Goal: Transaction & Acquisition: Book appointment/travel/reservation

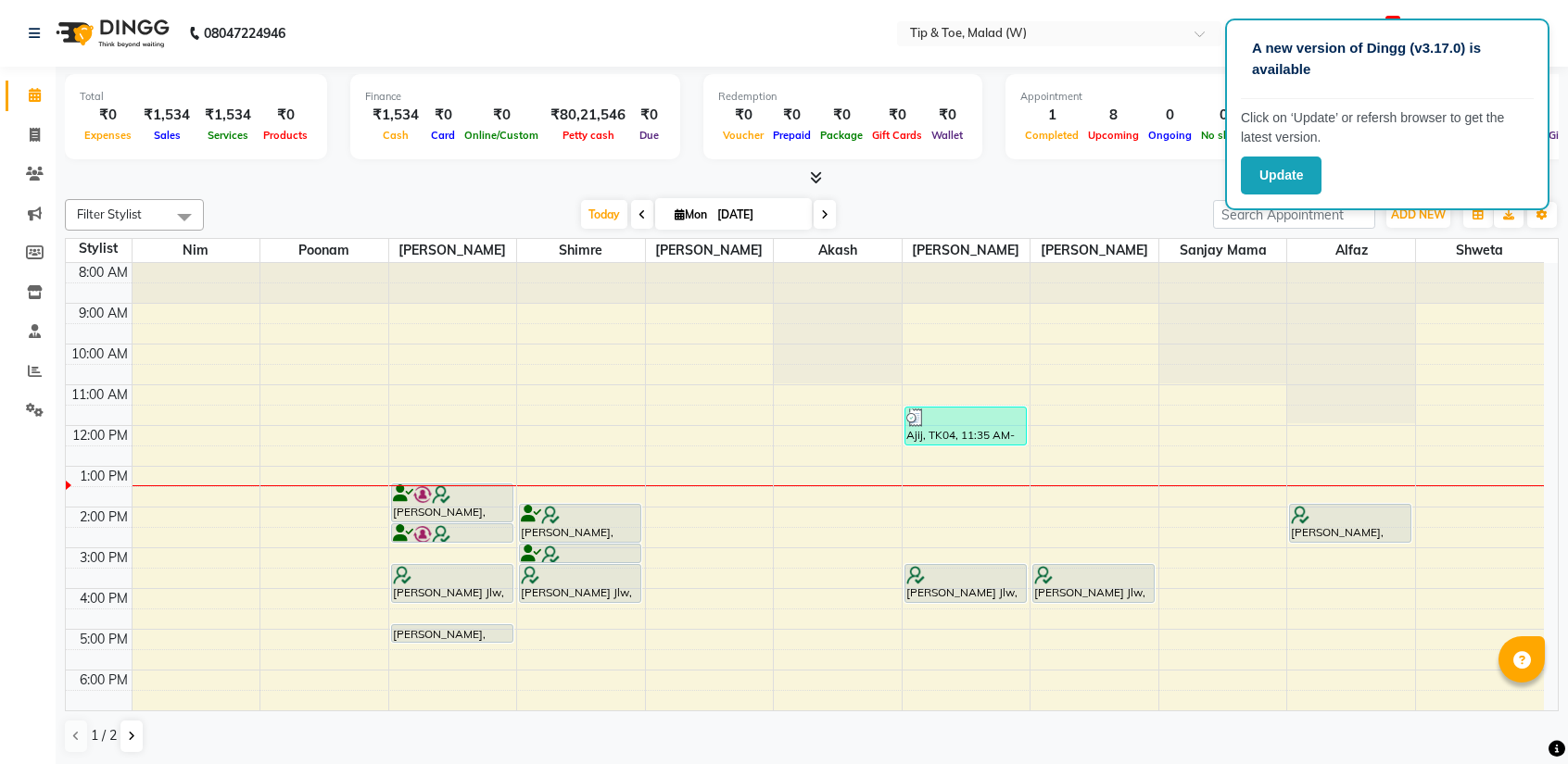
scroll to position [72, 0]
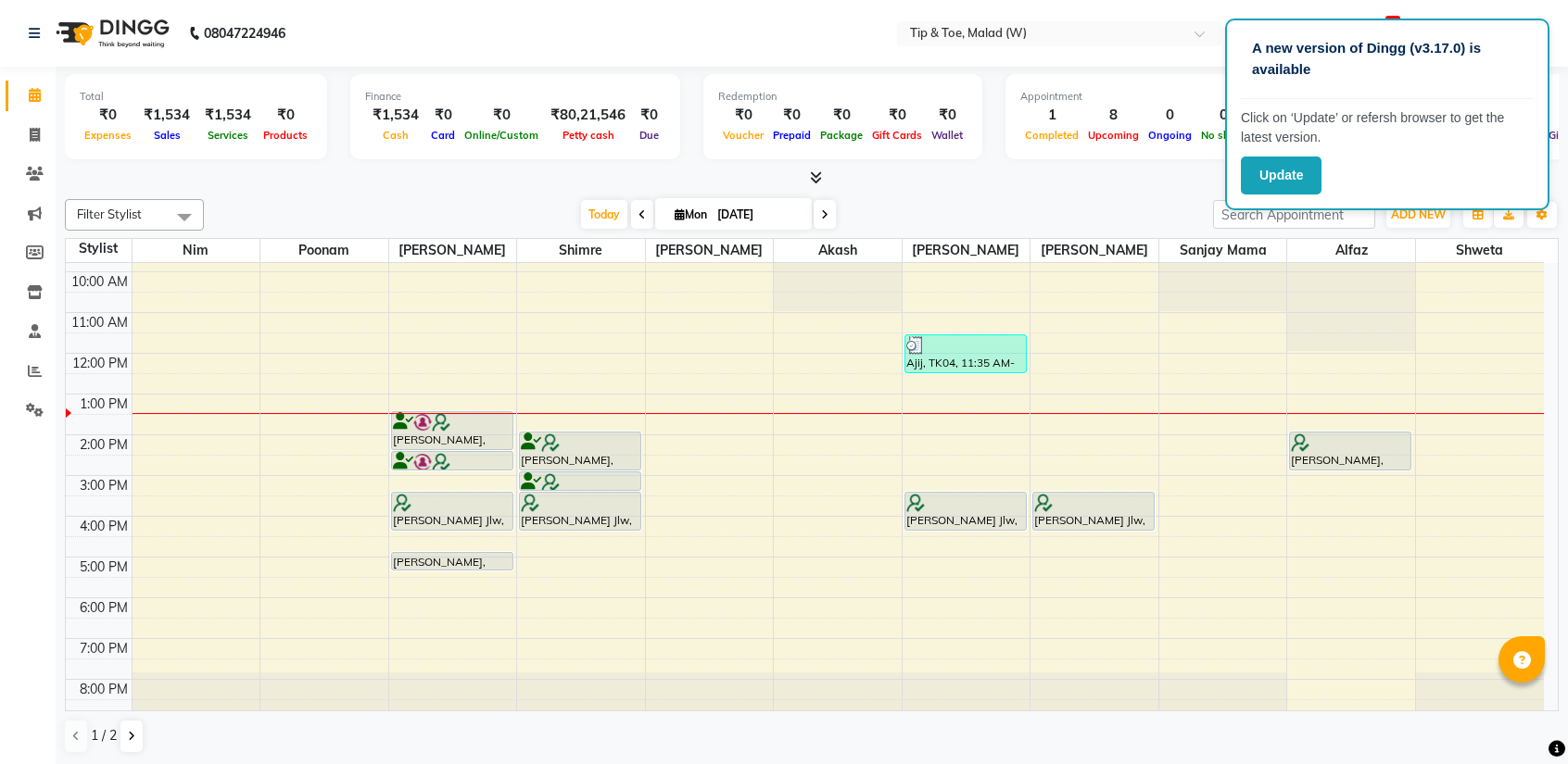
click at [676, 440] on div "8:00 AM 9:00 AM 10:00 AM 11:00 AM 12:00 PM 1:00 PM 2:00 PM 3:00 PM 4:00 PM 5:00…" at bounding box center [805, 455] width 1477 height 529
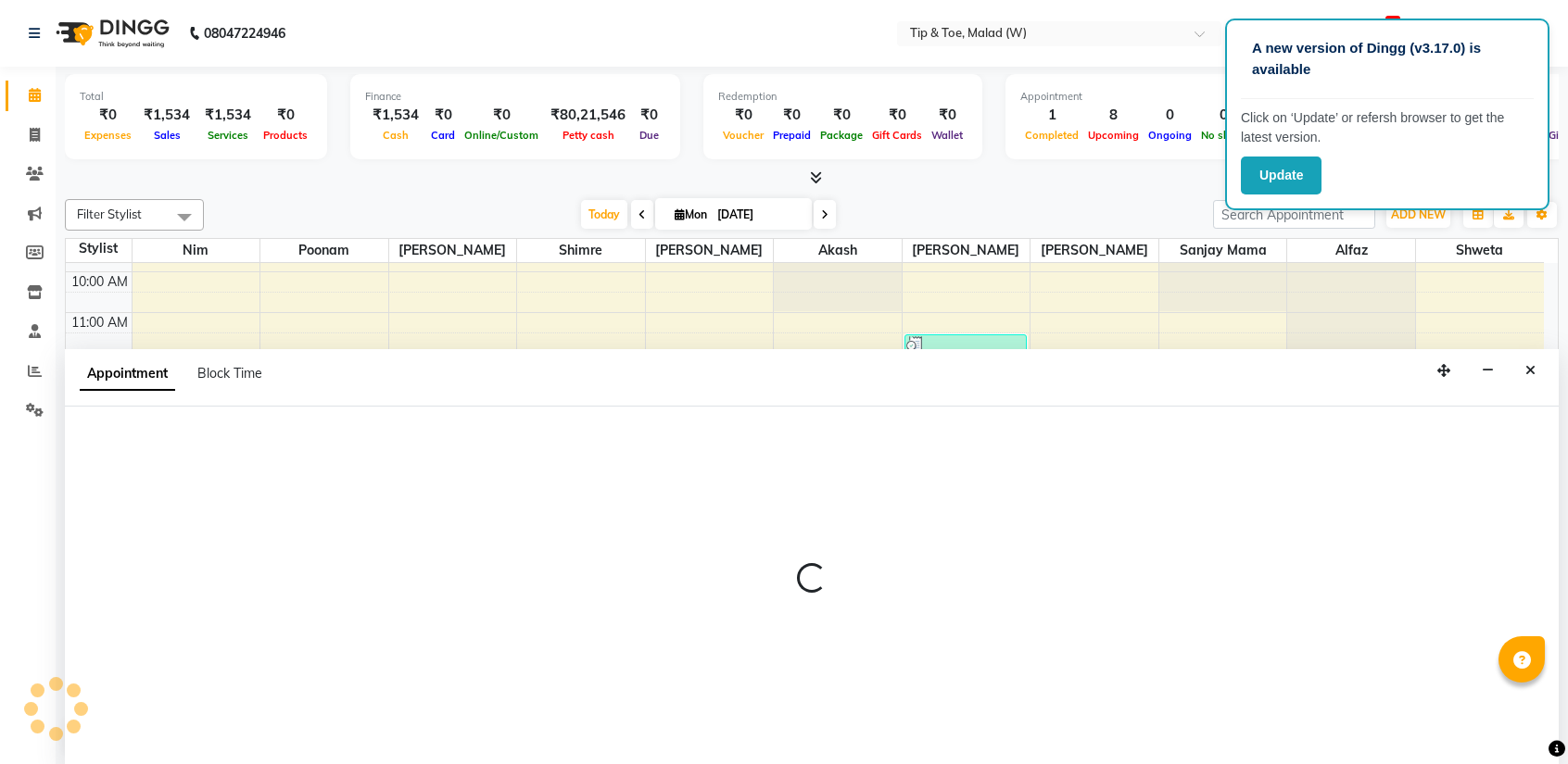
scroll to position [0, 0]
select select "77019"
select select "840"
select select "tentative"
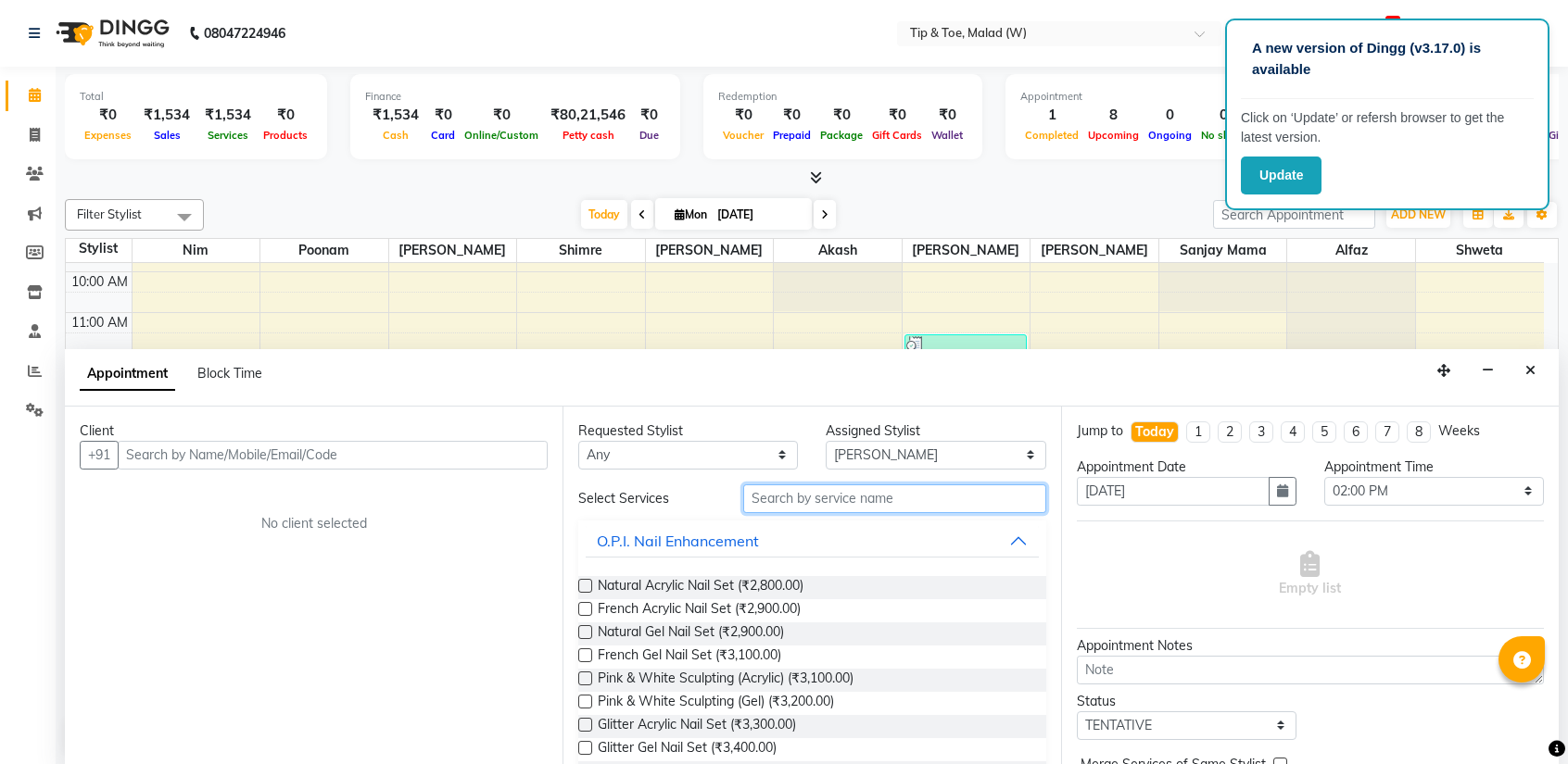
drag, startPoint x: 769, startPoint y: 494, endPoint x: 941, endPoint y: 519, distance: 173.8
click at [769, 494] on input "text" at bounding box center [894, 498] width 302 height 28
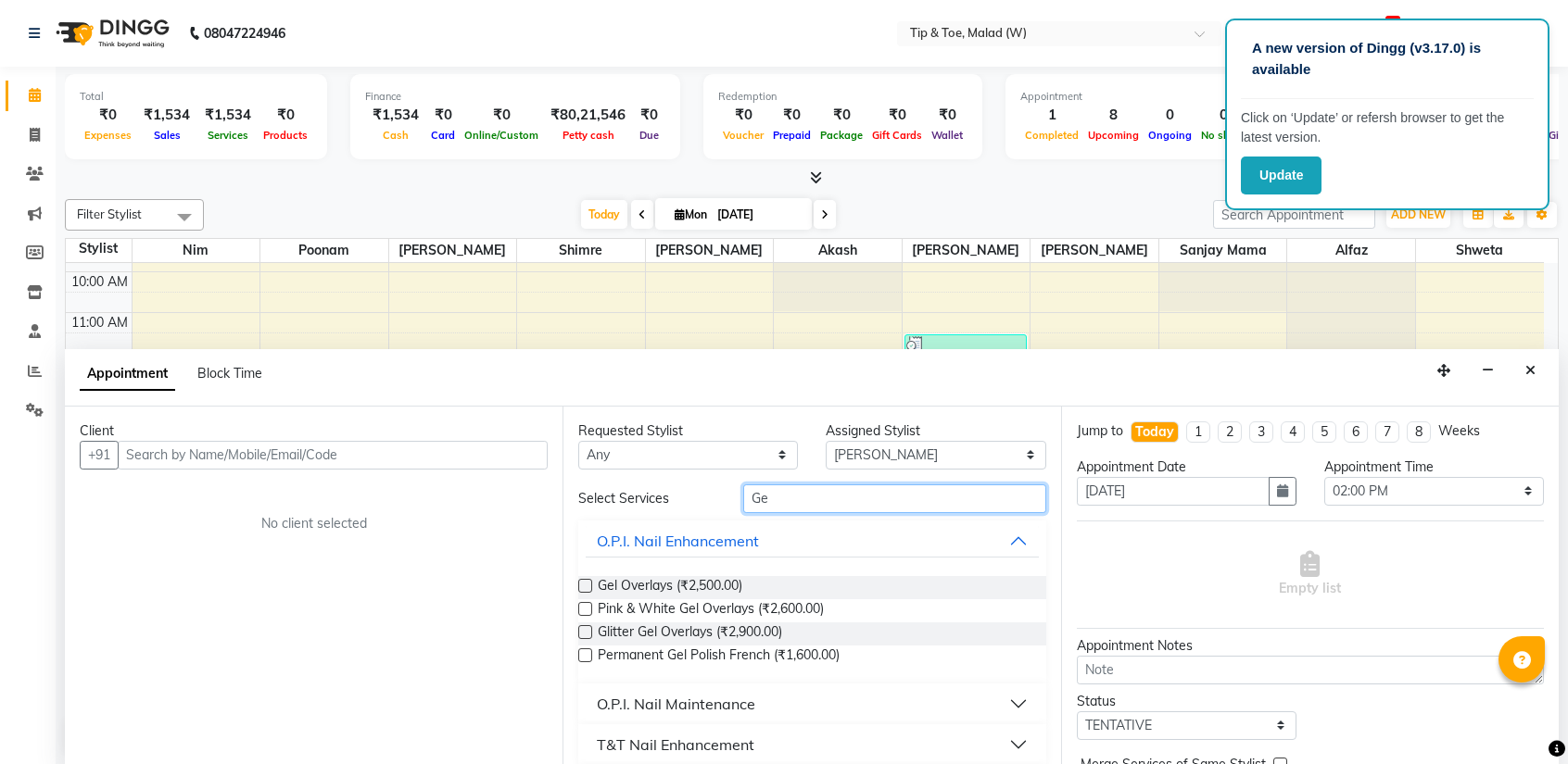
type input "G"
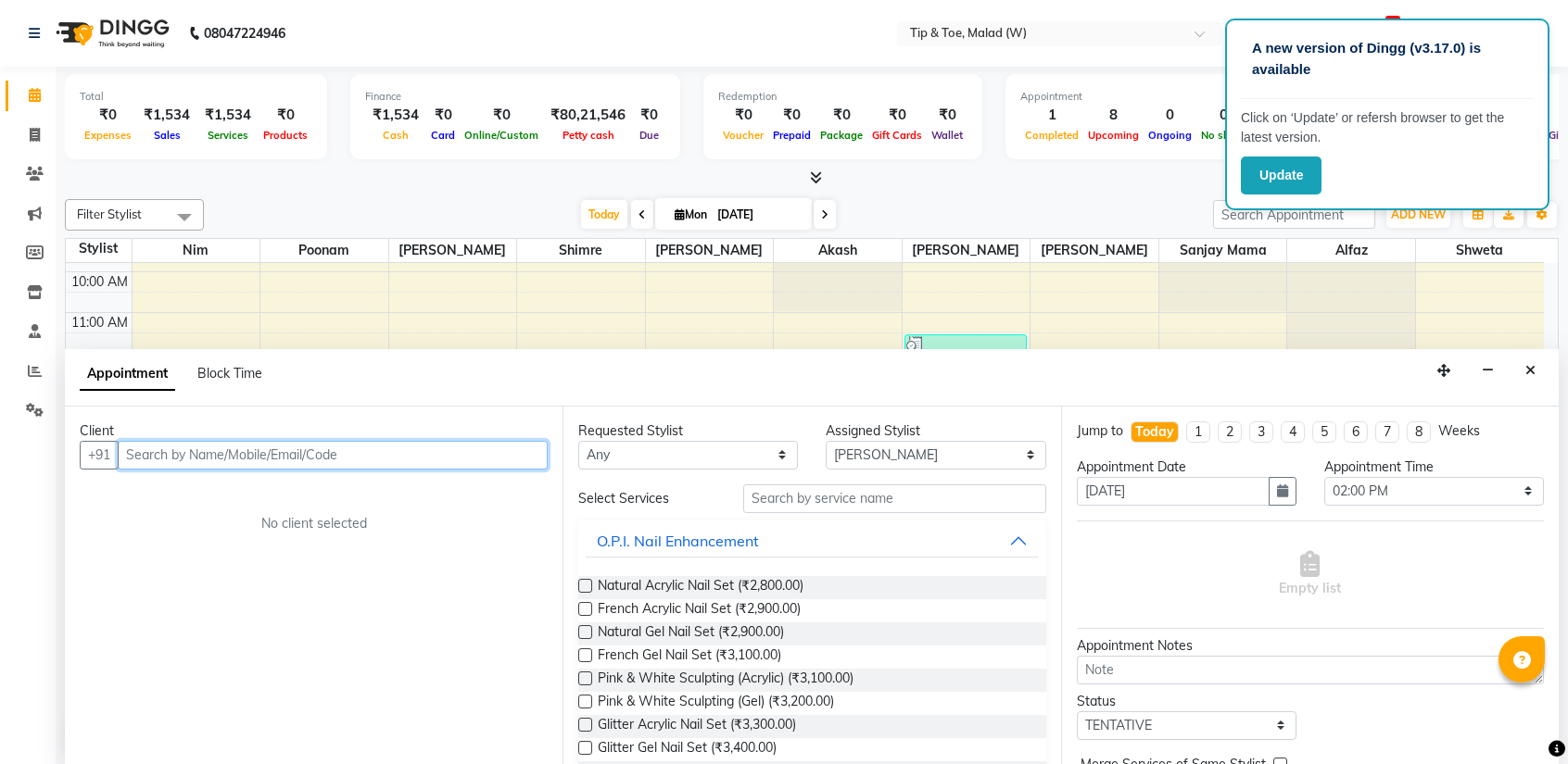
click at [235, 460] on input "text" at bounding box center [332, 455] width 430 height 28
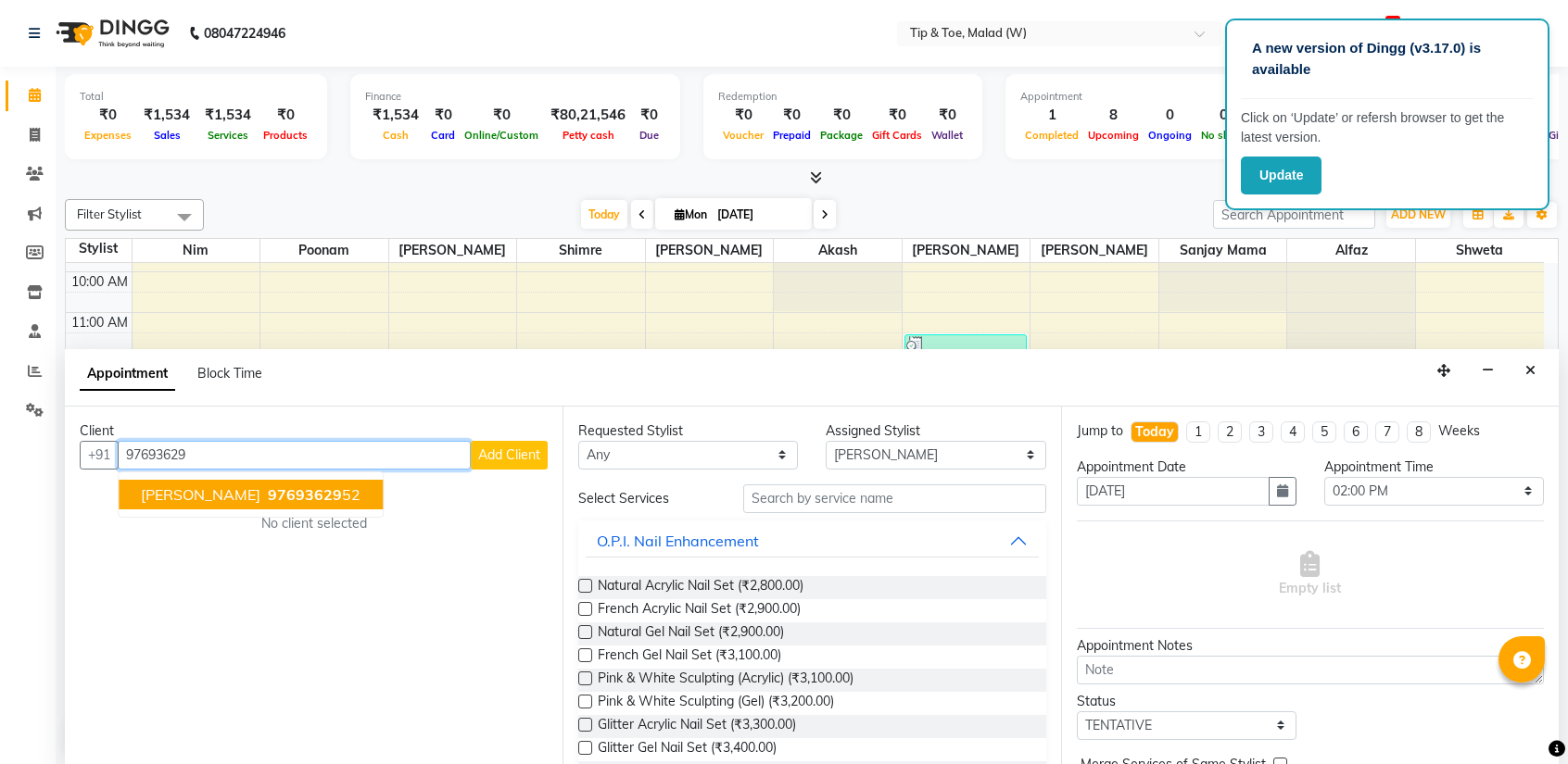
click at [192, 496] on span "[PERSON_NAME]" at bounding box center [201, 494] width 120 height 19
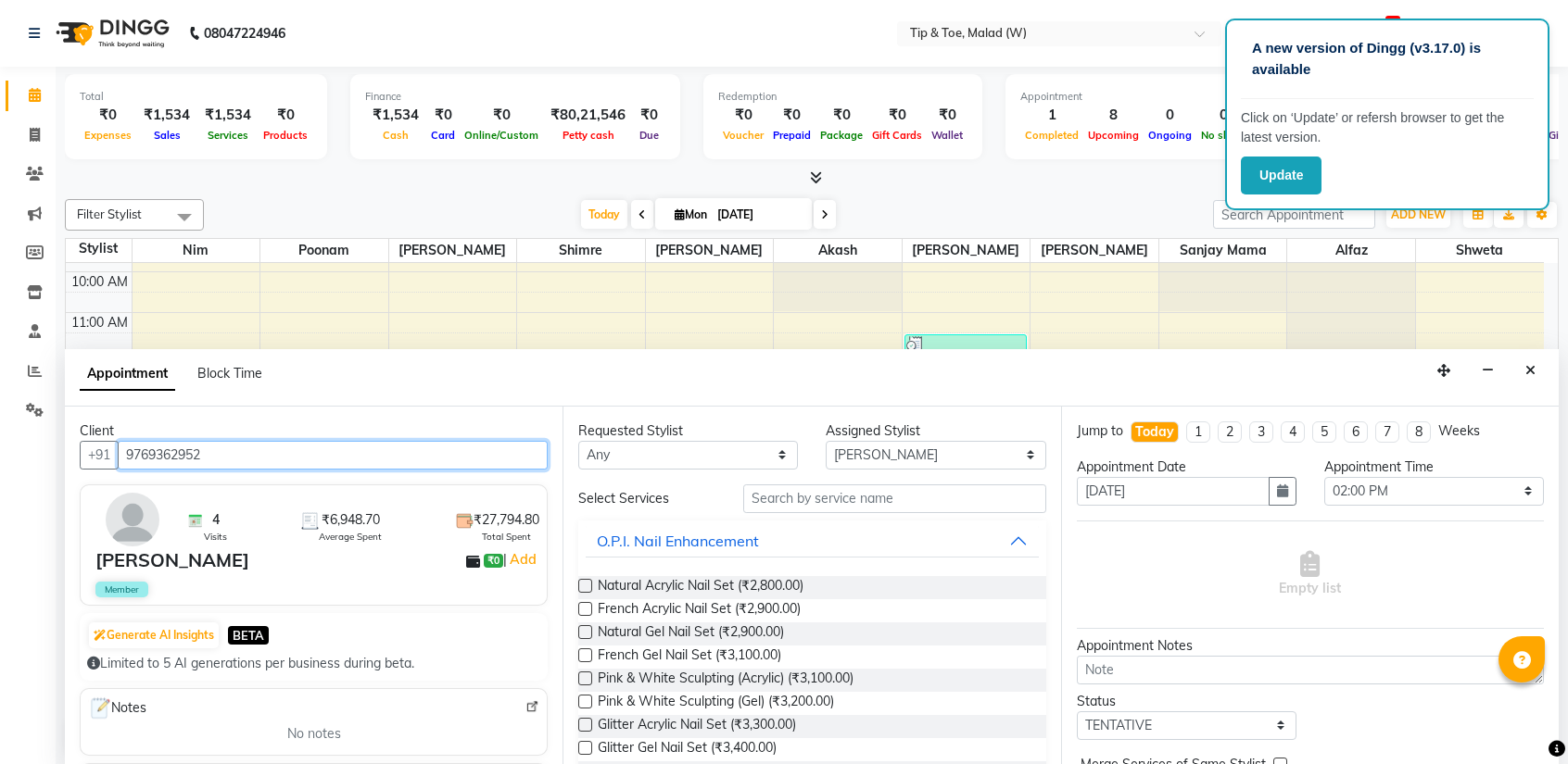
type input "9769362952"
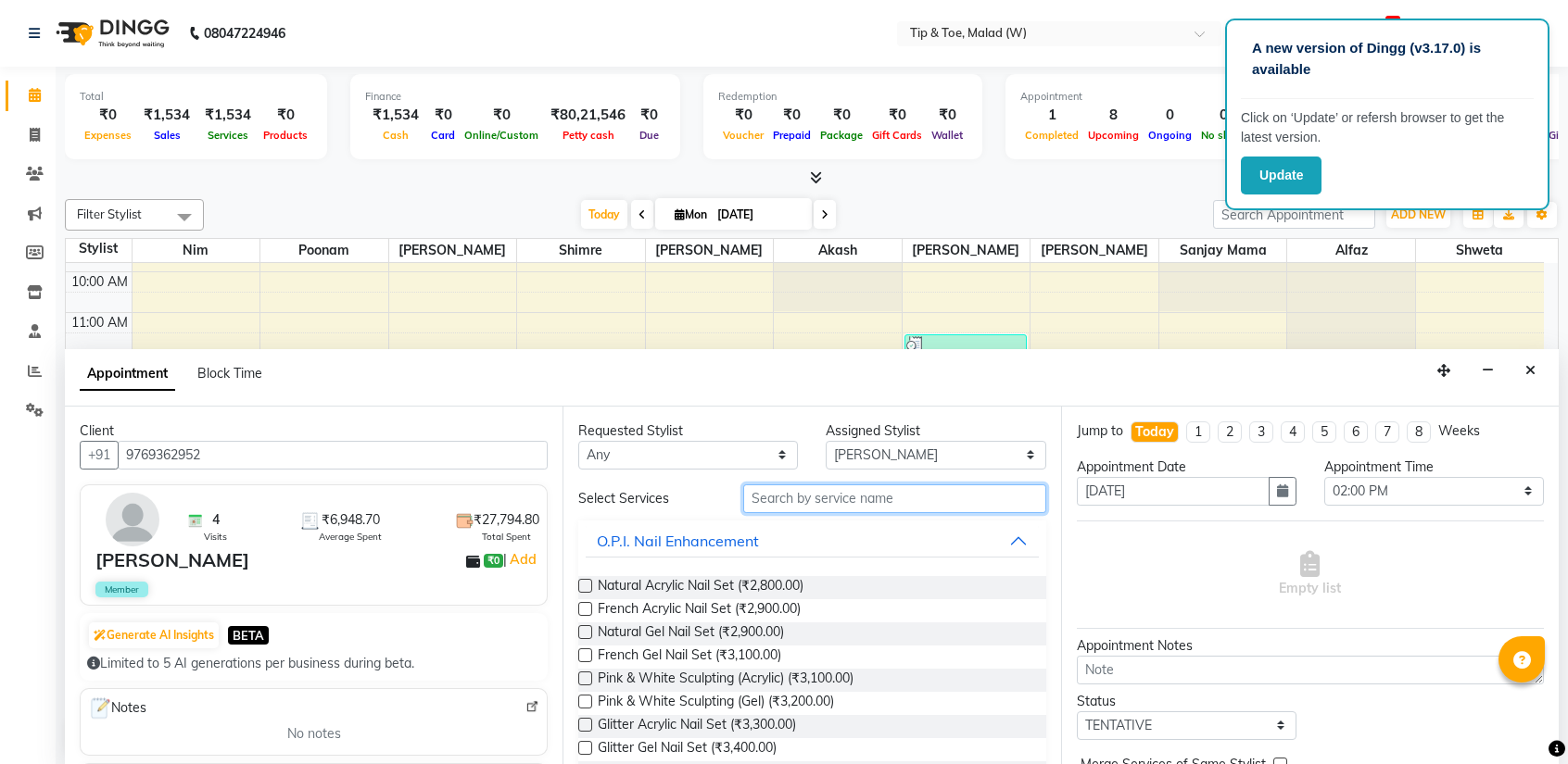
click at [816, 501] on input "text" at bounding box center [894, 498] width 302 height 28
type input "re-fi"
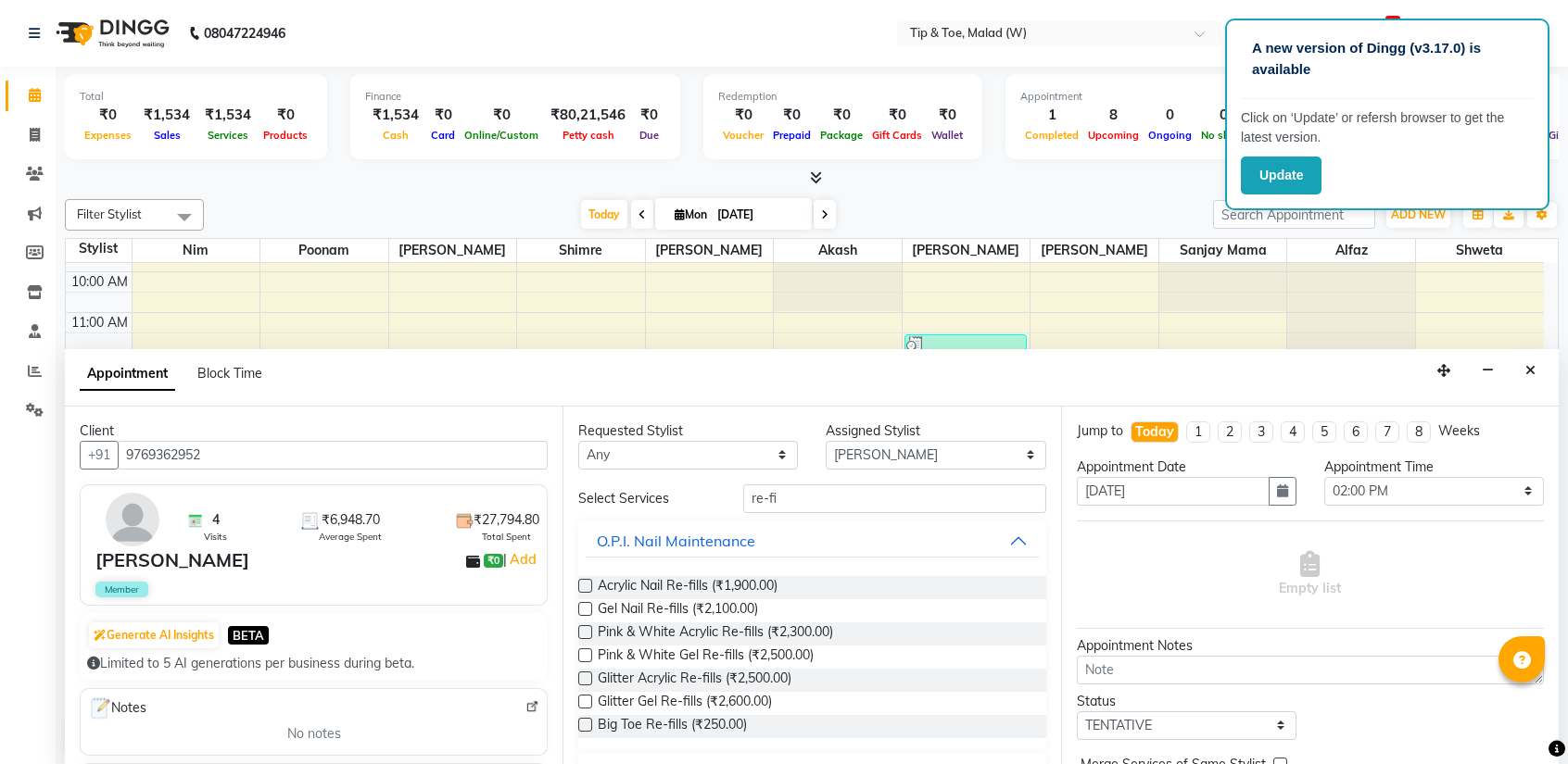
click at [581, 605] on label at bounding box center [585, 609] width 14 height 14
click at [581, 605] on input "checkbox" at bounding box center [584, 611] width 12 height 12
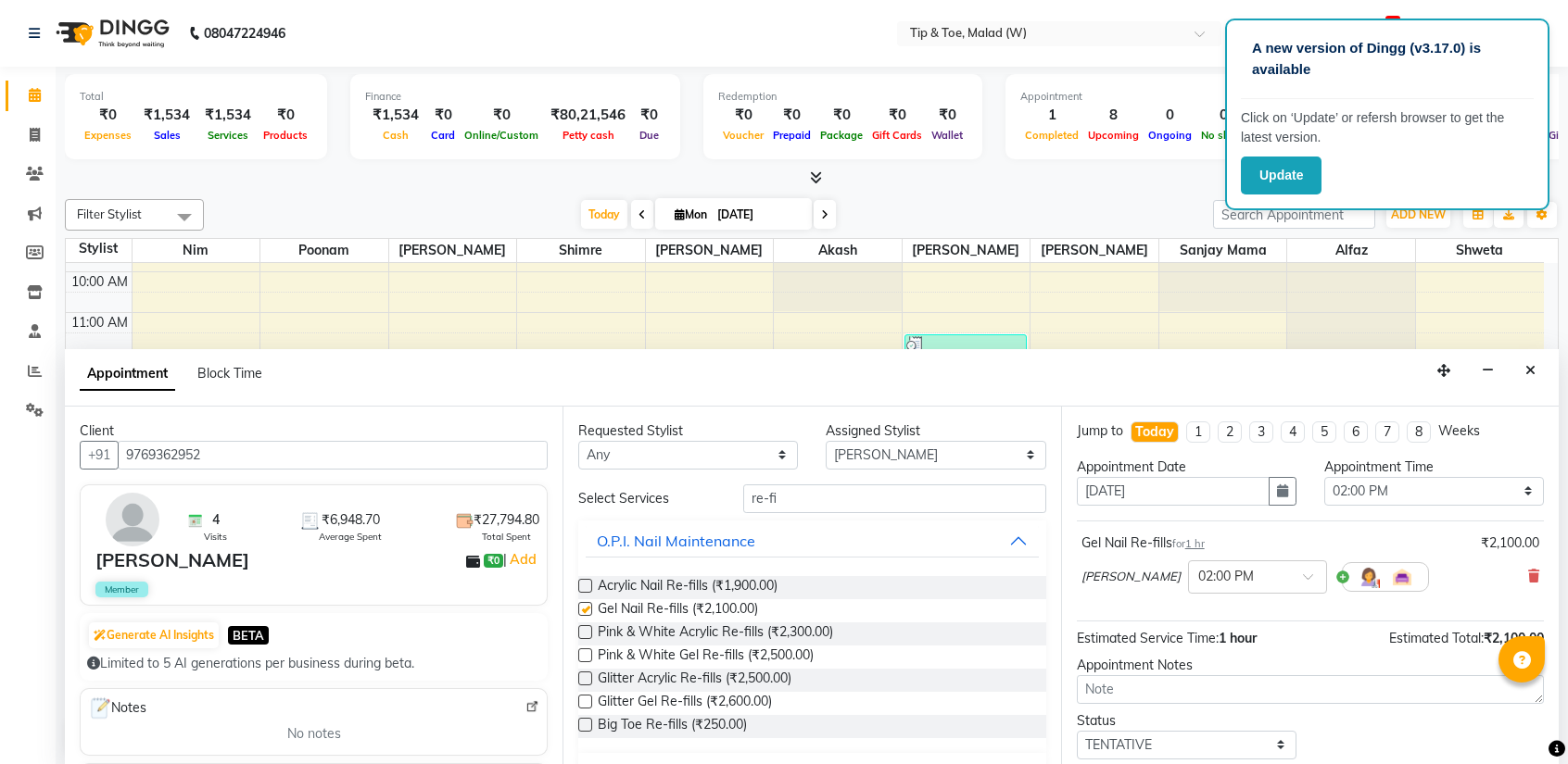
checkbox input "false"
drag, startPoint x: 798, startPoint y: 508, endPoint x: 726, endPoint y: 512, distance: 72.1
click at [726, 512] on div "Select Services re-fi O.P.I. Nail Maintenance Acrylic Nail Re-fills (₹1,900.00)…" at bounding box center [811, 639] width 467 height 310
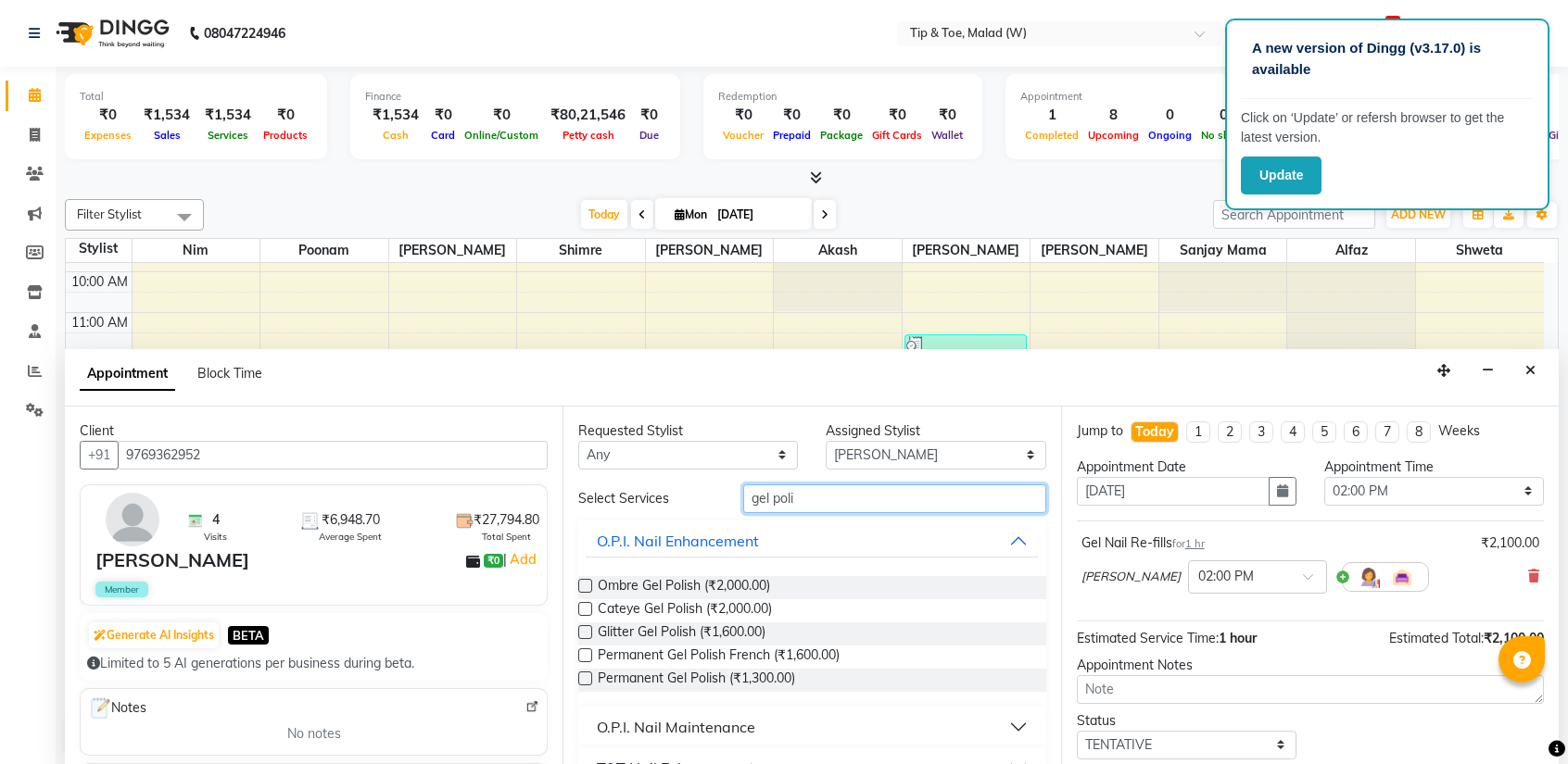
type input "gel poli"
click at [588, 681] on label at bounding box center [585, 678] width 14 height 14
click at [588, 681] on input "checkbox" at bounding box center [584, 680] width 12 height 12
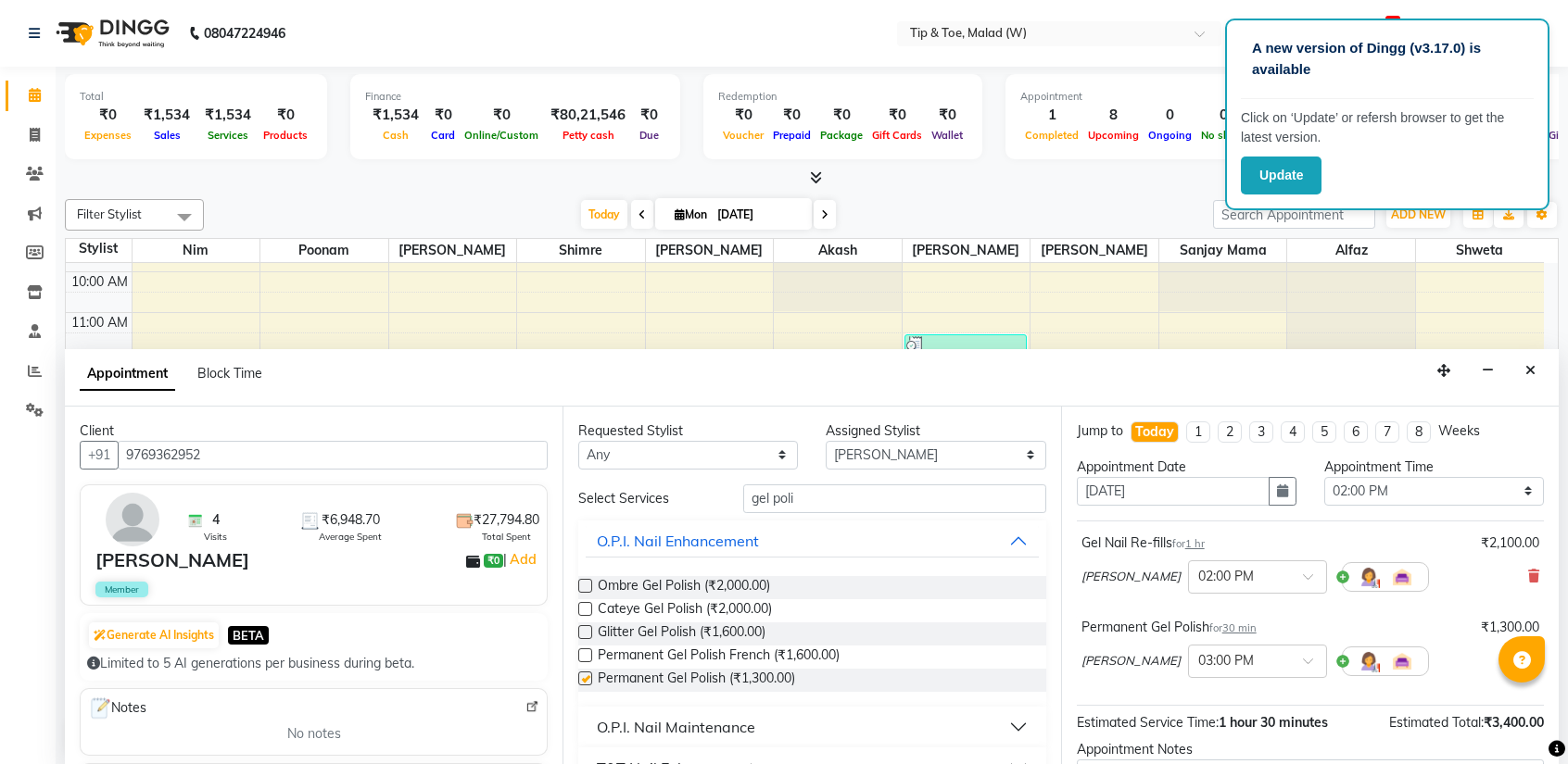
checkbox input "false"
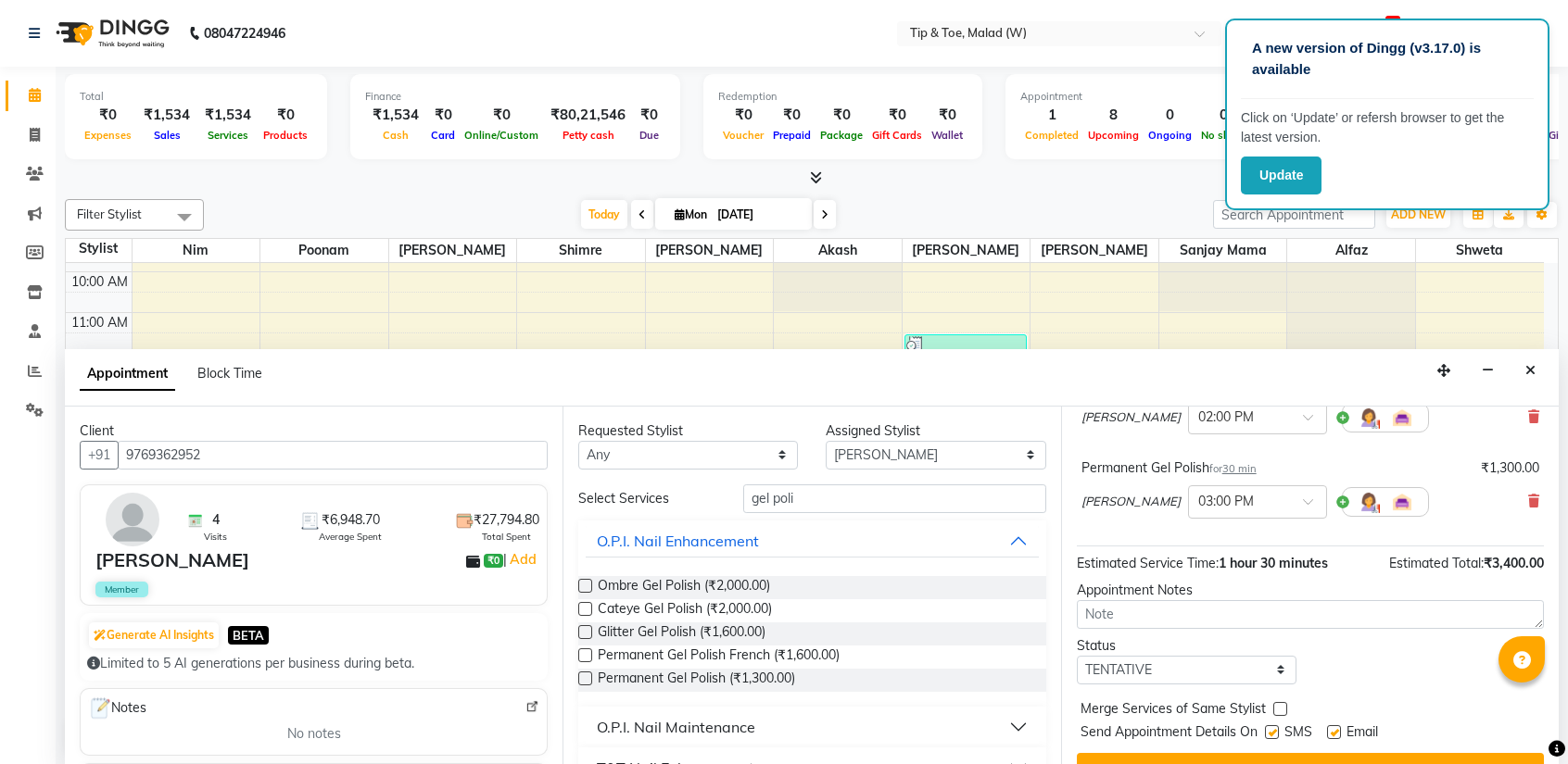
scroll to position [193, 0]
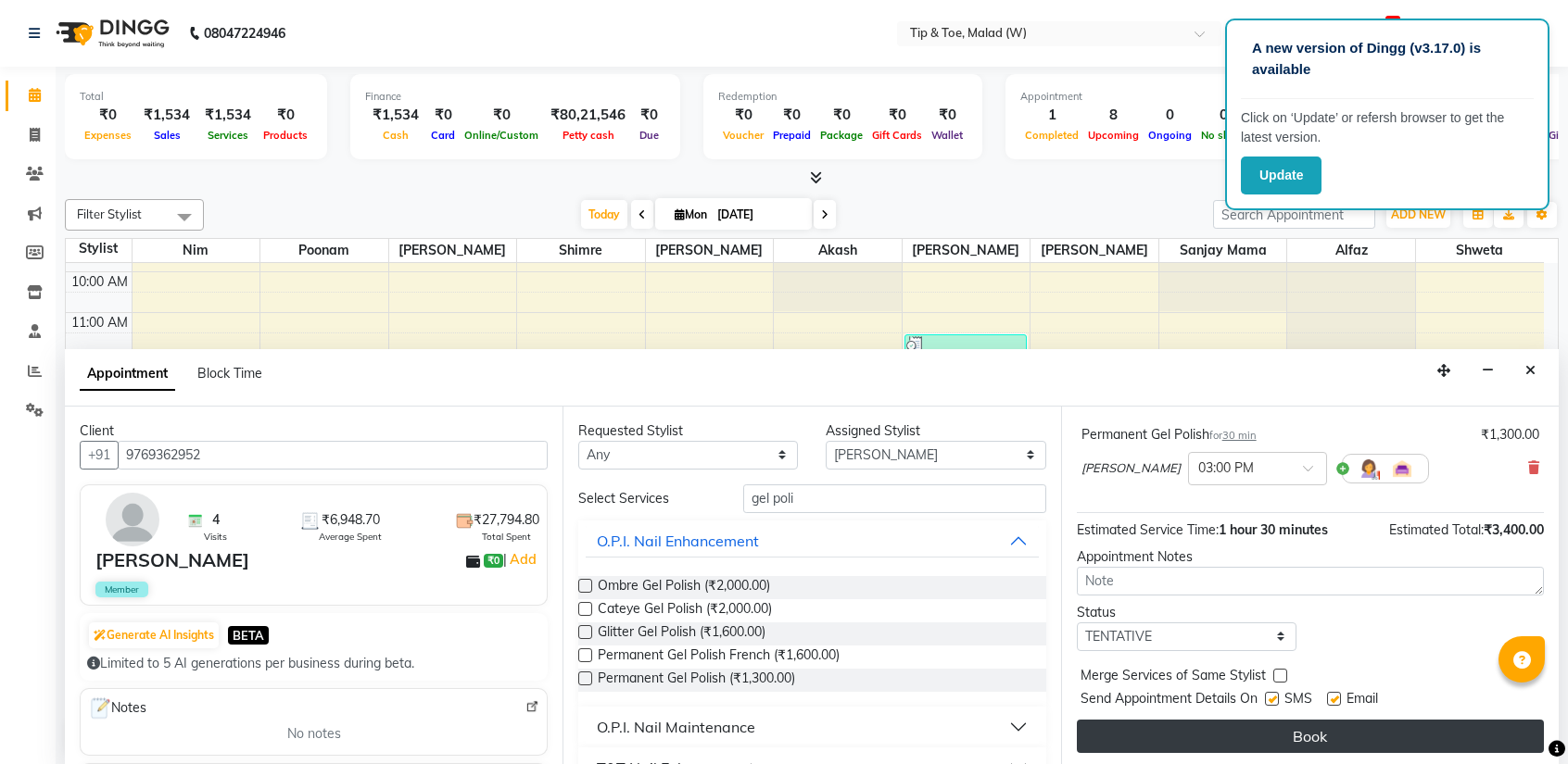
click at [1321, 731] on button "Book" at bounding box center [1310, 737] width 467 height 33
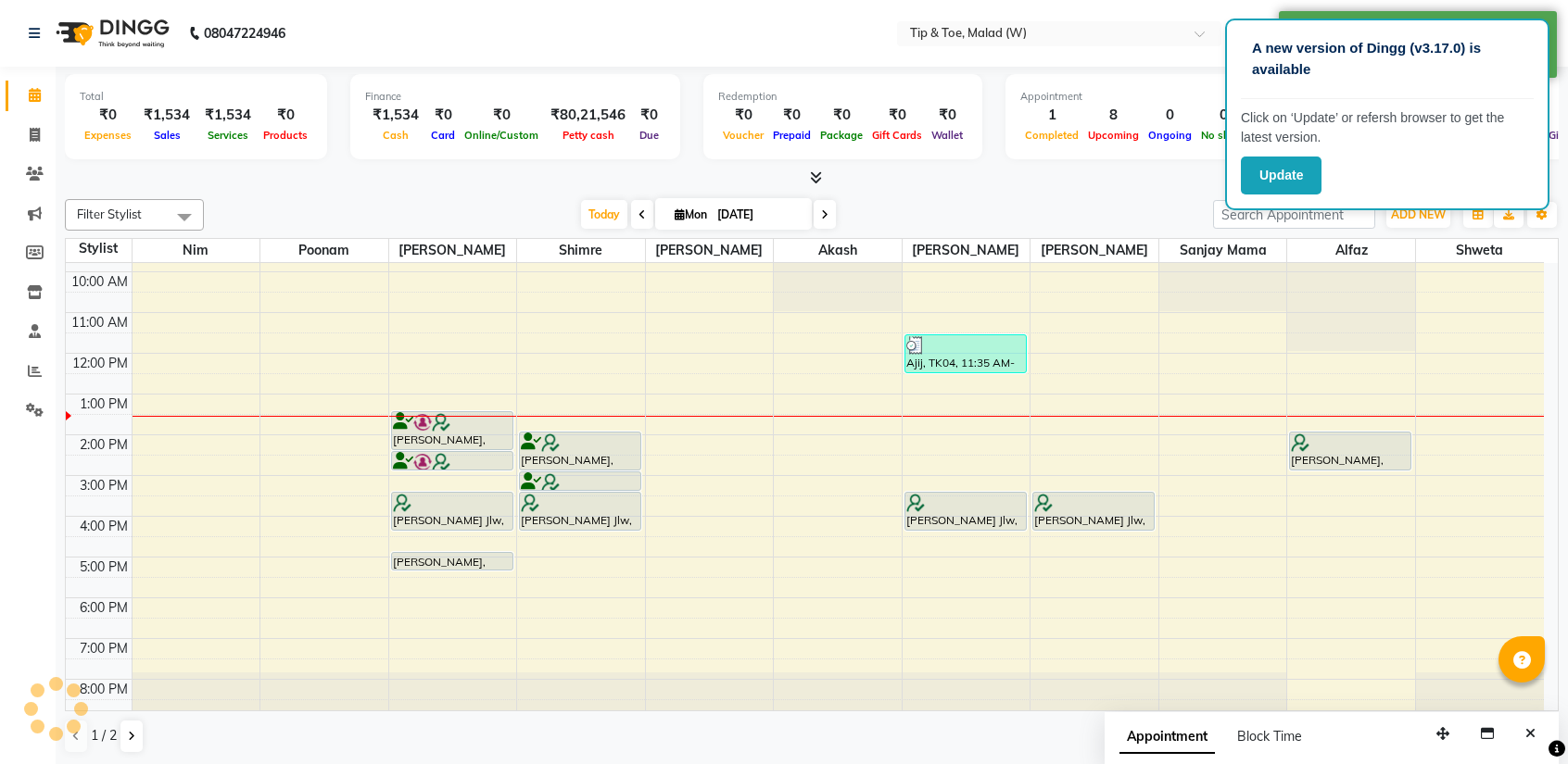
scroll to position [0, 0]
click at [1532, 735] on icon "Close" at bounding box center [1530, 733] width 10 height 13
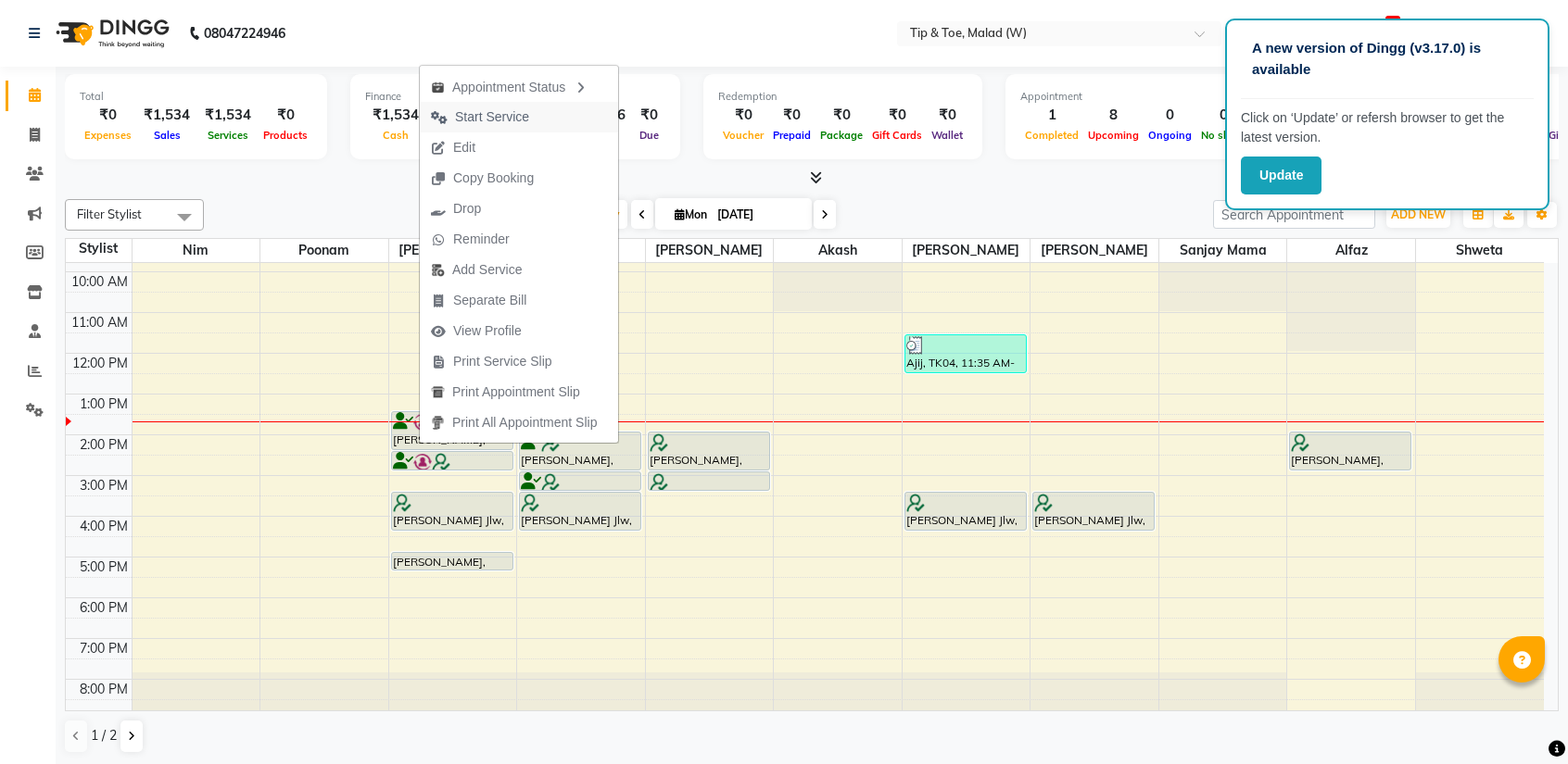
click at [509, 109] on span "Start Service" at bounding box center [492, 117] width 74 height 19
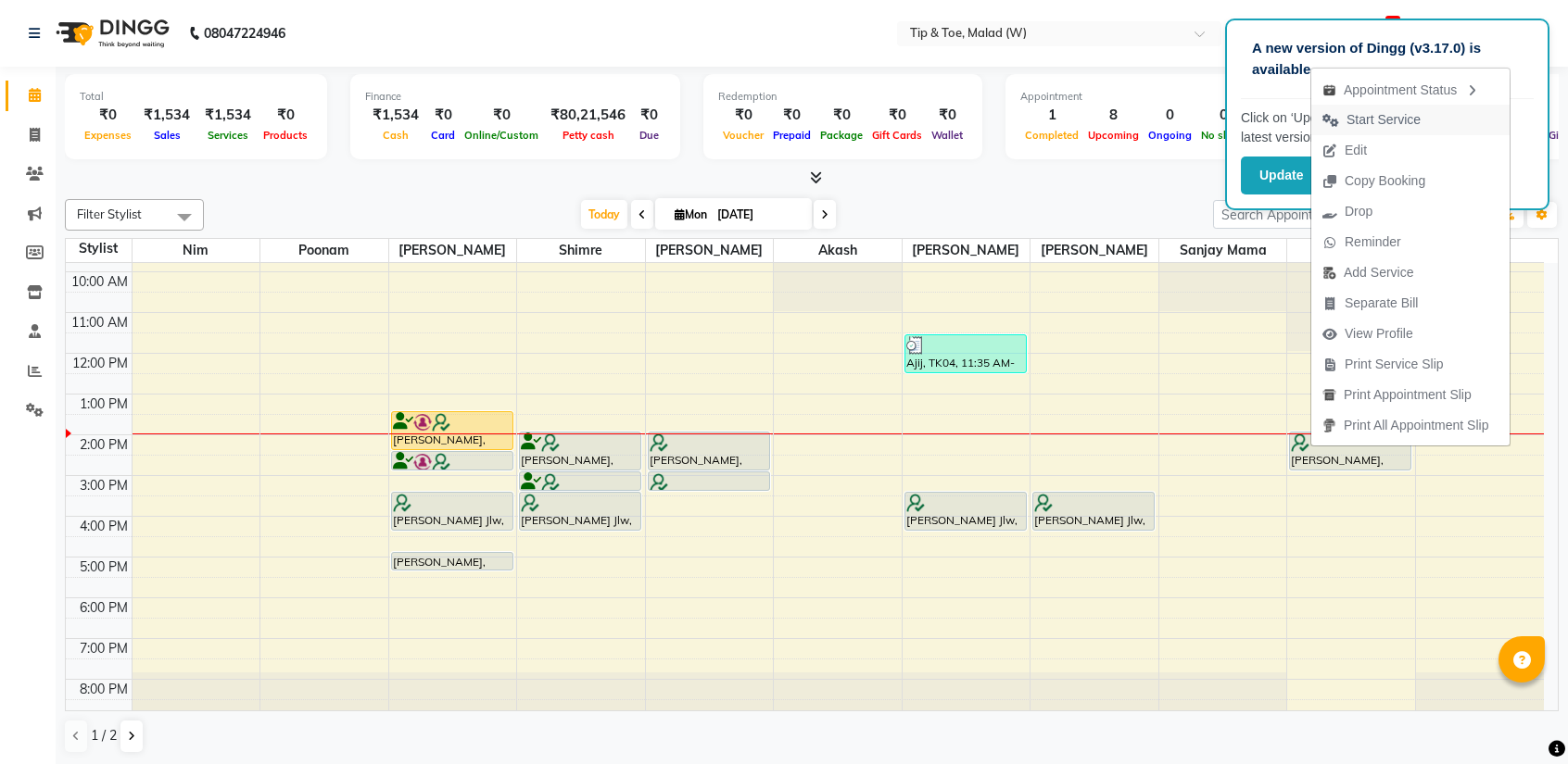
click at [1397, 125] on span "Start Service" at bounding box center [1383, 120] width 74 height 19
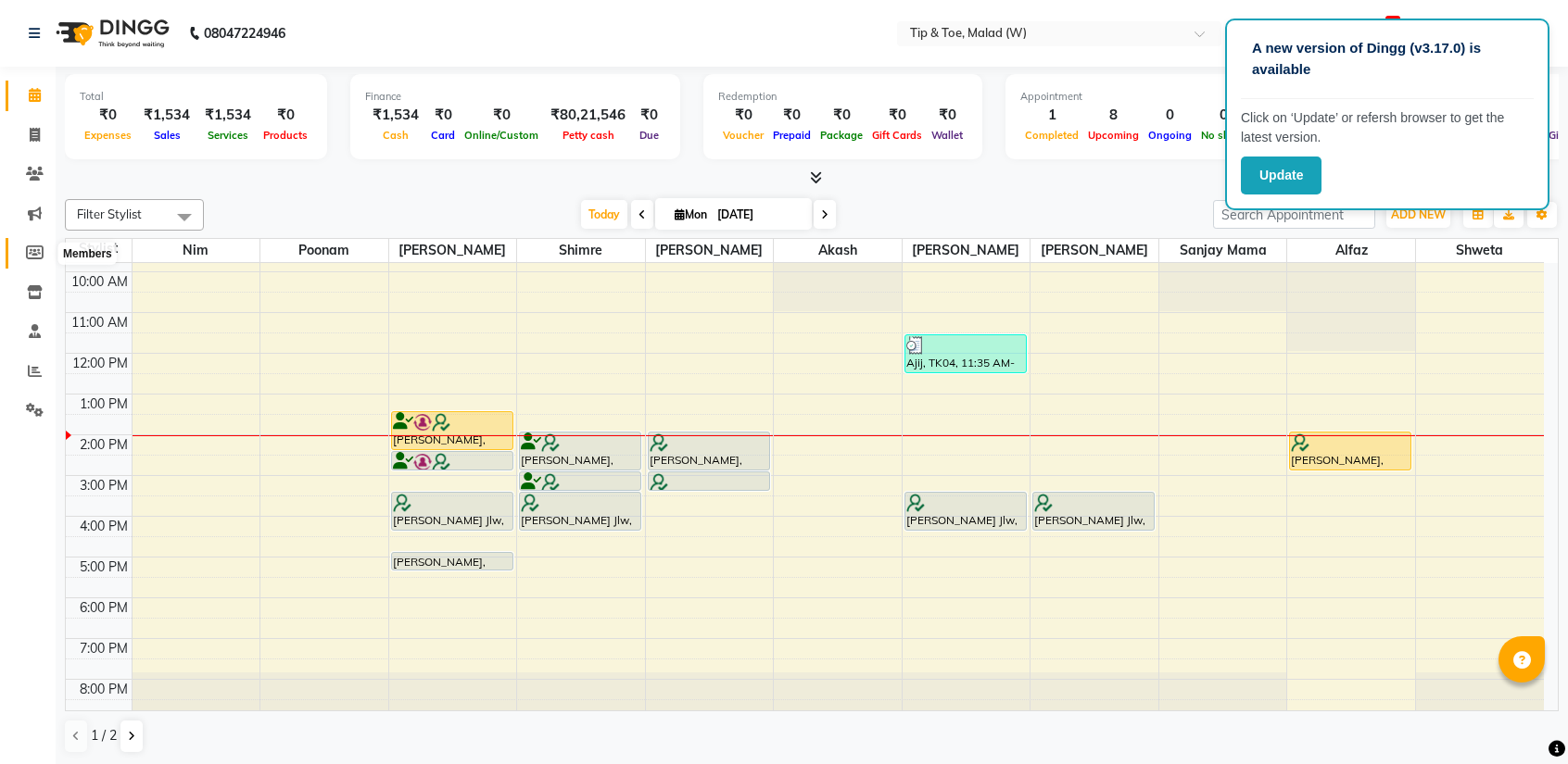
click at [33, 253] on icon at bounding box center [35, 252] width 18 height 14
select select
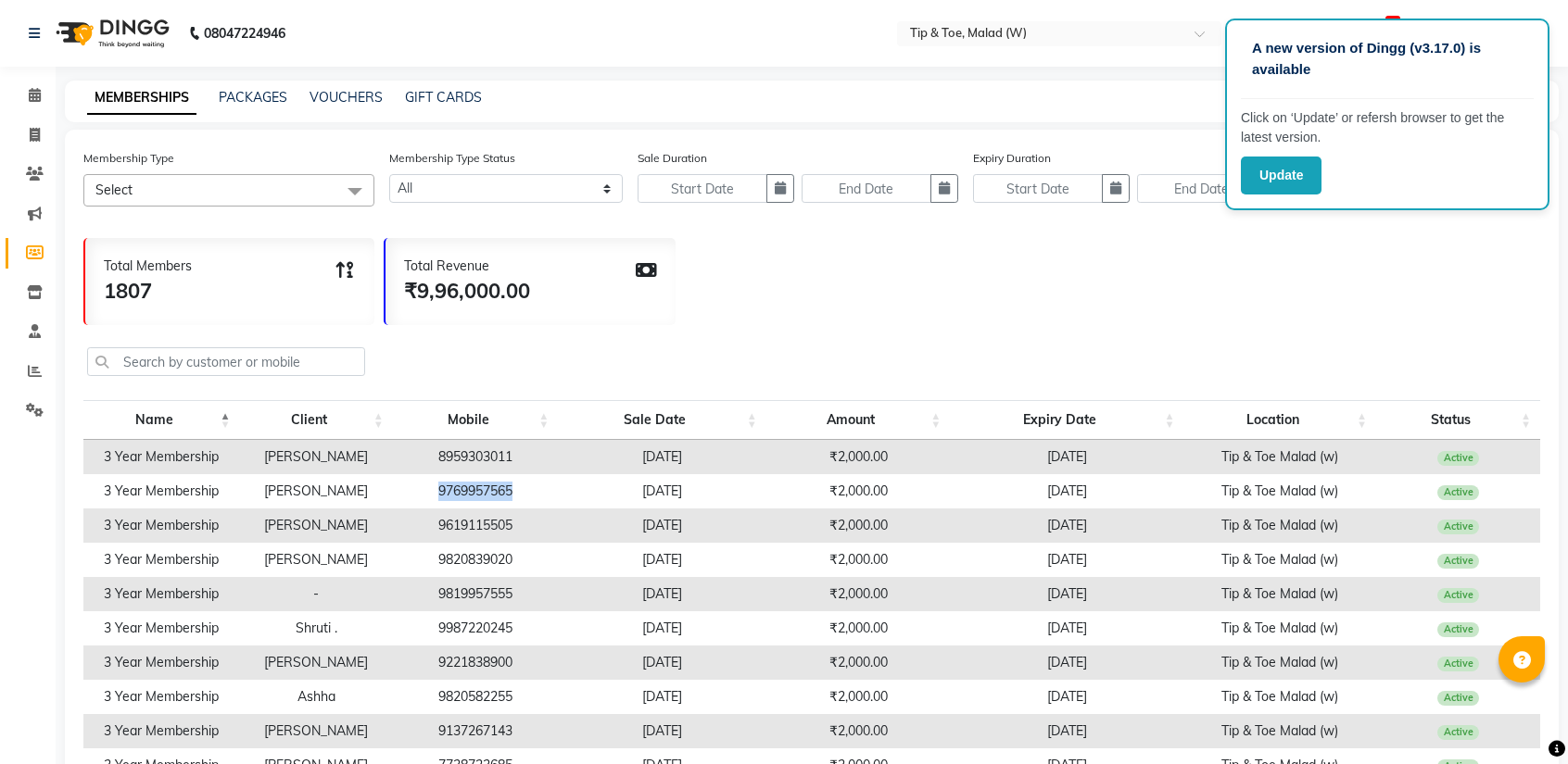
drag, startPoint x: 439, startPoint y: 493, endPoint x: 516, endPoint y: 495, distance: 77.0
click at [516, 495] on td "9769957565" at bounding box center [475, 491] width 165 height 34
copy td "9769957565"
drag, startPoint x: 276, startPoint y: 486, endPoint x: 356, endPoint y: 490, distance: 80.1
click at [356, 490] on td "[PERSON_NAME]" at bounding box center [315, 491] width 153 height 34
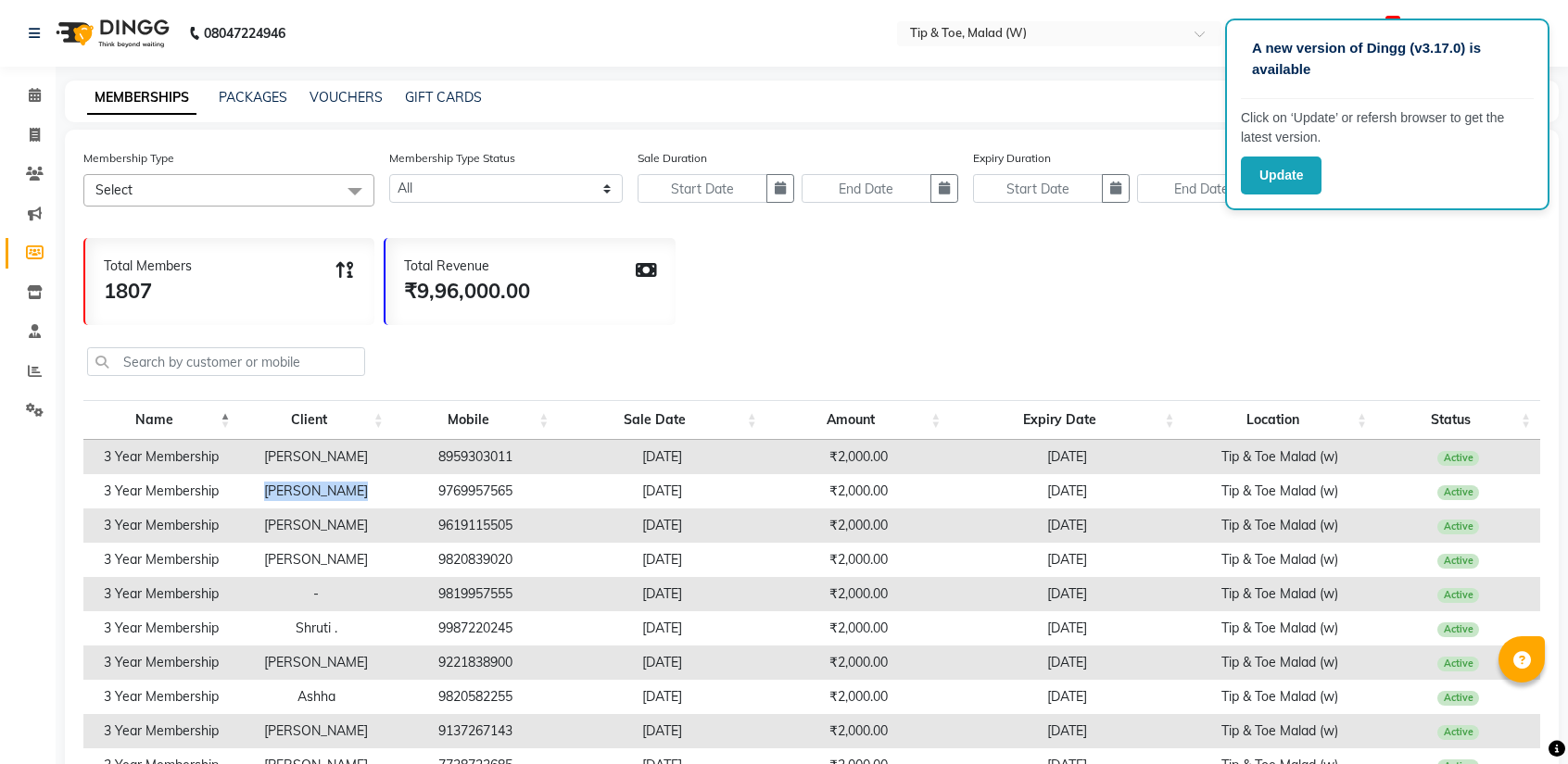
copy td "[PERSON_NAME]"
drag, startPoint x: 257, startPoint y: 455, endPoint x: 389, endPoint y: 455, distance: 132.0
click at [389, 455] on td "[PERSON_NAME]" at bounding box center [315, 457] width 153 height 34
copy td "[PERSON_NAME]"
drag, startPoint x: 41, startPoint y: 92, endPoint x: 54, endPoint y: 89, distance: 13.3
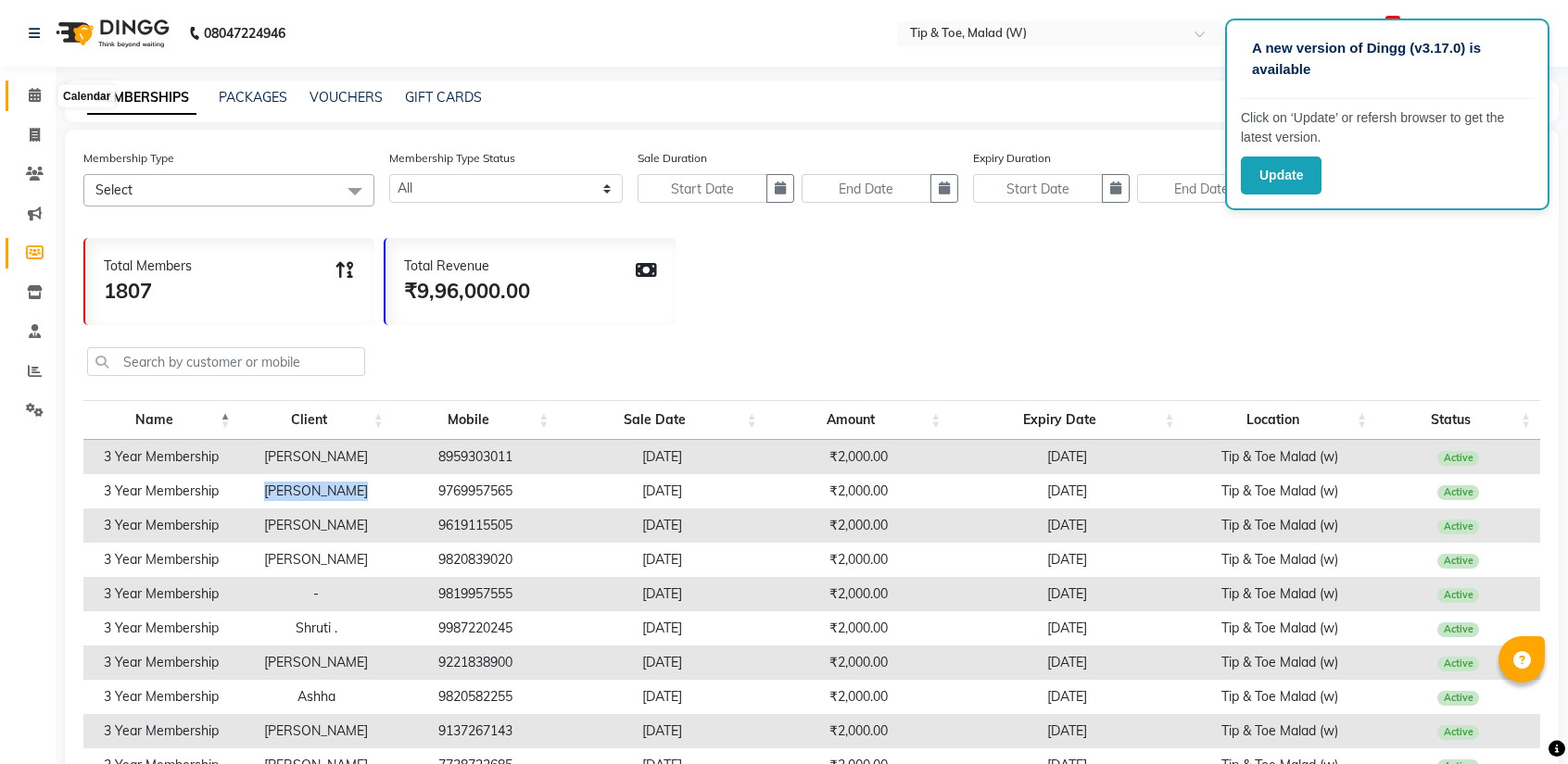
click at [41, 92] on span at bounding box center [34, 96] width 32 height 21
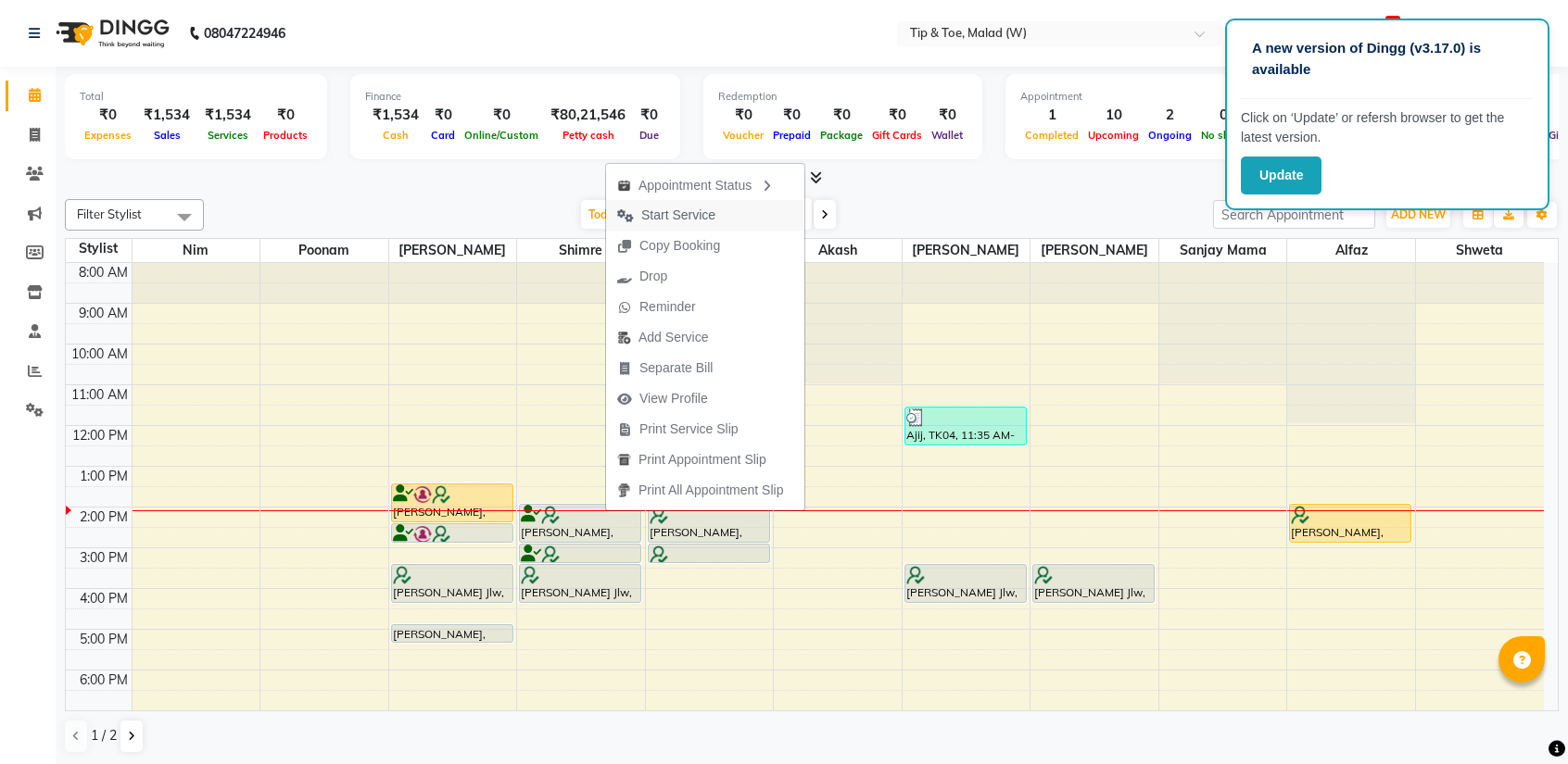
click at [674, 221] on span "Start Service" at bounding box center [678, 215] width 74 height 19
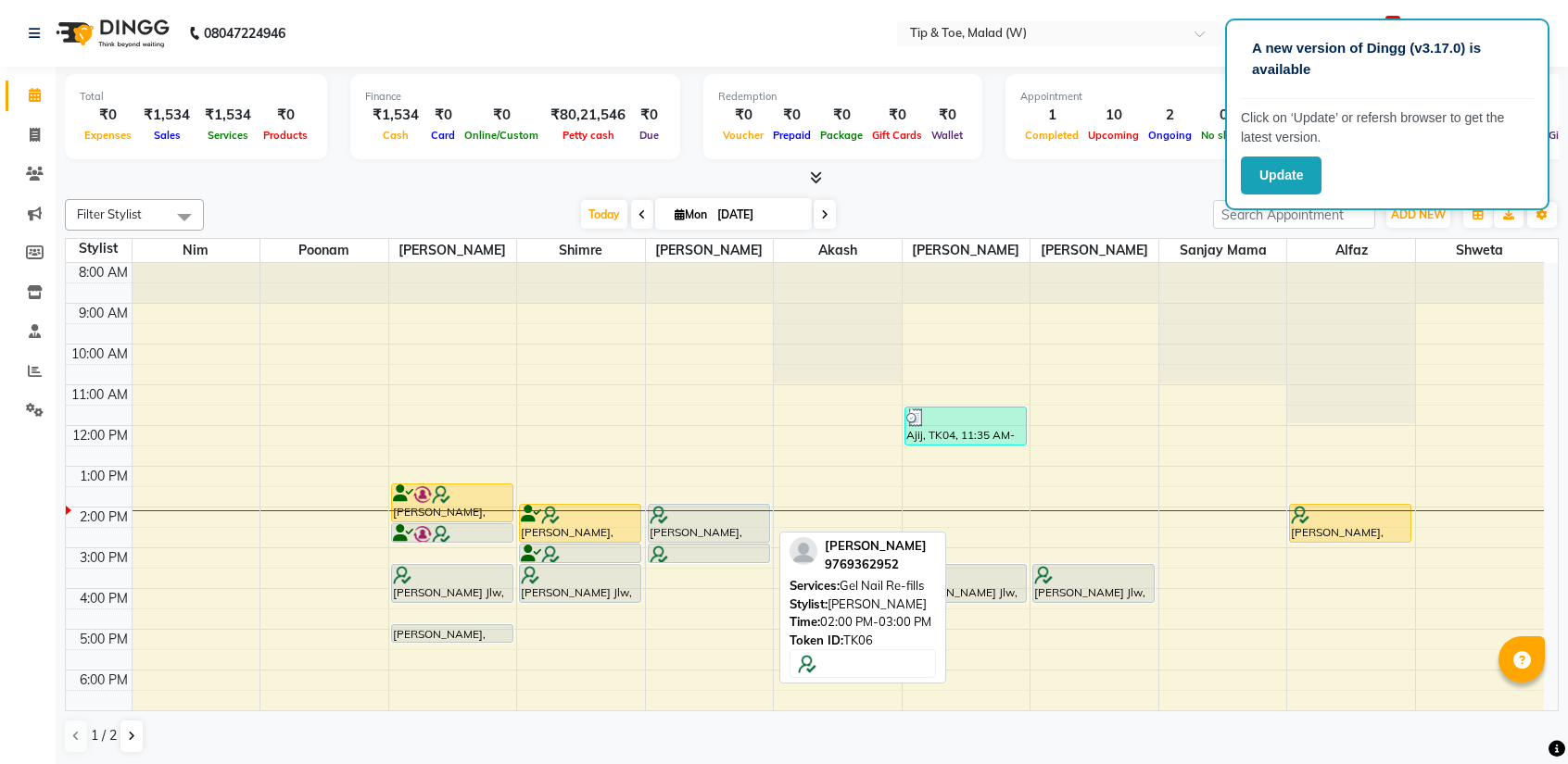
click at [718, 521] on div "[PERSON_NAME], TK06, 02:00 PM-03:00 PM, [PERSON_NAME] Re-fills" at bounding box center [708, 523] width 121 height 37
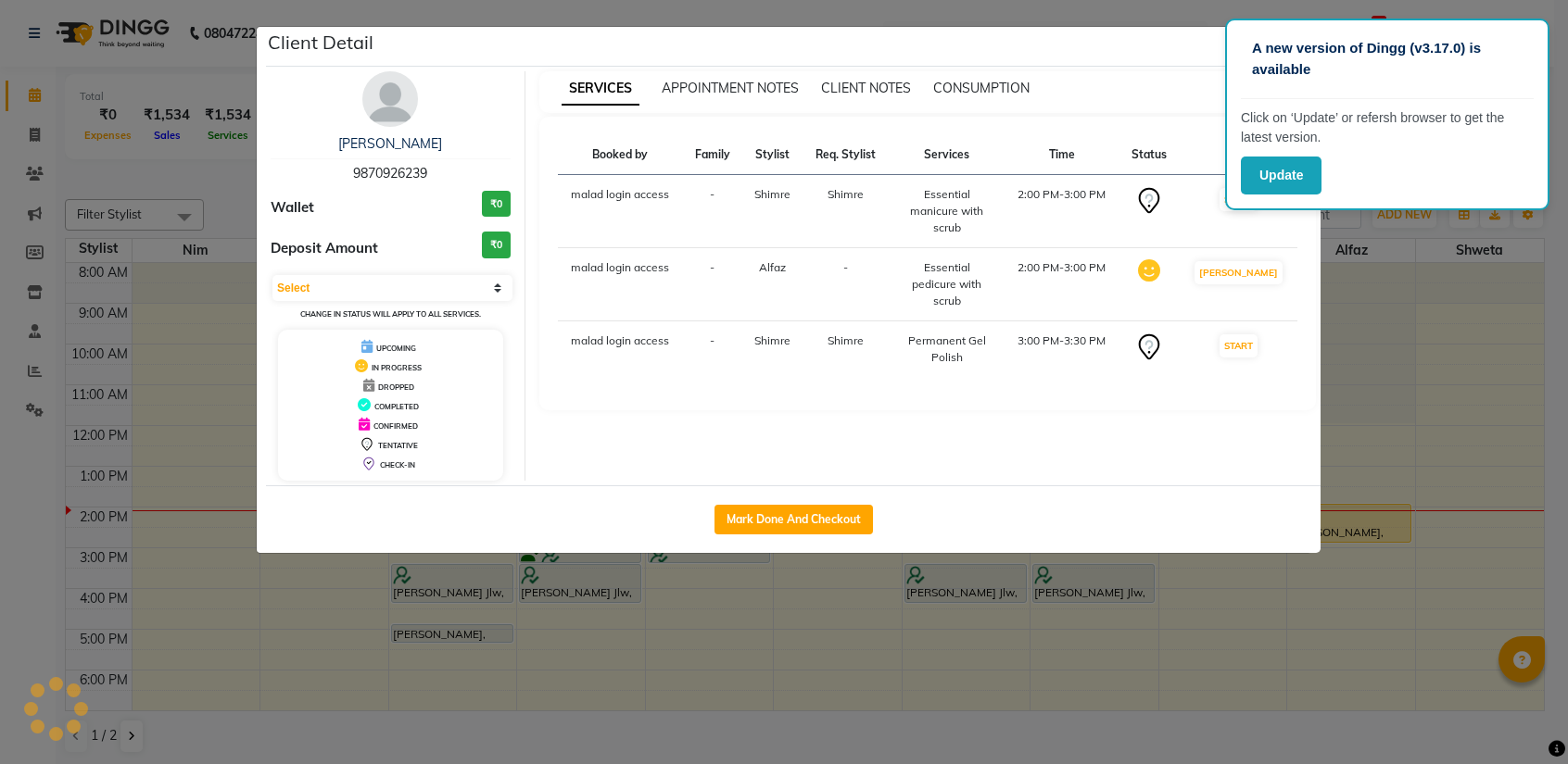
select select "7"
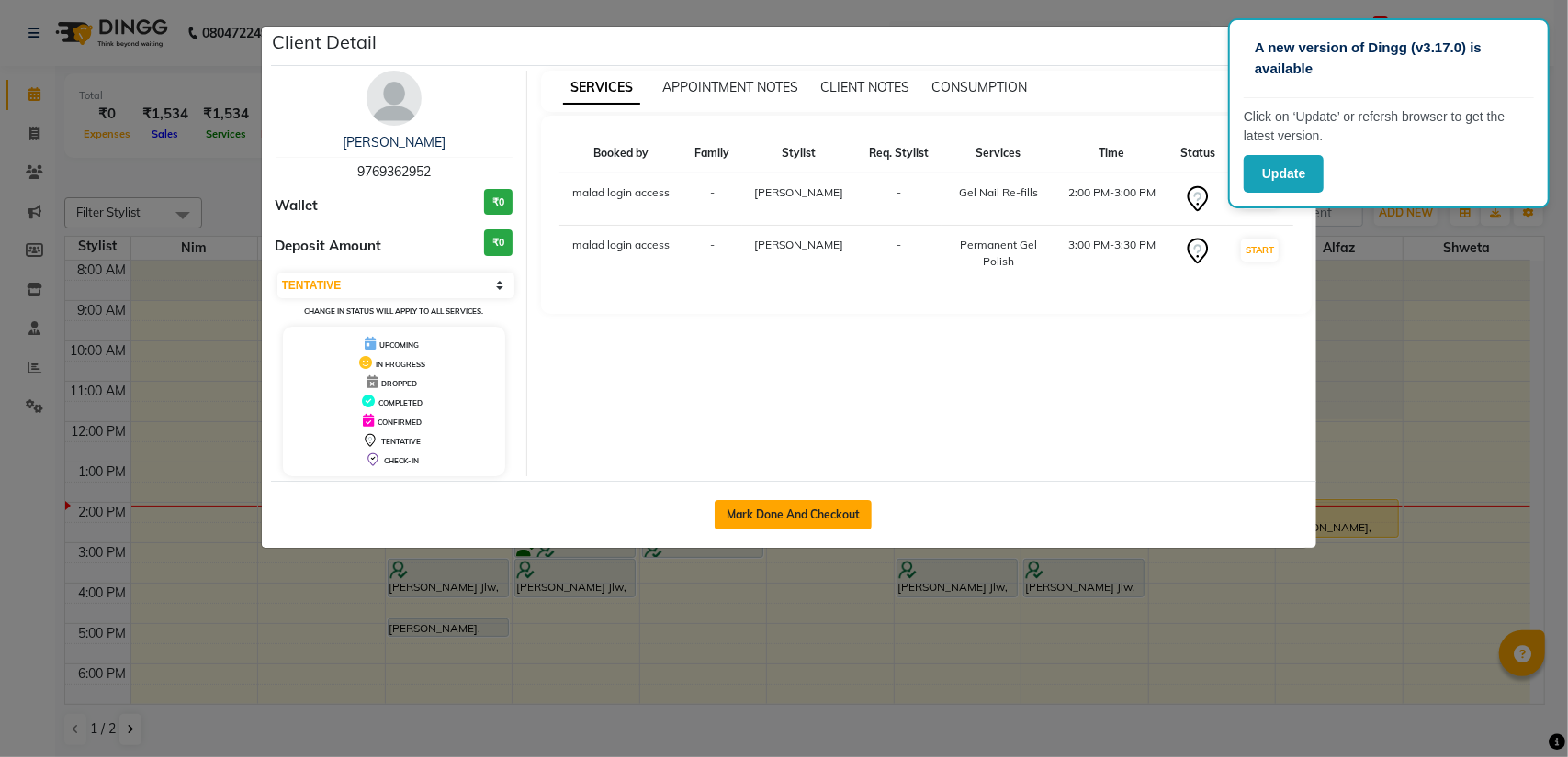
click at [807, 518] on button "Mark Done And Checkout" at bounding box center [793, 515] width 157 height 29
select select "service"
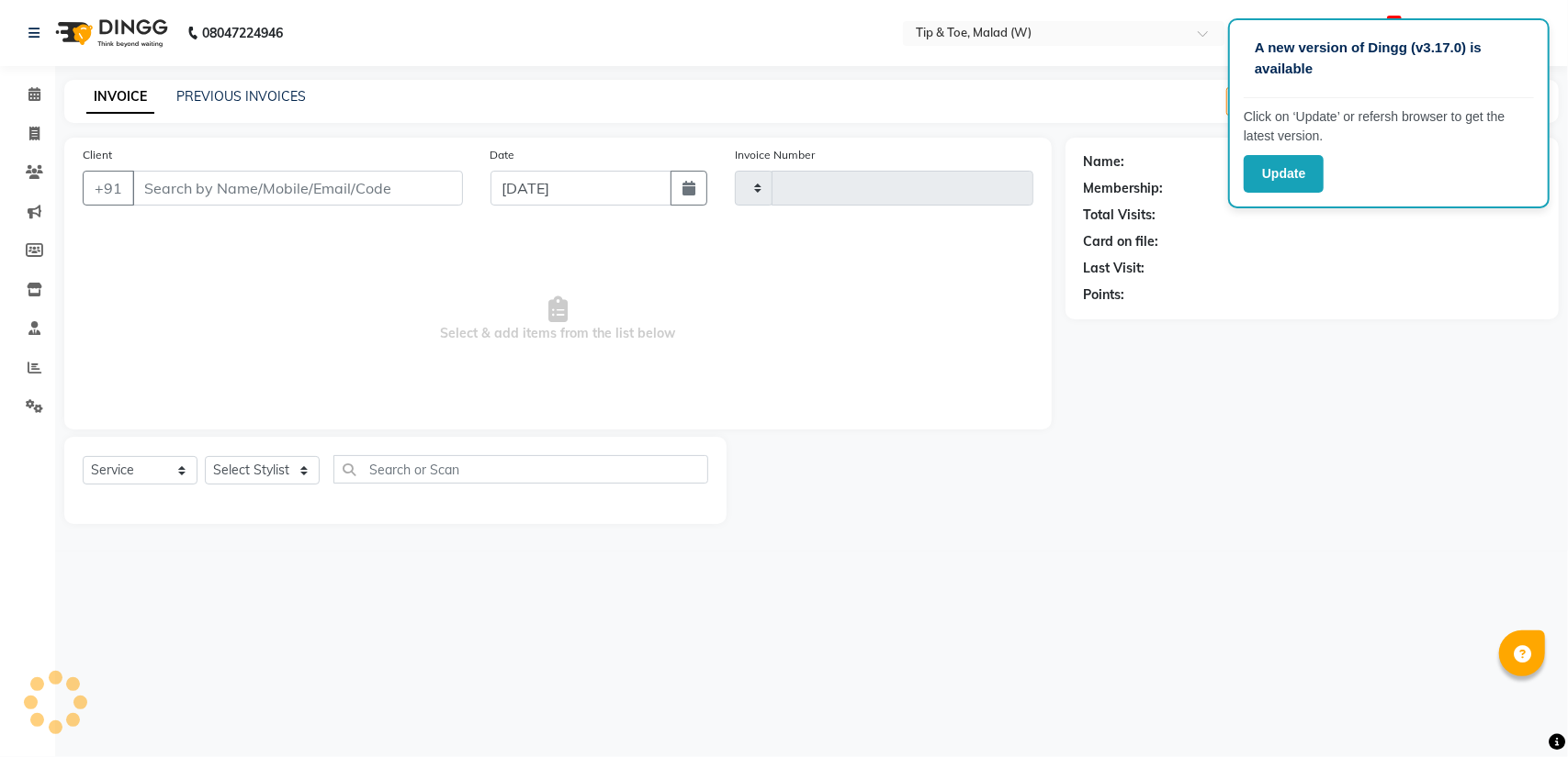
type input "2414"
select select "5930"
type input "9769362952"
select select "77019"
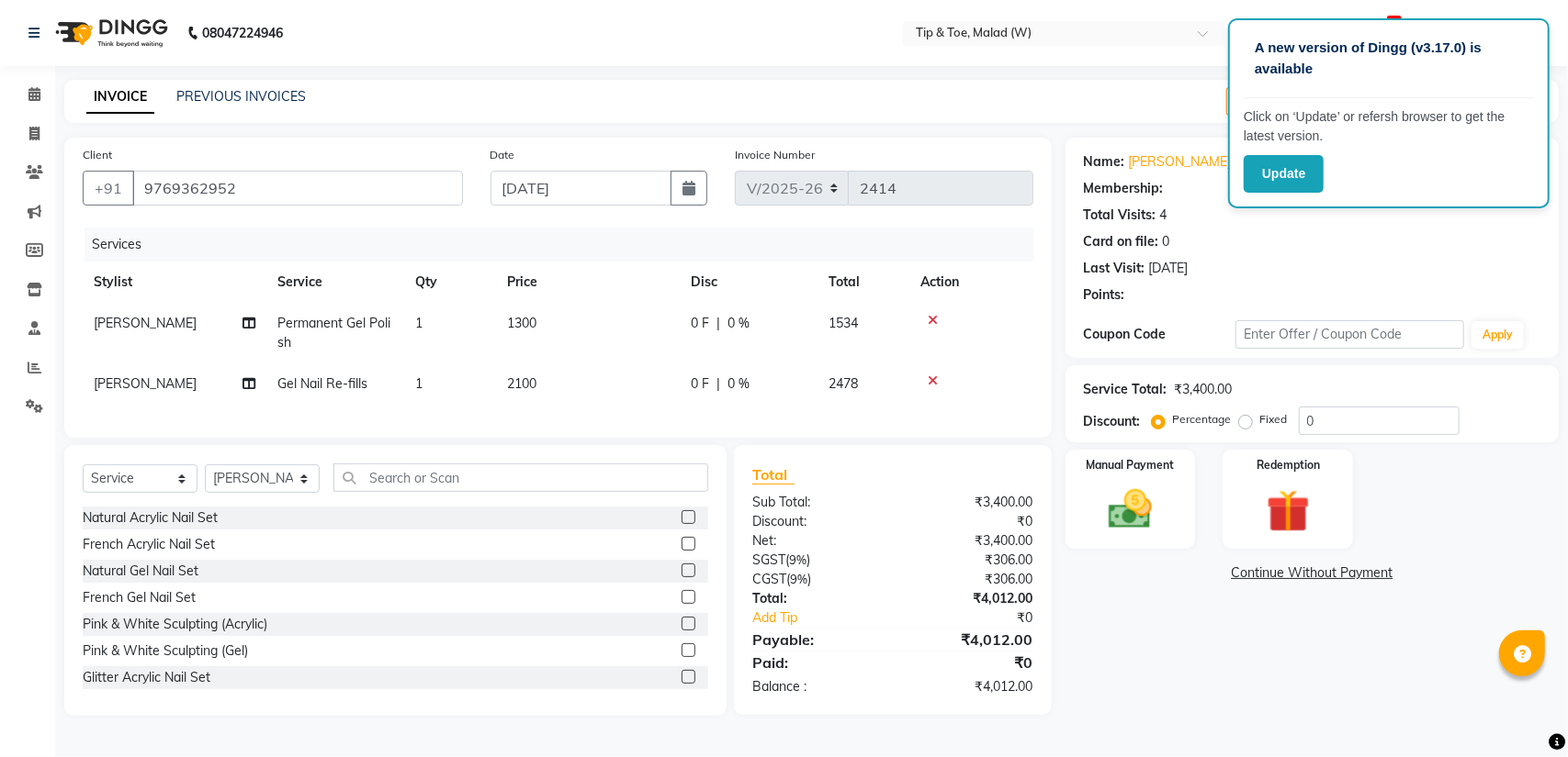
select select "1: Object"
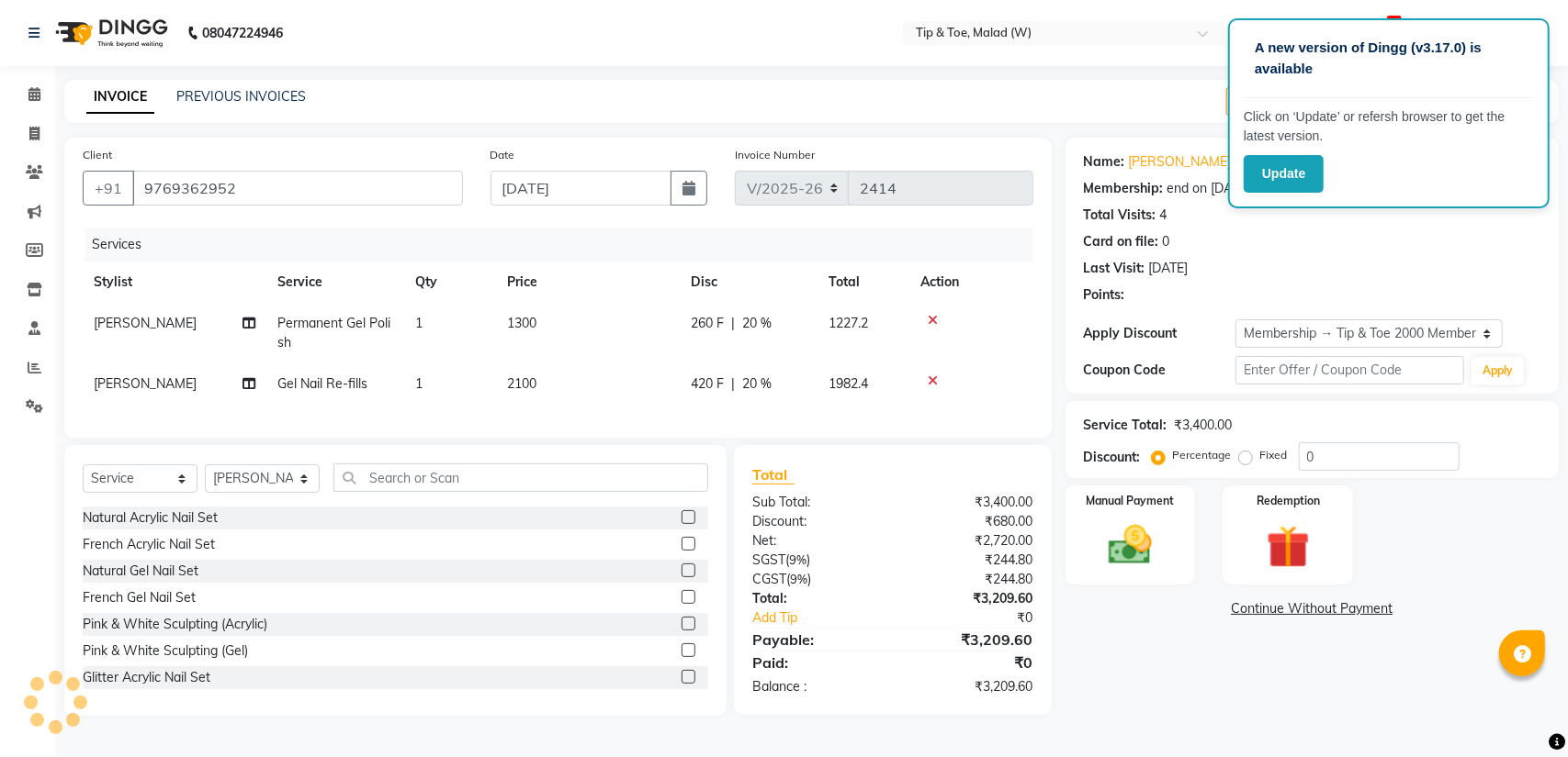
type input "20"
click at [30, 96] on icon at bounding box center [34, 94] width 12 height 14
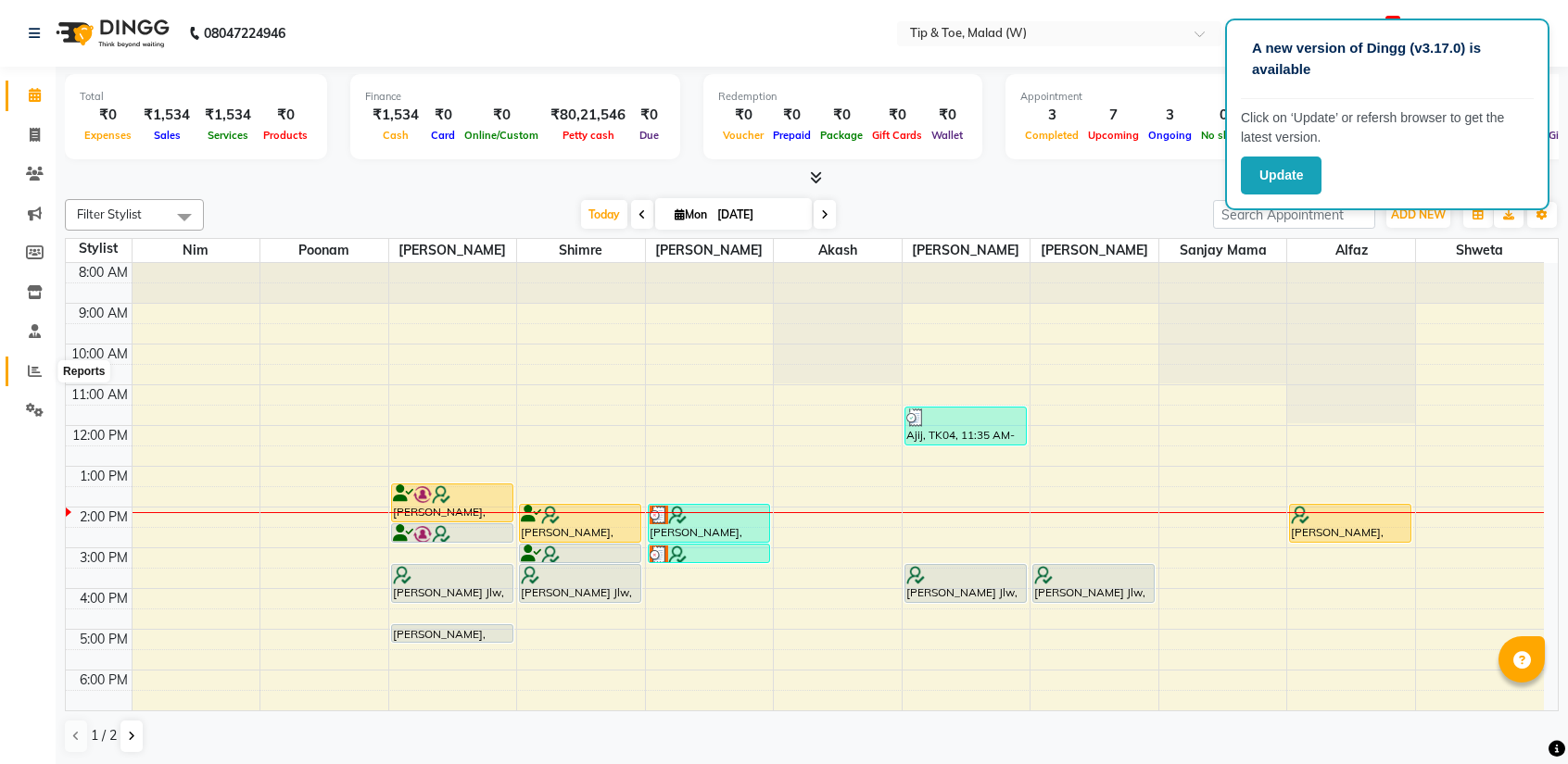
click at [35, 379] on span at bounding box center [34, 372] width 32 height 21
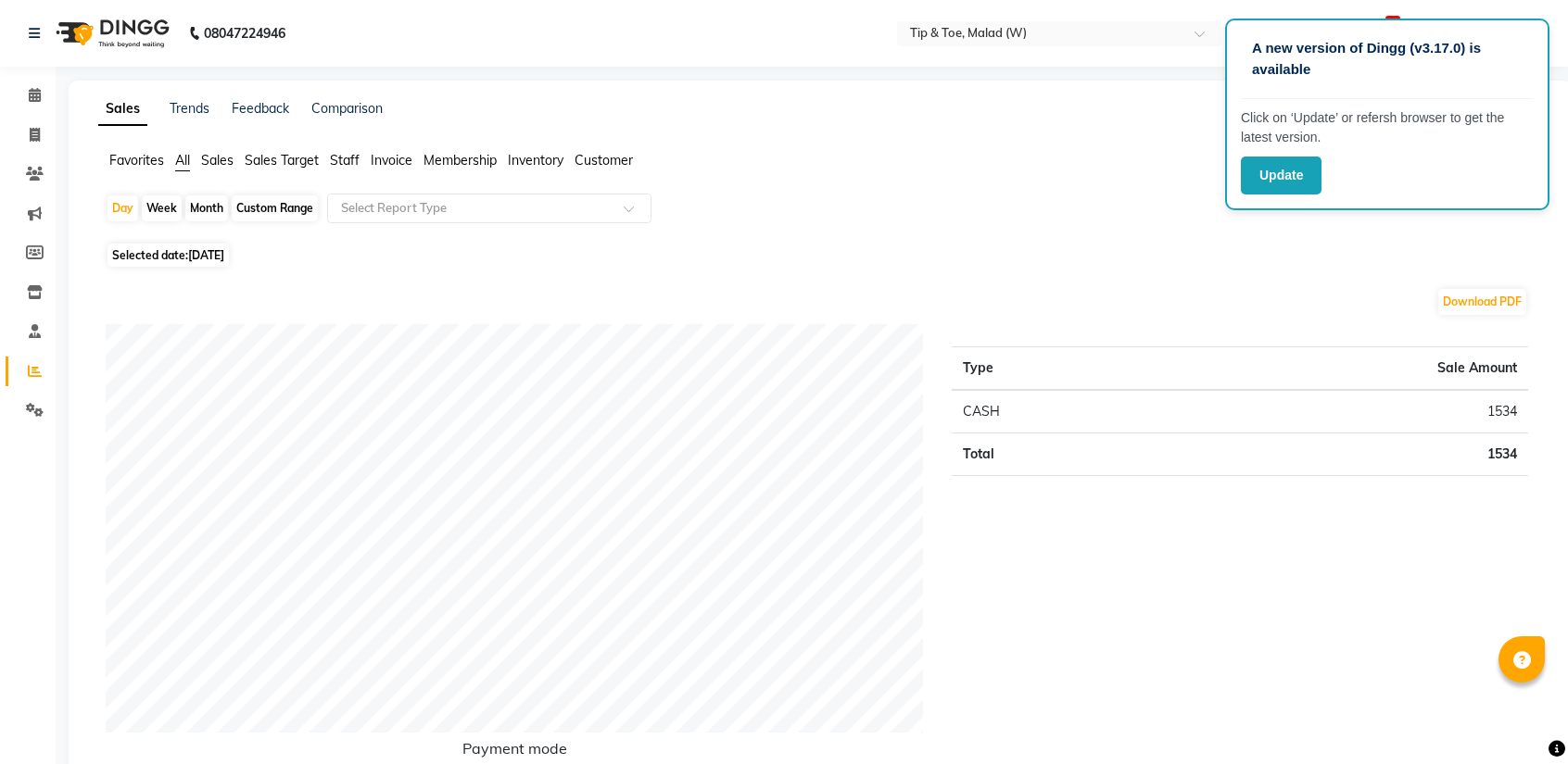
click at [206, 212] on div "Month" at bounding box center [207, 209] width 43 height 26
select select "9"
select select "2025"
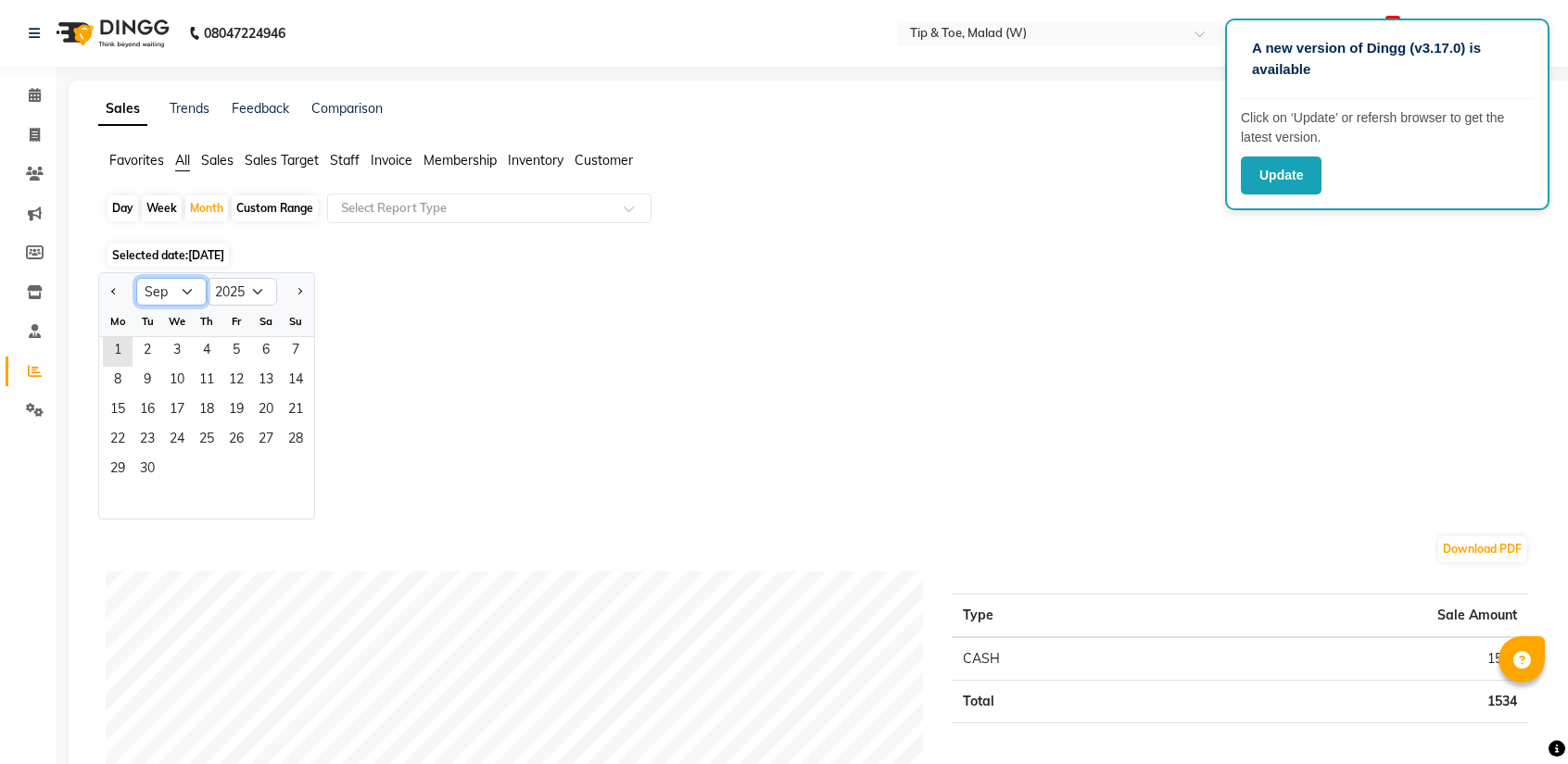
click at [184, 290] on select "Jan Feb Mar Apr May Jun [DATE] Aug Sep Oct Nov Dec" at bounding box center [172, 291] width 70 height 28
select select "8"
click at [136, 278] on select "Jan Feb Mar Apr May Jun [DATE] Aug Sep Oct Nov Dec" at bounding box center [172, 291] width 70 height 28
click at [241, 352] on span "1" at bounding box center [236, 352] width 29 height 29
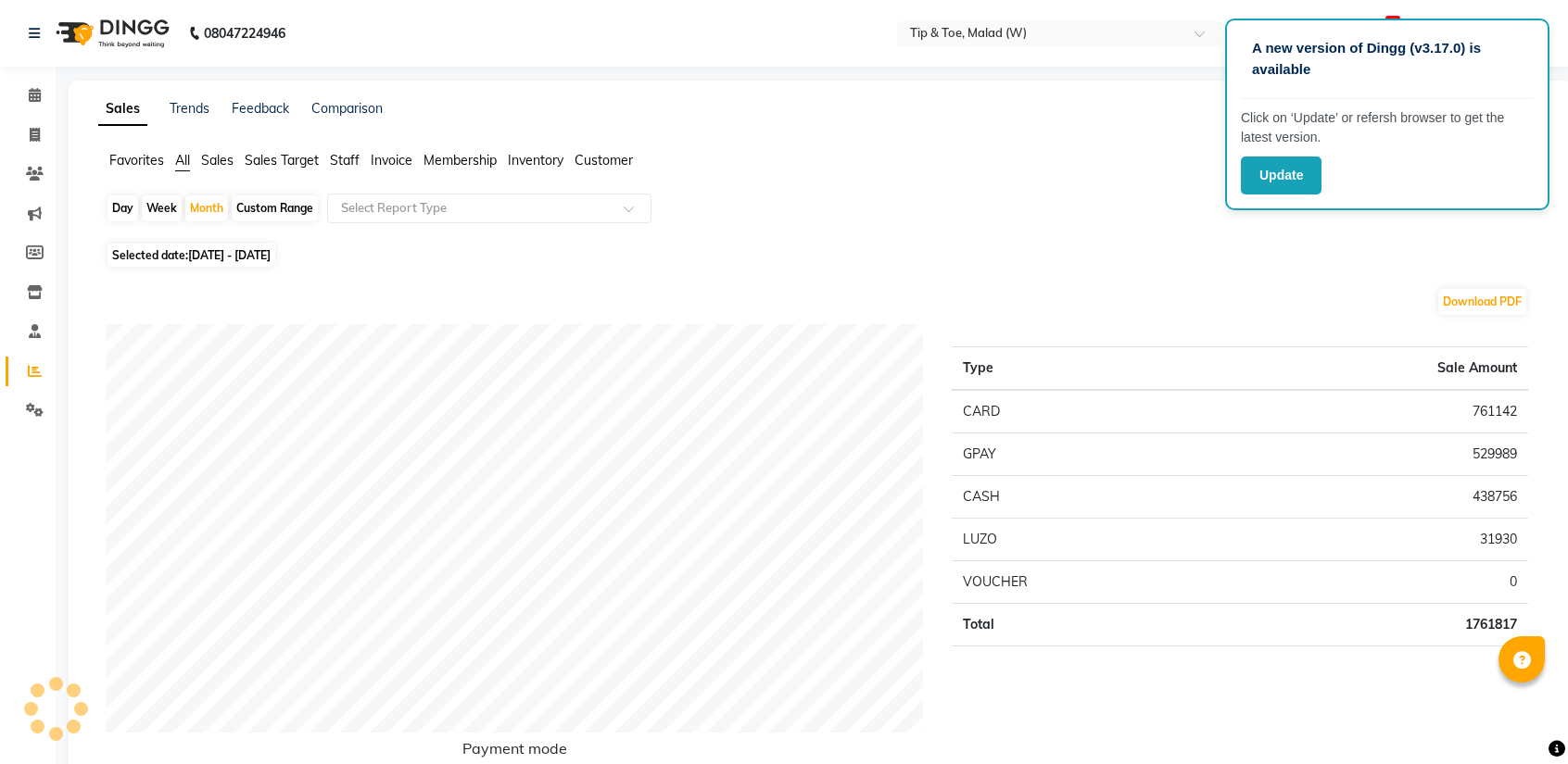
click at [344, 163] on span "Staff" at bounding box center [344, 160] width 29 height 17
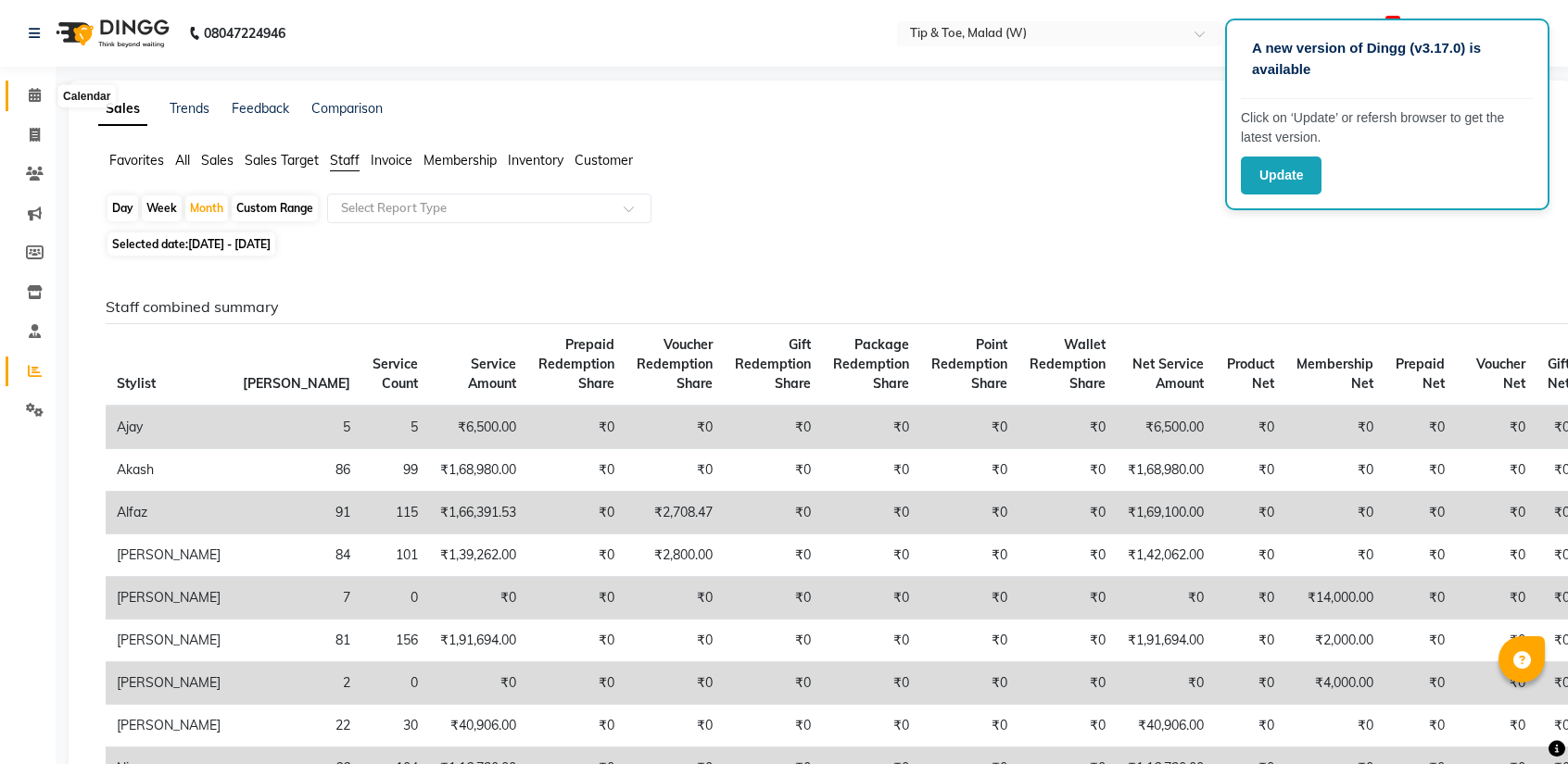
click at [30, 96] on icon at bounding box center [34, 95] width 12 height 14
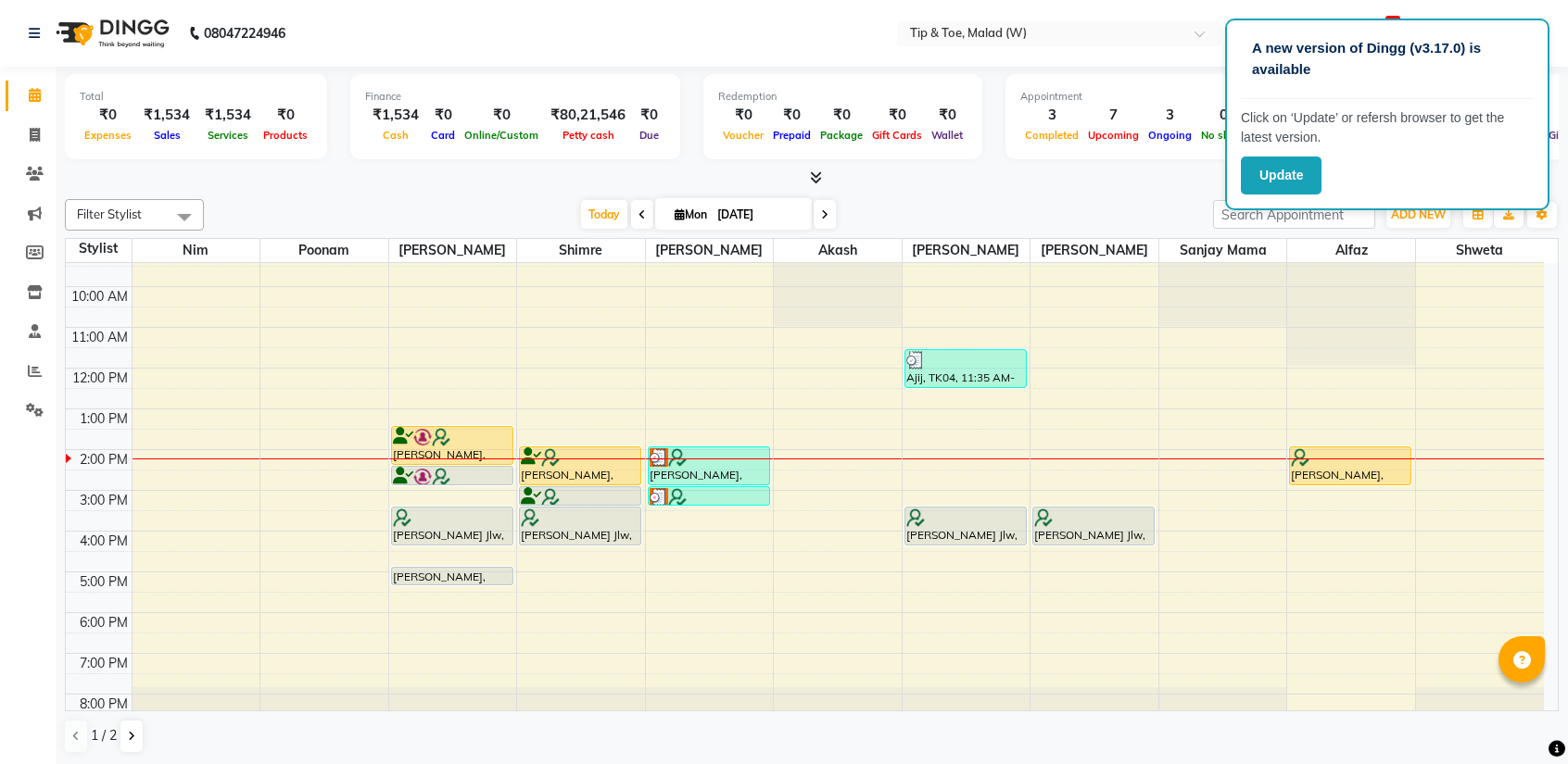
scroll to position [72, 0]
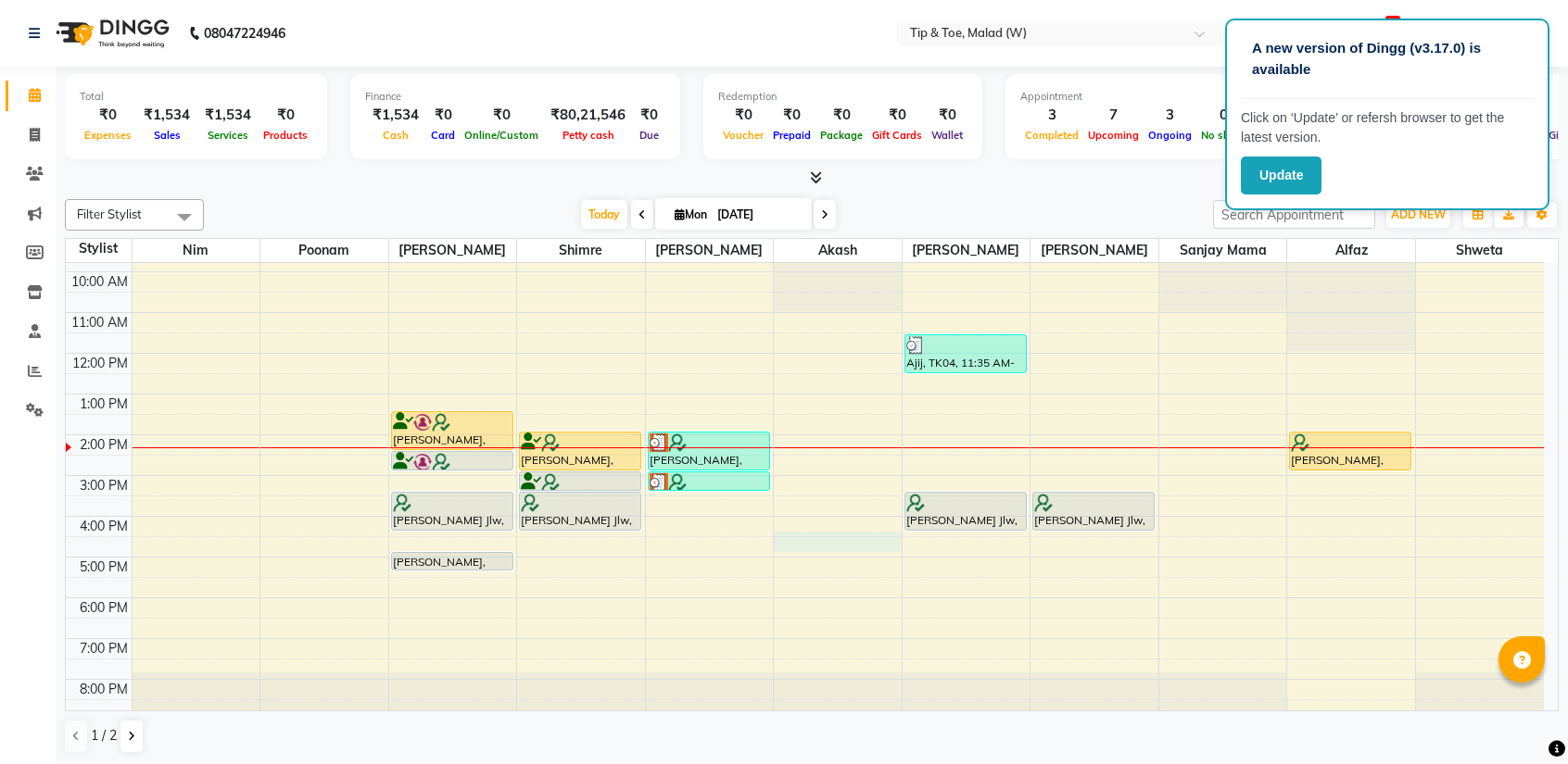
click at [818, 546] on div "8:00 AM 9:00 AM 10:00 AM 11:00 AM 12:00 PM 1:00 PM 2:00 PM 3:00 PM 4:00 PM 5:00…" at bounding box center [805, 455] width 1477 height 529
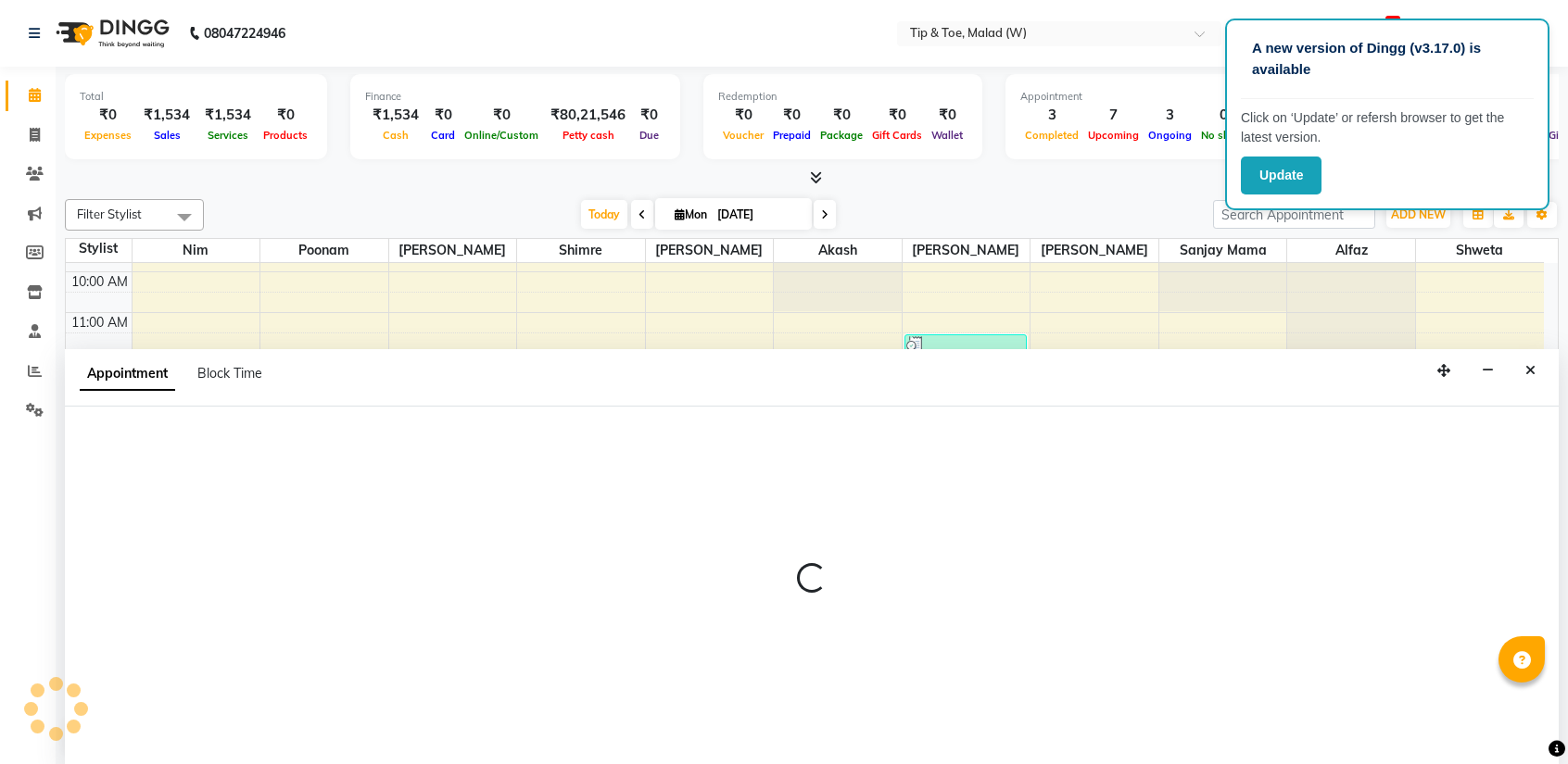
scroll to position [0, 0]
select select "41858"
select select "990"
select select "tentative"
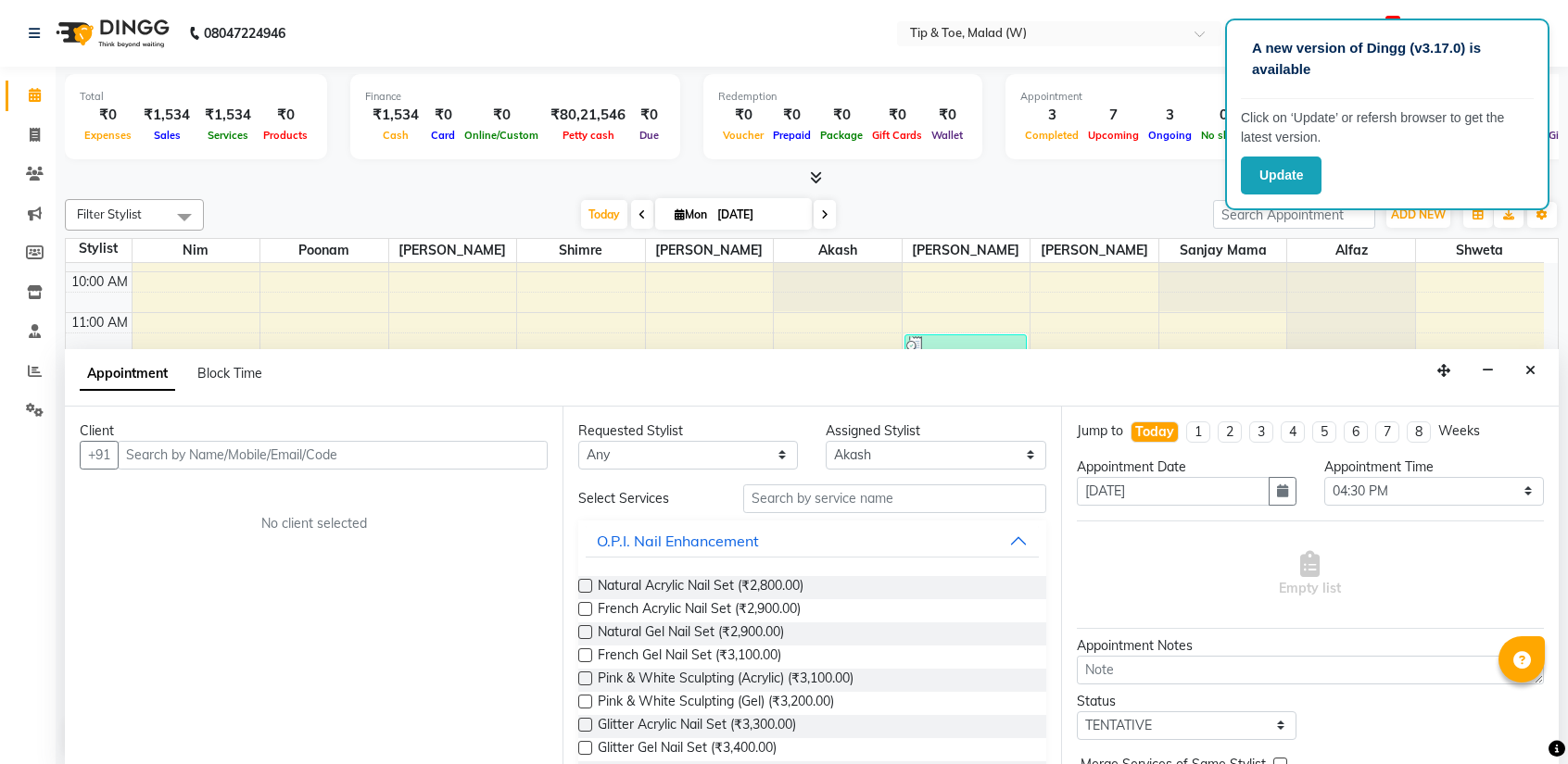
click at [339, 454] on input "text" at bounding box center [332, 455] width 430 height 28
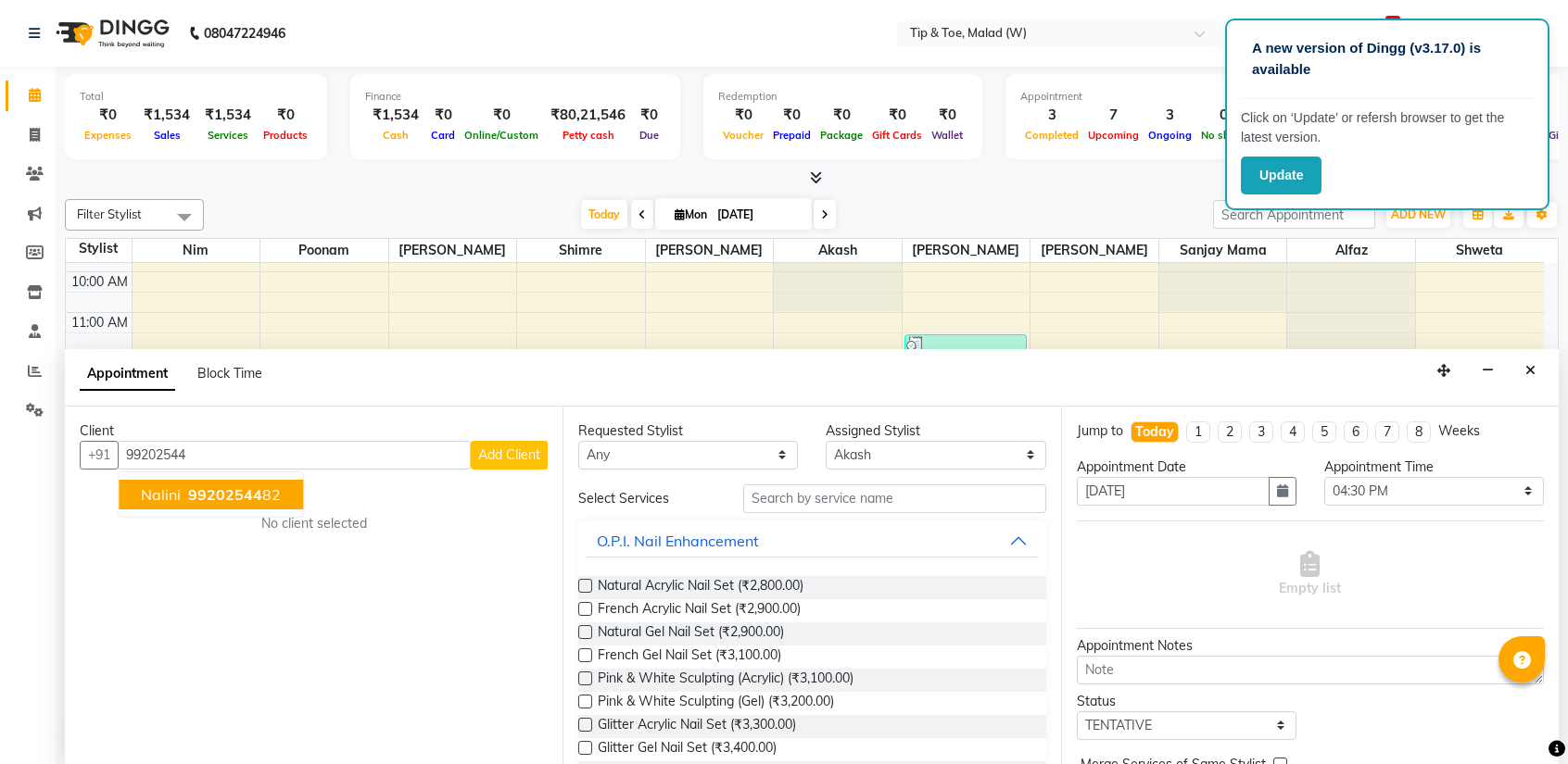
click at [244, 485] on span "99202544" at bounding box center [225, 494] width 74 height 19
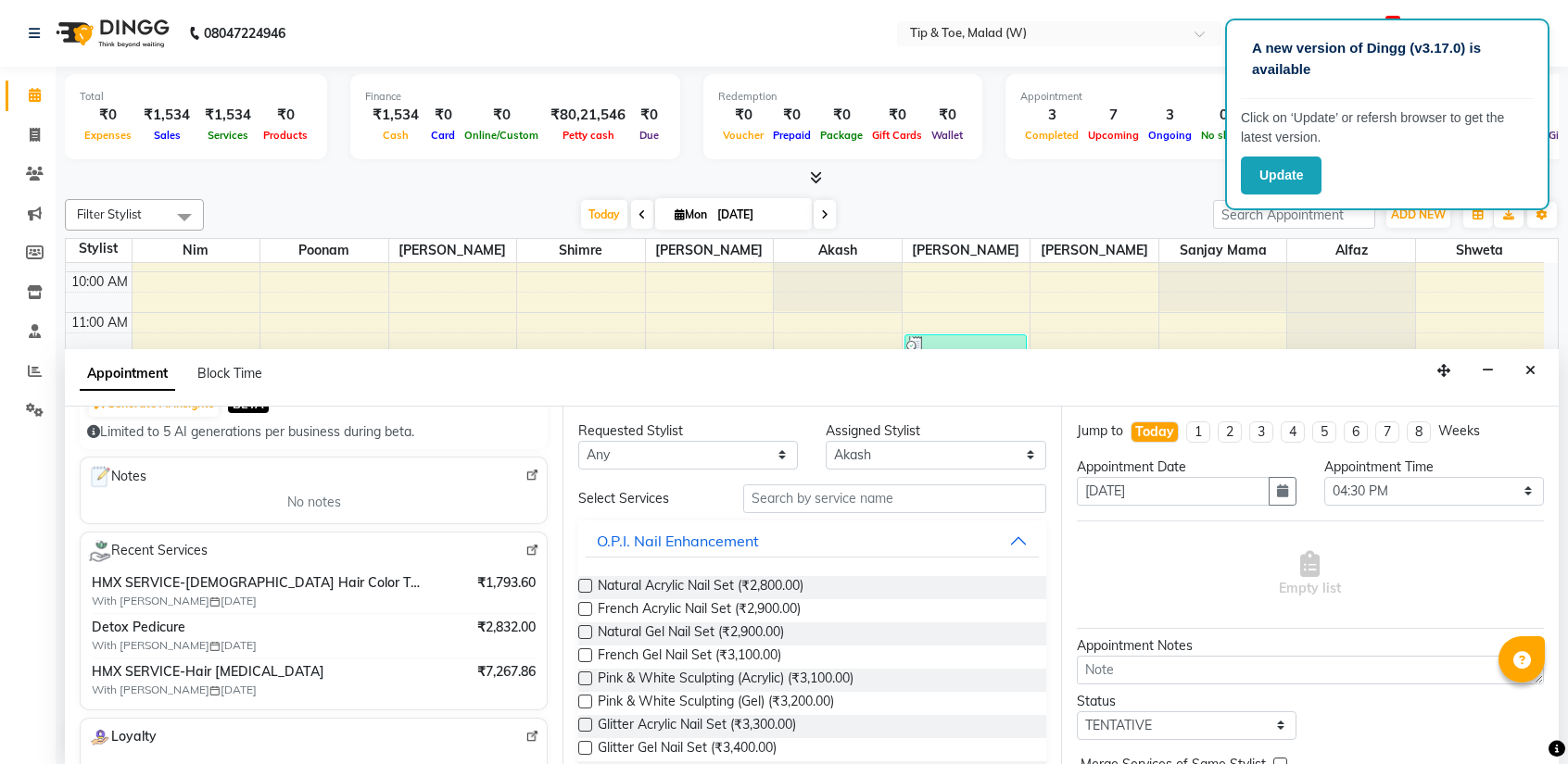
scroll to position [235, 0]
type input "9920254482"
click at [1382, 500] on select "Select 09:00 AM 09:15 AM 09:30 AM 09:45 AM 10:00 AM 10:15 AM 10:30 AM 10:45 AM …" at bounding box center [1434, 491] width 219 height 28
click at [1153, 481] on input "[DATE]" at bounding box center [1173, 491] width 193 height 28
click at [1277, 488] on icon "button" at bounding box center [1281, 490] width 11 height 13
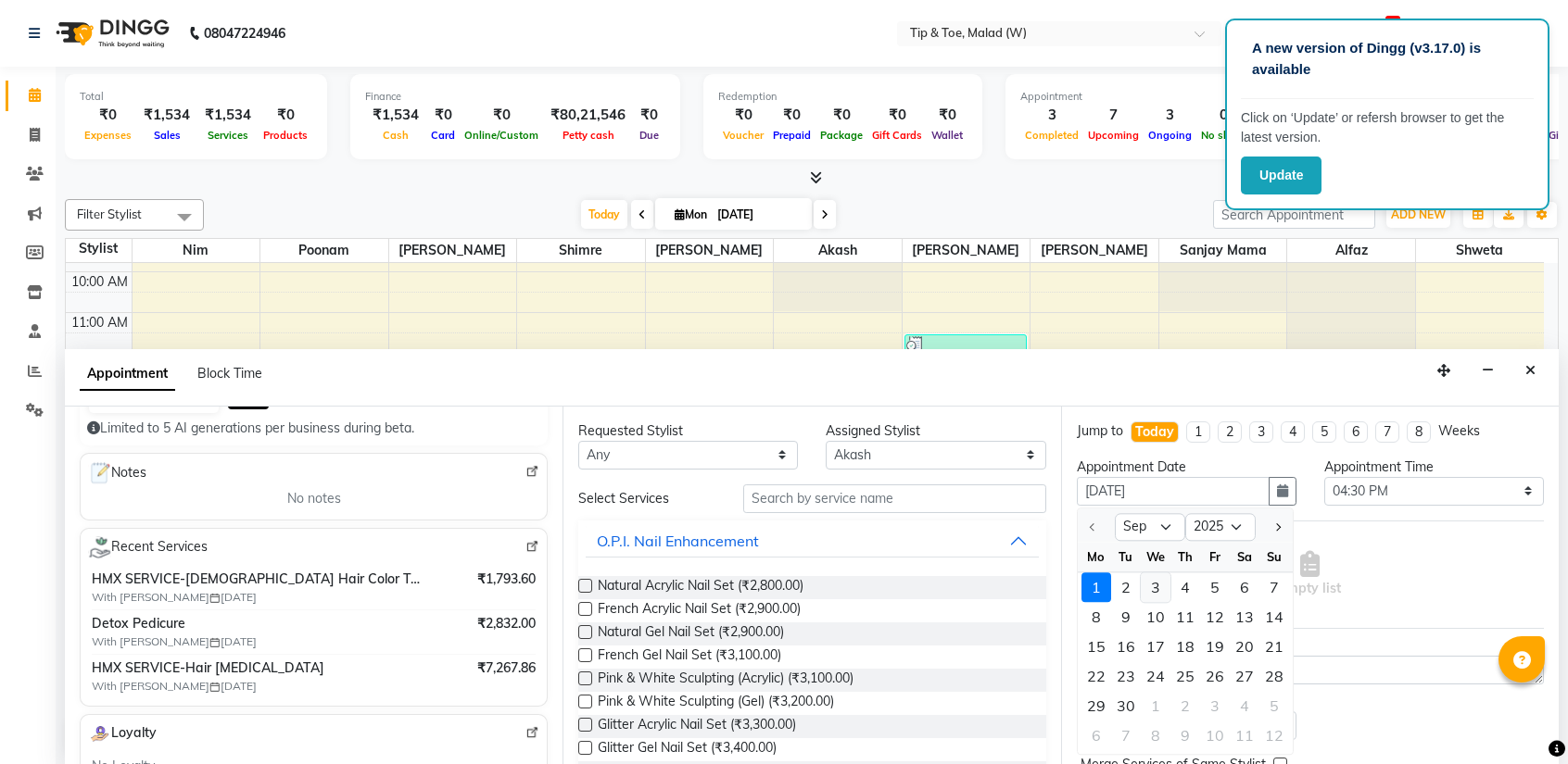
click at [1156, 579] on div "3" at bounding box center [1155, 588] width 29 height 29
type input "[DATE]"
select select "990"
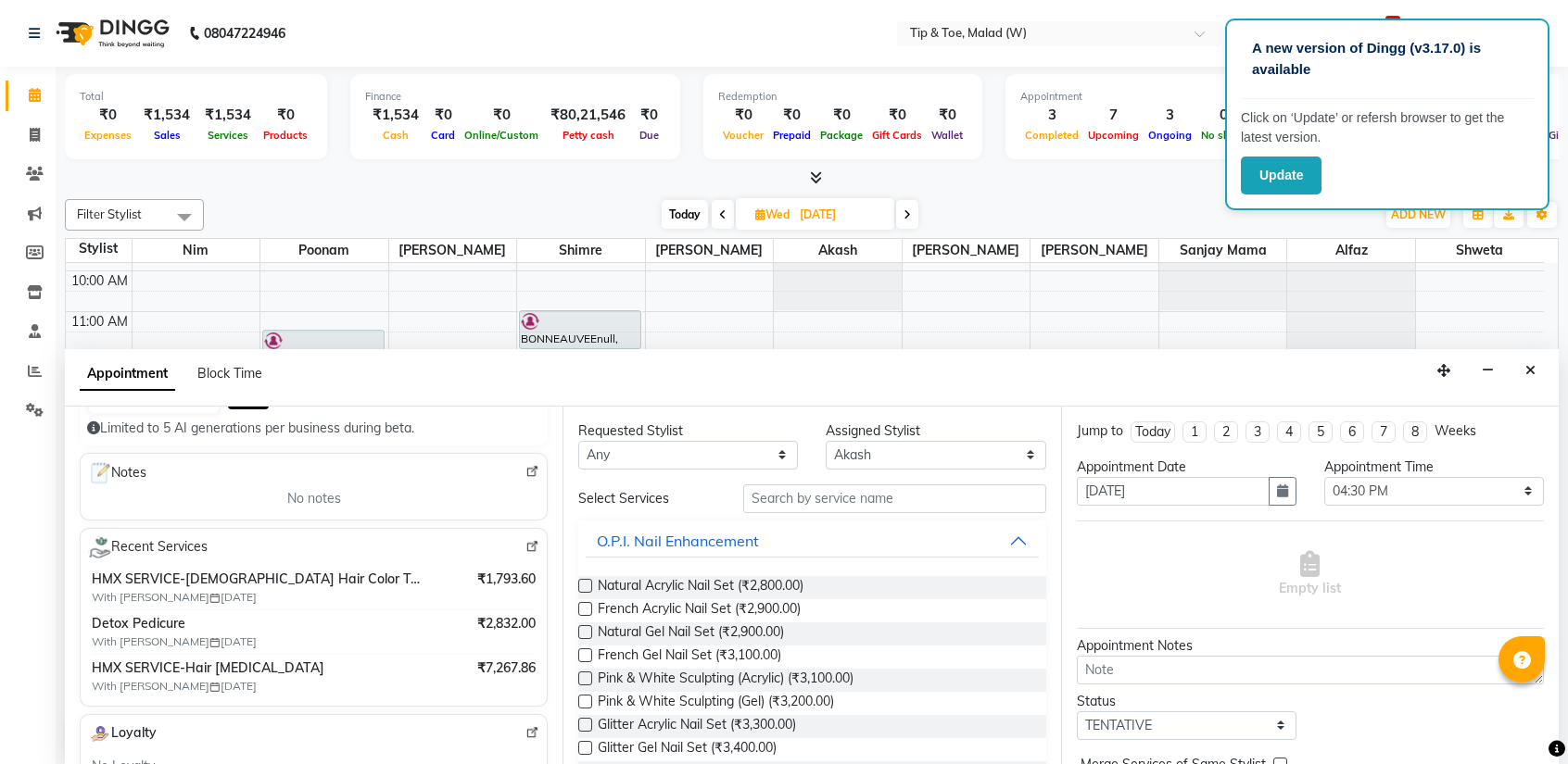
scroll to position [0, 0]
click at [898, 453] on select "Select [PERSON_NAME] Akash Alfaz [PERSON_NAME] [PERSON_NAME] [PERSON_NAME] poon…" at bounding box center [935, 455] width 219 height 28
select select "41795"
click at [825, 441] on select "Select [PERSON_NAME] Akash Alfaz [PERSON_NAME] [PERSON_NAME] [PERSON_NAME] poon…" at bounding box center [935, 455] width 219 height 28
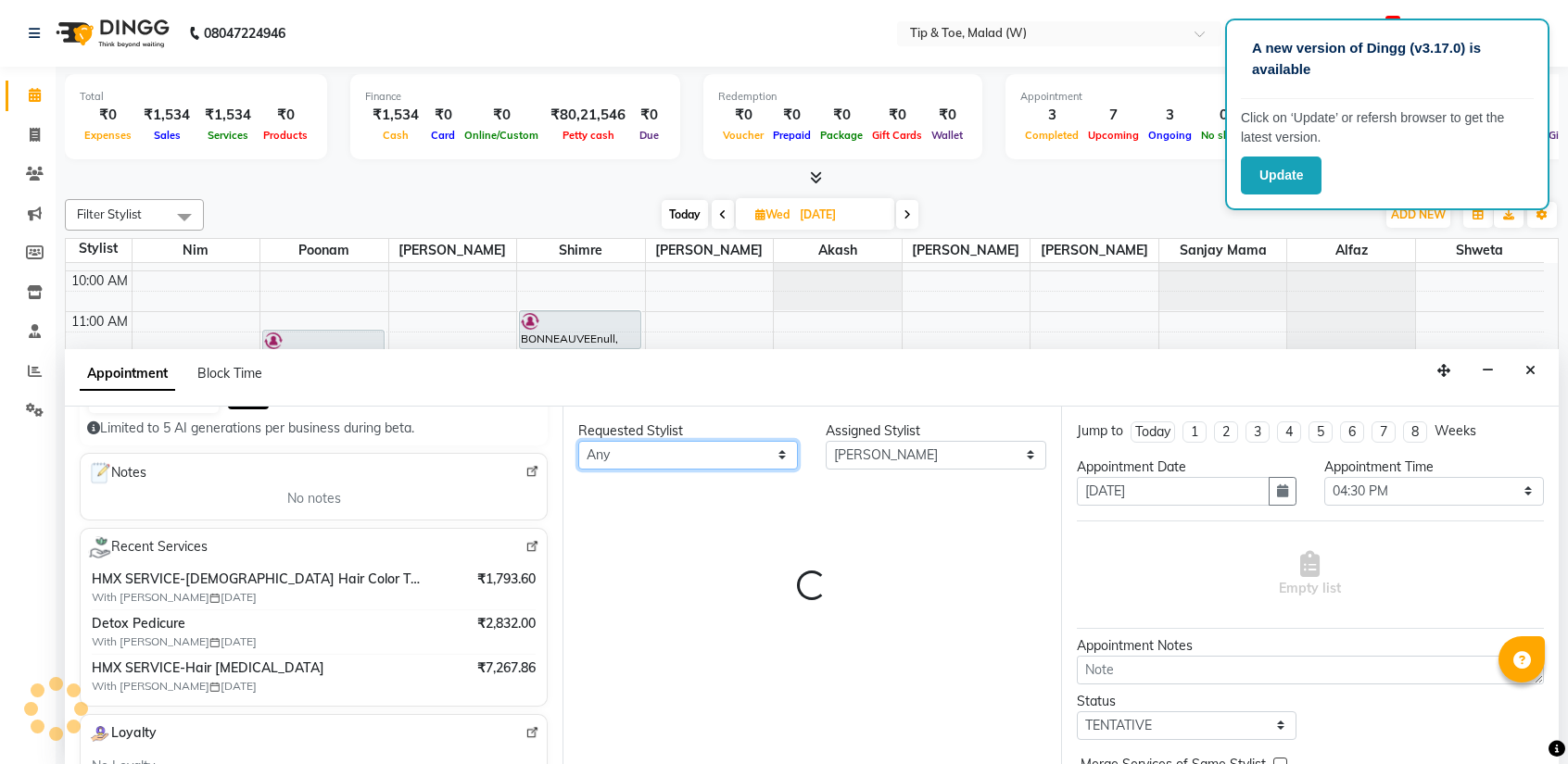
click at [655, 452] on select "Any [PERSON_NAME] Akash Alfaz [PERSON_NAME] [PERSON_NAME] [PERSON_NAME] poonam …" at bounding box center [687, 455] width 219 height 28
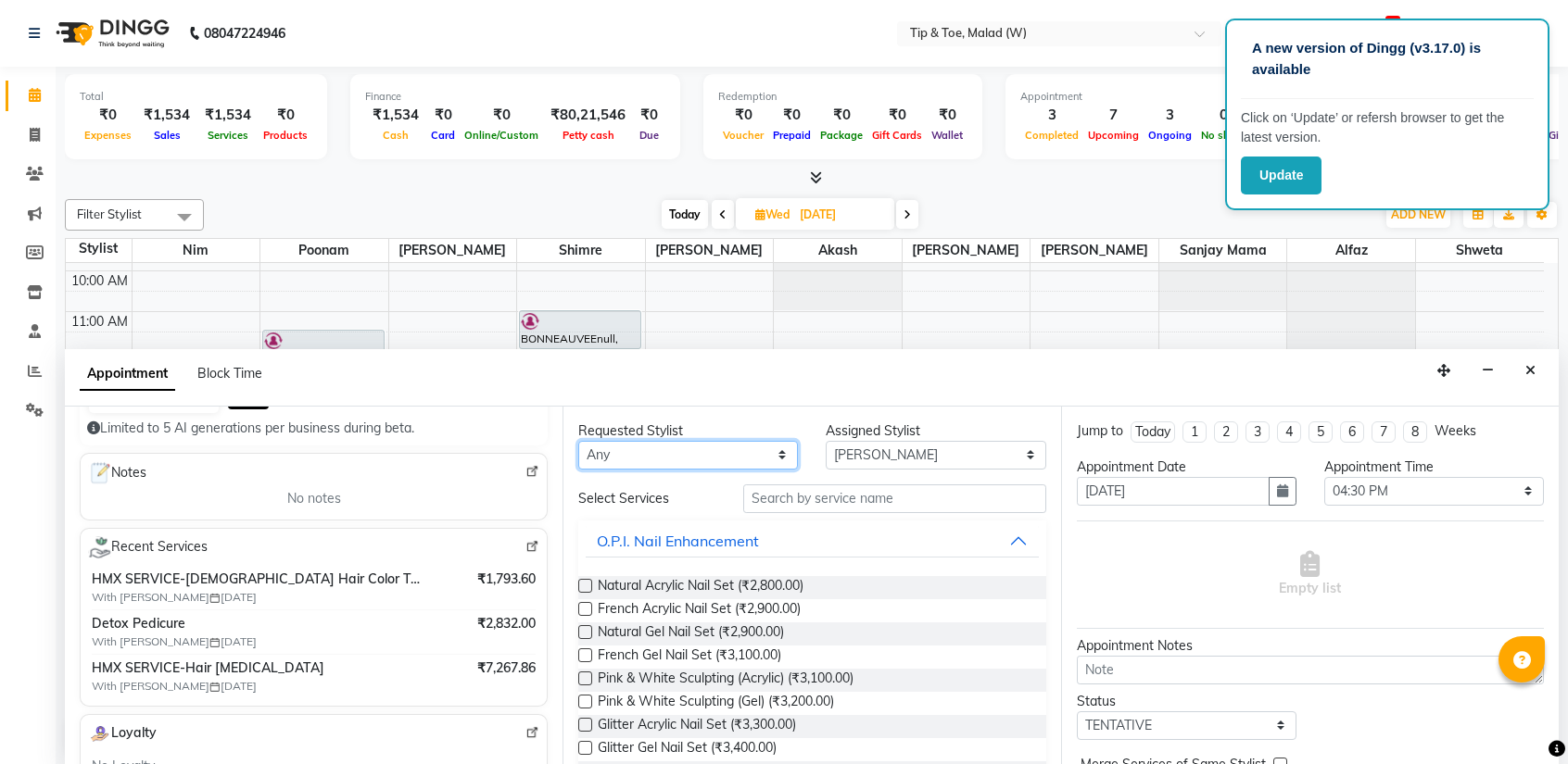
select select "41795"
click at [578, 441] on select "Any [PERSON_NAME] Akash Alfaz [PERSON_NAME] [PERSON_NAME] [PERSON_NAME] poonam …" at bounding box center [687, 455] width 219 height 28
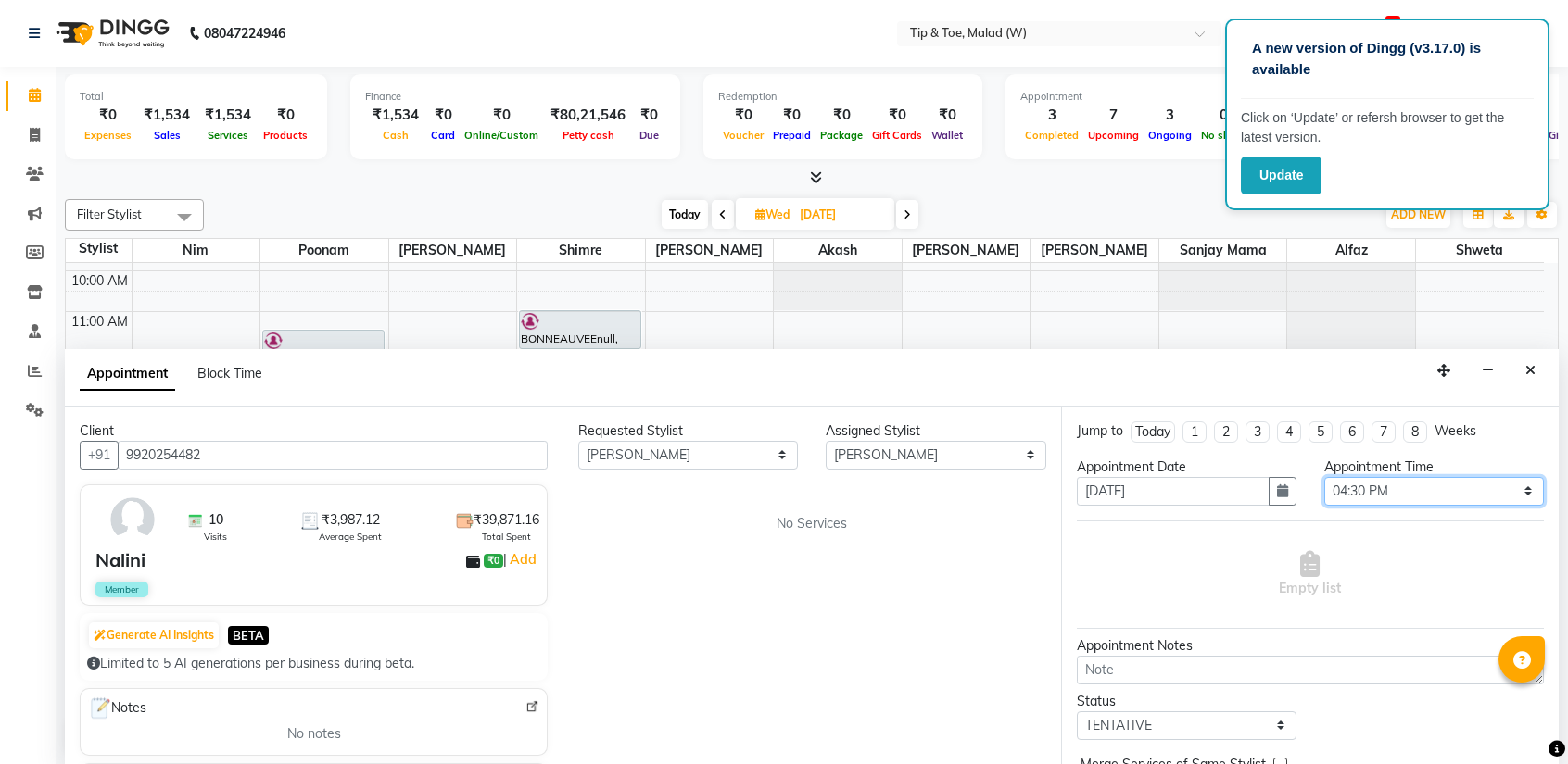
click at [1434, 484] on select "Select 09:00 AM 09:15 AM 09:30 AM 09:45 AM 10:00 AM 10:15 AM 10:30 AM 10:45 AM …" at bounding box center [1434, 491] width 219 height 28
select select "660"
click at [1324, 478] on select "Select 09:00 AM 09:15 AM 09:30 AM 09:45 AM 10:00 AM 10:15 AM 10:30 AM 10:45 AM …" at bounding box center [1434, 491] width 219 height 28
click at [197, 577] on div "10 Visits ₹3,987.12 Average Spent ₹39,871.16 Total Spent Nalini ₹0 | Add Member" at bounding box center [314, 545] width 468 height 122
click at [698, 453] on select "Any [PERSON_NAME] Akash Alfaz [PERSON_NAME] [PERSON_NAME] [PERSON_NAME] poonam …" at bounding box center [687, 455] width 219 height 28
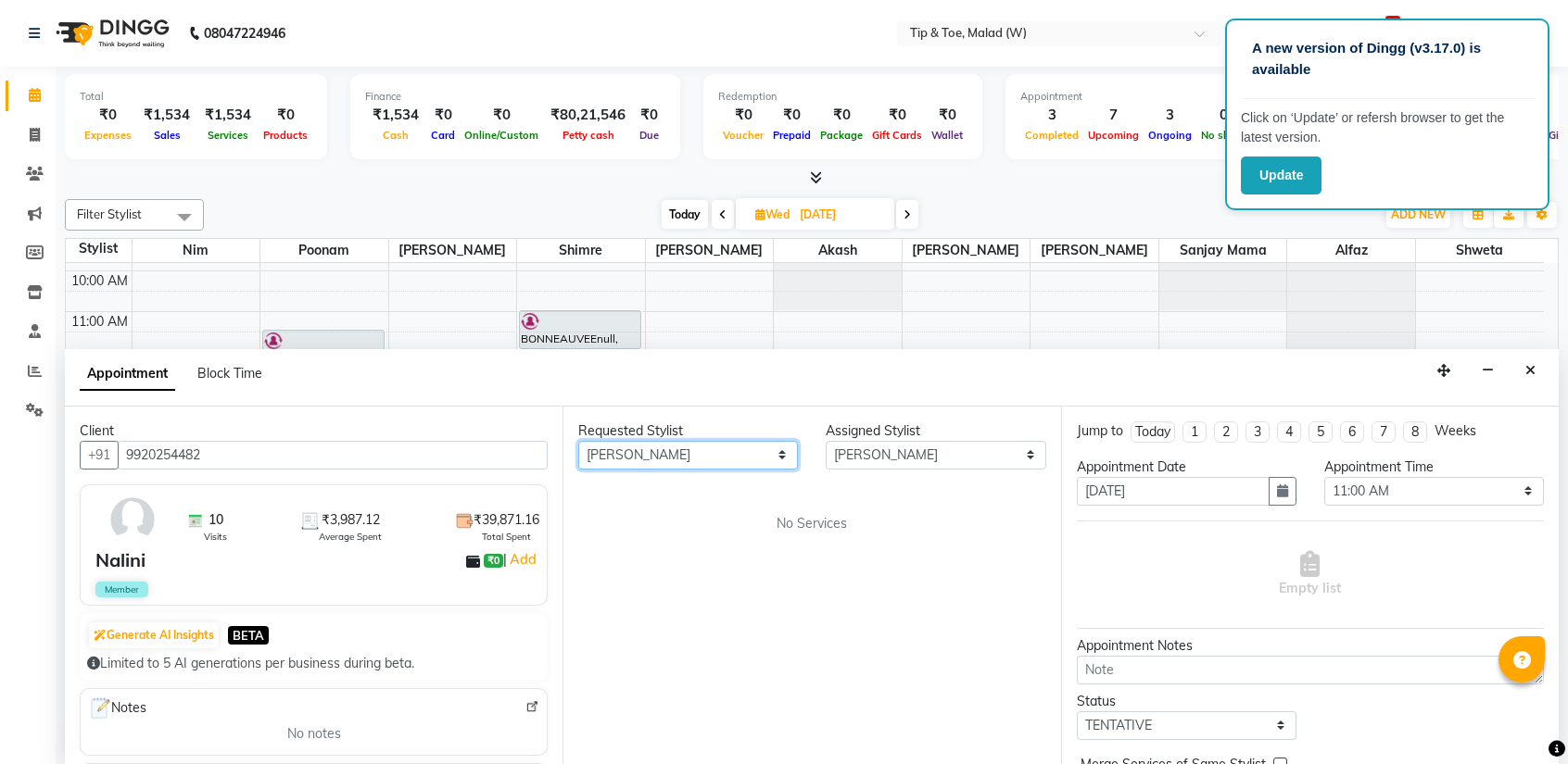
click at [578, 441] on select "Any [PERSON_NAME] Akash Alfaz [PERSON_NAME] [PERSON_NAME] [PERSON_NAME] poonam …" at bounding box center [687, 455] width 219 height 28
click at [883, 457] on select "Select [PERSON_NAME] Akash Alfaz [PERSON_NAME] [PERSON_NAME] [PERSON_NAME] poon…" at bounding box center [935, 455] width 219 height 28
drag, startPoint x: 675, startPoint y: 680, endPoint x: 255, endPoint y: 523, distance: 448.4
click at [675, 680] on div "Requested Stylist Any [PERSON_NAME] Akash Alfaz [PERSON_NAME] [PERSON_NAME] [PE…" at bounding box center [811, 586] width 498 height 360
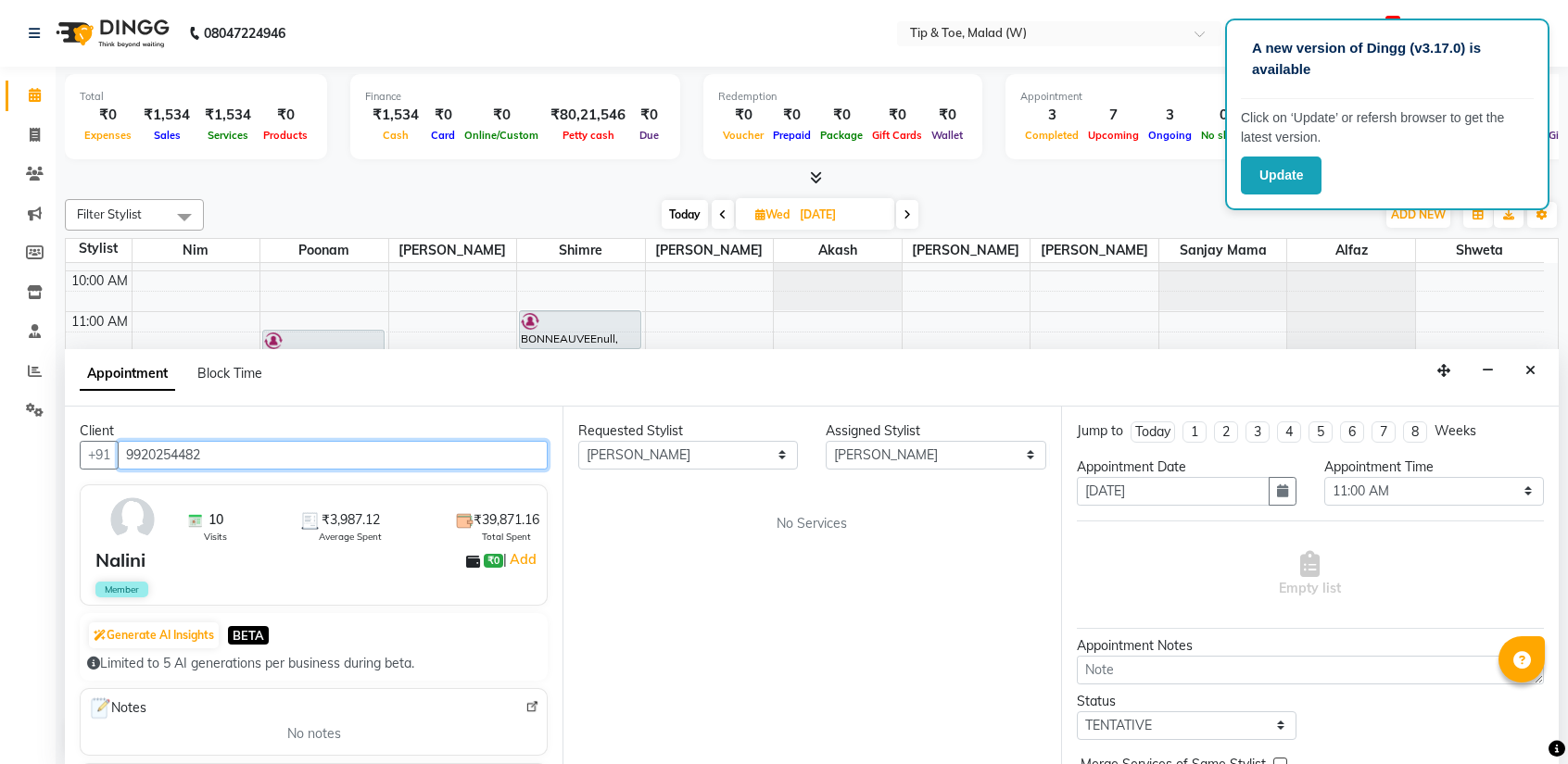
click at [215, 451] on input "9920254482" at bounding box center [332, 455] width 430 height 28
click at [1527, 369] on icon "Close" at bounding box center [1530, 370] width 10 height 13
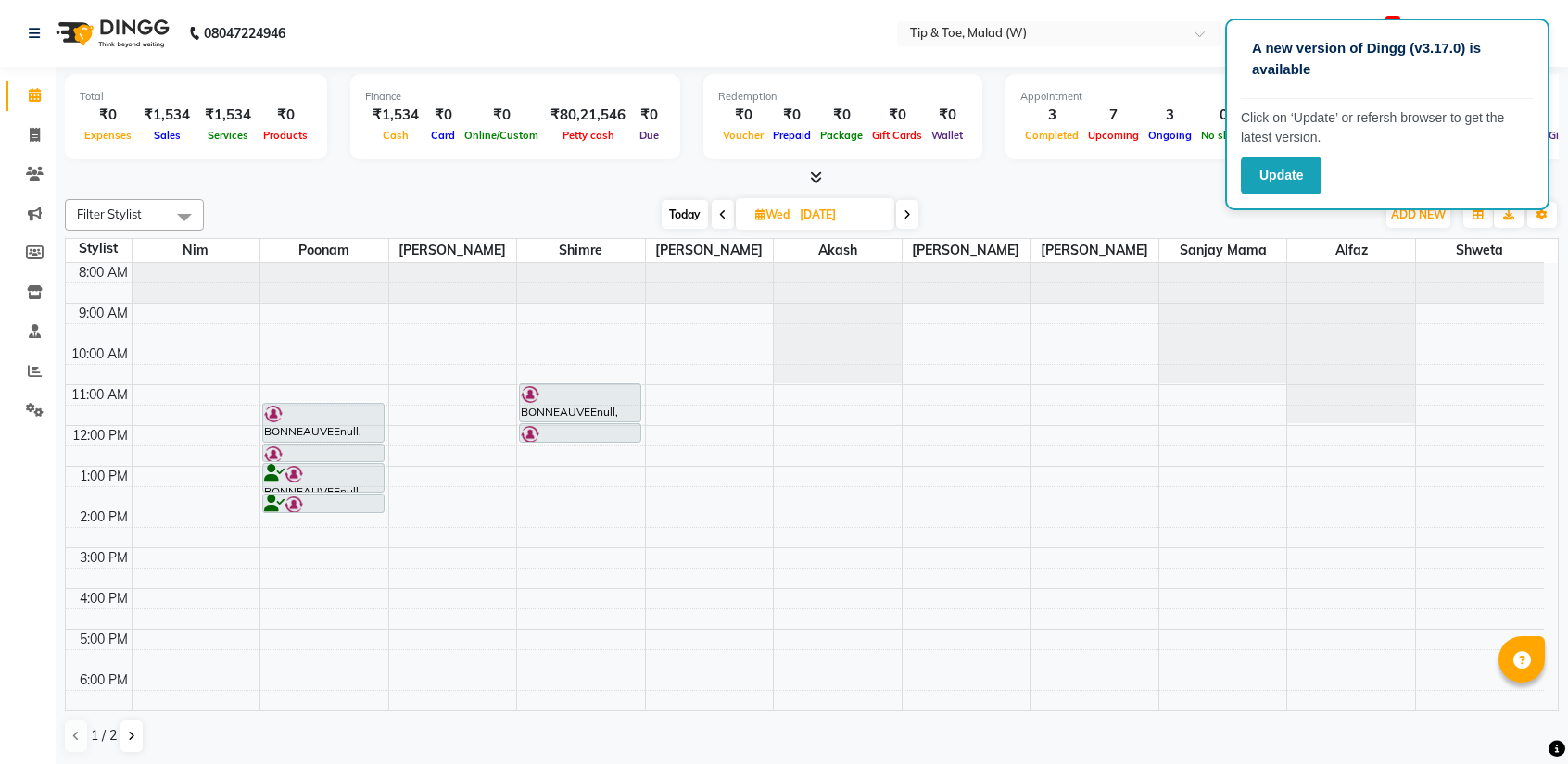
click at [931, 388] on div "8:00 AM 9:00 AM 10:00 AM 11:00 AM 12:00 PM 1:00 PM 2:00 PM 3:00 PM 4:00 PM 5:00…" at bounding box center [805, 527] width 1477 height 529
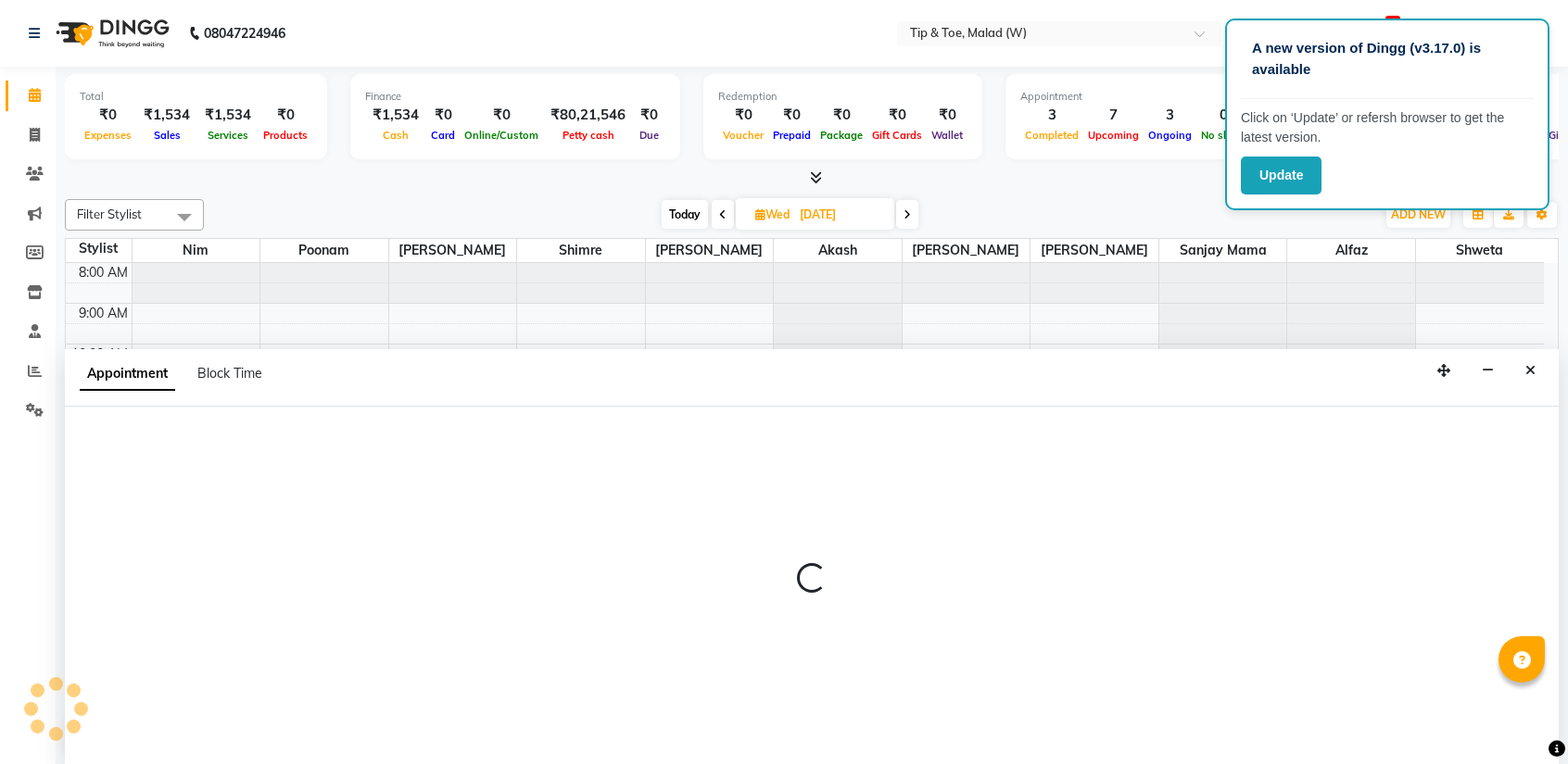
select select "41795"
select select "660"
select select "tentative"
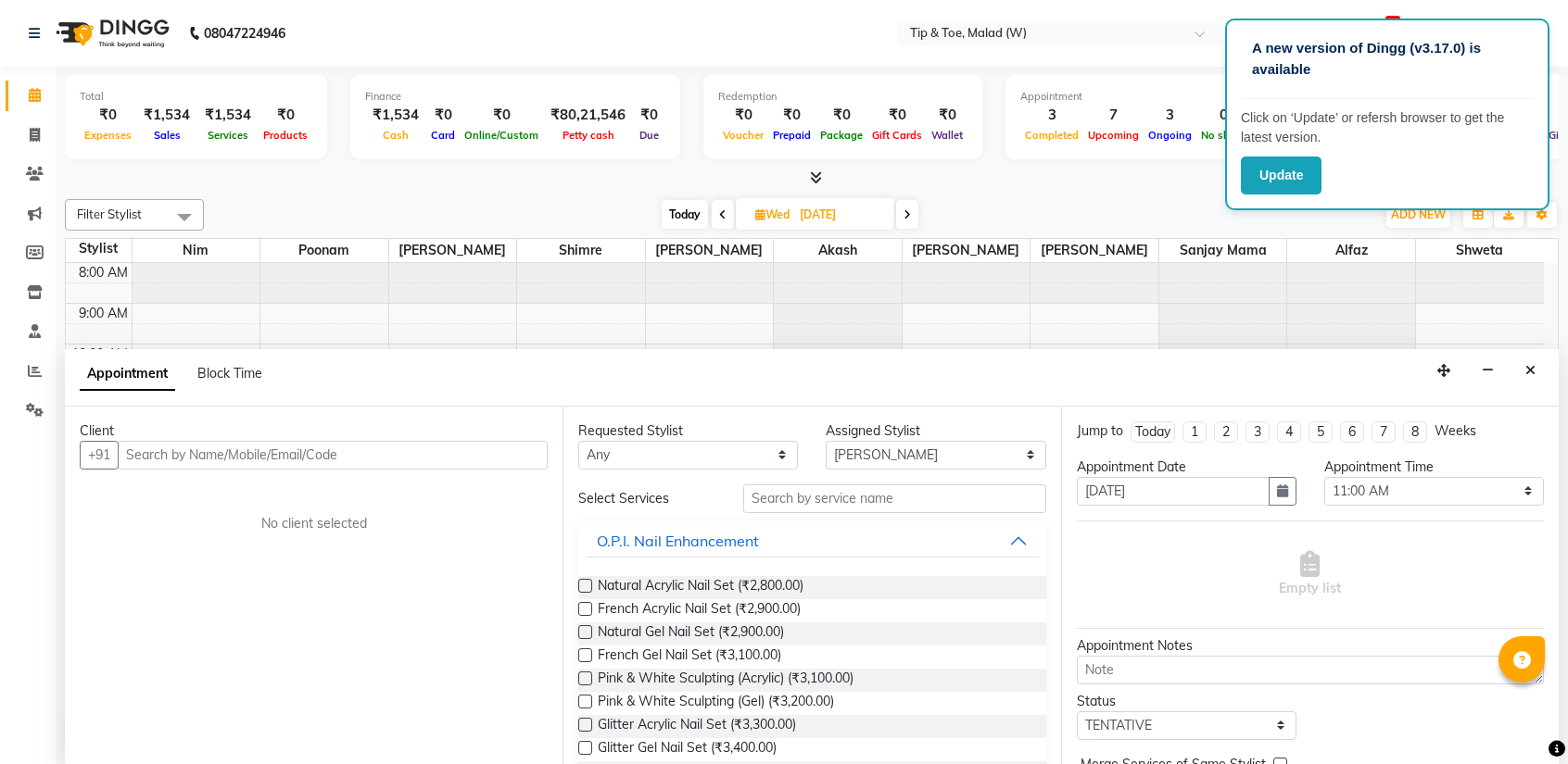
click at [200, 454] on input "text" at bounding box center [332, 455] width 430 height 28
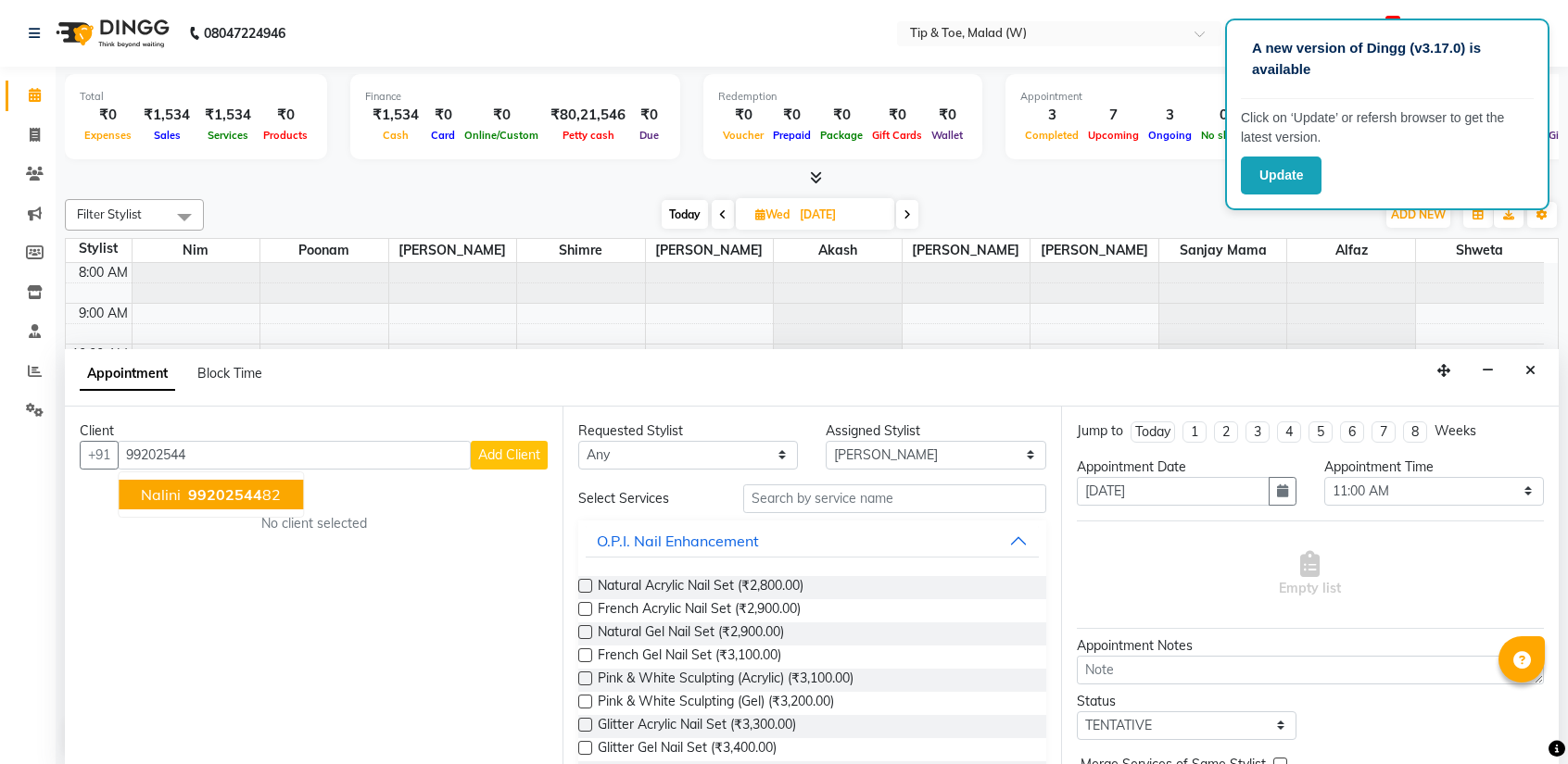
click at [185, 489] on ngb-highlight "99202544 82" at bounding box center [232, 494] width 96 height 19
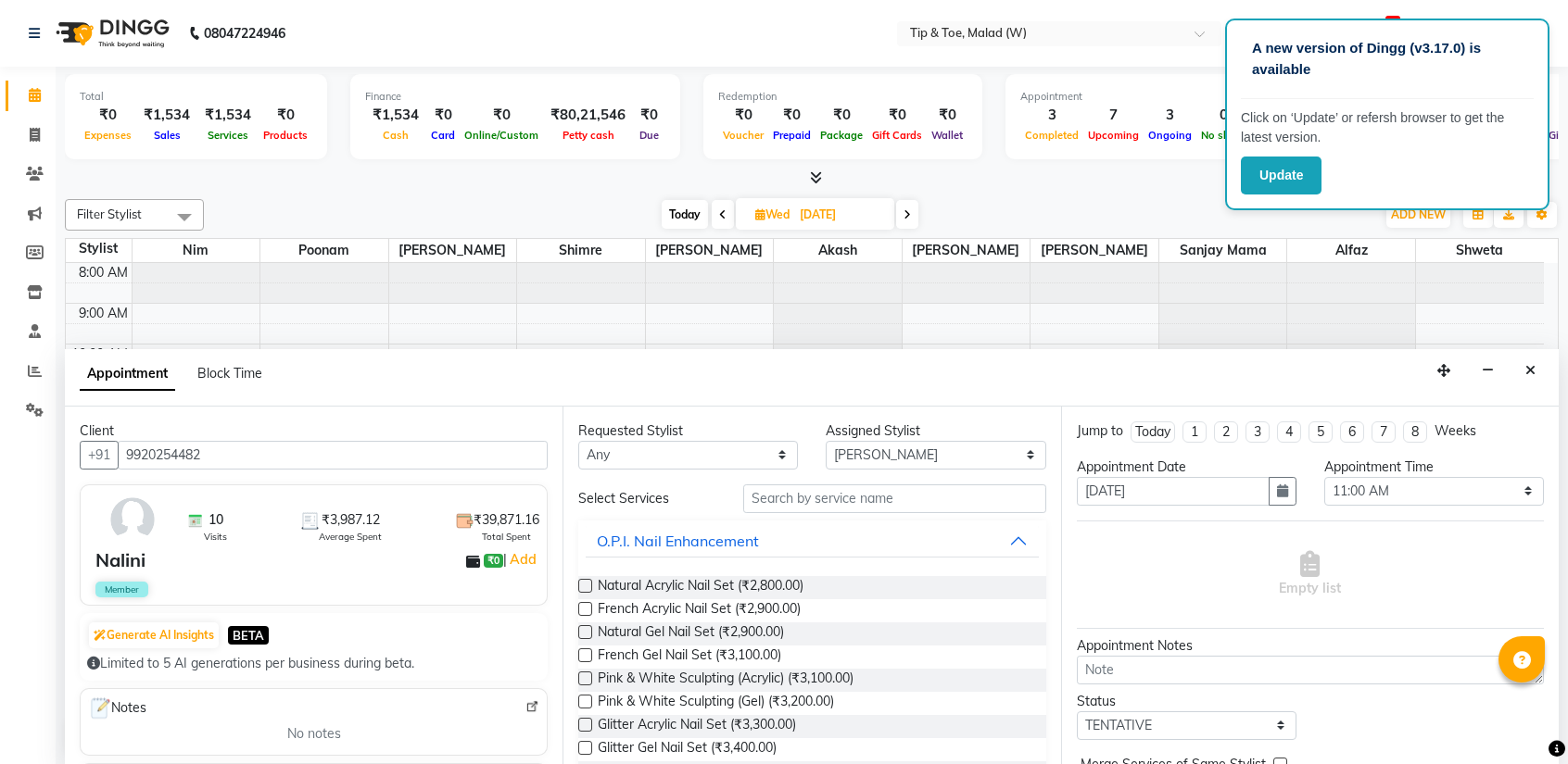
type input "9920254482"
click at [677, 451] on select "Any [PERSON_NAME] Akash Alfaz [PERSON_NAME] [PERSON_NAME] [PERSON_NAME] poonam …" at bounding box center [687, 455] width 219 height 28
select select "41795"
click at [578, 441] on select "Any [PERSON_NAME] Akash Alfaz [PERSON_NAME] [PERSON_NAME] [PERSON_NAME] poonam …" at bounding box center [687, 455] width 219 height 28
click at [793, 502] on input "text" at bounding box center [894, 498] width 302 height 28
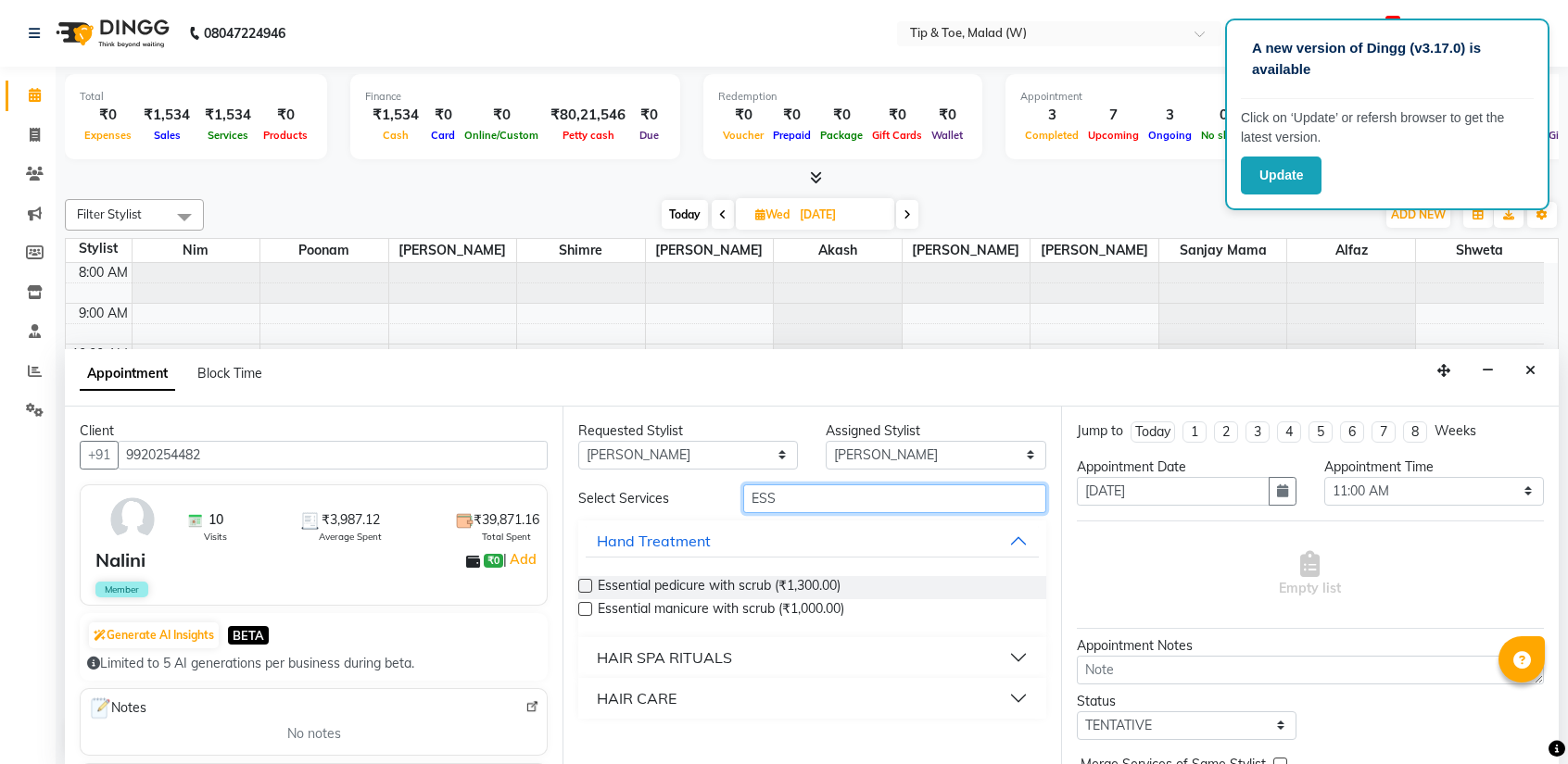
type input "ESS"
click at [582, 584] on label at bounding box center [585, 586] width 14 height 14
click at [582, 584] on input "checkbox" at bounding box center [584, 588] width 12 height 12
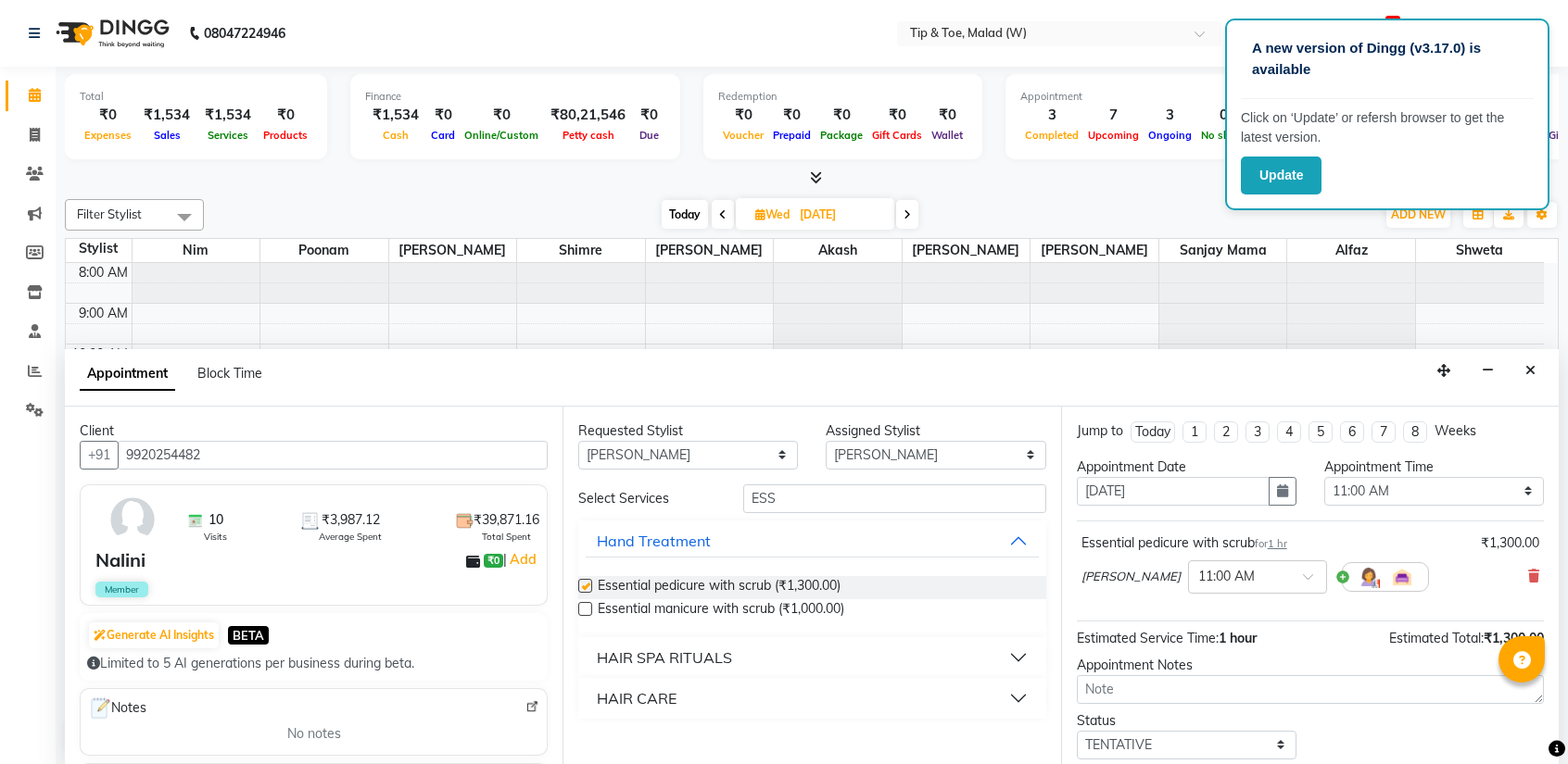
checkbox input "false"
click at [708, 453] on select "Any [PERSON_NAME] Akash Alfaz [PERSON_NAME] [PERSON_NAME] [PERSON_NAME] poonam …" at bounding box center [687, 455] width 219 height 28
select select "null"
click at [578, 441] on select "Any [PERSON_NAME] Akash Alfaz [PERSON_NAME] [PERSON_NAME] [PERSON_NAME] poonam …" at bounding box center [687, 455] width 219 height 28
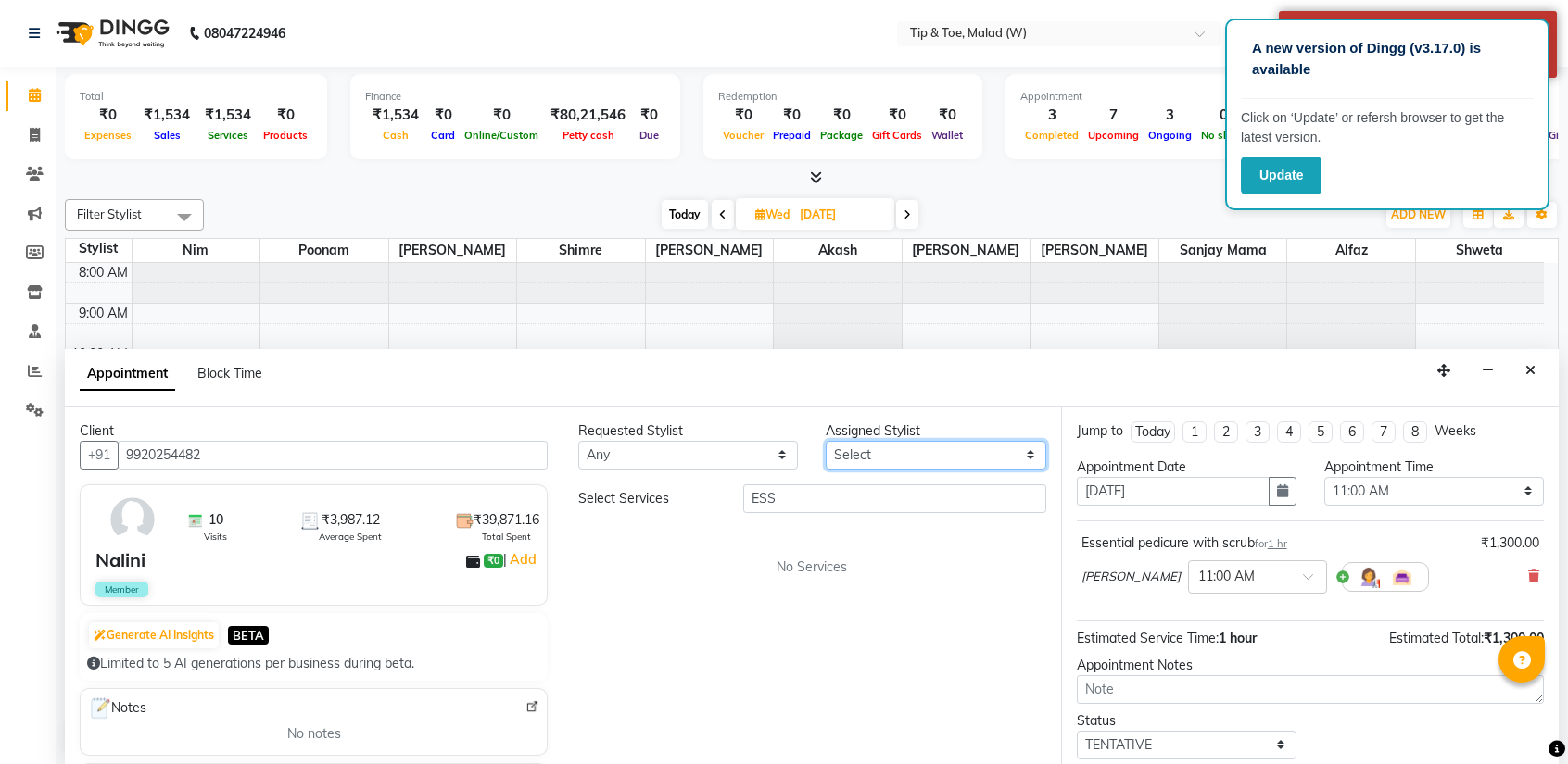
click at [849, 455] on select "Select [PERSON_NAME] Akash Alfaz [PERSON_NAME] [PERSON_NAME] [PERSON_NAME] poon…" at bounding box center [935, 455] width 219 height 28
select select "84683"
click at [825, 441] on select "Select [PERSON_NAME] Akash Alfaz [PERSON_NAME] [PERSON_NAME] [PERSON_NAME] poon…" at bounding box center [935, 455] width 219 height 28
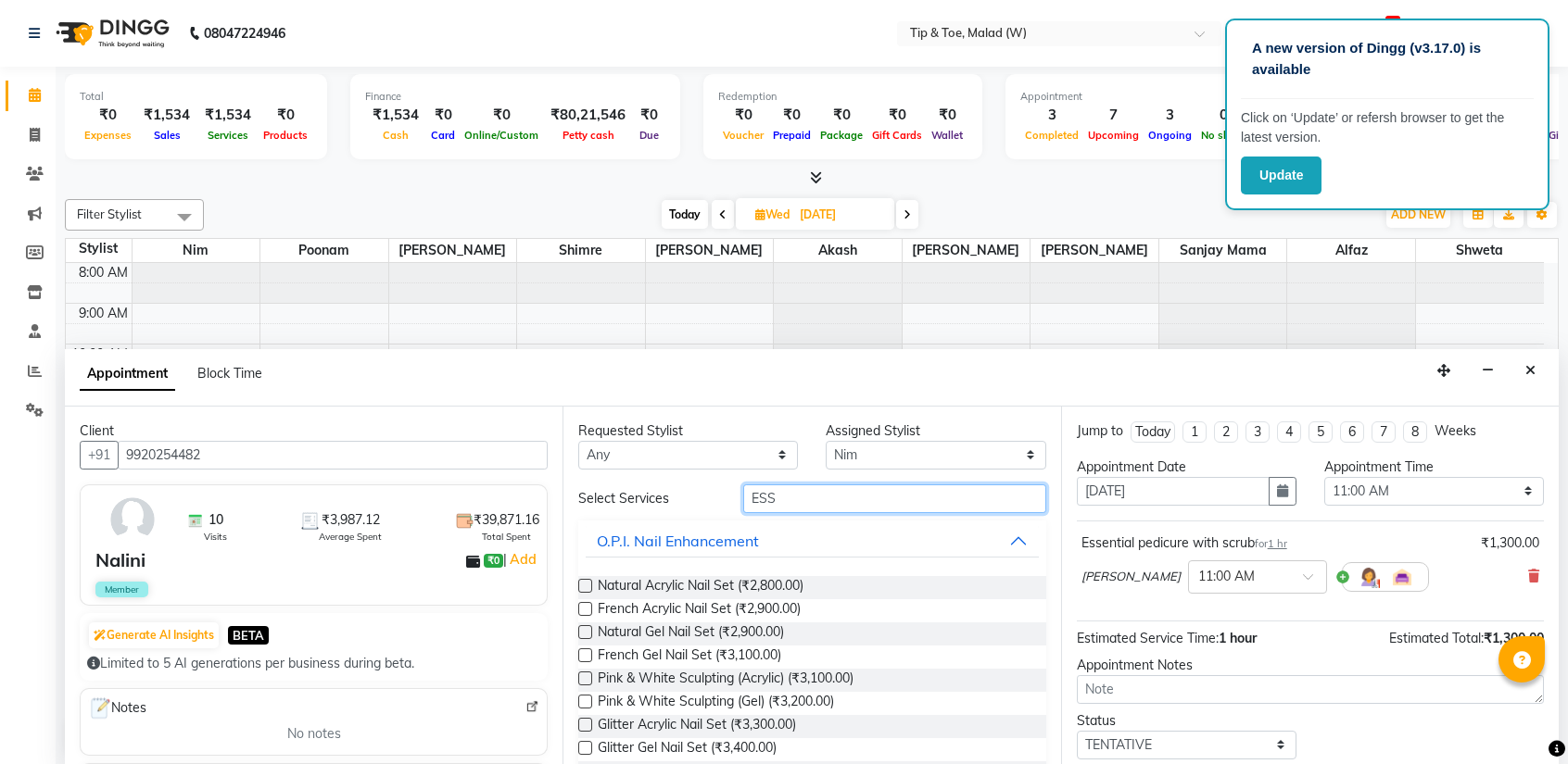
click at [799, 498] on input "ESS" at bounding box center [894, 498] width 302 height 28
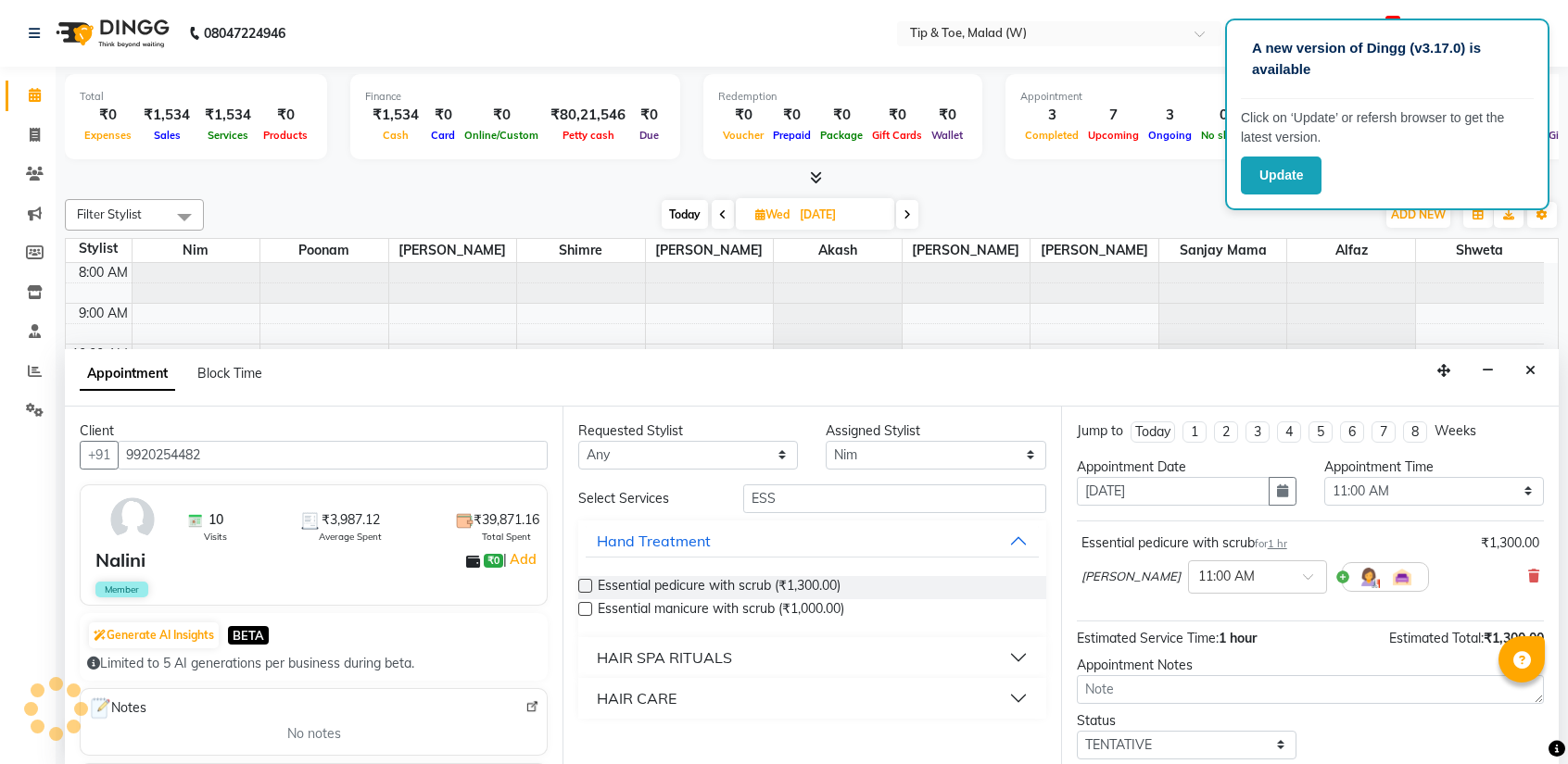
click at [584, 609] on label at bounding box center [585, 609] width 14 height 14
click at [584, 609] on input "checkbox" at bounding box center [584, 611] width 12 height 12
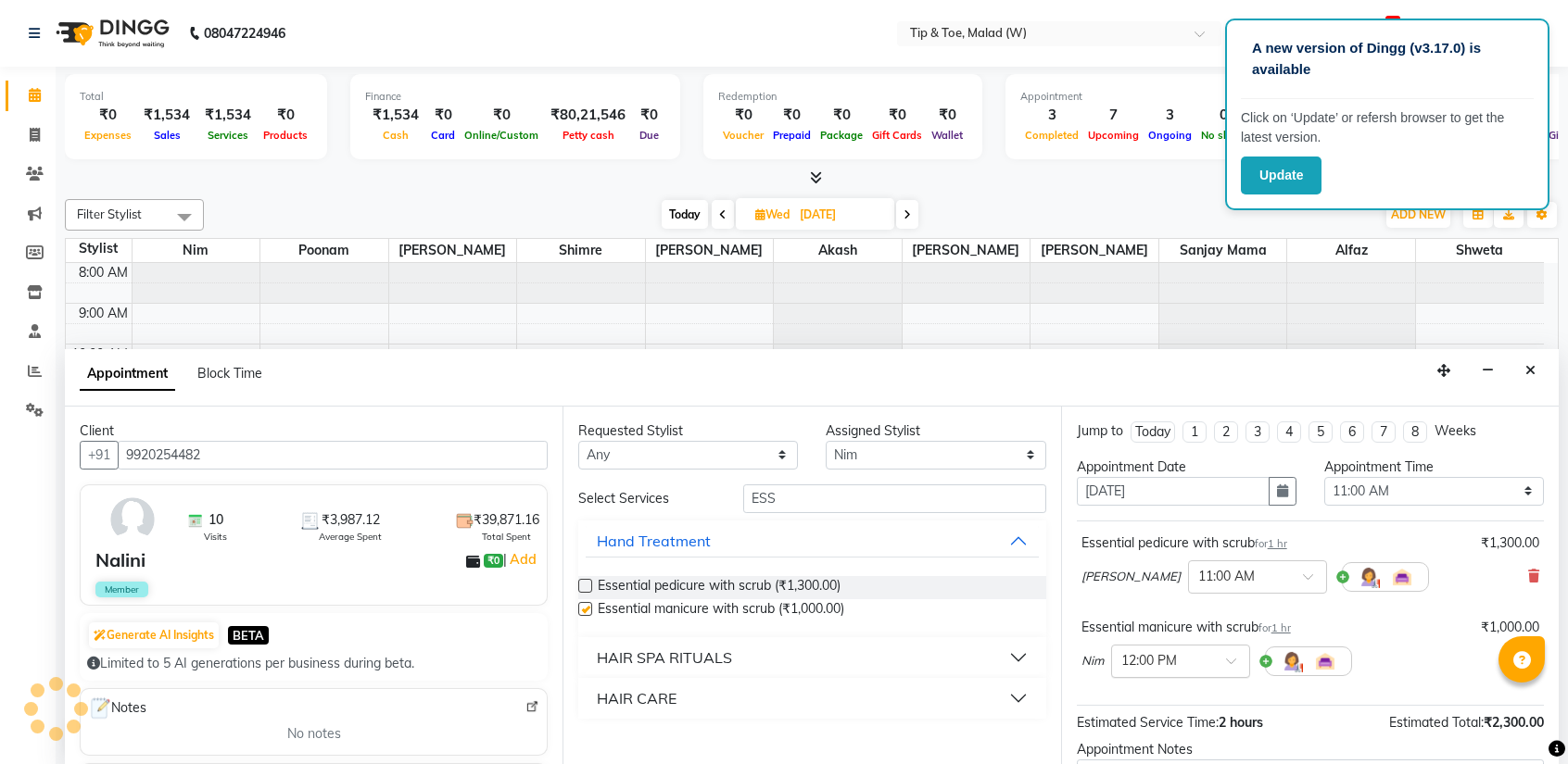
checkbox input "false"
click at [1221, 663] on div at bounding box center [1180, 660] width 137 height 19
click at [1150, 705] on div "11:00 AM" at bounding box center [1180, 706] width 137 height 34
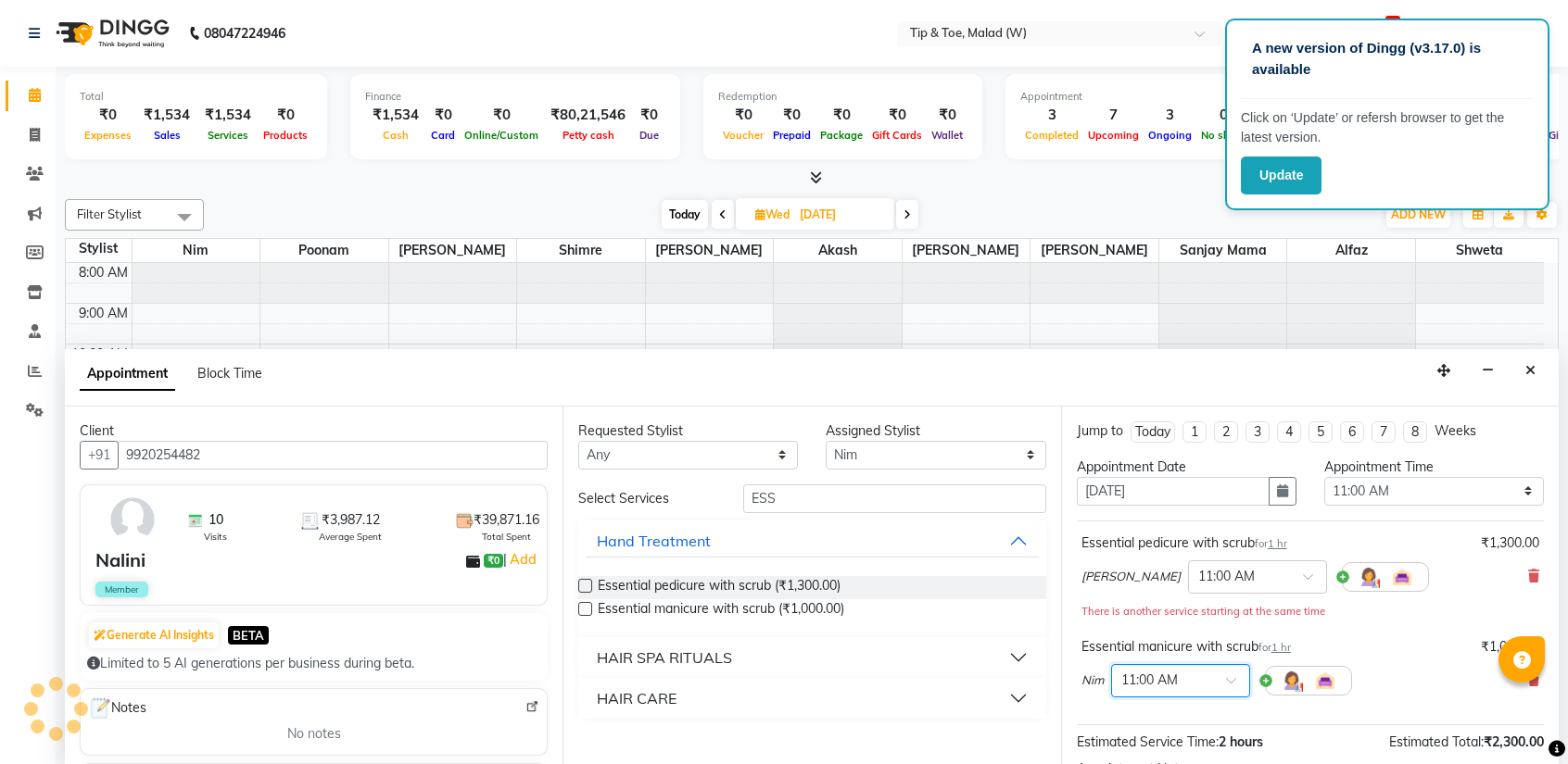
scroll to position [212, 0]
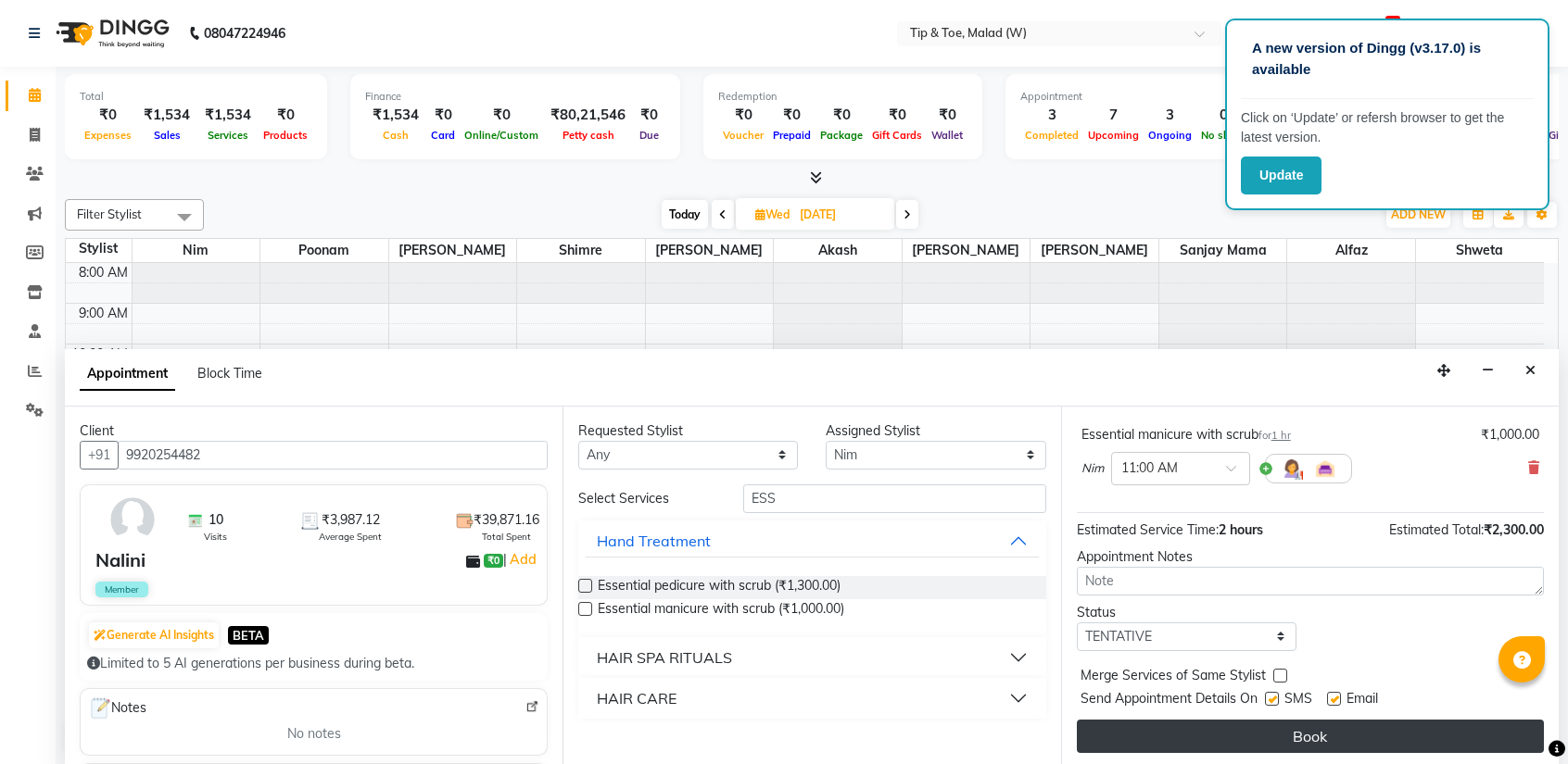
click at [1249, 735] on button "Book" at bounding box center [1310, 737] width 467 height 33
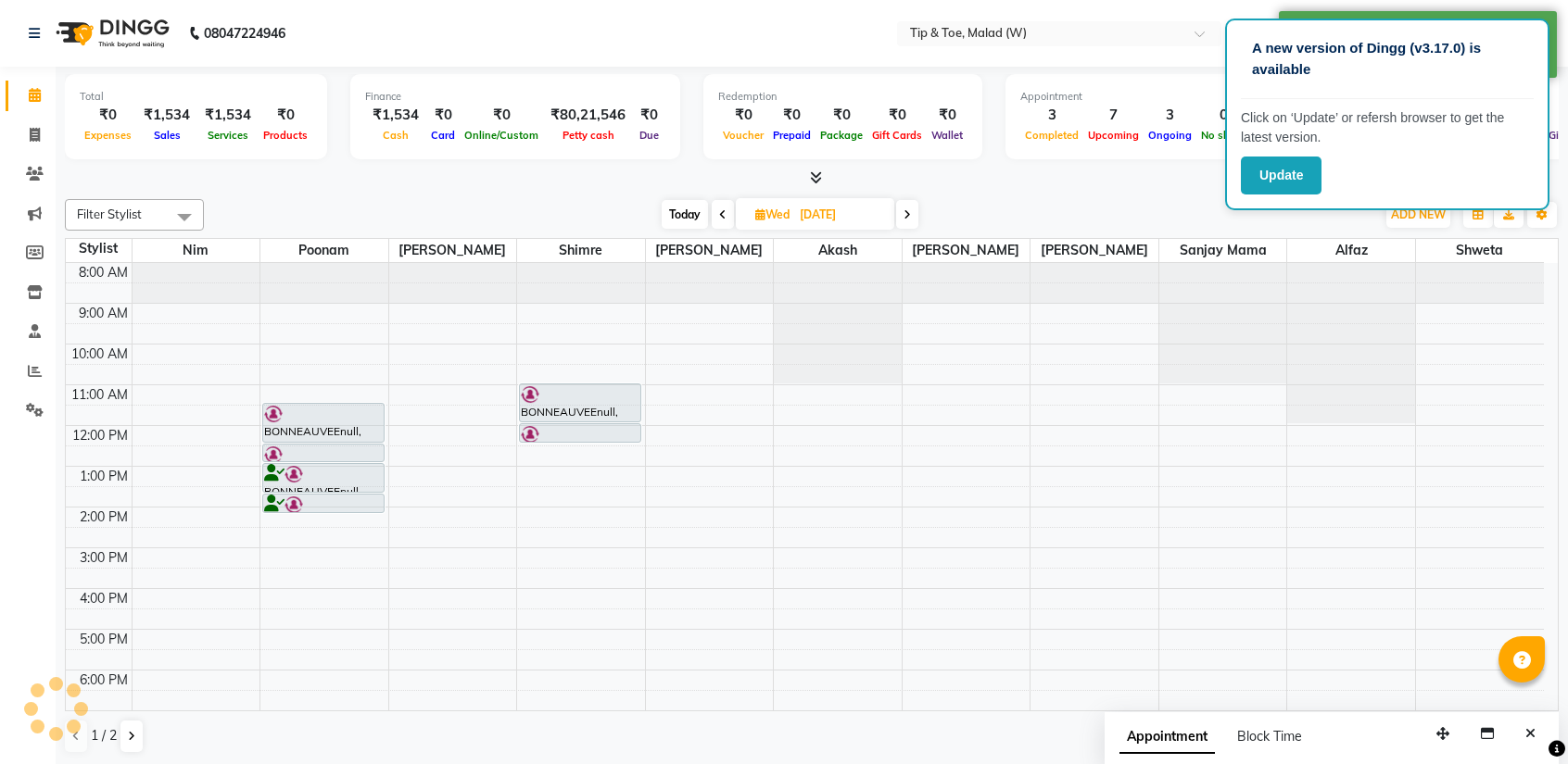
scroll to position [0, 0]
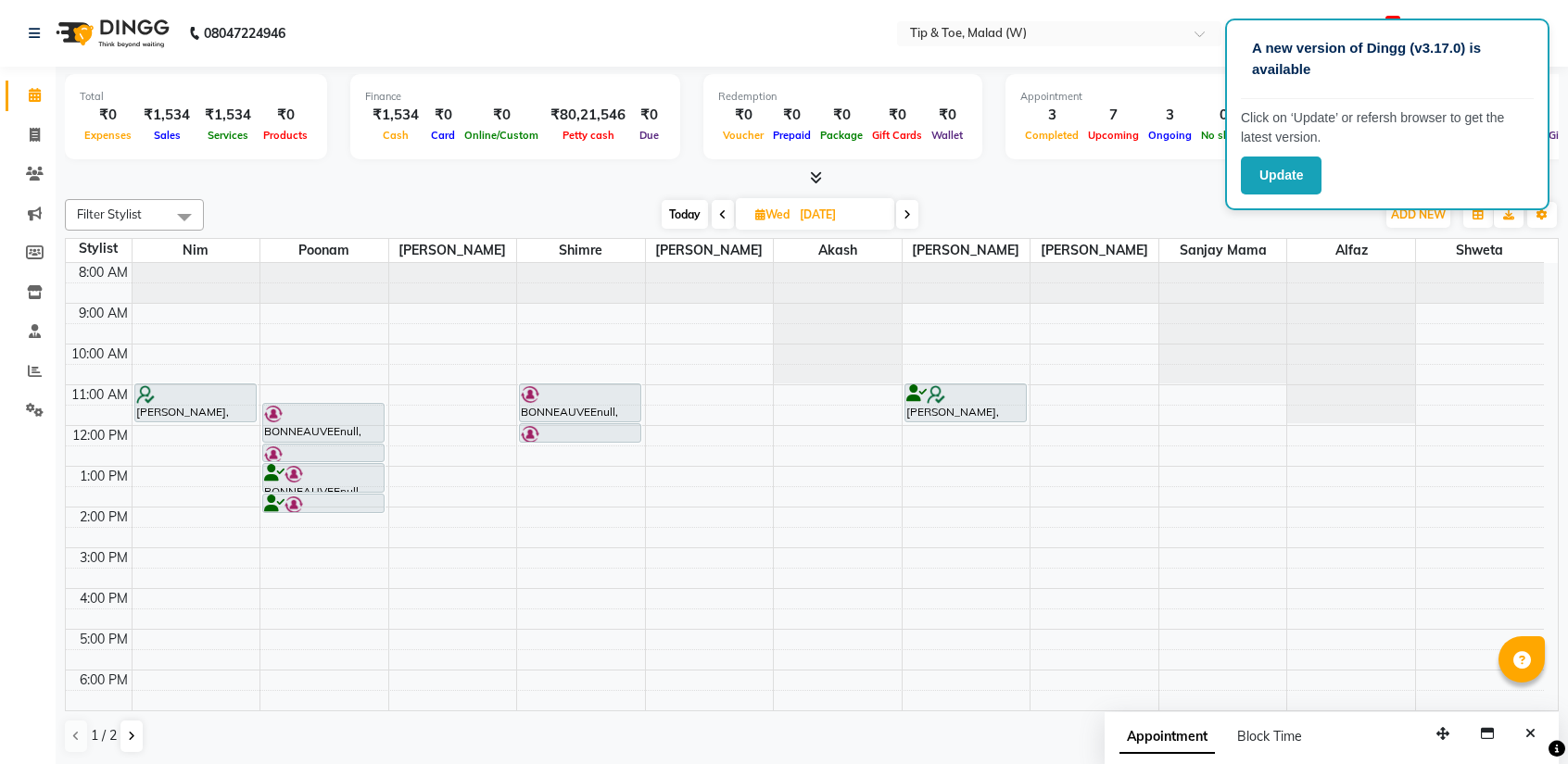
click at [676, 216] on span "Today" at bounding box center [685, 213] width 47 height 28
type input "[DATE]"
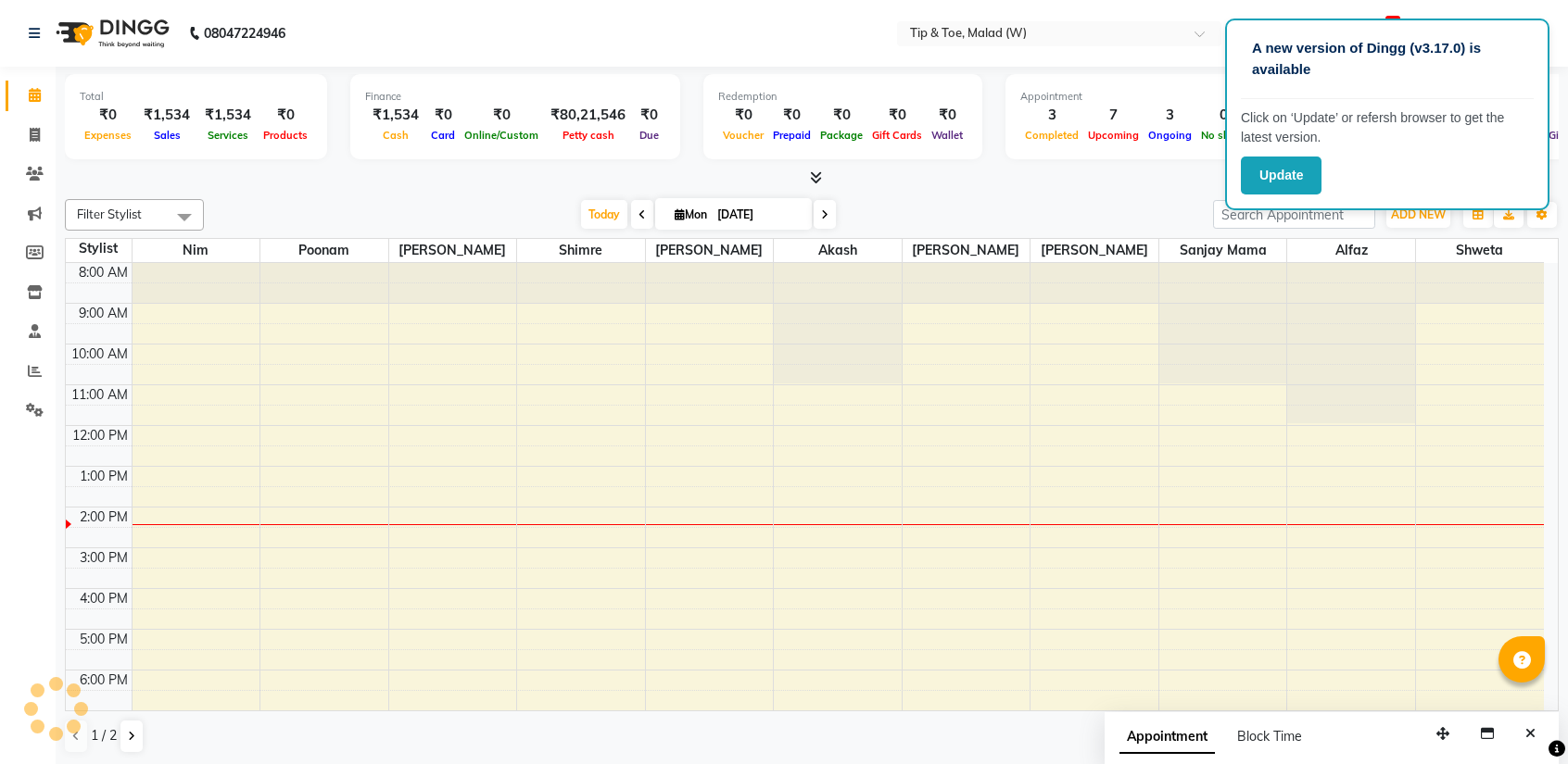
scroll to position [73, 0]
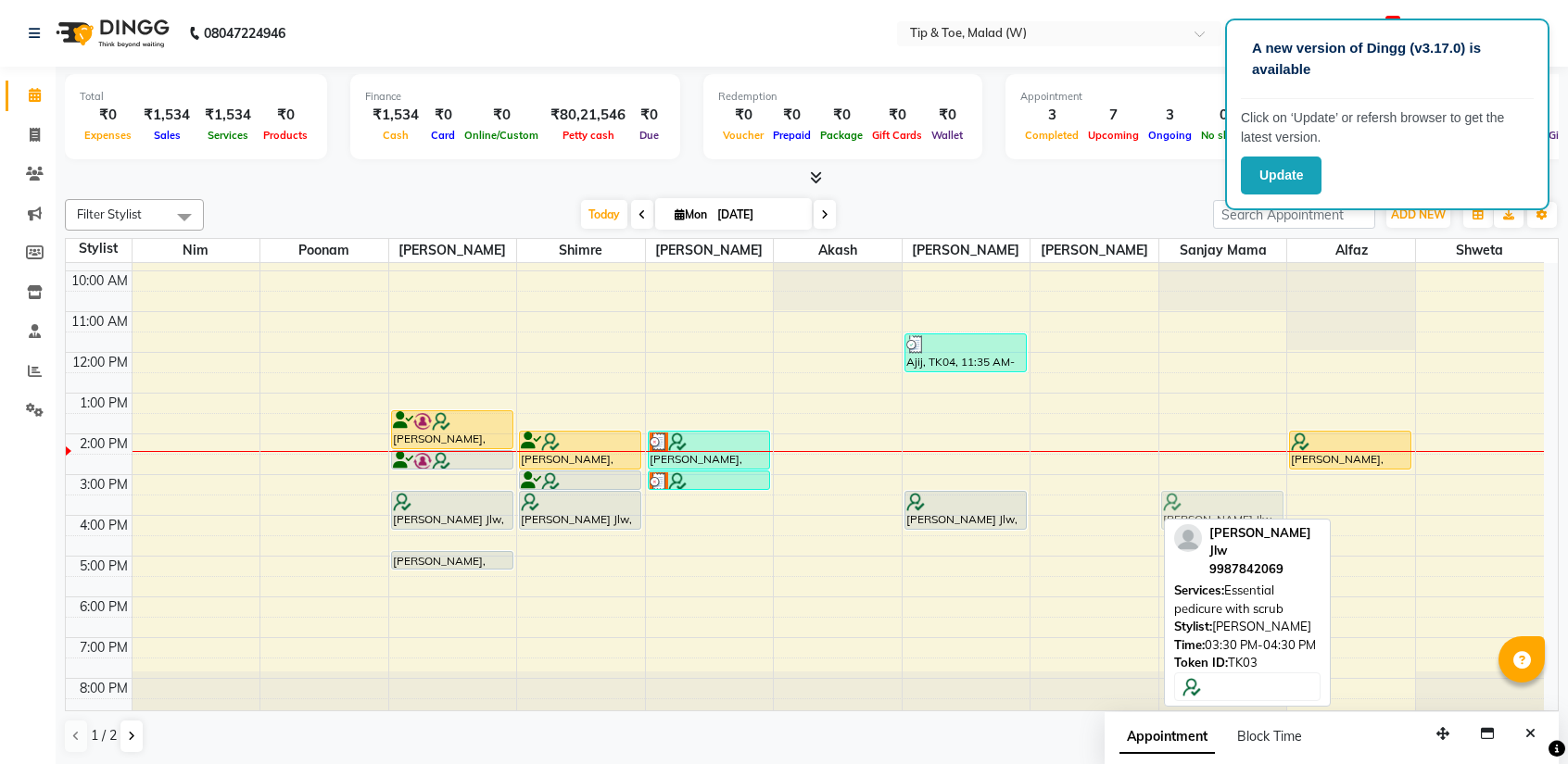
drag, startPoint x: 1123, startPoint y: 498, endPoint x: 1196, endPoint y: 502, distance: 73.1
click at [1196, 502] on tr "[PERSON_NAME], TK05, 01:30 PM-02:30 PM, Natural Acrylic Nail Set [PERSON_NAME],…" at bounding box center [805, 454] width 1477 height 529
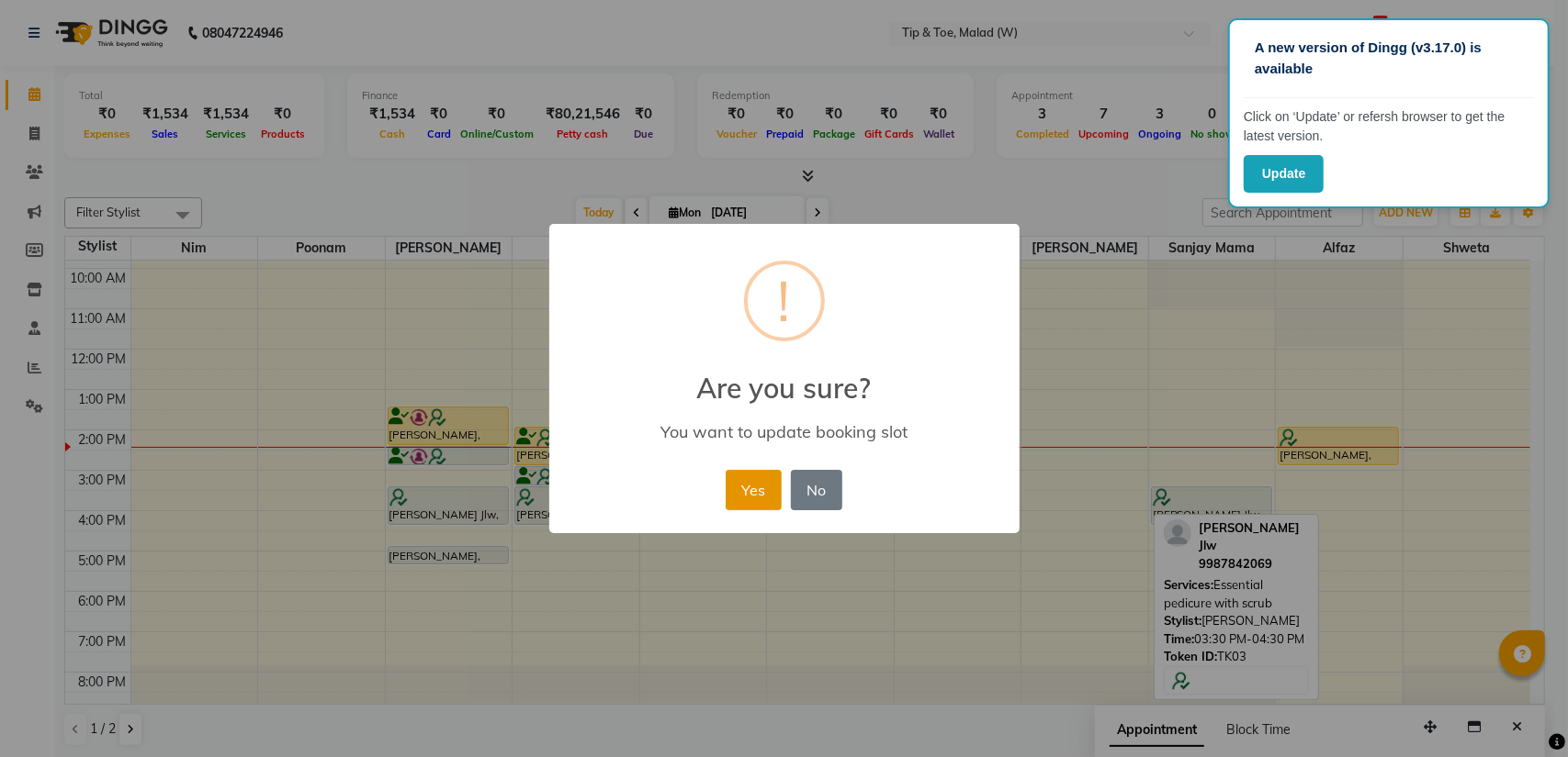
click at [766, 488] on button "Yes" at bounding box center [754, 491] width 56 height 41
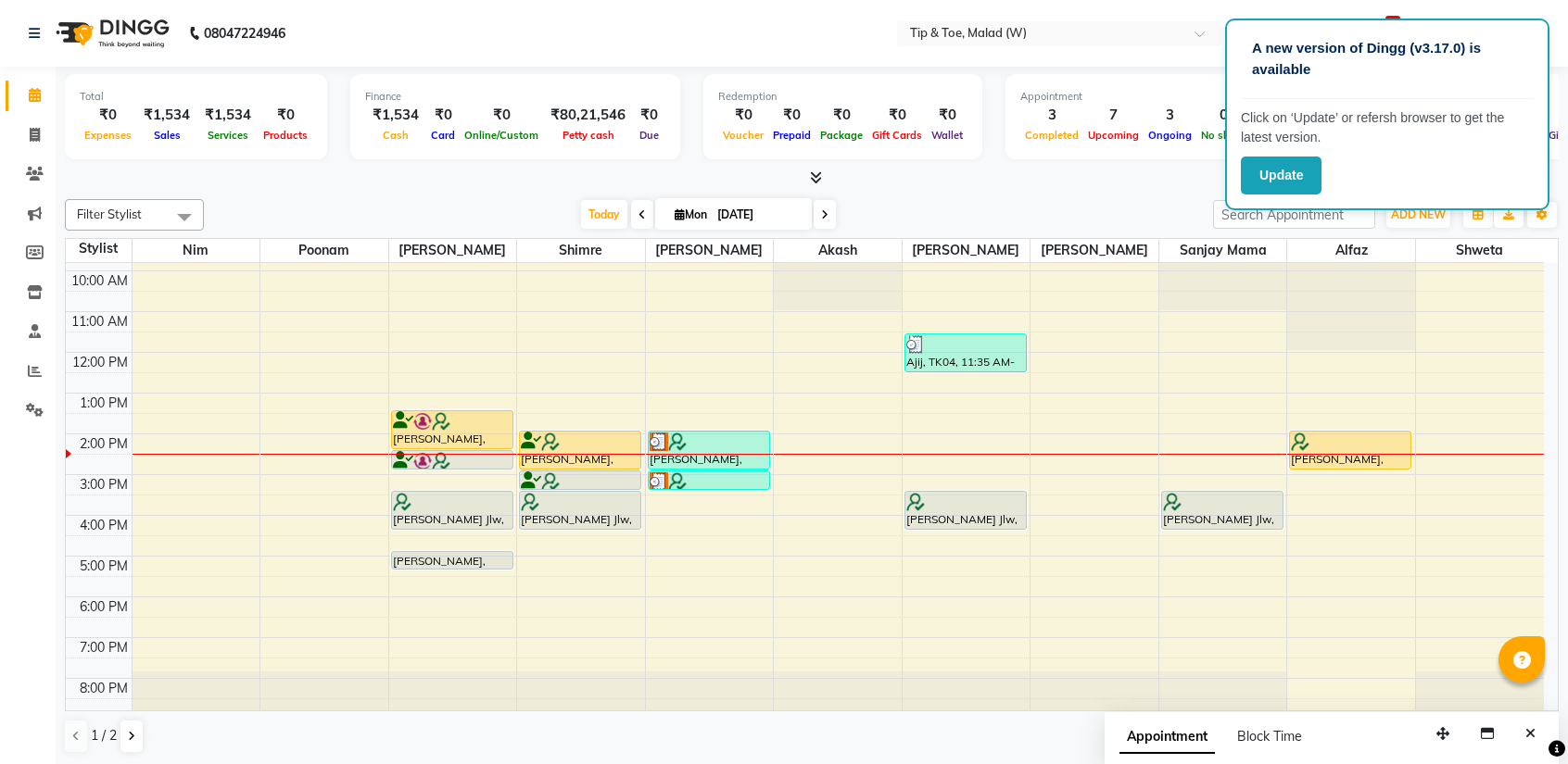
scroll to position [72, 0]
click at [943, 554] on div "8:00 AM 9:00 AM 10:00 AM 11:00 AM 12:00 PM 1:00 PM 2:00 PM 3:00 PM 4:00 PM 5:00…" at bounding box center [805, 455] width 1477 height 529
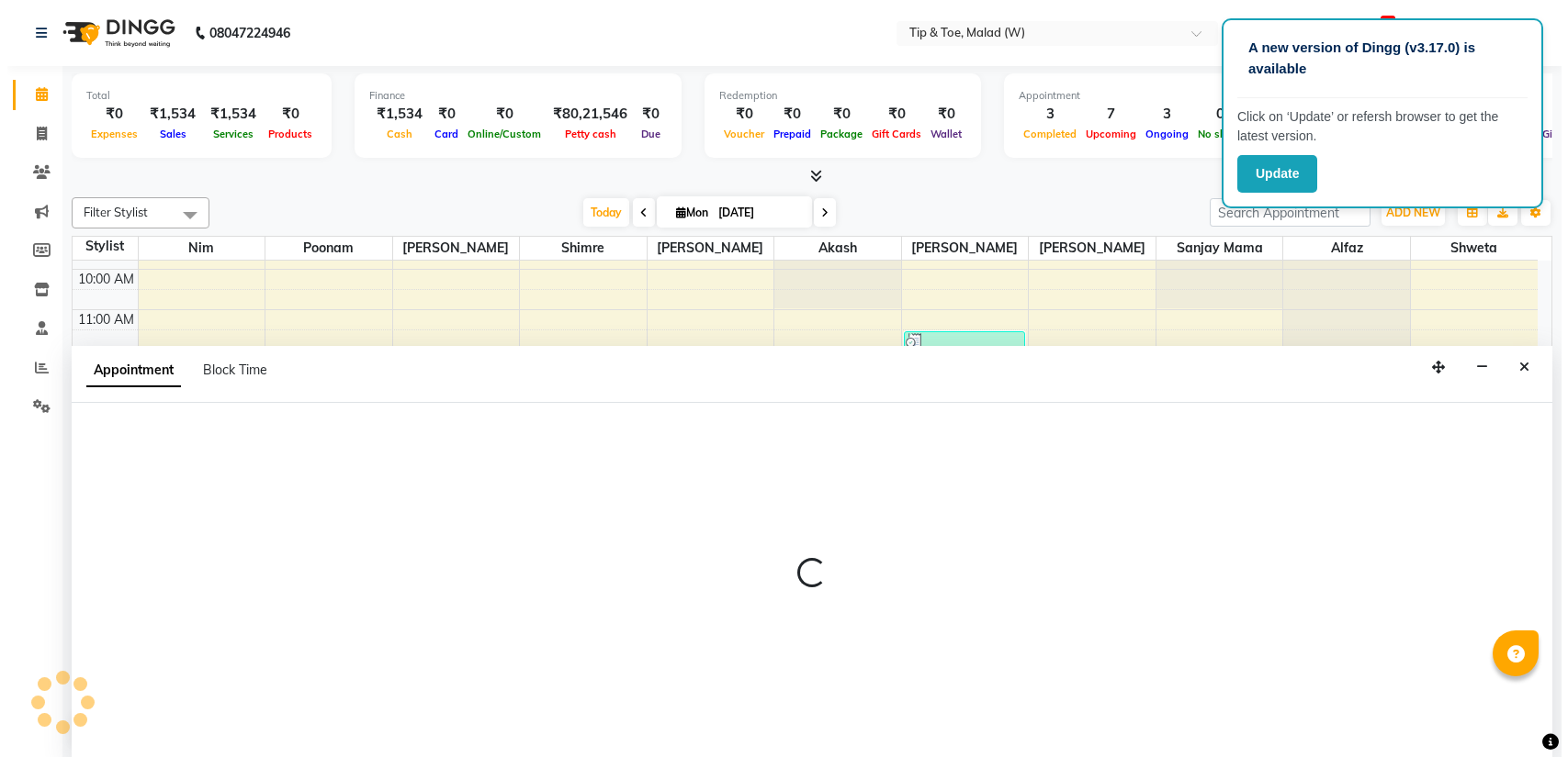
scroll to position [0, 0]
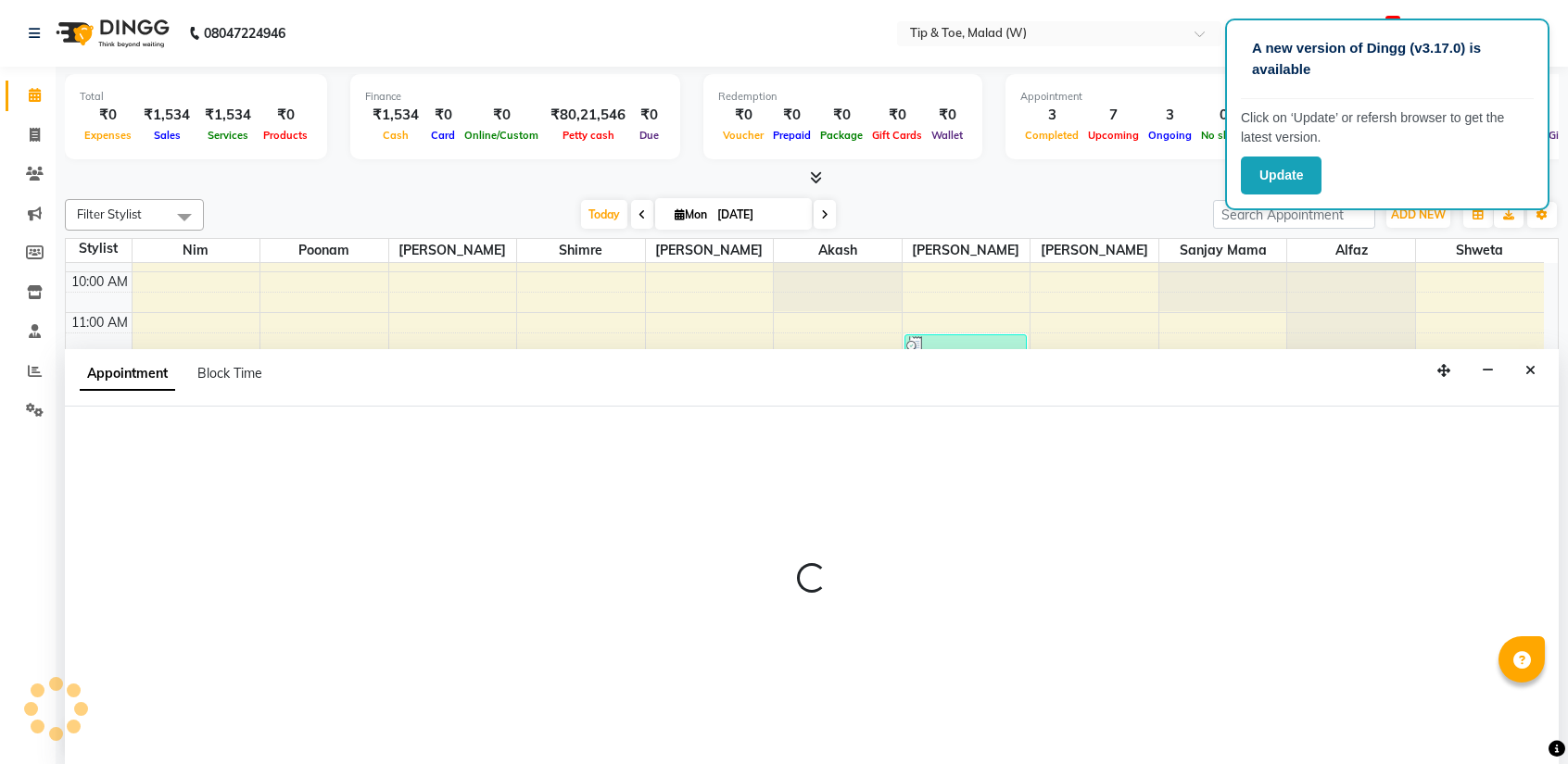
select select "41795"
select select "1020"
select select "tentative"
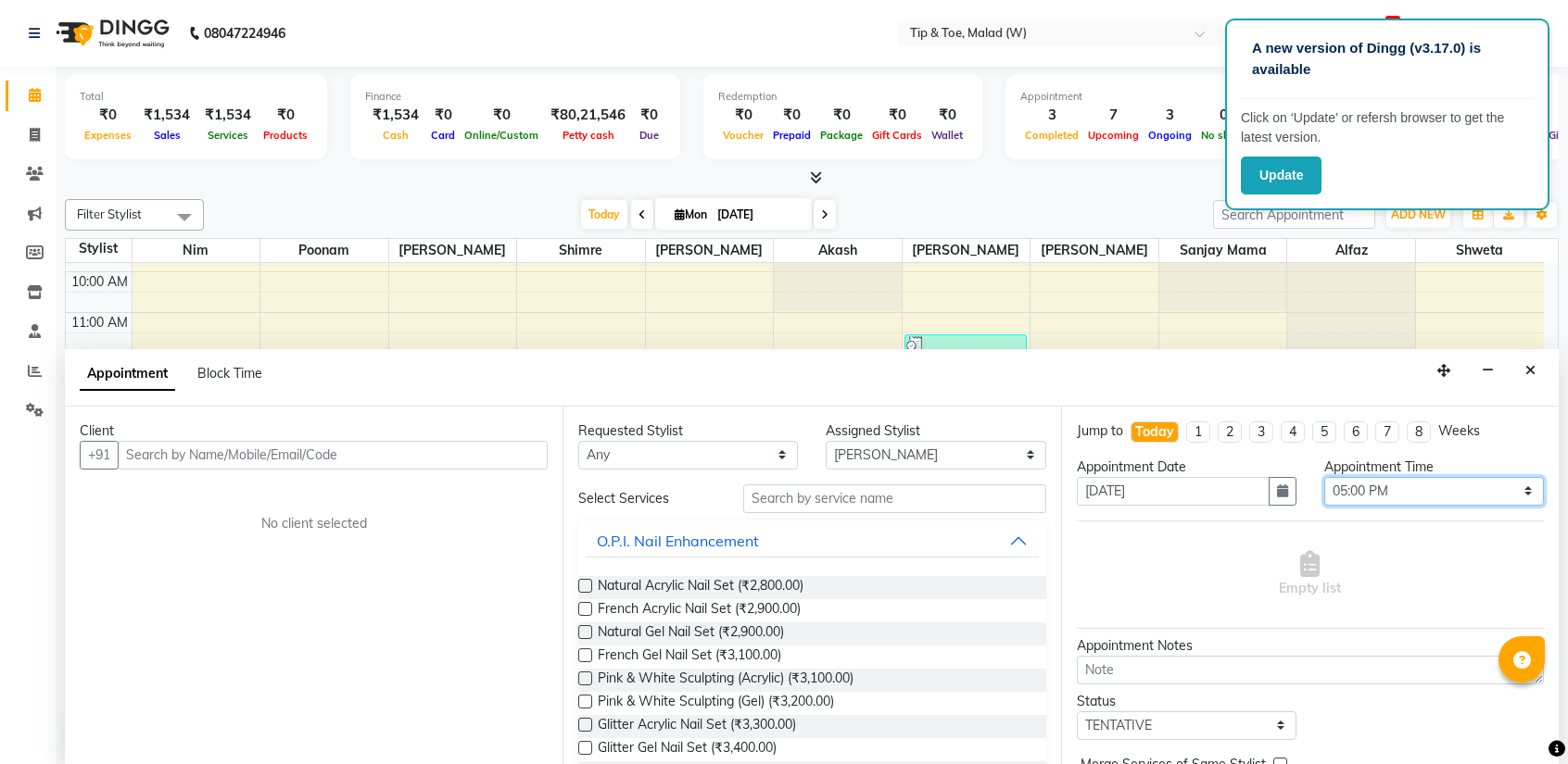
click at [1401, 491] on select "Select 09:00 AM 09:15 AM 09:30 AM 09:45 AM 10:00 AM 10:15 AM 10:30 AM 10:45 AM …" at bounding box center [1434, 491] width 219 height 28
select select "990"
click at [1324, 478] on select "Select 09:00 AM 09:15 AM 09:30 AM 09:45 AM 10:00 AM 10:15 AM 10:30 AM 10:45 AM …" at bounding box center [1434, 491] width 219 height 28
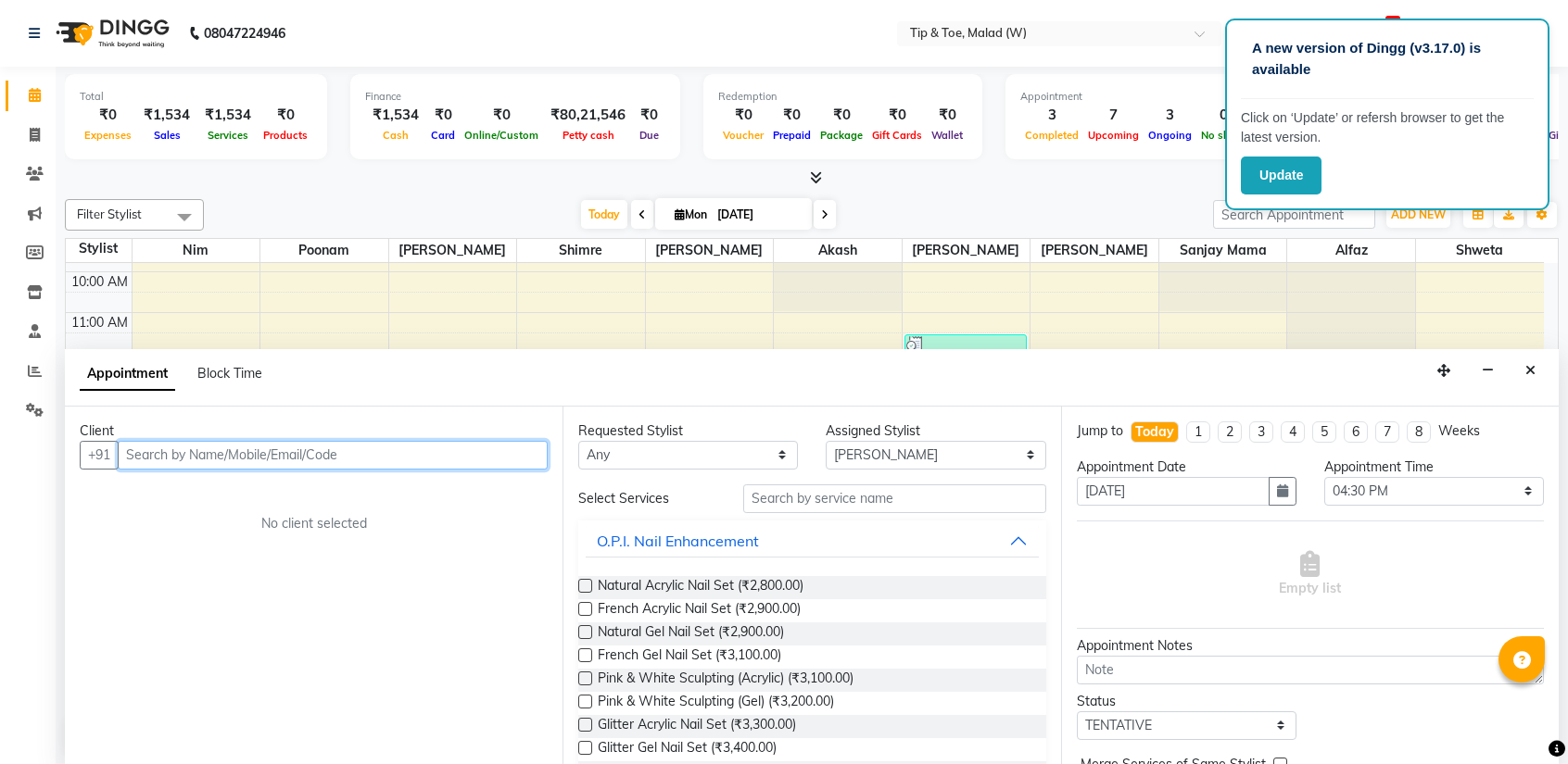
click at [177, 453] on input "text" at bounding box center [332, 455] width 430 height 28
click at [272, 457] on input "text" at bounding box center [332, 455] width 430 height 28
type input "8879600474"
click at [487, 449] on span "Add Client" at bounding box center [510, 454] width 62 height 17
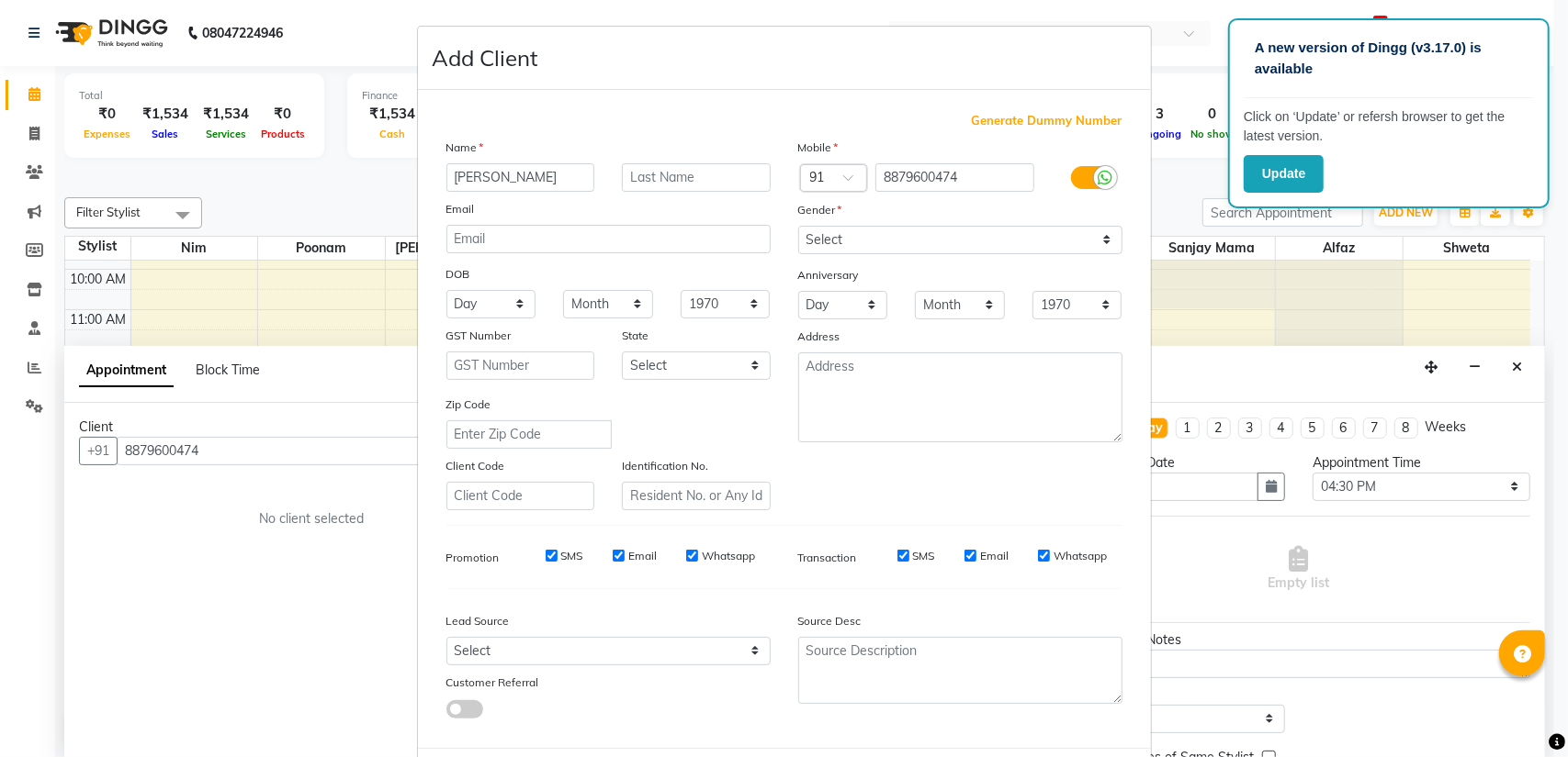
type input "[PERSON_NAME]"
click at [811, 246] on select "Select [DEMOGRAPHIC_DATA] [DEMOGRAPHIC_DATA] Other Prefer Not To Say" at bounding box center [960, 239] width 325 height 28
select select "[DEMOGRAPHIC_DATA]"
click at [798, 226] on select "Select [DEMOGRAPHIC_DATA] [DEMOGRAPHIC_DATA] Other Prefer Not To Say" at bounding box center [960, 239] width 325 height 28
drag, startPoint x: 1536, startPoint y: 457, endPoint x: 1537, endPoint y: 534, distance: 77.0
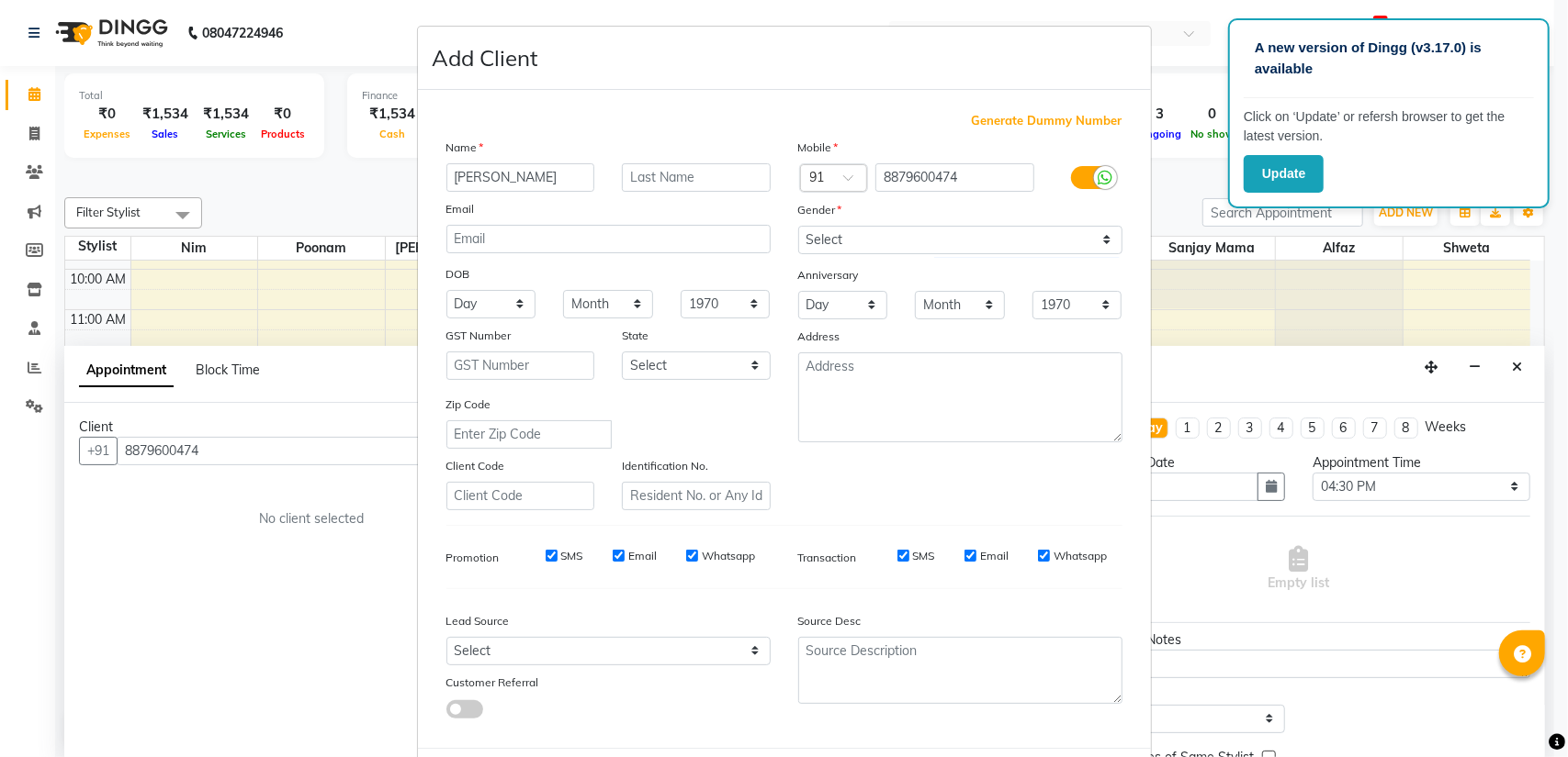
click at [1537, 534] on ngb-modal-window "Add Client Generate Dummy Number Name [PERSON_NAME] Email DOB Day 01 02 03 04 0…" at bounding box center [784, 378] width 1568 height 757
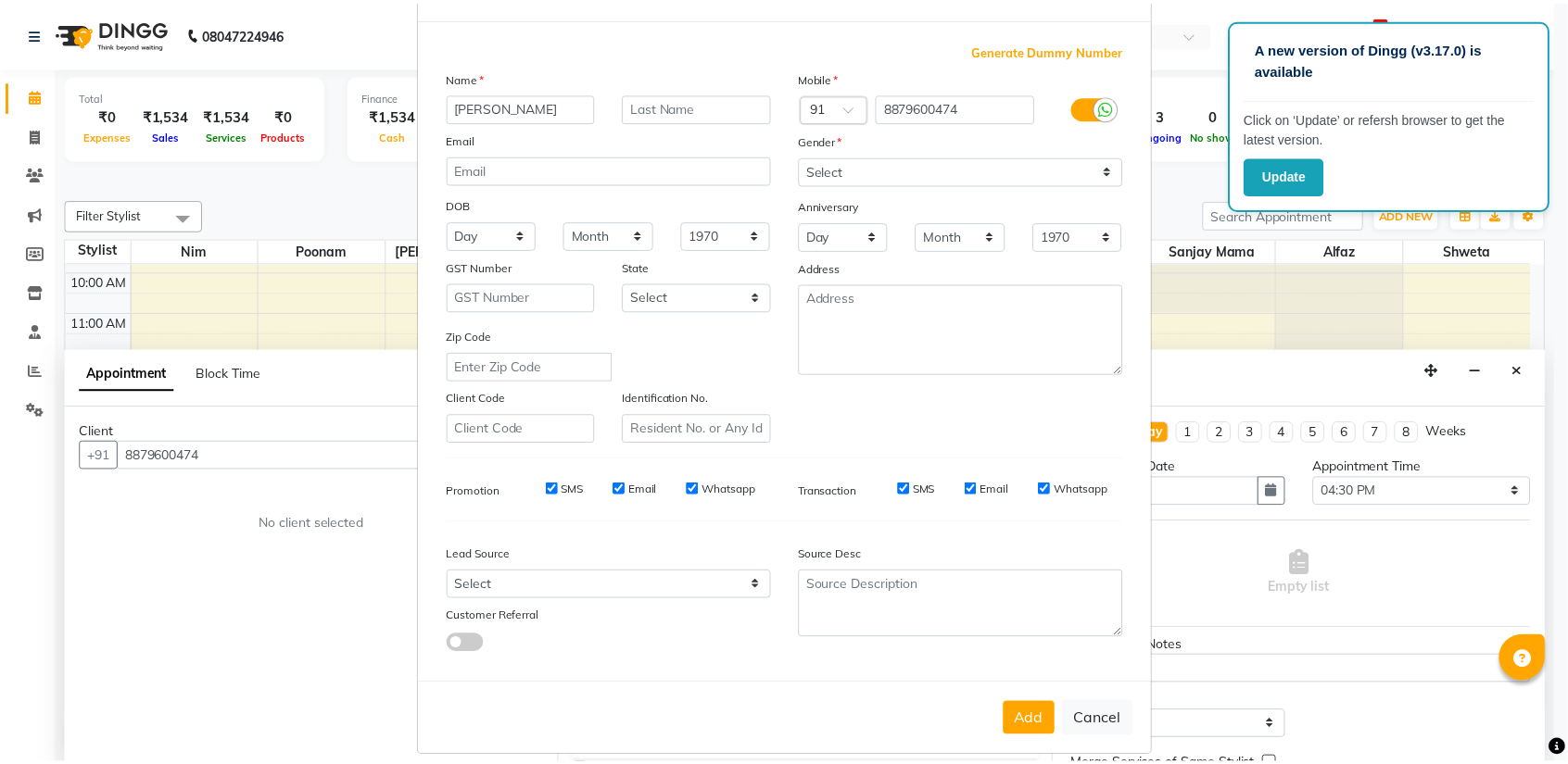
scroll to position [87, 0]
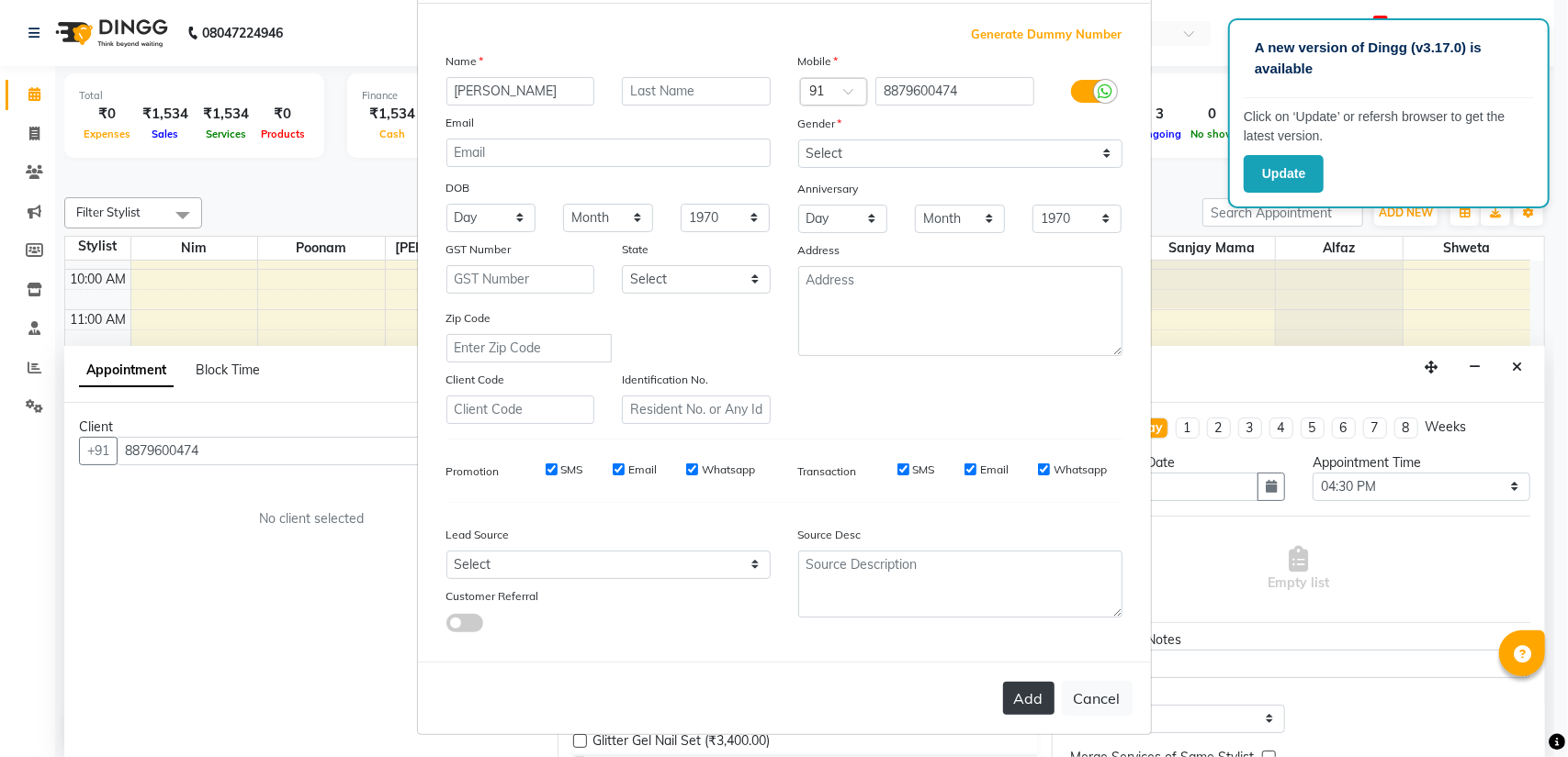
click at [1037, 695] on button "Add" at bounding box center [1028, 698] width 51 height 33
select select
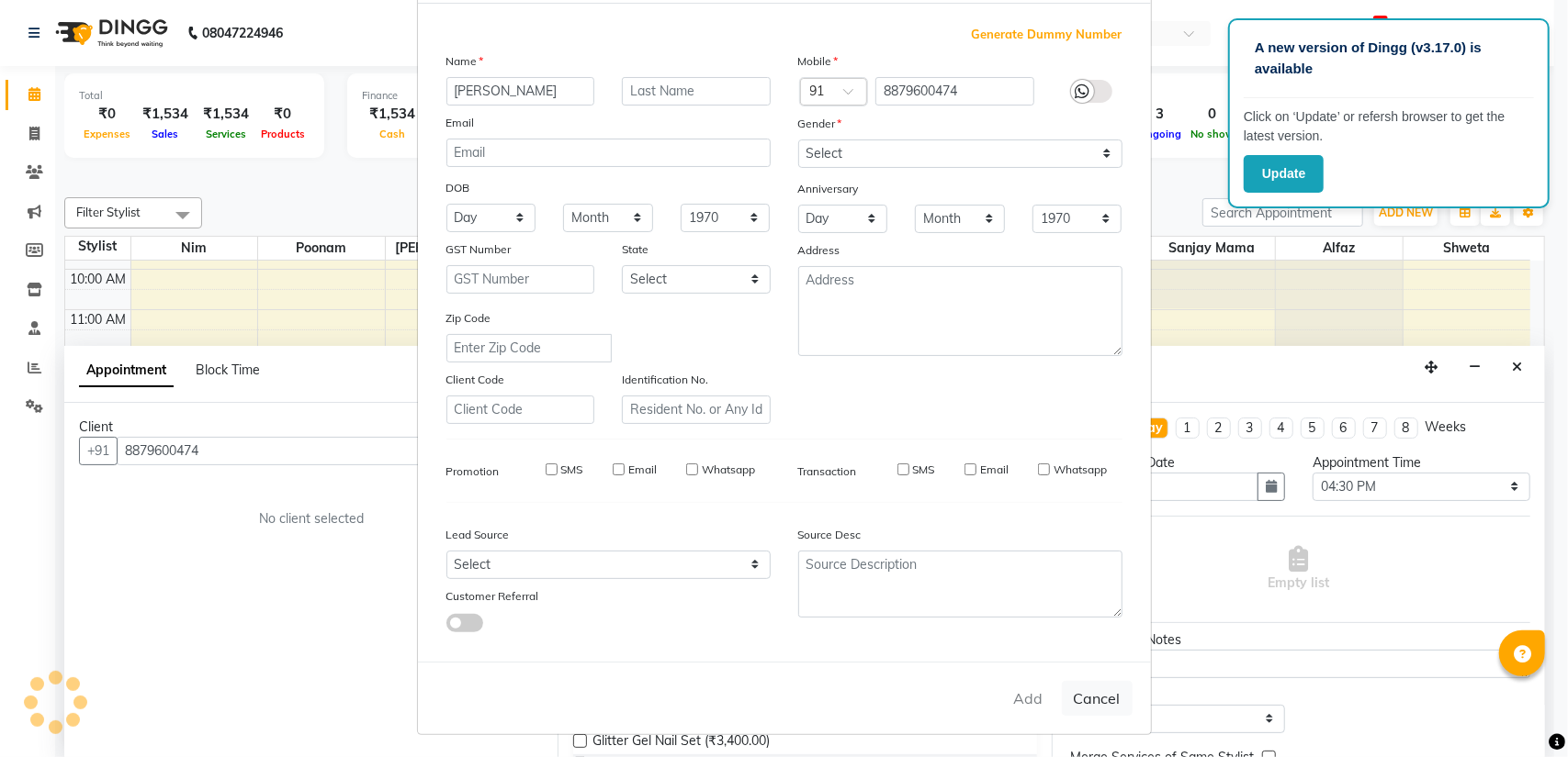
select select
checkbox input "false"
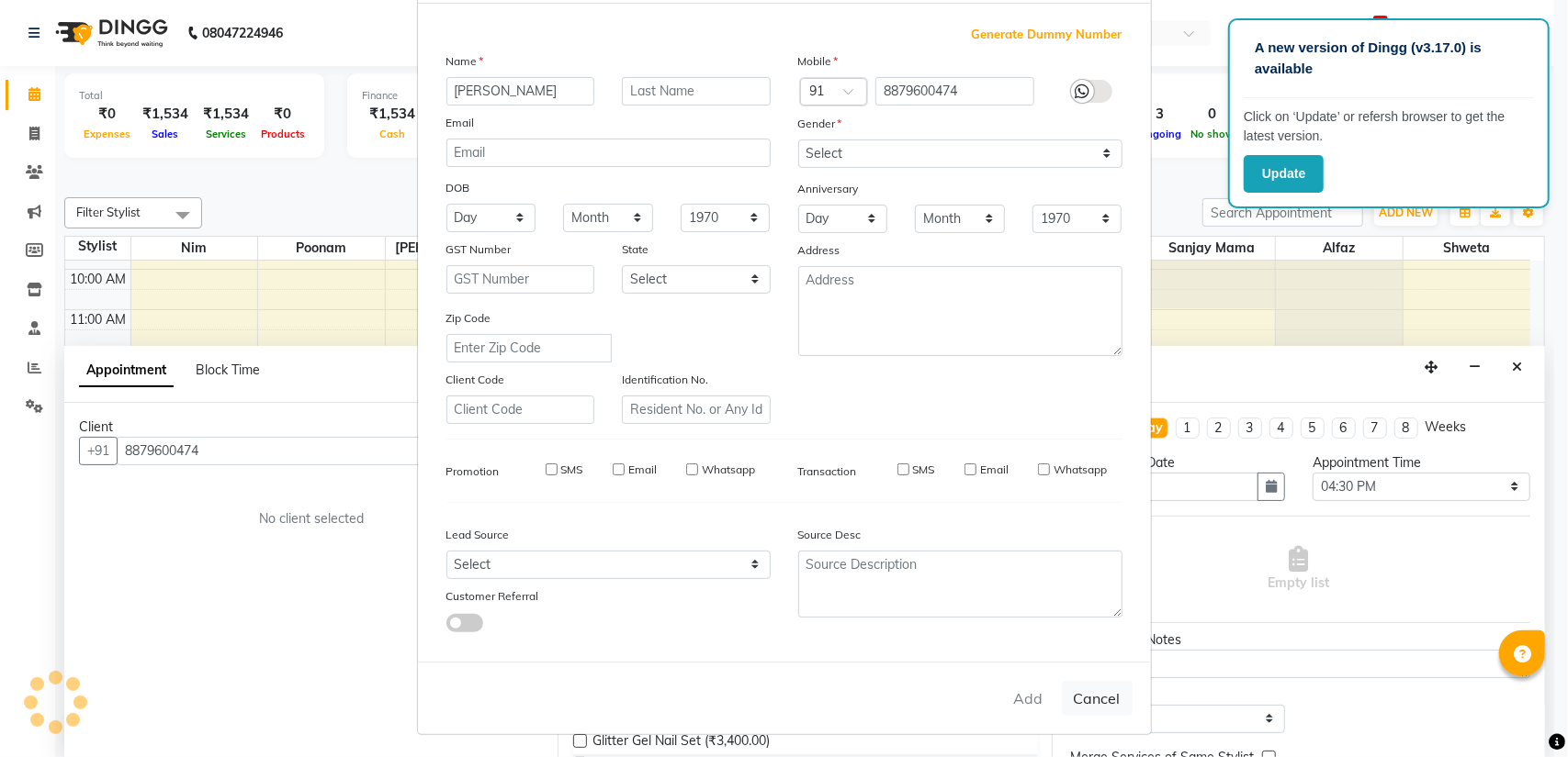
checkbox input "false"
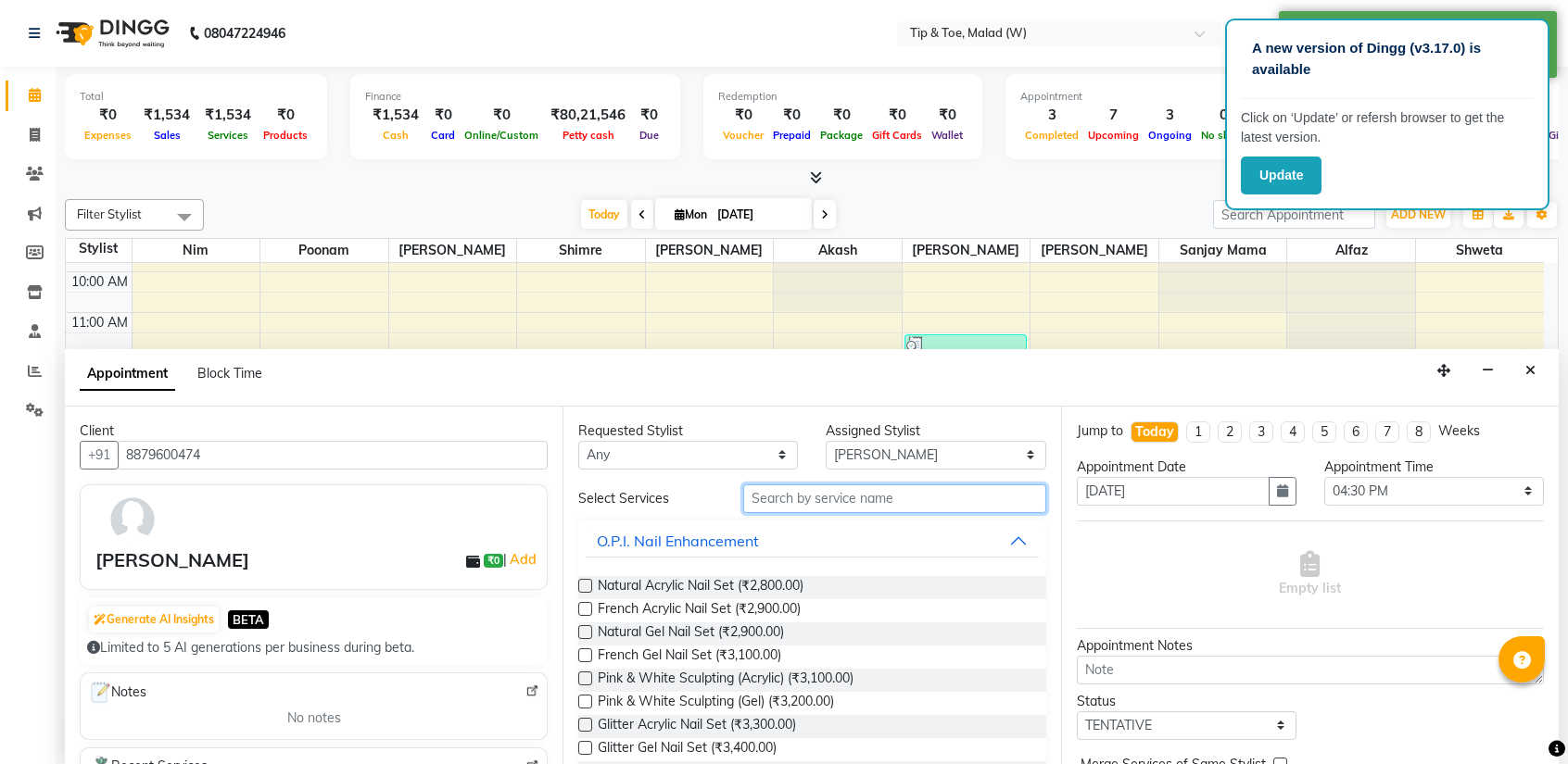
click at [782, 511] on input "text" at bounding box center [894, 498] width 302 height 28
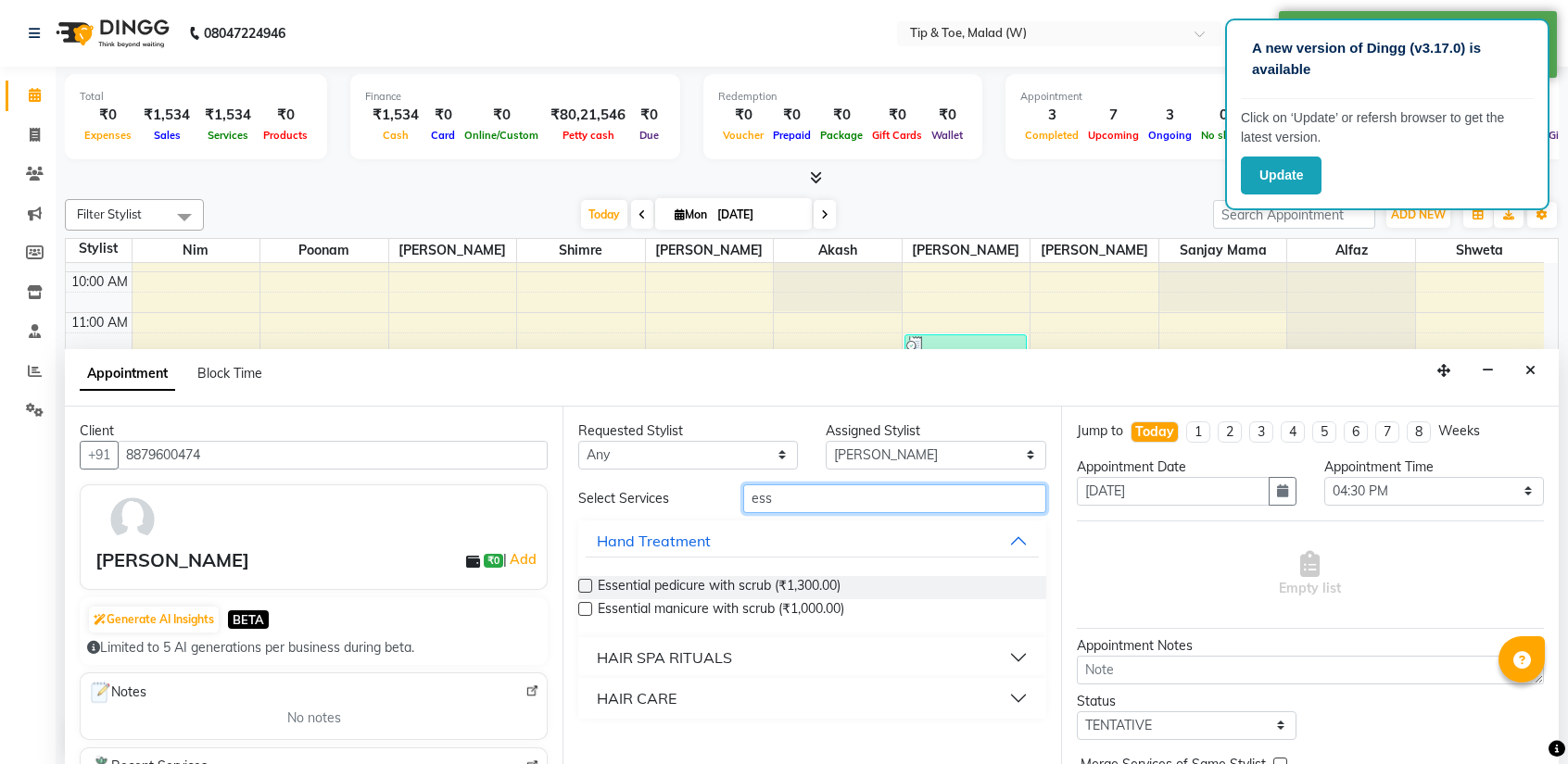
type input "ess"
click at [584, 592] on div at bounding box center [584, 590] width 12 height 19
click at [588, 582] on label at bounding box center [585, 586] width 14 height 14
click at [588, 582] on input "checkbox" at bounding box center [584, 588] width 12 height 12
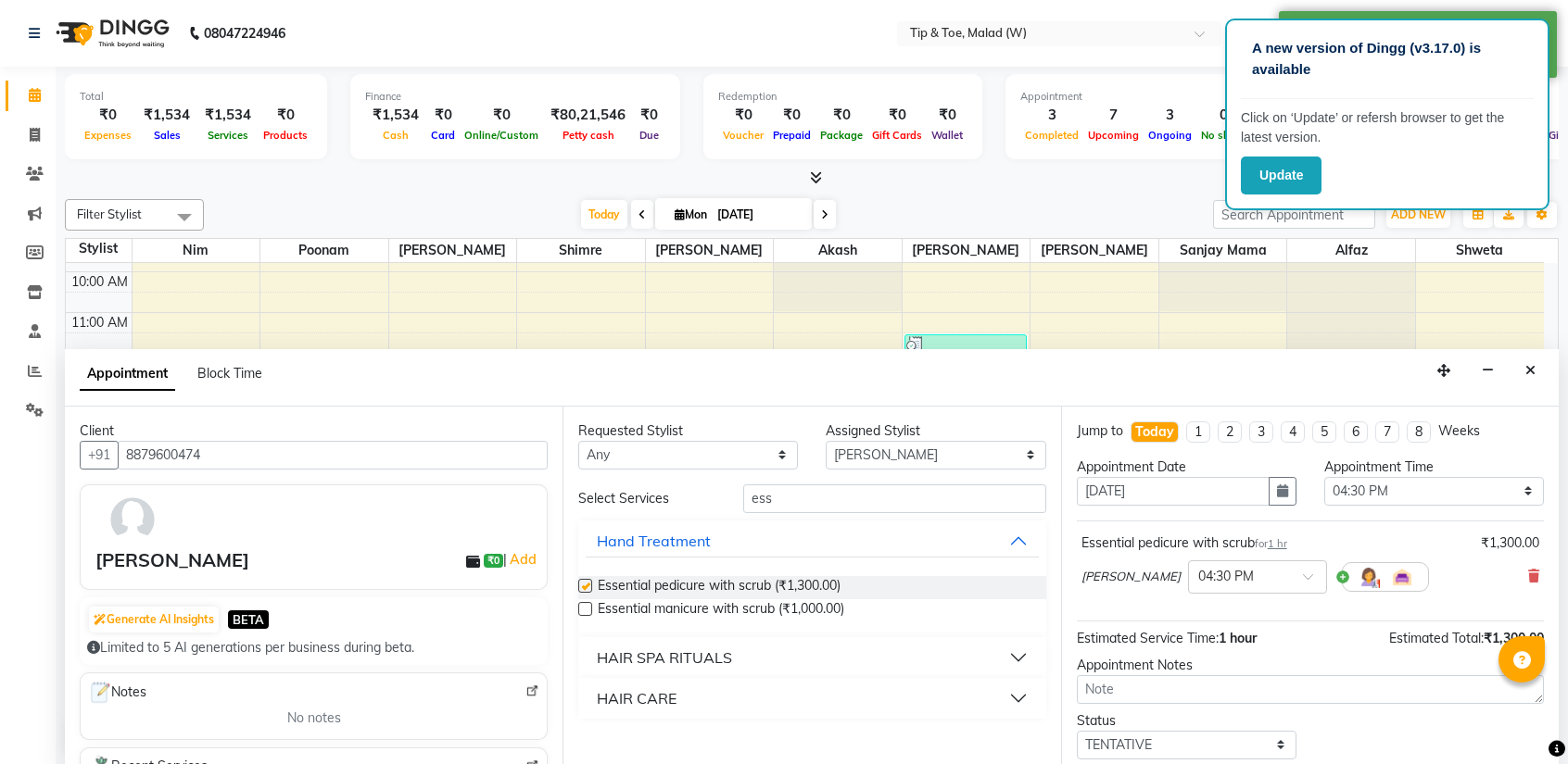
checkbox input "false"
click at [792, 492] on input "ess" at bounding box center [894, 498] width 302 height 28
click at [867, 451] on select "Select [PERSON_NAME] Akash Alfaz [PERSON_NAME] [PERSON_NAME] [PERSON_NAME] poon…" at bounding box center [935, 455] width 219 height 28
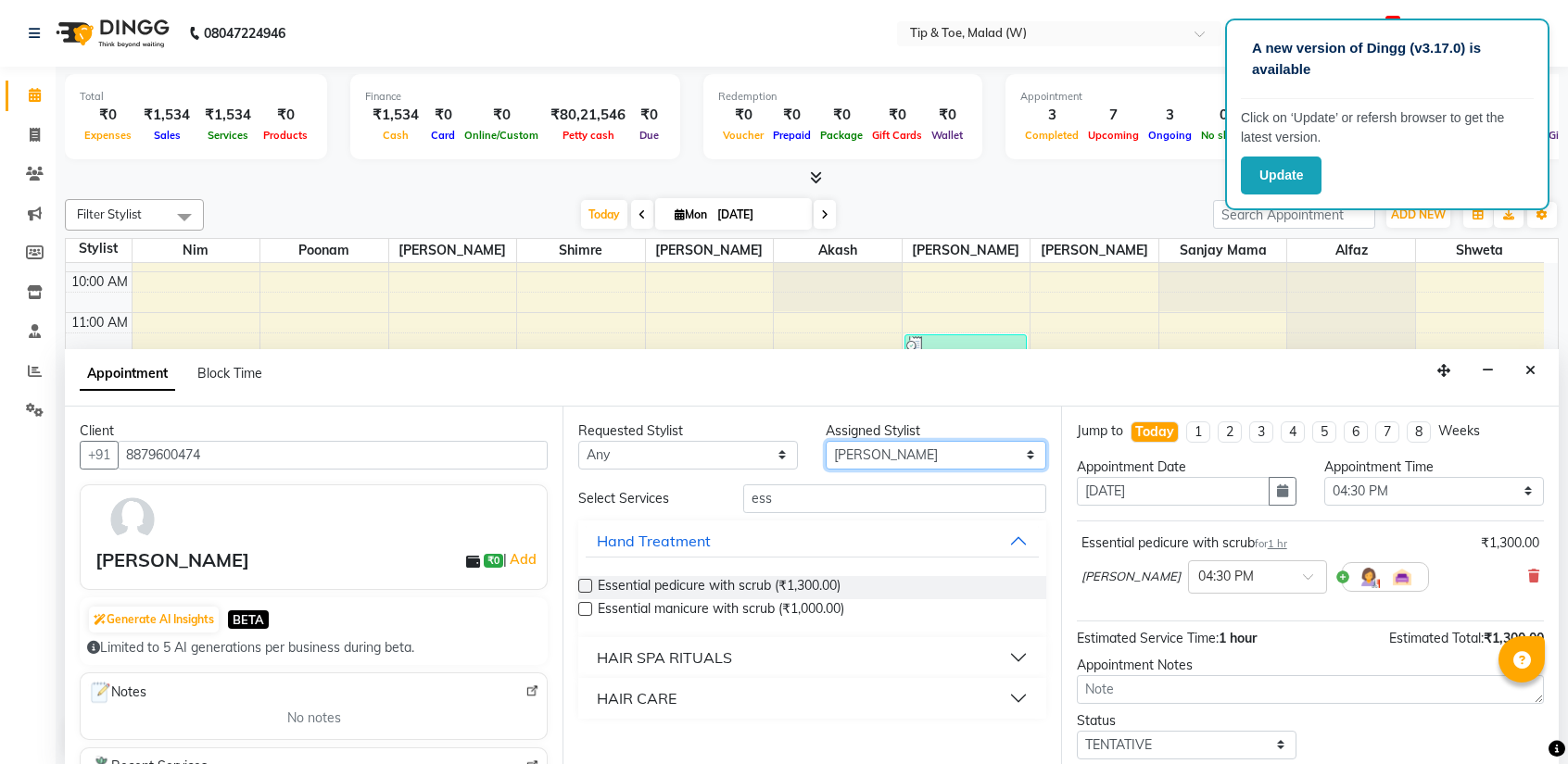
select select "41813"
click at [825, 441] on select "Select [PERSON_NAME] Akash Alfaz [PERSON_NAME] [PERSON_NAME] [PERSON_NAME] poon…" at bounding box center [935, 455] width 219 height 28
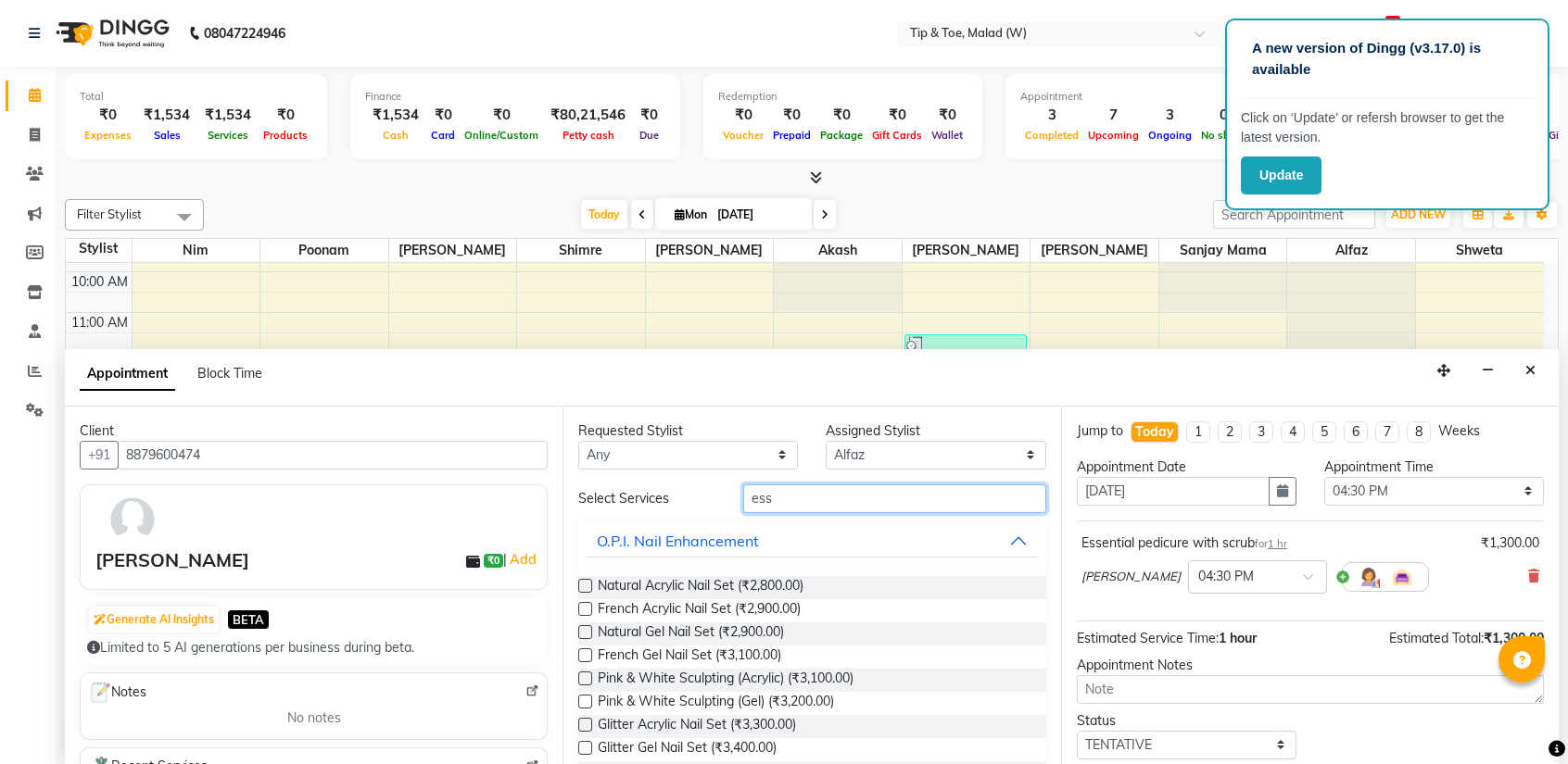
click at [779, 496] on input "ess" at bounding box center [894, 498] width 302 height 28
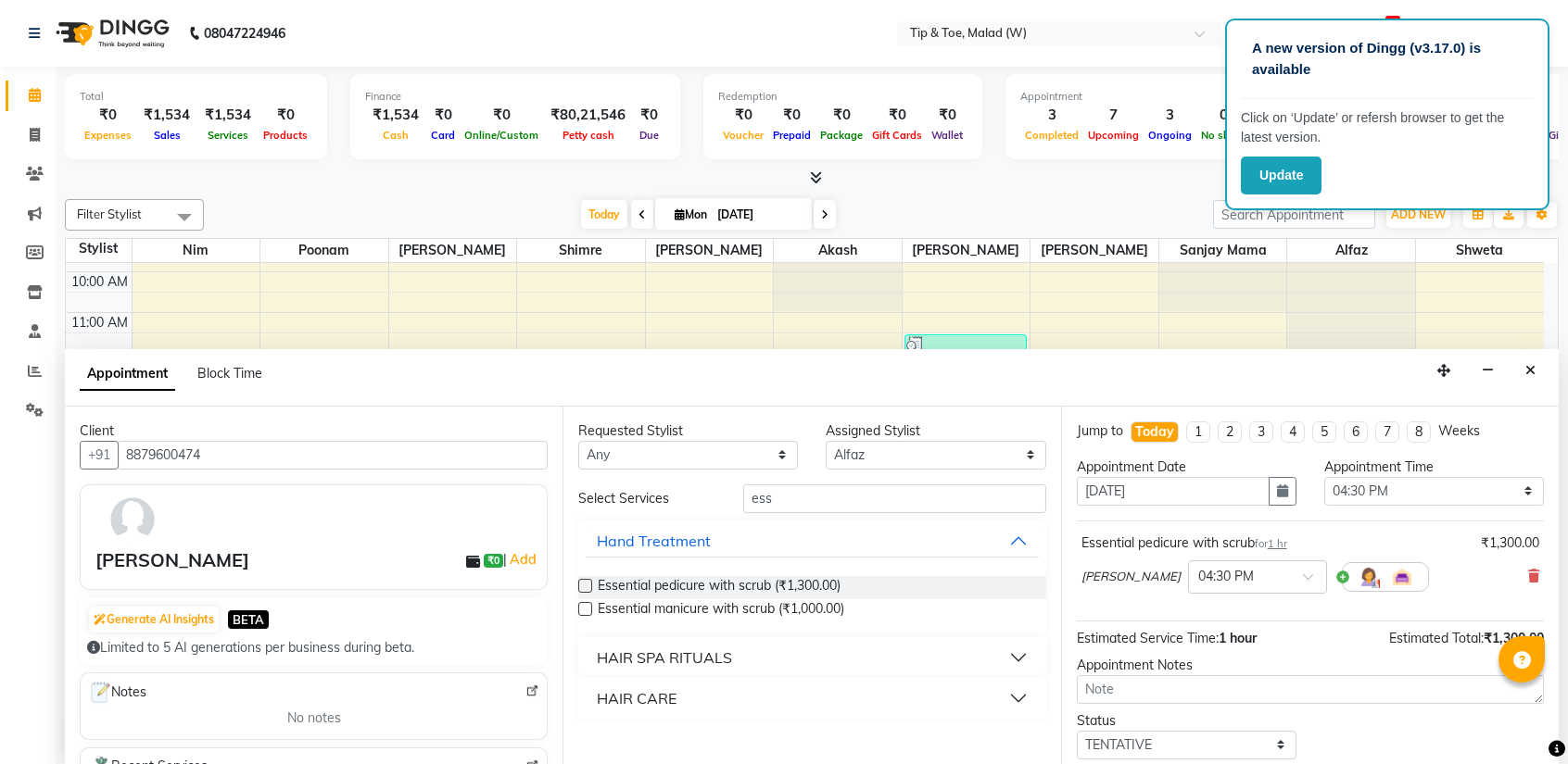
click at [582, 588] on label at bounding box center [585, 586] width 14 height 14
click at [582, 588] on input "checkbox" at bounding box center [584, 588] width 12 height 12
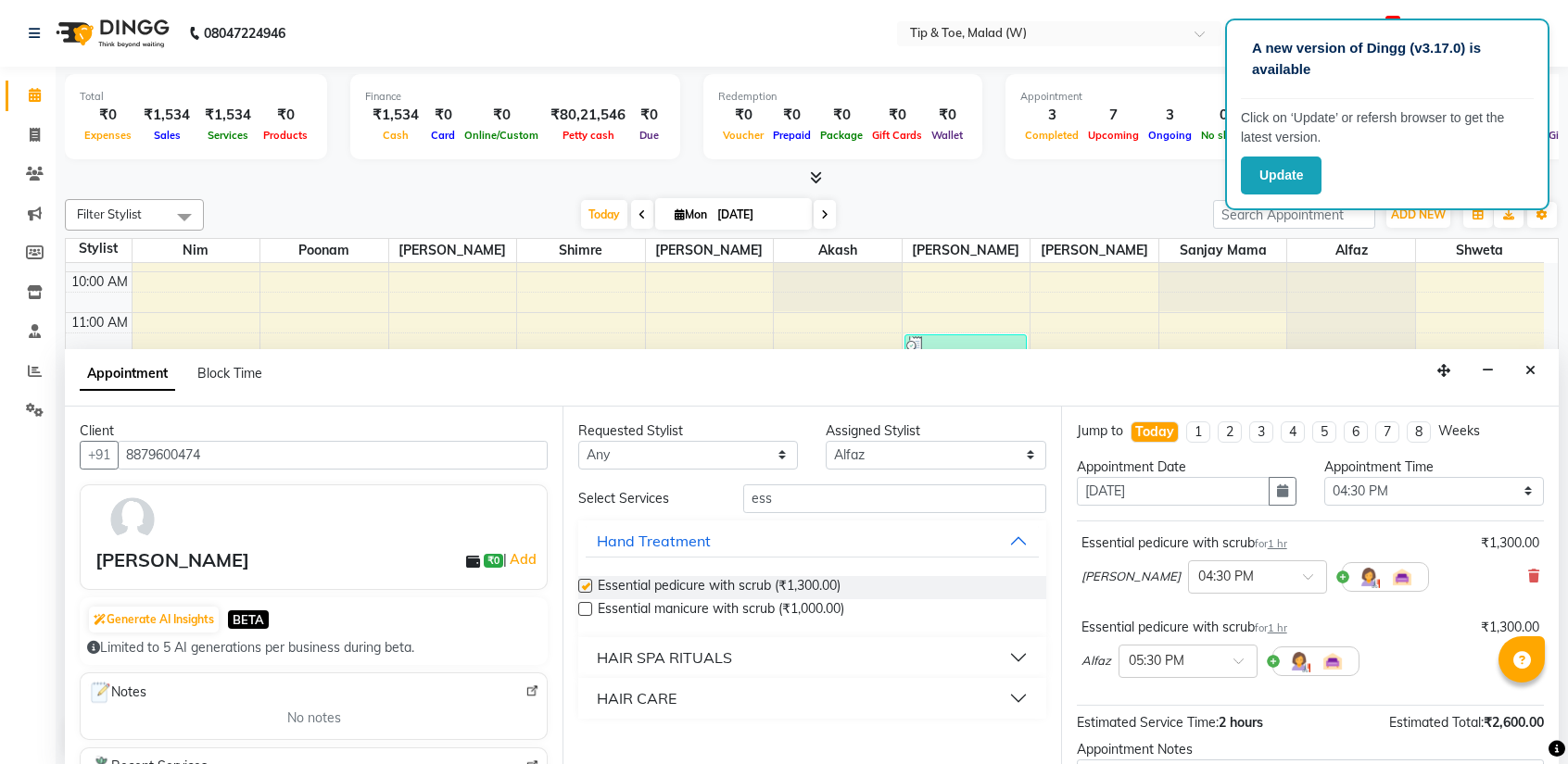
checkbox input "false"
click at [1208, 663] on input "text" at bounding box center [1169, 660] width 82 height 19
click at [1169, 701] on div "04:30 PM" at bounding box center [1187, 716] width 137 height 34
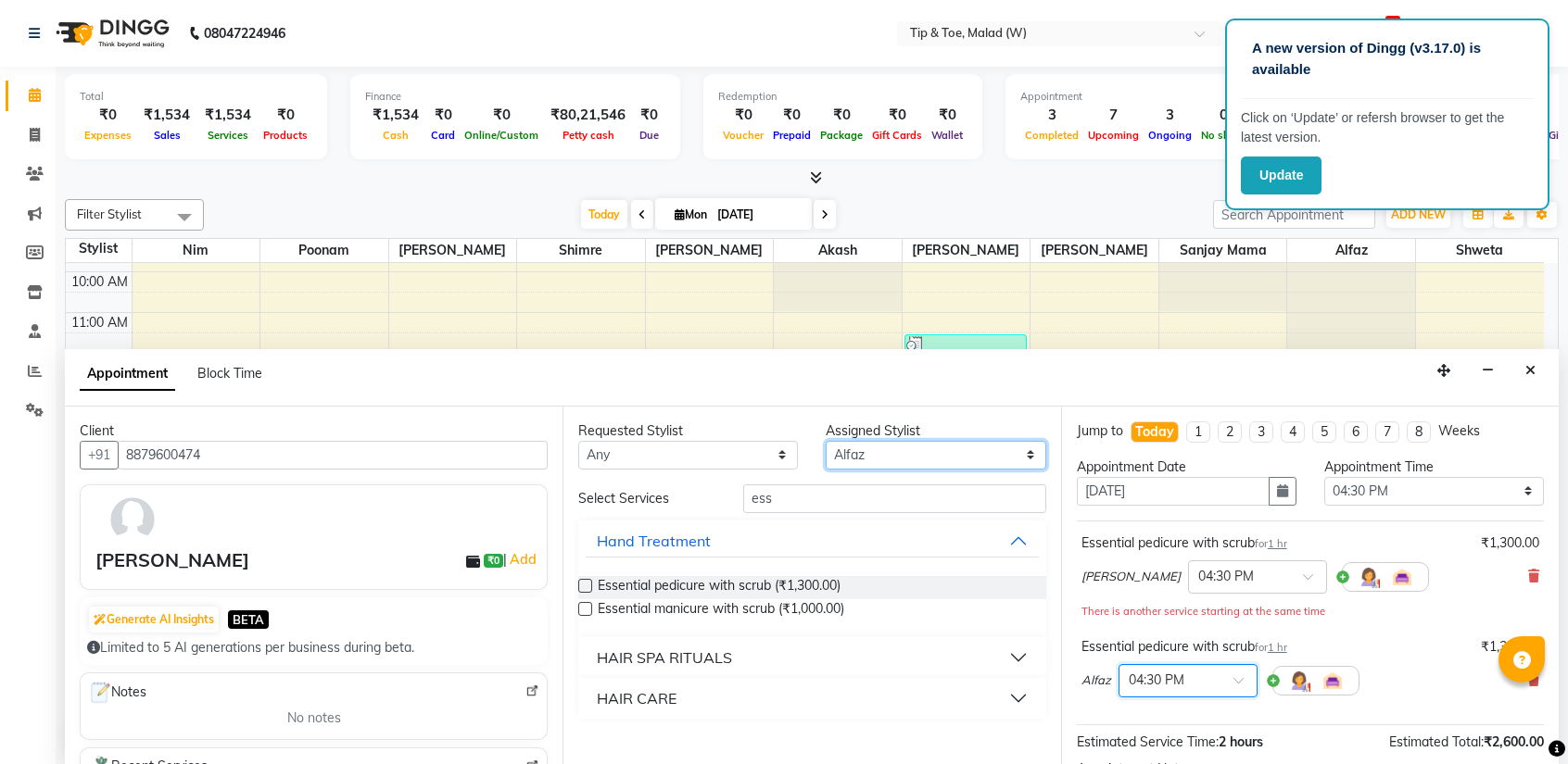
click at [860, 447] on select "Select [PERSON_NAME] Akash Alfaz [PERSON_NAME] [PERSON_NAME] [PERSON_NAME] poon…" at bounding box center [935, 455] width 219 height 28
select select "87401"
click at [825, 441] on select "Select [PERSON_NAME] Akash Alfaz [PERSON_NAME] [PERSON_NAME] [PERSON_NAME] poon…" at bounding box center [935, 455] width 219 height 28
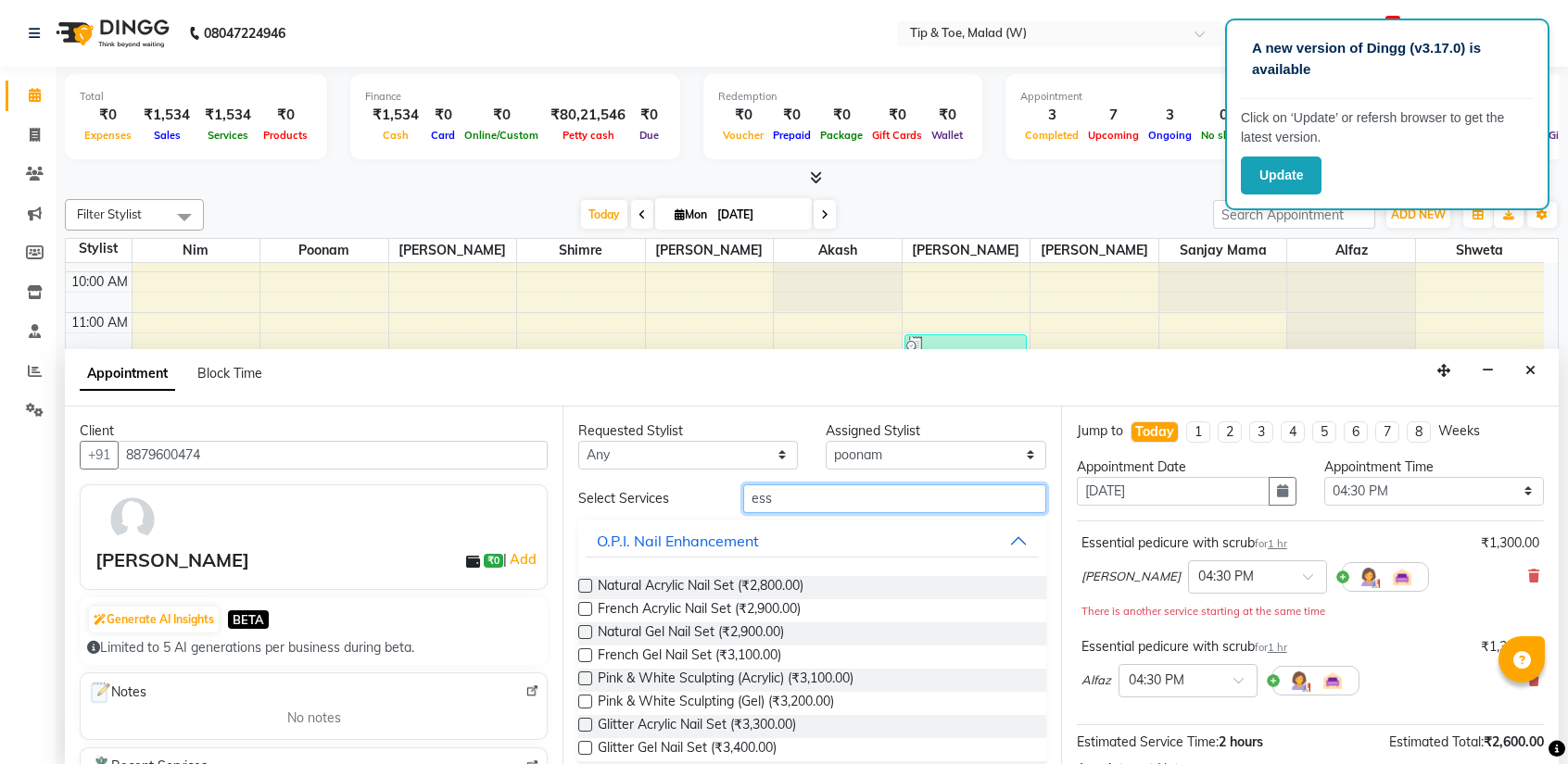
click at [812, 502] on input "ess" at bounding box center [894, 498] width 302 height 28
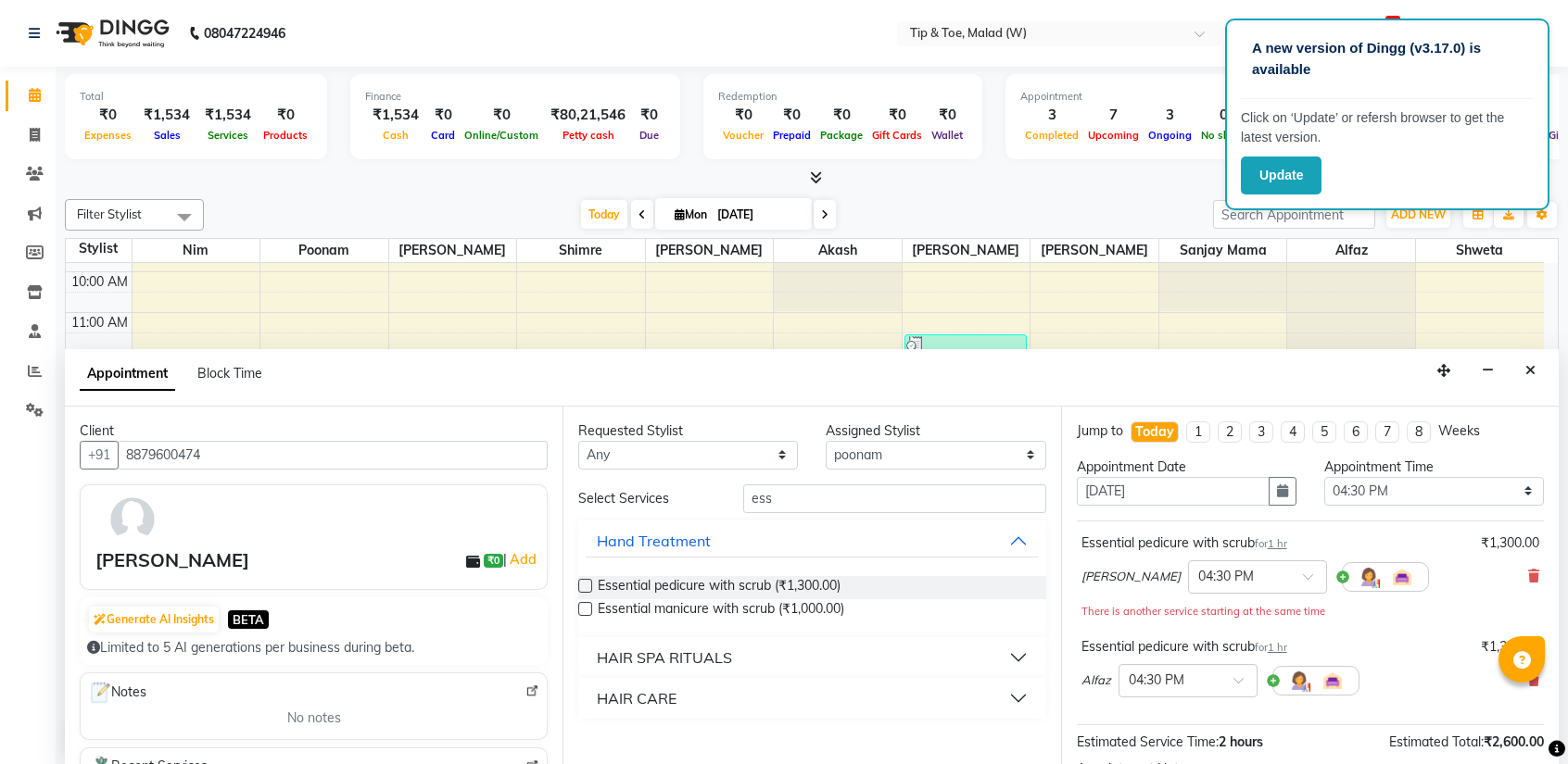
click at [587, 611] on label at bounding box center [585, 609] width 14 height 14
click at [587, 611] on input "checkbox" at bounding box center [584, 611] width 12 height 12
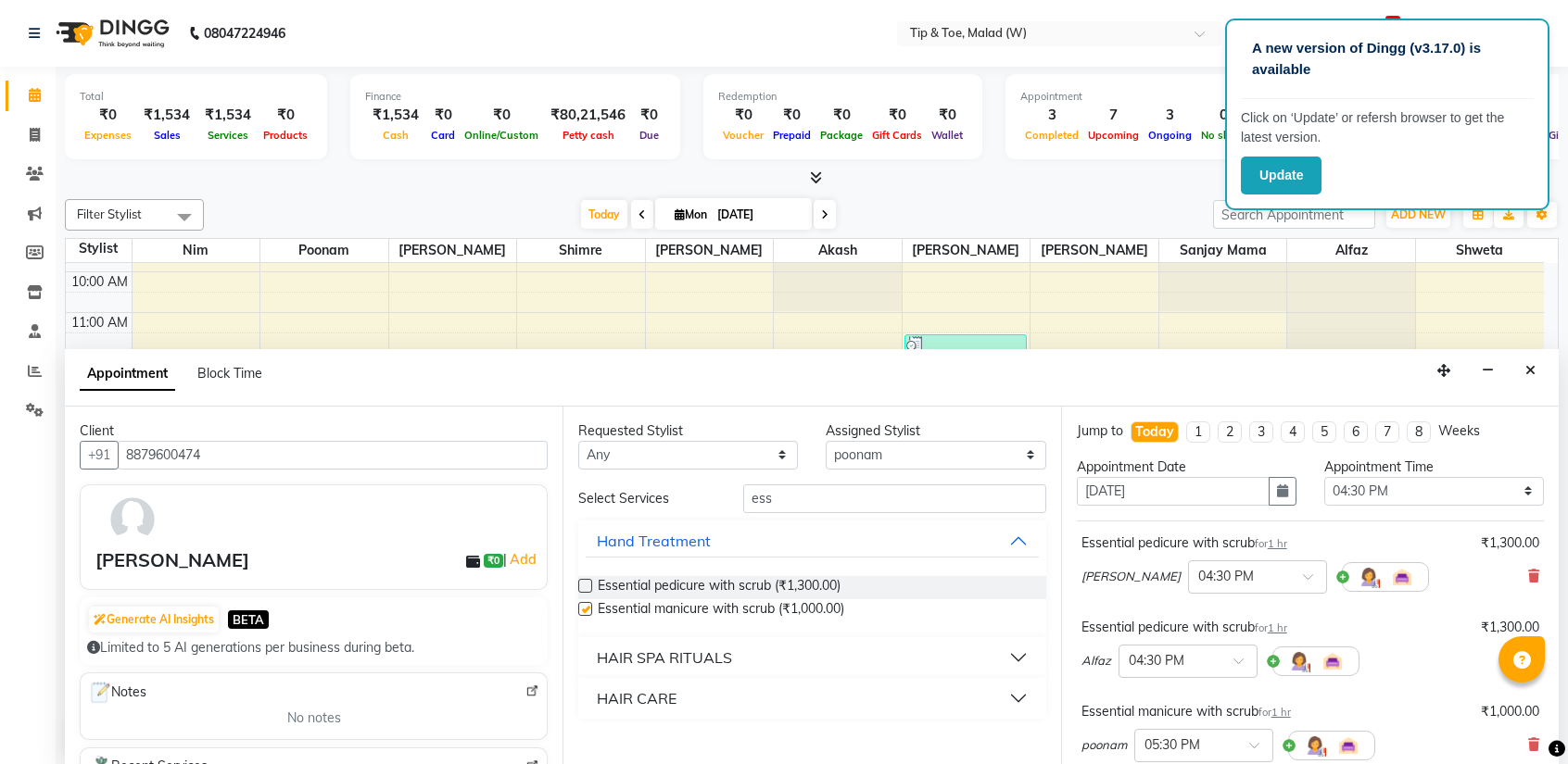
checkbox input "false"
click at [1247, 743] on div at bounding box center [1204, 745] width 137 height 19
click at [1241, 744] on div at bounding box center [1204, 745] width 137 height 19
click at [1212, 743] on input "text" at bounding box center [1185, 745] width 82 height 19
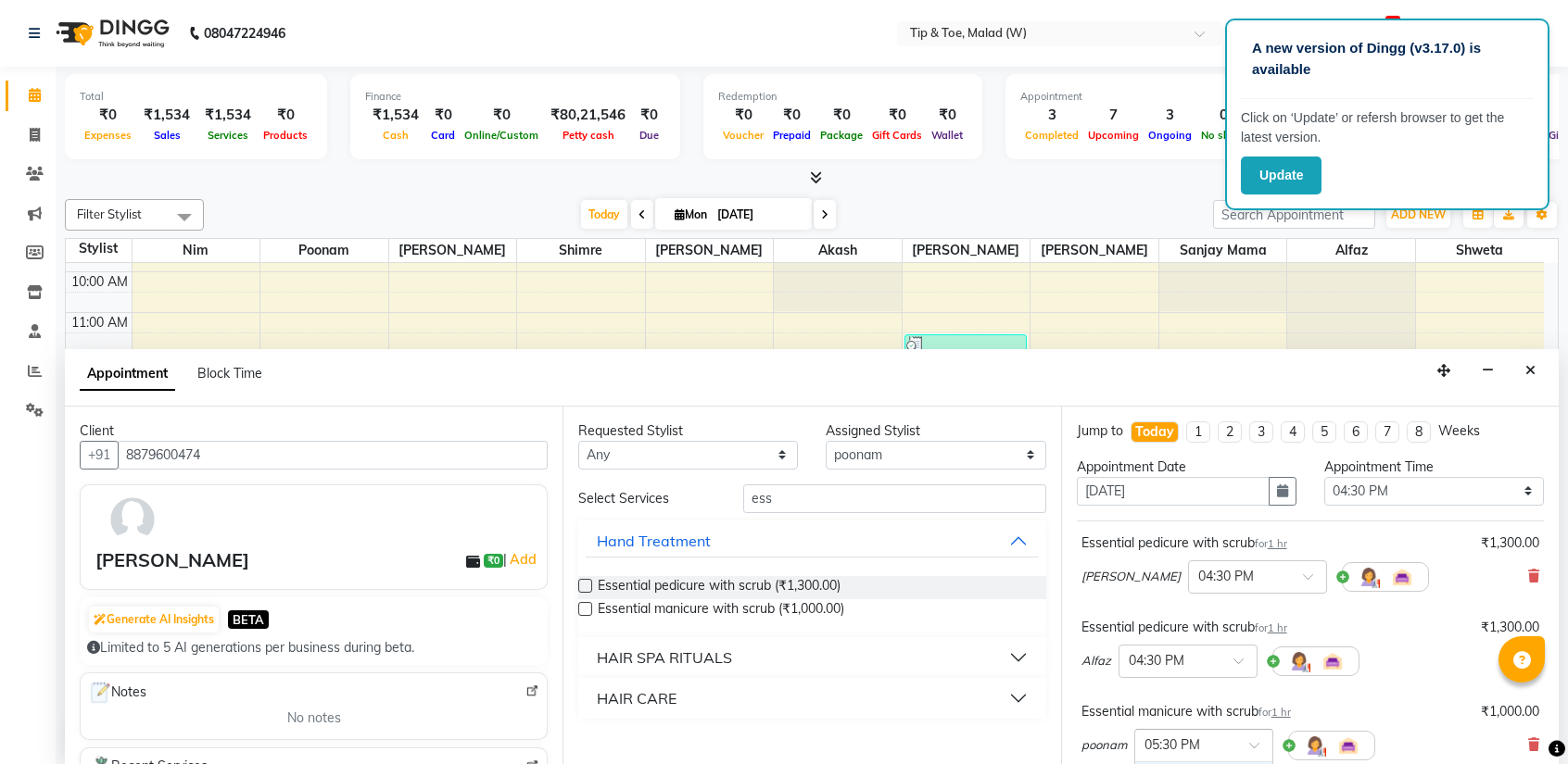
click at [1194, 741] on input "text" at bounding box center [1185, 745] width 82 height 19
click at [1249, 742] on span at bounding box center [1261, 751] width 23 height 19
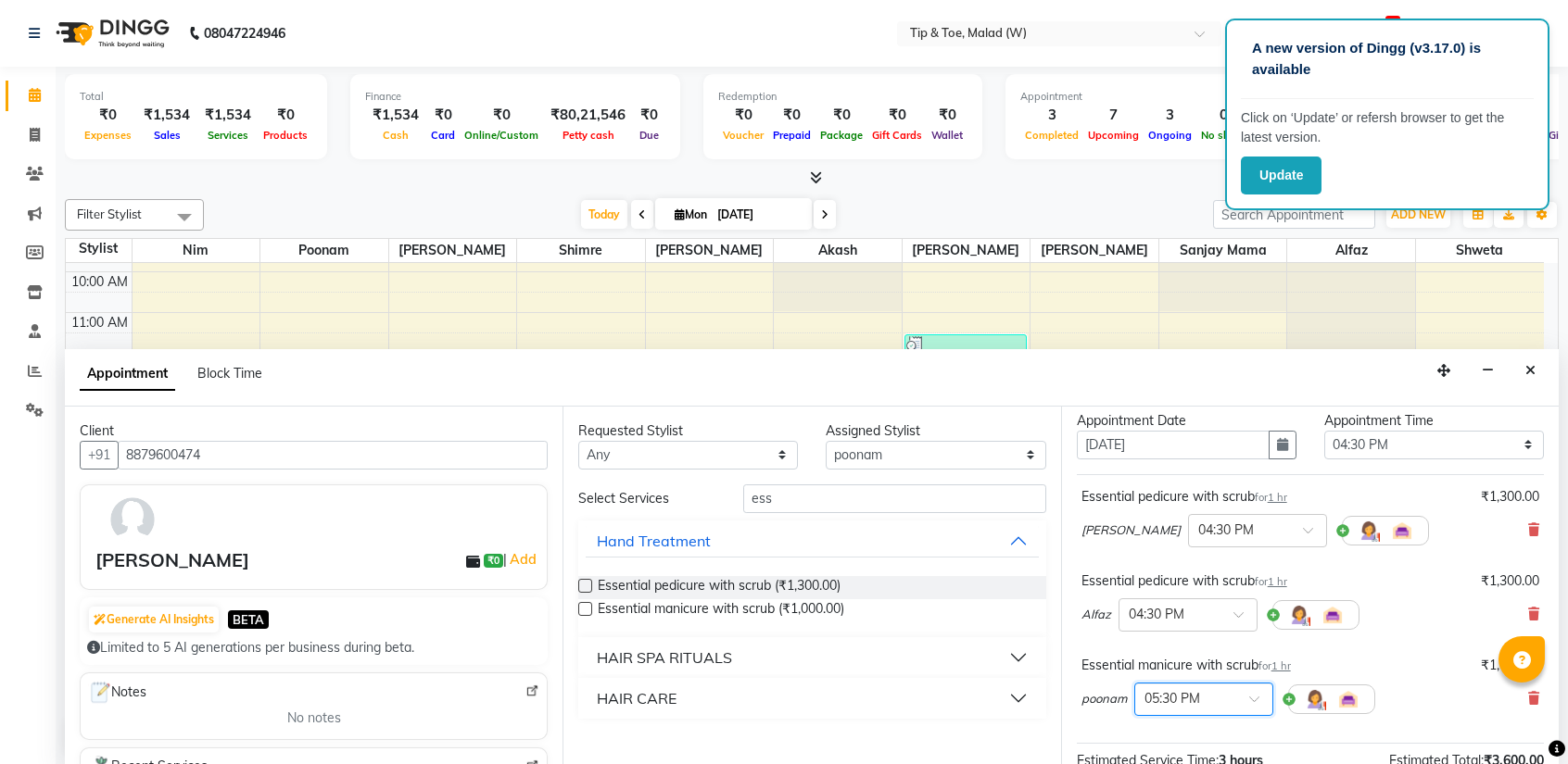
scroll to position [93, 0]
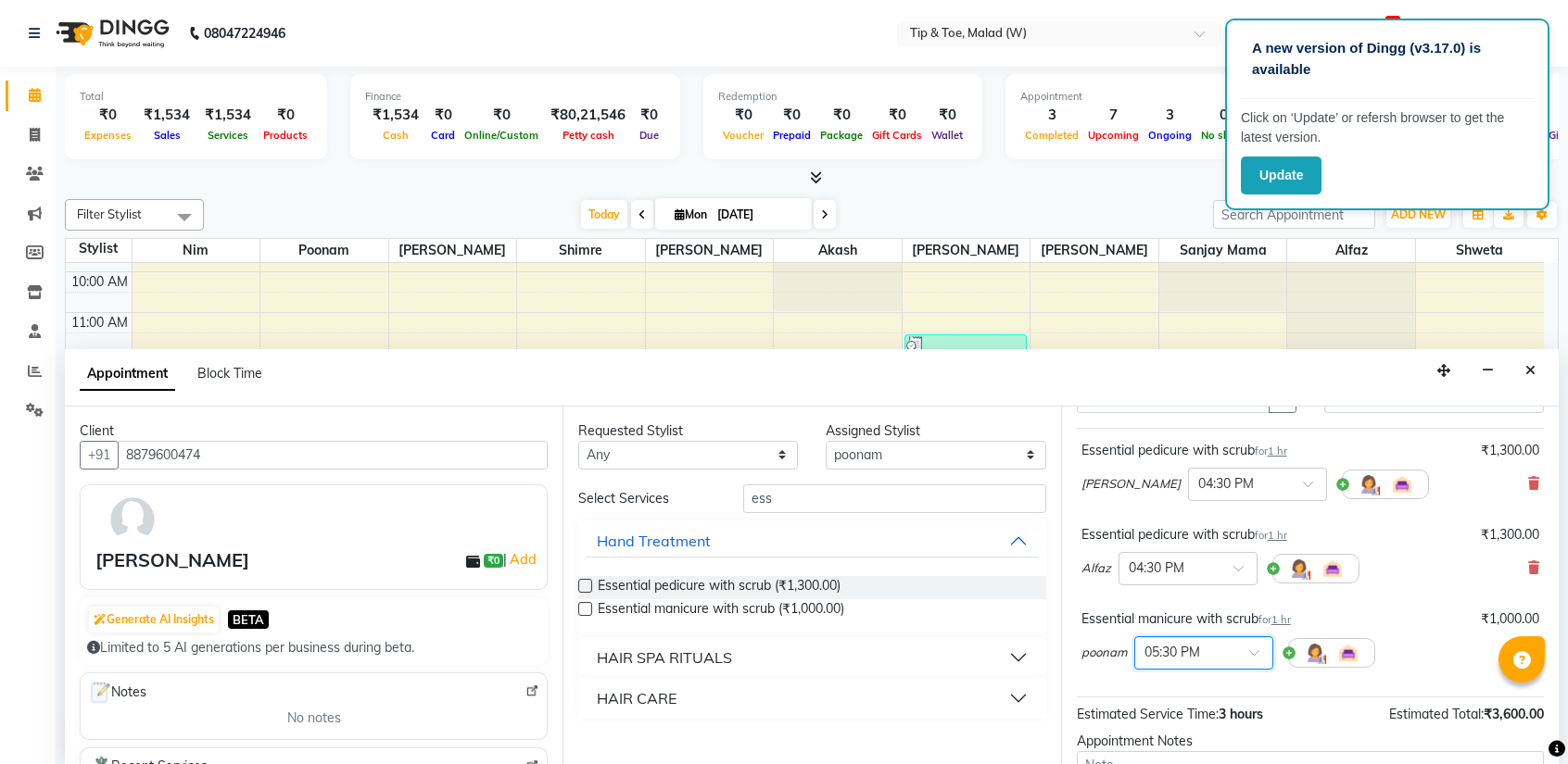
click at [1249, 642] on div at bounding box center [1204, 652] width 137 height 19
click at [1203, 695] on div "04:30 PM" at bounding box center [1204, 698] width 137 height 34
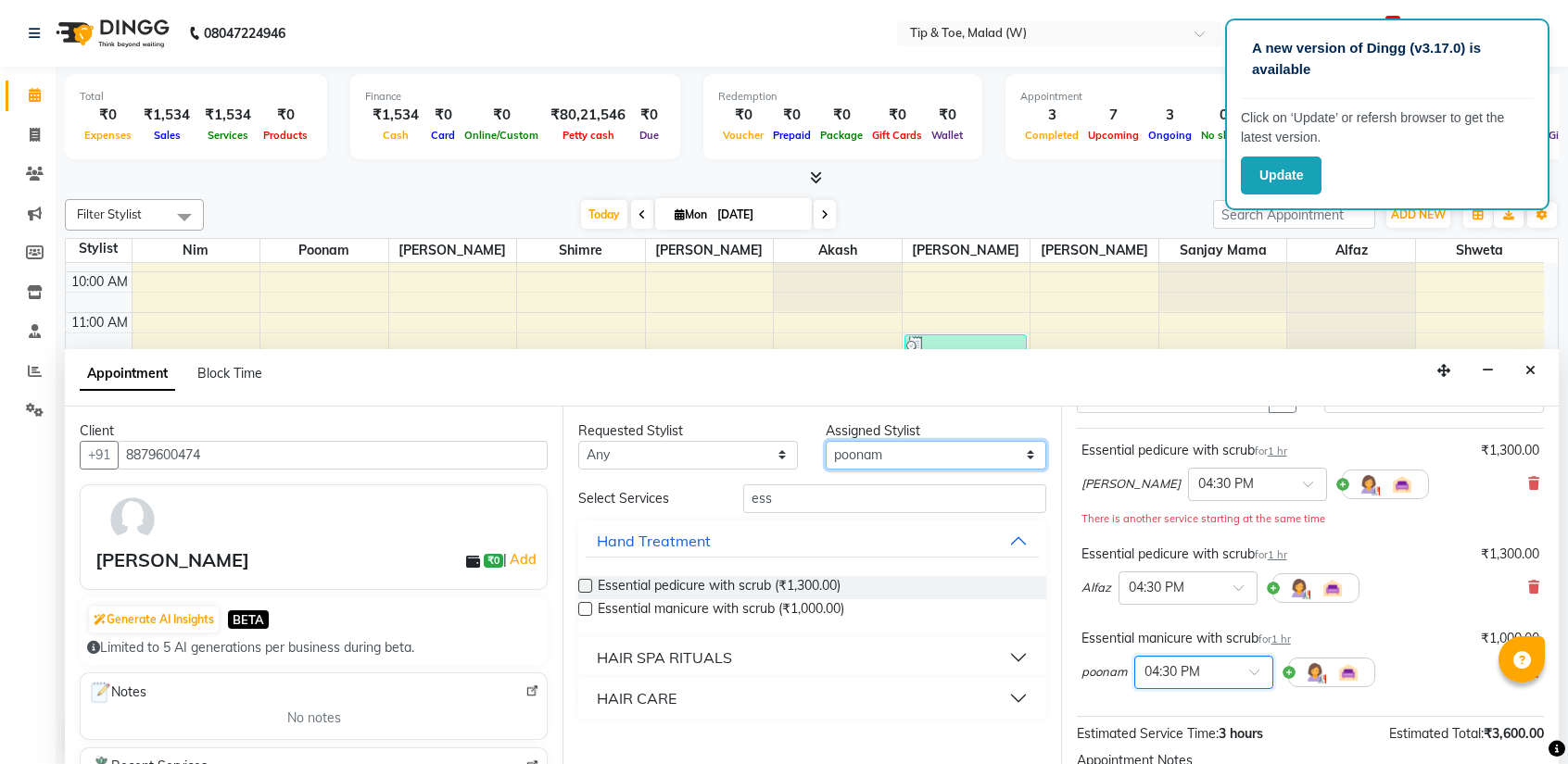
click at [890, 454] on select "Select [PERSON_NAME] Akash Alfaz [PERSON_NAME] [PERSON_NAME] [PERSON_NAME] poon…" at bounding box center [935, 455] width 219 height 28
select select "77019"
click at [825, 441] on select "Select [PERSON_NAME] Akash Alfaz [PERSON_NAME] [PERSON_NAME] [PERSON_NAME] poon…" at bounding box center [935, 455] width 219 height 28
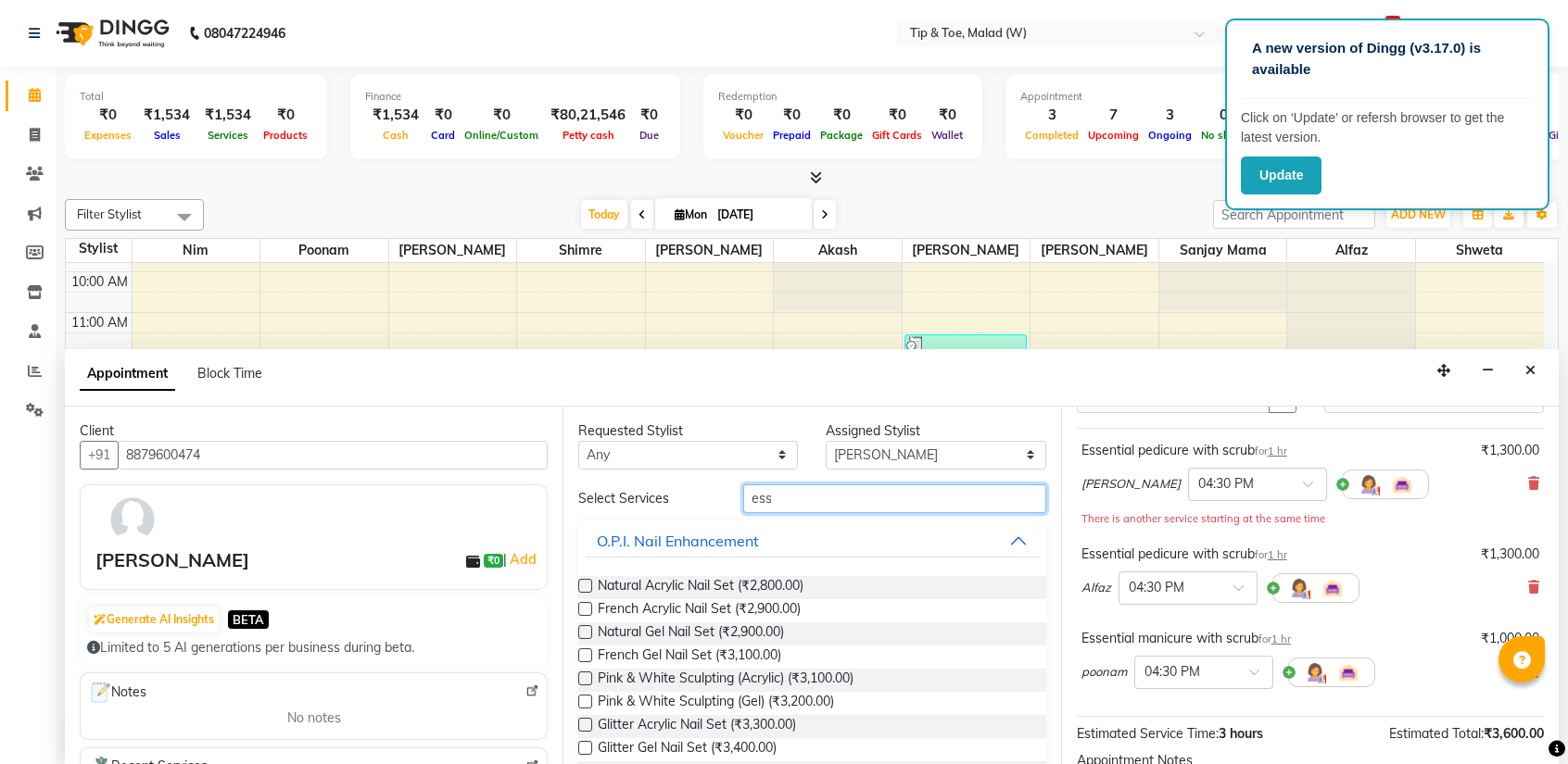
click at [819, 503] on input "ess" at bounding box center [894, 498] width 302 height 28
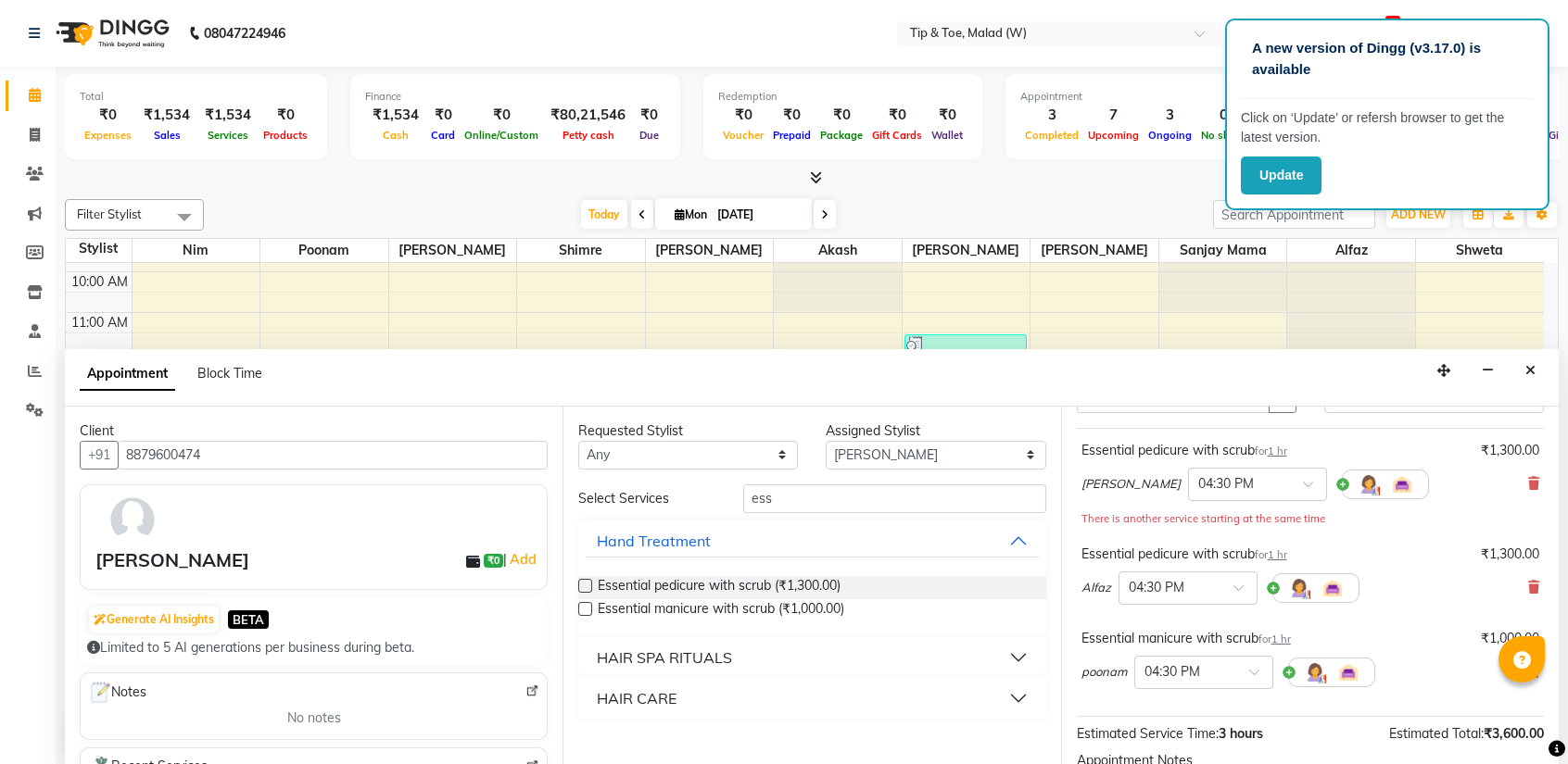
click at [586, 611] on label at bounding box center [585, 609] width 14 height 14
click at [586, 611] on input "checkbox" at bounding box center [584, 611] width 12 height 12
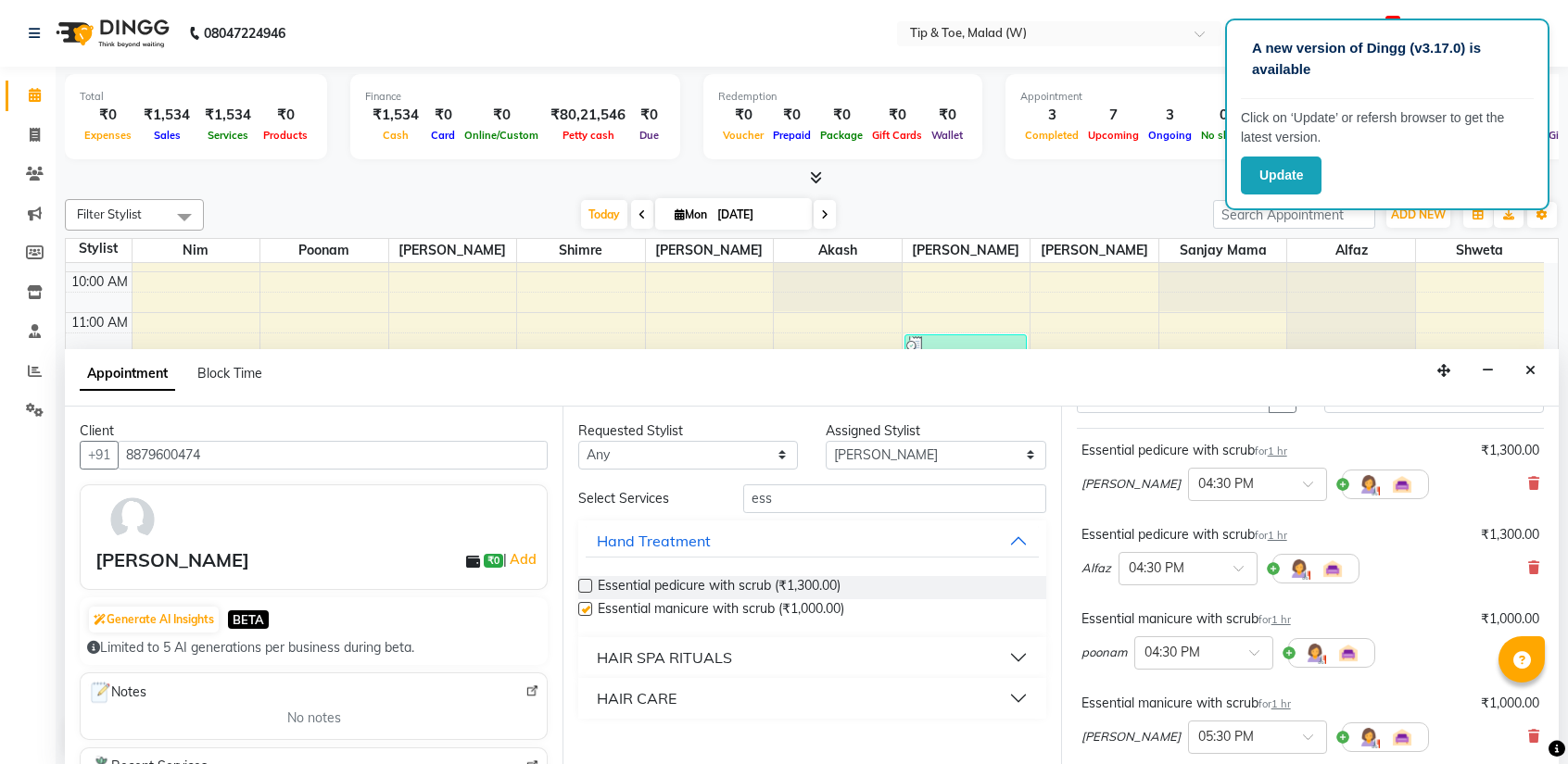
checkbox input "false"
click at [1231, 728] on input "text" at bounding box center [1239, 736] width 82 height 19
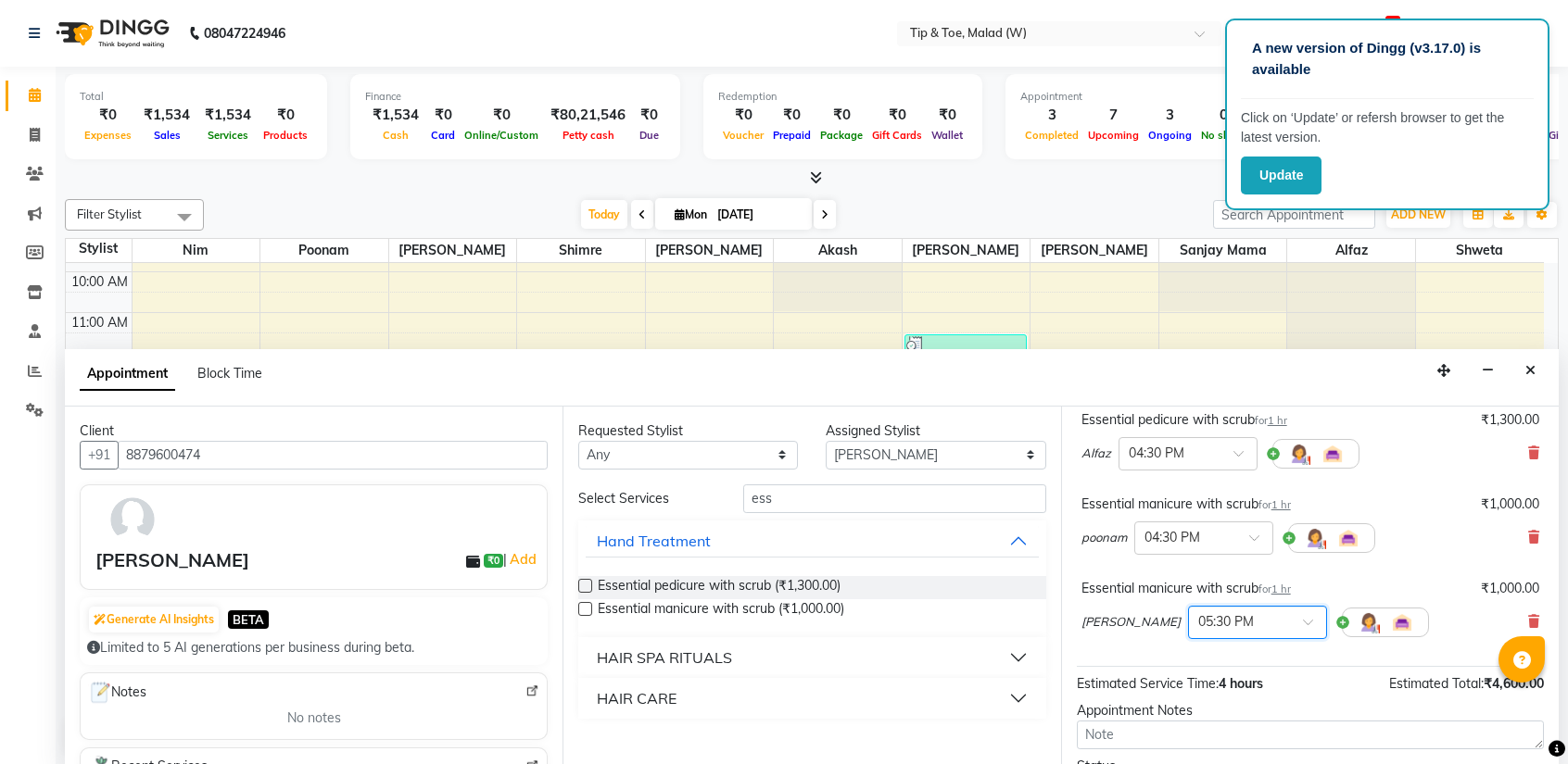
scroll to position [210, 0]
click at [1225, 614] on input "text" at bounding box center [1239, 620] width 82 height 19
click at [1189, 669] on div "04:30 PM" at bounding box center [1257, 668] width 137 height 34
click at [1175, 669] on div "Estimated Service Time: 4 hours Estimated Total: ₹4,600.00" at bounding box center [1310, 679] width 467 height 27
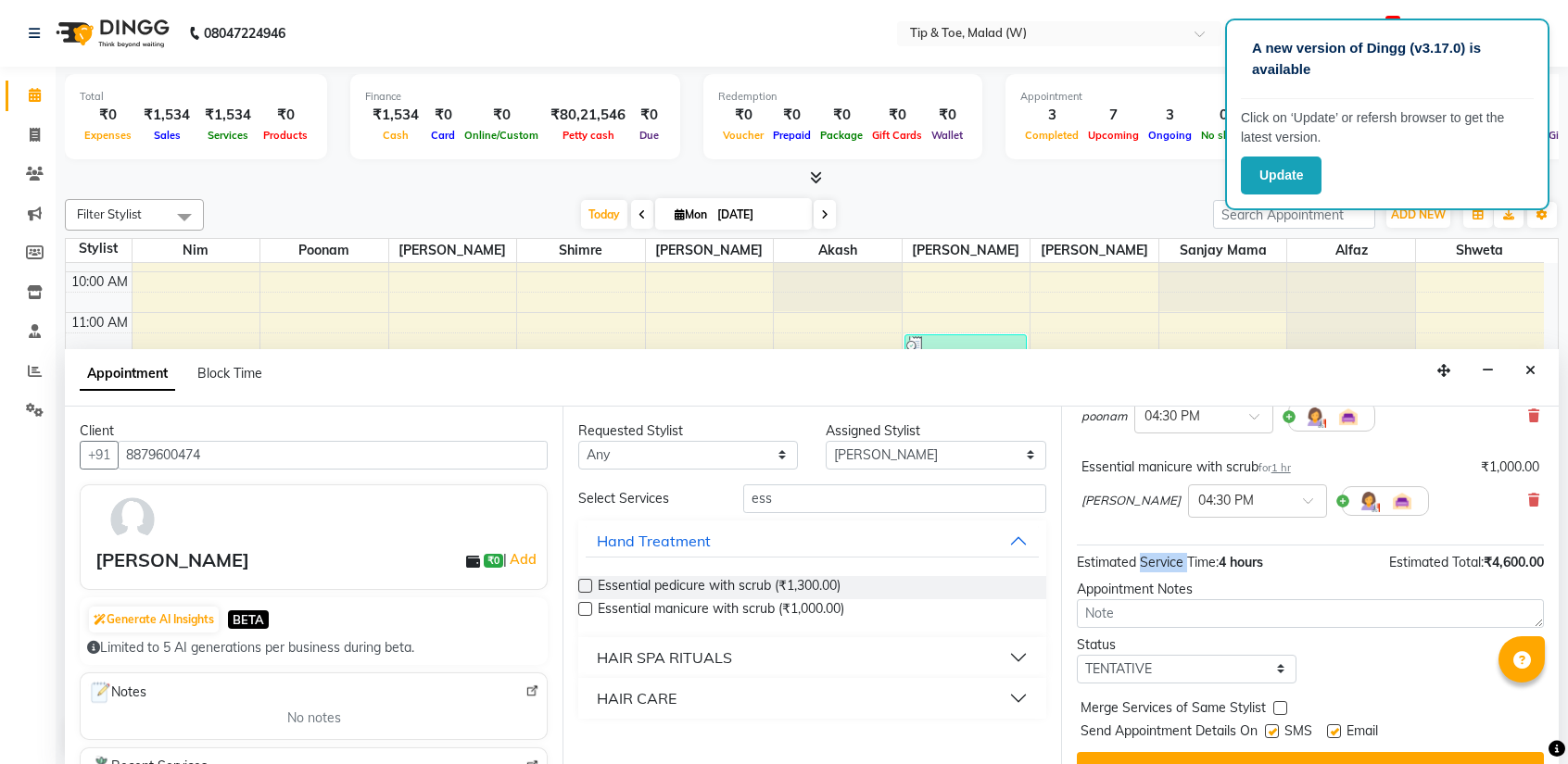
scroll to position [381, 0]
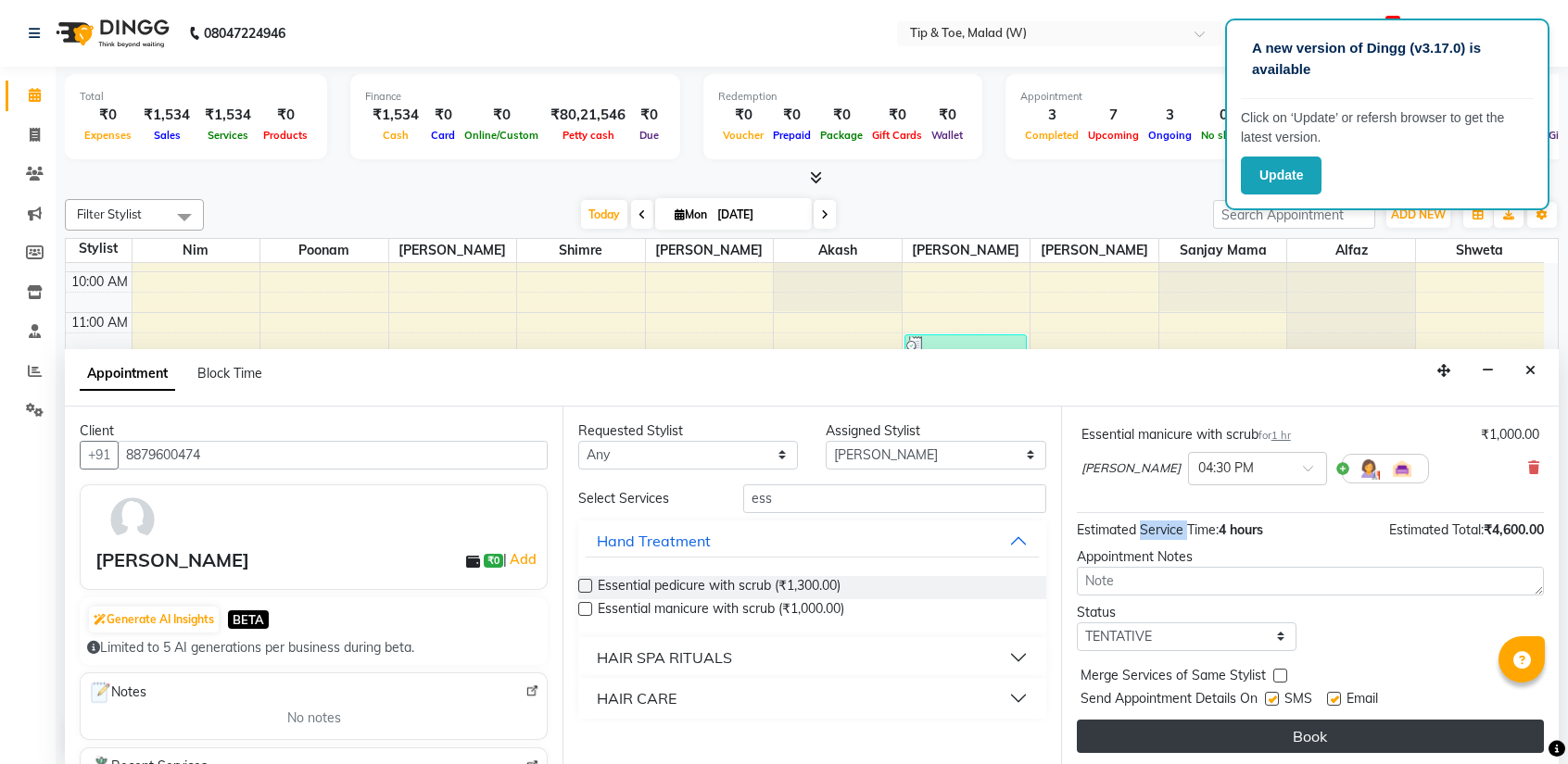
click at [1284, 725] on button "Book" at bounding box center [1310, 737] width 467 height 33
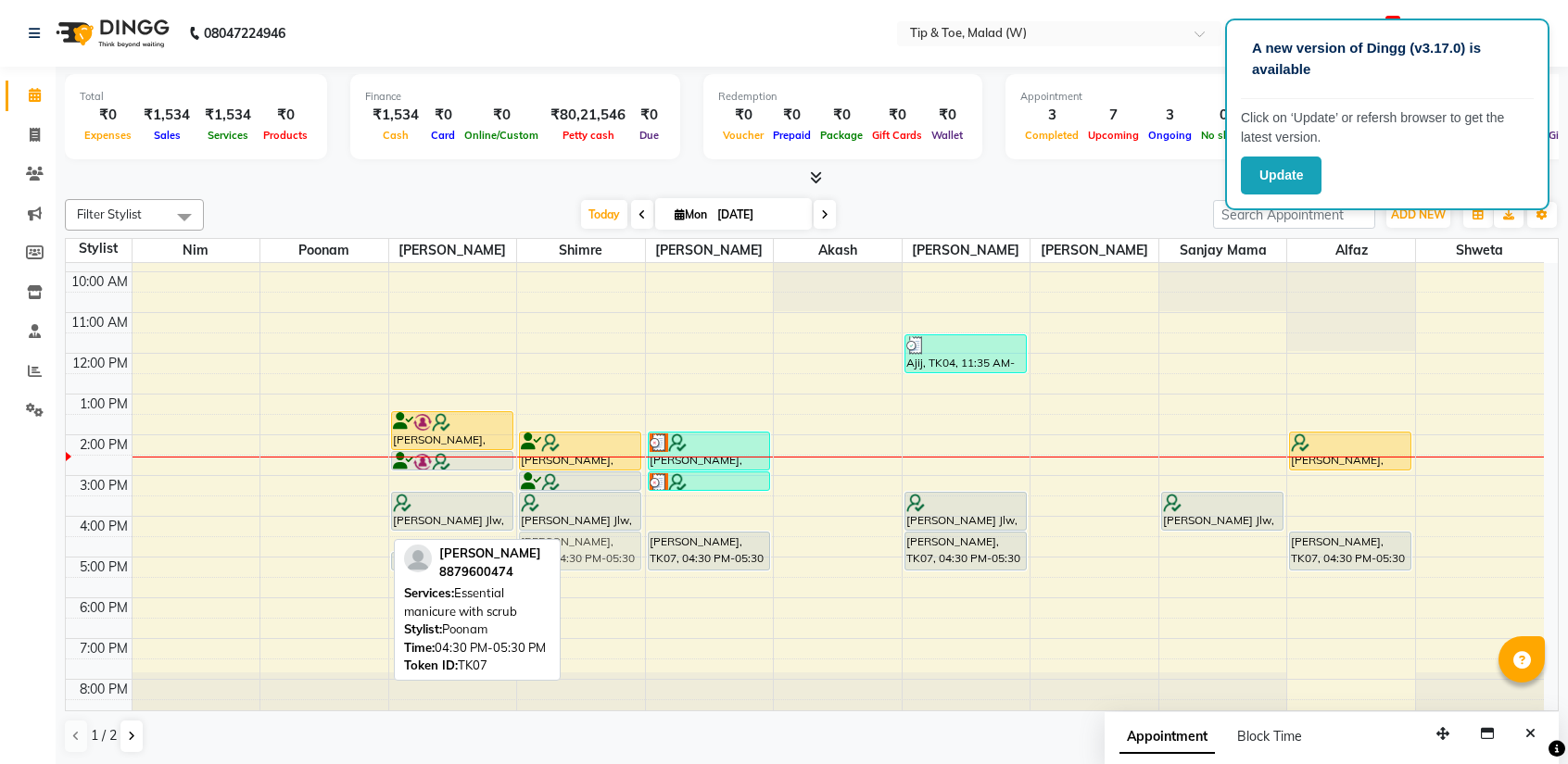
drag, startPoint x: 1293, startPoint y: 668, endPoint x: 579, endPoint y: 542, distance: 725.0
click at [579, 542] on tr "[PERSON_NAME], TK07, 04:30 PM-05:30 PM, Essential manicure with scrub [PERSON_N…" at bounding box center [805, 455] width 1477 height 529
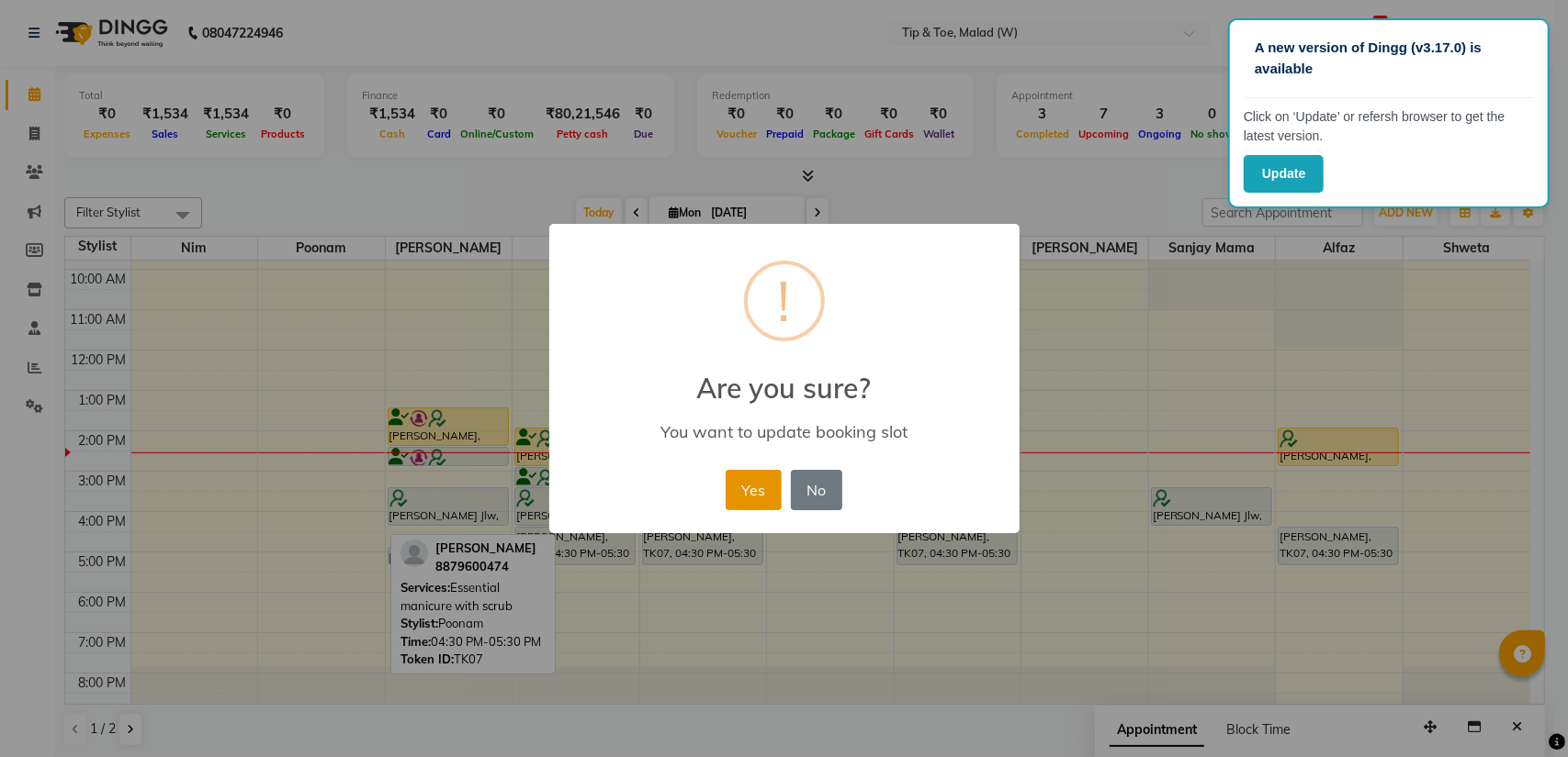
click at [746, 484] on button "Yes" at bounding box center [754, 491] width 56 height 41
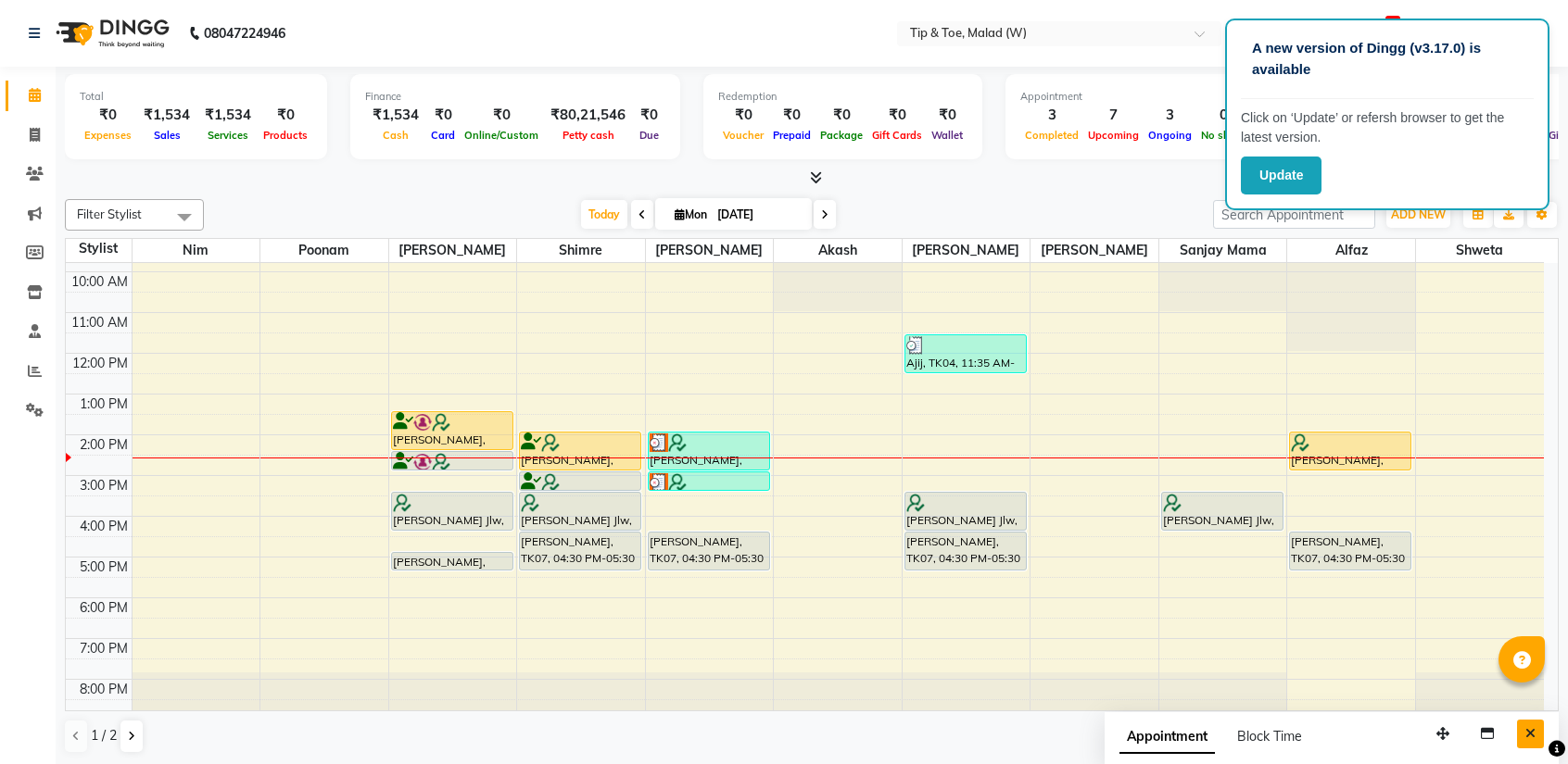
click at [1534, 731] on icon "Close" at bounding box center [1530, 733] width 10 height 13
click at [1534, 731] on div "1 / 2" at bounding box center [812, 737] width 1494 height 35
click at [828, 216] on span at bounding box center [824, 213] width 22 height 28
type input "02-09-2025"
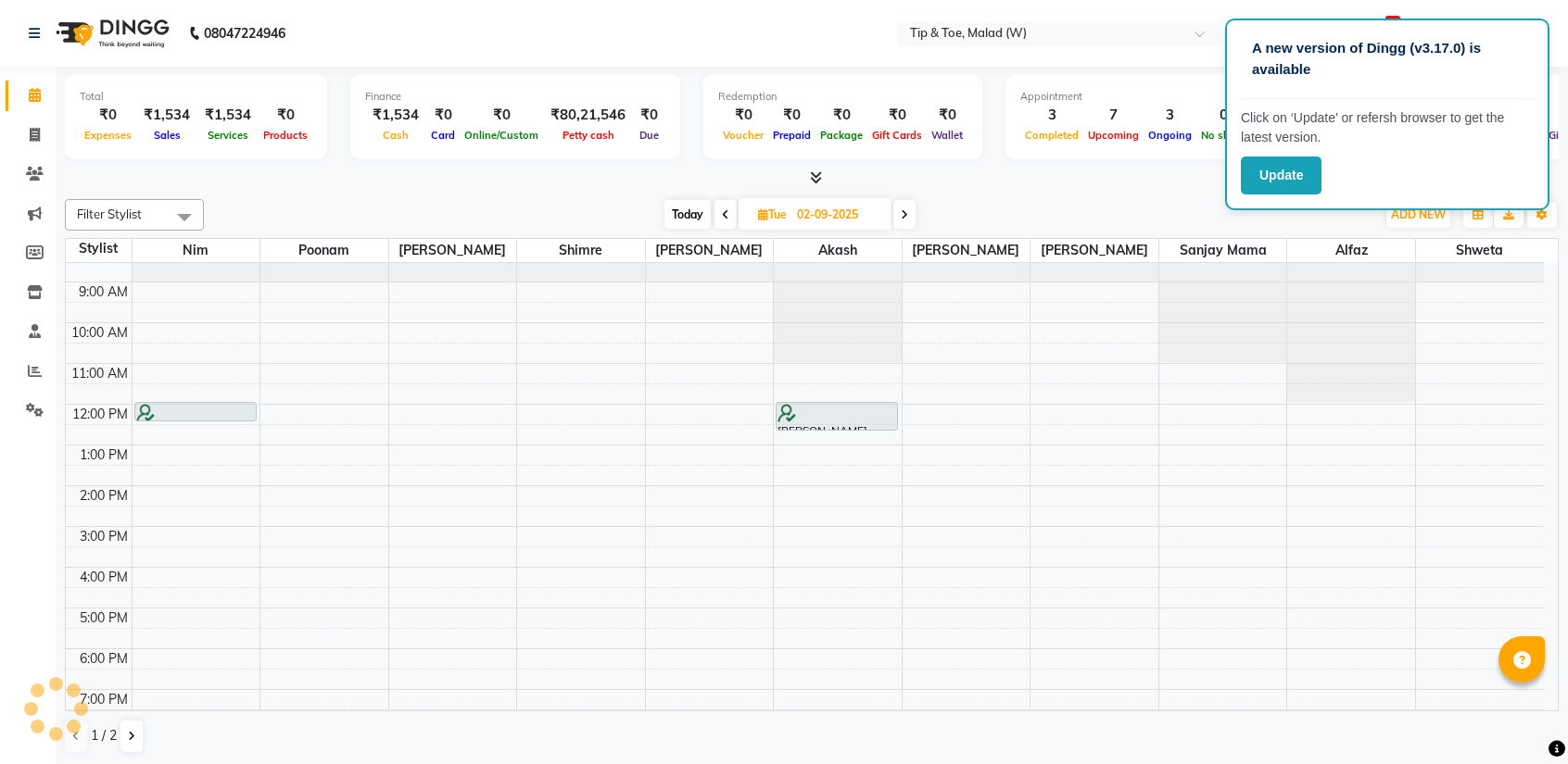
scroll to position [0, 0]
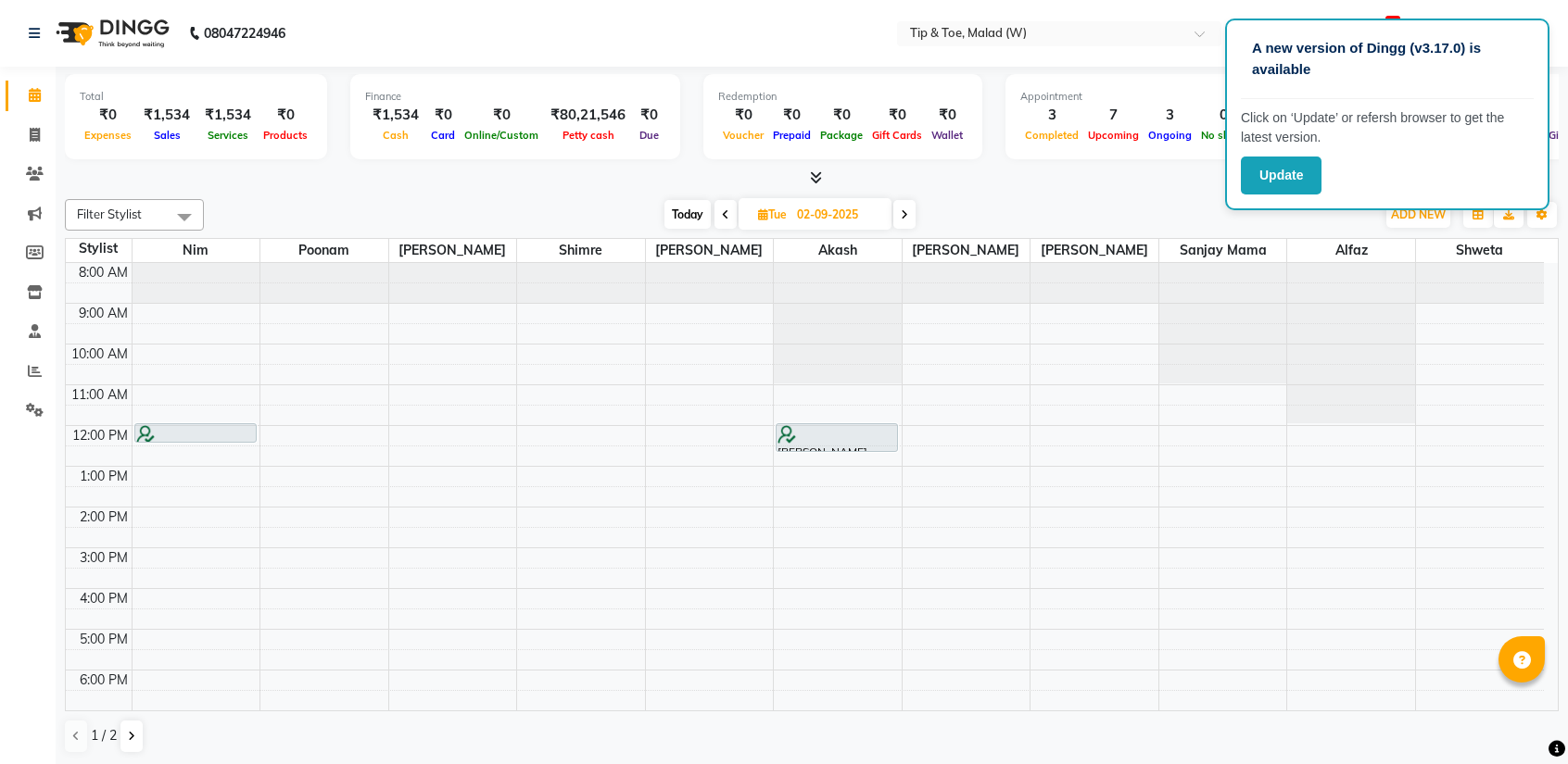
click at [934, 431] on div "8:00 AM 9:00 AM 10:00 AM 11:00 AM 12:00 PM 1:00 PM 2:00 PM 3:00 PM 4:00 PM 5:00…" at bounding box center [805, 527] width 1477 height 529
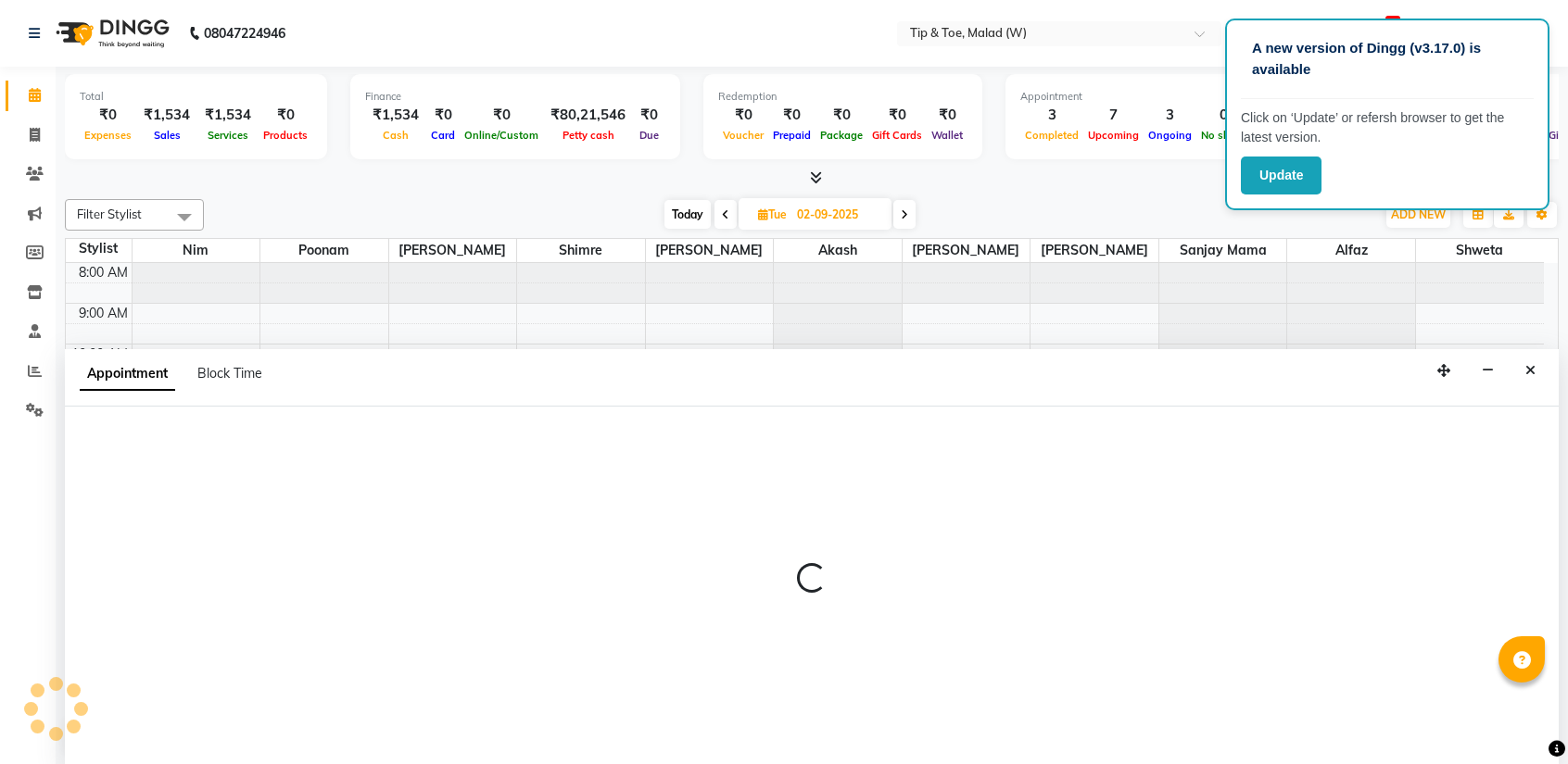
select select "41795"
select select "tentative"
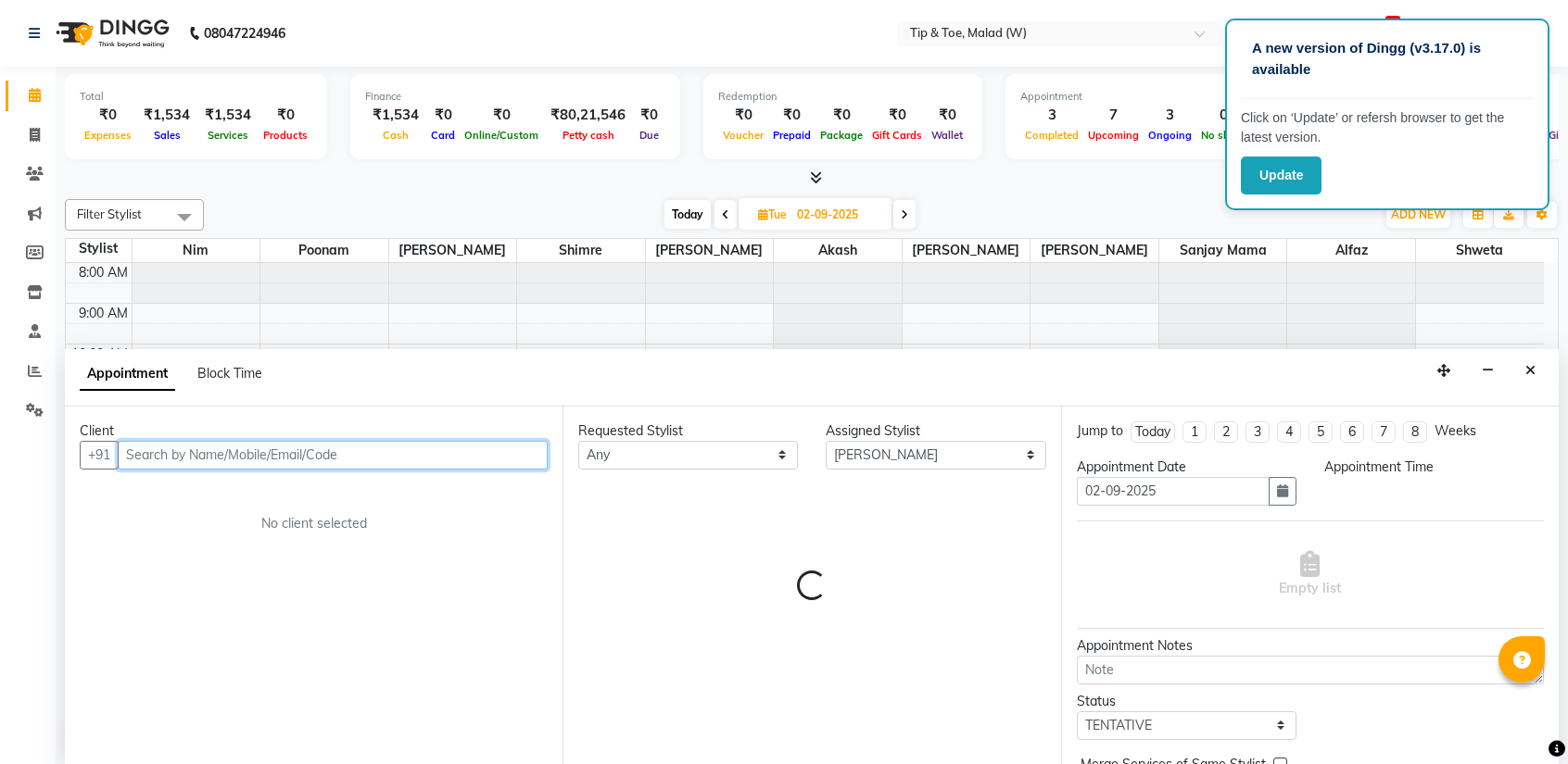
select select "720"
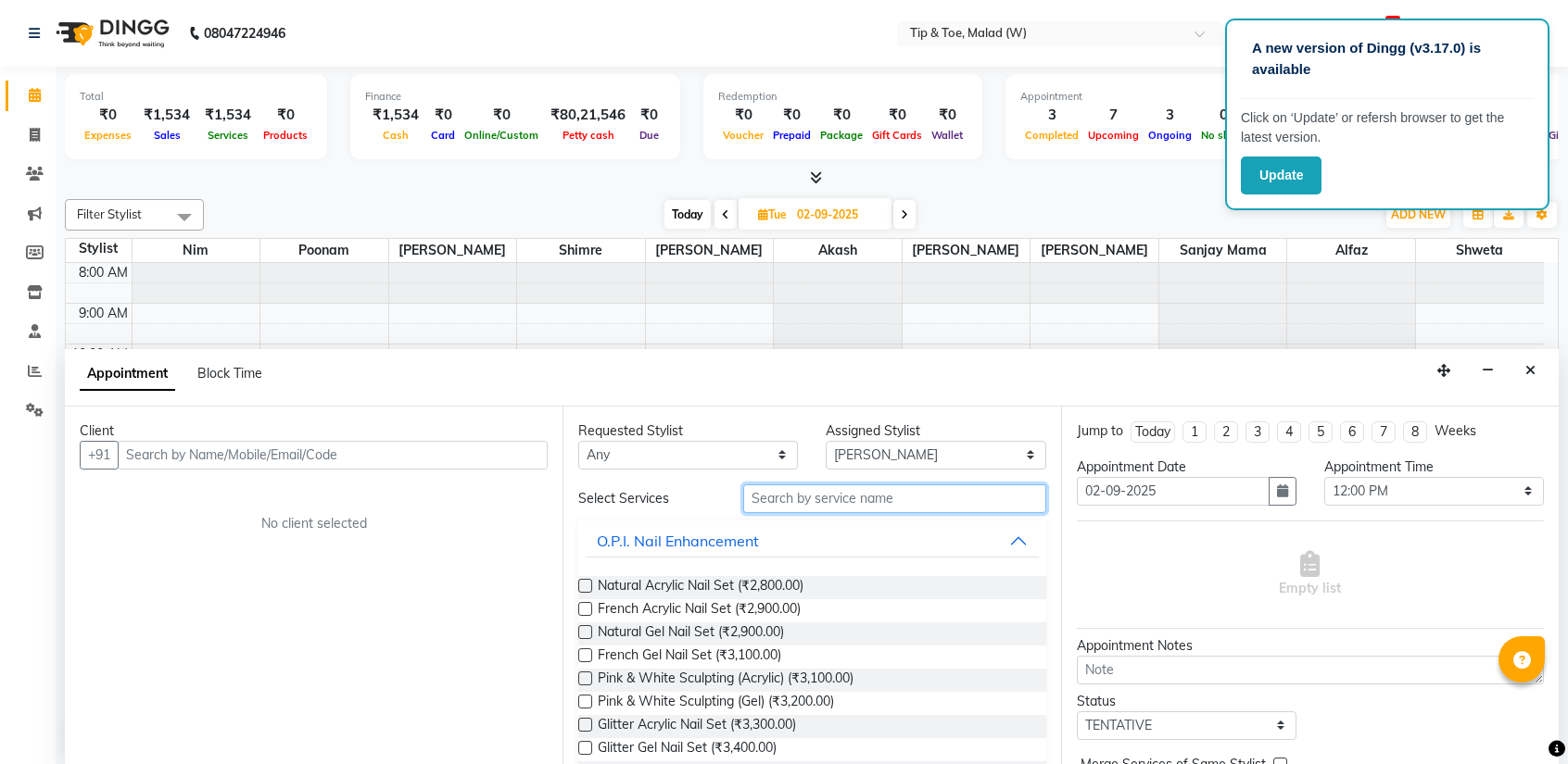
click at [845, 499] on input "text" at bounding box center [894, 498] width 302 height 28
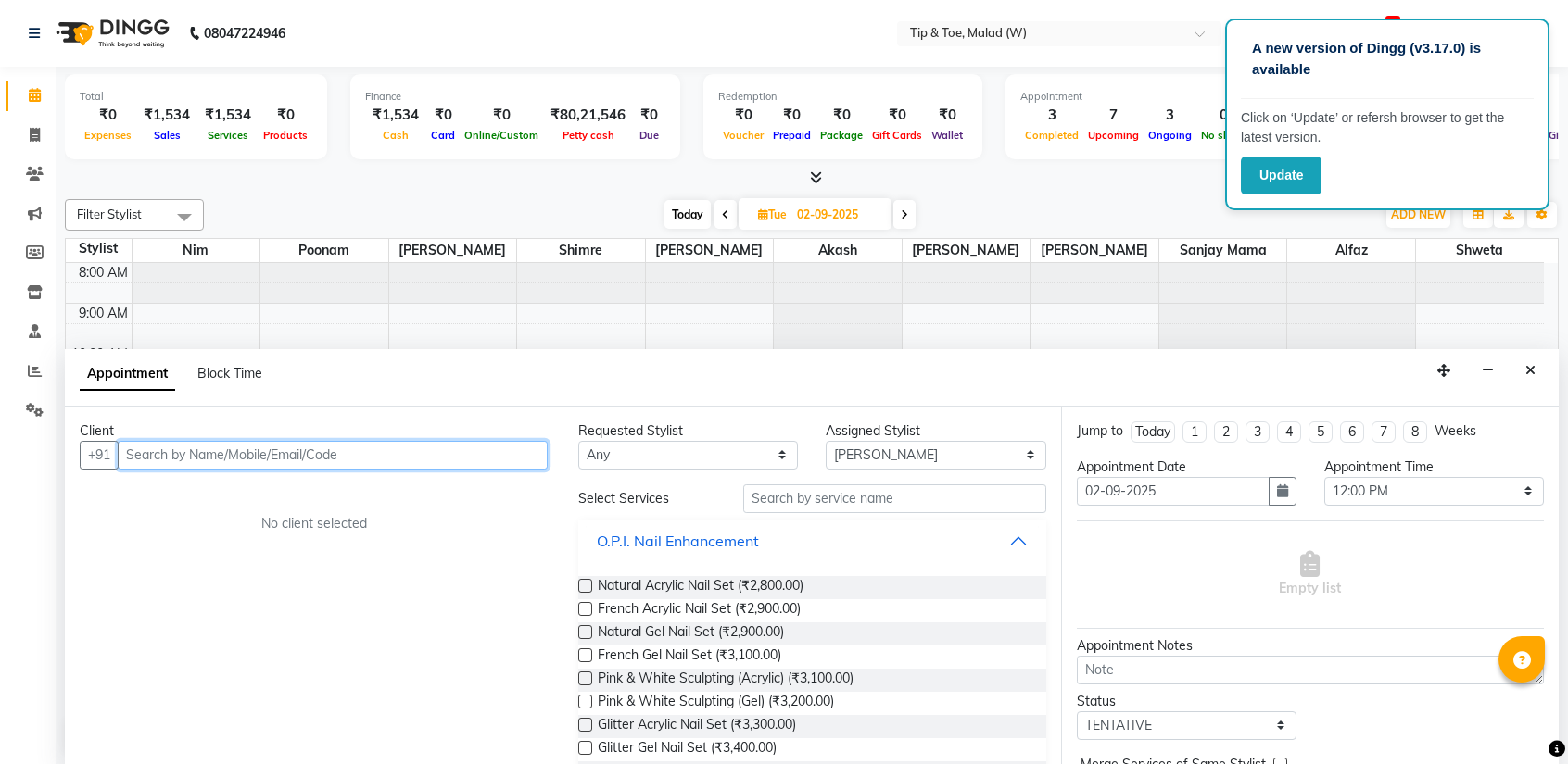
click at [220, 459] on input "text" at bounding box center [332, 455] width 430 height 28
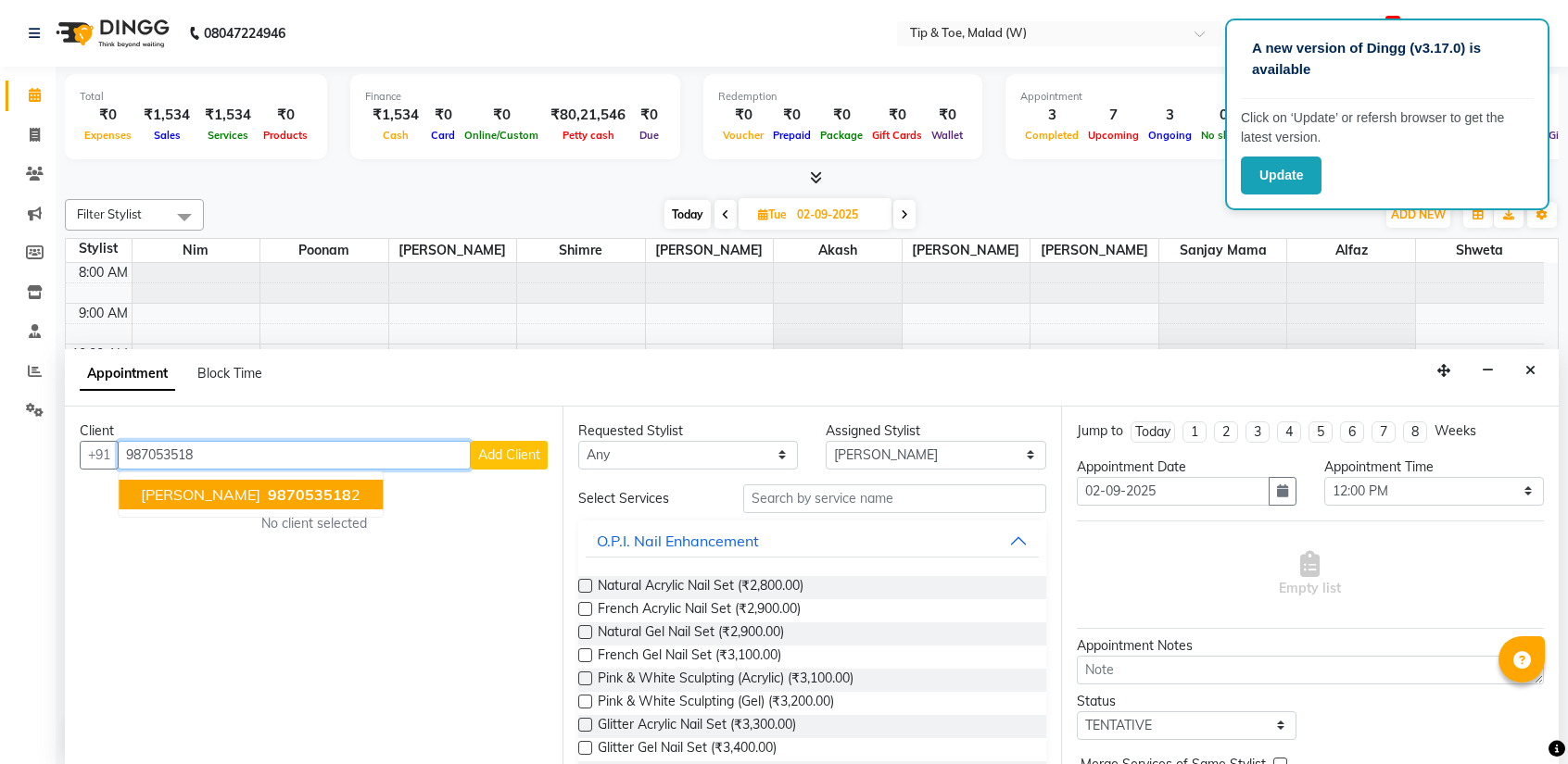
click at [268, 485] on span "987053518" at bounding box center [310, 494] width 84 height 19
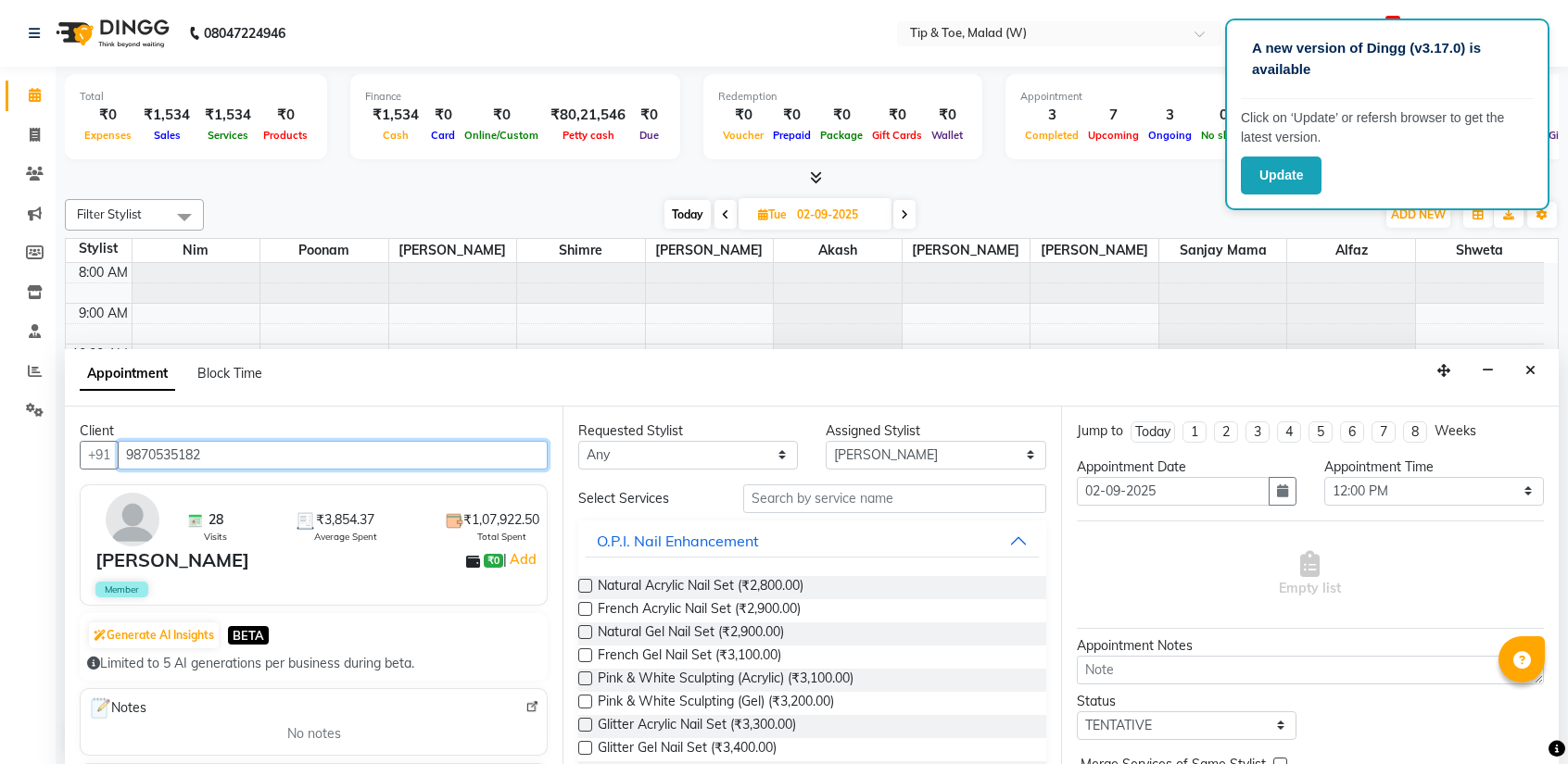
type input "9870535182"
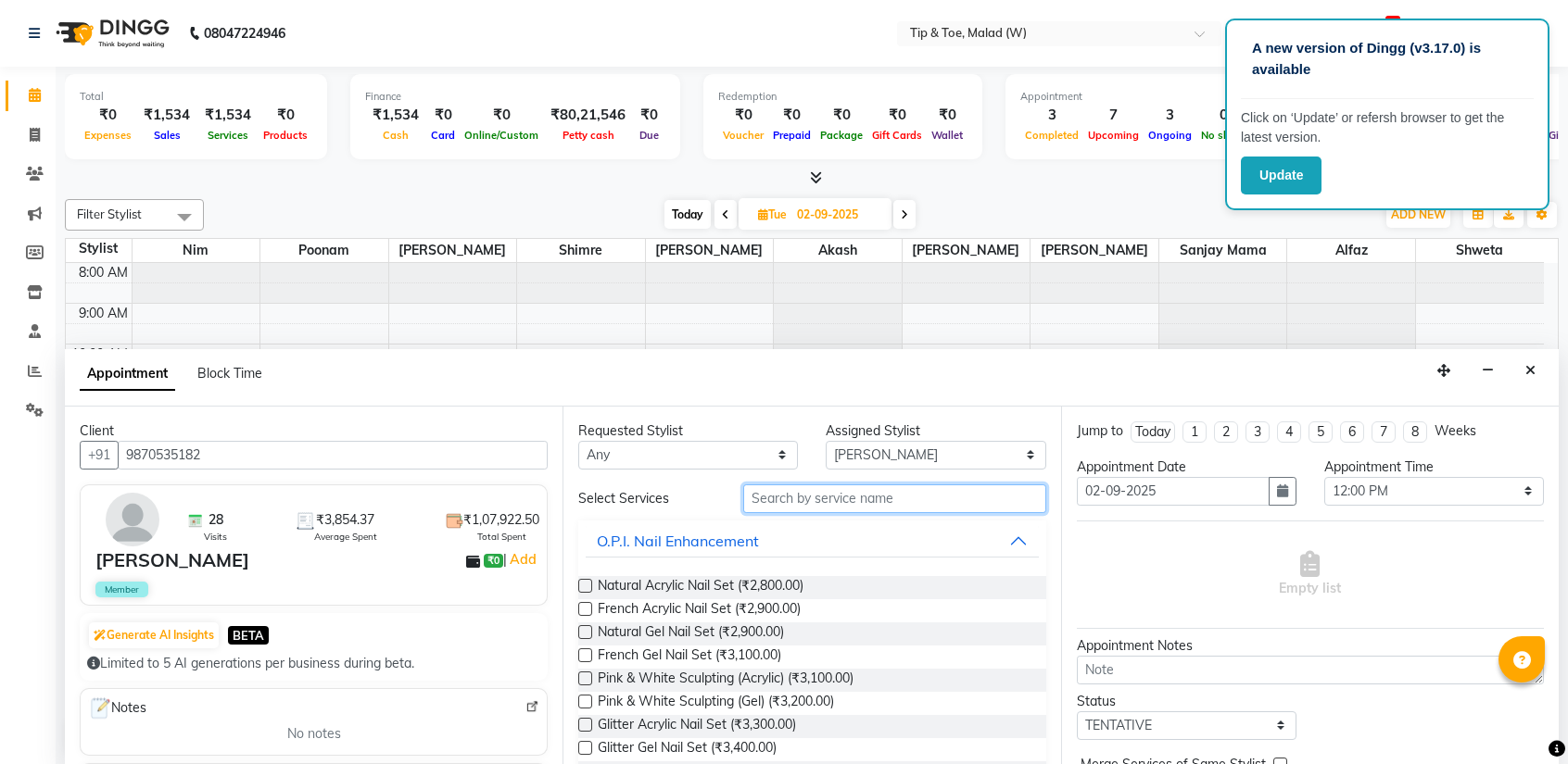
click at [787, 499] on input "text" at bounding box center [894, 498] width 302 height 28
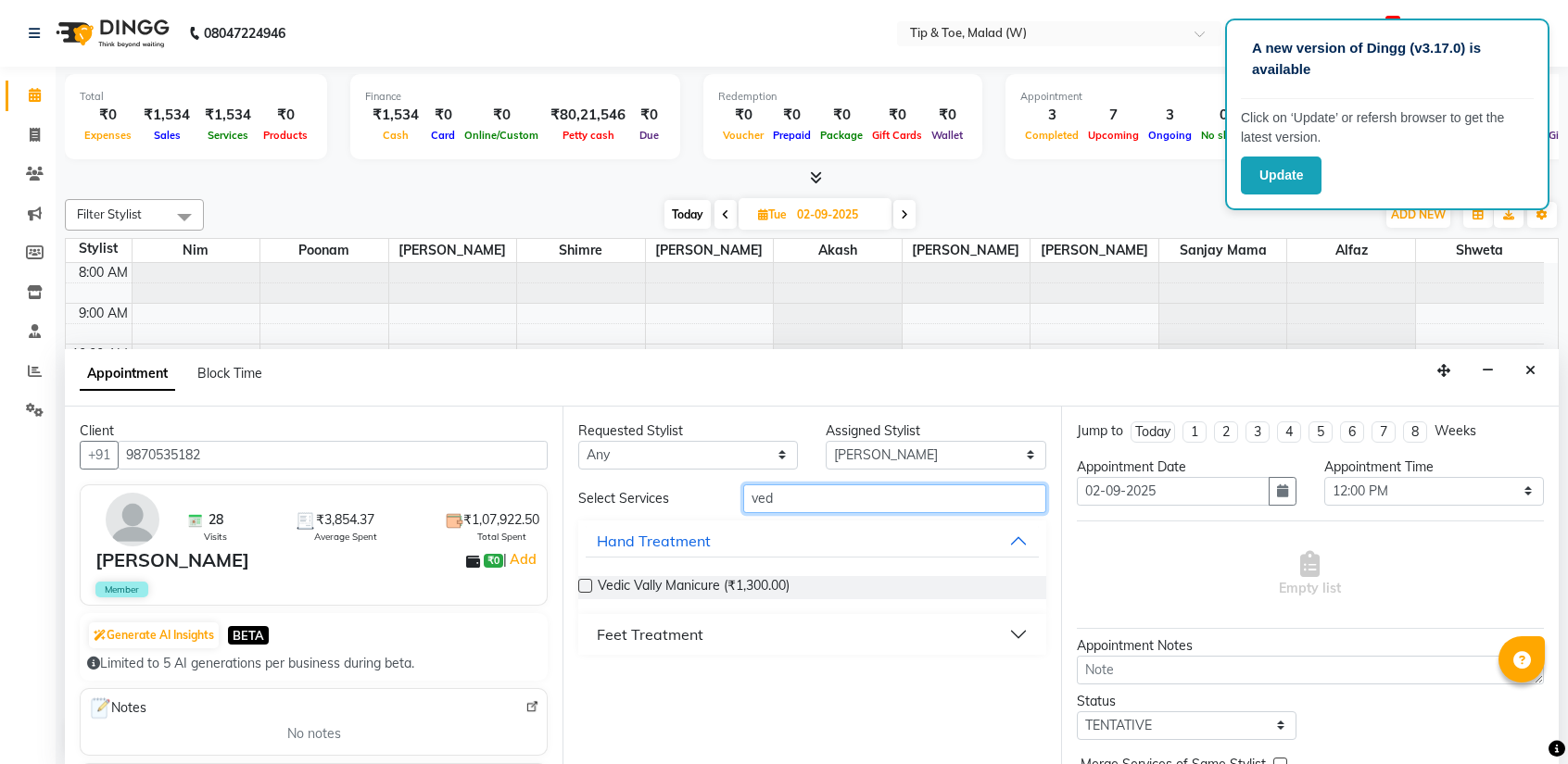
type input "ved"
click at [673, 636] on div "Feet Treatment" at bounding box center [649, 634] width 106 height 22
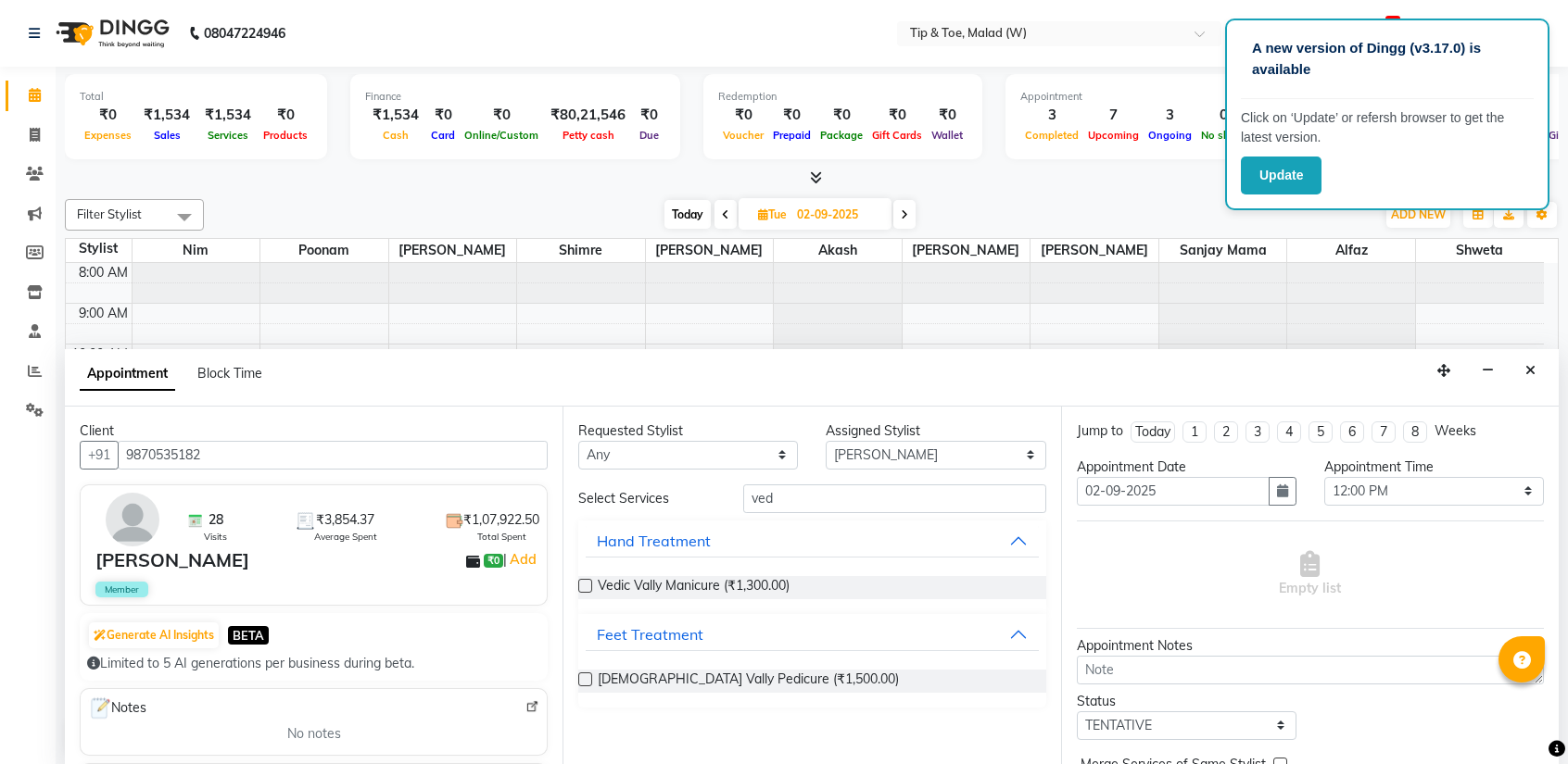
click at [583, 586] on label at bounding box center [585, 586] width 14 height 14
click at [583, 586] on input "checkbox" at bounding box center [584, 588] width 12 height 12
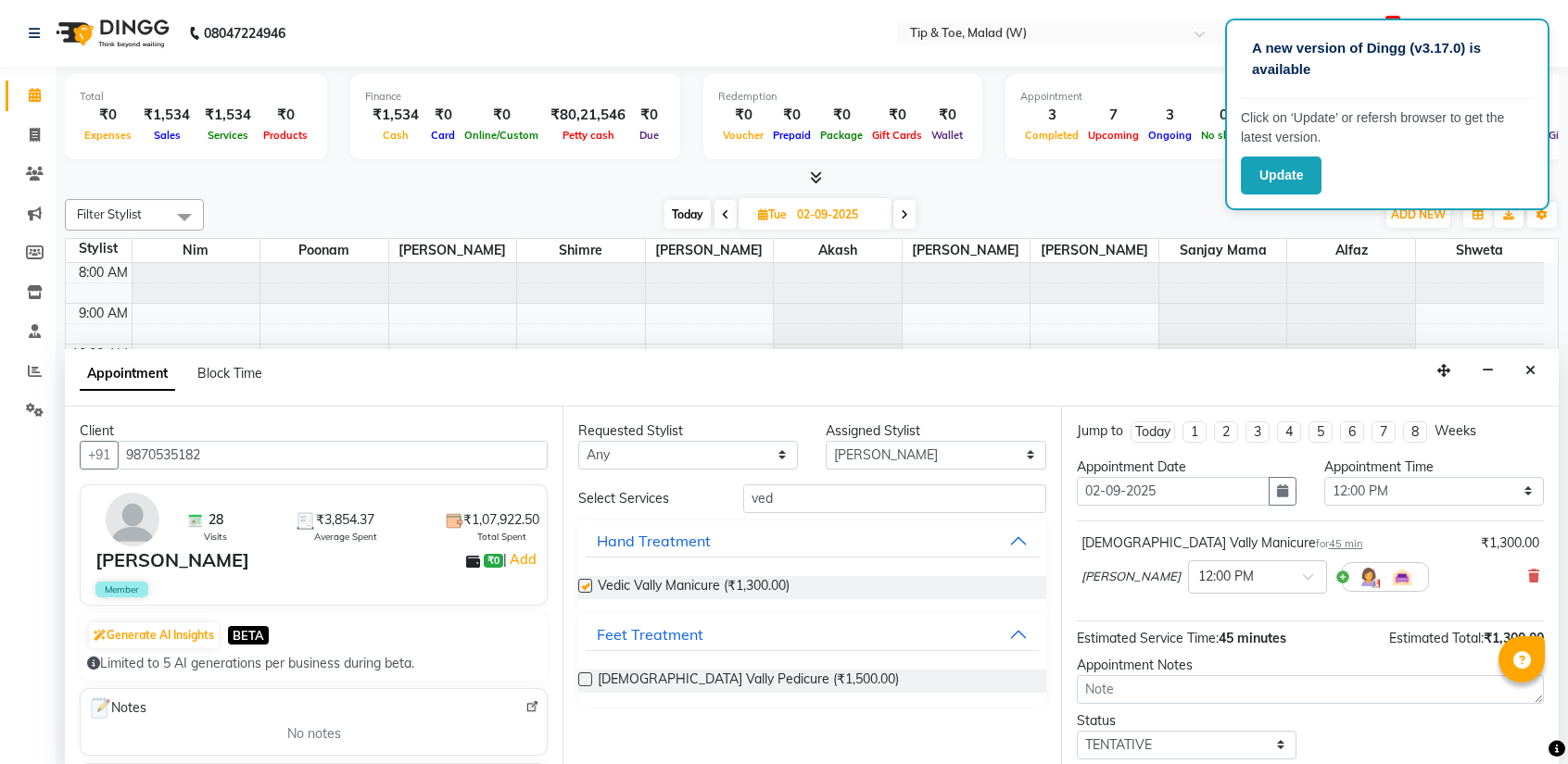
checkbox input "false"
click at [583, 676] on label at bounding box center [585, 679] width 14 height 14
click at [583, 676] on input "checkbox" at bounding box center [584, 681] width 12 height 12
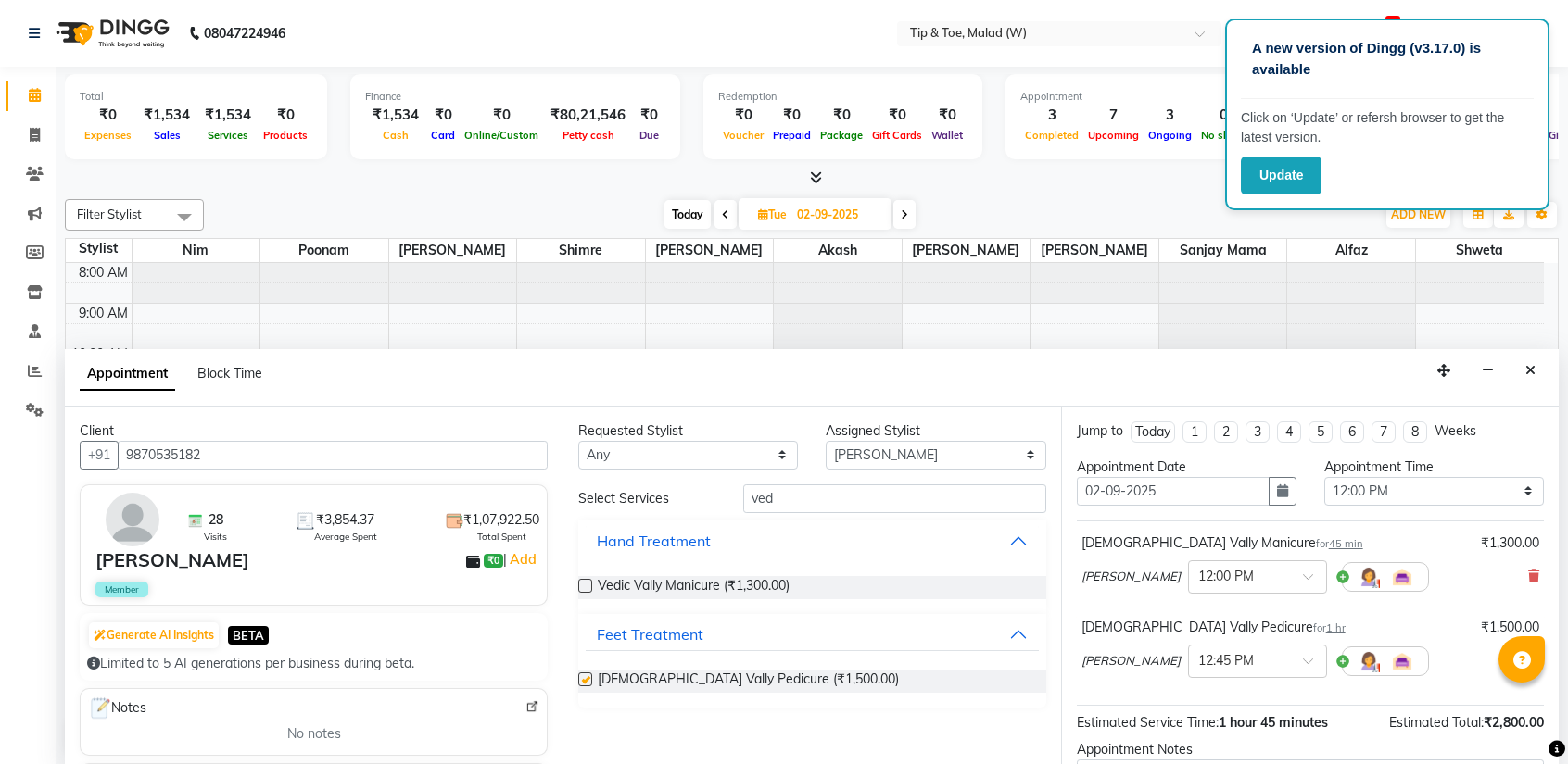
checkbox input "false"
click at [1303, 660] on span at bounding box center [1315, 667] width 23 height 19
click at [1189, 699] on div "12:00 PM" at bounding box center [1257, 703] width 137 height 34
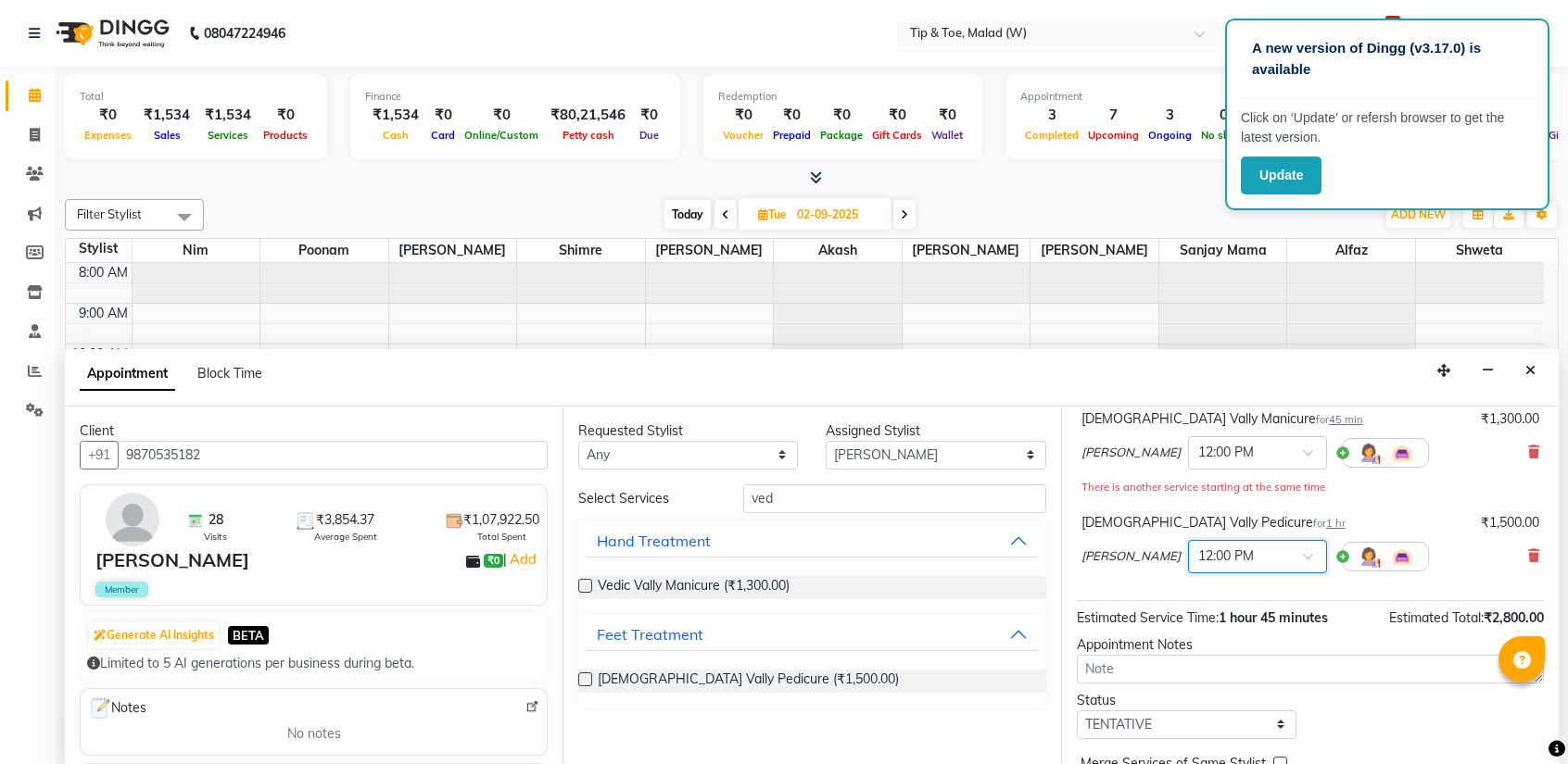
scroll to position [212, 0]
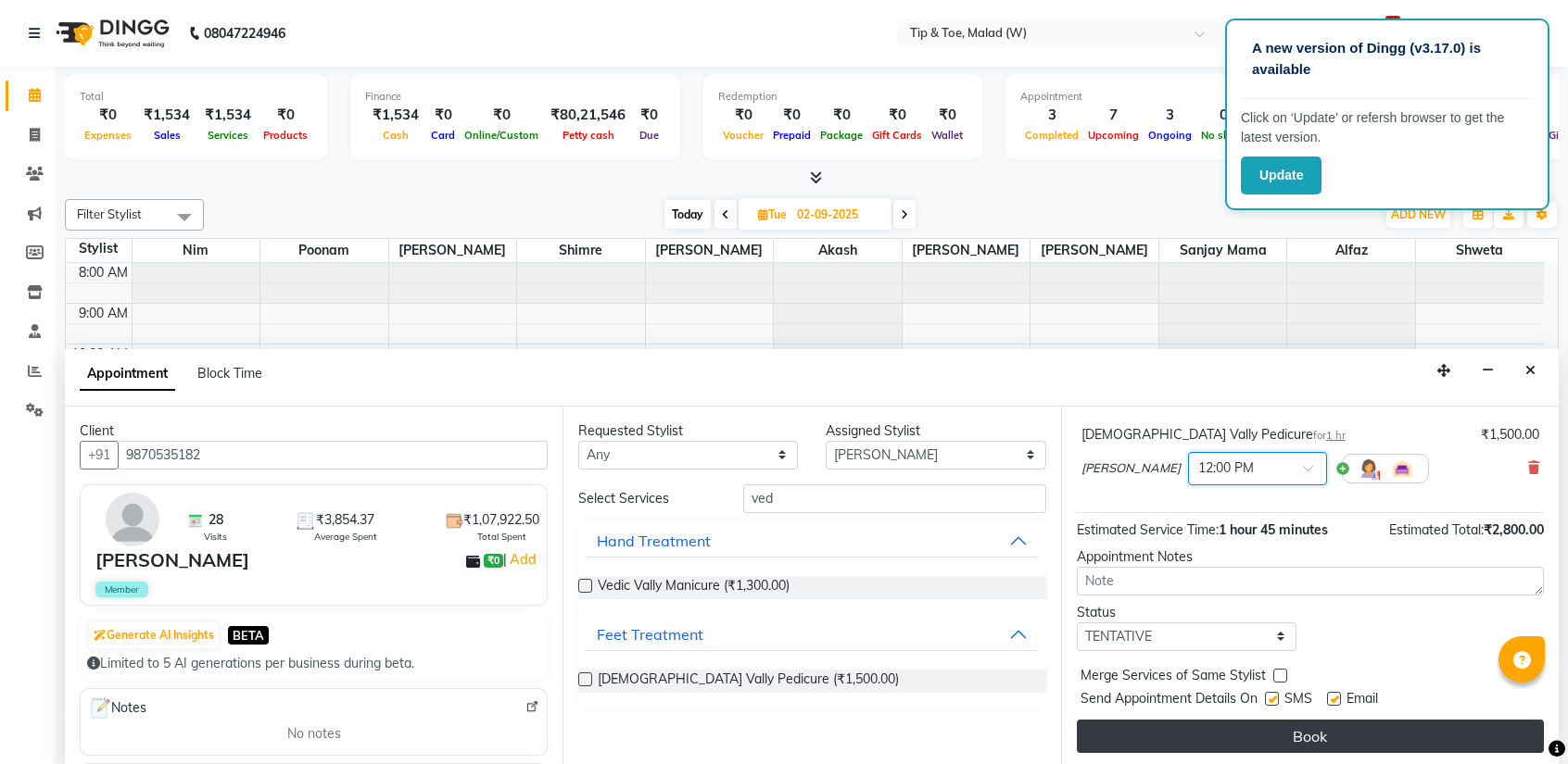
click at [1283, 732] on button "Book" at bounding box center [1310, 737] width 467 height 33
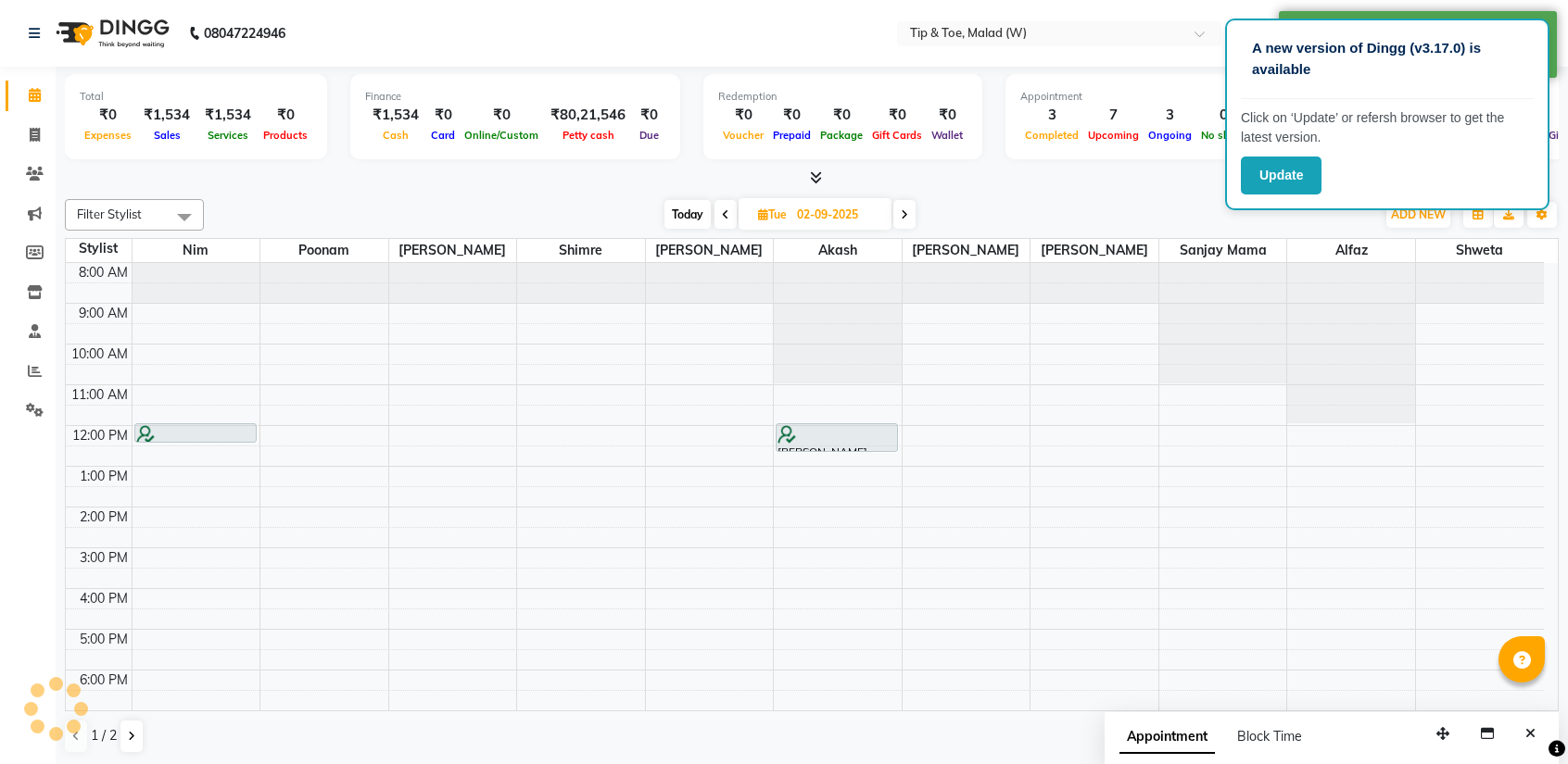
scroll to position [0, 0]
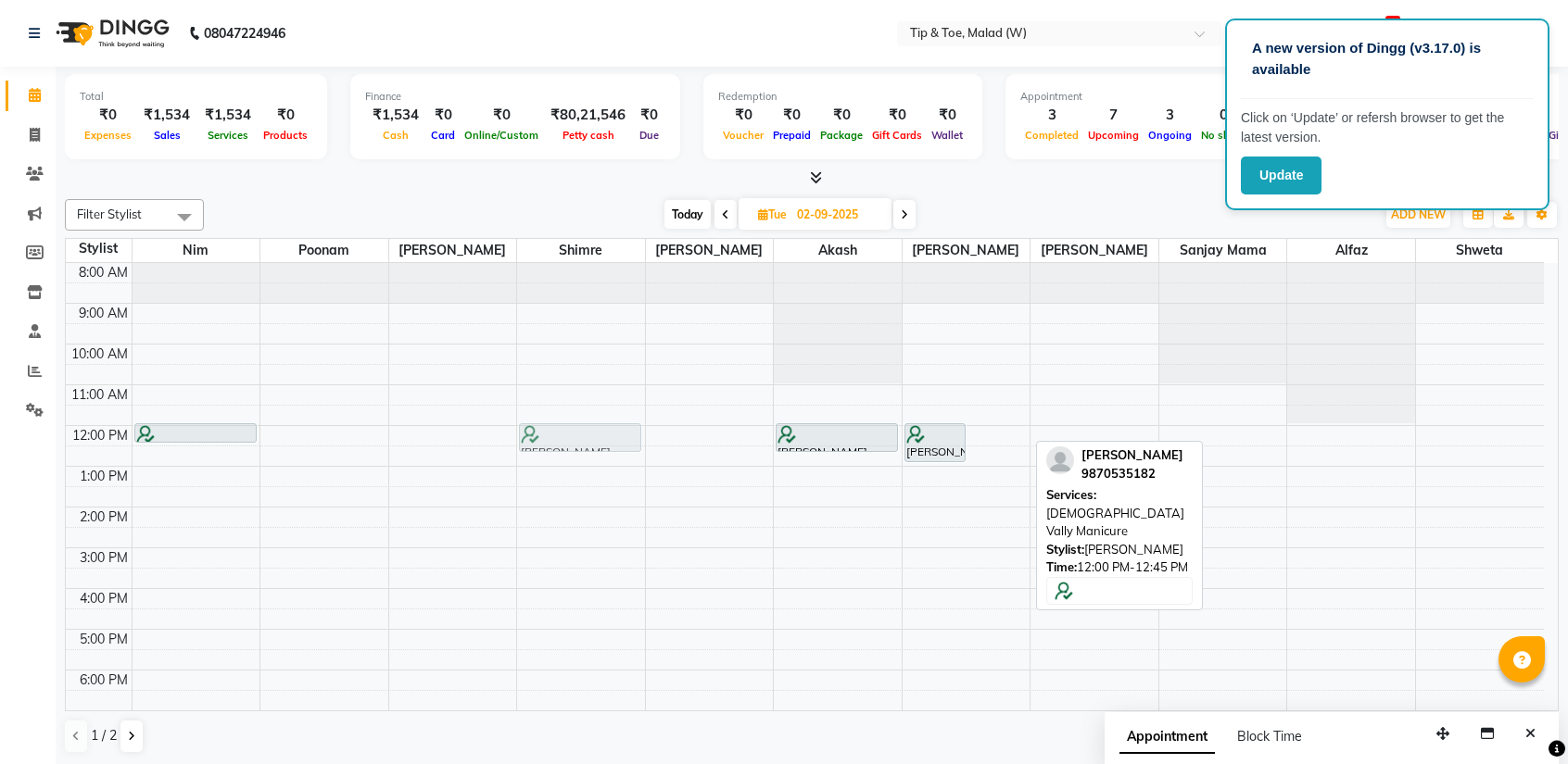
drag, startPoint x: 995, startPoint y: 427, endPoint x: 578, endPoint y: 427, distance: 417.0
click at [578, 427] on tr "[PERSON_NAME], 12:00 PM-12:30 PM, Permanent Gel Polish Priyanka Patil, 12:00 PM…" at bounding box center [805, 527] width 1477 height 529
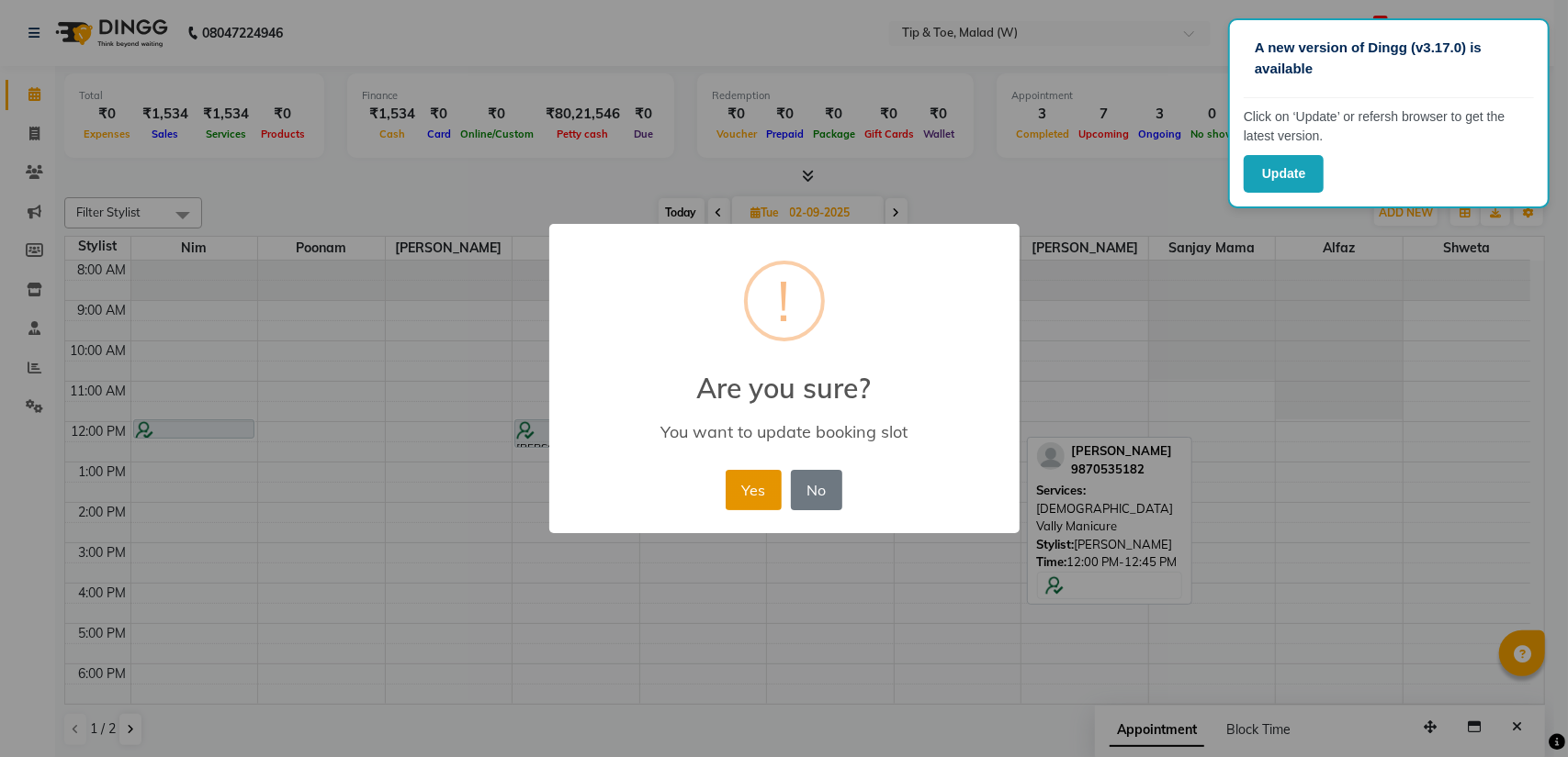
click at [749, 491] on button "Yes" at bounding box center [754, 491] width 56 height 41
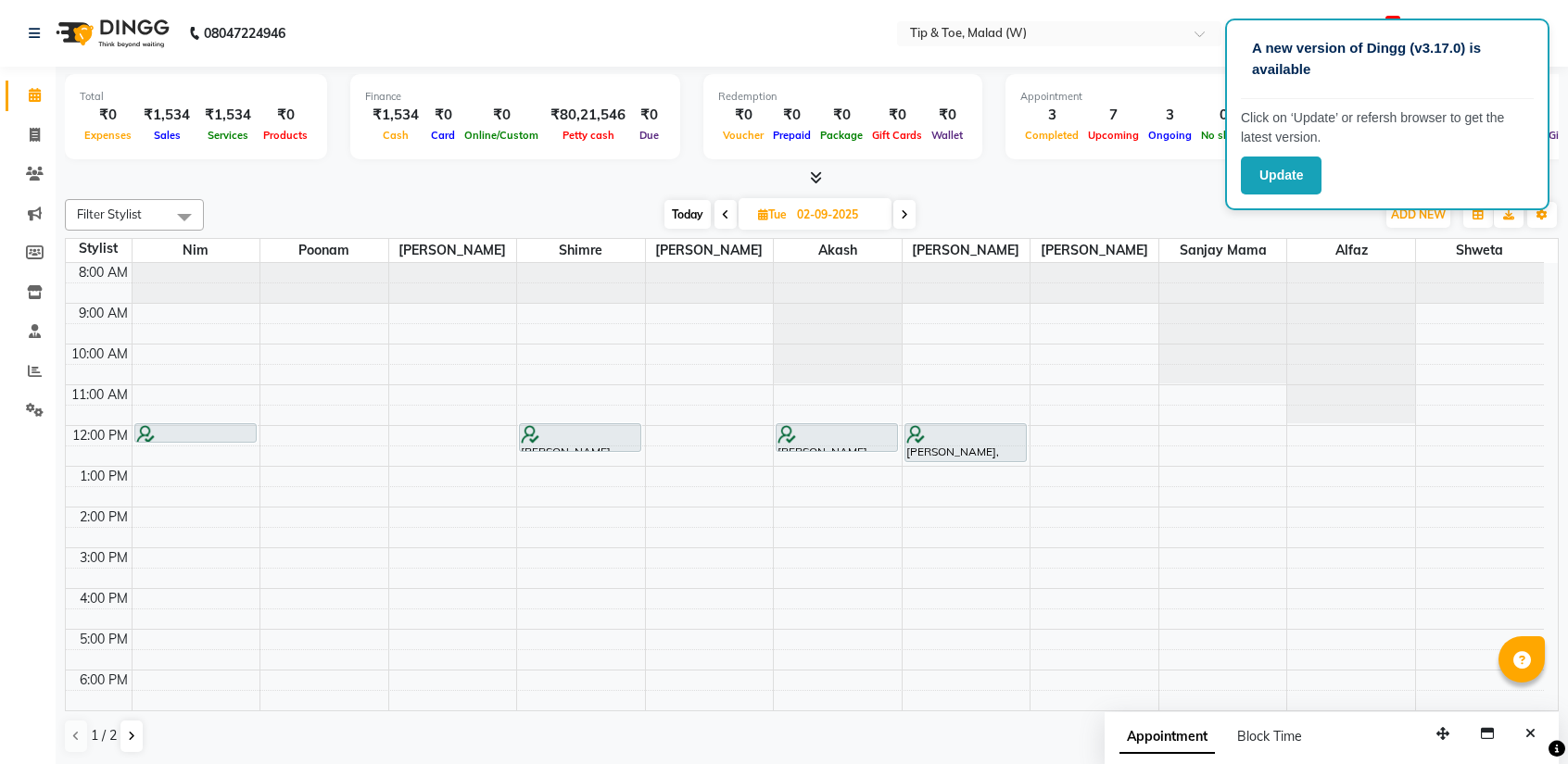
click at [1535, 729] on button "Close" at bounding box center [1530, 734] width 27 height 28
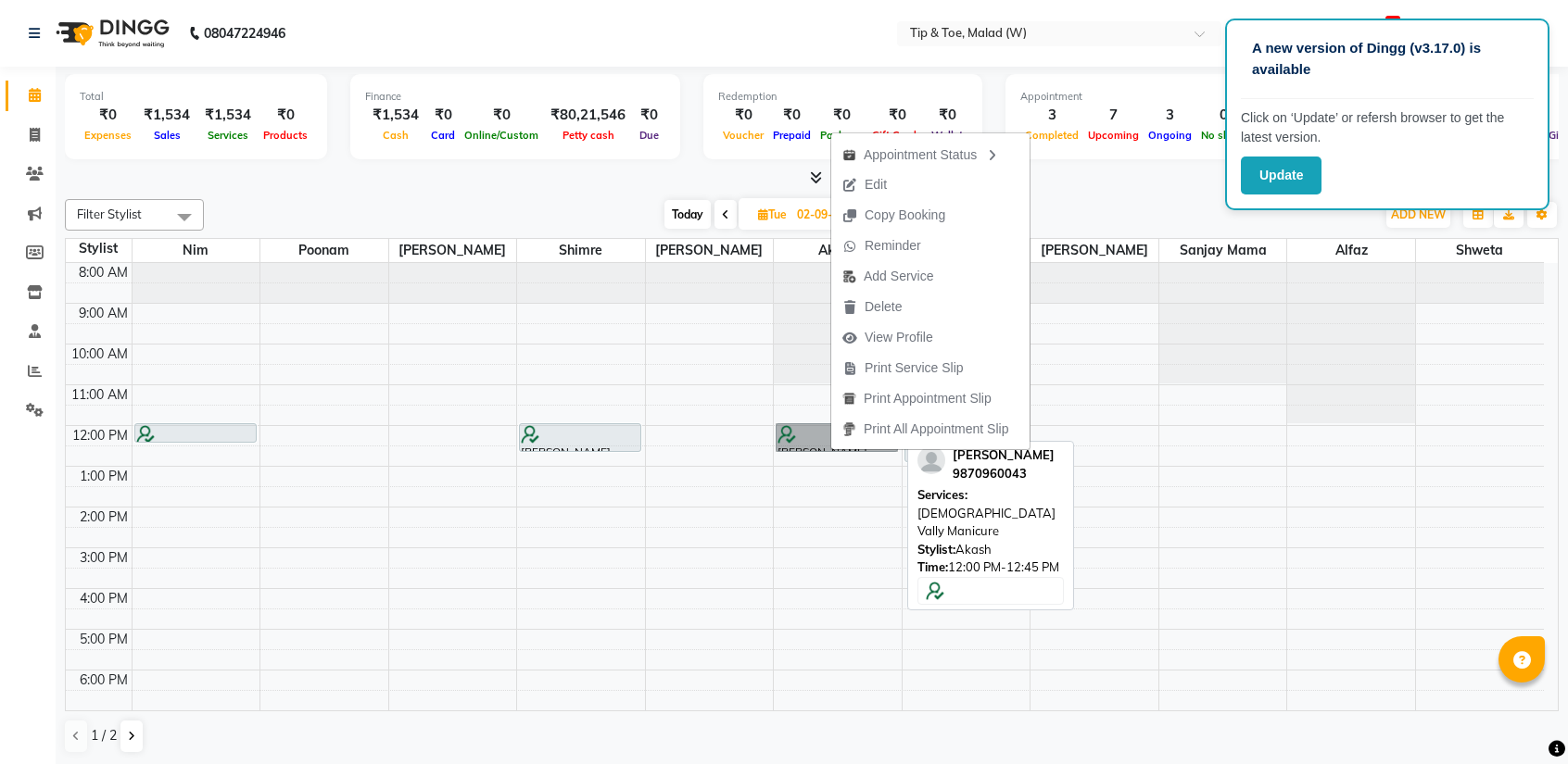
click at [1404, 608] on div "8:00 AM 9:00 AM 10:00 AM 11:00 AM 12:00 PM 1:00 PM 2:00 PM 3:00 PM 4:00 PM 5:00…" at bounding box center [805, 527] width 1477 height 529
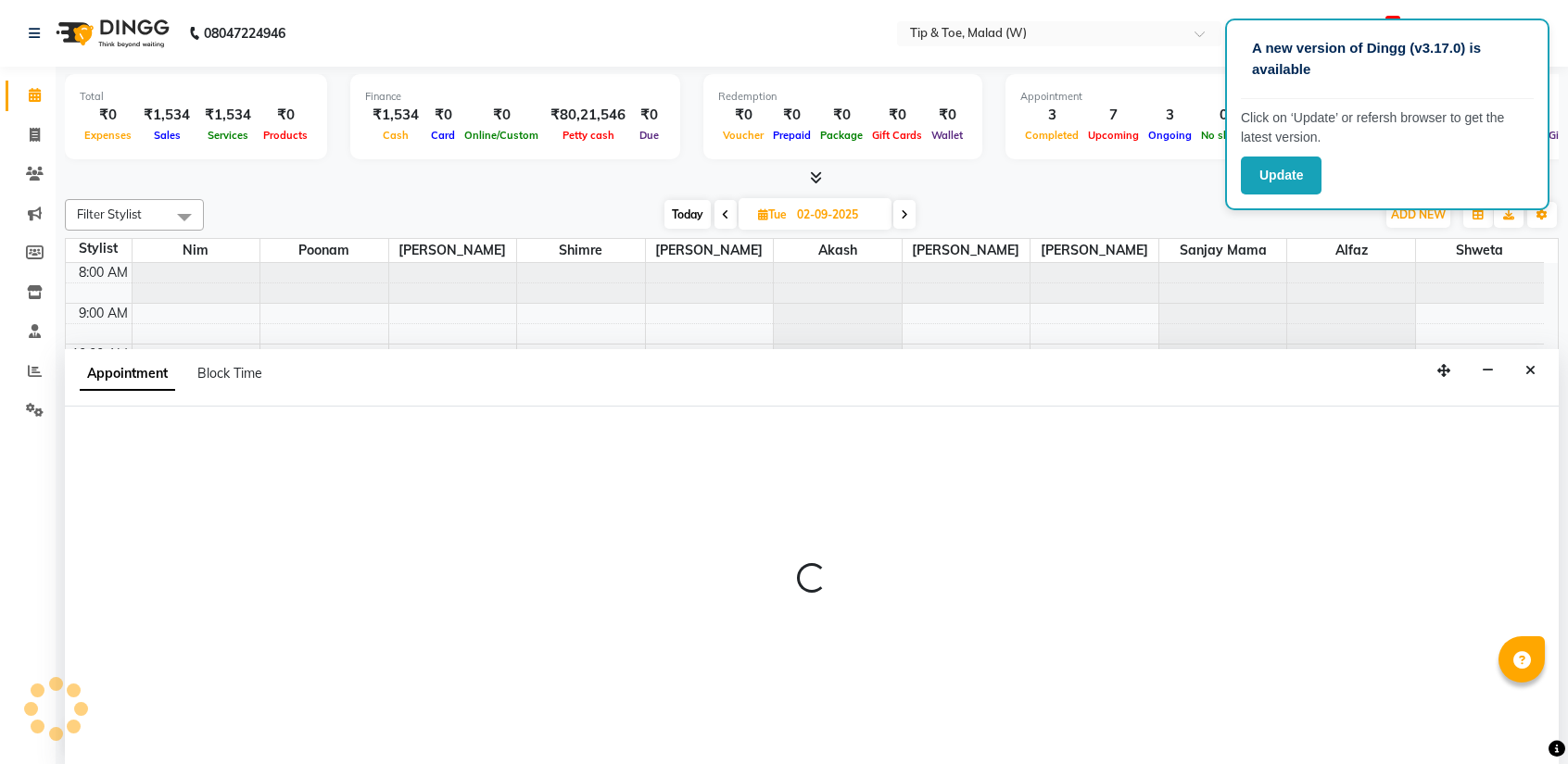
select select "41813"
select select "990"
select select "tentative"
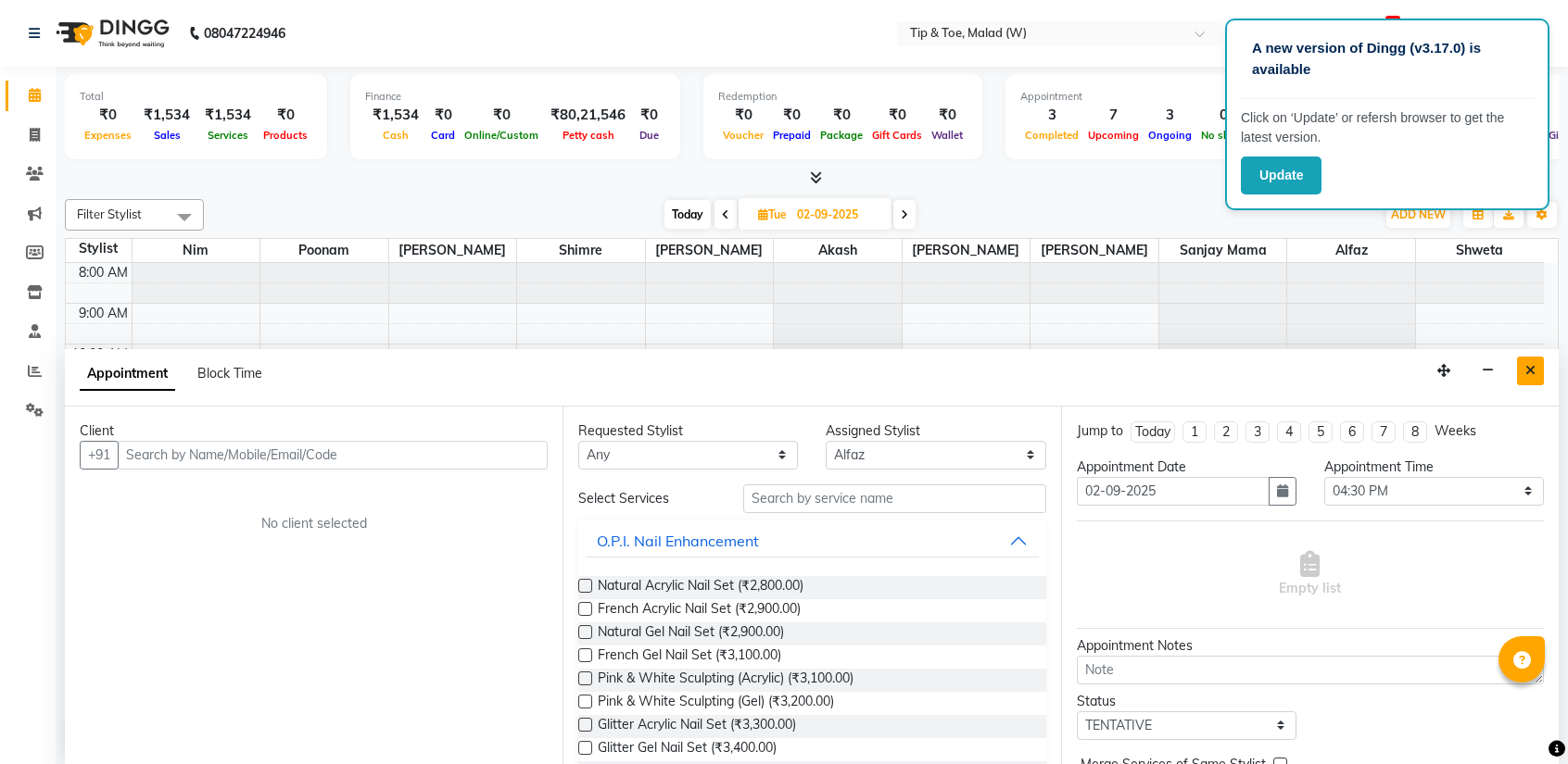
click at [1523, 363] on button "Close" at bounding box center [1530, 370] width 27 height 28
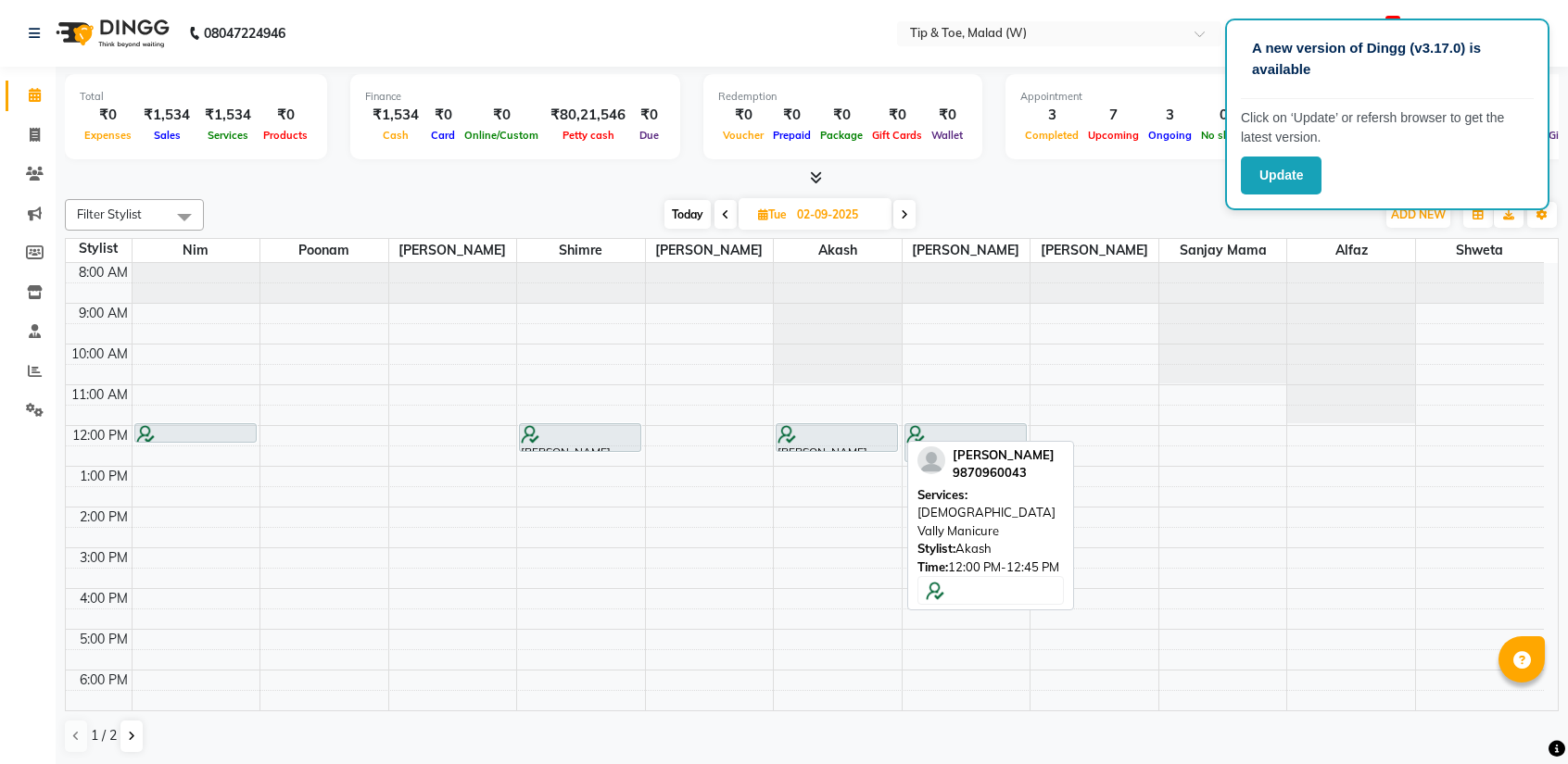
click at [829, 433] on div at bounding box center [837, 434] width 119 height 19
click at [816, 425] on div at bounding box center [837, 434] width 119 height 19
select select "7"
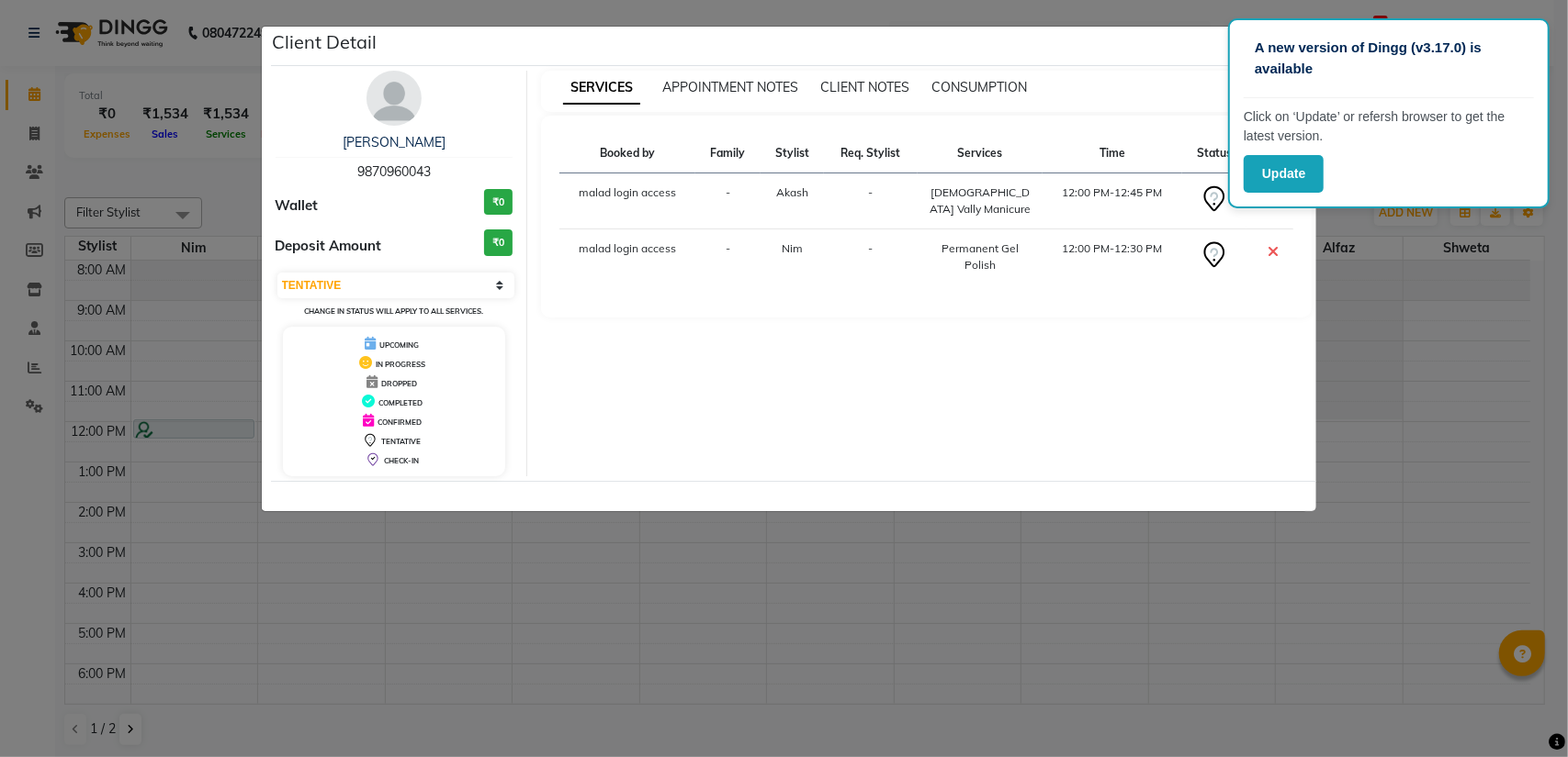
click at [1386, 425] on ngb-modal-window "Client Detail Hem Shah 9870960043 Wallet ₹0 Deposit Amount ₹0 Select CONFIRMED …" at bounding box center [784, 378] width 1568 height 757
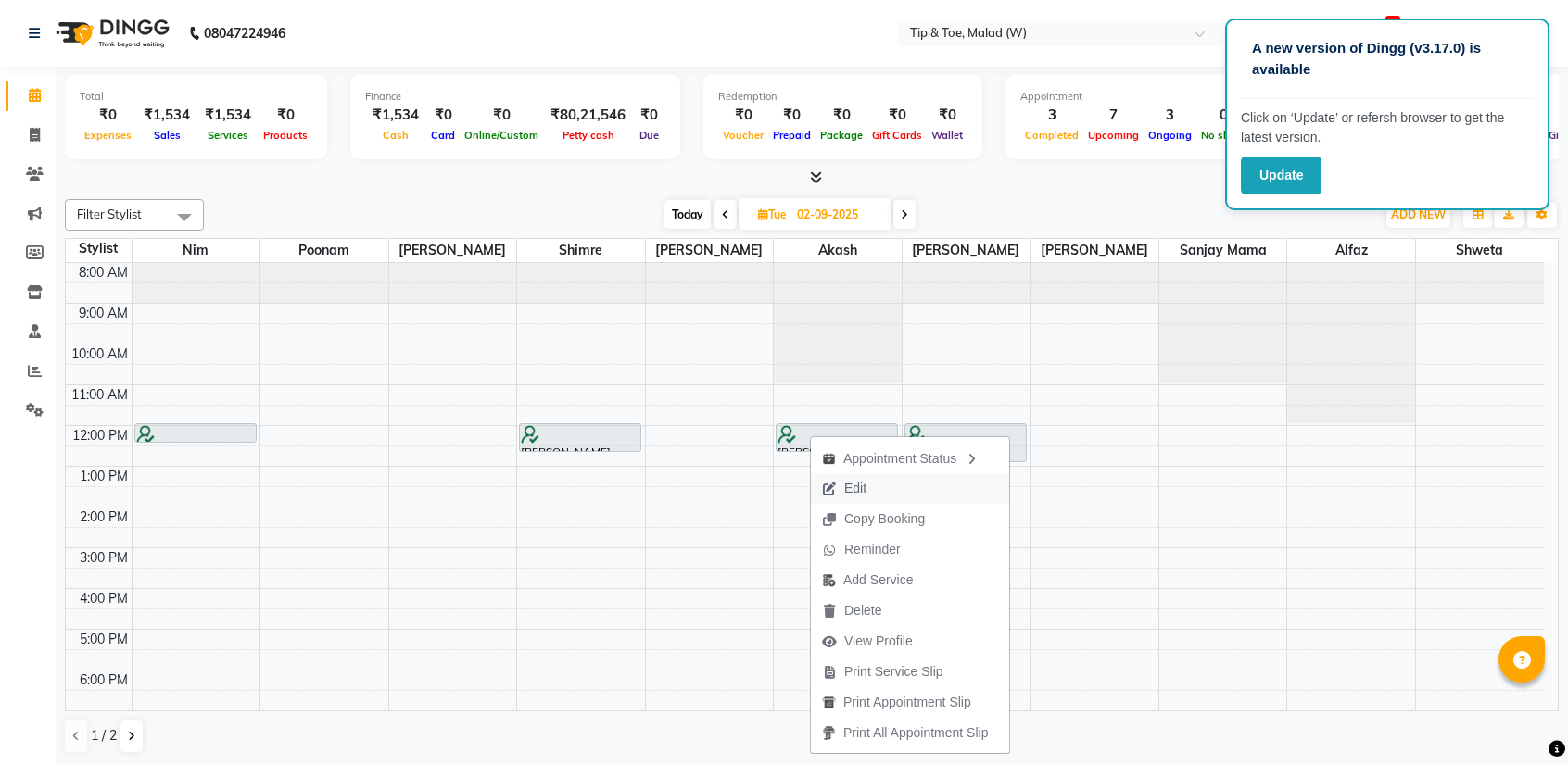
click at [874, 497] on span "Edit" at bounding box center [844, 488] width 66 height 30
select select "84683"
select select "720"
select select "tentative"
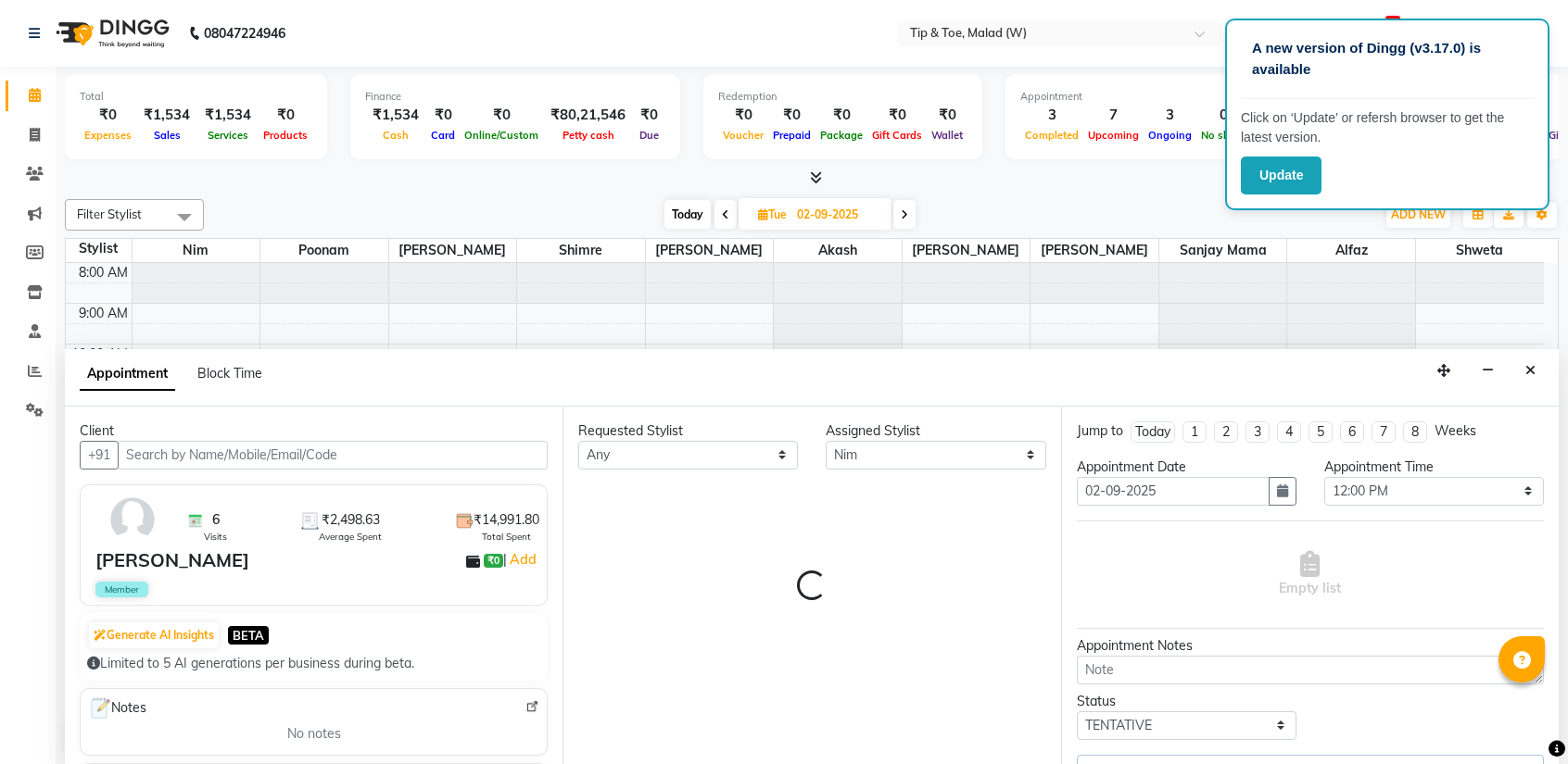
select select "2873"
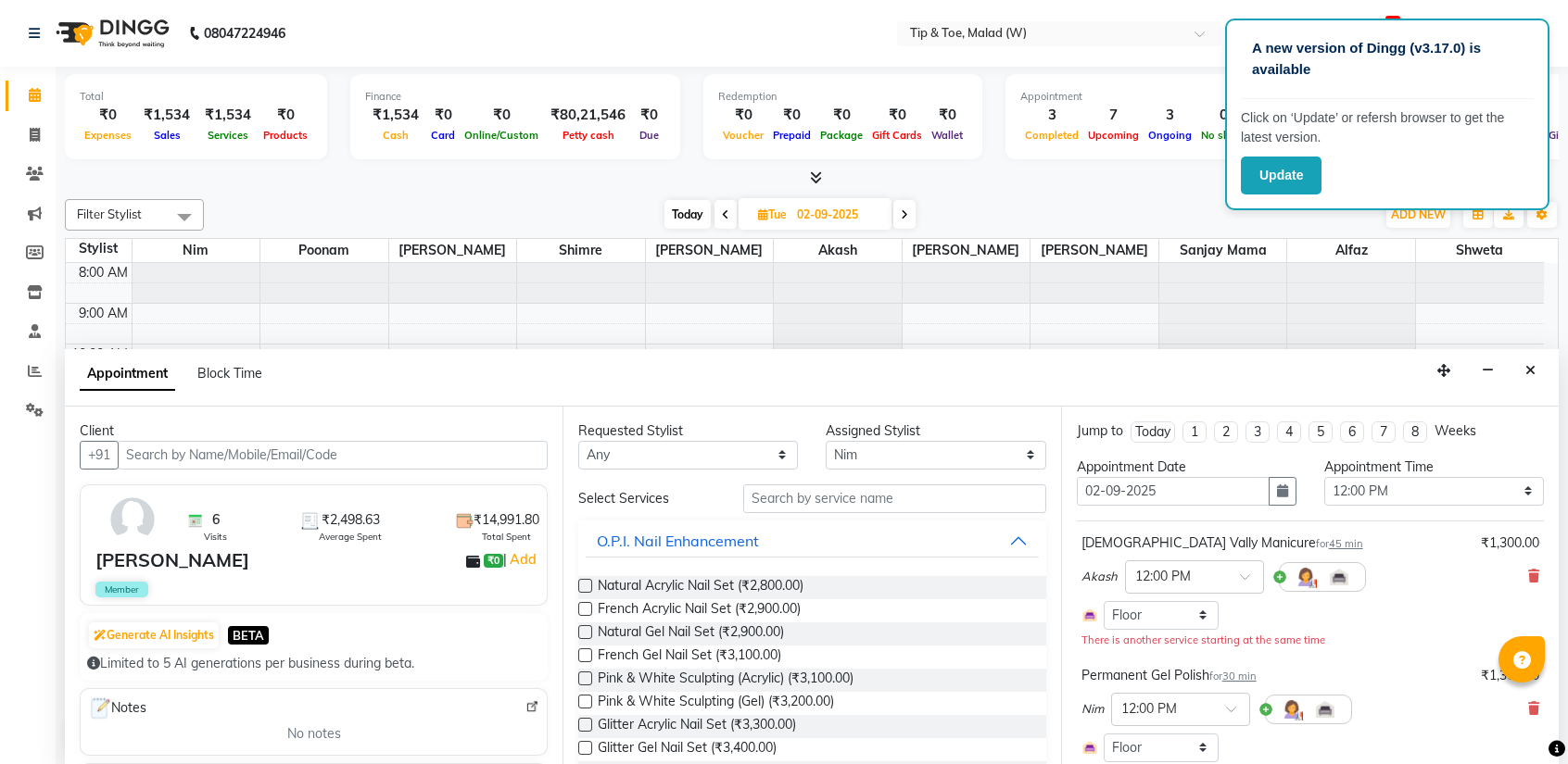
scroll to position [73, 0]
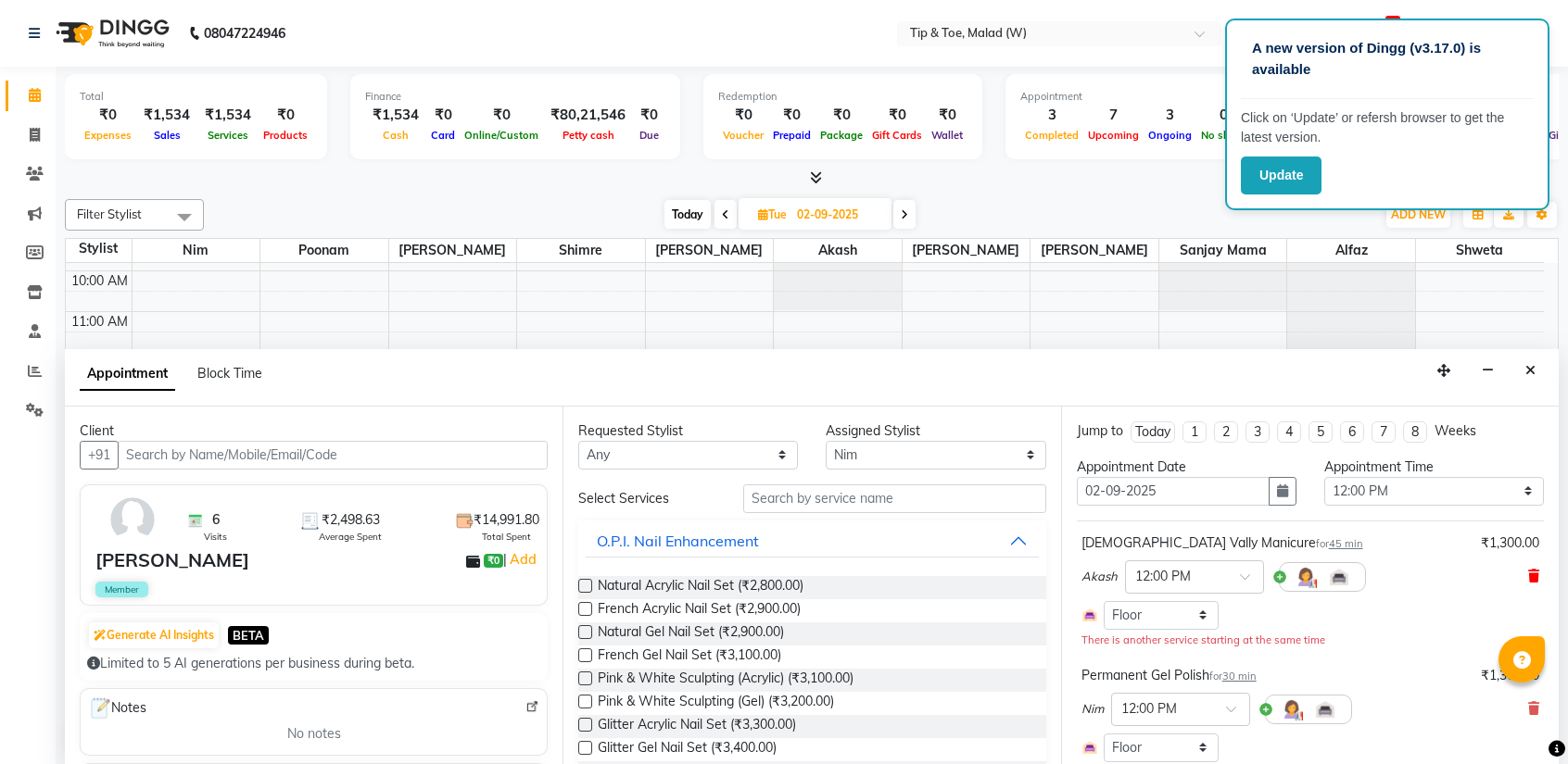
click at [1528, 577] on icon at bounding box center [1533, 576] width 11 height 13
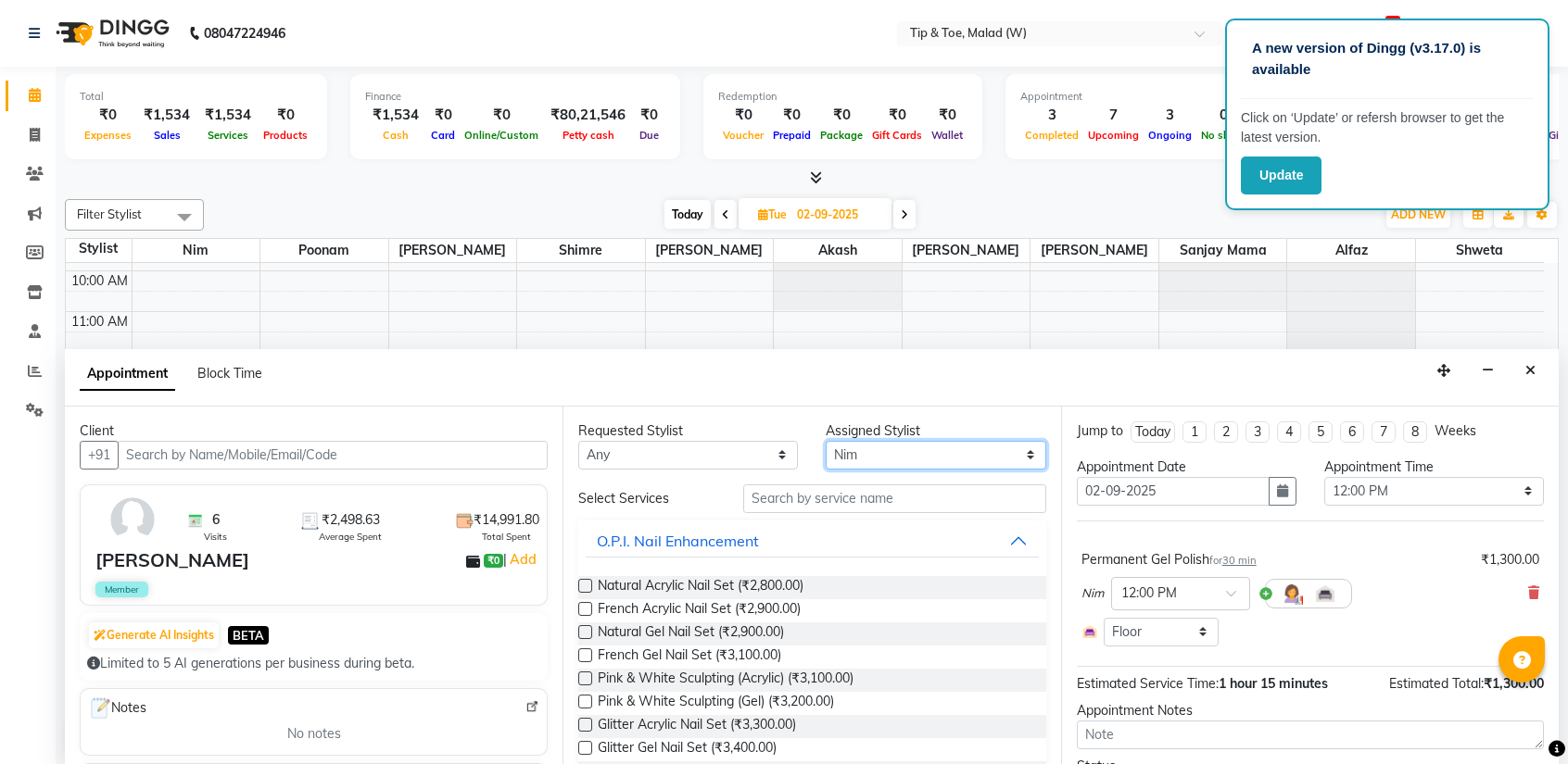
click at [857, 455] on select "Select [PERSON_NAME] Akash Alfaz [PERSON_NAME] [PERSON_NAME] [PERSON_NAME] poon…" at bounding box center [935, 455] width 219 height 28
select select "41858"
click at [825, 441] on select "Select [PERSON_NAME] Akash Alfaz [PERSON_NAME] [PERSON_NAME] [PERSON_NAME] poon…" at bounding box center [935, 455] width 219 height 28
click at [829, 502] on input "text" at bounding box center [894, 498] width 302 height 28
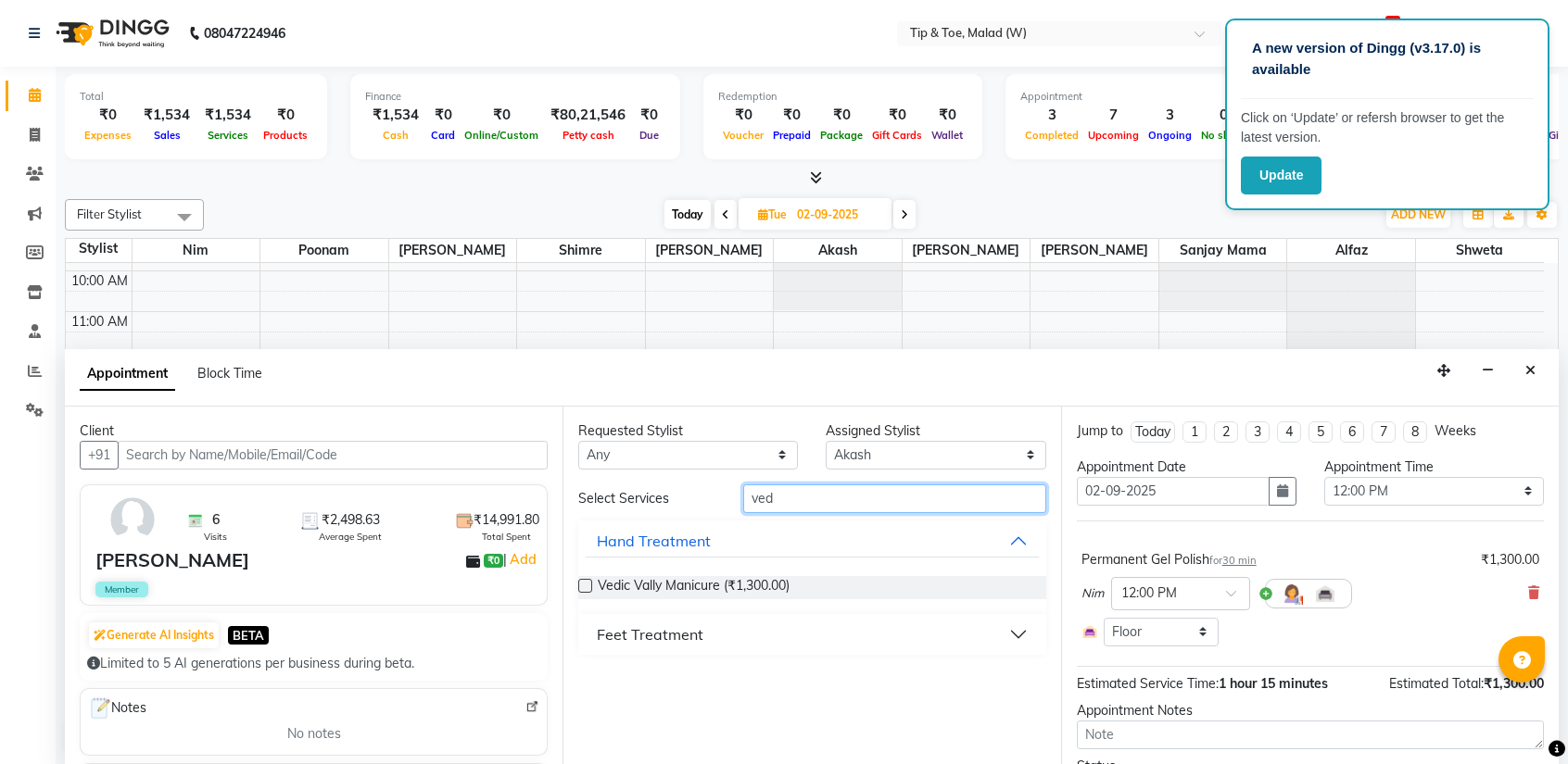
type input "ved"
click at [705, 632] on button "Feet Treatment" at bounding box center [812, 634] width 452 height 33
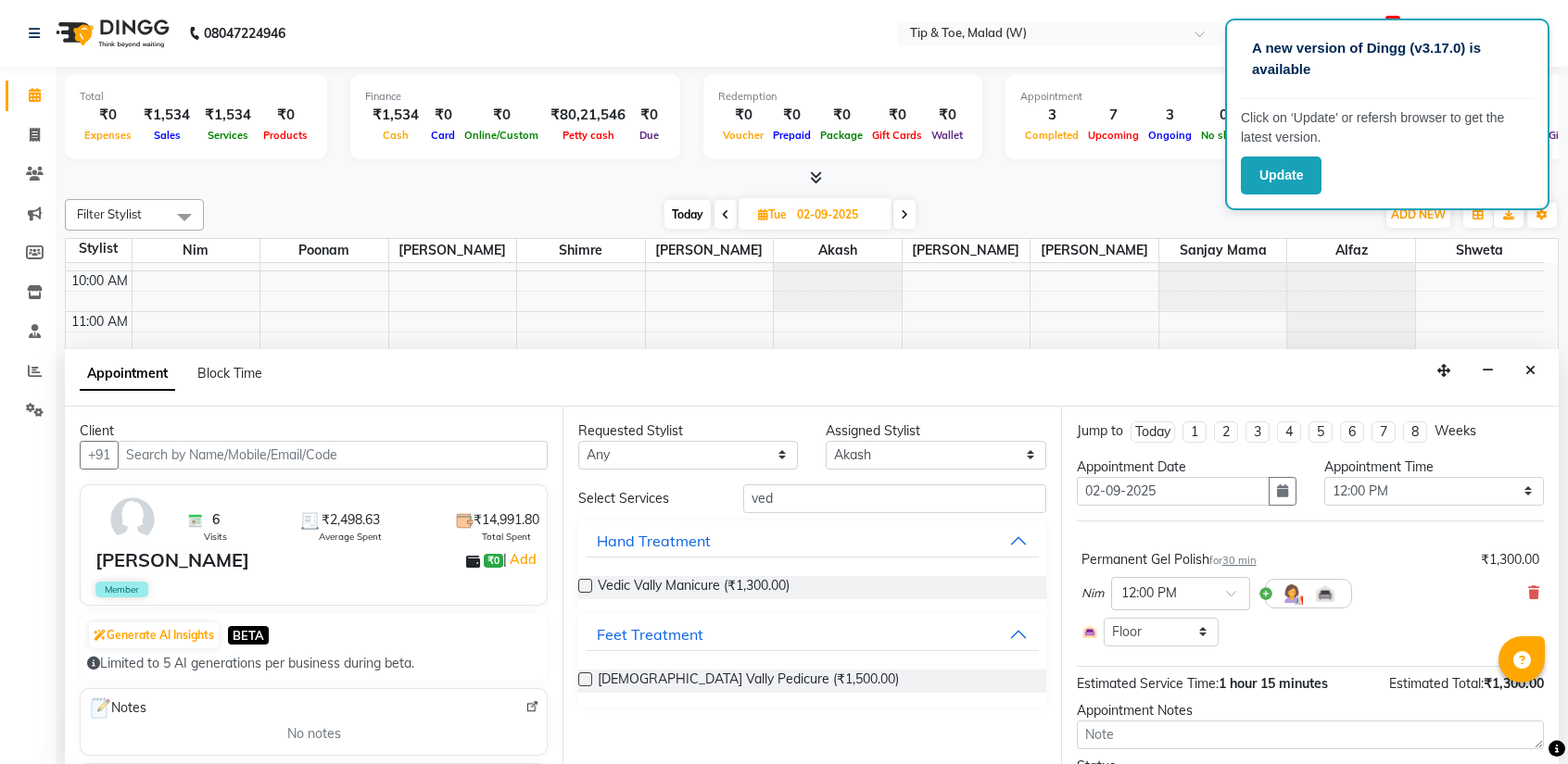
click at [581, 674] on label at bounding box center [585, 679] width 14 height 14
click at [581, 675] on input "checkbox" at bounding box center [584, 681] width 12 height 12
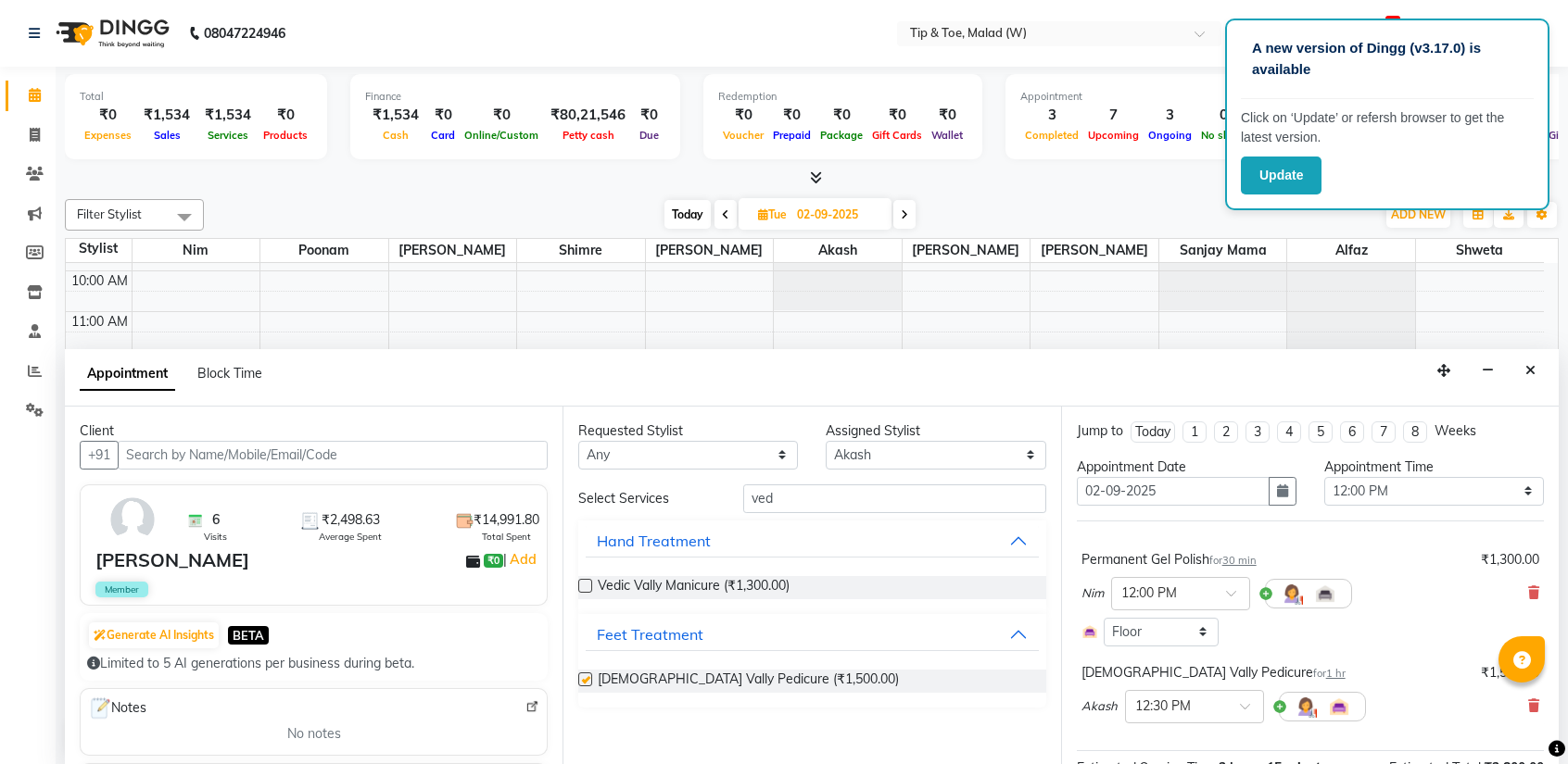
checkbox input "false"
click at [1217, 711] on div at bounding box center [1194, 706] width 137 height 19
click at [1177, 743] on div "12:00 PM" at bounding box center [1194, 750] width 137 height 34
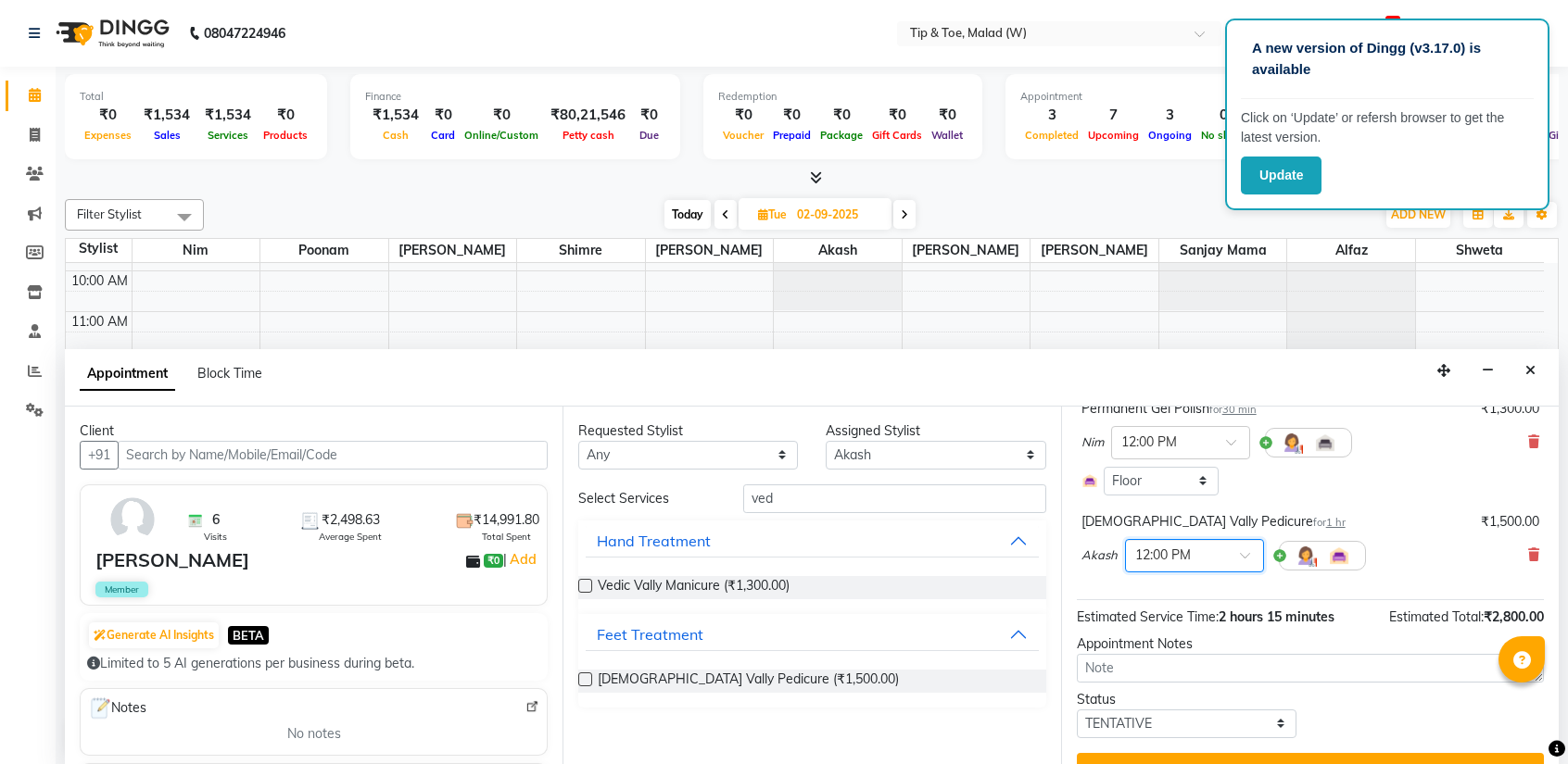
scroll to position [184, 0]
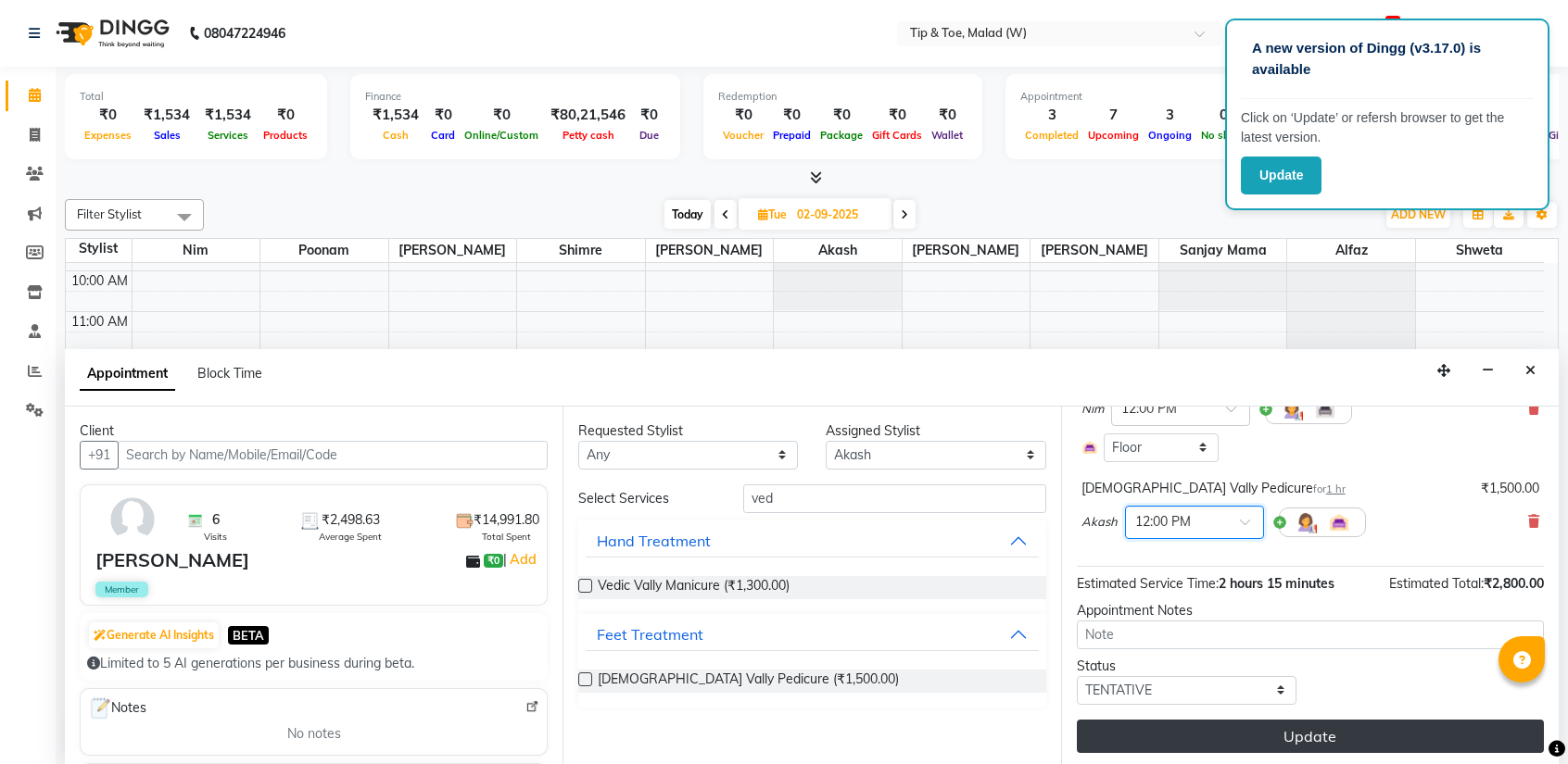
click at [1314, 739] on button "Update" at bounding box center [1310, 737] width 467 height 33
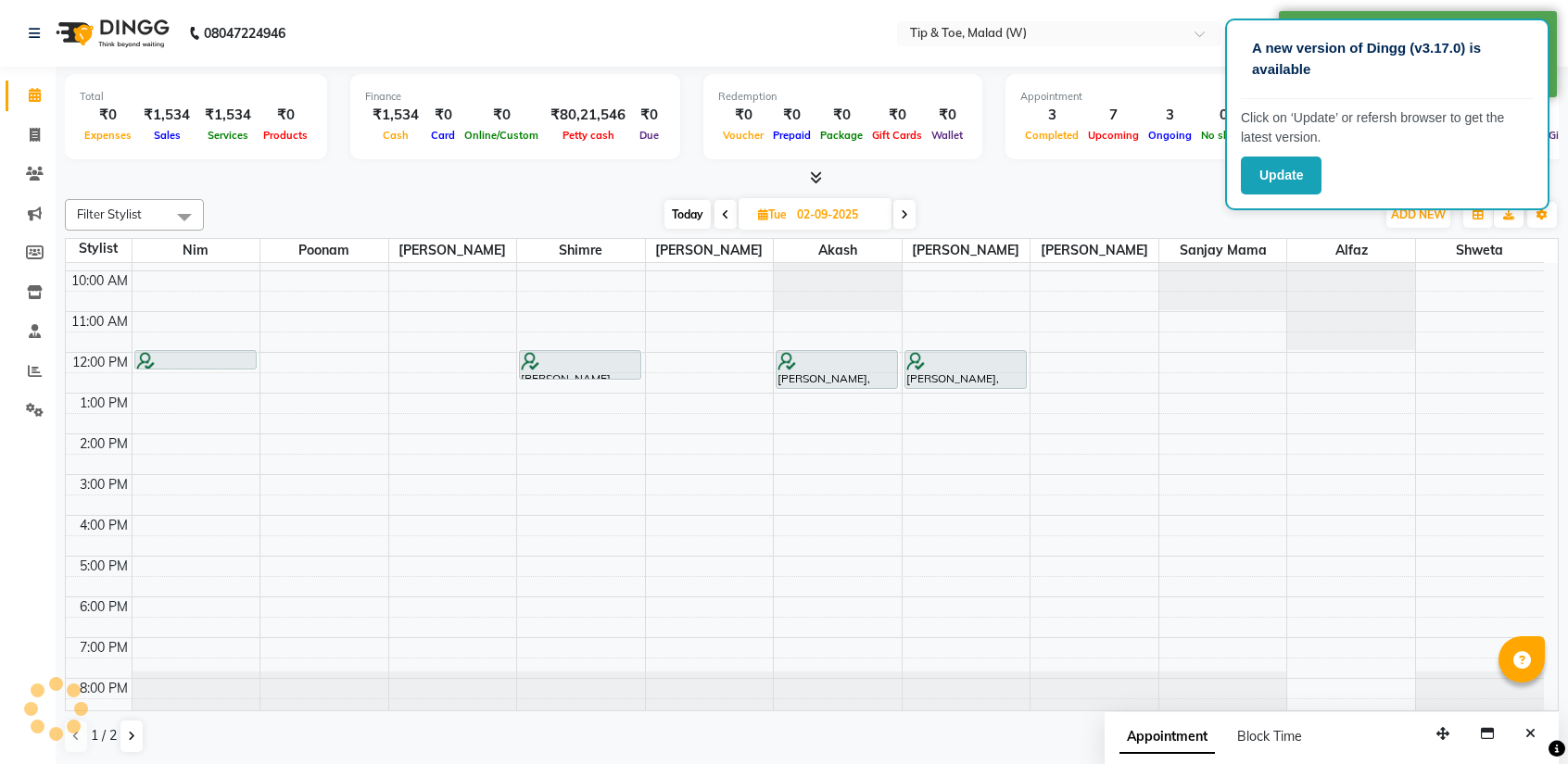
scroll to position [0, 0]
click at [1534, 727] on icon "Close" at bounding box center [1530, 733] width 10 height 13
click at [676, 221] on span "Today" at bounding box center [688, 213] width 47 height 28
type input "[DATE]"
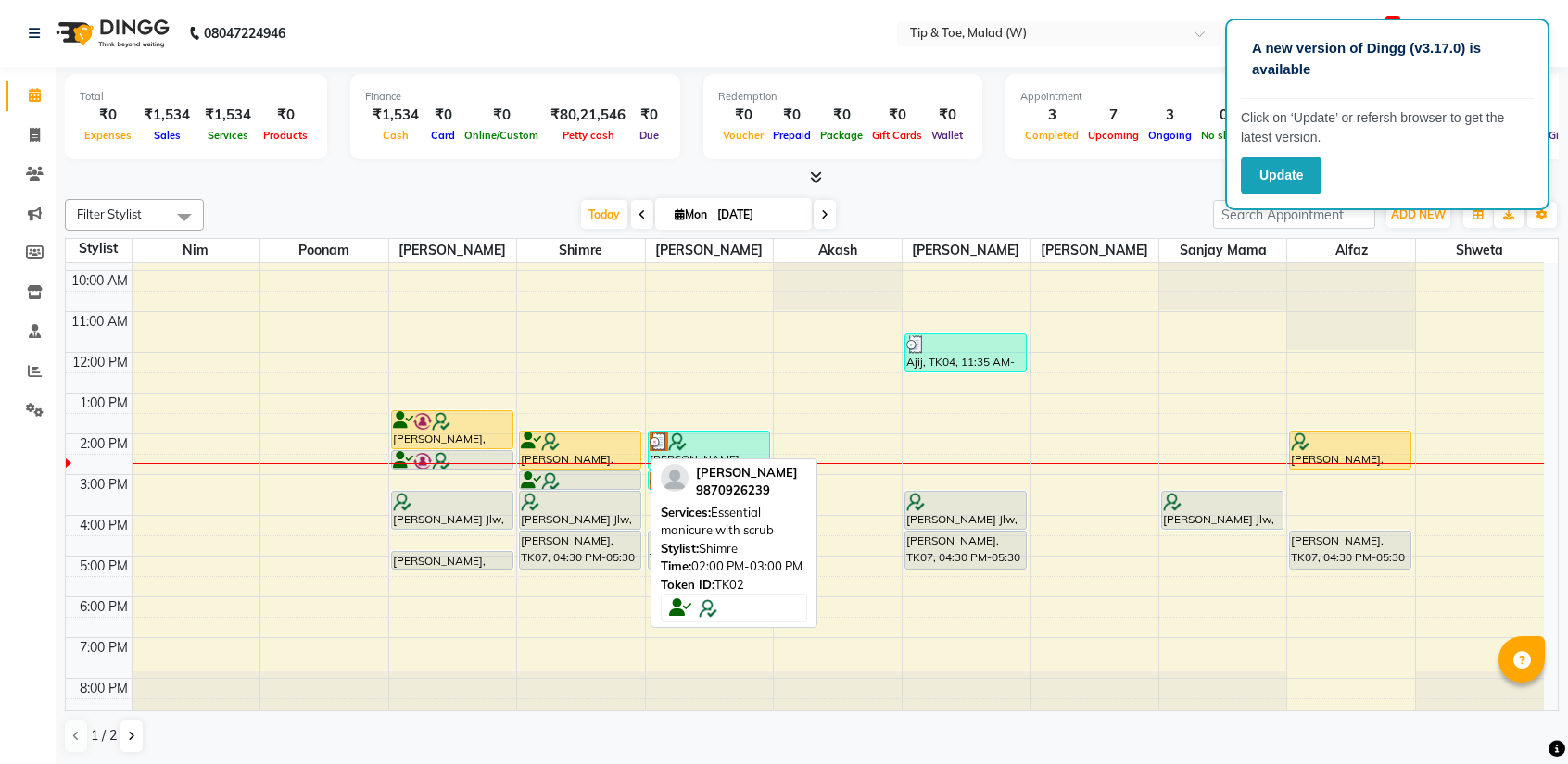
click at [571, 443] on div at bounding box center [580, 441] width 119 height 19
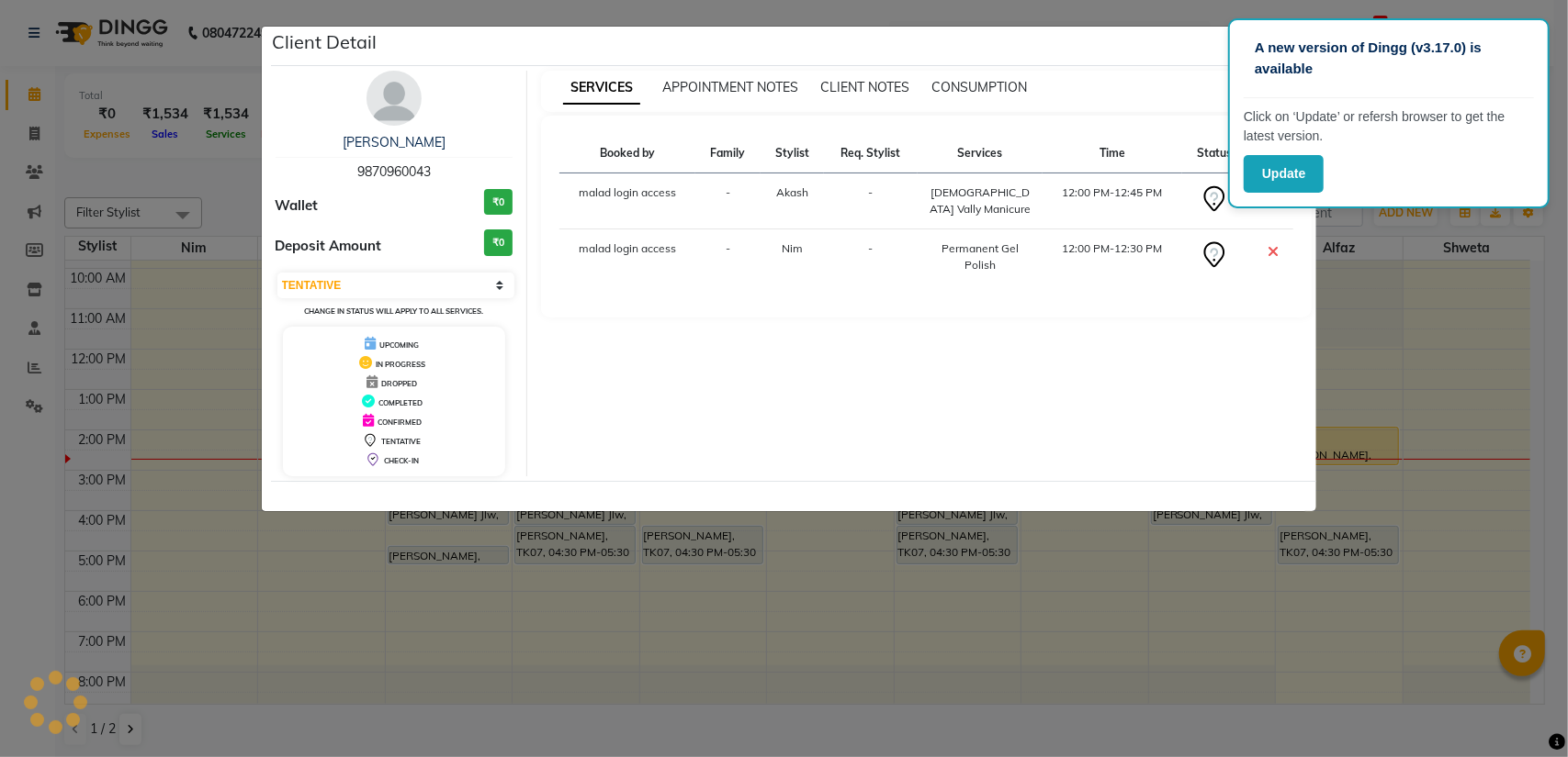
select select "select"
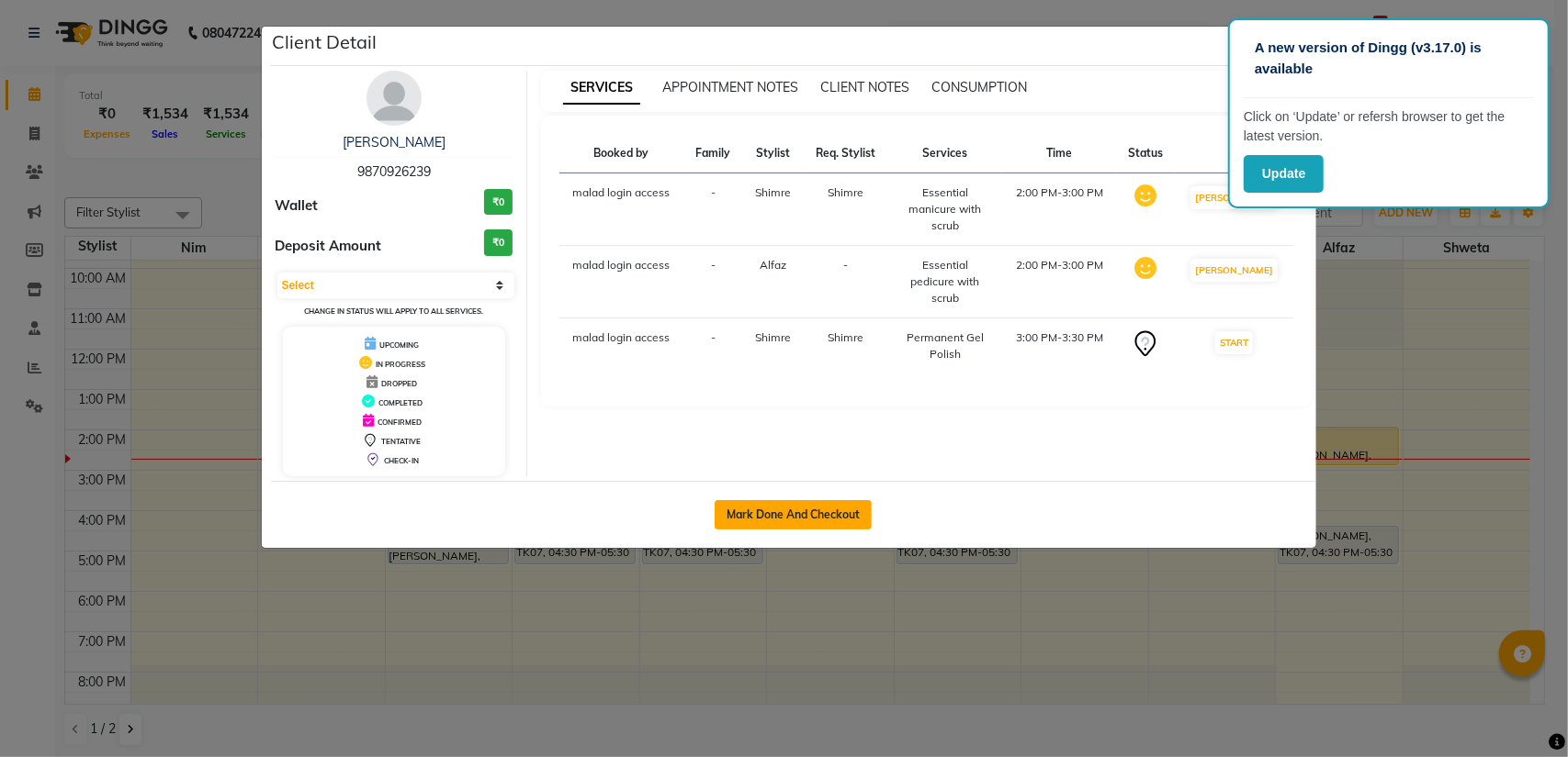
click at [752, 521] on button "Mark Done And Checkout" at bounding box center [793, 515] width 157 height 29
select select "service"
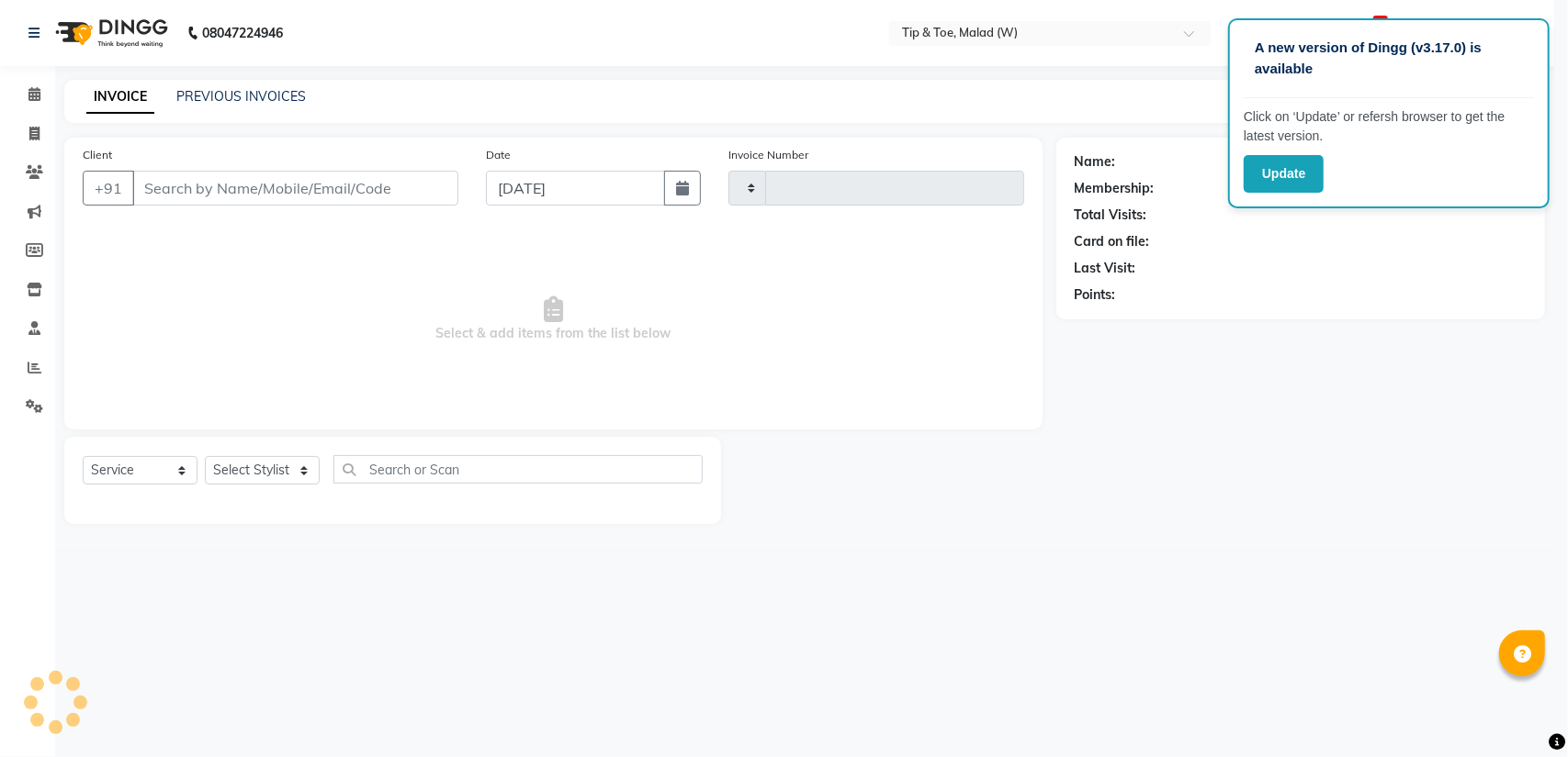
type input "2414"
select select "5930"
type input "9870926239"
select select "41842"
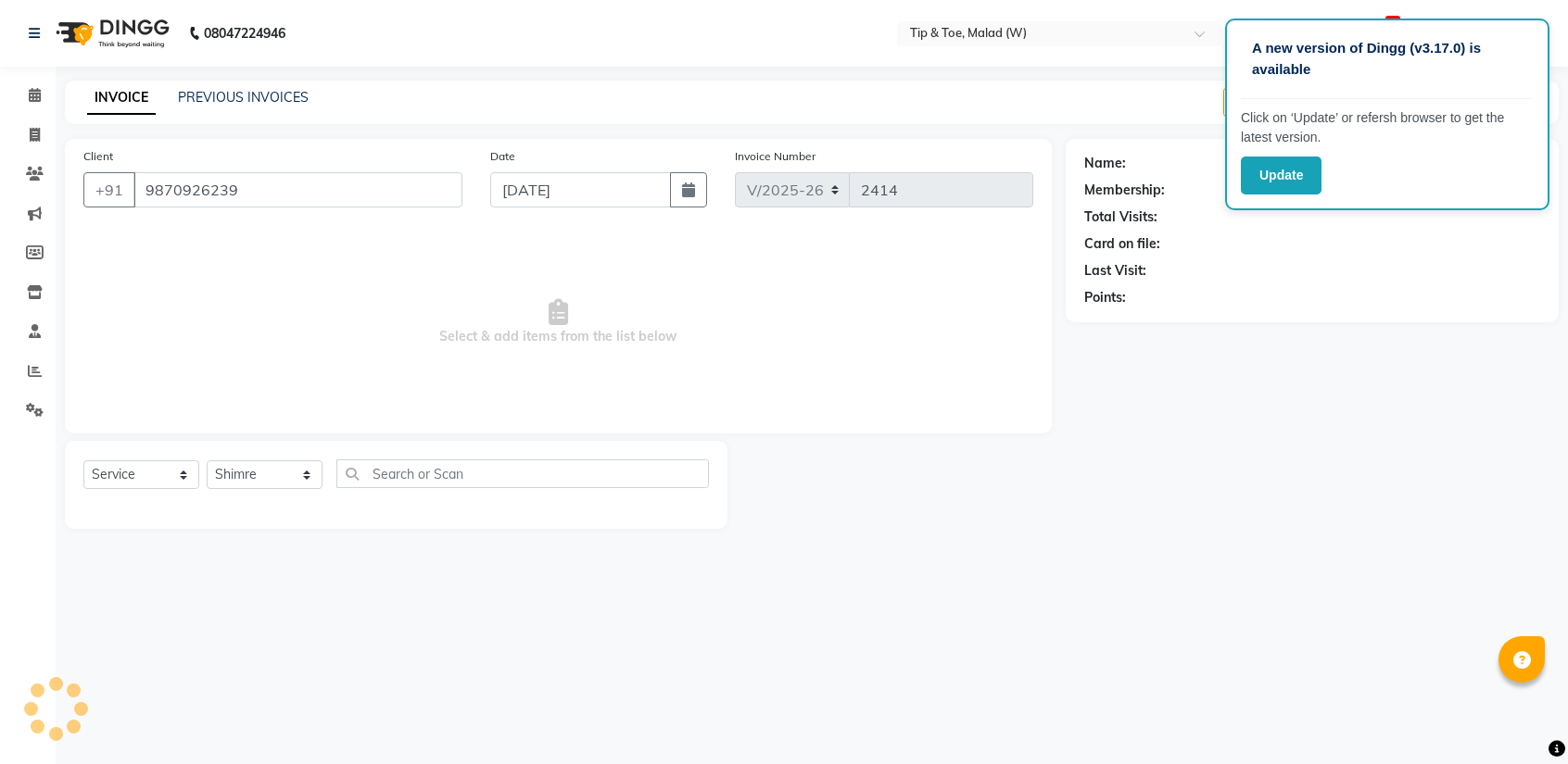
select select "1: Object"
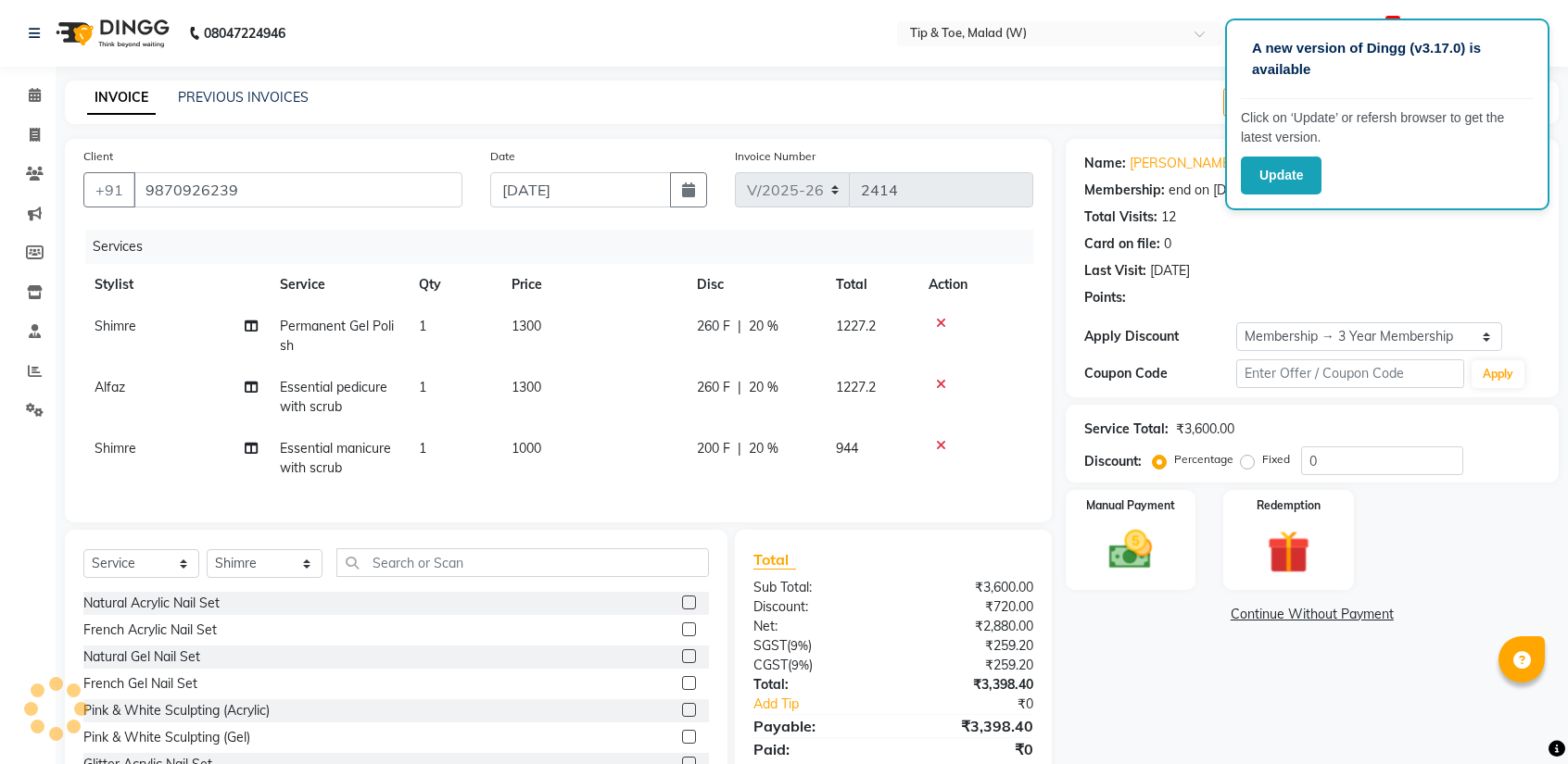
type input "20"
click at [938, 317] on icon at bounding box center [940, 323] width 10 height 13
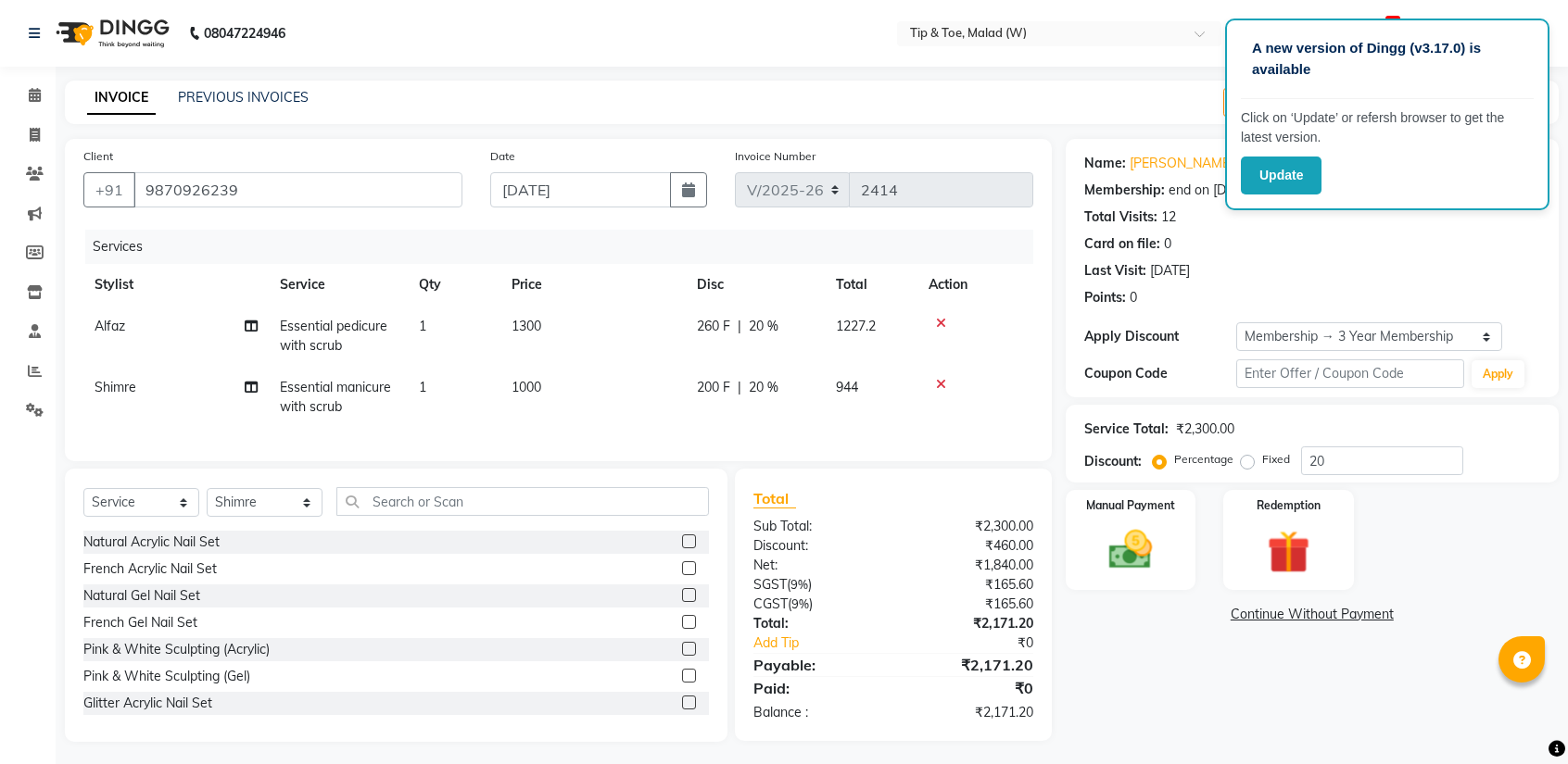
scroll to position [19, 0]
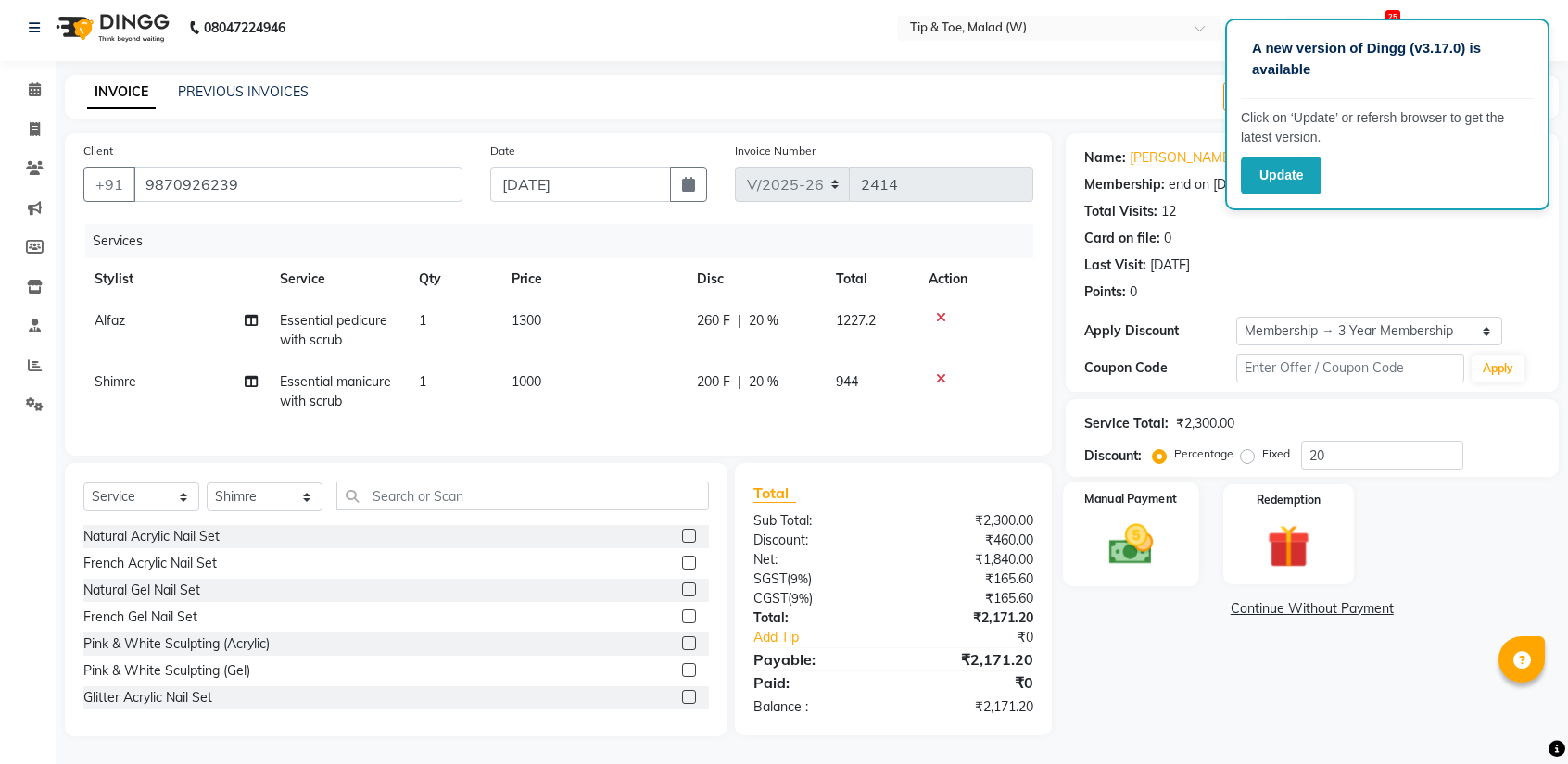
click at [1160, 522] on img at bounding box center [1130, 544] width 72 height 52
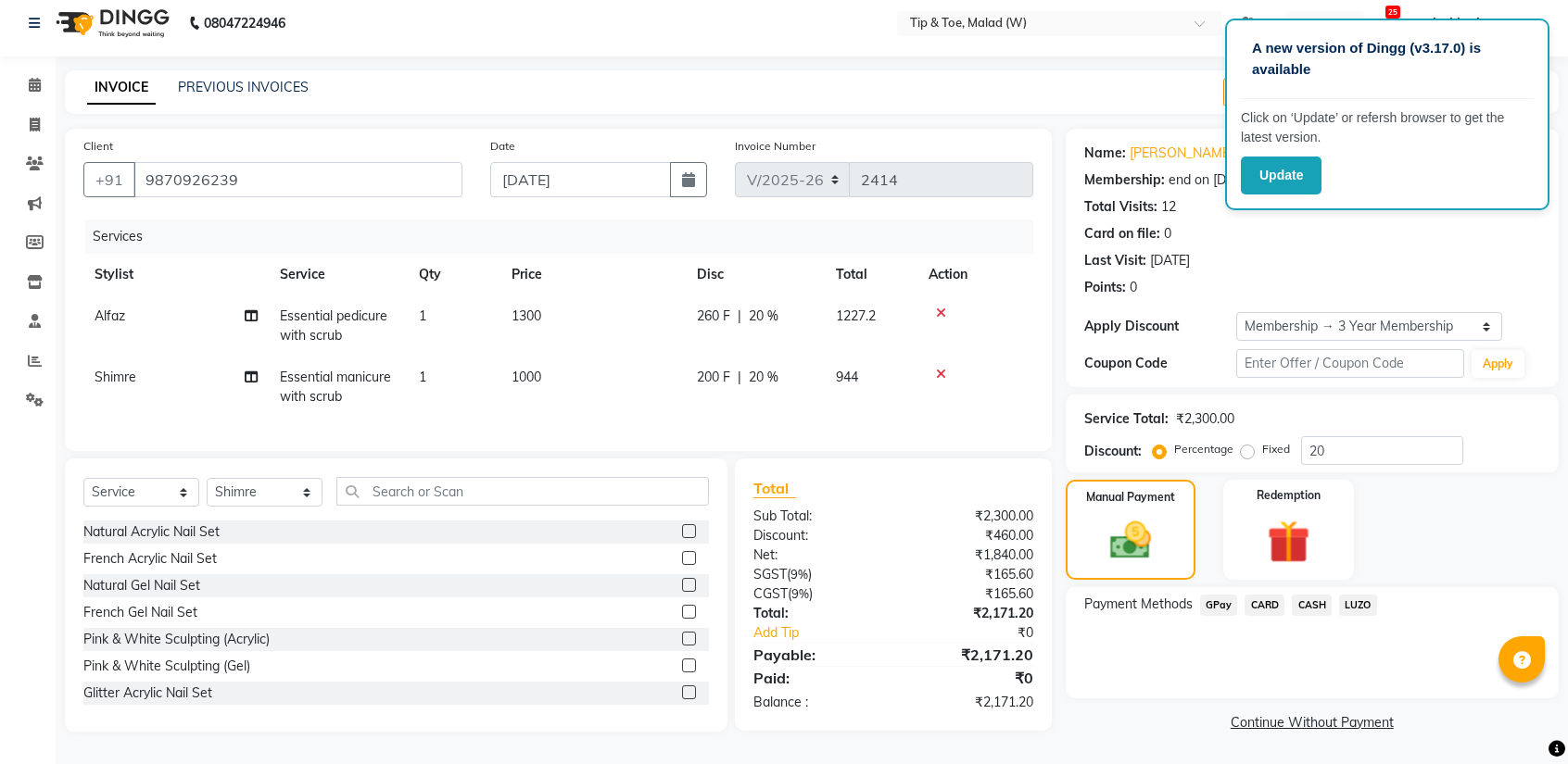
click at [1309, 594] on span "CASH" at bounding box center [1311, 605] width 40 height 21
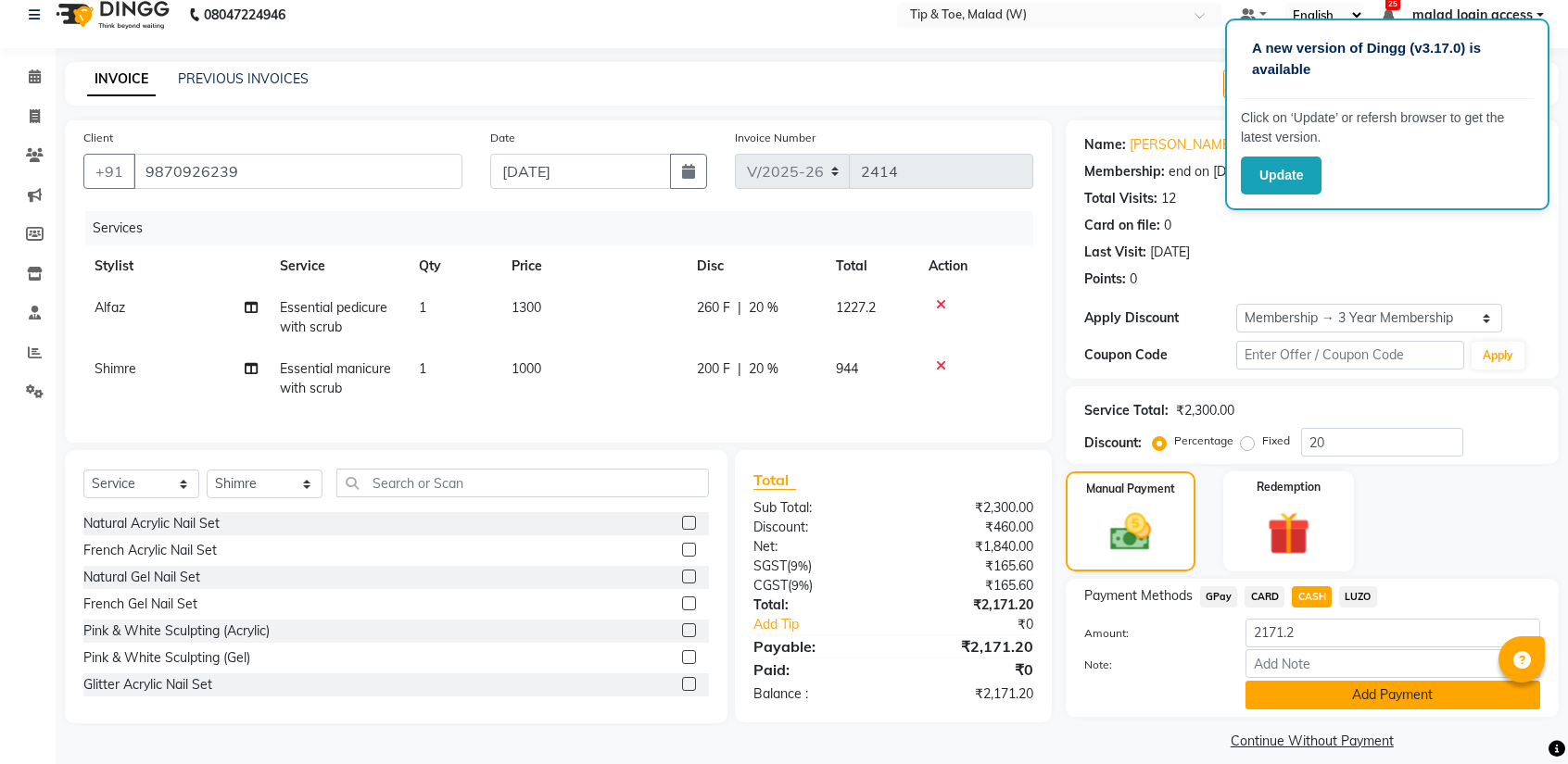
click at [1308, 694] on button "Add Payment" at bounding box center [1393, 695] width 294 height 28
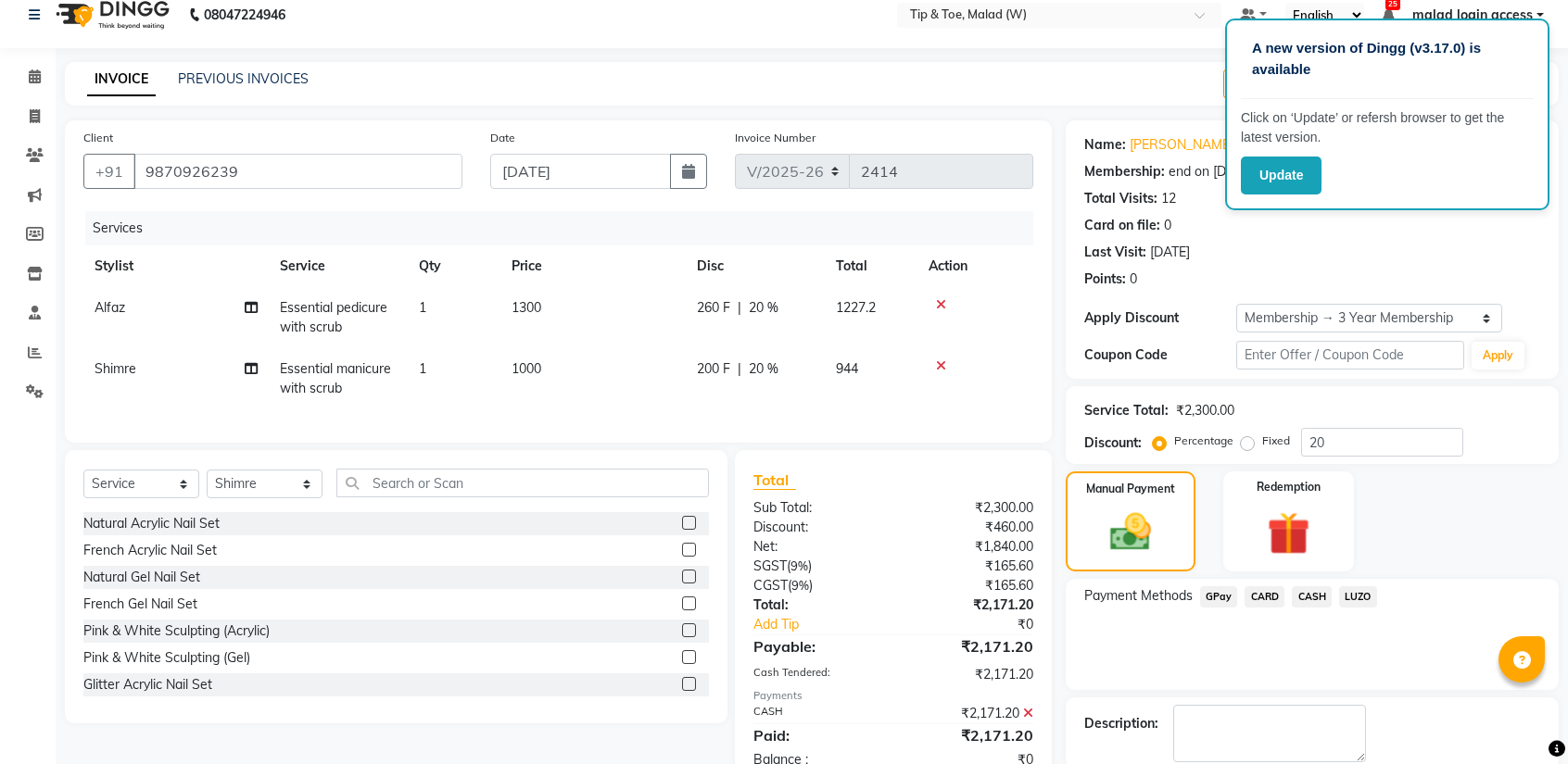
click at [1556, 616] on div "Payment Methods GPay CARD CASH LUZO" at bounding box center [1312, 634] width 493 height 111
click at [1548, 698] on div "Description:" at bounding box center [1312, 734] width 493 height 72
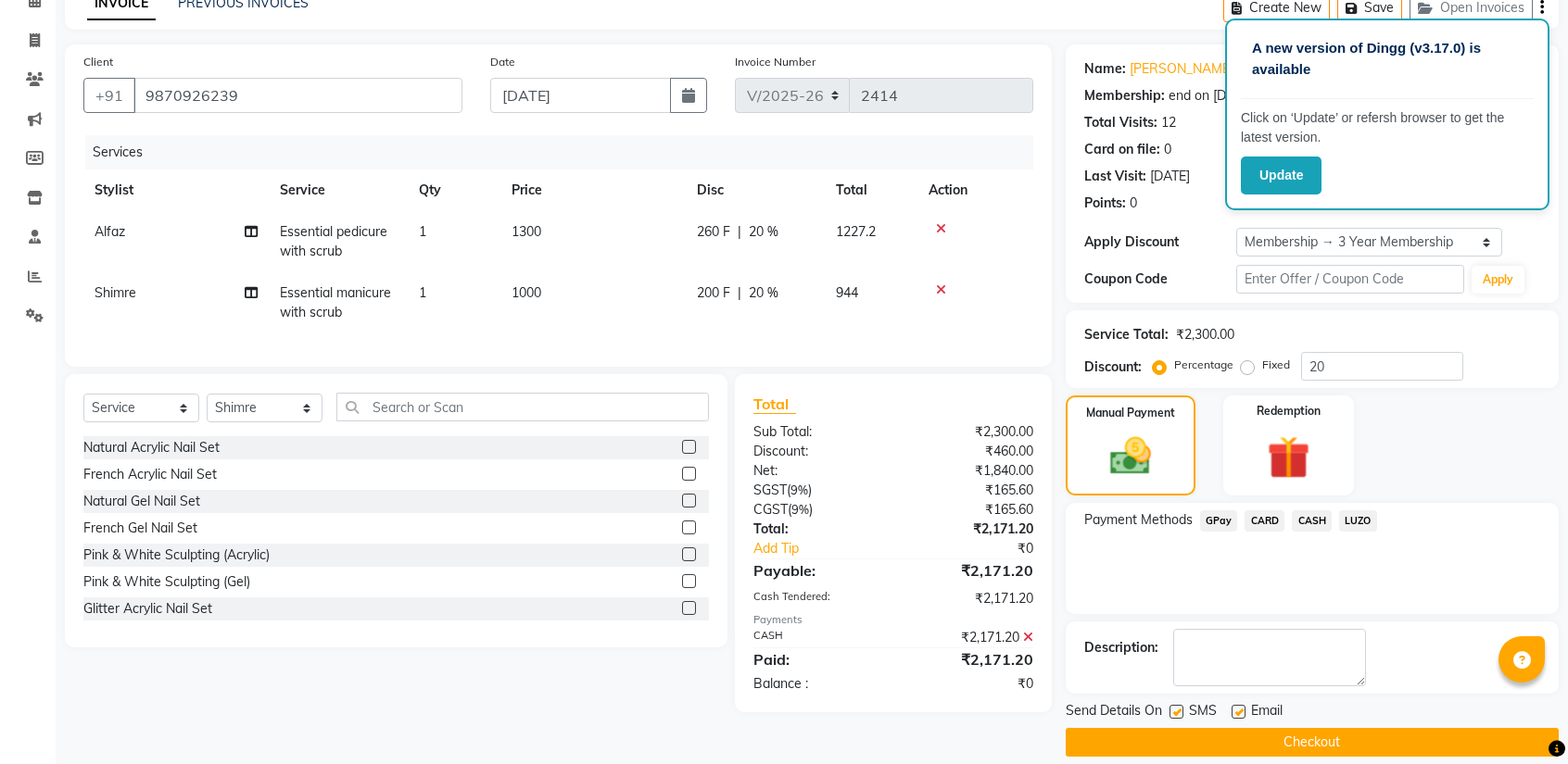
click at [1177, 735] on button "Checkout" at bounding box center [1312, 742] width 493 height 28
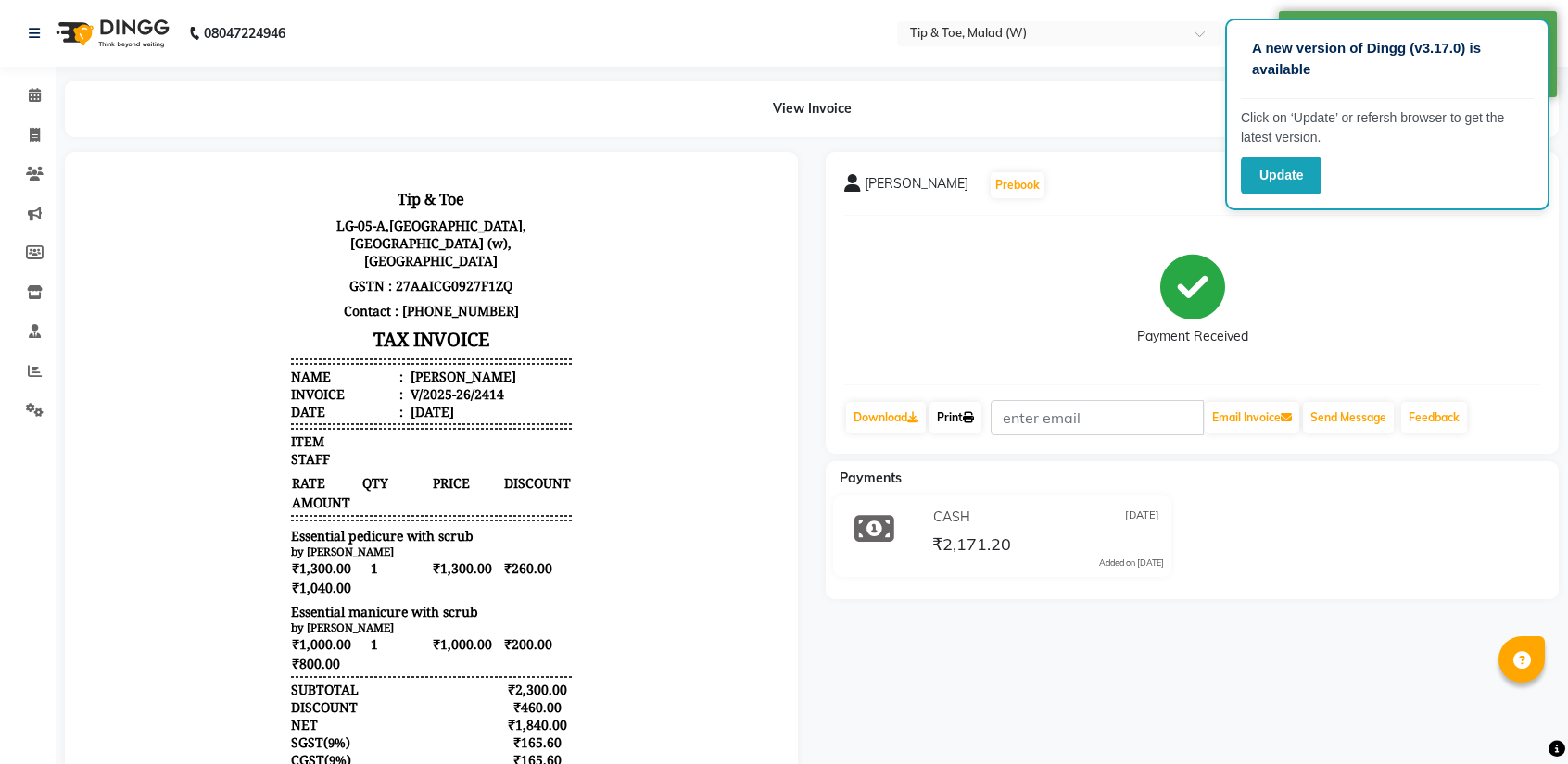
click at [954, 420] on link "Print" at bounding box center [955, 418] width 52 height 31
click at [900, 414] on link "Download" at bounding box center [886, 418] width 80 height 31
click at [34, 88] on icon at bounding box center [34, 95] width 12 height 14
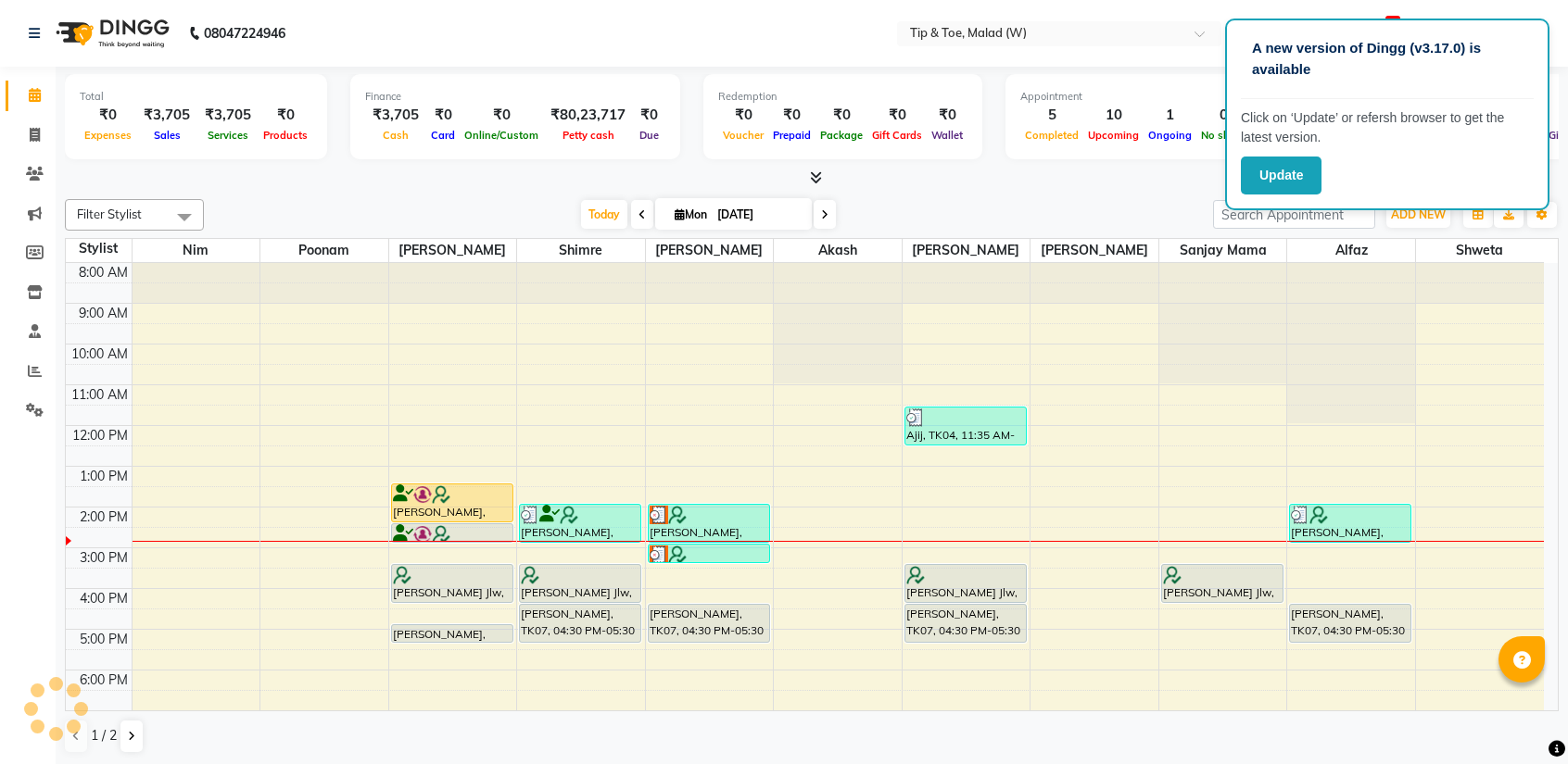
scroll to position [73, 0]
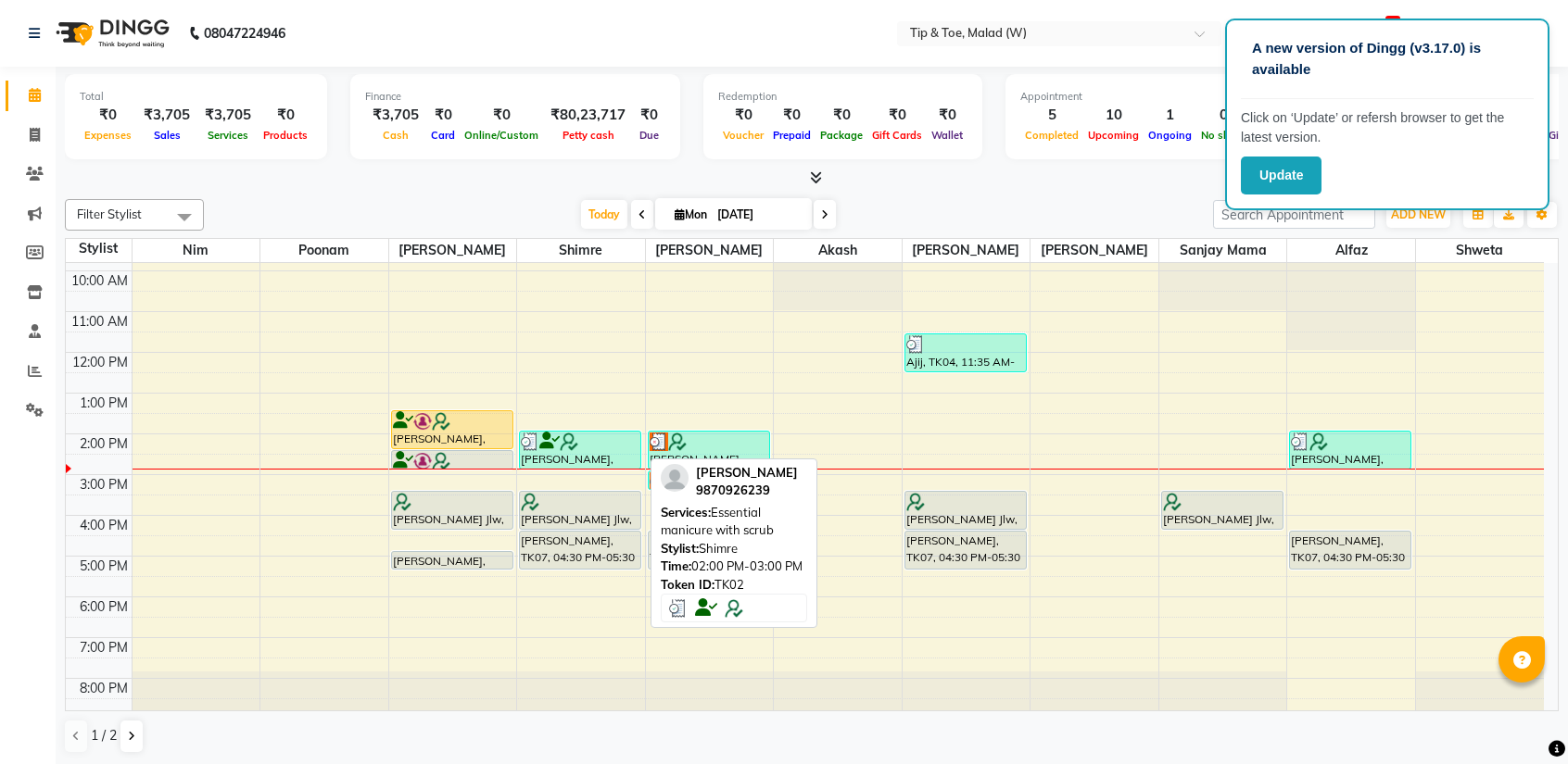
click at [554, 441] on icon at bounding box center [549, 441] width 20 height 1
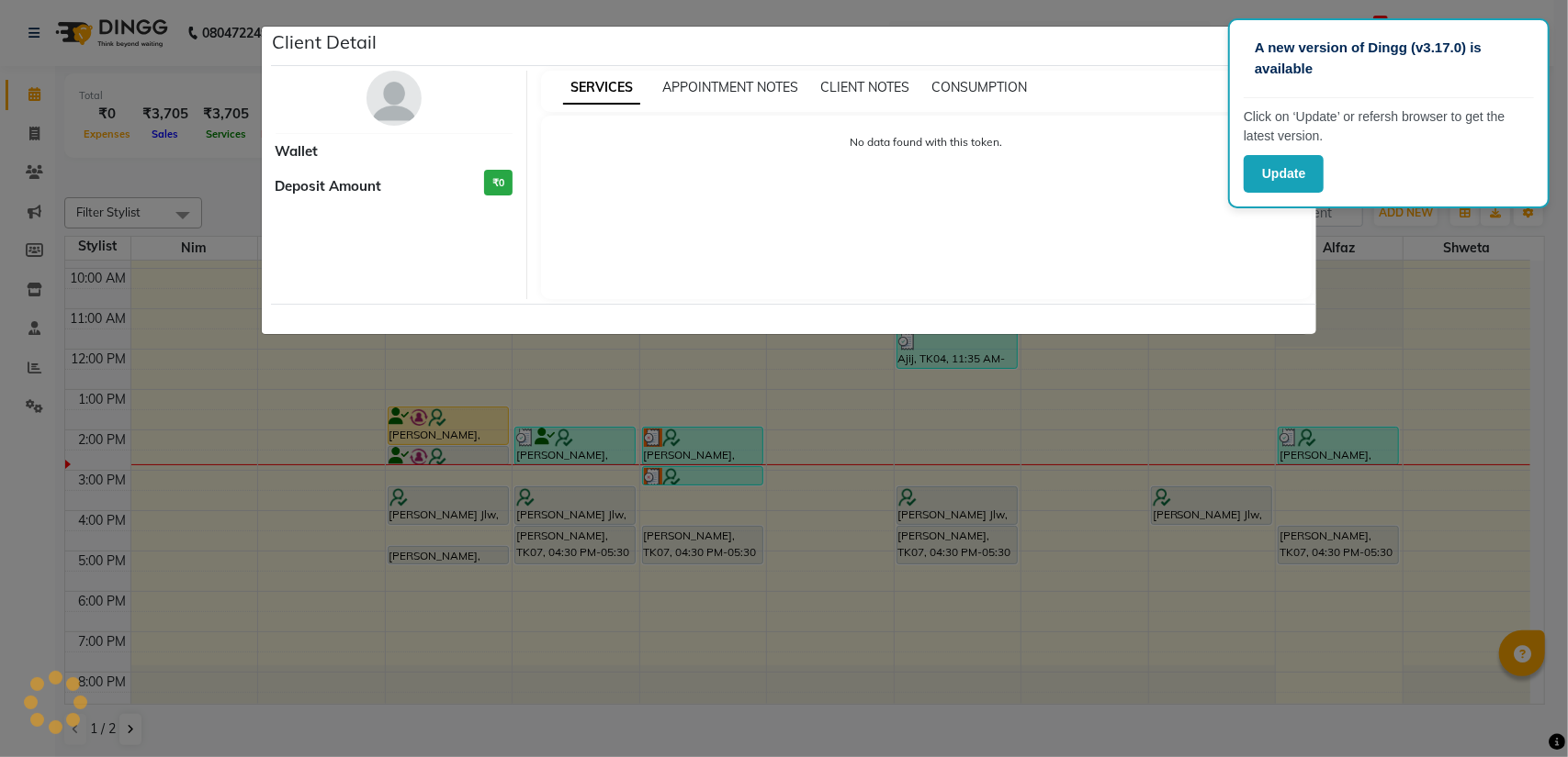
select select "3"
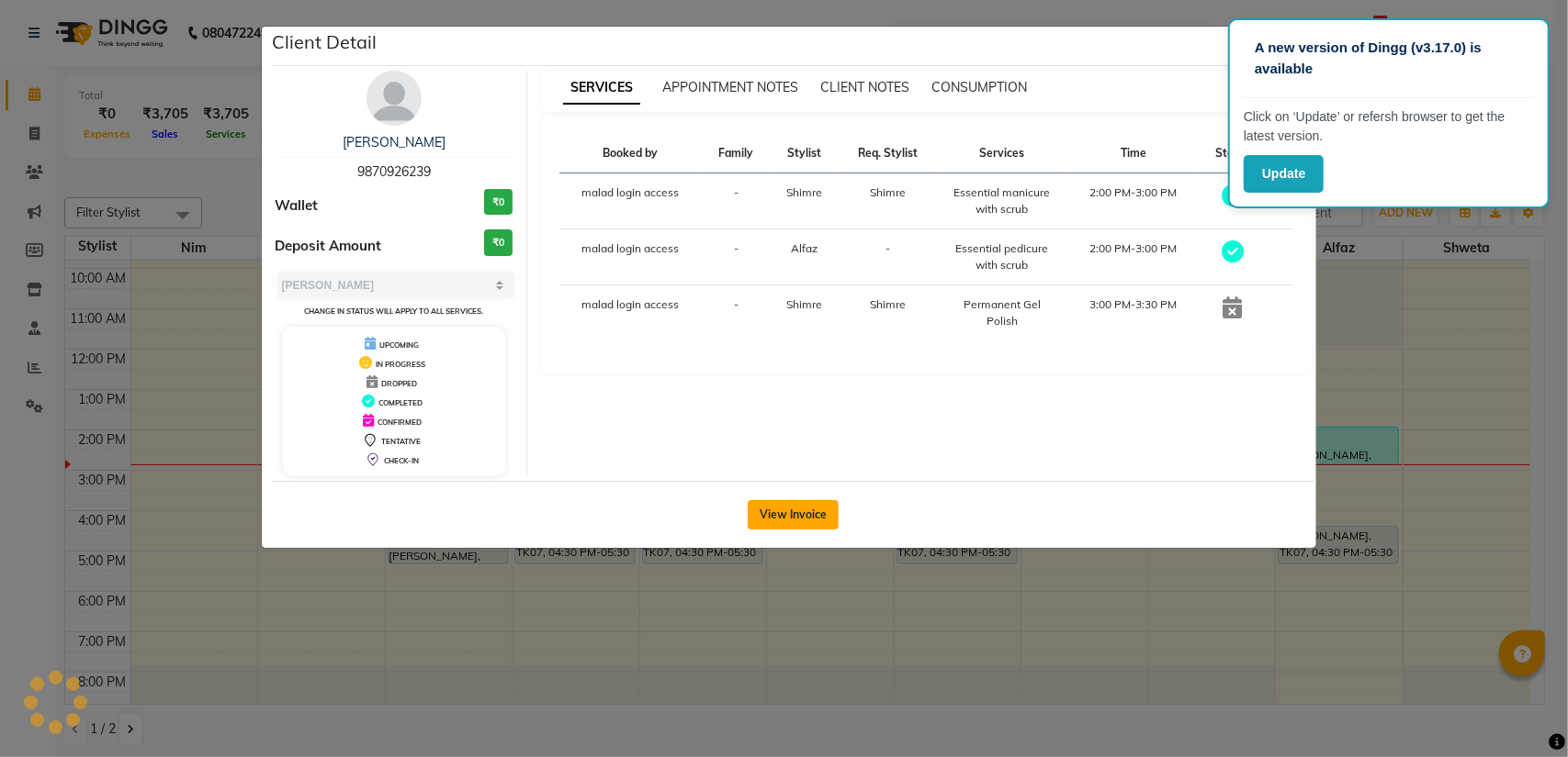
click at [792, 505] on button "View Invoice" at bounding box center [793, 515] width 91 height 29
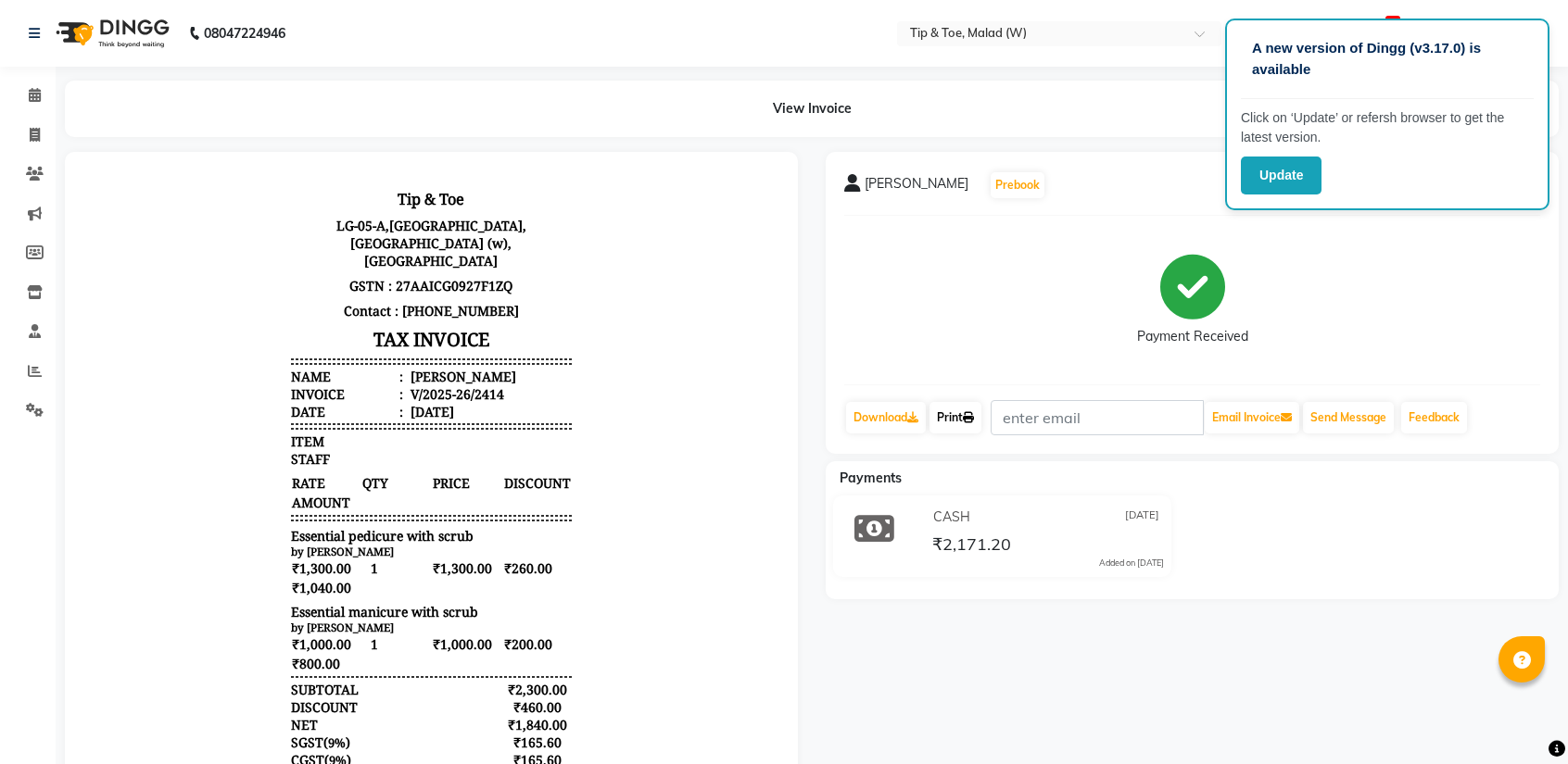
click at [945, 414] on link "Print" at bounding box center [955, 418] width 52 height 31
click at [33, 91] on icon at bounding box center [34, 95] width 12 height 14
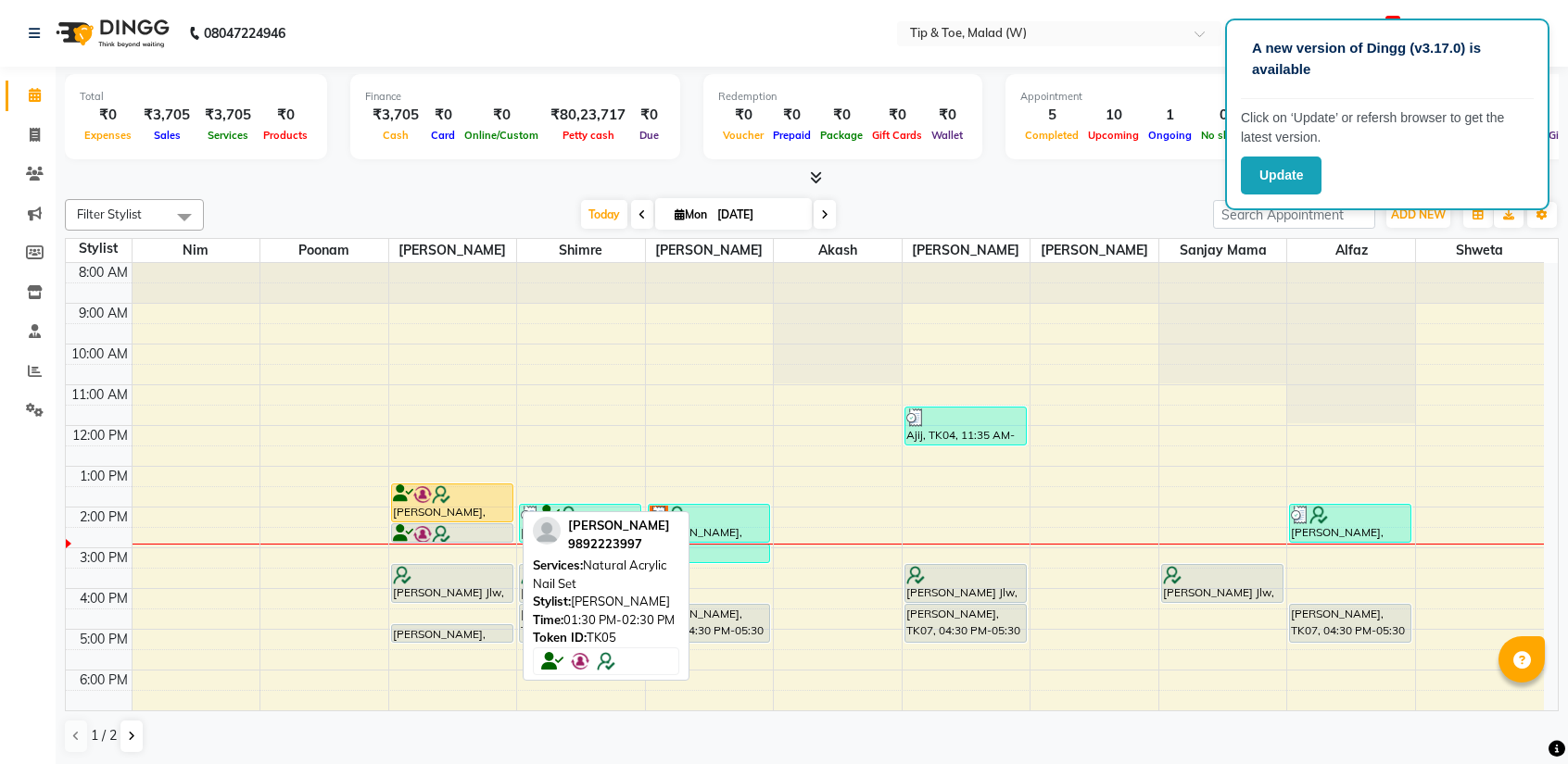
click at [444, 498] on img at bounding box center [440, 494] width 19 height 19
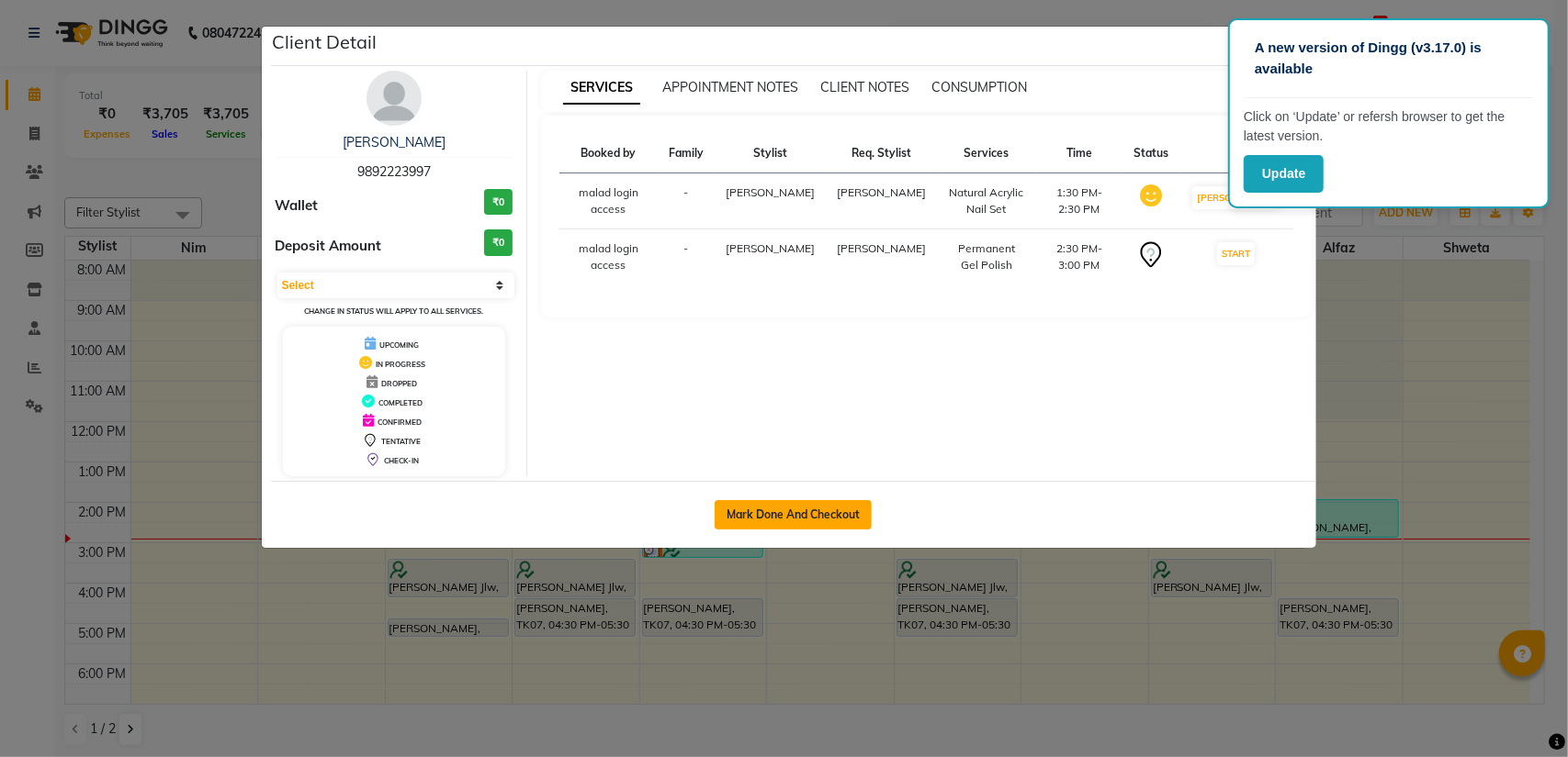
click at [761, 506] on button "Mark Done And Checkout" at bounding box center [793, 515] width 157 height 29
select select "5930"
select select "service"
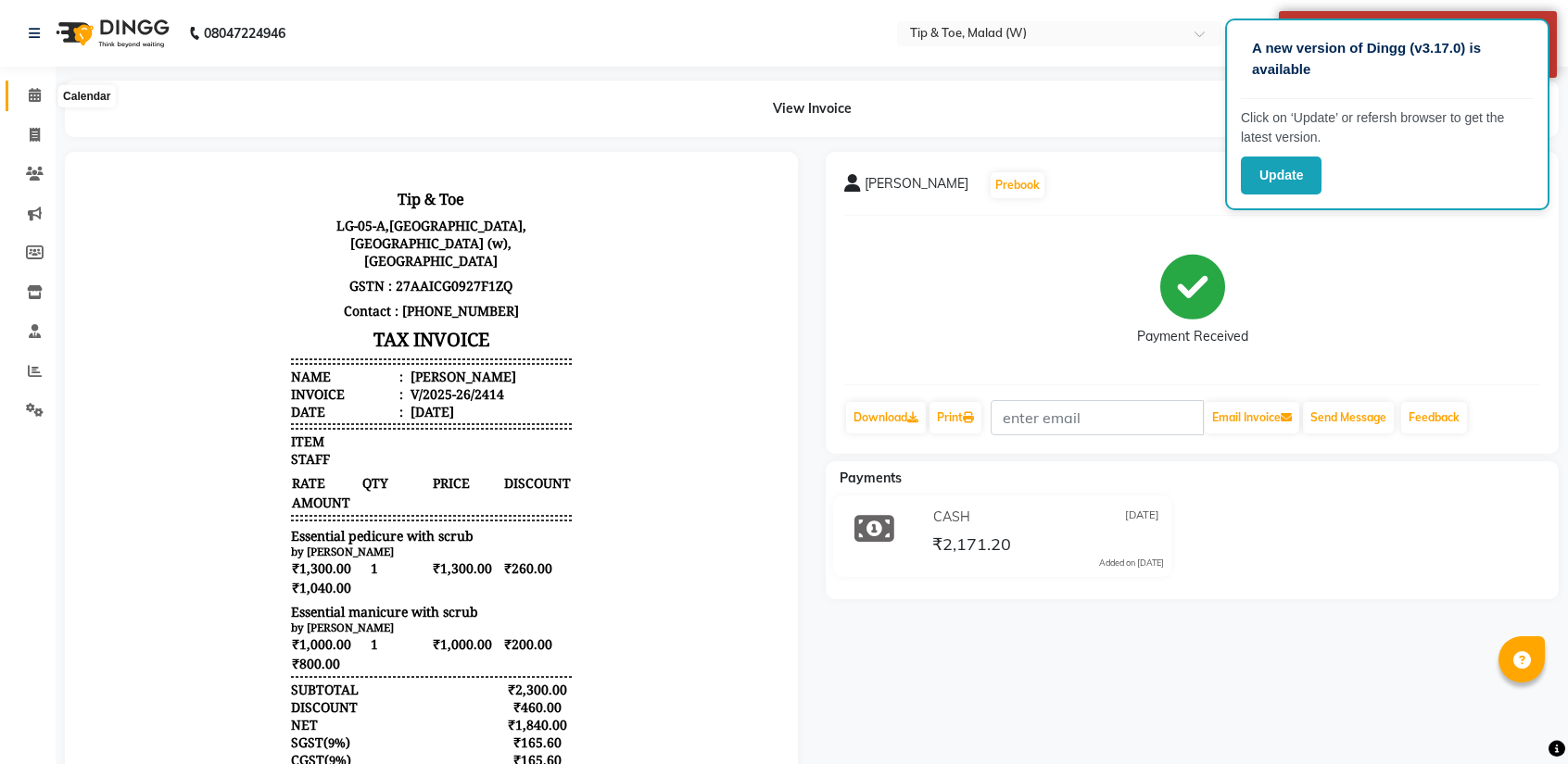
drag, startPoint x: 43, startPoint y: 88, endPoint x: 27, endPoint y: 102, distance: 21.3
click at [43, 88] on span at bounding box center [34, 96] width 32 height 21
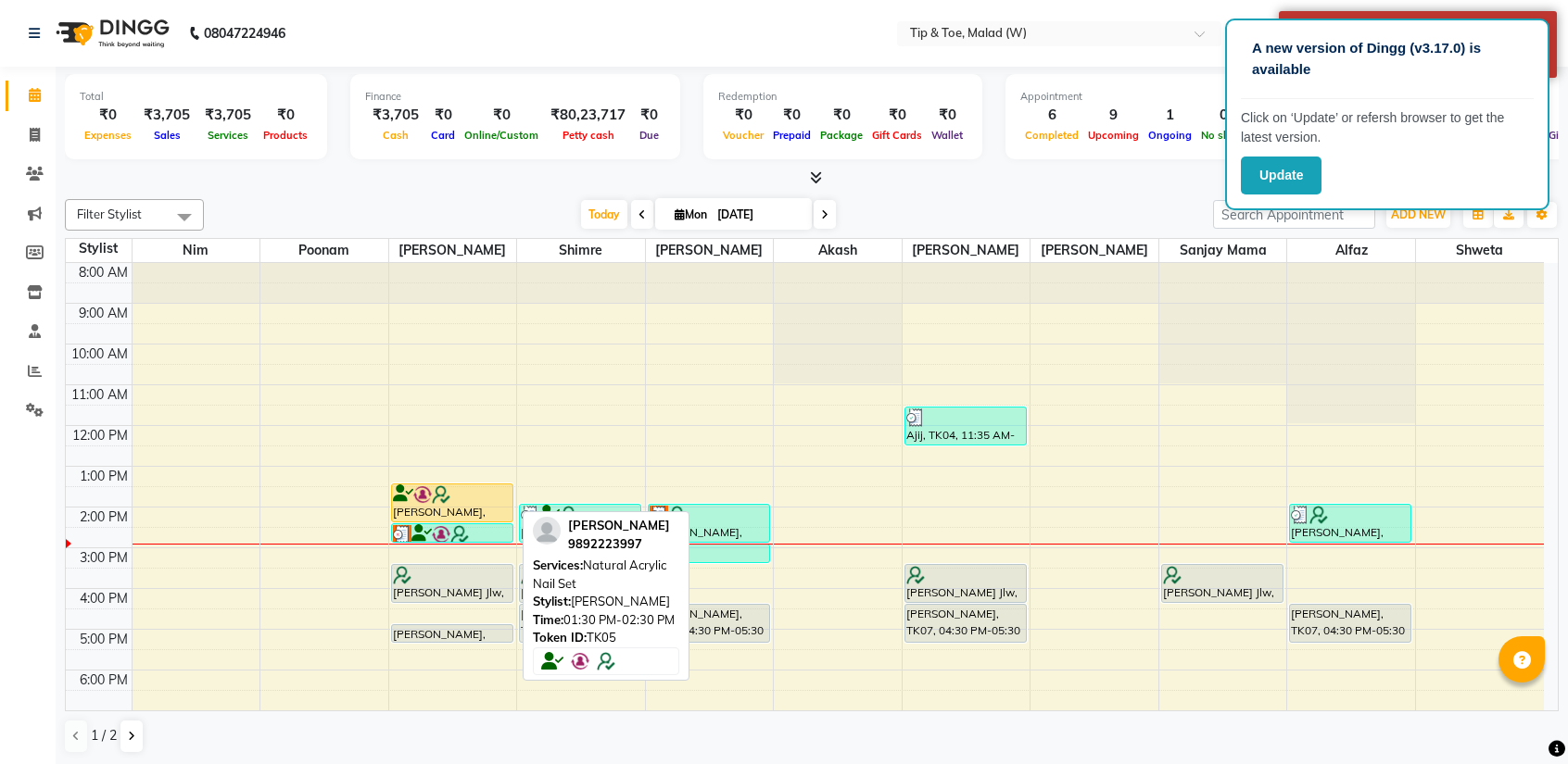
click at [402, 501] on div "[PERSON_NAME], TK05, 01:30 PM-02:30 PM, Natural Acrylic Nail Set" at bounding box center [452, 503] width 121 height 37
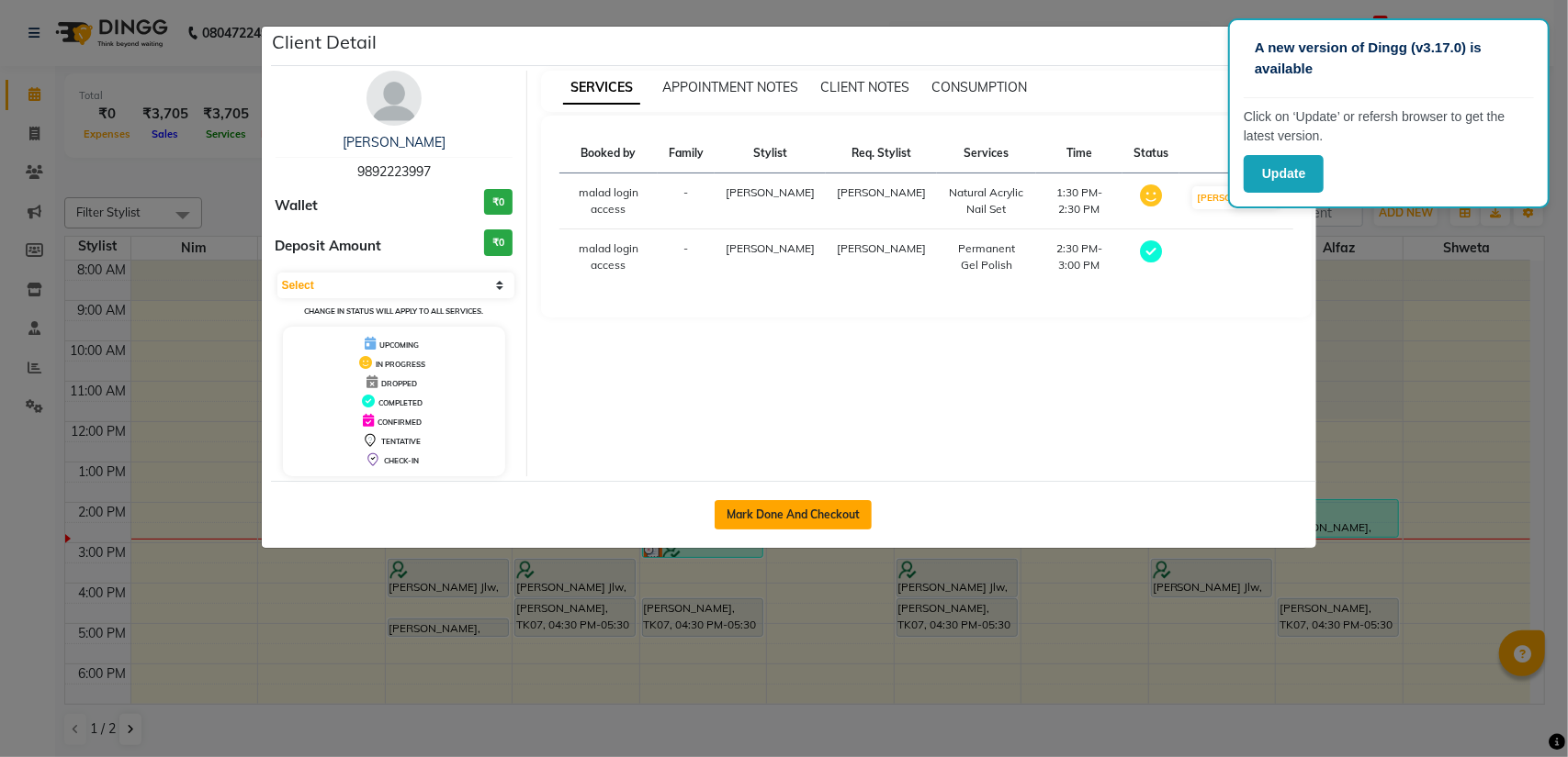
click at [751, 514] on button "Mark Done And Checkout" at bounding box center [793, 515] width 157 height 29
select select "5930"
select select "service"
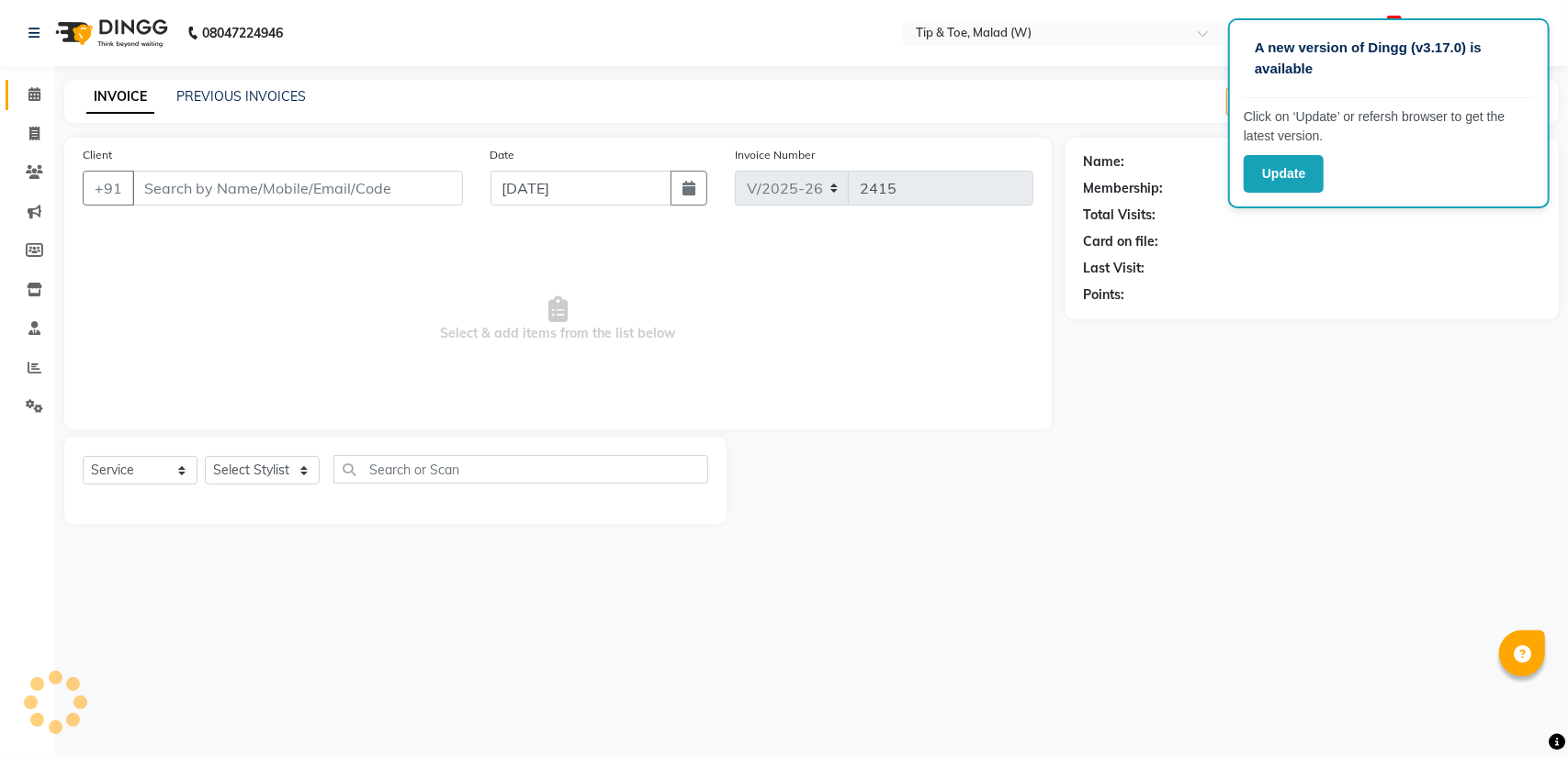
type input "9892223997"
select select "41794"
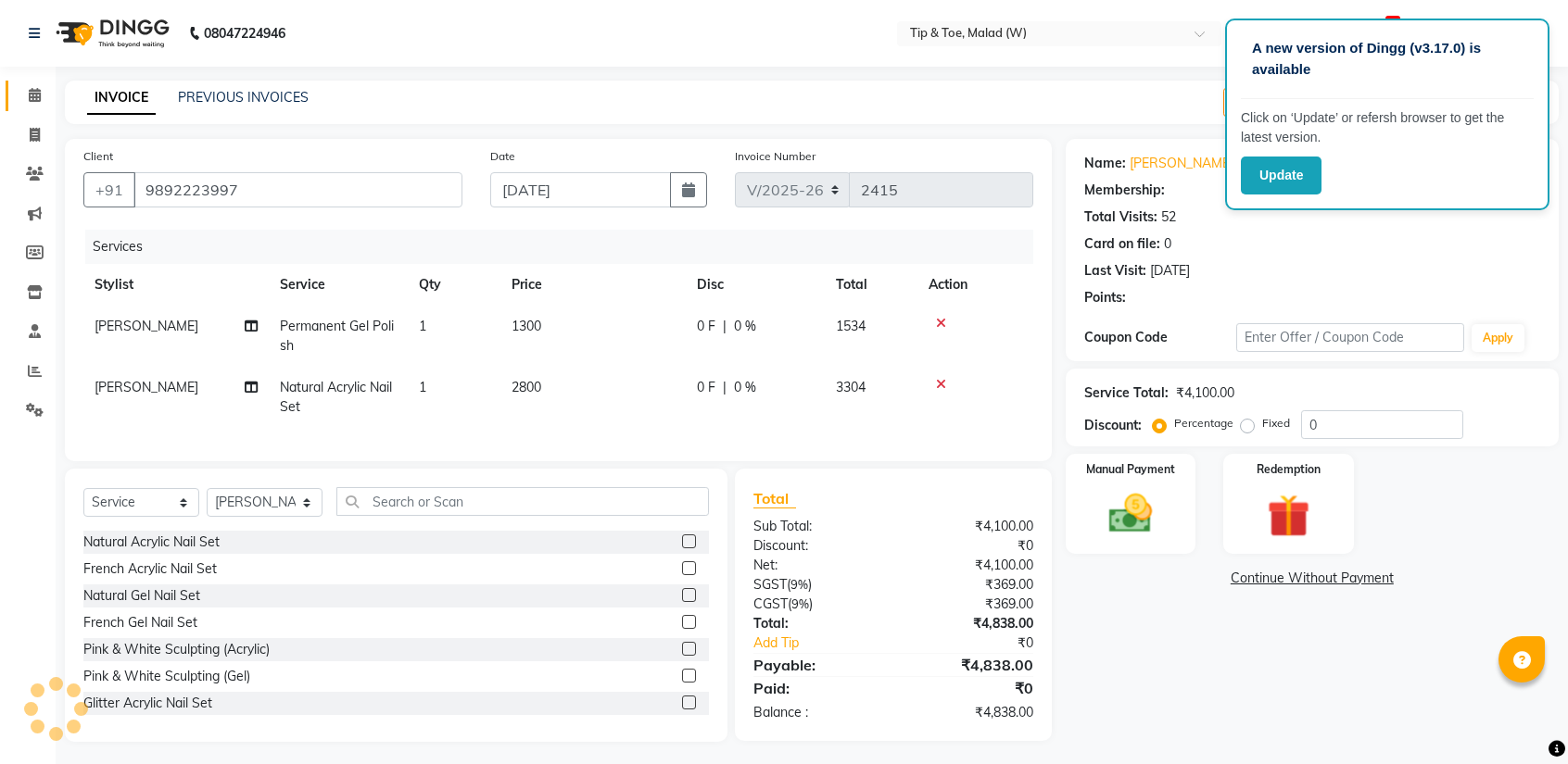
type input "20"
select select "1: Object"
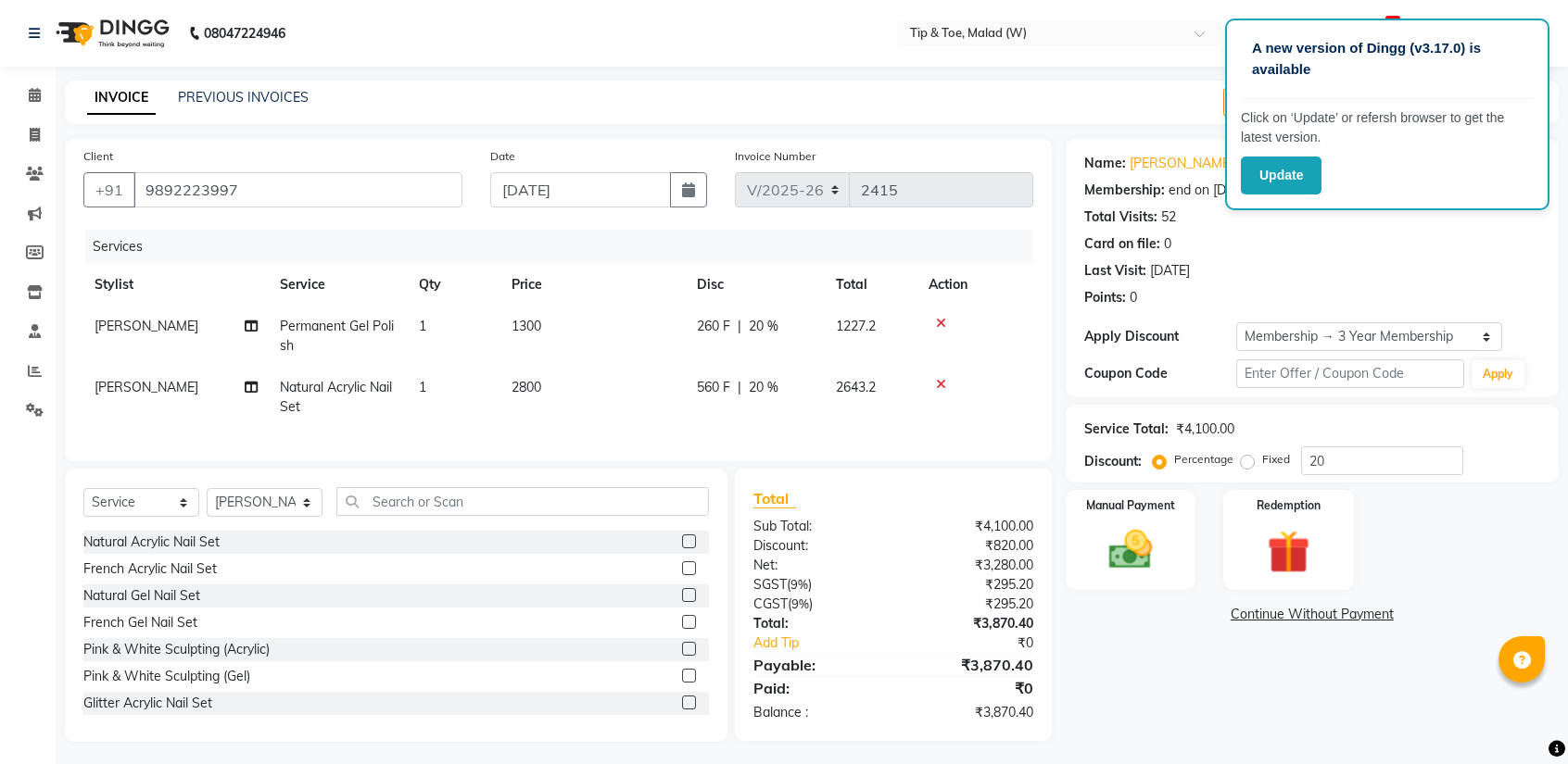
click at [306, 331] on span "Permanent Gel Polish" at bounding box center [336, 335] width 114 height 36
select select "41794"
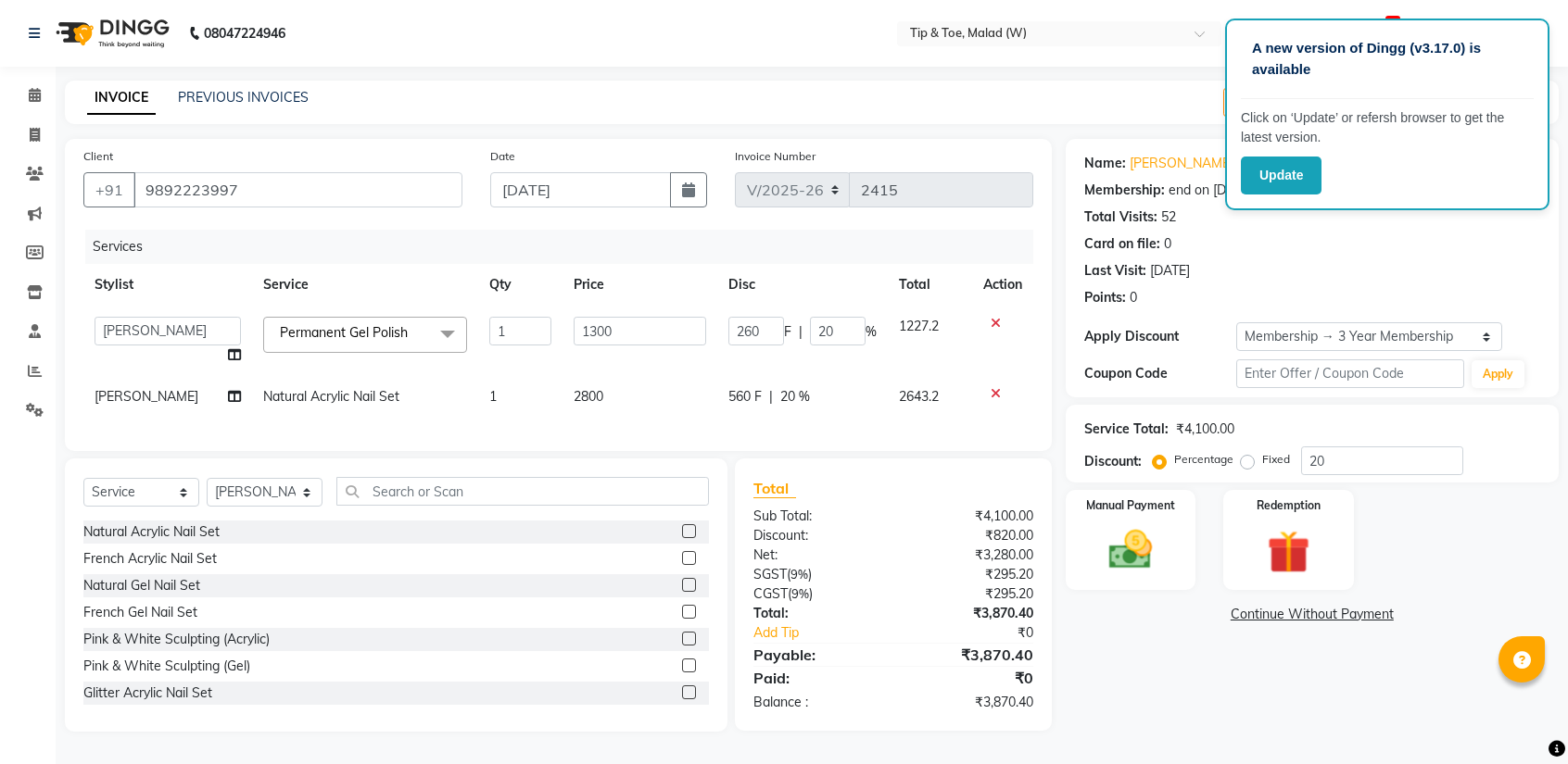
click at [305, 339] on span "Permanent Gel Polish" at bounding box center [343, 332] width 128 height 17
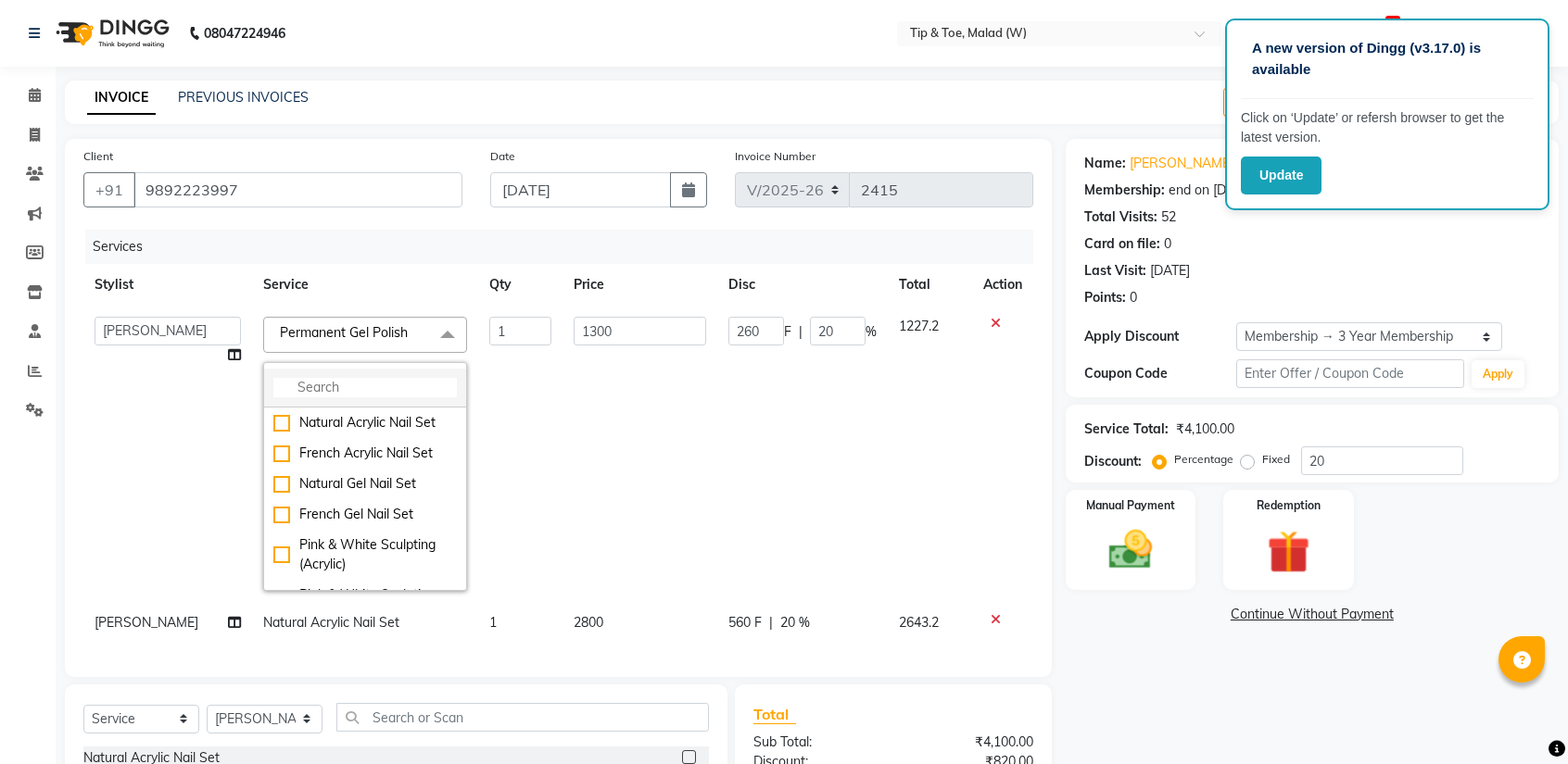
click at [301, 390] on input "multiselect-search" at bounding box center [364, 388] width 183 height 19
type input "gli"
click at [273, 545] on div "Glitter Gel Polish" at bounding box center [364, 546] width 183 height 19
checkbox input "true"
type input "1600"
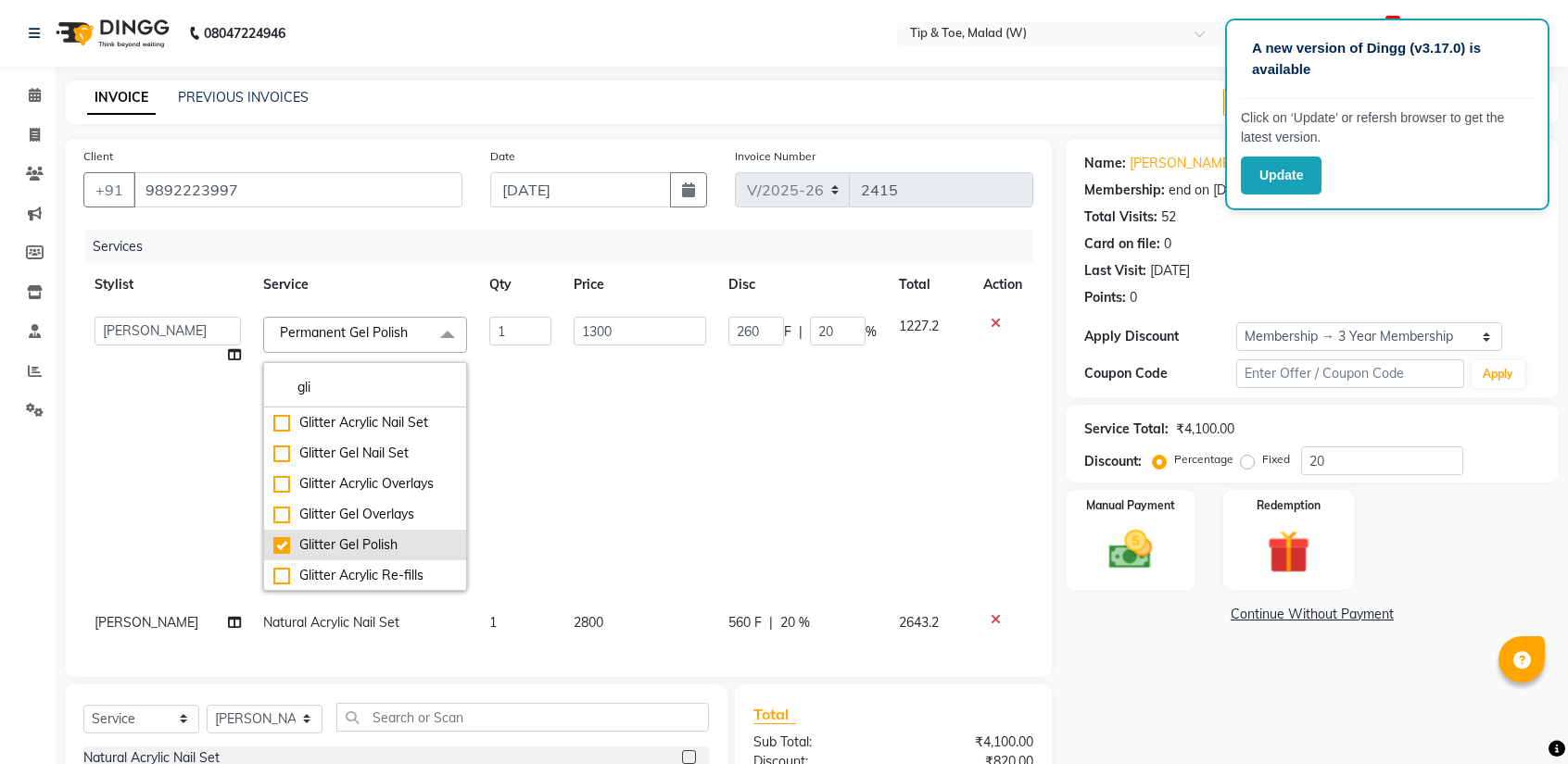
type input "320"
click at [562, 402] on td "1600" at bounding box center [639, 454] width 155 height 296
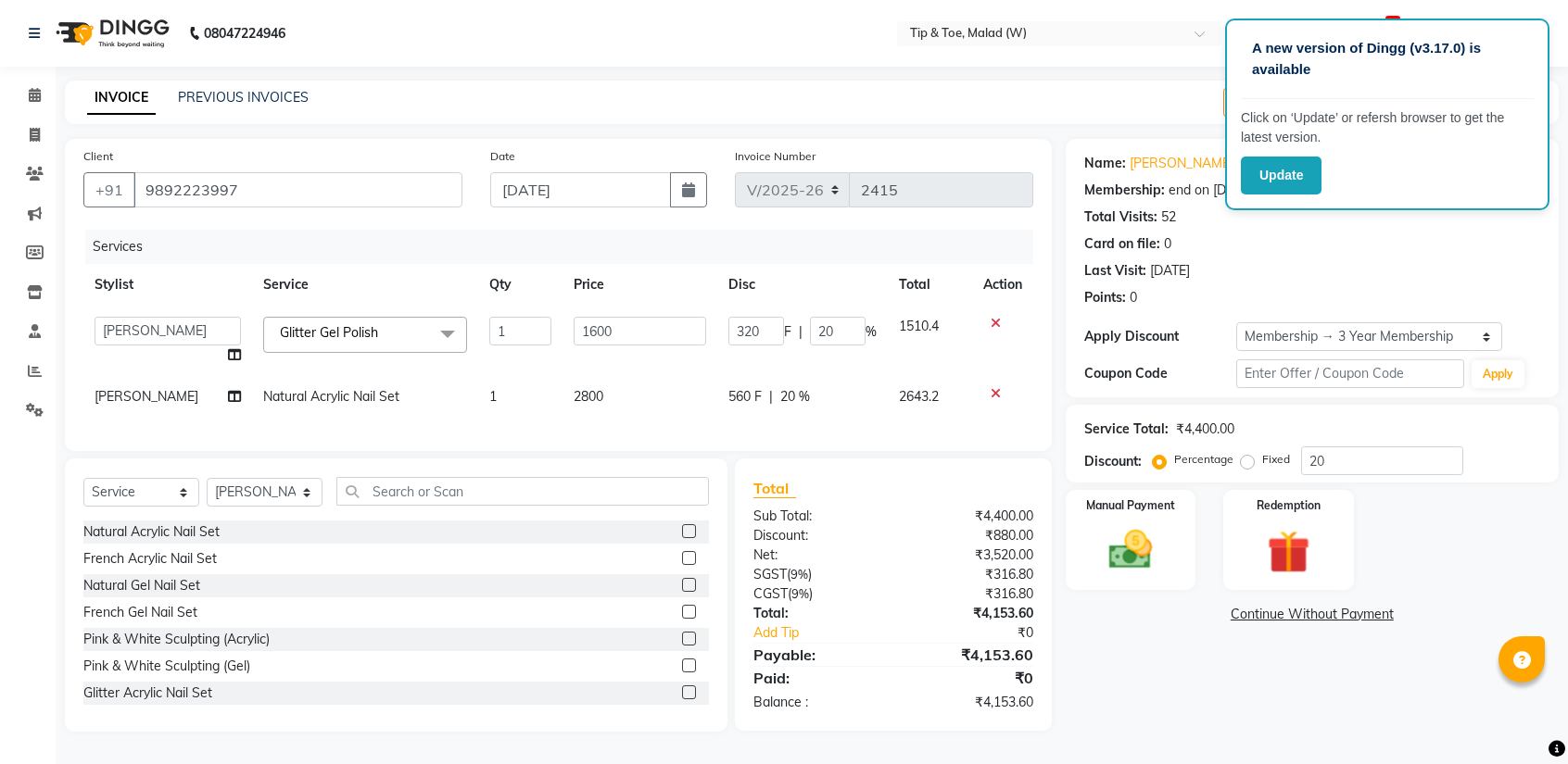
click at [314, 401] on span "Natural Acrylic Nail Set" at bounding box center [331, 396] width 136 height 17
select select "41794"
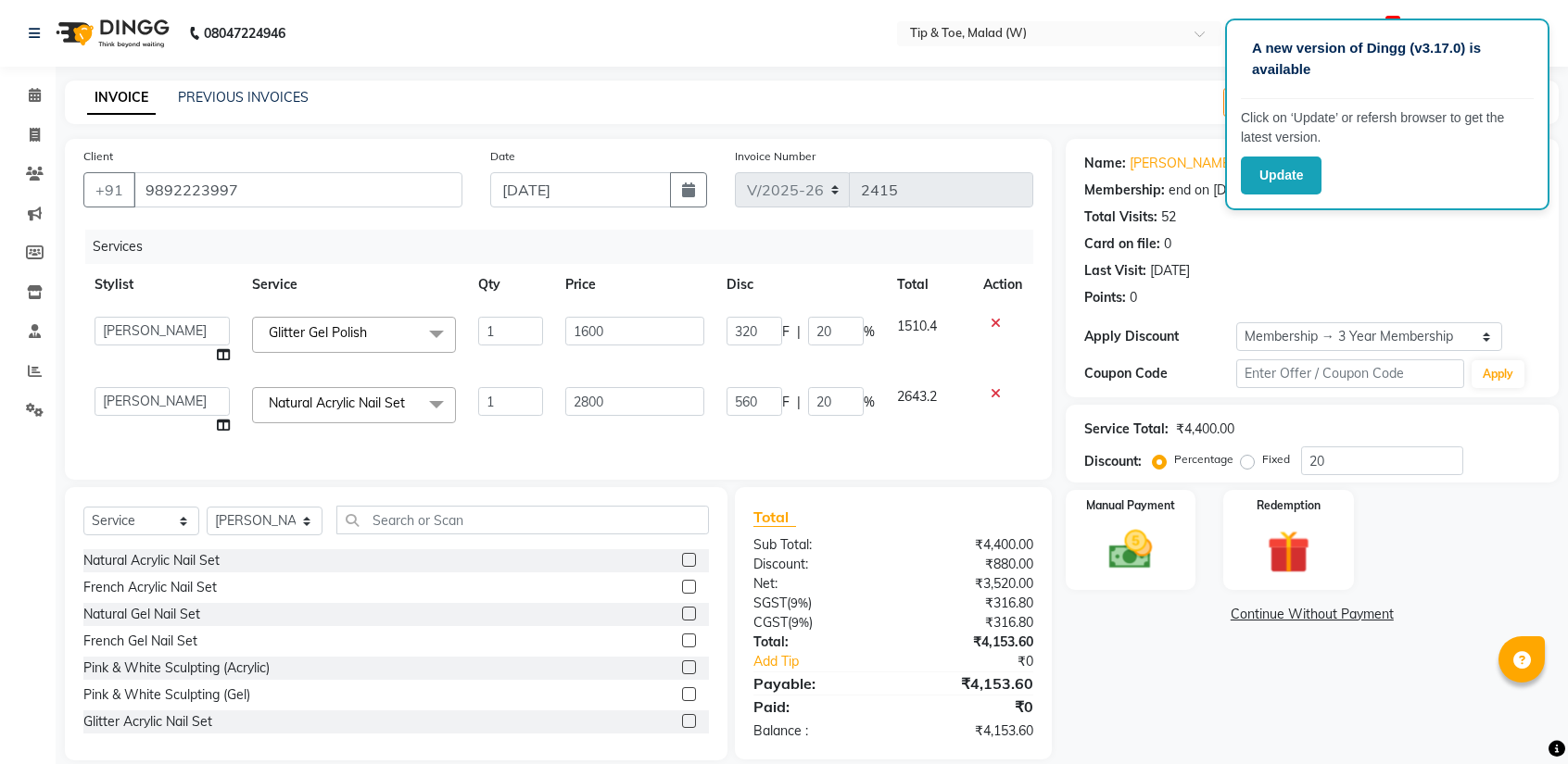
click at [337, 396] on span "Natural Acrylic Nail Set" at bounding box center [337, 402] width 136 height 17
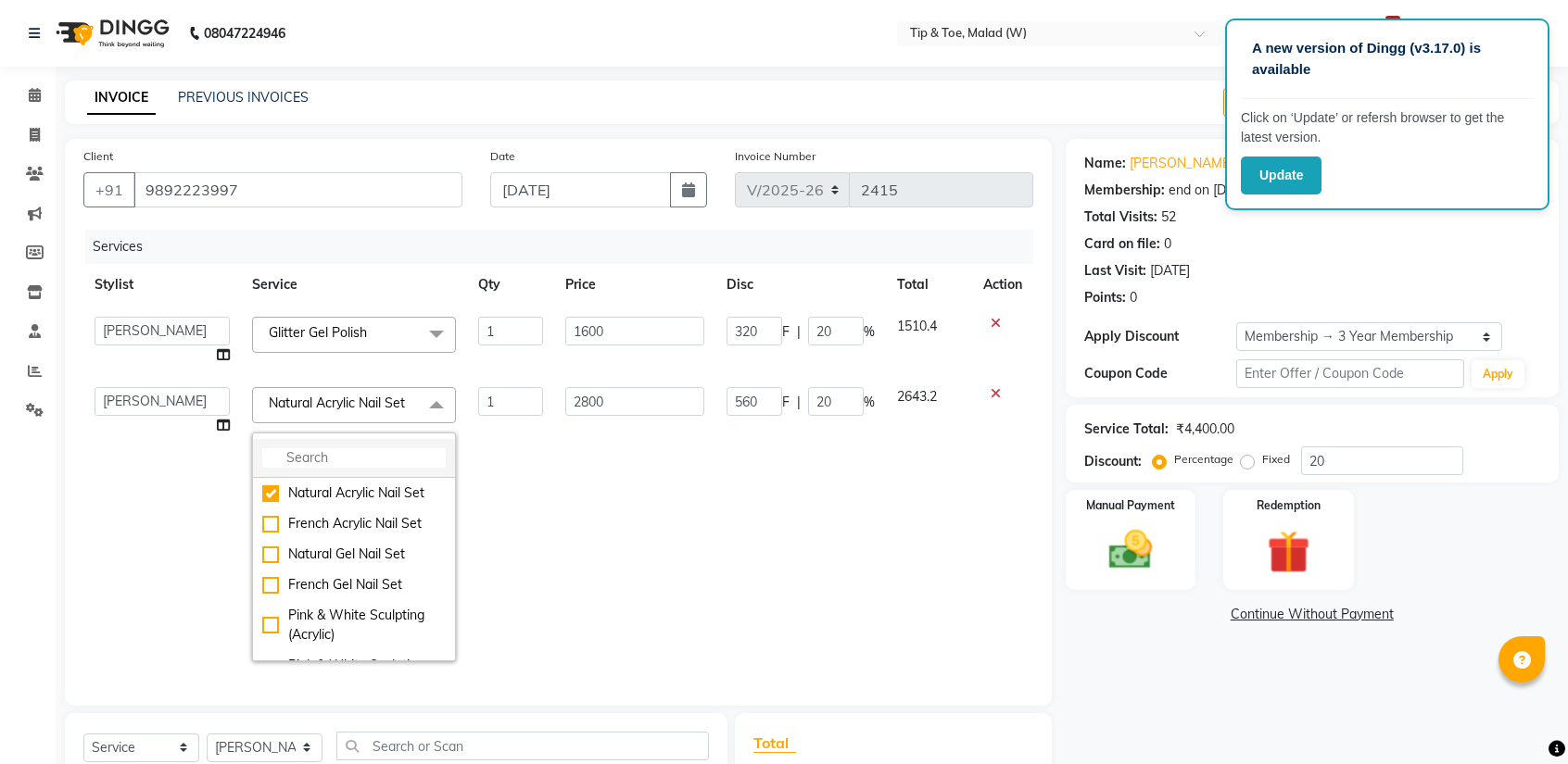
click at [318, 464] on input "multiselect-search" at bounding box center [354, 458] width 183 height 19
type input "over"
click at [272, 494] on div "Acrylic Overlays" at bounding box center [354, 493] width 183 height 19
checkbox input "true"
type input "2300"
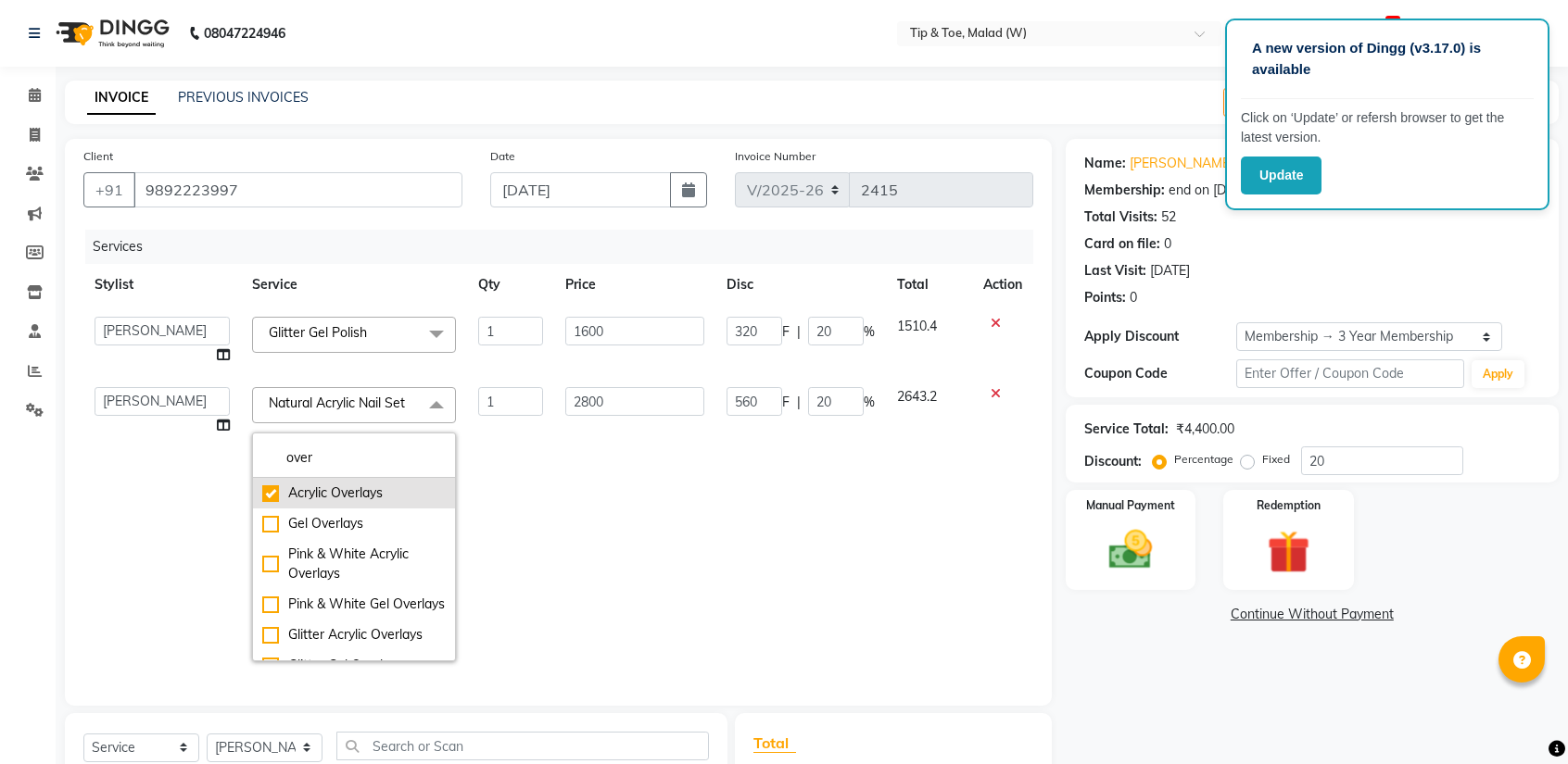
type input "460"
click at [628, 499] on td "2300" at bounding box center [634, 524] width 161 height 296
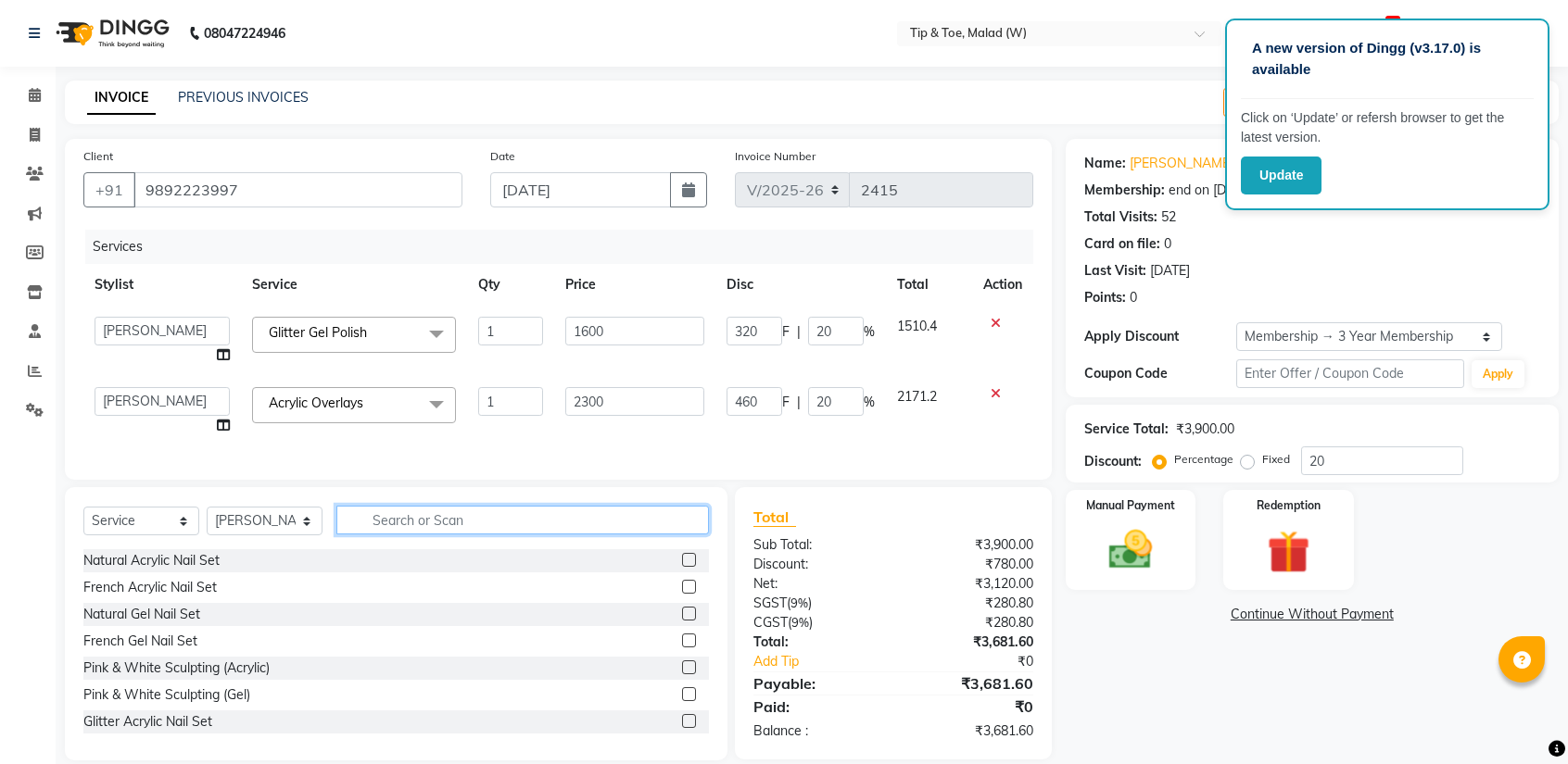
drag, startPoint x: 376, startPoint y: 536, endPoint x: 466, endPoint y: 538, distance: 90.0
click at [378, 535] on input "text" at bounding box center [522, 519] width 372 height 28
click at [384, 535] on input "text" at bounding box center [522, 519] width 372 height 28
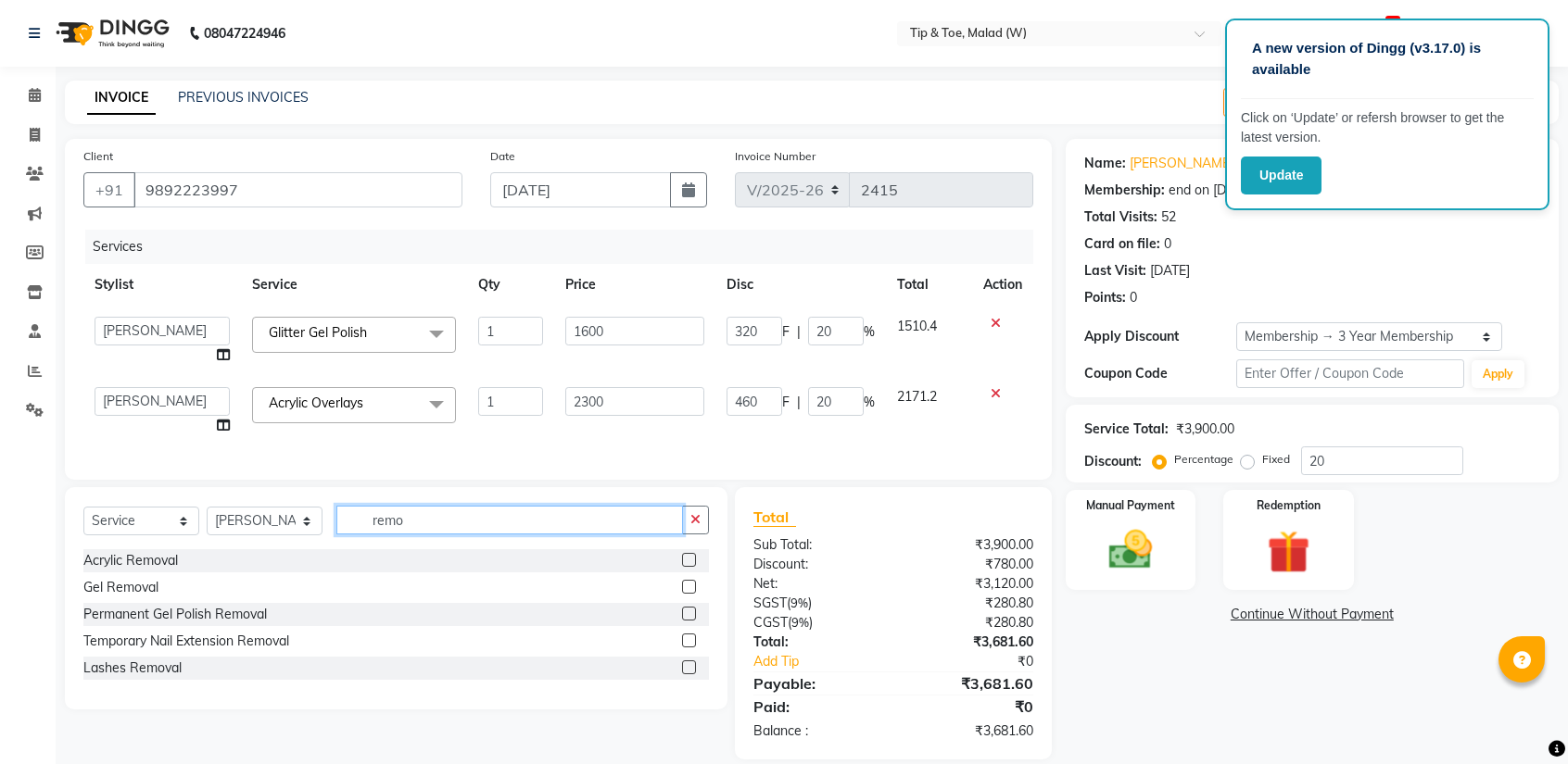
type input "remo"
click at [685, 621] on label at bounding box center [689, 614] width 14 height 14
click at [685, 621] on input "checkbox" at bounding box center [688, 615] width 12 height 12
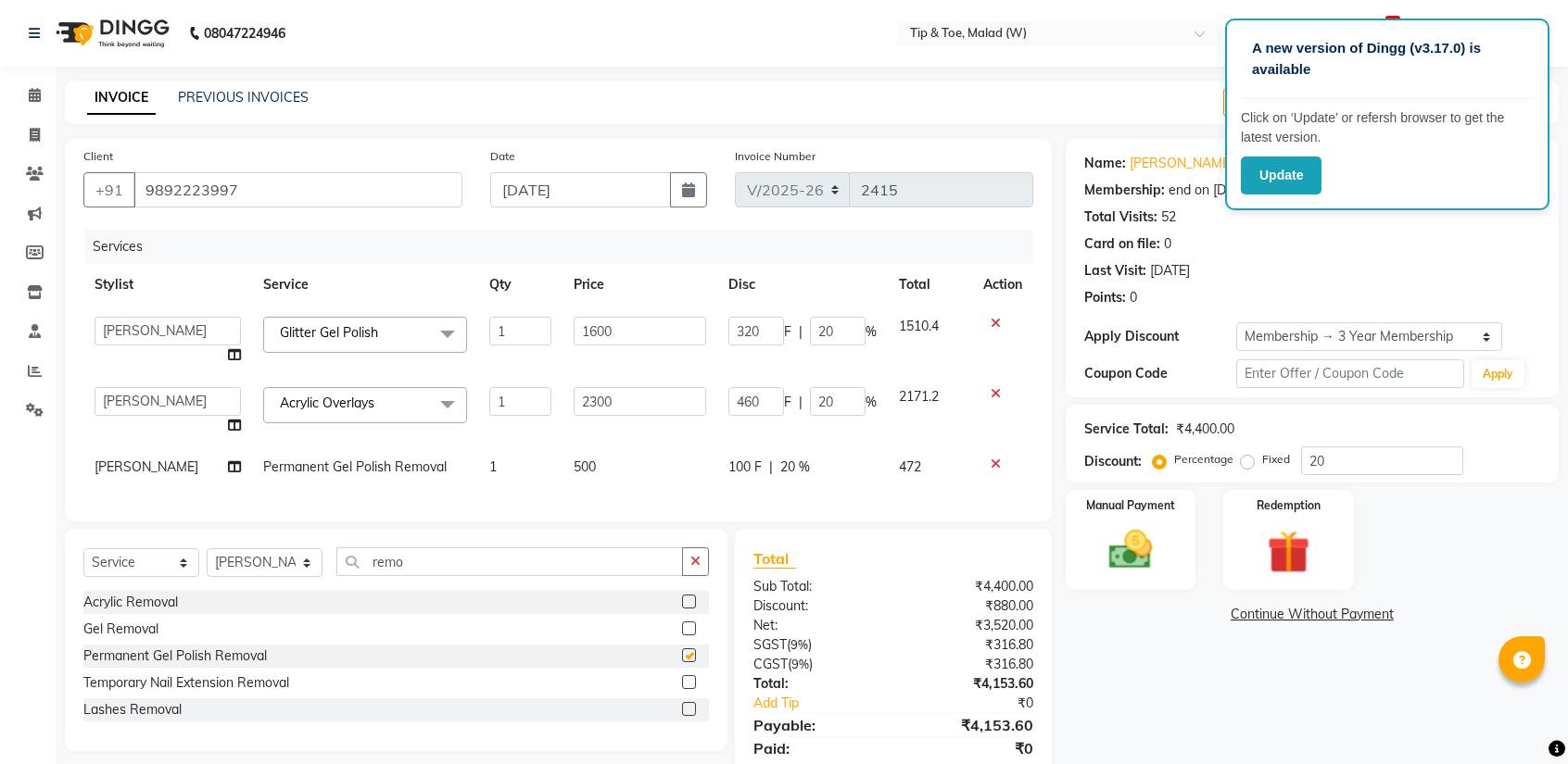
checkbox input "false"
click at [420, 576] on input "remo" at bounding box center [510, 561] width 347 height 28
type input "r"
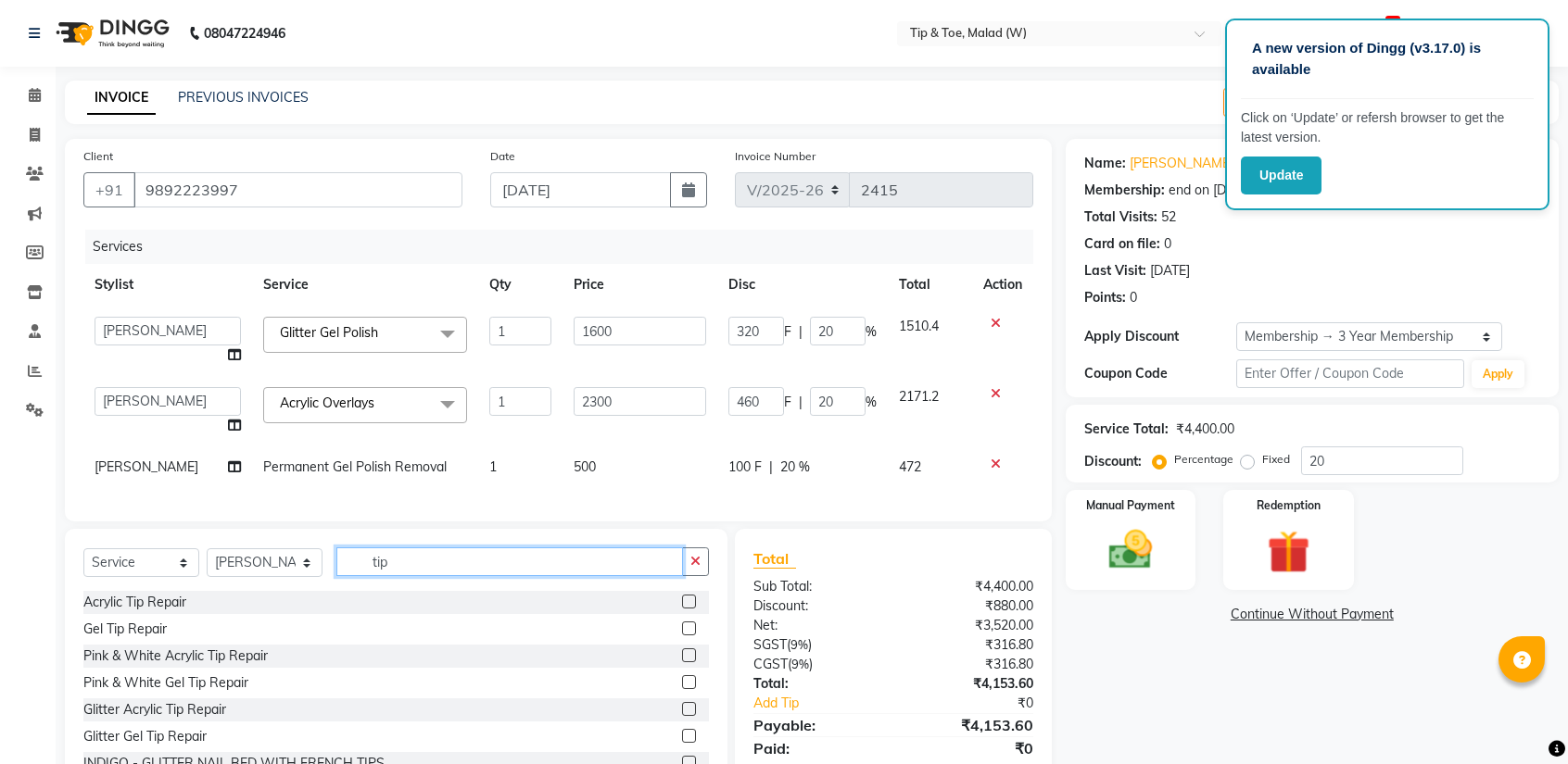
type input "tip"
click at [682, 609] on label at bounding box center [689, 601] width 14 height 14
click at [682, 609] on input "checkbox" at bounding box center [688, 602] width 12 height 12
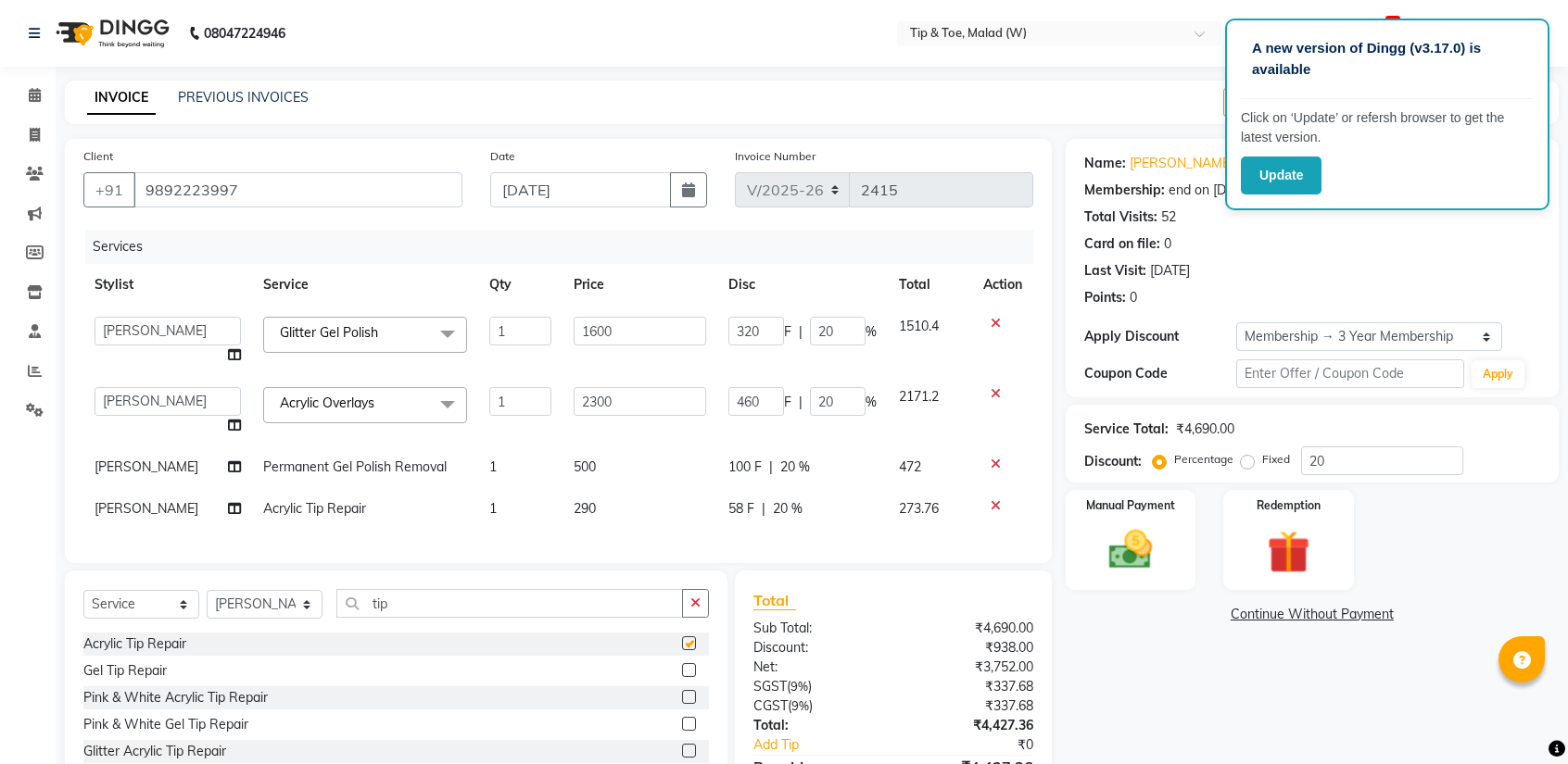
checkbox input "false"
click at [498, 519] on td "1" at bounding box center [520, 509] width 85 height 42
select select "41794"
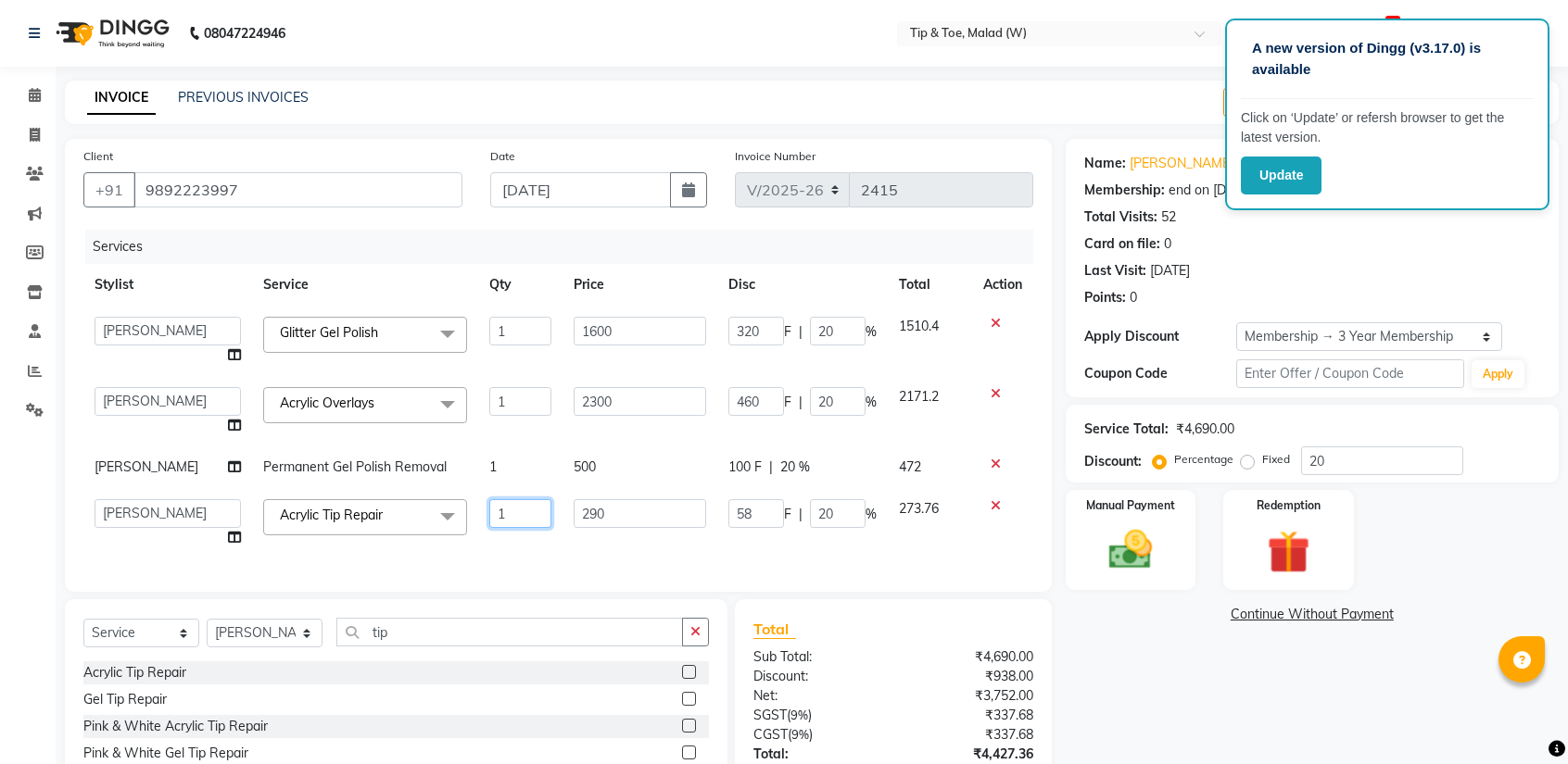
click at [504, 520] on input "1" at bounding box center [520, 513] width 62 height 28
type input "2"
click at [577, 461] on span "500" at bounding box center [584, 467] width 22 height 17
select select "41794"
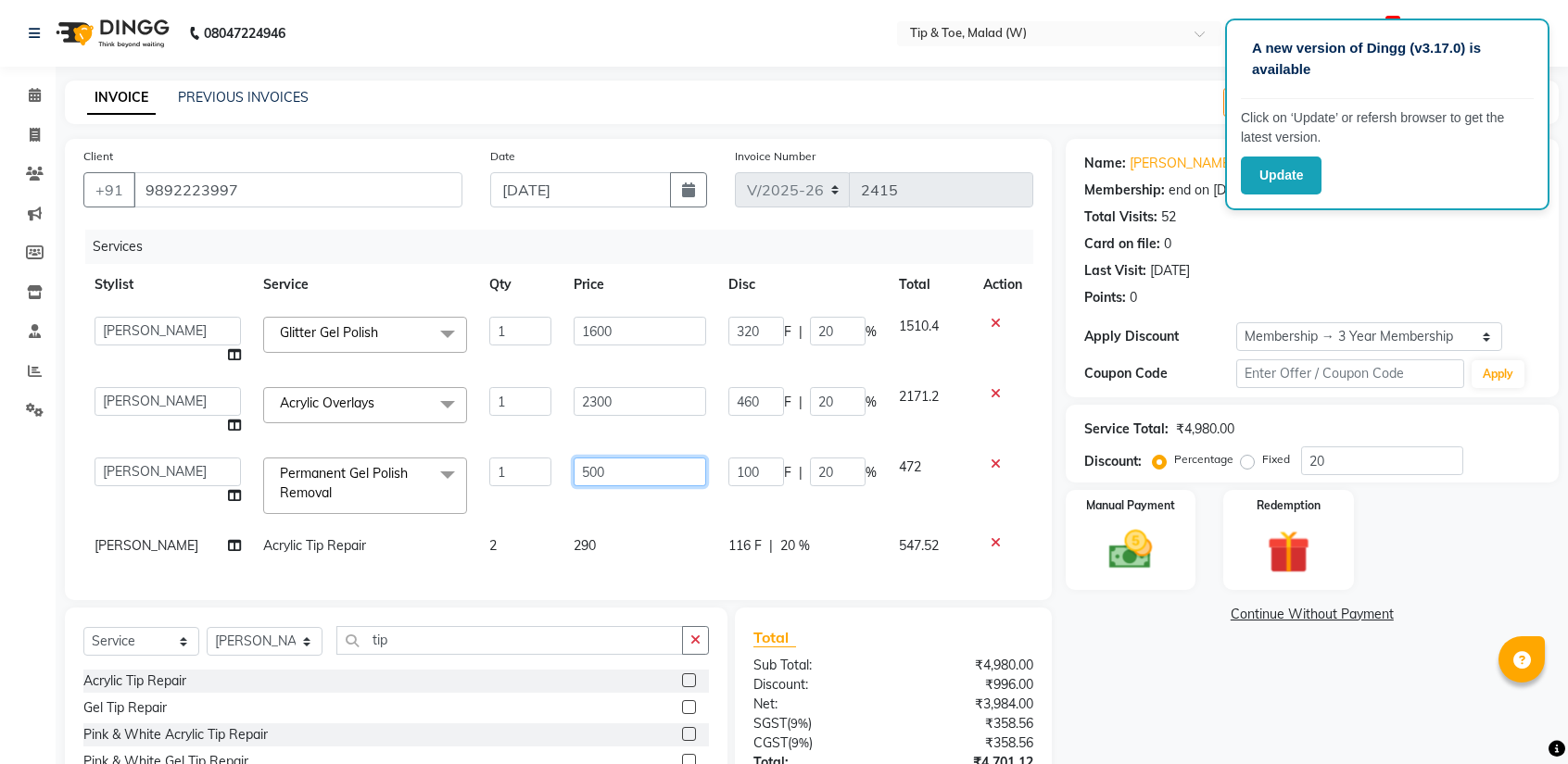
drag, startPoint x: 599, startPoint y: 478, endPoint x: 563, endPoint y: 477, distance: 36.0
click at [563, 477] on td "500" at bounding box center [639, 485] width 155 height 79
type input "300"
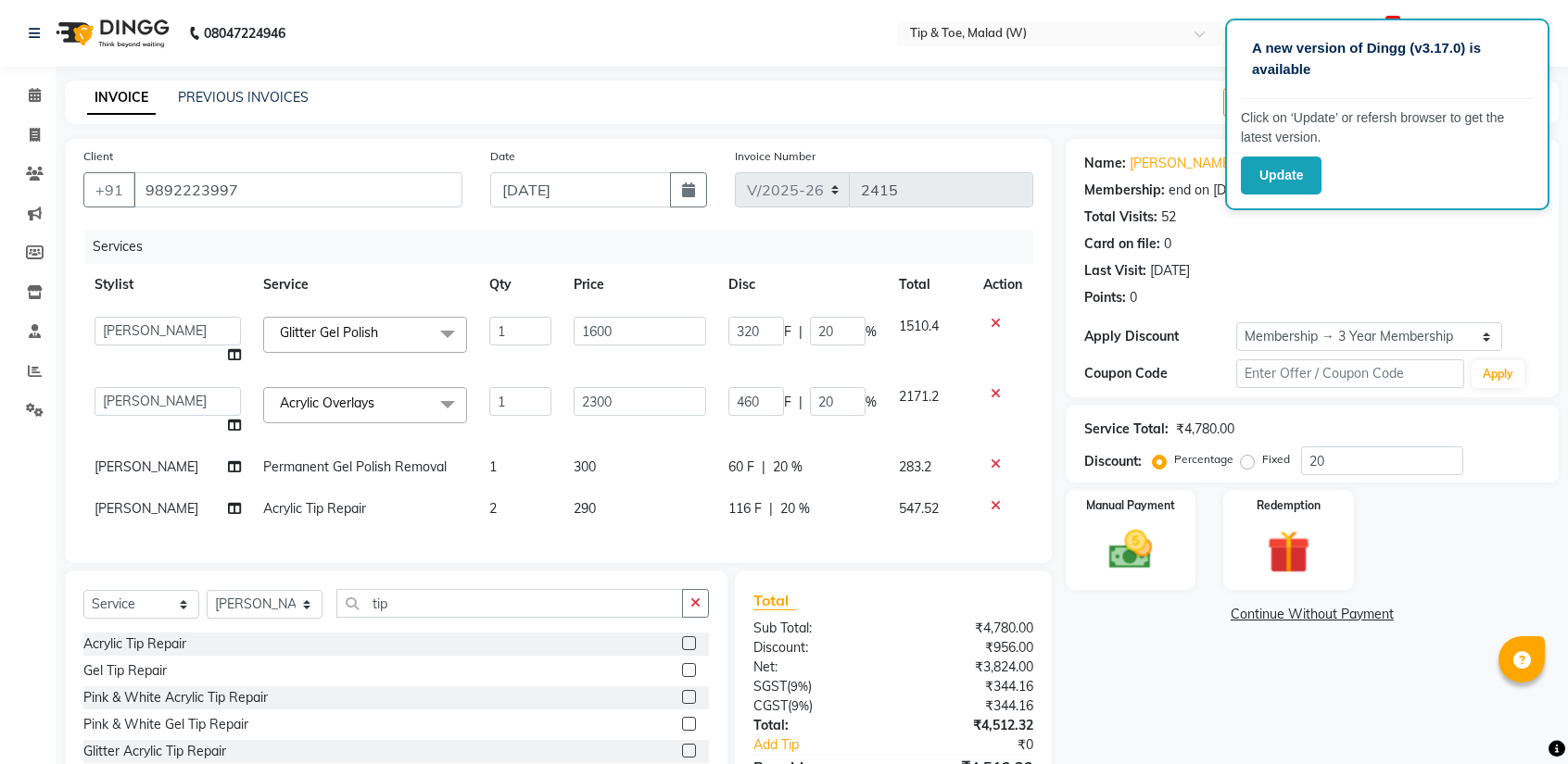
click at [782, 466] on span "20 %" at bounding box center [787, 468] width 29 height 19
select select "41794"
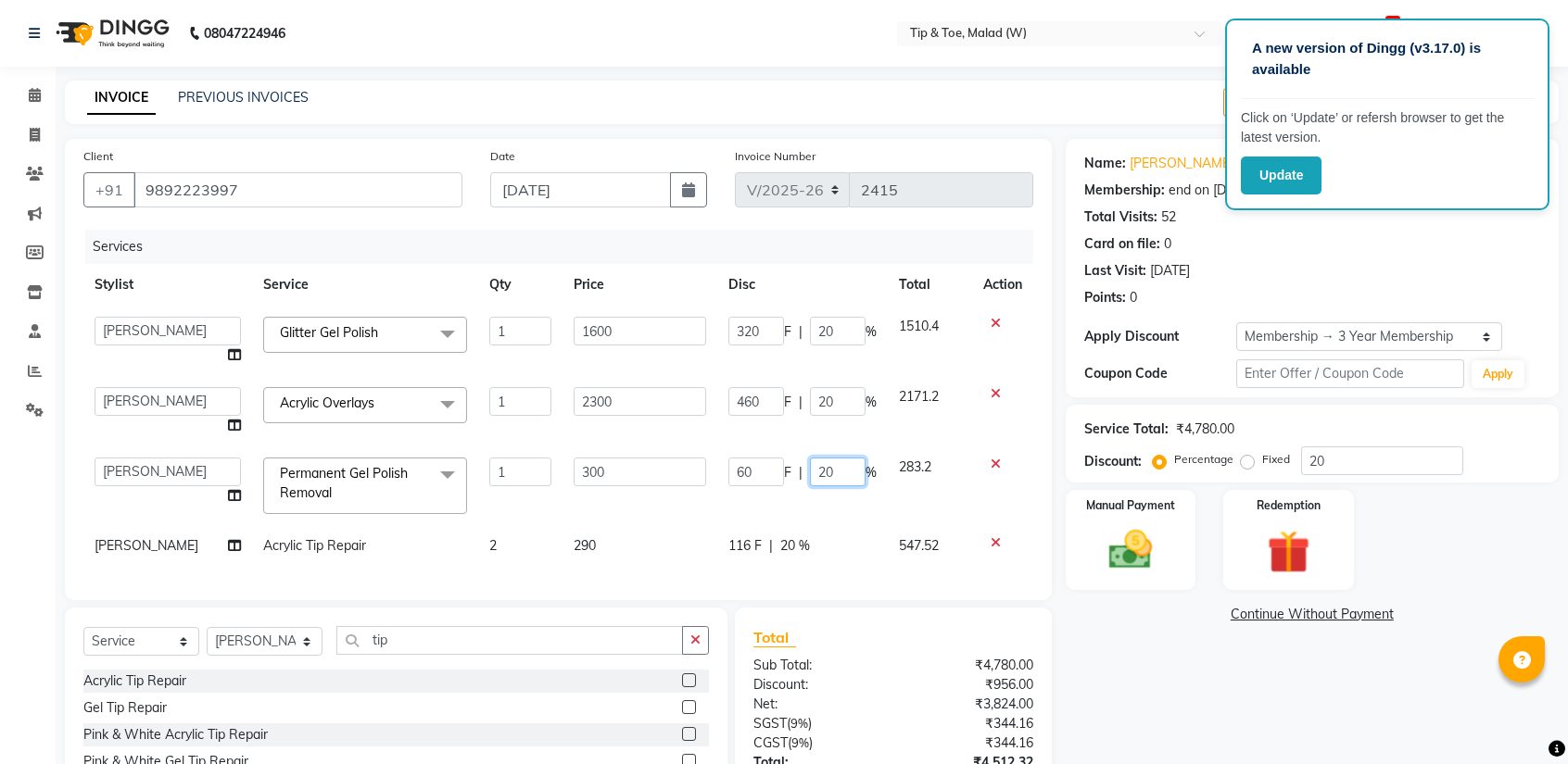
click at [830, 478] on input "20" at bounding box center [837, 472] width 56 height 28
type input "2"
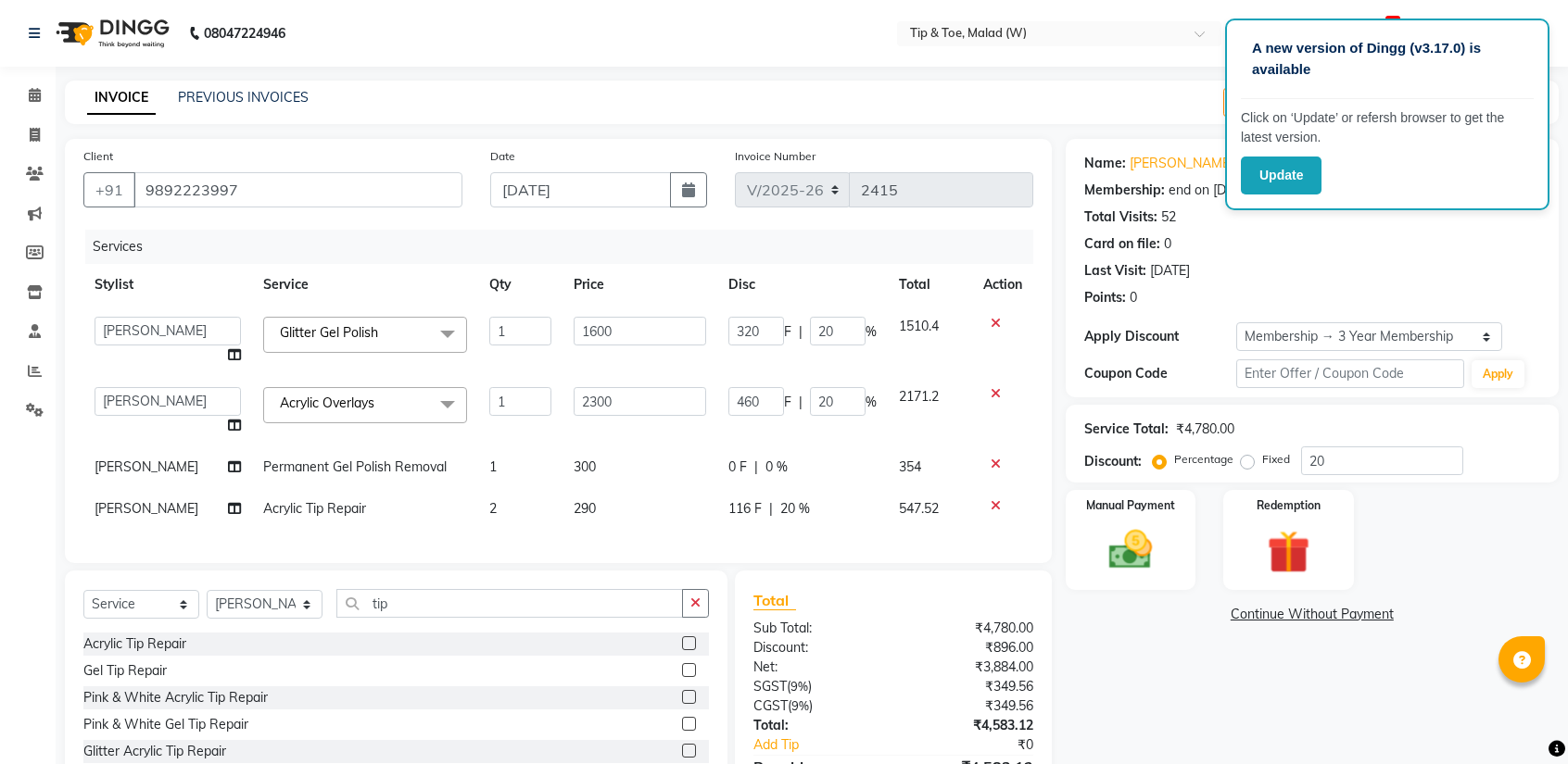
click at [1156, 687] on div "Name: [PERSON_NAME] Membership: end on [DATE] Total Visits: 52 Card on file: 0 …" at bounding box center [1319, 491] width 507 height 705
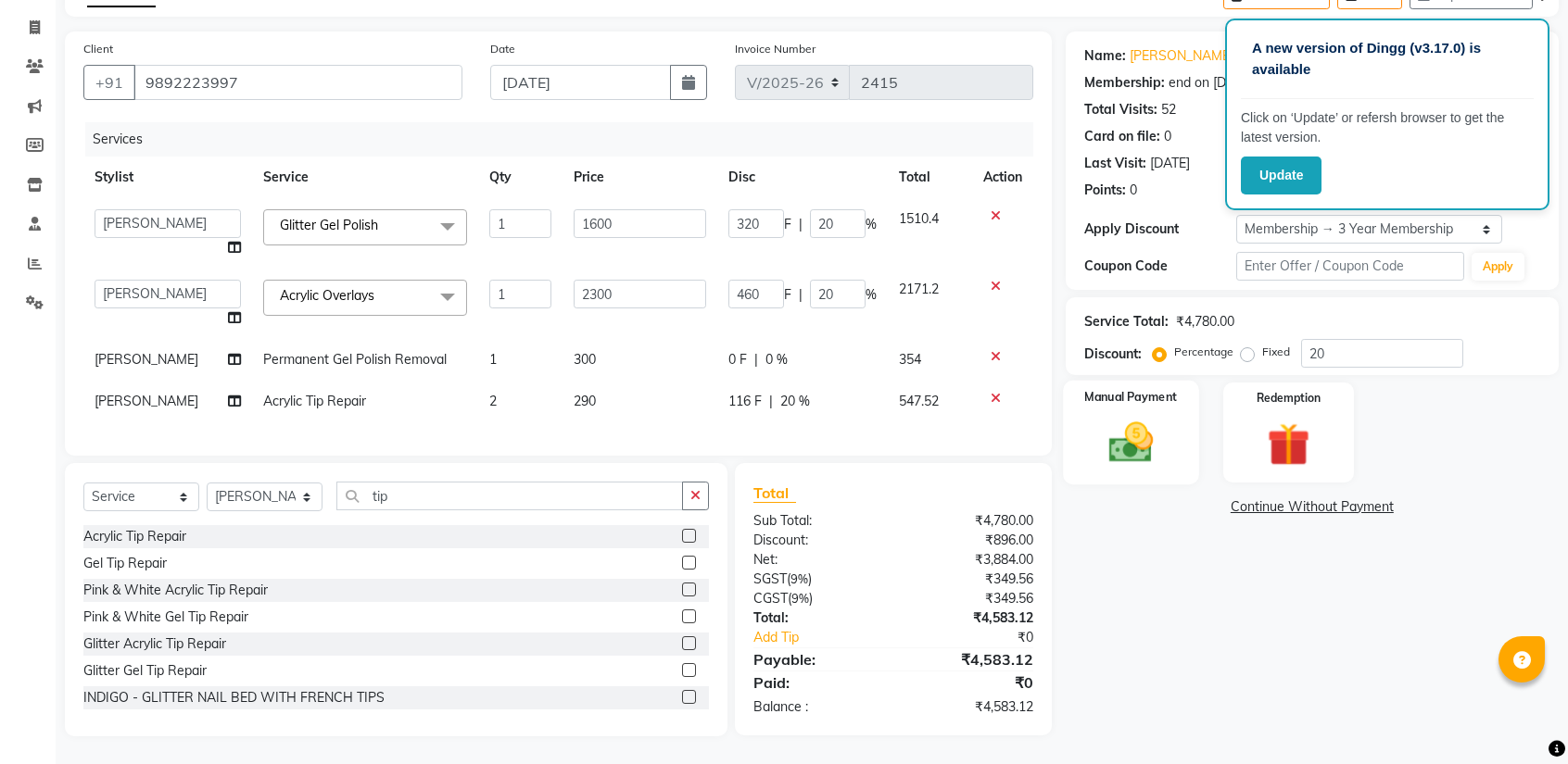
click at [1116, 393] on div "Manual Payment" at bounding box center [1129, 433] width 135 height 103
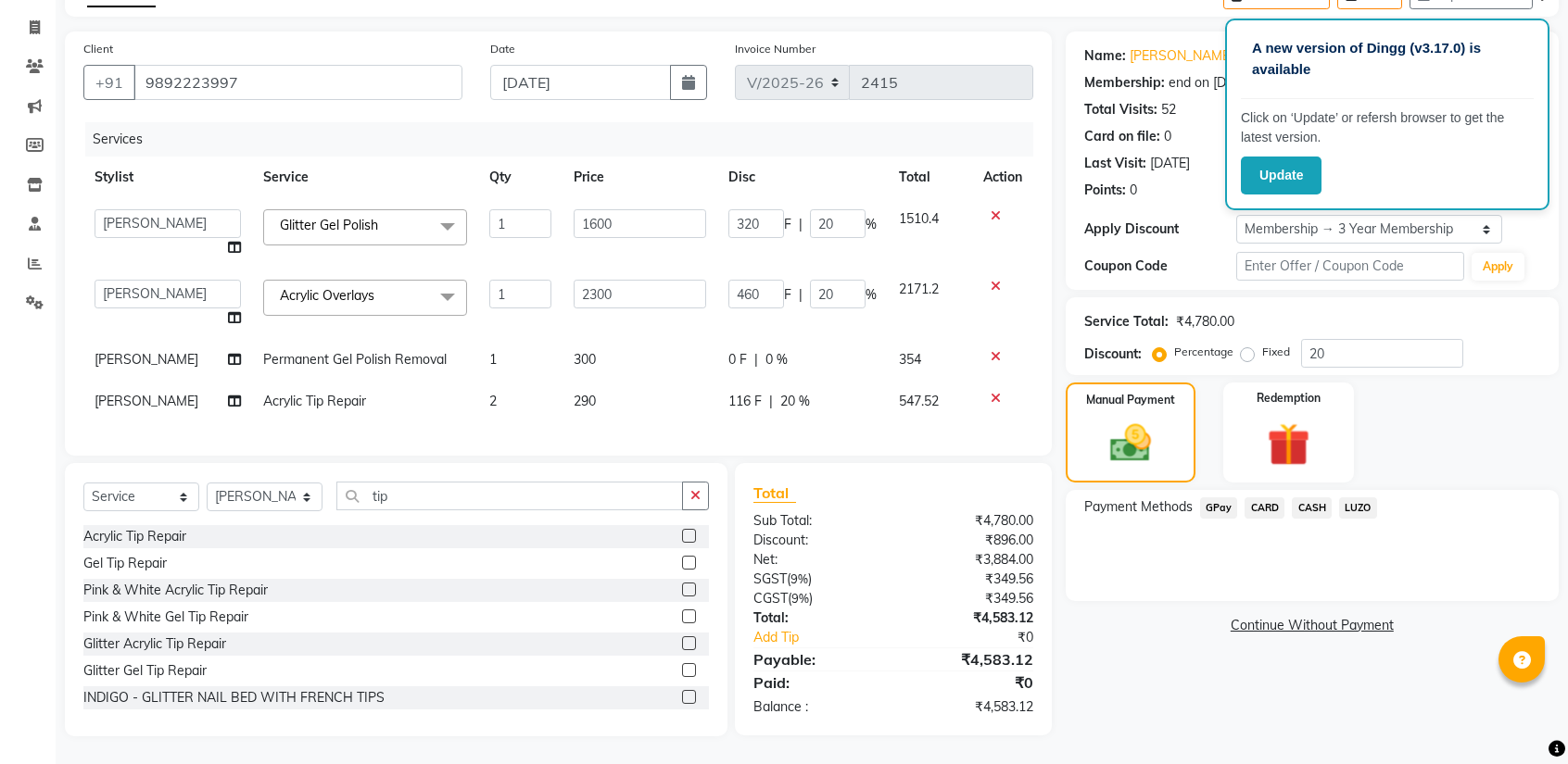
click at [1258, 498] on span "CARD" at bounding box center [1264, 509] width 40 height 21
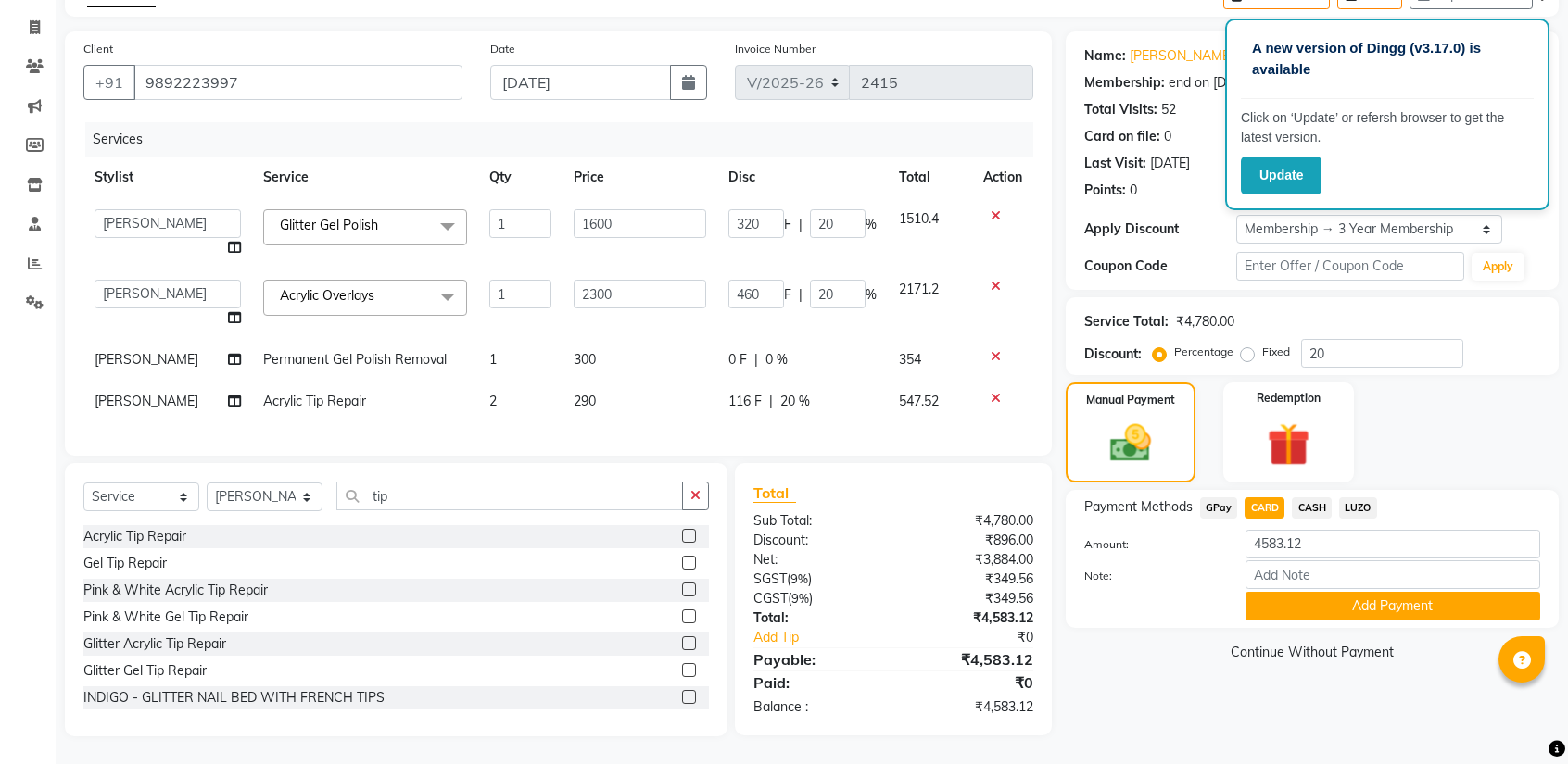
drag, startPoint x: 1297, startPoint y: 591, endPoint x: 1317, endPoint y: 589, distance: 20.1
click at [1297, 592] on button "Add Payment" at bounding box center [1393, 606] width 294 height 28
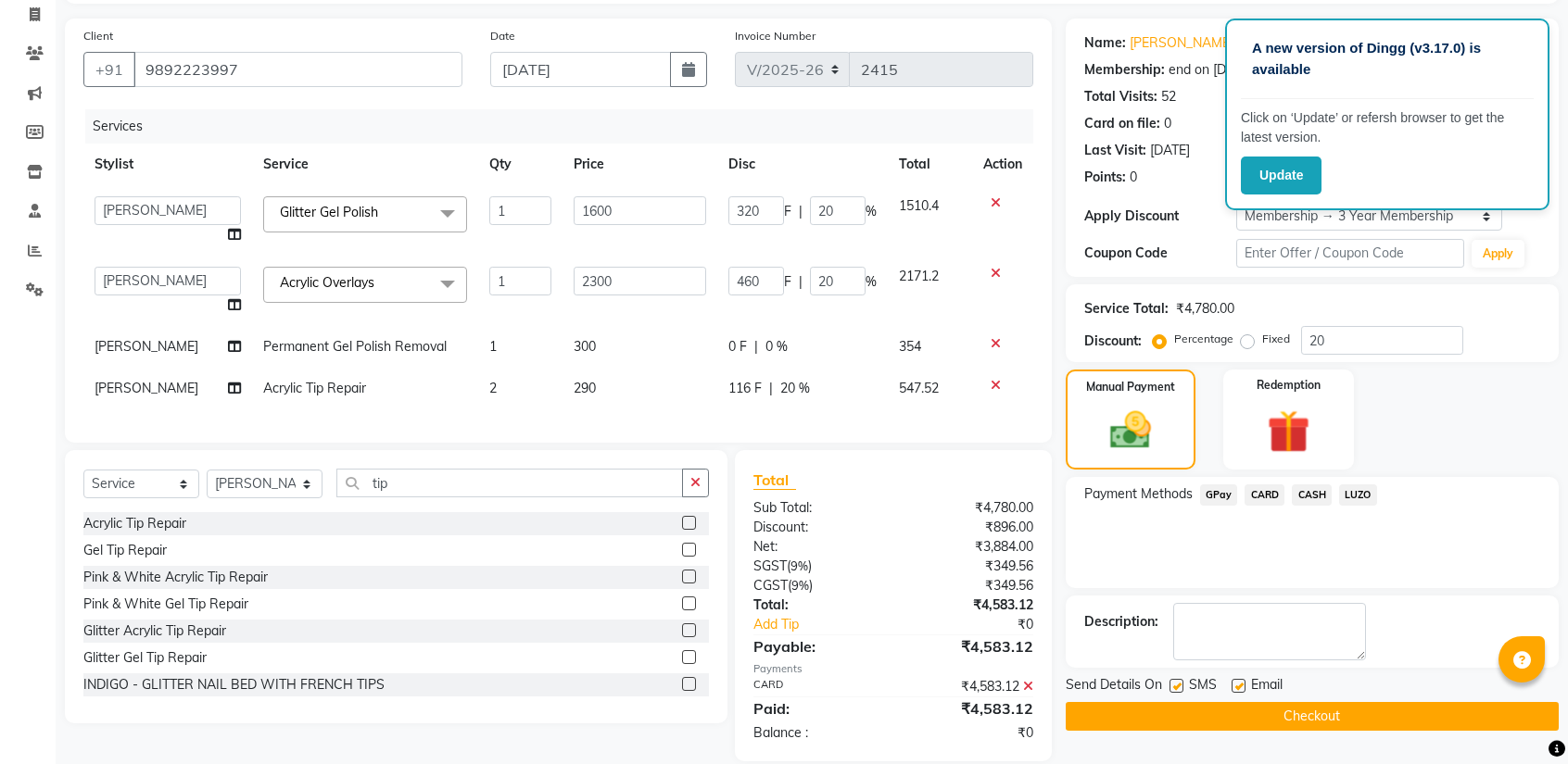
click at [1285, 707] on button "Checkout" at bounding box center [1312, 716] width 493 height 28
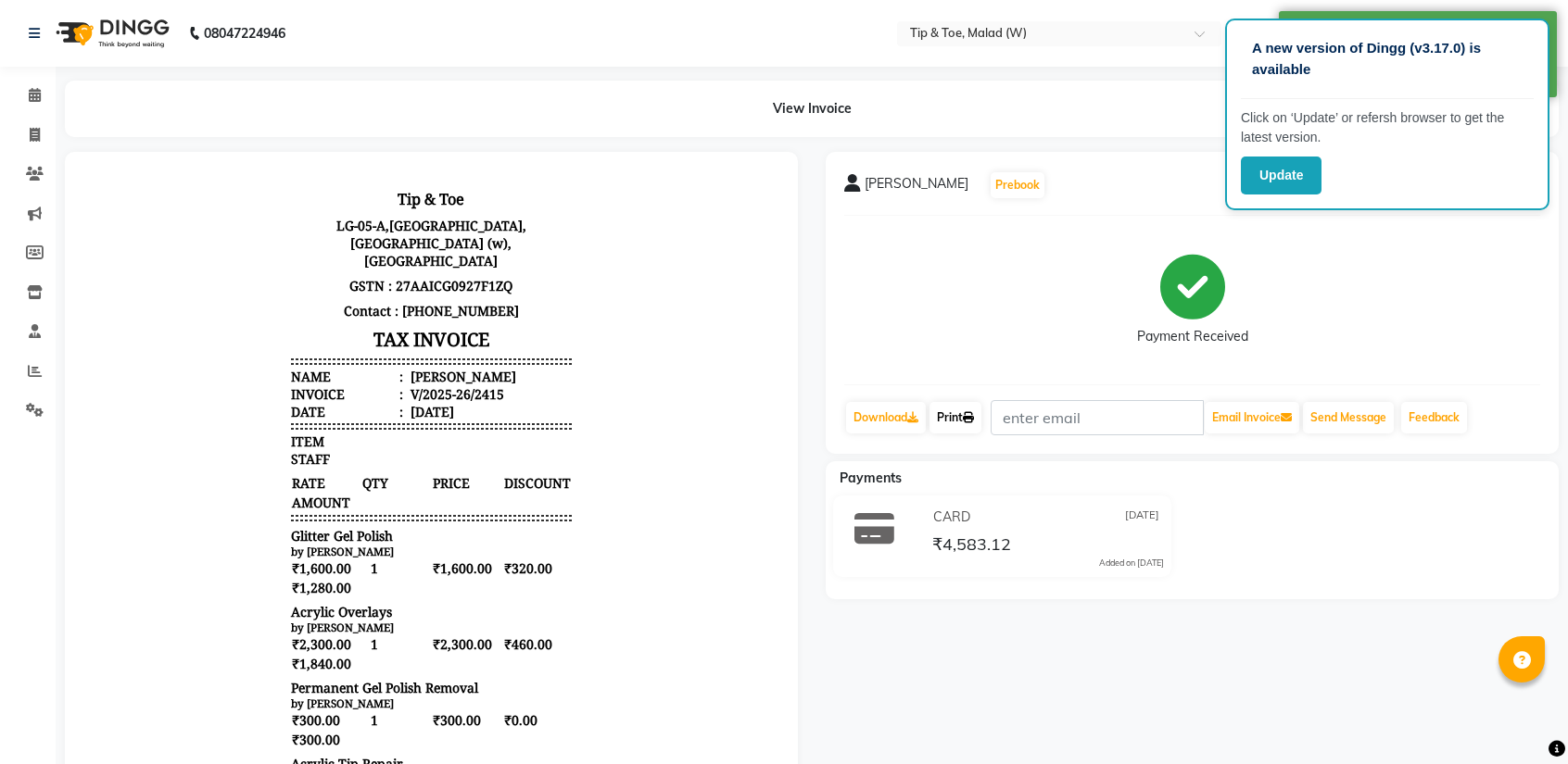
click at [945, 423] on link "Print" at bounding box center [955, 418] width 52 height 31
click at [34, 94] on icon at bounding box center [34, 95] width 12 height 14
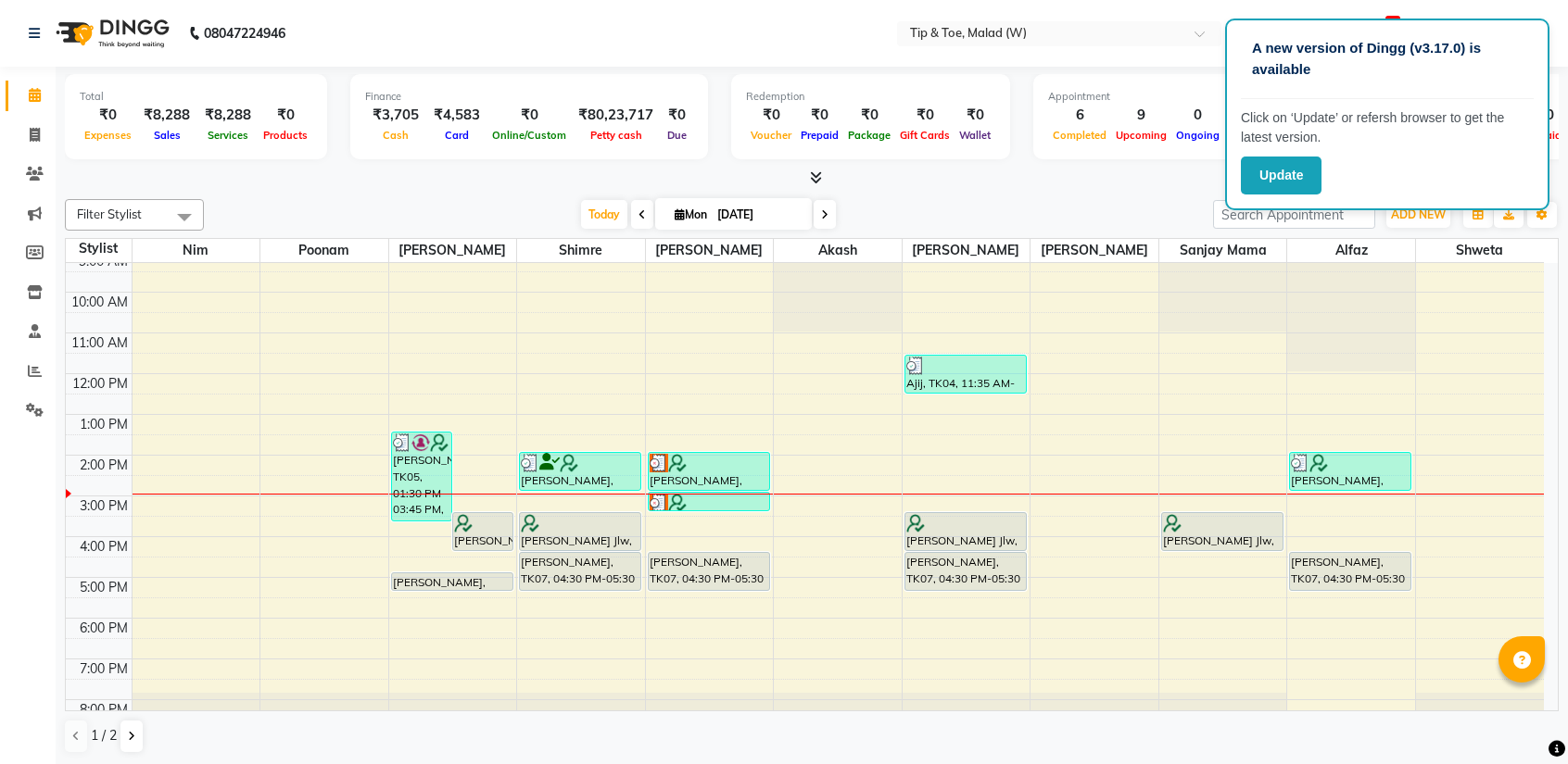
scroll to position [72, 0]
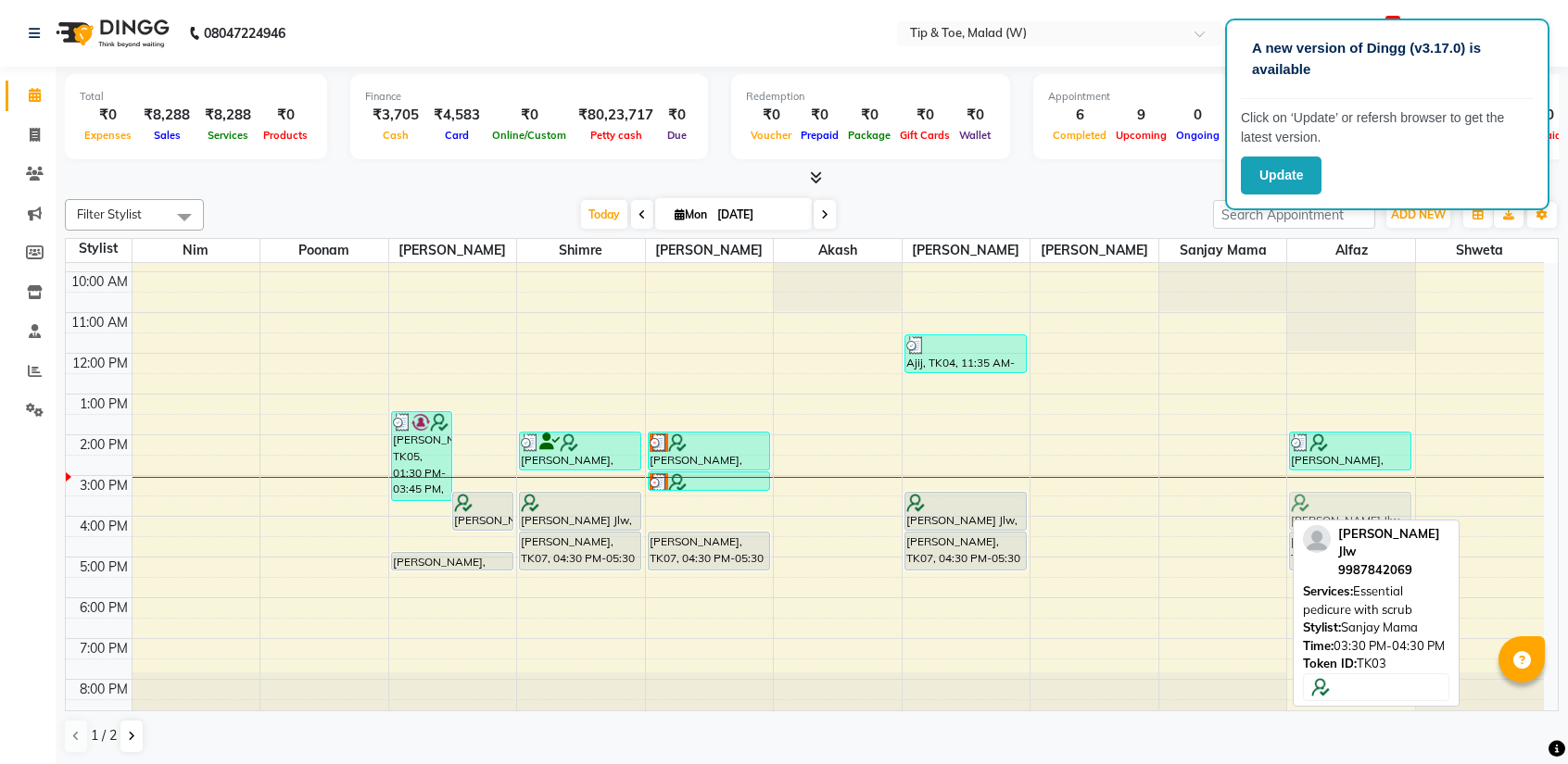
drag, startPoint x: 1259, startPoint y: 496, endPoint x: 1337, endPoint y: 505, distance: 78.5
click at [1337, 505] on tr "[PERSON_NAME], TK05, 01:30 PM-03:45 PM, Glitter Gel Polish,Acrylic Overlays,Per…" at bounding box center [805, 455] width 1477 height 529
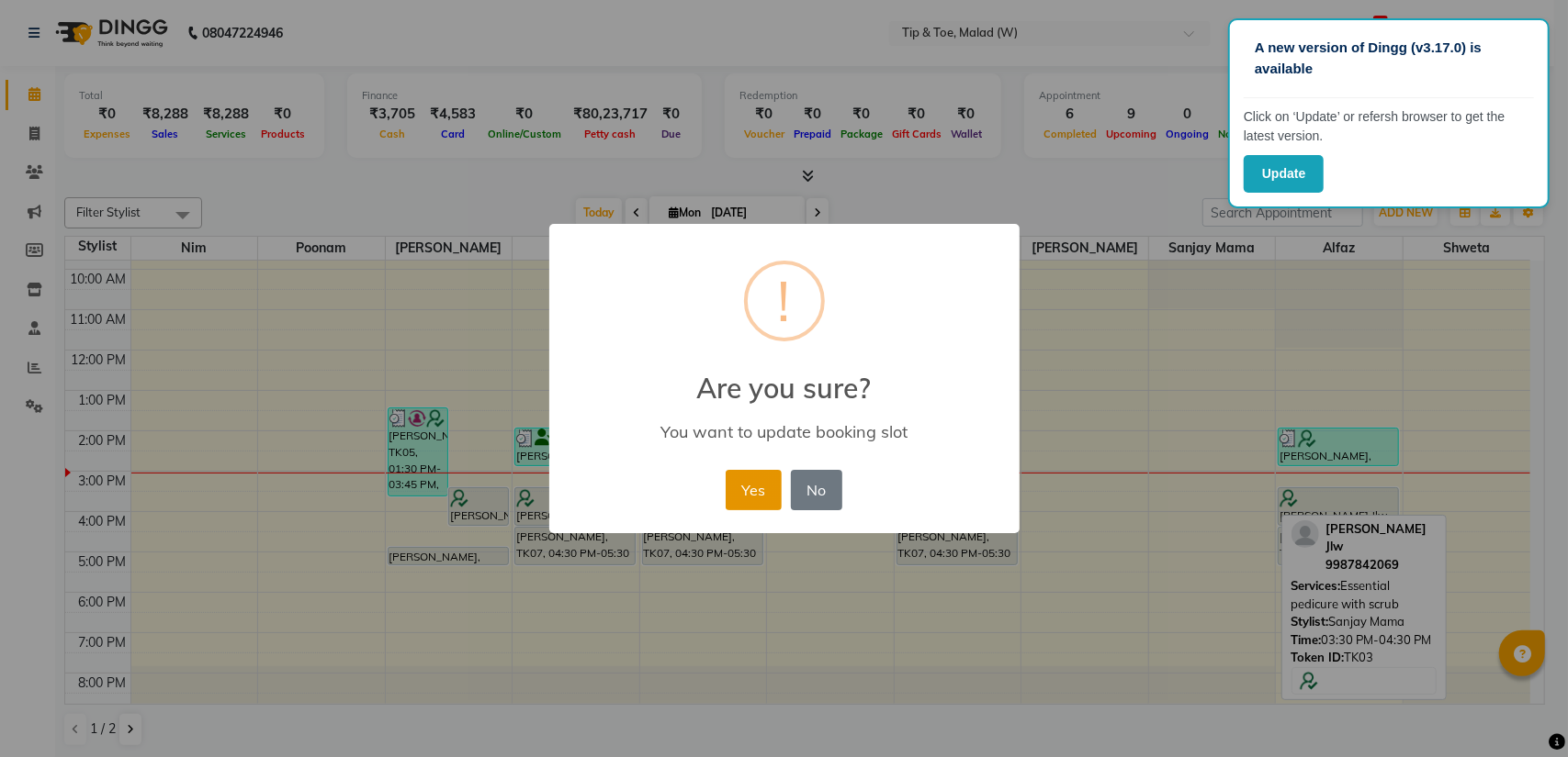
click at [756, 484] on button "Yes" at bounding box center [754, 491] width 56 height 41
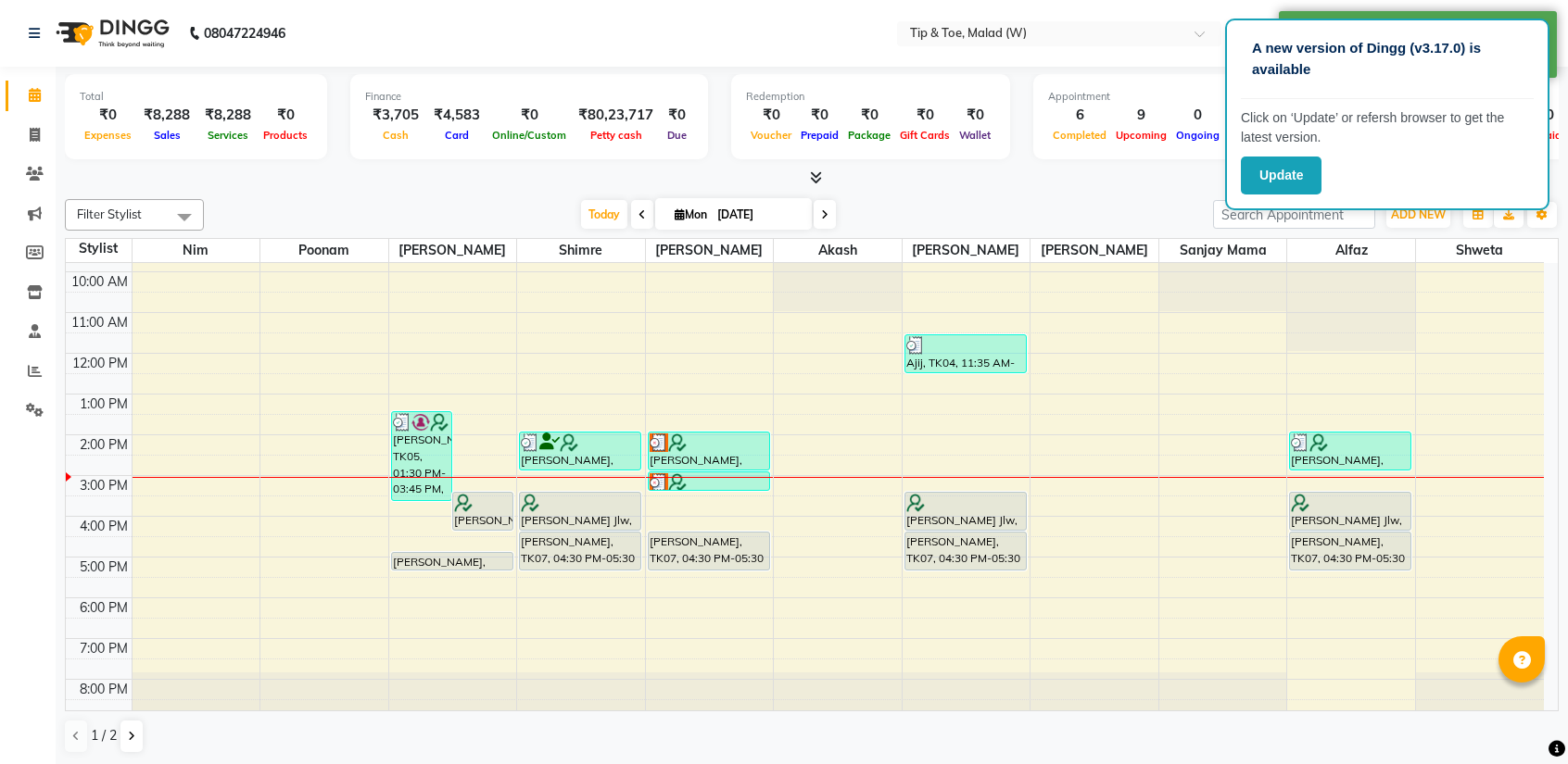
click at [1214, 479] on div "8:00 AM 9:00 AM 10:00 AM 11:00 AM 12:00 PM 1:00 PM 2:00 PM 3:00 PM 4:00 PM 5:00…" at bounding box center [805, 455] width 1477 height 529
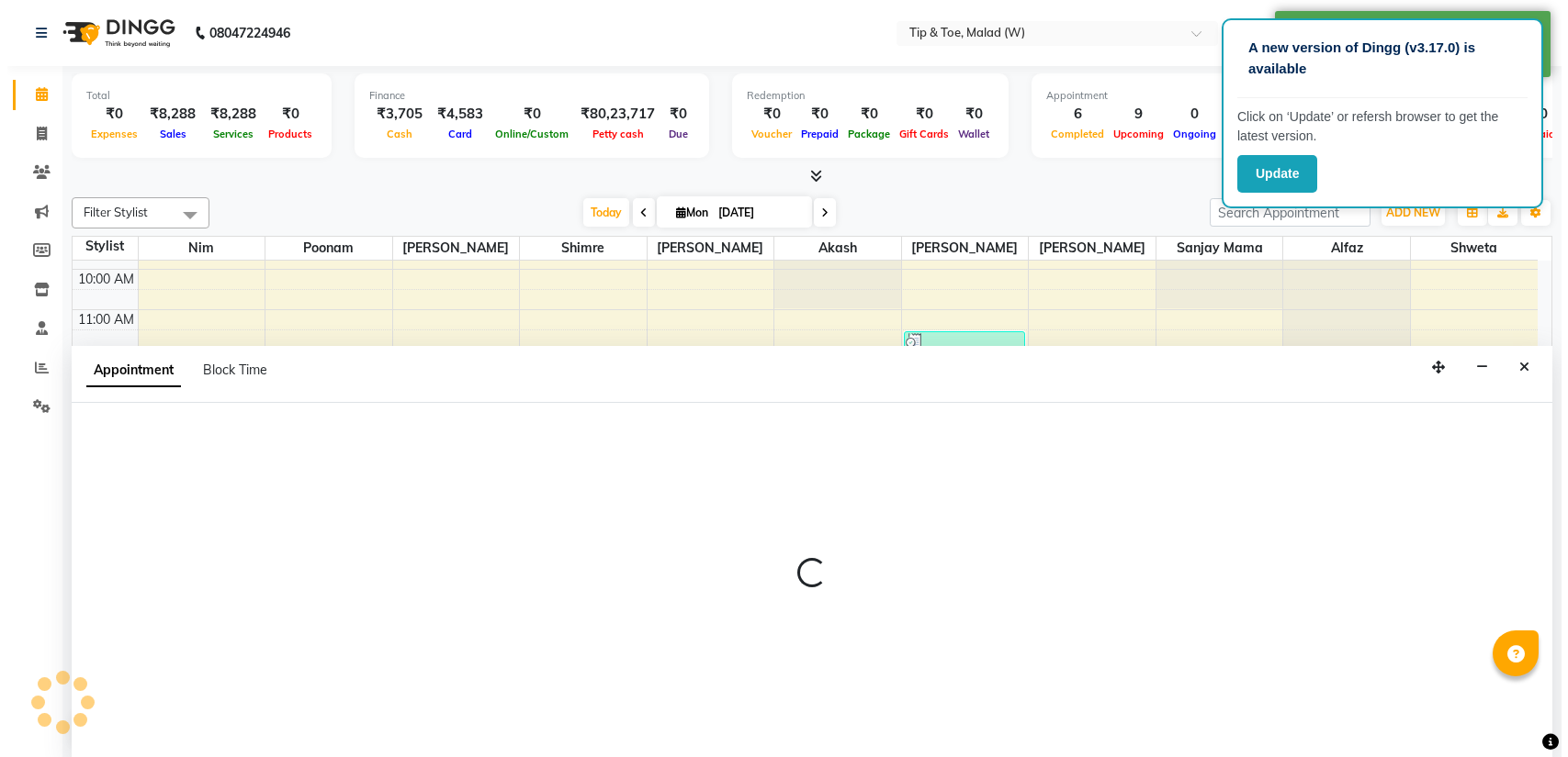
scroll to position [0, 0]
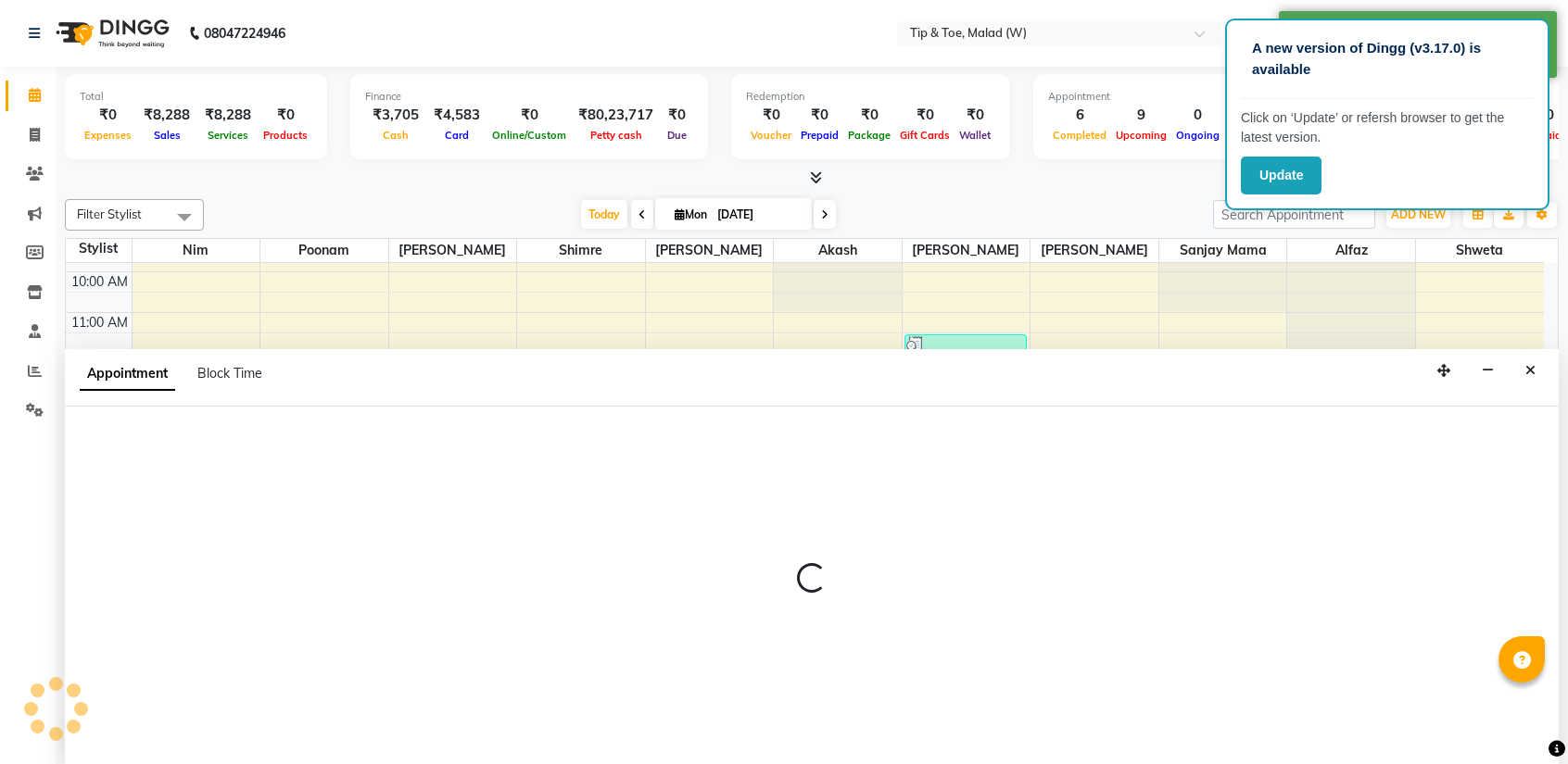
select select "48549"
select select "900"
select select "tentative"
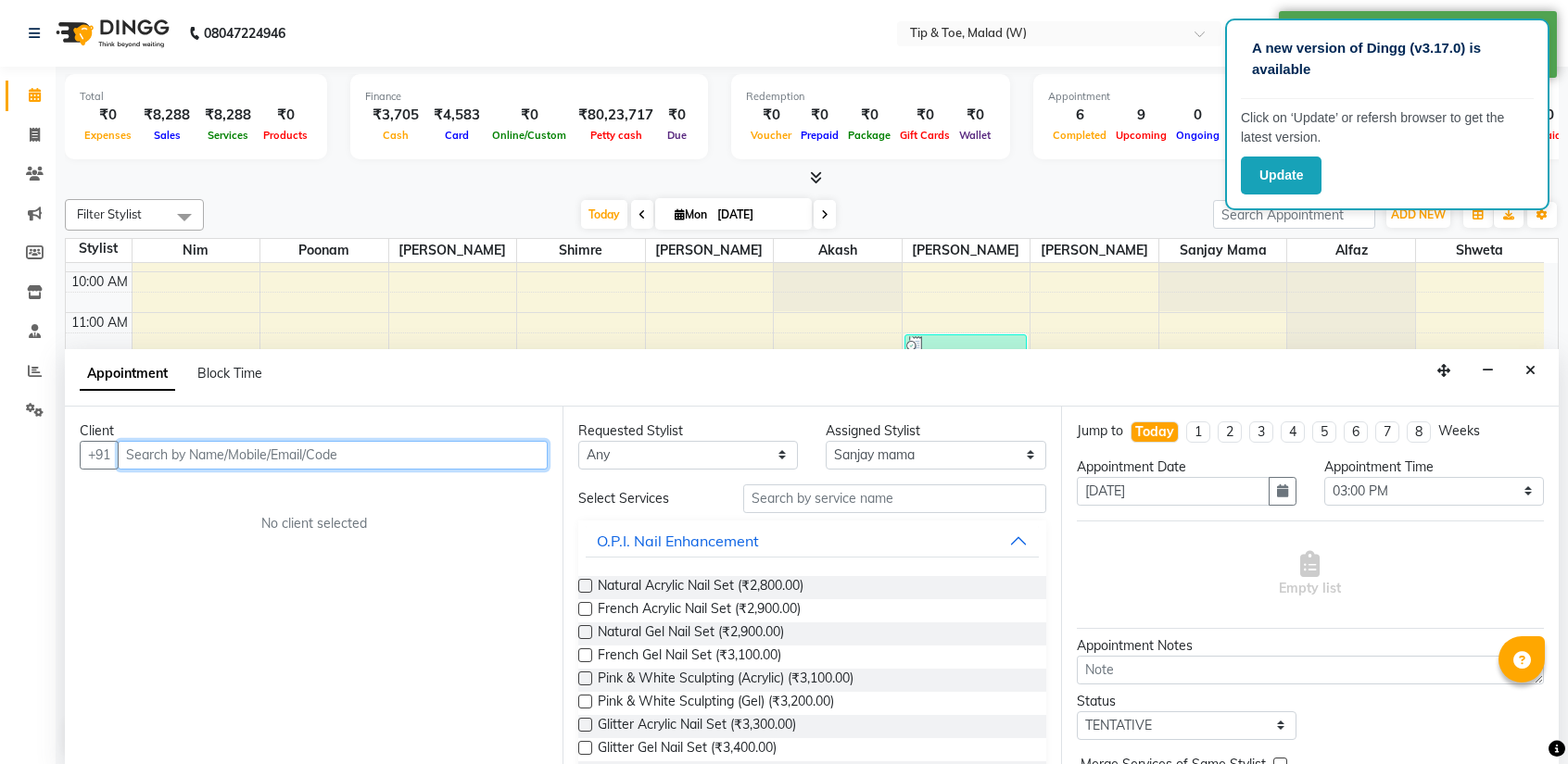
click at [263, 449] on input "text" at bounding box center [332, 455] width 430 height 28
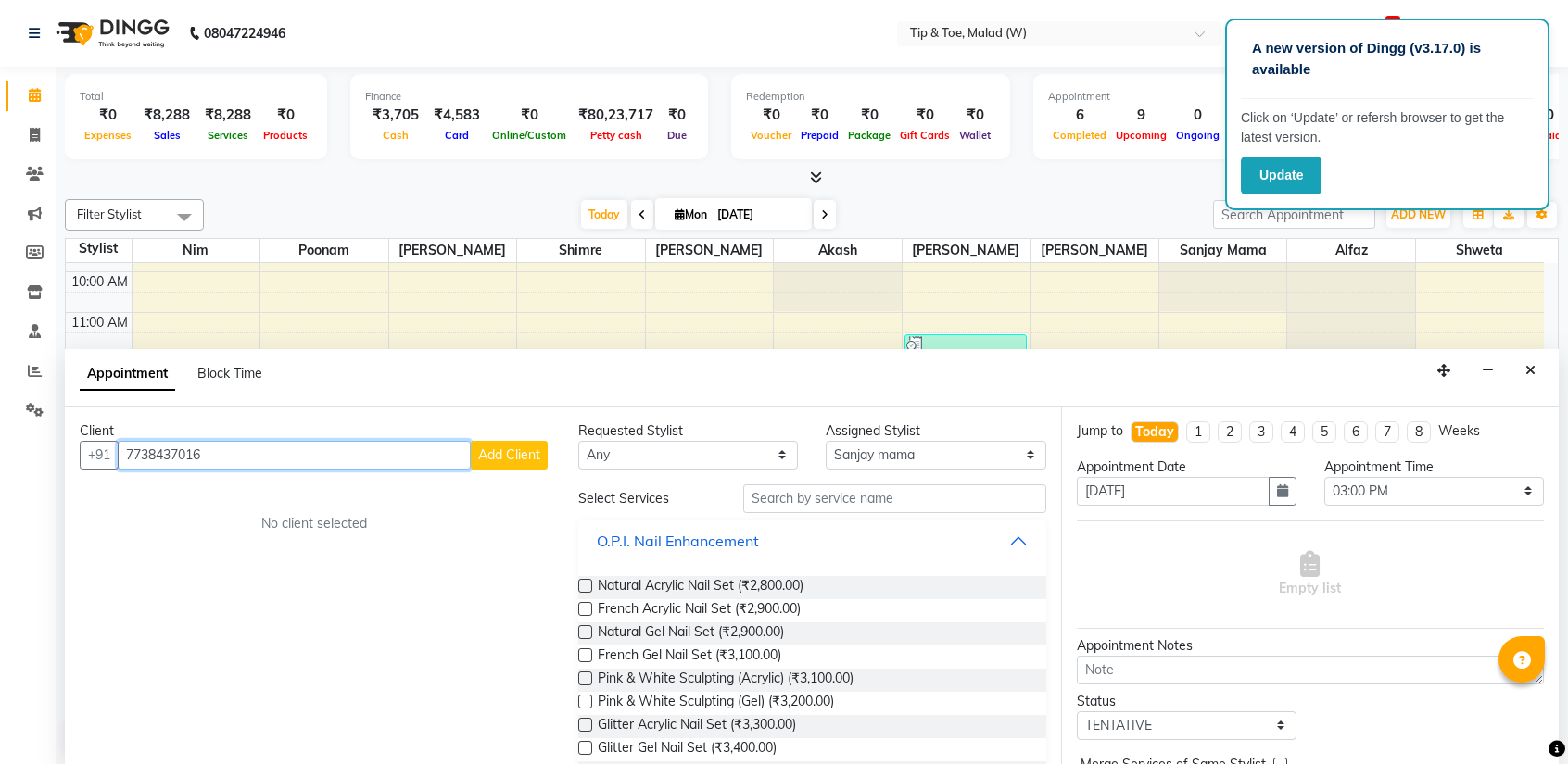
type input "7738437016"
click at [488, 455] on span "Add Client" at bounding box center [510, 454] width 62 height 17
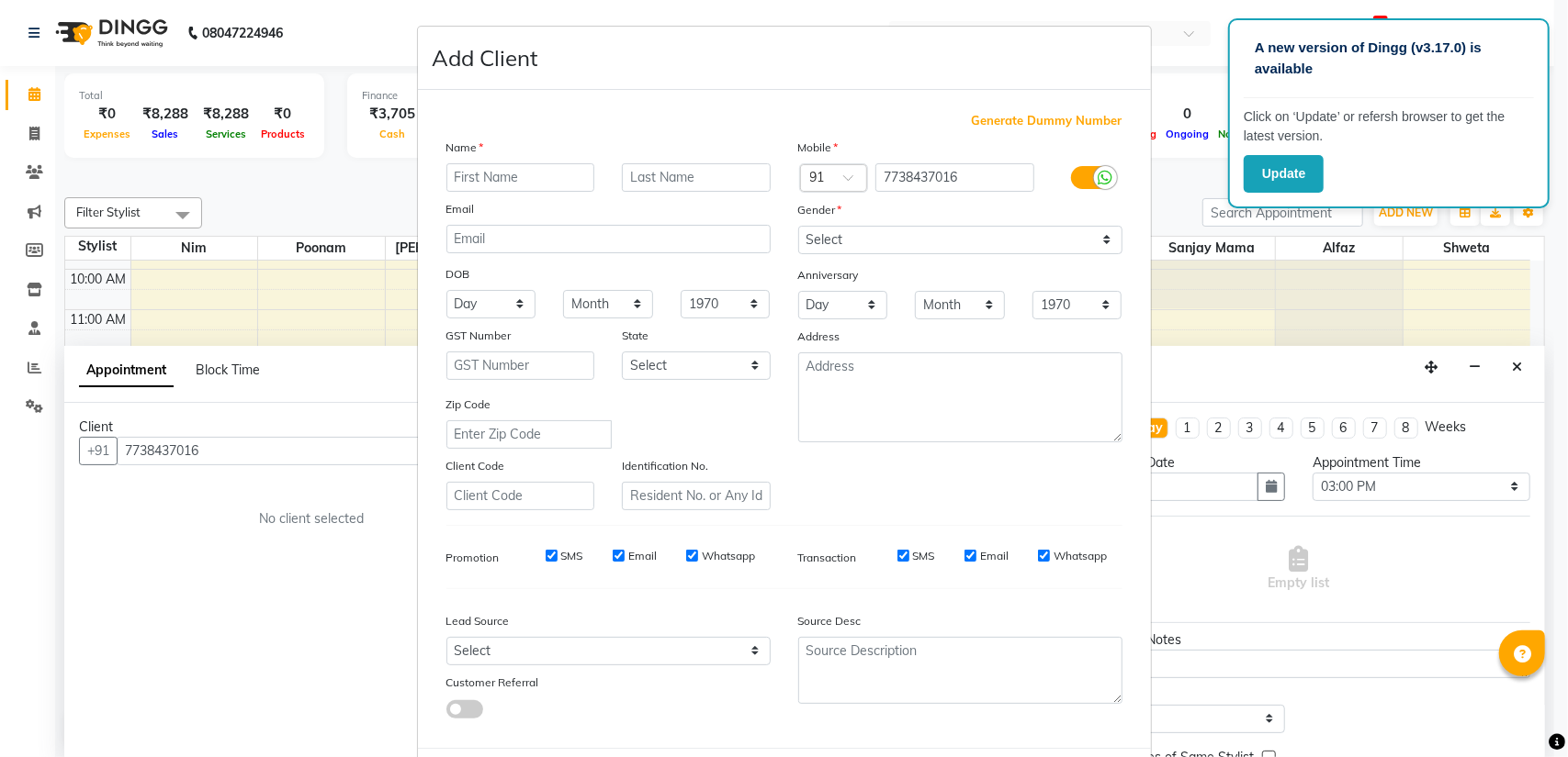
click at [469, 187] on input "text" at bounding box center [521, 177] width 149 height 28
type input "Neha"
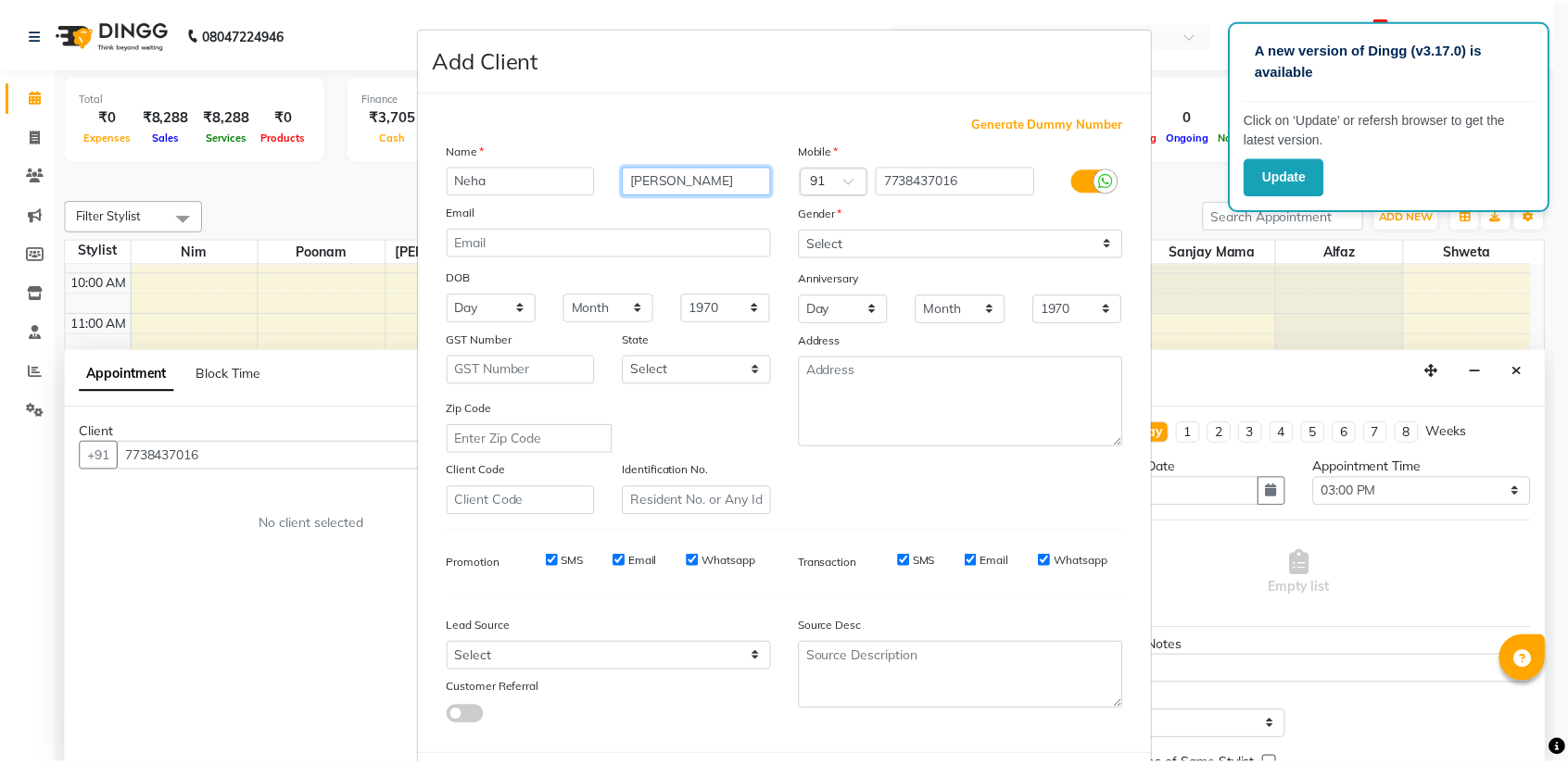
scroll to position [87, 0]
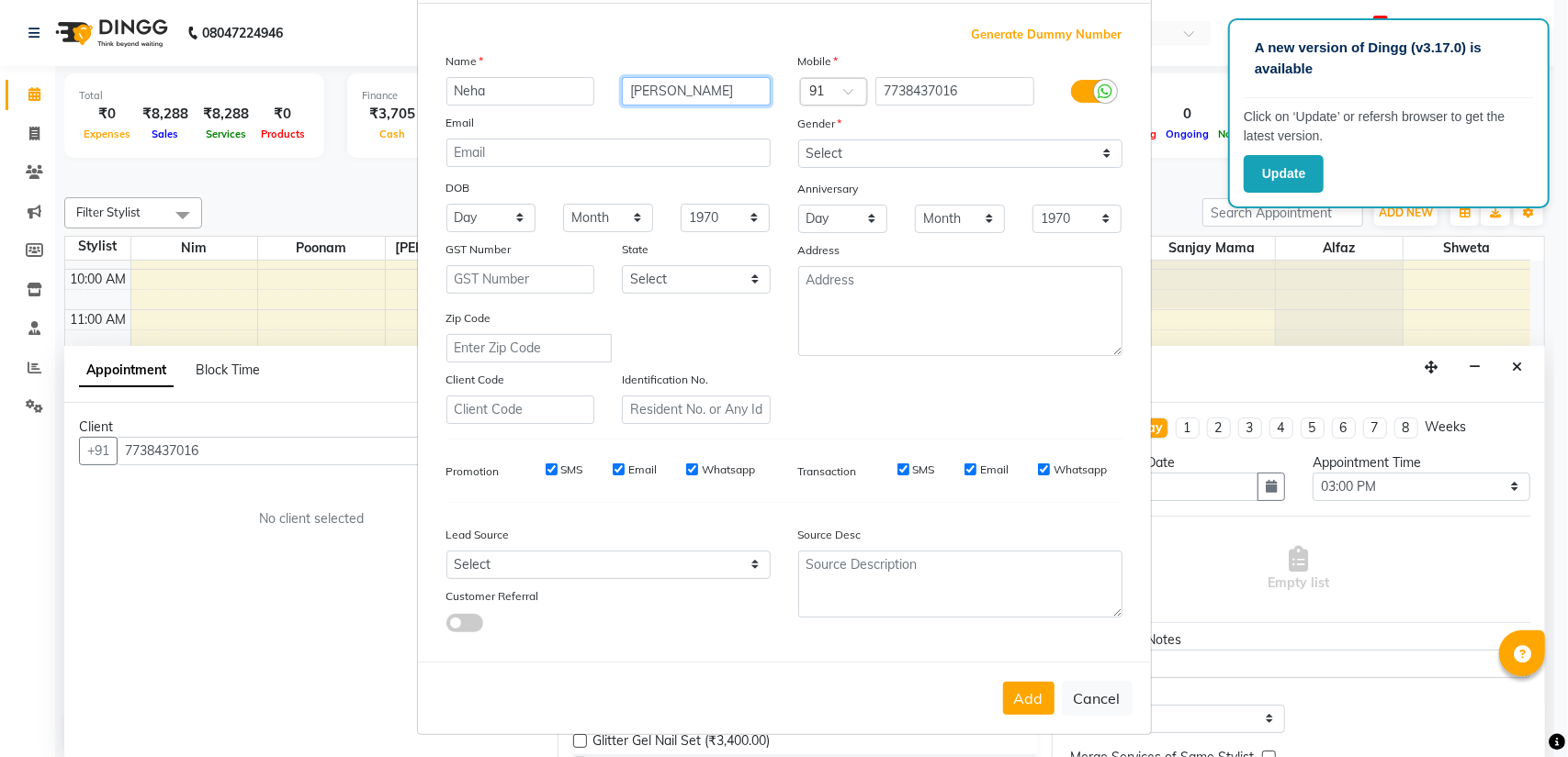
type input "[PERSON_NAME]"
click at [827, 160] on select "Select [DEMOGRAPHIC_DATA] [DEMOGRAPHIC_DATA] Other Prefer Not To Say" at bounding box center [960, 154] width 325 height 28
select select "[DEMOGRAPHIC_DATA]"
click at [798, 140] on select "Select [DEMOGRAPHIC_DATA] [DEMOGRAPHIC_DATA] Other Prefer Not To Say" at bounding box center [960, 154] width 325 height 28
click at [1017, 688] on button "Add" at bounding box center [1028, 698] width 51 height 33
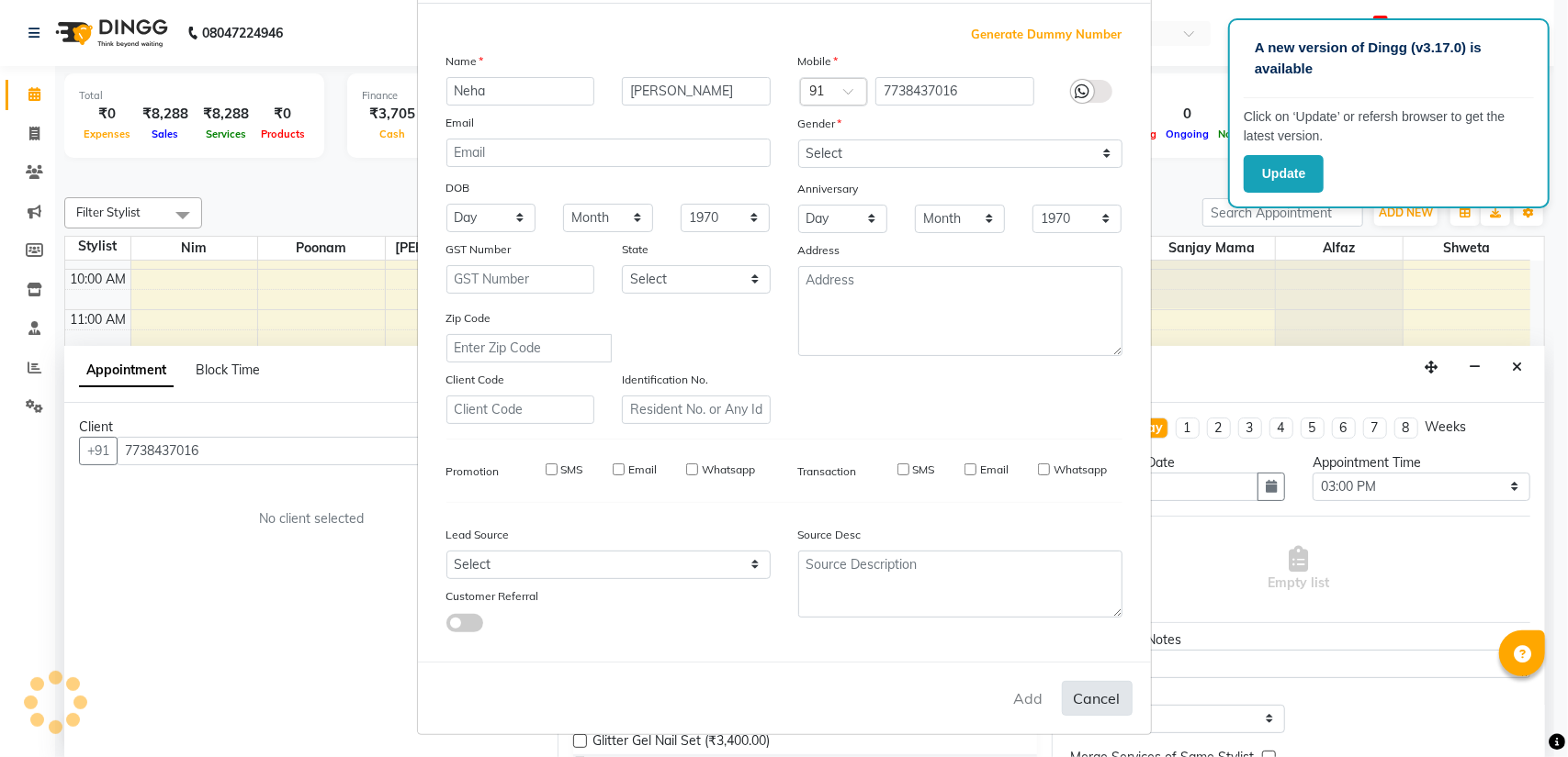
select select
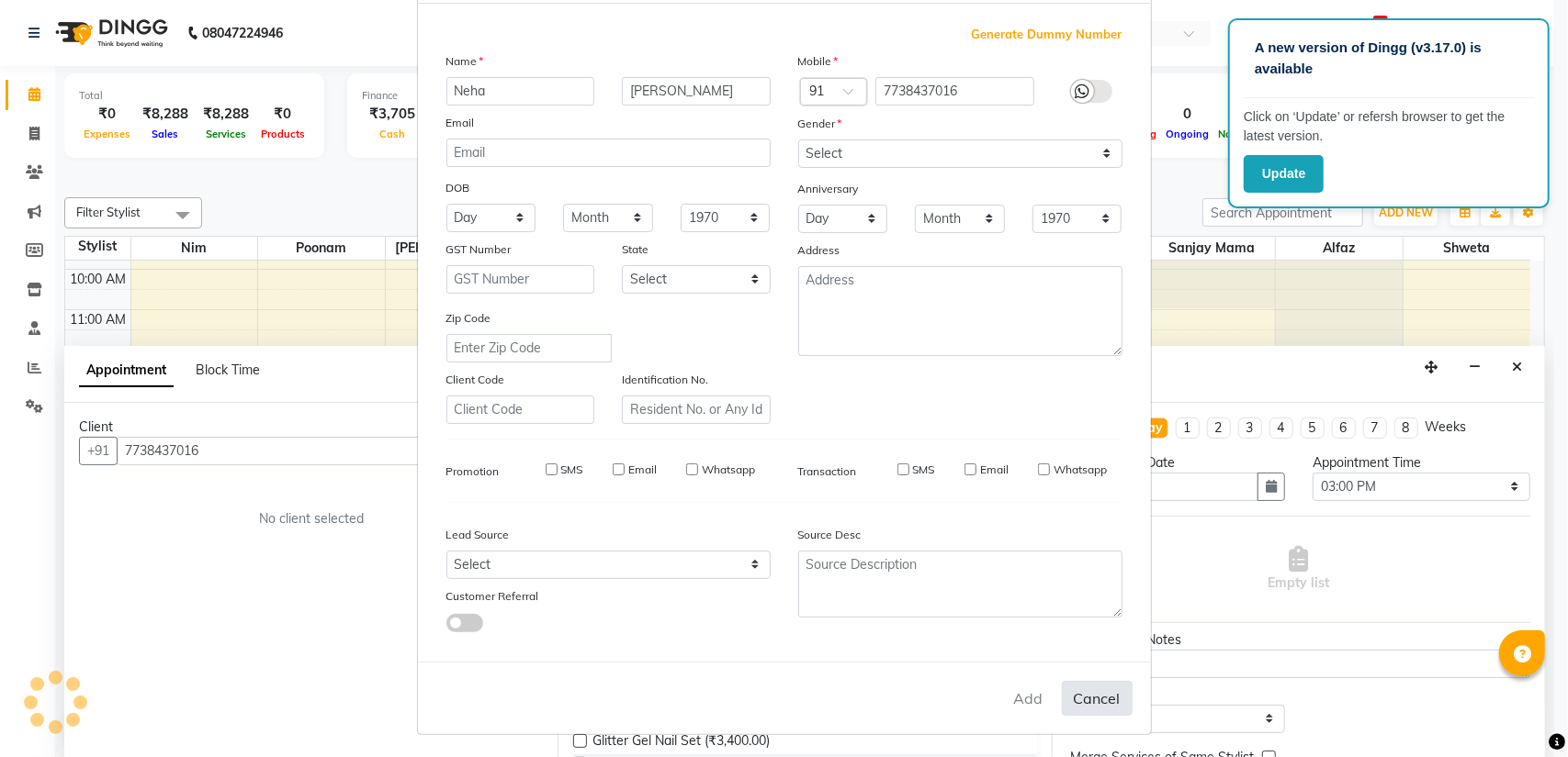
select select
checkbox input "false"
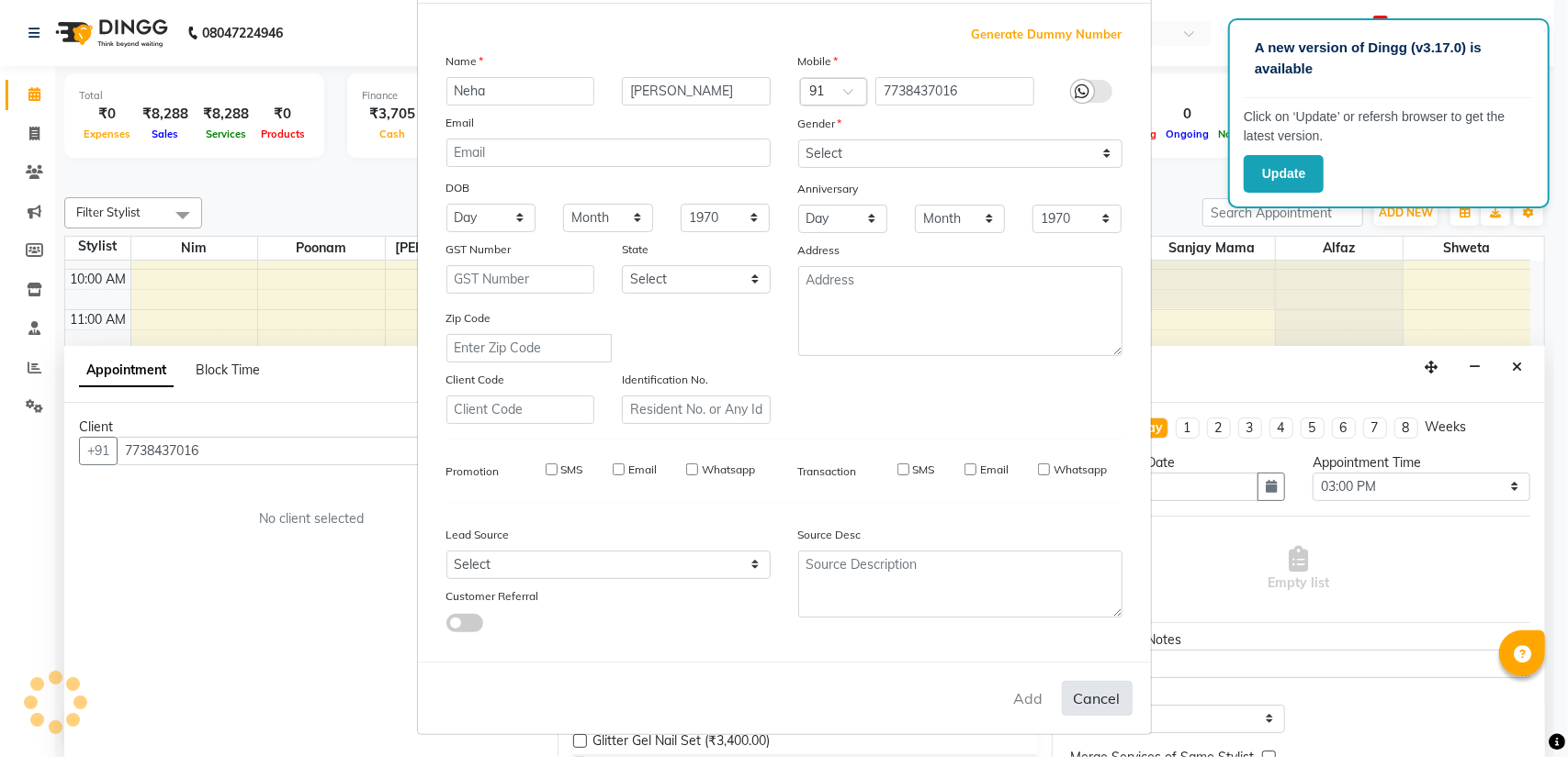
checkbox input "false"
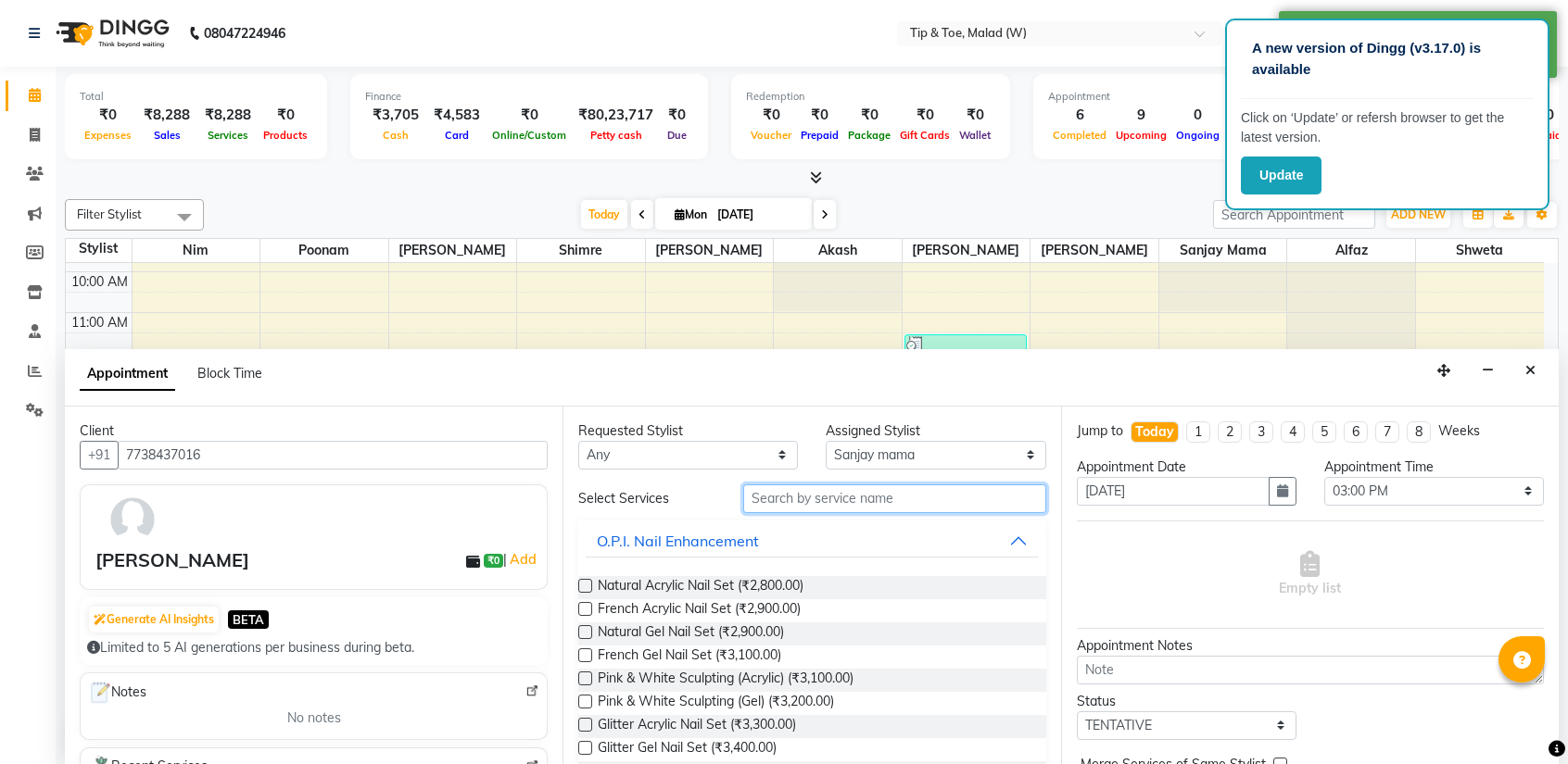
click at [841, 496] on input "text" at bounding box center [894, 498] width 302 height 28
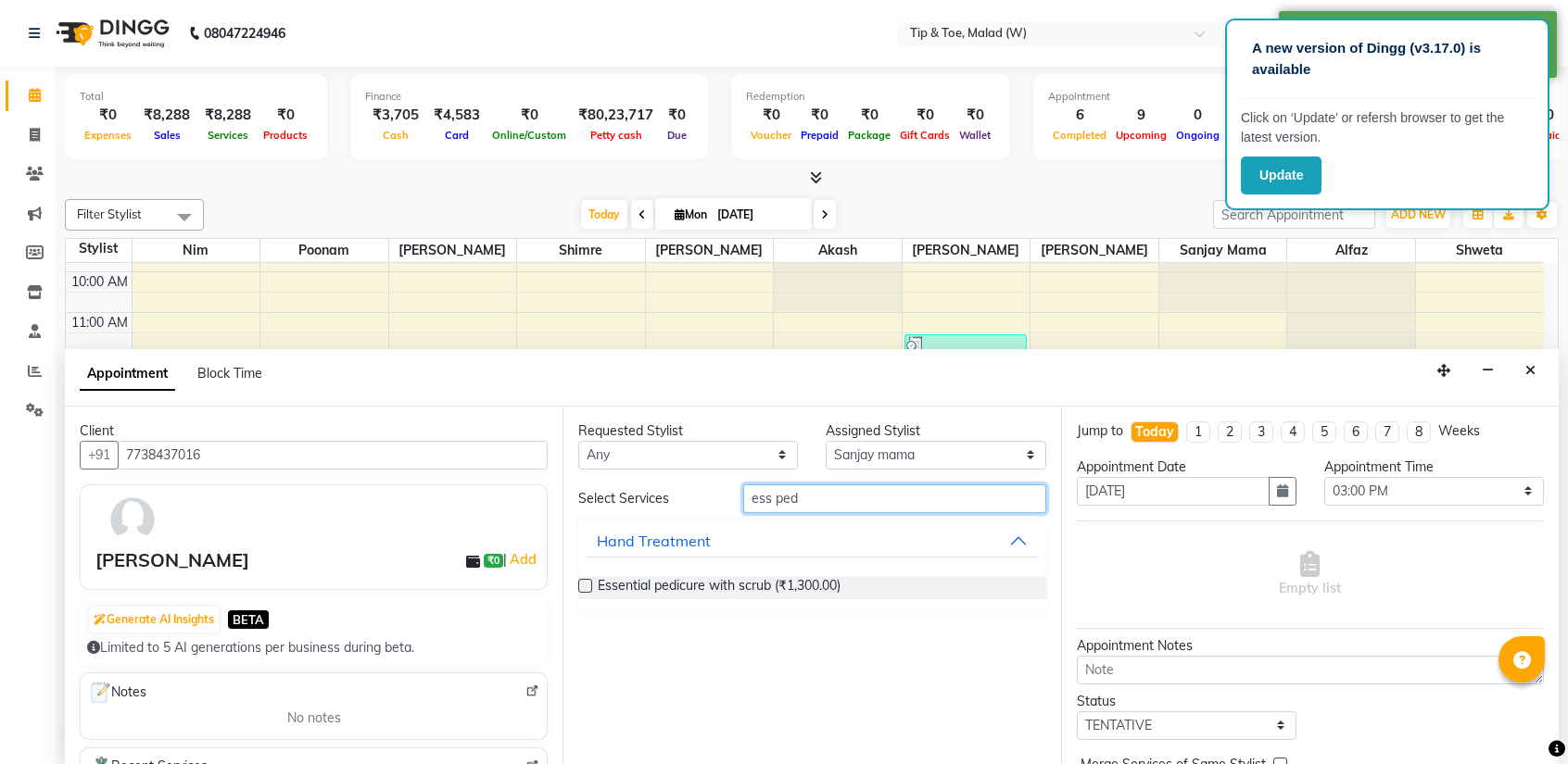
type input "ess ped"
click at [584, 585] on label at bounding box center [585, 586] width 14 height 14
click at [584, 585] on input "checkbox" at bounding box center [584, 588] width 12 height 12
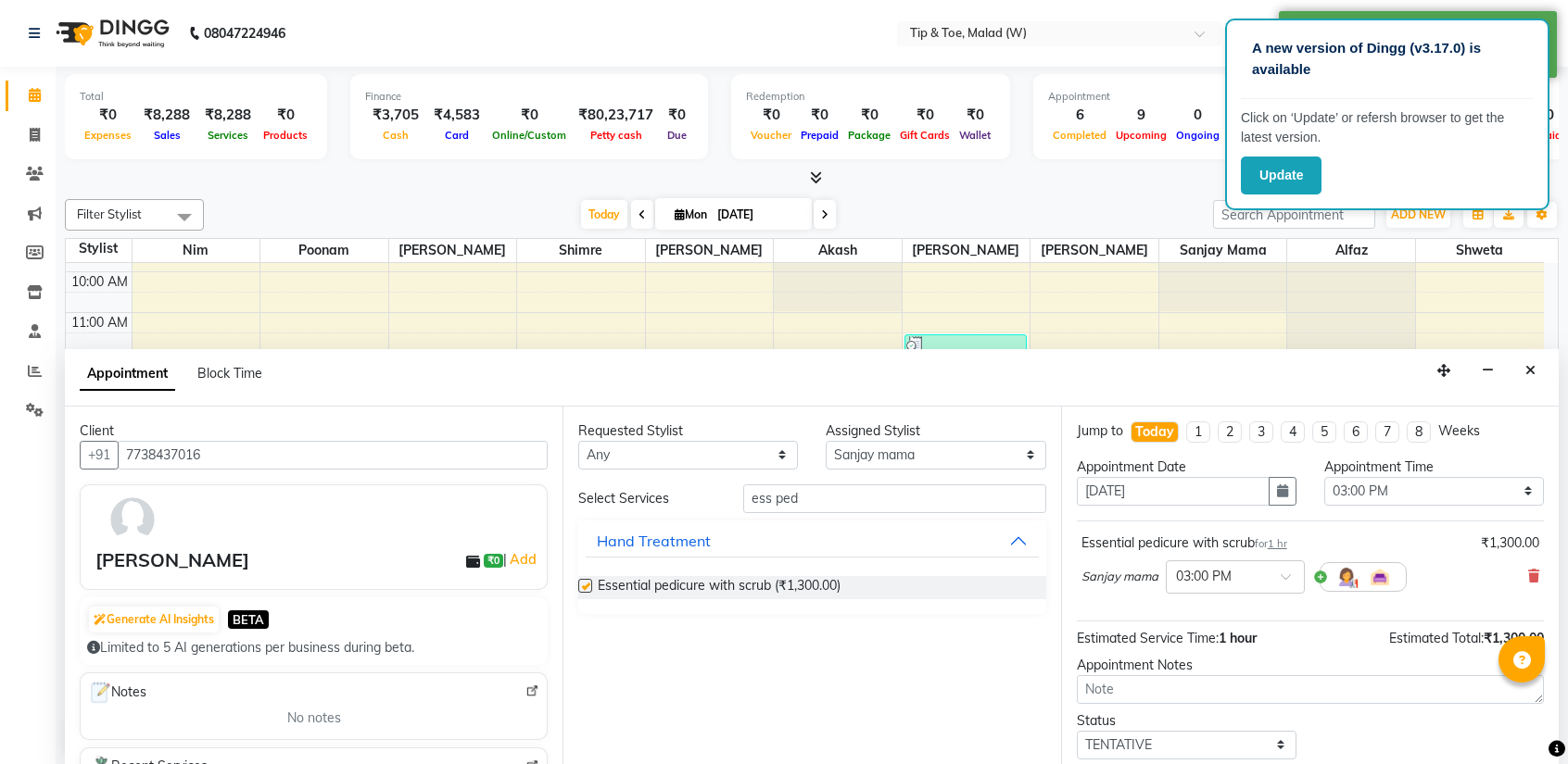
checkbox input "false"
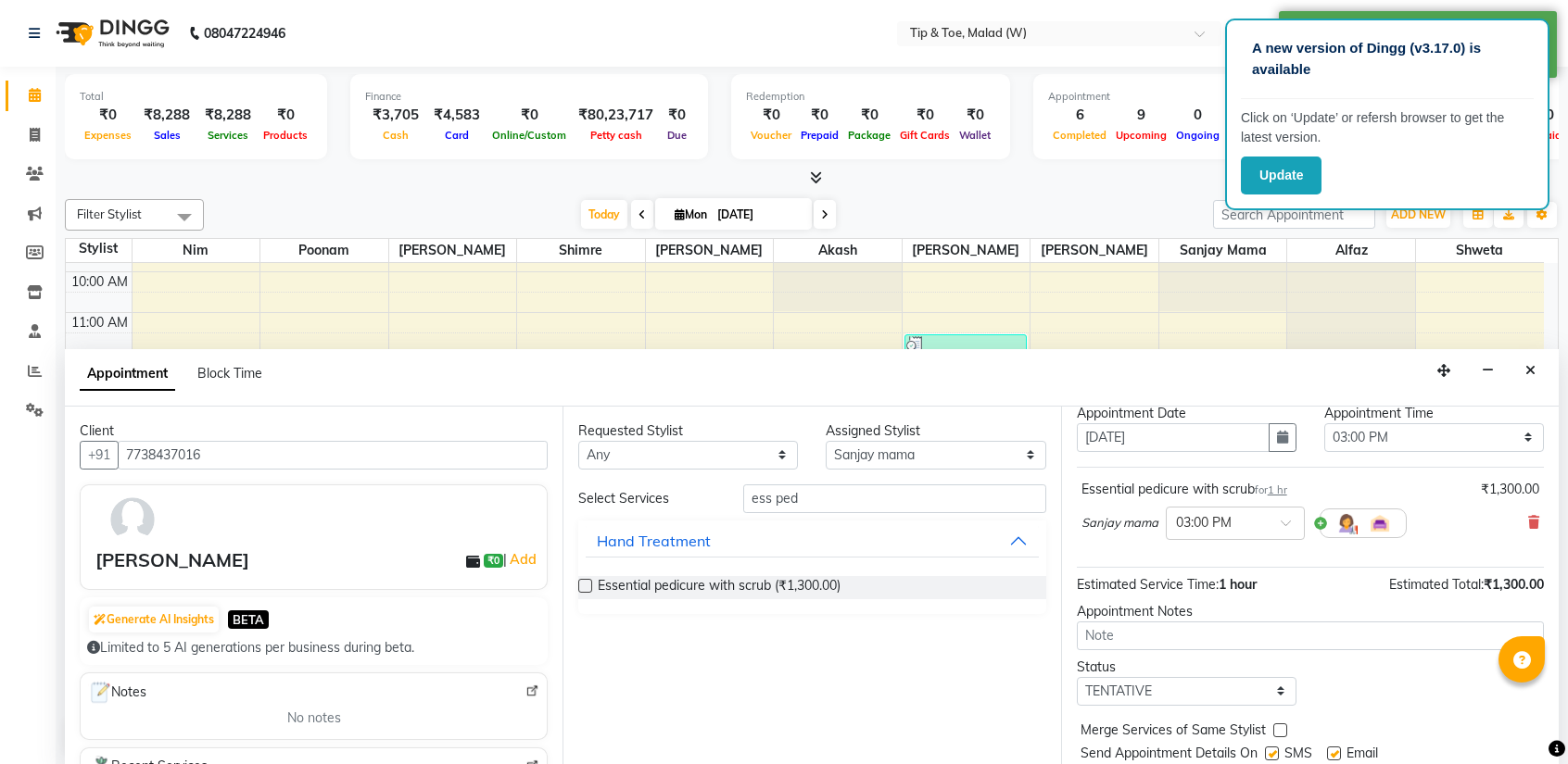
scroll to position [108, 0]
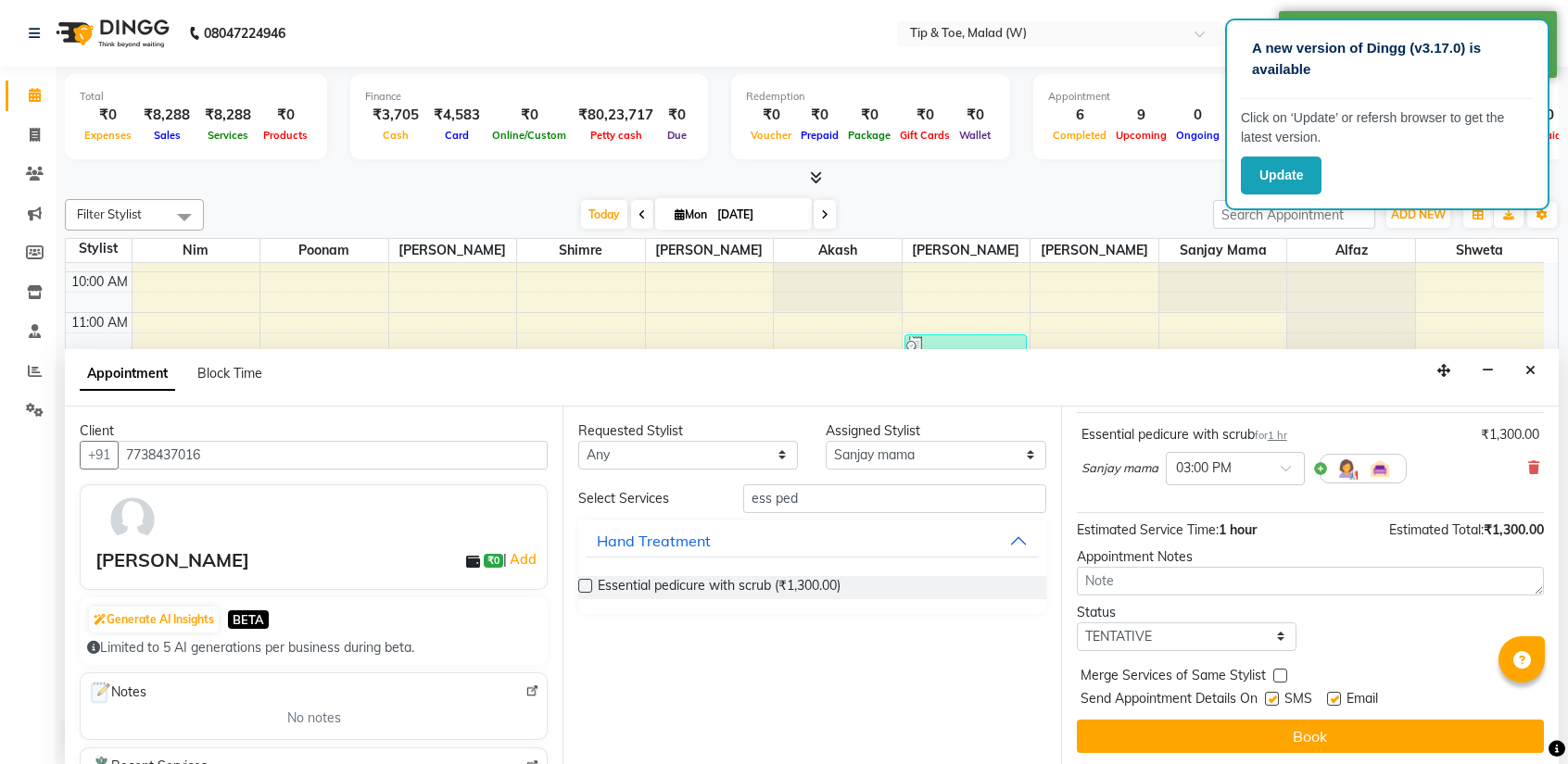
click at [1275, 697] on label at bounding box center [1272, 699] width 14 height 14
click at [1275, 697] on input "checkbox" at bounding box center [1271, 701] width 12 height 12
checkbox input "false"
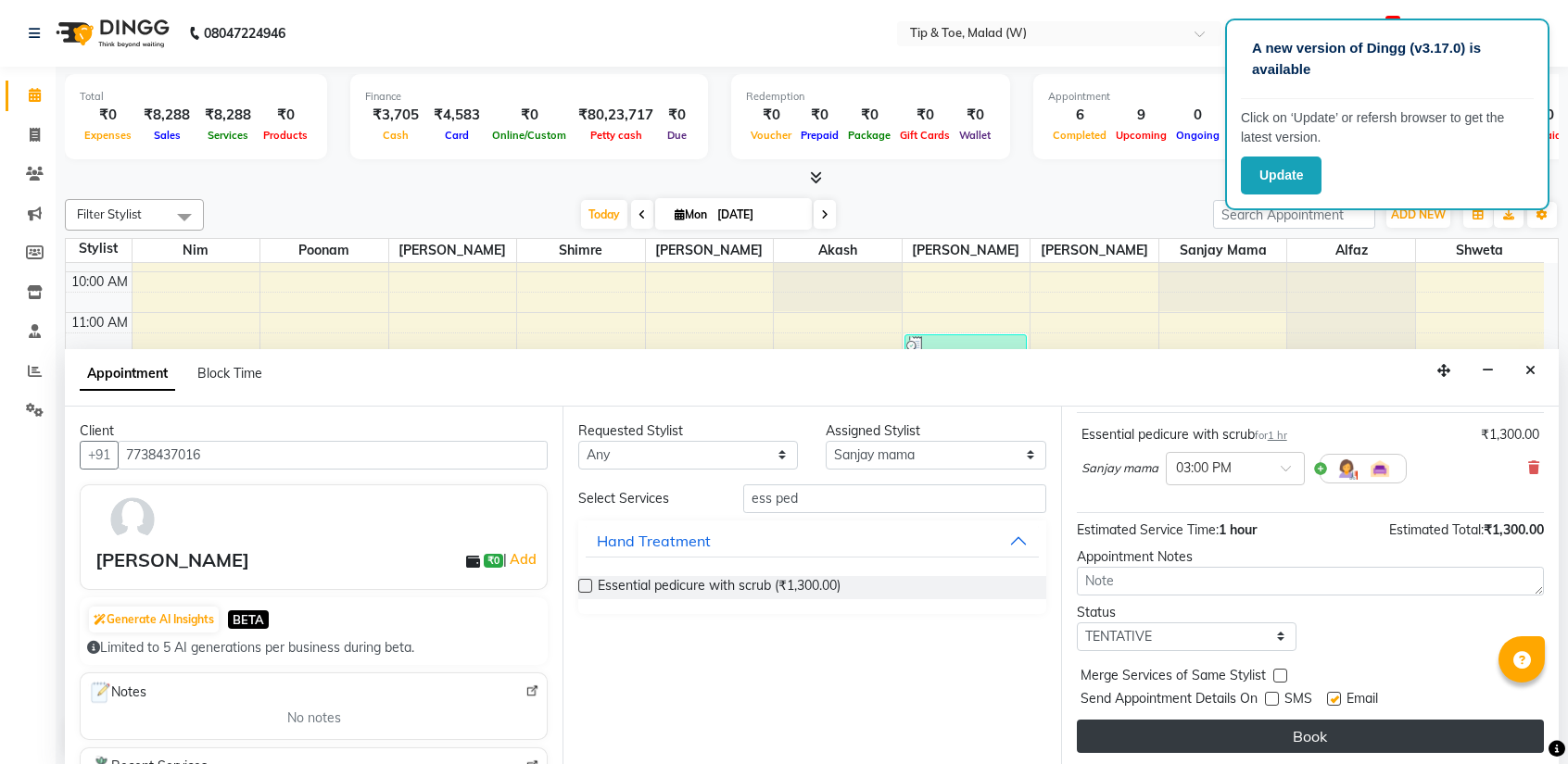
click at [1287, 726] on button "Book" at bounding box center [1310, 737] width 467 height 33
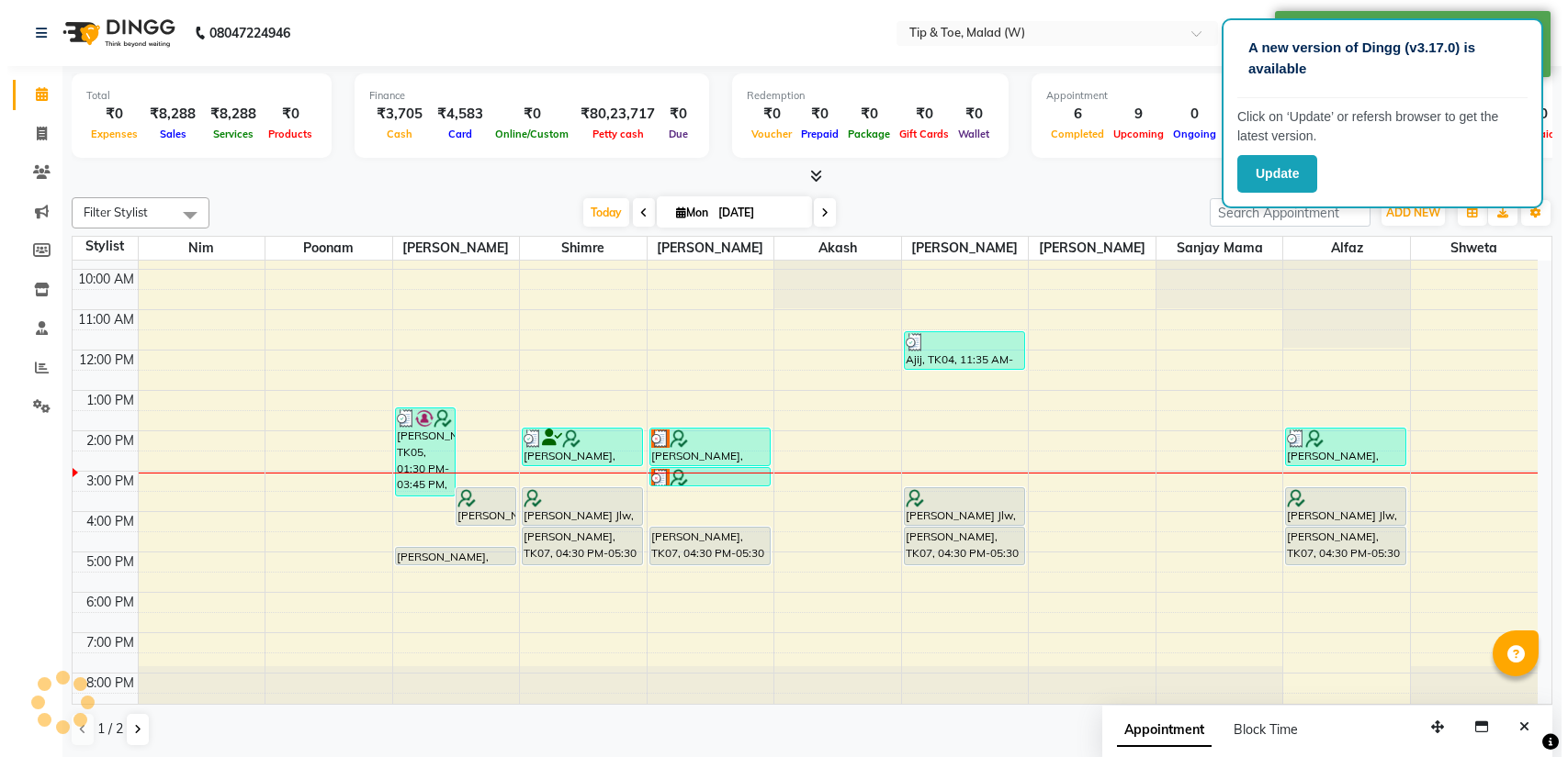
scroll to position [0, 0]
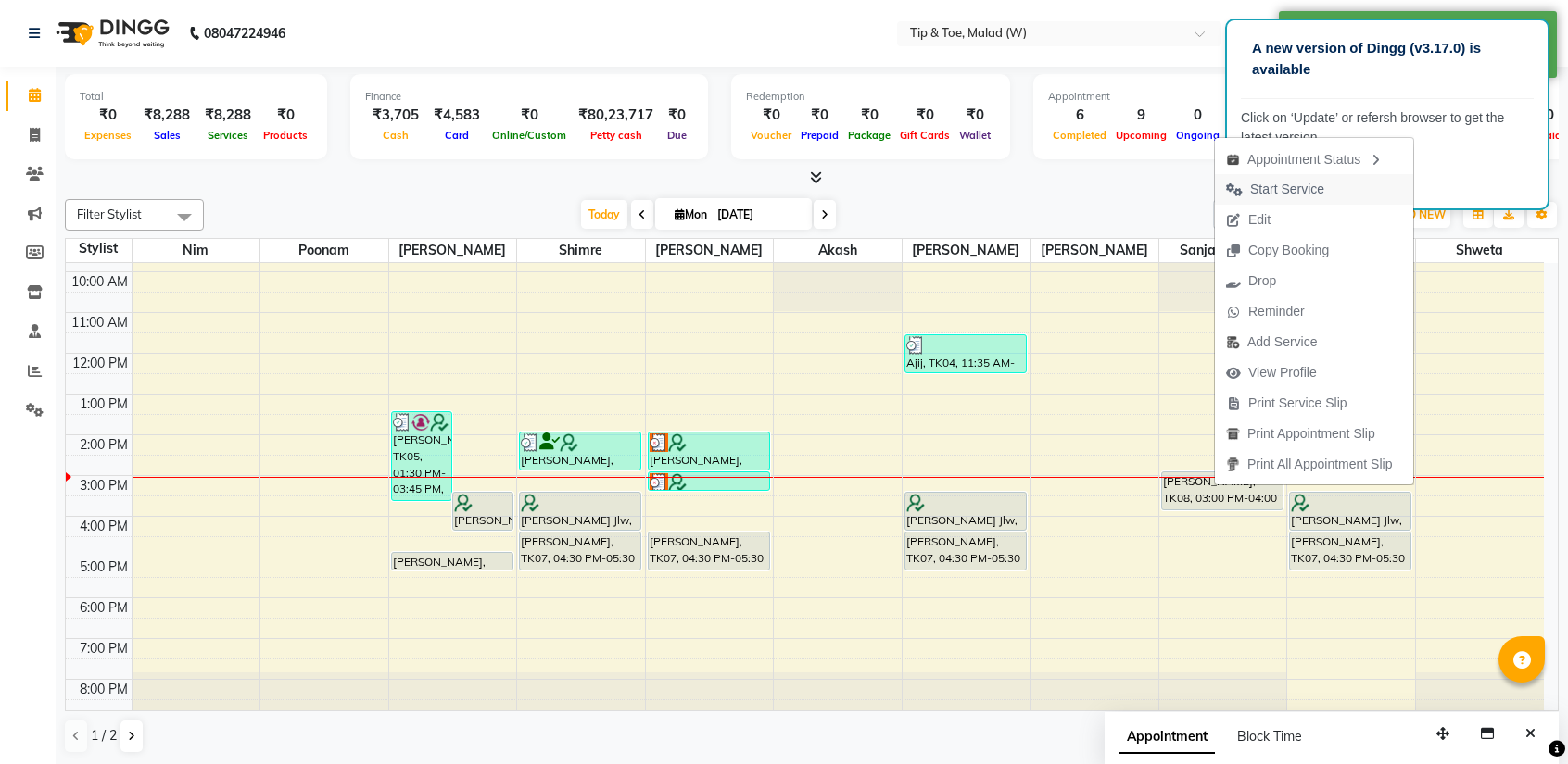
click at [1266, 194] on span "Start Service" at bounding box center [1287, 189] width 74 height 19
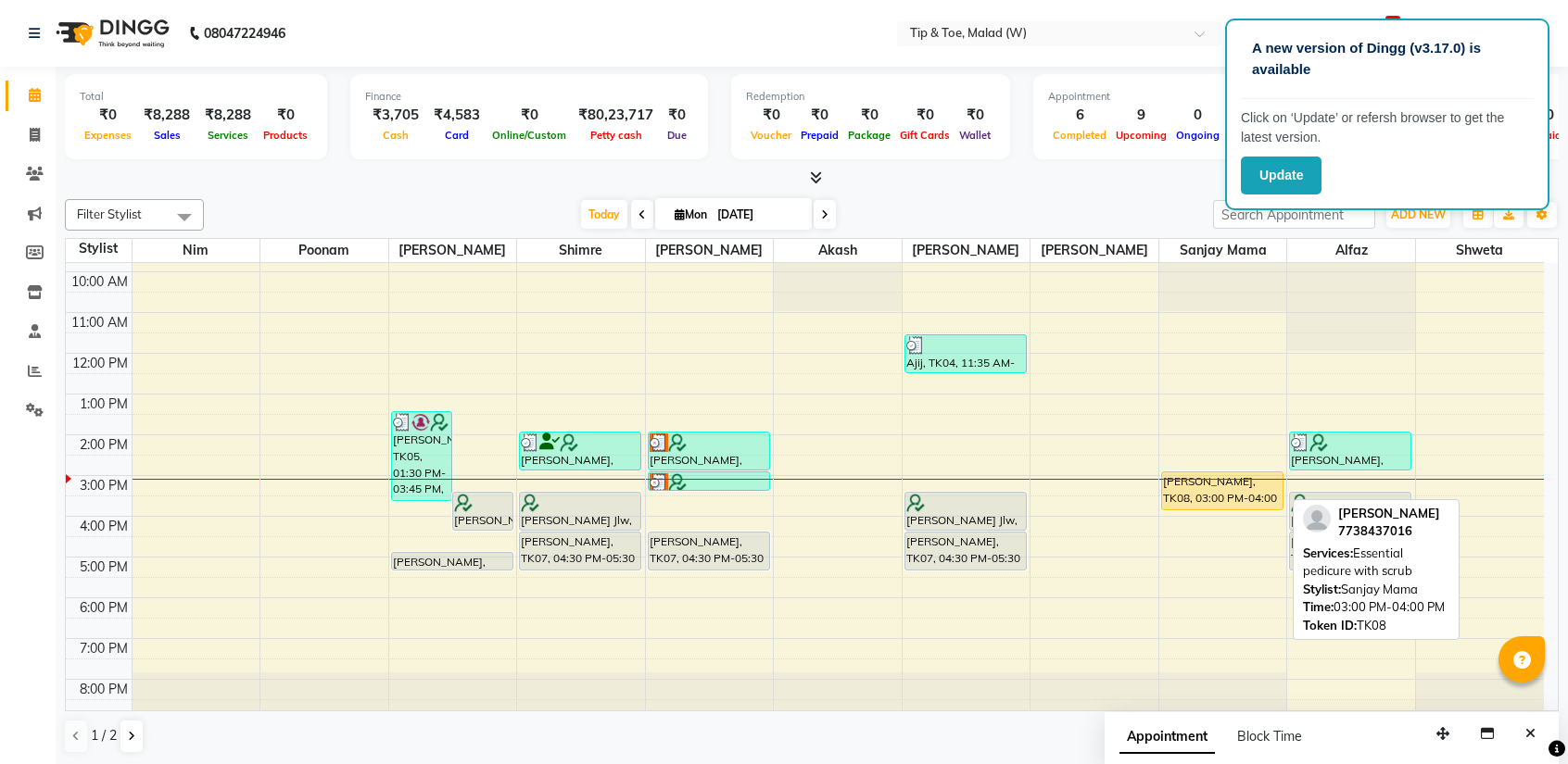
click at [1219, 486] on div "[PERSON_NAME], TK08, 03:00 PM-04:00 PM, Essential pedicure with scrub" at bounding box center [1222, 491] width 121 height 37
click at [1210, 479] on div "[PERSON_NAME], TK08, 03:00 PM-04:00 PM, Essential pedicure with scrub" at bounding box center [1222, 491] width 121 height 37
select select "1"
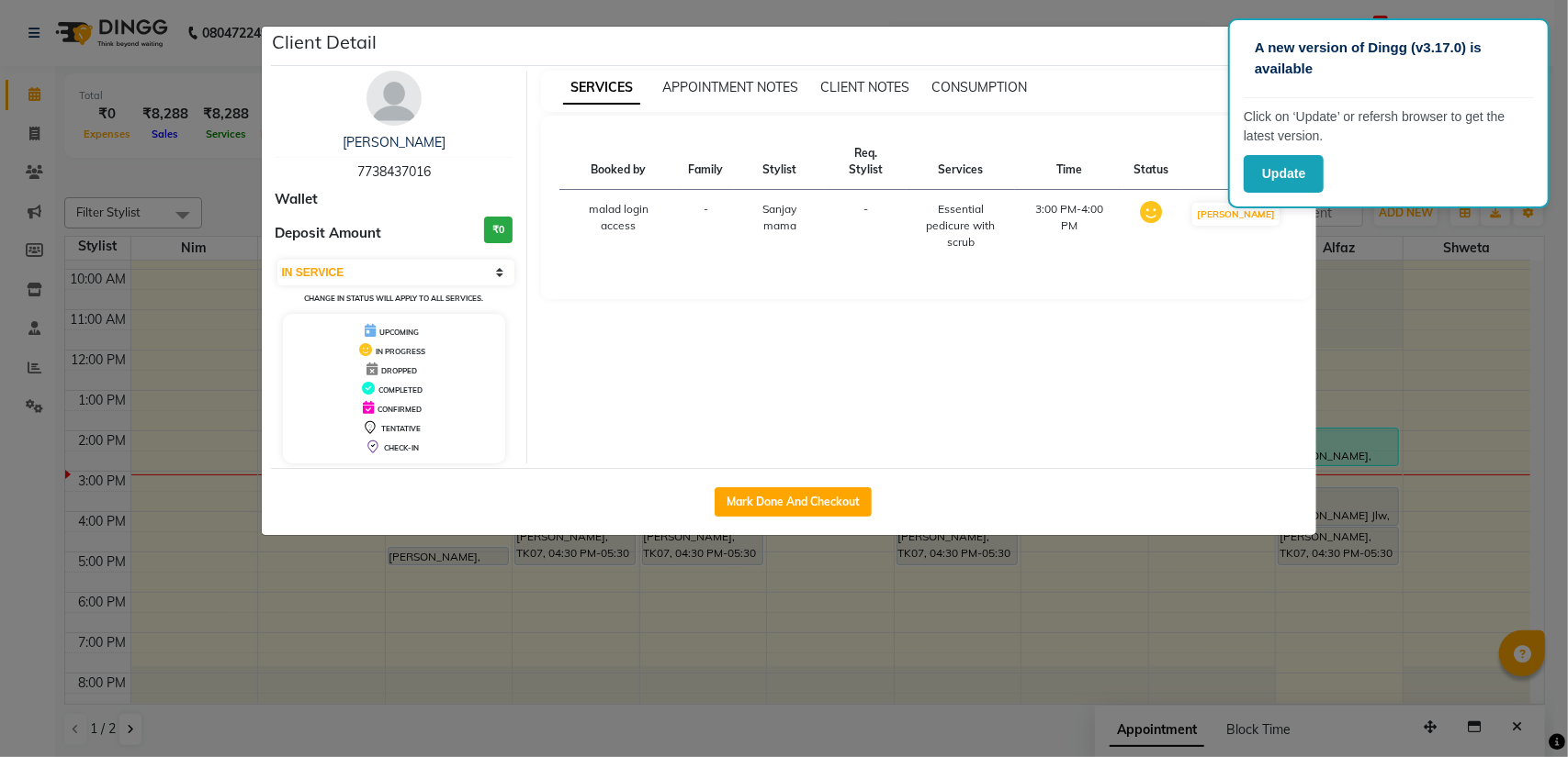
drag, startPoint x: 1200, startPoint y: 475, endPoint x: 1344, endPoint y: 590, distance: 184.3
click at [1376, 609] on ngb-modal-window "Client Detail [PERSON_NAME] 7738437016 Wallet Deposit Amount ₹0 Select IN SERVI…" at bounding box center [784, 378] width 1568 height 757
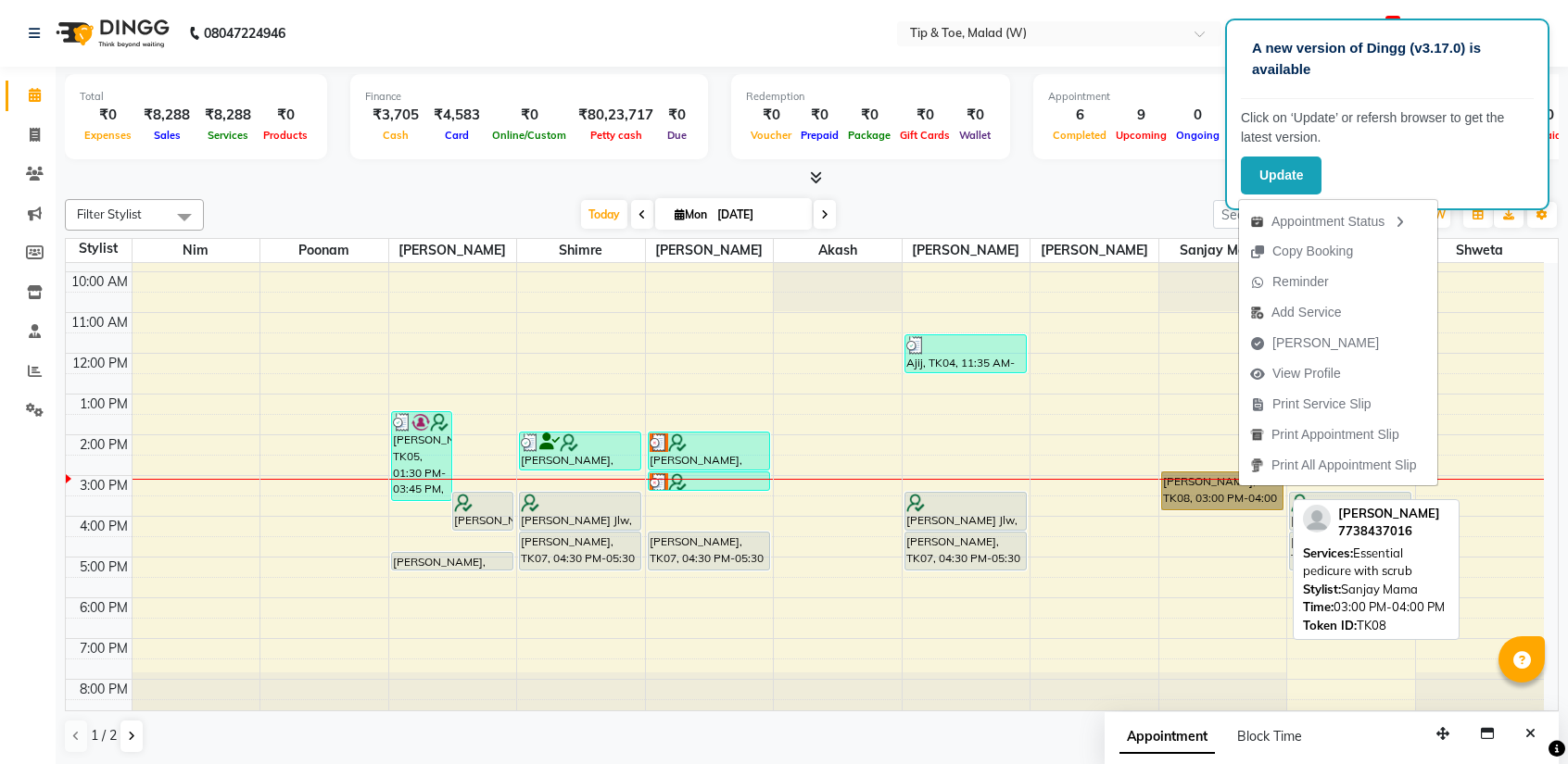
click at [1203, 480] on link "[PERSON_NAME], TK08, 03:00 PM-04:00 PM, Essential pedicure with scrub" at bounding box center [1221, 491] width 122 height 39
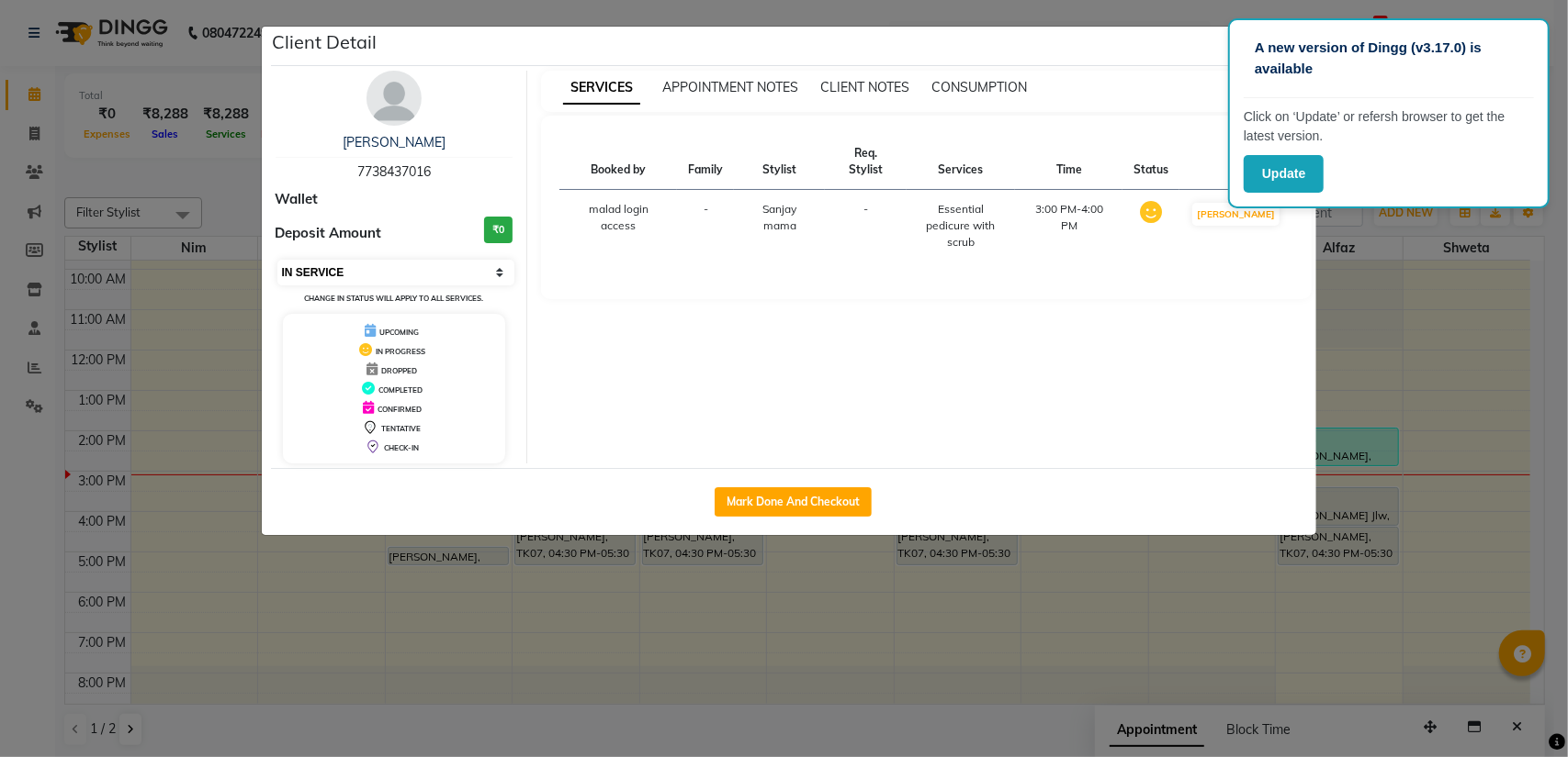
click at [426, 266] on select "Select IN SERVICE CONFIRMED TENTATIVE CHECK IN MARK DONE DROPPED UPCOMING" at bounding box center [396, 272] width 238 height 26
select select "5"
click at [277, 260] on select "Select IN SERVICE CONFIRMED TENTATIVE CHECK IN MARK DONE DROPPED UPCOMING" at bounding box center [396, 272] width 238 height 26
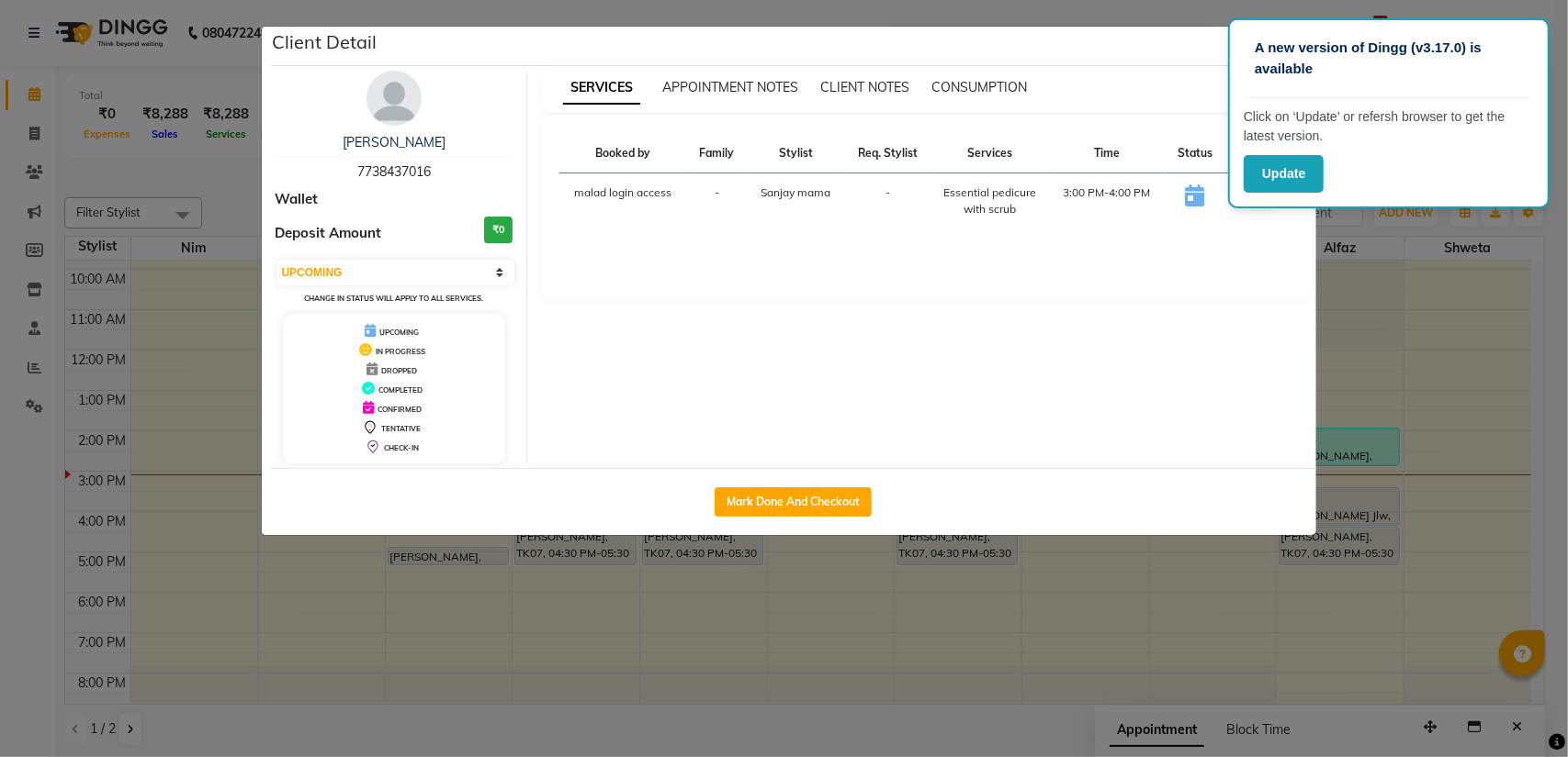
click at [1097, 578] on ngb-modal-window "Client Detail [PERSON_NAME] 7738437016 Wallet Deposit Amount ₹0 Select IN SERVI…" at bounding box center [784, 378] width 1568 height 757
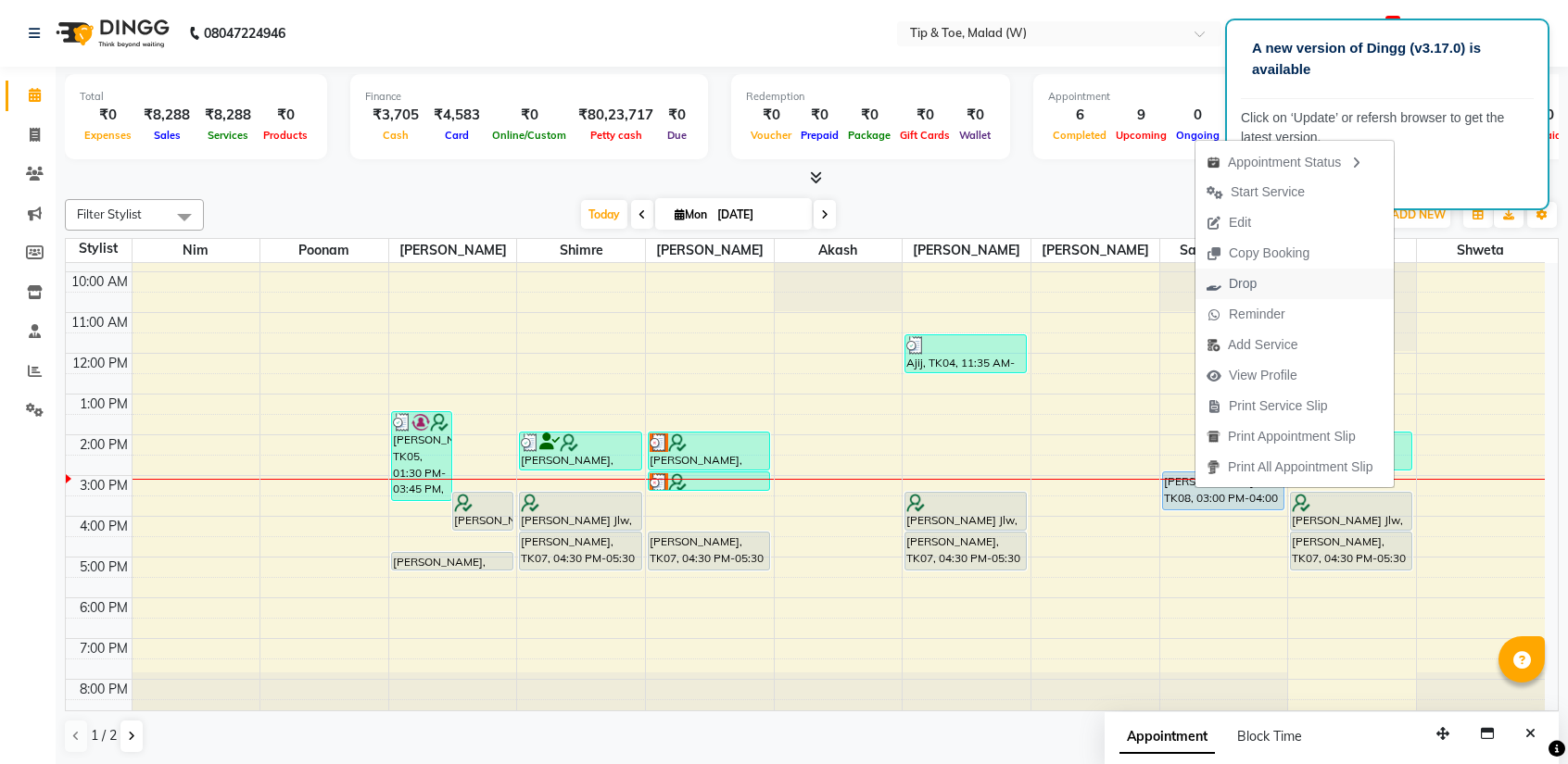
click at [1256, 287] on span "Drop" at bounding box center [1243, 284] width 28 height 19
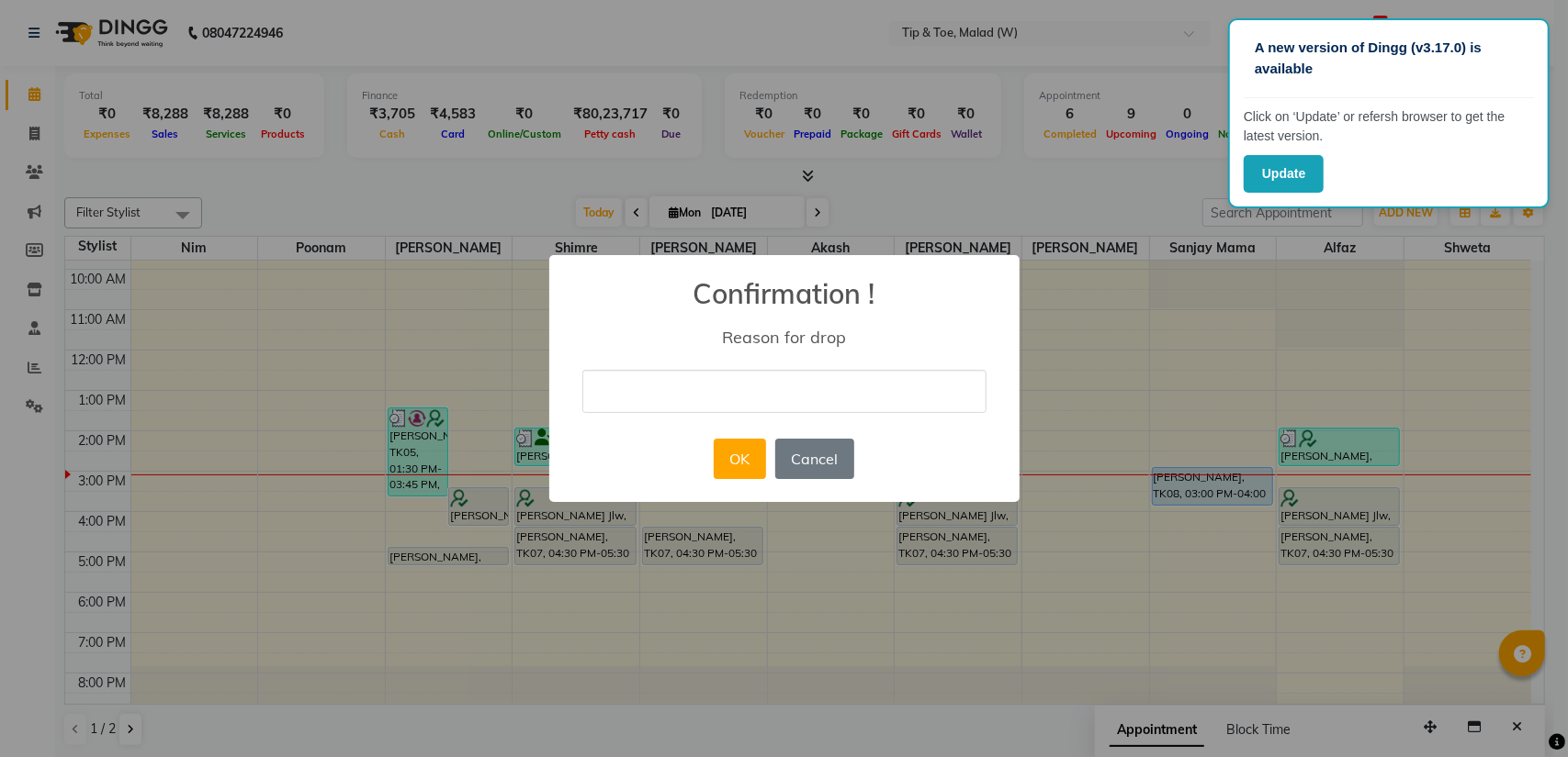
click at [686, 386] on input "text" at bounding box center [784, 391] width 404 height 43
type input "cancel"
click at [748, 455] on button "OK" at bounding box center [740, 459] width 52 height 41
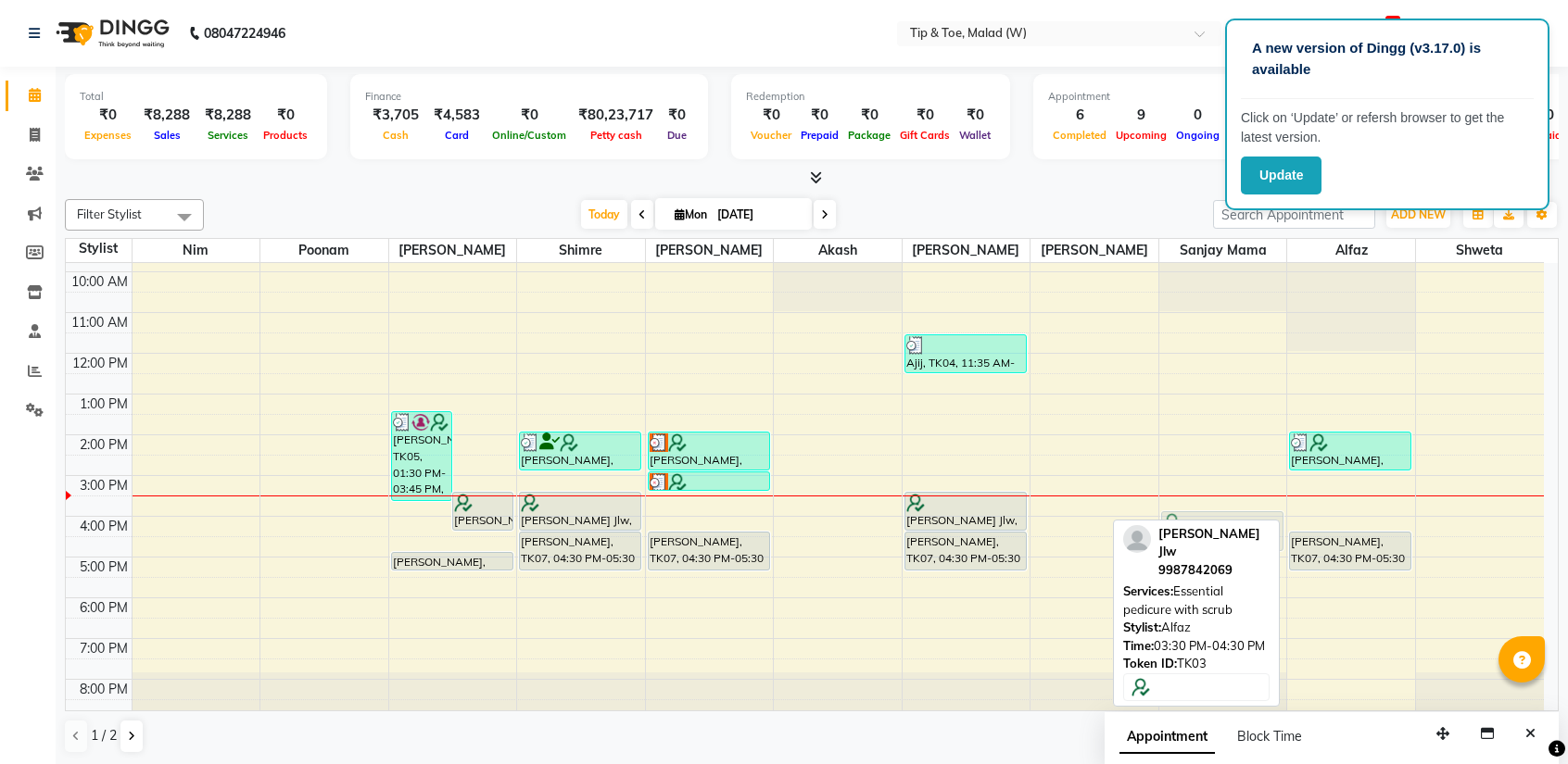
drag, startPoint x: 1338, startPoint y: 507, endPoint x: 1273, endPoint y: 516, distance: 65.6
click at [1261, 516] on tr "[PERSON_NAME], TK05, 01:30 PM-03:45 PM, Glitter Gel Polish,Acrylic Overlays,Per…" at bounding box center [805, 455] width 1477 height 529
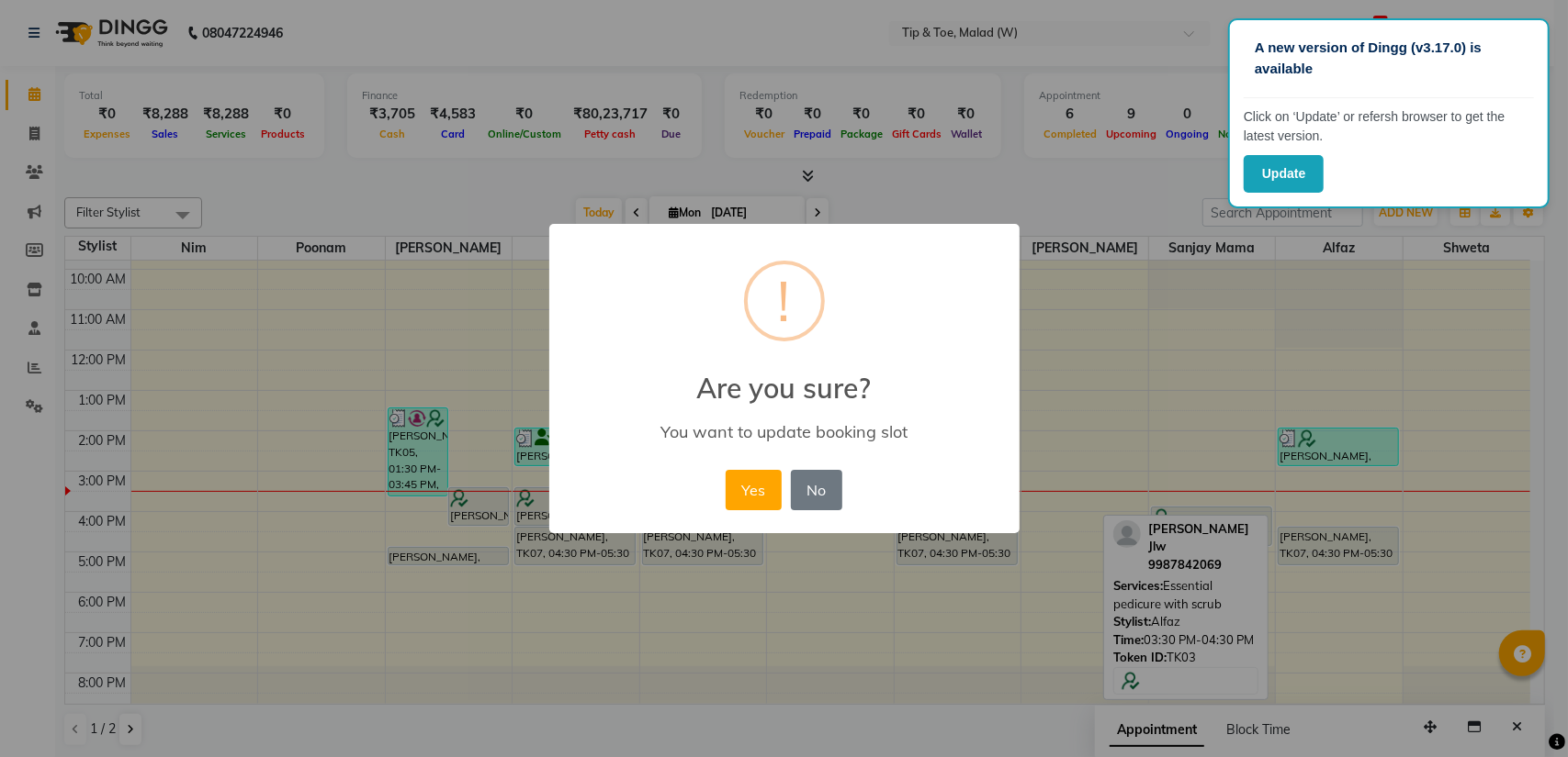
click at [1247, 490] on div "× ! Are you sure? You want to update booking slot Yes No No" at bounding box center [784, 378] width 1568 height 757
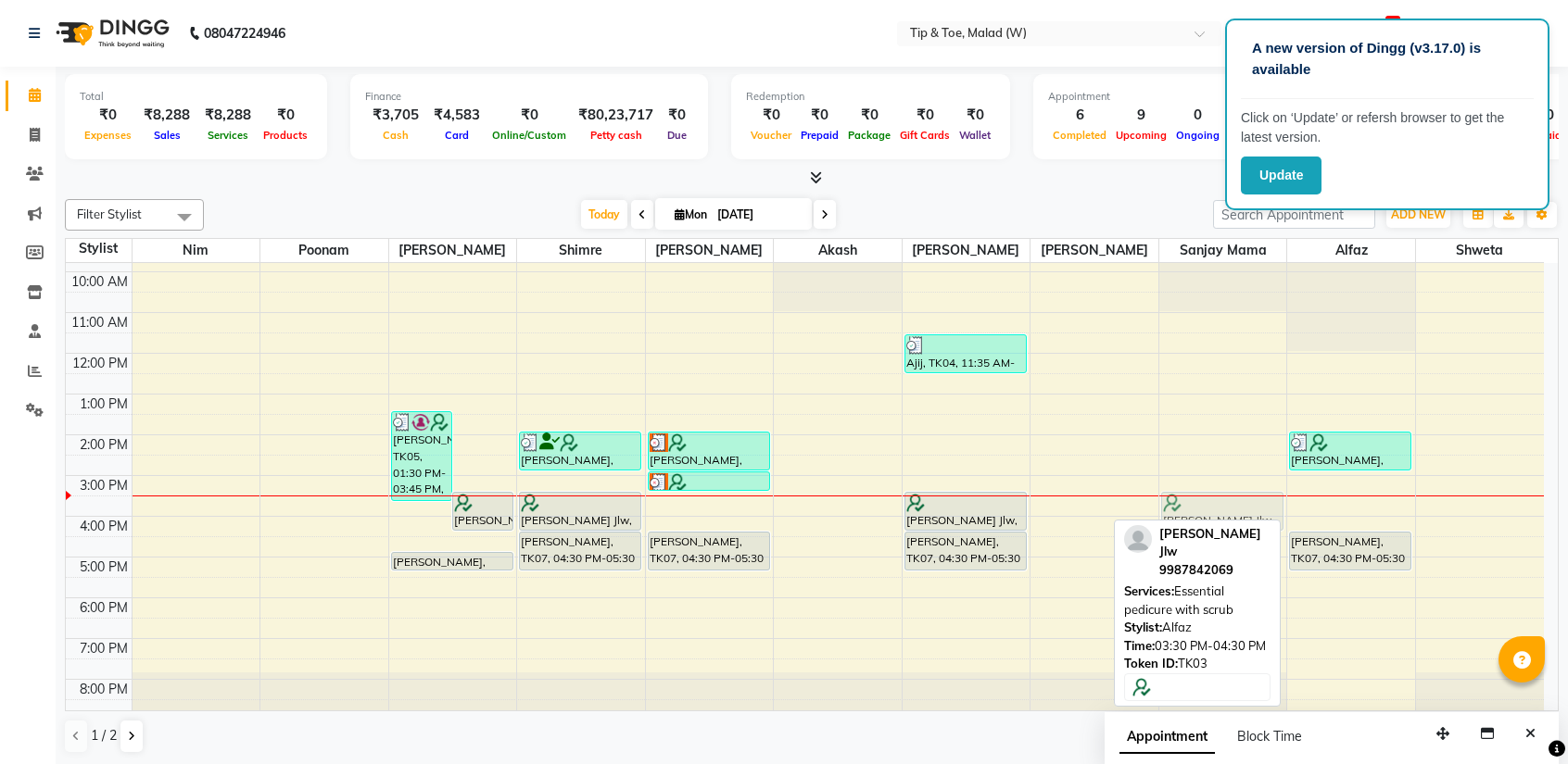
drag, startPoint x: 1327, startPoint y: 502, endPoint x: 1232, endPoint y: 501, distance: 95.0
click at [1232, 501] on tr "[PERSON_NAME], TK05, 01:30 PM-03:45 PM, Glitter Gel Polish,Acrylic Overlays,Per…" at bounding box center [805, 455] width 1477 height 529
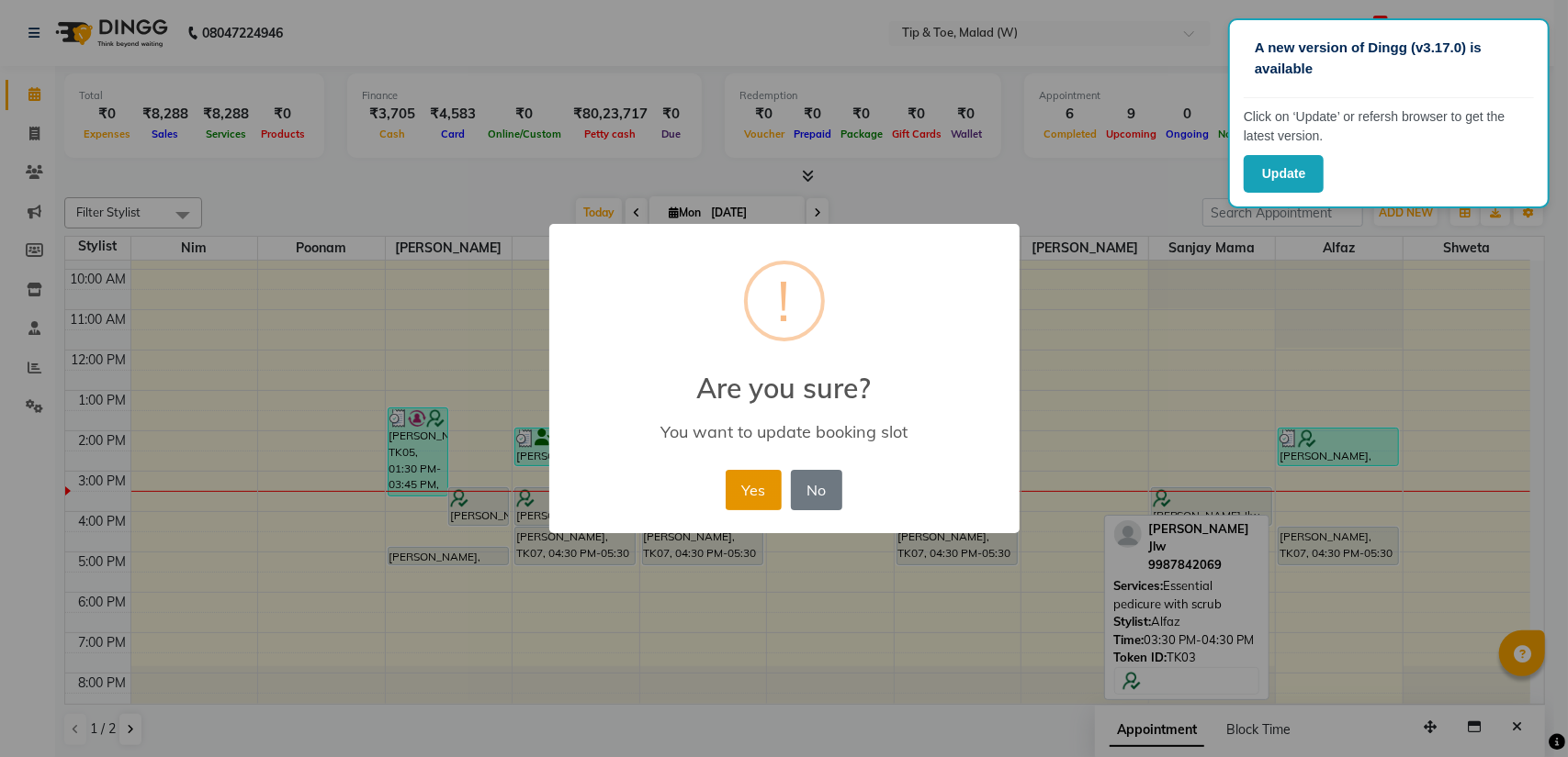
click at [750, 484] on button "Yes" at bounding box center [754, 491] width 56 height 41
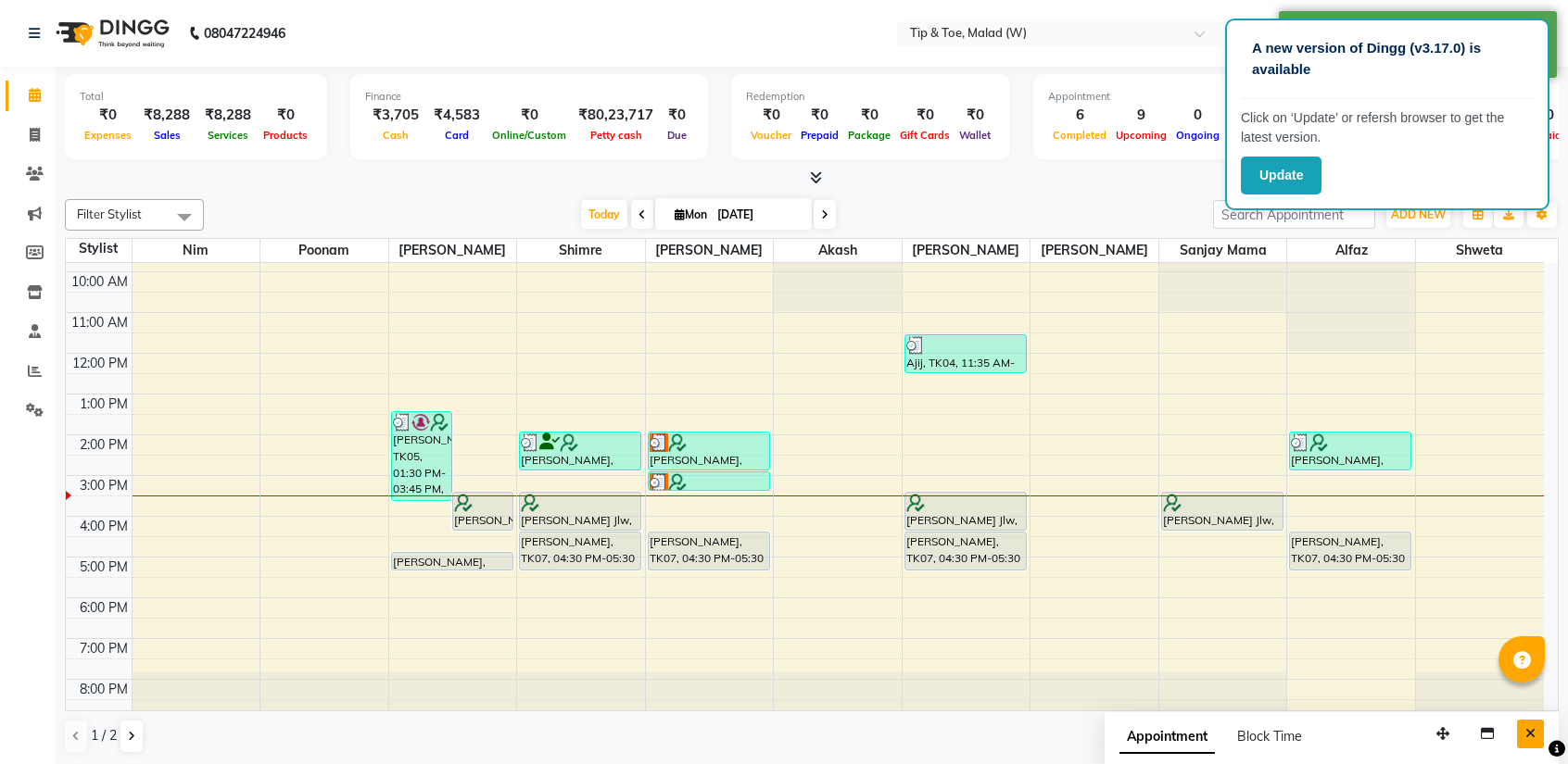
click at [1534, 732] on icon "Close" at bounding box center [1530, 733] width 10 height 13
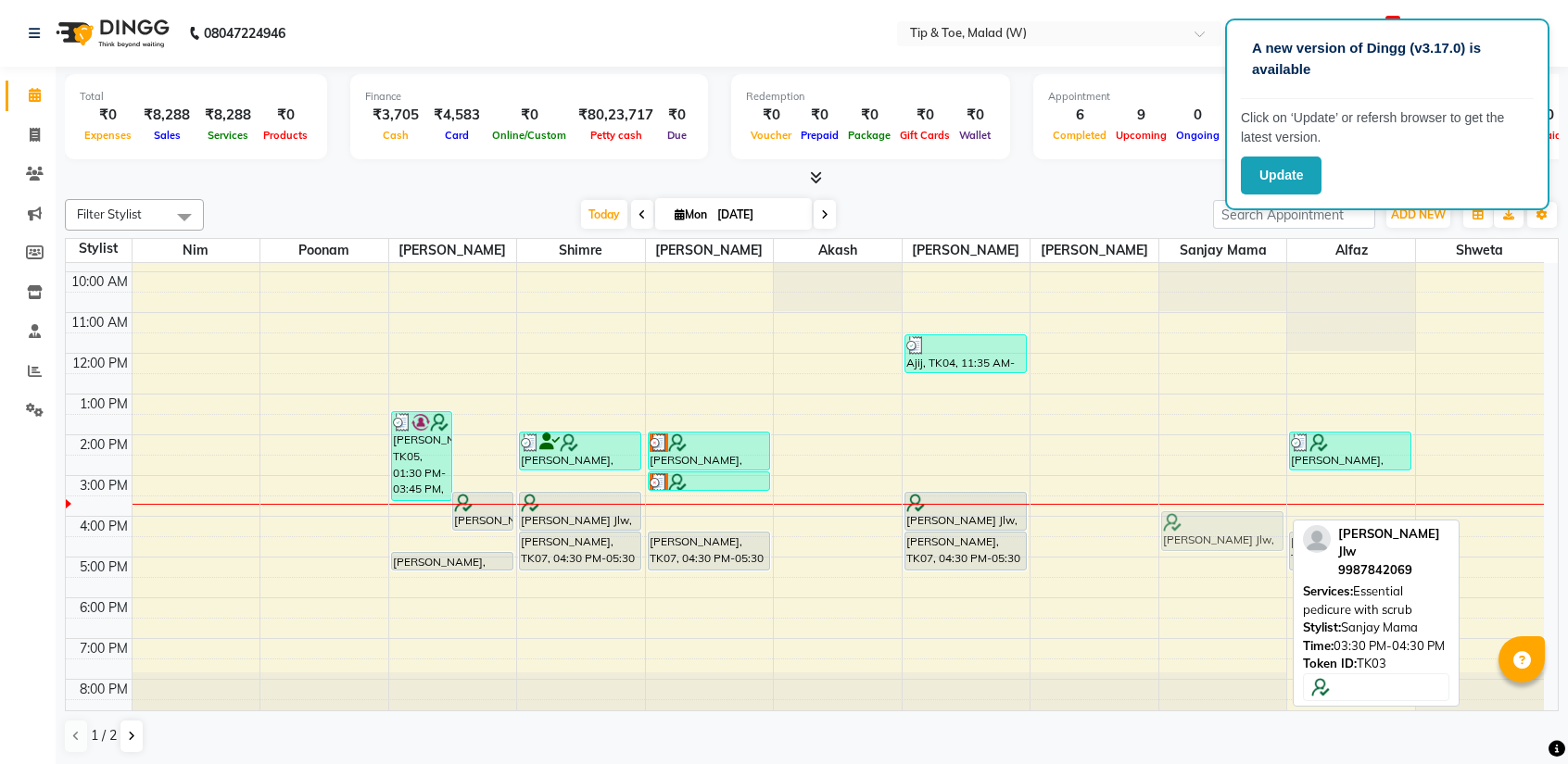
drag, startPoint x: 1231, startPoint y: 496, endPoint x: 1232, endPoint y: 507, distance: 11.0
click at [1232, 507] on div "8:00 AM 9:00 AM 10:00 AM 11:00 AM 12:00 PM 1:00 PM 2:00 PM 3:00 PM 4:00 PM 5:00…" at bounding box center [805, 455] width 1477 height 529
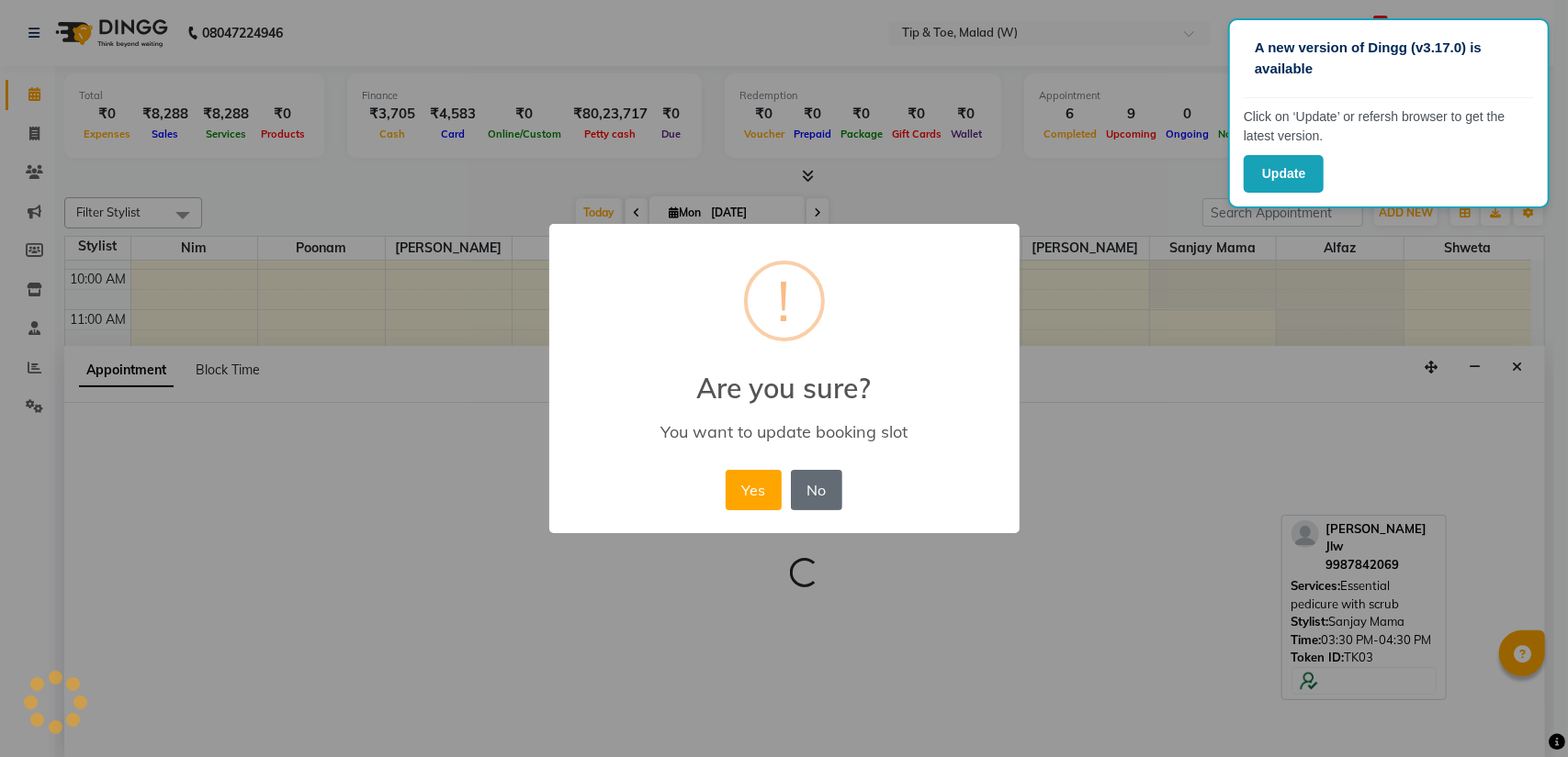
select select "48549"
select select "tentative"
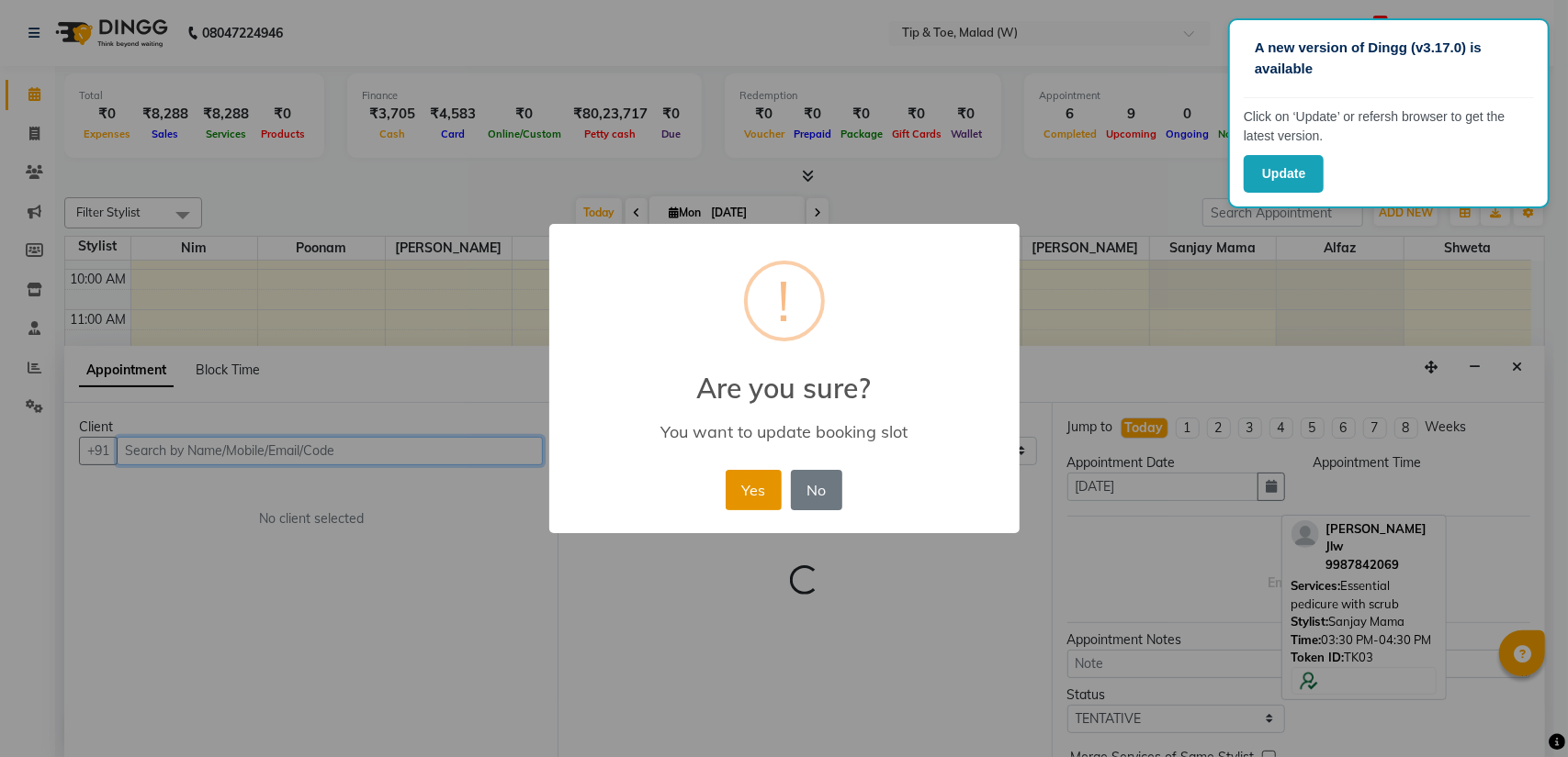
select select "930"
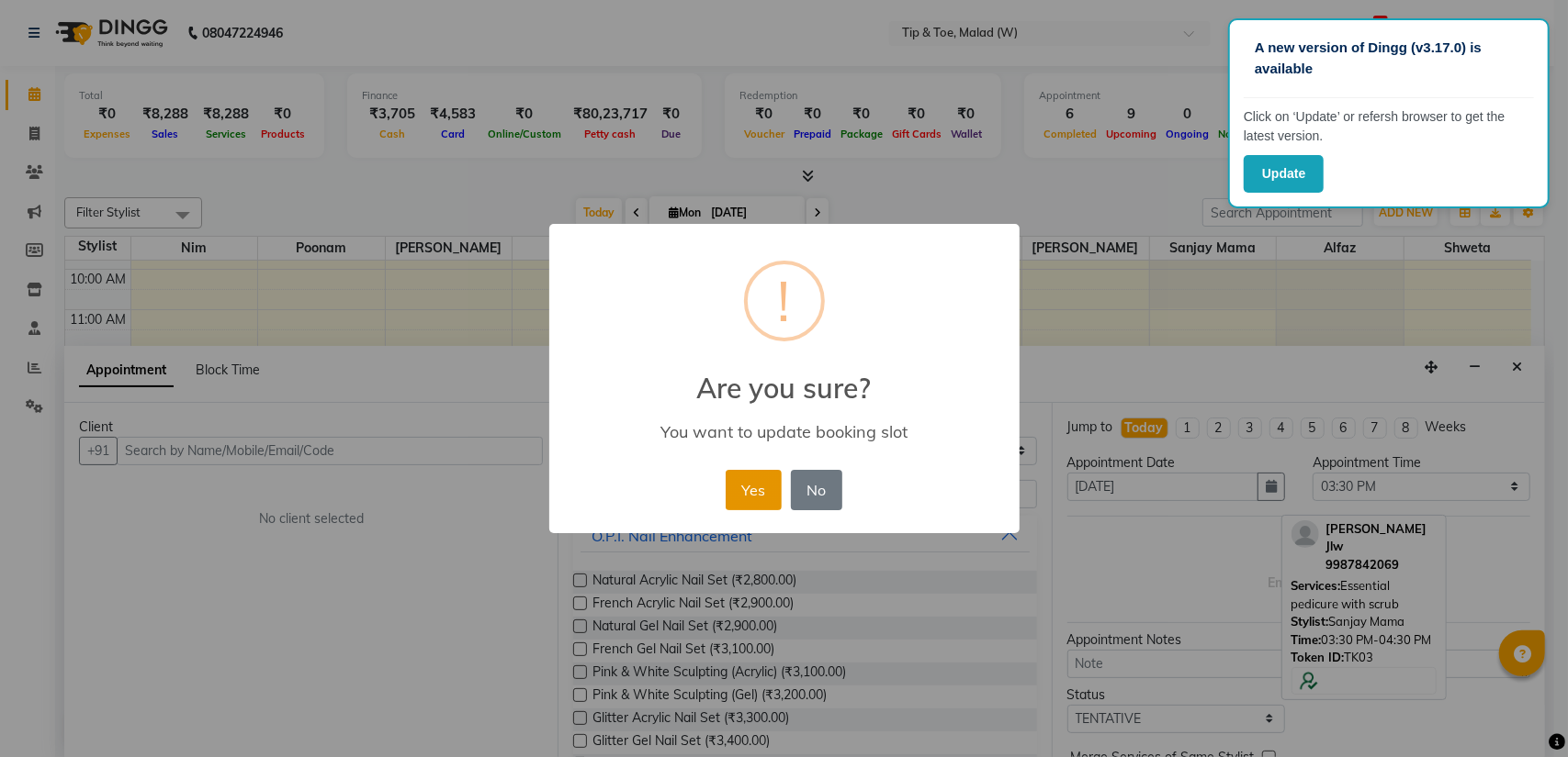
click at [760, 492] on button "Yes" at bounding box center [754, 491] width 56 height 41
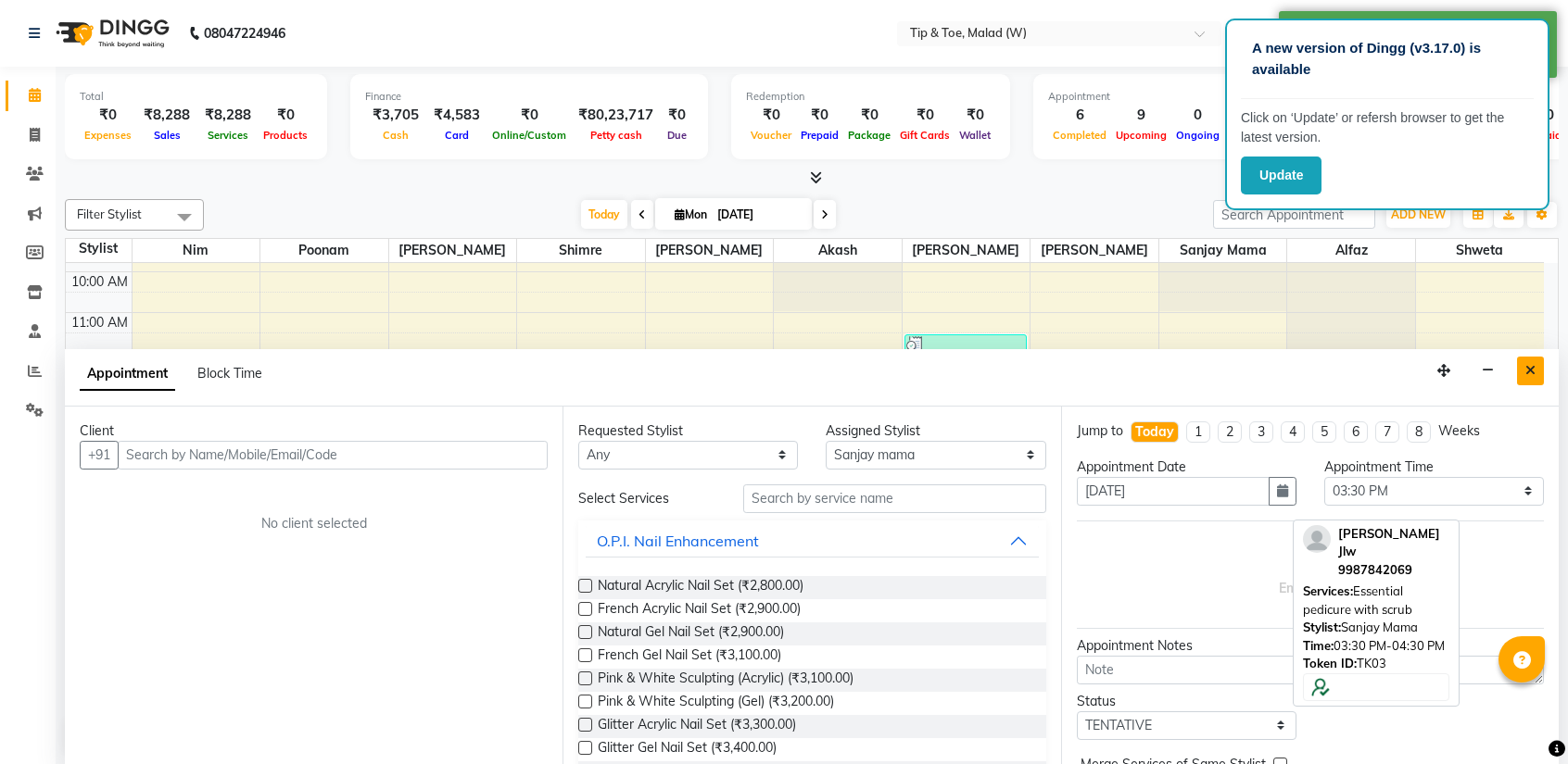
click at [1531, 367] on icon "Close" at bounding box center [1530, 370] width 10 height 13
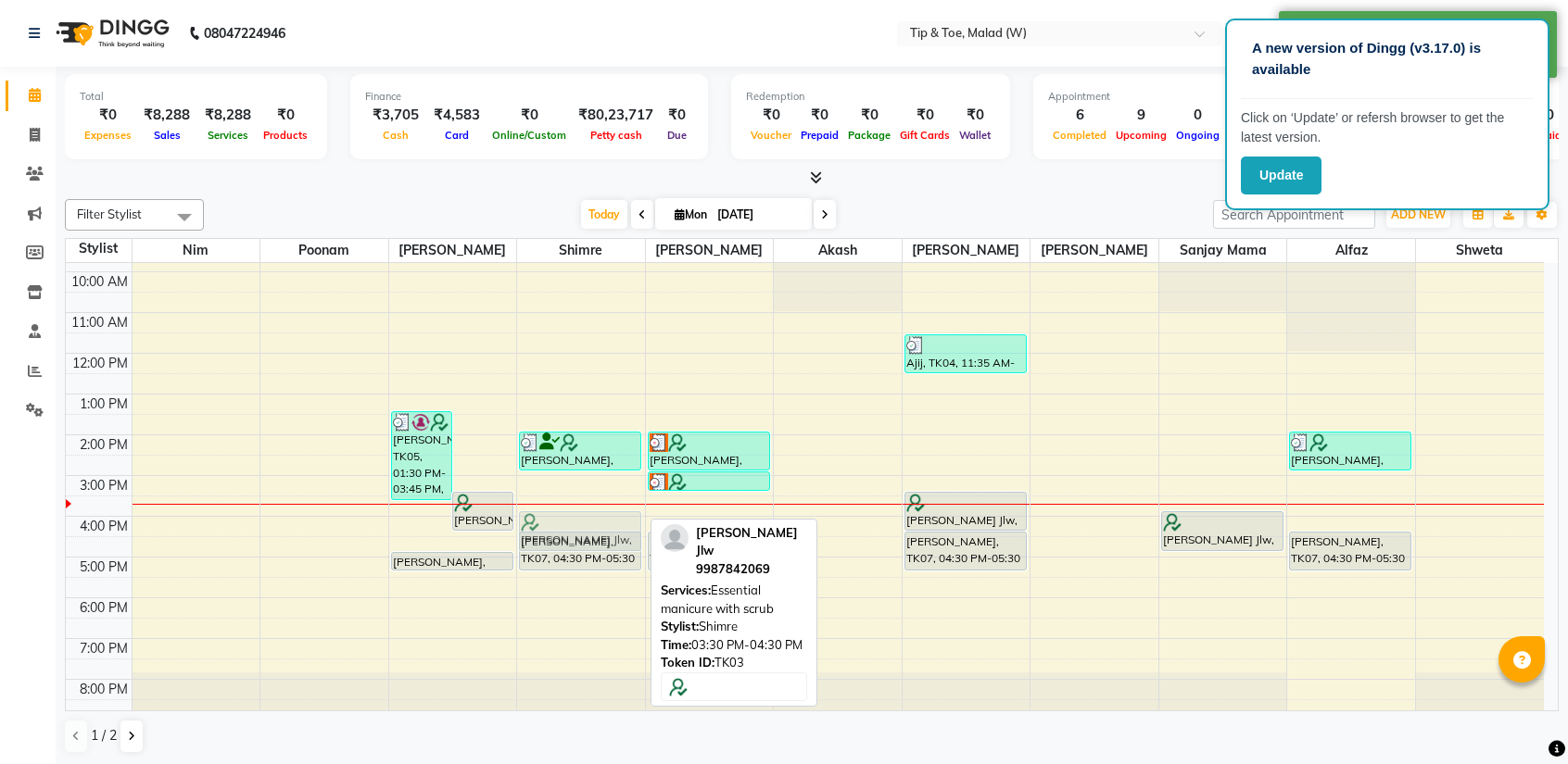
drag, startPoint x: 592, startPoint y: 499, endPoint x: 592, endPoint y: 511, distance: 12.0
click at [592, 511] on div "[PERSON_NAME], TK02, 02:00 PM-03:00 PM, Essential manicure with scrub [PERSON_N…" at bounding box center [580, 455] width 128 height 529
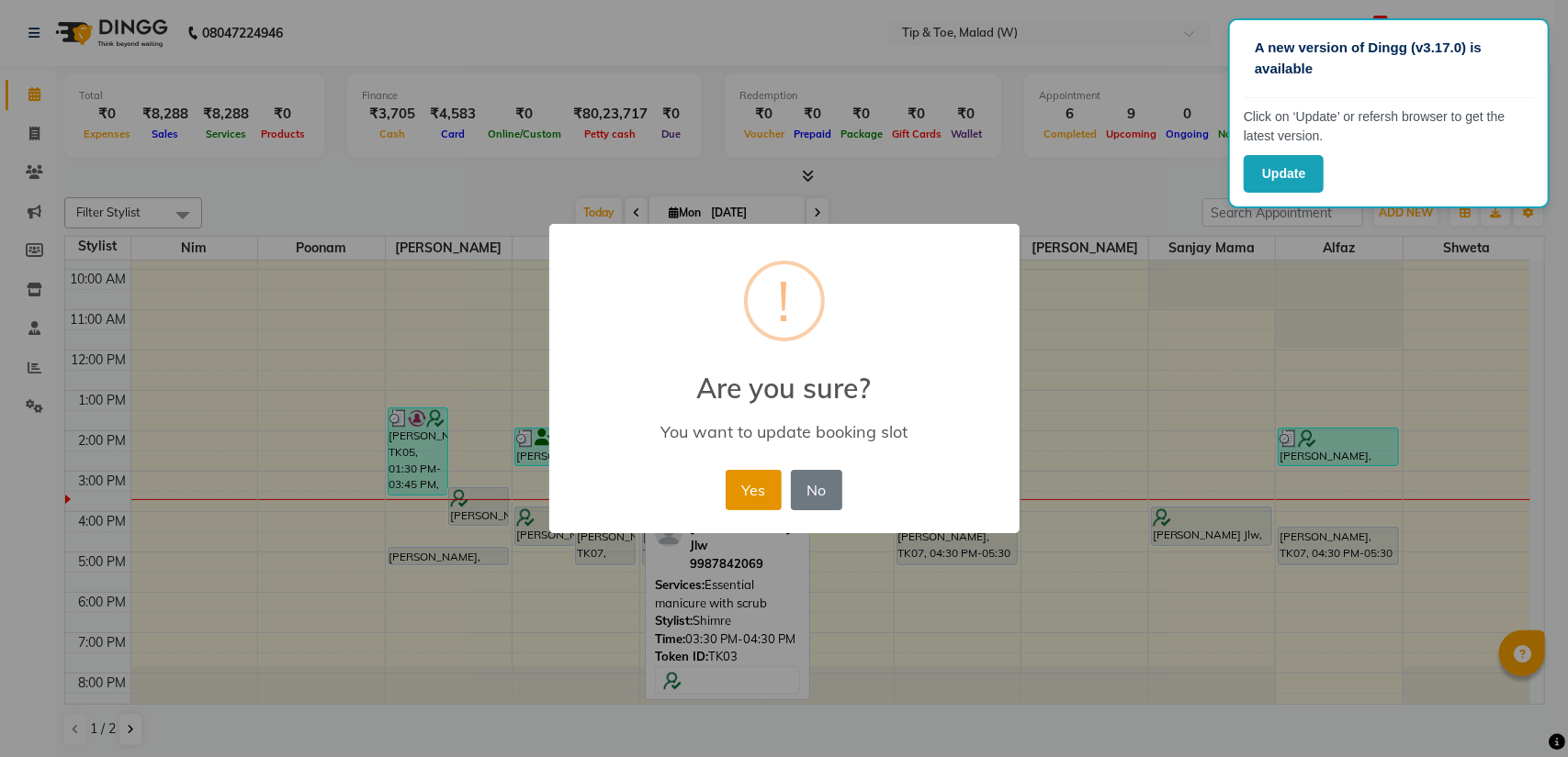
click at [764, 495] on button "Yes" at bounding box center [754, 491] width 56 height 41
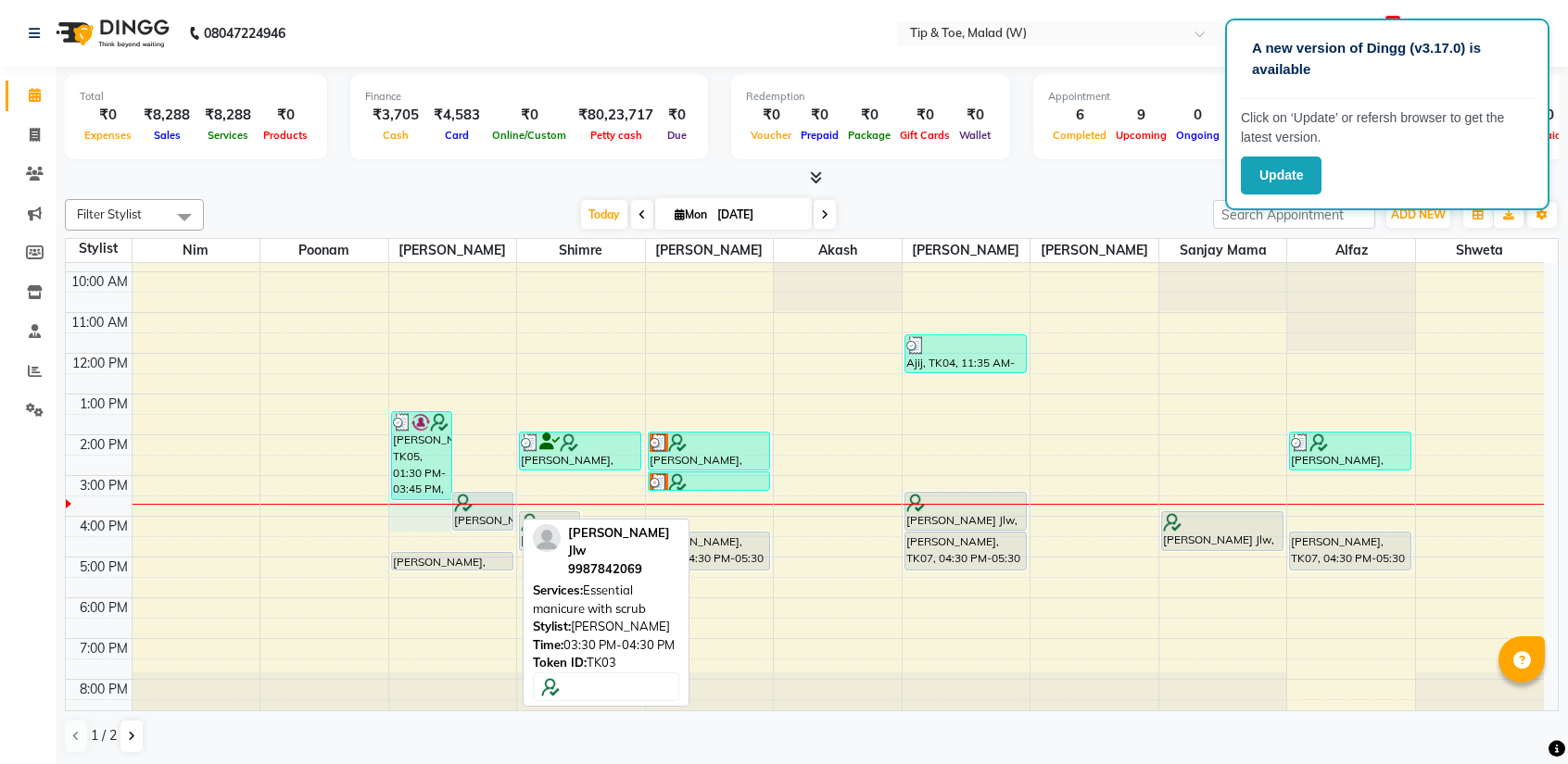
drag, startPoint x: 479, startPoint y: 501, endPoint x: 479, endPoint y: 515, distance: 14.0
click at [479, 515] on div "[PERSON_NAME], TK05, 01:30 PM-03:45 PM, Glitter Gel Polish,Acrylic Overlays,Per…" at bounding box center [452, 455] width 128 height 529
select select "41794"
select select "930"
select select "tentative"
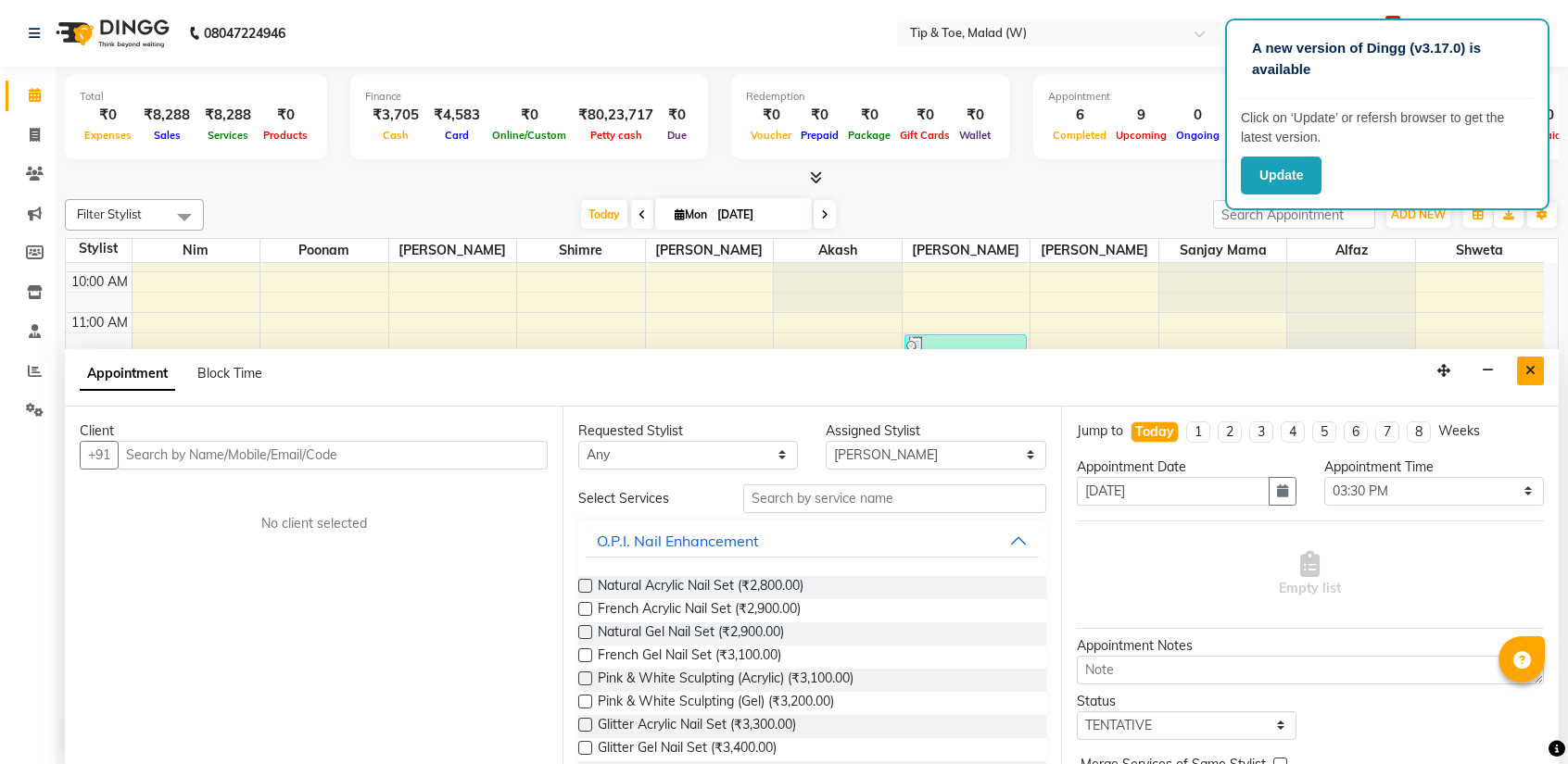
click at [1527, 365] on icon "Close" at bounding box center [1530, 370] width 10 height 13
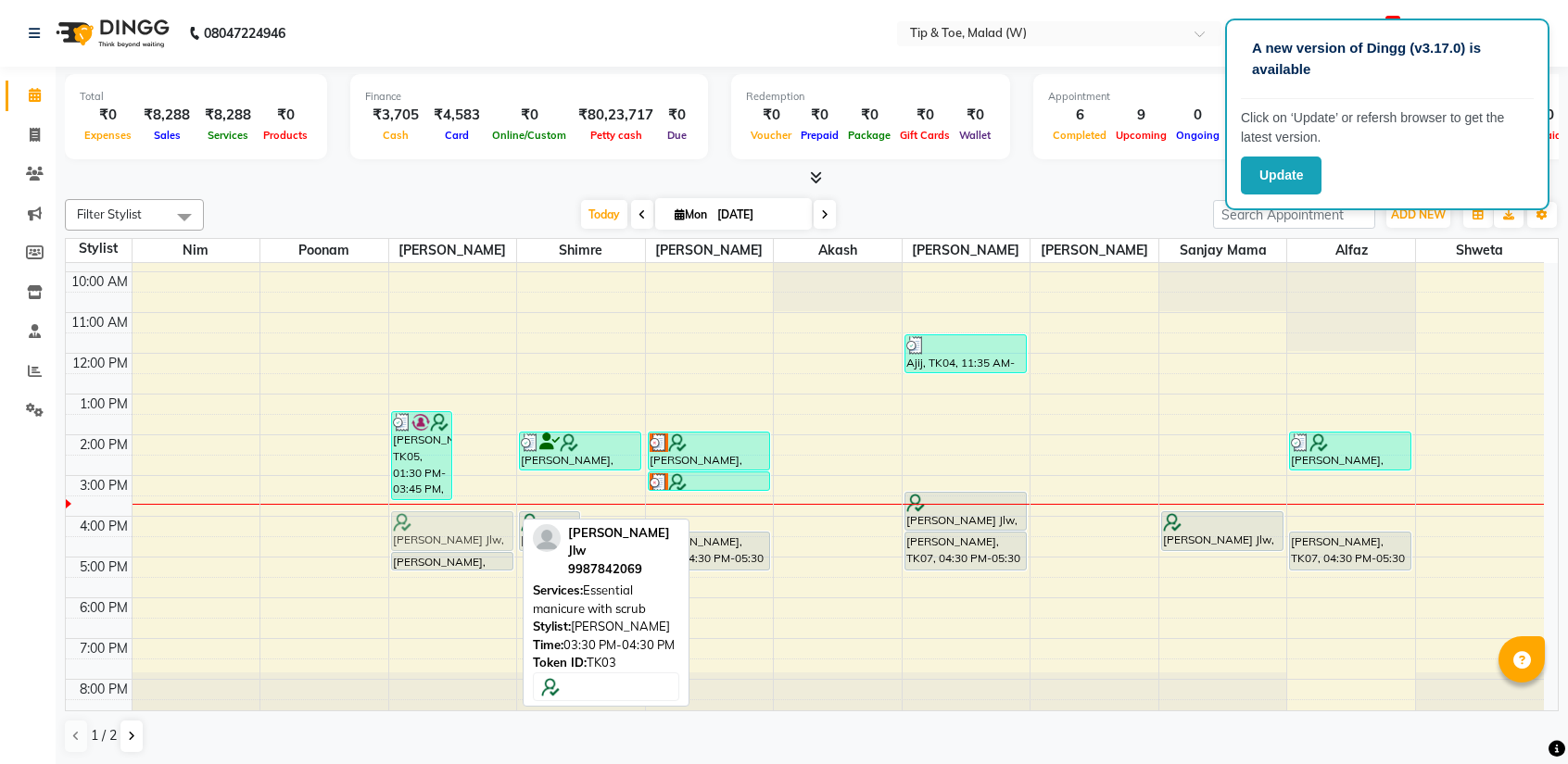
drag, startPoint x: 478, startPoint y: 498, endPoint x: 470, endPoint y: 513, distance: 17.0
click at [470, 513] on div "[PERSON_NAME], TK05, 01:30 PM-03:45 PM, Glitter Gel Polish,Acrylic Overlays,Per…" at bounding box center [452, 455] width 128 height 529
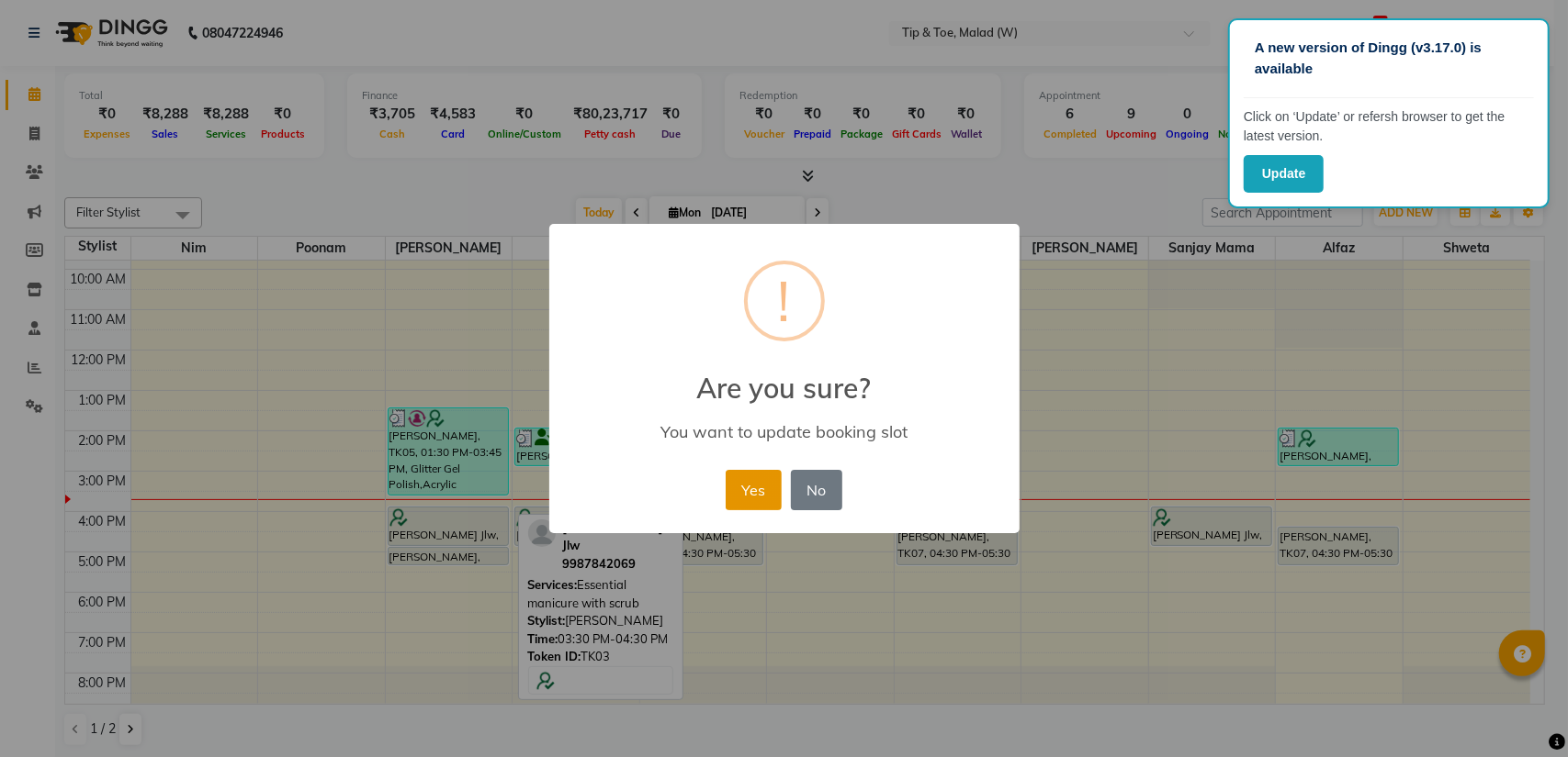
click at [755, 496] on button "Yes" at bounding box center [754, 491] width 56 height 41
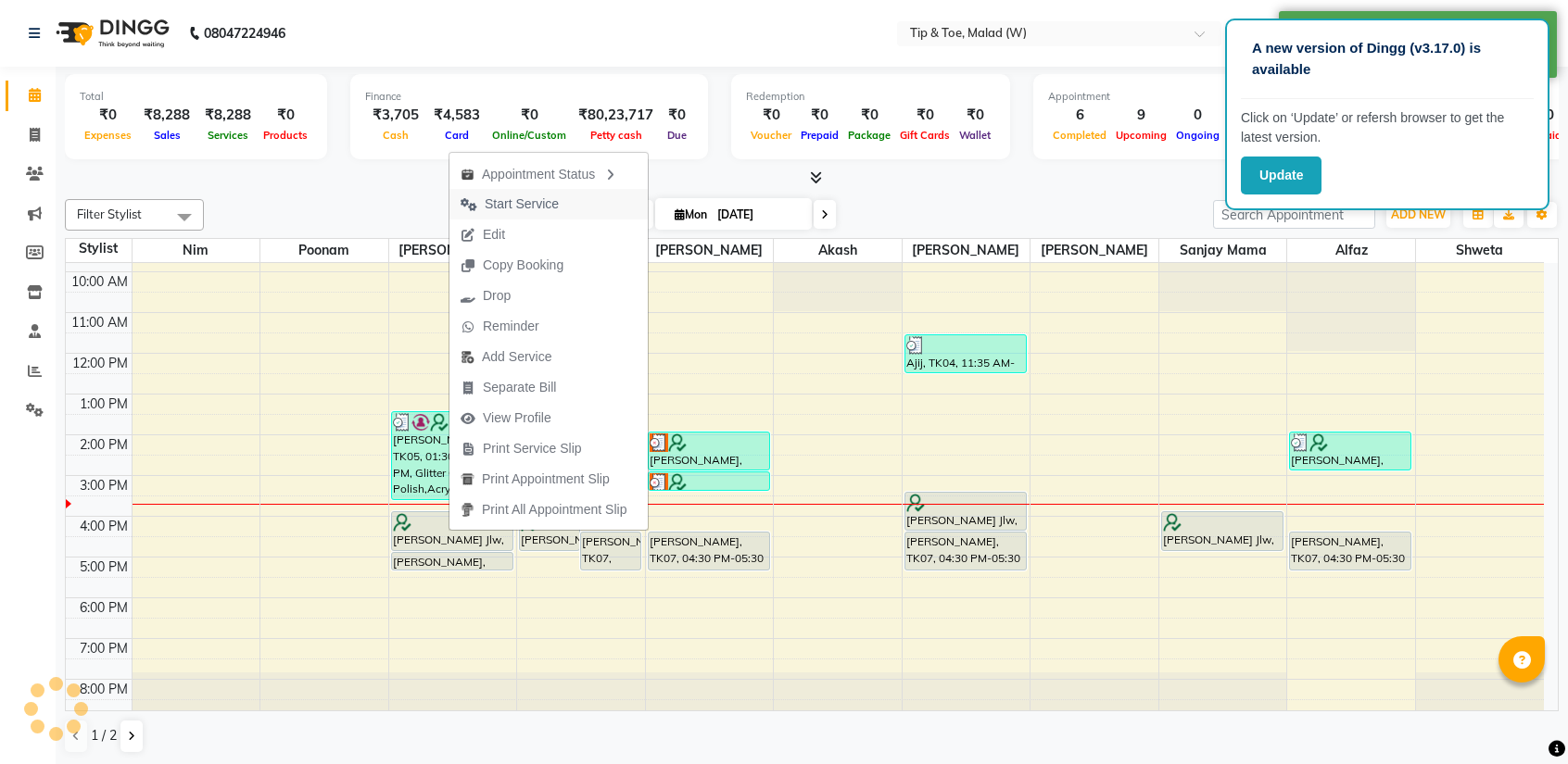
click at [541, 203] on span "Start Service" at bounding box center [521, 205] width 74 height 19
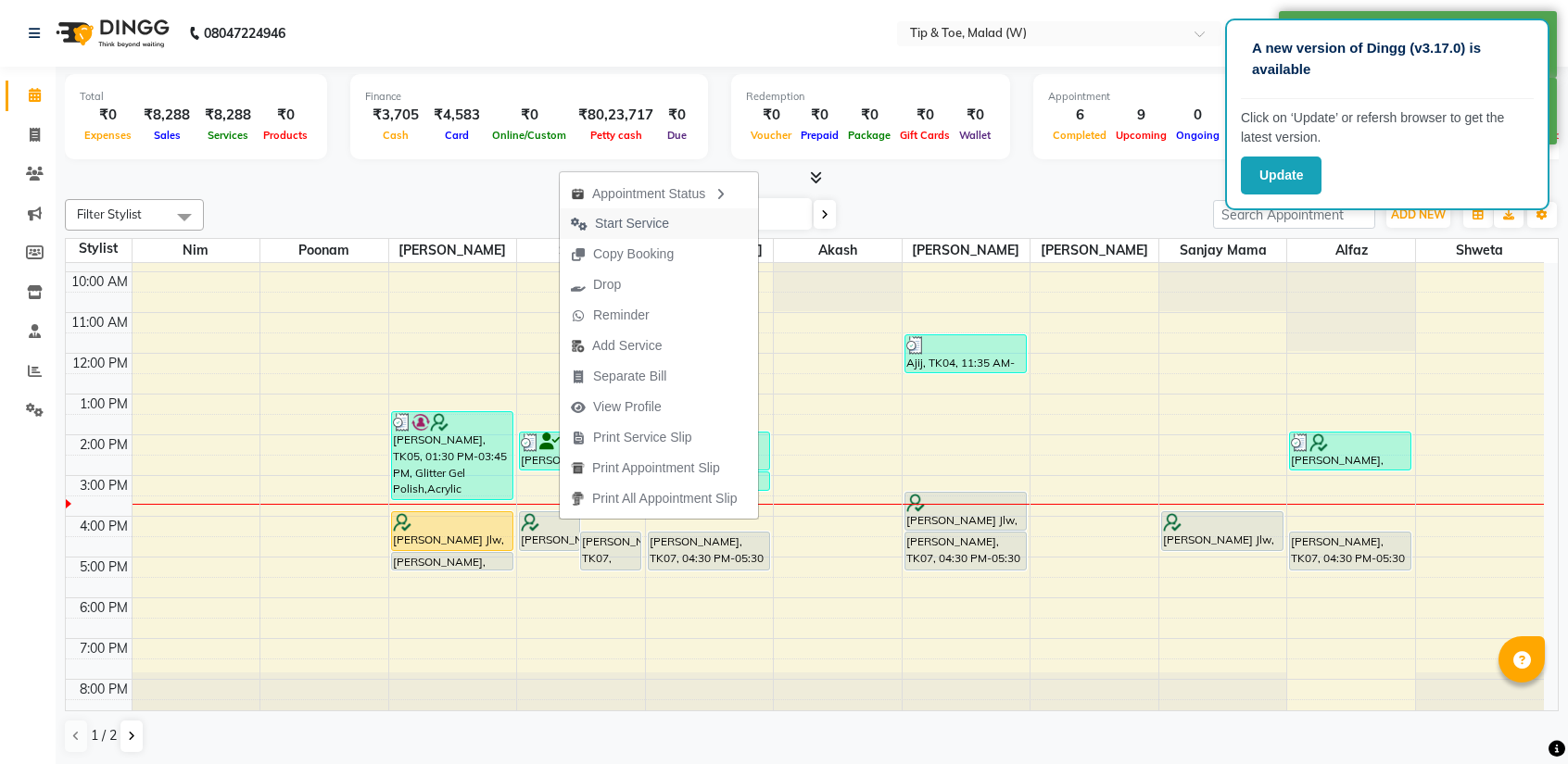
click at [636, 221] on span "Start Service" at bounding box center [631, 224] width 74 height 19
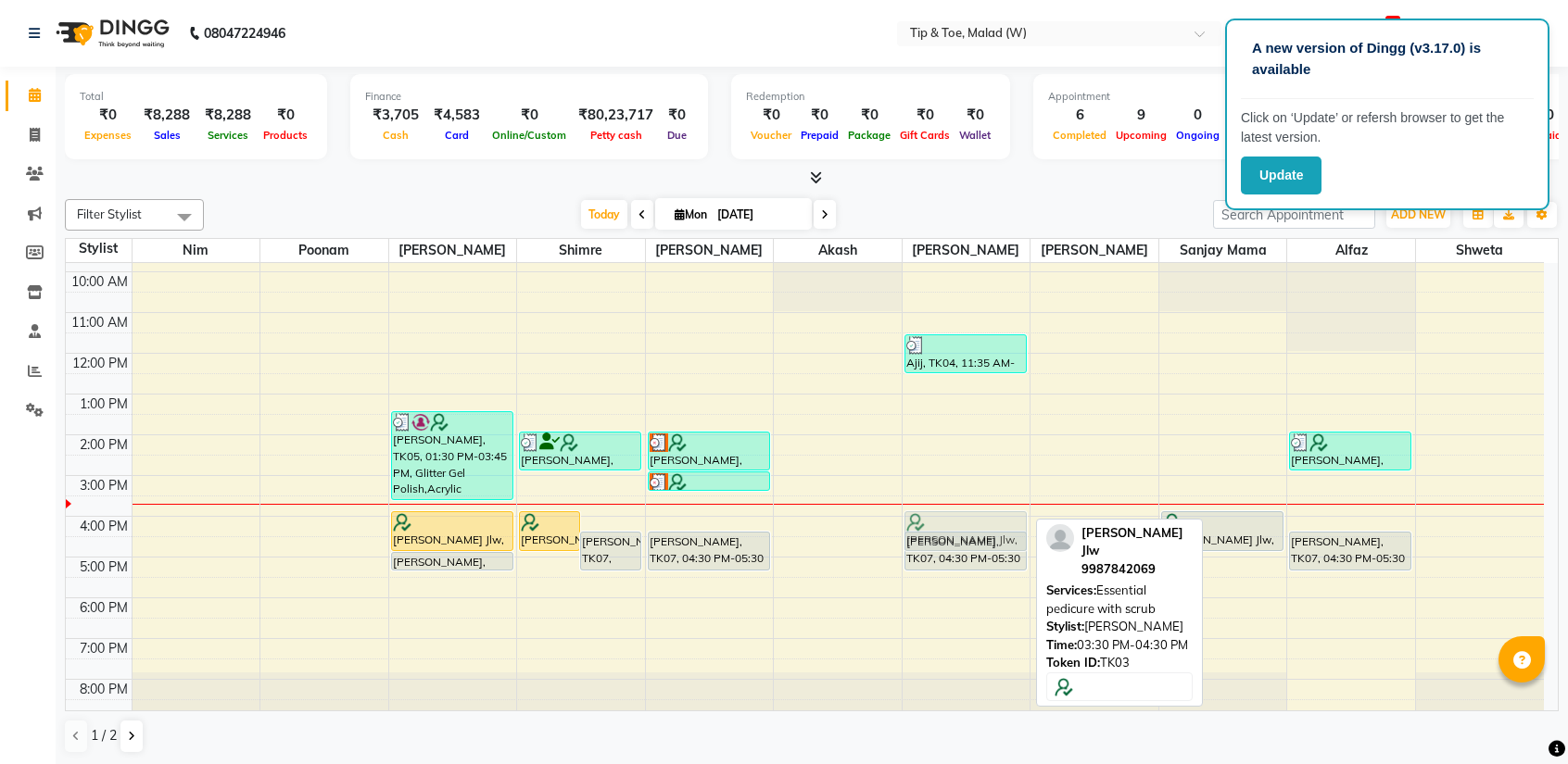
drag, startPoint x: 956, startPoint y: 494, endPoint x: 956, endPoint y: 505, distance: 11.0
click at [956, 505] on div "8:00 AM 9:00 AM 10:00 AM 11:00 AM 12:00 PM 1:00 PM 2:00 PM 3:00 PM 4:00 PM 5:00…" at bounding box center [805, 455] width 1477 height 529
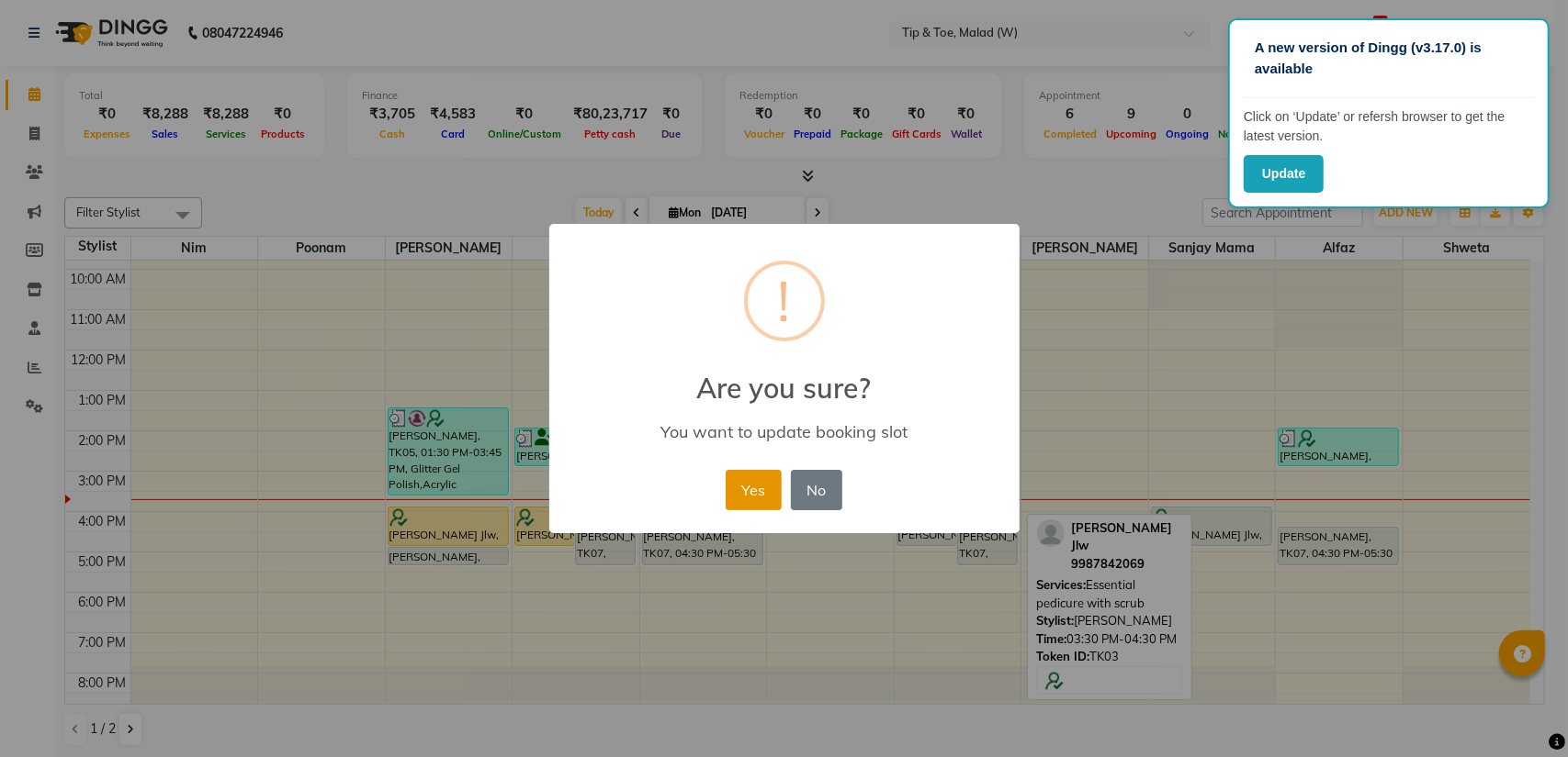
click at [766, 499] on button "Yes" at bounding box center [754, 491] width 56 height 41
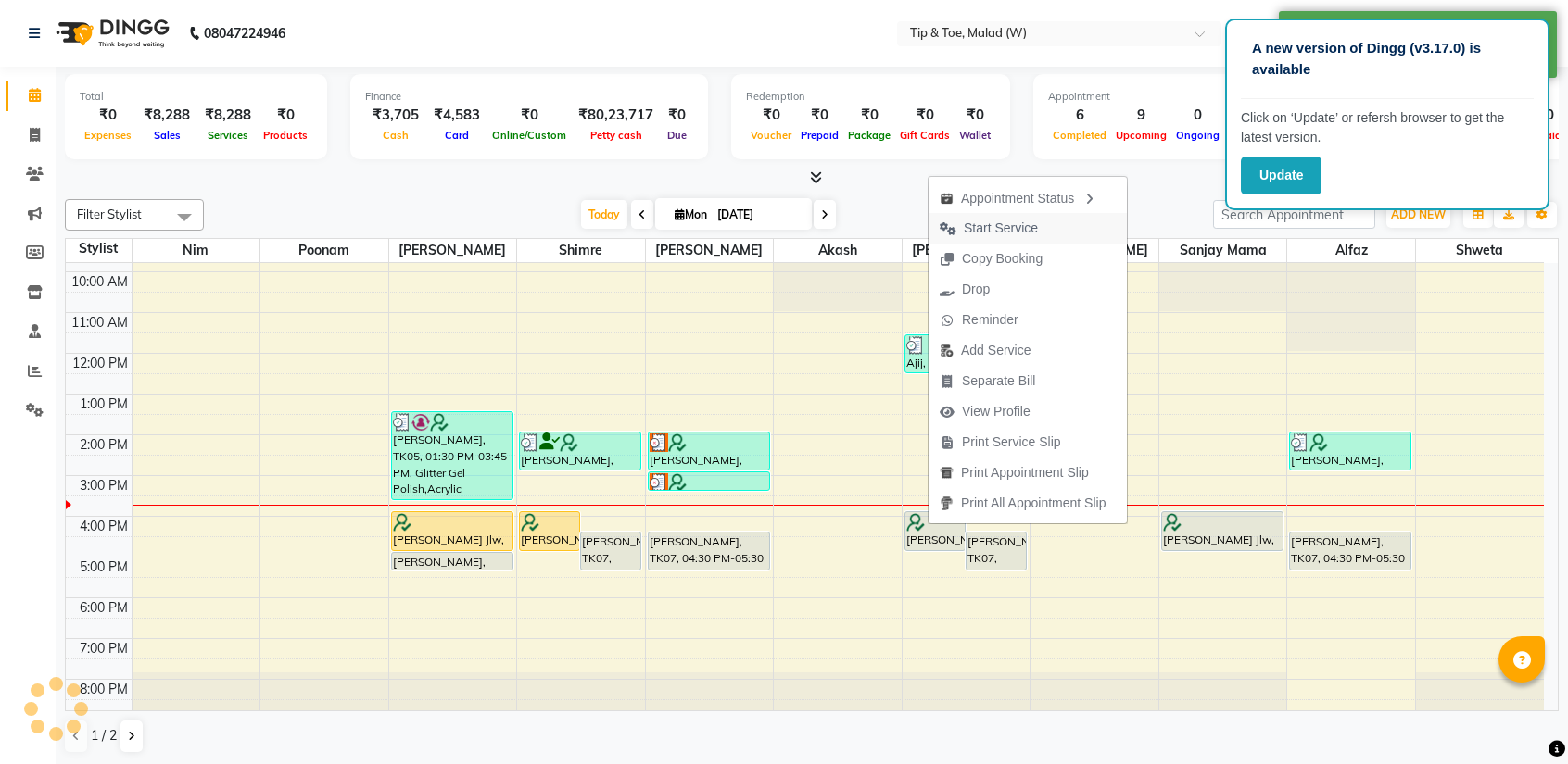
click at [1038, 236] on span "Start Service" at bounding box center [989, 228] width 121 height 30
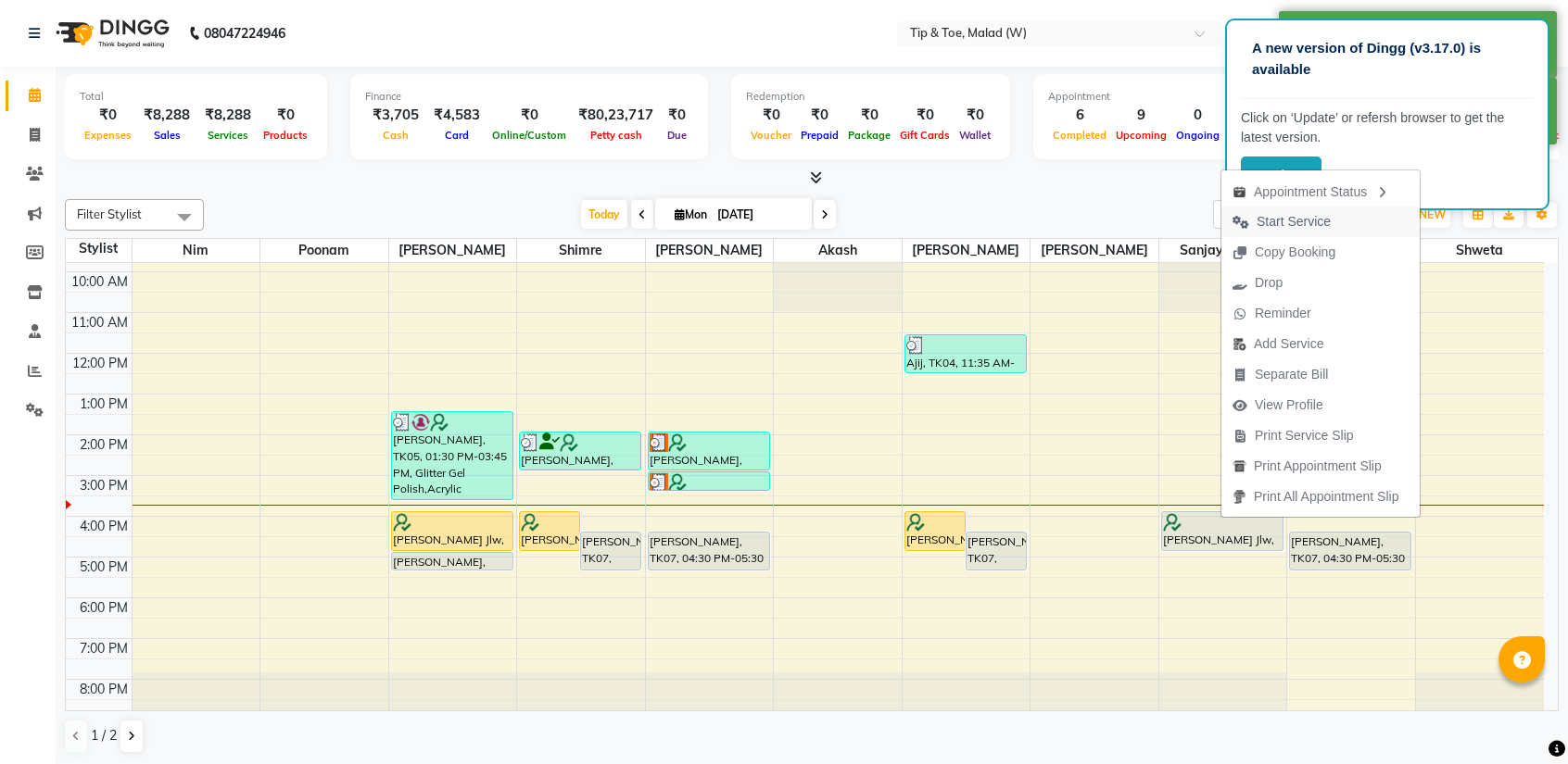
click at [1300, 218] on span "Start Service" at bounding box center [1293, 222] width 74 height 19
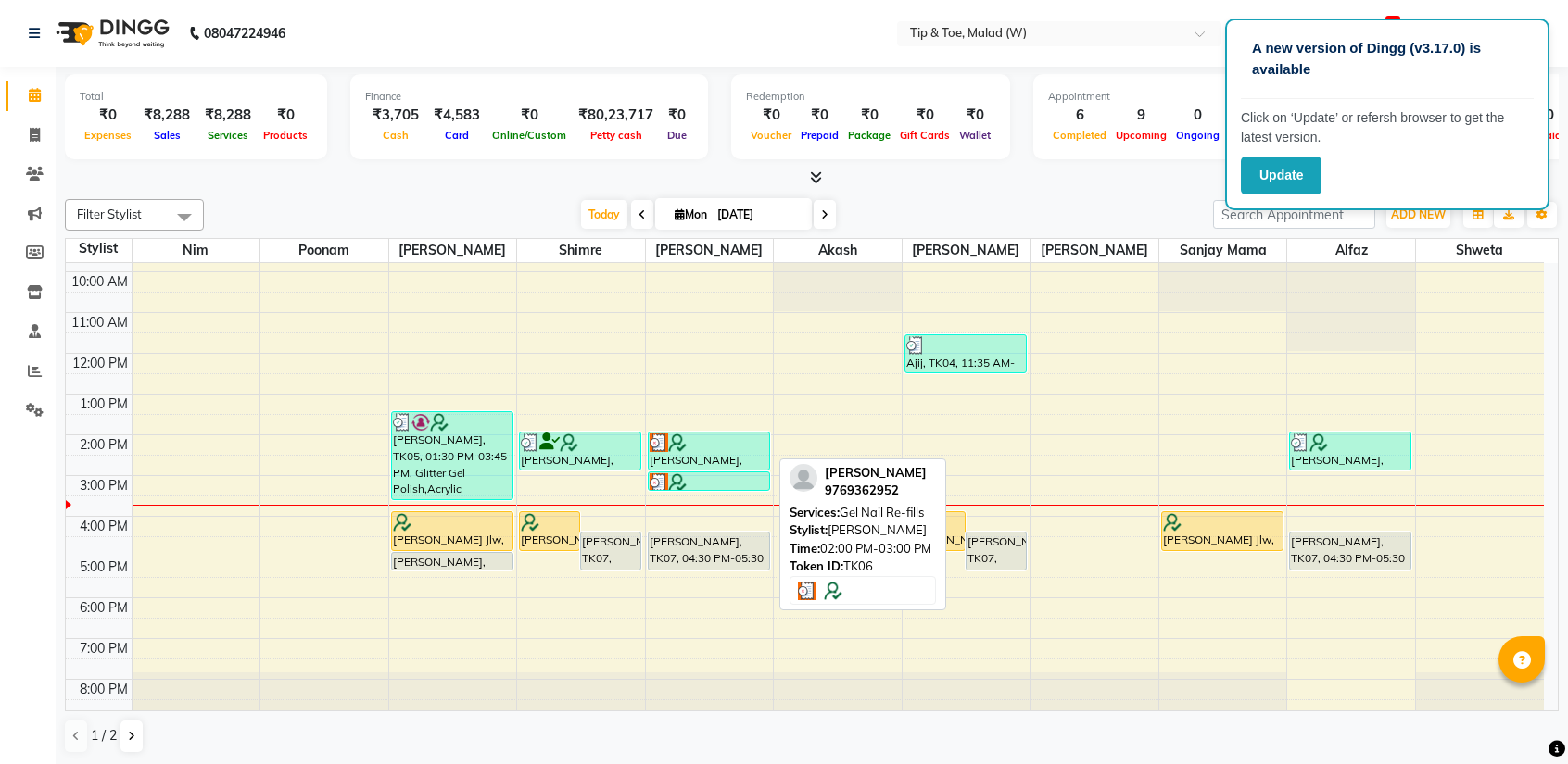
click at [691, 448] on div "[PERSON_NAME], TK06, 02:00 PM-03:00 PM, [PERSON_NAME] Re-fills" at bounding box center [708, 451] width 121 height 37
click at [698, 447] on div at bounding box center [708, 442] width 119 height 19
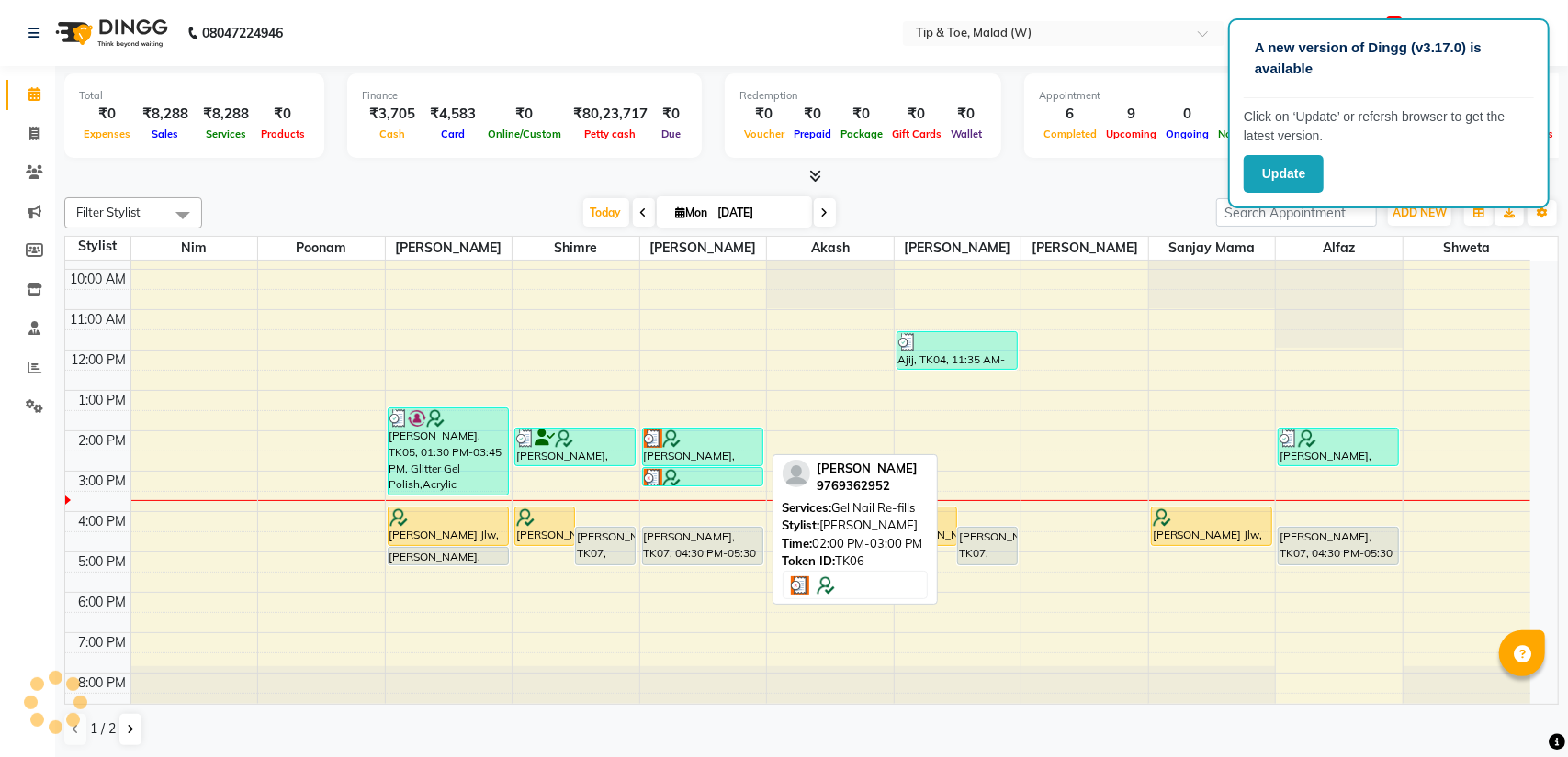
select select "3"
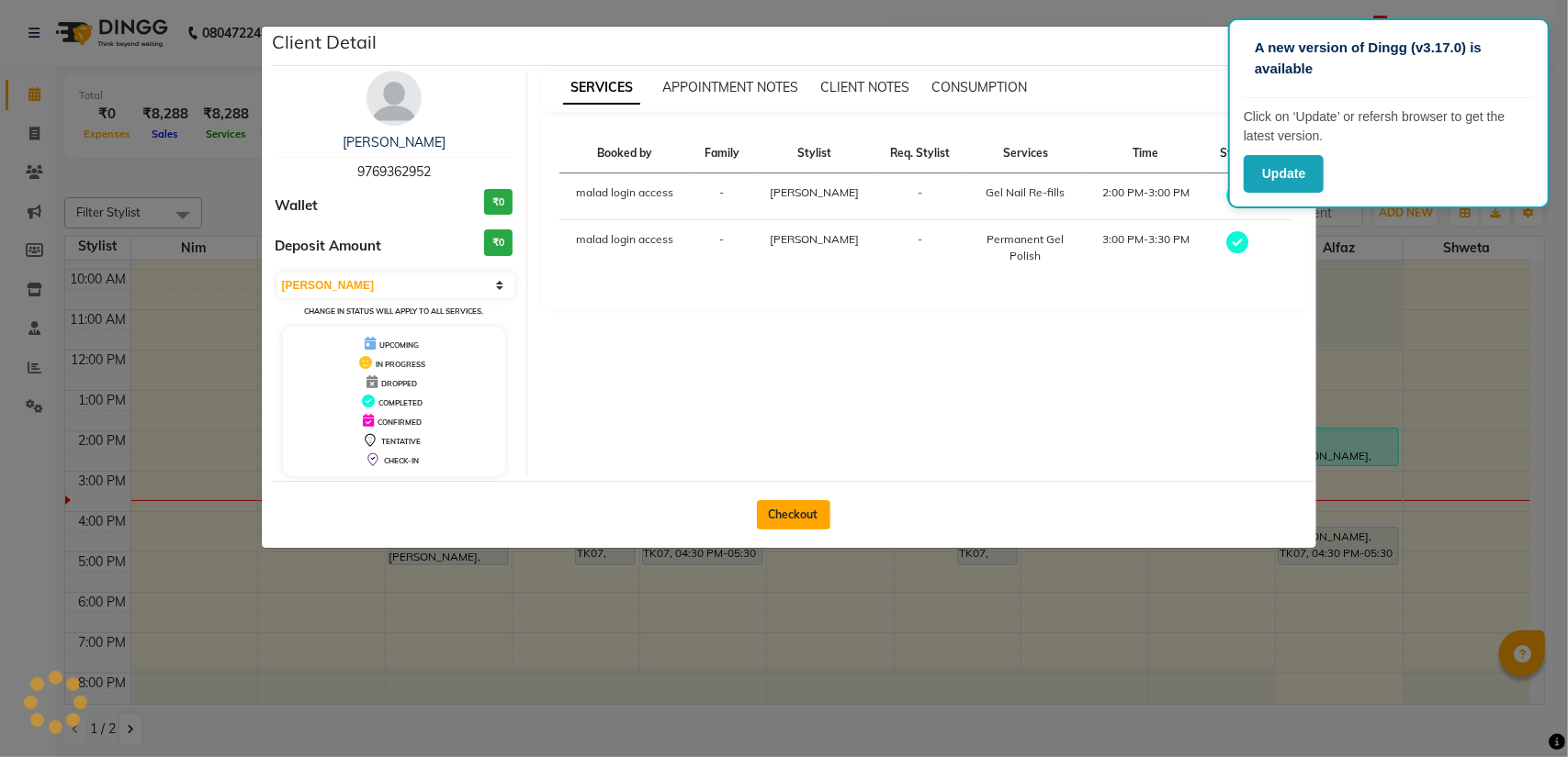
click at [774, 506] on button "Checkout" at bounding box center [793, 515] width 73 height 29
select select "service"
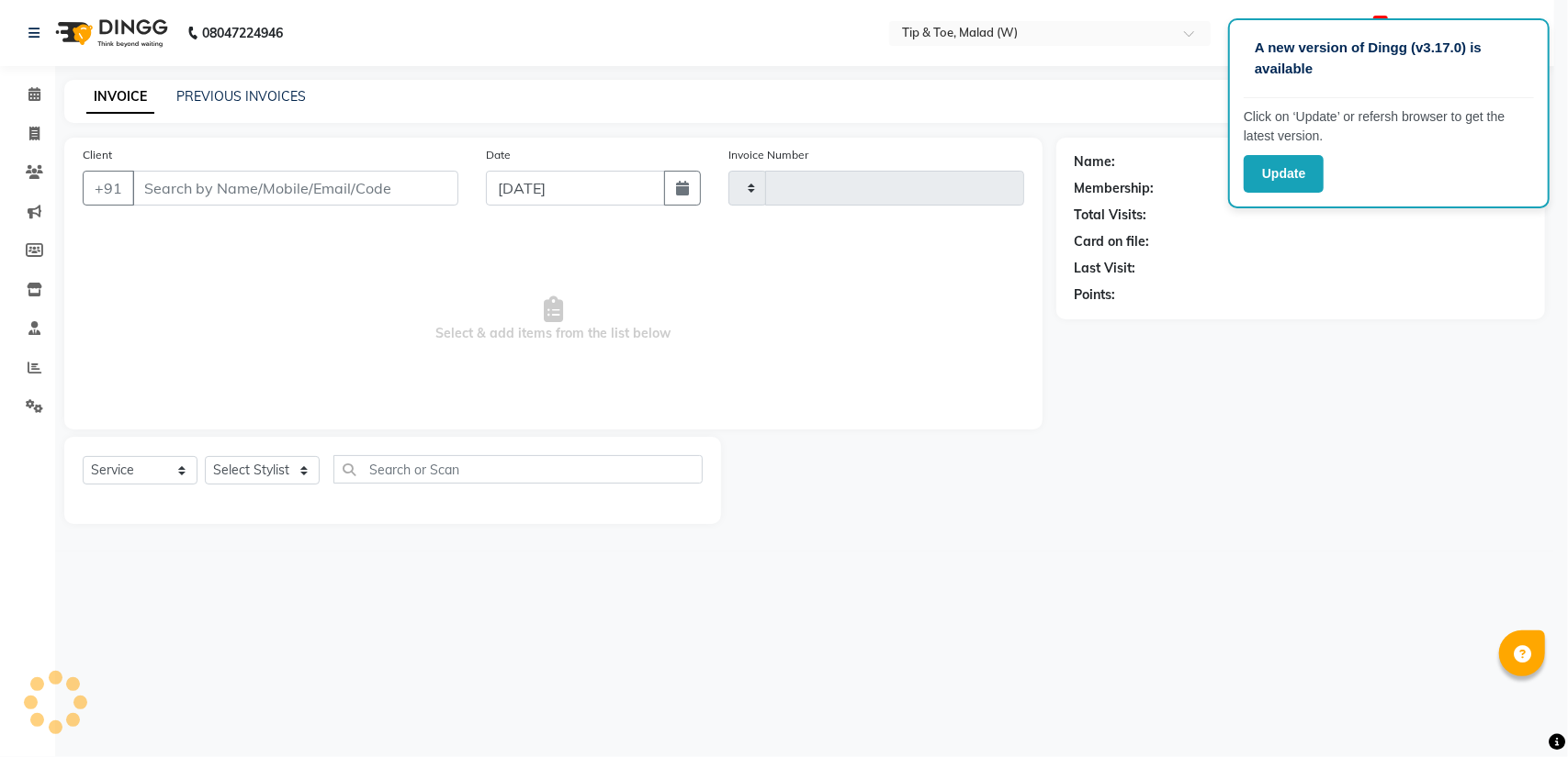
type input "2416"
select select "5930"
type input "9769362952"
select select "77019"
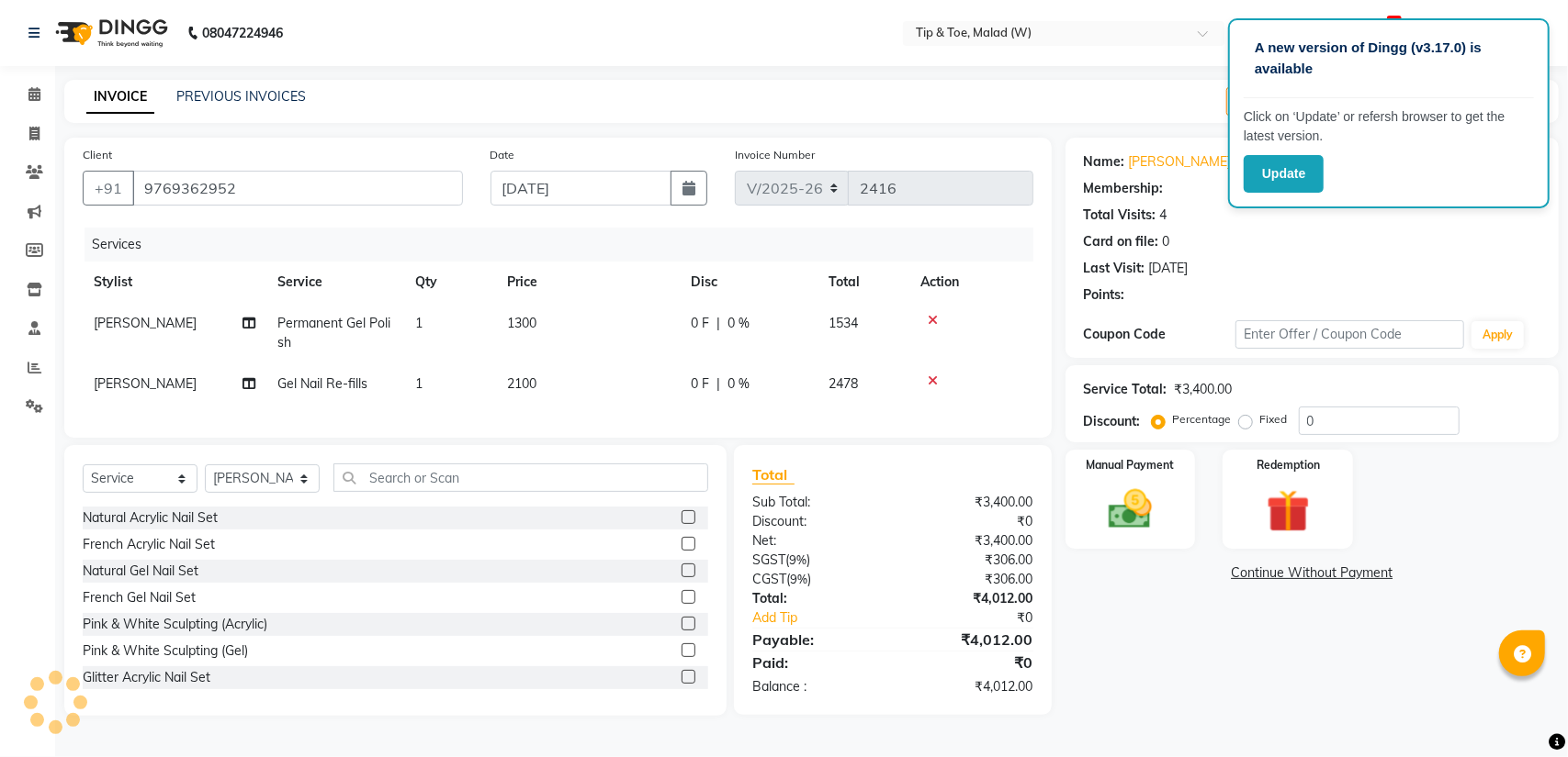
select select "1: Object"
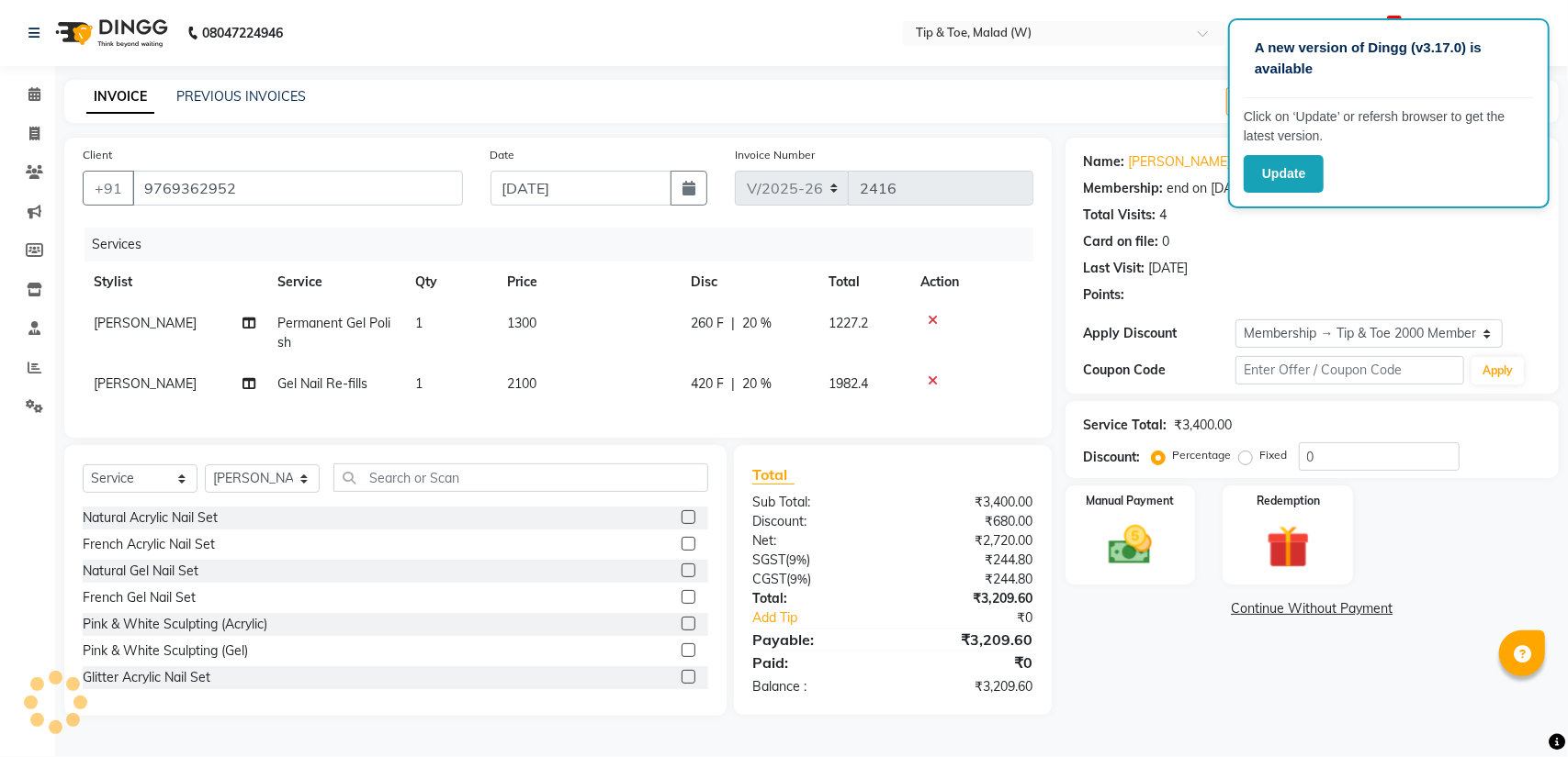
type input "20"
click at [344, 321] on span "Permanent Gel Polish" at bounding box center [333, 332] width 113 height 36
select select "77019"
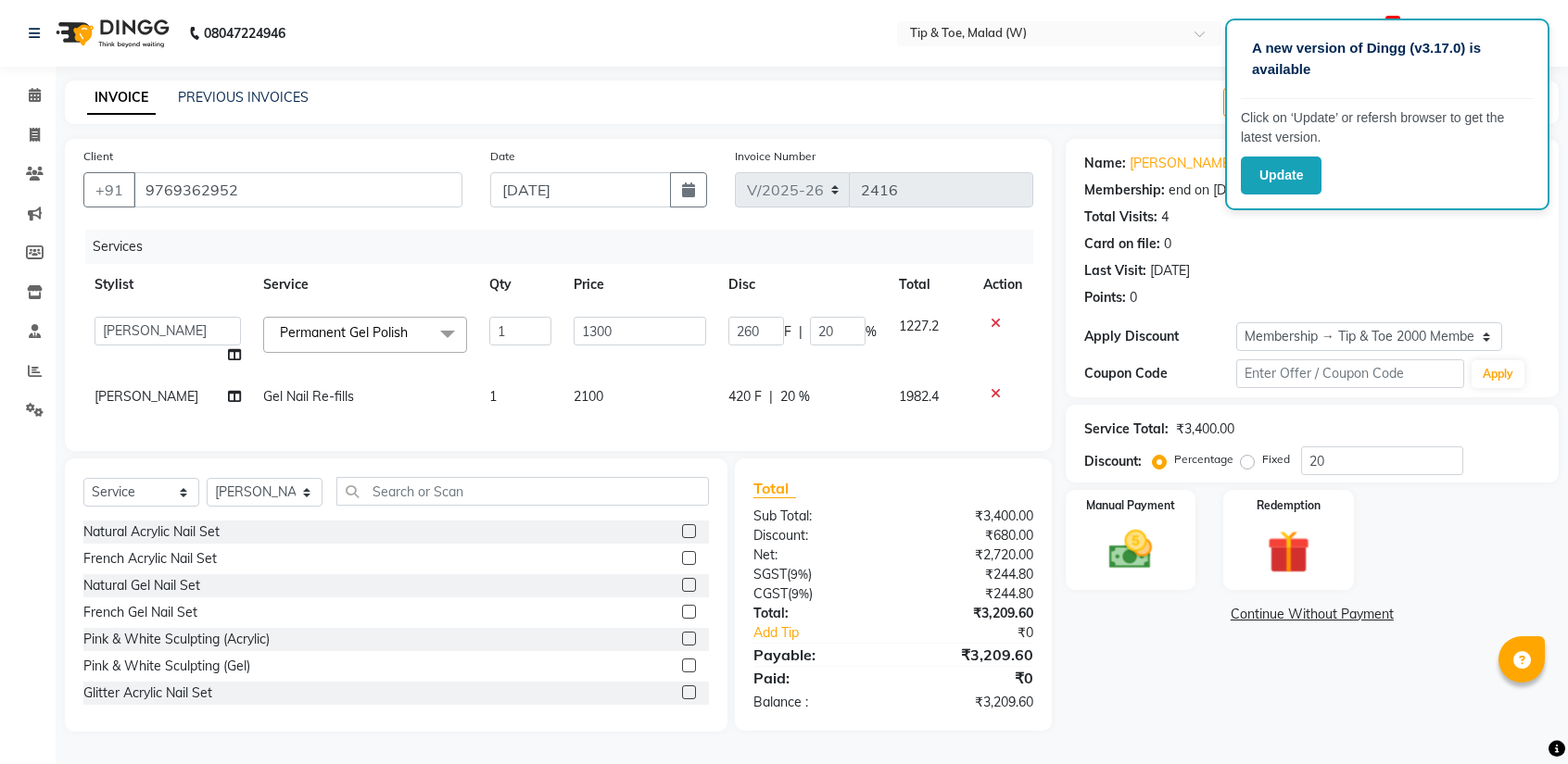
click at [352, 325] on span "Permanent Gel Polish" at bounding box center [343, 332] width 128 height 17
click at [312, 331] on span "Permanent Gel Polish" at bounding box center [343, 332] width 128 height 17
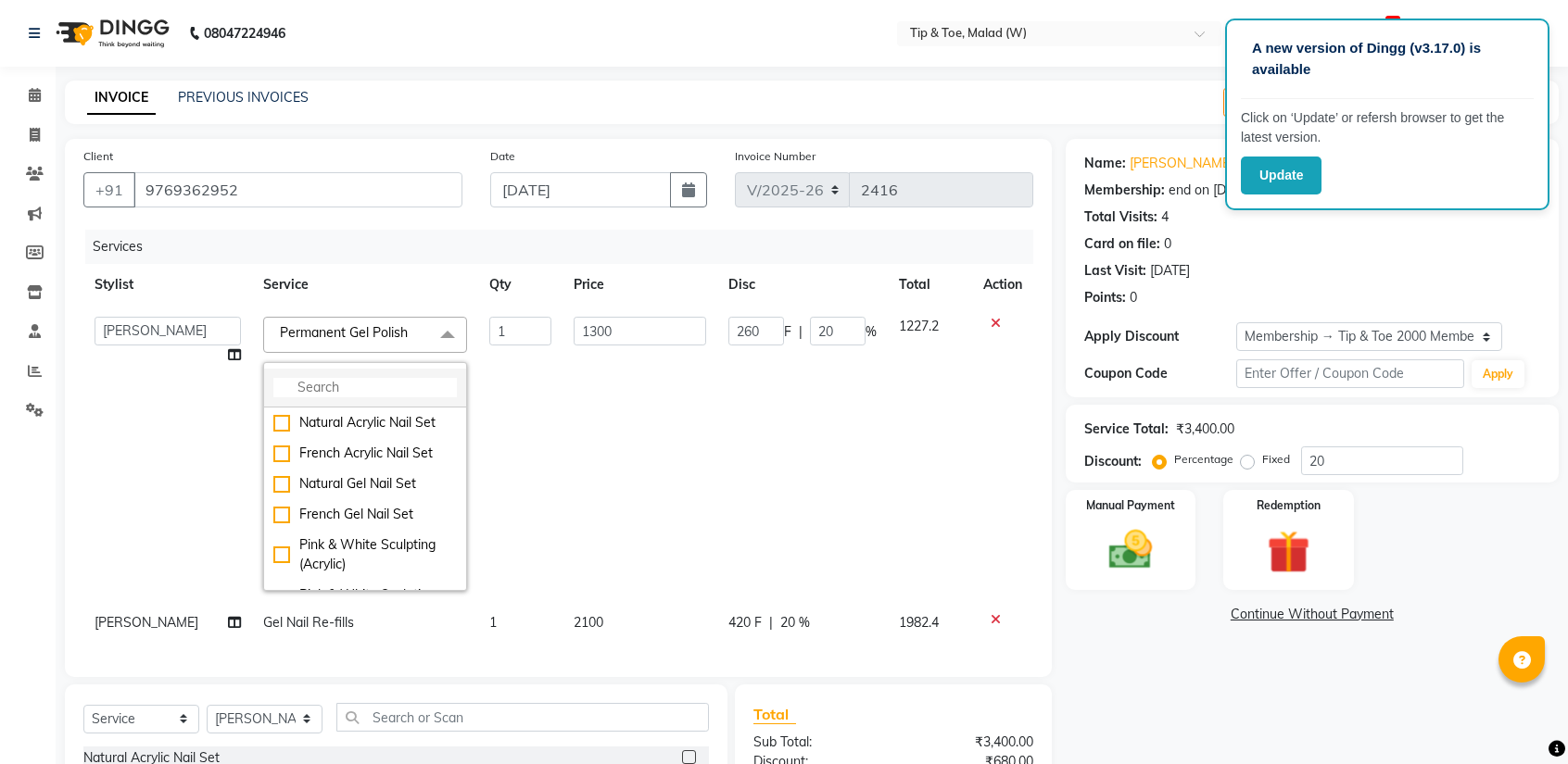
click at [311, 386] on input "multiselect-search" at bounding box center [364, 388] width 183 height 19
type input "gel poli"
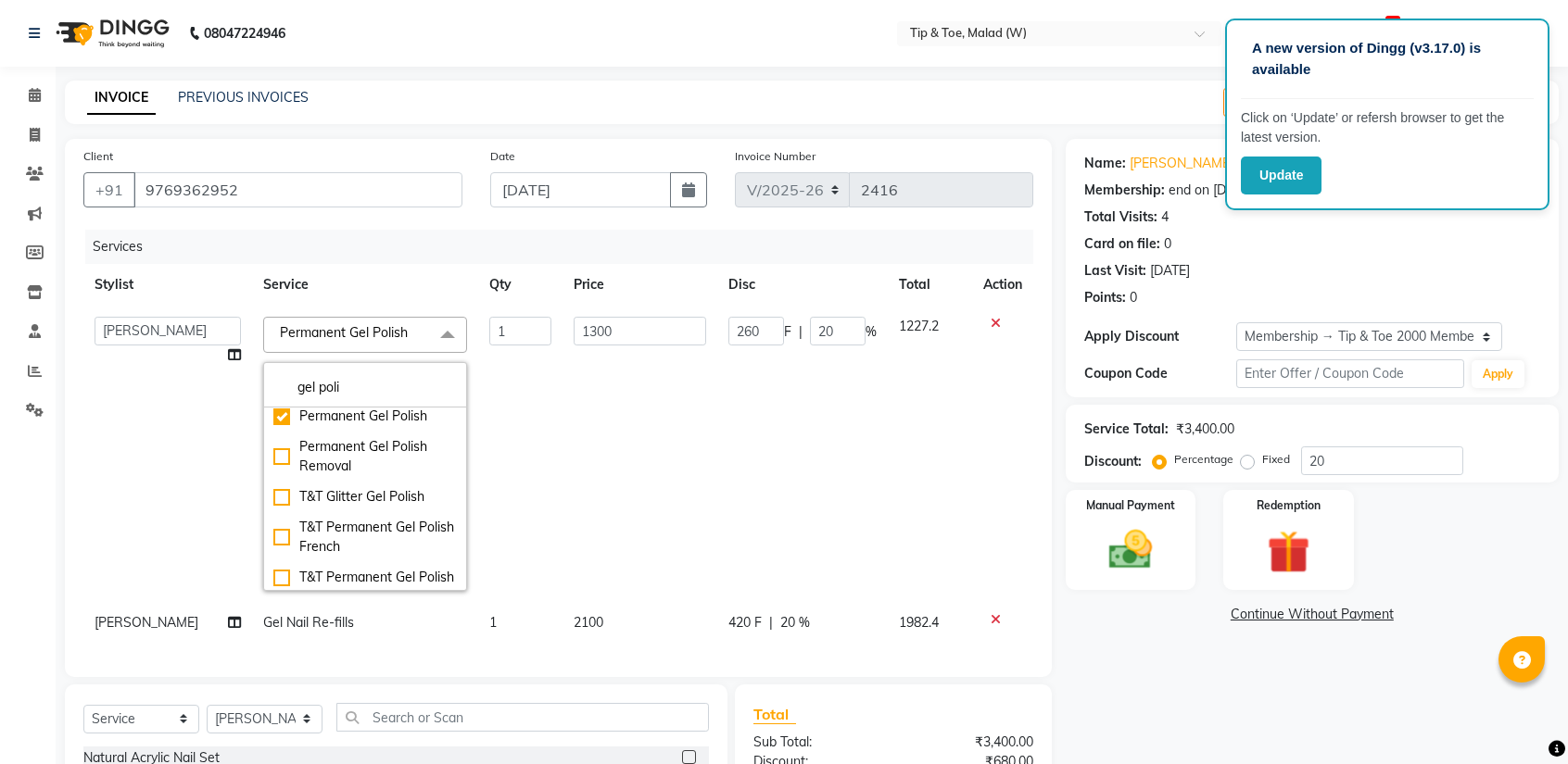
scroll to position [185, 0]
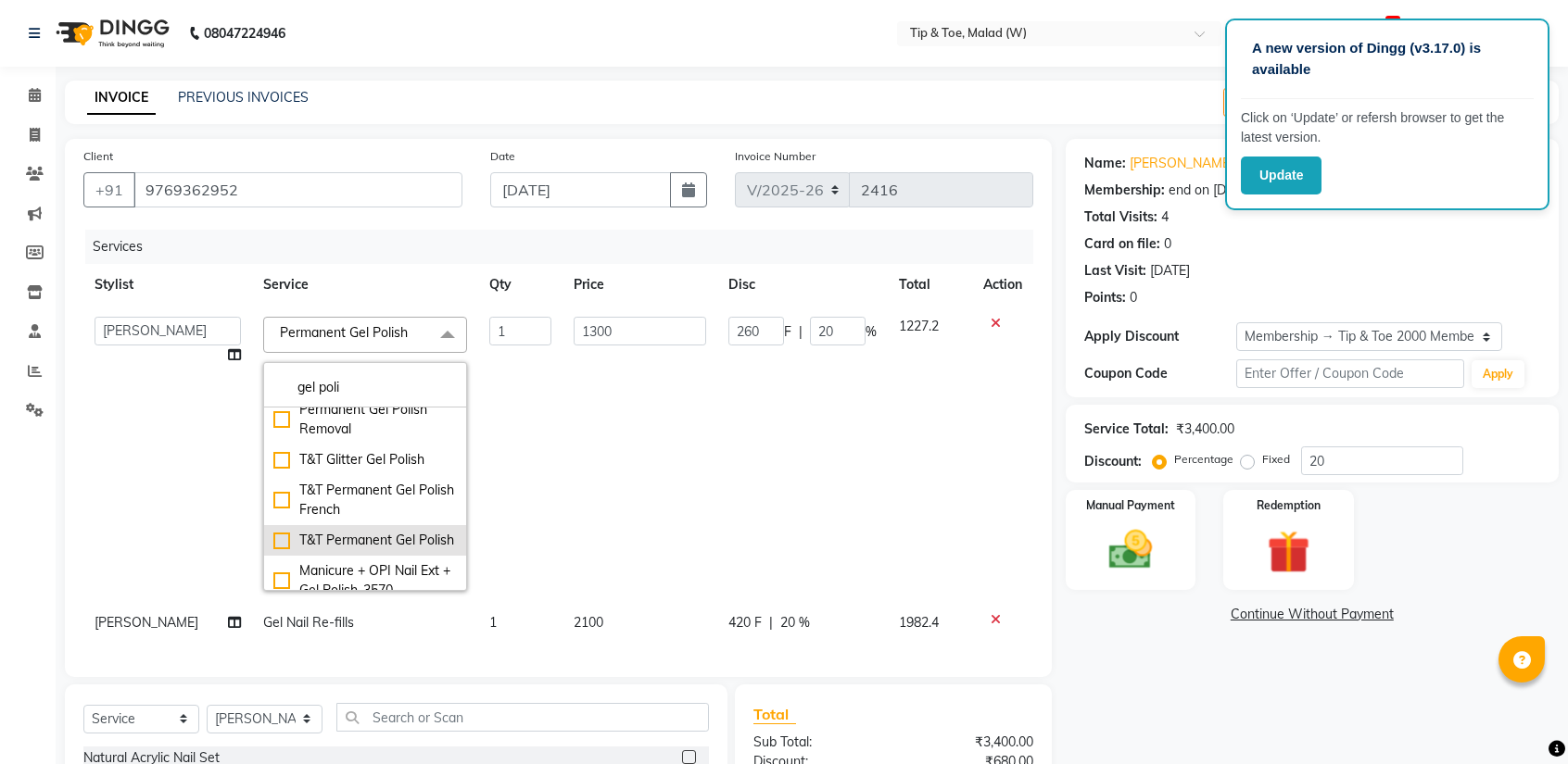
click at [273, 544] on div "T&T Permanent Gel Polish" at bounding box center [364, 541] width 183 height 19
checkbox input "false"
checkbox input "true"
type input "900"
type input "180"
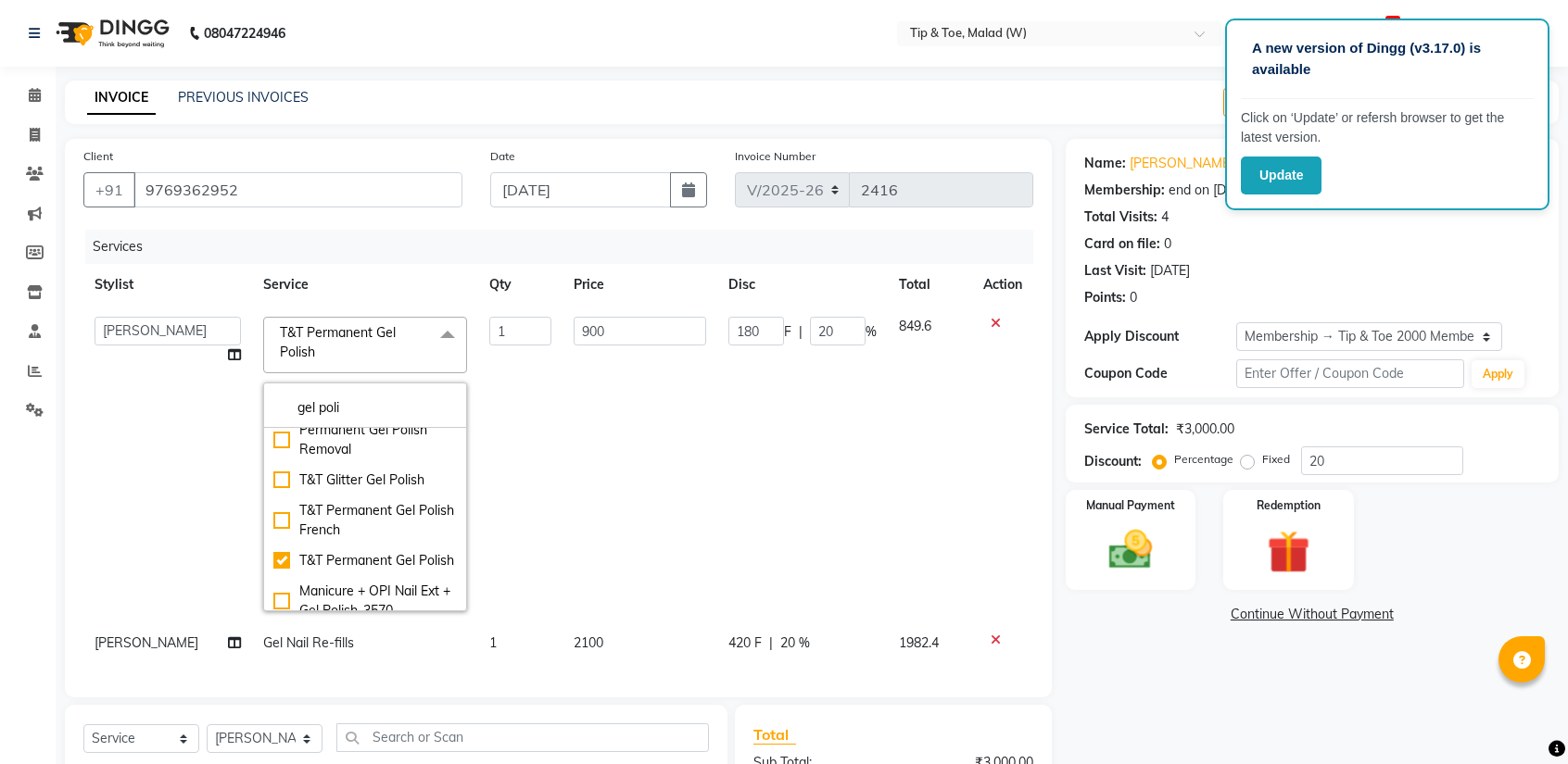
click at [641, 488] on td "900" at bounding box center [639, 464] width 155 height 317
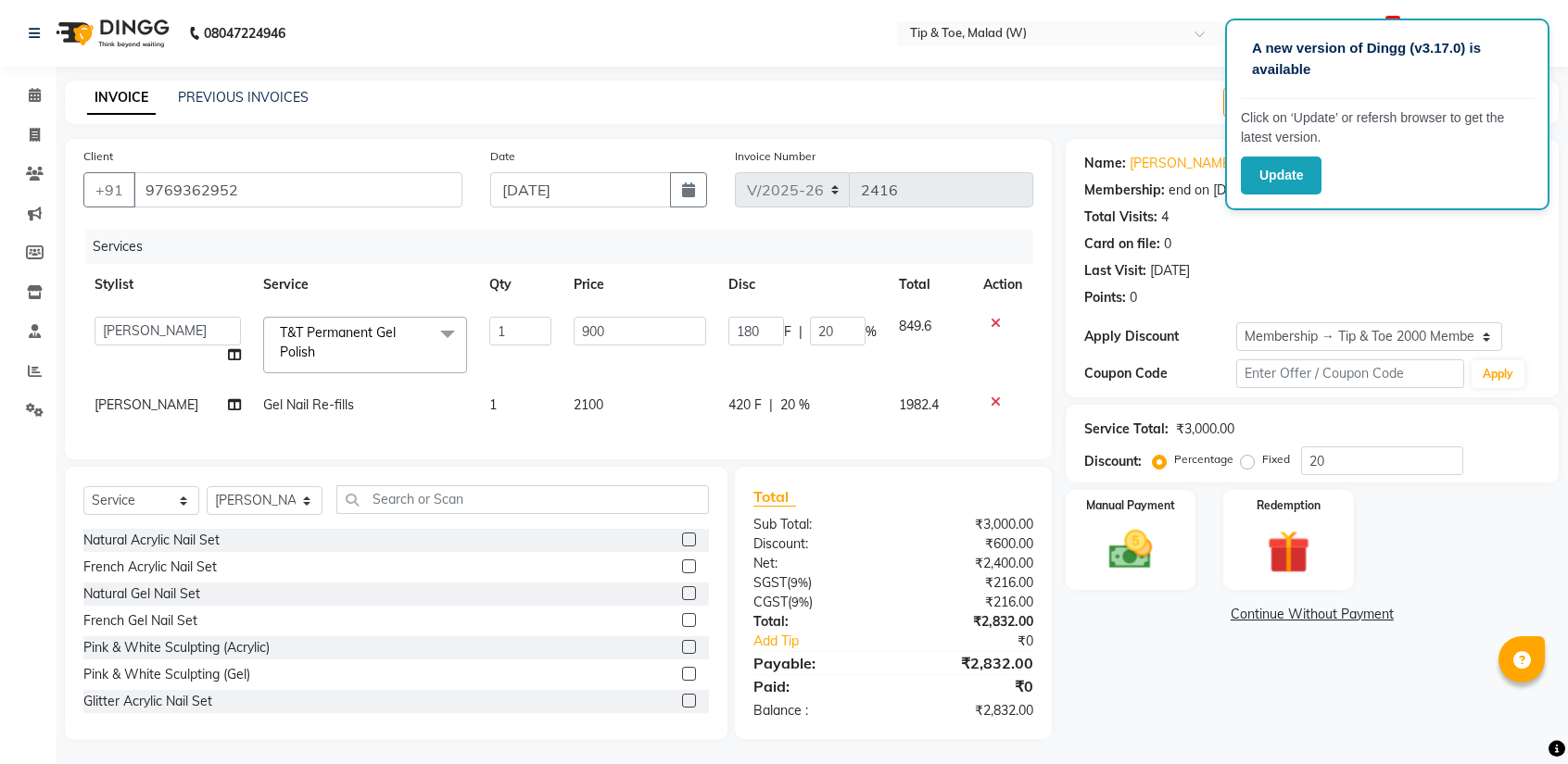
click at [1217, 722] on div "Name: [PERSON_NAME] Membership: end on [DATE] Total Visits: 4 Card on file: 0 L…" at bounding box center [1319, 439] width 507 height 601
click at [1128, 521] on div "Manual Payment" at bounding box center [1129, 540] width 135 height 103
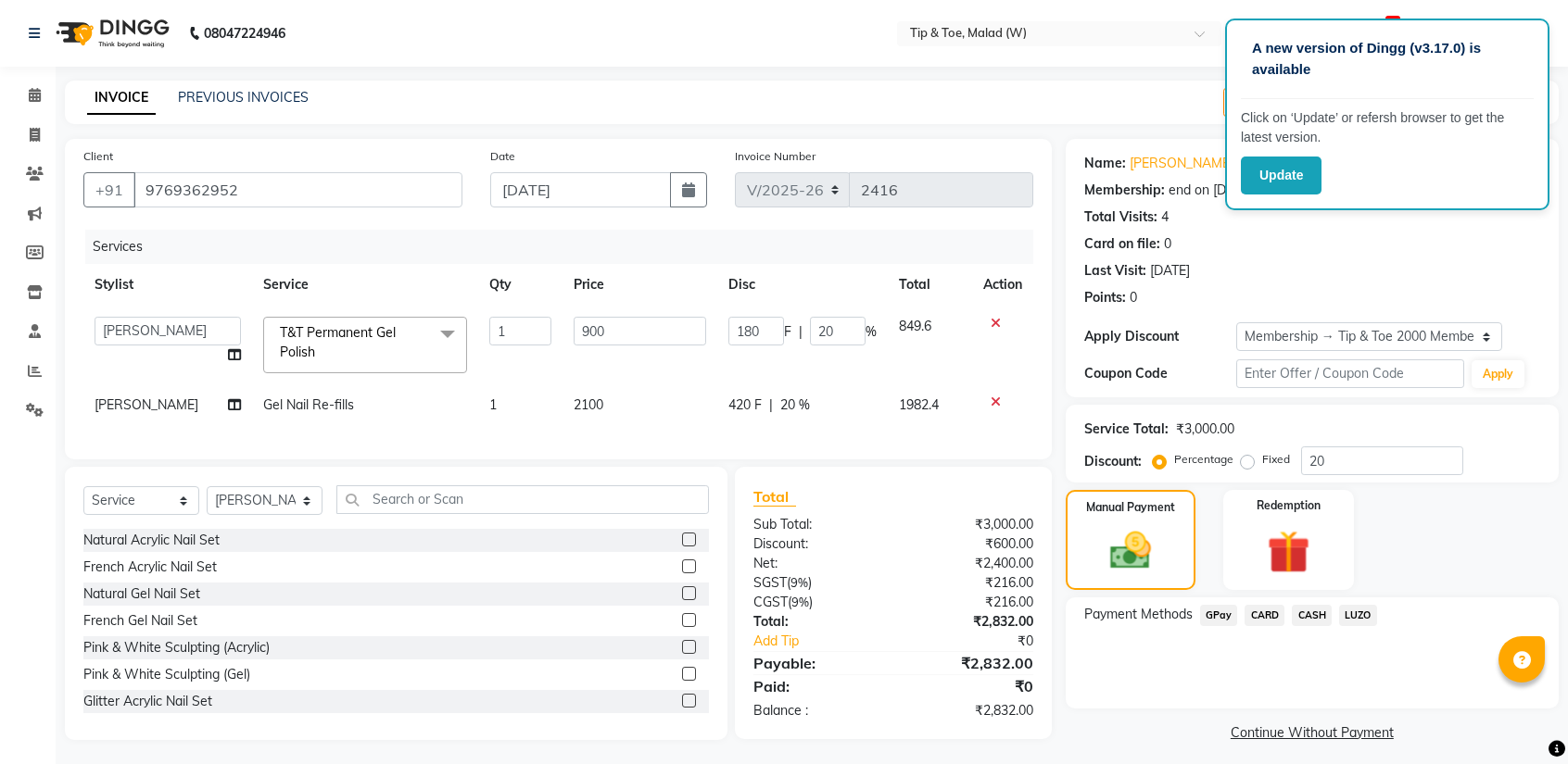
click at [1313, 616] on span "CASH" at bounding box center [1311, 616] width 40 height 21
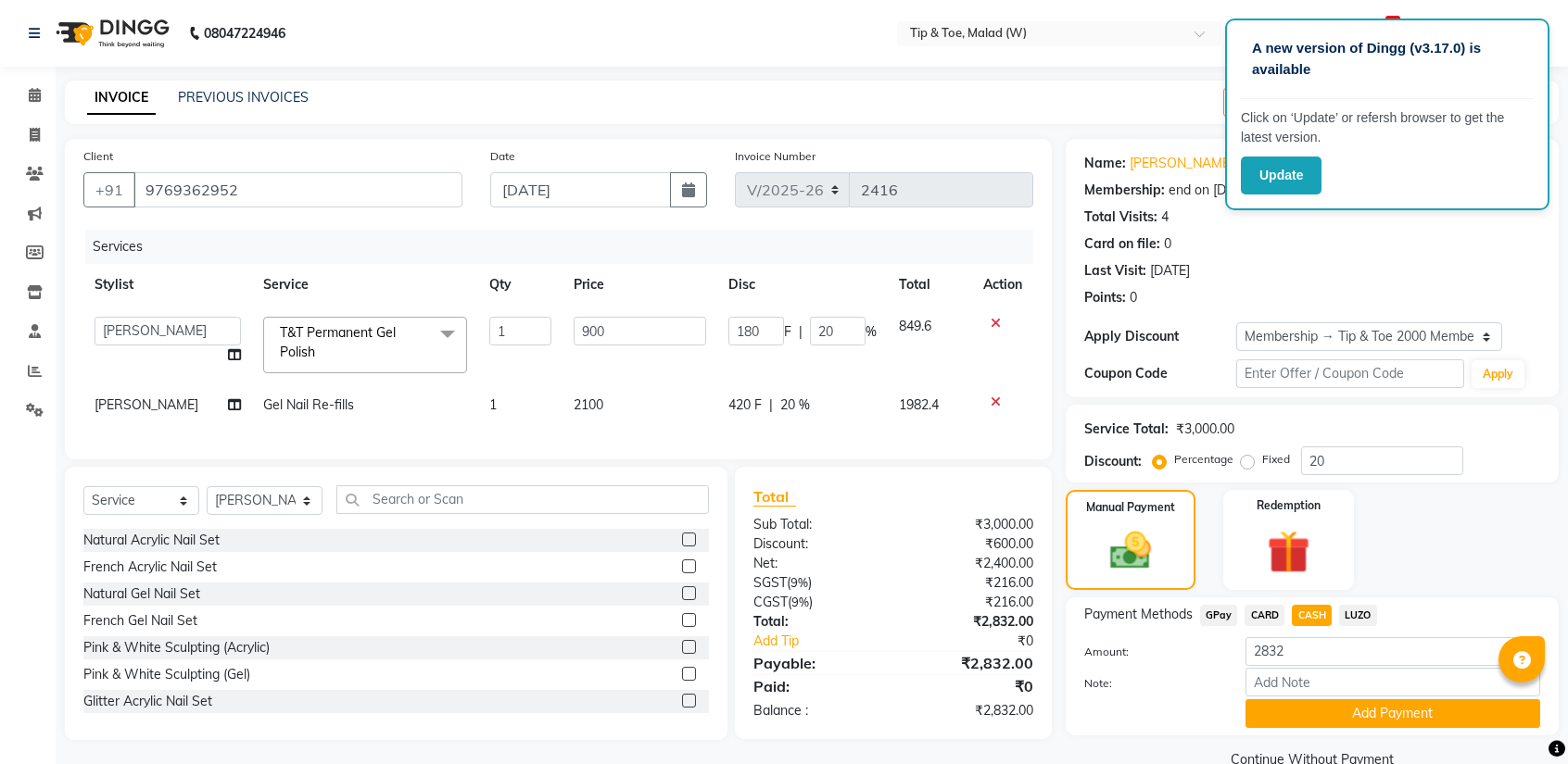
click at [1330, 707] on button "Add Payment" at bounding box center [1393, 713] width 294 height 28
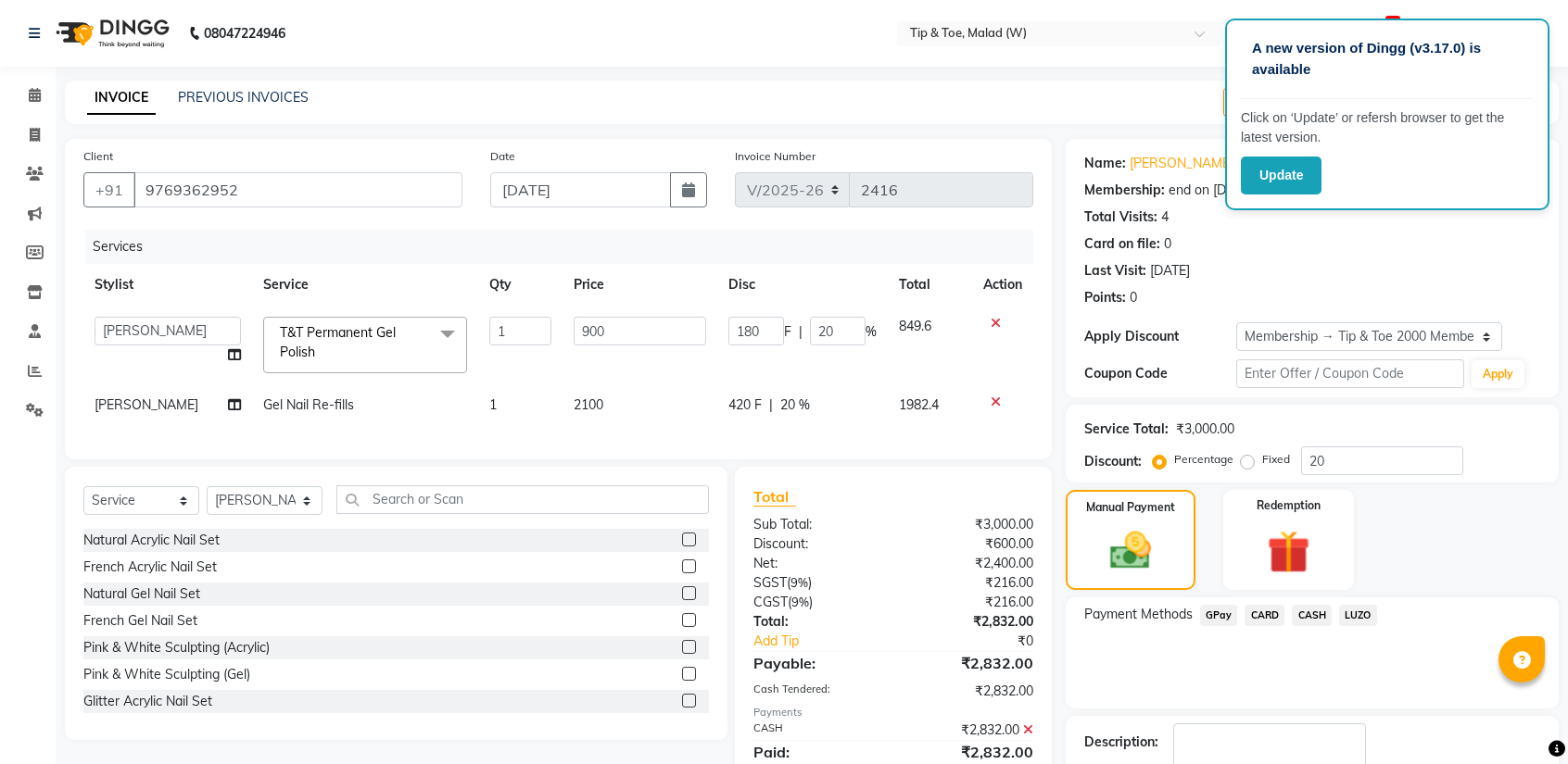
scroll to position [93, 0]
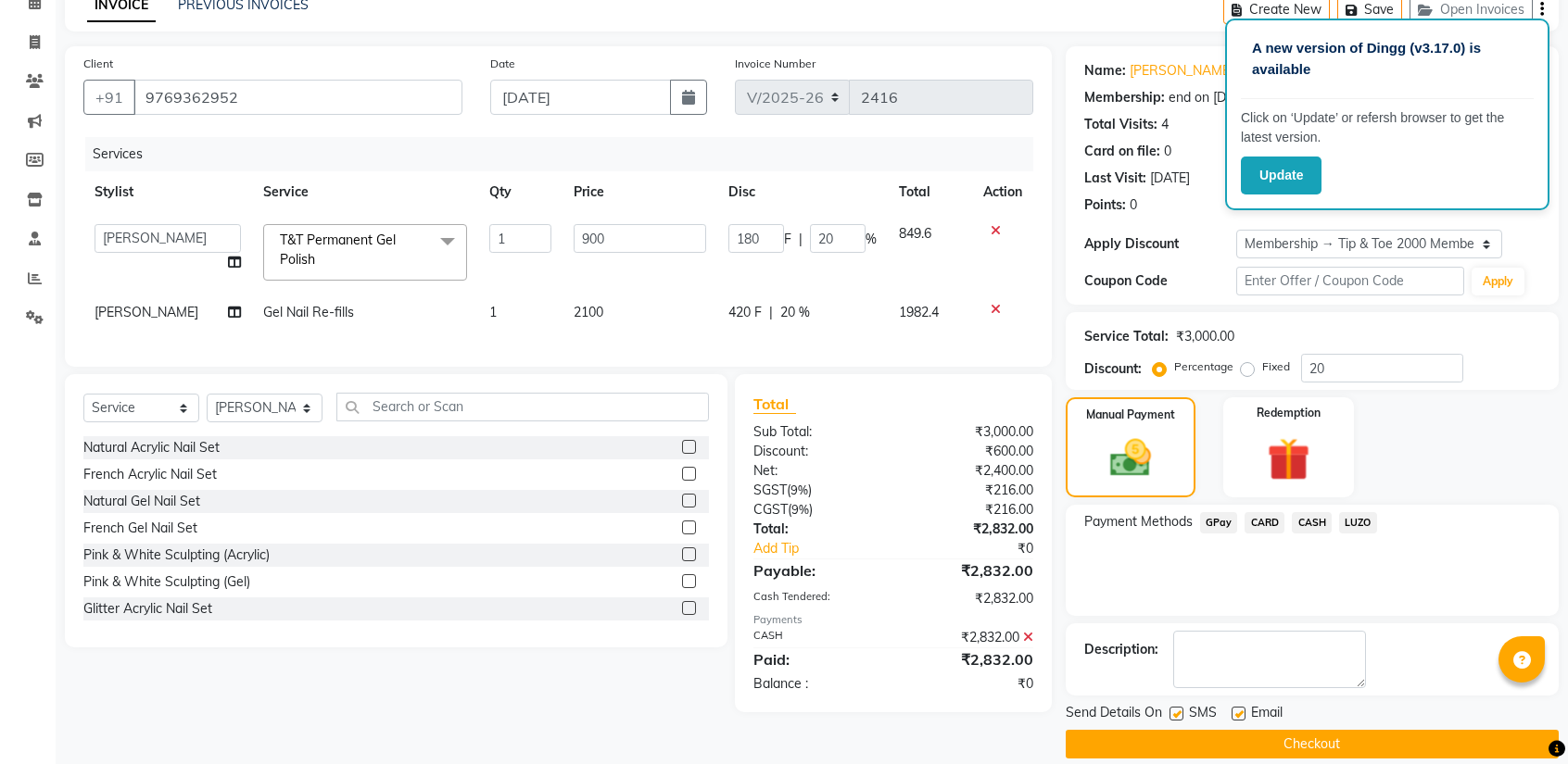
click at [1277, 739] on button "Checkout" at bounding box center [1312, 744] width 493 height 28
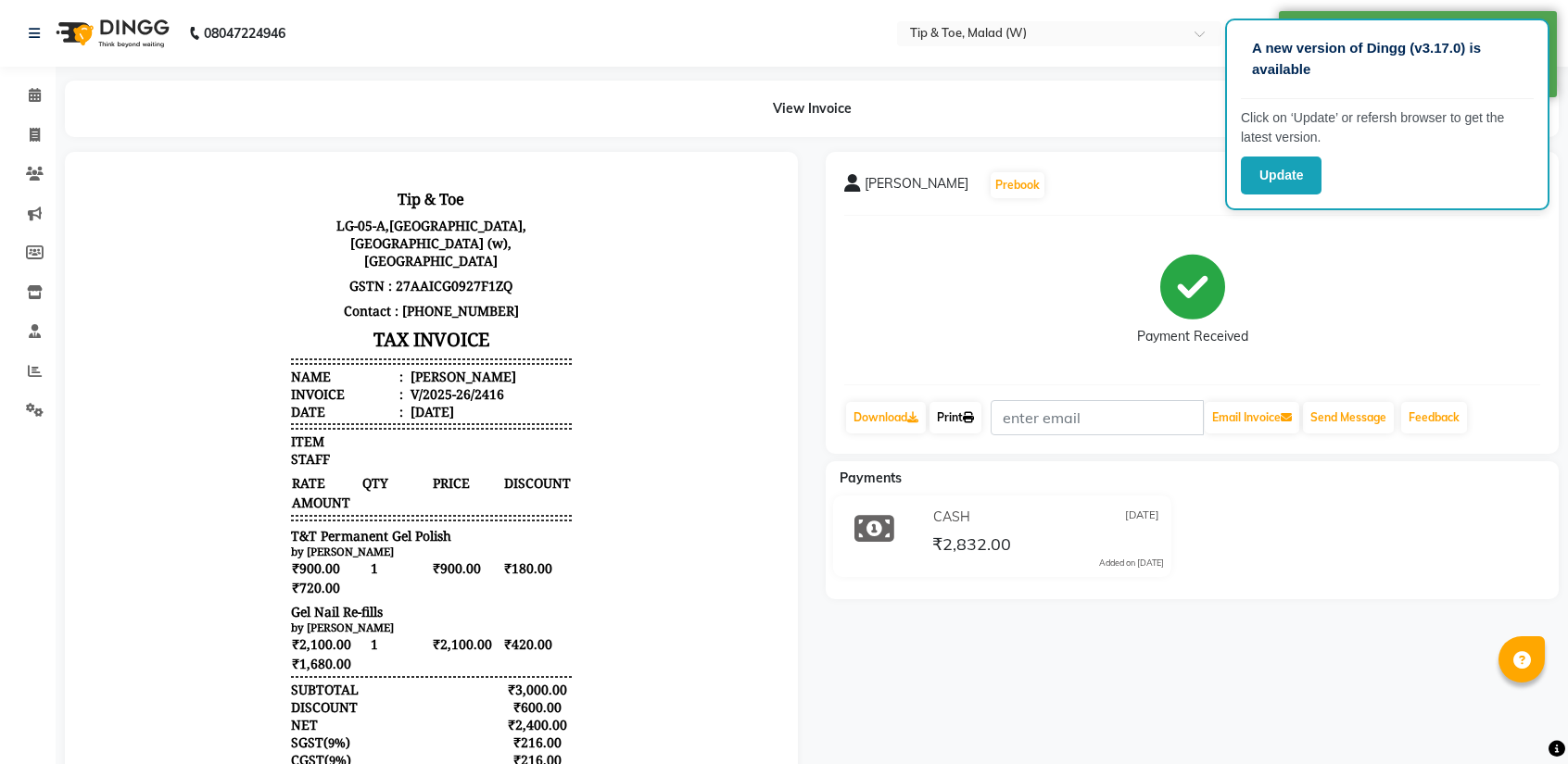
click at [941, 410] on link "Print" at bounding box center [955, 418] width 52 height 31
click at [31, 88] on icon at bounding box center [34, 95] width 12 height 14
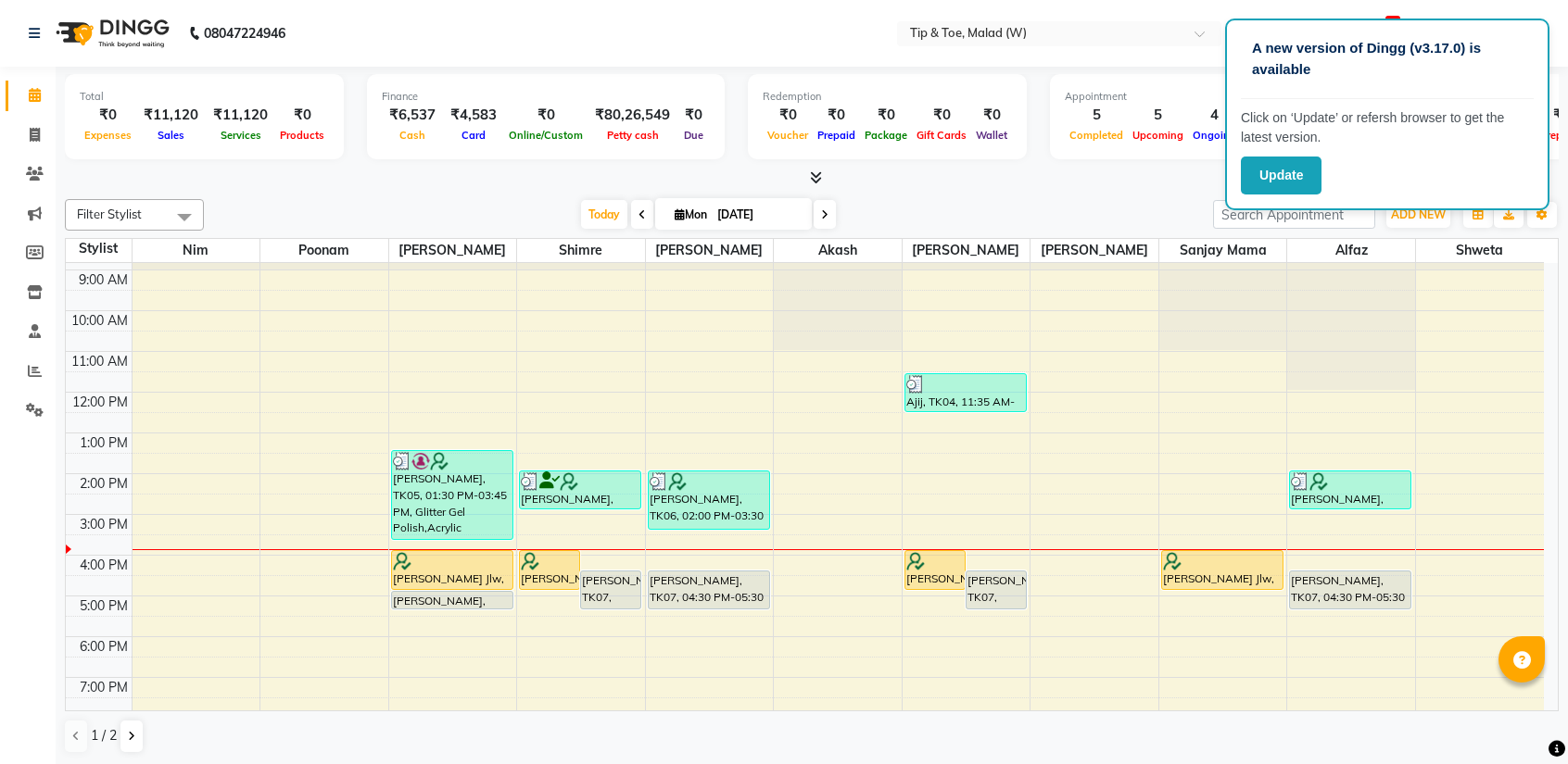
scroll to position [72, 0]
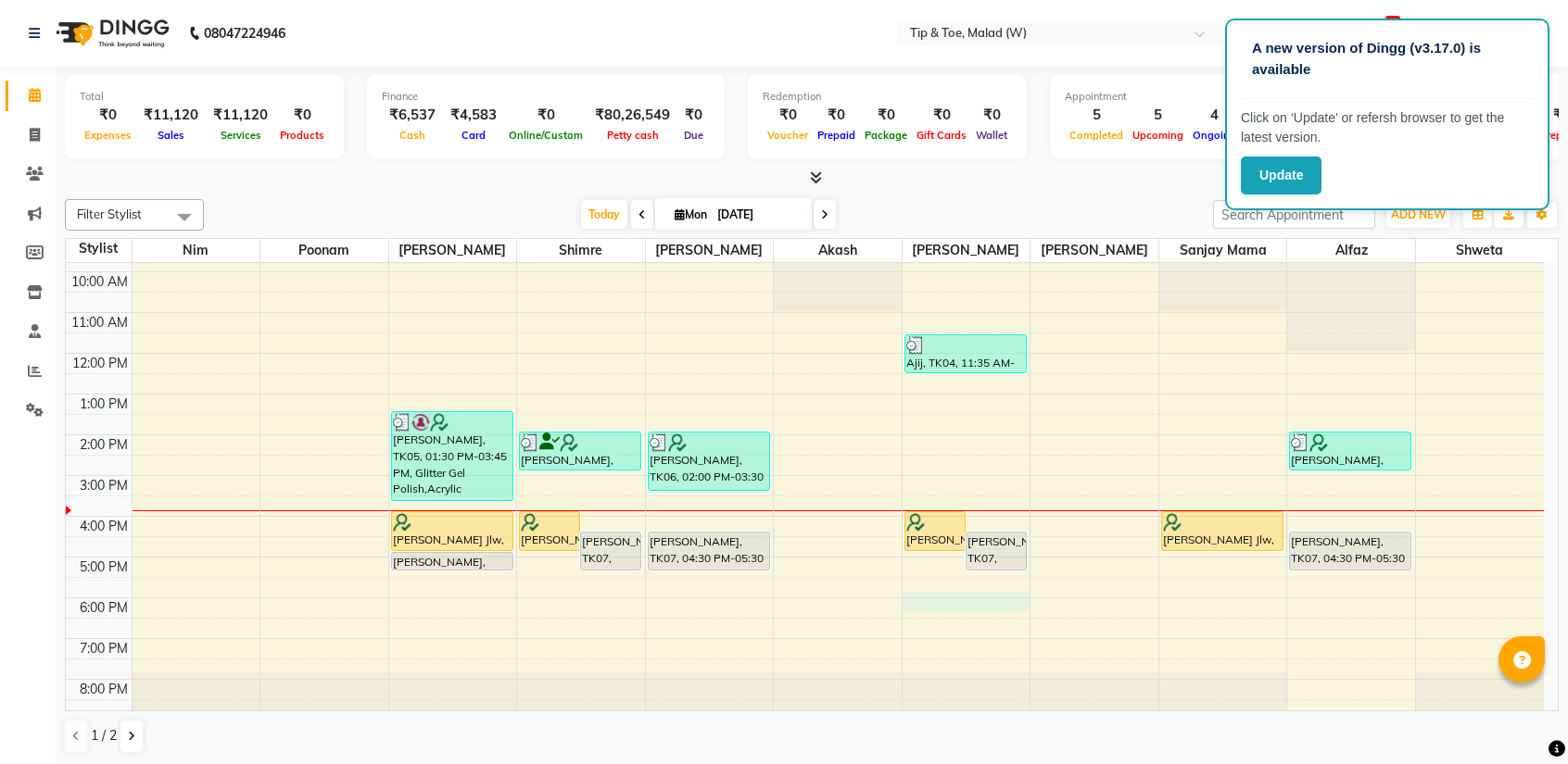
click at [928, 601] on div "8:00 AM 9:00 AM 10:00 AM 11:00 AM 12:00 PM 1:00 PM 2:00 PM 3:00 PM 4:00 PM 5:00…" at bounding box center [805, 455] width 1477 height 529
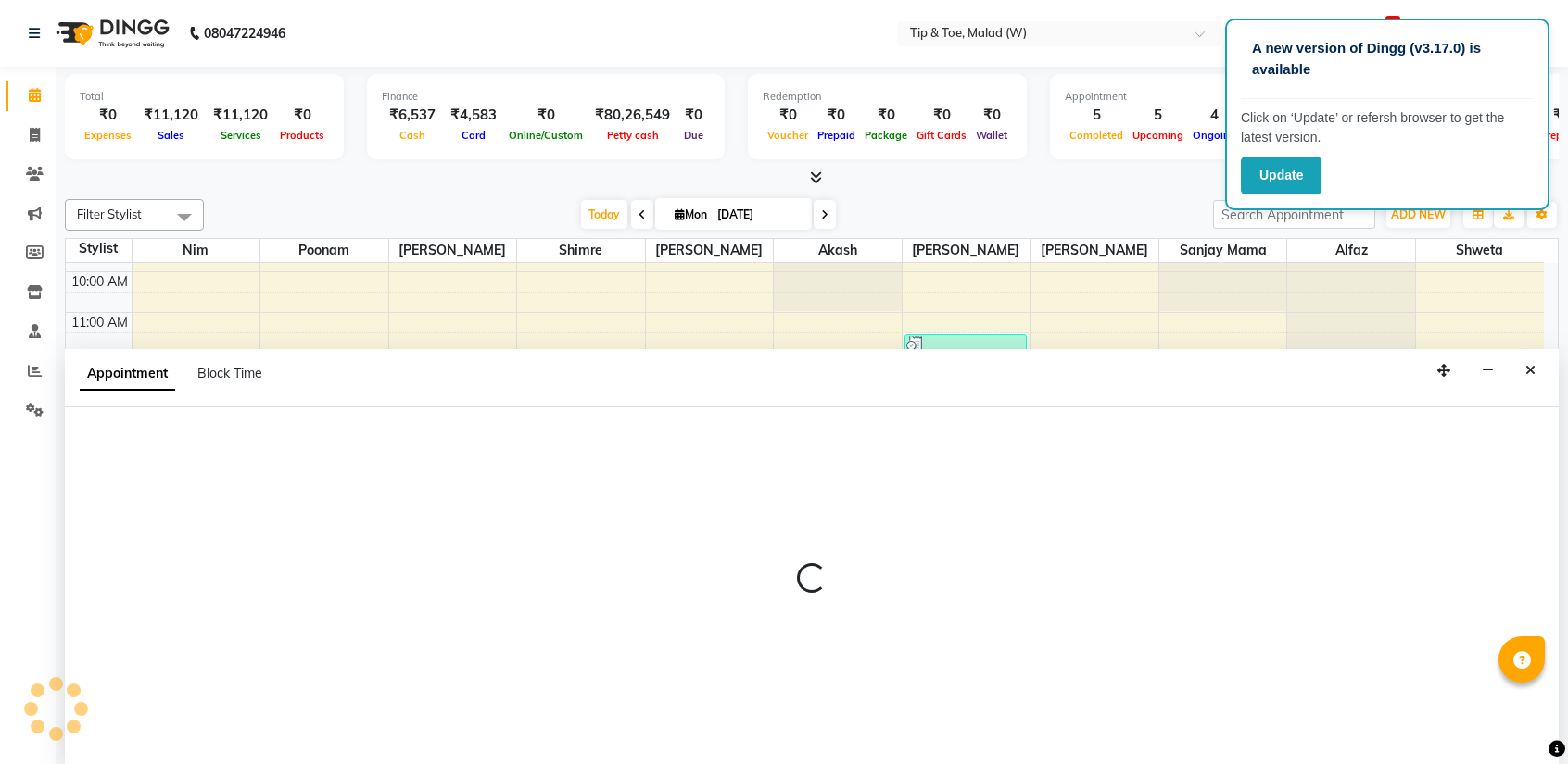
scroll to position [0, 0]
select select "41795"
select select "1080"
select select "tentative"
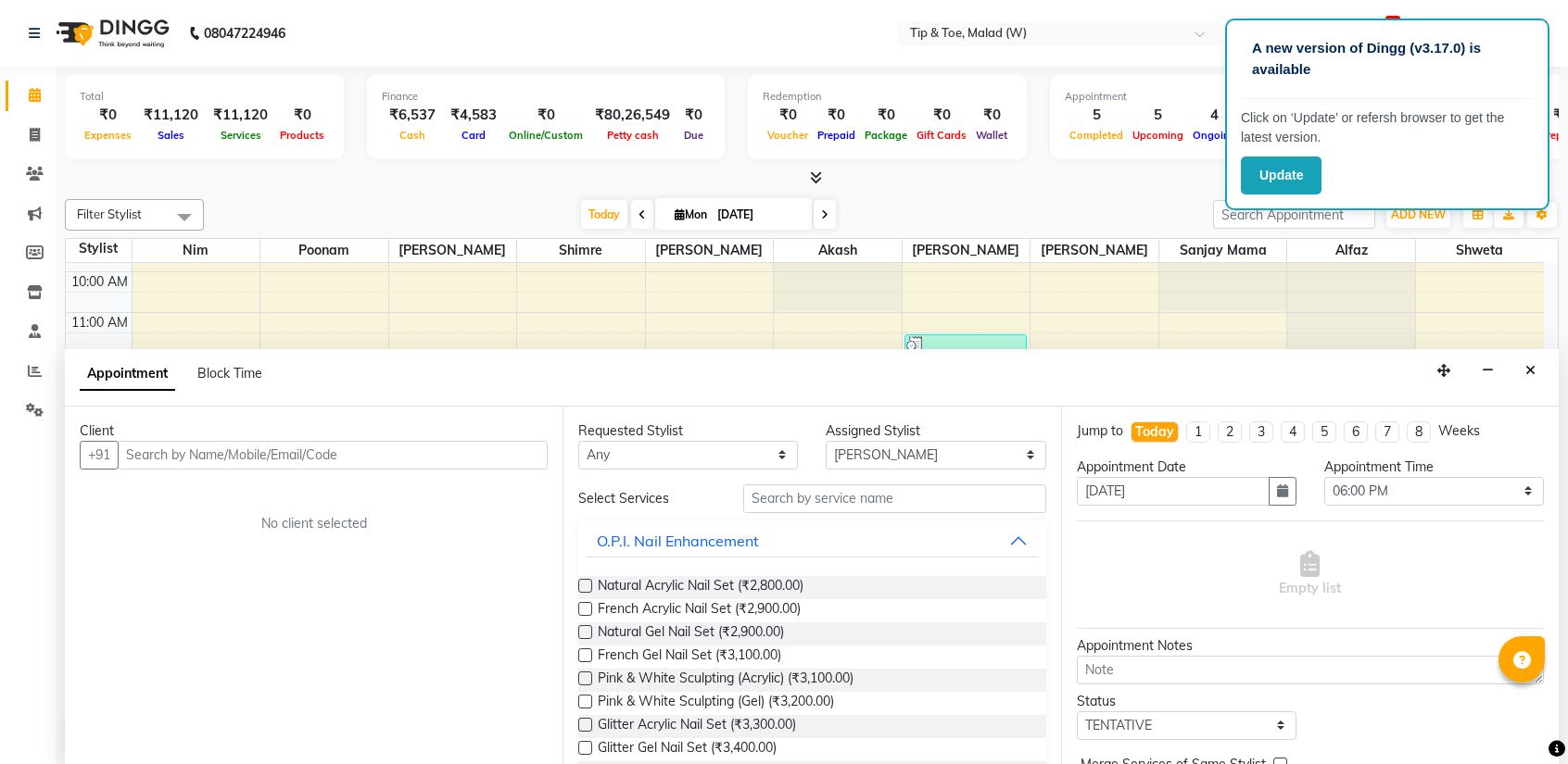
click at [353, 464] on input "text" at bounding box center [332, 455] width 430 height 28
click at [268, 463] on input "text" at bounding box center [332, 455] width 430 height 28
click at [288, 463] on input "text" at bounding box center [332, 455] width 430 height 28
click at [785, 503] on input "text" at bounding box center [894, 498] width 302 height 28
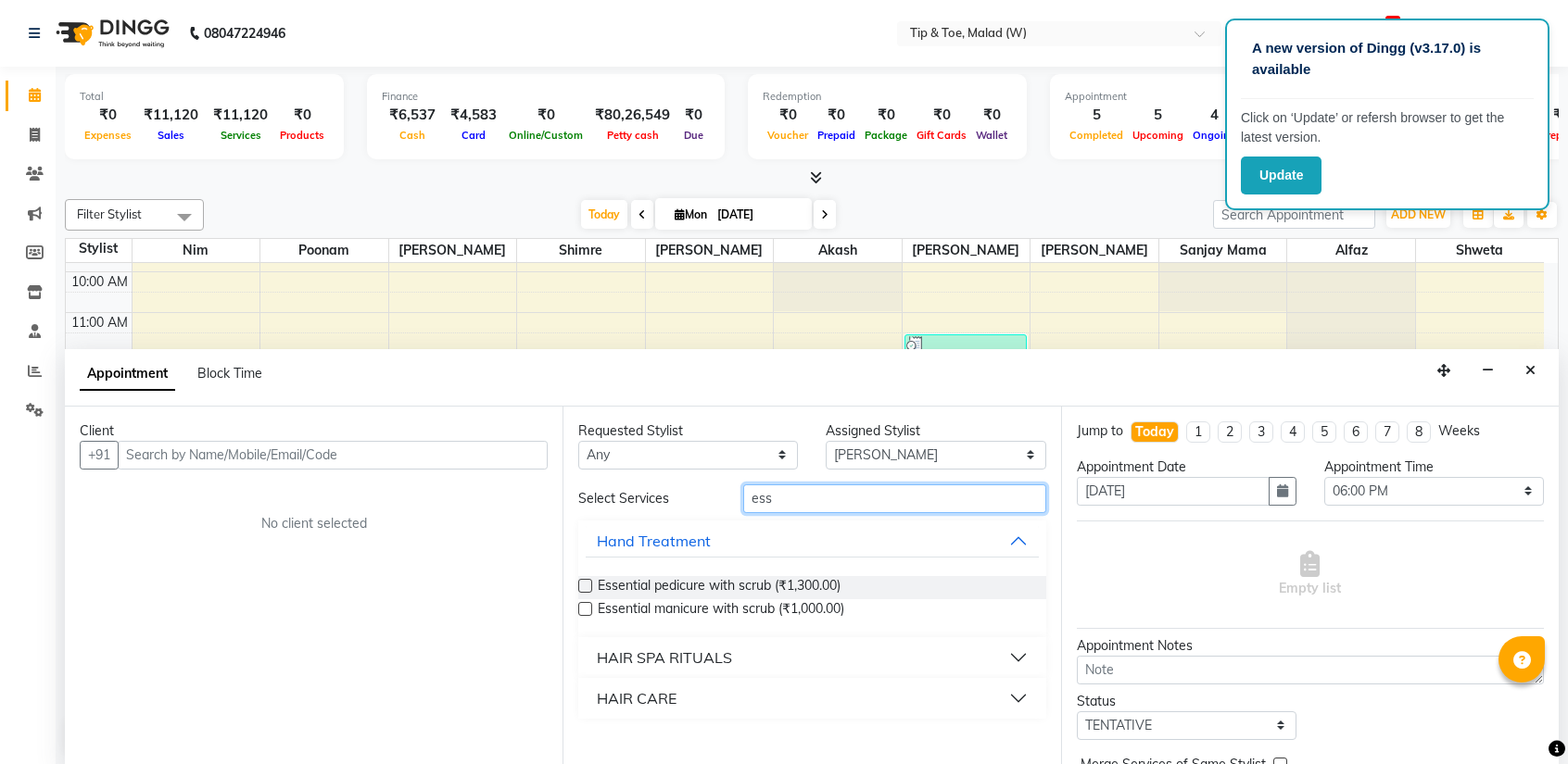
type input "ess"
click at [593, 582] on div "Essential pedicure with scrub (₹1,300.00)" at bounding box center [811, 588] width 467 height 23
click at [578, 584] on label at bounding box center [585, 586] width 14 height 14
click at [578, 584] on input "checkbox" at bounding box center [584, 588] width 12 height 12
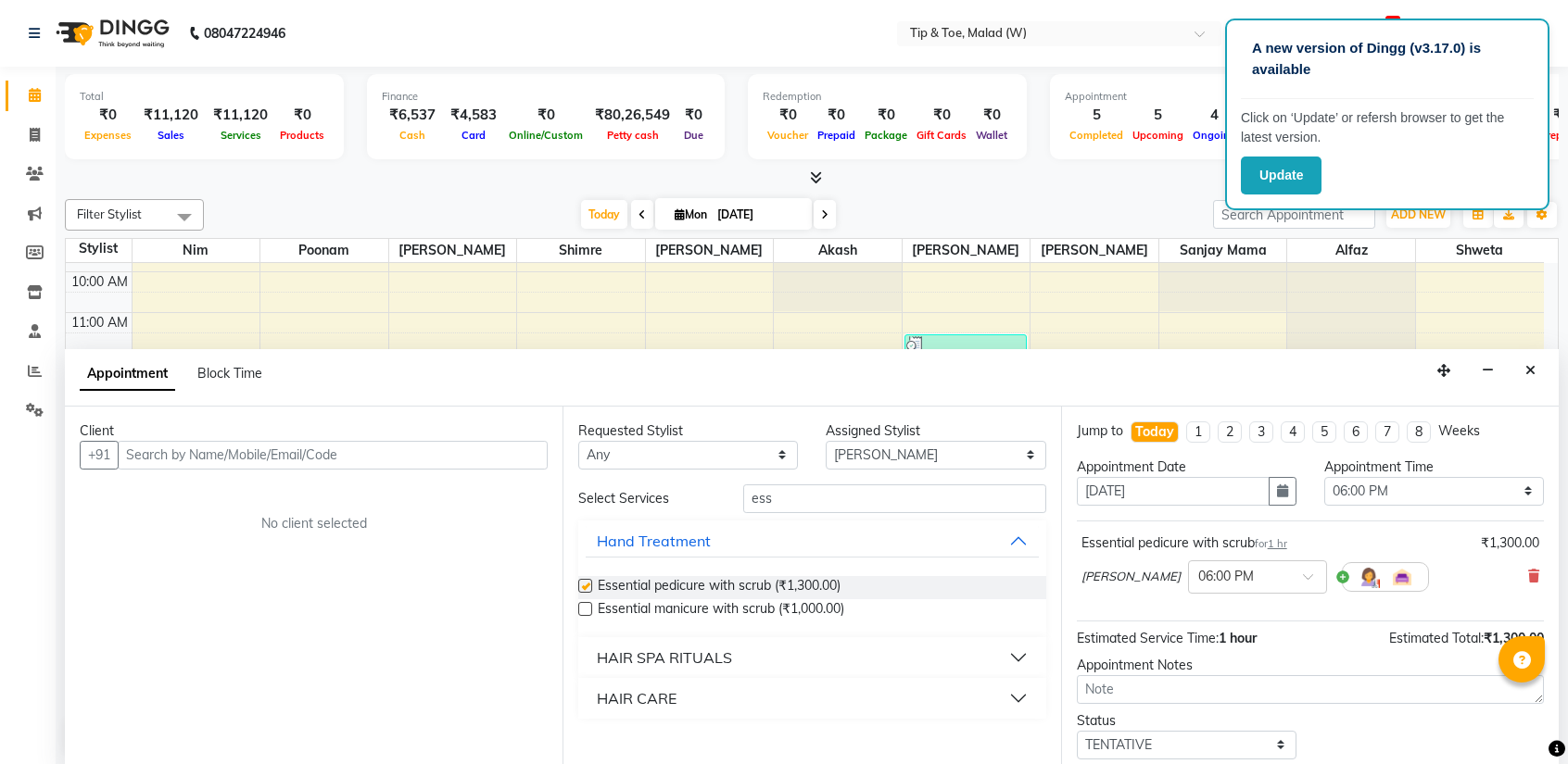
checkbox input "false"
click at [921, 448] on select "Select [PERSON_NAME] Akash Alfaz [PERSON_NAME] [PERSON_NAME] [PERSON_NAME] poon…" at bounding box center [935, 455] width 219 height 28
select select "48549"
click at [825, 441] on select "Select [PERSON_NAME] Akash Alfaz [PERSON_NAME] [PERSON_NAME] [PERSON_NAME] poon…" at bounding box center [935, 455] width 219 height 28
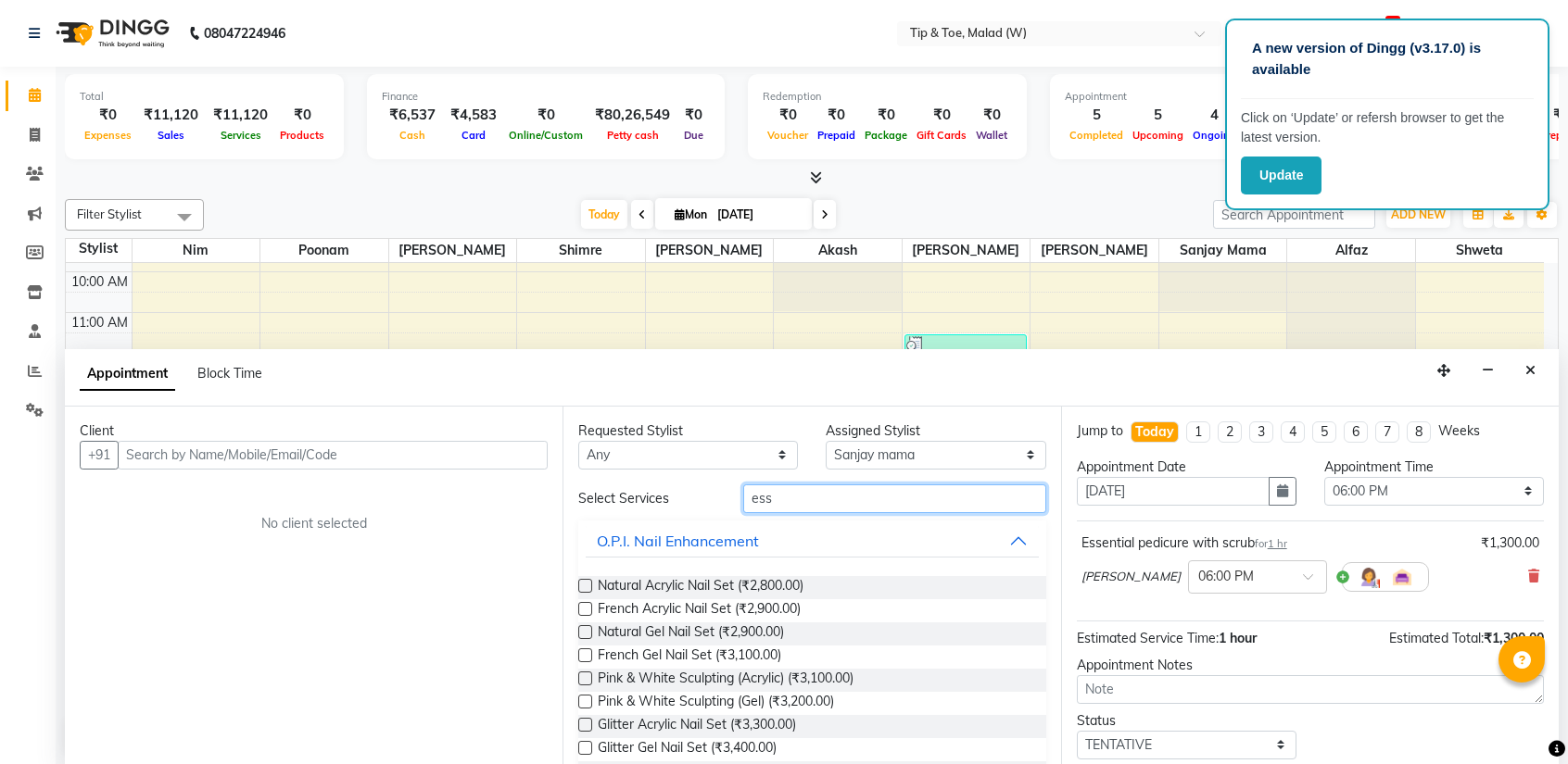
click at [784, 505] on input "ess" at bounding box center [894, 498] width 302 height 28
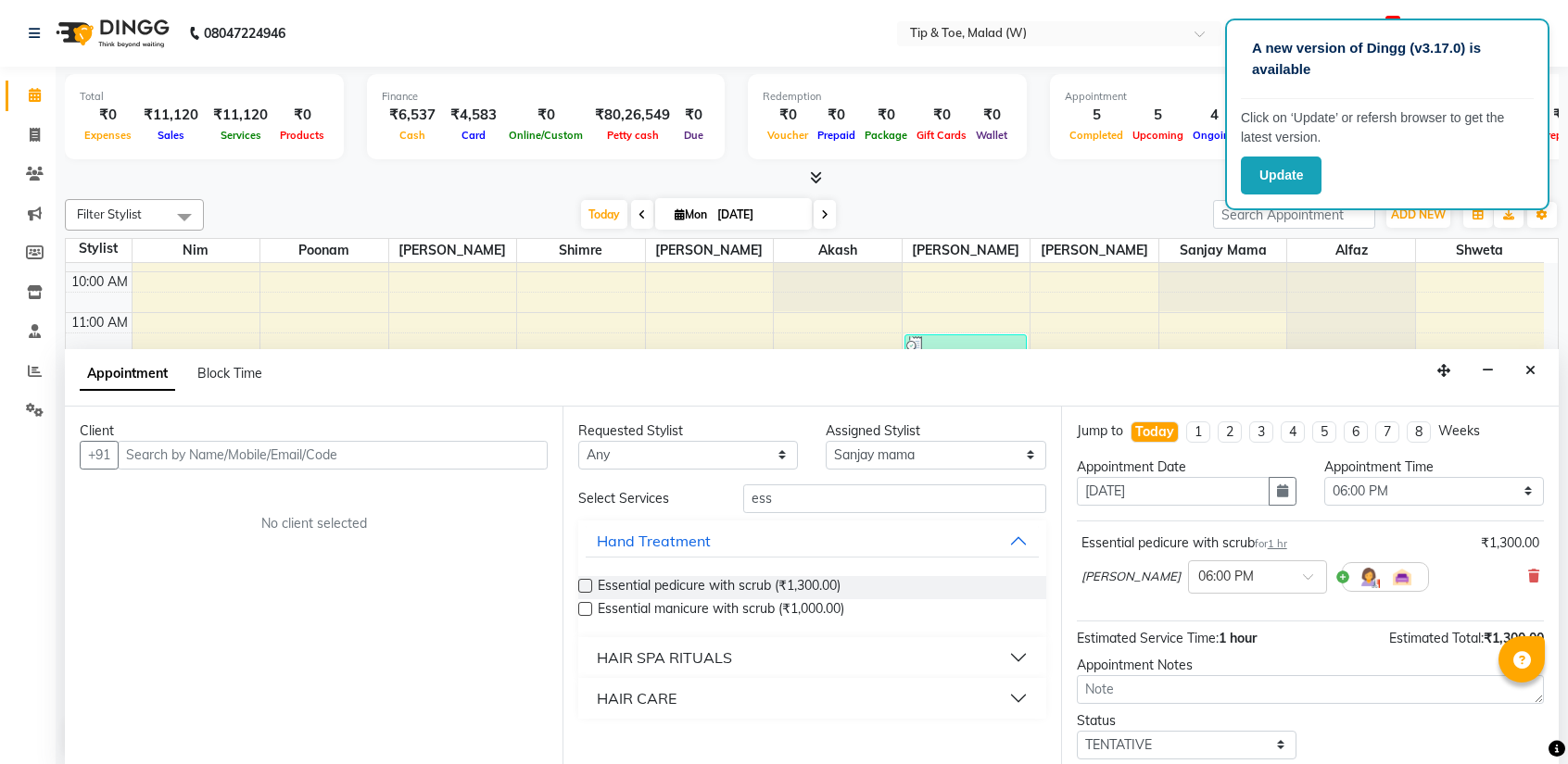
click at [586, 586] on label at bounding box center [585, 586] width 14 height 14
click at [586, 586] on input "checkbox" at bounding box center [584, 588] width 12 height 12
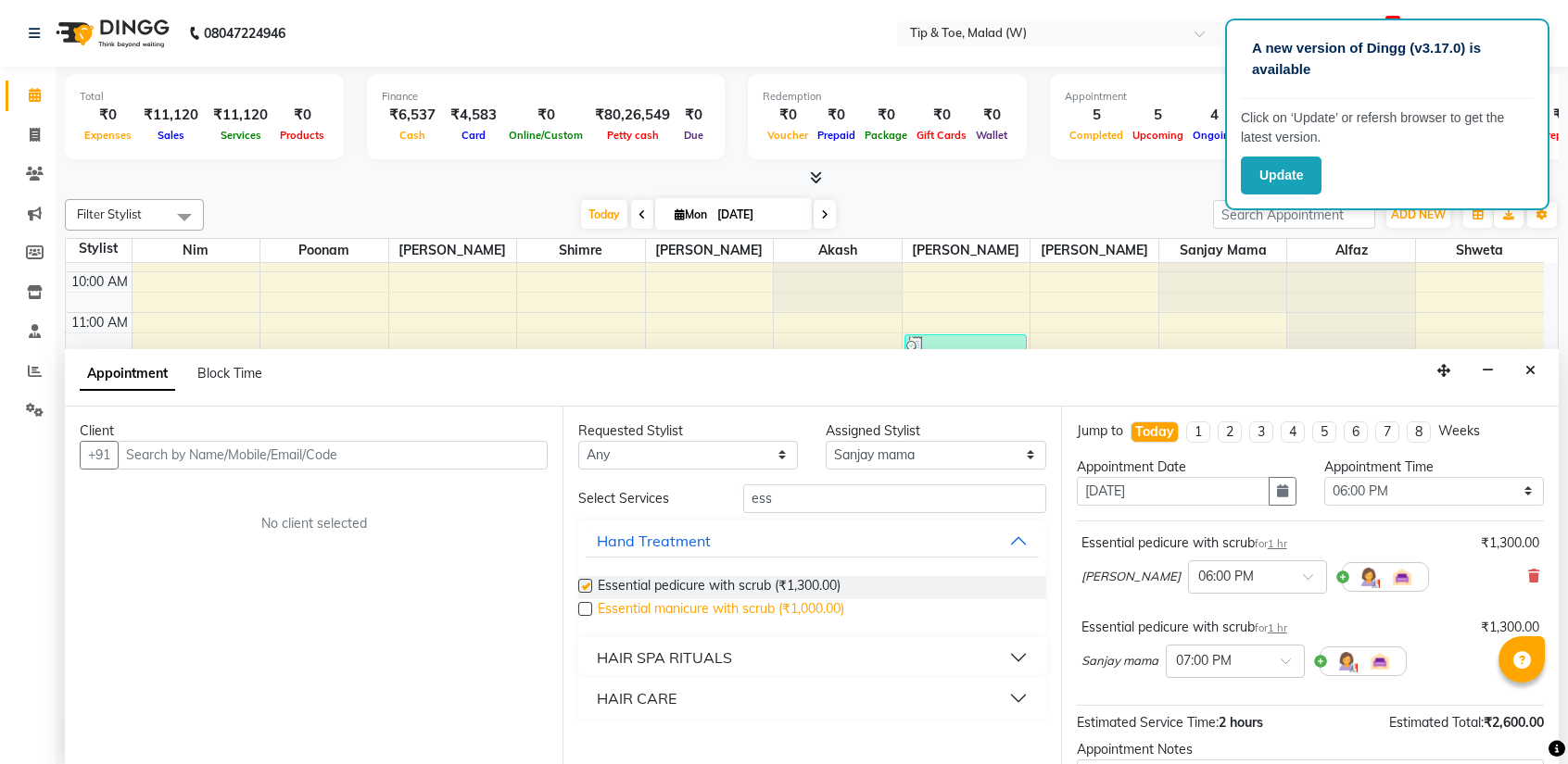
checkbox input "false"
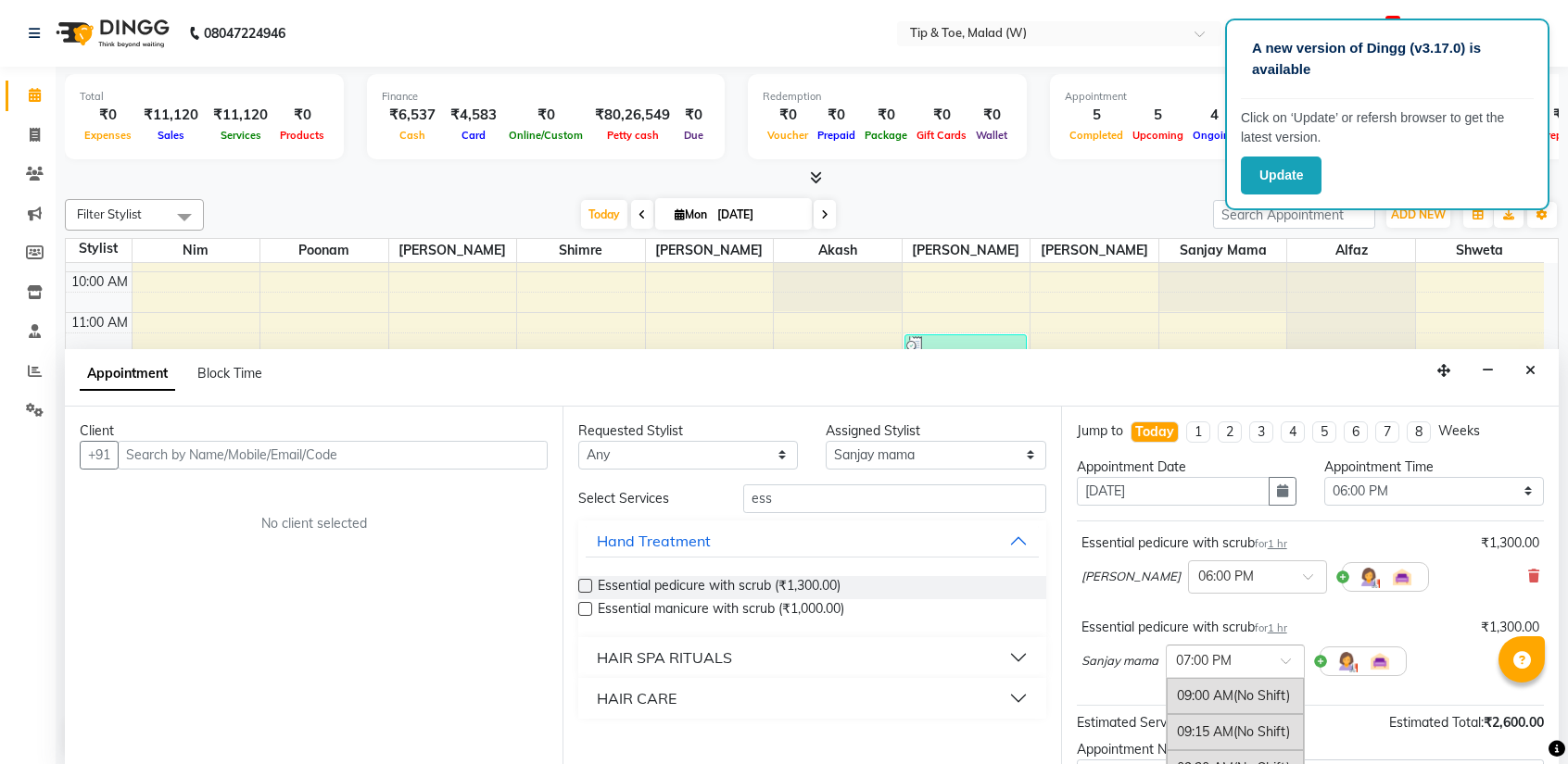
click at [1243, 663] on input "text" at bounding box center [1216, 660] width 82 height 19
click at [1182, 710] on div "06:00 PM" at bounding box center [1235, 726] width 137 height 34
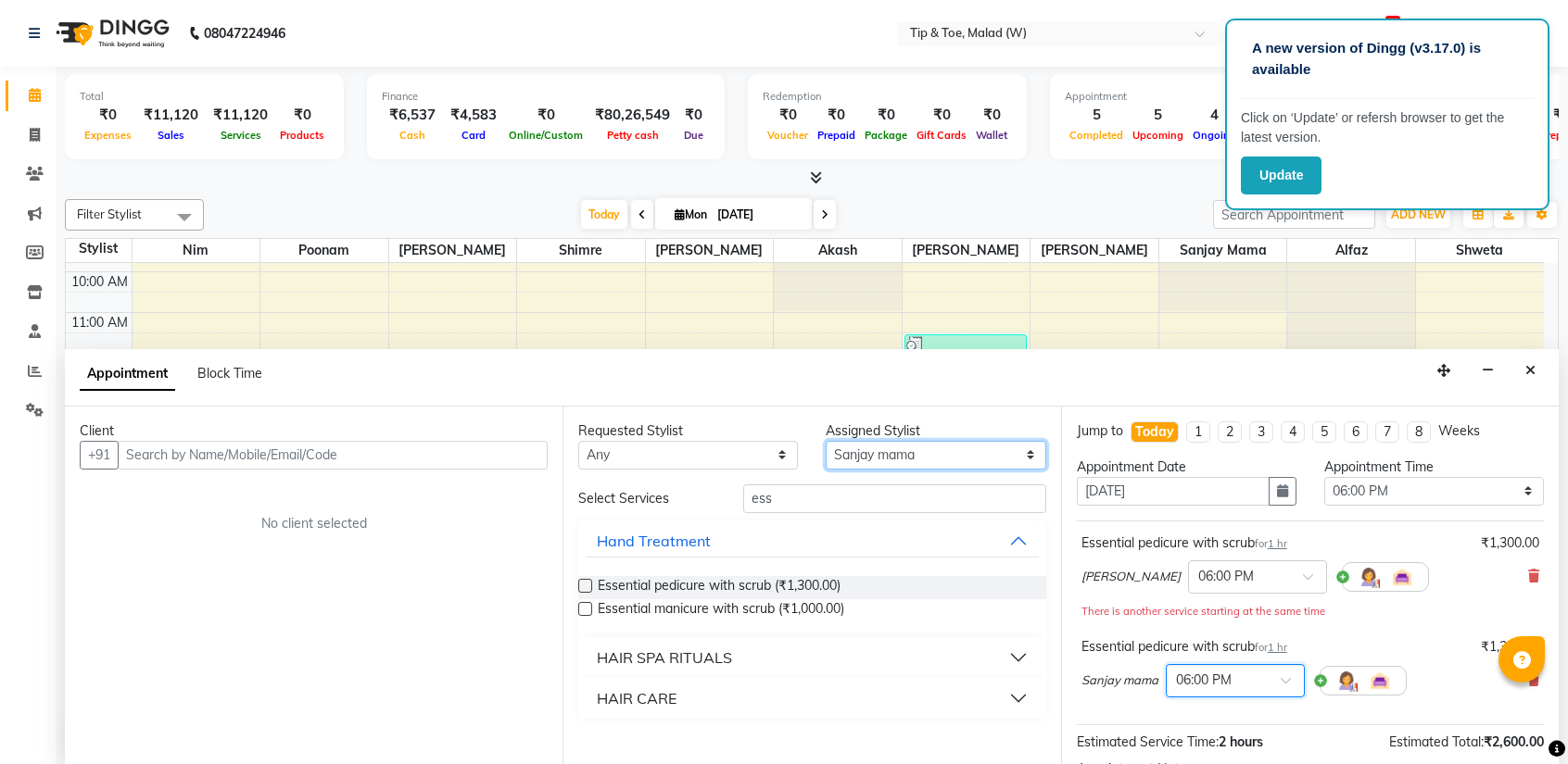
click at [931, 457] on select "Select [PERSON_NAME] Akash Alfaz [PERSON_NAME] [PERSON_NAME] [PERSON_NAME] poon…" at bounding box center [935, 455] width 219 height 28
select select "41794"
click at [825, 441] on select "Select [PERSON_NAME] Akash Alfaz [PERSON_NAME] [PERSON_NAME] [PERSON_NAME] poon…" at bounding box center [935, 455] width 219 height 28
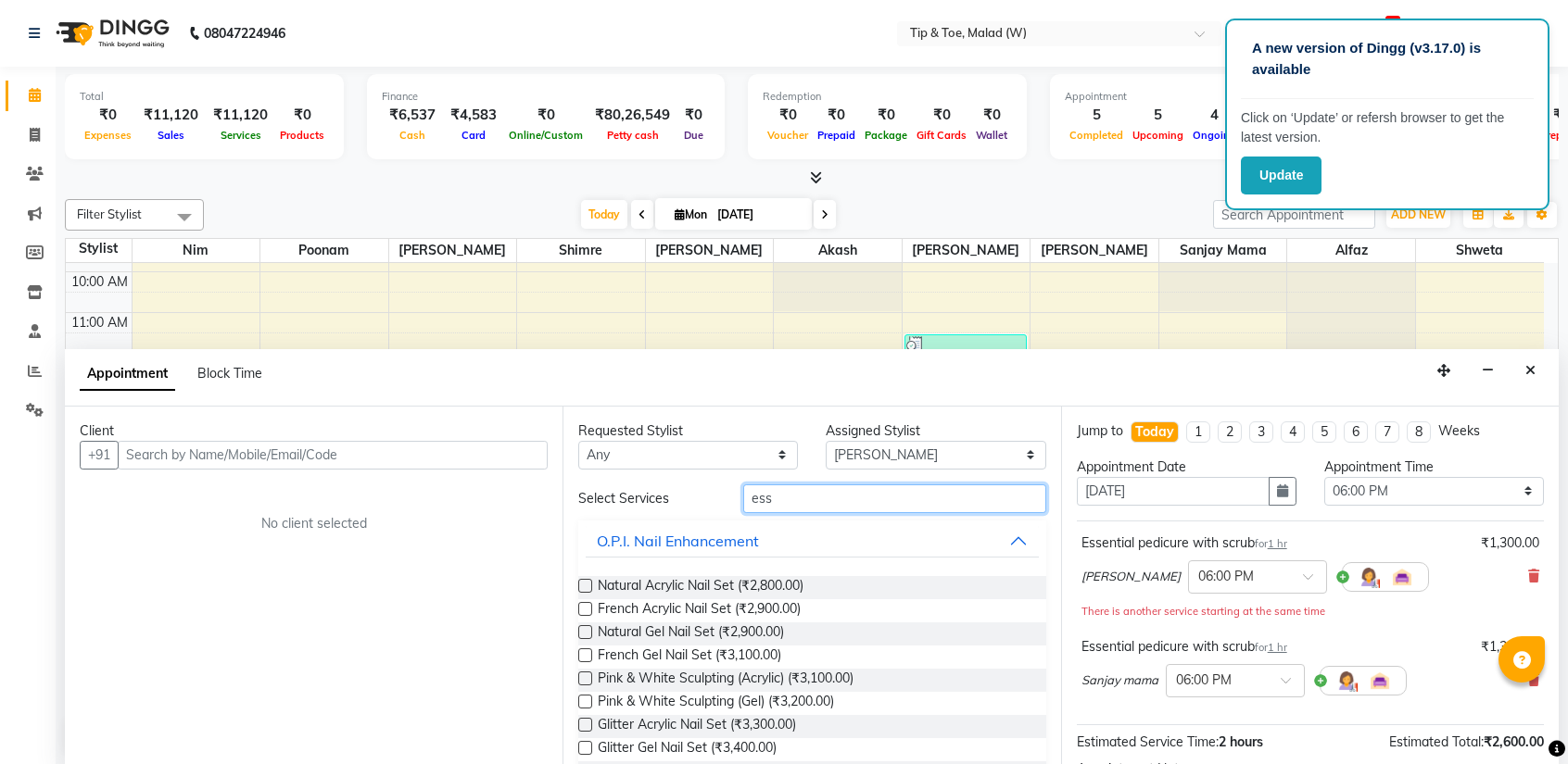
click at [827, 503] on input "ess" at bounding box center [894, 498] width 302 height 28
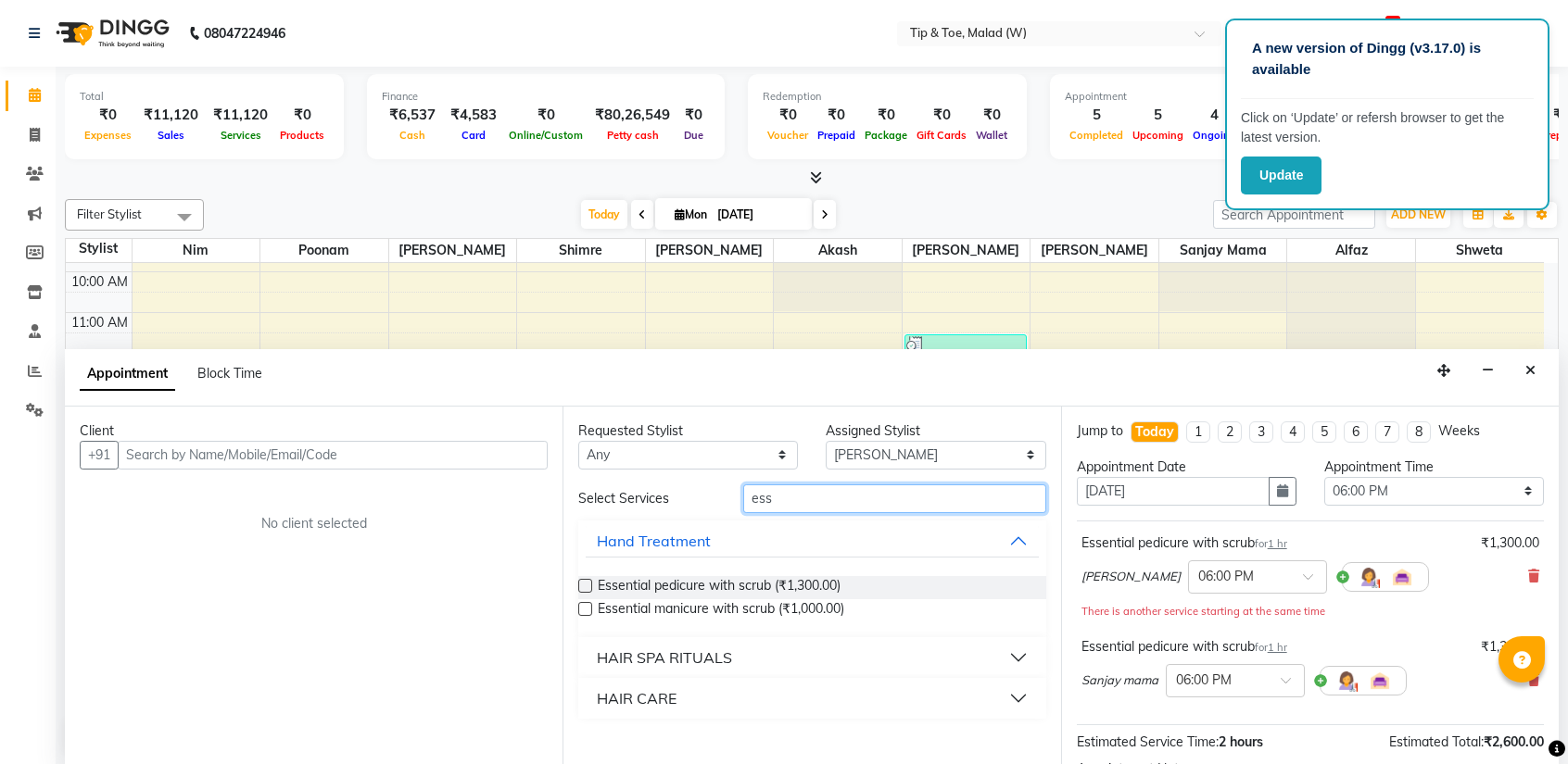
type input "ess"
click at [581, 608] on label at bounding box center [585, 609] width 14 height 14
click at [581, 608] on input "checkbox" at bounding box center [584, 611] width 12 height 12
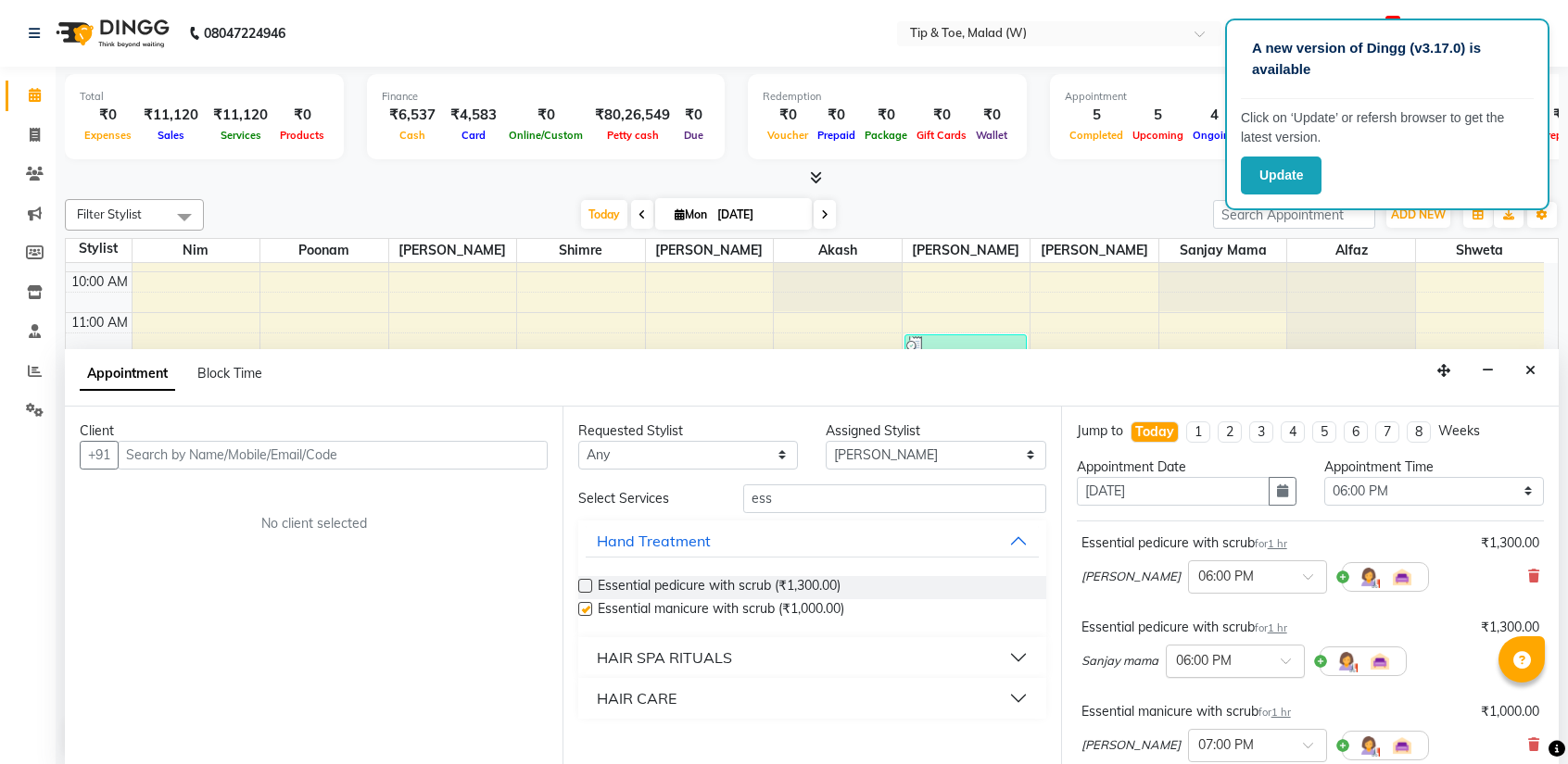
checkbox input "false"
click at [1252, 751] on div "× 07:00 PM" at bounding box center [1243, 745] width 108 height 19
click at [1303, 744] on span at bounding box center [1315, 751] width 23 height 19
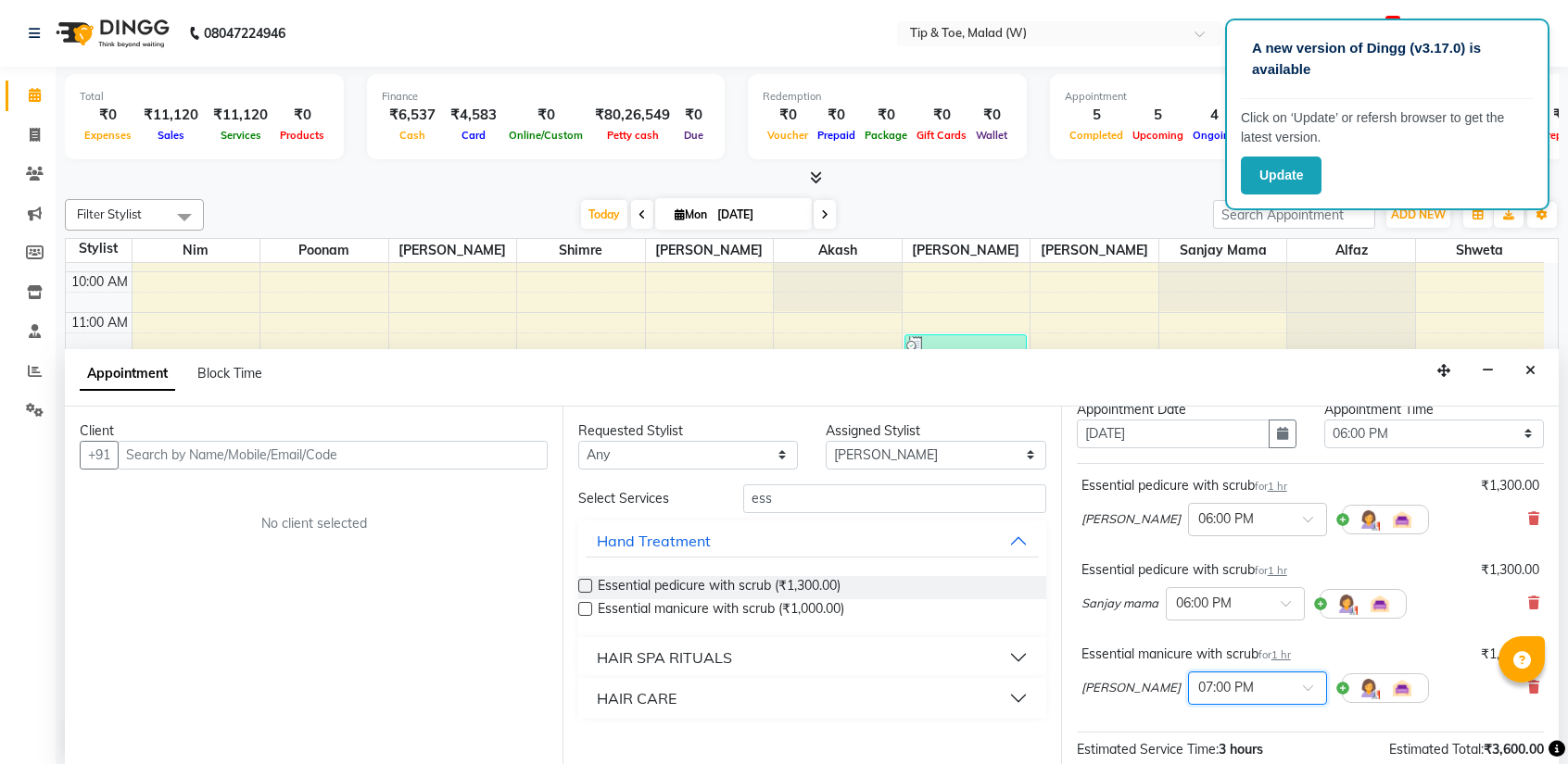
scroll to position [154, 0]
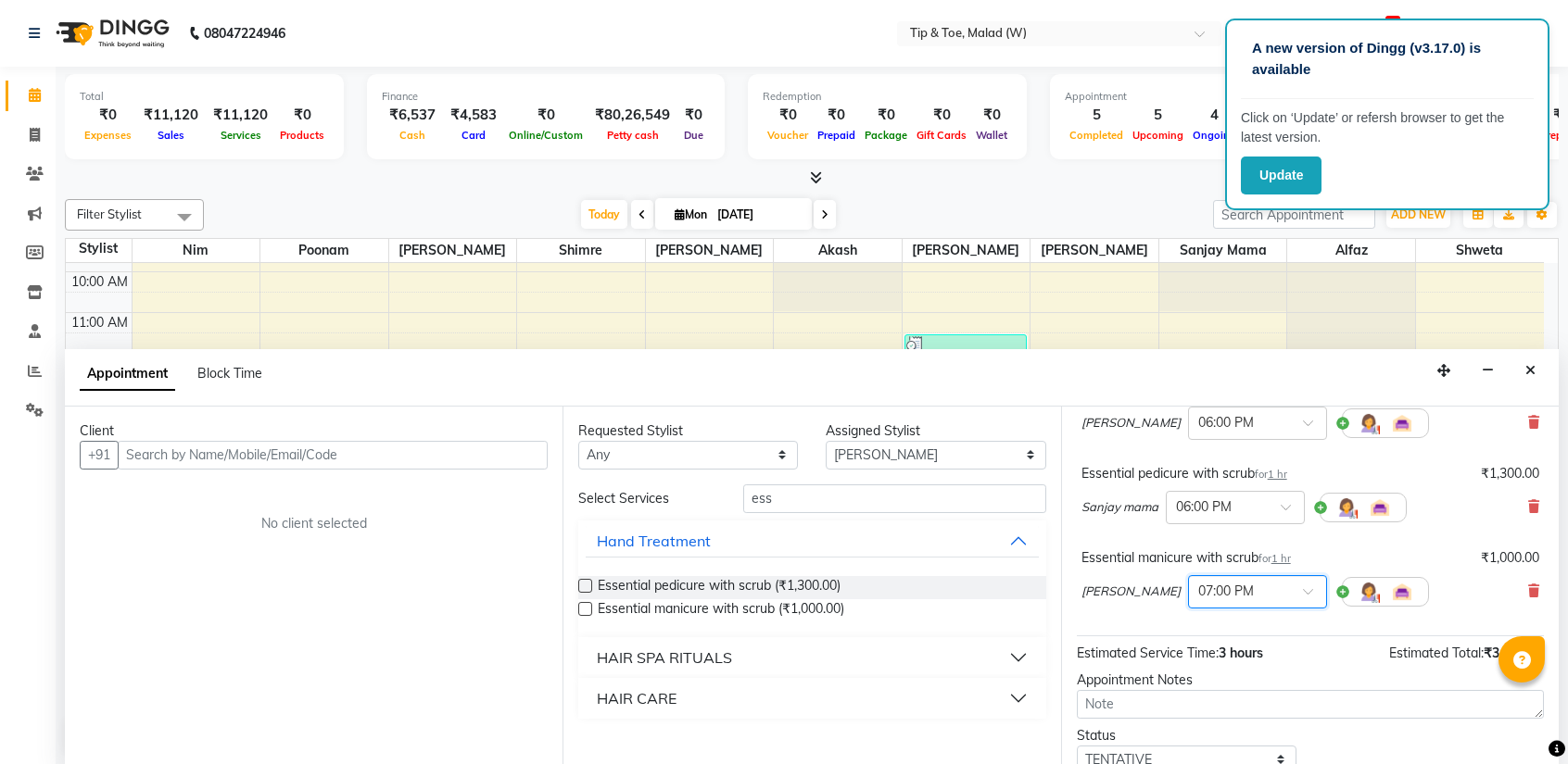
click at [1542, 665] on div at bounding box center [1521, 660] width 47 height 47
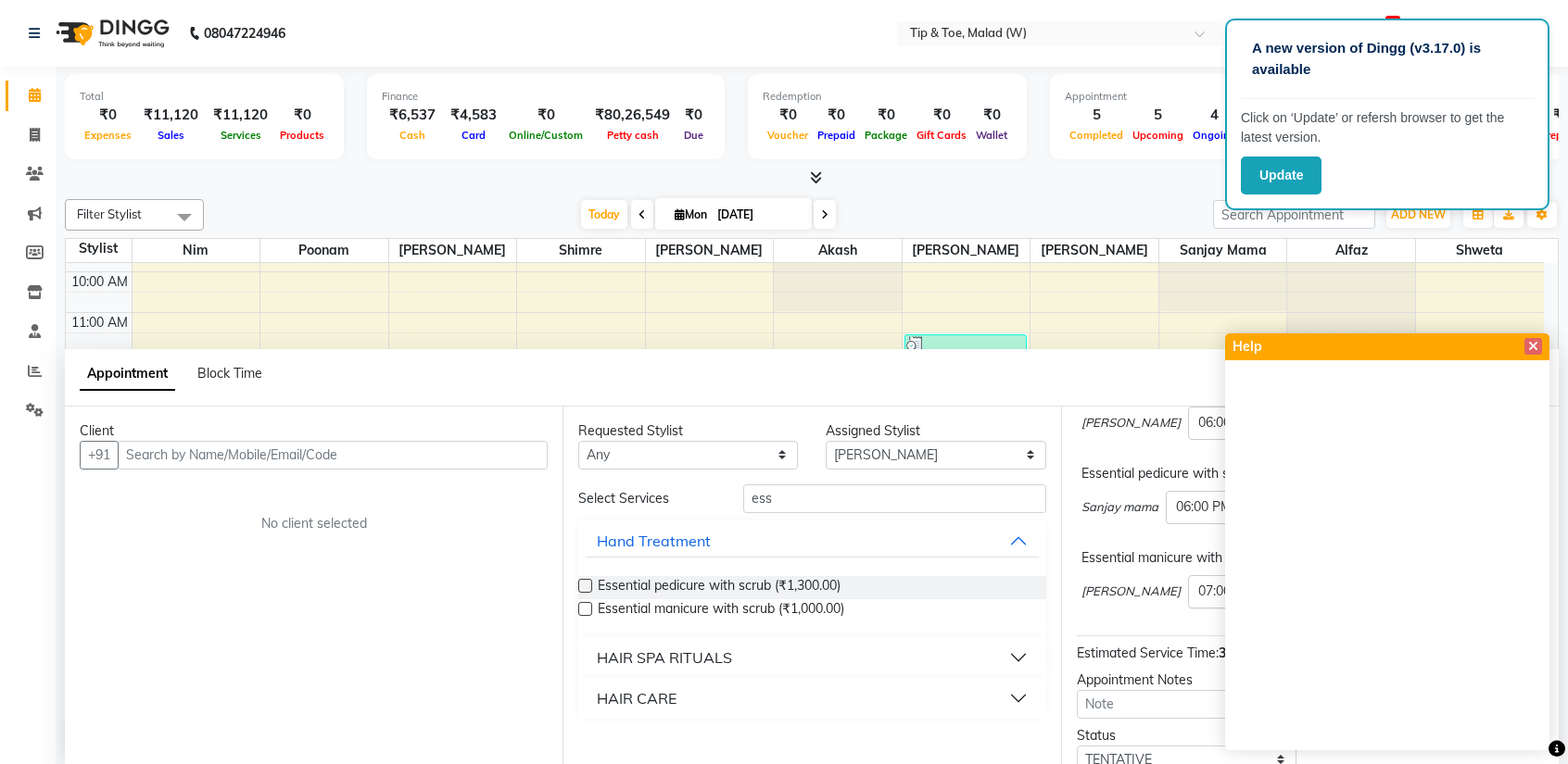
click at [1198, 584] on input "text" at bounding box center [1239, 591] width 82 height 19
click at [1532, 346] on icon at bounding box center [1533, 346] width 10 height 13
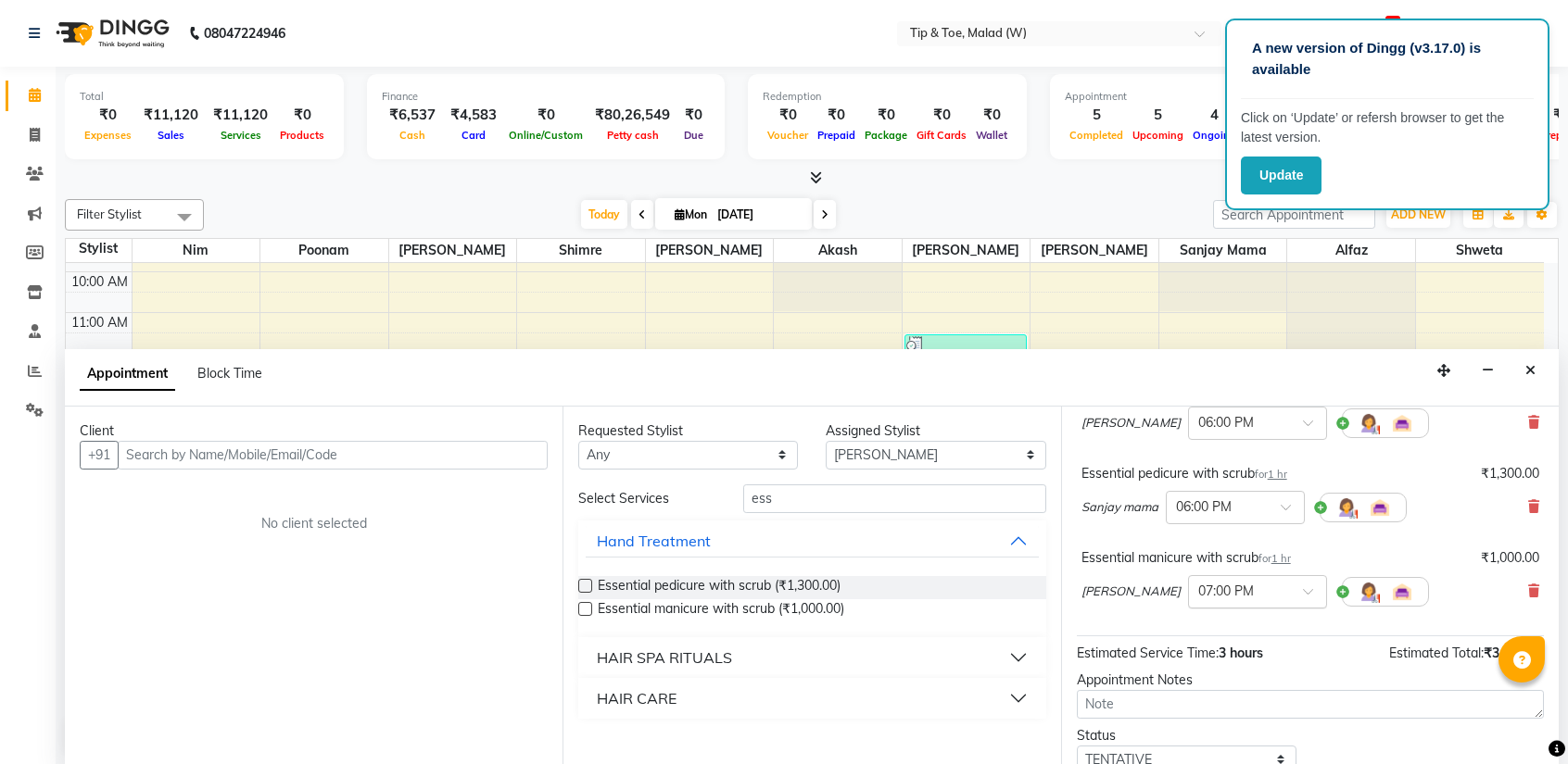
click at [1225, 583] on input "text" at bounding box center [1239, 591] width 82 height 19
click at [1221, 642] on div "06:00 PM" at bounding box center [1257, 659] width 137 height 34
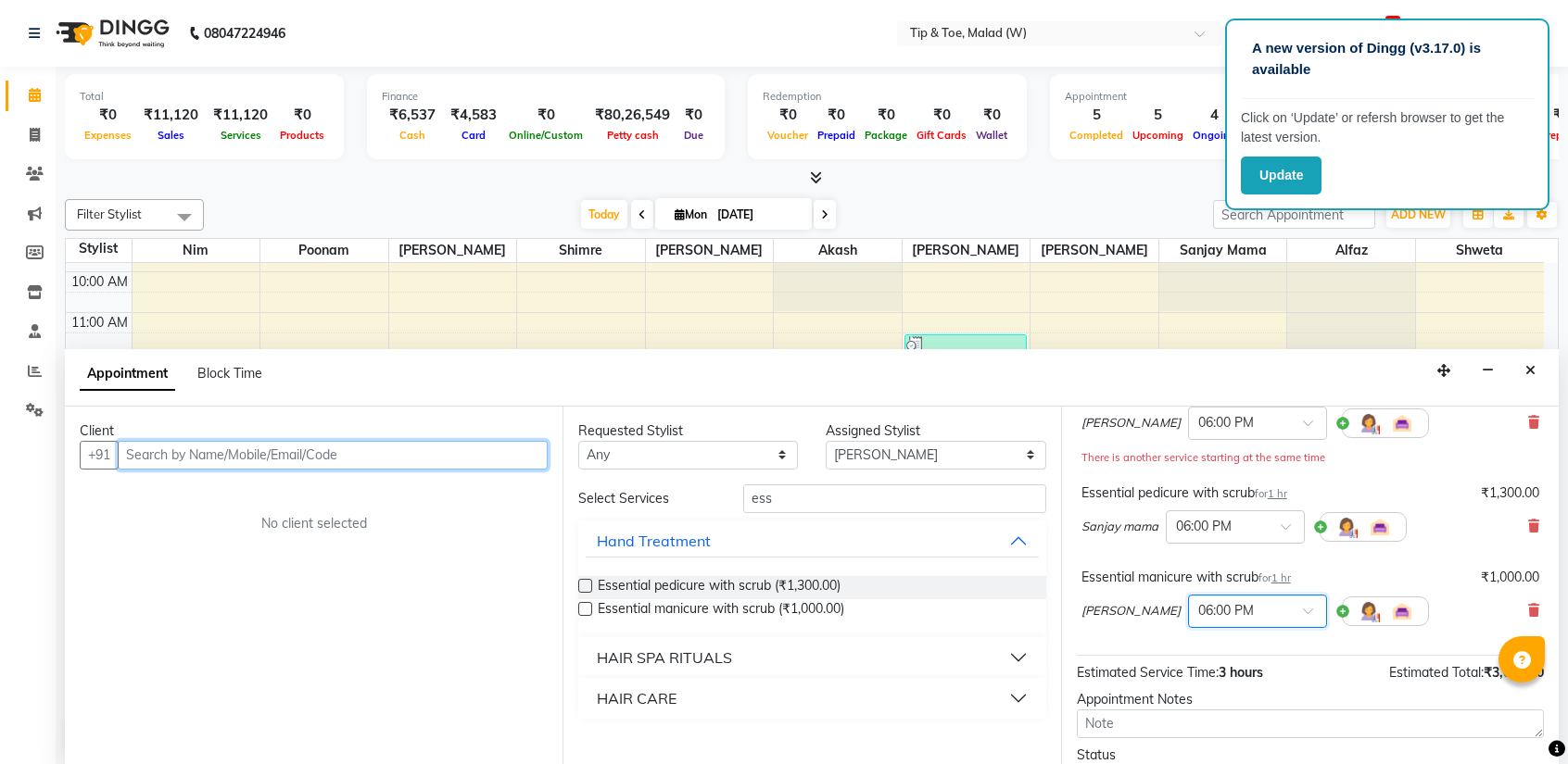
click at [419, 457] on input "text" at bounding box center [332, 455] width 430 height 28
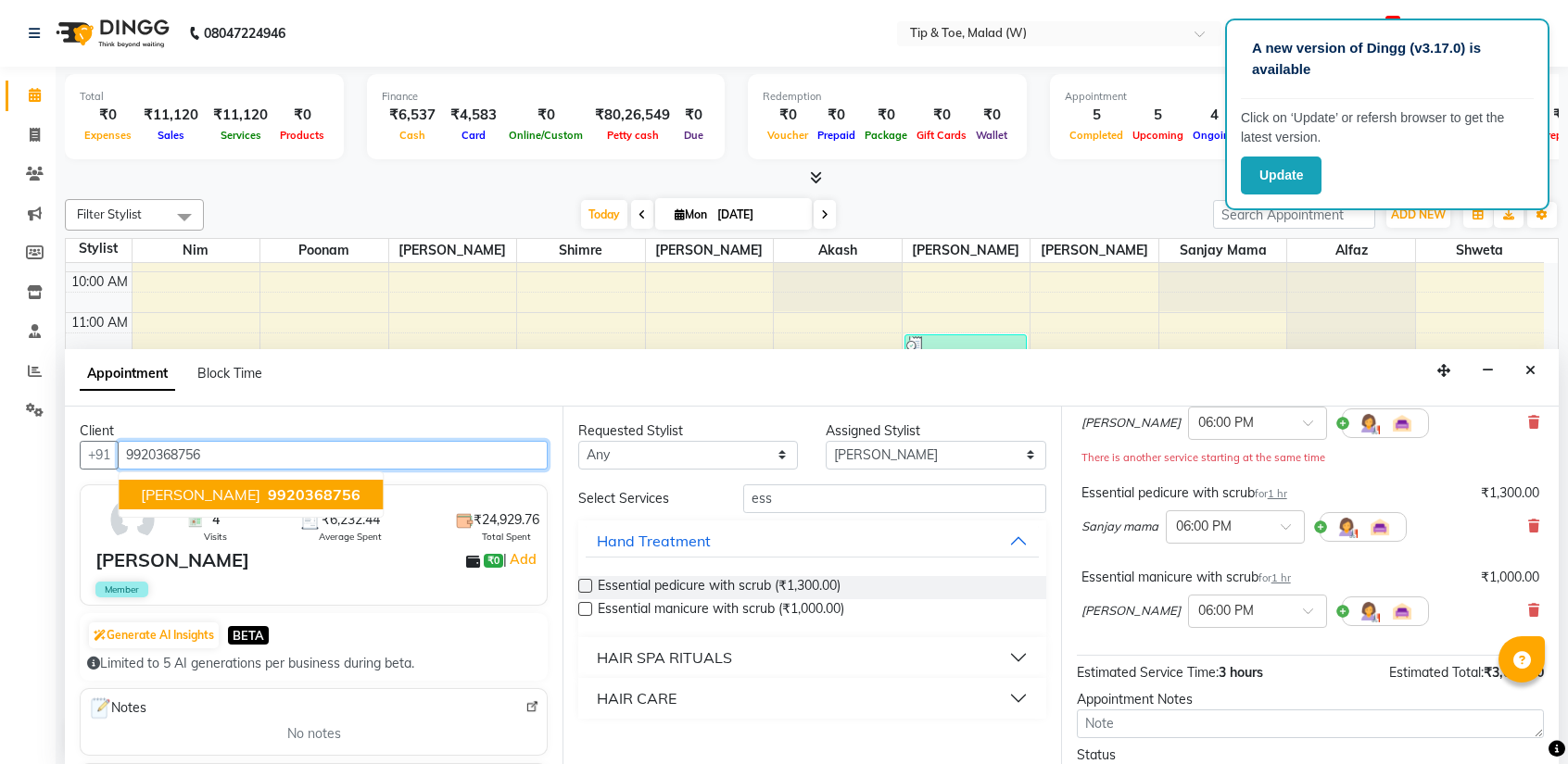
click at [280, 488] on span "9920368756" at bounding box center [314, 494] width 93 height 19
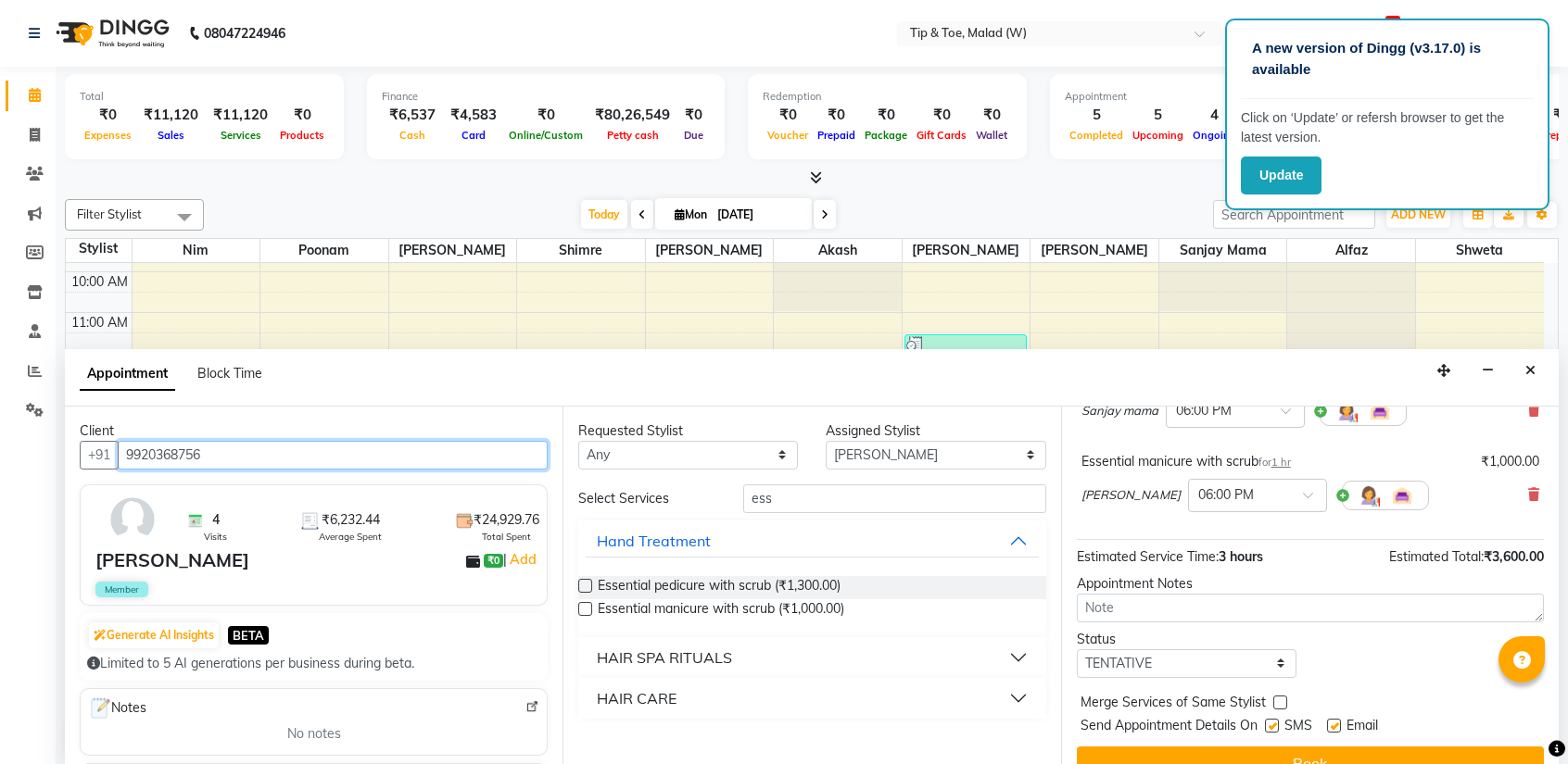
scroll to position [296, 0]
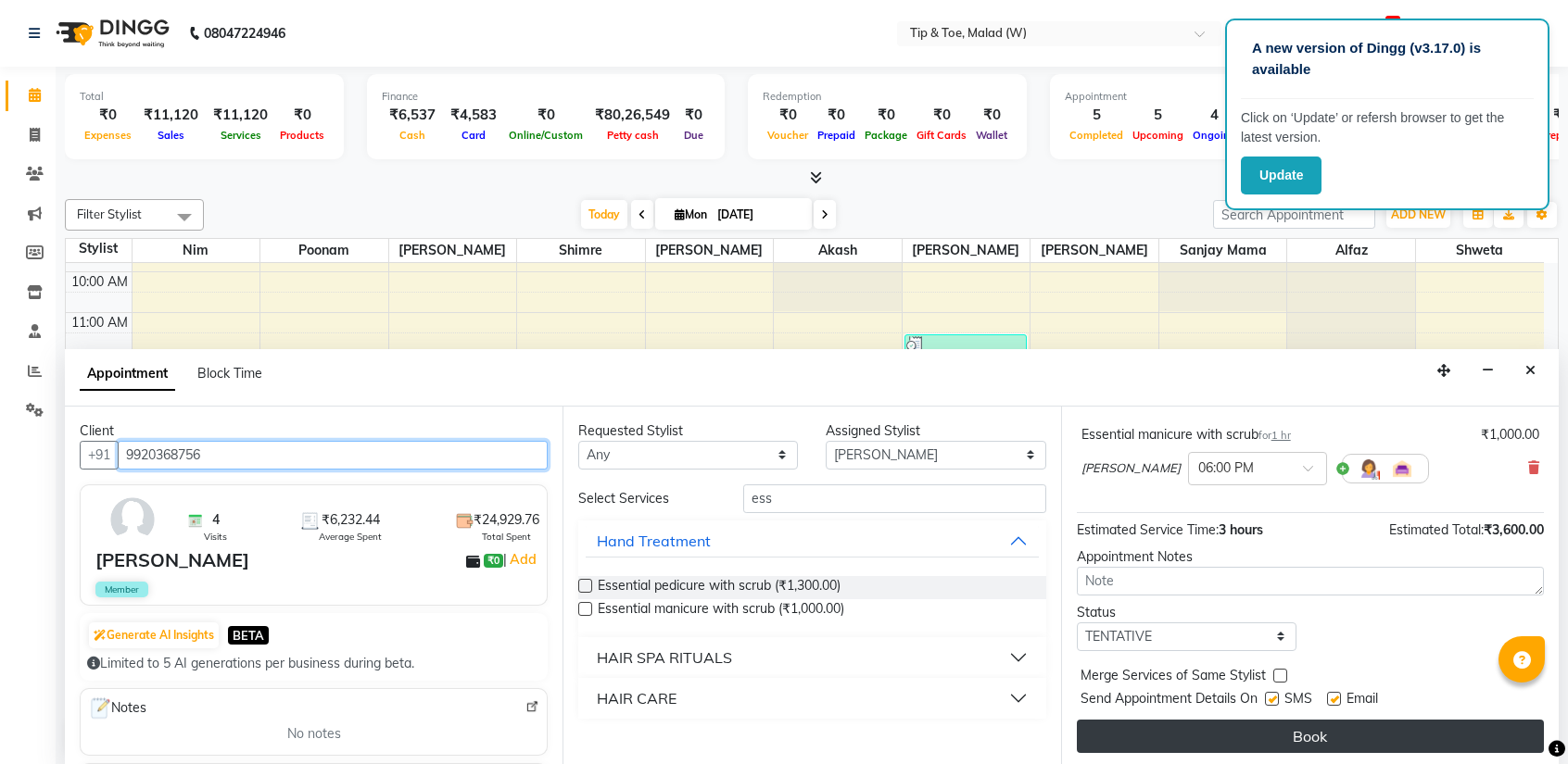
type input "9920368756"
click at [1269, 737] on button "Book" at bounding box center [1310, 737] width 467 height 33
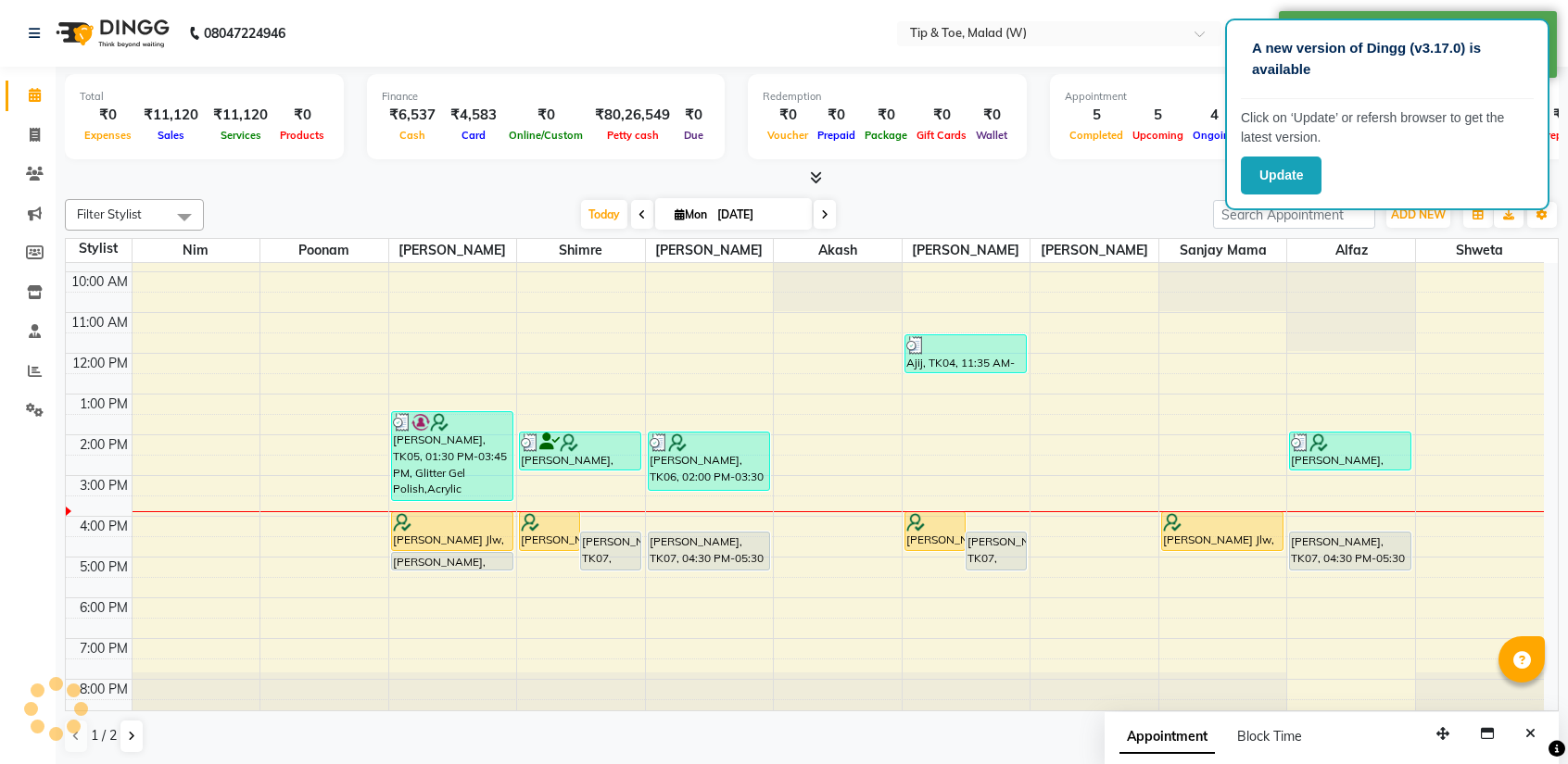
scroll to position [0, 0]
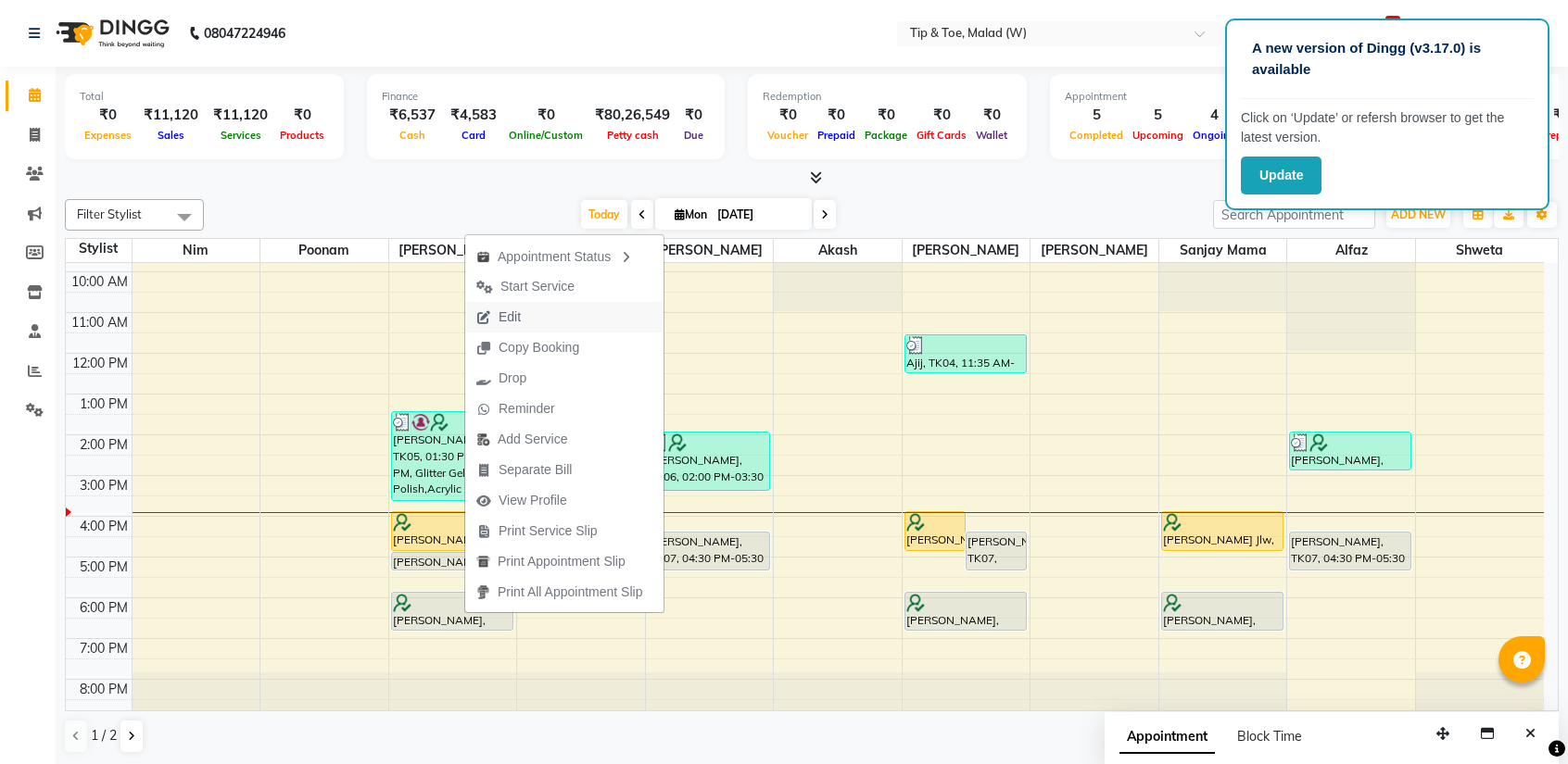
click at [516, 325] on span "Edit" at bounding box center [509, 318] width 22 height 19
select select "tentative"
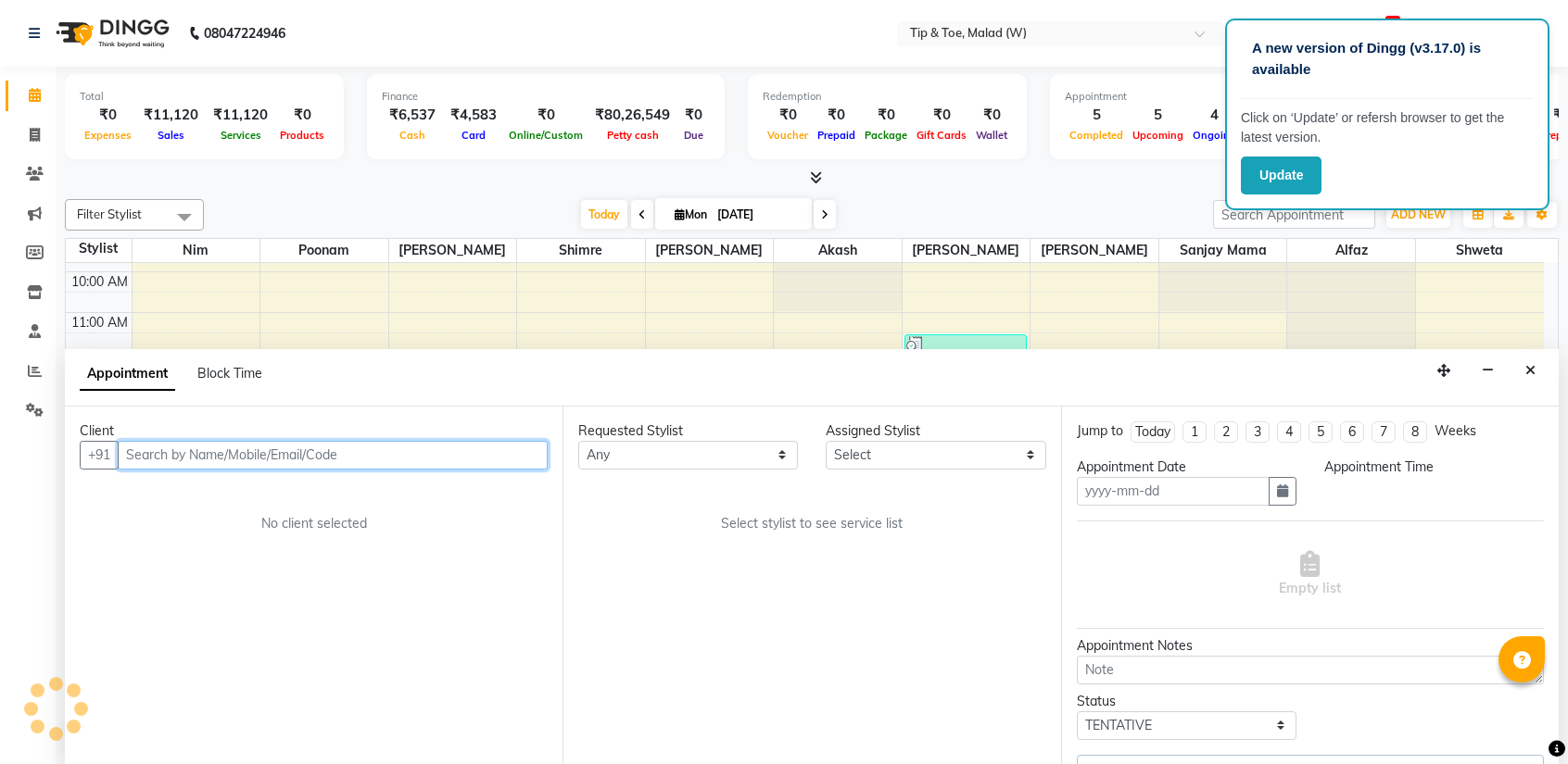
type input "[DATE]"
select select "48549"
select select "1080"
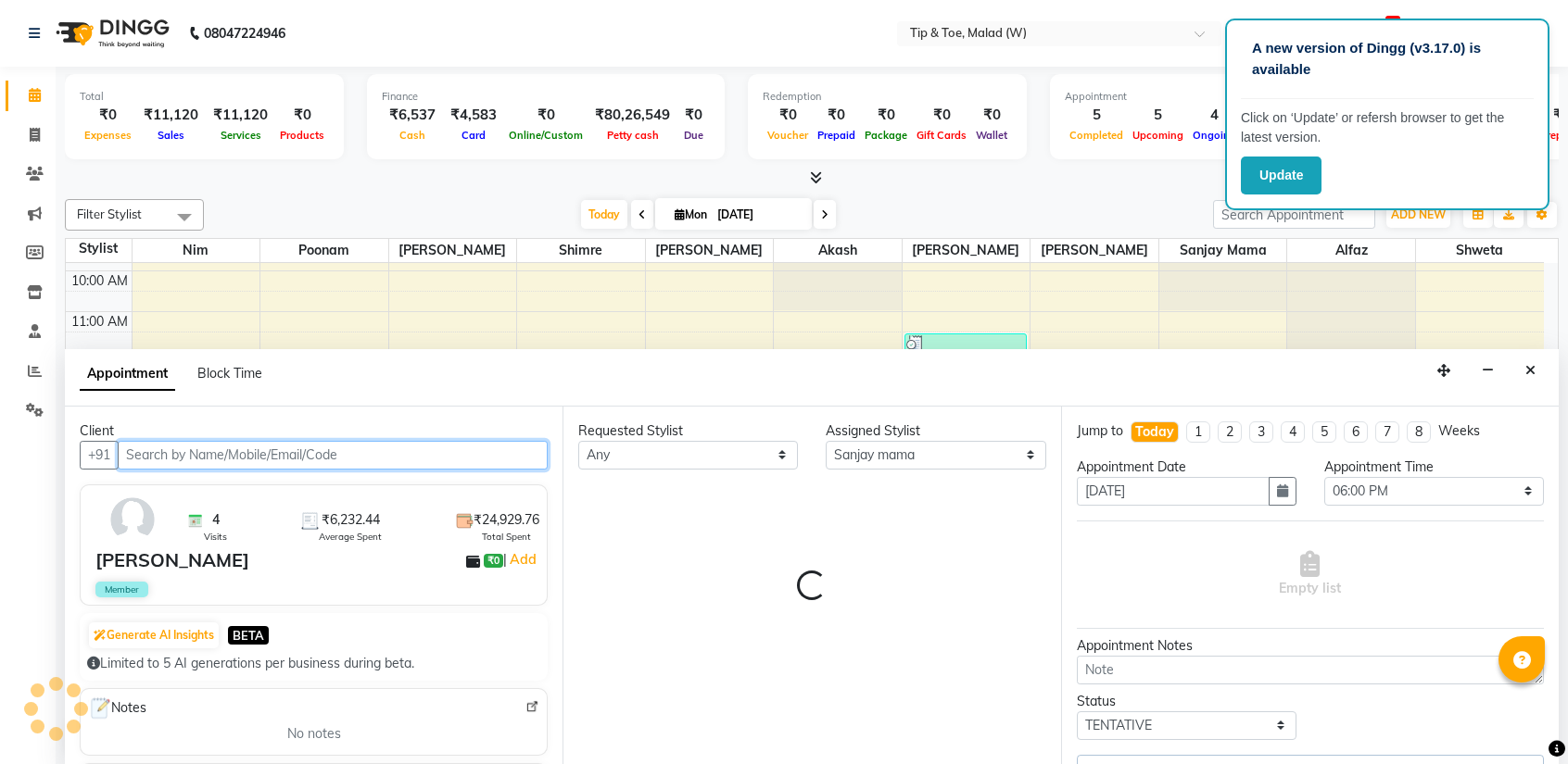
select select "2873"
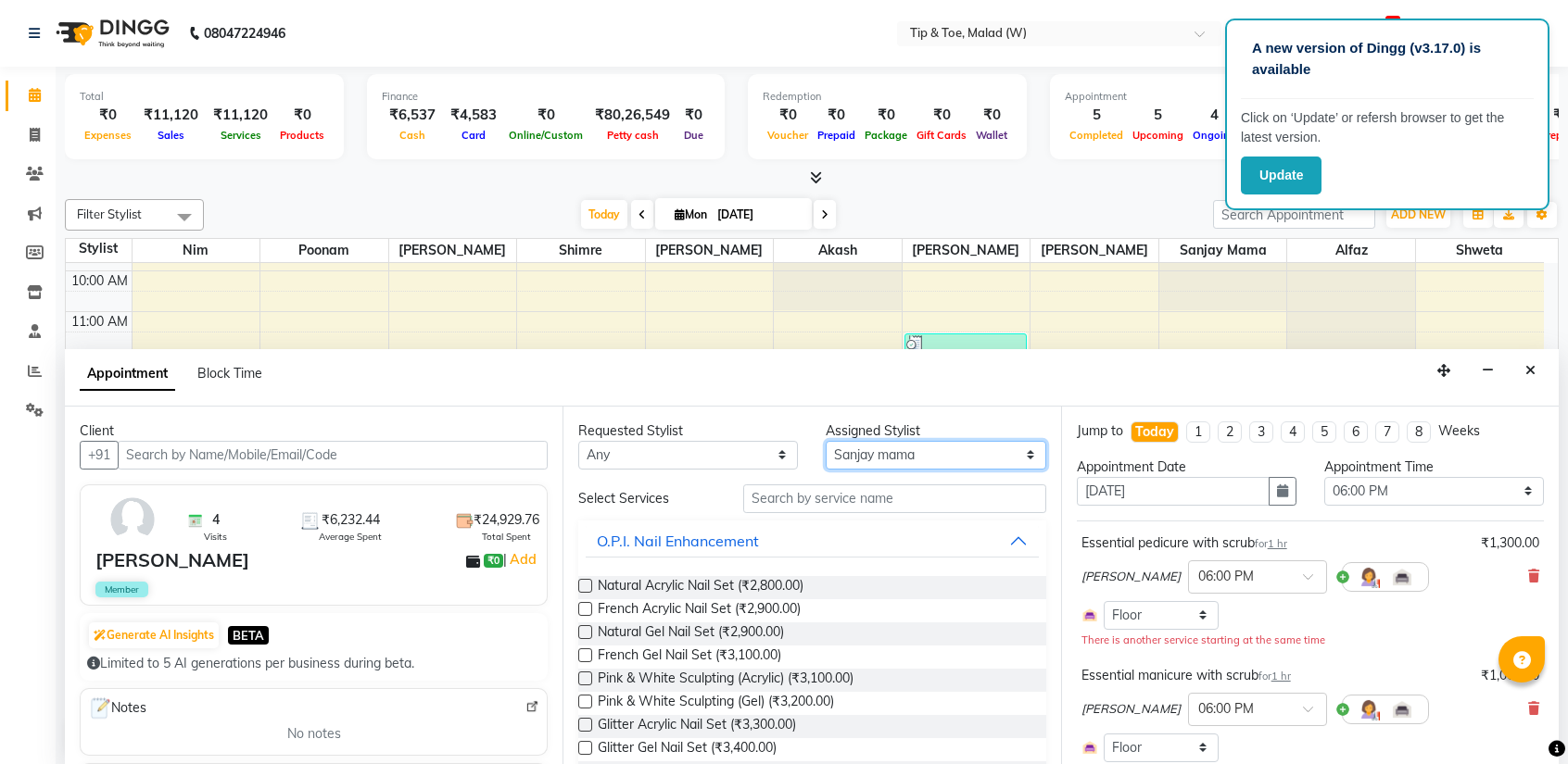
click at [840, 463] on select "Select [PERSON_NAME] Akash Alfaz [PERSON_NAME] [PERSON_NAME] [PERSON_NAME] poon…" at bounding box center [935, 455] width 219 height 28
click at [846, 452] on select "Select [PERSON_NAME] Akash Alfaz [PERSON_NAME] [PERSON_NAME] [PERSON_NAME] poon…" at bounding box center [935, 455] width 219 height 28
select select "41842"
click at [825, 441] on select "Select [PERSON_NAME] Akash Alfaz [PERSON_NAME] [PERSON_NAME] [PERSON_NAME] poon…" at bounding box center [935, 455] width 219 height 28
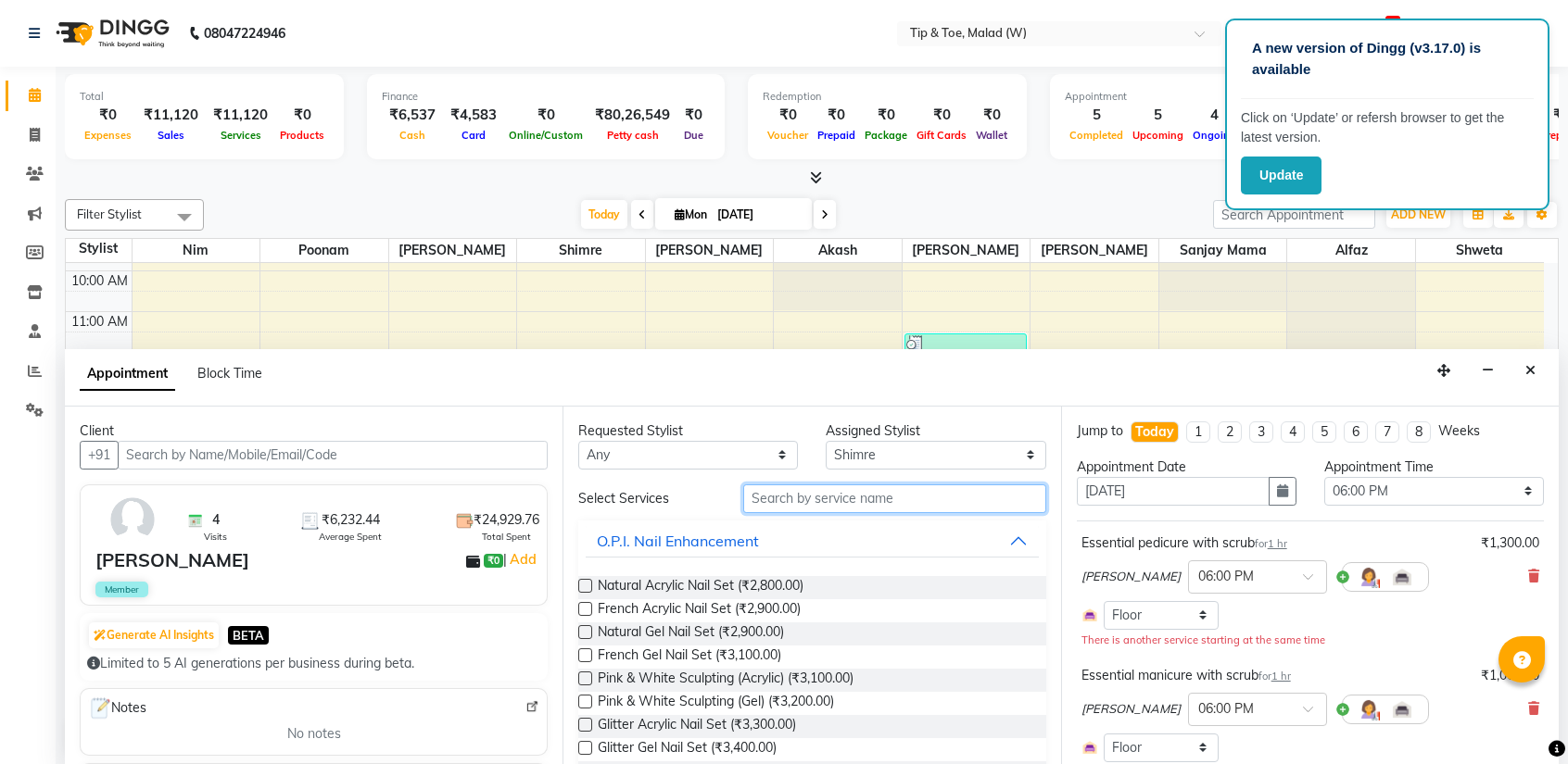
click at [787, 501] on input "text" at bounding box center [894, 498] width 302 height 28
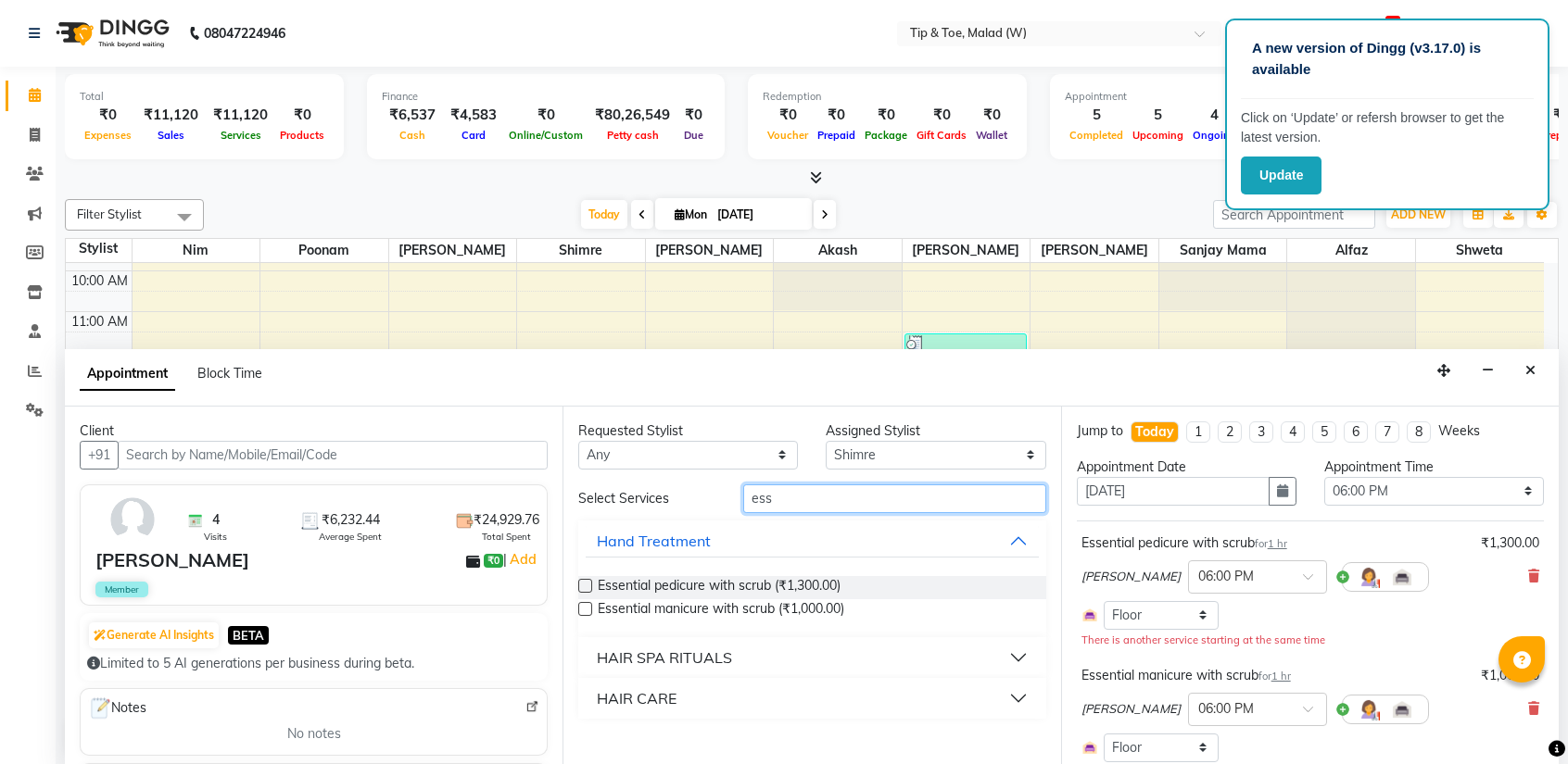
type input "ess"
click at [586, 612] on label at bounding box center [585, 609] width 14 height 14
click at [586, 612] on input "checkbox" at bounding box center [584, 611] width 12 height 12
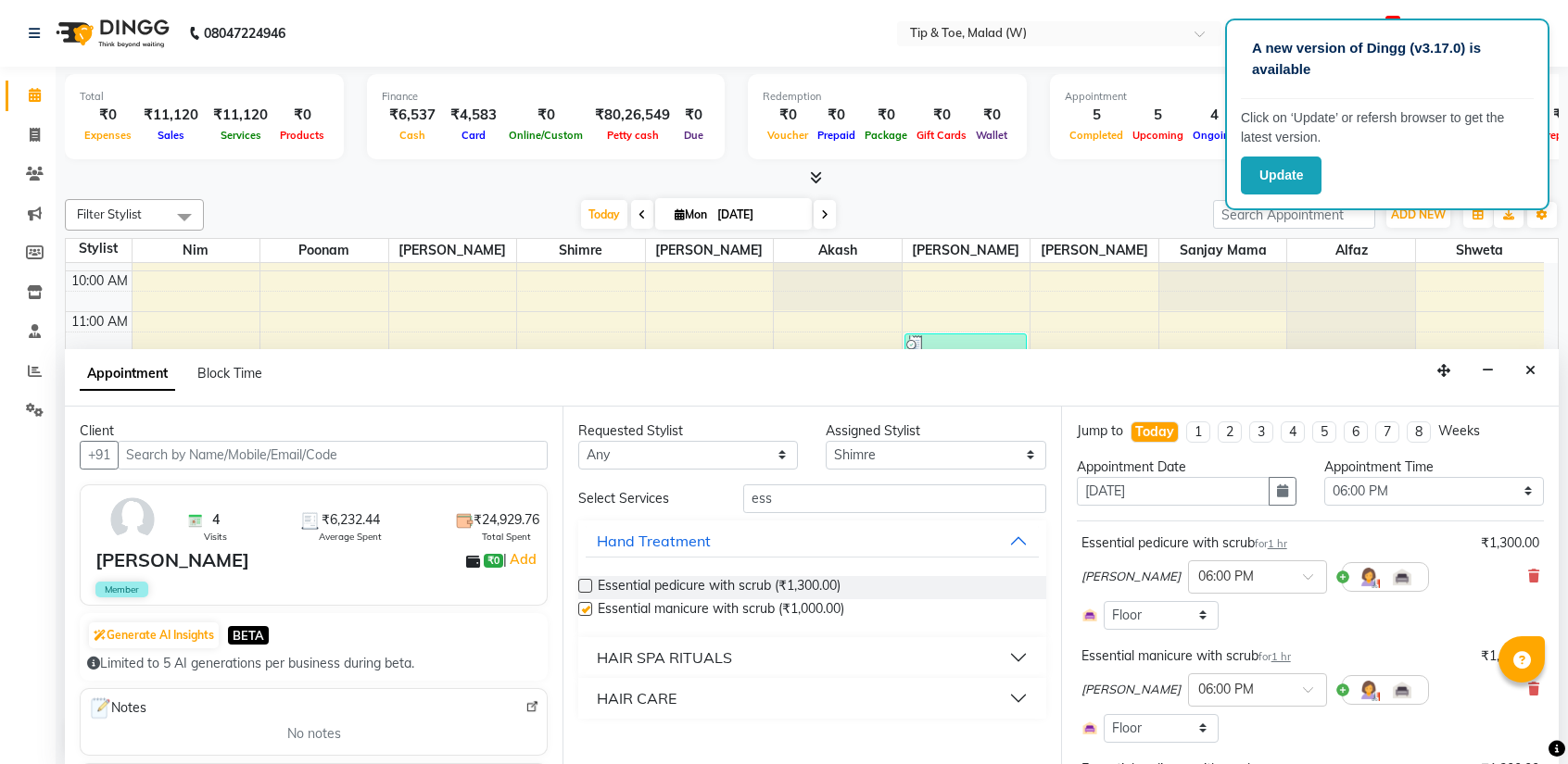
checkbox input "false"
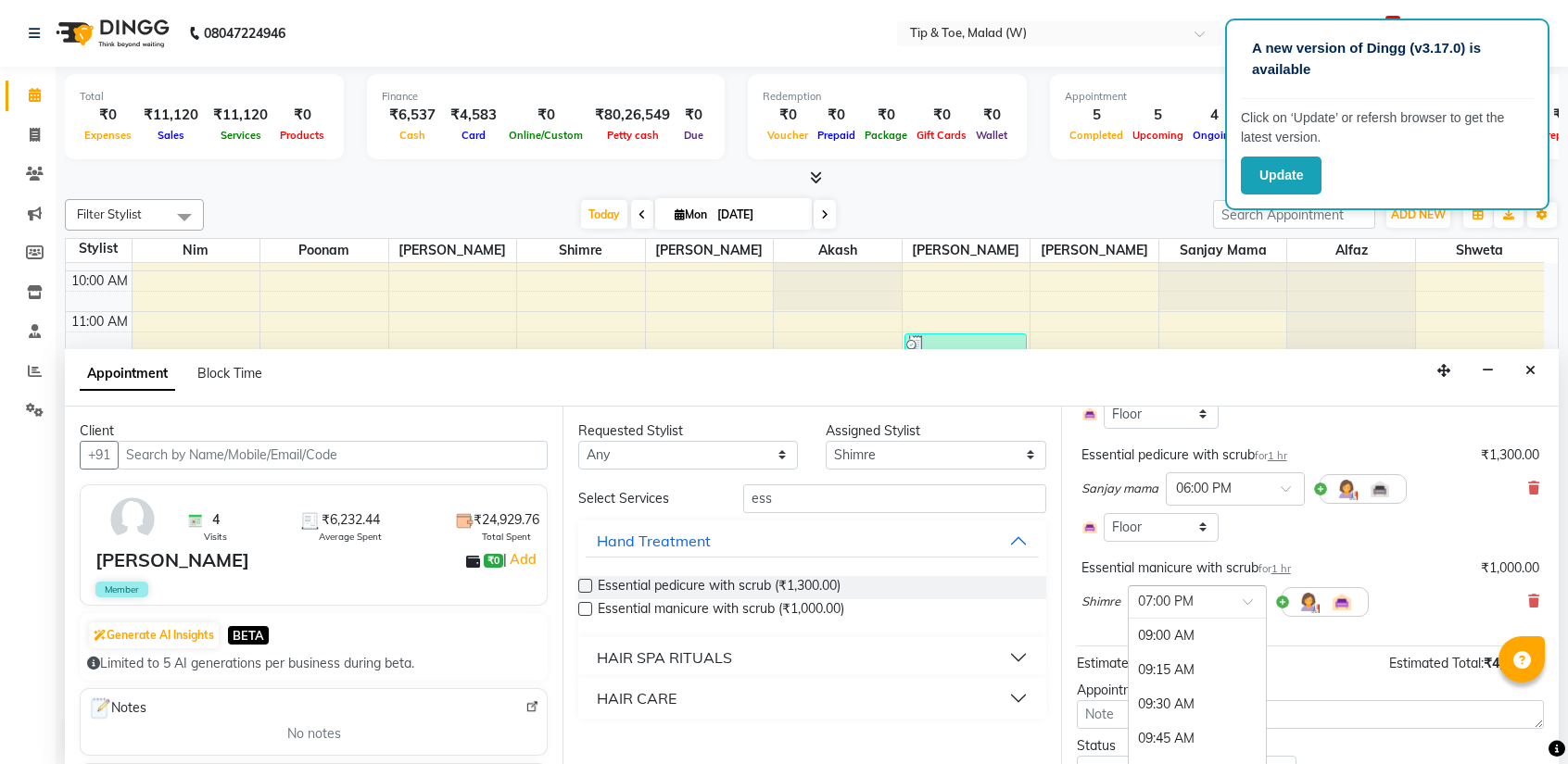
click at [1201, 600] on input "text" at bounding box center [1178, 601] width 82 height 19
click at [1160, 649] on div "06:00 PM" at bounding box center [1197, 665] width 137 height 34
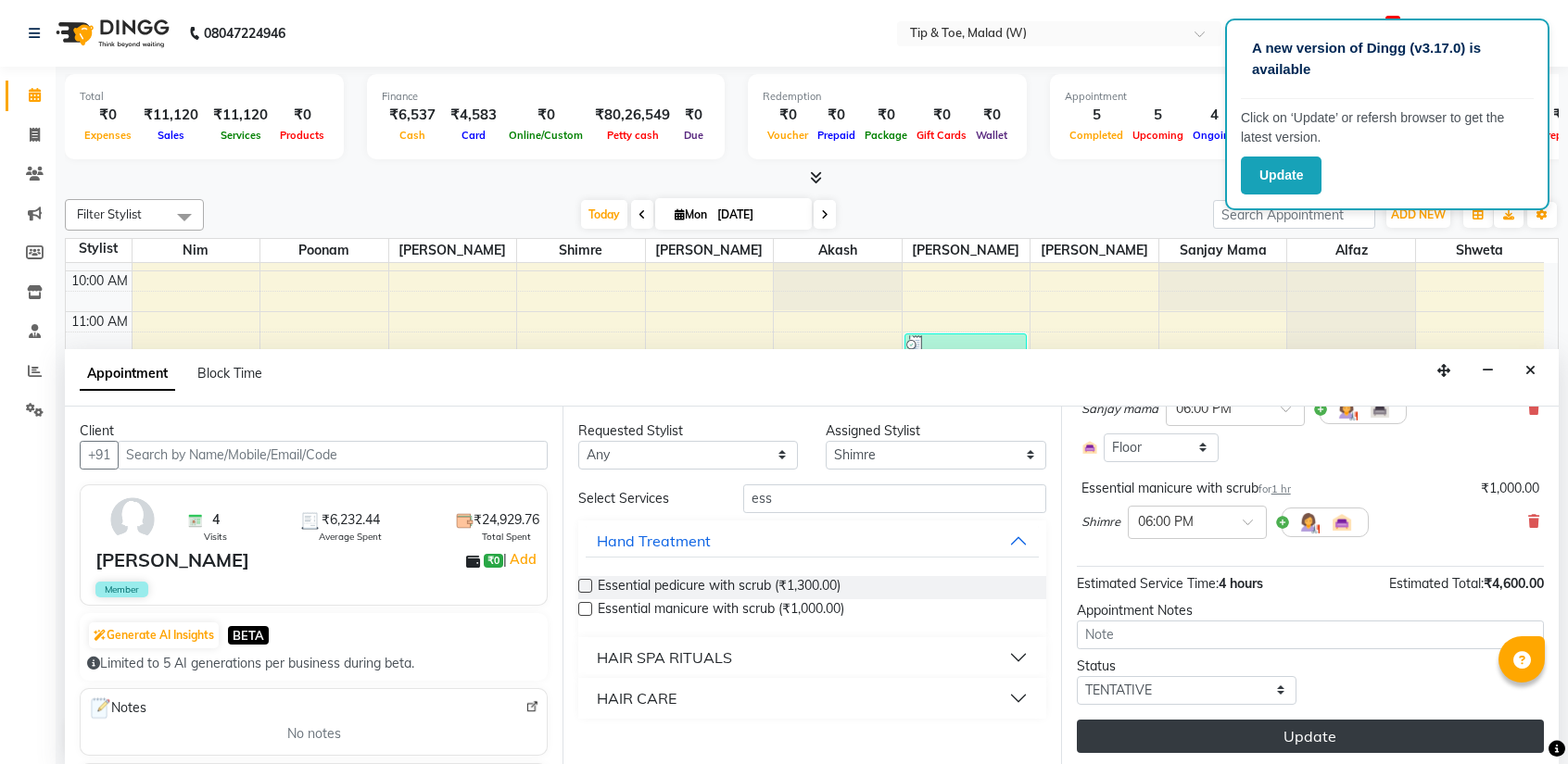
click at [1297, 731] on button "Update" at bounding box center [1310, 737] width 467 height 33
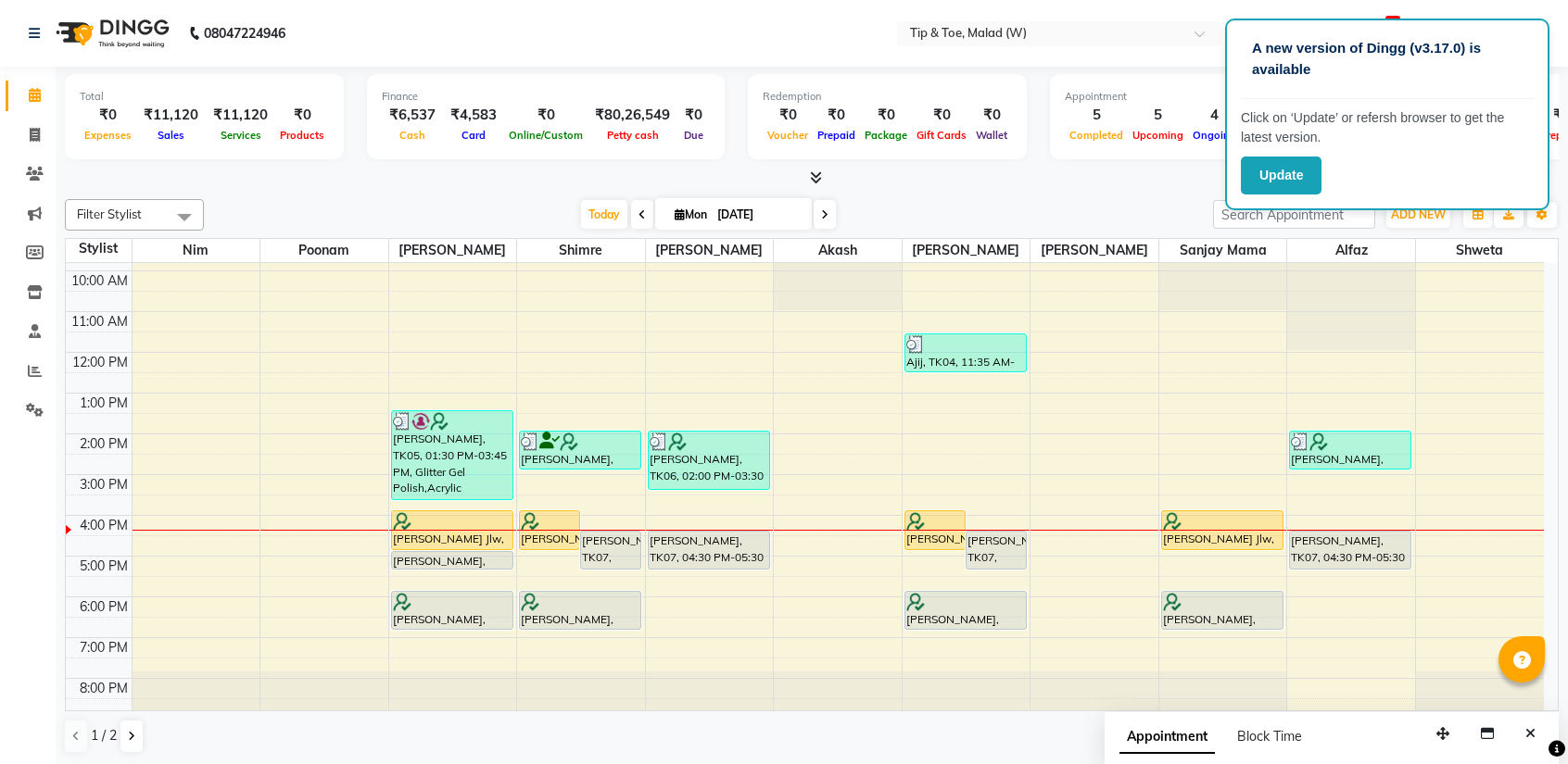
scroll to position [0, 0]
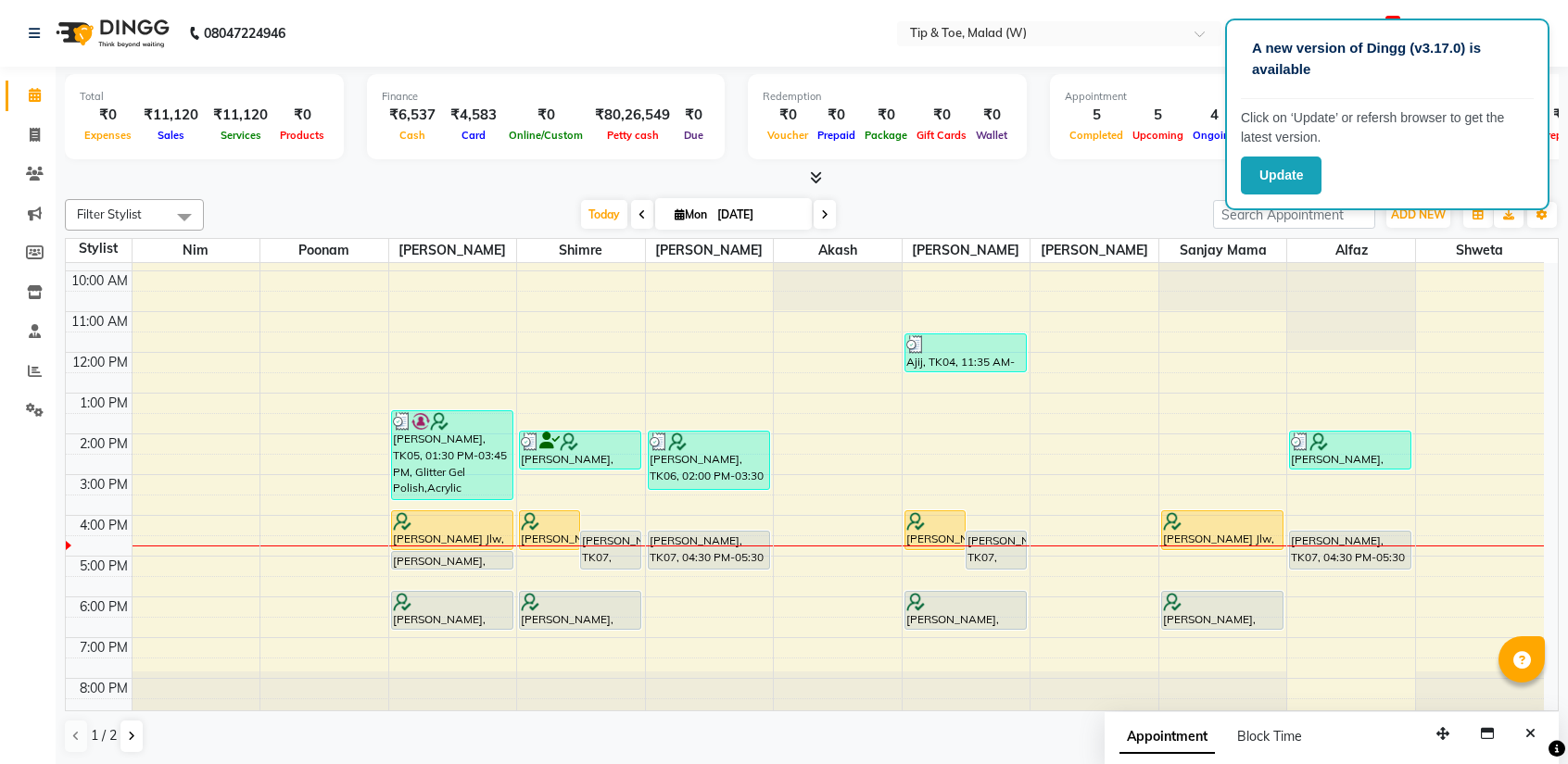
click at [824, 210] on icon at bounding box center [824, 214] width 8 height 11
type input "02-09-2025"
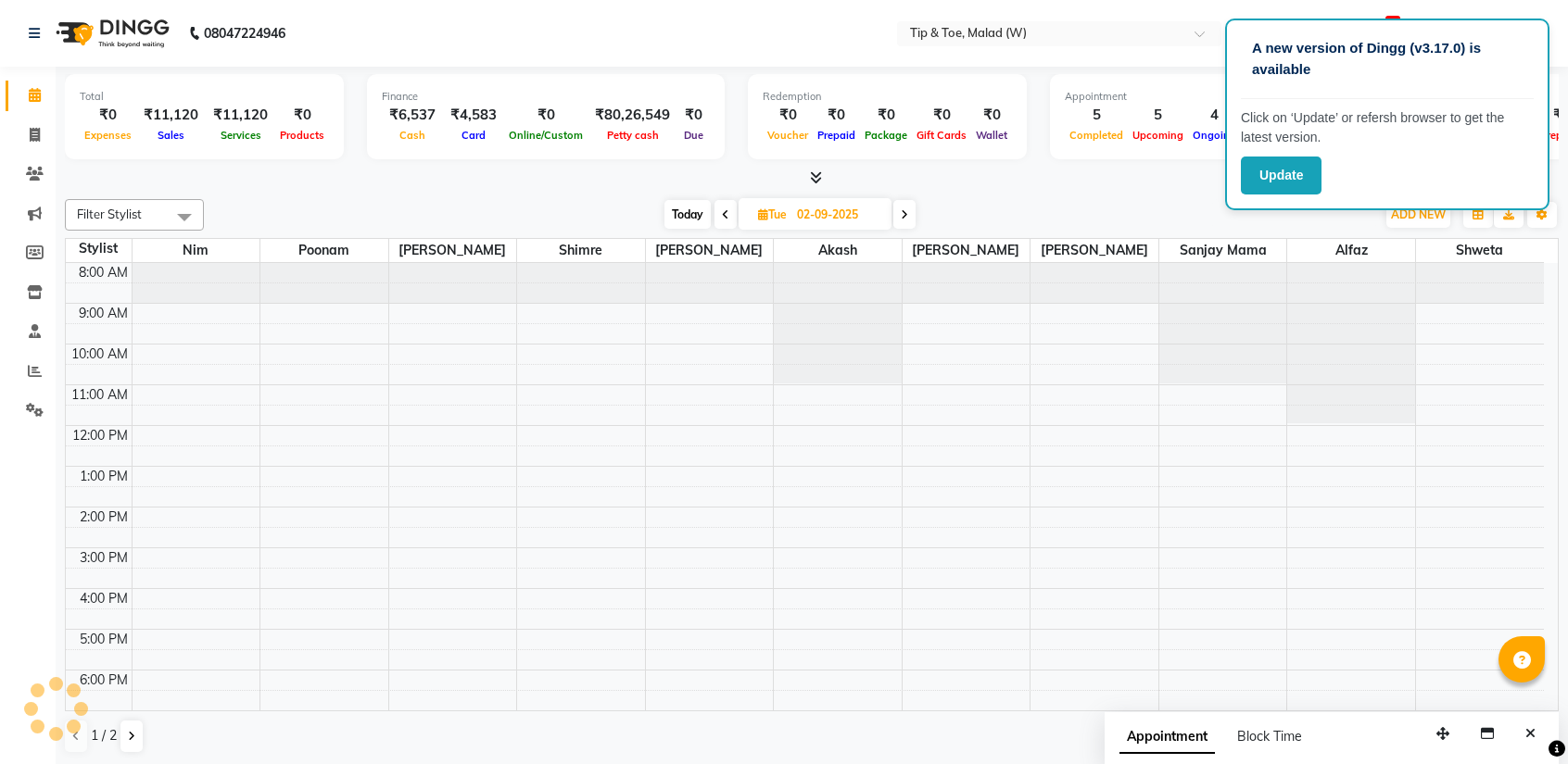
scroll to position [73, 0]
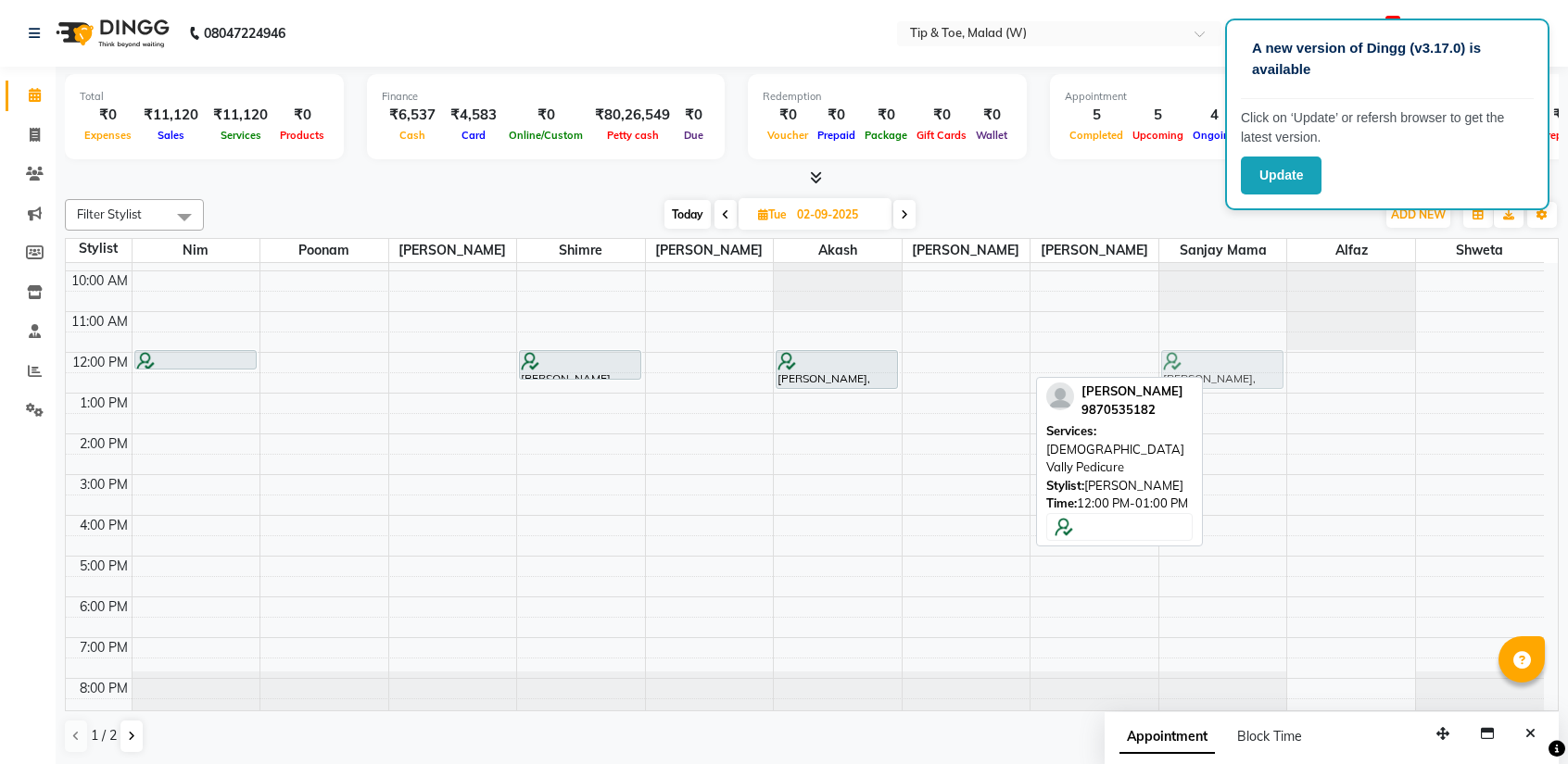
drag, startPoint x: 987, startPoint y: 360, endPoint x: 1191, endPoint y: 364, distance: 204.0
click at [1190, 364] on tr "[PERSON_NAME], 12:00 PM-12:30 PM, Permanent Gel Polish Priyanka Patil, 12:00 PM…" at bounding box center [805, 454] width 1477 height 529
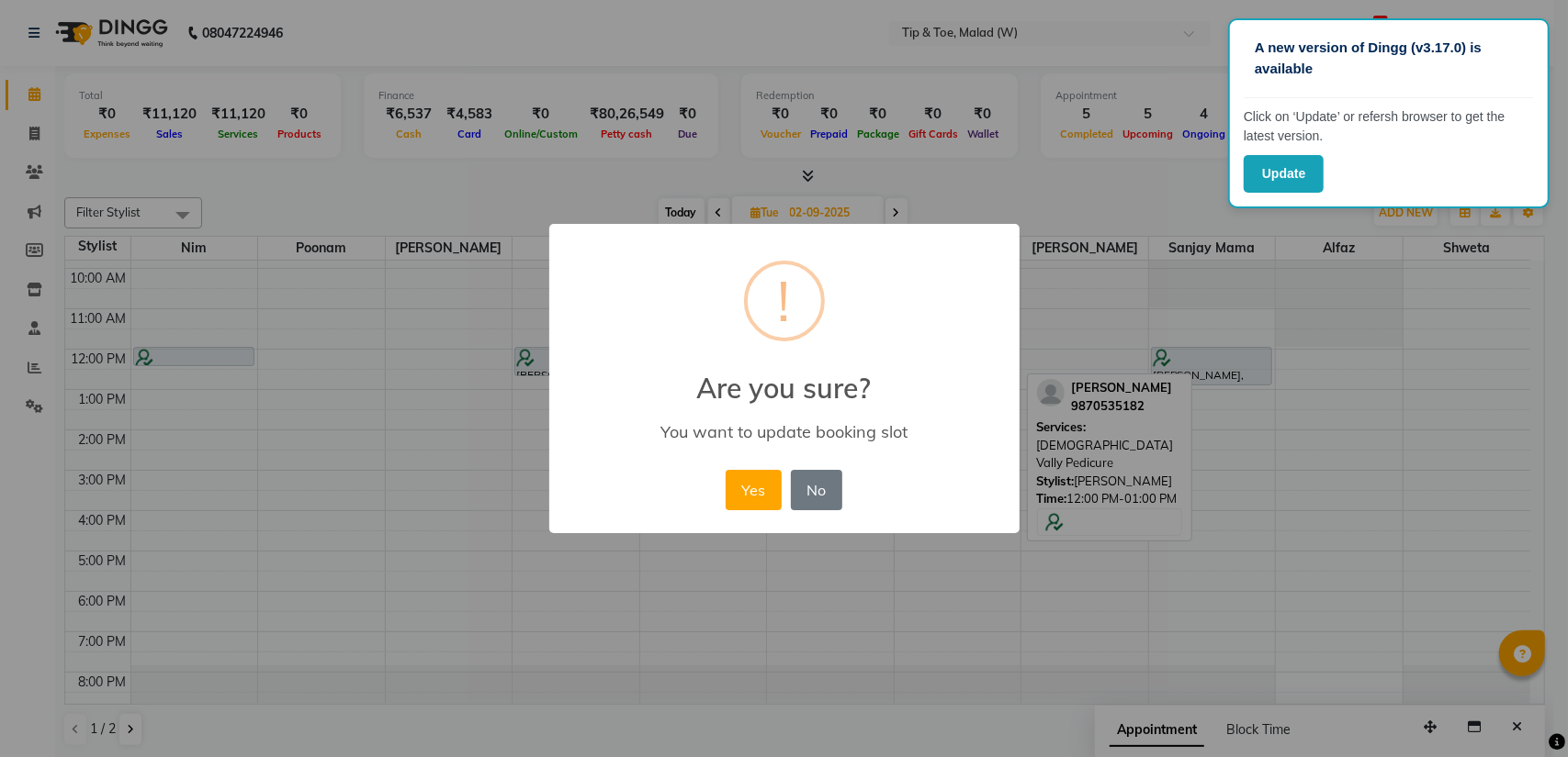
click at [1182, 361] on div "× ! Are you sure? You want to update booking slot Yes No No" at bounding box center [784, 378] width 1568 height 757
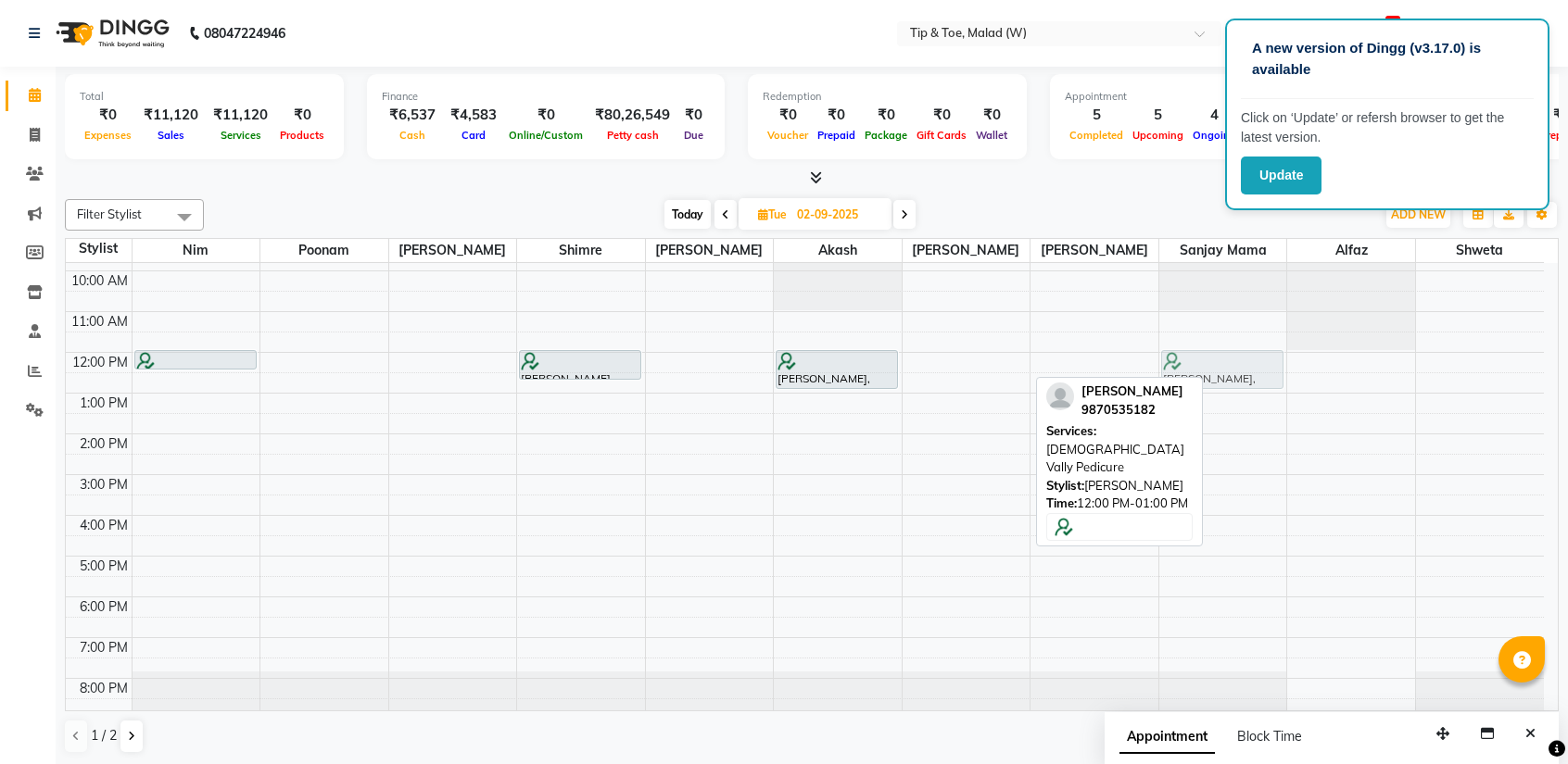
drag, startPoint x: 1008, startPoint y: 357, endPoint x: 1209, endPoint y: 364, distance: 201.1
click at [1209, 364] on tr "[PERSON_NAME], 12:00 PM-12:30 PM, Permanent Gel Polish Priyanka Patil, 12:00 PM…" at bounding box center [805, 454] width 1477 height 529
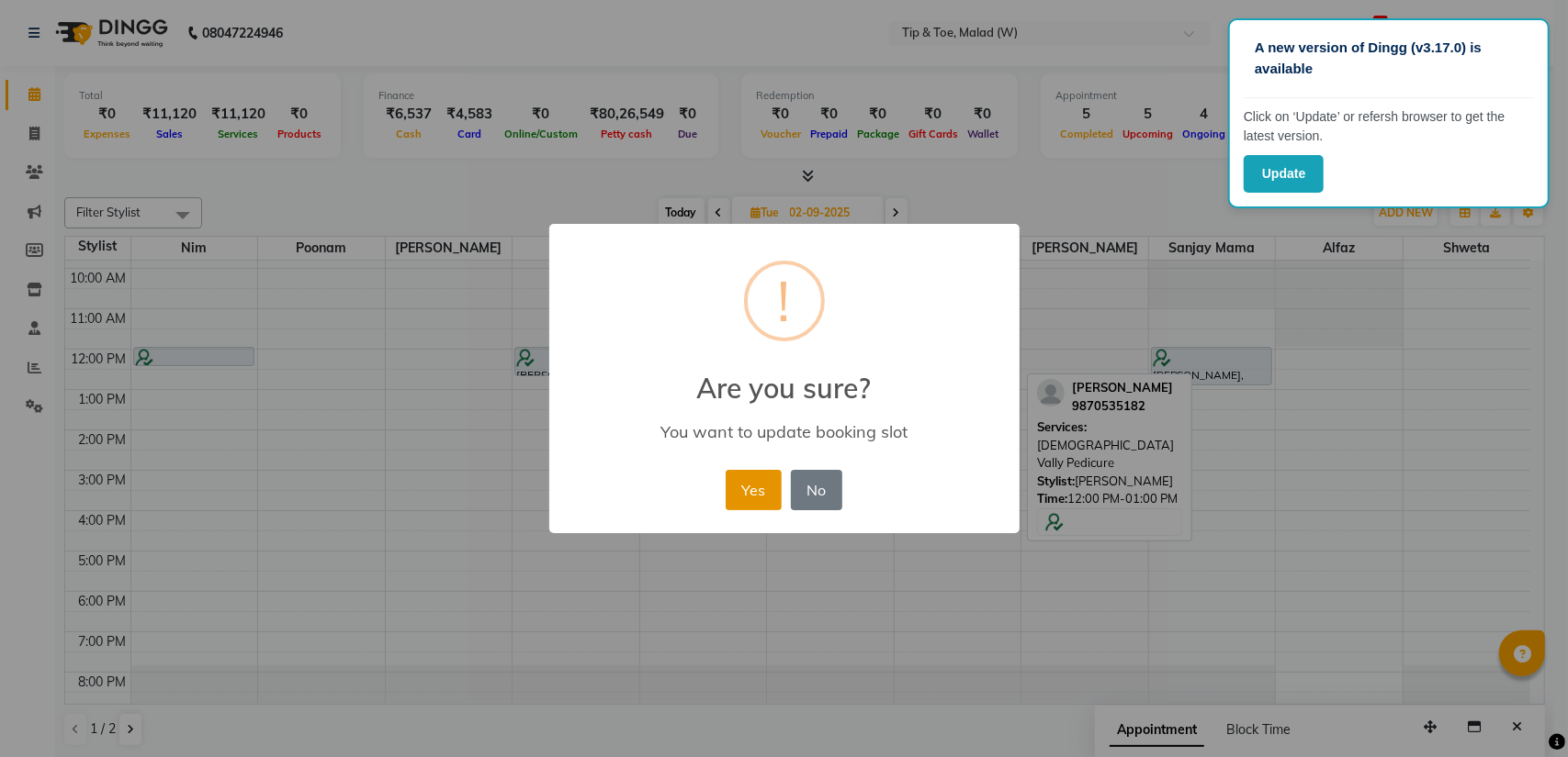
click at [758, 494] on button "Yes" at bounding box center [754, 491] width 56 height 41
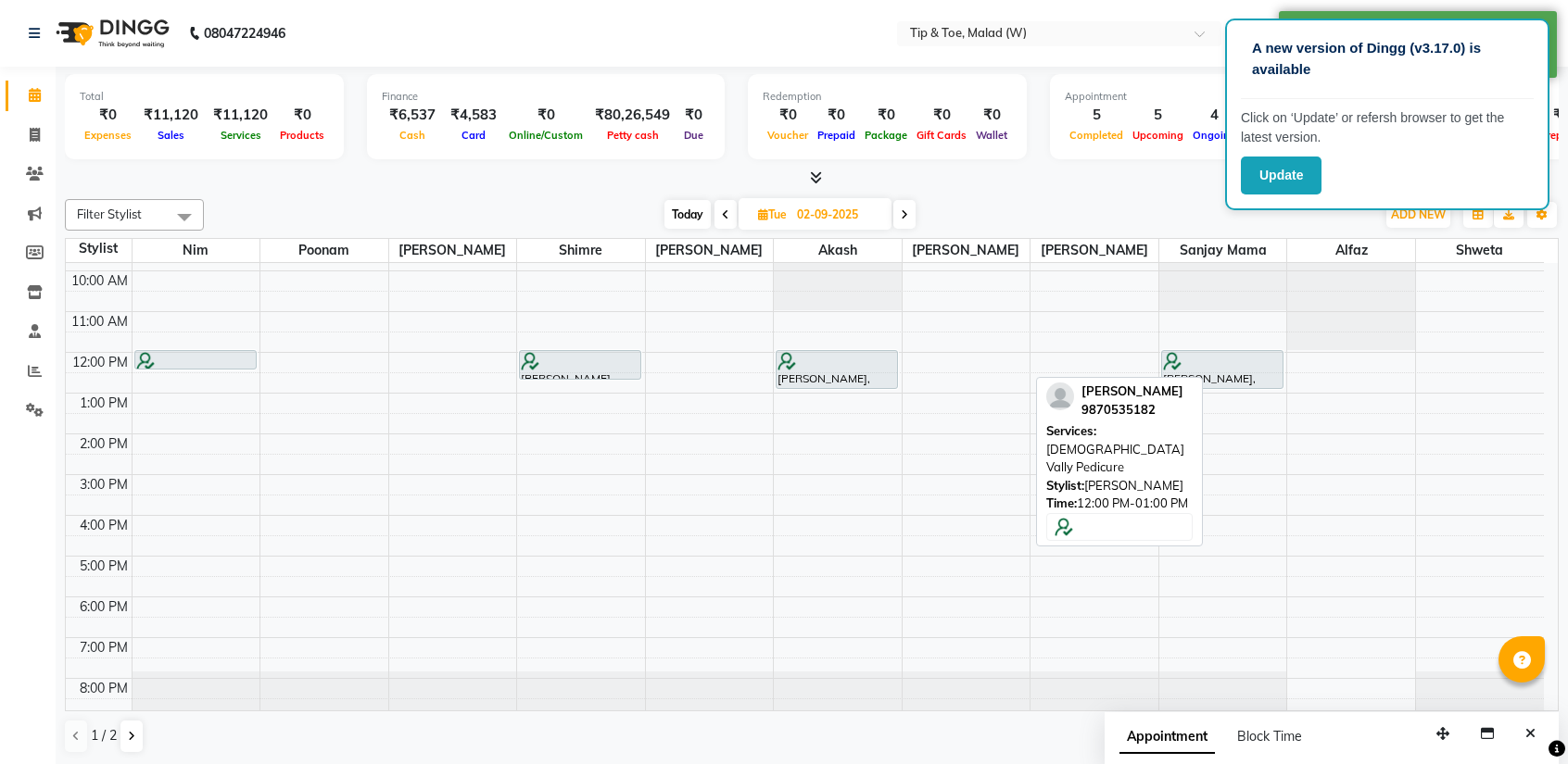
click at [949, 362] on div "8:00 AM 9:00 AM 10:00 AM 11:00 AM 12:00 PM 1:00 PM 2:00 PM 3:00 PM 4:00 PM 5:00…" at bounding box center [805, 454] width 1477 height 529
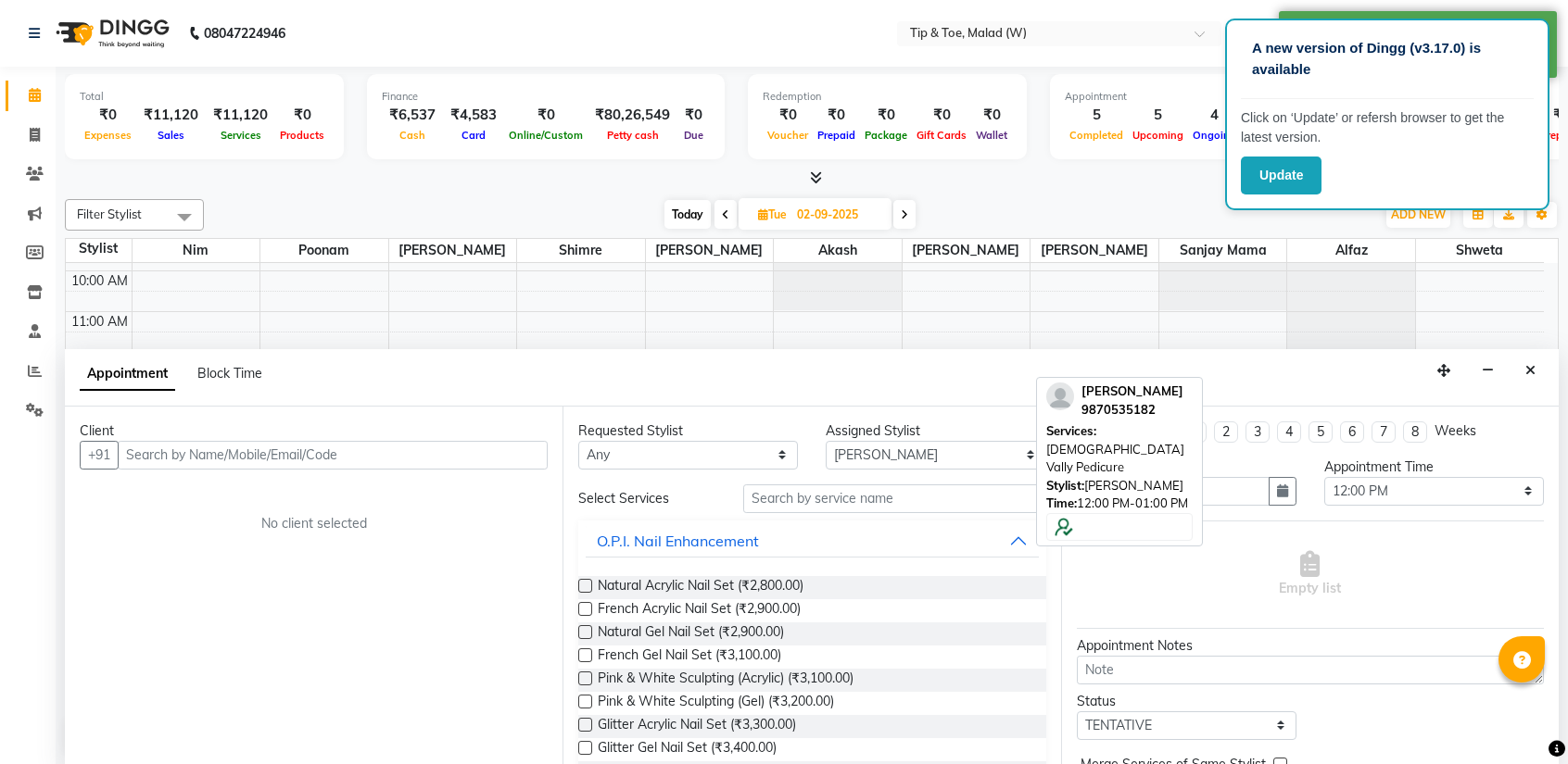
click at [296, 458] on input "text" at bounding box center [332, 455] width 430 height 28
click at [610, 453] on select "Any [PERSON_NAME] Akash Alfaz [PERSON_NAME] [PERSON_NAME] [PERSON_NAME] poonam …" at bounding box center [687, 455] width 219 height 28
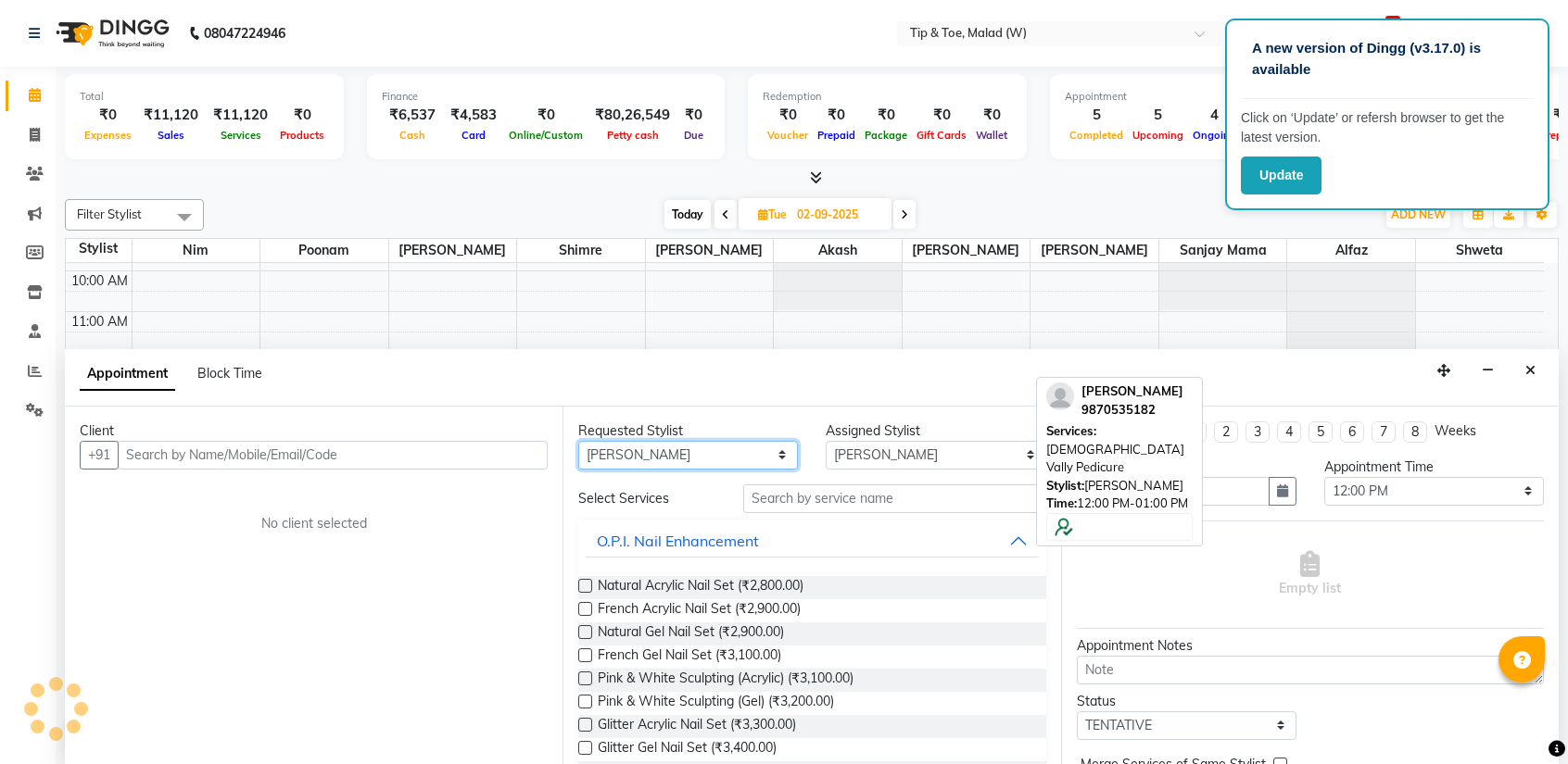
click at [578, 441] on select "Any [PERSON_NAME] Akash Alfaz [PERSON_NAME] [PERSON_NAME] [PERSON_NAME] poonam …" at bounding box center [687, 455] width 219 height 28
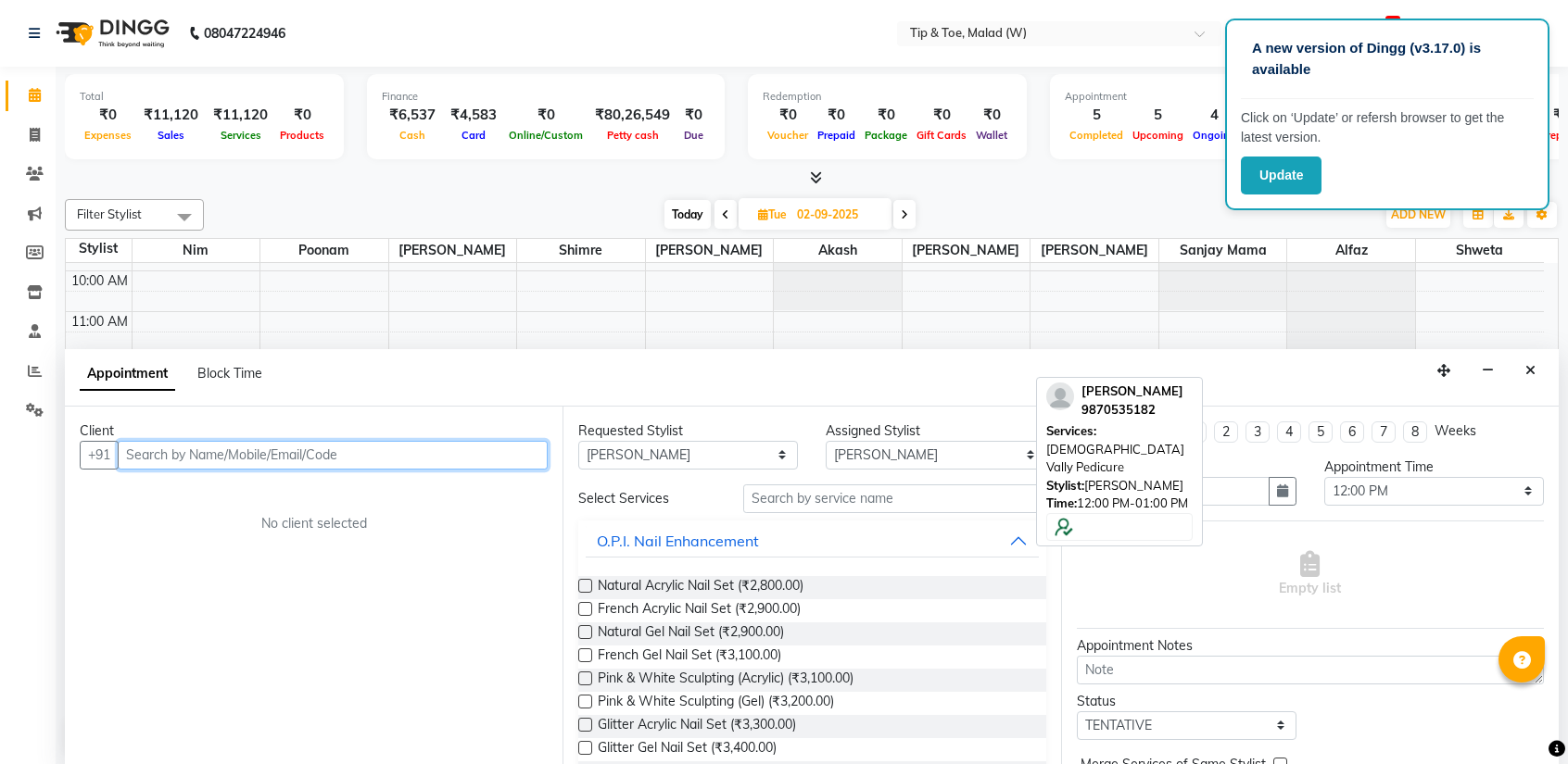
click at [248, 462] on input "text" at bounding box center [332, 455] width 430 height 28
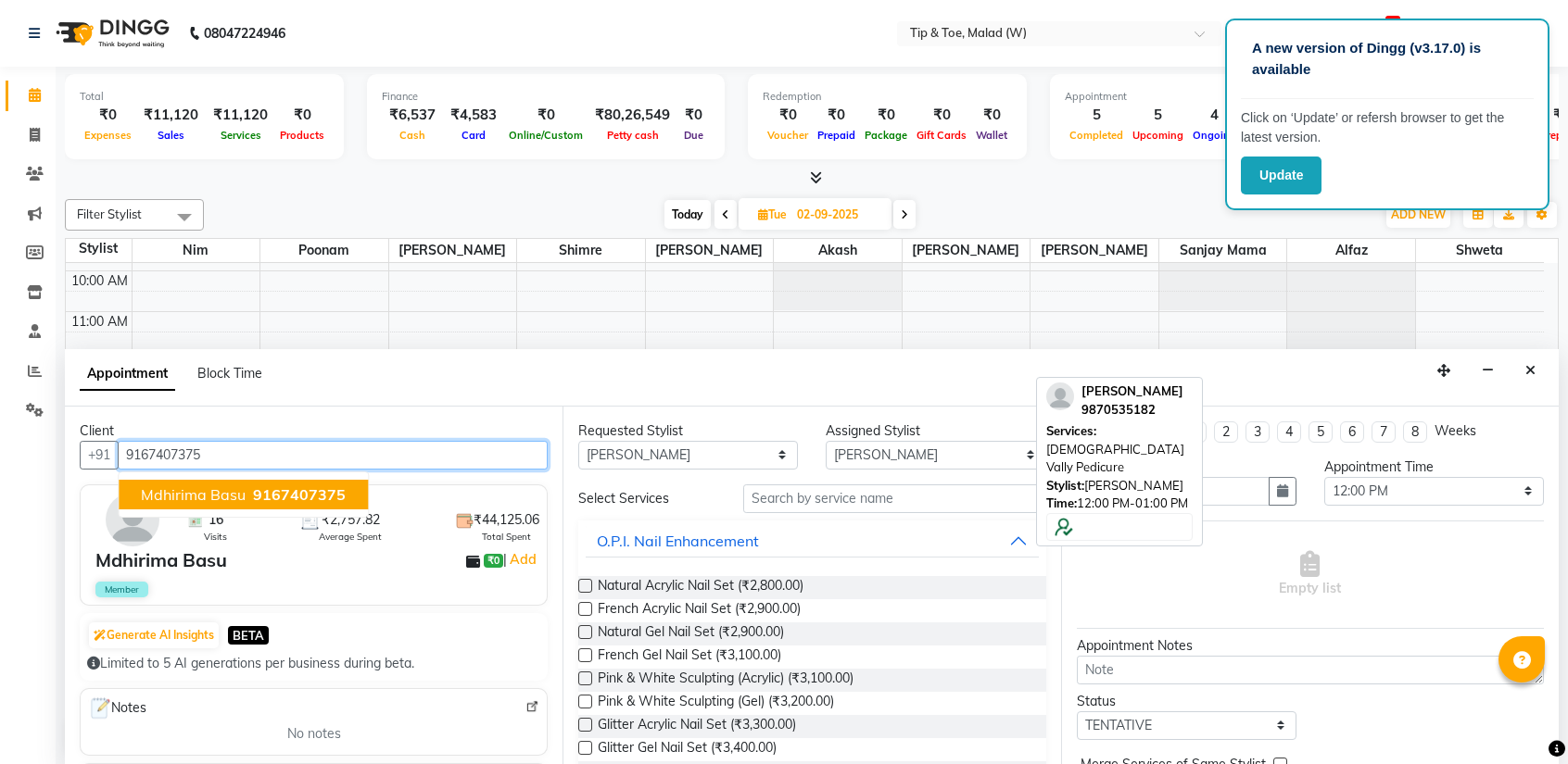
click at [255, 487] on span "9167407375" at bounding box center [299, 494] width 93 height 19
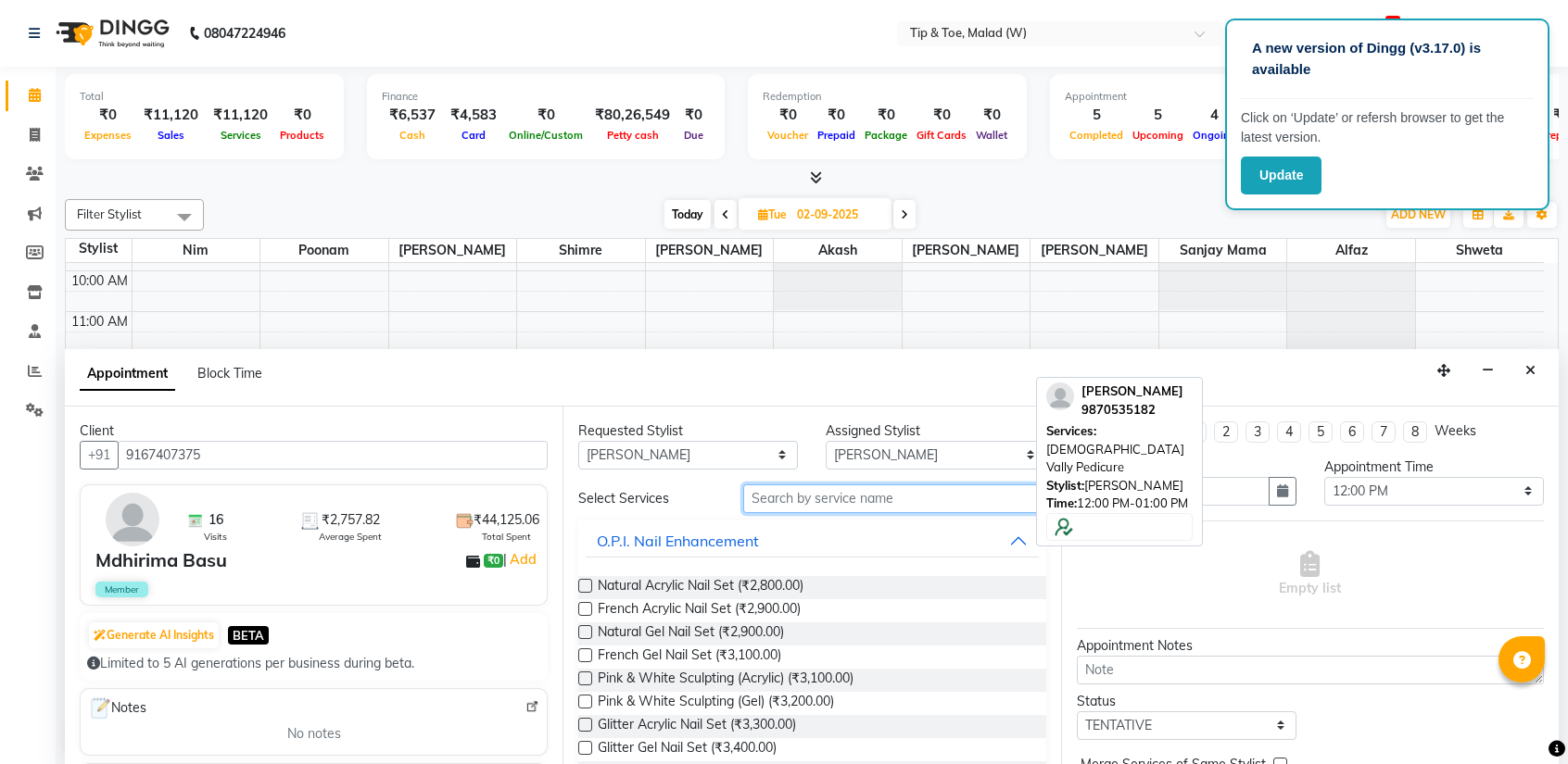
click at [856, 500] on input "text" at bounding box center [894, 498] width 302 height 28
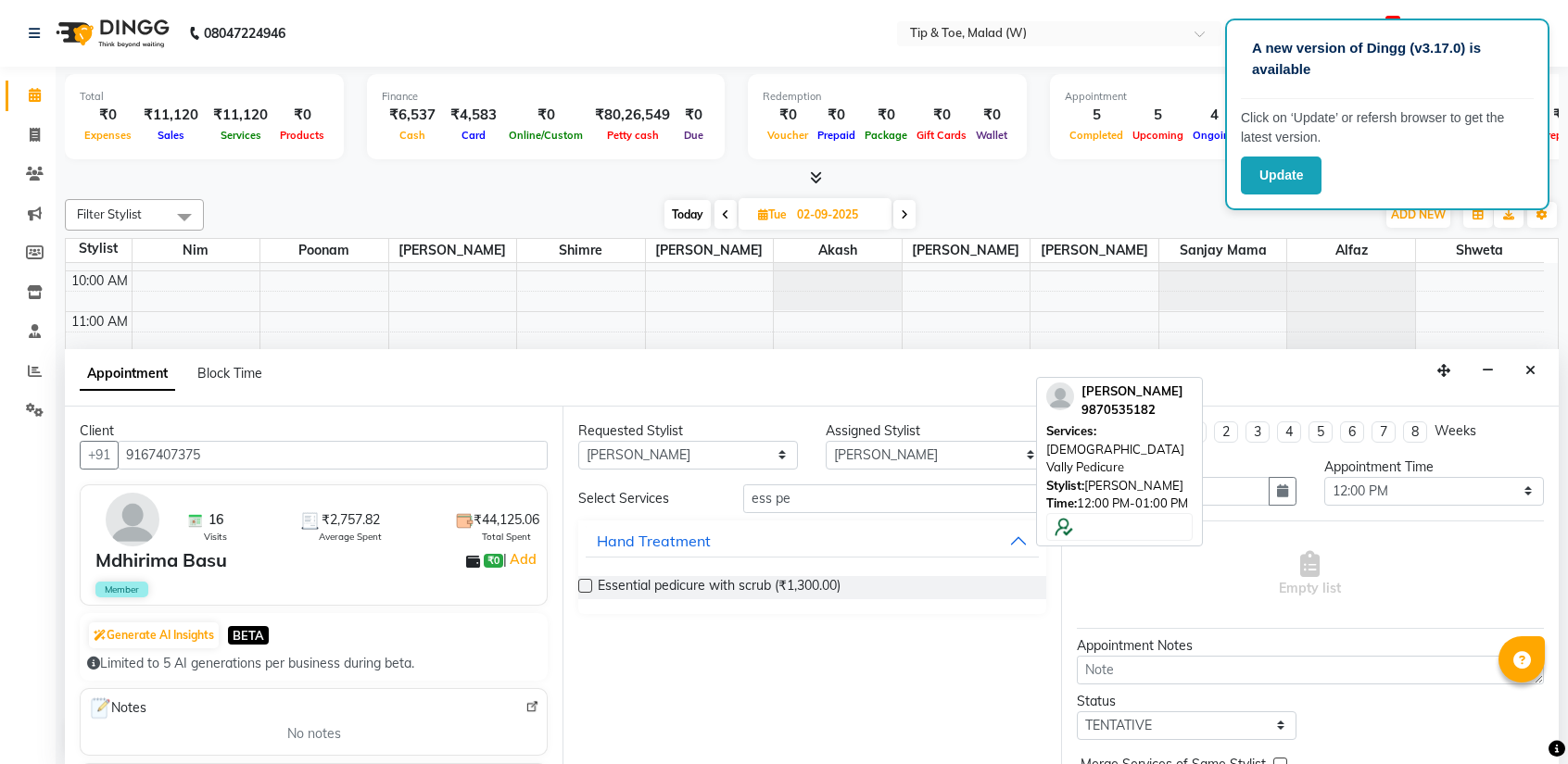
click at [586, 585] on label at bounding box center [585, 586] width 14 height 14
click at [586, 585] on input "checkbox" at bounding box center [584, 588] width 12 height 12
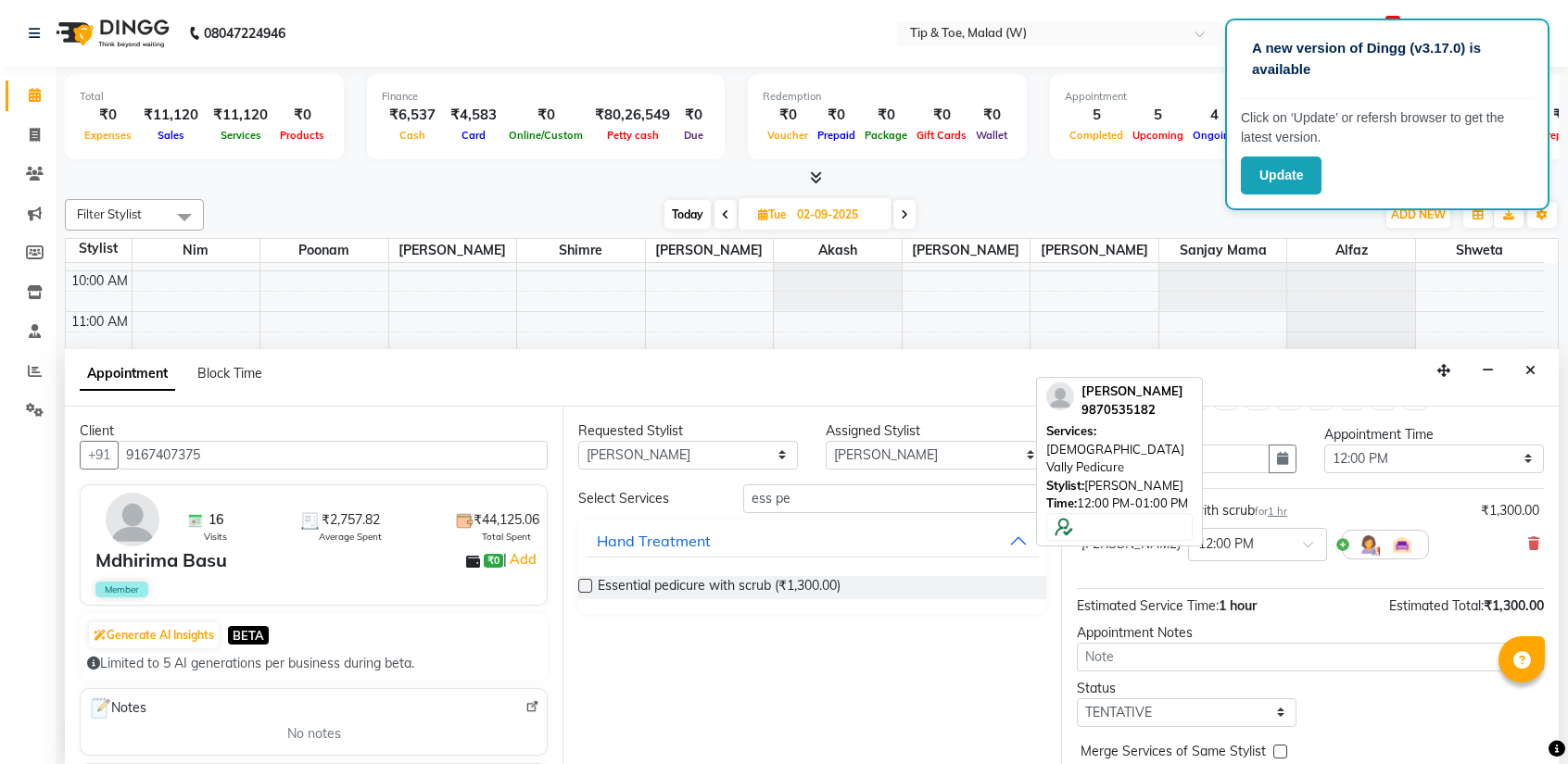
scroll to position [108, 0]
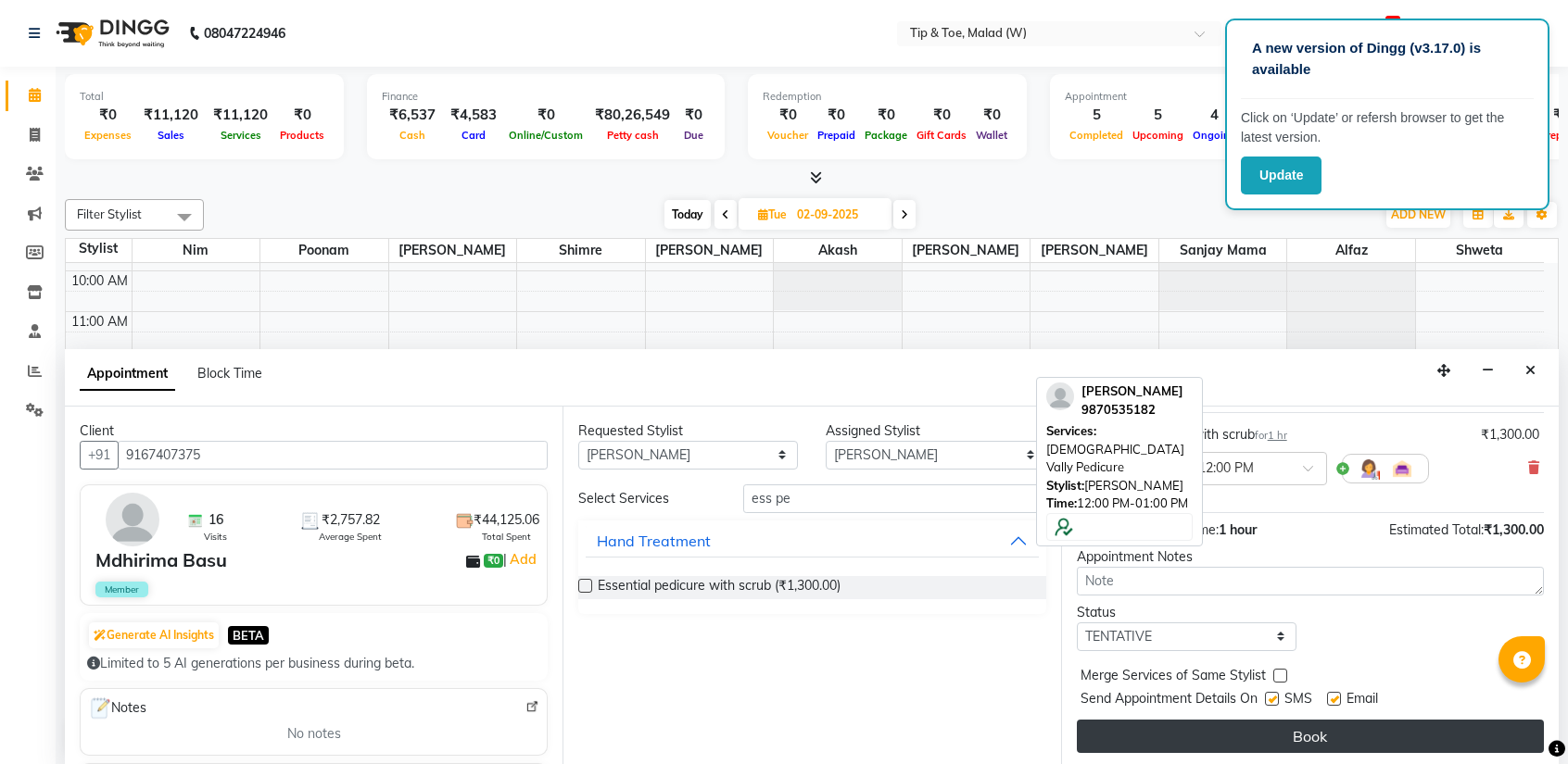
click at [1273, 734] on button "Book" at bounding box center [1310, 737] width 467 height 33
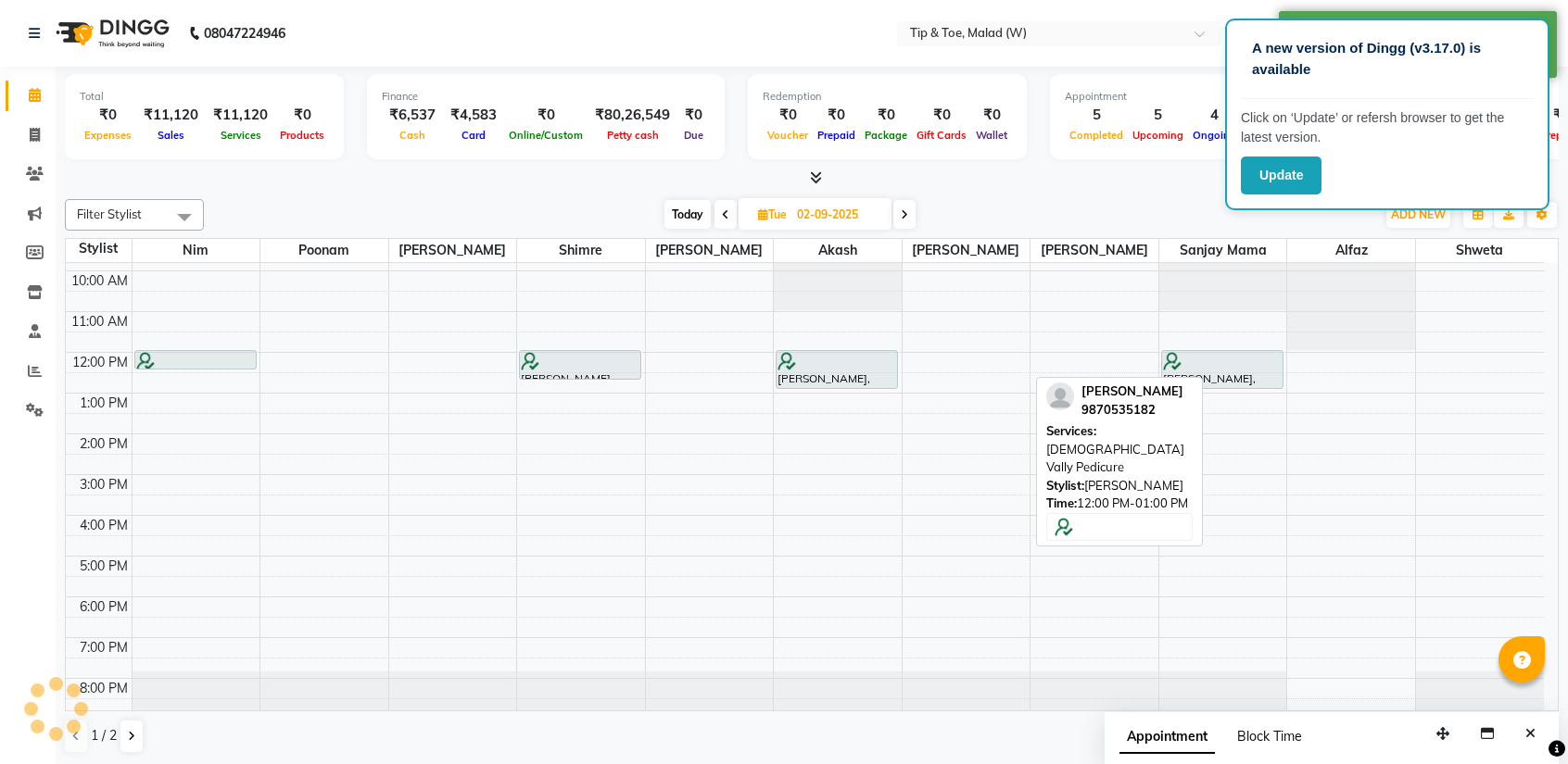
scroll to position [0, 0]
click at [1526, 727] on icon "Close" at bounding box center [1530, 733] width 10 height 13
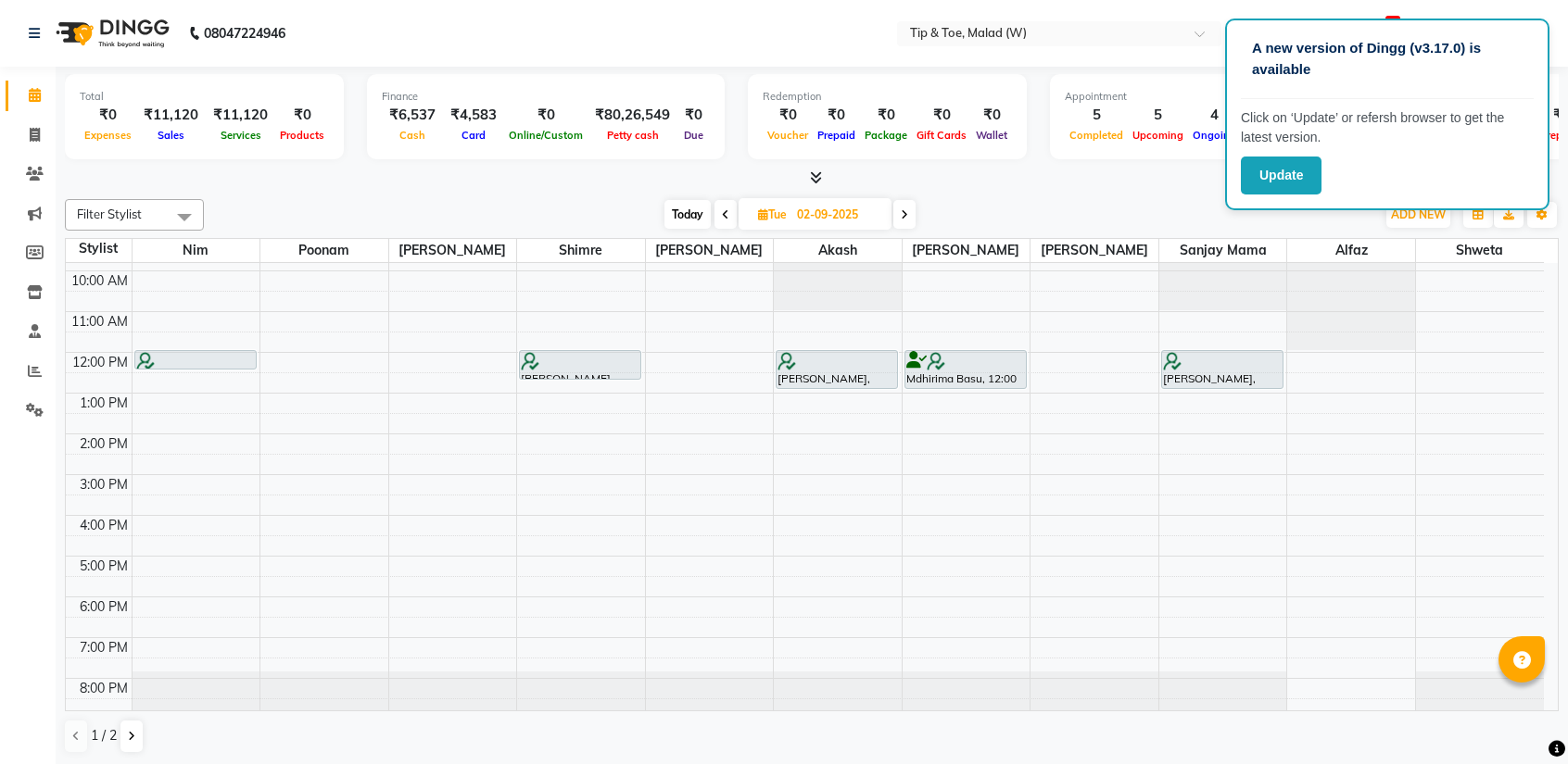
drag, startPoint x: 1542, startPoint y: 470, endPoint x: 1561, endPoint y: 345, distance: 126.4
click at [1561, 345] on div "Total ₹0 Expenses ₹11,120 Sales ₹11,120 Services ₹0 Products Finance ₹6,537 Cas…" at bounding box center [812, 416] width 1512 height 700
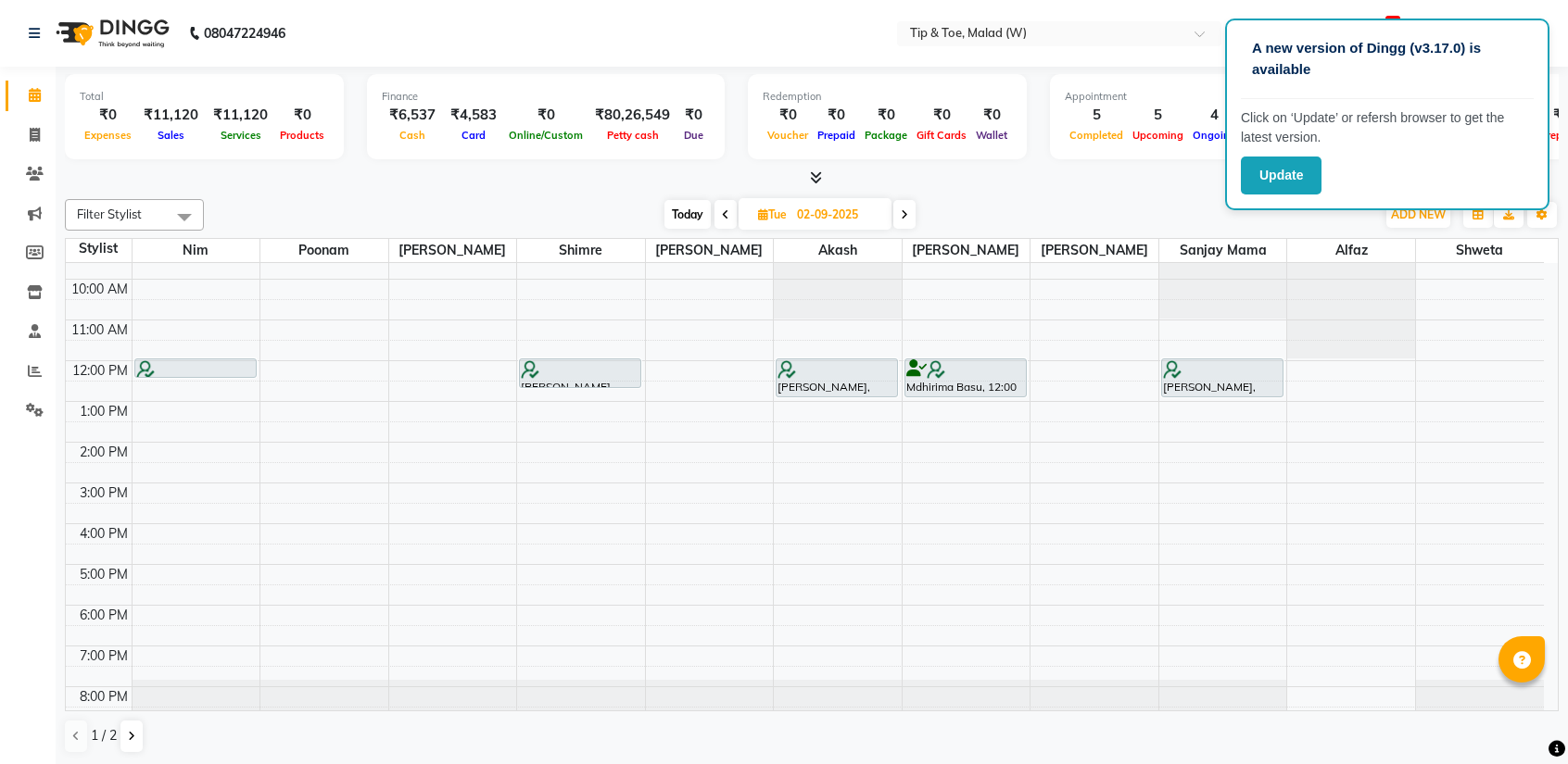
scroll to position [28, 0]
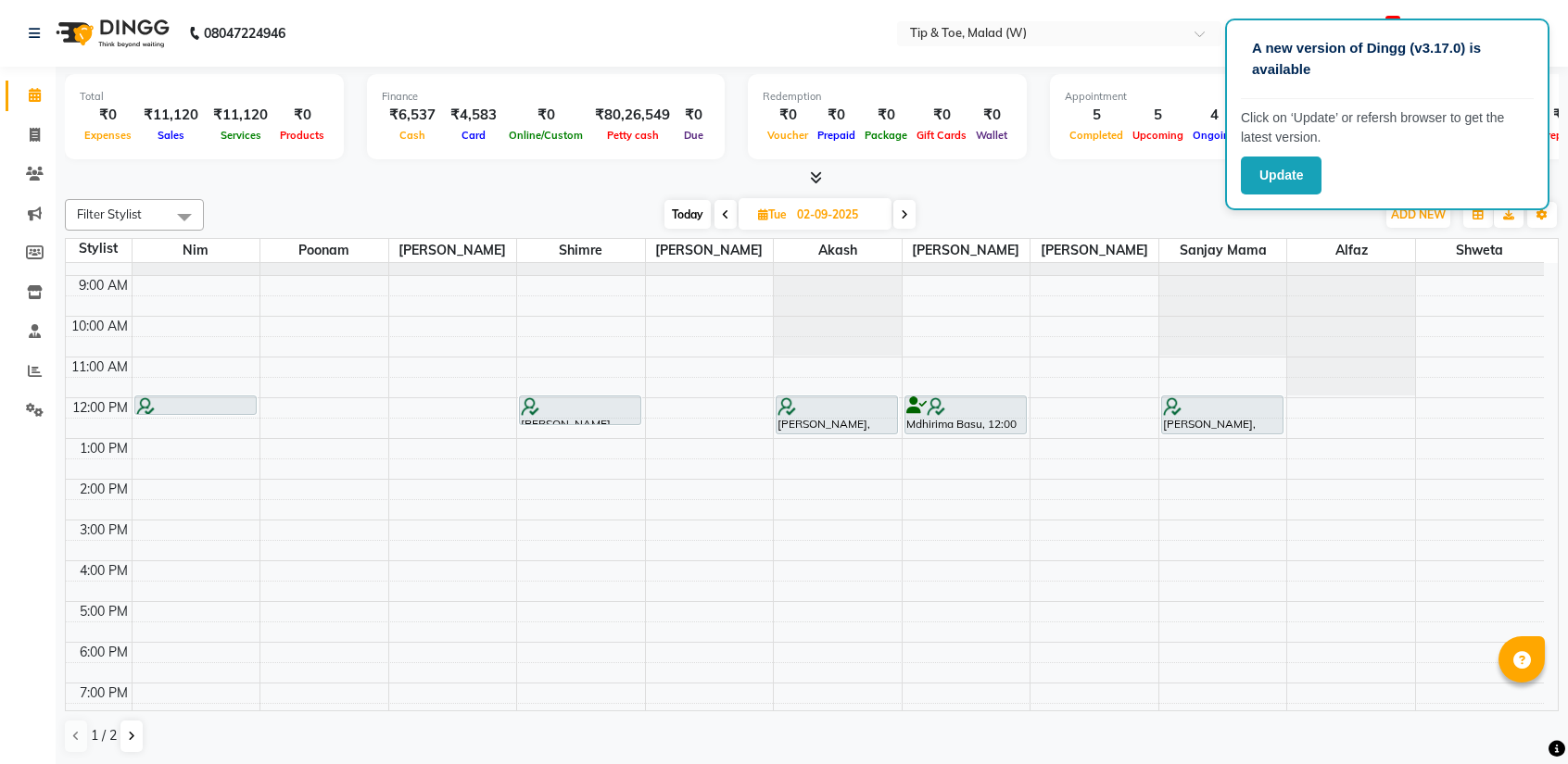
click at [690, 208] on span "Today" at bounding box center [688, 213] width 47 height 28
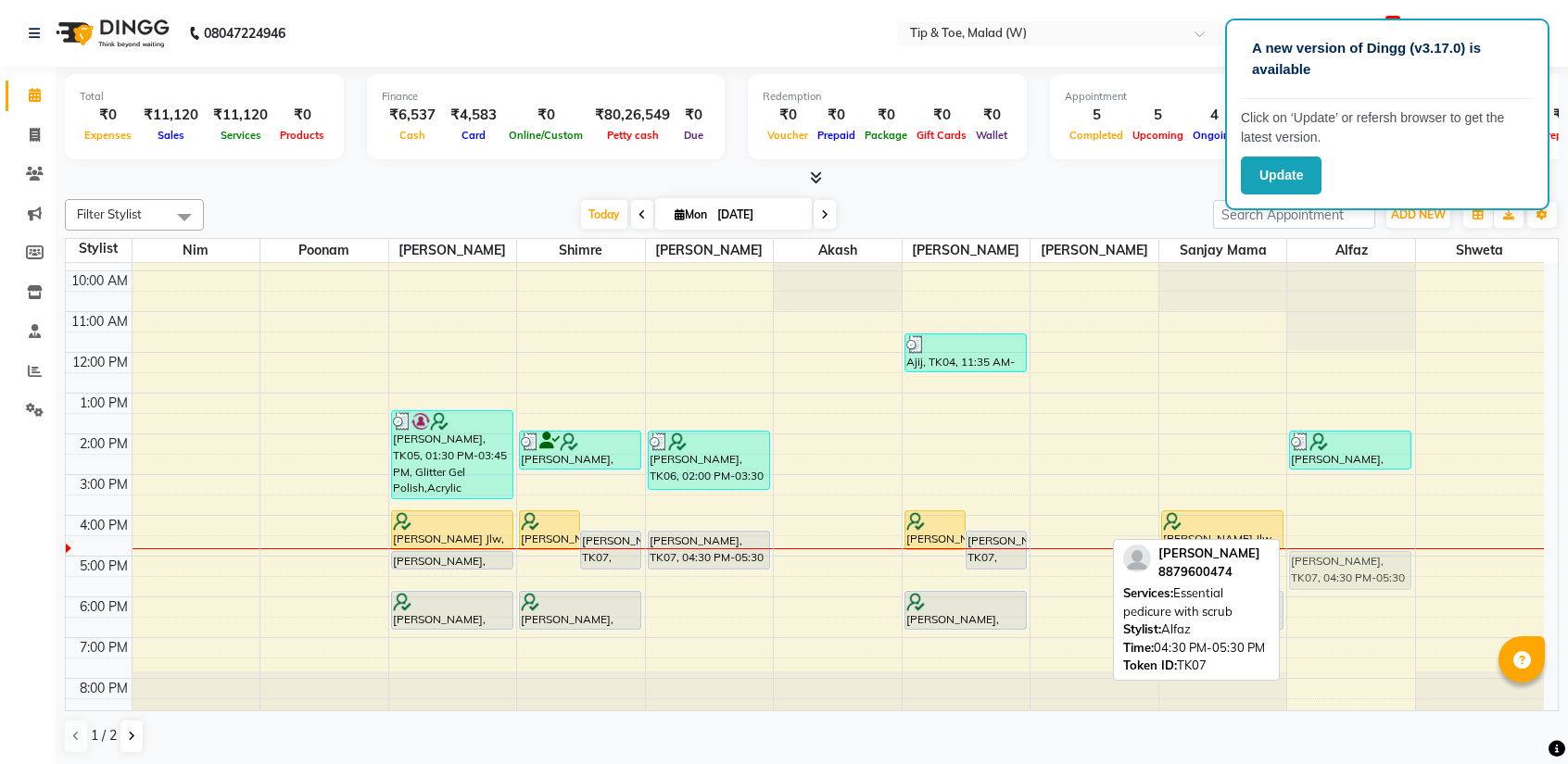
drag, startPoint x: 1359, startPoint y: 532, endPoint x: 1358, endPoint y: 545, distance: 13.0
click at [1358, 545] on div "8:00 AM 9:00 AM 10:00 AM 11:00 AM 12:00 PM 1:00 PM 2:00 PM 3:00 PM 4:00 PM 5:00…" at bounding box center [805, 454] width 1477 height 529
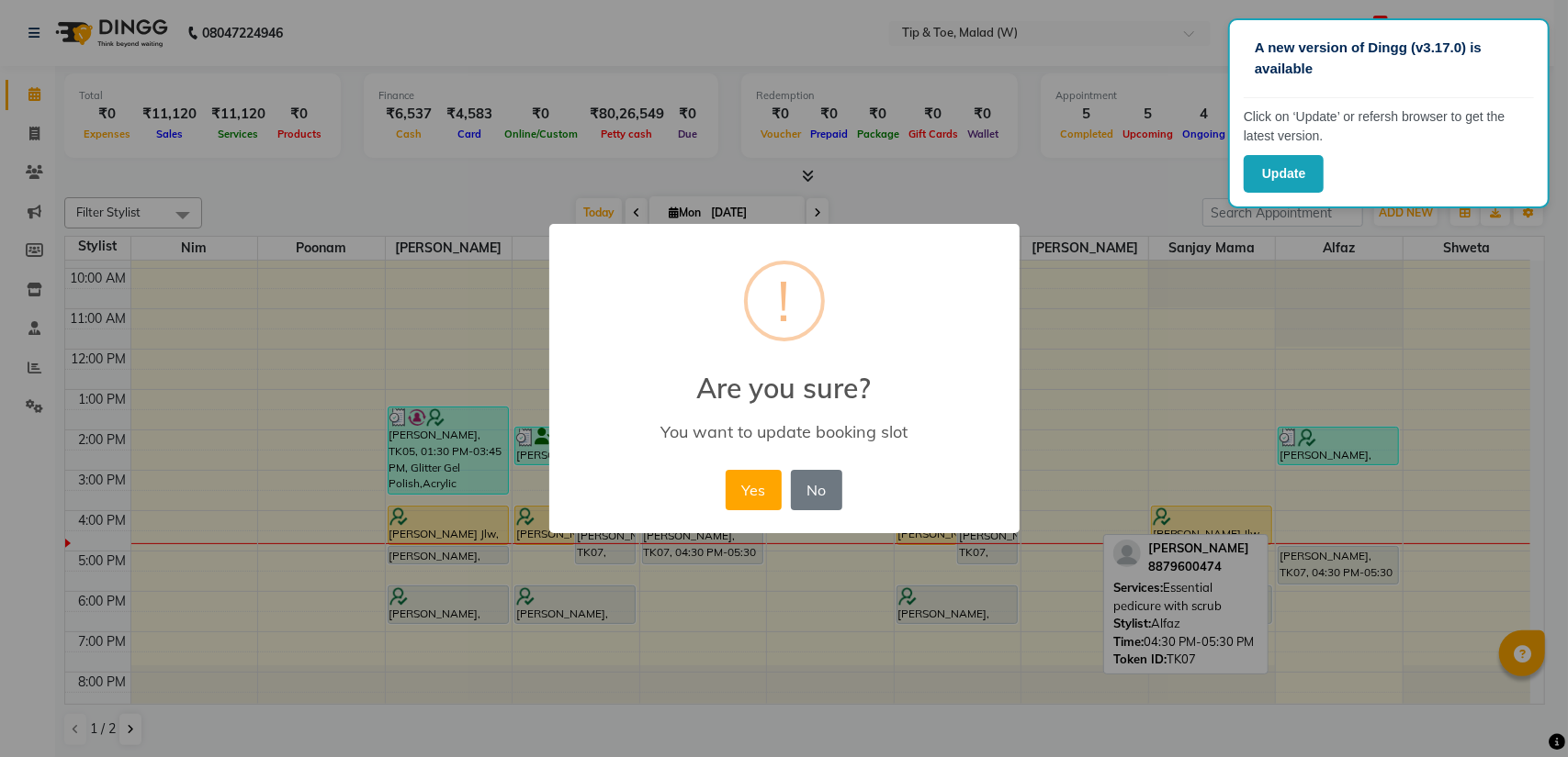
drag, startPoint x: 742, startPoint y: 485, endPoint x: 754, endPoint y: 490, distance: 13.0
click at [743, 485] on button "Yes" at bounding box center [754, 491] width 56 height 41
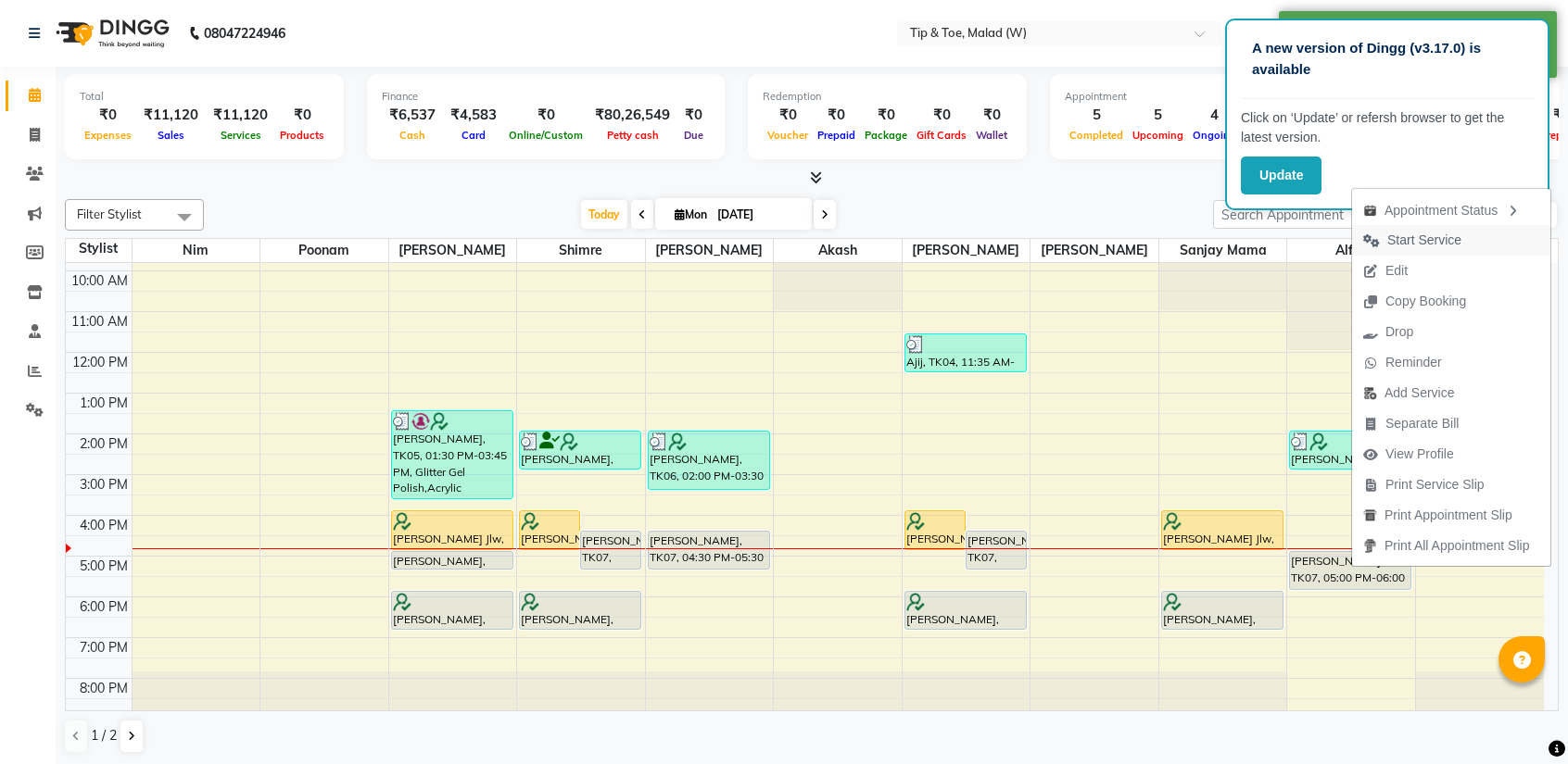
click at [1432, 243] on span "Start Service" at bounding box center [1424, 241] width 74 height 19
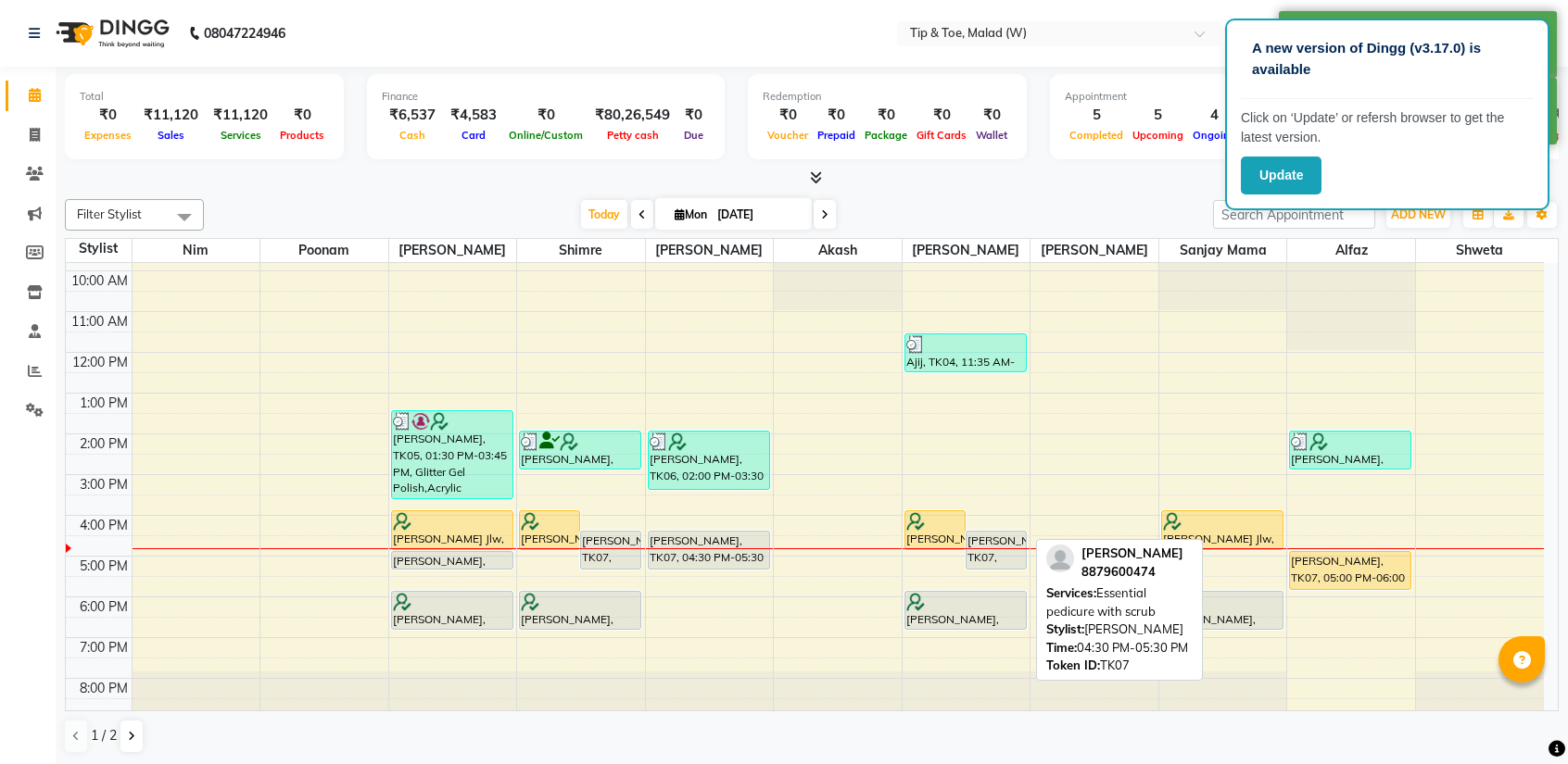
click at [980, 534] on div "[PERSON_NAME], TK07, 04:30 PM-05:30 PM, Essential pedicure with scrub" at bounding box center [996, 551] width 59 height 37
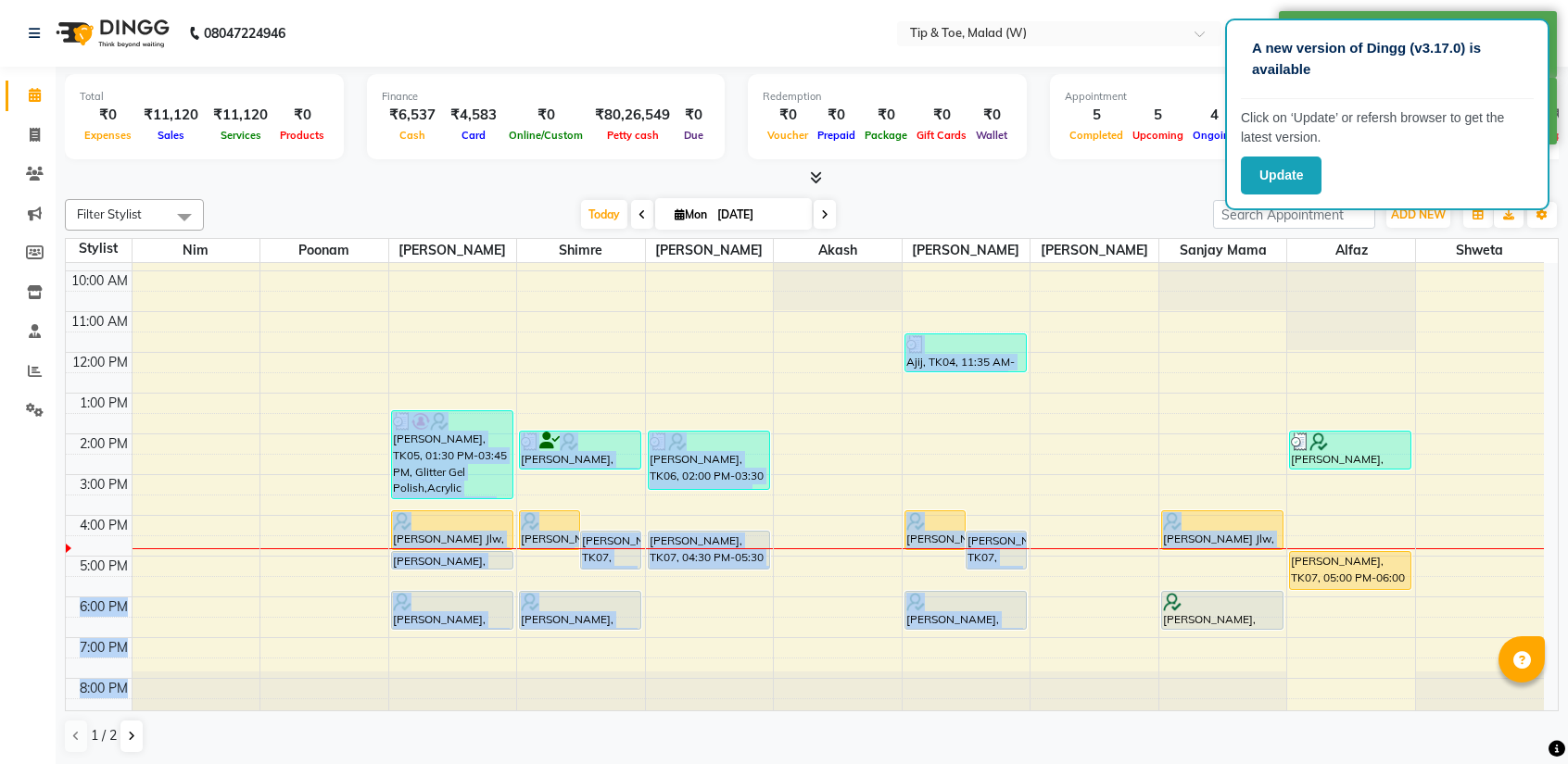
click at [1384, 678] on td at bounding box center [837, 688] width 1412 height 20
click at [1094, 652] on div "8:00 AM 9:00 AM 10:00 AM 11:00 AM 12:00 PM 1:00 PM 2:00 PM 3:00 PM 4:00 PM 5:00…" at bounding box center [805, 454] width 1477 height 529
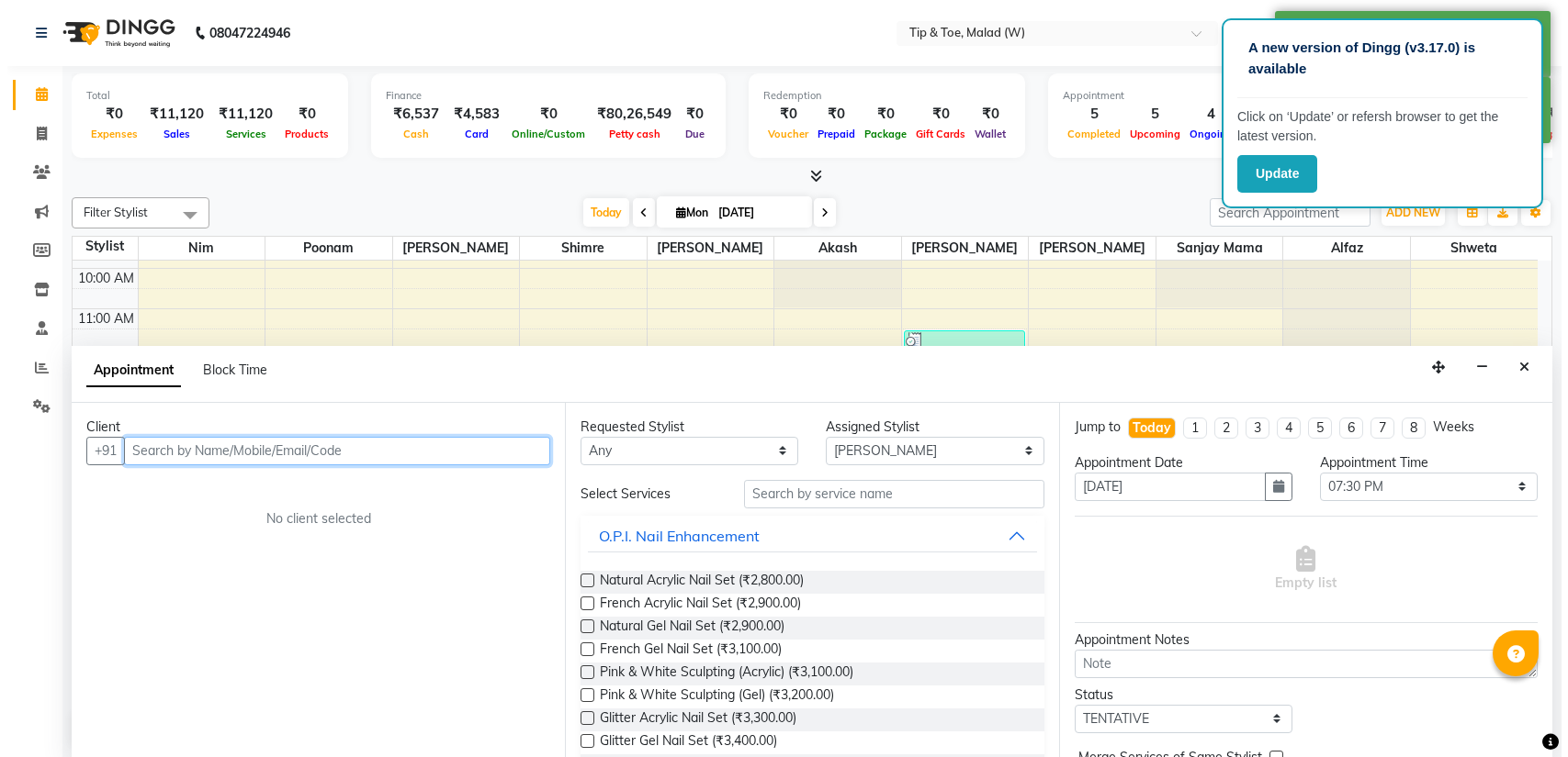
scroll to position [0, 0]
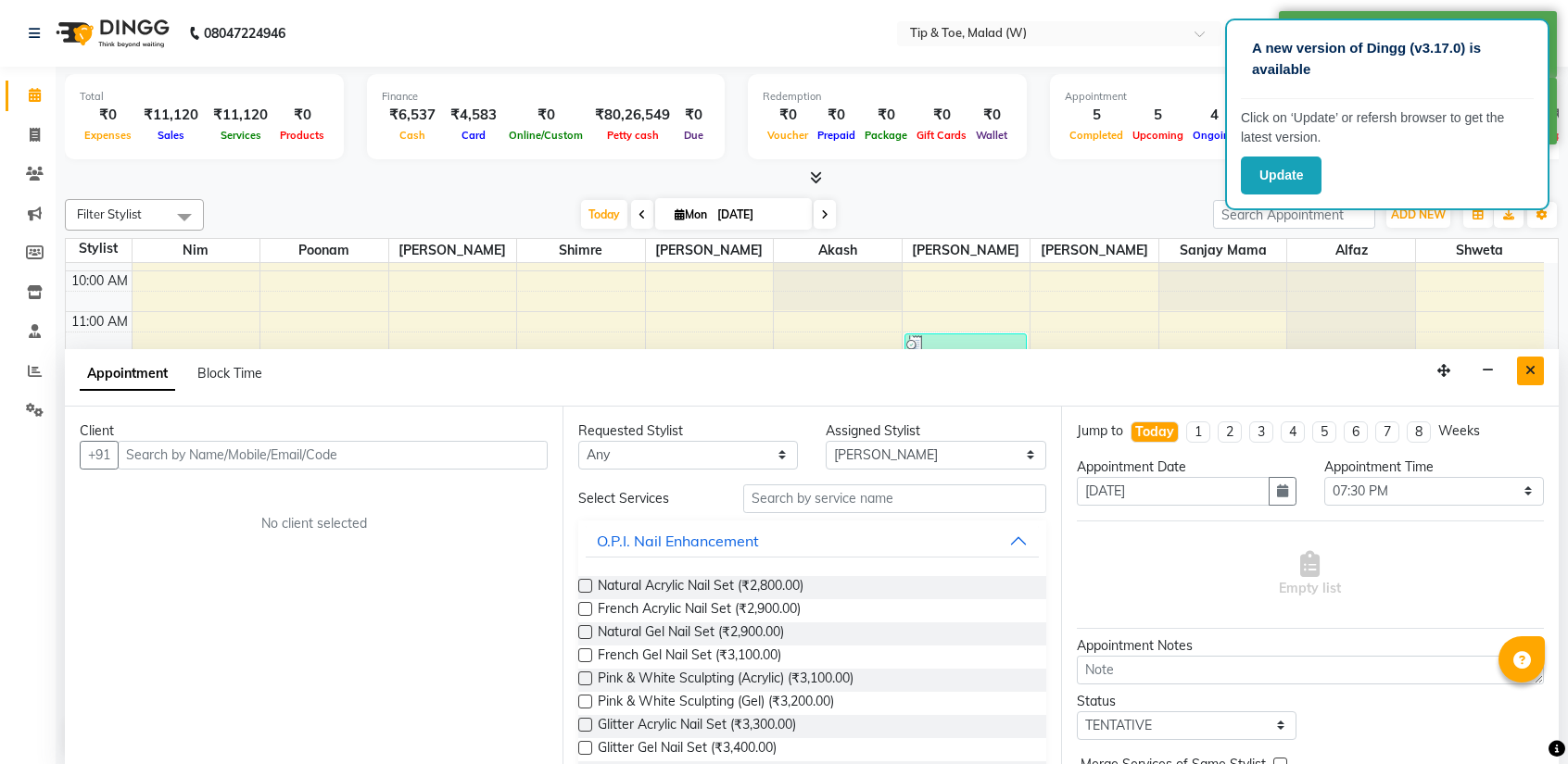
click at [1527, 361] on button "Close" at bounding box center [1530, 370] width 27 height 28
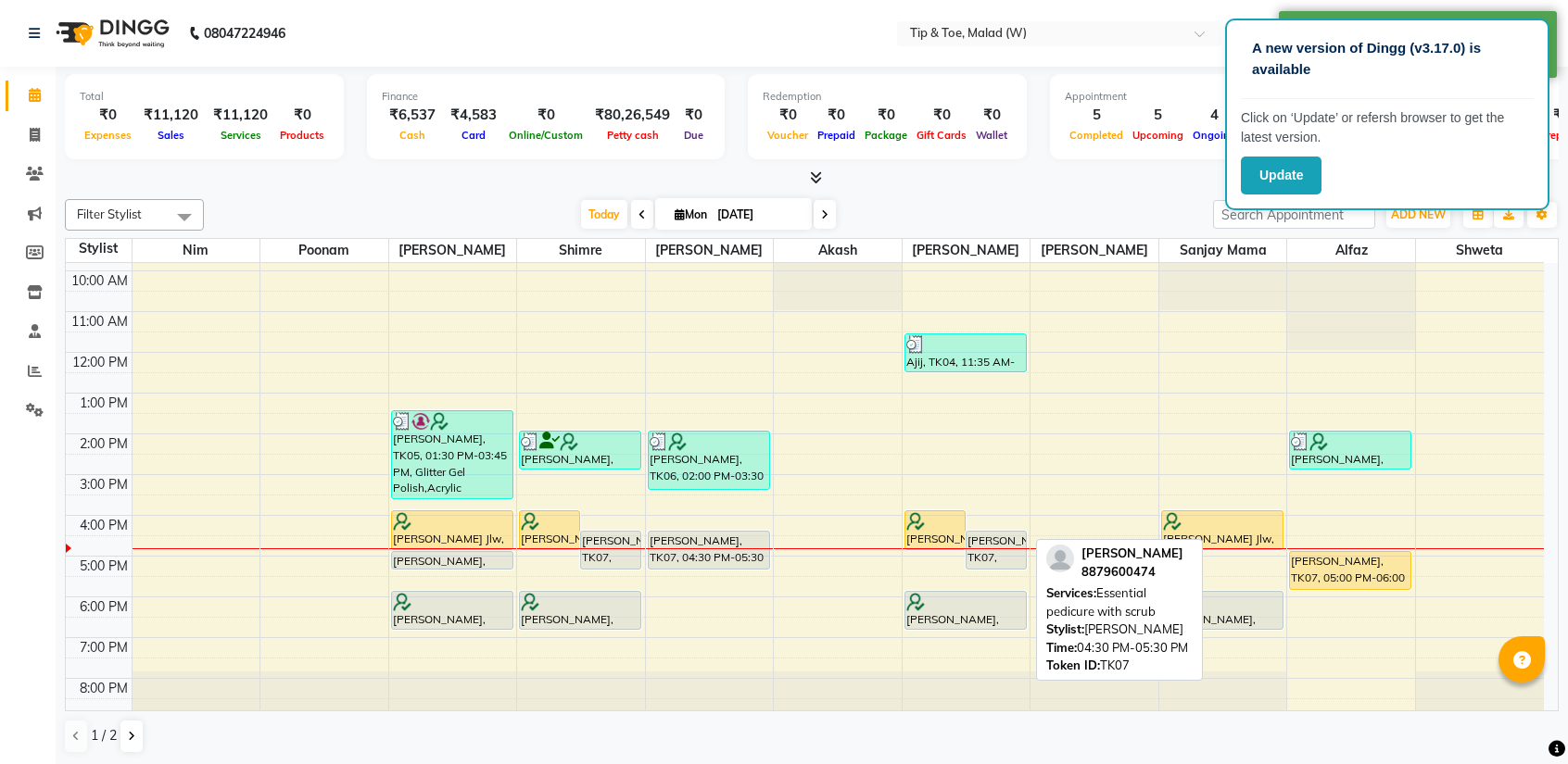
click at [992, 540] on div "[PERSON_NAME], TK07, 04:30 PM-05:30 PM, Essential pedicure with scrub" at bounding box center [996, 551] width 59 height 37
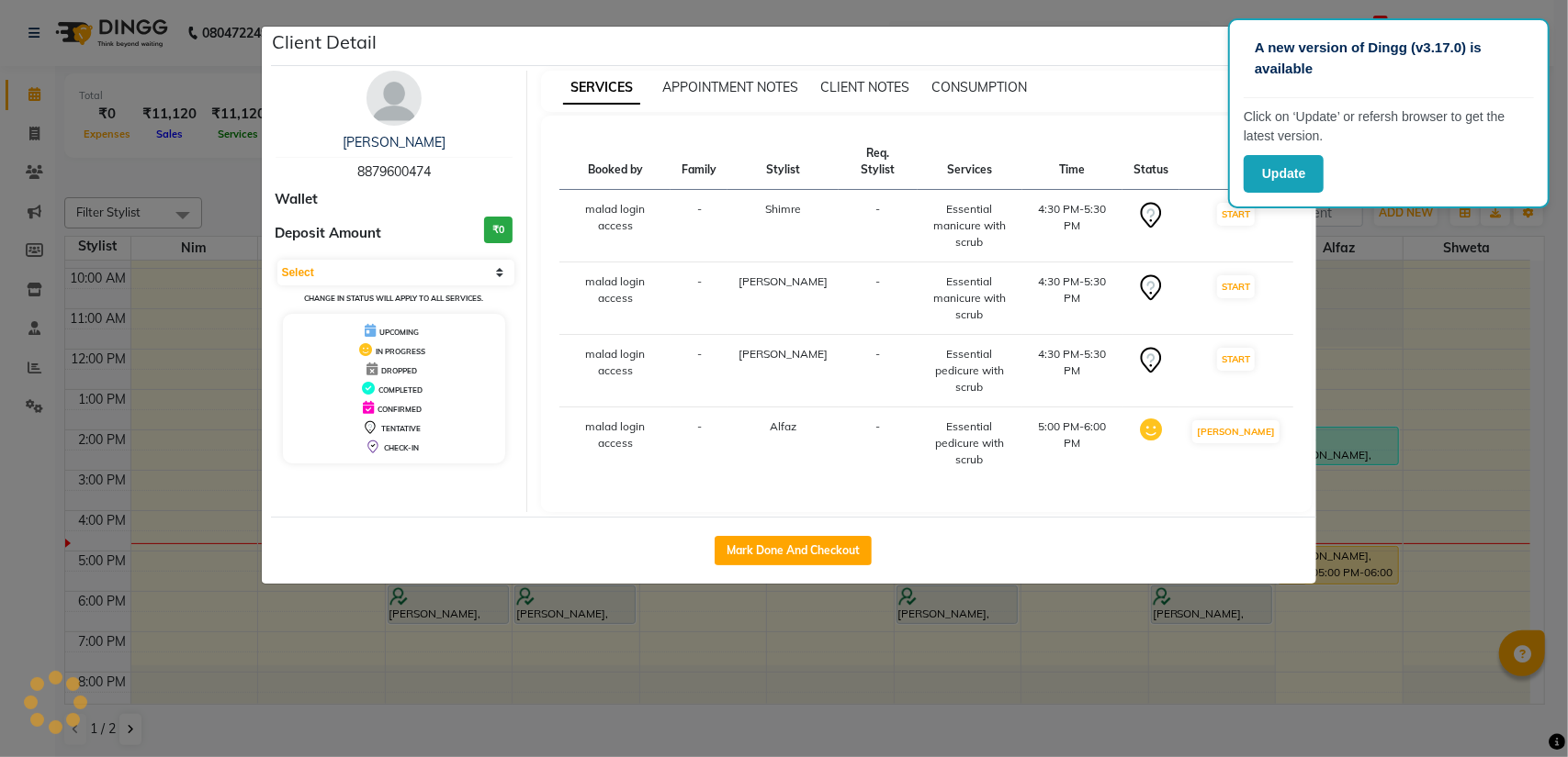
drag, startPoint x: 1133, startPoint y: 543, endPoint x: 1166, endPoint y: 543, distance: 33.0
click at [1166, 543] on ngb-modal-window "Client Detail [PERSON_NAME] 8879600474 Wallet Deposit Amount ₹0 Select IN SERVI…" at bounding box center [784, 378] width 1568 height 757
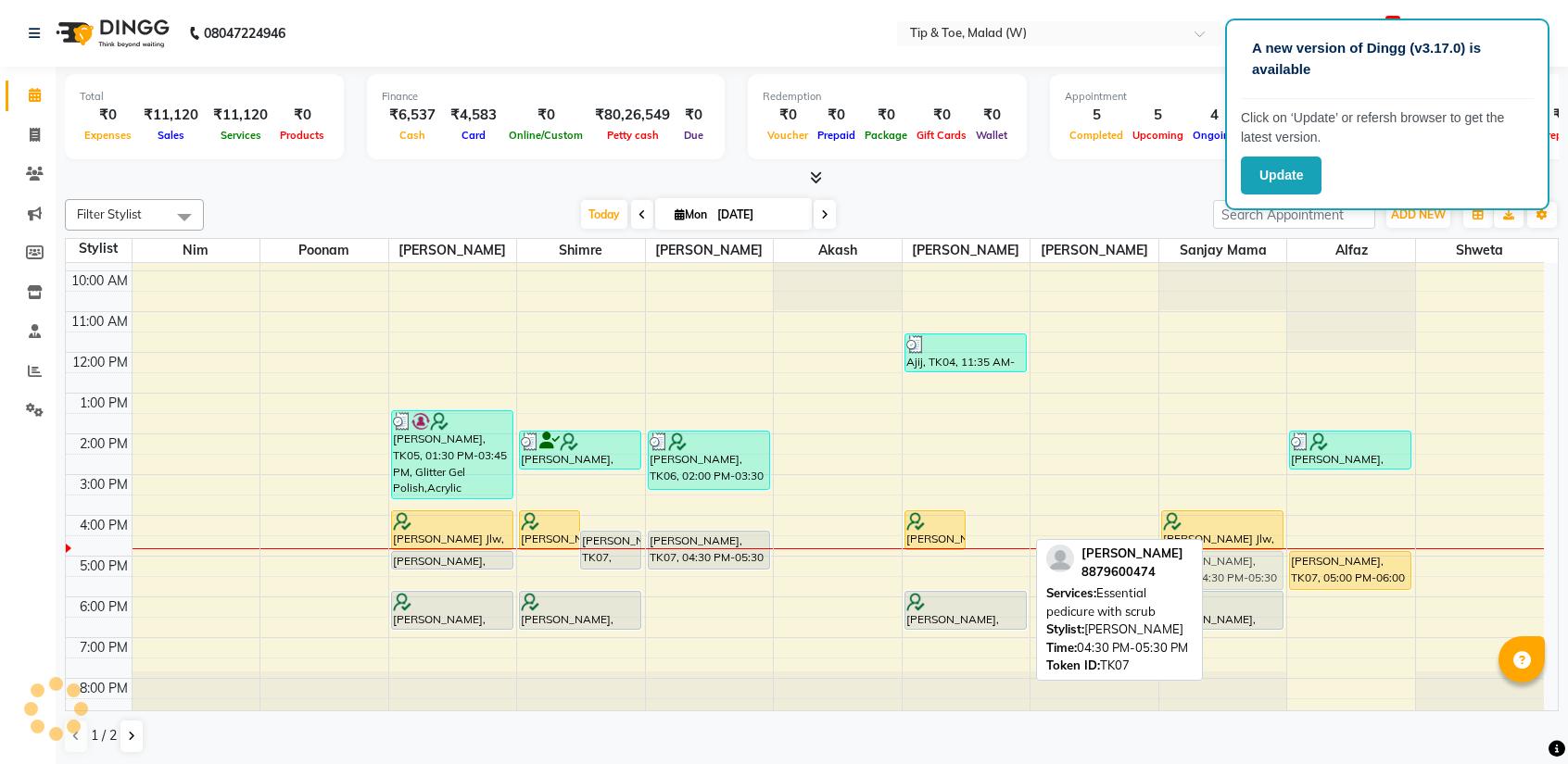
drag, startPoint x: 988, startPoint y: 544, endPoint x: 1235, endPoint y: 563, distance: 247.7
click at [1235, 563] on tr "[PERSON_NAME], TK05, 01:30 PM-03:45 PM, Glitter Gel Polish,Acrylic Overlays,Per…" at bounding box center [805, 454] width 1477 height 529
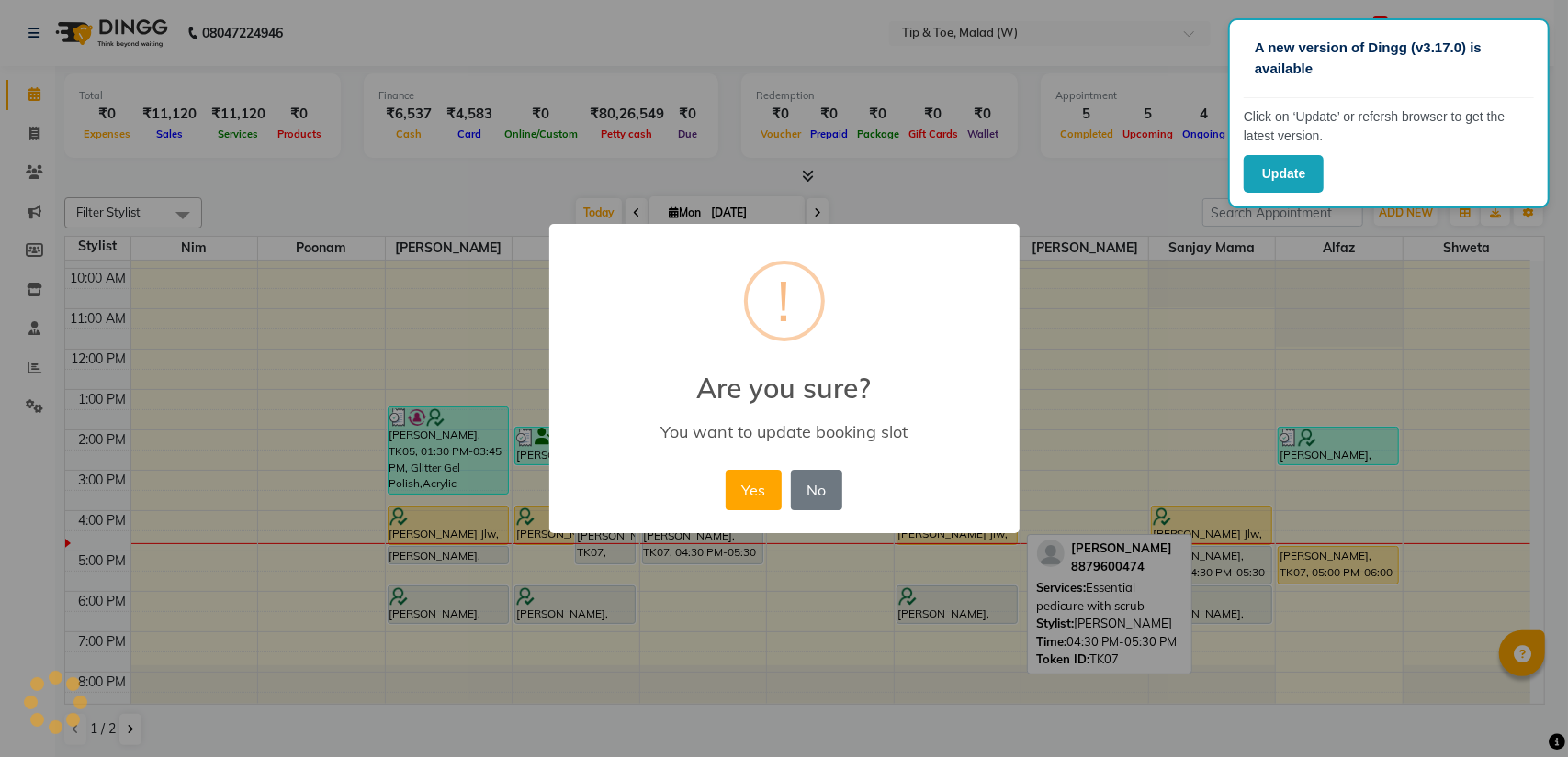
drag, startPoint x: 755, startPoint y: 500, endPoint x: 776, endPoint y: 517, distance: 27.0
click at [755, 500] on button "Yes" at bounding box center [754, 491] width 56 height 41
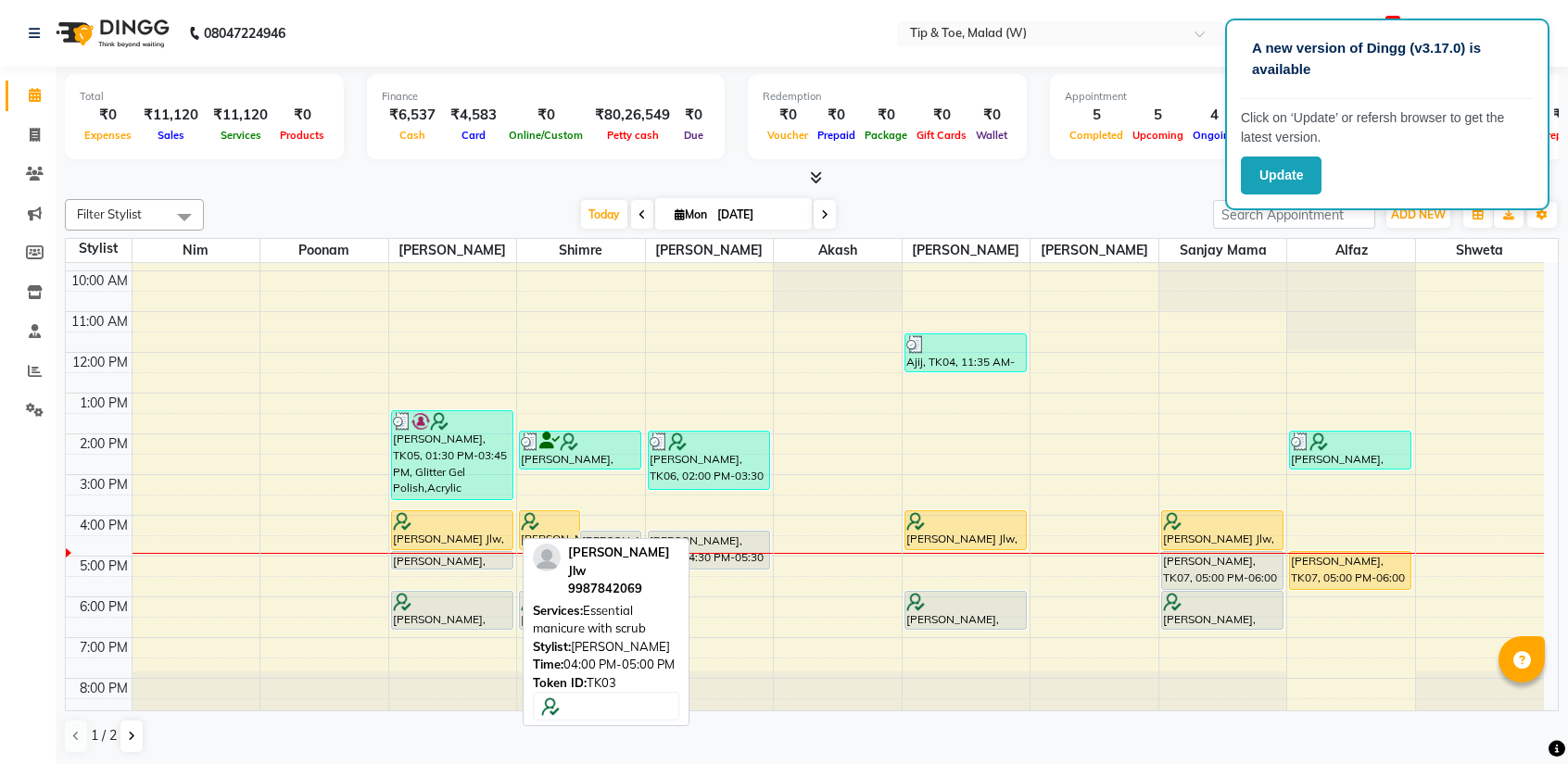
click at [459, 516] on div at bounding box center [452, 521] width 119 height 19
click at [469, 523] on div at bounding box center [452, 521] width 119 height 19
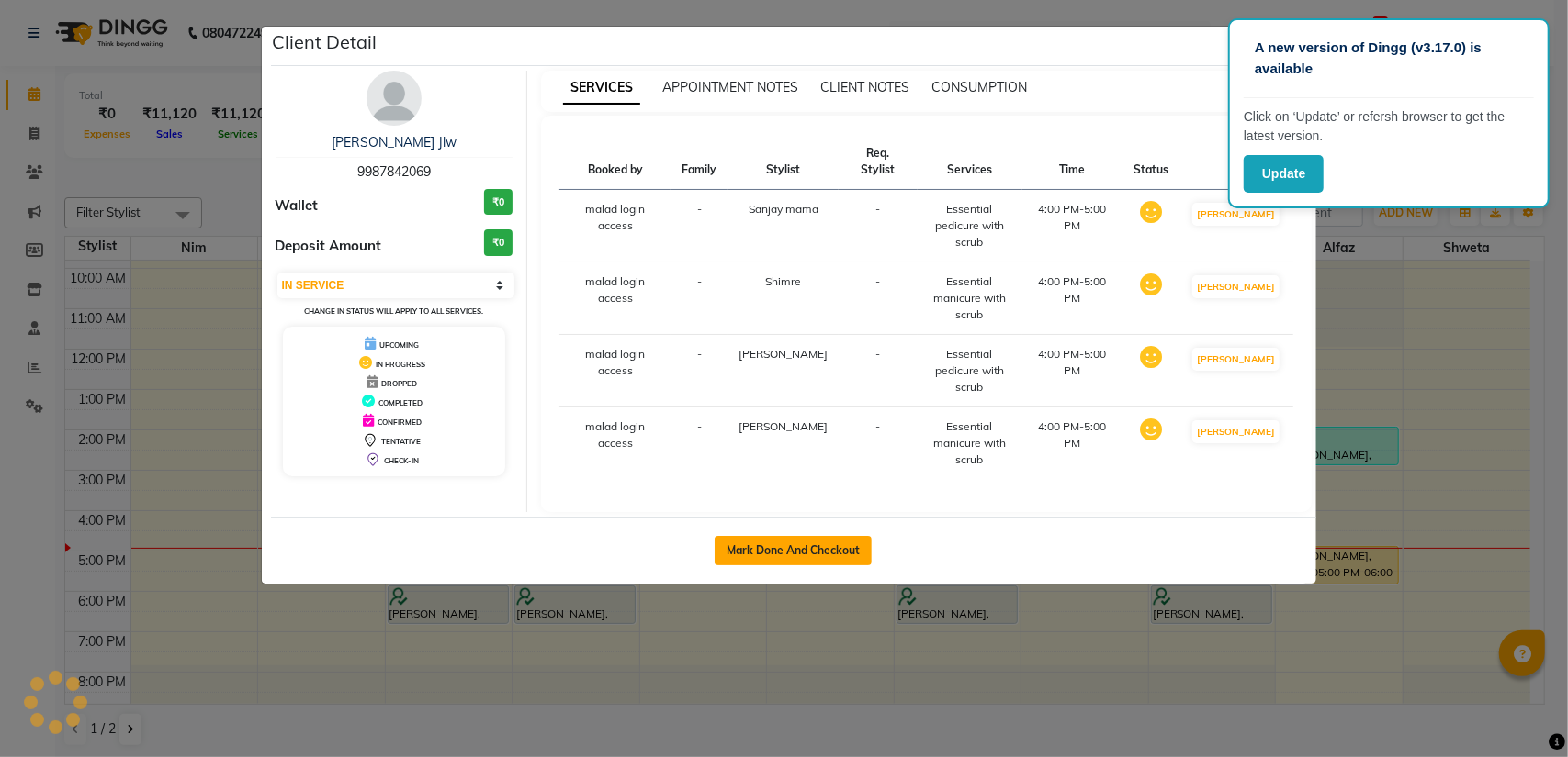
click at [737, 536] on button "Mark Done And Checkout" at bounding box center [793, 550] width 157 height 29
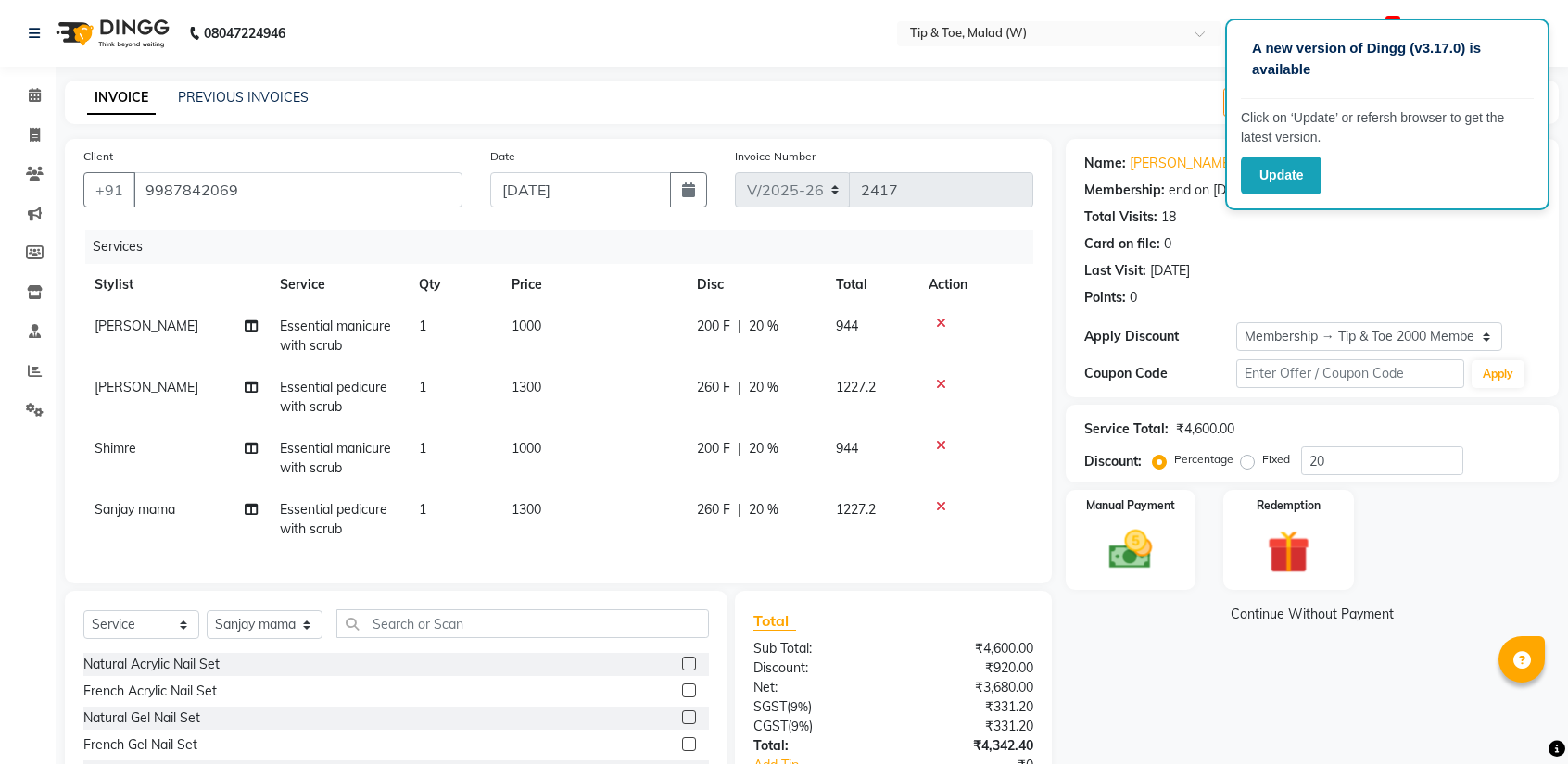
click at [297, 521] on span "Essential pedicure with scrub" at bounding box center [333, 518] width 107 height 36
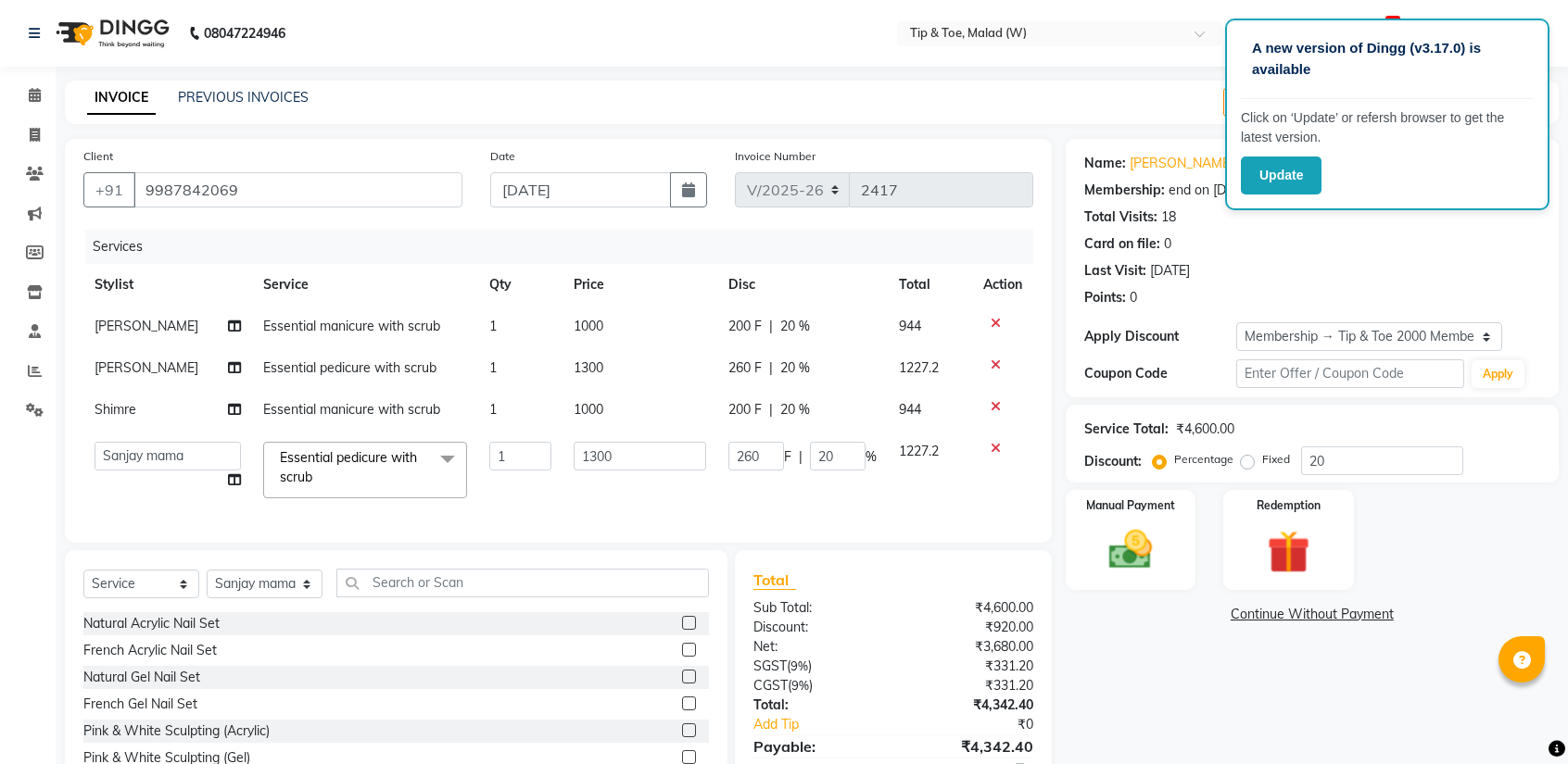
click at [328, 484] on span "Essential pedicure with scrub x" at bounding box center [356, 468] width 163 height 40
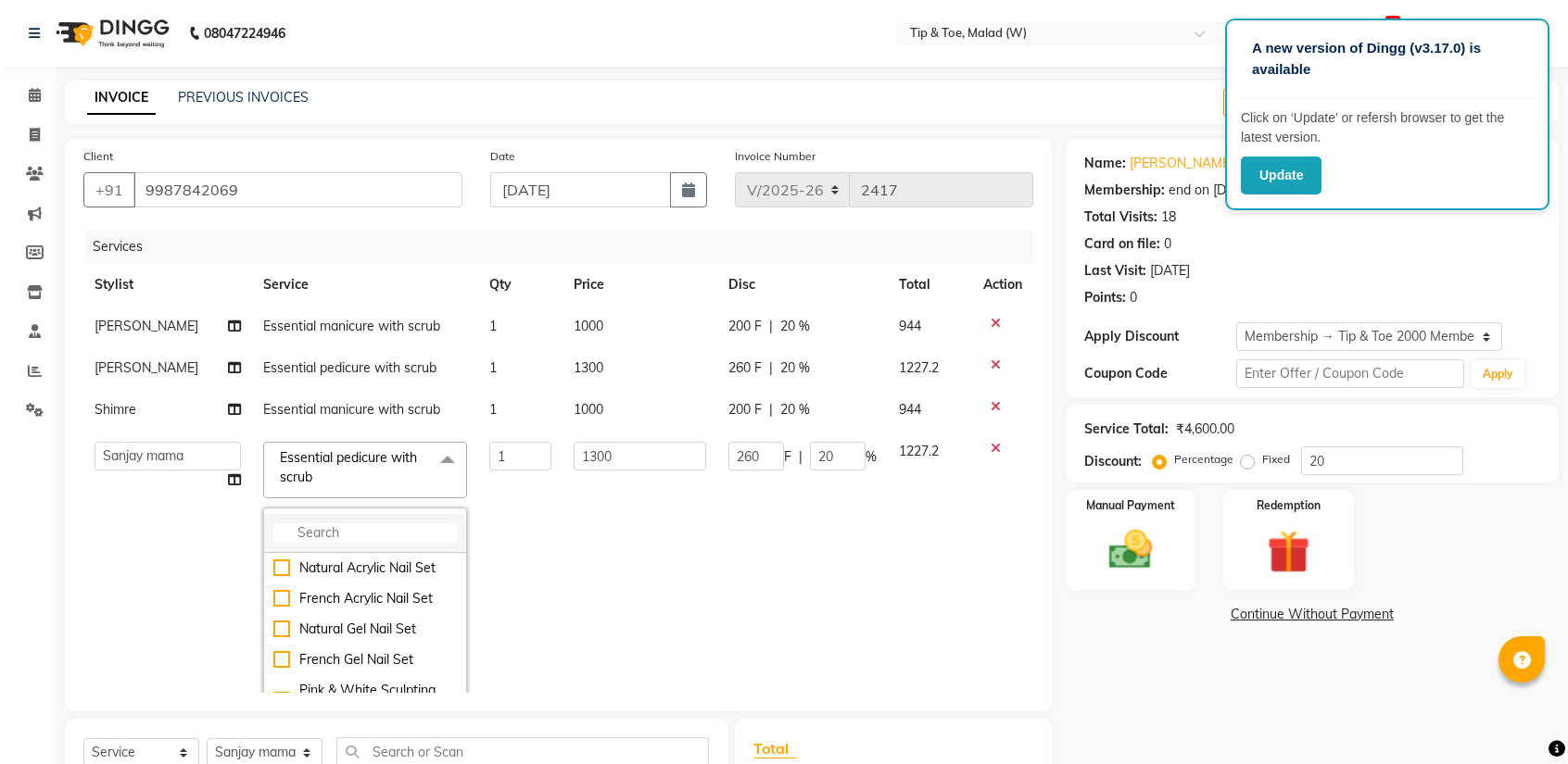
click at [338, 526] on input "multiselect-search" at bounding box center [364, 533] width 183 height 19
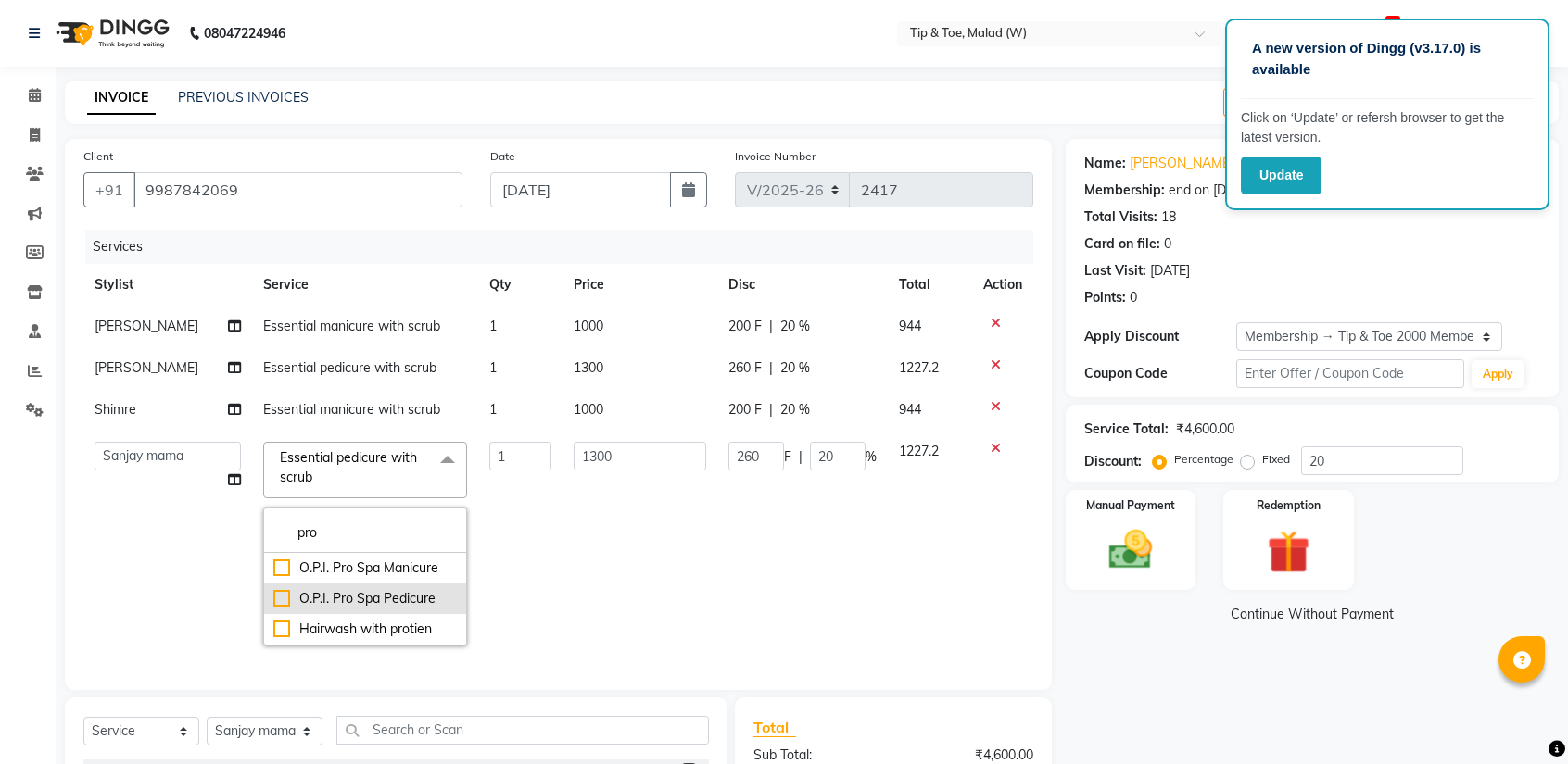
click at [273, 597] on div "O.P.I. Pro Spa Pedicure" at bounding box center [364, 599] width 183 height 19
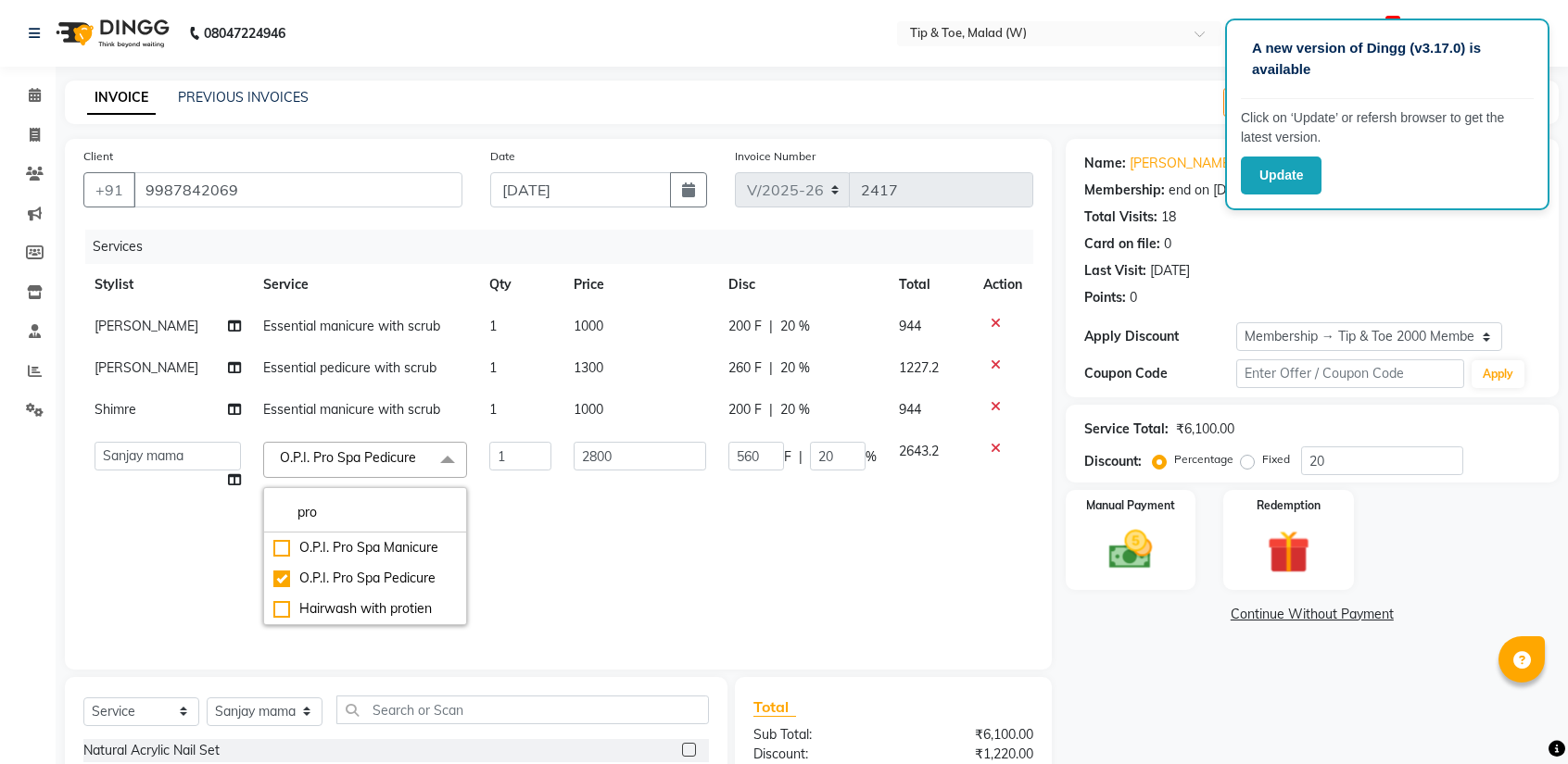
click at [511, 528] on td "1" at bounding box center [520, 533] width 85 height 206
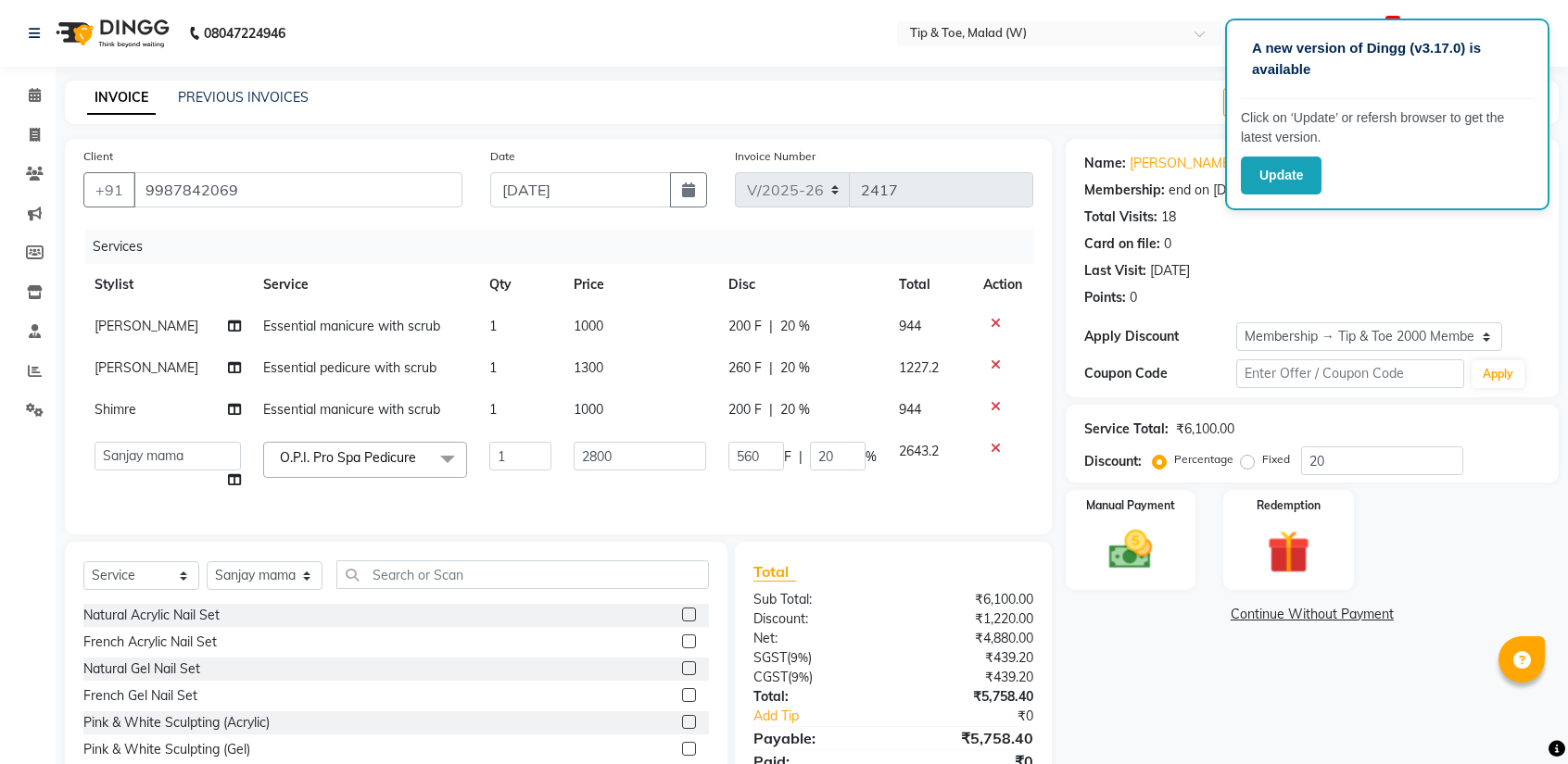
click at [342, 331] on span "Essential manicure with scrub" at bounding box center [352, 325] width 177 height 17
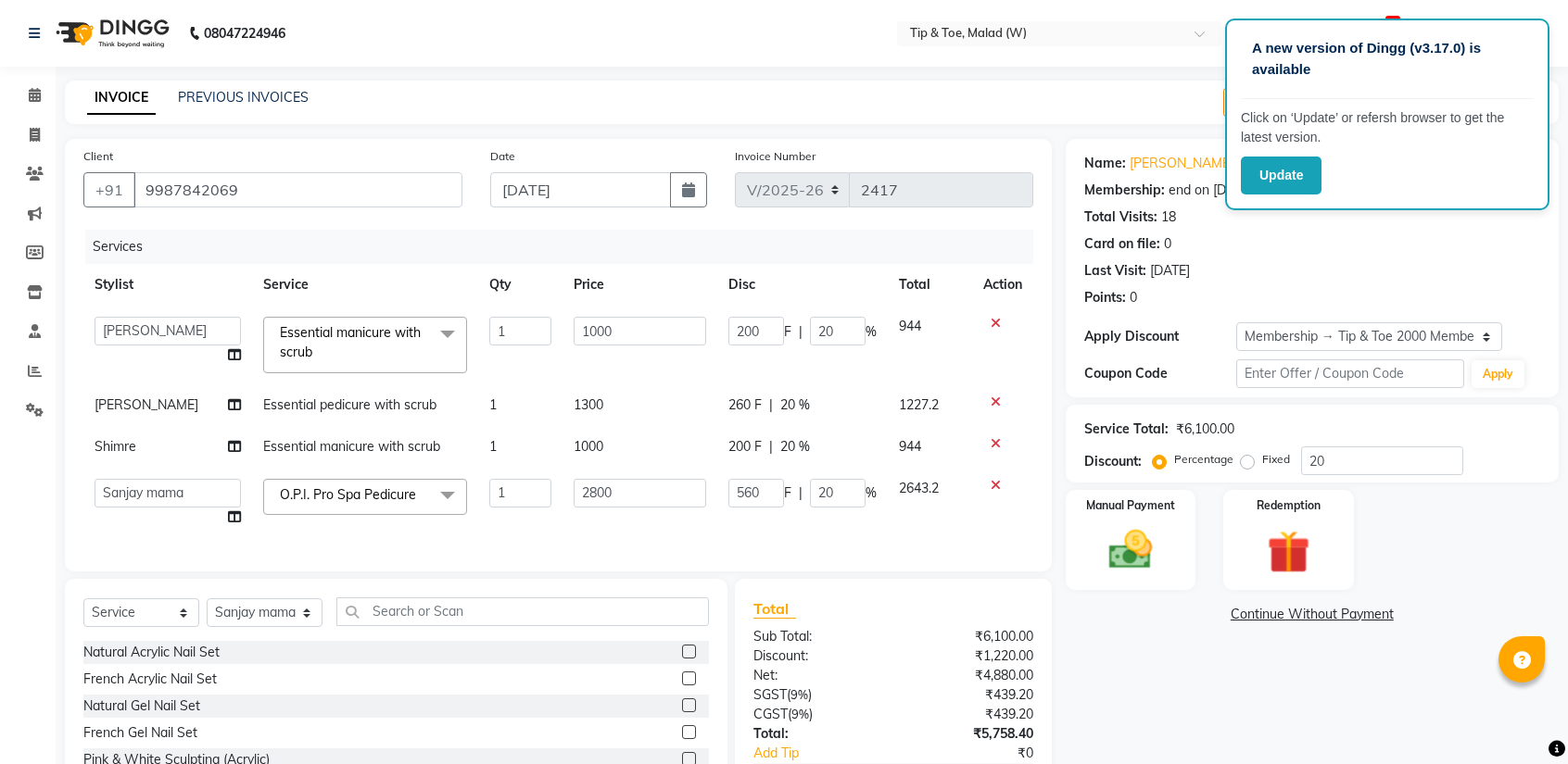
click at [339, 330] on span "Essential manicure with scrub" at bounding box center [350, 342] width 141 height 36
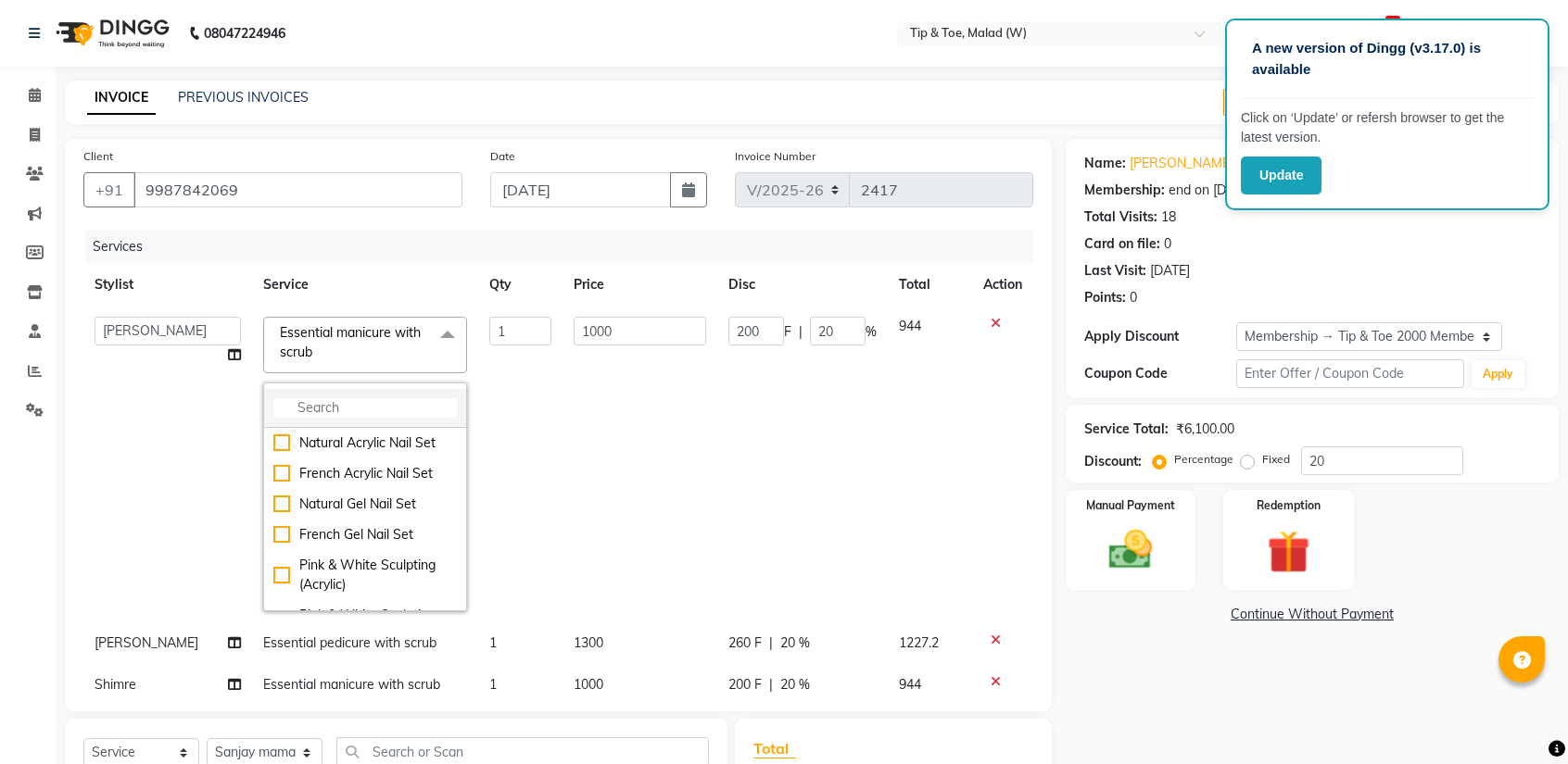
click at [317, 409] on input "multiselect-search" at bounding box center [364, 408] width 183 height 19
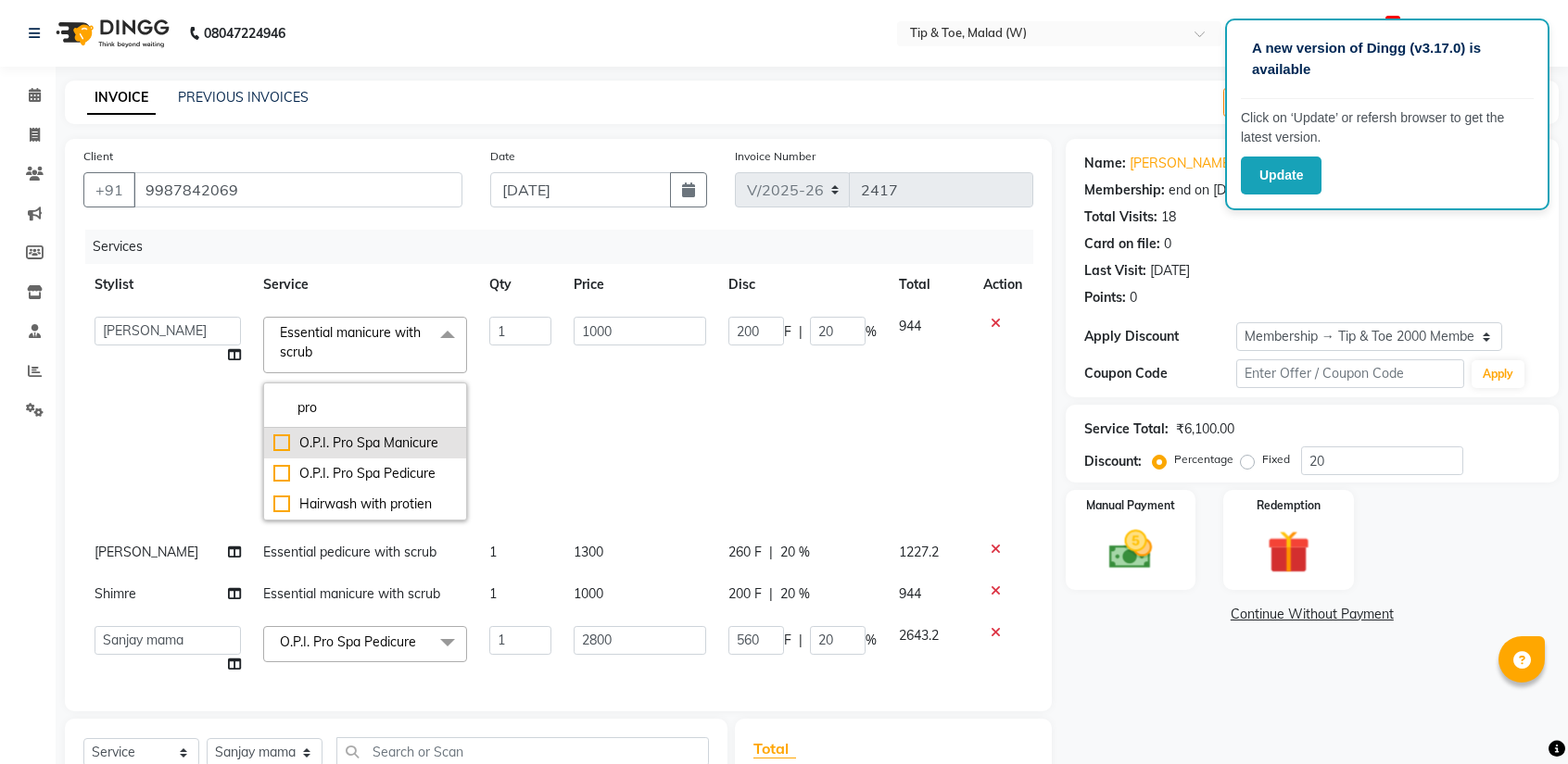
click at [273, 441] on div "O.P.I. Pro Spa Manicure" at bounding box center [364, 443] width 183 height 19
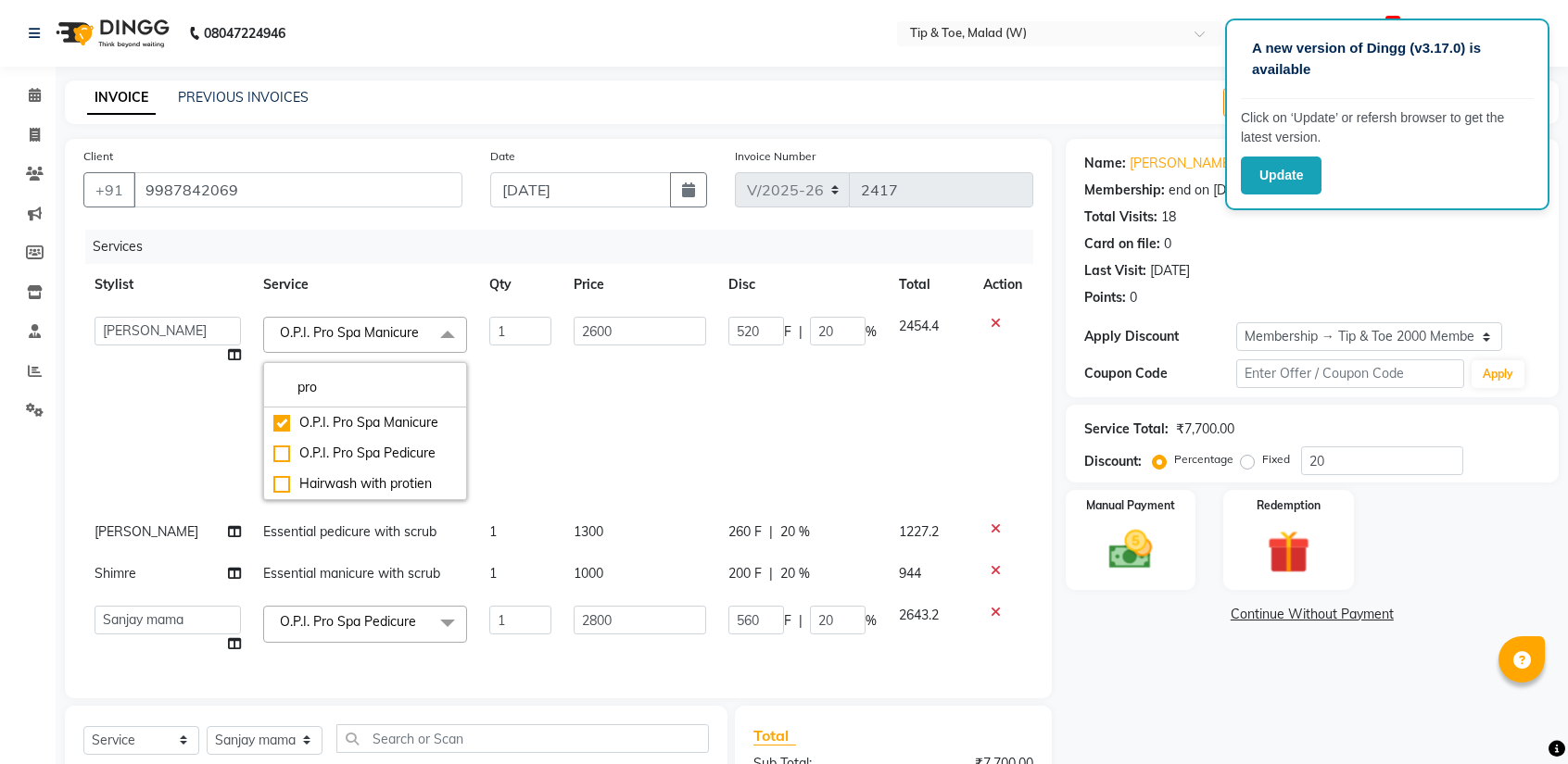
click at [565, 404] on td "2600" at bounding box center [639, 408] width 155 height 206
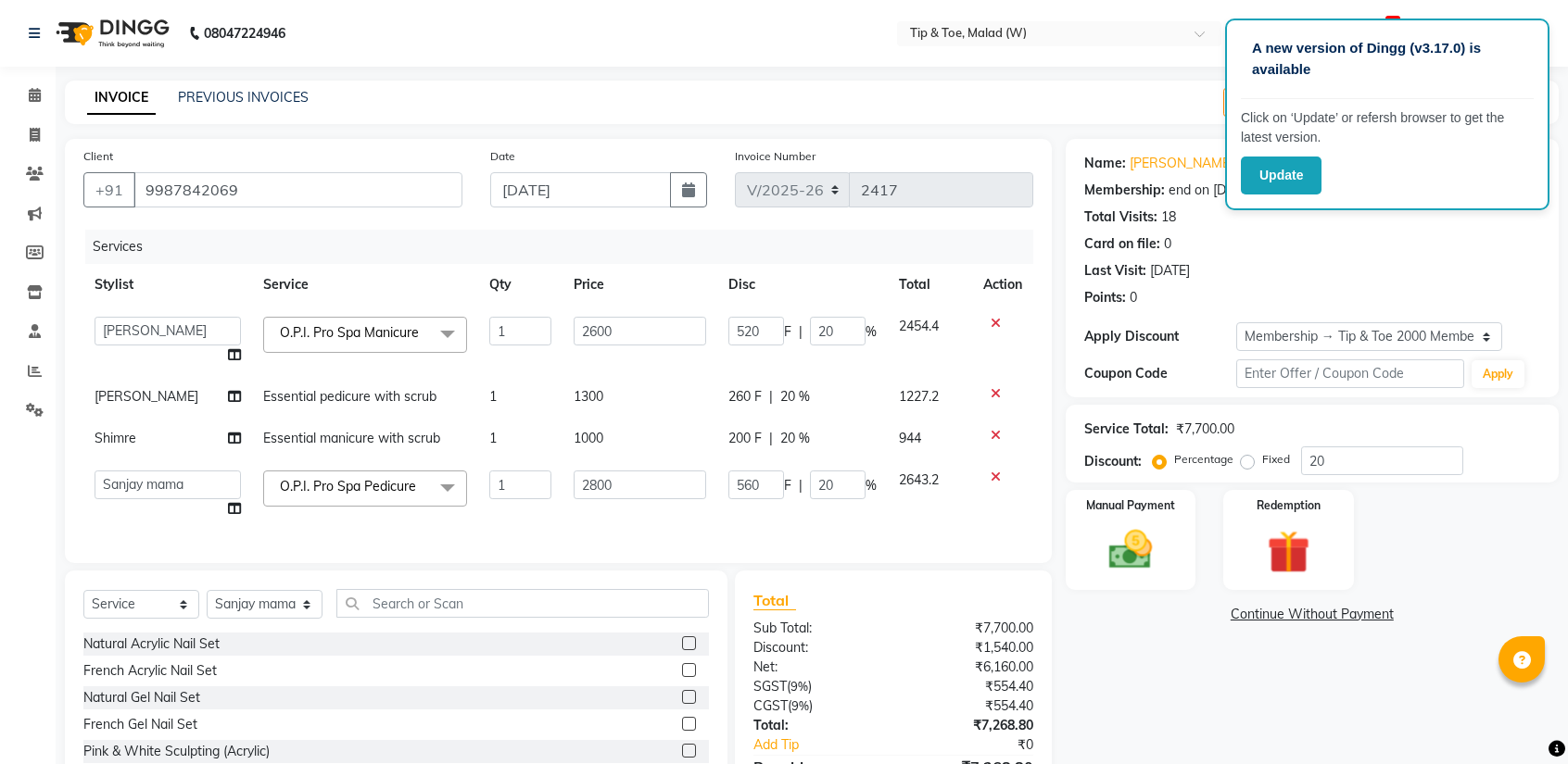
click at [341, 401] on span "Essential pedicure with scrub" at bounding box center [350, 396] width 173 height 17
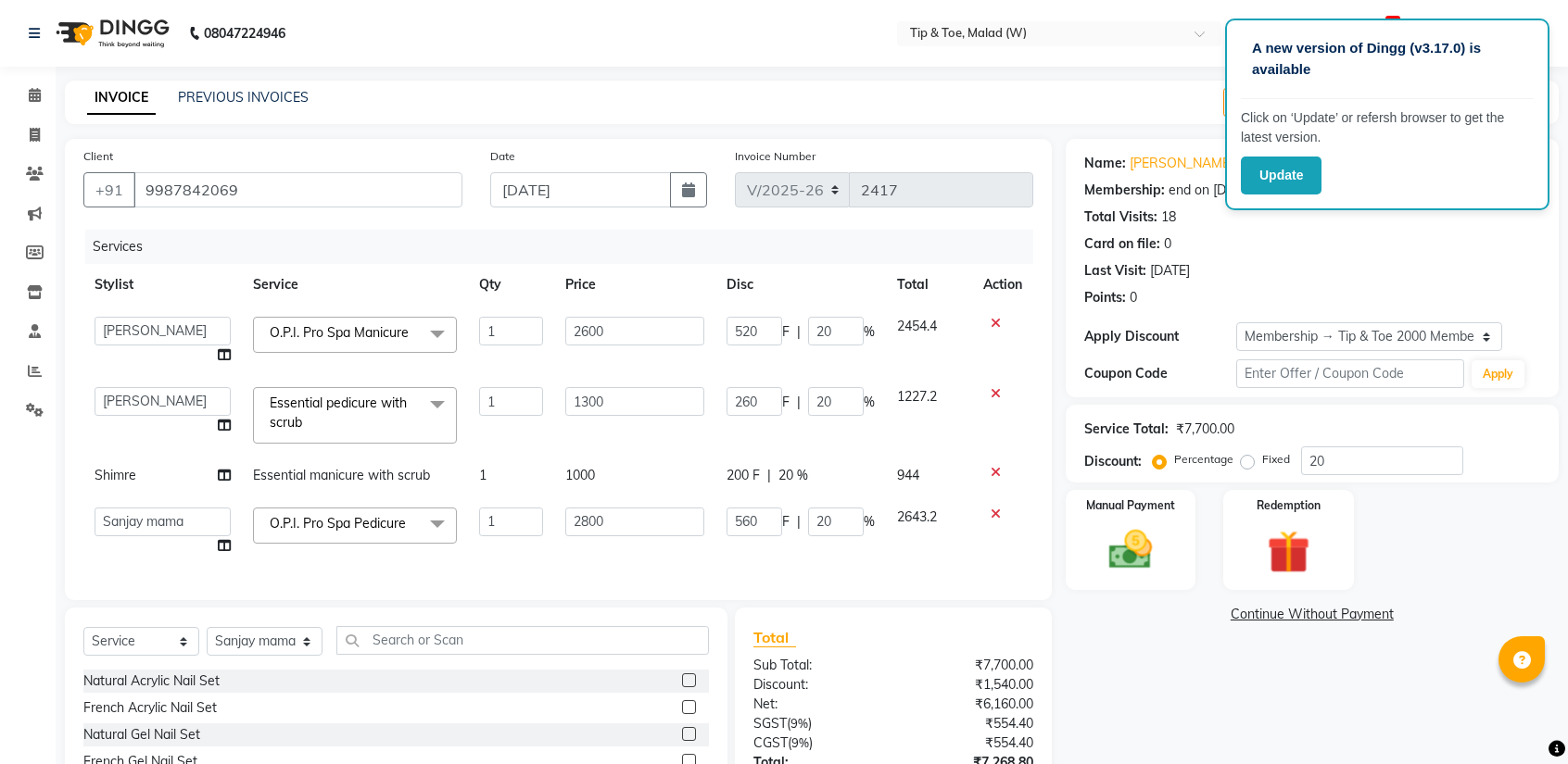
click at [340, 404] on span "Essential pedicure with scrub" at bounding box center [338, 412] width 137 height 36
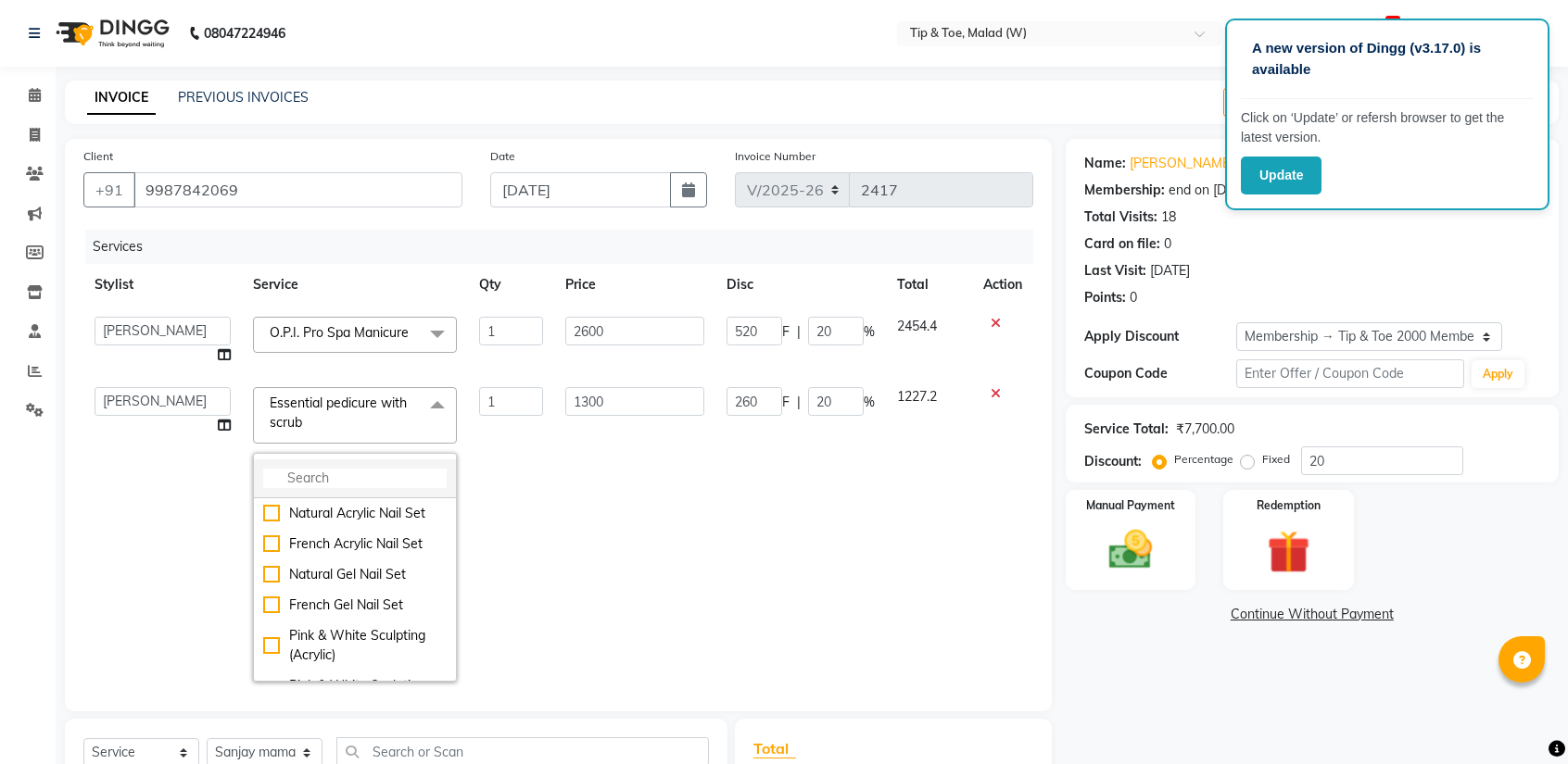
click at [329, 469] on input "multiselect-search" at bounding box center [355, 478] width 183 height 19
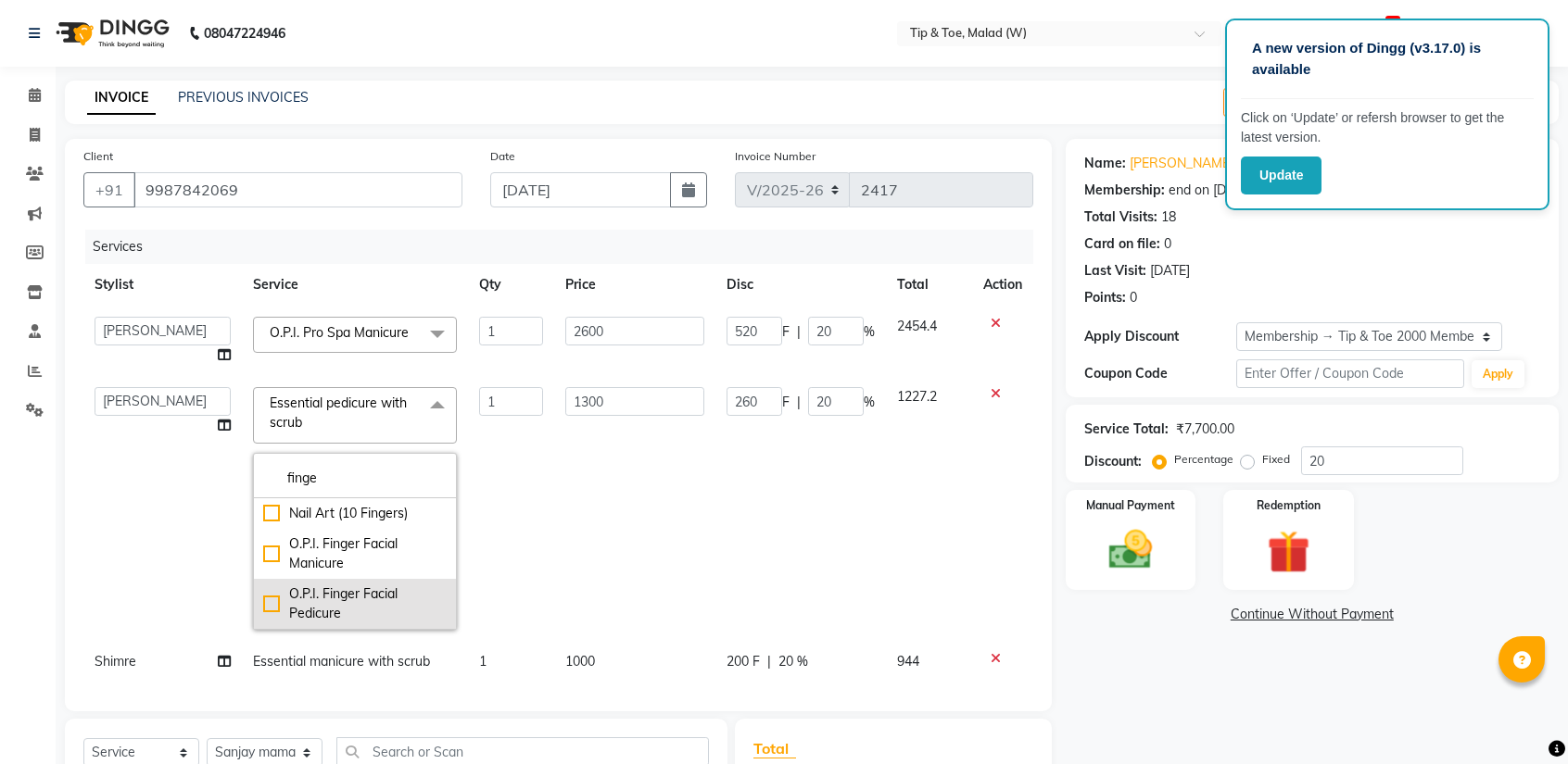
click at [265, 604] on div "O.P.I. Finger Facial Pedicure" at bounding box center [355, 604] width 183 height 39
click at [555, 469] on td "2700" at bounding box center [634, 509] width 161 height 265
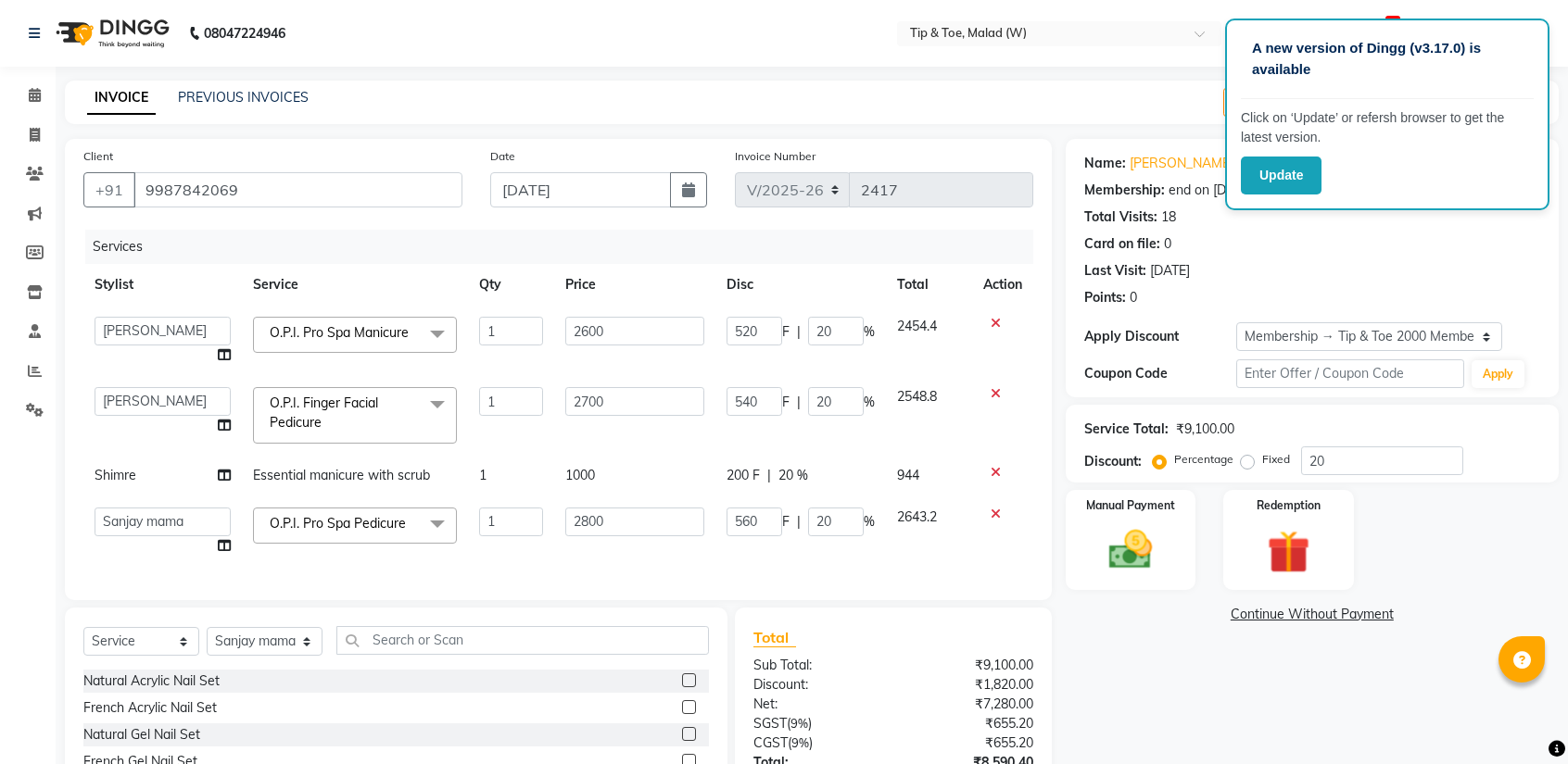
click at [294, 478] on span "Essential manicure with scrub" at bounding box center [342, 475] width 177 height 17
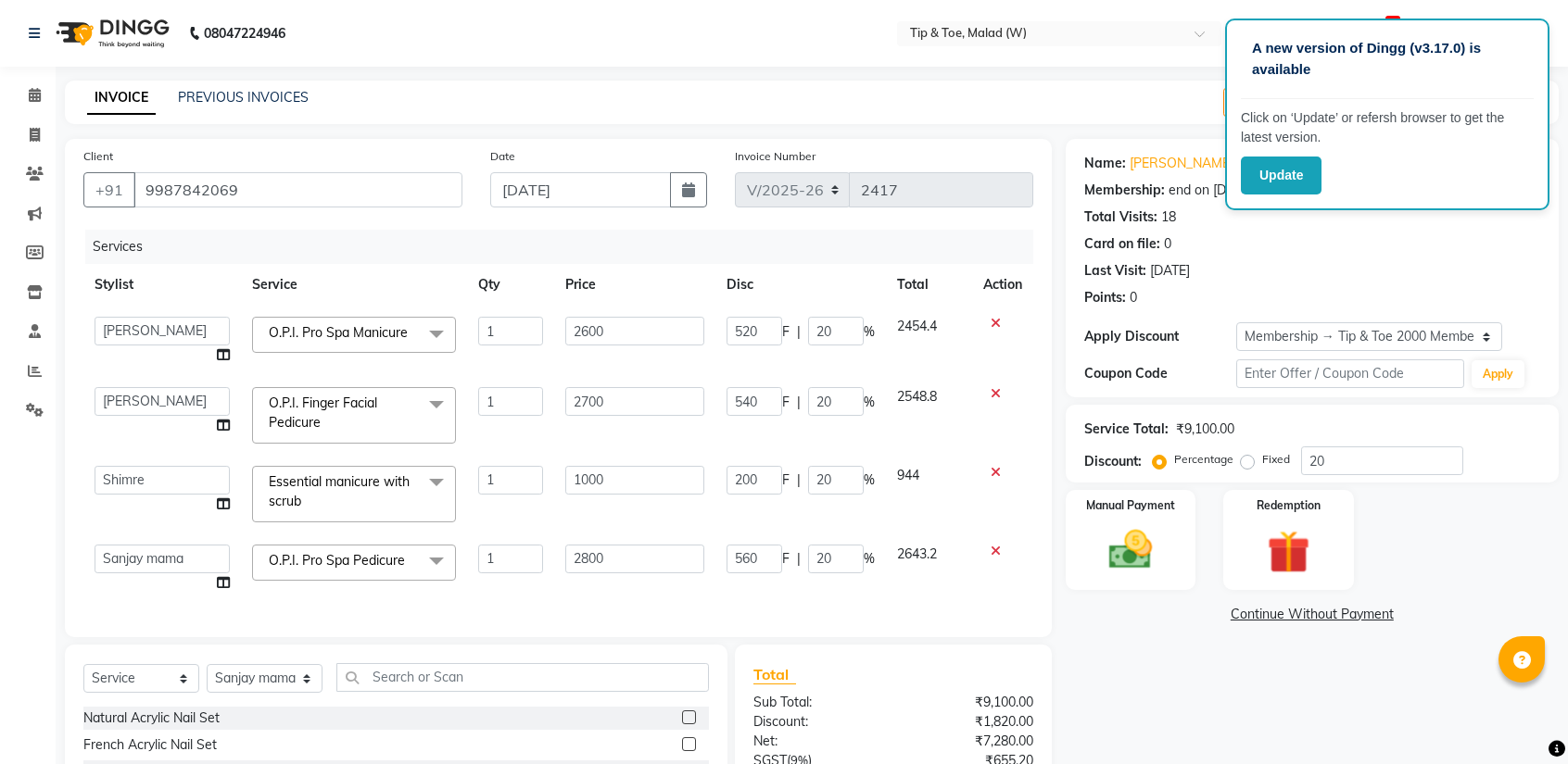
click at [293, 498] on span "Essential manicure with scrub" at bounding box center [339, 491] width 141 height 36
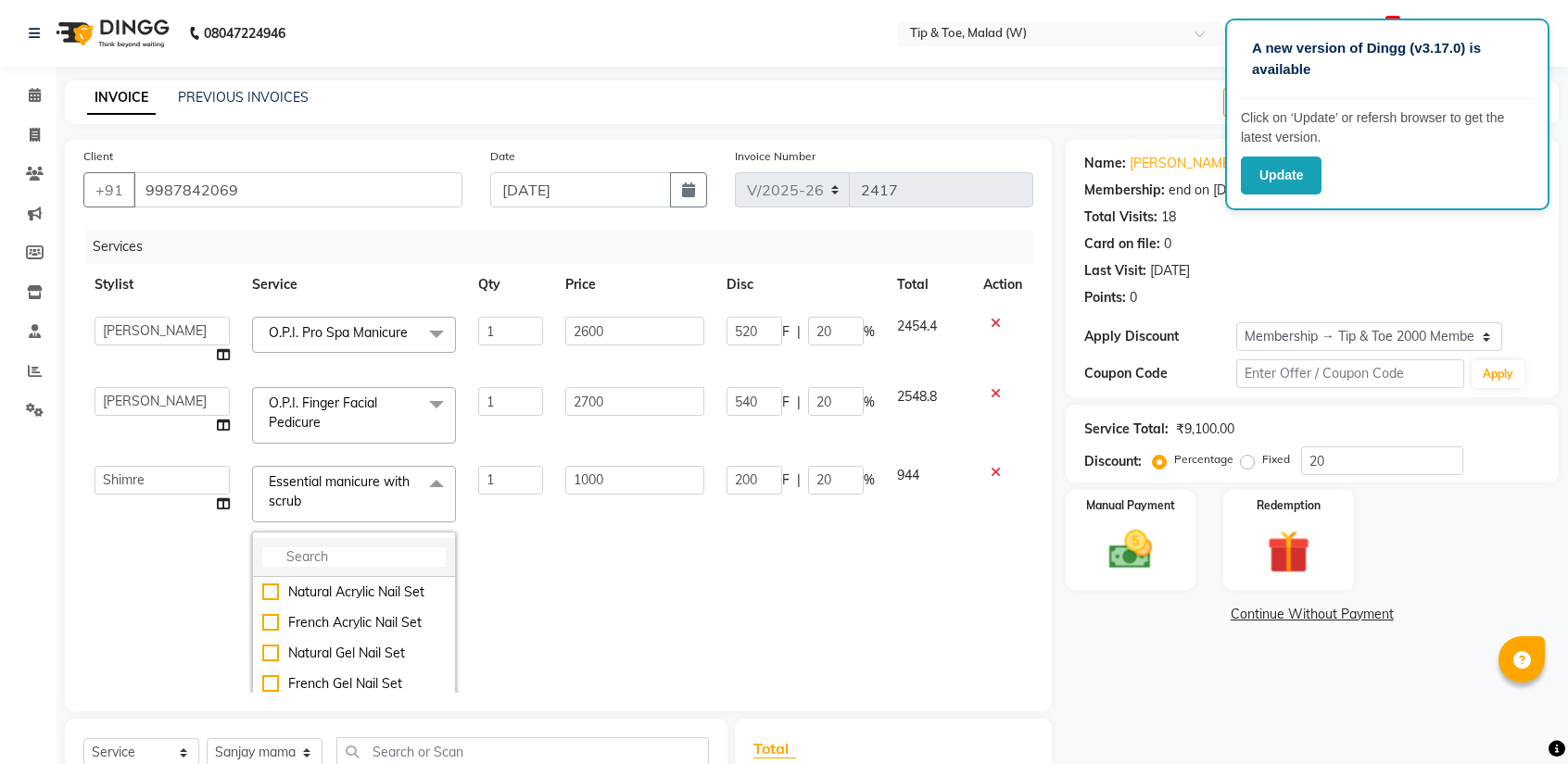
click at [302, 554] on input "multiselect-search" at bounding box center [354, 557] width 183 height 19
click at [262, 624] on div "O.P.I. Finger Facial Manicure" at bounding box center [354, 632] width 183 height 39
click at [559, 592] on td "2500" at bounding box center [634, 588] width 161 height 265
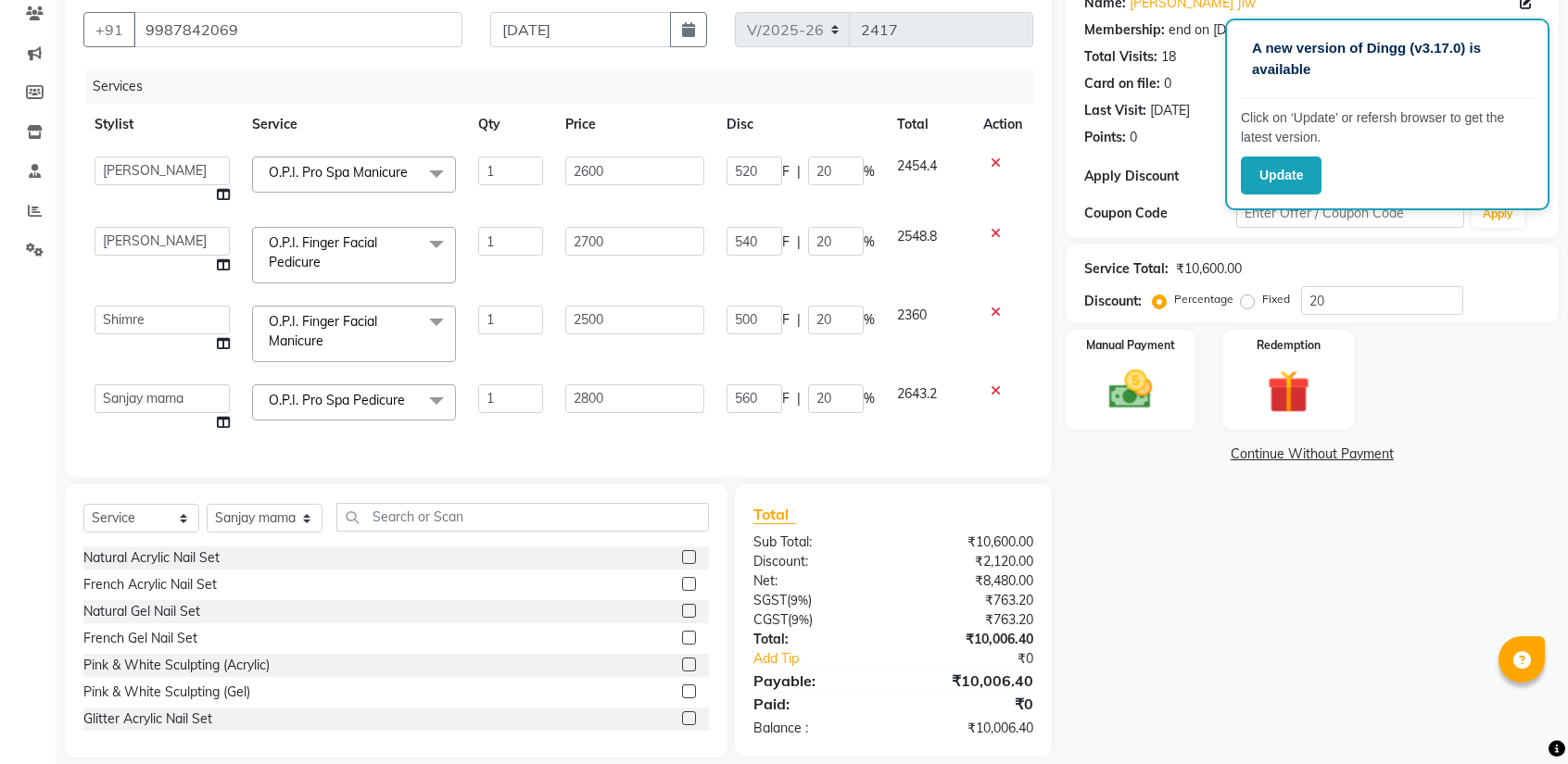
scroll to position [193, 0]
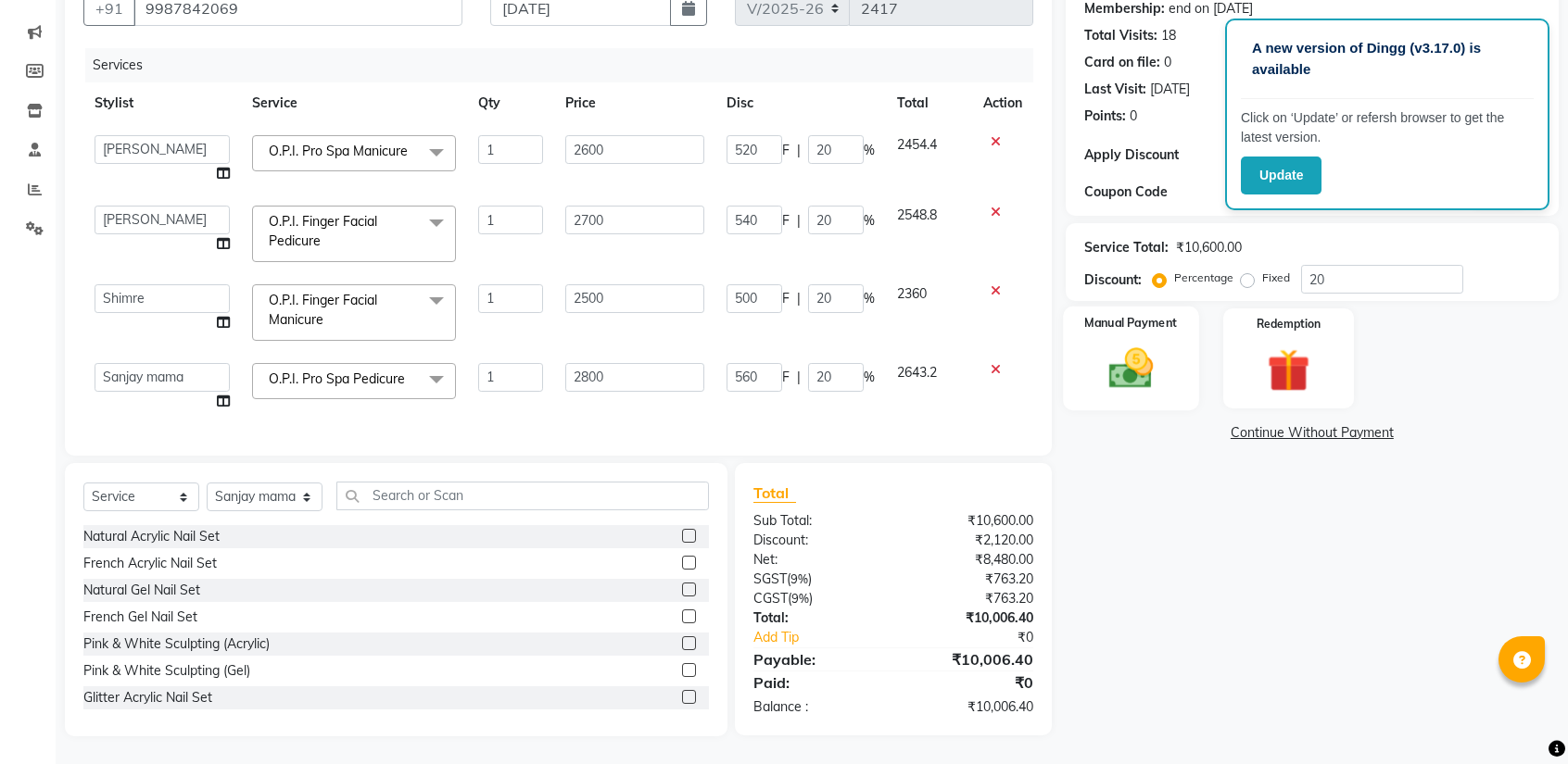
click at [1162, 351] on img at bounding box center [1130, 368] width 72 height 52
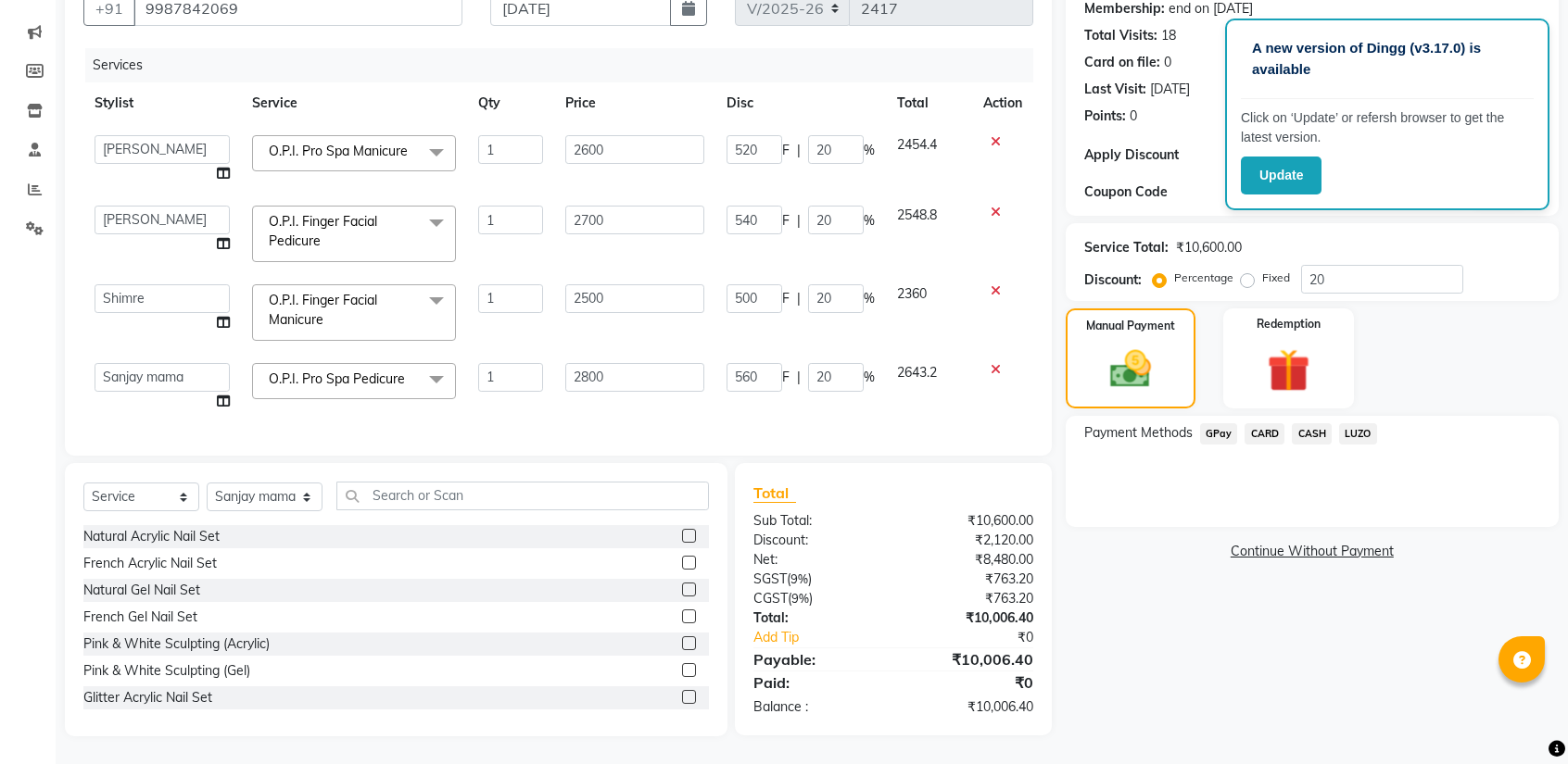
click at [1256, 423] on span "CARD" at bounding box center [1264, 434] width 40 height 21
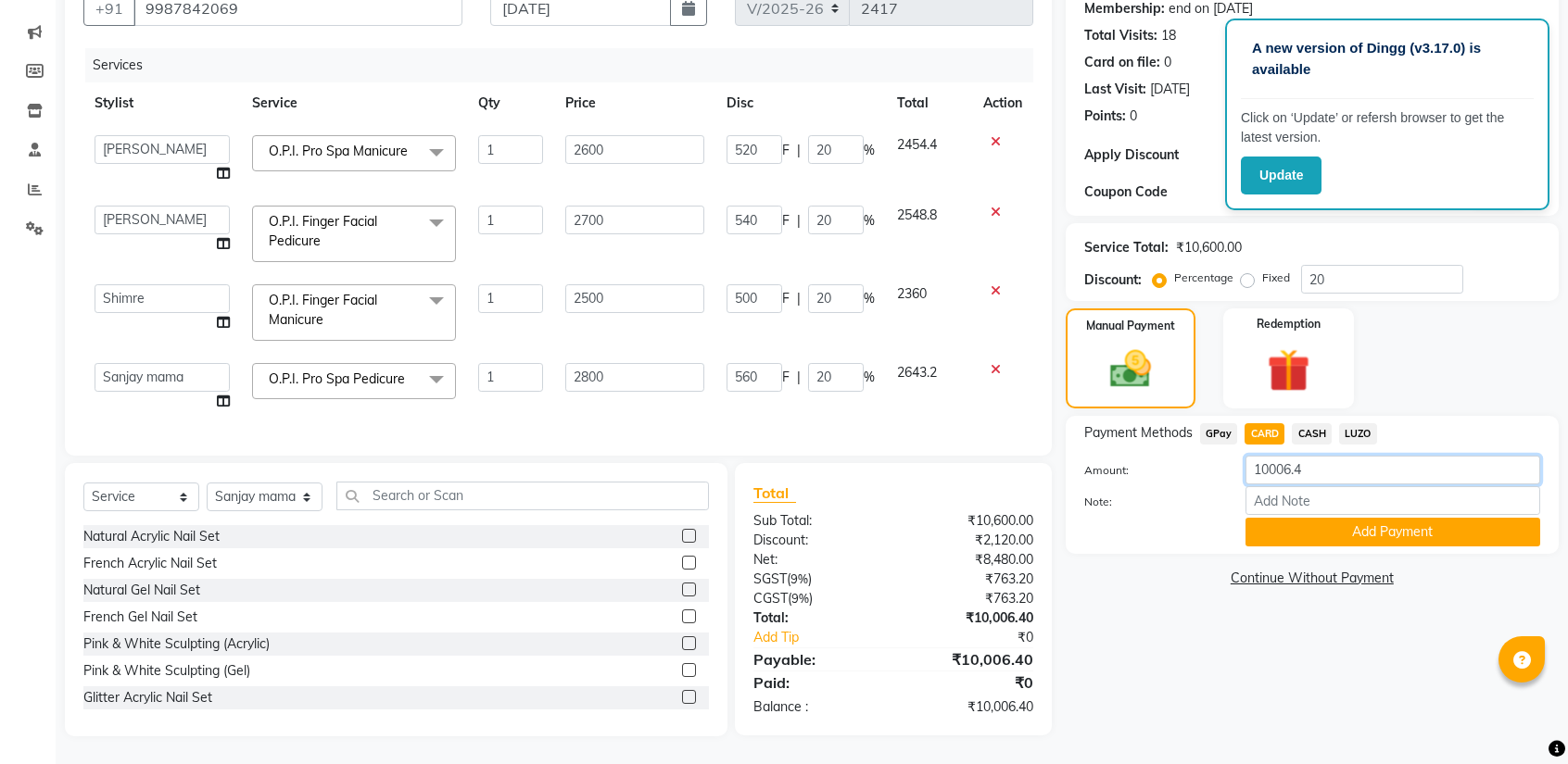
drag, startPoint x: 1325, startPoint y: 467, endPoint x: 1212, endPoint y: 460, distance: 113.2
click at [1212, 460] on div "Amount: 10006.4" at bounding box center [1312, 472] width 483 height 31
click at [1315, 518] on button "Add Payment" at bounding box center [1393, 531] width 294 height 28
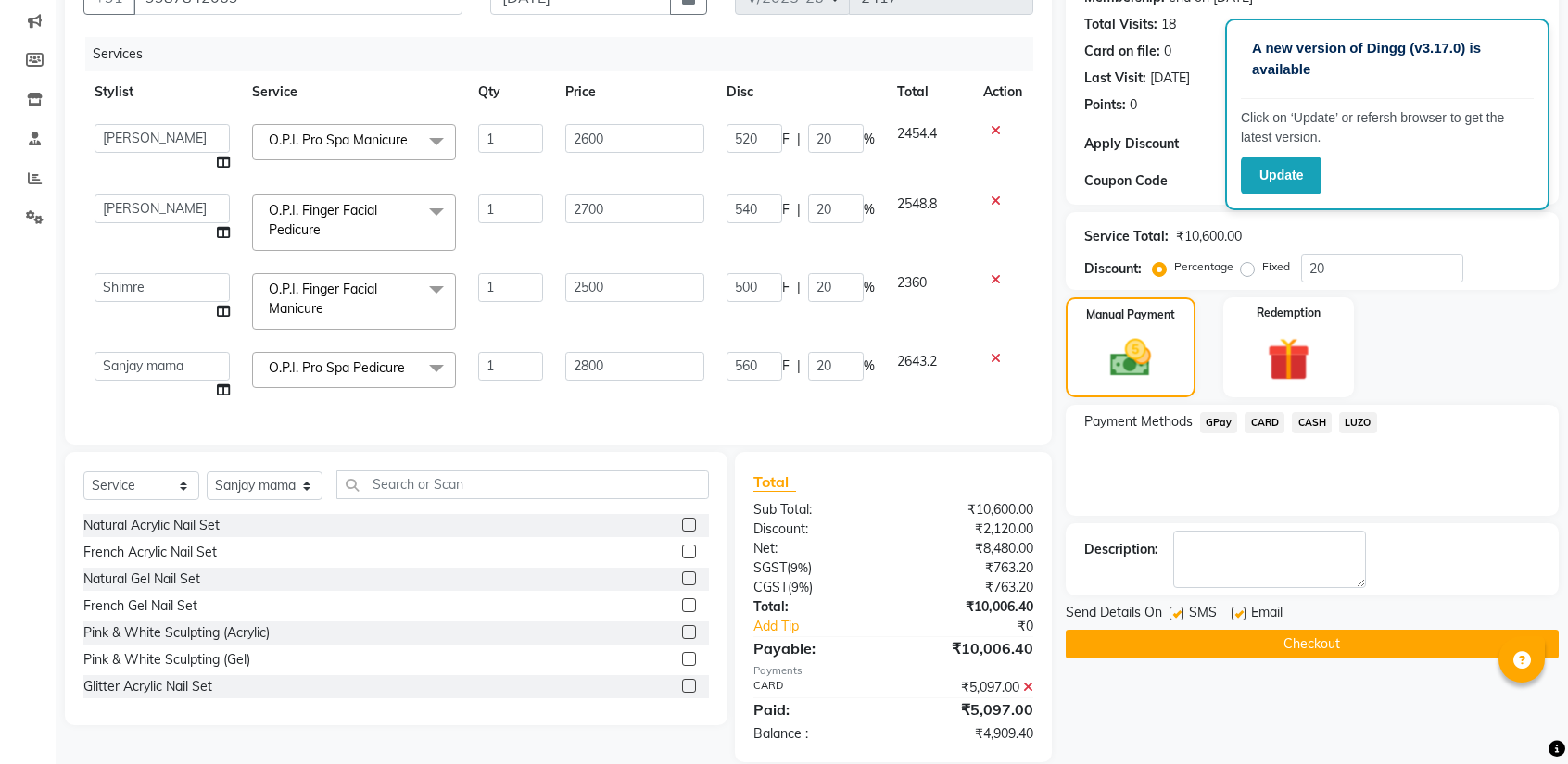
click at [1316, 425] on span "CASH" at bounding box center [1311, 423] width 40 height 21
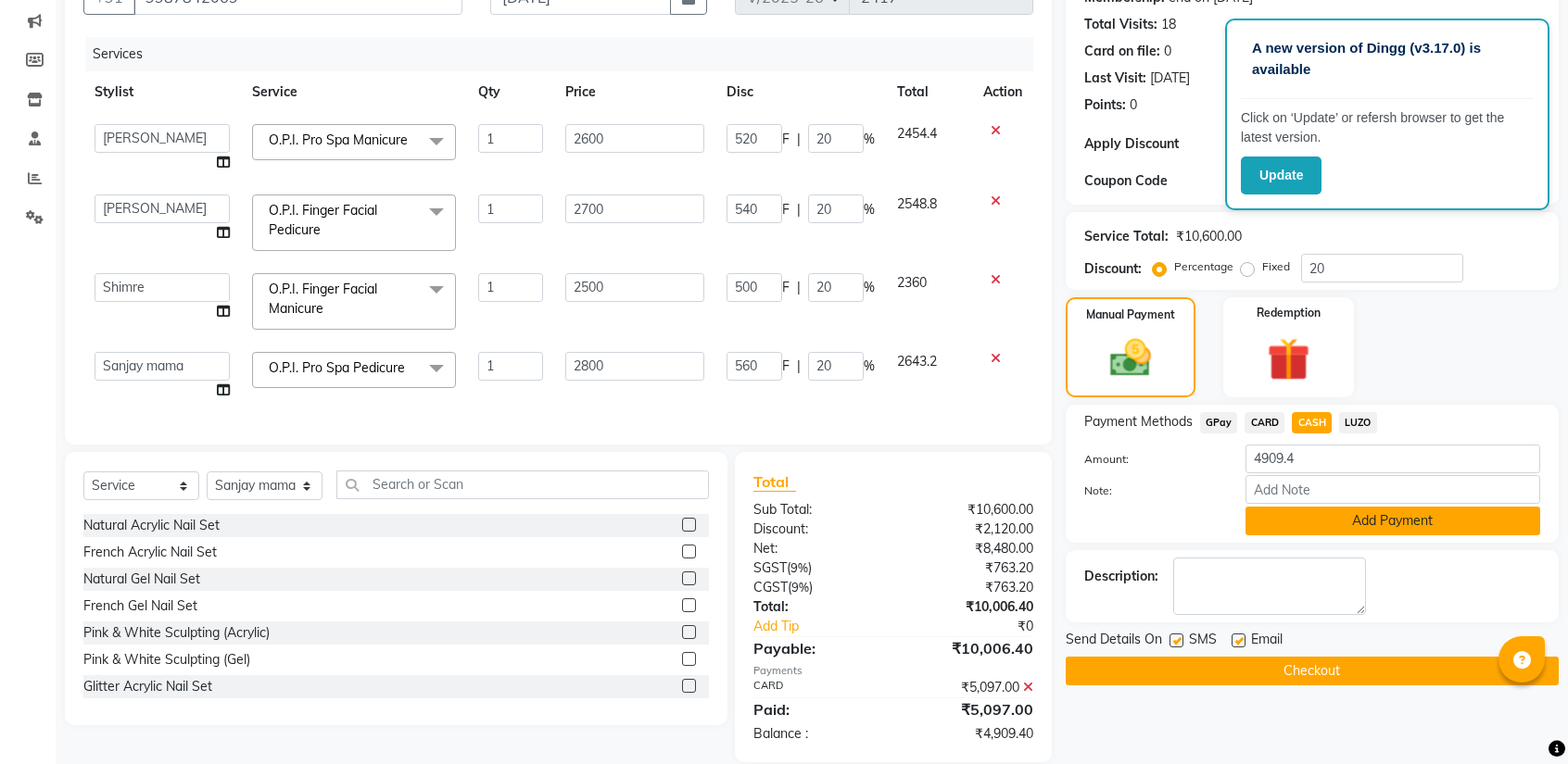
click at [1293, 514] on button "Add Payment" at bounding box center [1393, 520] width 294 height 28
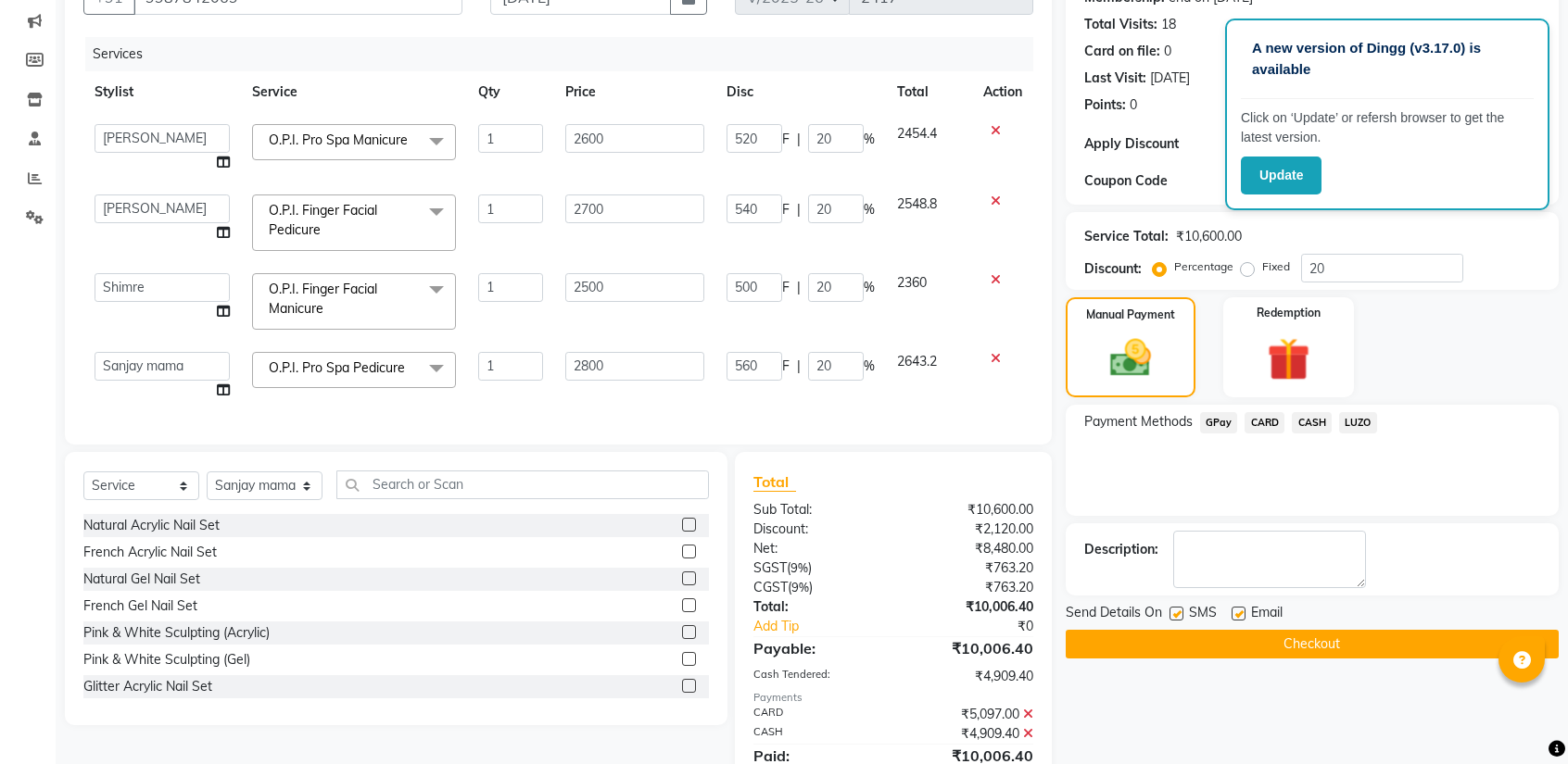
scroll to position [0, 0]
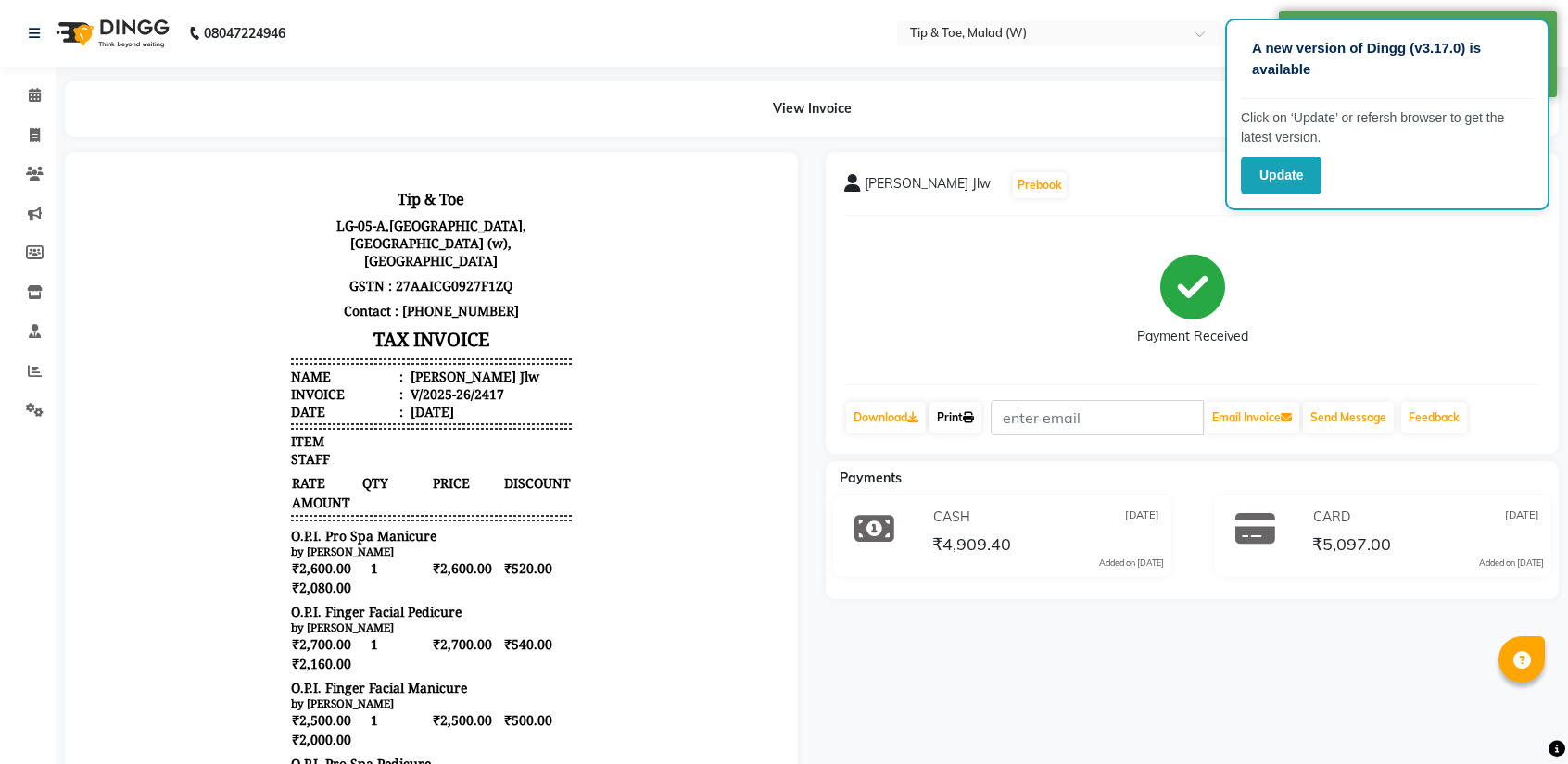
click at [960, 418] on link "Print" at bounding box center [955, 418] width 52 height 31
click at [887, 423] on link "Download" at bounding box center [886, 418] width 80 height 31
click at [39, 101] on icon at bounding box center [34, 95] width 12 height 14
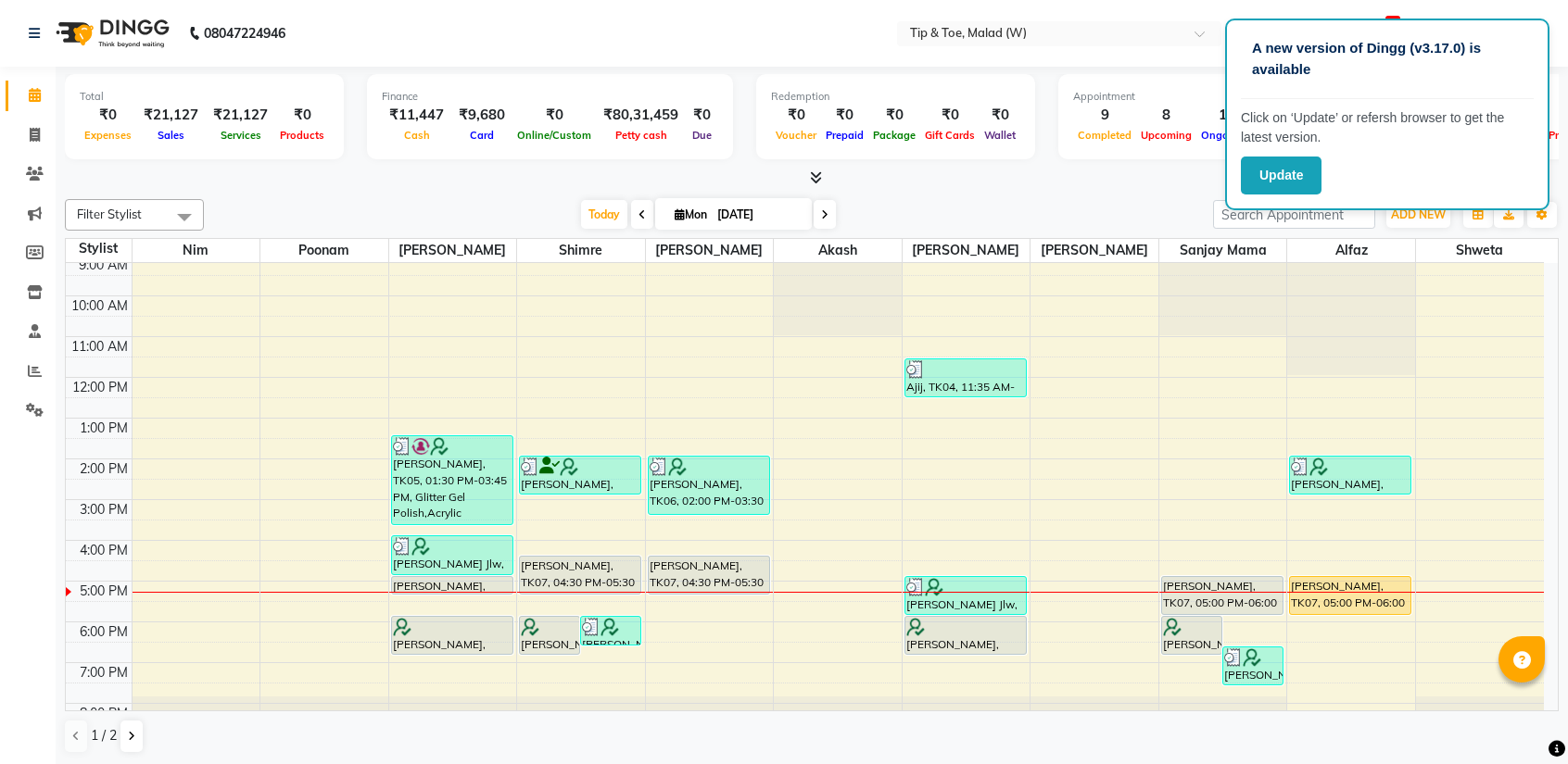
scroll to position [72, 0]
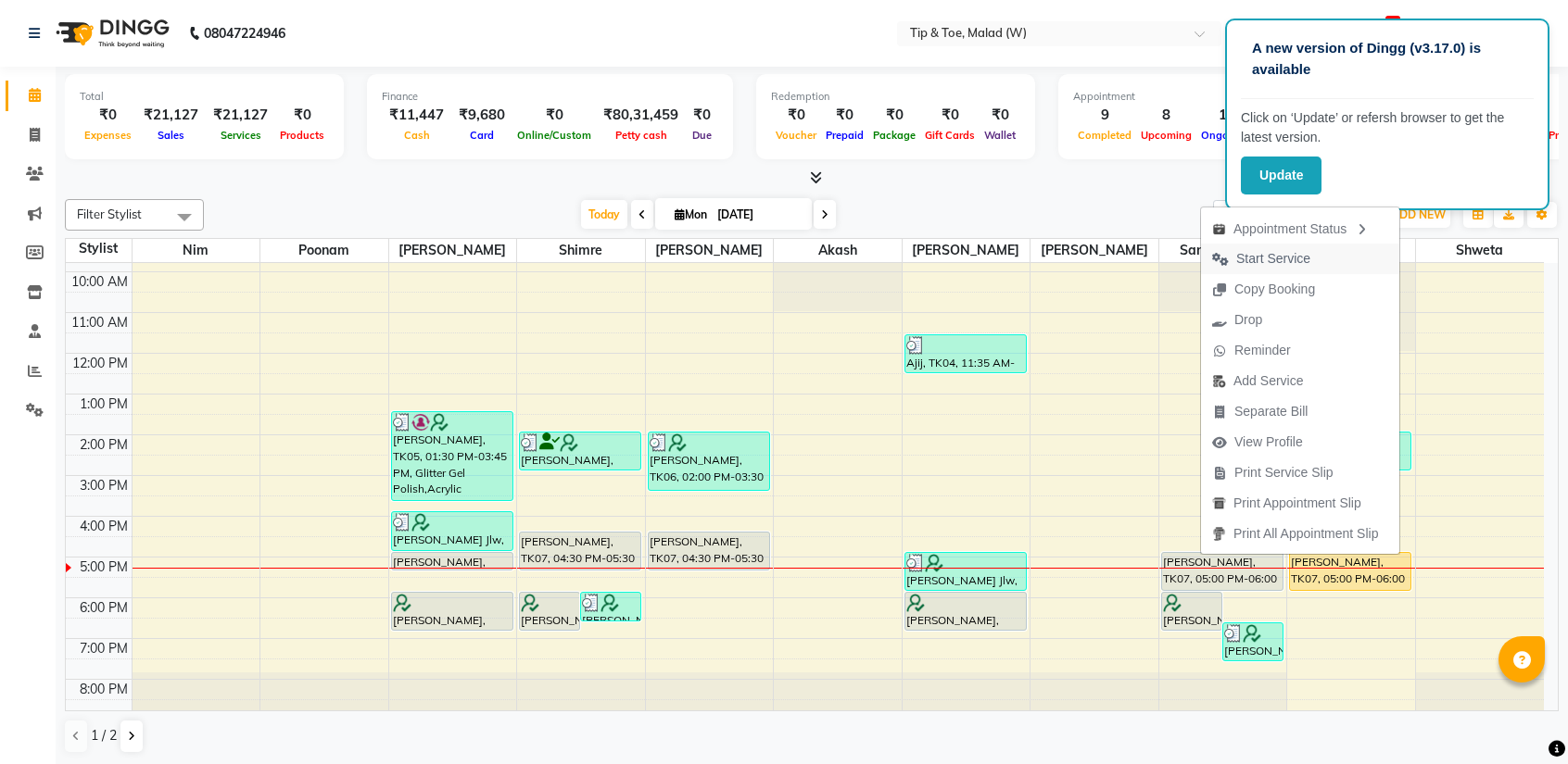
click at [1252, 256] on span "Start Service" at bounding box center [1273, 259] width 74 height 19
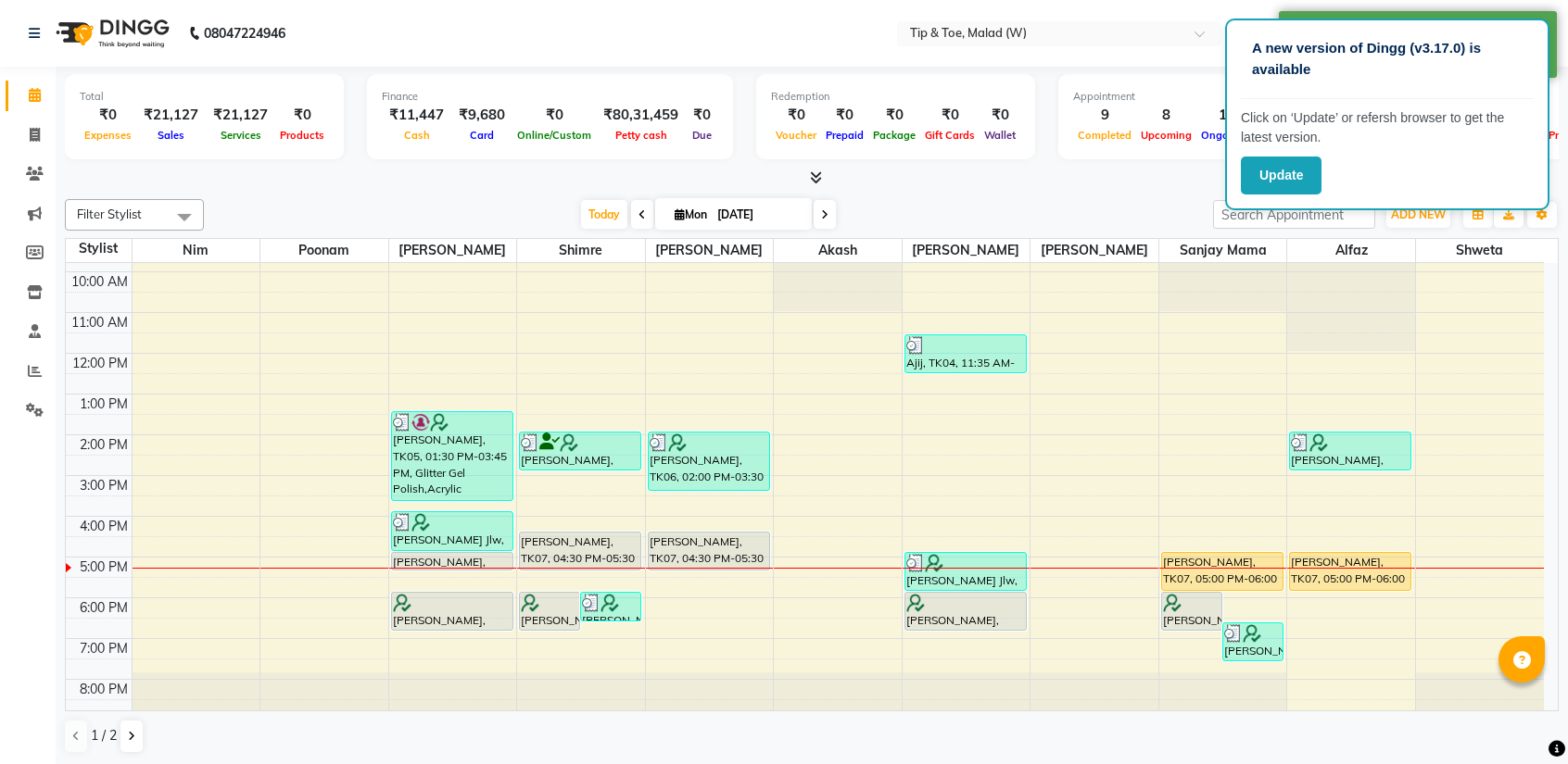
scroll to position [0, 0]
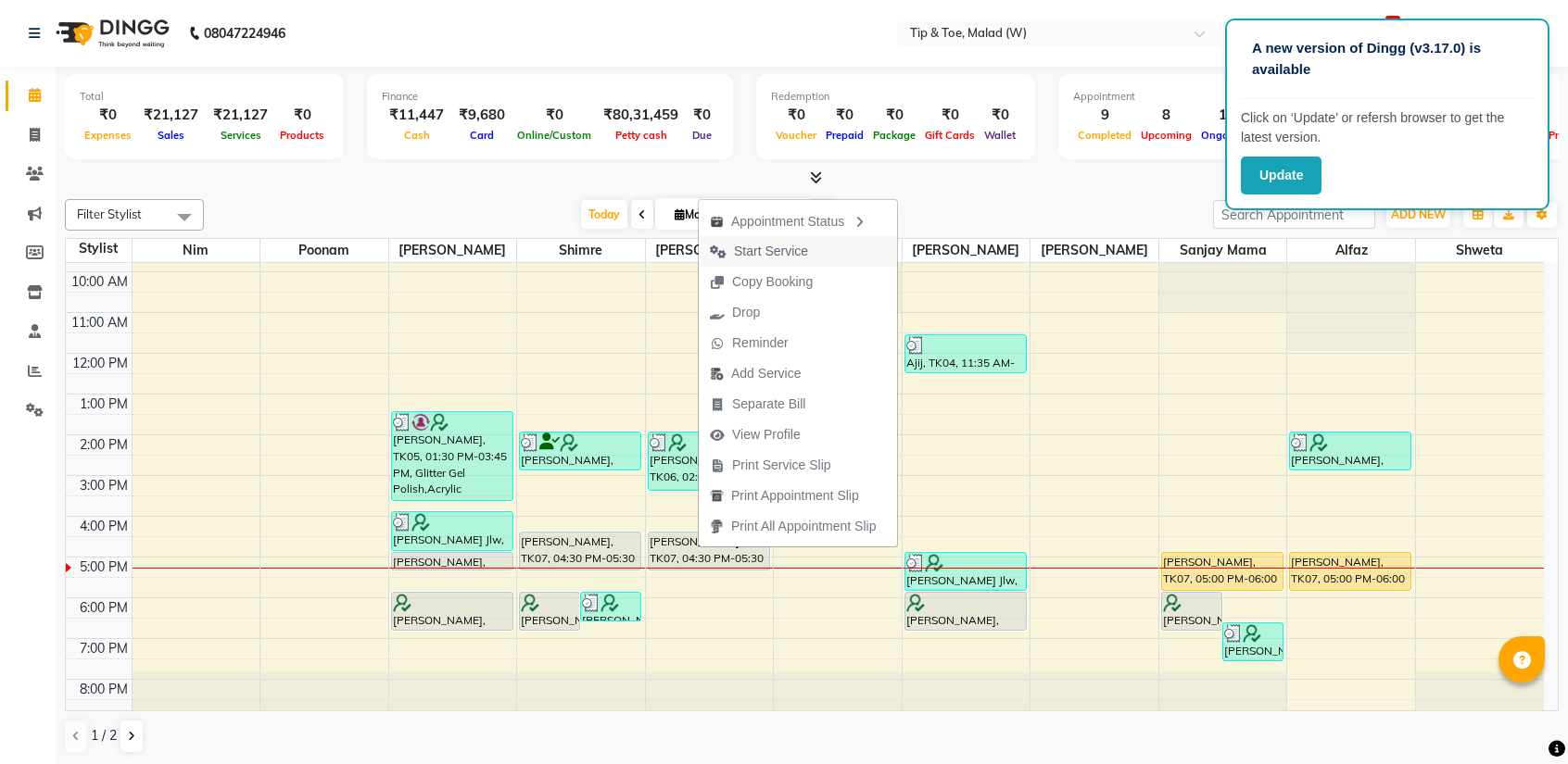
click at [763, 258] on span "Start Service" at bounding box center [771, 251] width 74 height 19
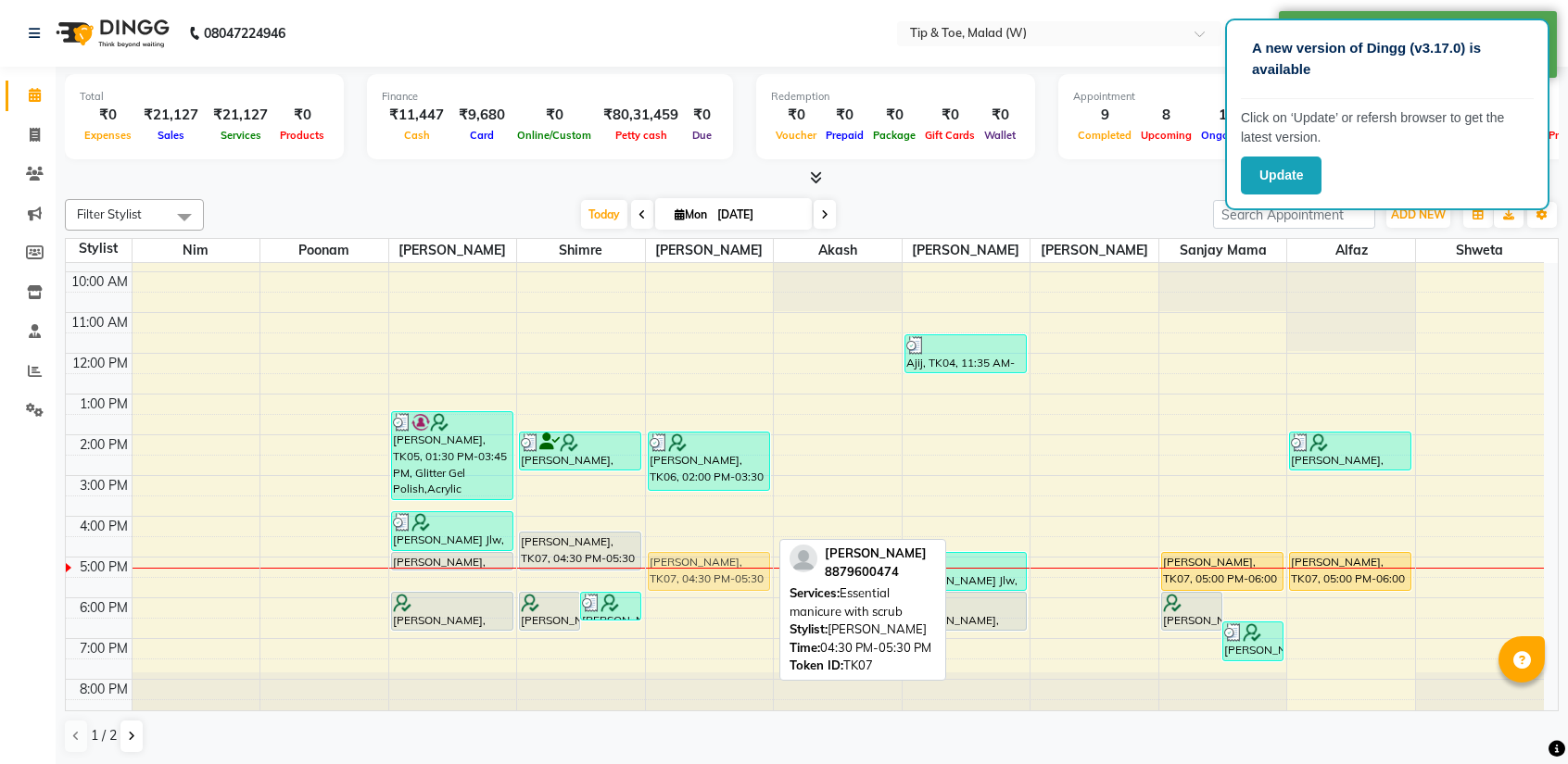
drag, startPoint x: 708, startPoint y: 536, endPoint x: 708, endPoint y: 559, distance: 23.0
click at [708, 559] on div "[PERSON_NAME], TK06, 02:00 PM-03:30 PM, T&T Permanent Gel Polish,Gel Nail Re-fi…" at bounding box center [709, 455] width 128 height 529
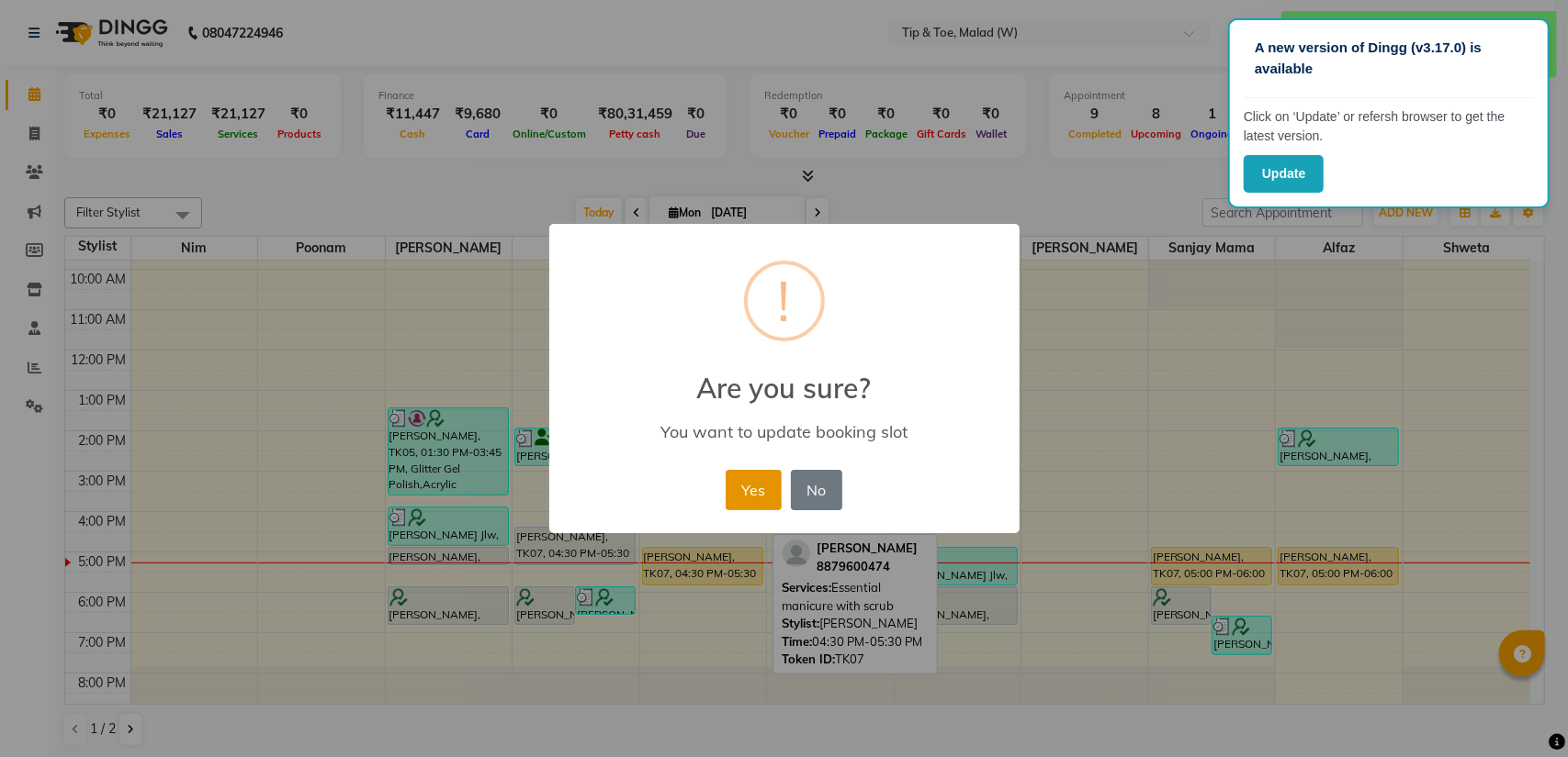
click at [738, 482] on button "Yes" at bounding box center [754, 491] width 56 height 41
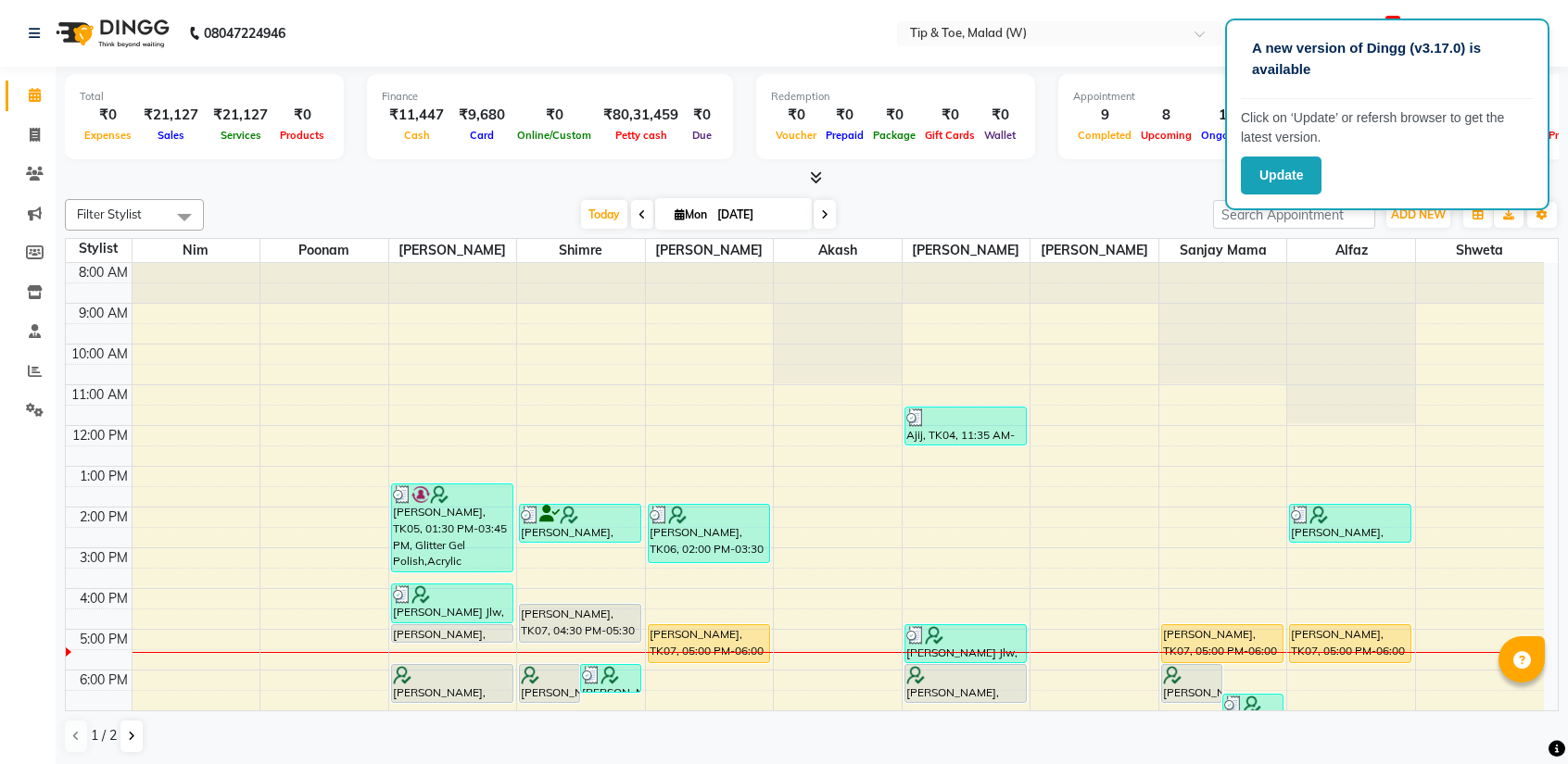
scroll to position [72, 0]
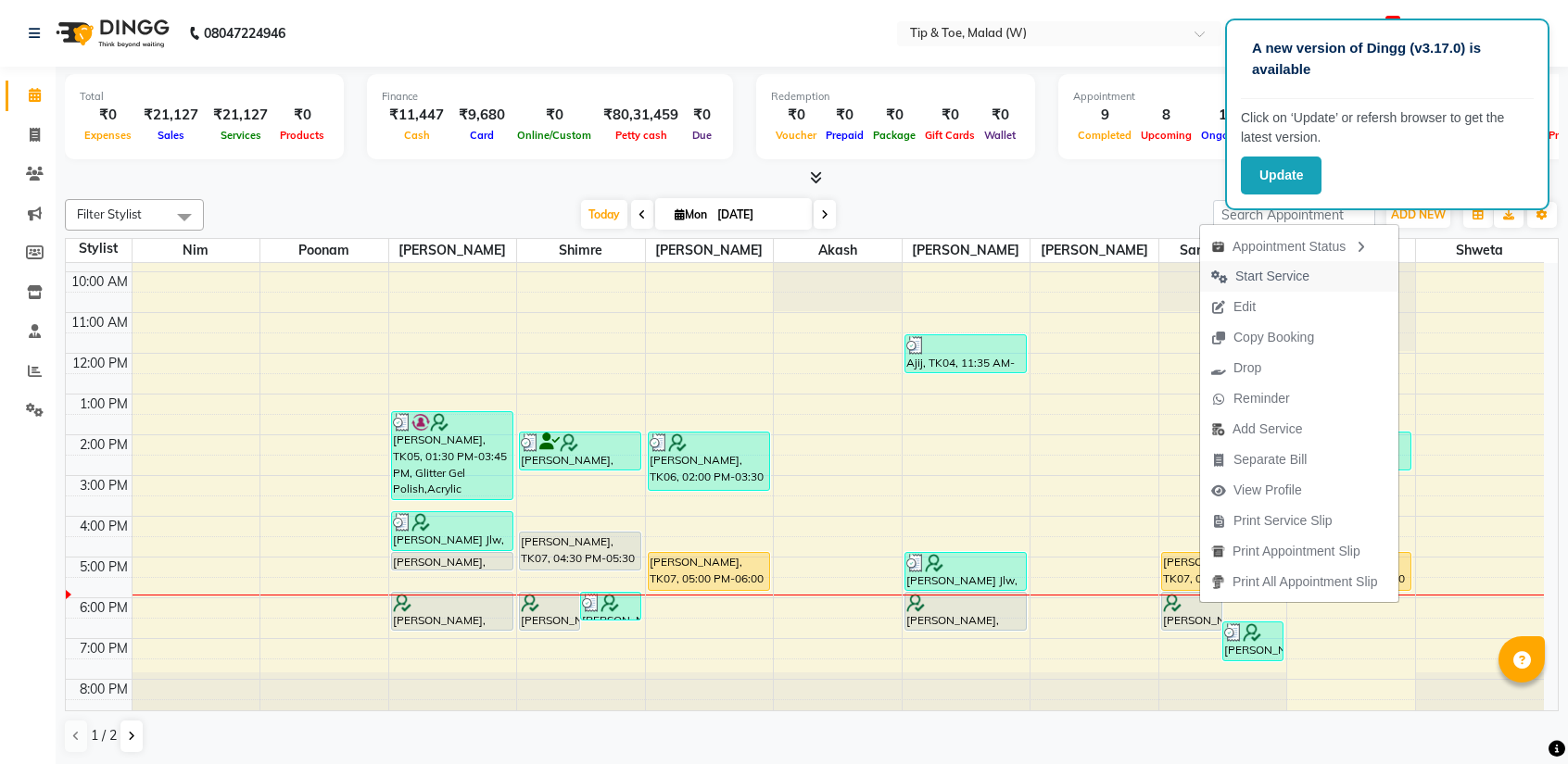
click at [1252, 284] on span "Start Service" at bounding box center [1272, 277] width 74 height 19
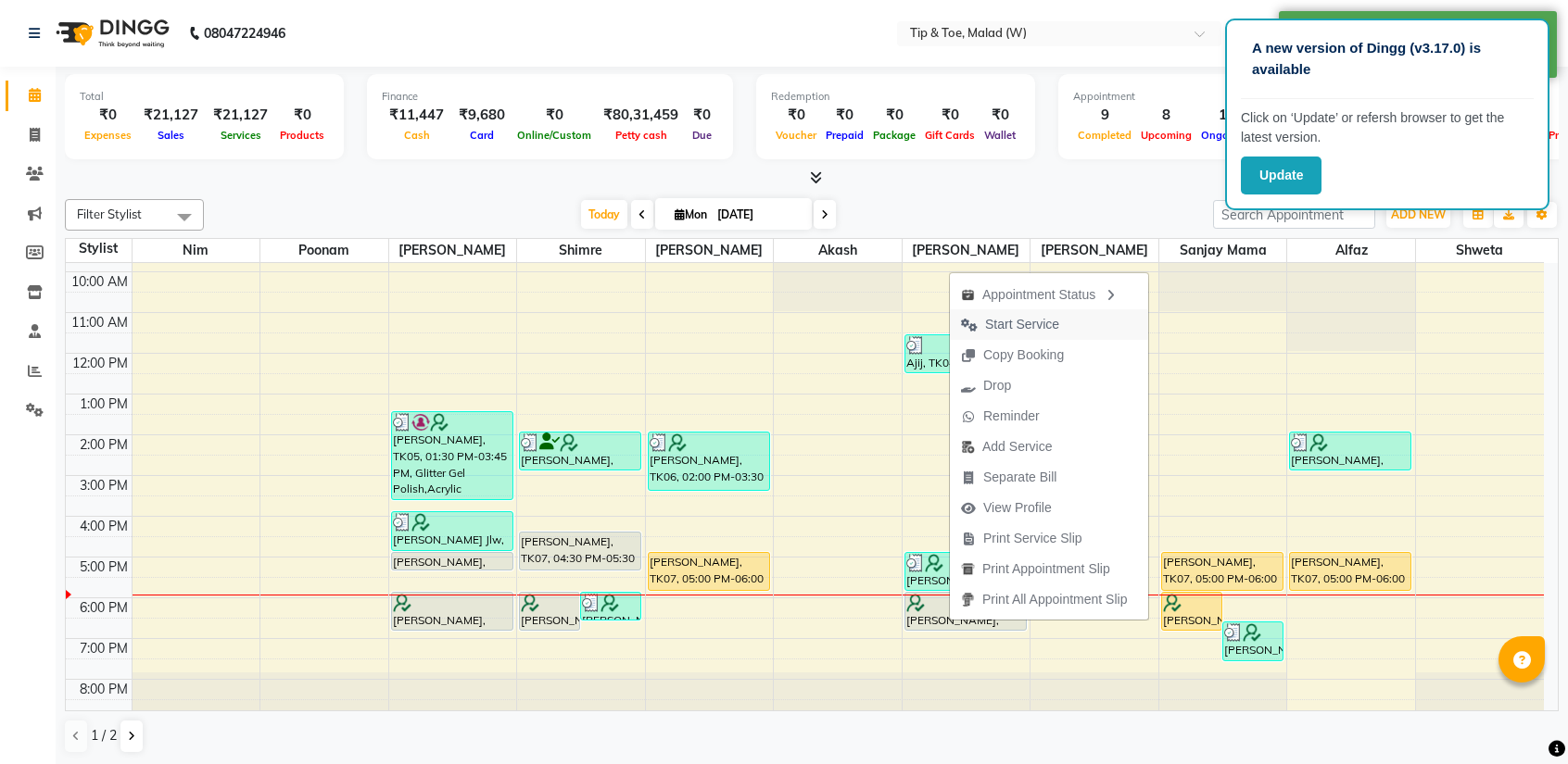
click at [1006, 327] on span "Start Service" at bounding box center [1022, 325] width 74 height 19
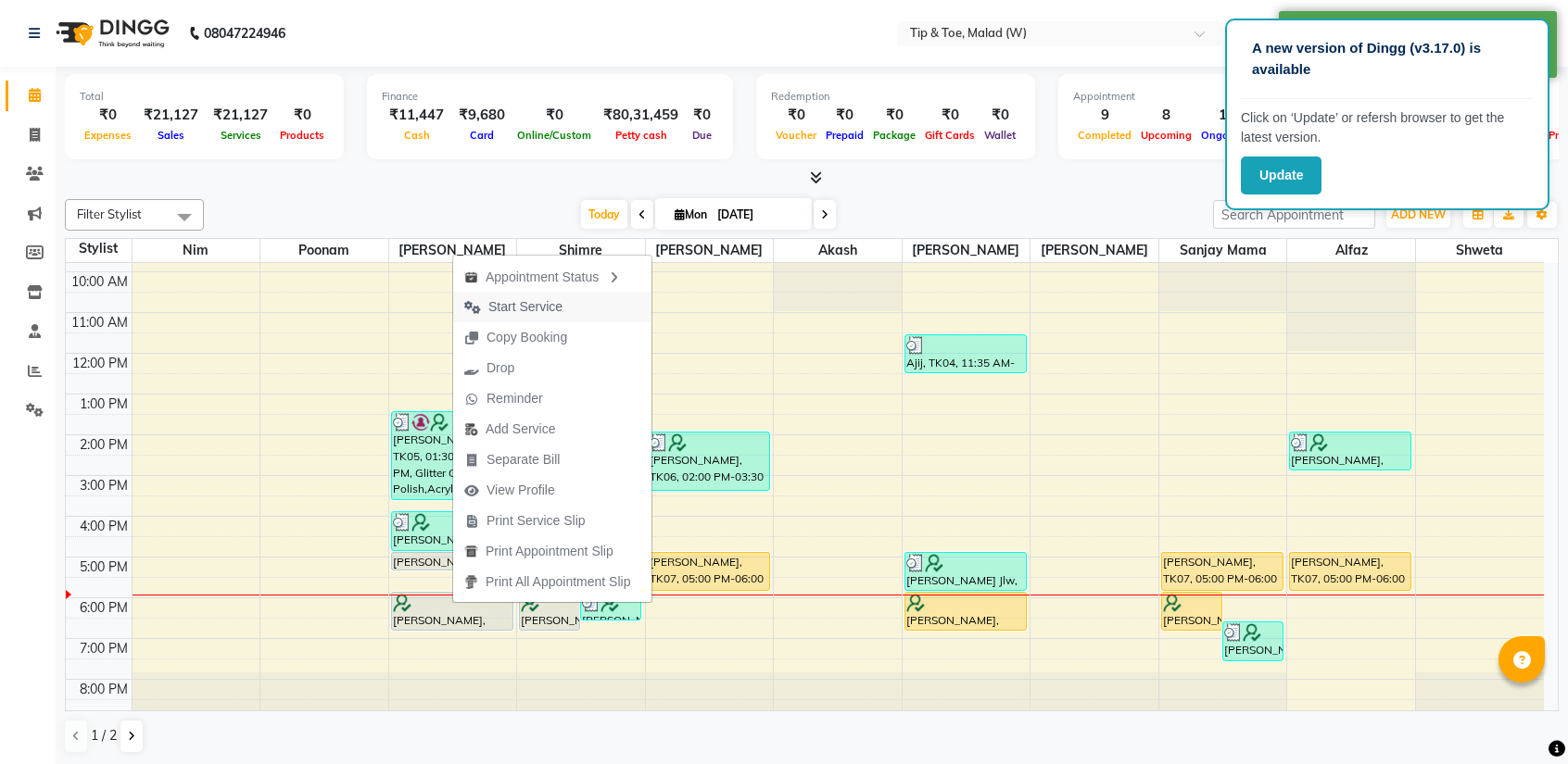
click at [517, 299] on span "Start Service" at bounding box center [525, 307] width 74 height 19
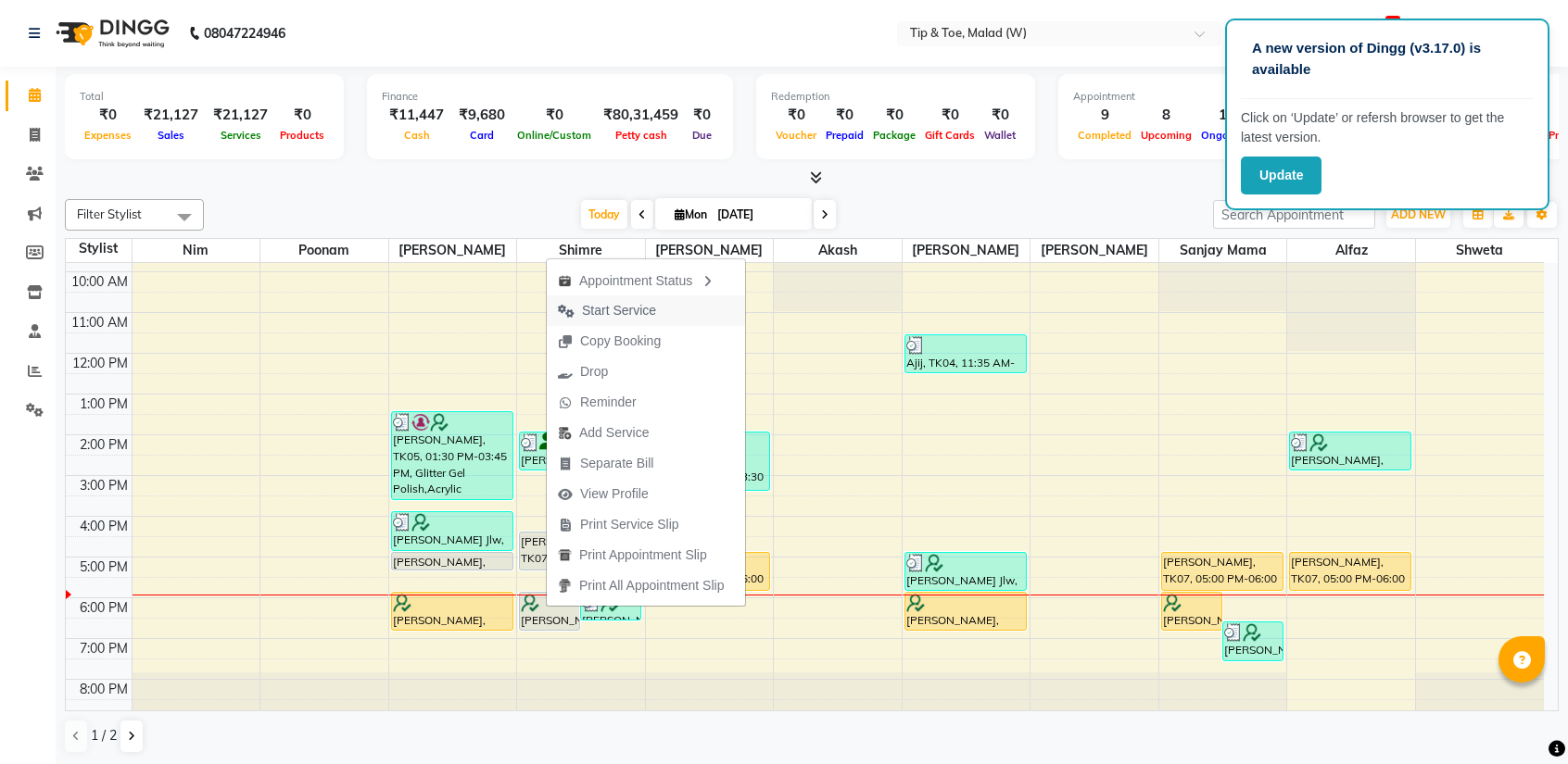
click at [617, 305] on span "Start Service" at bounding box center [619, 311] width 74 height 19
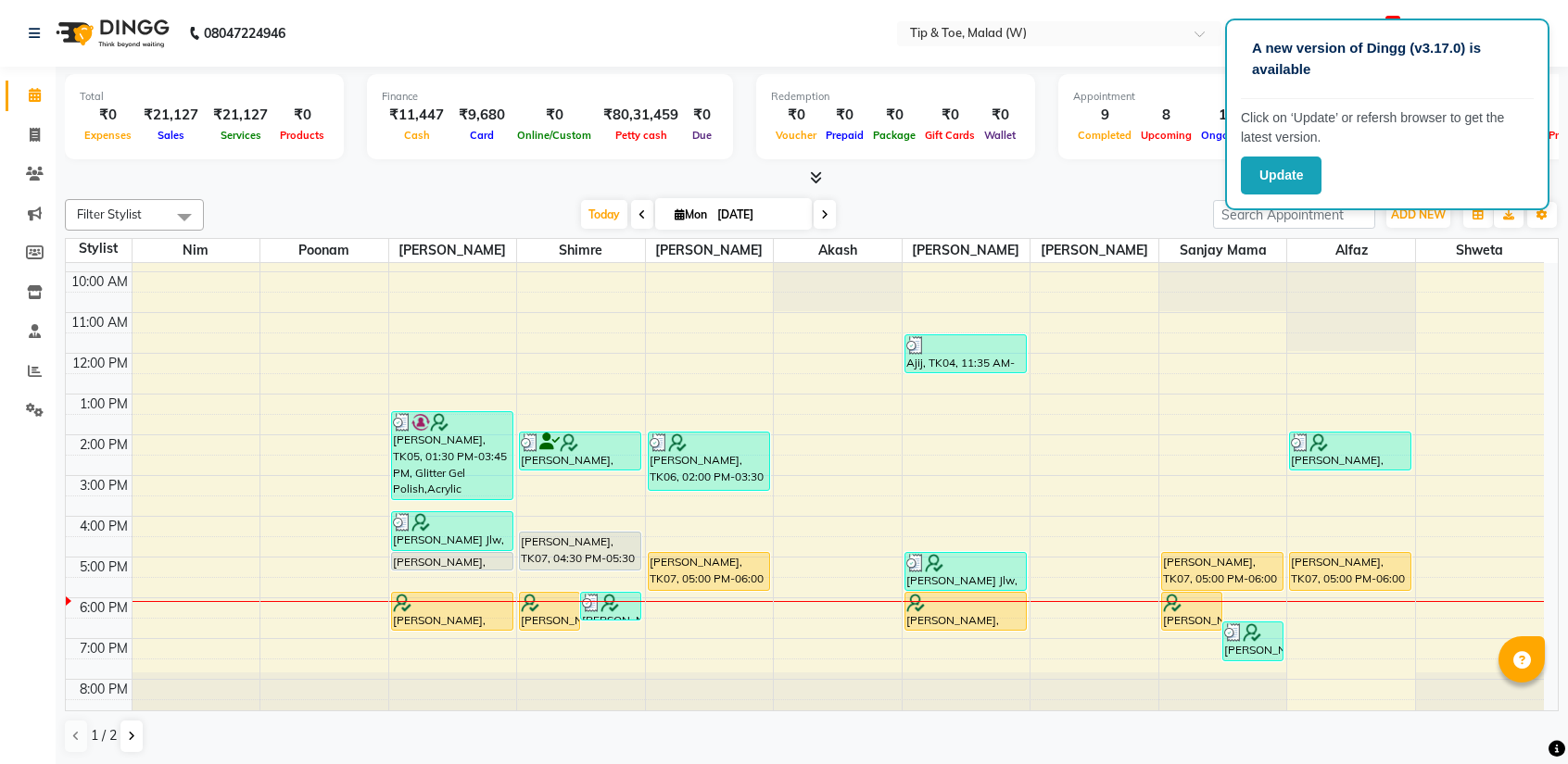
click at [818, 212] on span at bounding box center [824, 213] width 22 height 28
click at [804, 212] on input "[DATE]" at bounding box center [757, 214] width 93 height 28
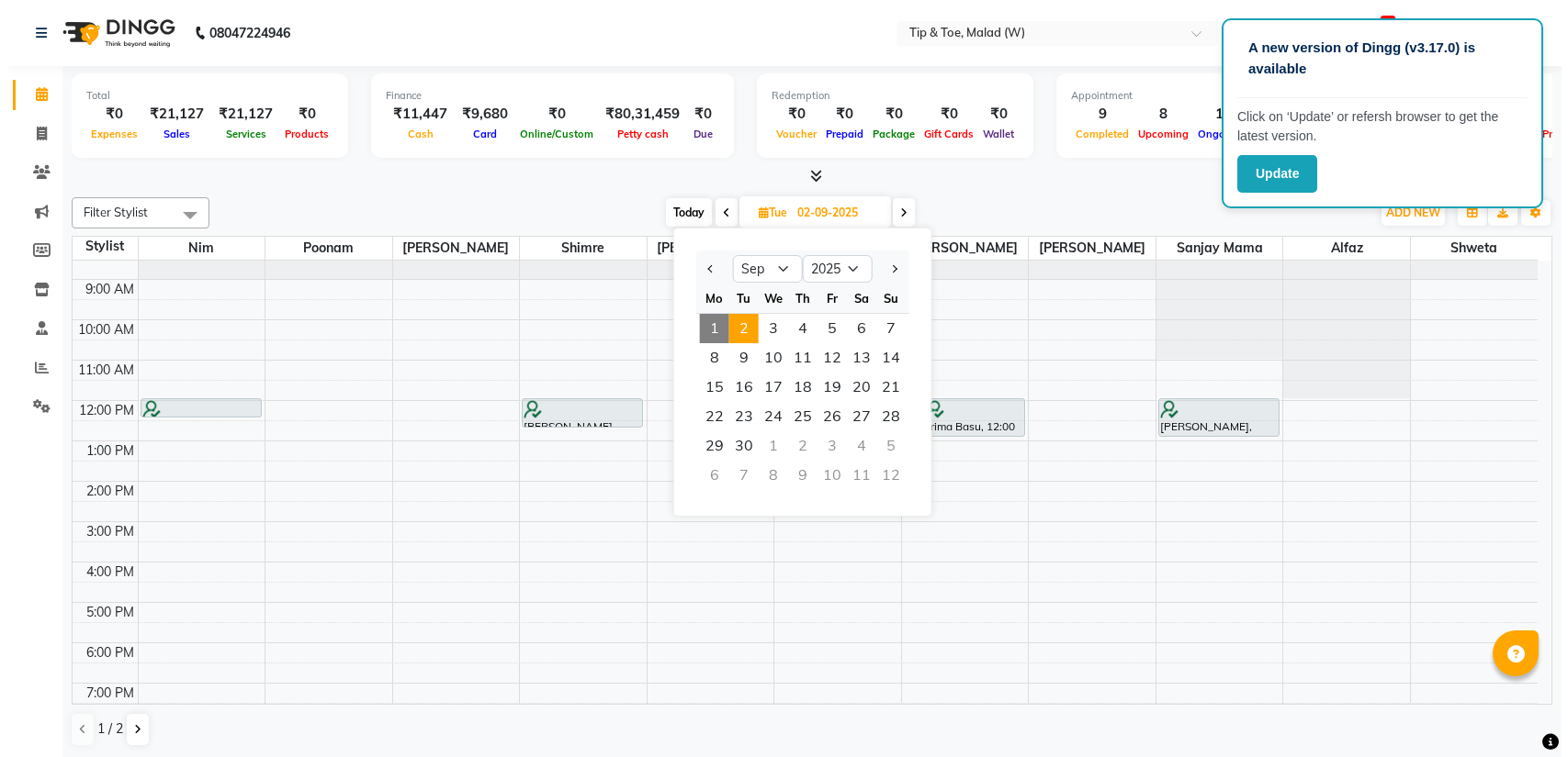
scroll to position [18, 0]
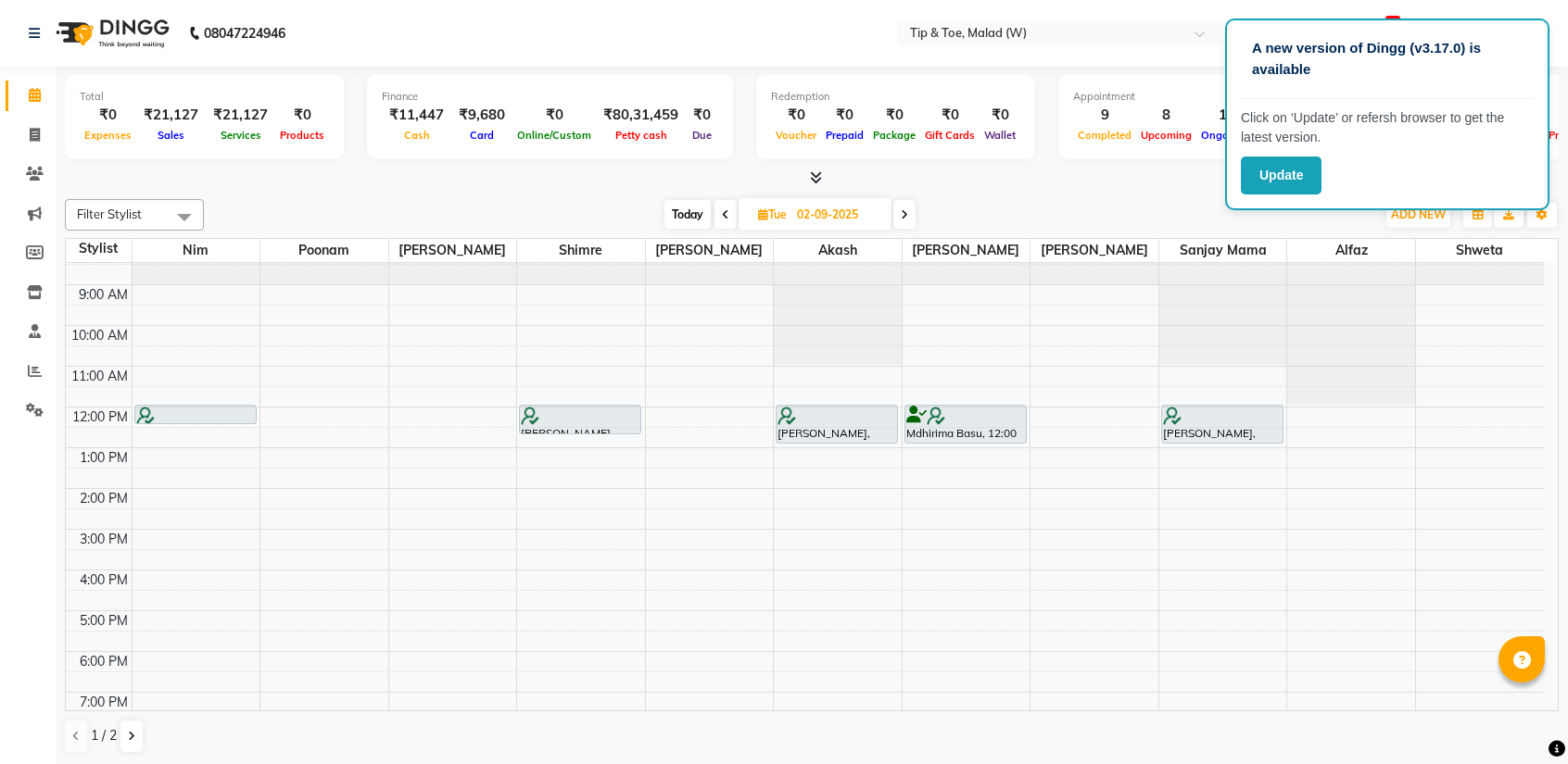
click at [801, 536] on div "8:00 AM 9:00 AM 10:00 AM 11:00 AM 12:00 PM 1:00 PM 2:00 PM 3:00 PM 4:00 PM 5:00…" at bounding box center [805, 509] width 1477 height 529
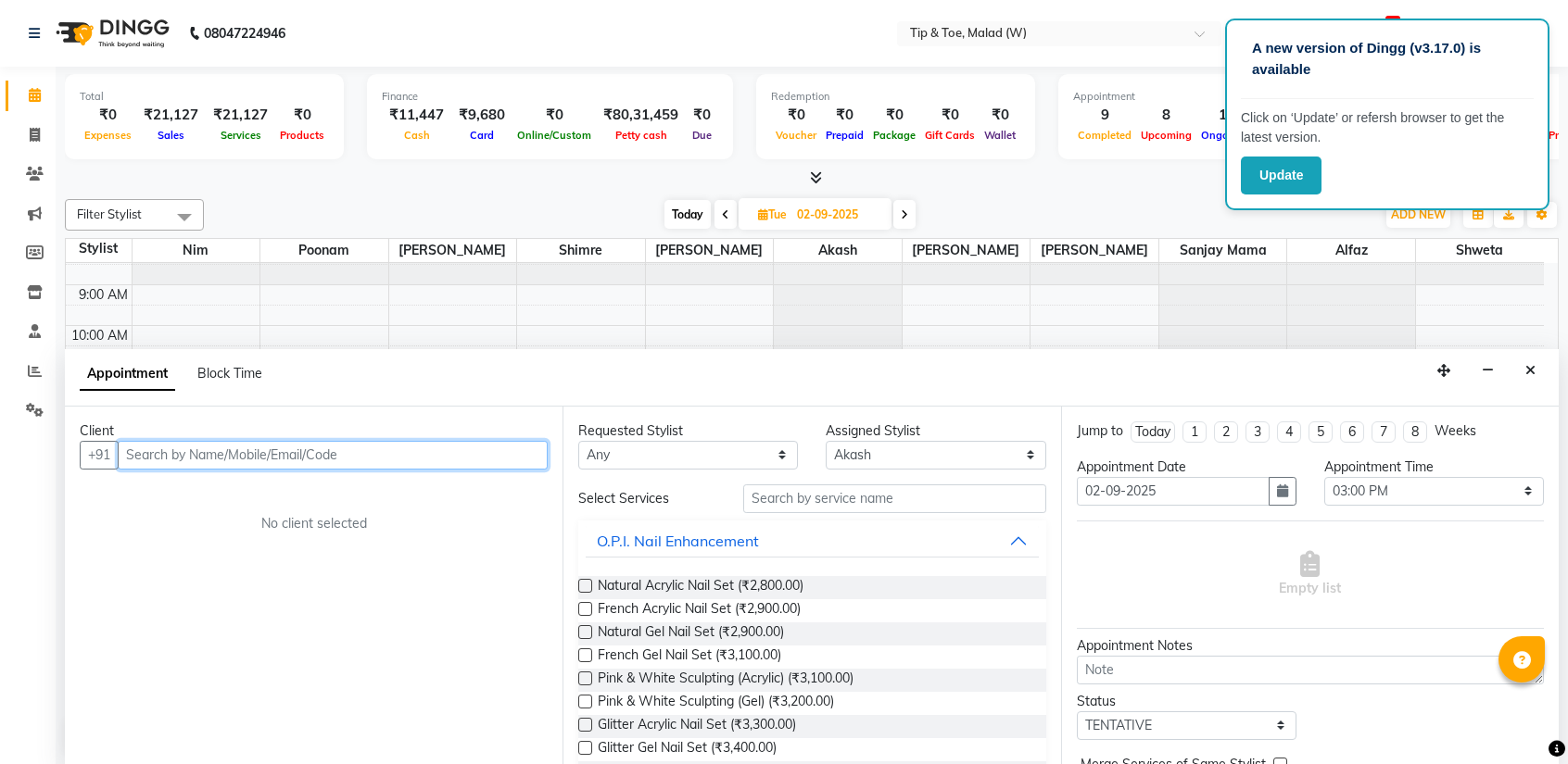
click at [287, 458] on input "text" at bounding box center [332, 455] width 430 height 28
click at [498, 439] on div "Client" at bounding box center [314, 432] width 468 height 19
click at [500, 446] on span "Add Client" at bounding box center [510, 454] width 62 height 17
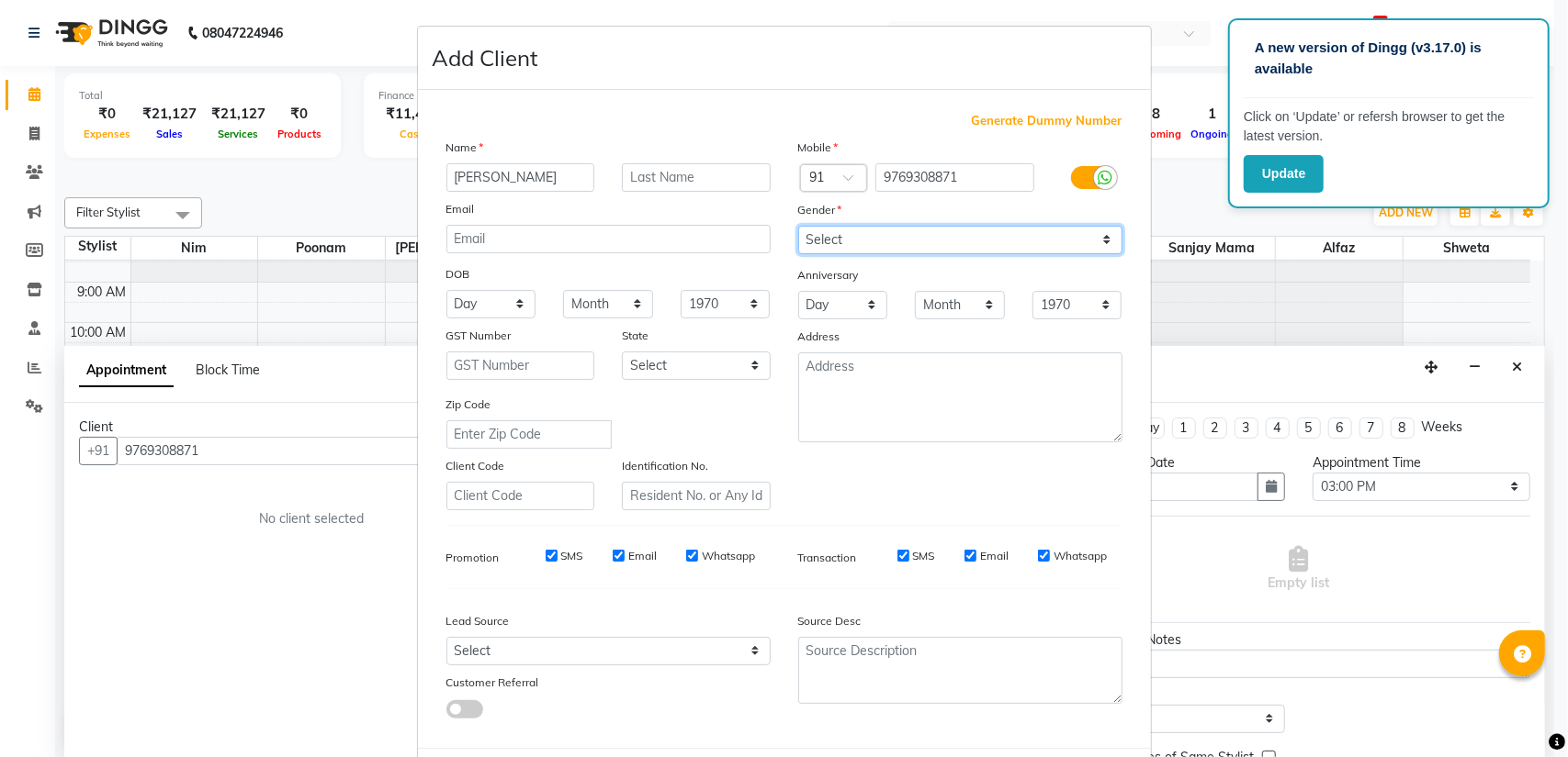
click at [810, 232] on select "Select [DEMOGRAPHIC_DATA] [DEMOGRAPHIC_DATA] Other Prefer Not To Say" at bounding box center [960, 239] width 325 height 28
click at [798, 226] on select "Select [DEMOGRAPHIC_DATA] [DEMOGRAPHIC_DATA] Other Prefer Not To Say" at bounding box center [960, 239] width 325 height 28
click at [837, 245] on select "Select [DEMOGRAPHIC_DATA] [DEMOGRAPHIC_DATA] Other Prefer Not To Say" at bounding box center [960, 239] width 325 height 28
click at [834, 243] on select "Select [DEMOGRAPHIC_DATA] [DEMOGRAPHIC_DATA] Other Prefer Not To Say" at bounding box center [960, 239] width 325 height 28
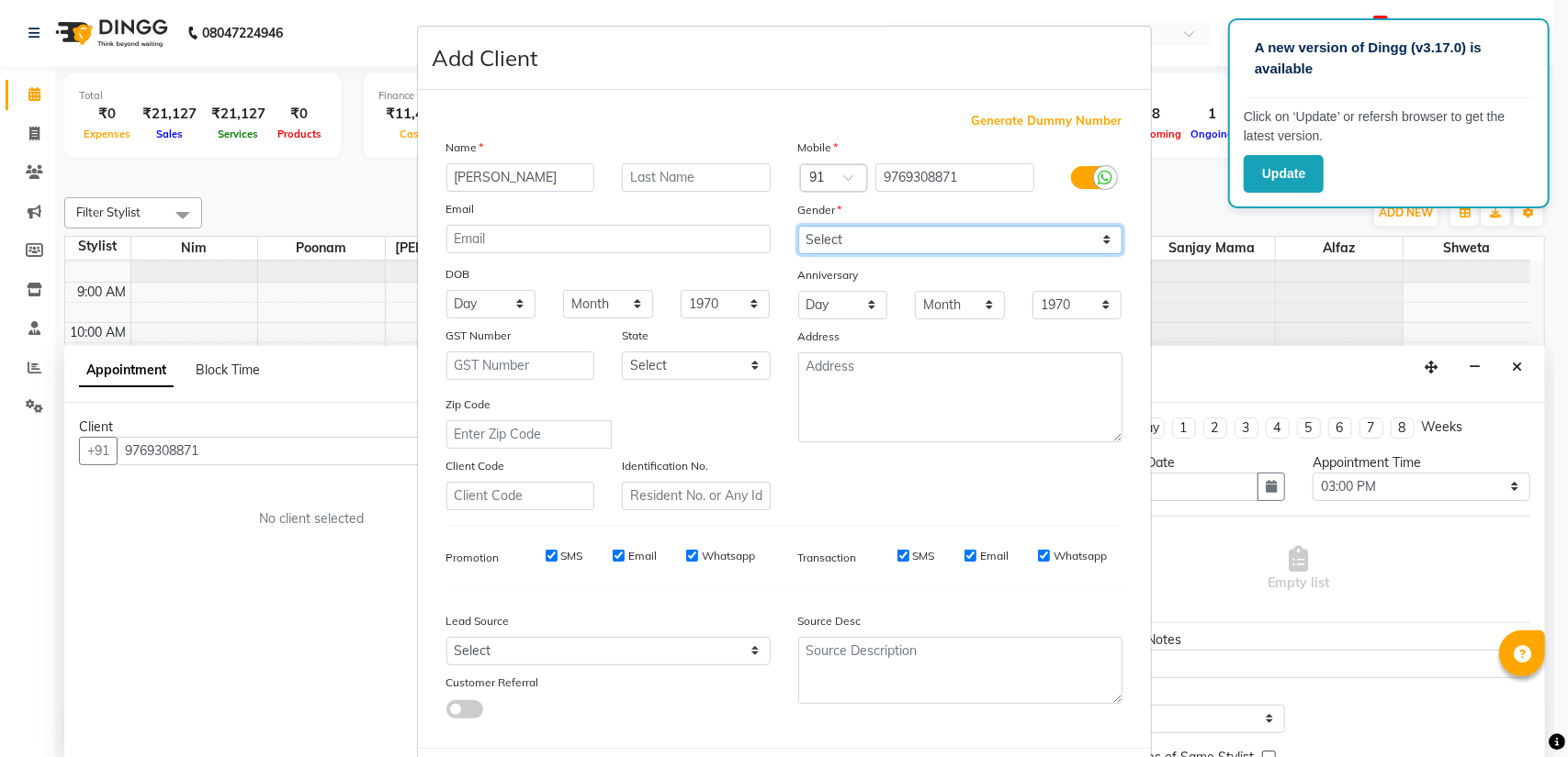
click at [798, 226] on select "Select [DEMOGRAPHIC_DATA] [DEMOGRAPHIC_DATA] Other Prefer Not To Say" at bounding box center [960, 239] width 325 height 28
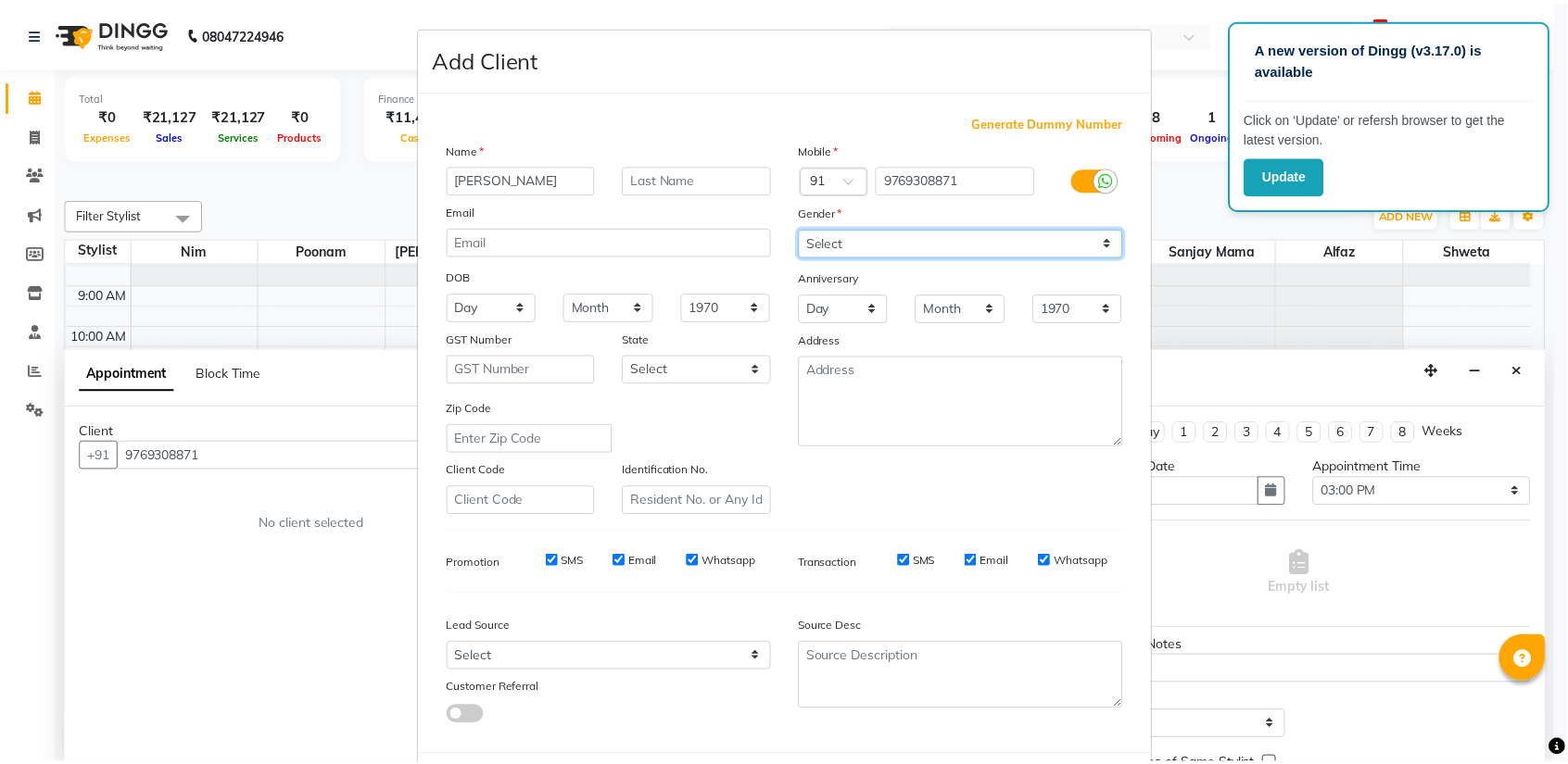
scroll to position [87, 0]
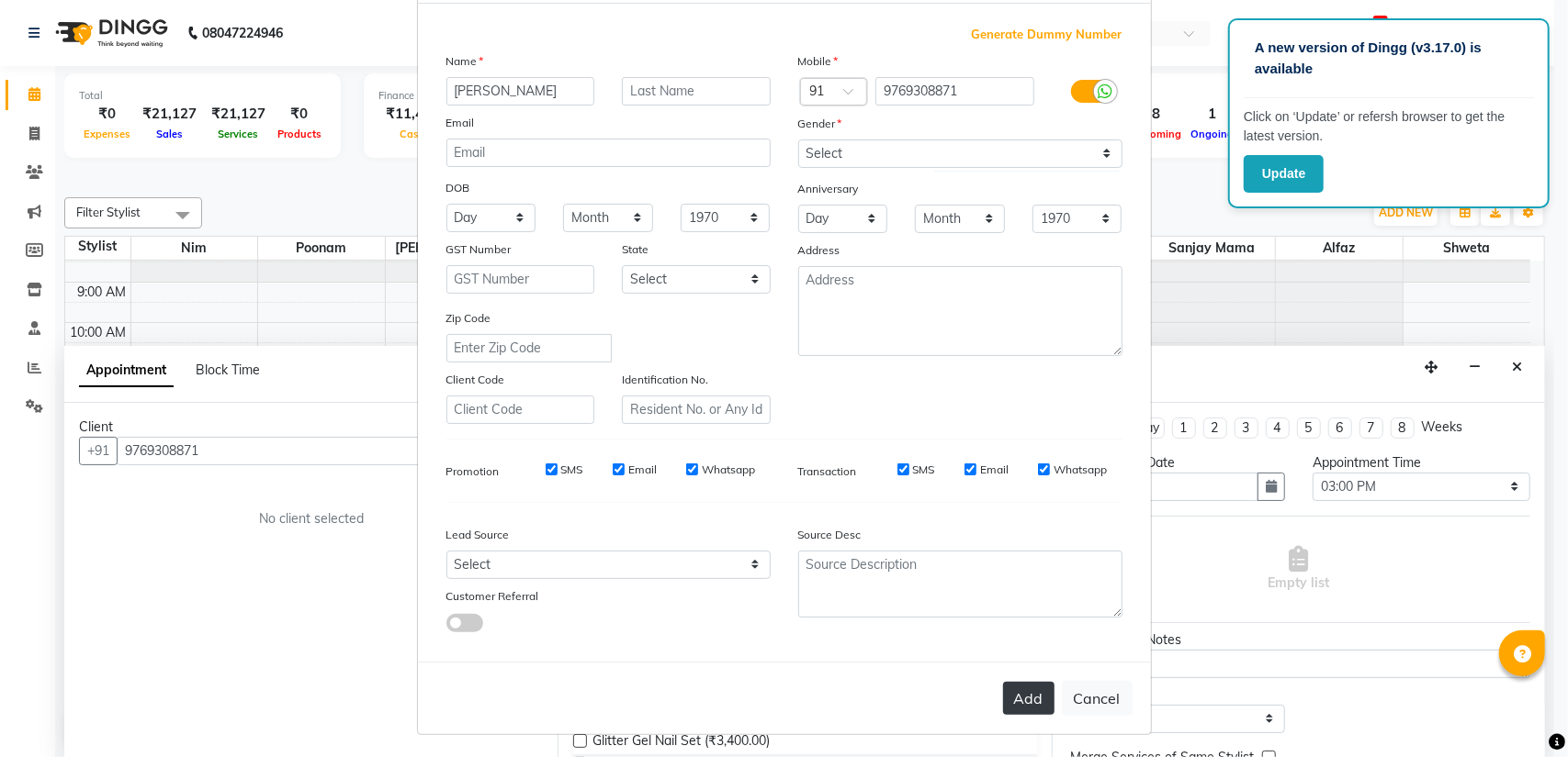
click at [1018, 702] on button "Add" at bounding box center [1028, 698] width 51 height 33
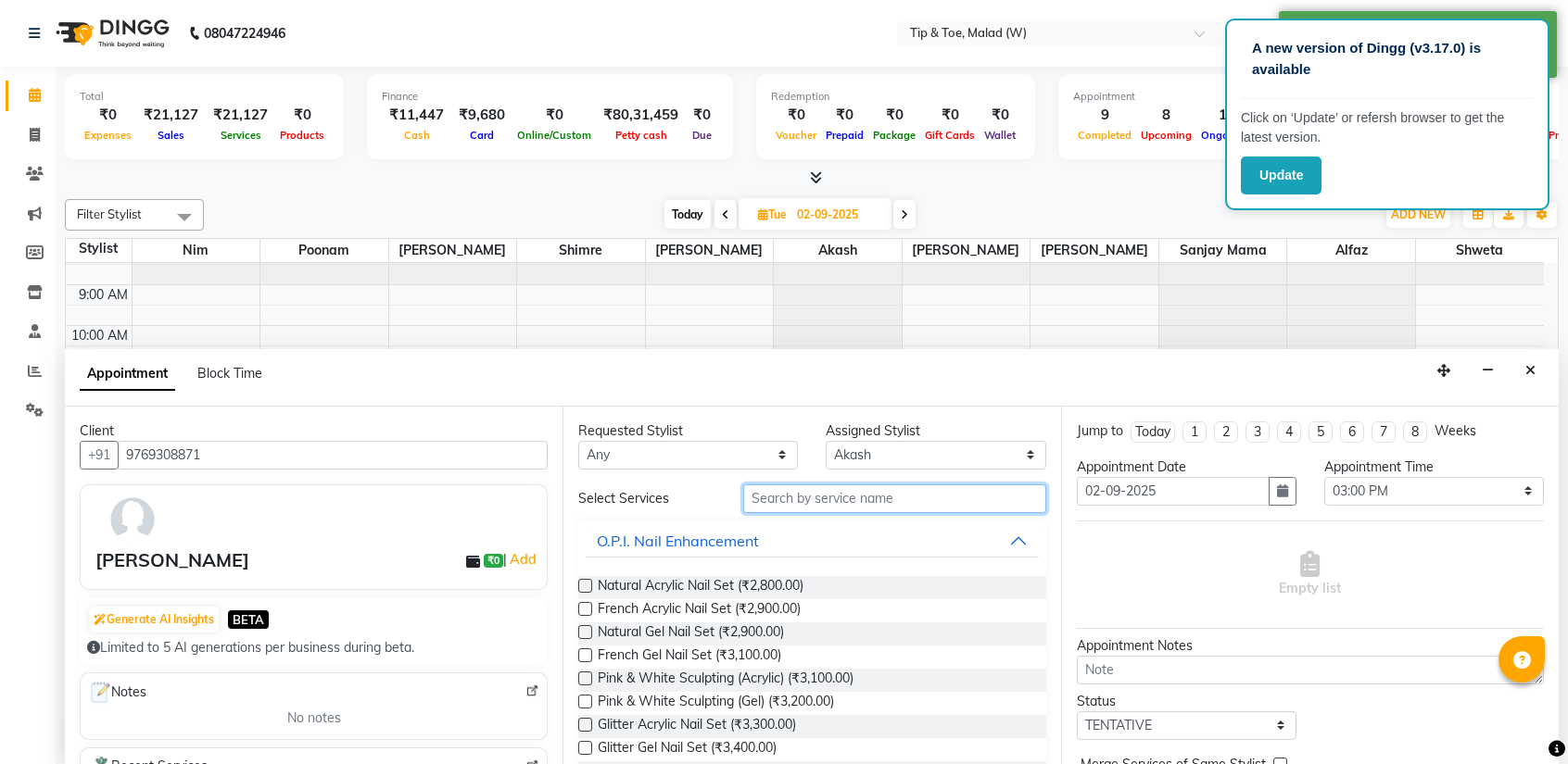
click at [821, 501] on input "text" at bounding box center [894, 498] width 302 height 28
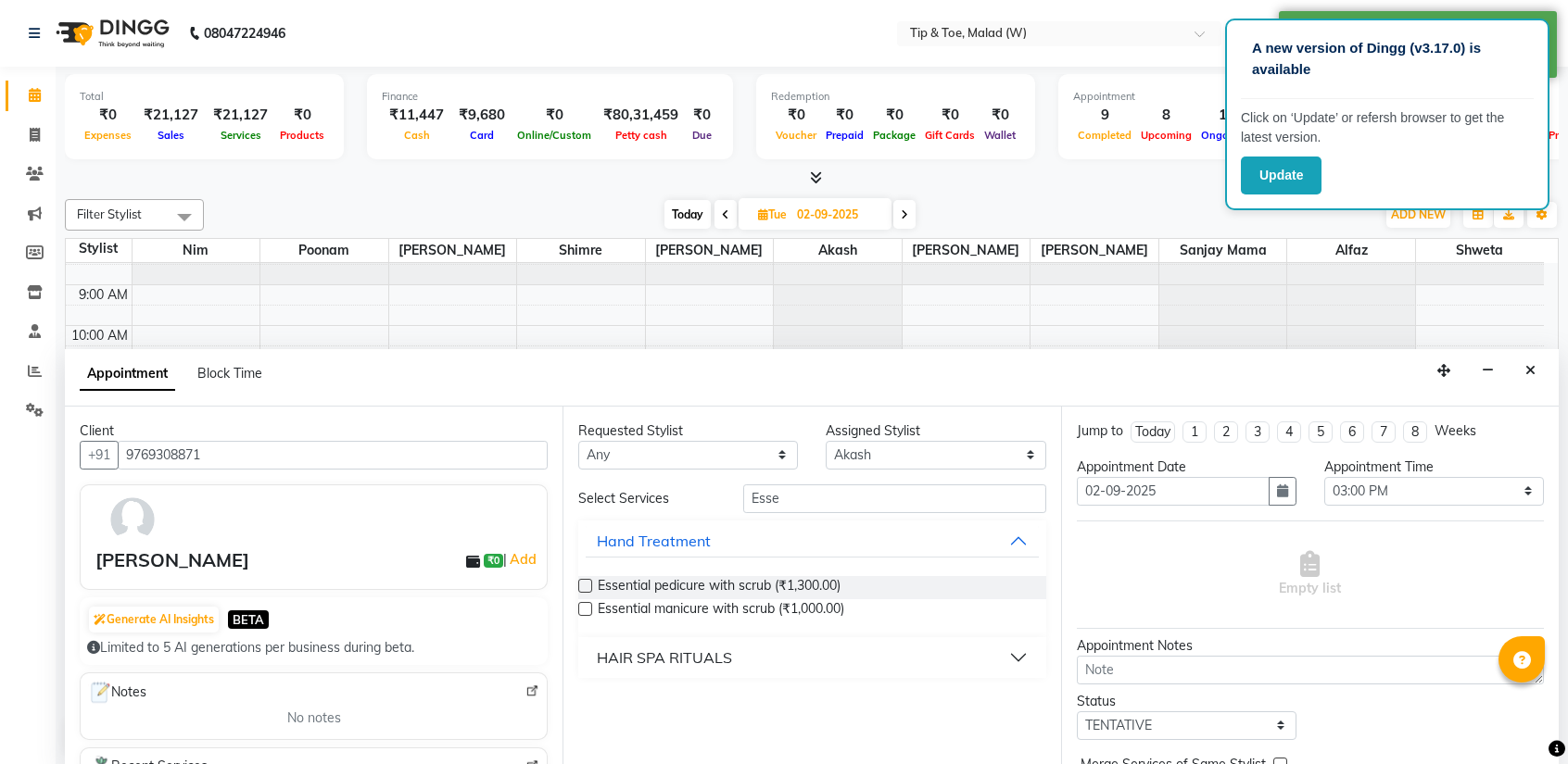
click at [576, 585] on div "Requested Stylist Any Ajay Akash Alfaz [PERSON_NAME] [PERSON_NAME] [PERSON_NAME…" at bounding box center [811, 586] width 498 height 360
click at [581, 588] on label at bounding box center [585, 586] width 14 height 14
click at [581, 588] on input "checkbox" at bounding box center [584, 588] width 12 height 12
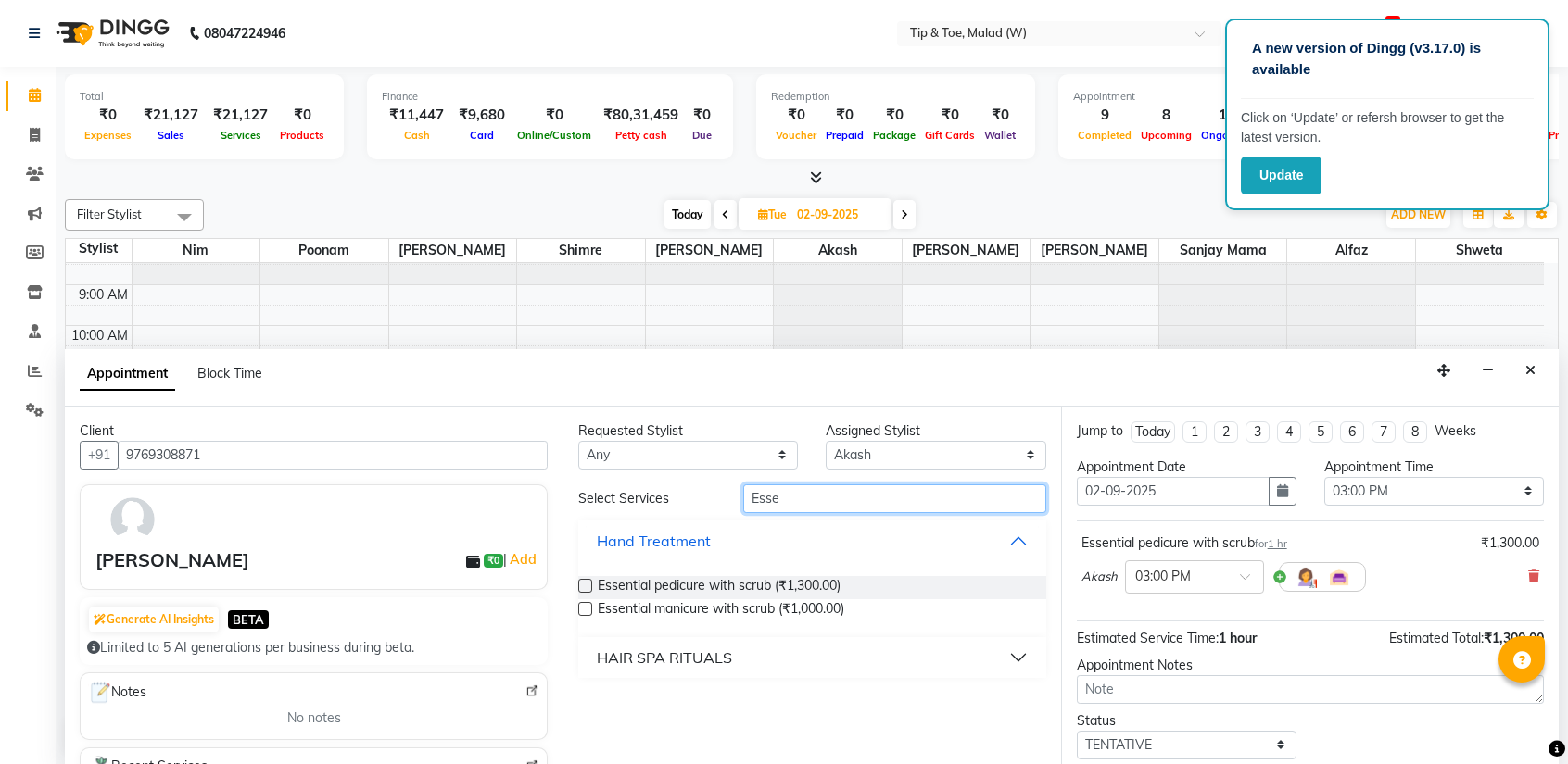
click at [820, 503] on input "Esse" at bounding box center [894, 498] width 302 height 28
click at [582, 607] on label at bounding box center [585, 609] width 14 height 14
click at [582, 607] on input "checkbox" at bounding box center [584, 611] width 12 height 12
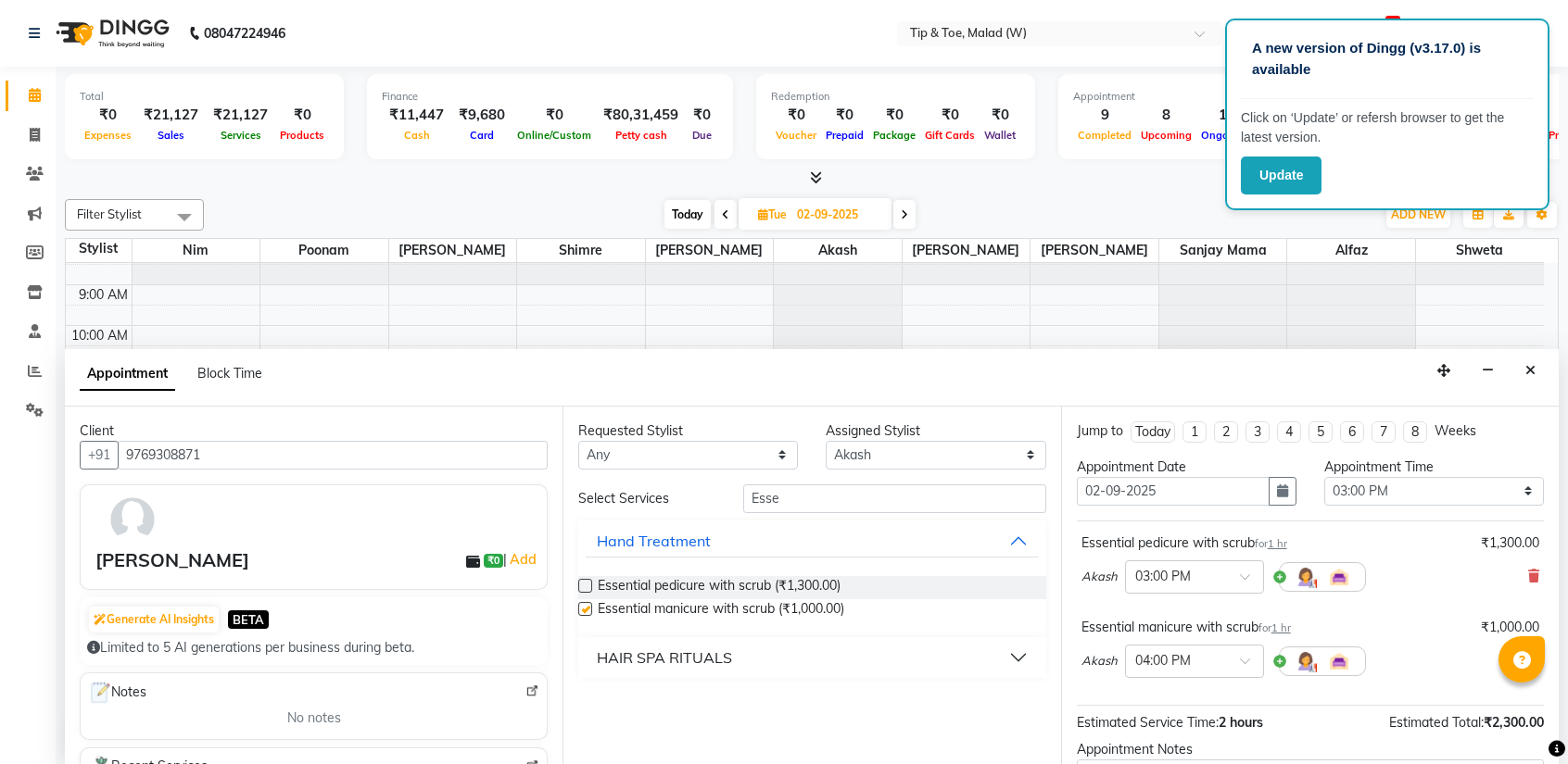
click at [582, 607] on label at bounding box center [585, 609] width 14 height 14
click at [582, 607] on input "checkbox" at bounding box center [584, 611] width 12 height 12
click at [1218, 656] on div at bounding box center [1194, 660] width 137 height 19
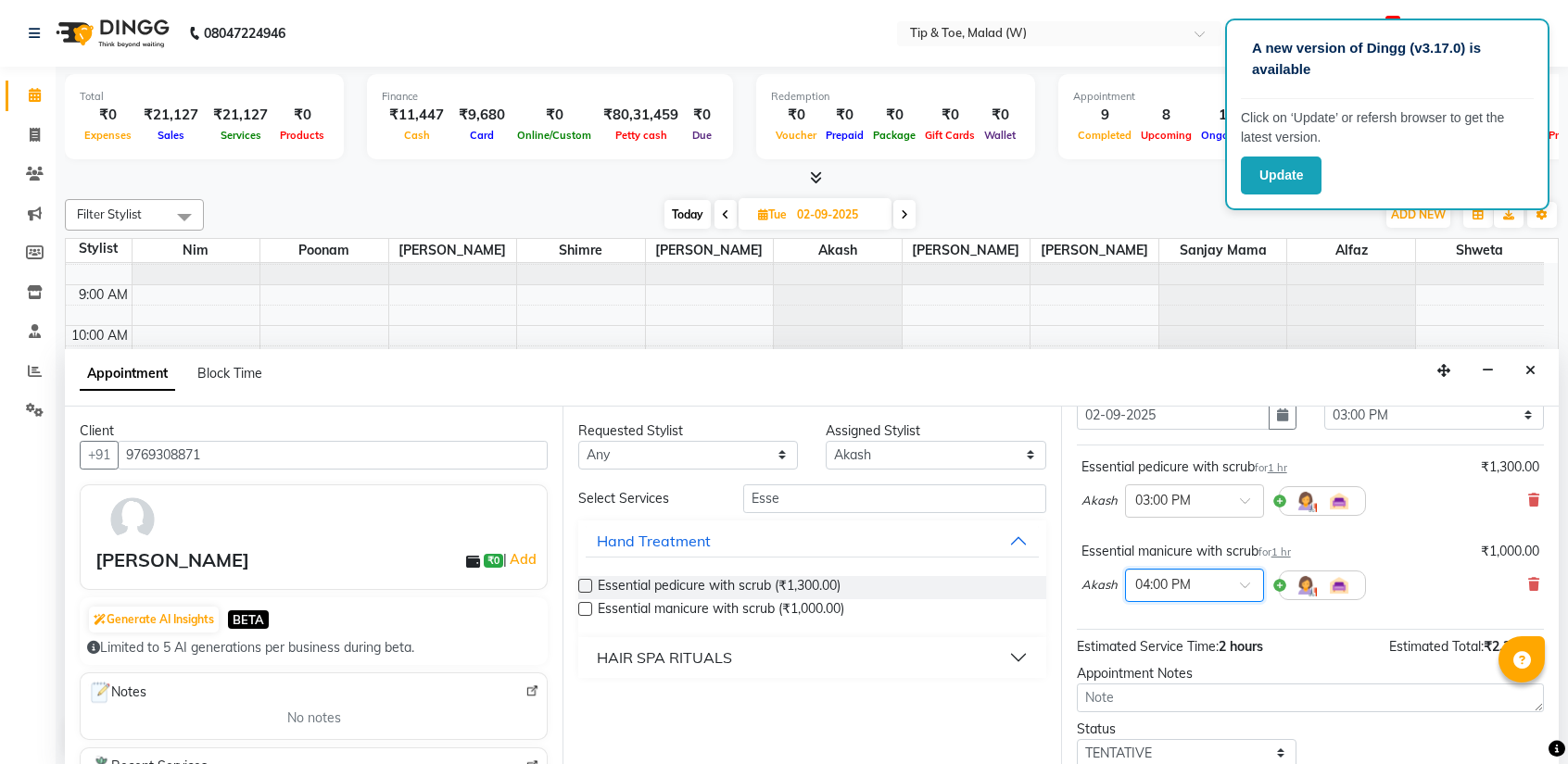
scroll to position [89, 0]
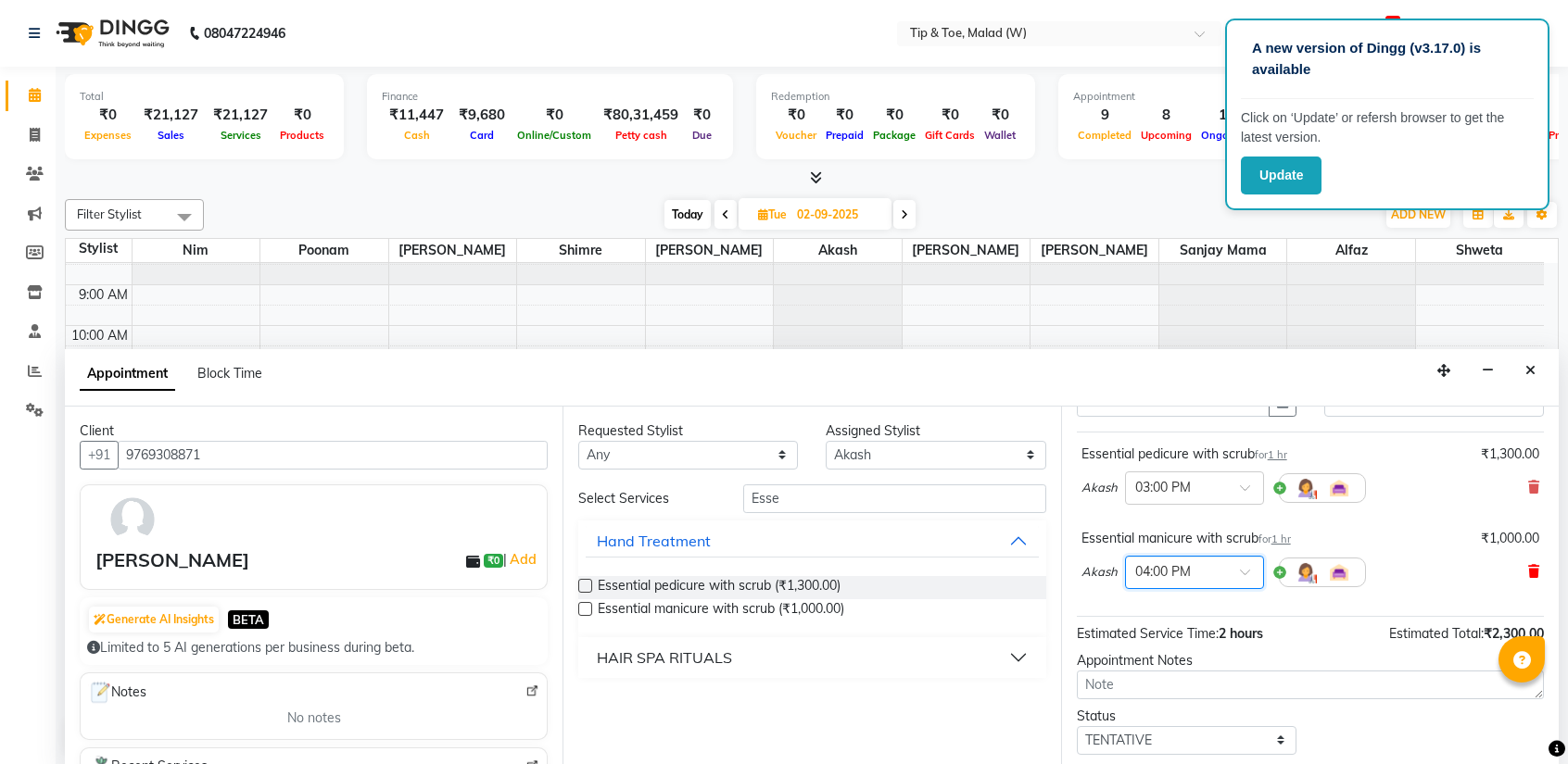
click at [1528, 575] on icon at bounding box center [1533, 571] width 11 height 13
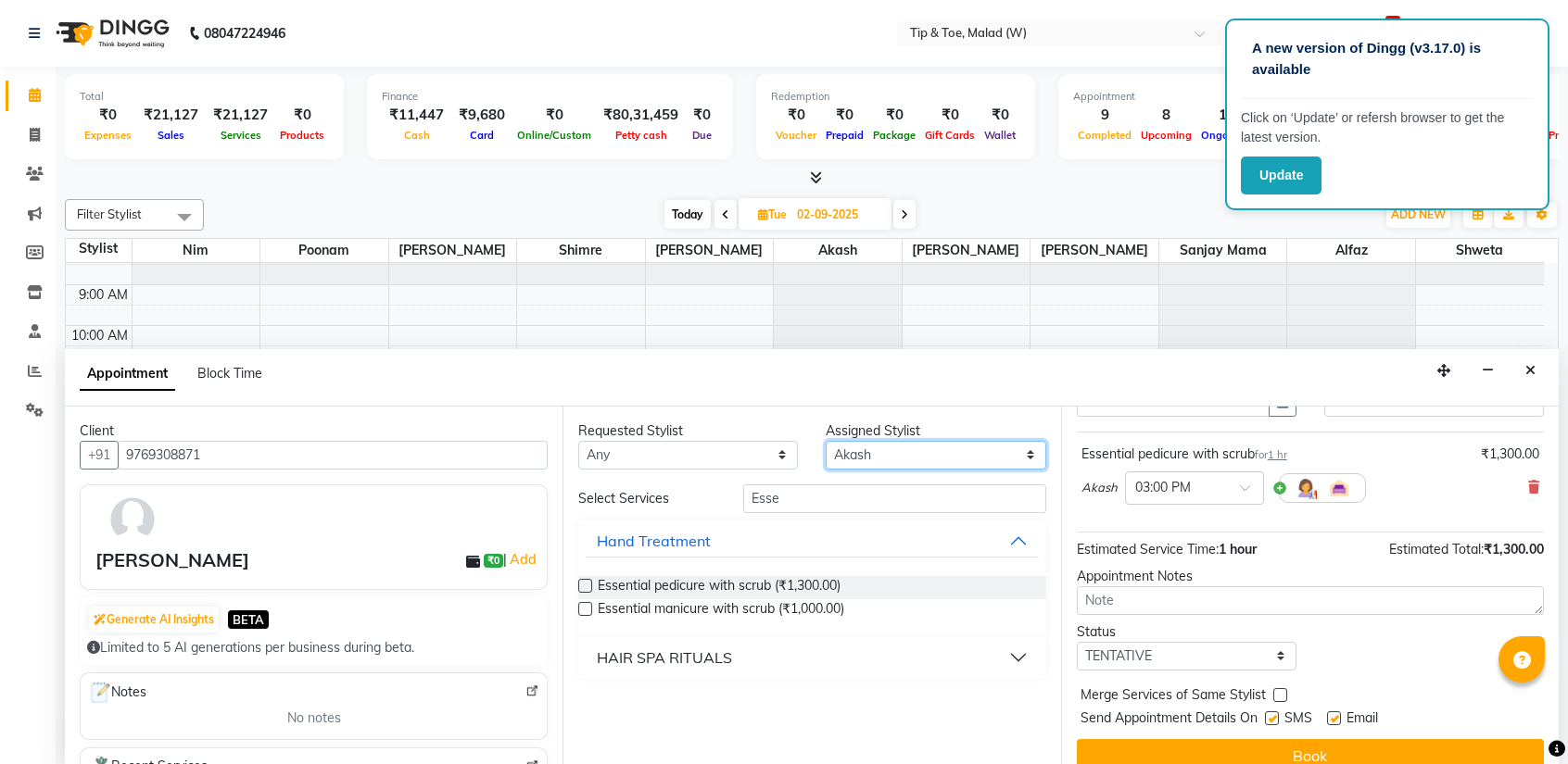
click at [860, 451] on select "Select [PERSON_NAME] Akash Alfaz [PERSON_NAME] [PERSON_NAME] [PERSON_NAME] poon…" at bounding box center [935, 455] width 219 height 28
click at [825, 441] on select "Select [PERSON_NAME] Akash Alfaz [PERSON_NAME] [PERSON_NAME] [PERSON_NAME] poon…" at bounding box center [935, 455] width 219 height 28
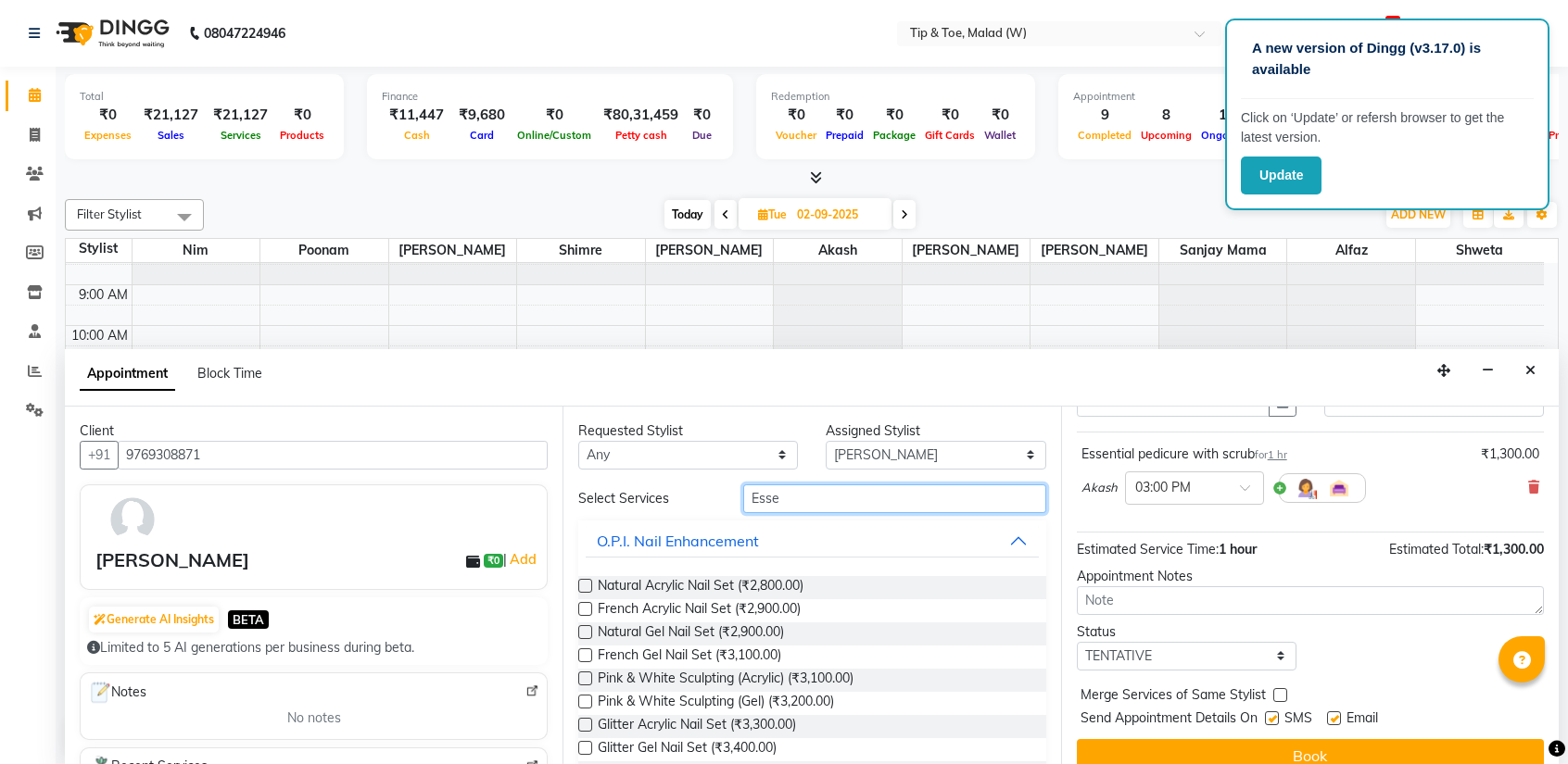
click at [819, 498] on input "Esse" at bounding box center [894, 498] width 302 height 28
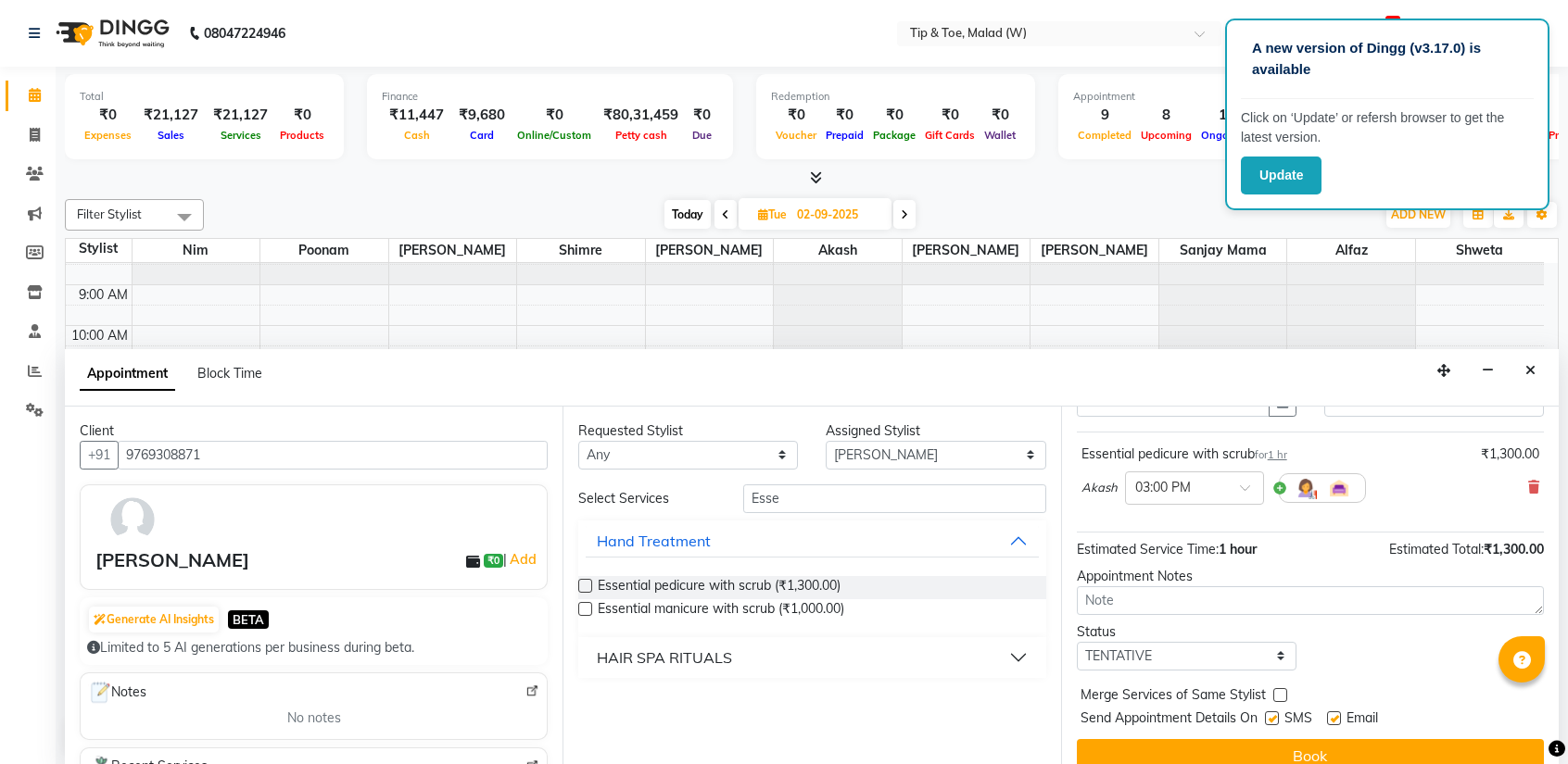
click at [584, 612] on label at bounding box center [585, 609] width 14 height 14
click at [584, 612] on input "checkbox" at bounding box center [584, 611] width 12 height 12
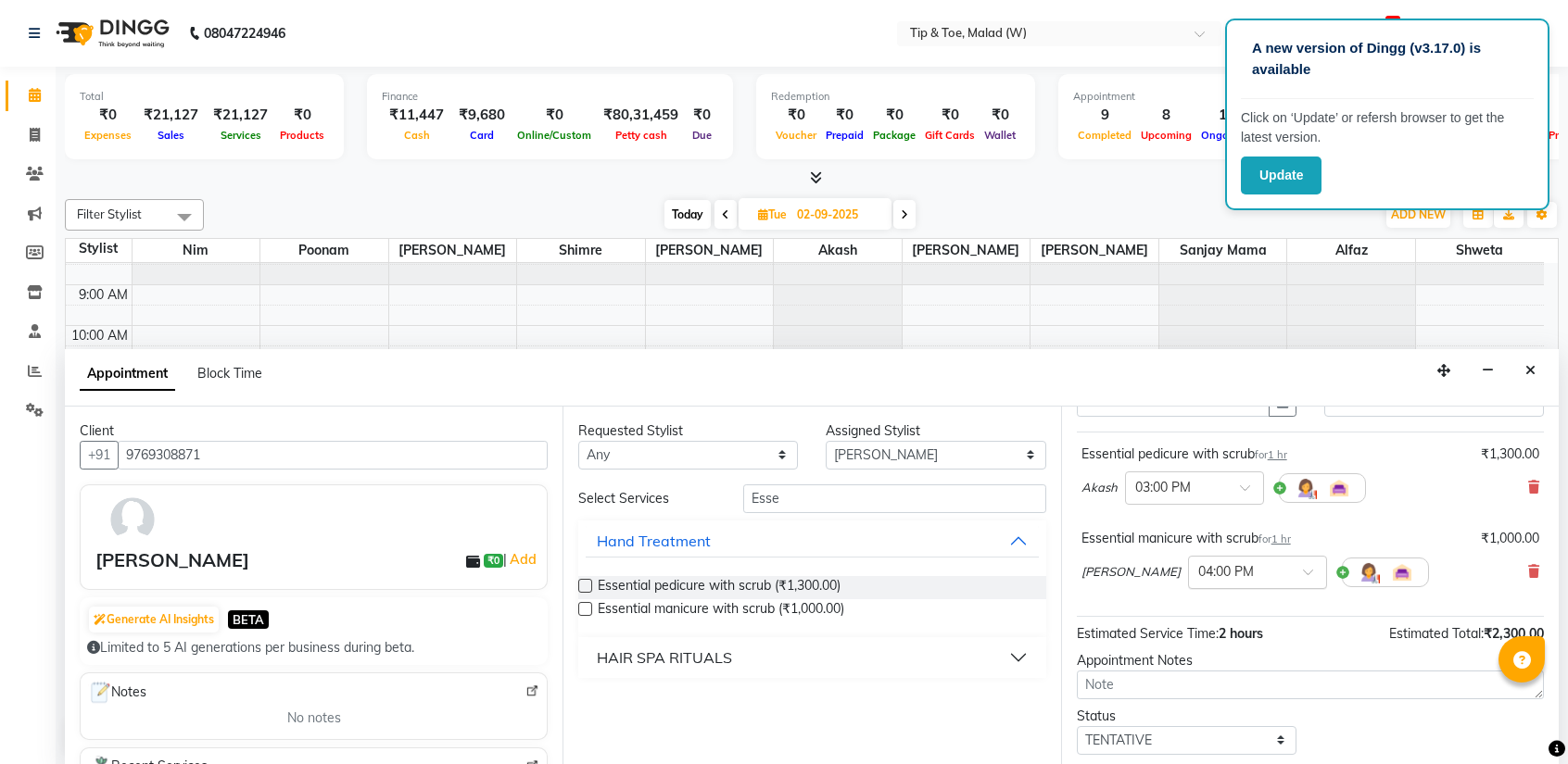
click at [1243, 567] on div at bounding box center [1257, 571] width 137 height 19
click at [1193, 611] on div "03:00 PM" at bounding box center [1257, 617] width 137 height 34
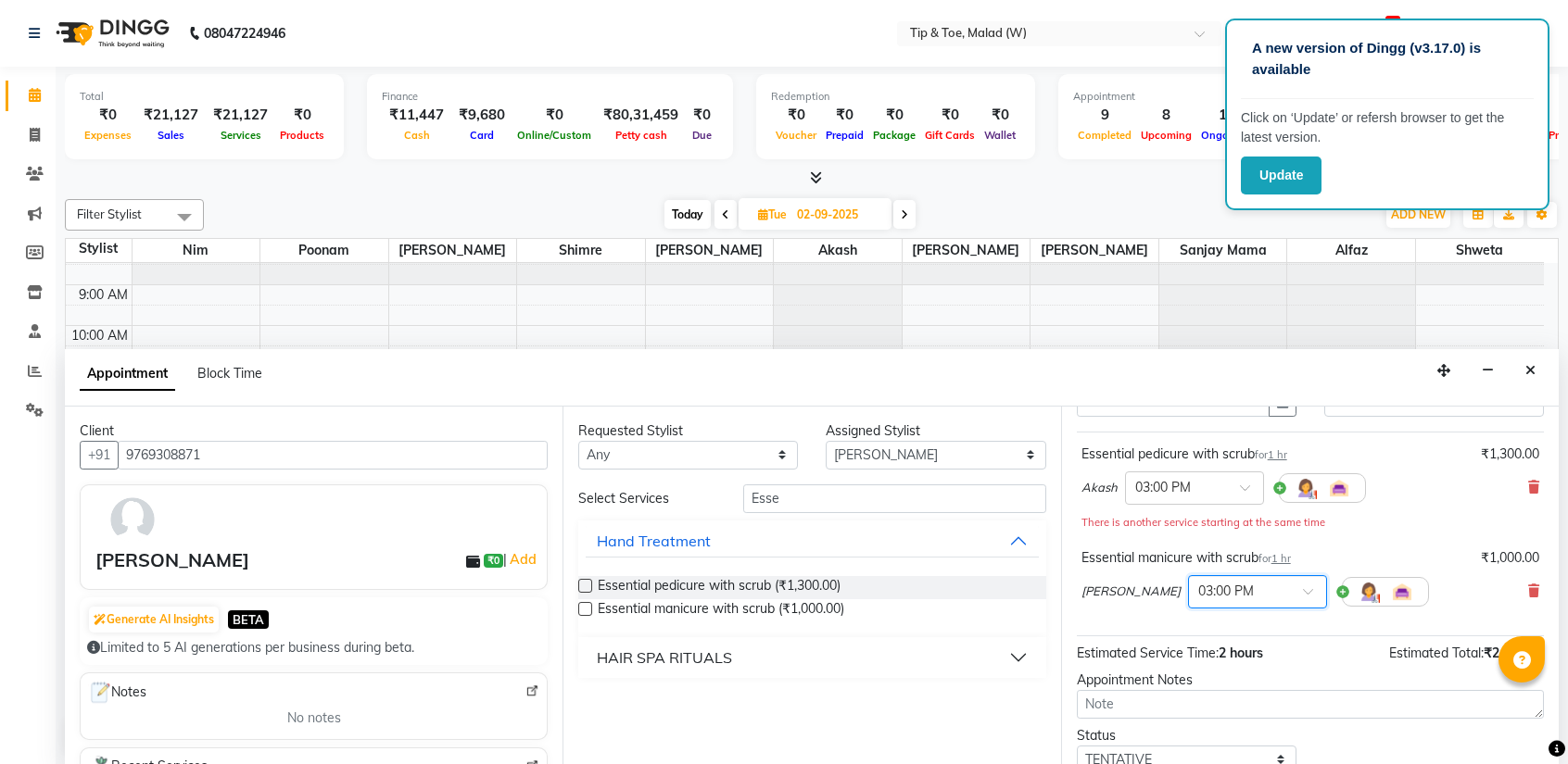
scroll to position [94, 0]
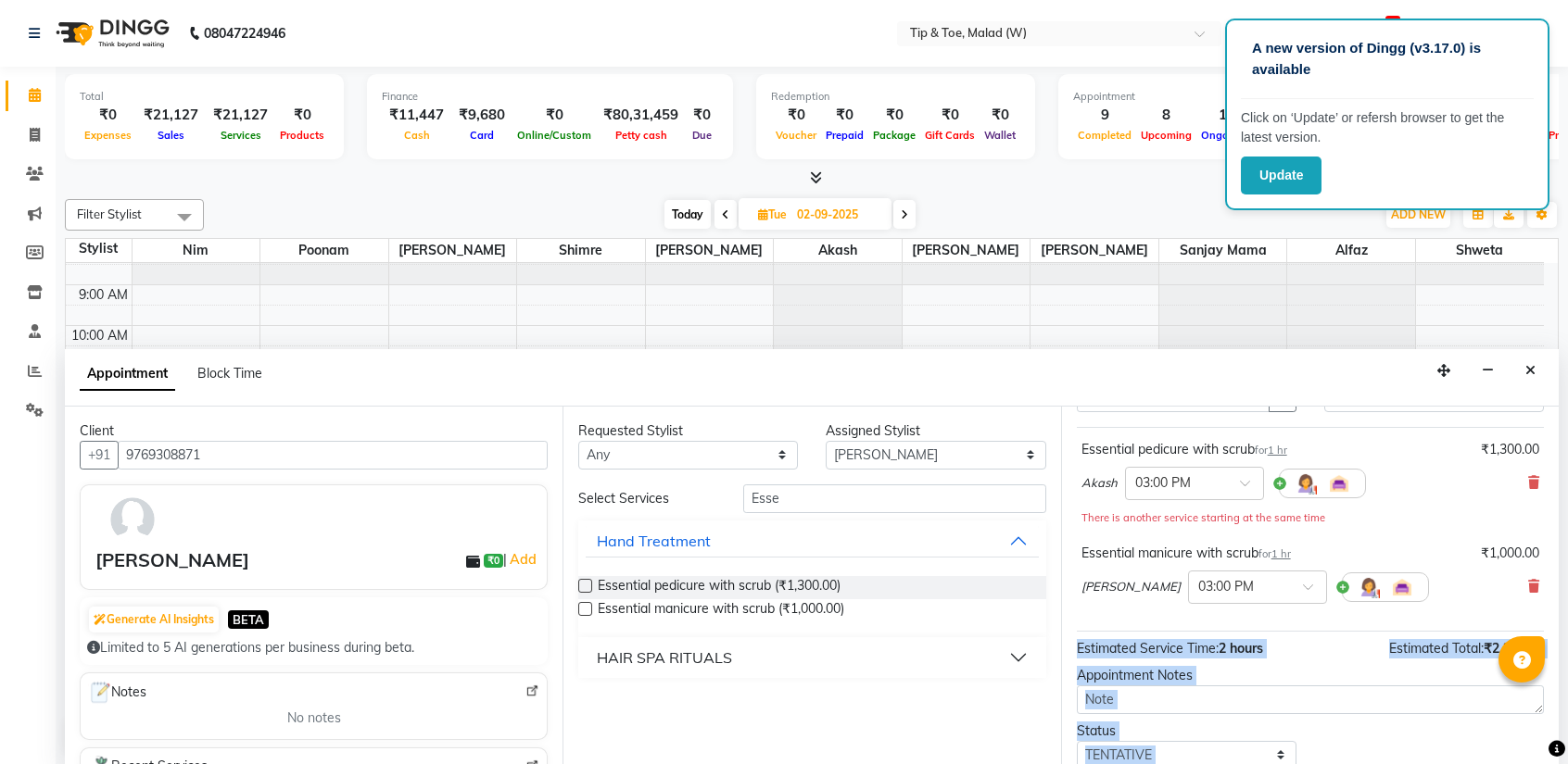
drag, startPoint x: 1536, startPoint y: 617, endPoint x: 1457, endPoint y: 699, distance: 113.9
click at [1533, 648] on body "A new version of Dingg (v3.17.0) is available Click on ‘Update’ or refersh brow…" at bounding box center [784, 382] width 1568 height 764
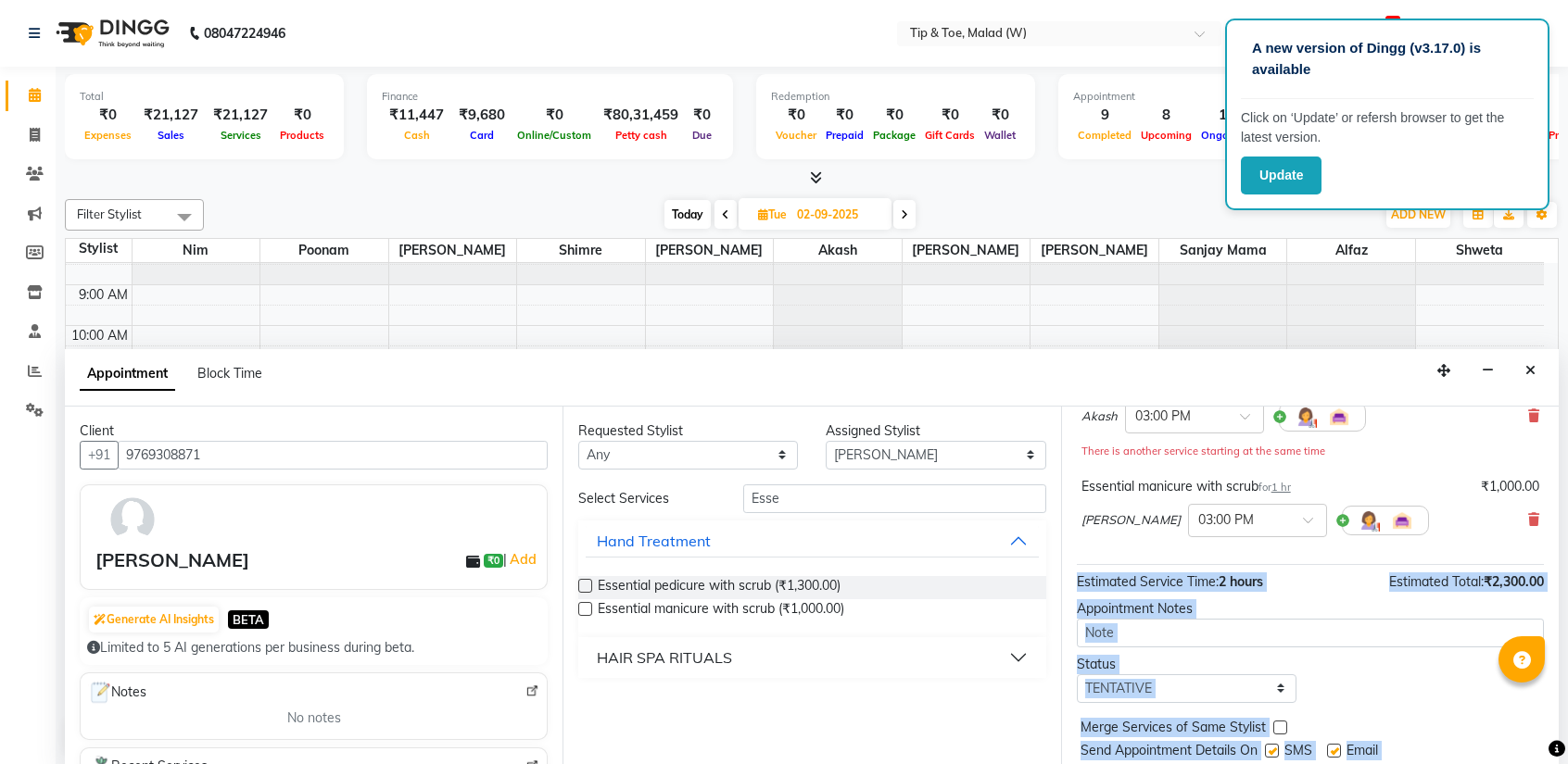
scroll to position [212, 0]
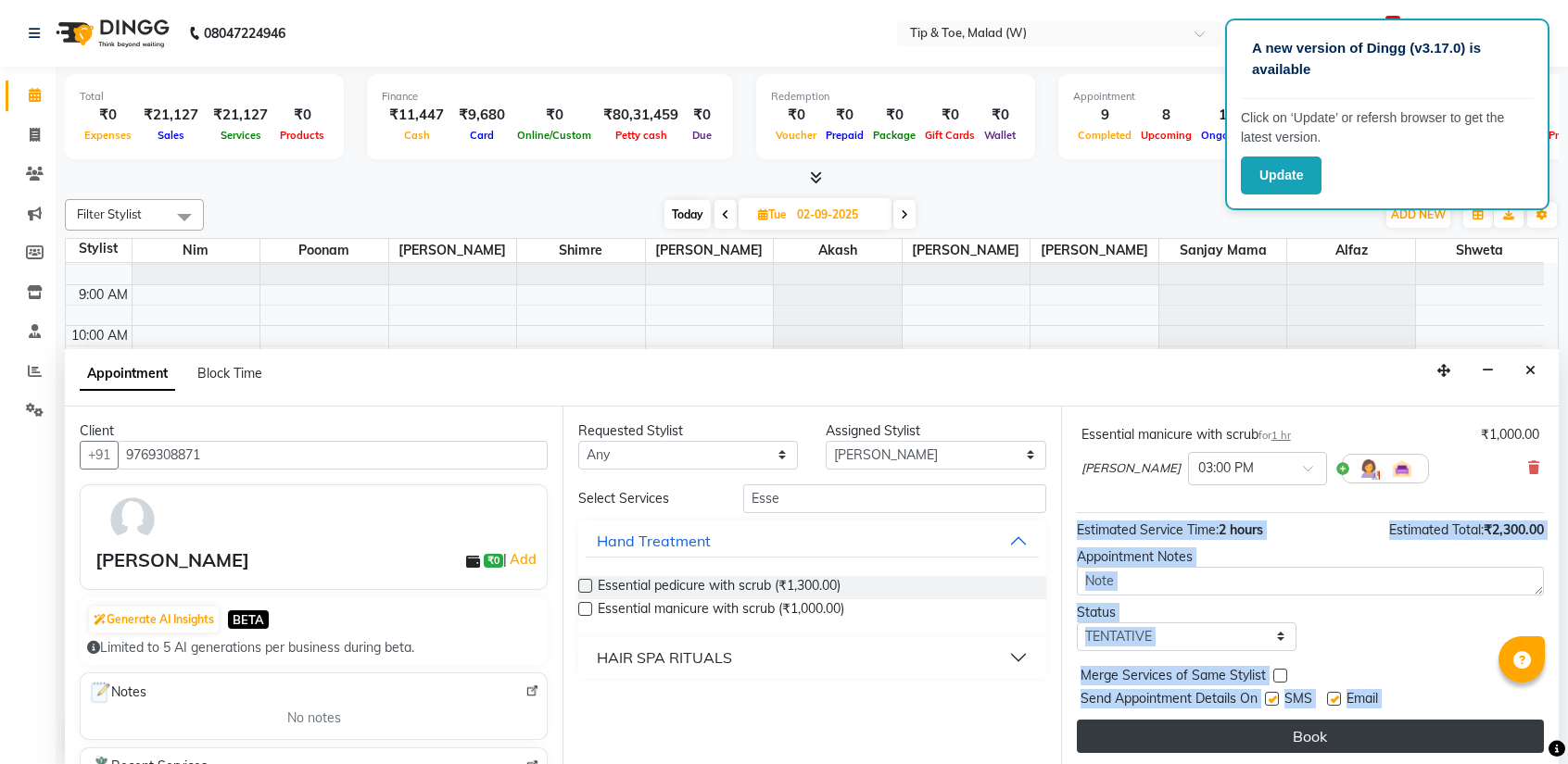
click at [1328, 731] on button "Book" at bounding box center [1310, 737] width 467 height 33
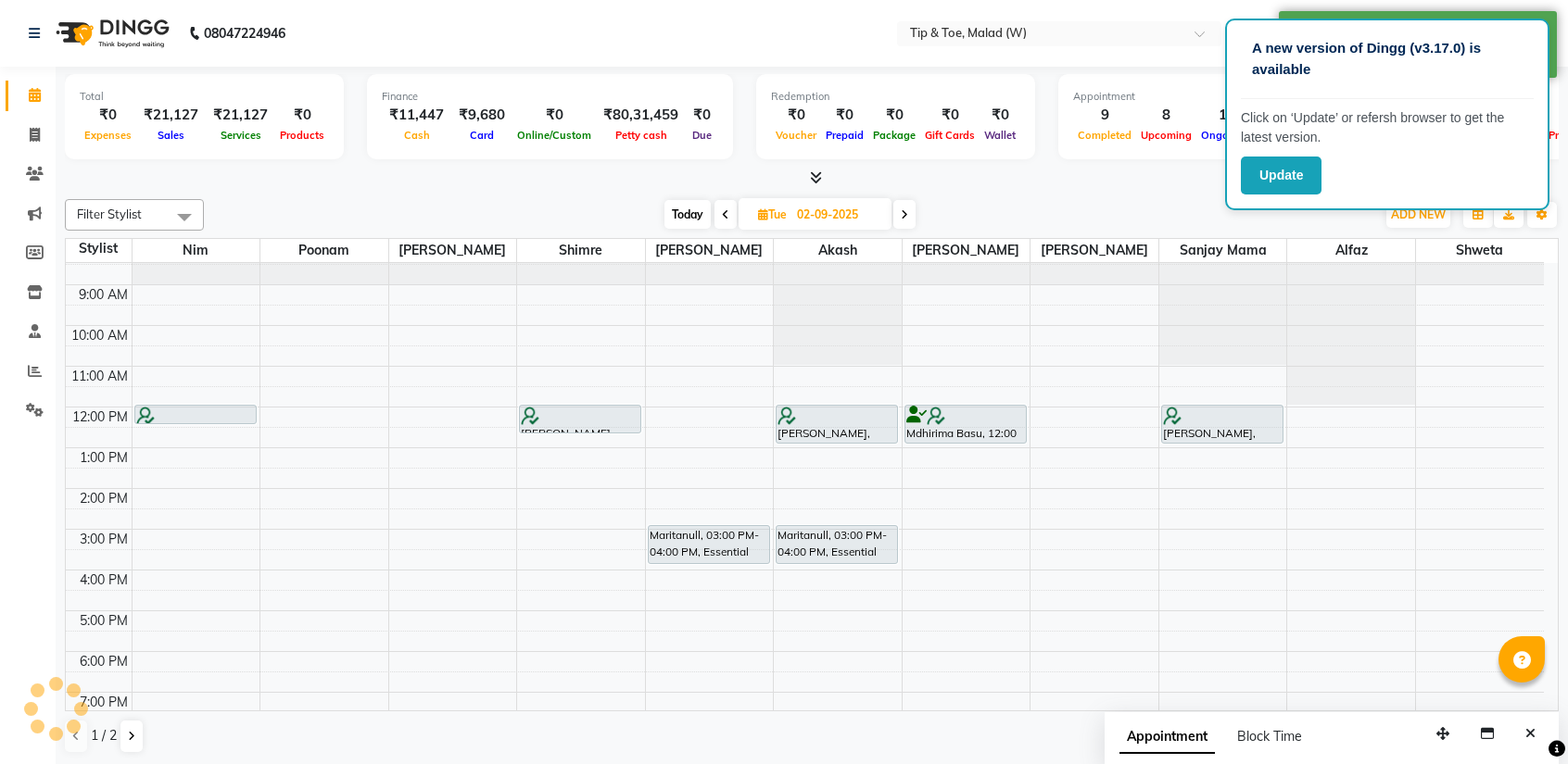
scroll to position [0, 0]
click at [1536, 730] on button "Close" at bounding box center [1530, 734] width 27 height 28
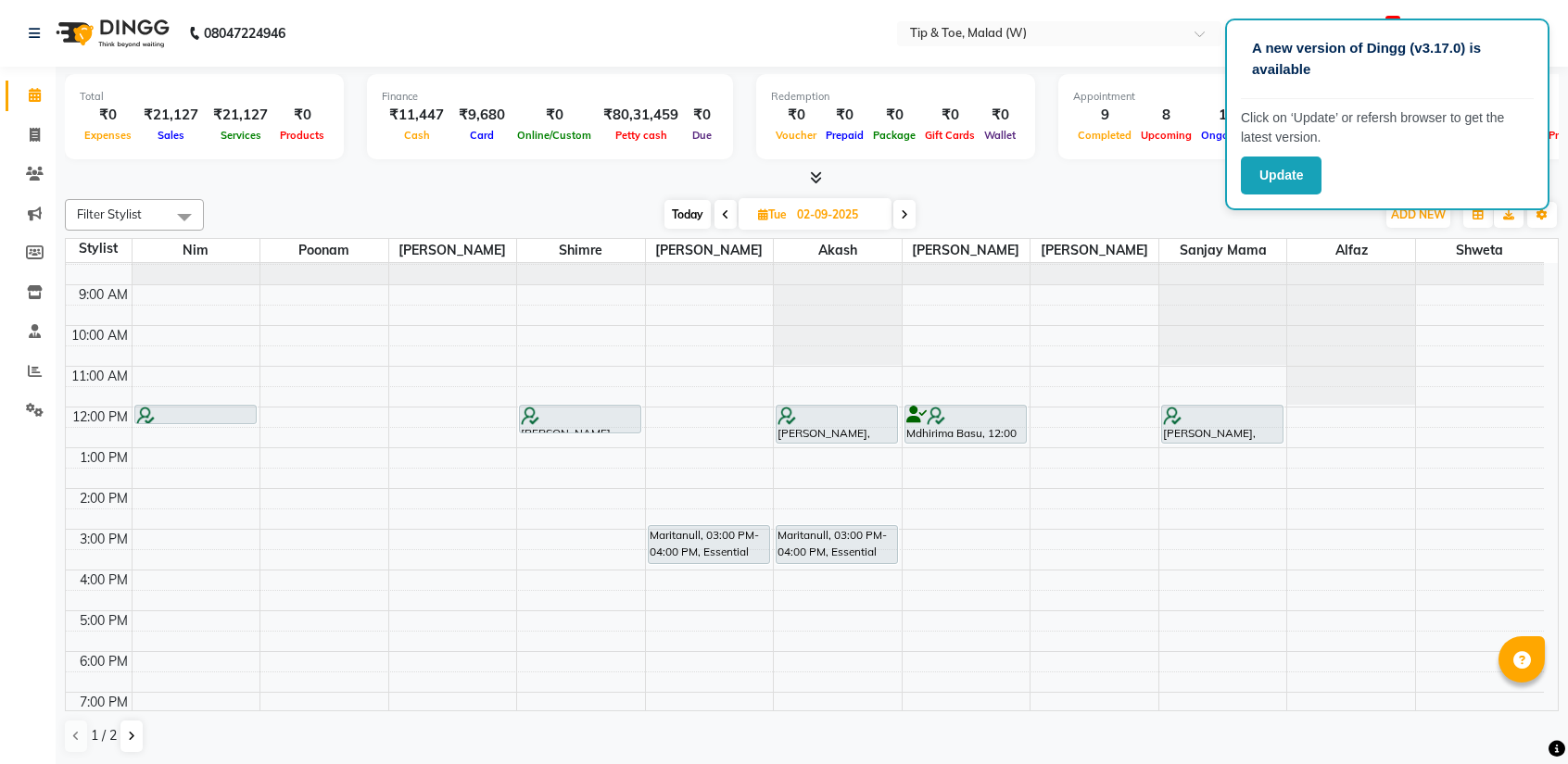
drag, startPoint x: 682, startPoint y: 216, endPoint x: 694, endPoint y: 219, distance: 12.4
click at [682, 216] on span "Today" at bounding box center [688, 213] width 47 height 28
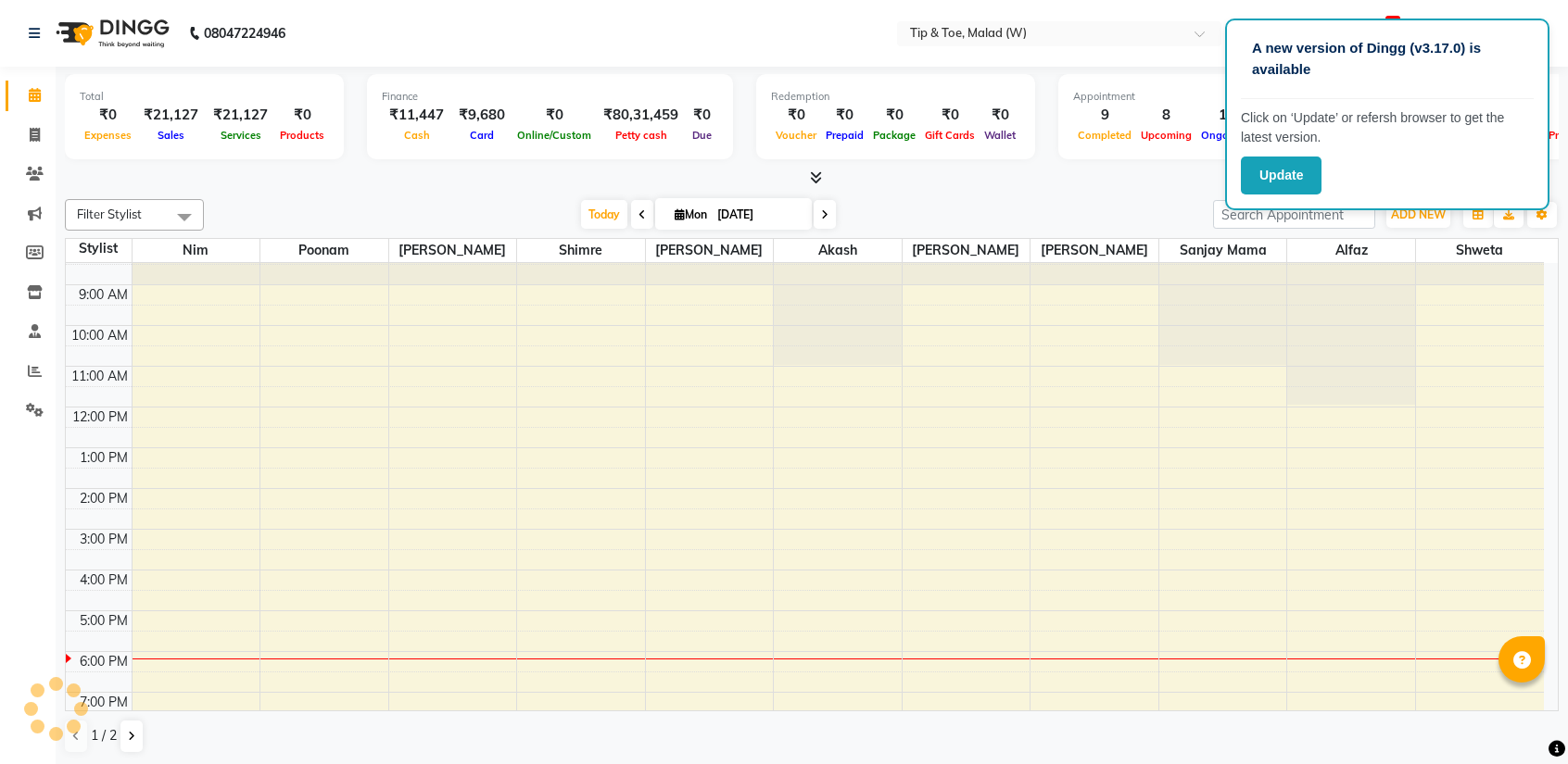
scroll to position [73, 0]
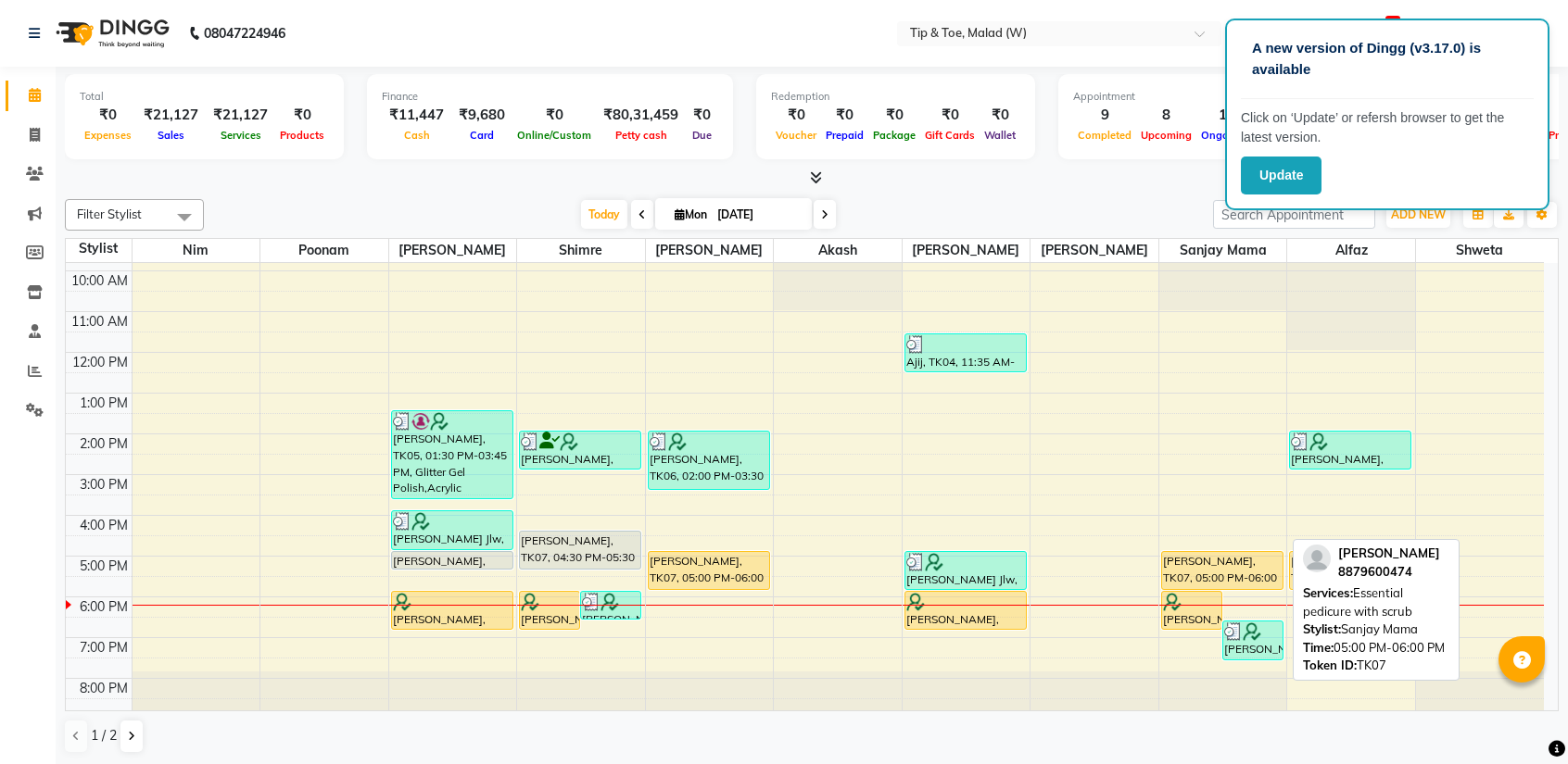
click at [1212, 570] on div "[PERSON_NAME], TK07, 05:00 PM-06:00 PM, Essential pedicure with scrub" at bounding box center [1222, 571] width 121 height 37
click at [1204, 564] on div "[PERSON_NAME], TK07, 05:00 PM-06:00 PM, Essential pedicure with scrub" at bounding box center [1222, 571] width 121 height 37
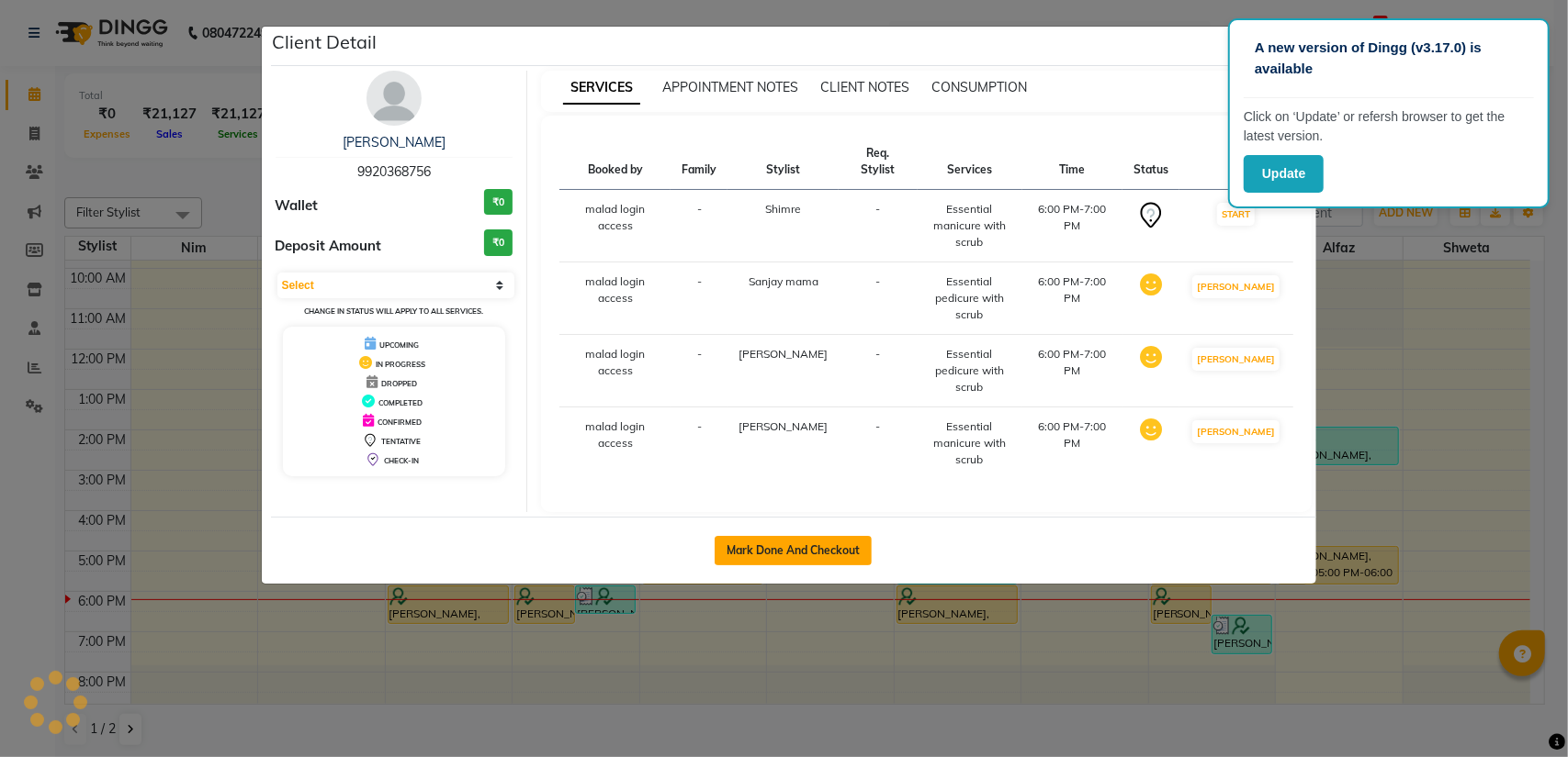
click at [813, 536] on button "Mark Done And Checkout" at bounding box center [793, 550] width 157 height 29
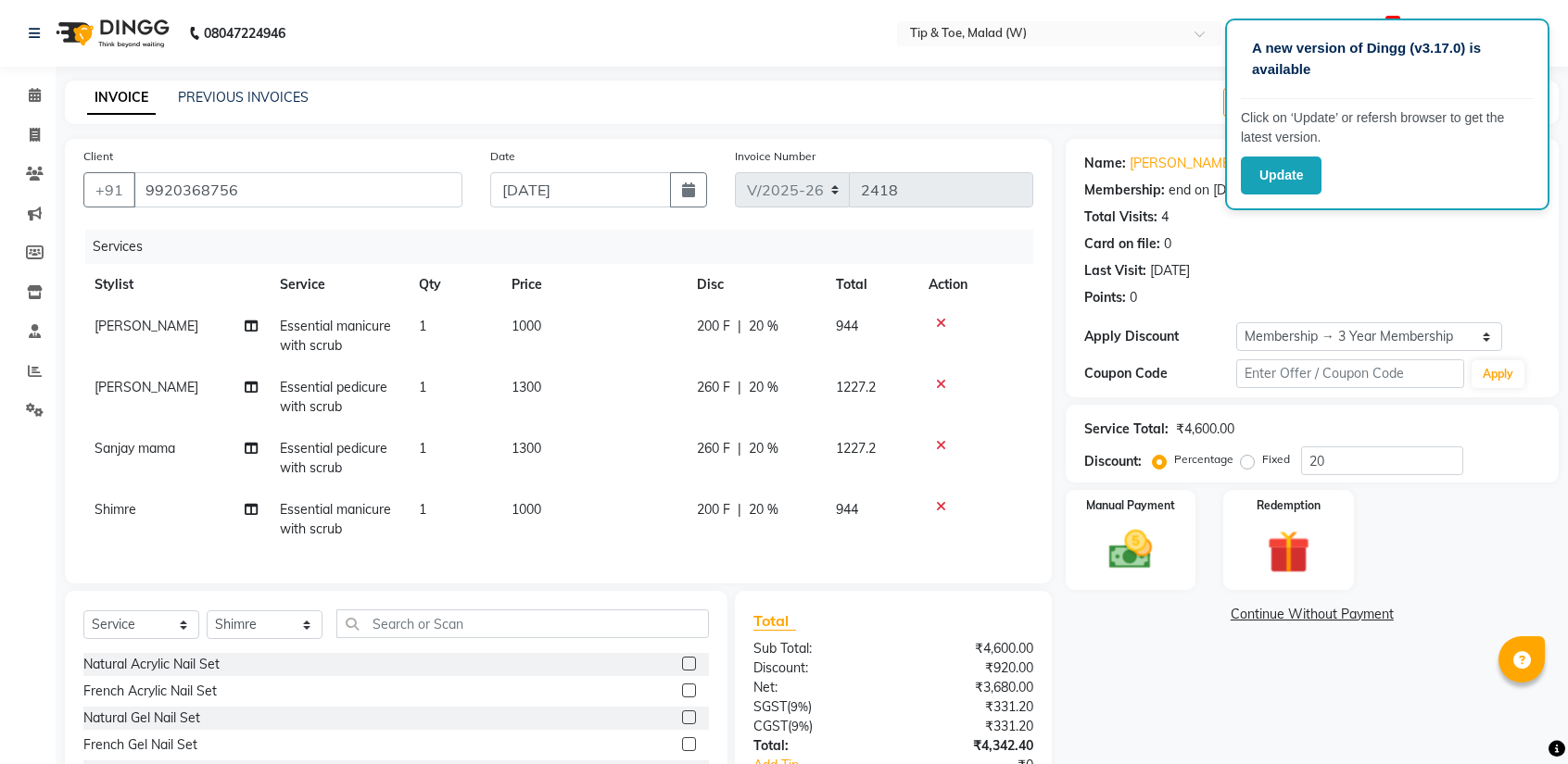
click at [943, 318] on icon at bounding box center [940, 323] width 10 height 13
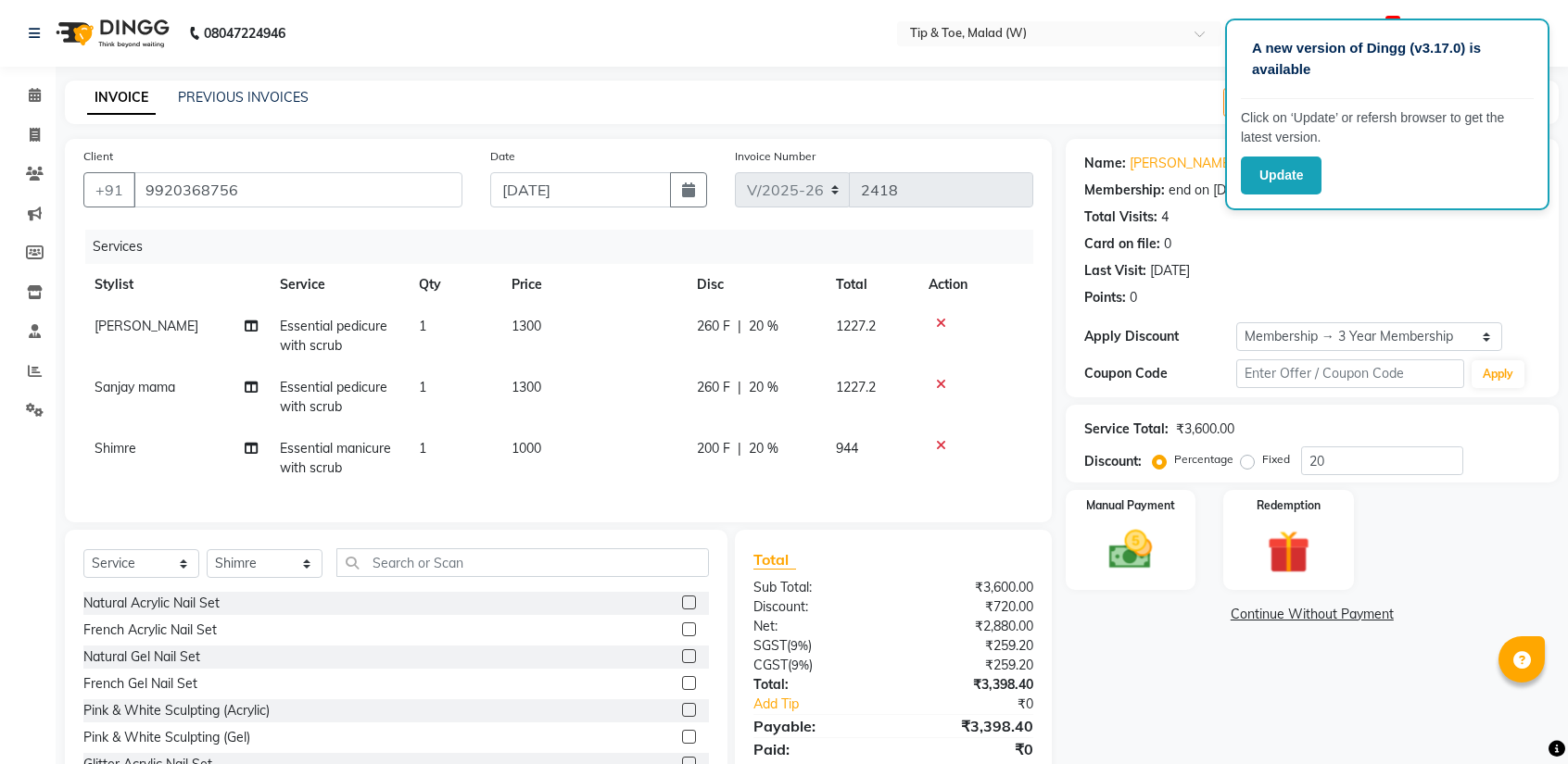
click at [329, 347] on span "Essential pedicure with scrub" at bounding box center [333, 335] width 107 height 36
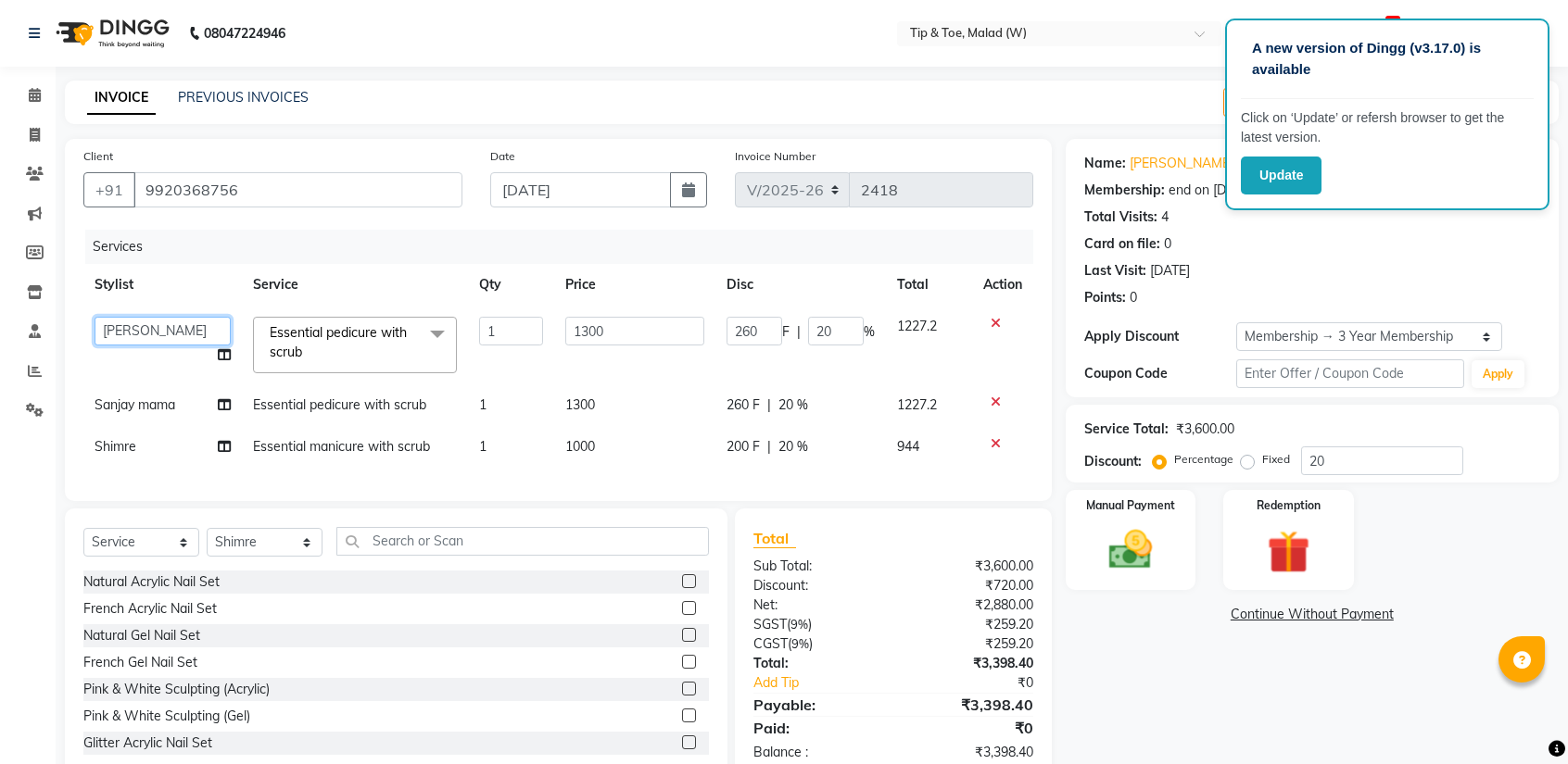
click at [160, 330] on select "[PERSON_NAME] [PERSON_NAME] Danish [PERSON_NAME] House Sale Keshien [PERSON_NAM…" at bounding box center [163, 330] width 136 height 28
click at [697, 40] on nav "08047224946 Select Location × Tip & Toe, Malad (W) Default Panel My Panel Engli…" at bounding box center [784, 33] width 1568 height 66
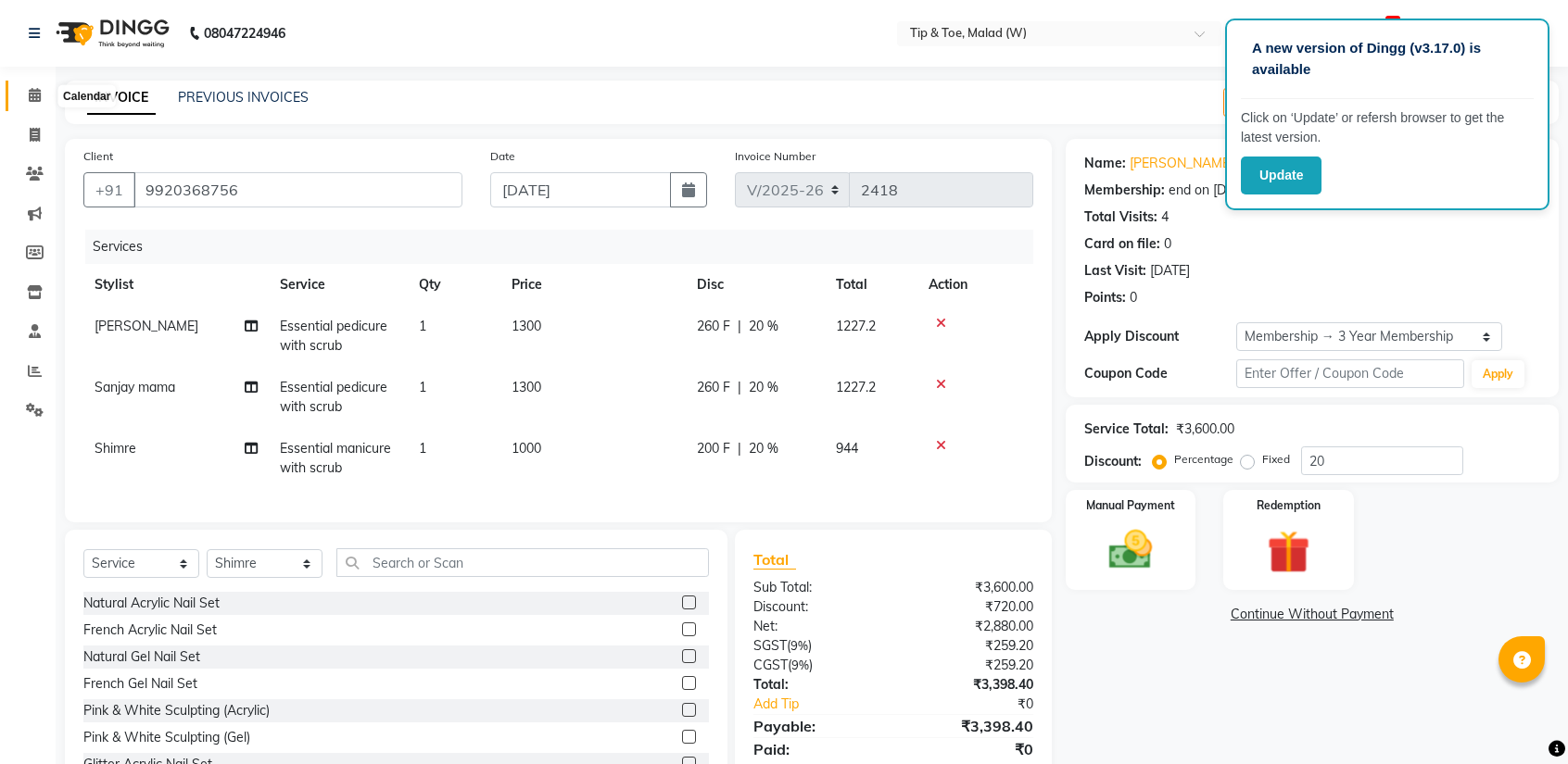
click at [43, 92] on span at bounding box center [34, 96] width 32 height 21
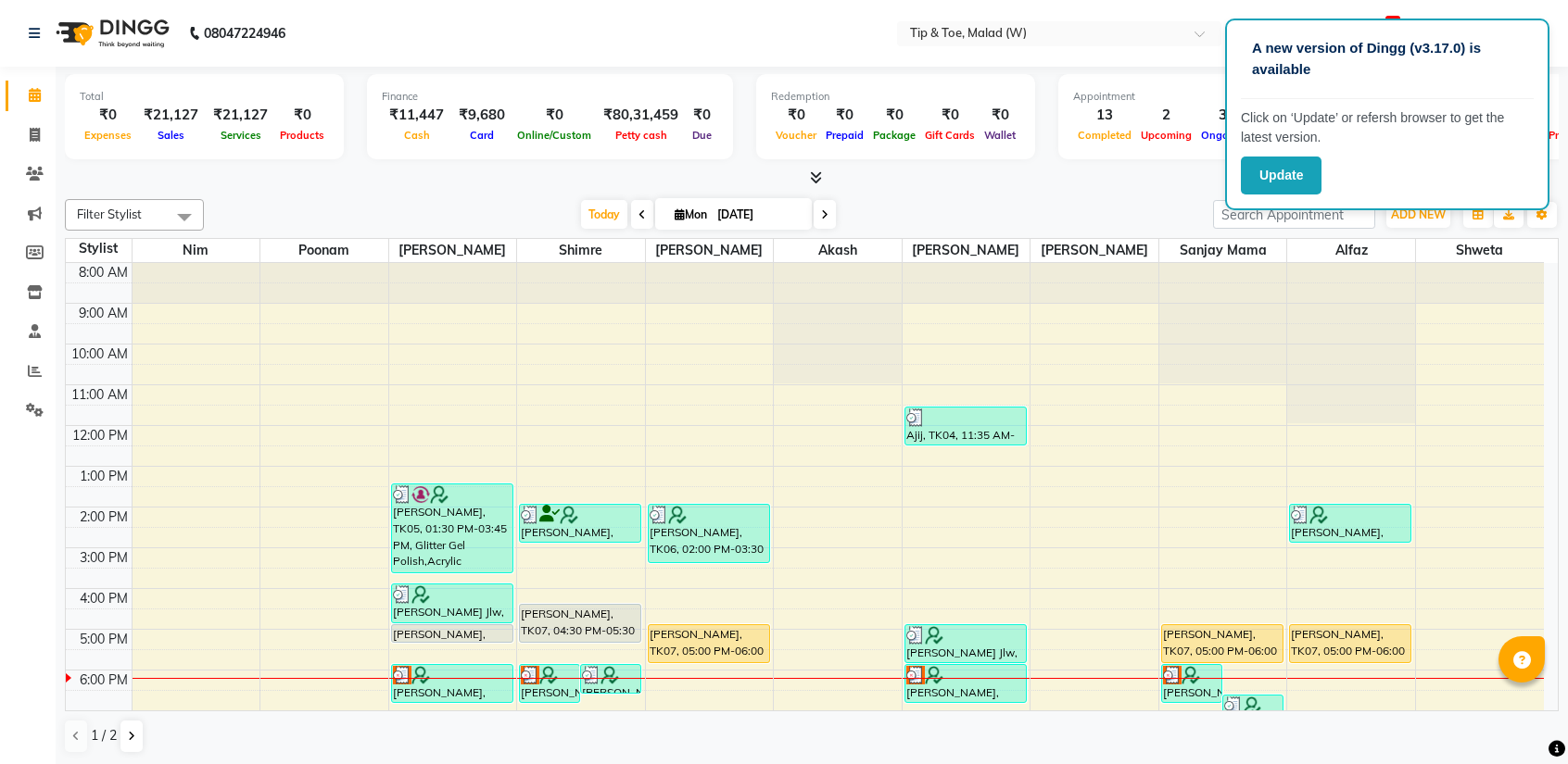
scroll to position [72, 0]
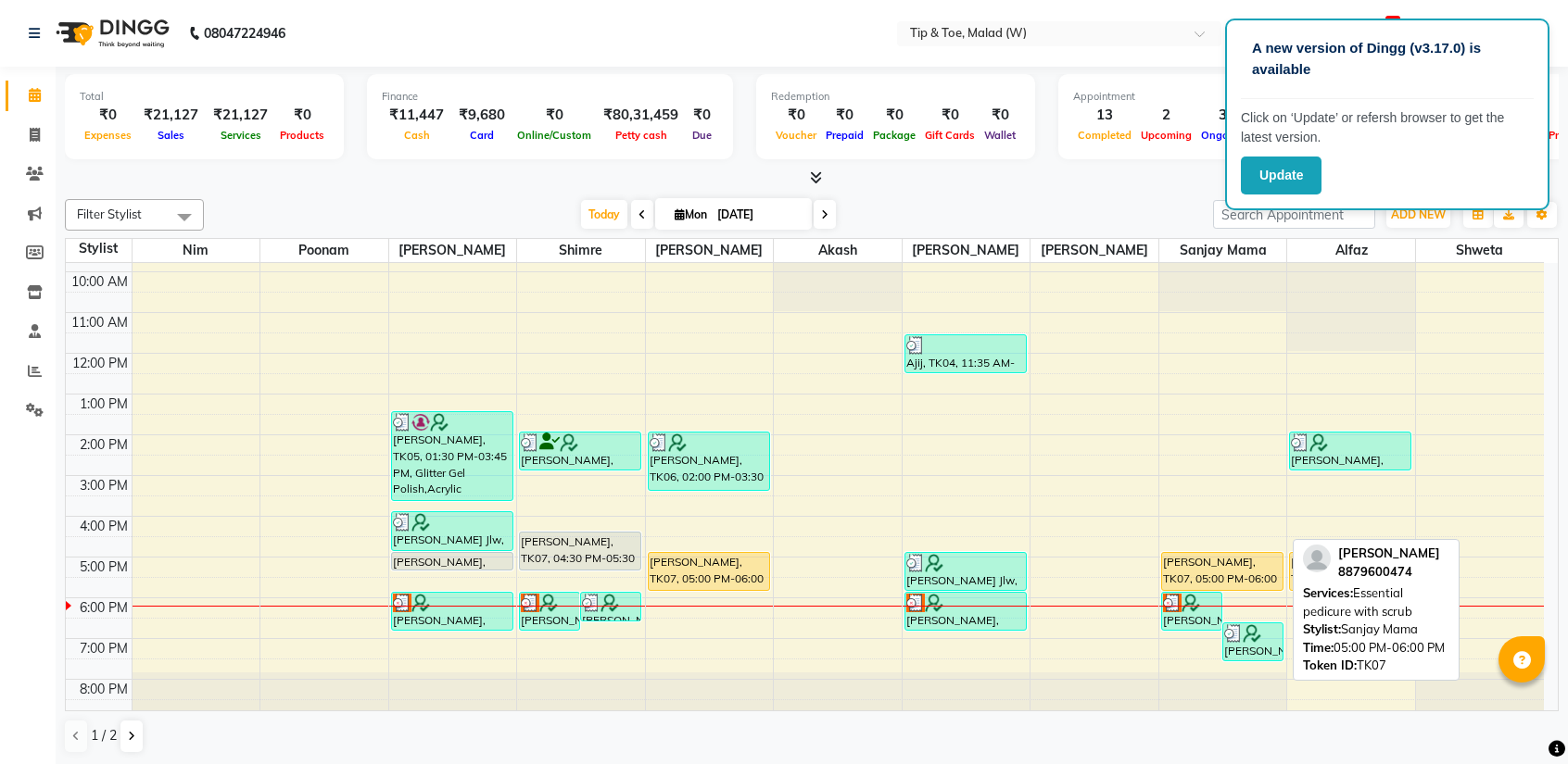
click at [1243, 565] on div "[PERSON_NAME], TK07, 05:00 PM-06:00 PM, Essential pedicure with scrub" at bounding box center [1222, 572] width 121 height 37
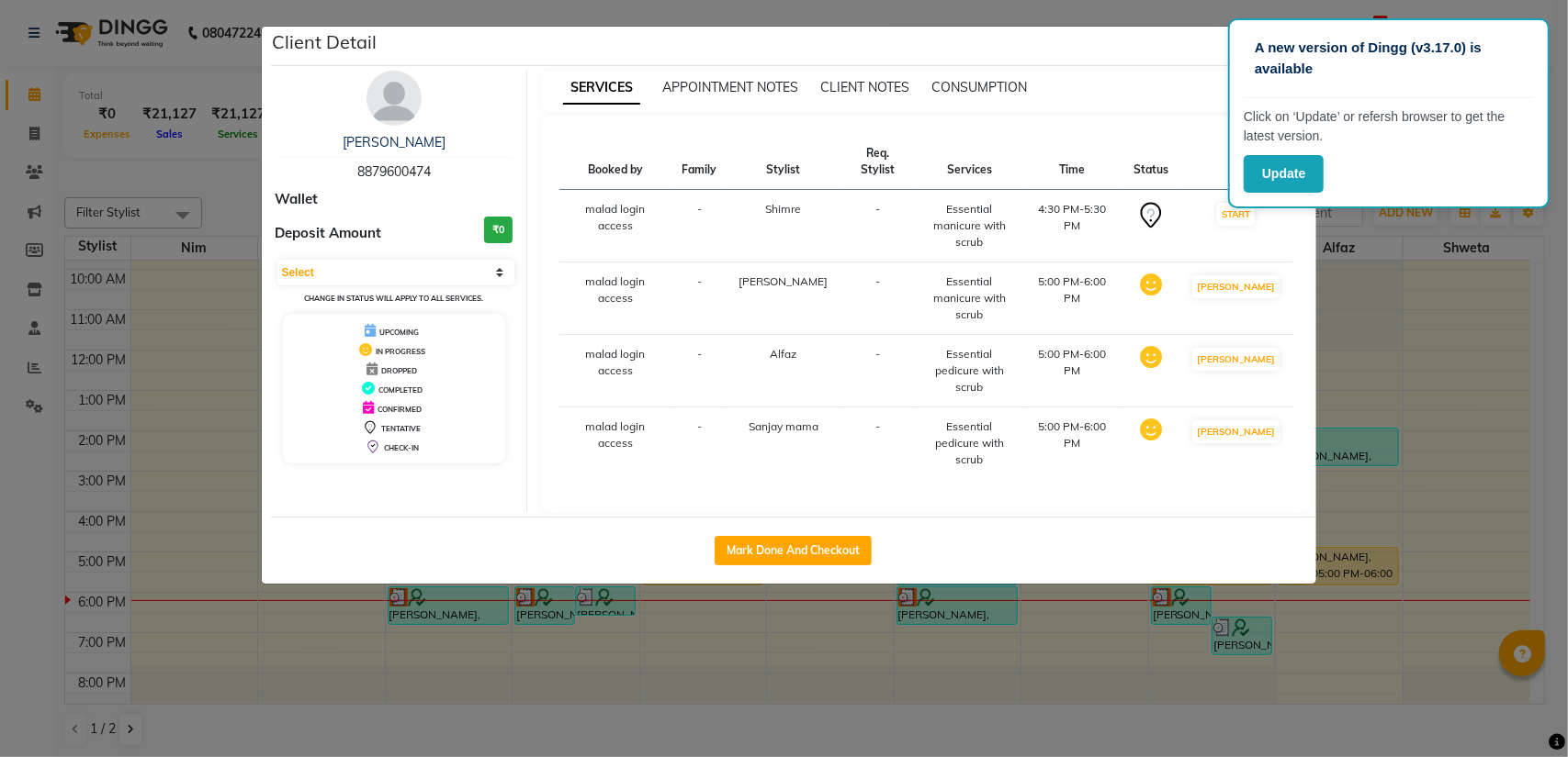
click at [771, 536] on button "Mark Done And Checkout" at bounding box center [793, 550] width 157 height 29
click at [772, 536] on button "Mark Done And Checkout" at bounding box center [793, 550] width 157 height 29
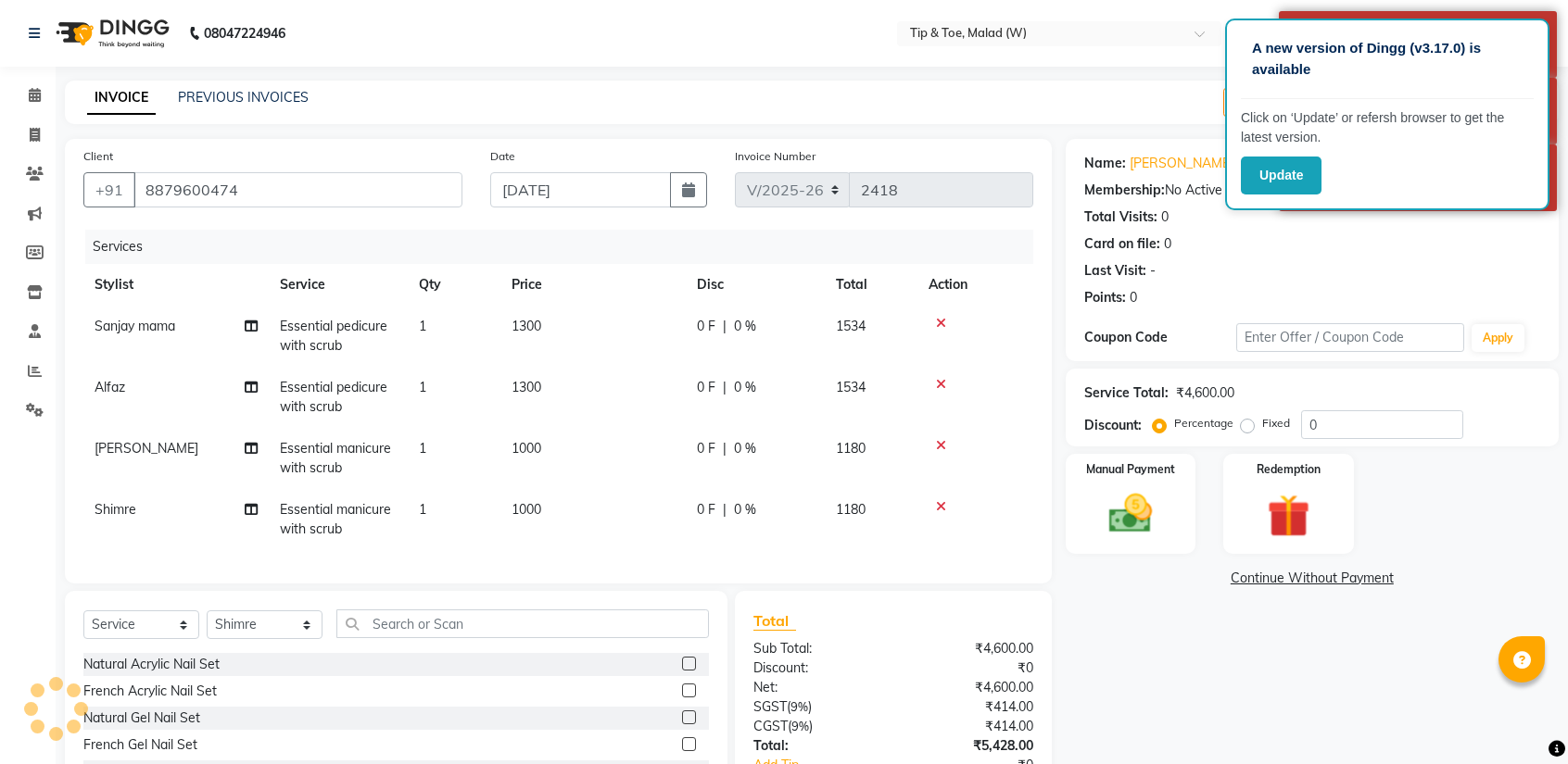
click at [345, 334] on td "Essential pedicure with scrub" at bounding box center [338, 336] width 139 height 61
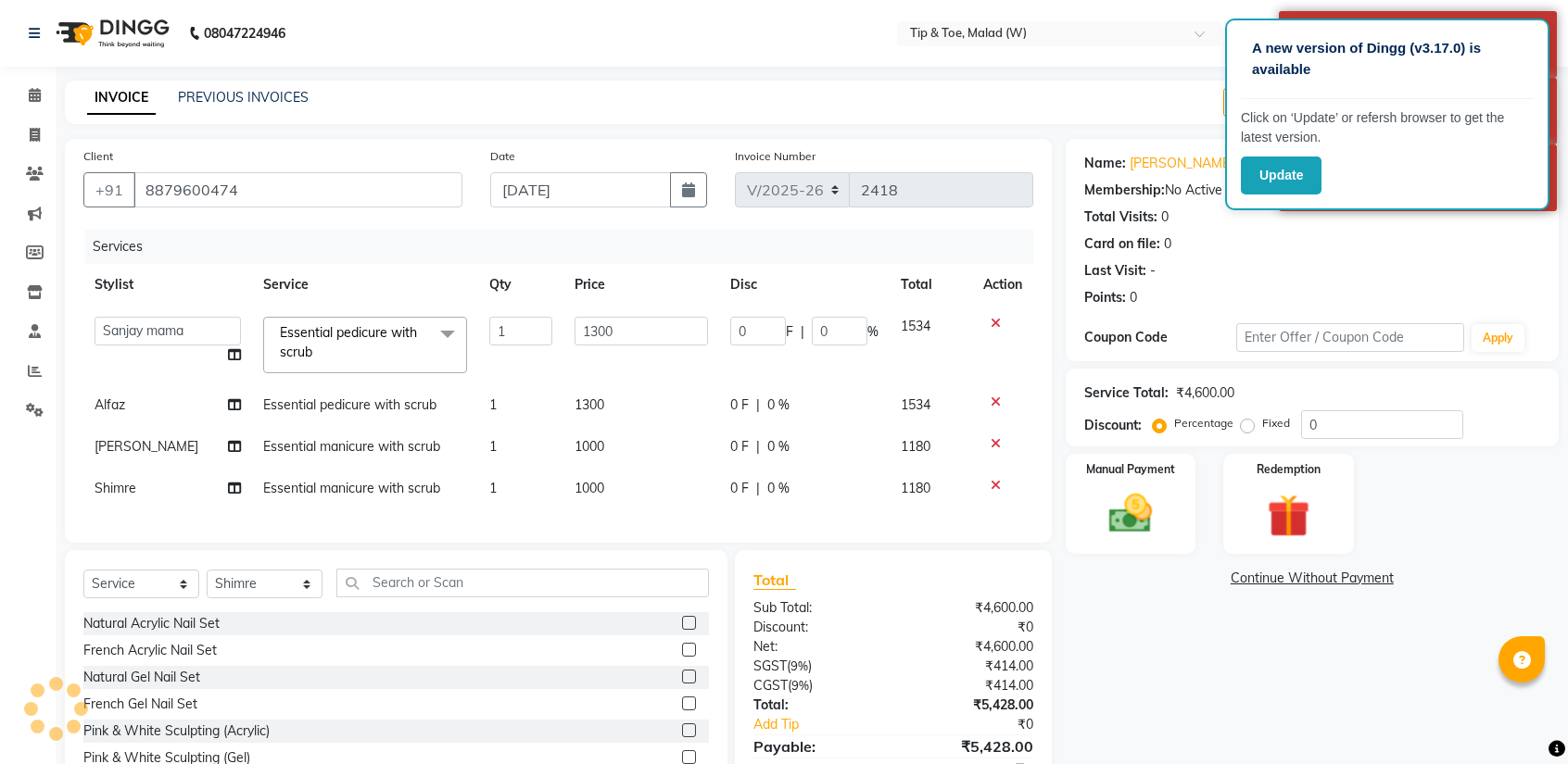
click at [334, 349] on span "Essential pedicure with scrub x" at bounding box center [356, 343] width 163 height 40
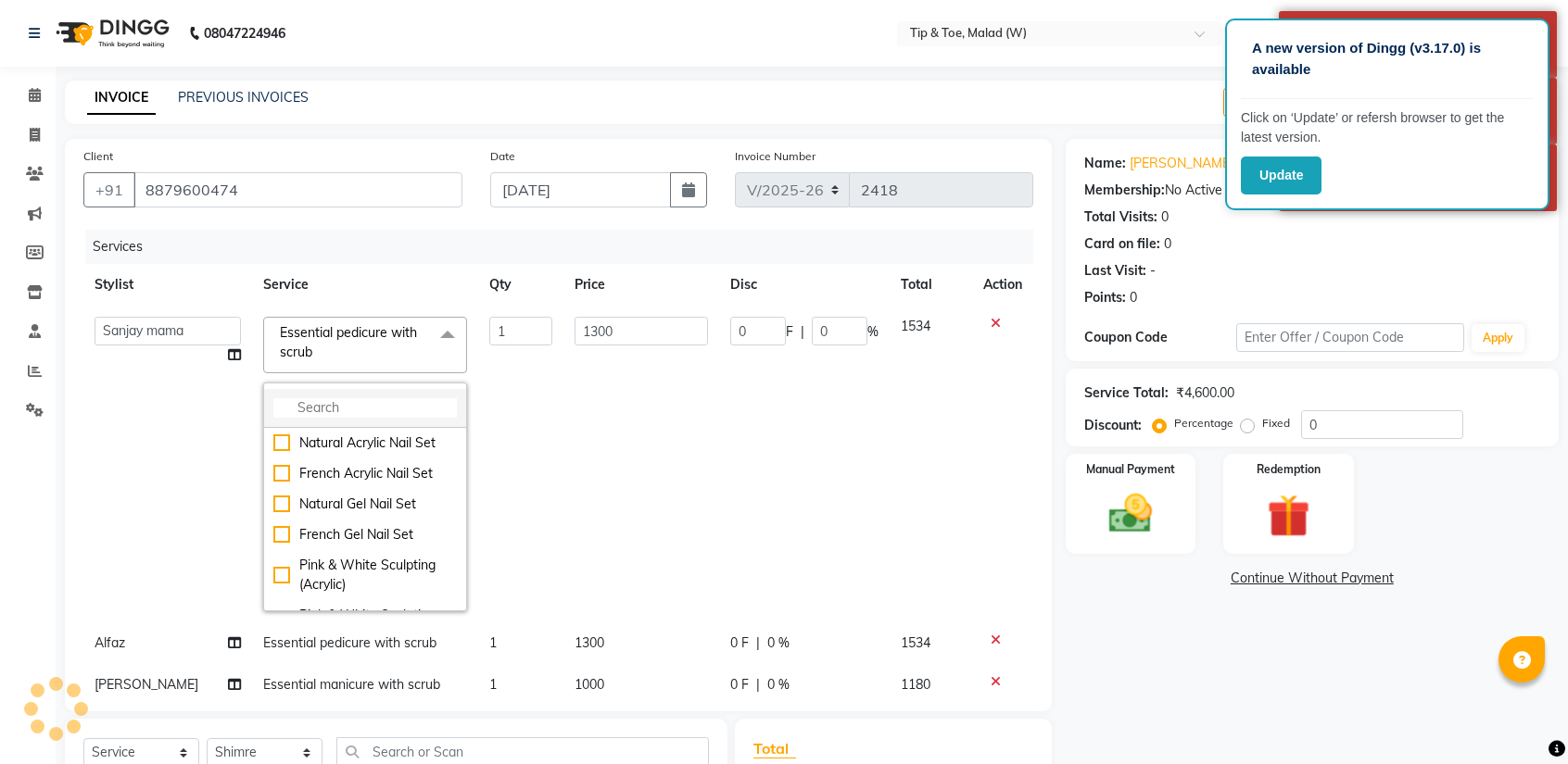
click at [324, 410] on input "multiselect-search" at bounding box center [364, 408] width 183 height 19
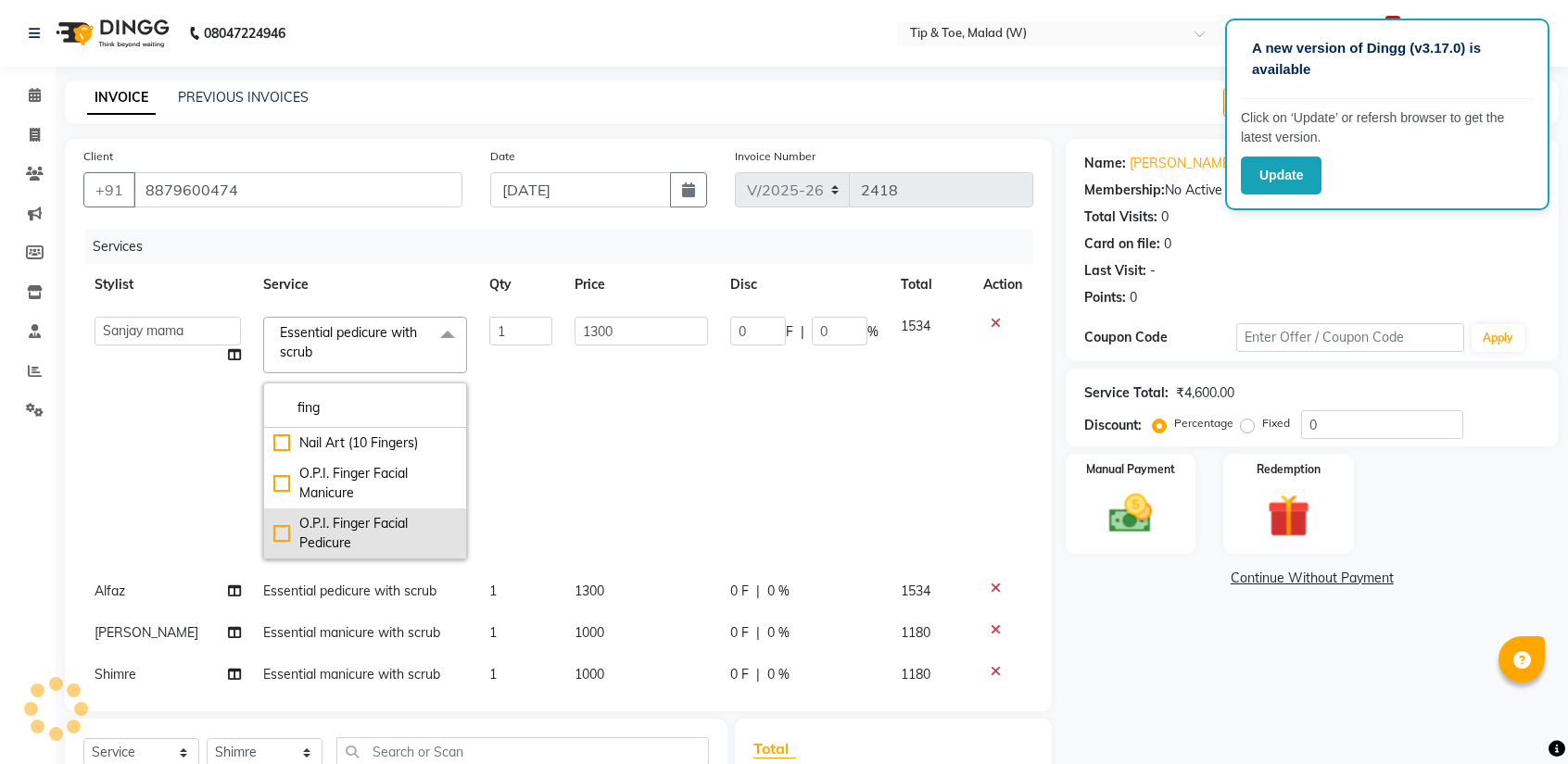
click at [273, 526] on div "O.P.I. Finger Facial Pedicure" at bounding box center [364, 534] width 183 height 39
click at [586, 400] on td "2700" at bounding box center [641, 439] width 156 height 265
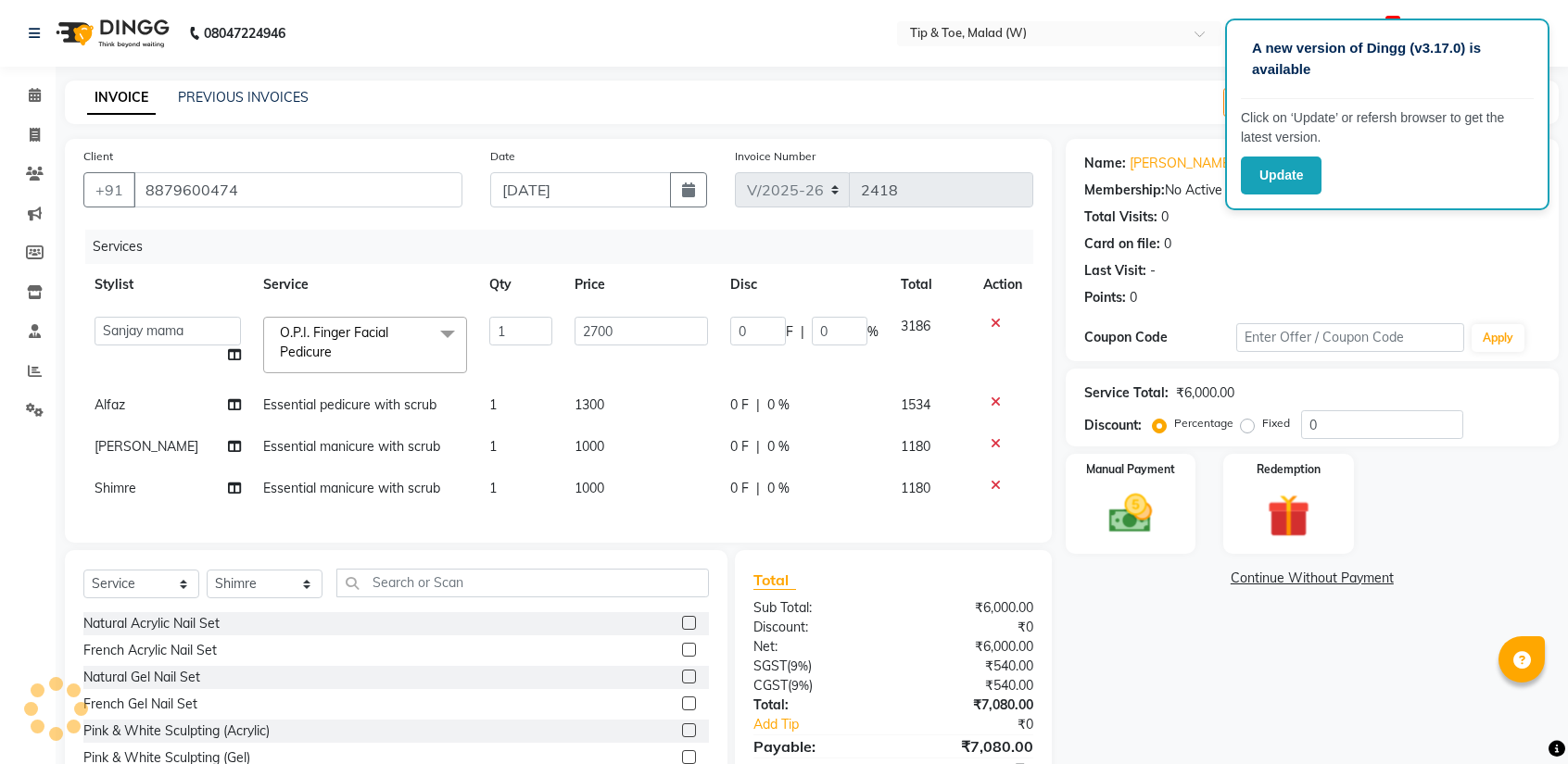
click at [290, 404] on span "Essential pedicure with scrub" at bounding box center [350, 404] width 173 height 17
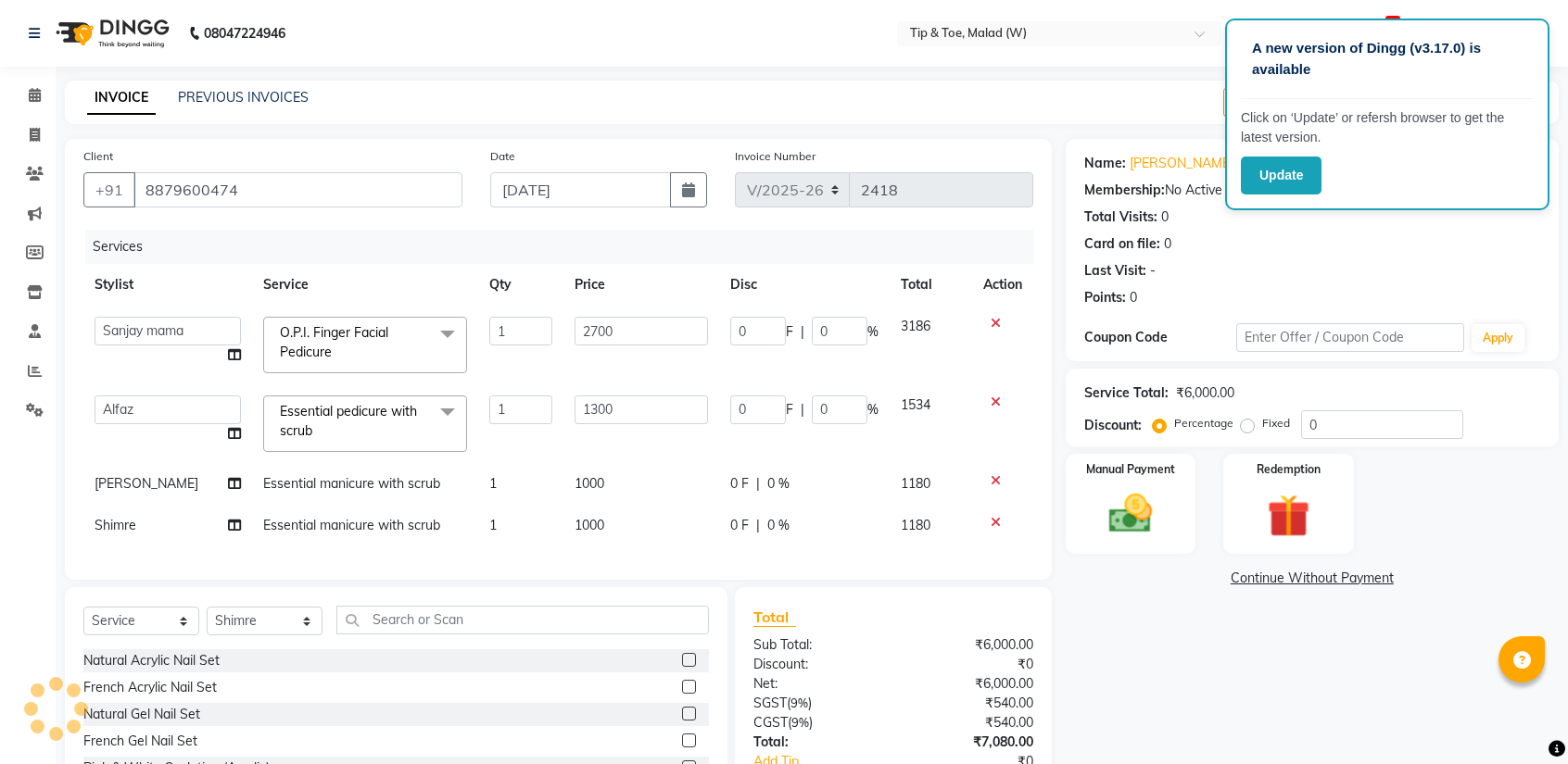
click at [292, 428] on span "Essential pedicure with scrub" at bounding box center [348, 421] width 137 height 36
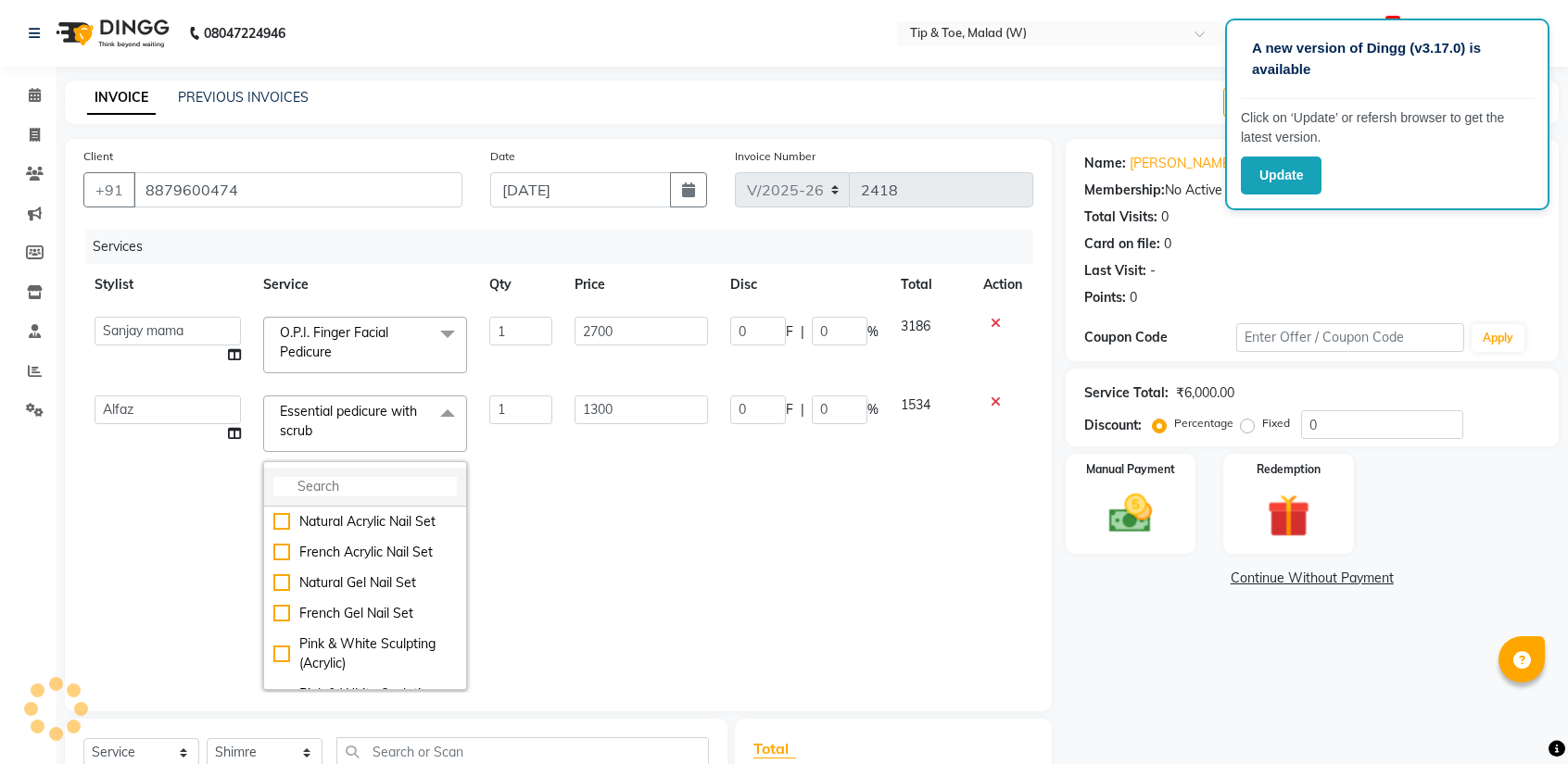
click at [319, 492] on input "multiselect-search" at bounding box center [364, 487] width 183 height 19
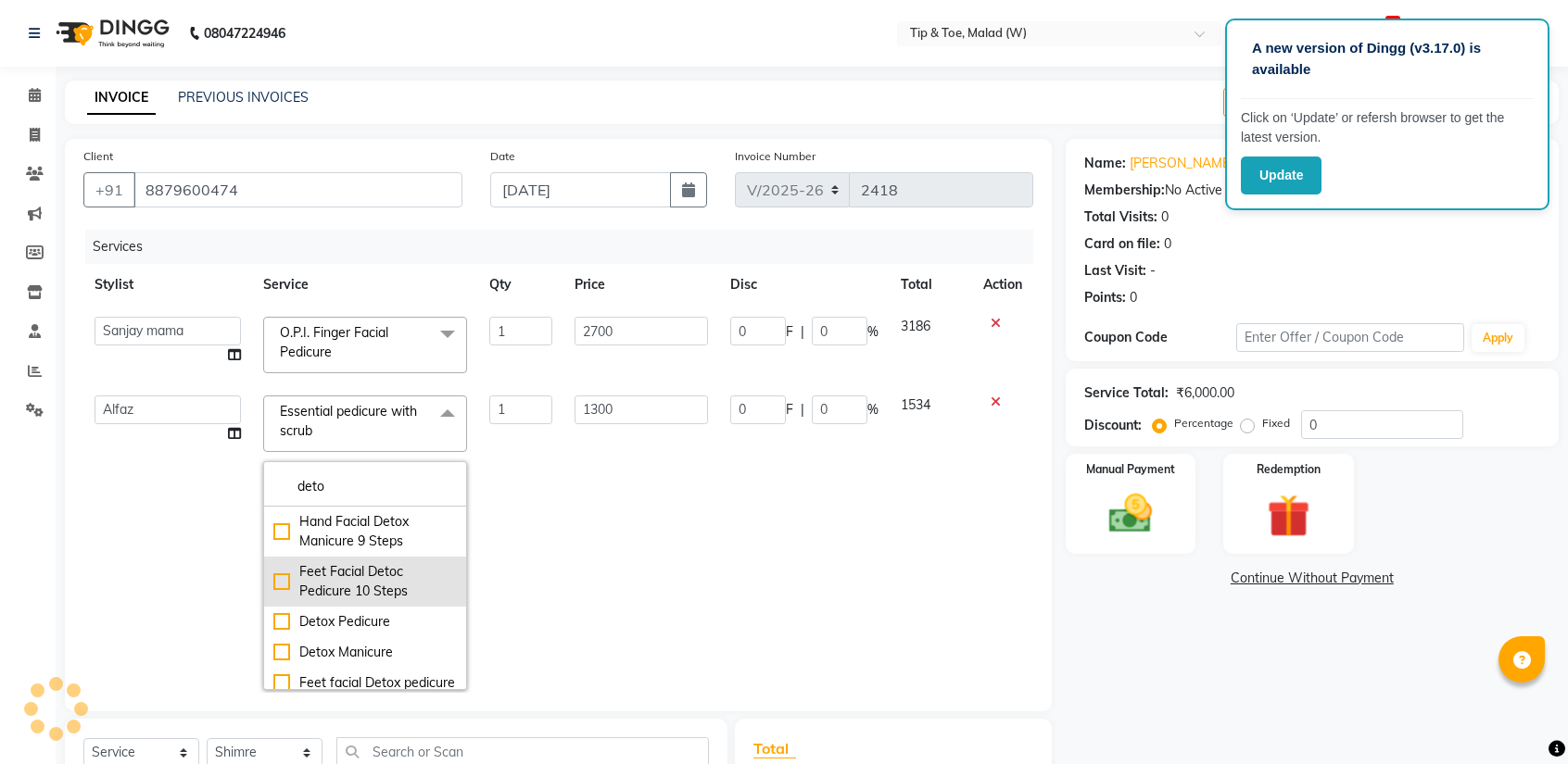
click at [273, 579] on div "Feet Facial Detoc Pedicure 10 Steps" at bounding box center [364, 582] width 183 height 39
click at [686, 552] on td "3000" at bounding box center [641, 543] width 156 height 317
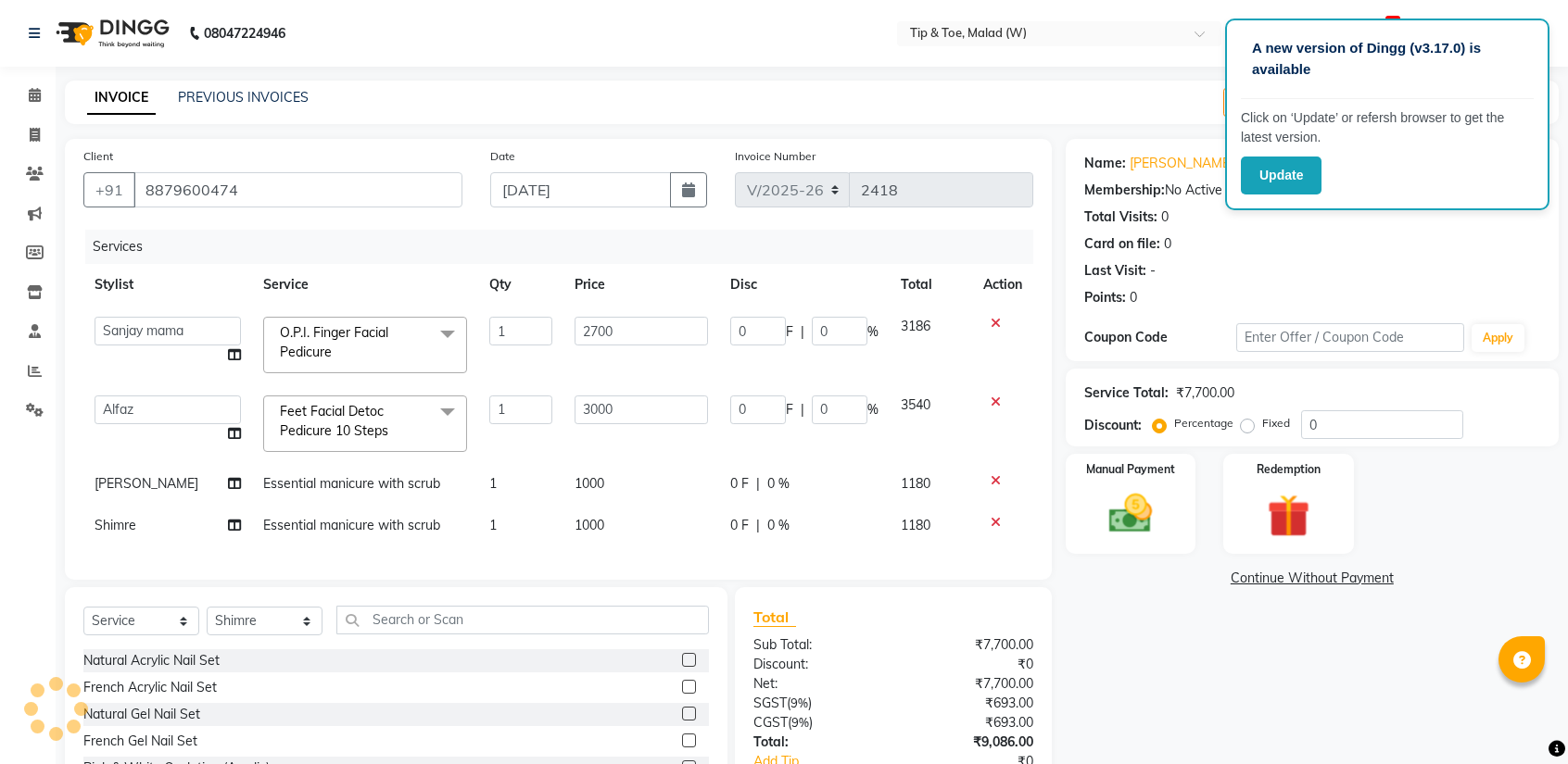
click at [378, 485] on span "Essential manicure with scrub" at bounding box center [352, 483] width 177 height 17
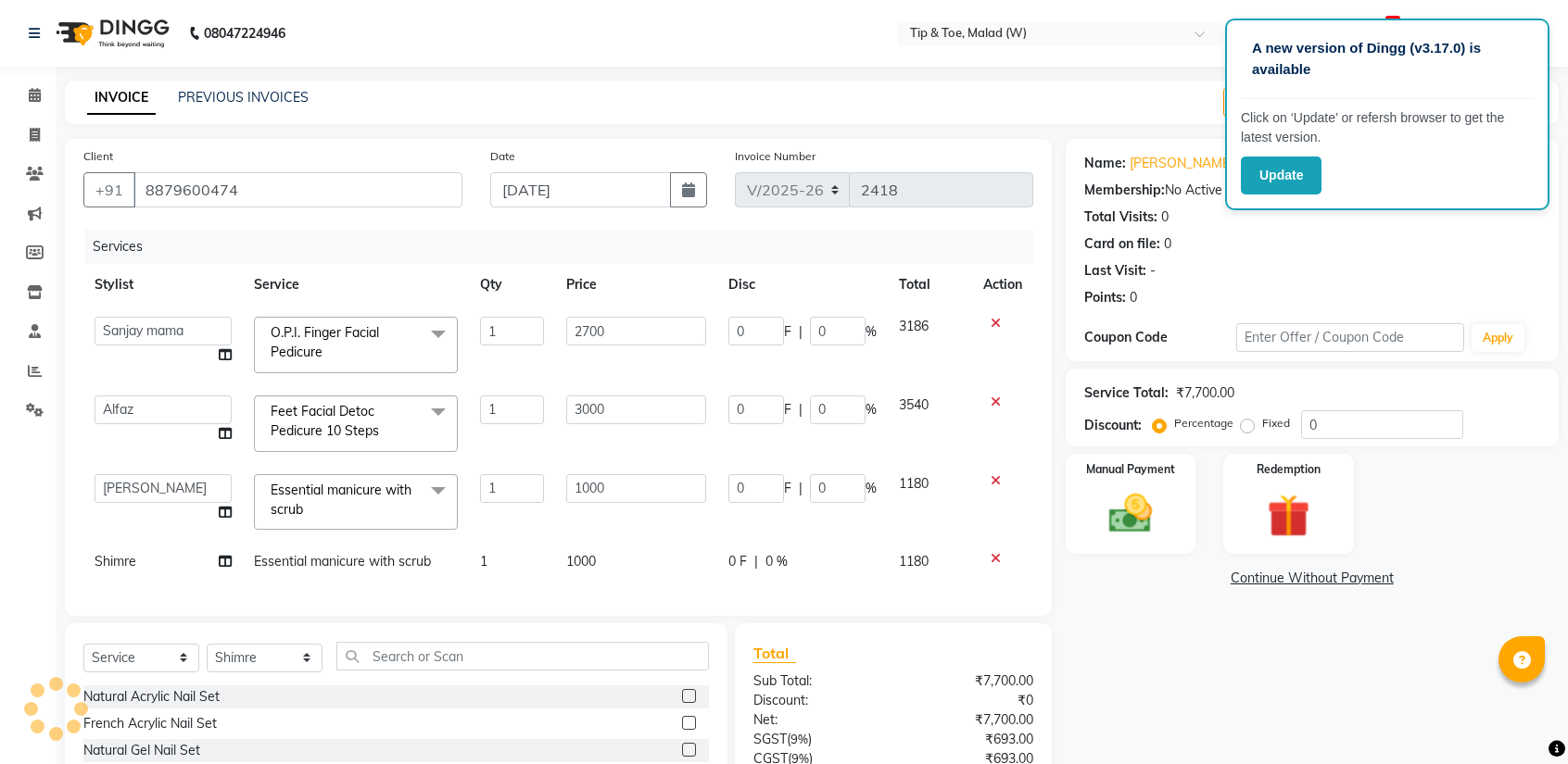
click at [374, 493] on span "Essential manicure with scrub" at bounding box center [341, 499] width 141 height 36
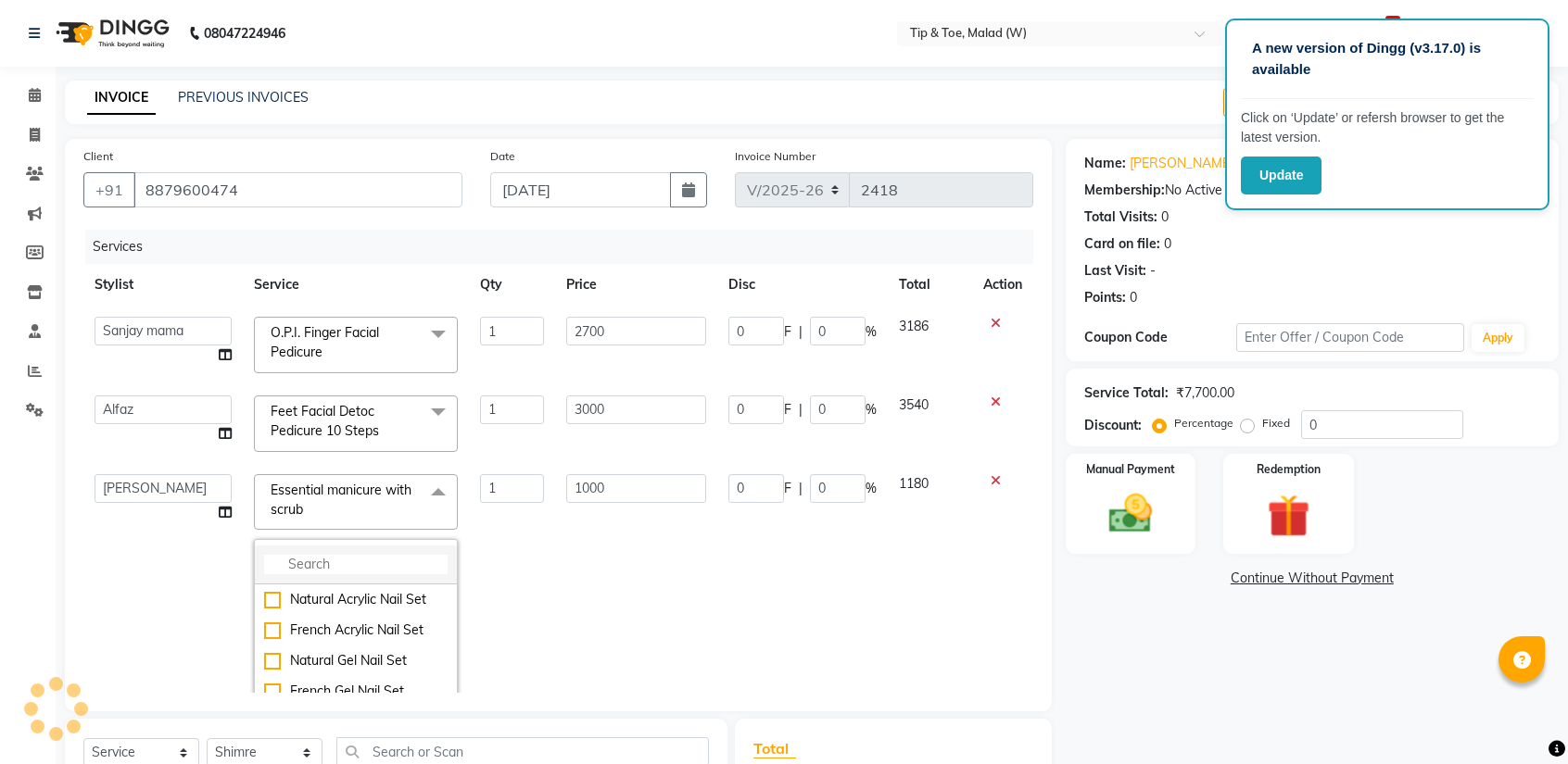
click at [358, 556] on input "multiselect-search" at bounding box center [356, 564] width 183 height 19
click at [264, 592] on div "[DEMOGRAPHIC_DATA] Vally Manicure" at bounding box center [356, 610] width 183 height 39
click at [532, 550] on td "1" at bounding box center [512, 580] width 86 height 235
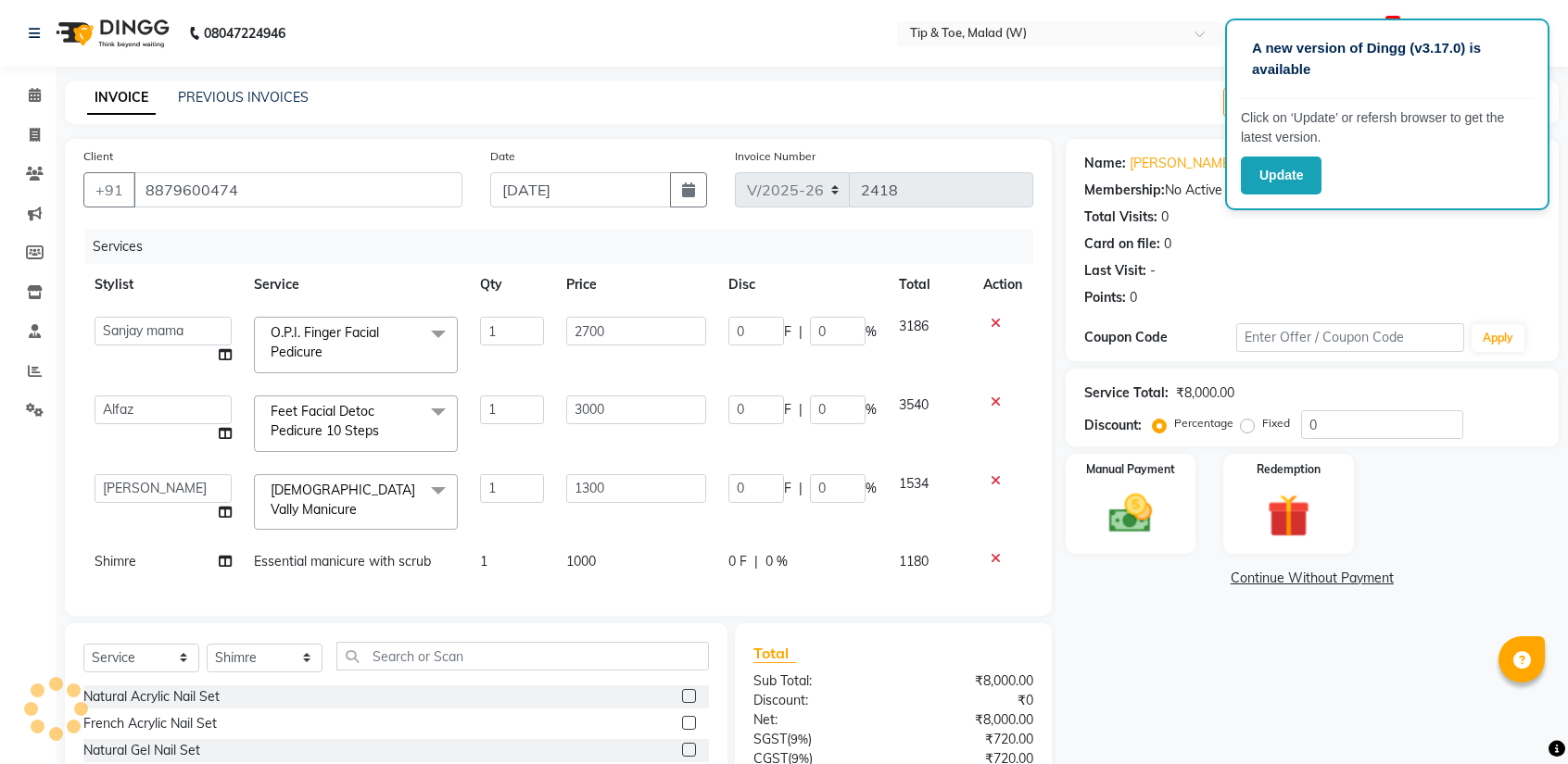
click at [987, 553] on div at bounding box center [1003, 558] width 39 height 13
click at [993, 553] on icon at bounding box center [995, 558] width 10 height 13
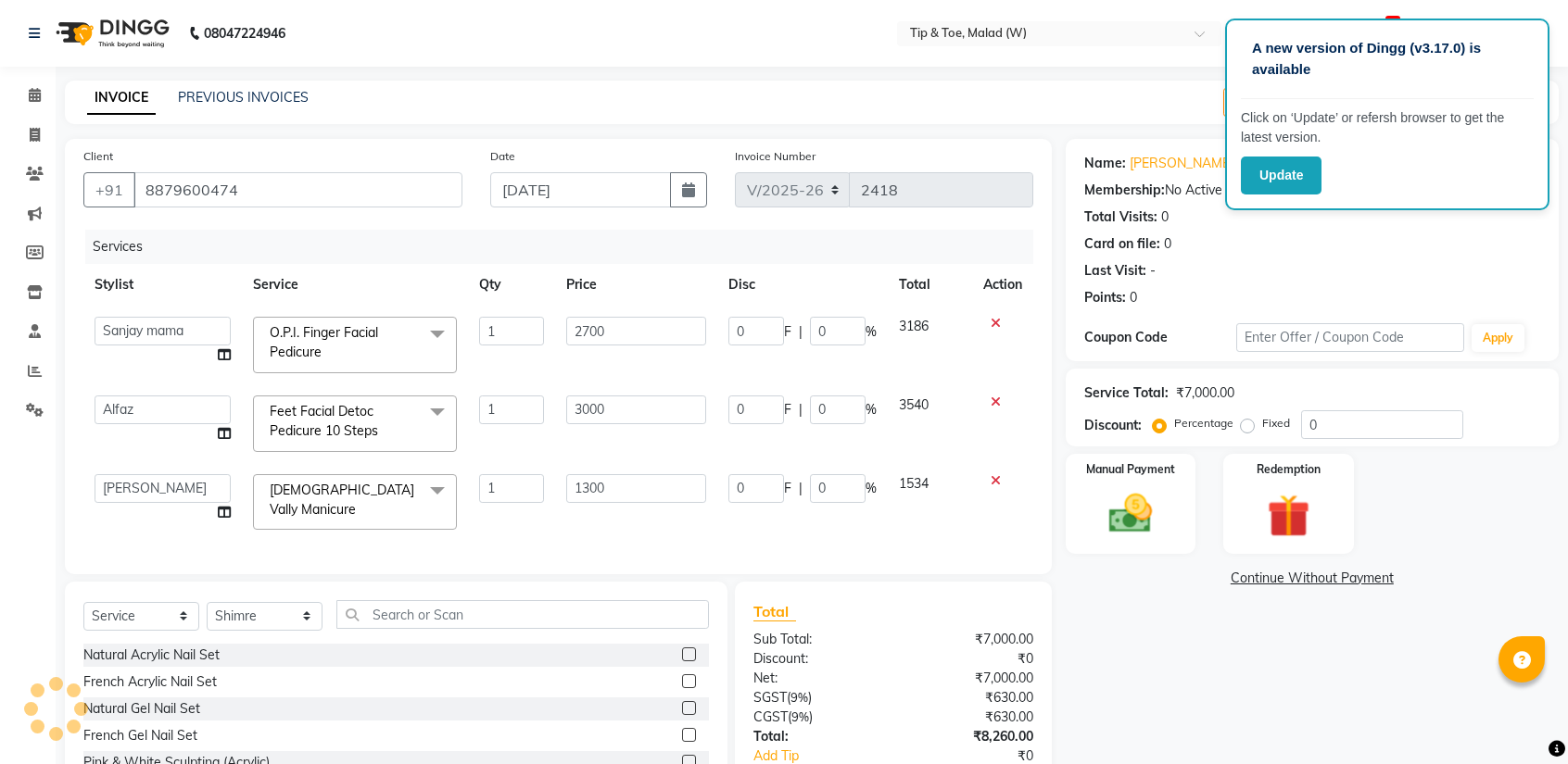
scroll to position [122, 0]
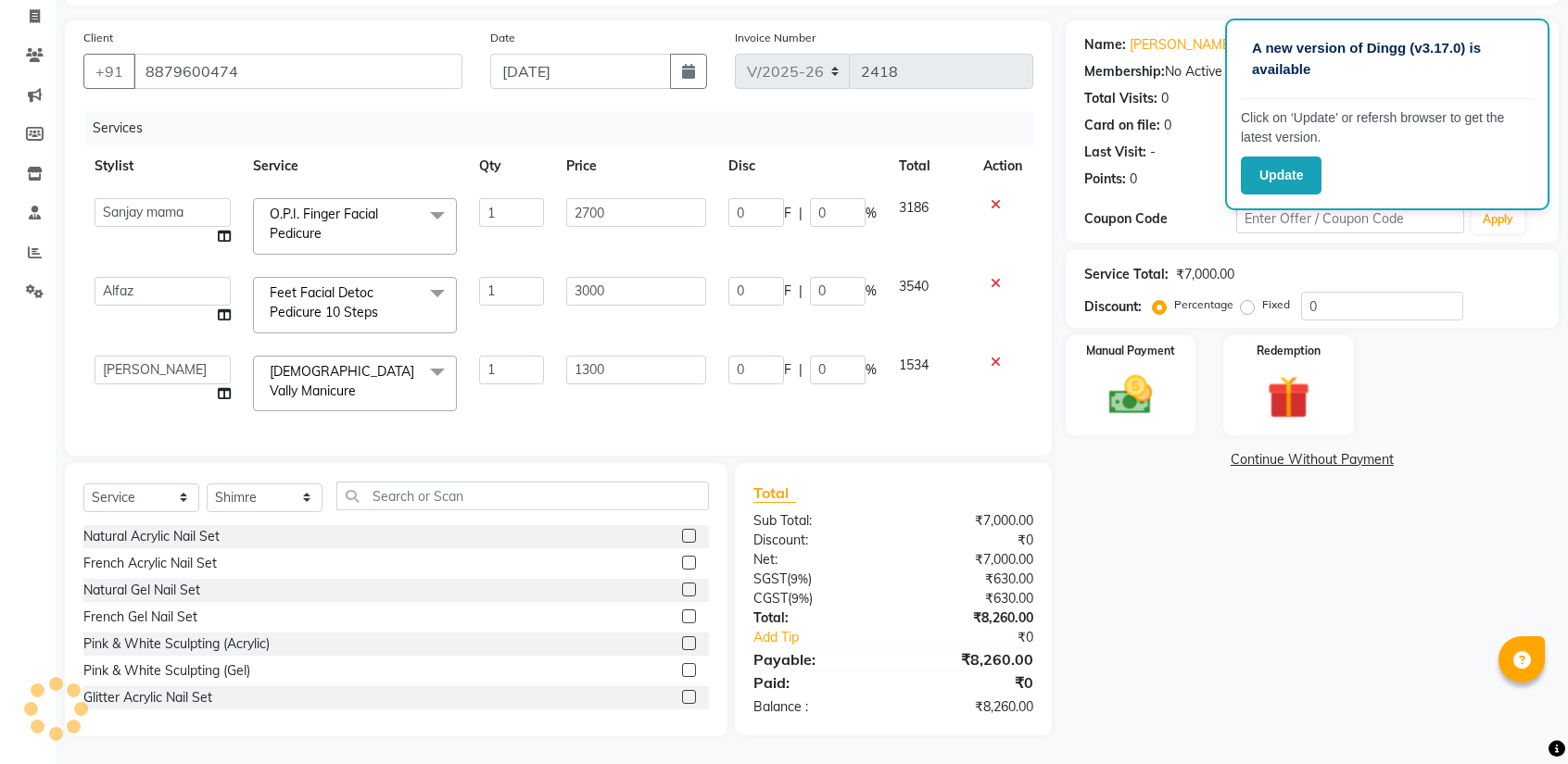
drag, startPoint x: 1250, startPoint y: 611, endPoint x: 1279, endPoint y: 612, distance: 29.0
click at [1252, 611] on div "Name: [PERSON_NAME] Membership: No Active Membership Total Visits: 0 Card on fi…" at bounding box center [1319, 378] width 507 height 716
click at [121, 506] on select "Select Service Product Membership Package Voucher Prepaid Gift Card" at bounding box center [141, 497] width 116 height 28
click at [84, 485] on select "Select Service Product Membership Package Voucher Prepaid Gift Card" at bounding box center [141, 497] width 116 height 28
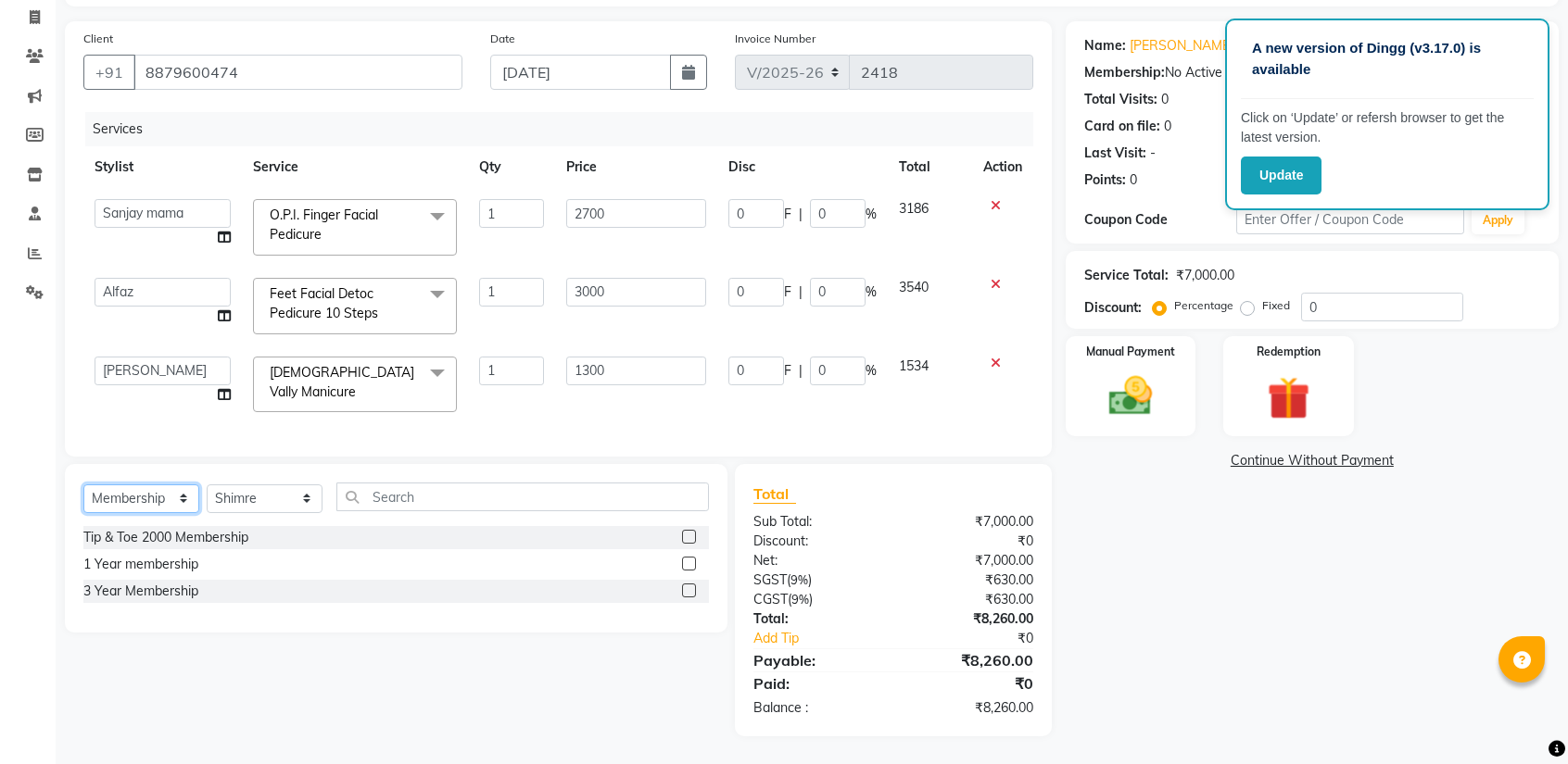
scroll to position [121, 0]
click at [229, 499] on select "Select Stylist Ajay Akash Alfaz [PERSON_NAME] Danish [PERSON_NAME] House Sale K…" at bounding box center [264, 498] width 116 height 28
click at [207, 485] on select "Select Stylist Ajay Akash Alfaz [PERSON_NAME] Danish [PERSON_NAME] House Sale K…" at bounding box center [264, 498] width 116 height 28
click at [684, 592] on label at bounding box center [689, 591] width 14 height 14
click at [684, 592] on input "checkbox" at bounding box center [688, 592] width 12 height 12
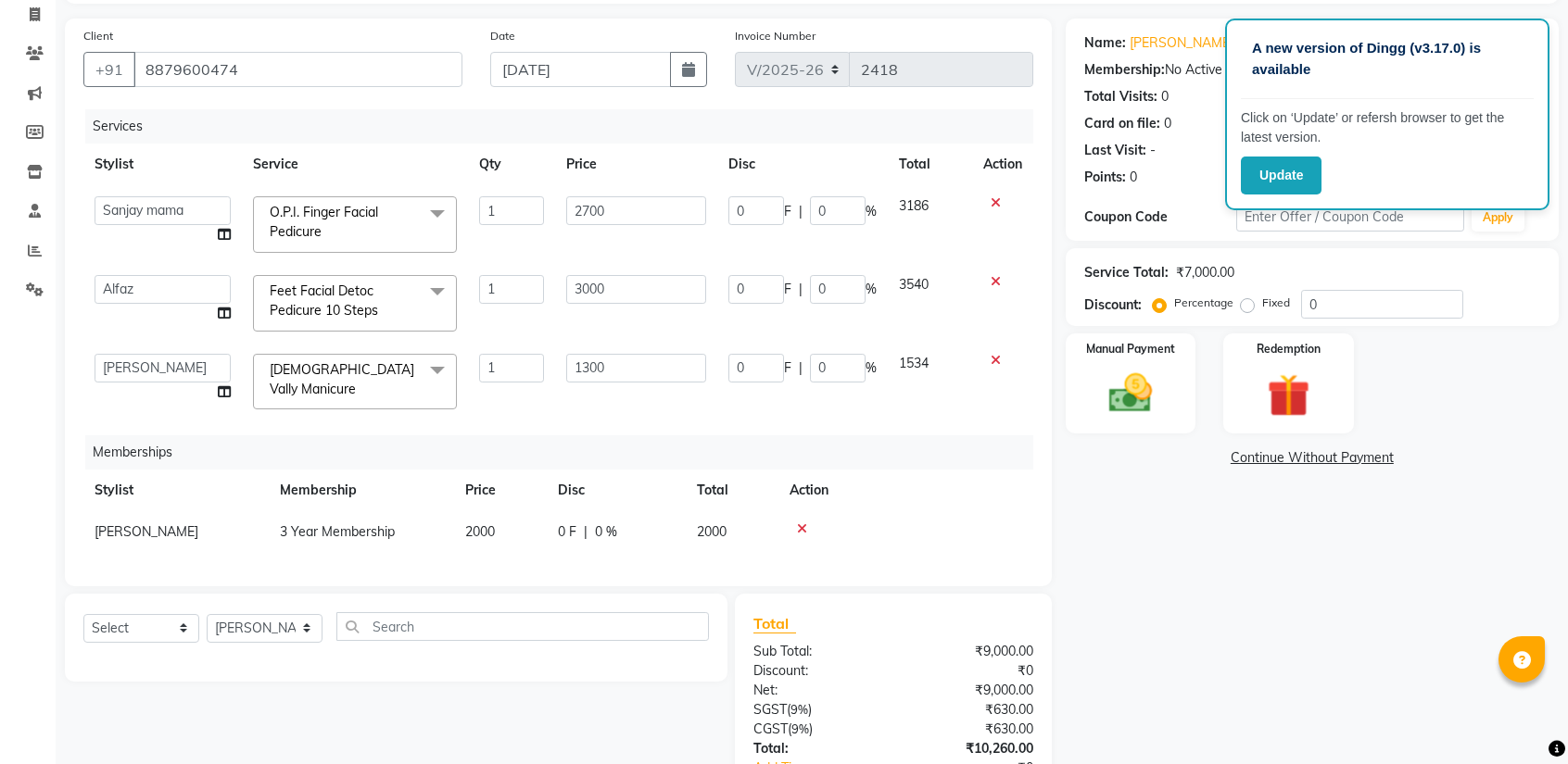
click at [1349, 503] on div "Name: [PERSON_NAME] Membership: No Active Membership Total Visits: 0 Card on fi…" at bounding box center [1319, 442] width 507 height 848
click at [1358, 316] on input "0" at bounding box center [1382, 304] width 162 height 28
click at [1245, 630] on div "Name: [PERSON_NAME] Membership: No Active Membership Total Visits: 0 Card on fi…" at bounding box center [1319, 442] width 507 height 848
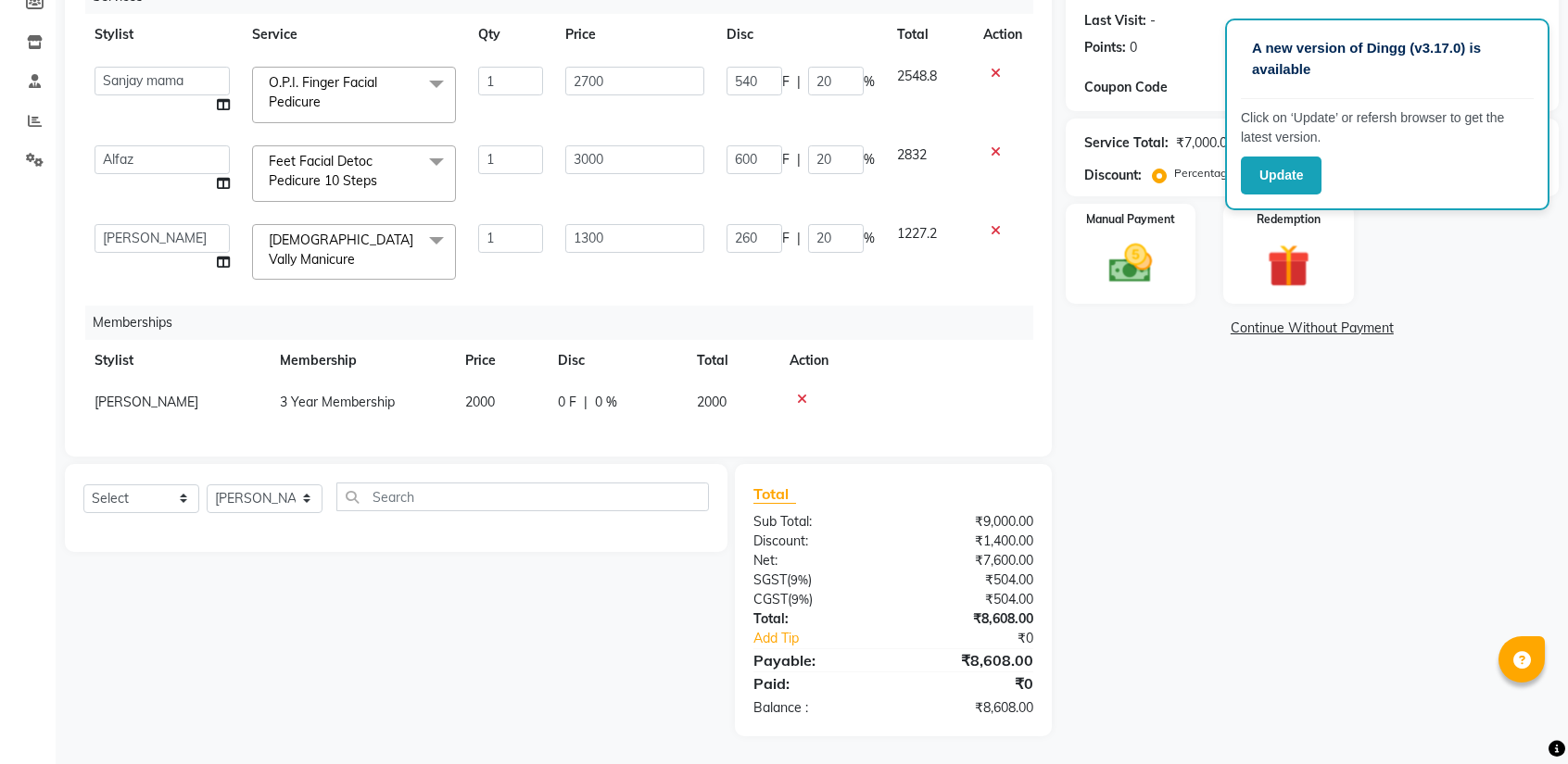
click at [1234, 595] on div "Name: [PERSON_NAME] Membership: No Active Membership Total Visits: 0 Card on fi…" at bounding box center [1319, 313] width 507 height 848
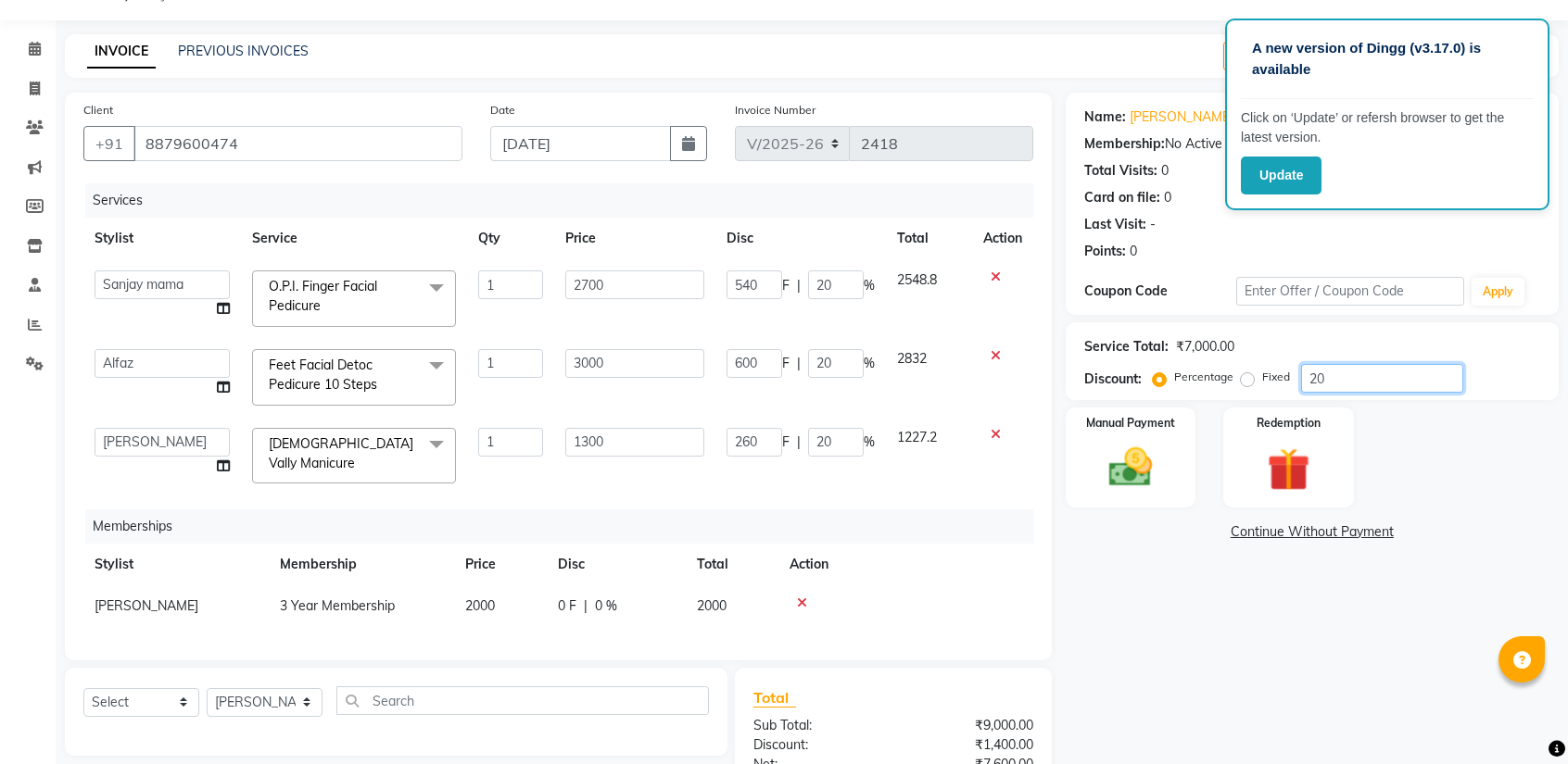
click at [1358, 388] on input "20" at bounding box center [1382, 378] width 162 height 28
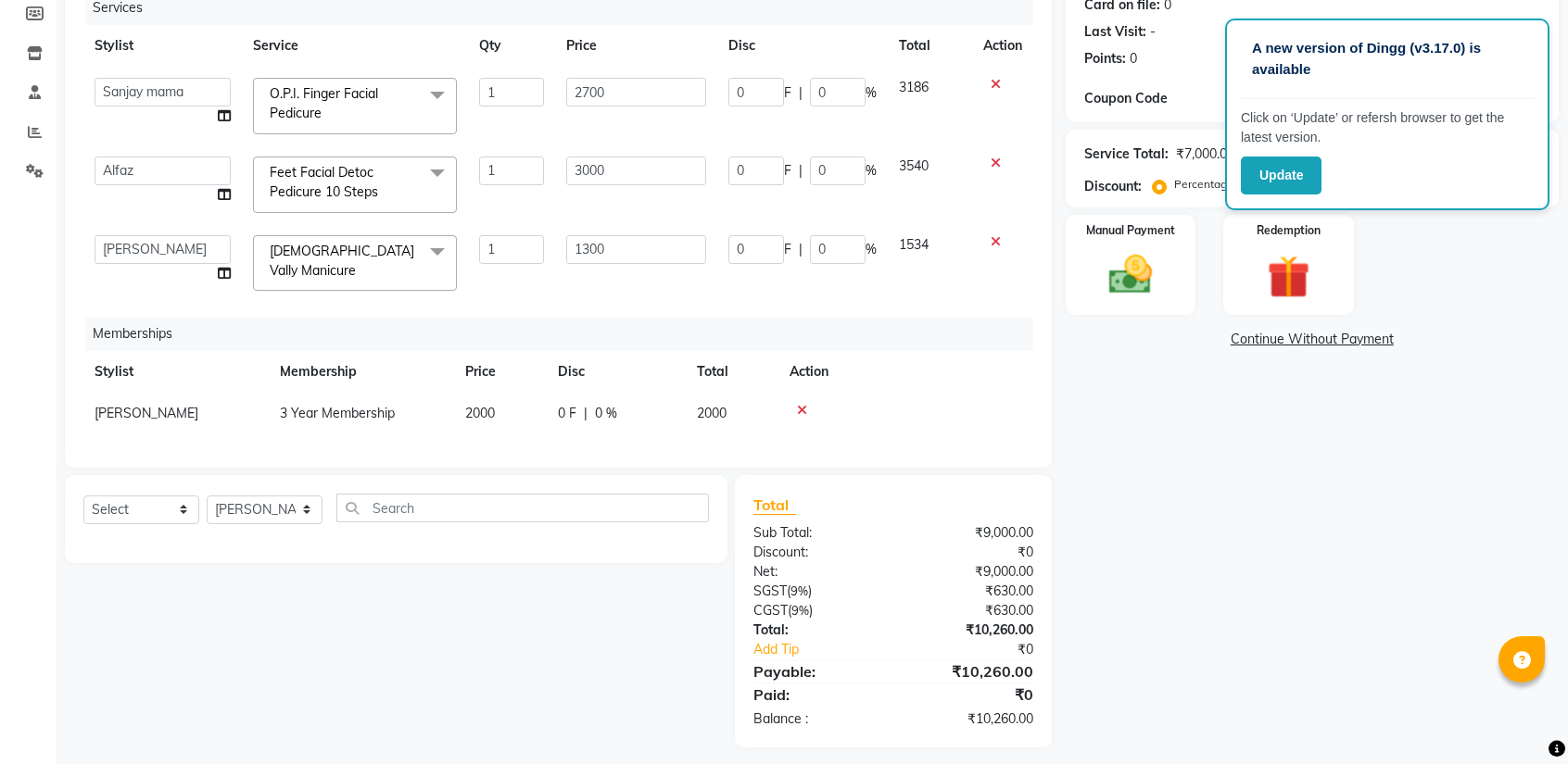
scroll to position [160, 0]
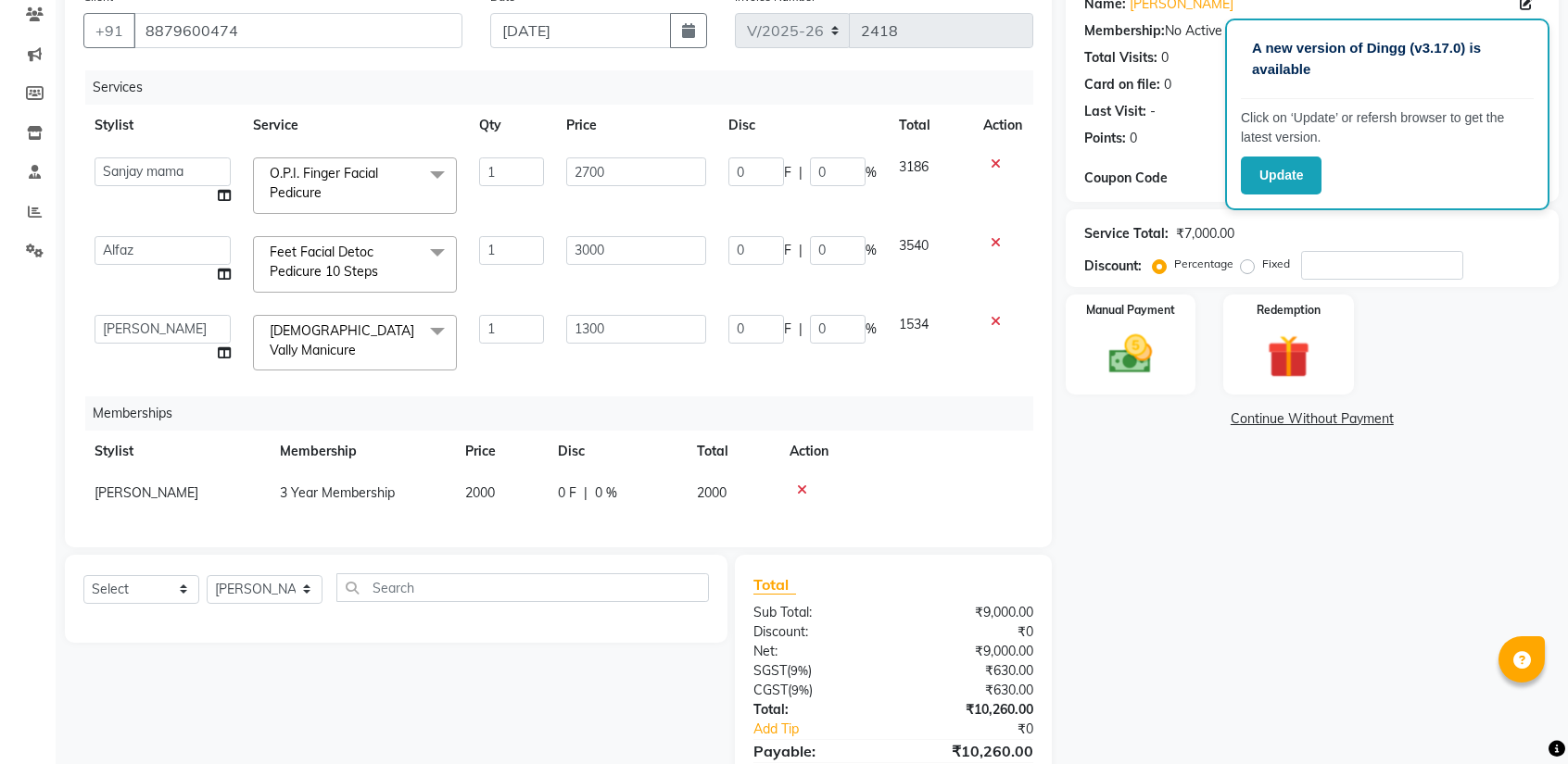
click at [1561, 486] on div "Name: [PERSON_NAME] Membership: No Active Membership Total Visits: 0 Card on fi…" at bounding box center [1319, 403] width 507 height 848
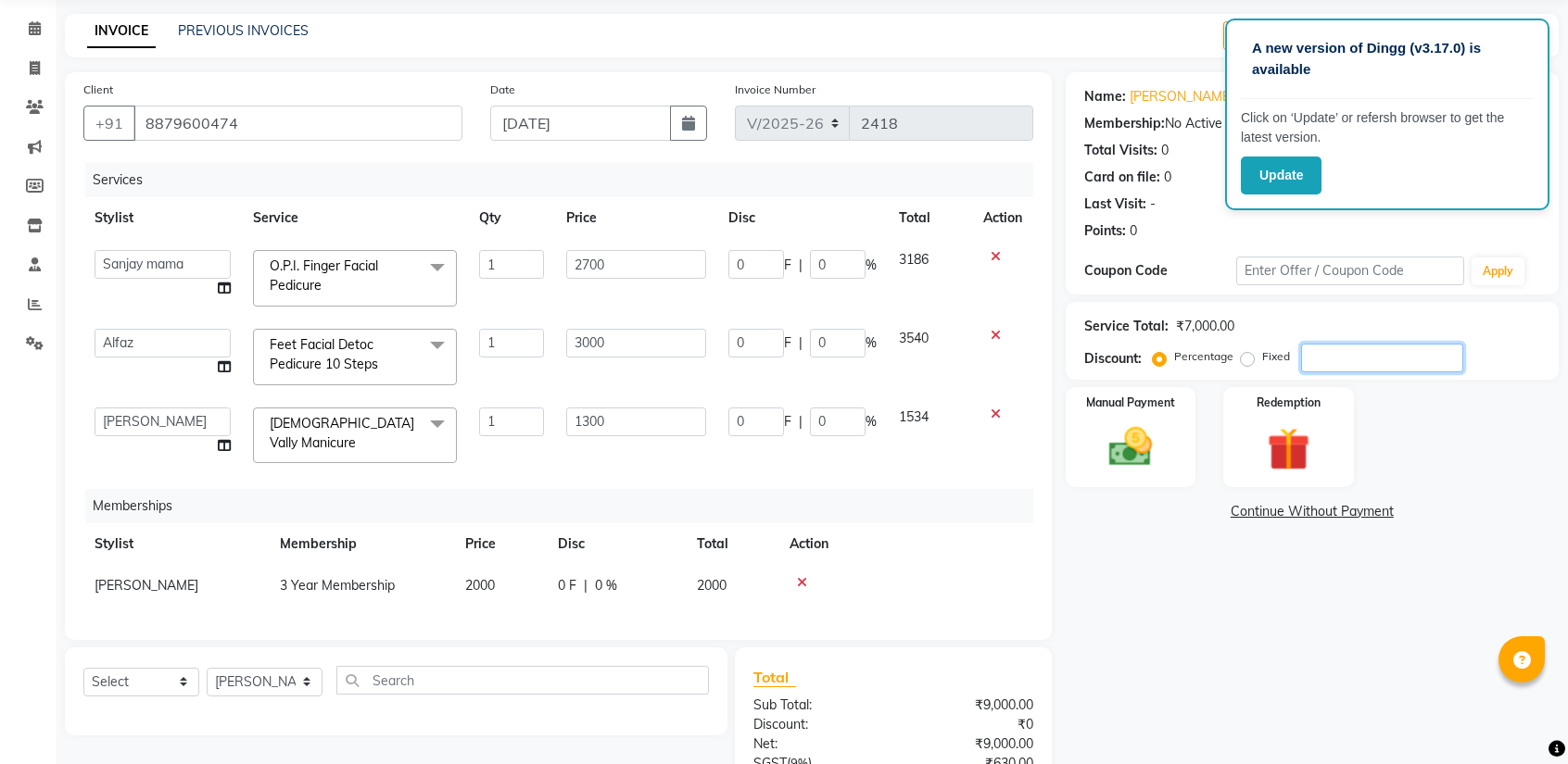
click at [1362, 355] on input "number" at bounding box center [1382, 358] width 162 height 28
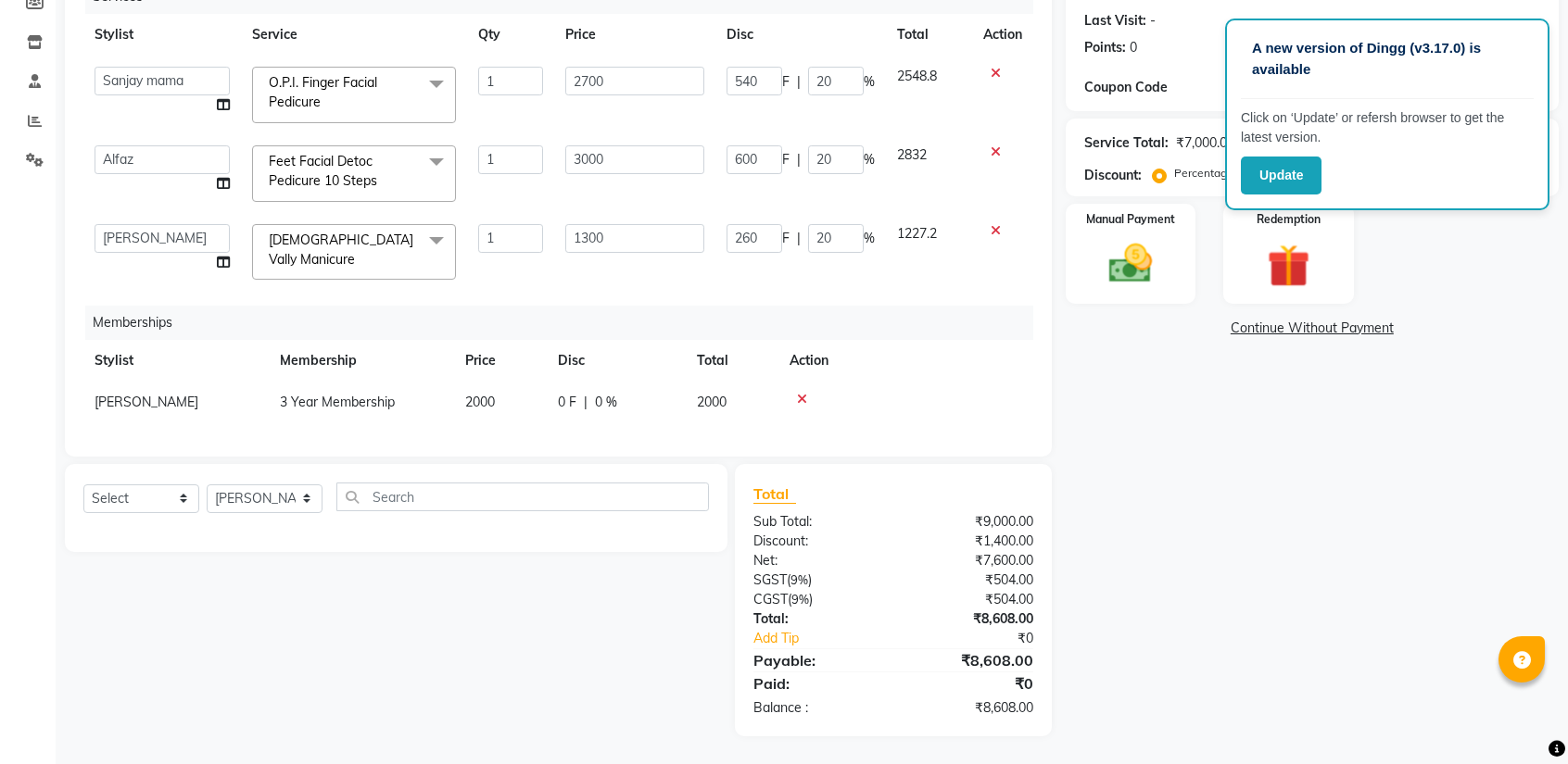
click at [1296, 605] on div "Name: [PERSON_NAME] Membership: No Active Membership Total Visits: 0 Card on fi…" at bounding box center [1319, 313] width 507 height 848
click at [1108, 238] on img at bounding box center [1130, 263] width 72 height 52
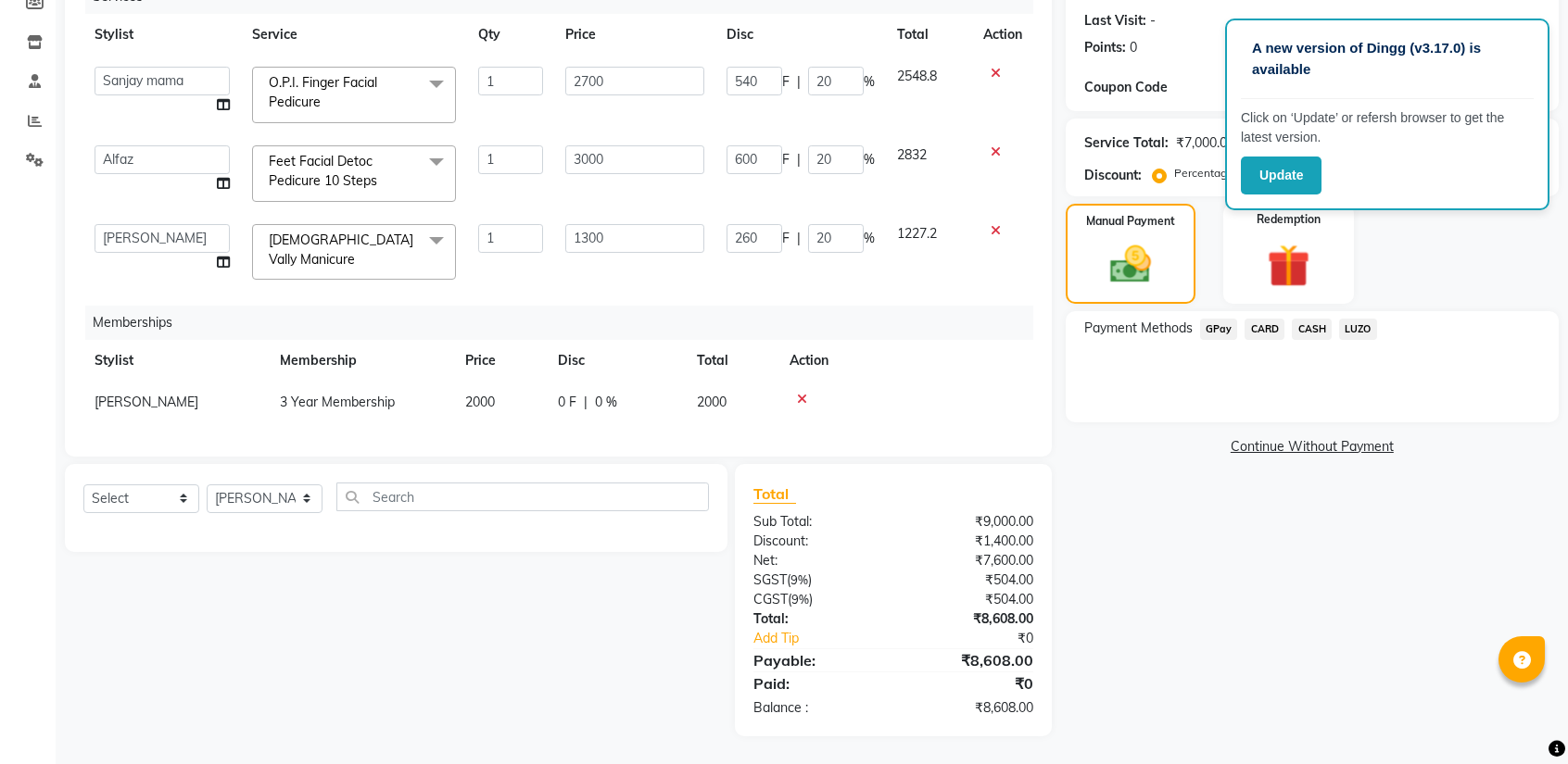
click at [1209, 326] on span "GPay" at bounding box center [1218, 329] width 38 height 21
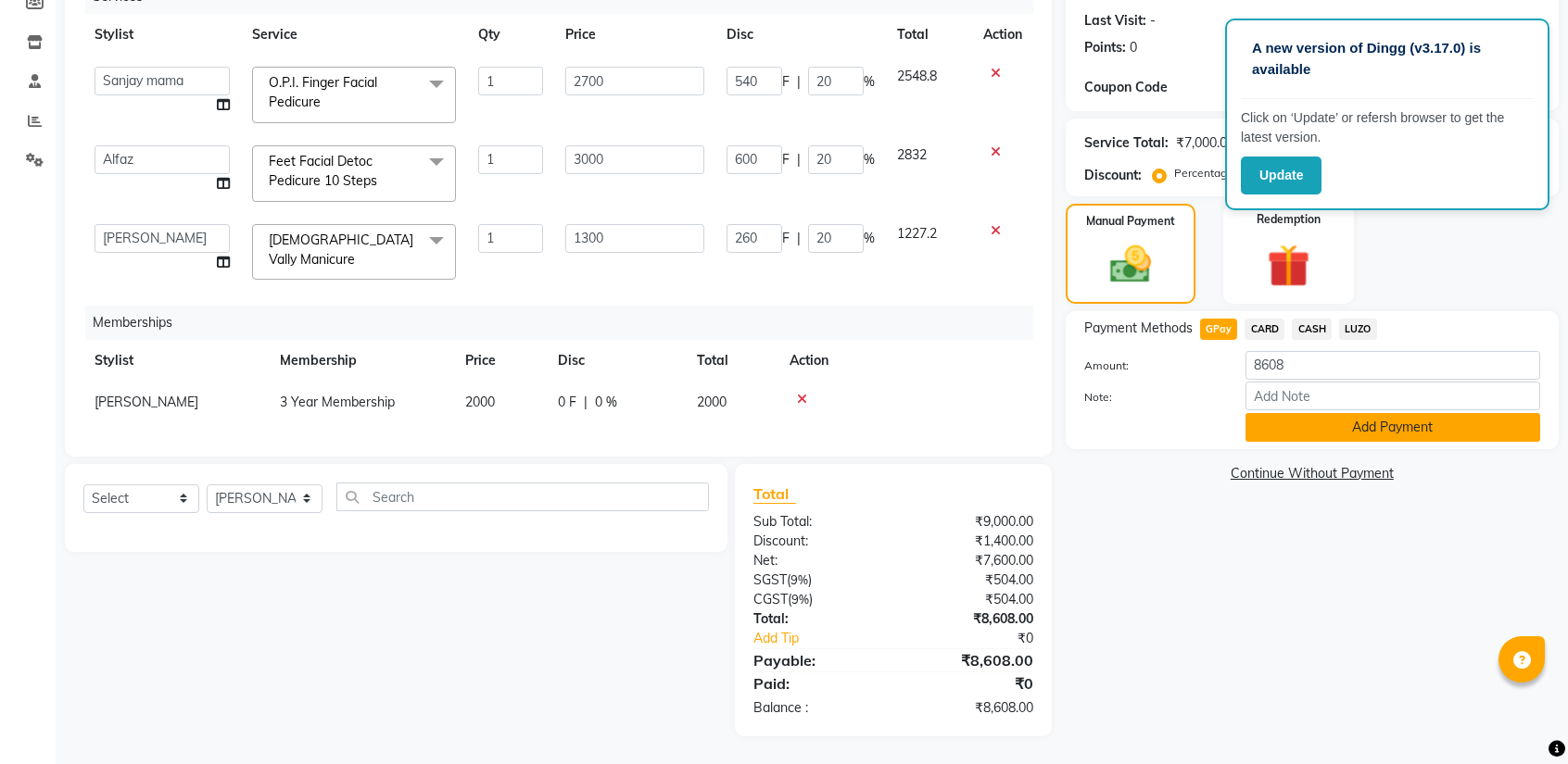
click at [1319, 421] on button "Add Payment" at bounding box center [1393, 427] width 294 height 28
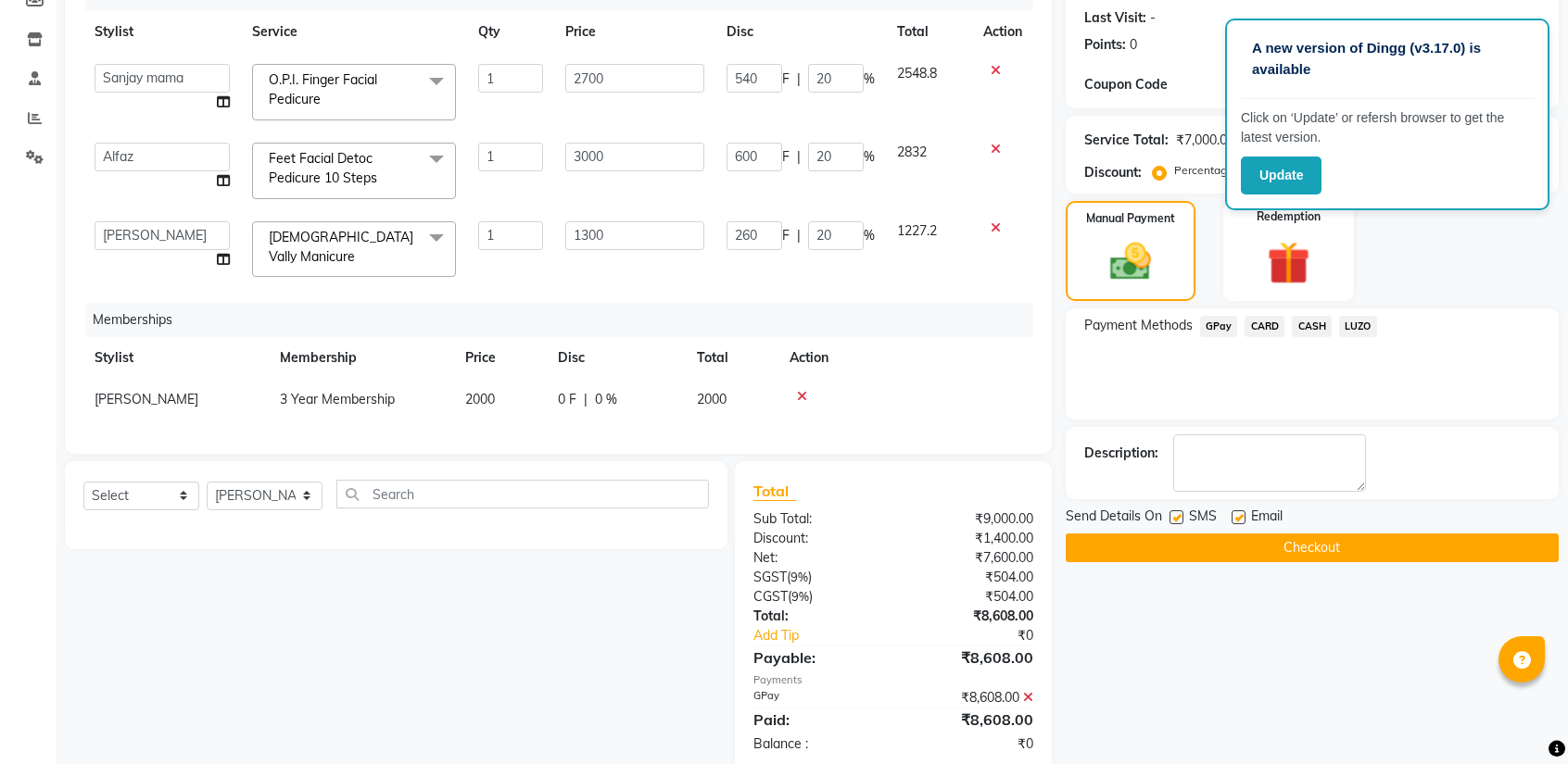
scroll to position [291, 0]
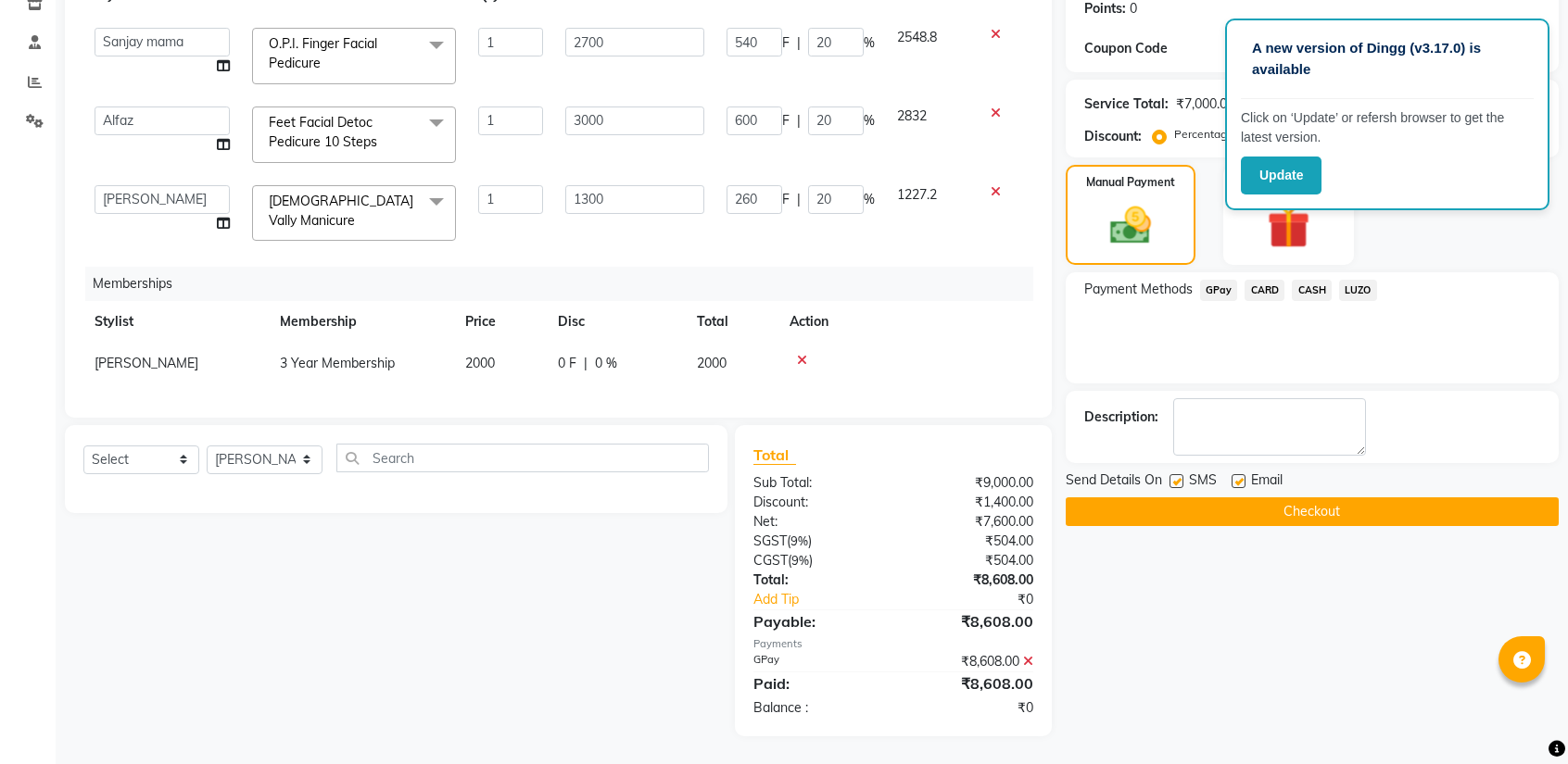
click at [1212, 508] on button "Checkout" at bounding box center [1312, 512] width 493 height 28
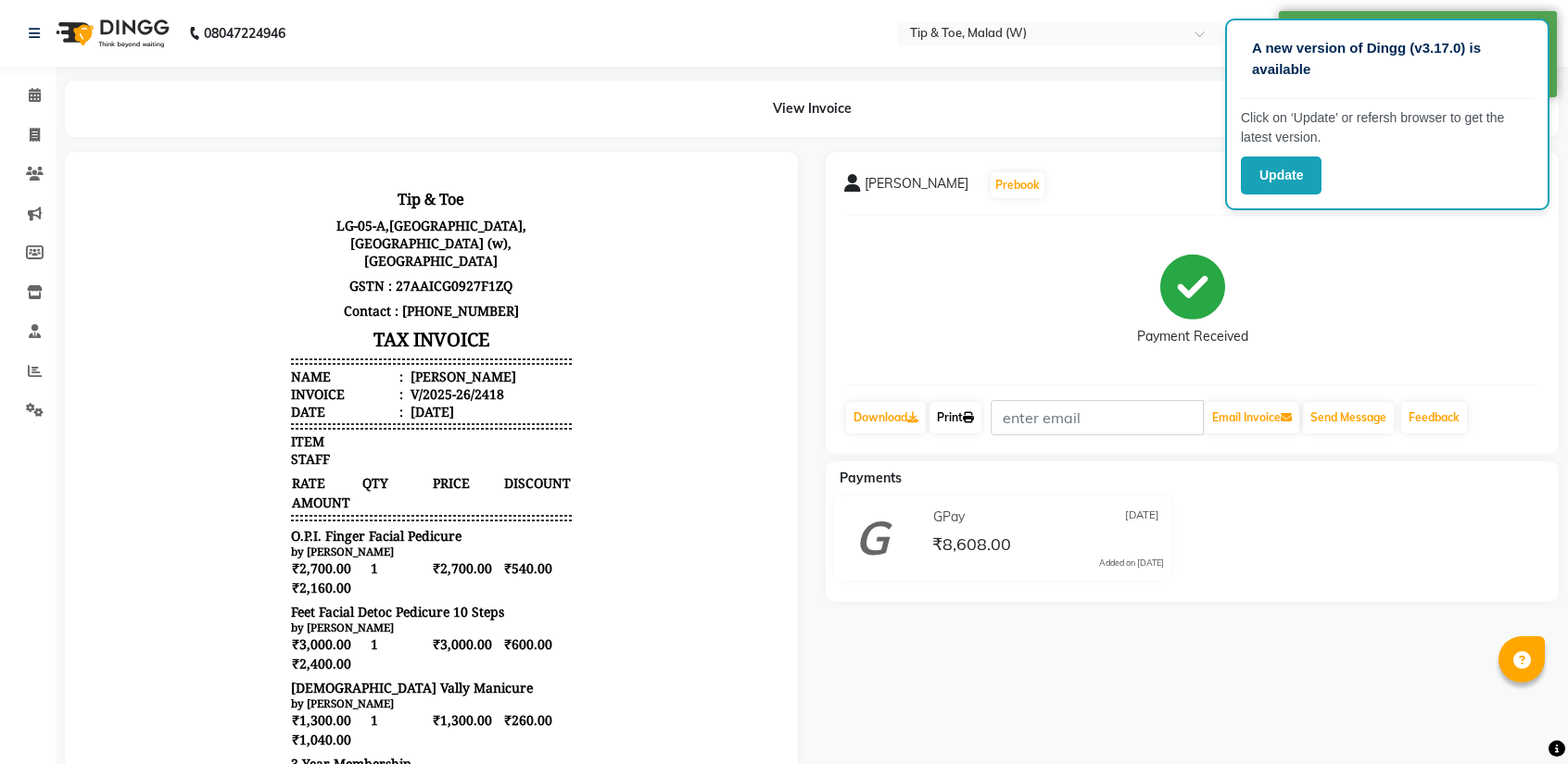
click at [958, 418] on link "Print" at bounding box center [955, 418] width 52 height 31
click at [31, 99] on icon at bounding box center [34, 95] width 12 height 14
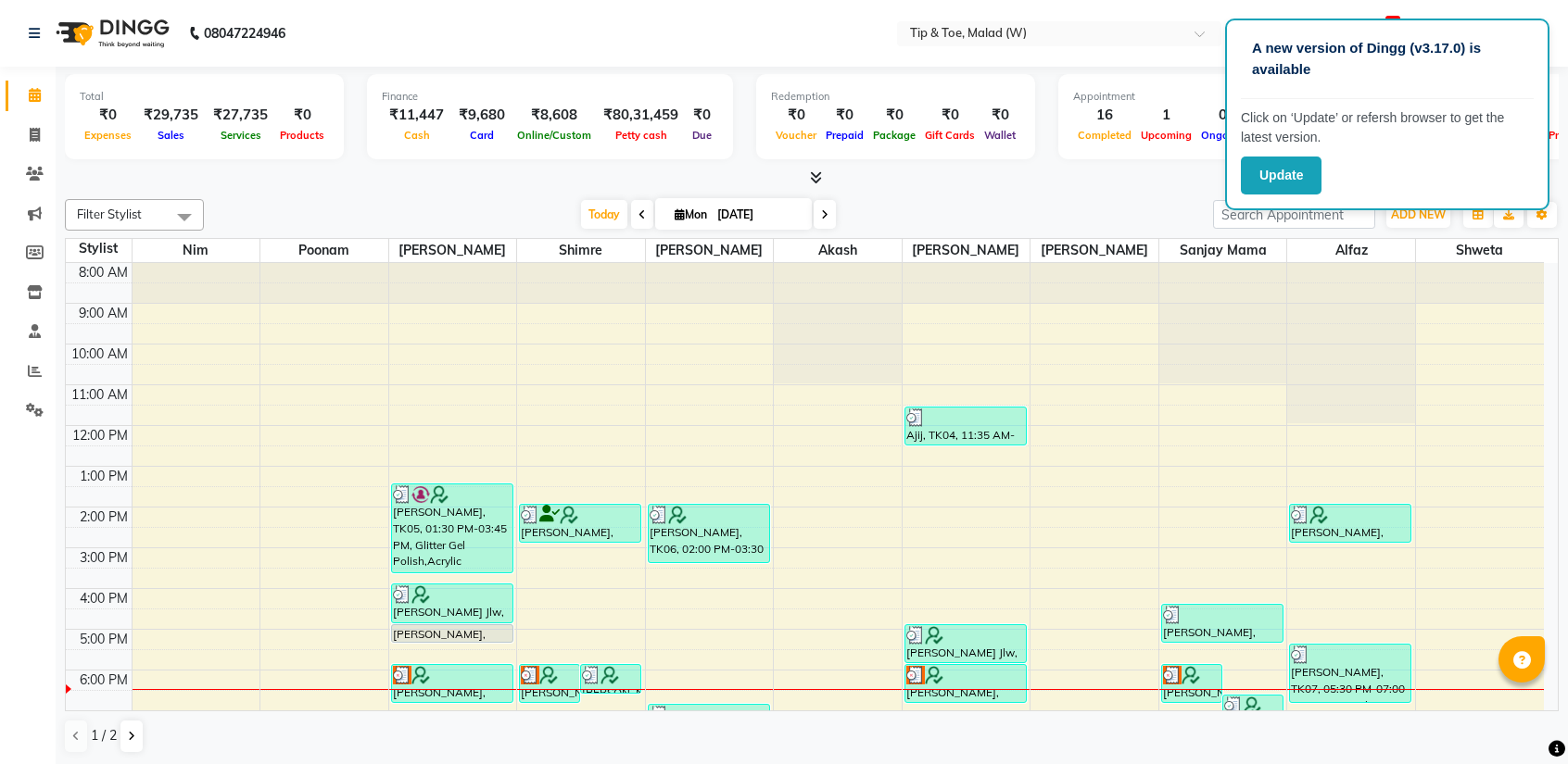
scroll to position [72, 0]
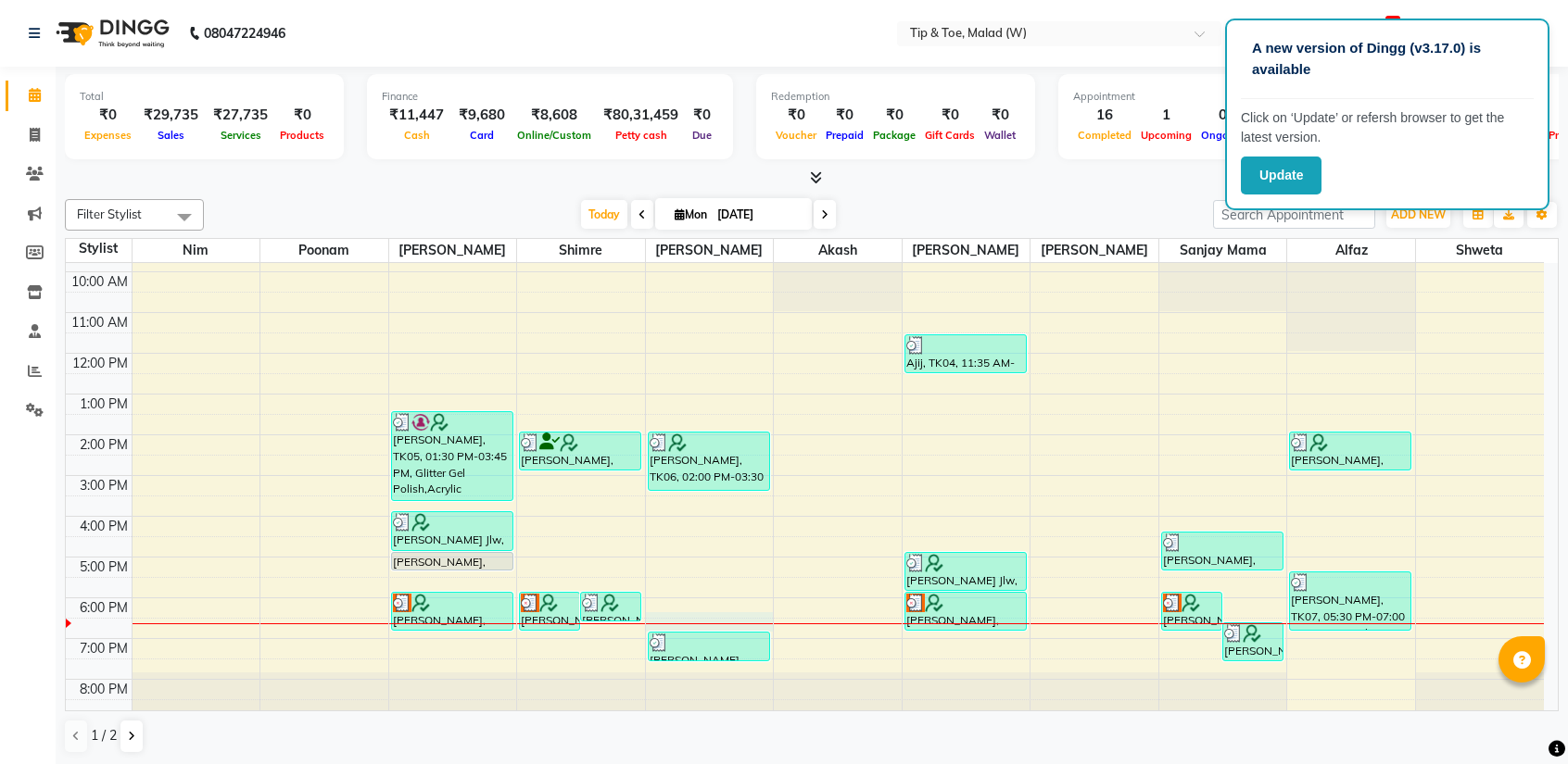
click at [761, 625] on div "8:00 AM 9:00 AM 10:00 AM 11:00 AM 12:00 PM 1:00 PM 2:00 PM 3:00 PM 4:00 PM 5:00…" at bounding box center [805, 455] width 1477 height 529
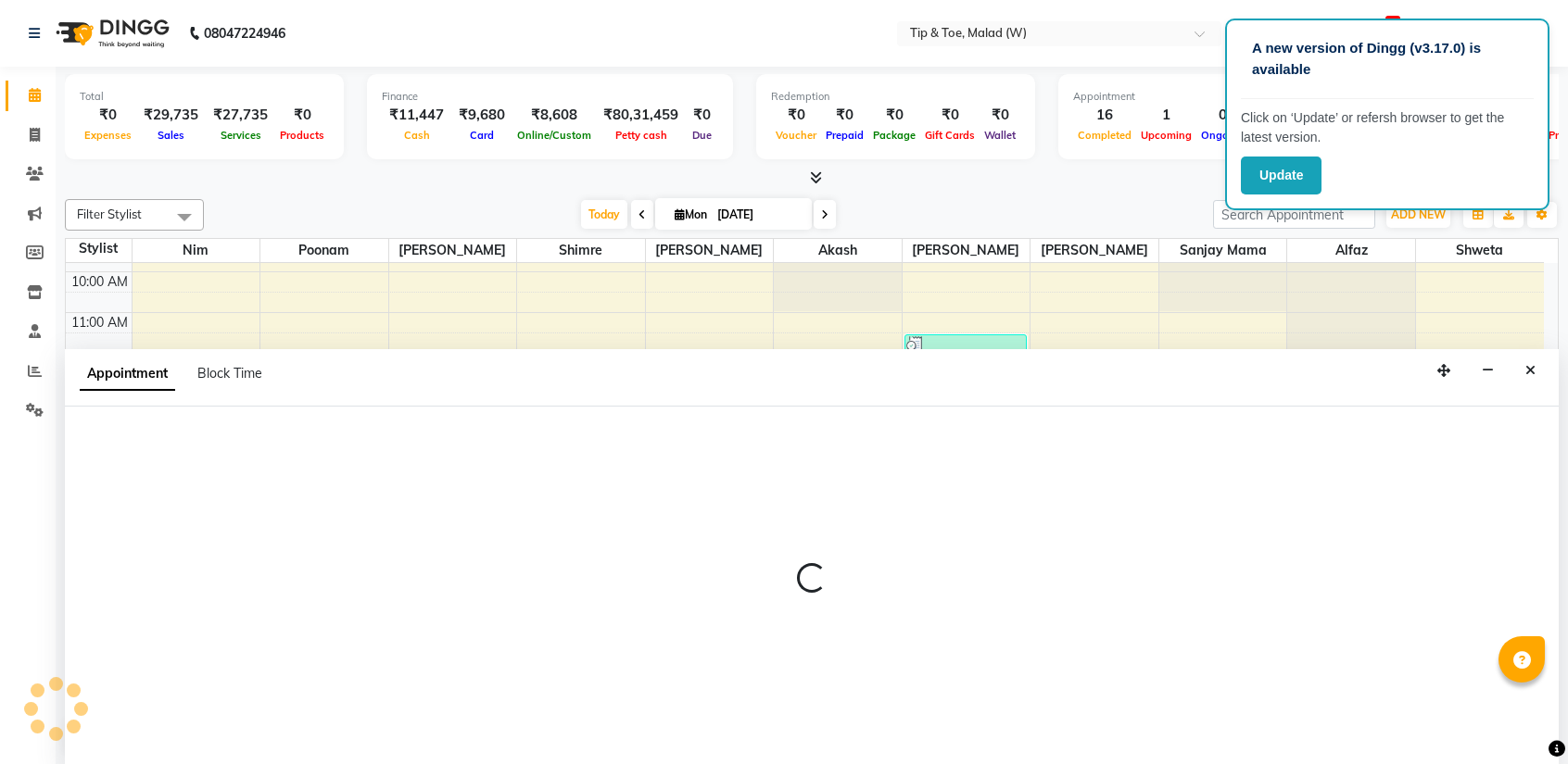
scroll to position [0, 0]
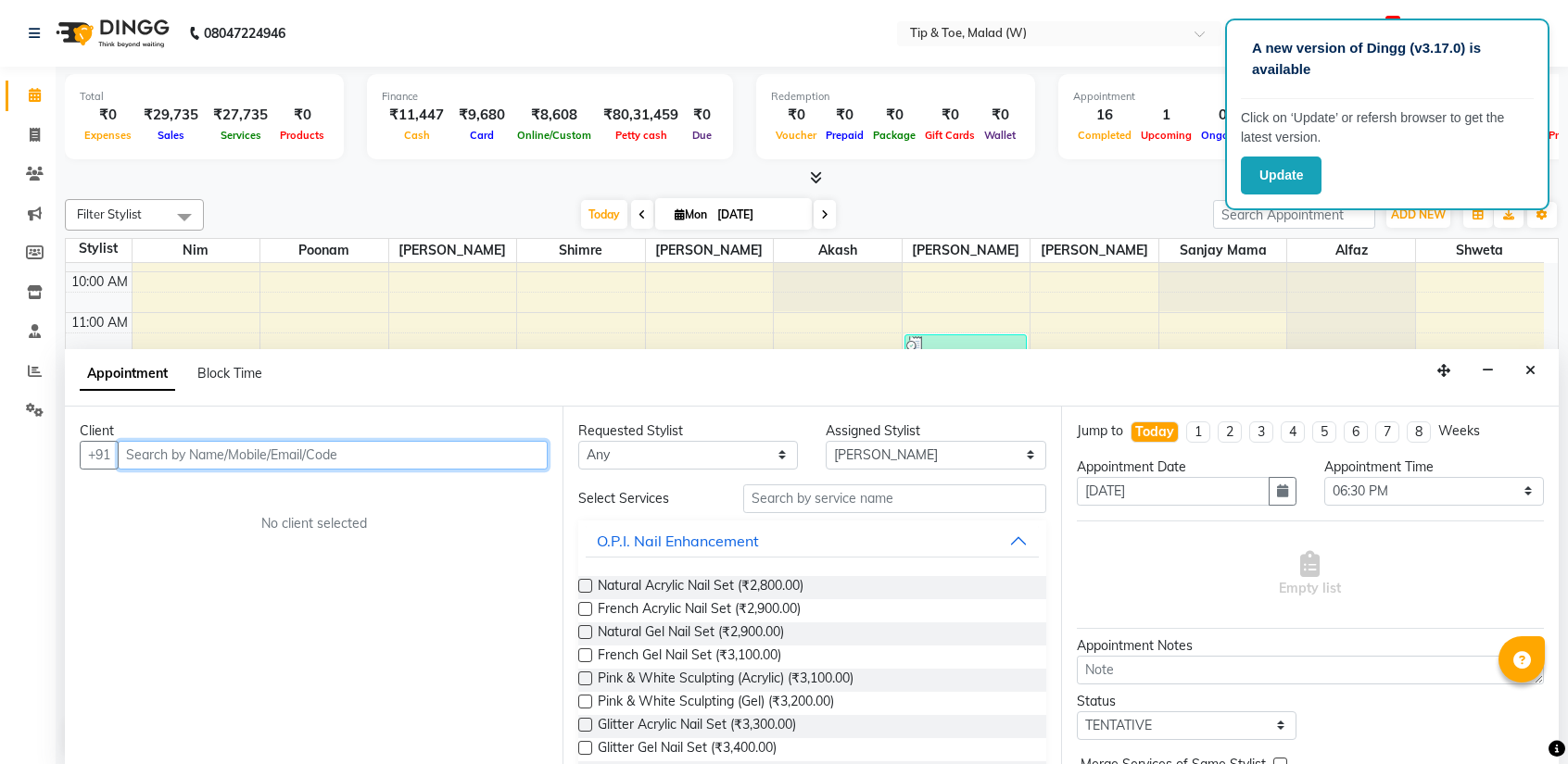
click at [249, 453] on input "text" at bounding box center [332, 455] width 430 height 28
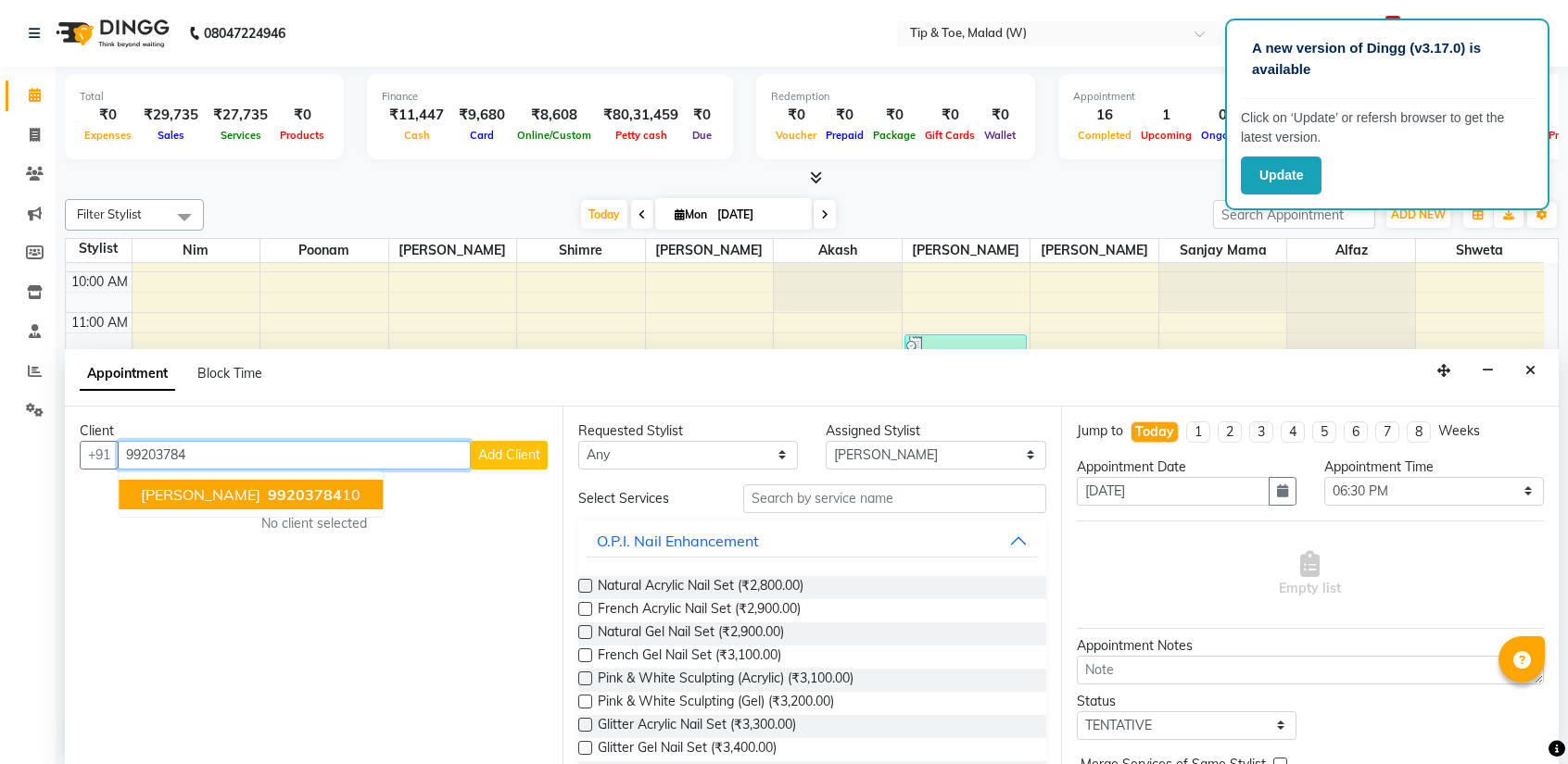
click at [268, 490] on span "99203784" at bounding box center [305, 494] width 74 height 19
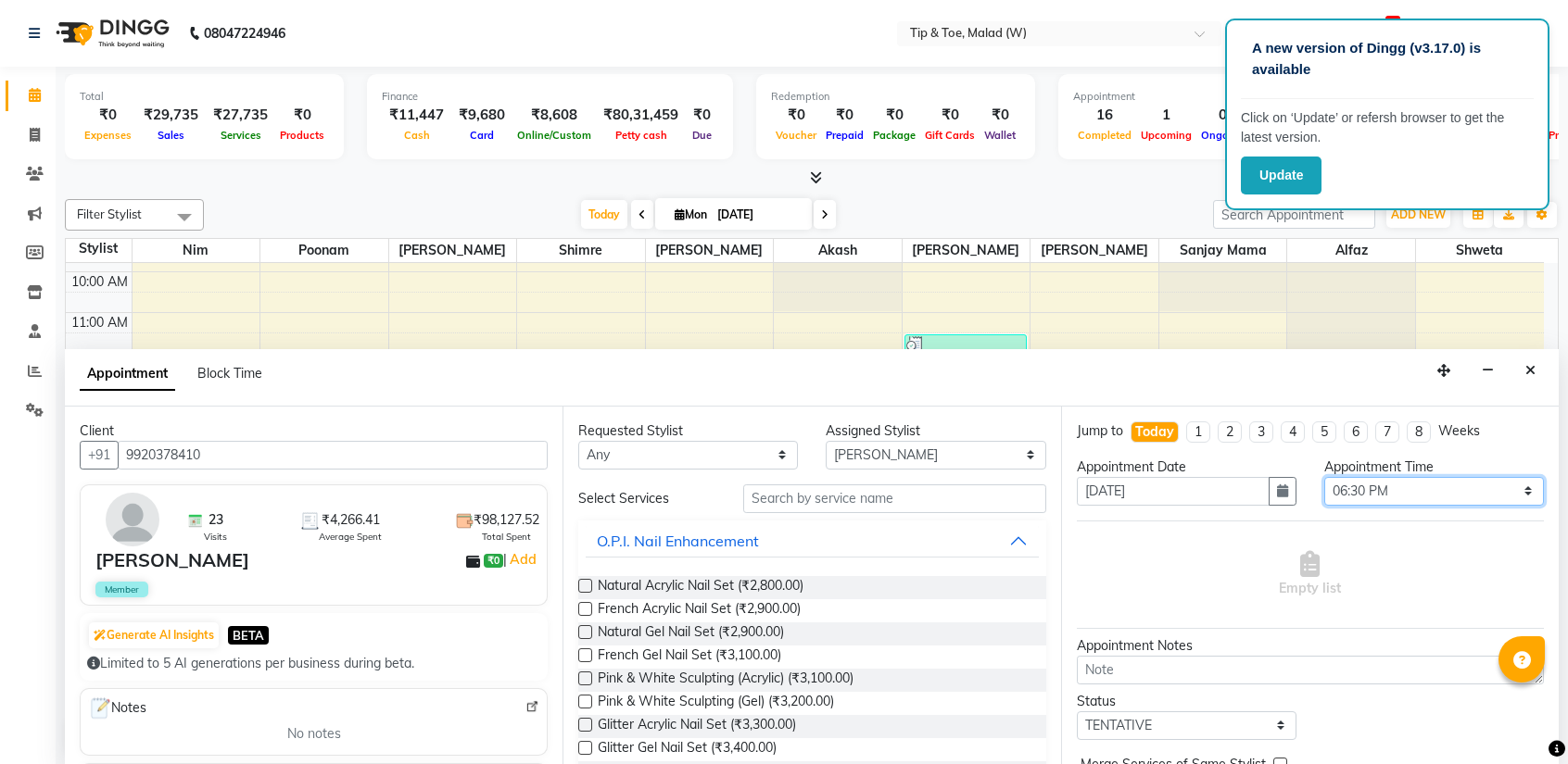
click at [1356, 485] on select "Select 09:00 AM 09:15 AM 09:30 AM 09:45 AM 10:00 AM 10:15 AM 10:30 AM 10:45 AM …" at bounding box center [1434, 491] width 219 height 28
click at [1324, 478] on select "Select 09:00 AM 09:15 AM 09:30 AM 09:45 AM 10:00 AM 10:15 AM 10:30 AM 10:45 AM …" at bounding box center [1434, 491] width 219 height 28
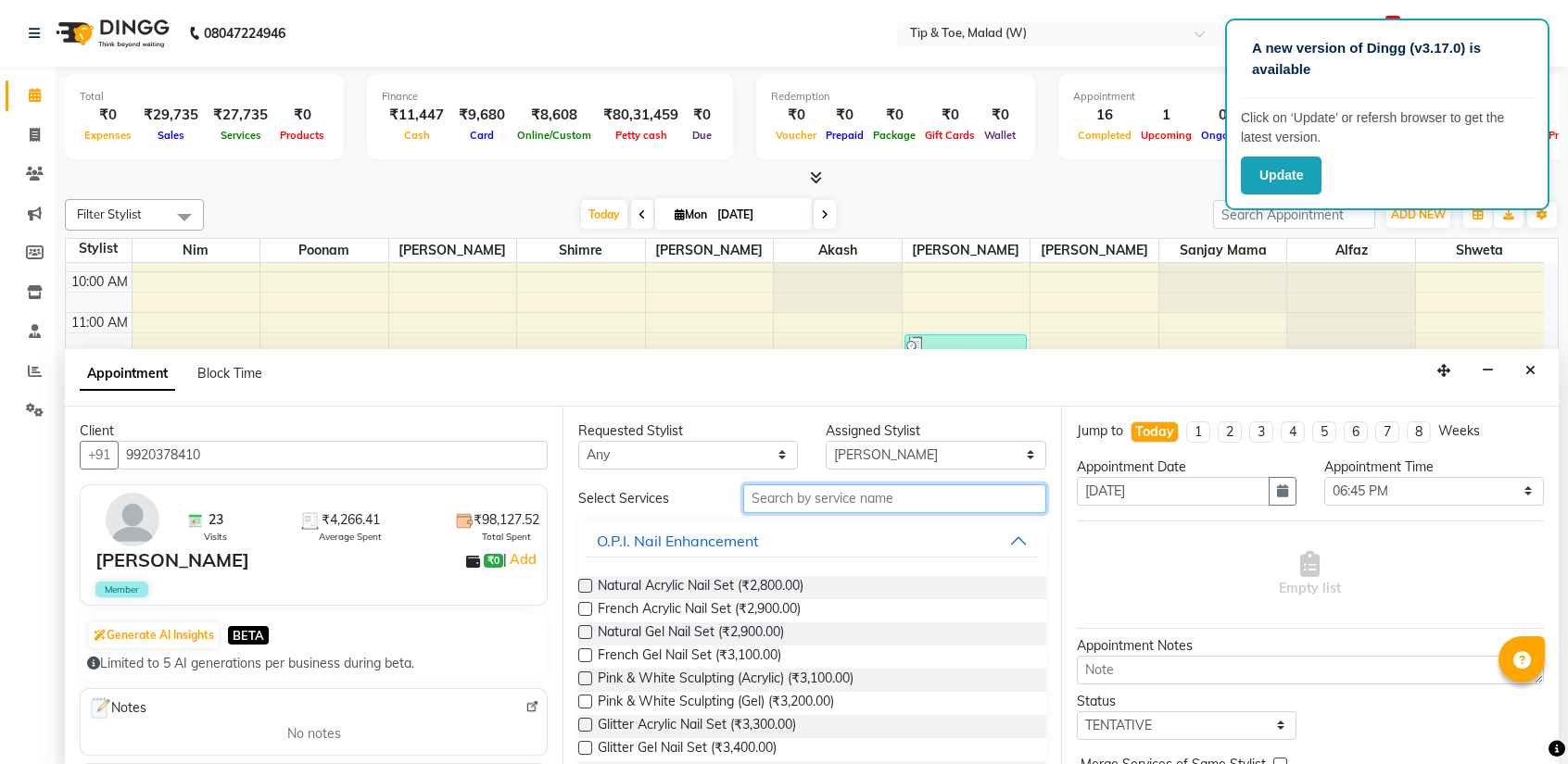
click at [794, 499] on input "text" at bounding box center [894, 498] width 302 height 28
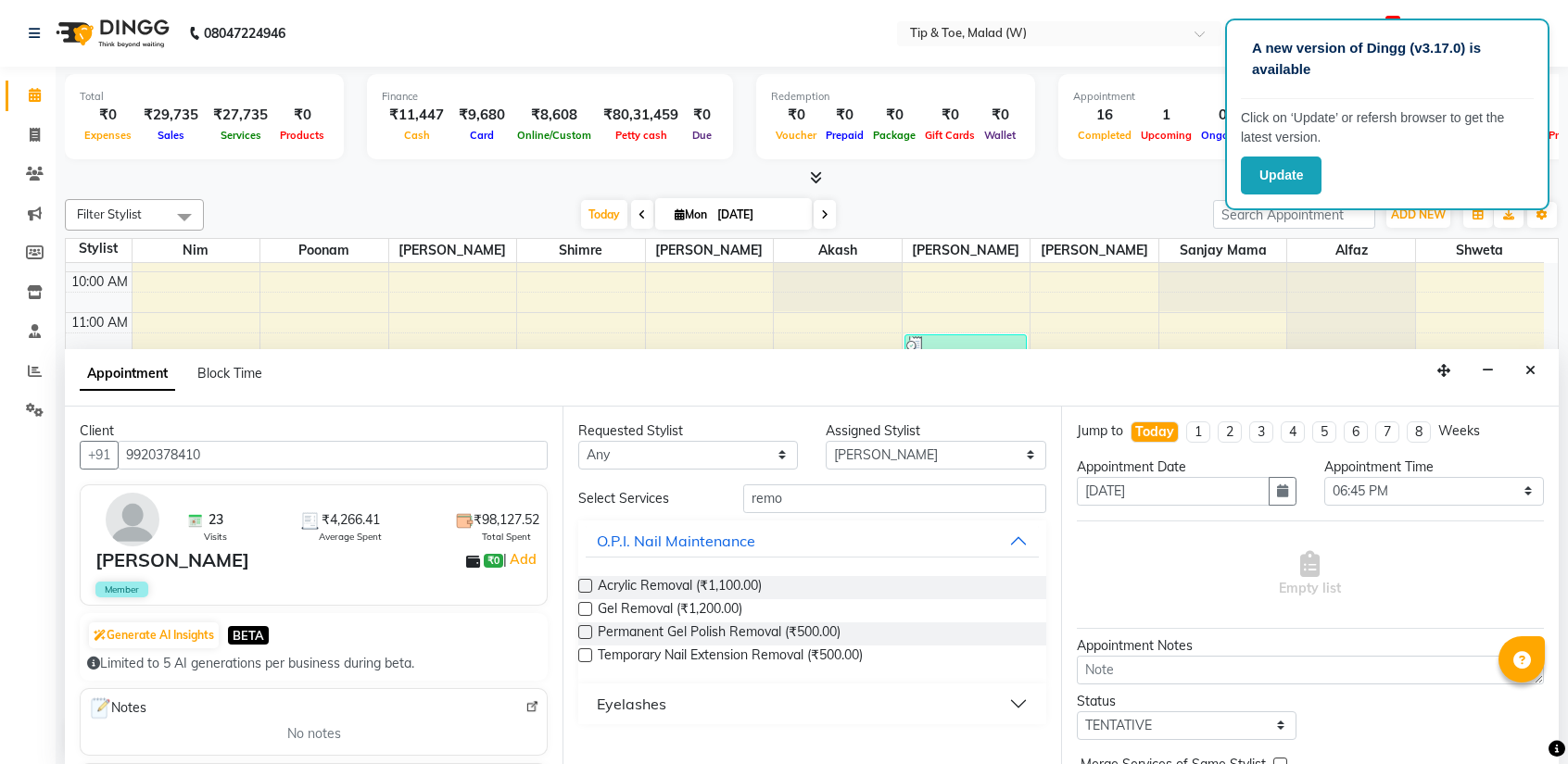
click at [588, 584] on label at bounding box center [585, 586] width 14 height 14
click at [588, 584] on input "checkbox" at bounding box center [584, 588] width 12 height 12
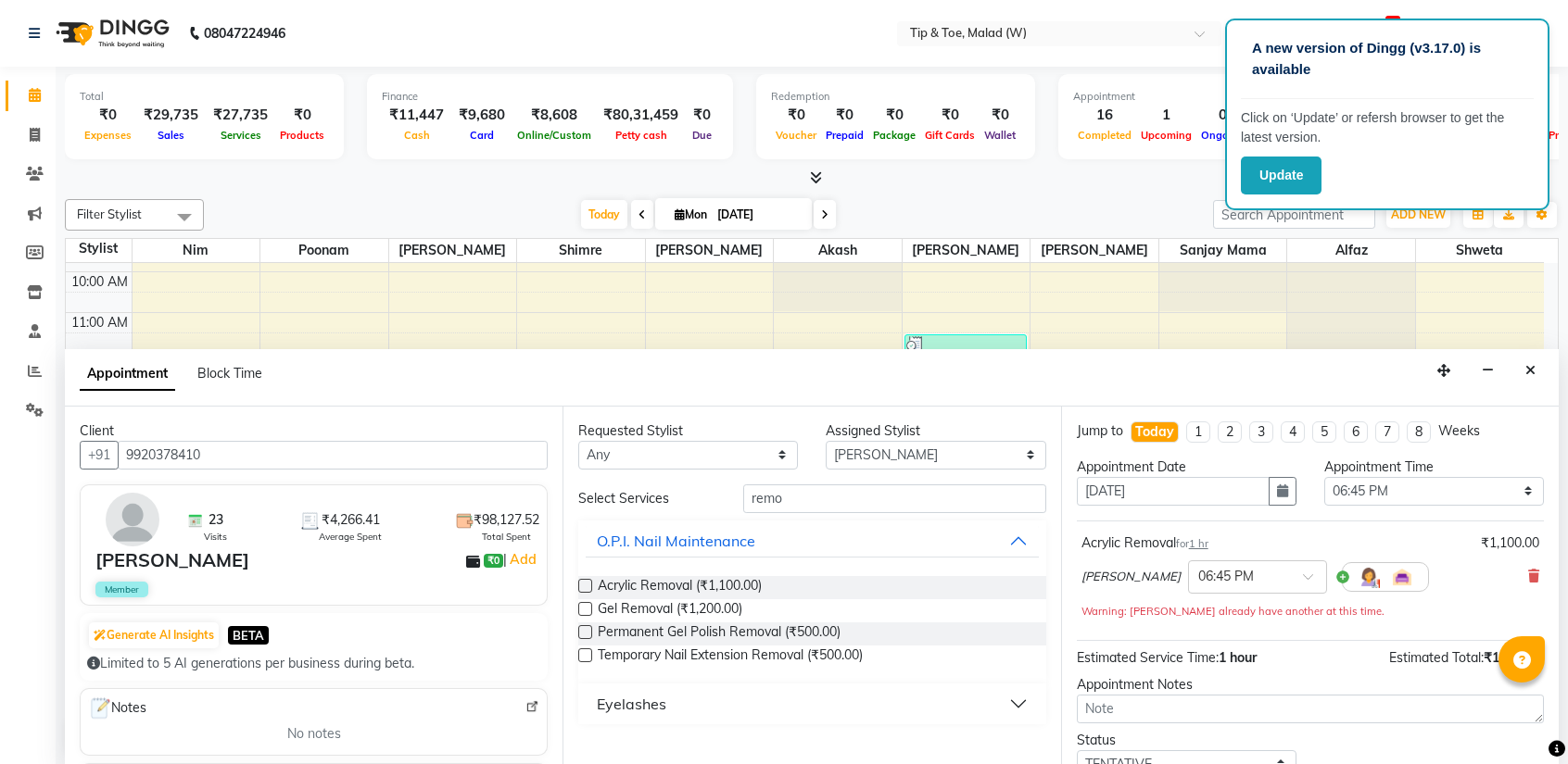
click at [1562, 718] on div "Total ₹0 Expenses ₹29,735 Sales ₹27,735 Services ₹0 Products Finance ₹11,447 Ca…" at bounding box center [812, 416] width 1512 height 700
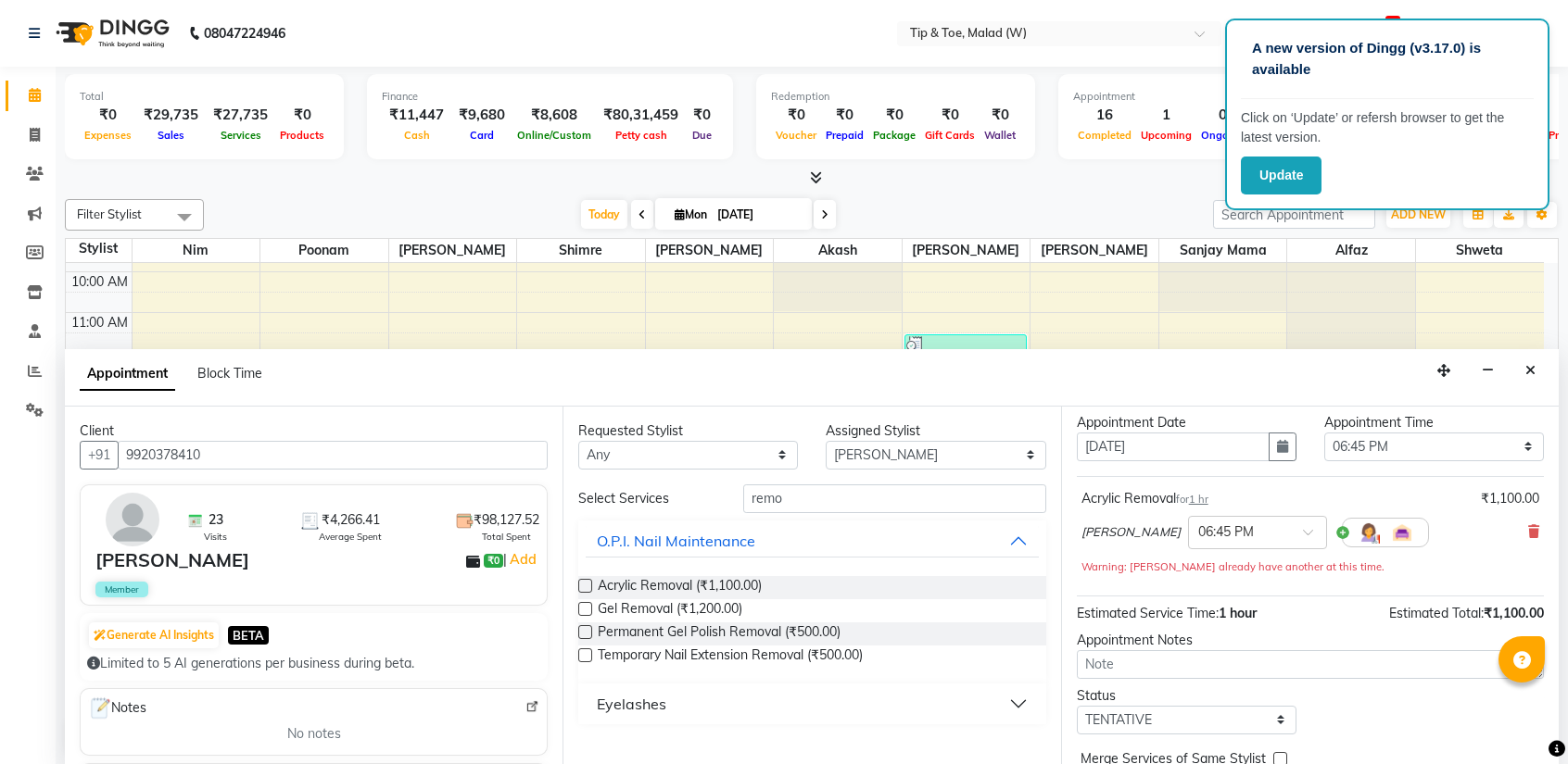
scroll to position [59, 0]
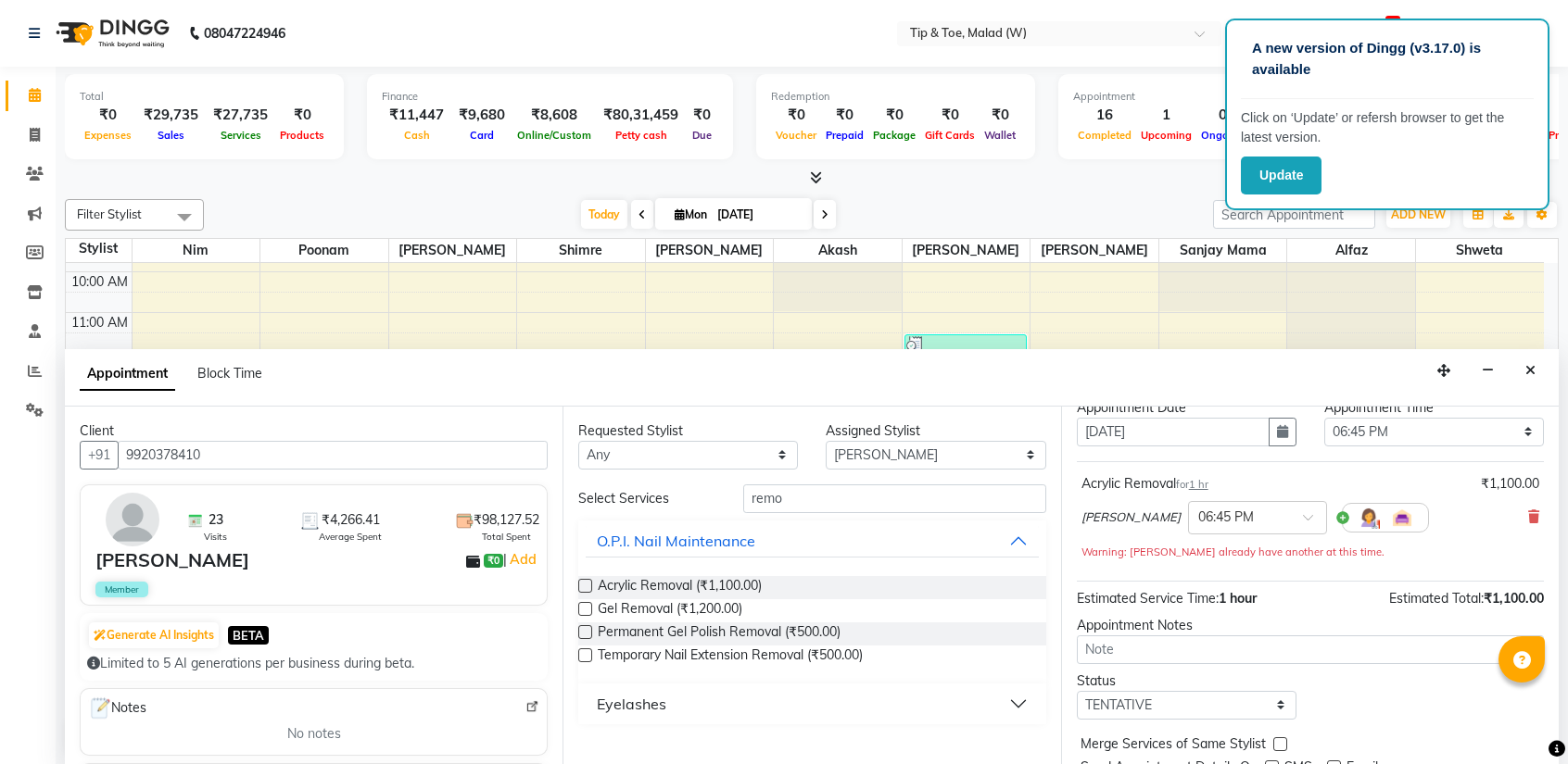
click at [1559, 763] on html "A new version of Dingg (v3.17.0) is available Click on ‘Update’ or refersh brow…" at bounding box center [784, 382] width 1568 height 764
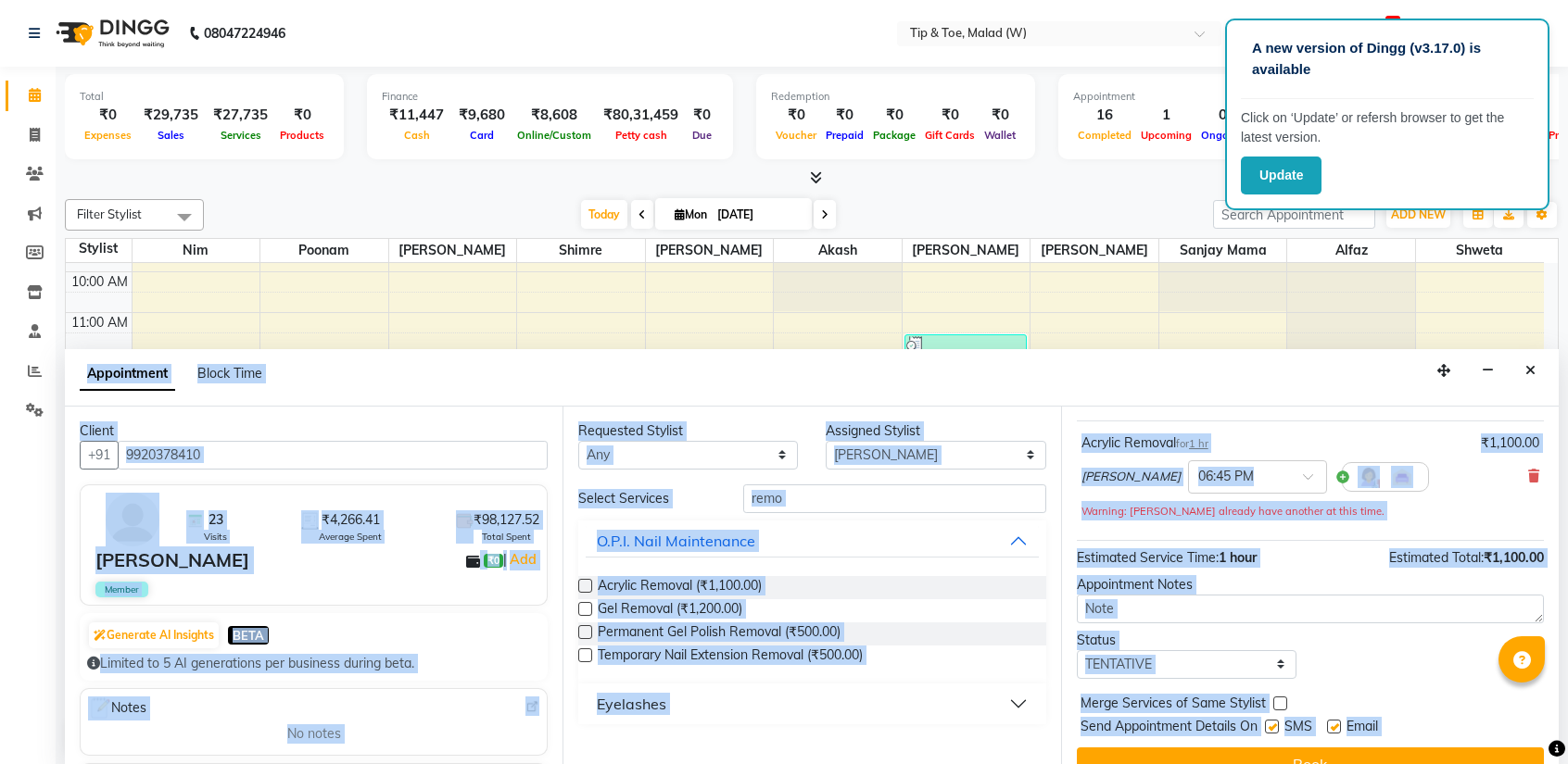
scroll to position [128, 0]
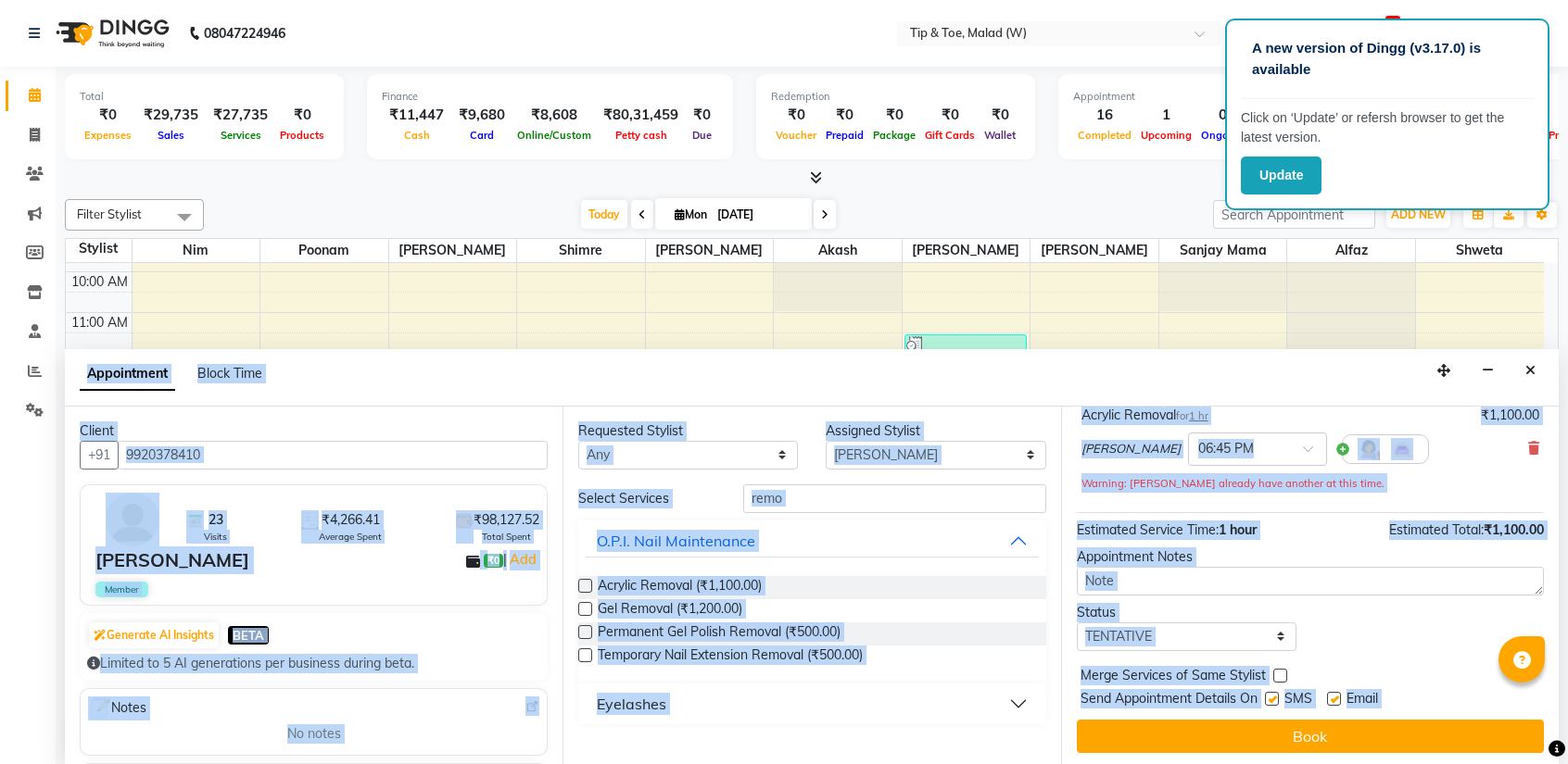
click at [1275, 692] on label at bounding box center [1272, 699] width 14 height 14
click at [1275, 695] on input "checkbox" at bounding box center [1271, 701] width 12 height 12
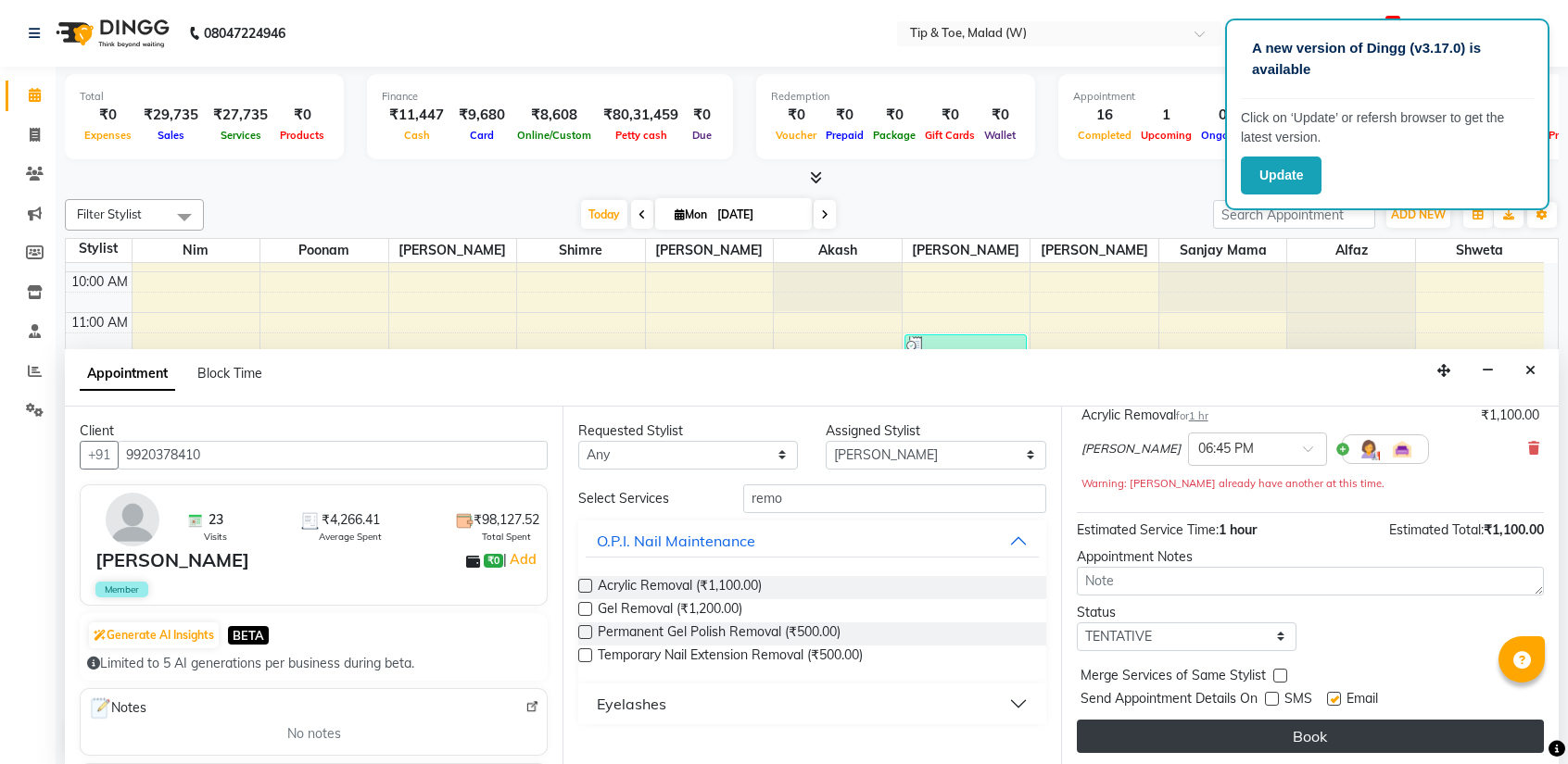
click at [1281, 737] on button "Book" at bounding box center [1310, 737] width 467 height 33
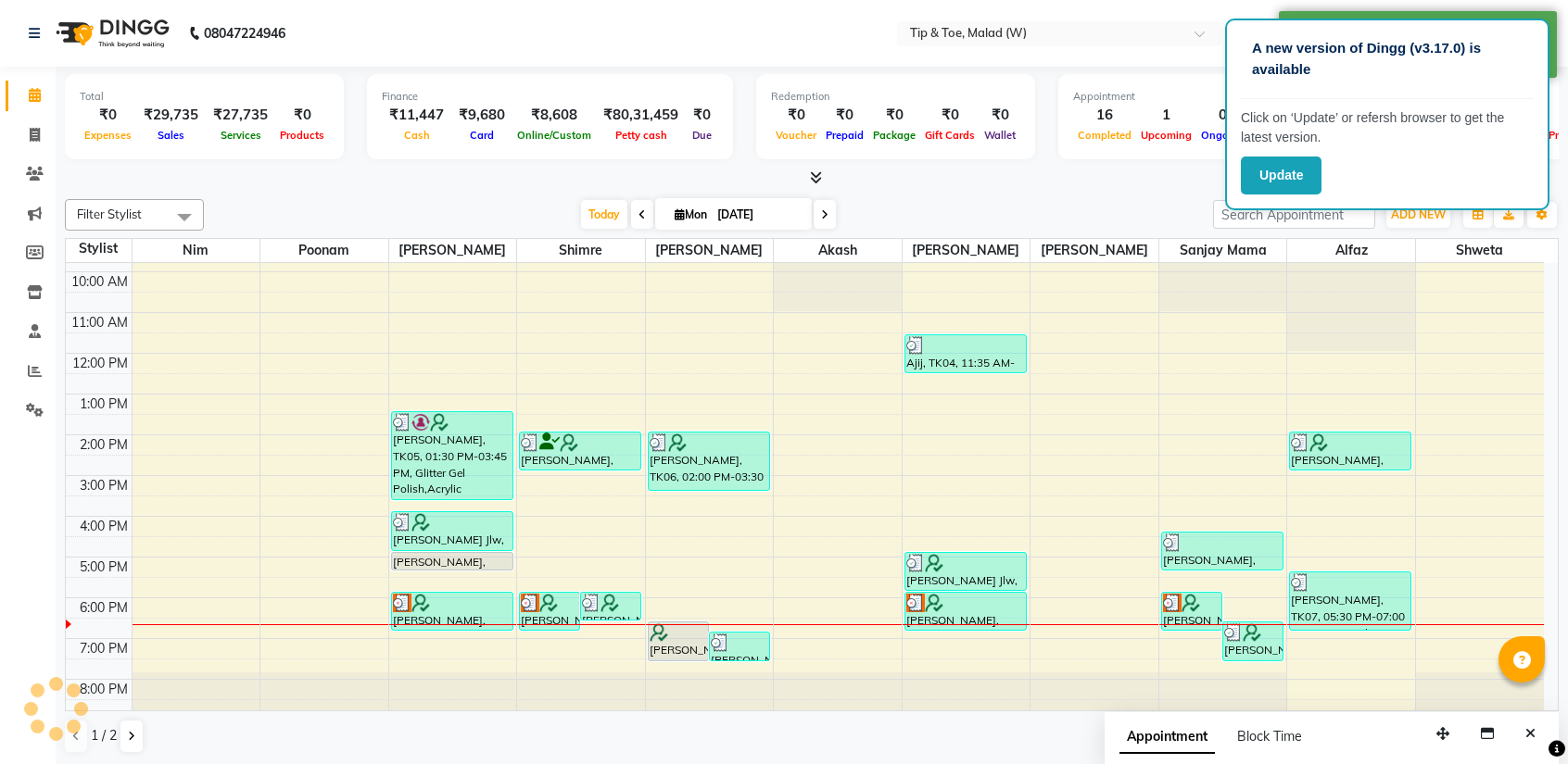
scroll to position [0, 0]
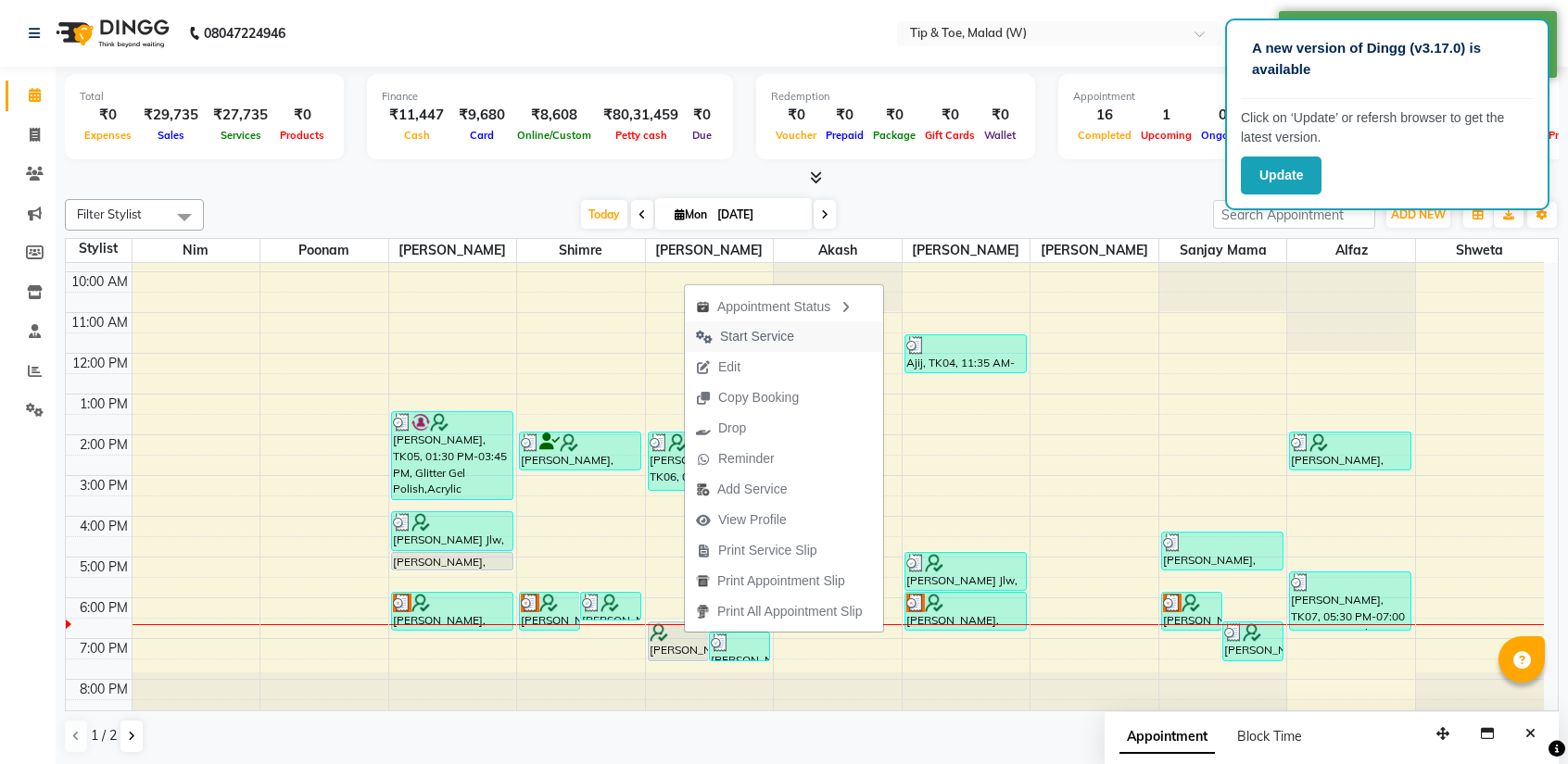
click at [772, 330] on span "Start Service" at bounding box center [757, 337] width 74 height 19
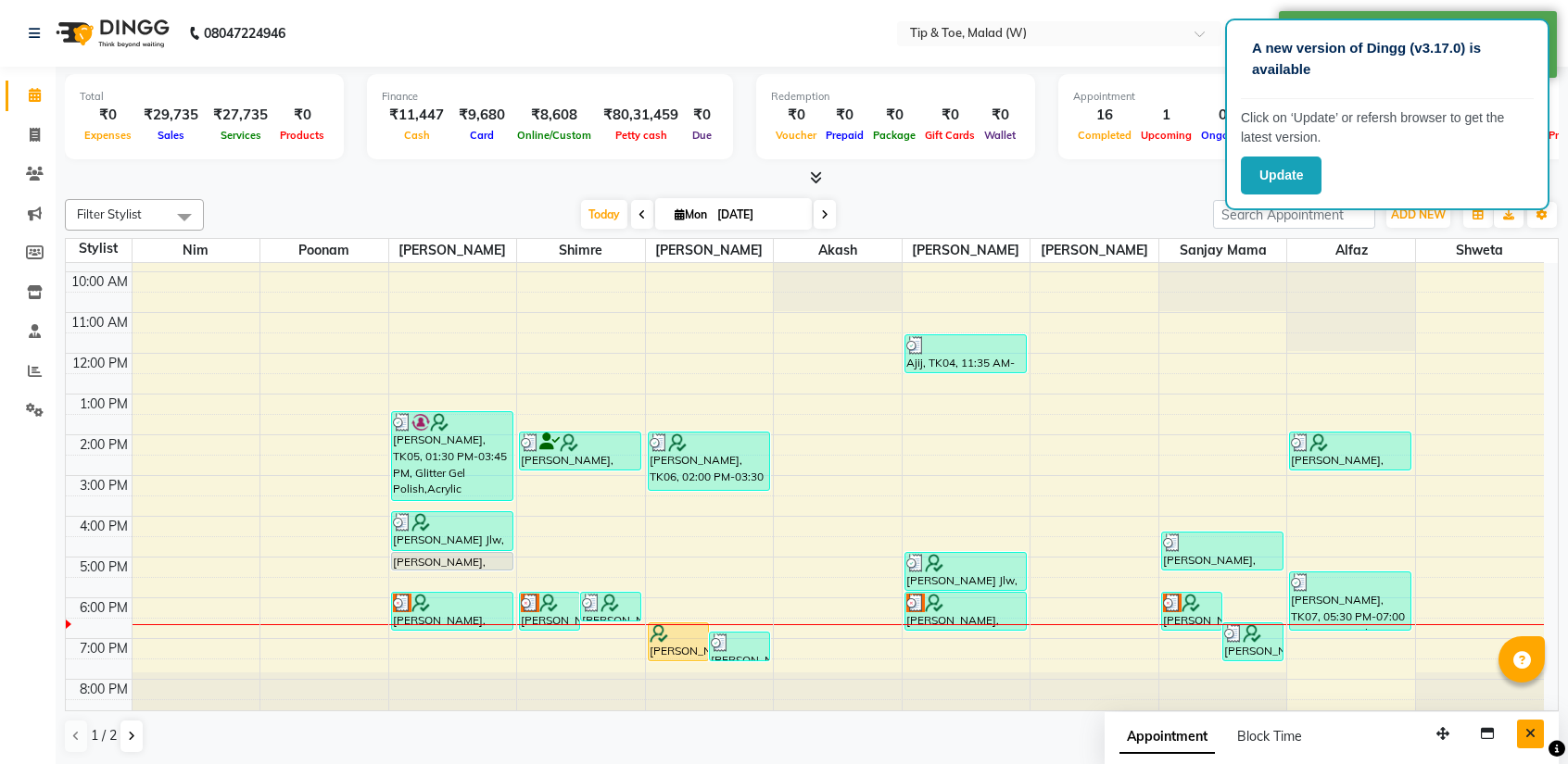
click at [1529, 736] on icon "Close" at bounding box center [1530, 733] width 10 height 13
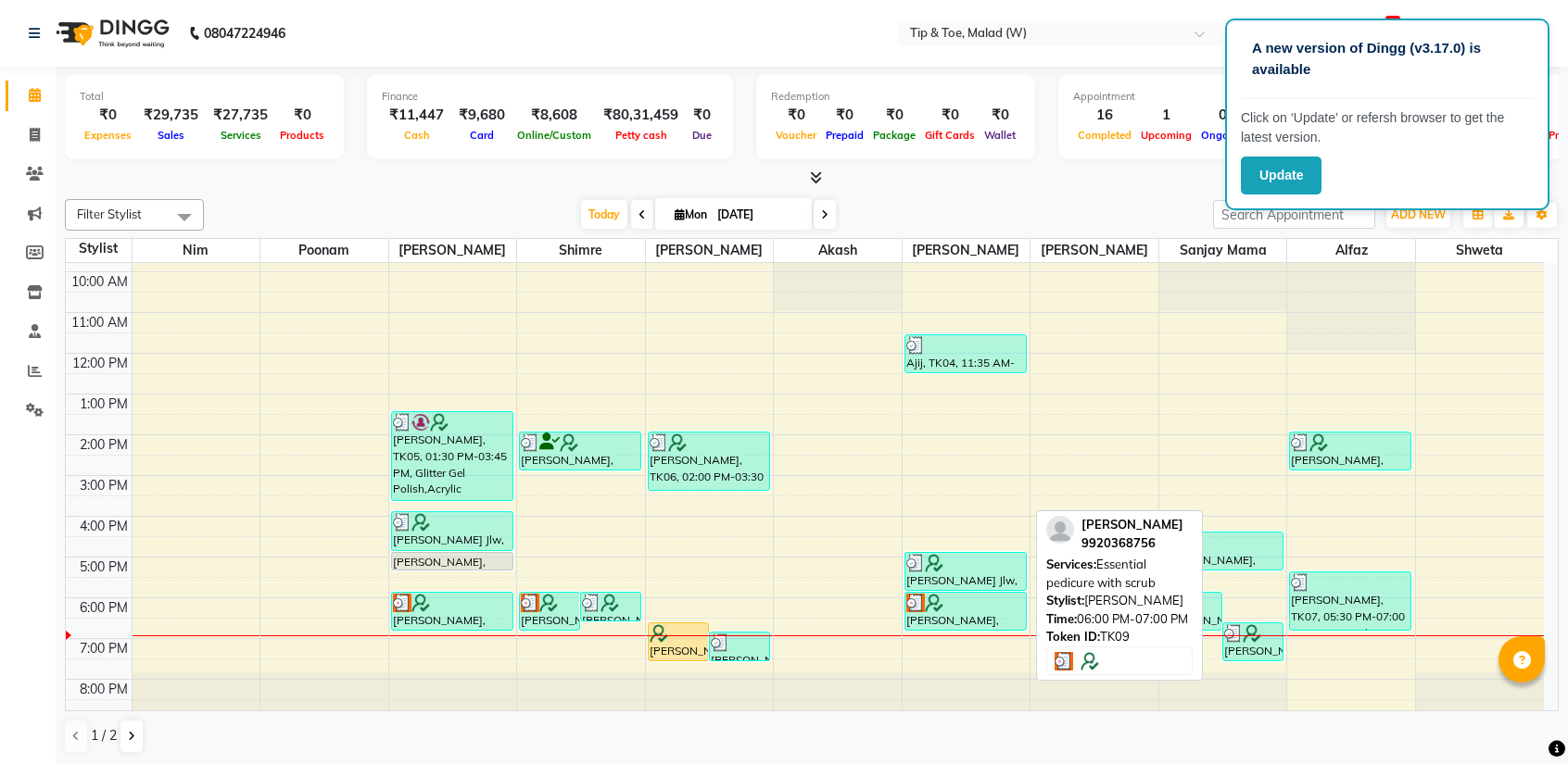
click at [1008, 606] on div at bounding box center [966, 602] width 119 height 19
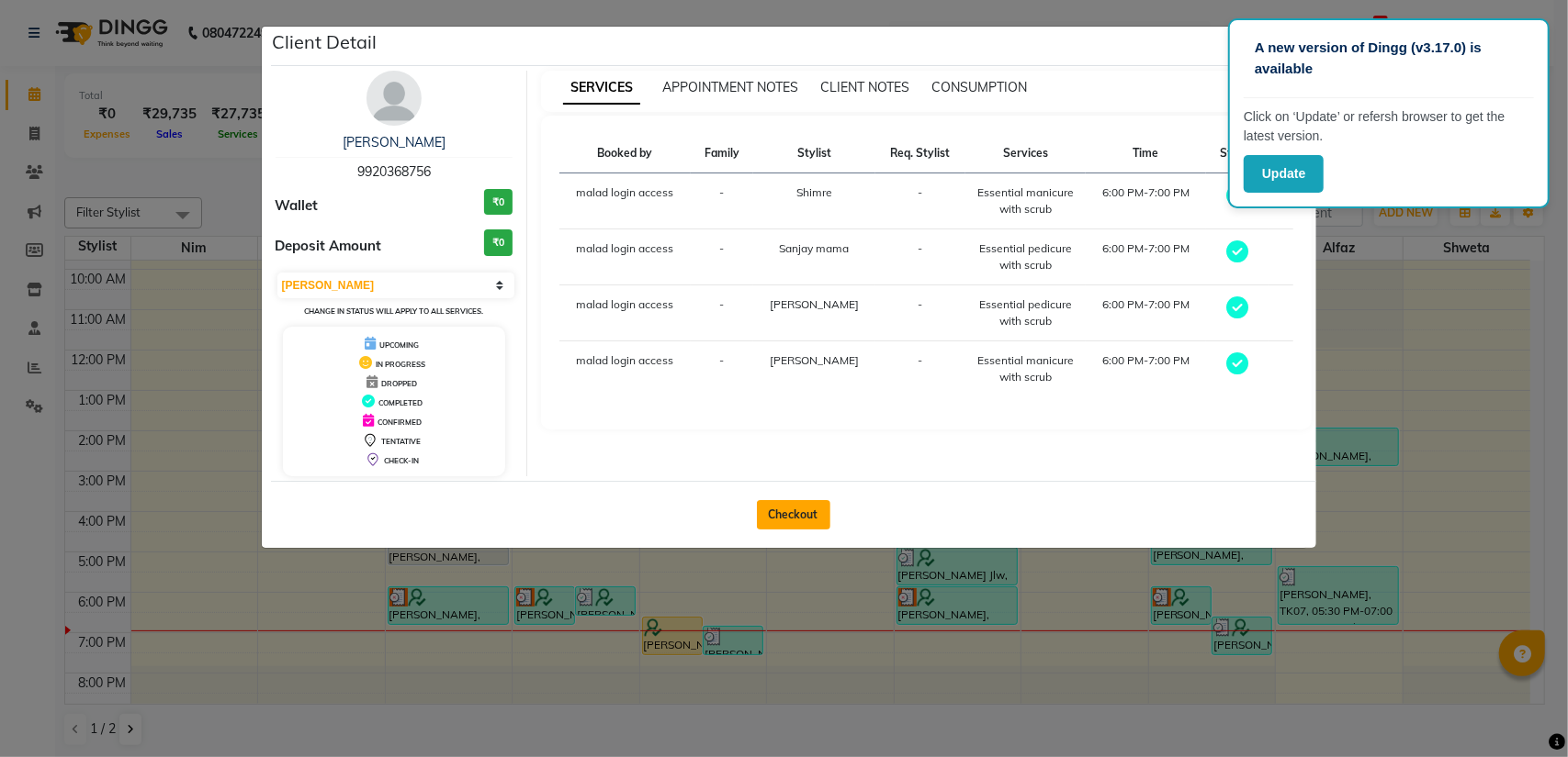
click at [790, 520] on button "Checkout" at bounding box center [793, 515] width 73 height 29
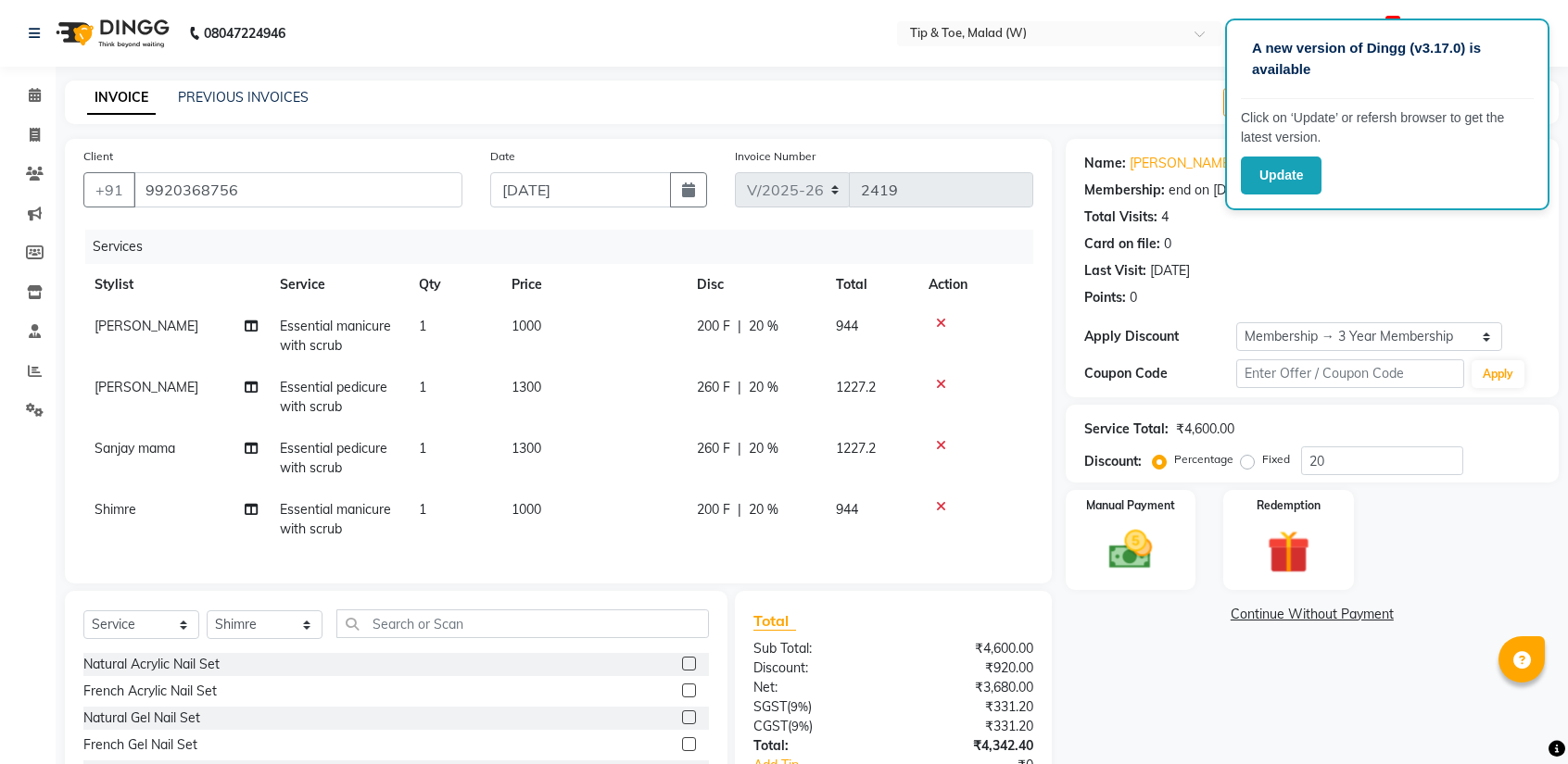
click at [269, 399] on td "Essential pedicure with scrub" at bounding box center [338, 397] width 139 height 61
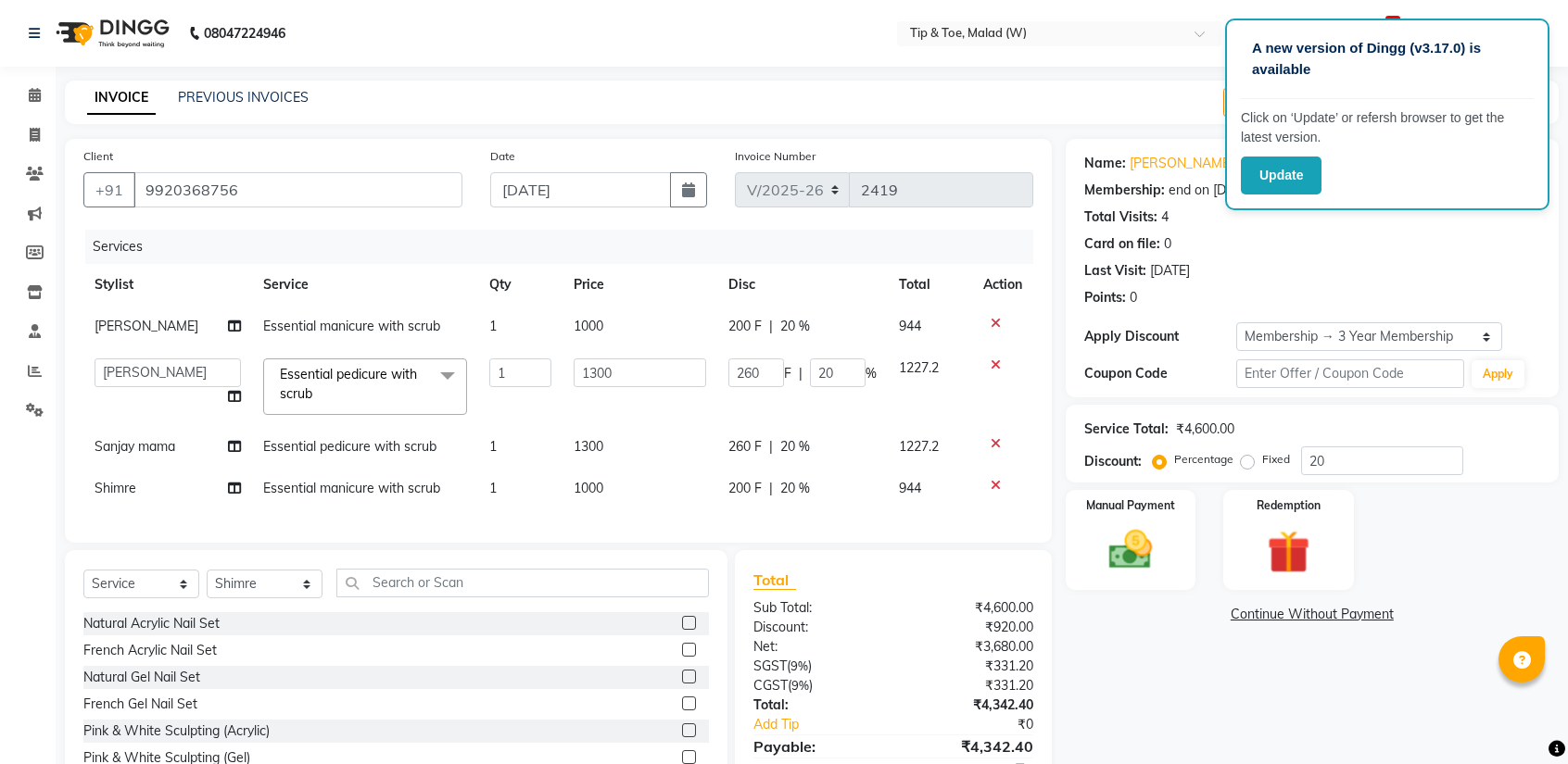
click at [333, 394] on span "Essential pedicure with scrub x" at bounding box center [356, 385] width 163 height 40
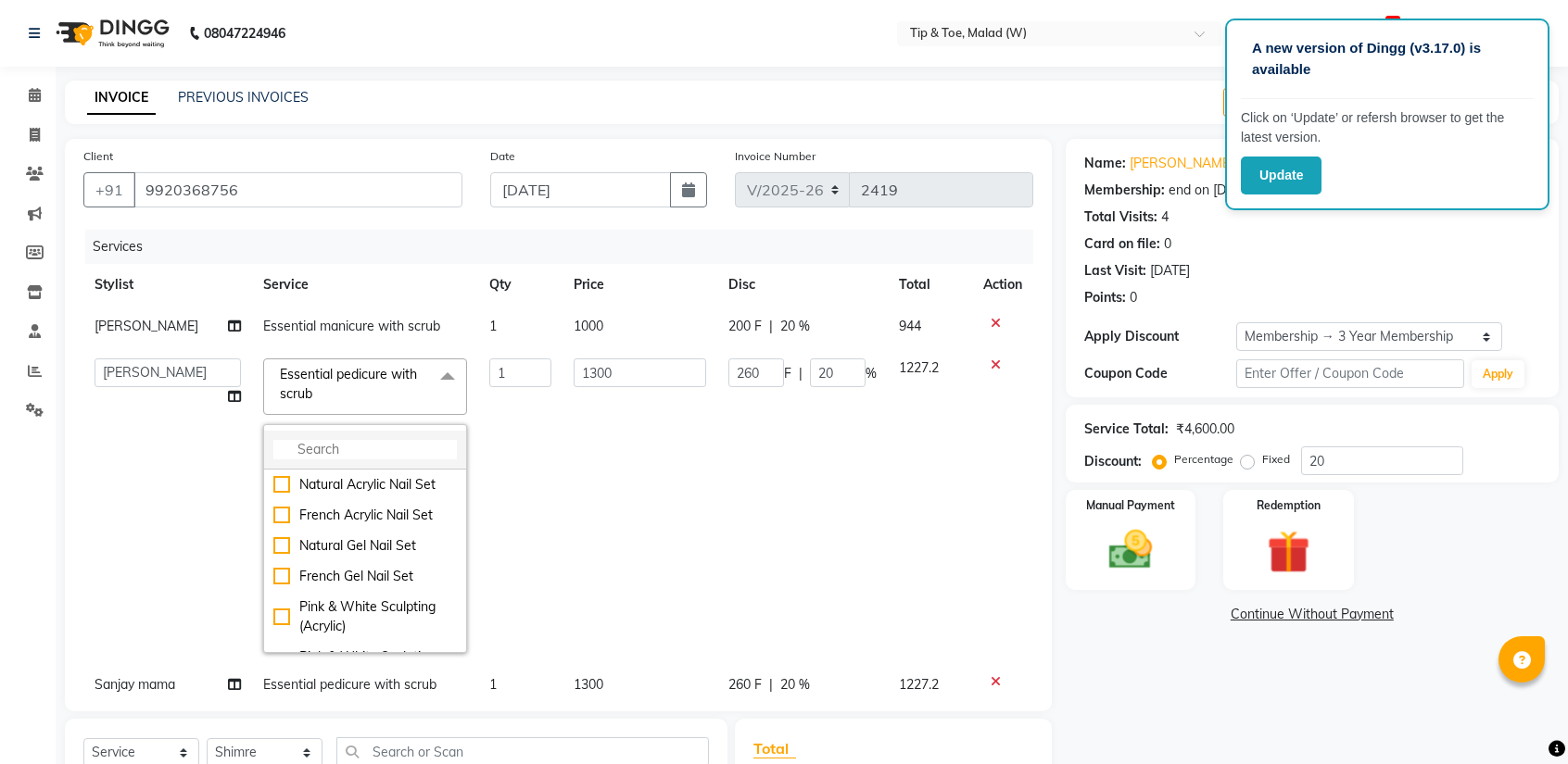
click at [321, 455] on input "multiselect-search" at bounding box center [364, 450] width 183 height 19
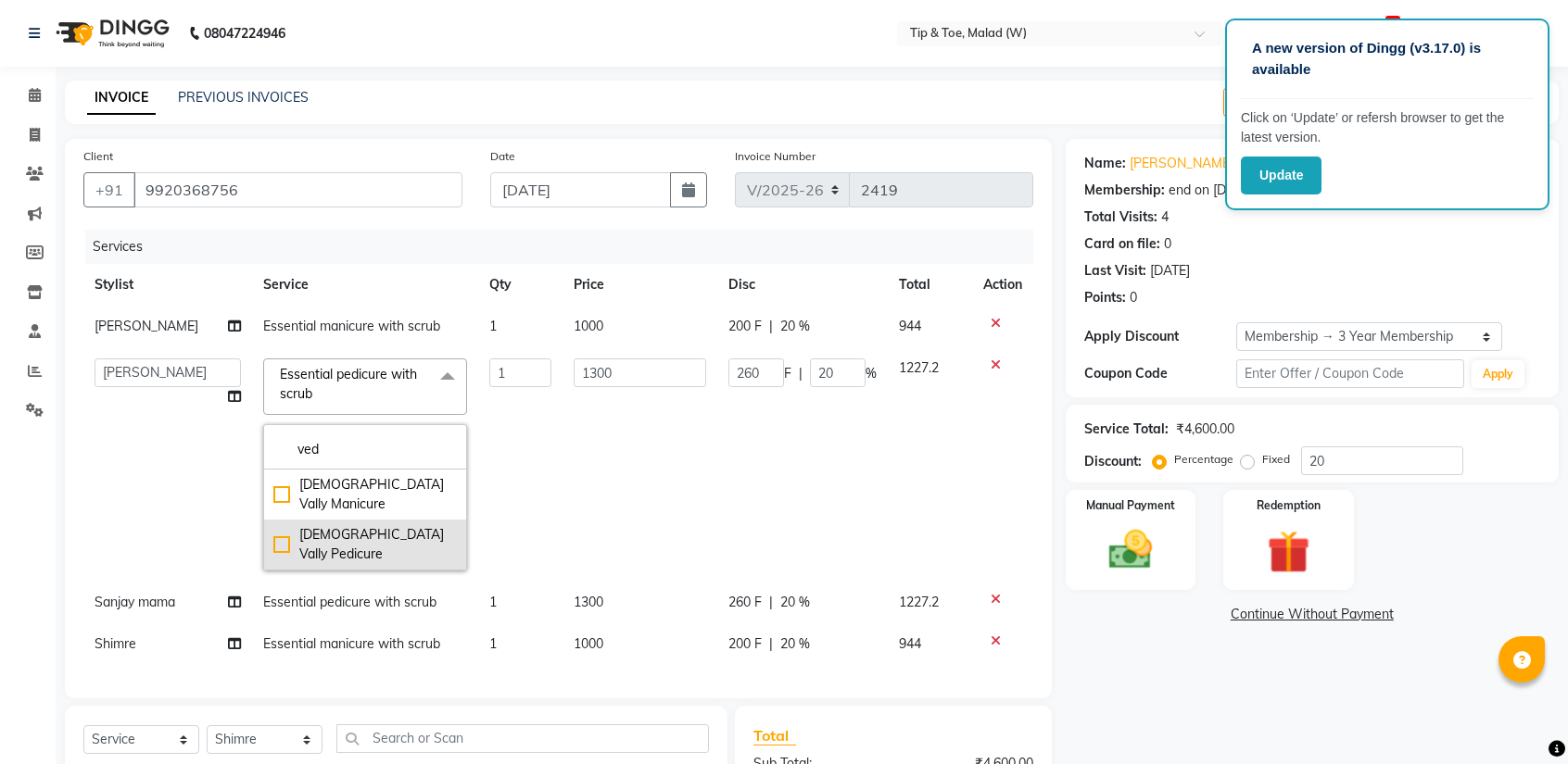
click at [273, 525] on div "[DEMOGRAPHIC_DATA] Vally Pedicure" at bounding box center [364, 545] width 183 height 39
click at [582, 438] on td "1500" at bounding box center [639, 465] width 155 height 235
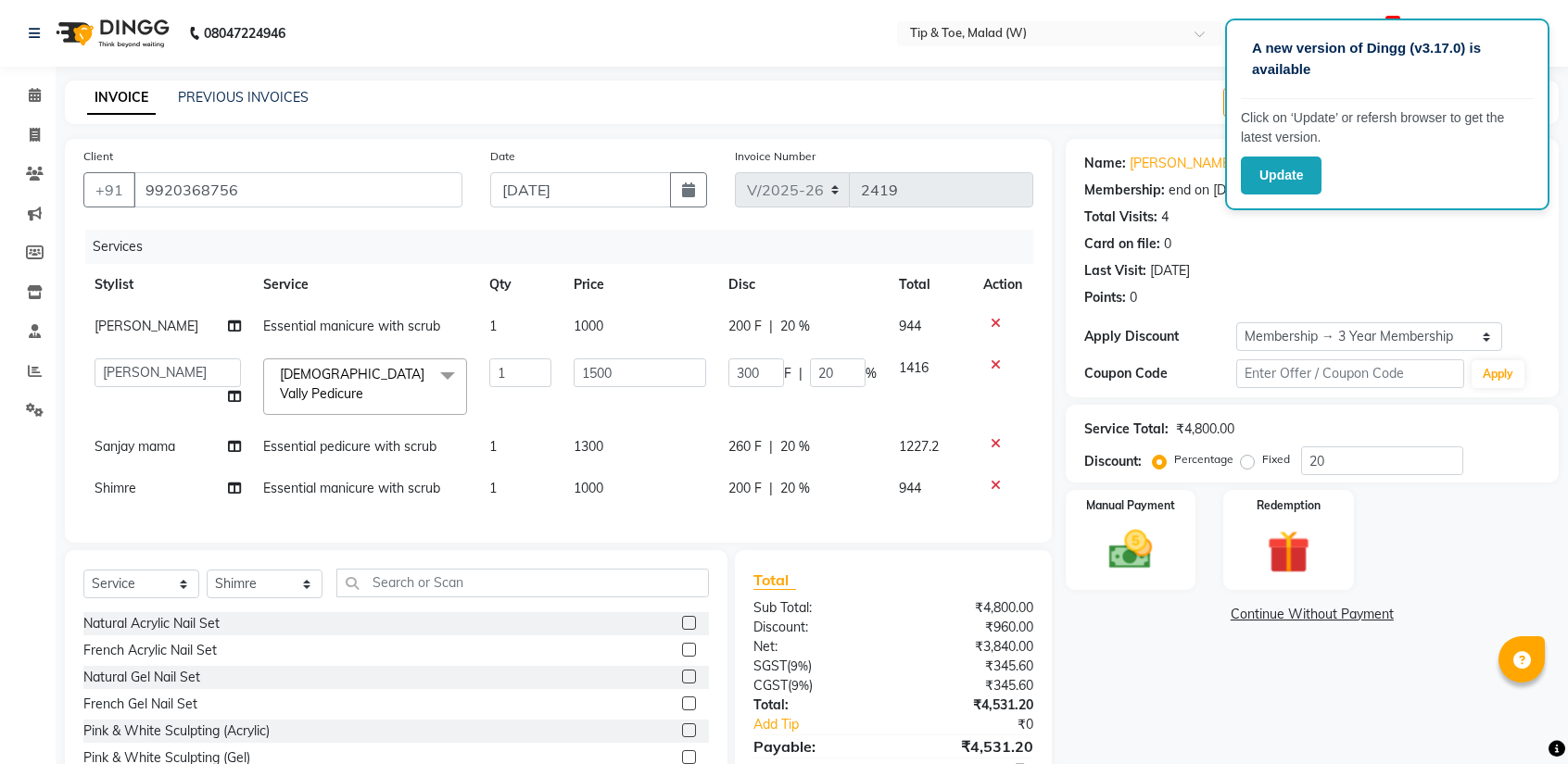
click at [329, 439] on span "Essential pedicure with scrub" at bounding box center [350, 446] width 173 height 17
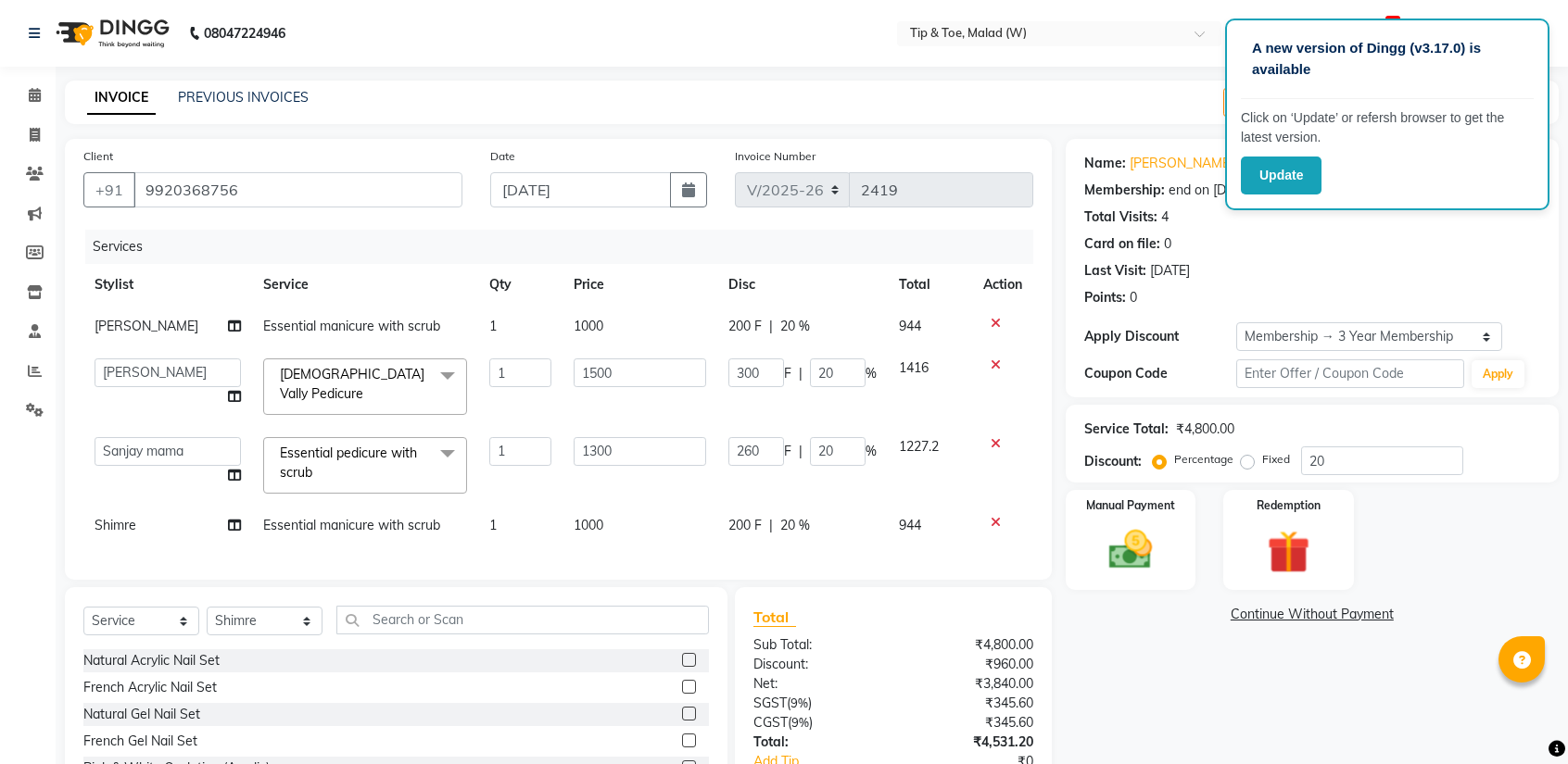
click at [347, 448] on span "Essential pedicure with scrub" at bounding box center [348, 462] width 137 height 36
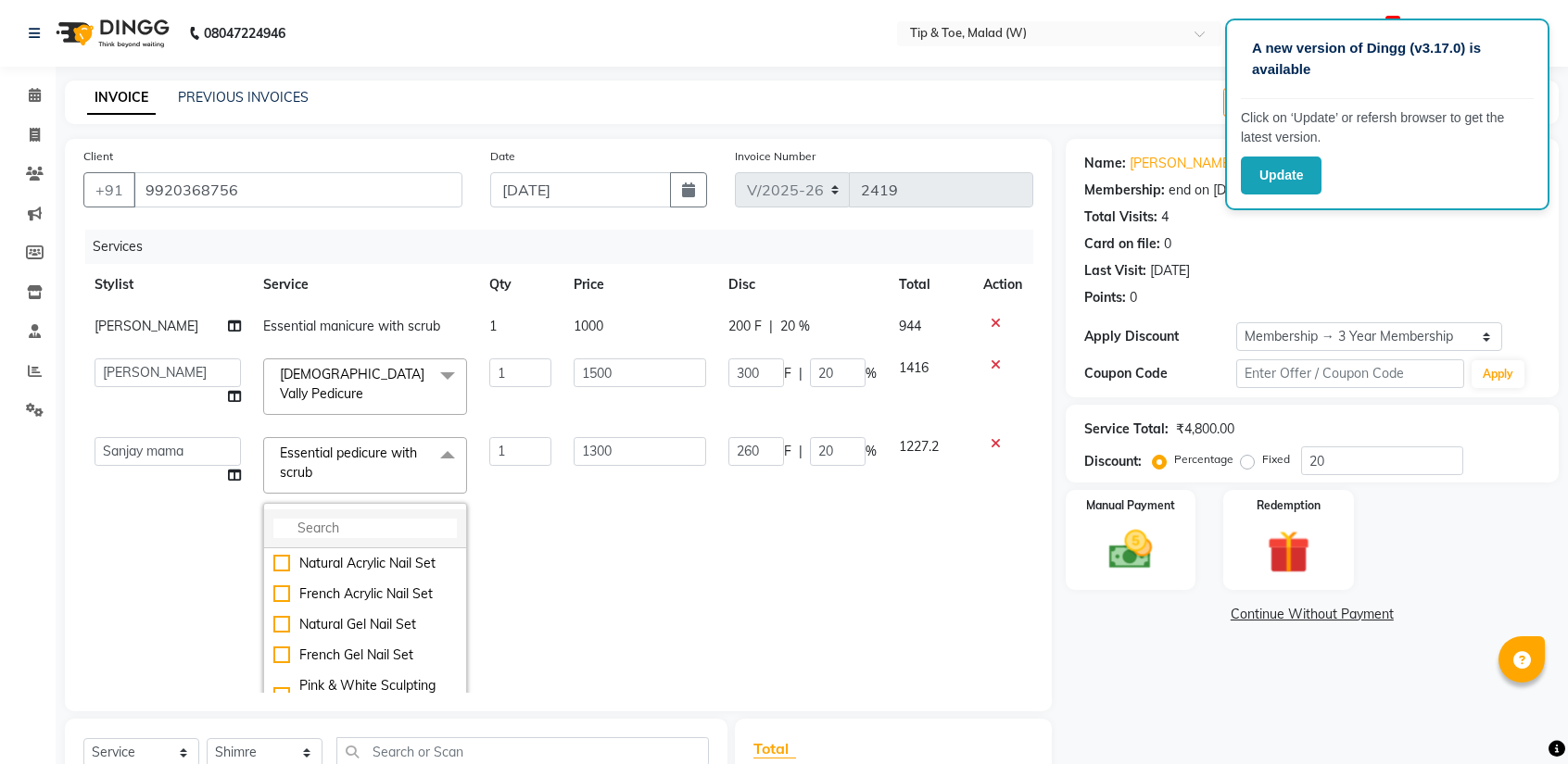
click at [333, 523] on input "multiselect-search" at bounding box center [364, 528] width 183 height 19
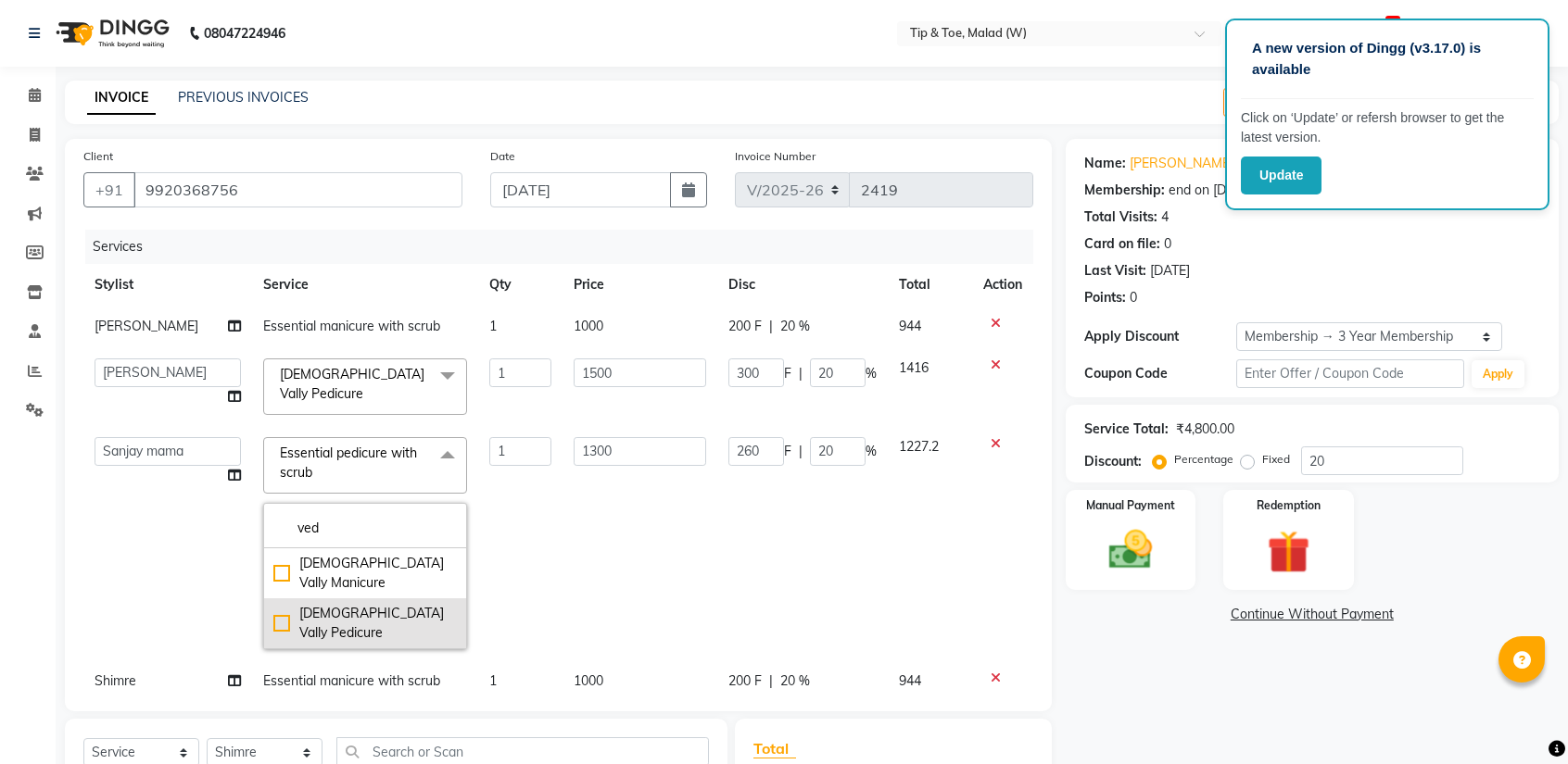
click at [273, 604] on div "[DEMOGRAPHIC_DATA] Vally Pedicure" at bounding box center [364, 624] width 183 height 39
click at [524, 515] on td "1" at bounding box center [520, 543] width 85 height 235
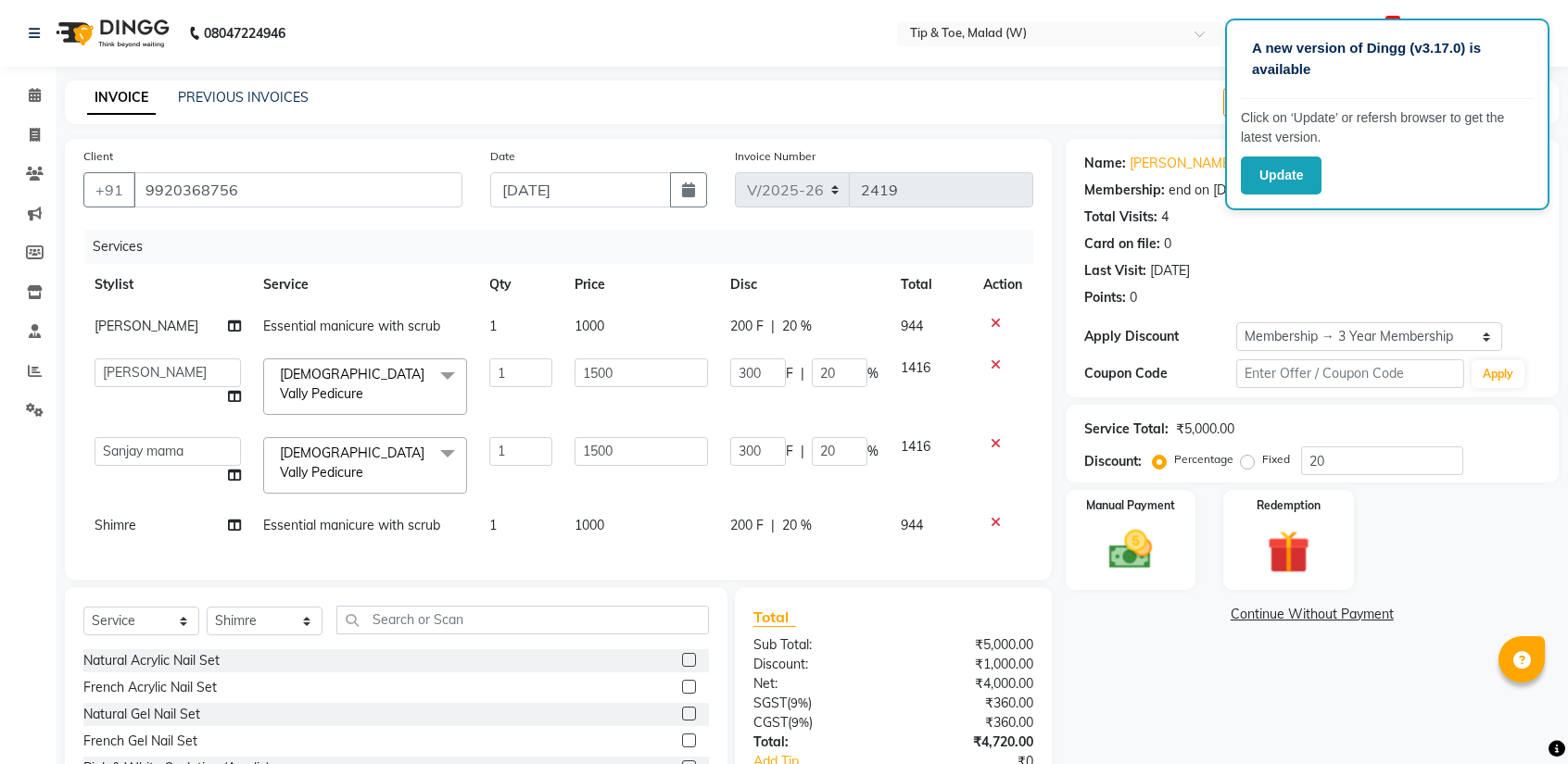
click at [388, 533] on div "Client [PHONE_NUMBER] Date [DATE] Invoice Number V/2025 V/[PHONE_NUMBER] Servic…" at bounding box center [558, 360] width 987 height 441
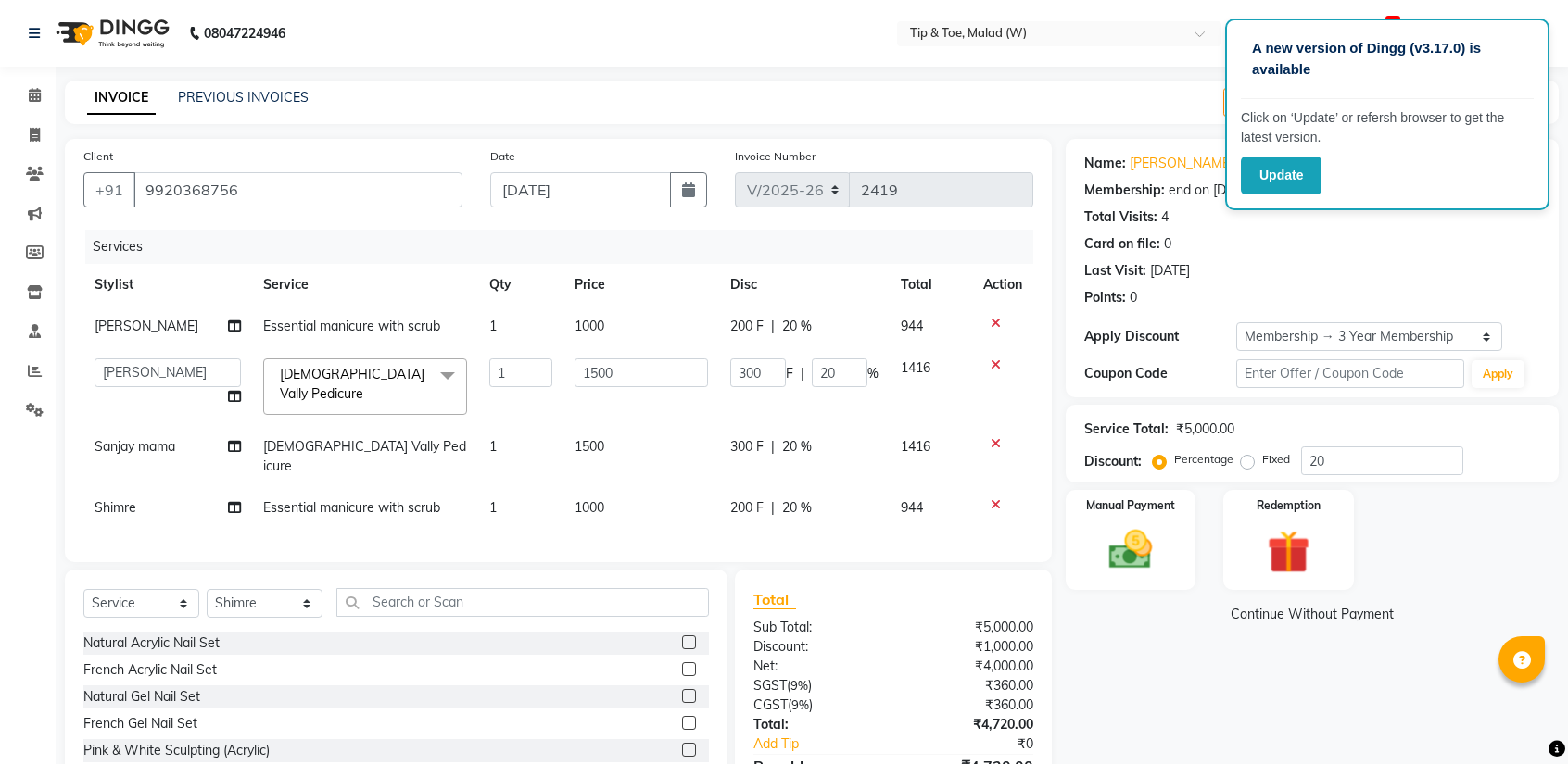
click at [1200, 705] on div "Name: [PERSON_NAME] Membership: end on [DATE] Total Visits: 4 Card on file: 0 L…" at bounding box center [1319, 491] width 507 height 705
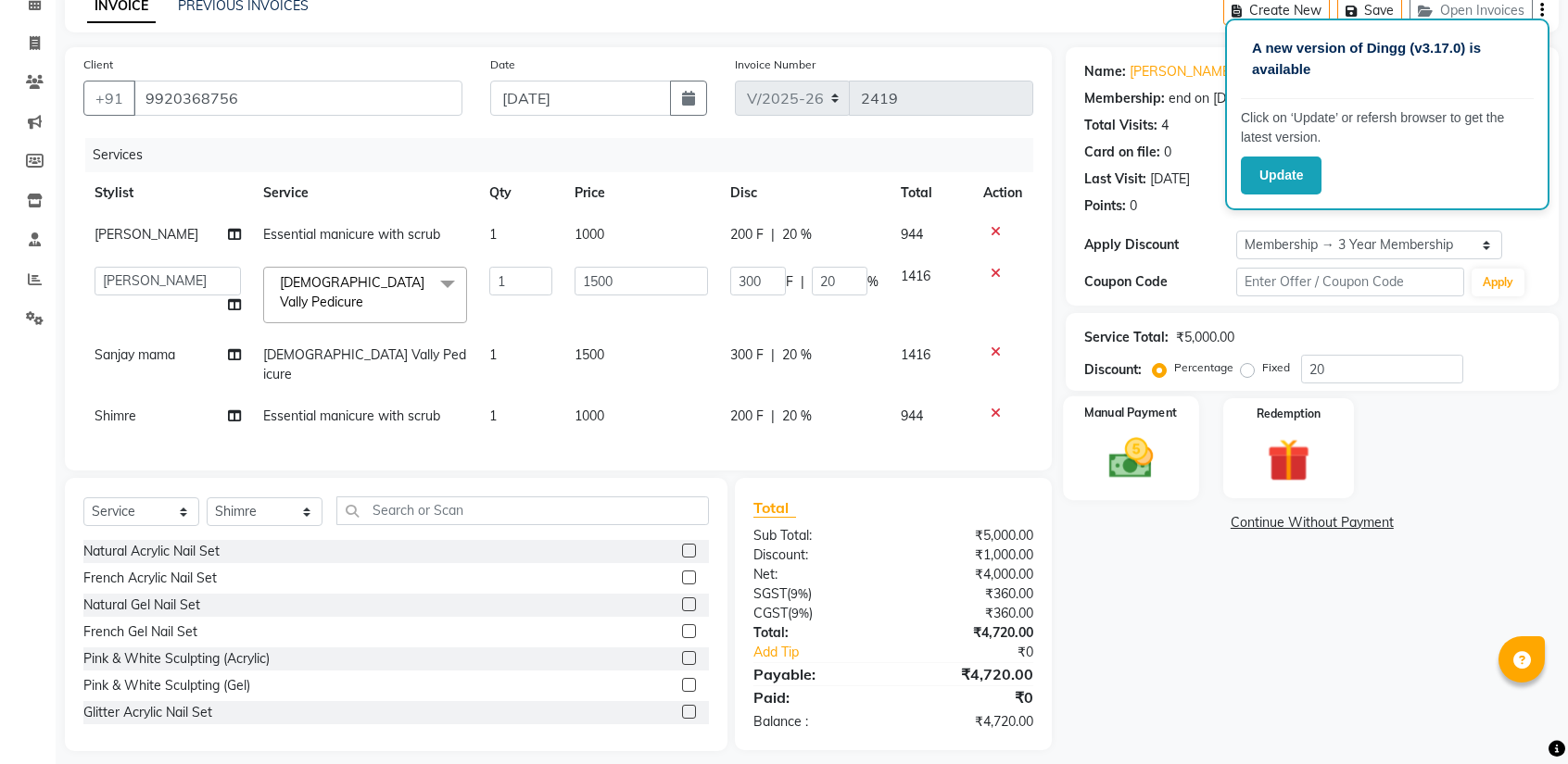
click at [1141, 459] on img at bounding box center [1130, 458] width 72 height 52
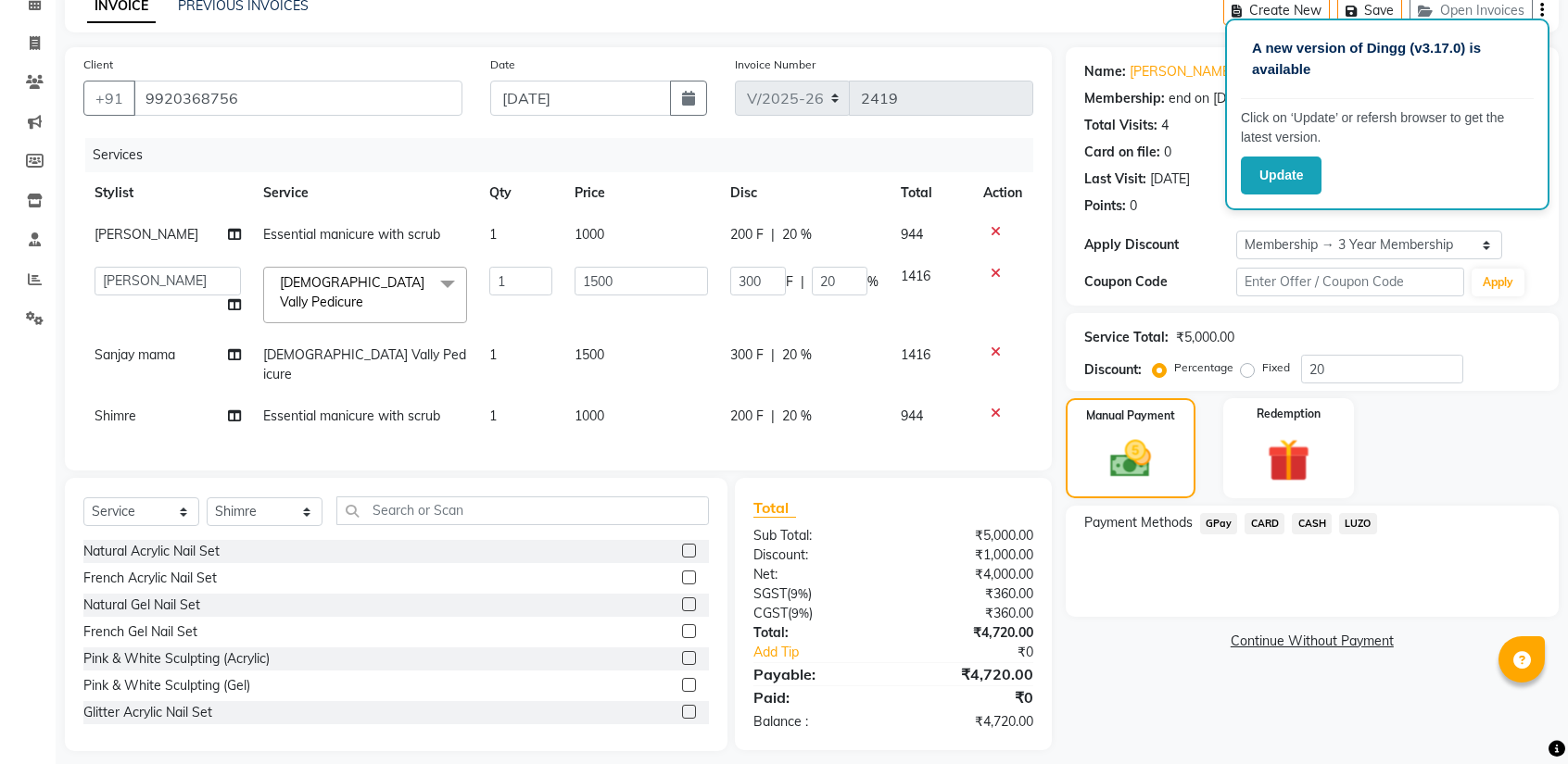
click at [1268, 527] on span "CARD" at bounding box center [1264, 524] width 40 height 21
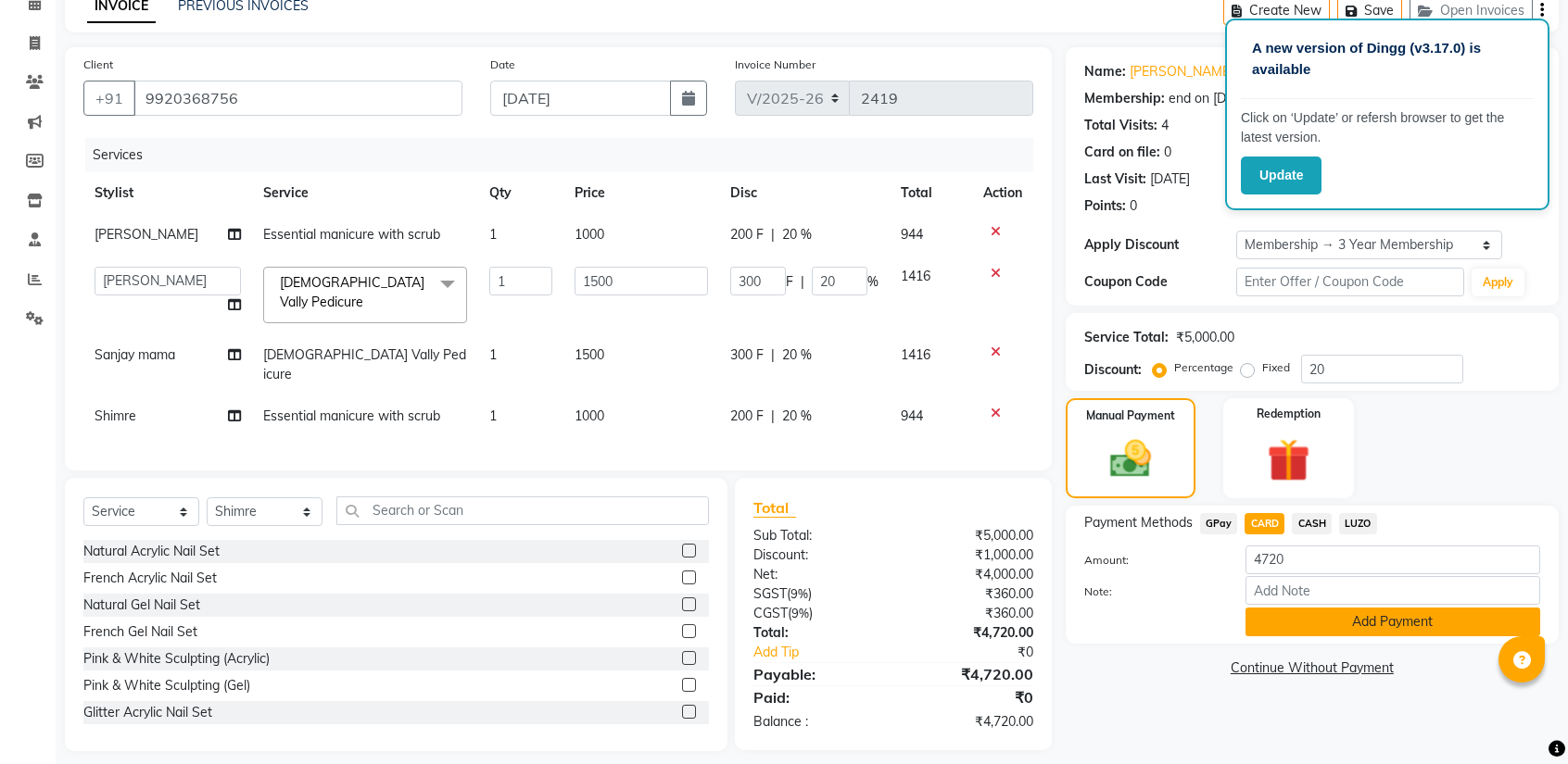
click at [1320, 619] on button "Add Payment" at bounding box center [1393, 622] width 294 height 28
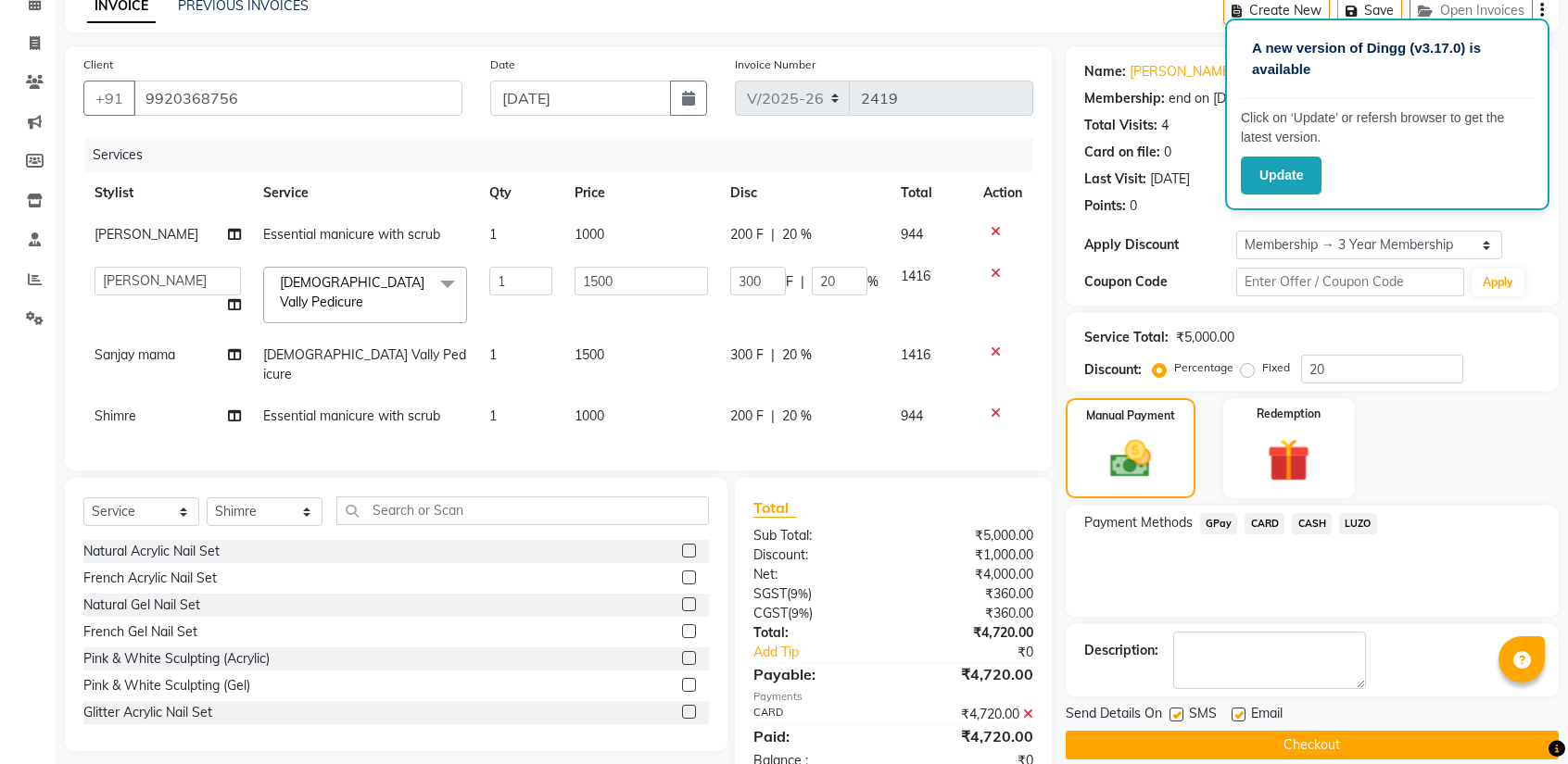
click at [1312, 748] on button "Checkout" at bounding box center [1312, 745] width 493 height 28
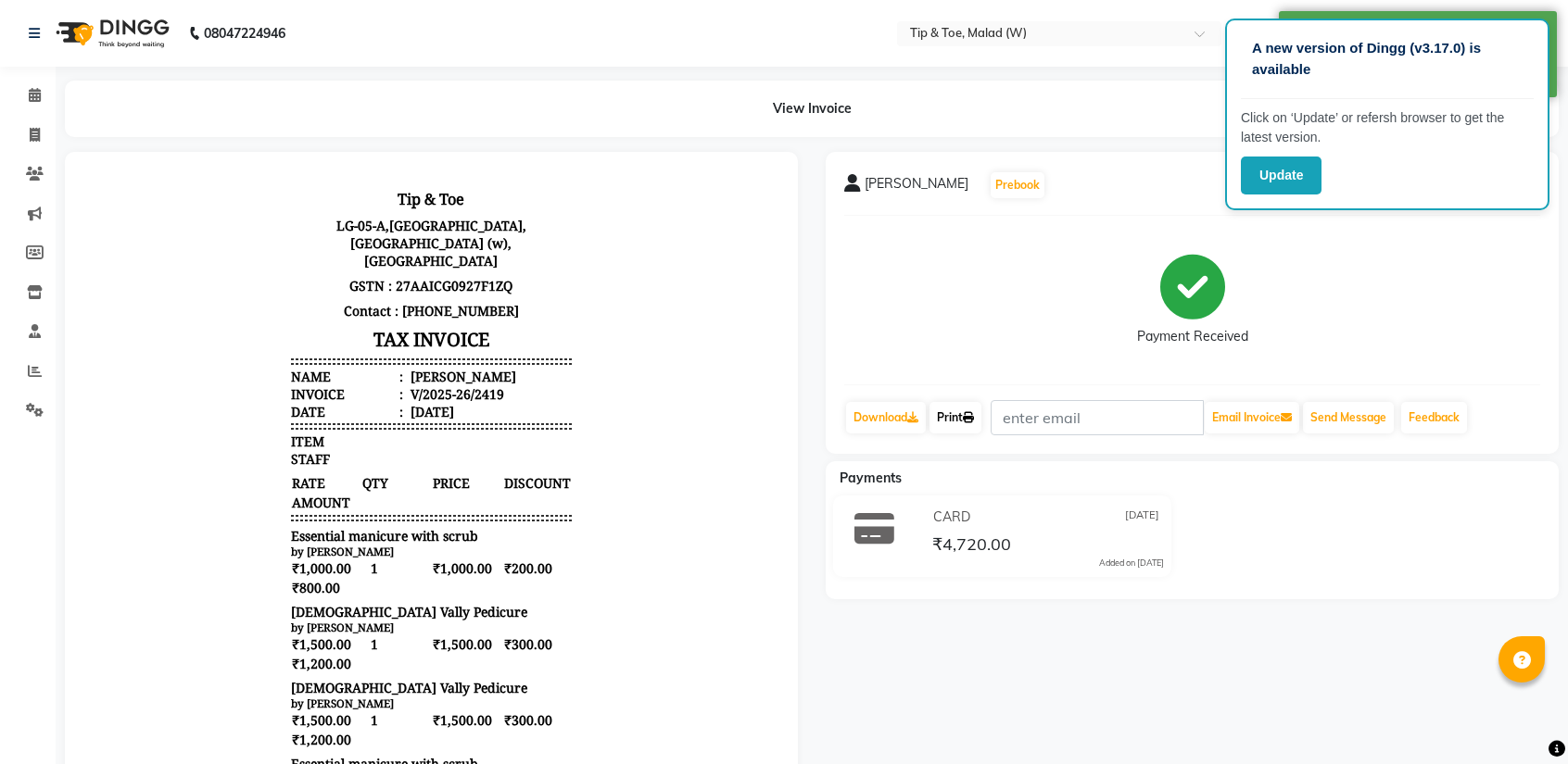
click at [953, 416] on link "Print" at bounding box center [955, 418] width 52 height 31
click at [862, 410] on link "Download" at bounding box center [886, 418] width 80 height 31
click at [26, 81] on link "Calendar" at bounding box center [28, 96] width 45 height 30
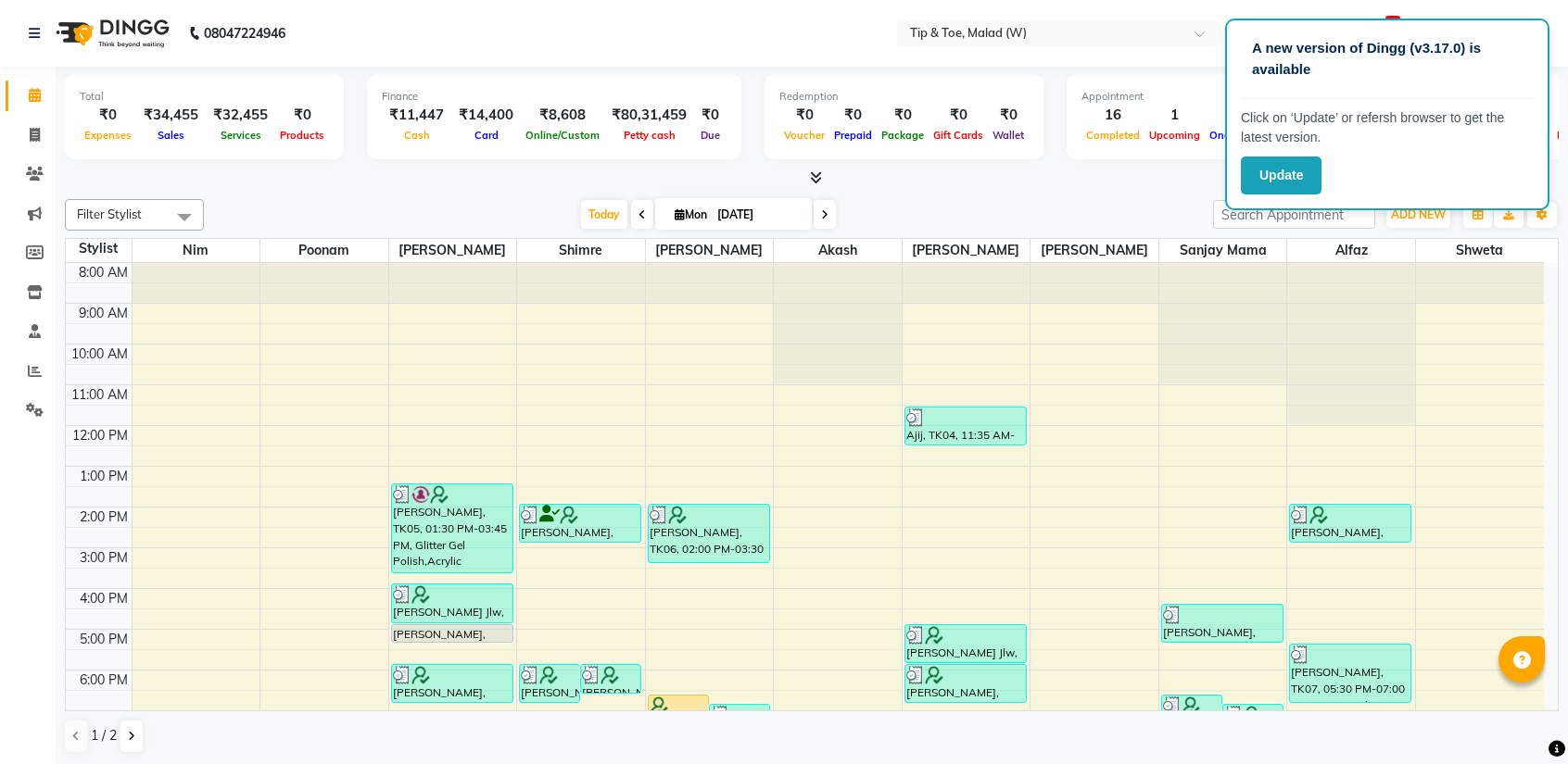
scroll to position [72, 0]
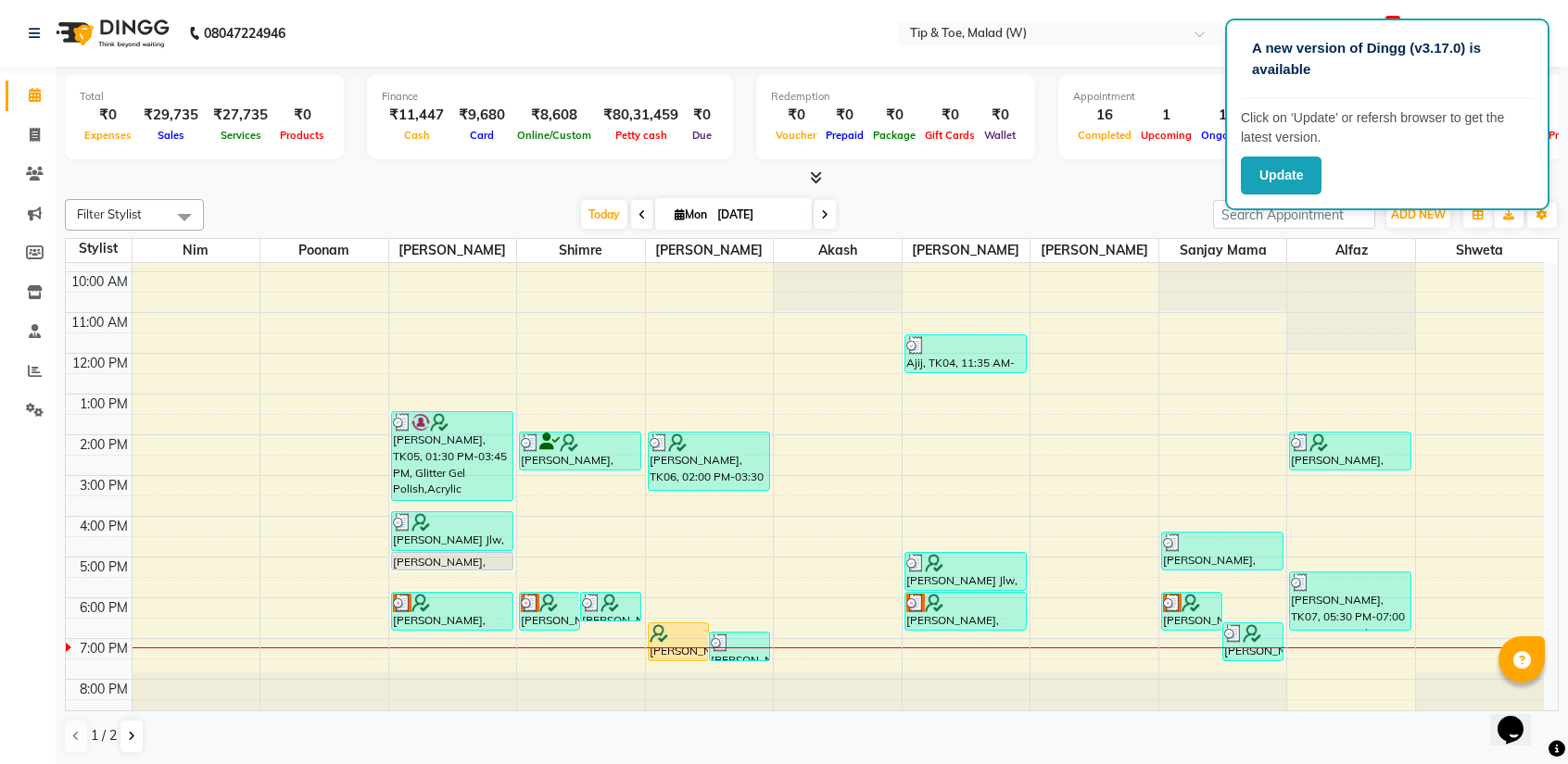
scroll to position [72, 0]
click at [1336, 653] on div "8:00 AM 9:00 AM 10:00 AM 11:00 AM 12:00 PM 1:00 PM 2:00 PM 3:00 PM 4:00 PM 5:00…" at bounding box center [805, 455] width 1477 height 529
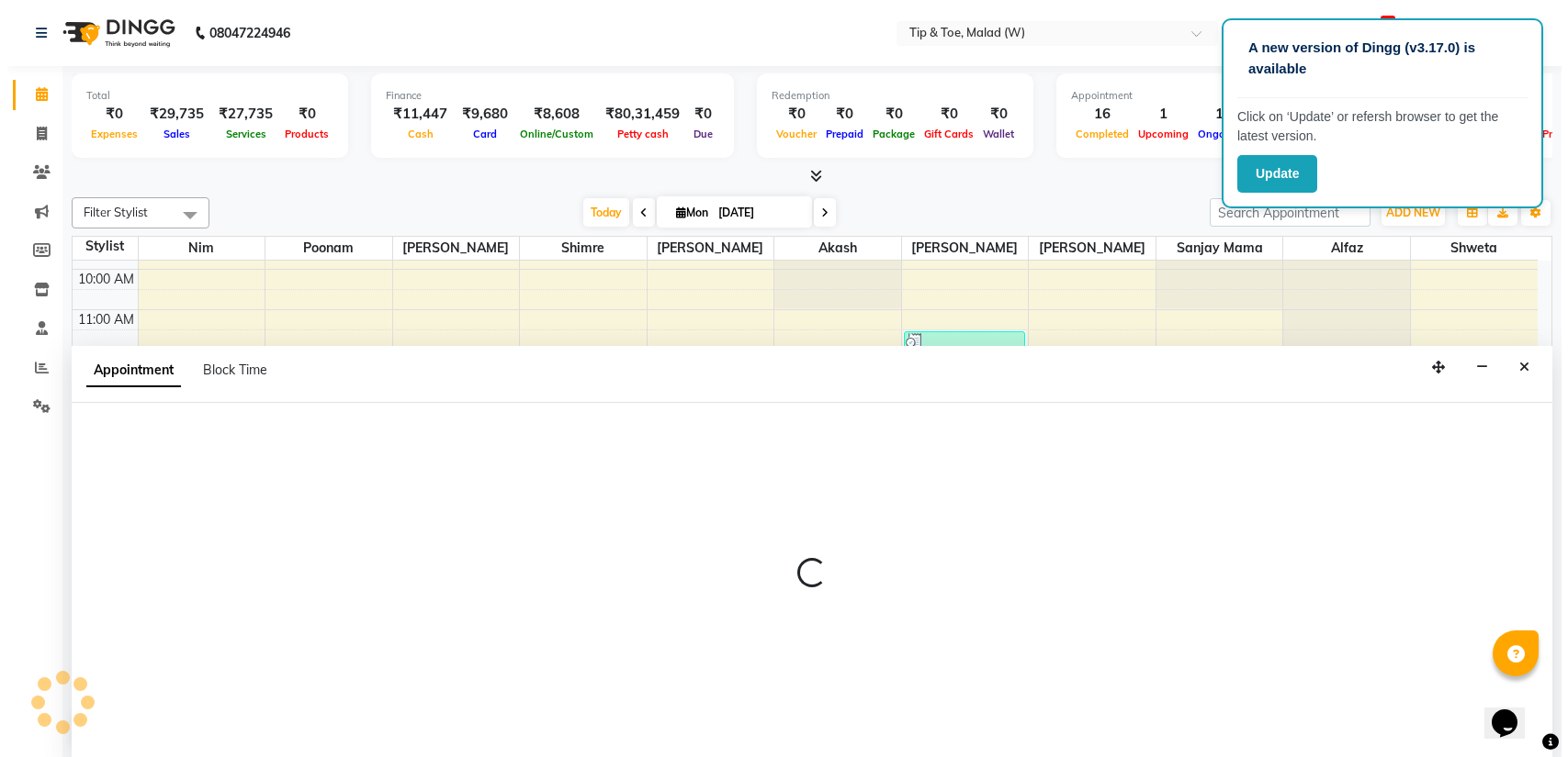
scroll to position [0, 0]
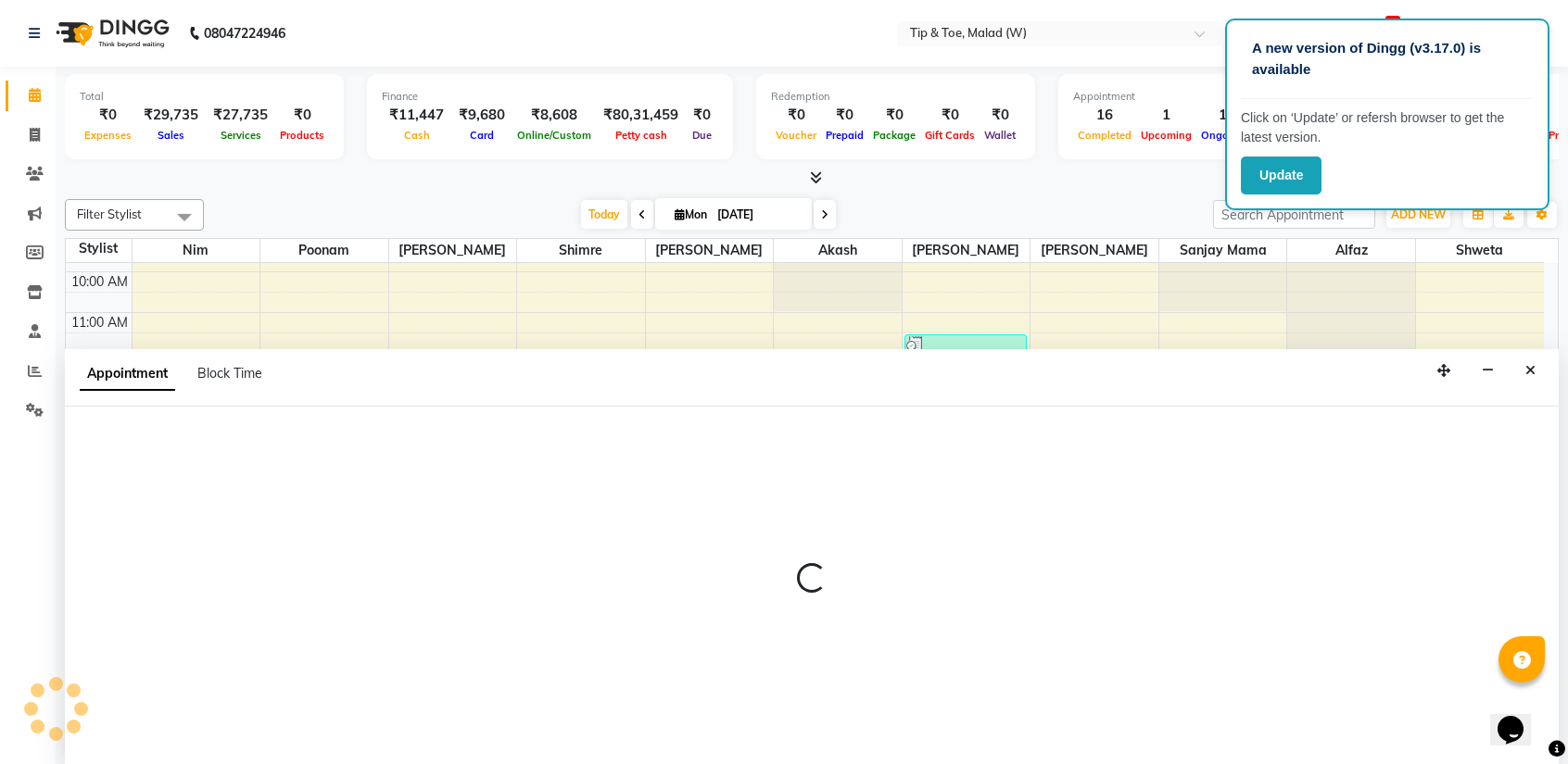
select select "41813"
select select "1170"
select select "tentative"
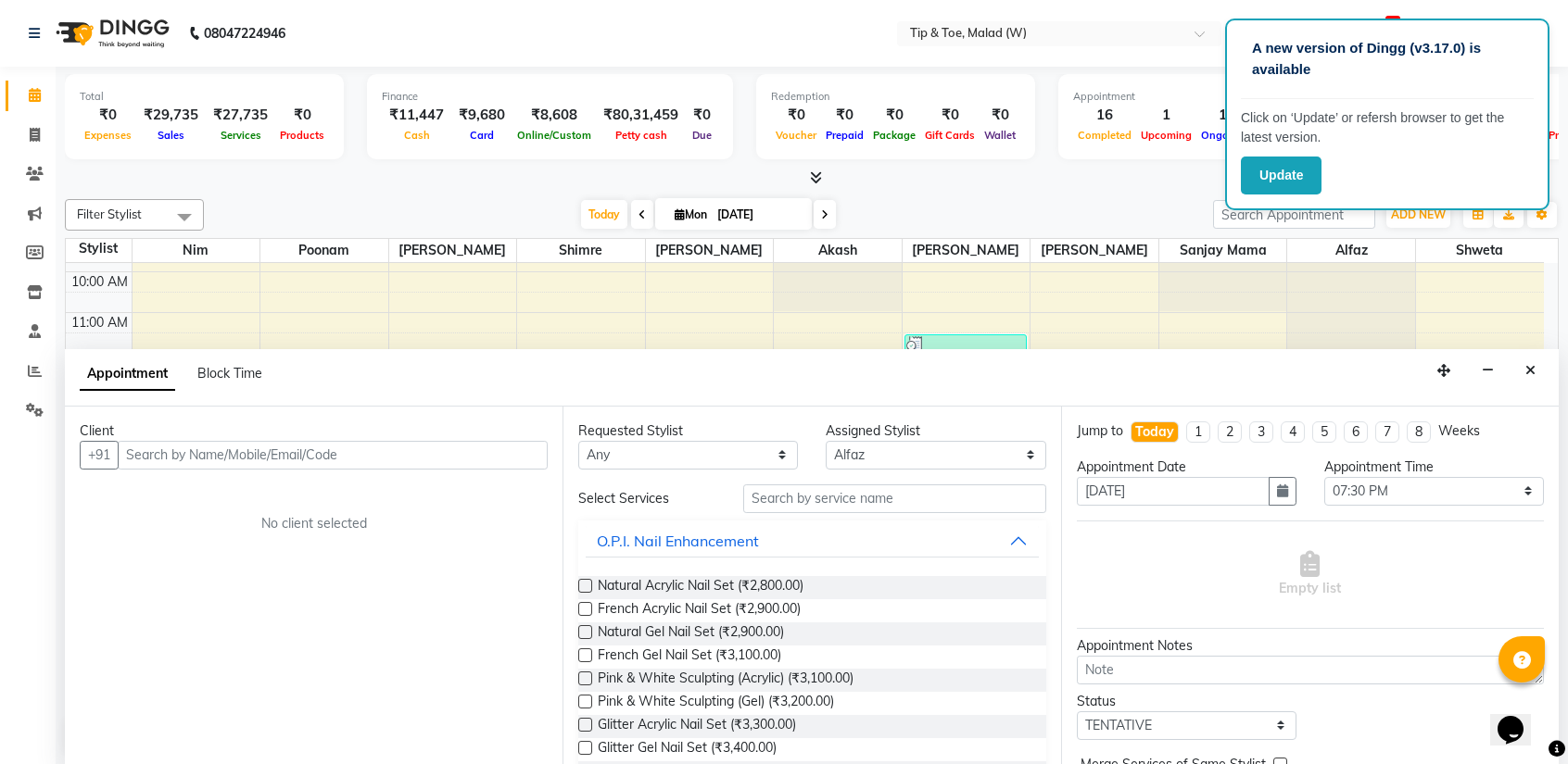
click at [193, 461] on input "text" at bounding box center [332, 455] width 430 height 28
type input "7021671404"
click at [503, 464] on button "Add Client" at bounding box center [509, 455] width 77 height 28
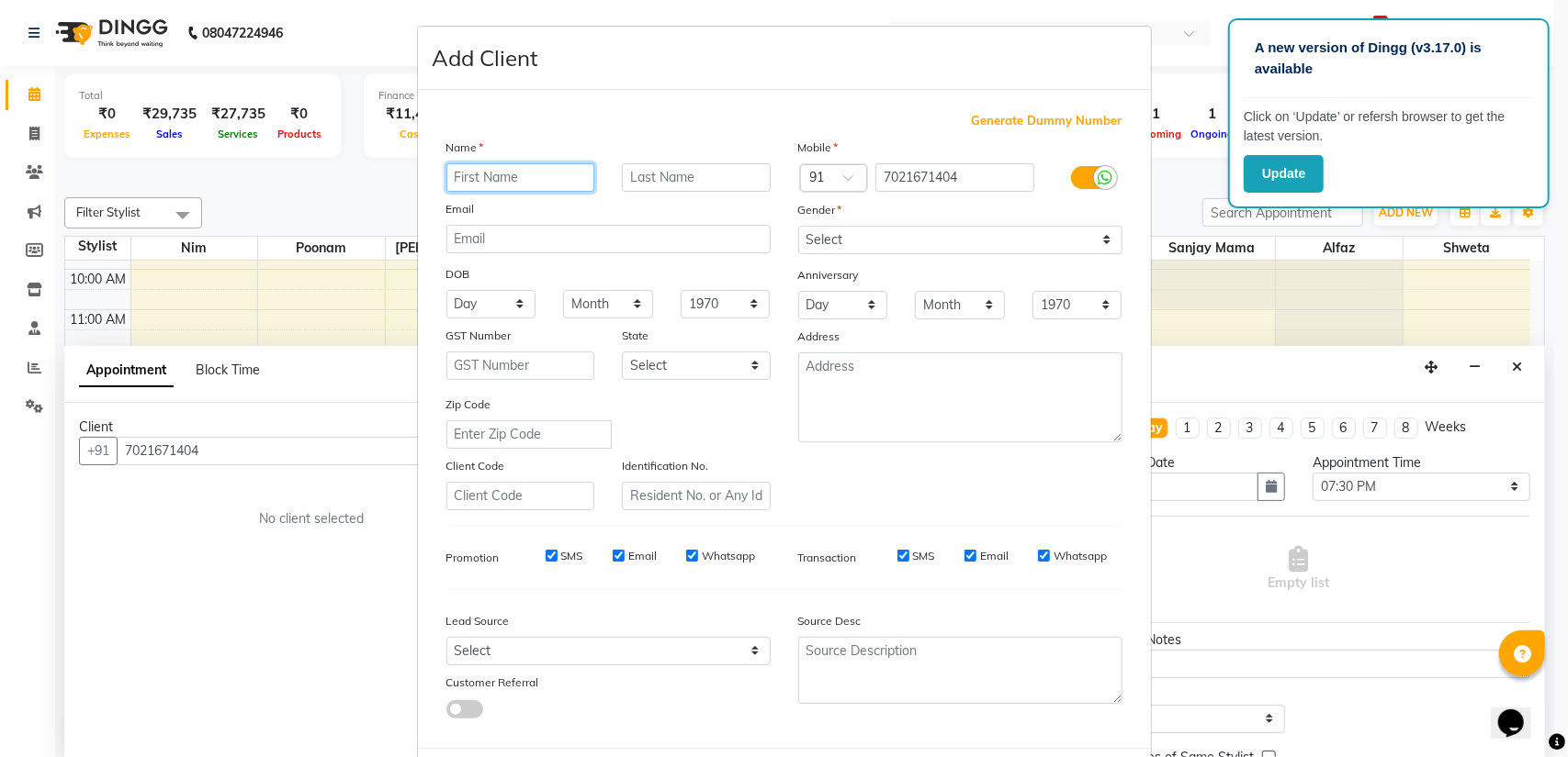
click at [497, 172] on input "text" at bounding box center [521, 177] width 149 height 28
type input "Teena"
type input "Shah"
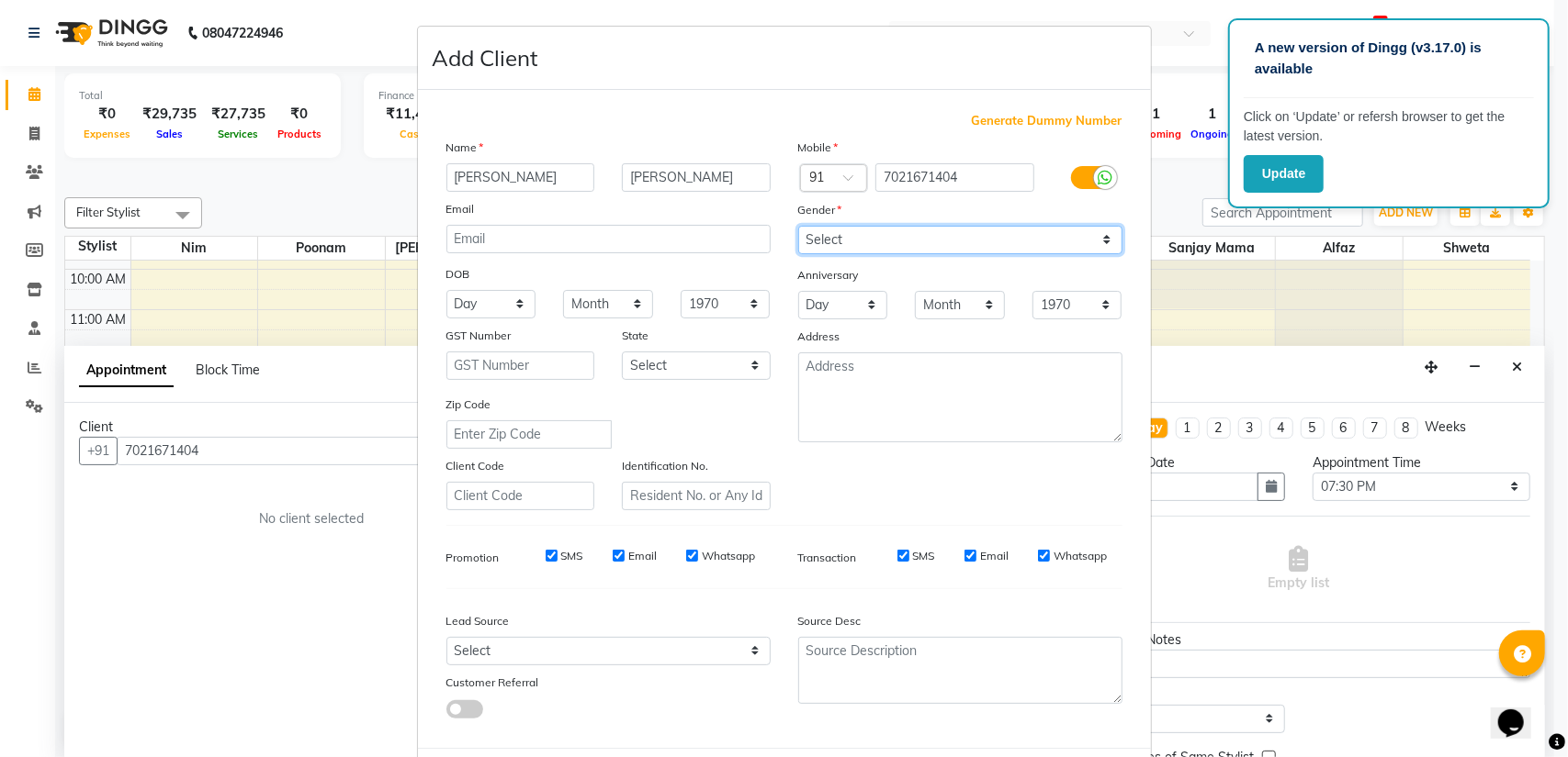
click at [810, 232] on select "Select [DEMOGRAPHIC_DATA] [DEMOGRAPHIC_DATA] Other Prefer Not To Say" at bounding box center [960, 239] width 325 height 28
select select "[DEMOGRAPHIC_DATA]"
click at [798, 226] on select "Select [DEMOGRAPHIC_DATA] [DEMOGRAPHIC_DATA] Other Prefer Not To Say" at bounding box center [960, 239] width 325 height 28
drag, startPoint x: 1532, startPoint y: 458, endPoint x: 1545, endPoint y: 630, distance: 172.5
click at [1545, 630] on ngb-modal-window "Add Client Generate Dummy Number Name Teena Shah Email DOB Day 01 02 03 04 05 0…" at bounding box center [784, 378] width 1568 height 757
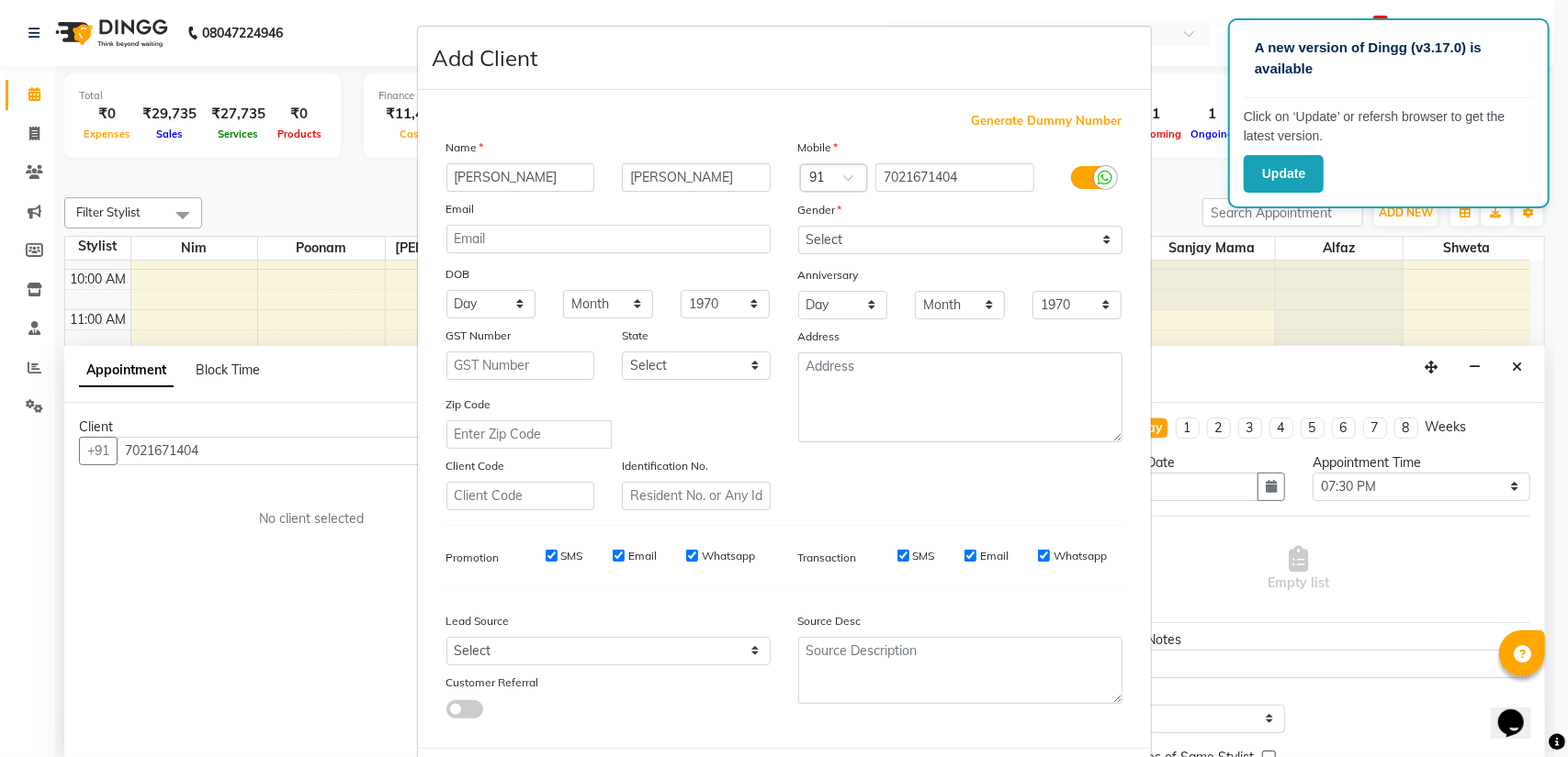
click at [1545, 630] on ngb-modal-window "Add Client Generate Dummy Number Name Teena Shah Email DOB Day 01 02 03 04 05 0…" at bounding box center [784, 378] width 1568 height 757
drag, startPoint x: 1536, startPoint y: 588, endPoint x: 1534, endPoint y: 634, distance: 46.0
click at [1536, 591] on ngb-modal-window "Add Client Generate Dummy Number Name Teena Shah Email DOB Day 01 02 03 04 05 0…" at bounding box center [784, 378] width 1568 height 757
click at [1534, 634] on ngb-modal-window "Add Client Generate Dummy Number Name Teena Shah Email DOB Day 01 02 03 04 05 0…" at bounding box center [784, 378] width 1568 height 757
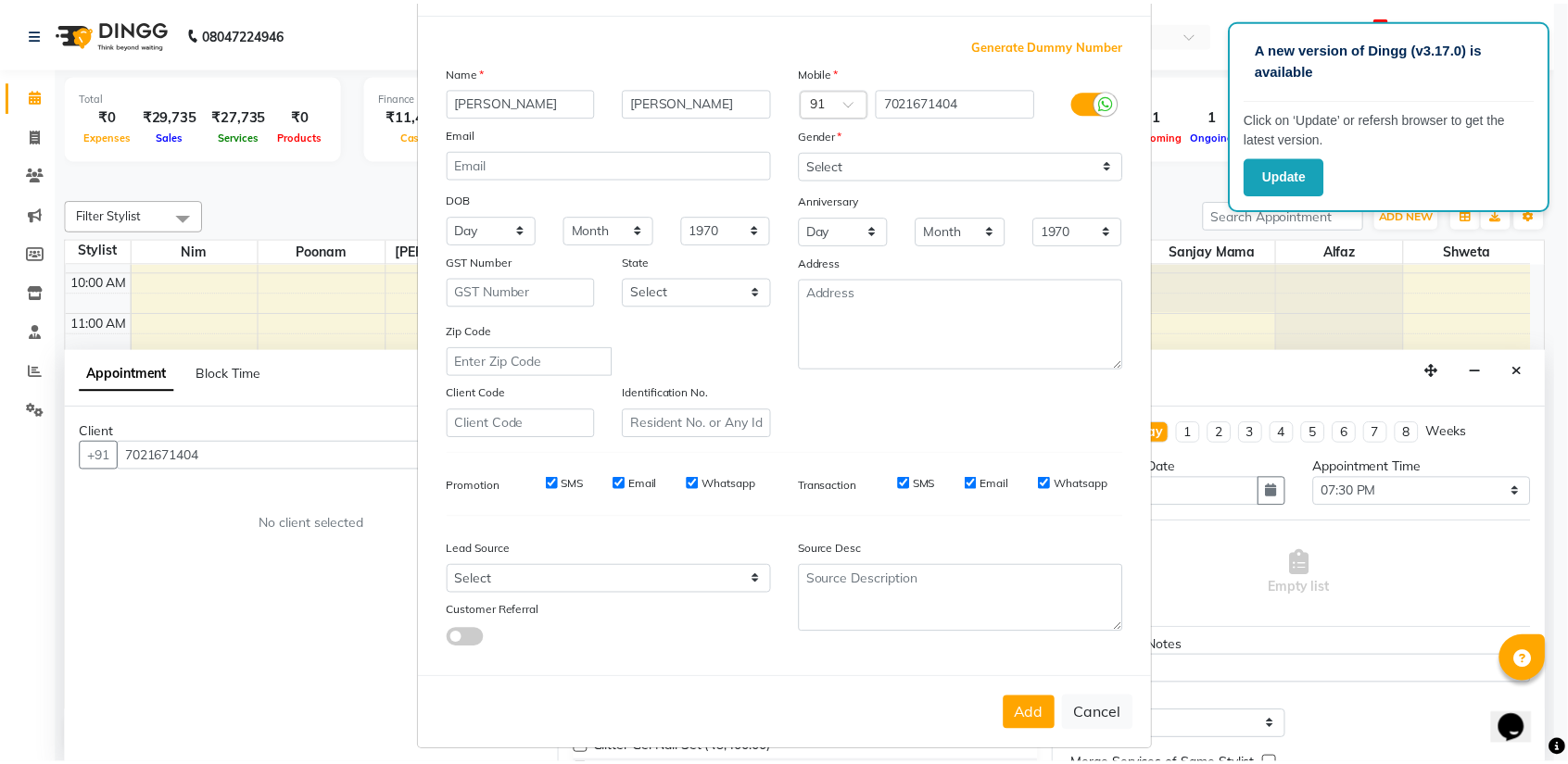
scroll to position [87, 0]
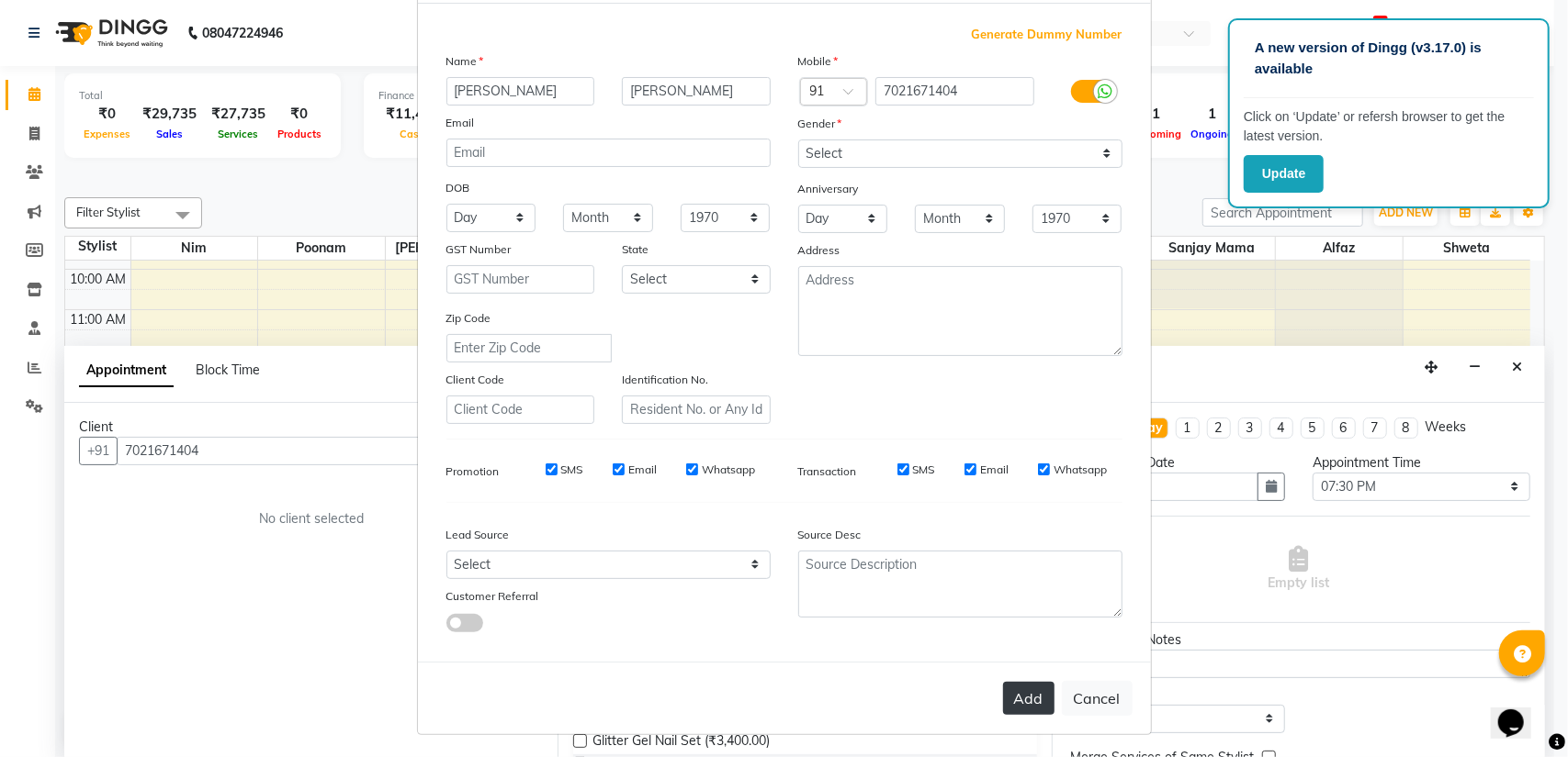
click at [1036, 691] on button "Add" at bounding box center [1028, 698] width 51 height 33
select select
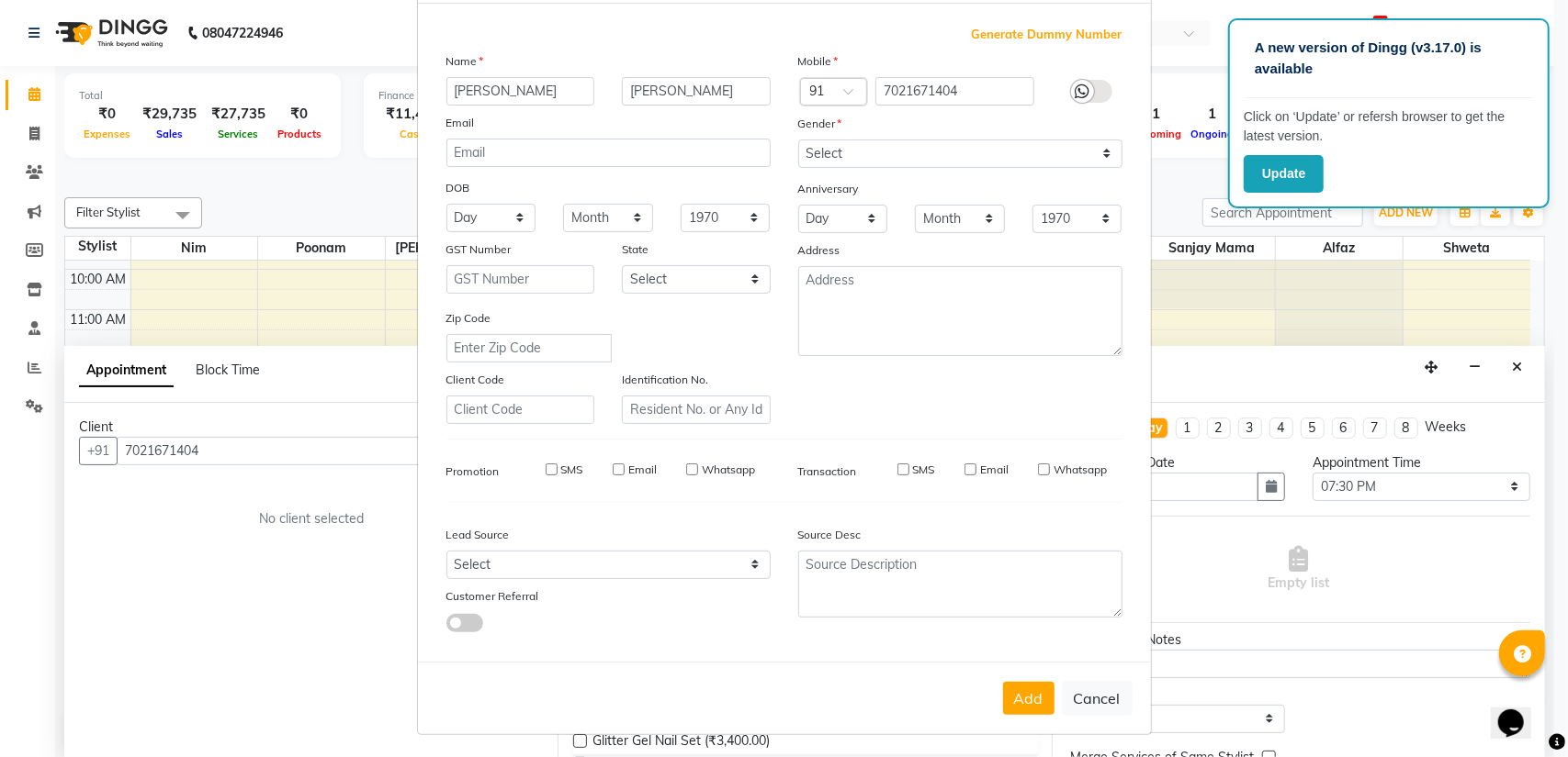
select select
checkbox input "false"
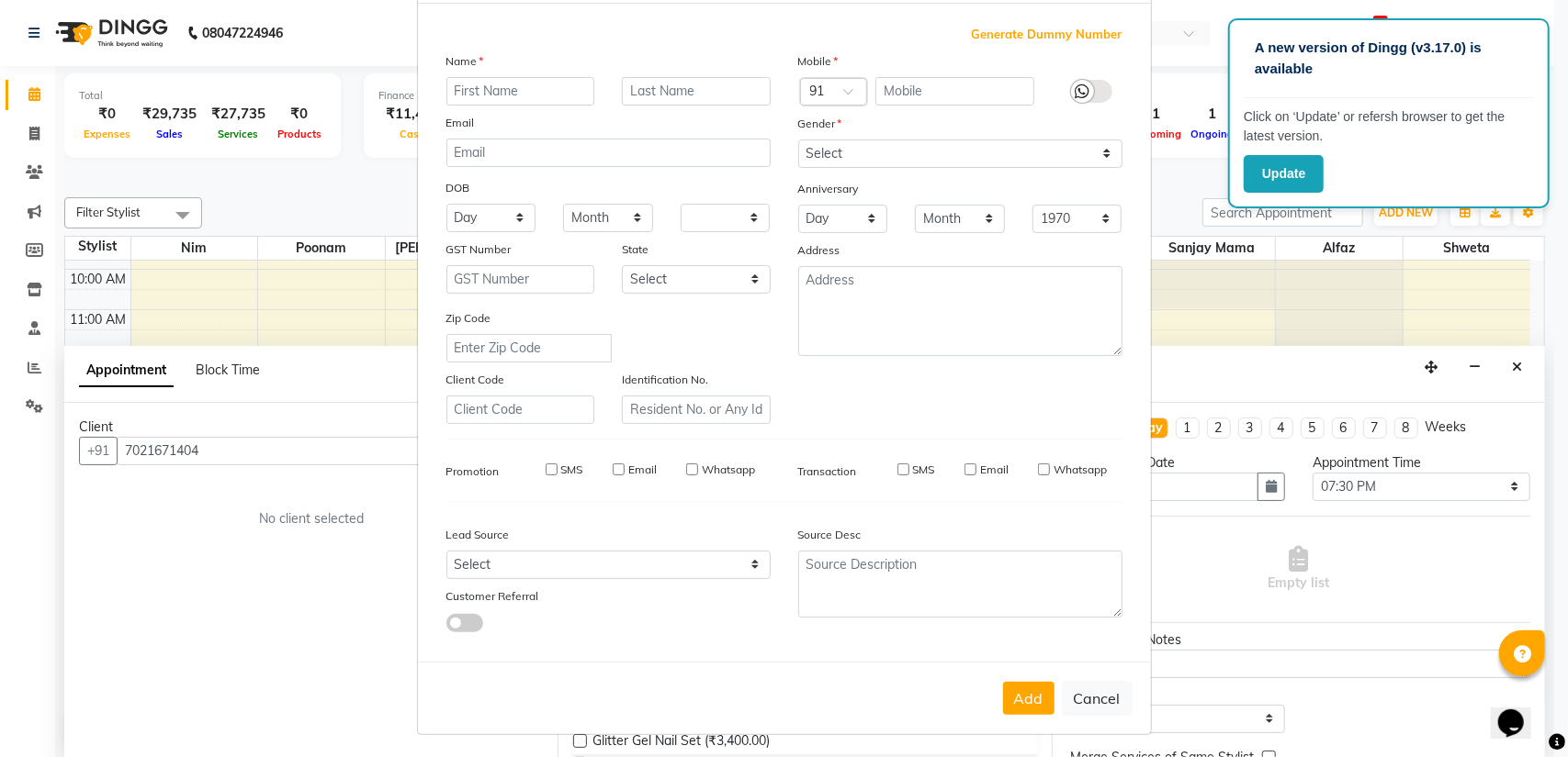
checkbox input "false"
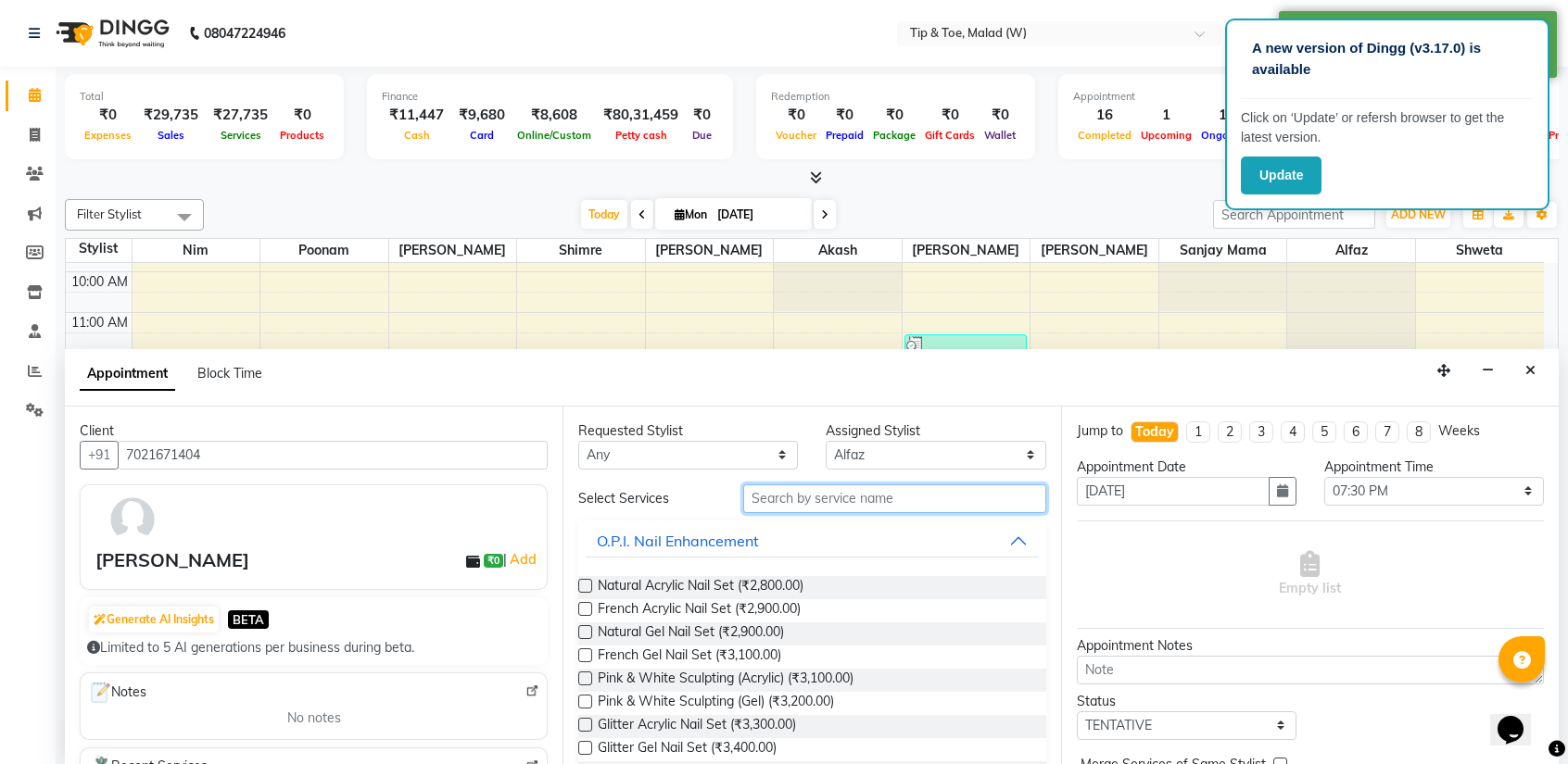
click at [818, 490] on input "text" at bounding box center [894, 498] width 302 height 28
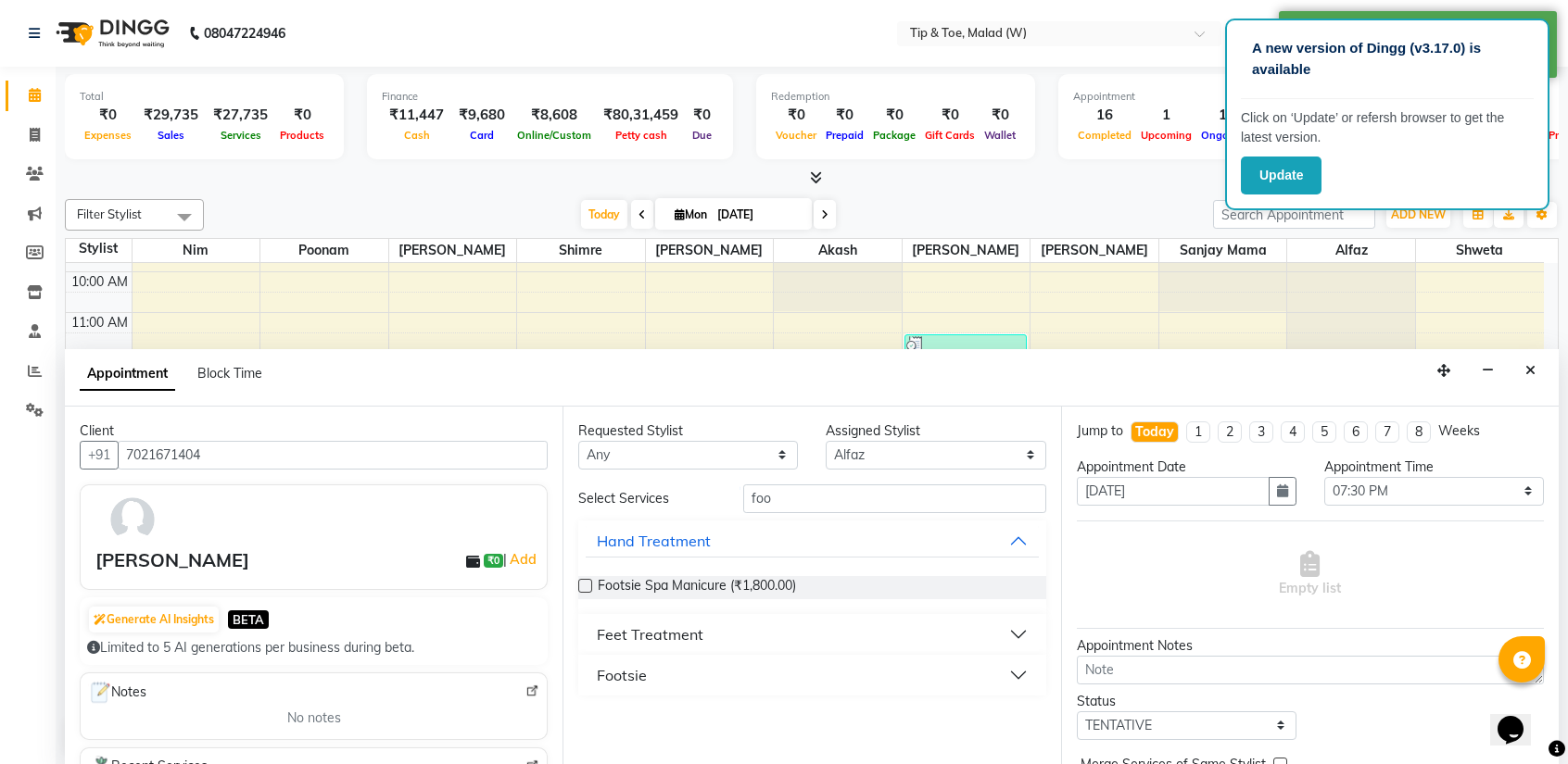
click at [643, 634] on div "Feet Treatment" at bounding box center [649, 634] width 106 height 22
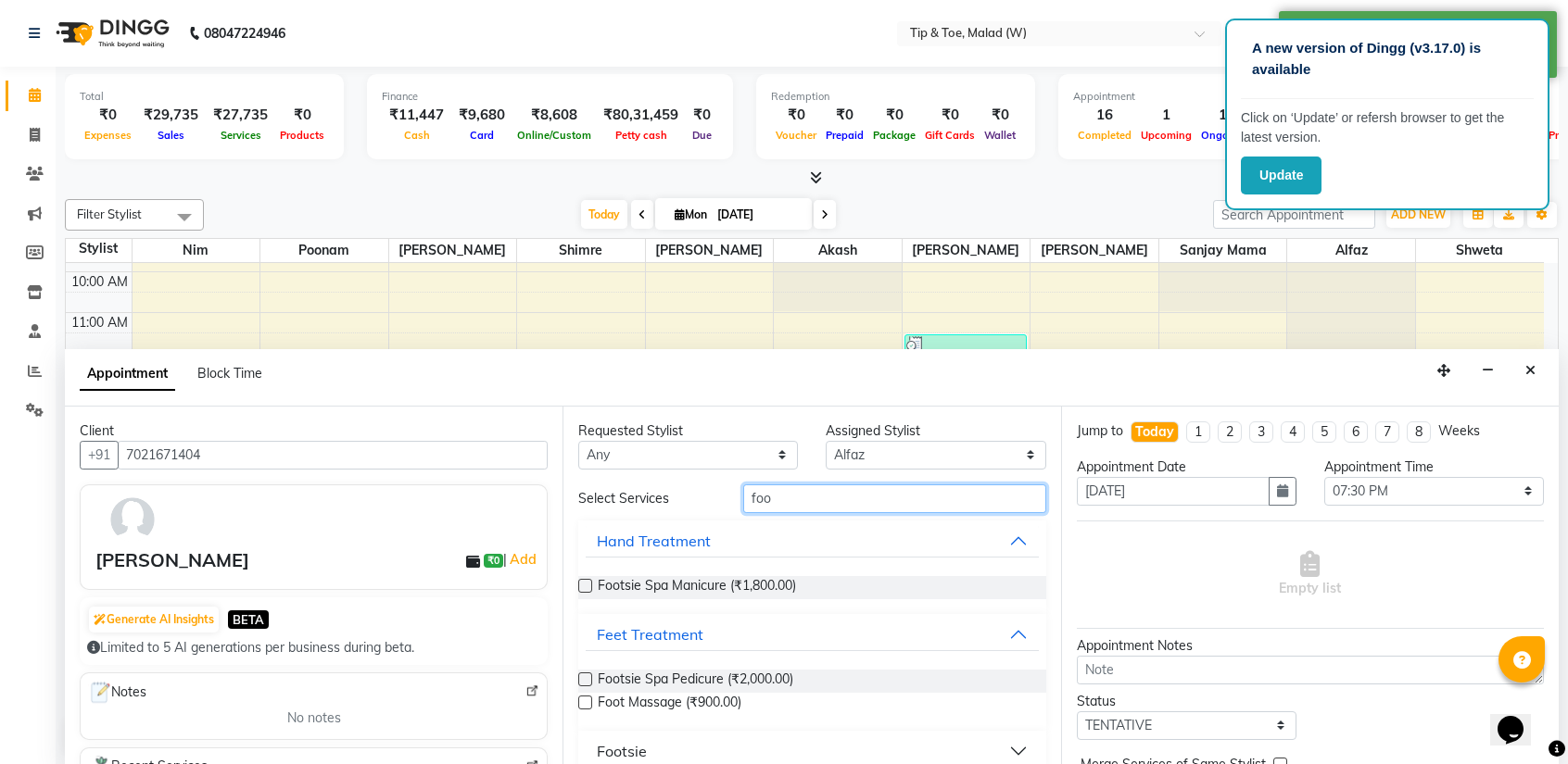
click at [813, 499] on input "foo" at bounding box center [894, 498] width 302 height 28
type input "f"
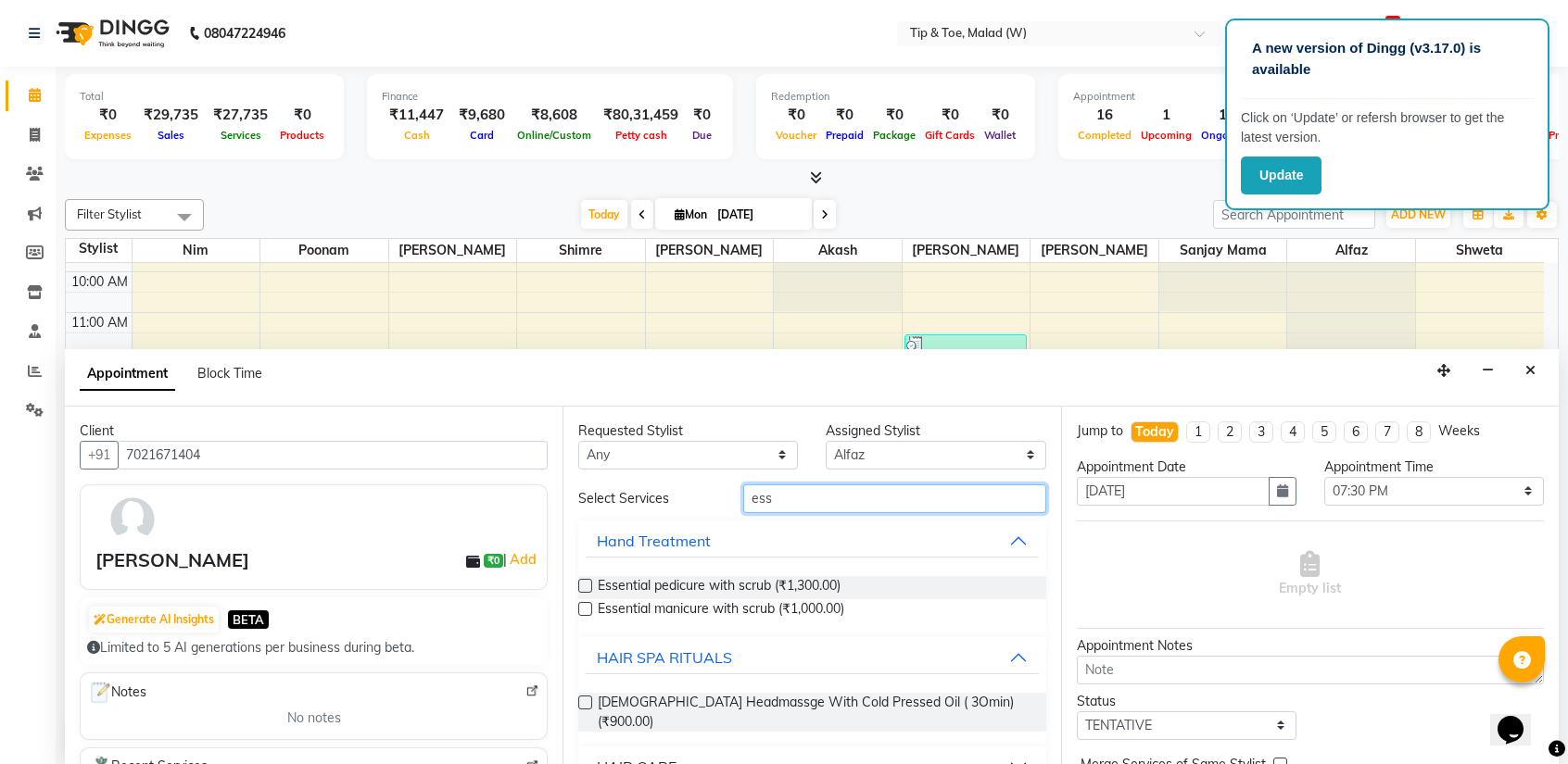
type input "ess"
click at [582, 585] on label at bounding box center [585, 586] width 14 height 14
click at [582, 585] on input "checkbox" at bounding box center [584, 588] width 12 height 12
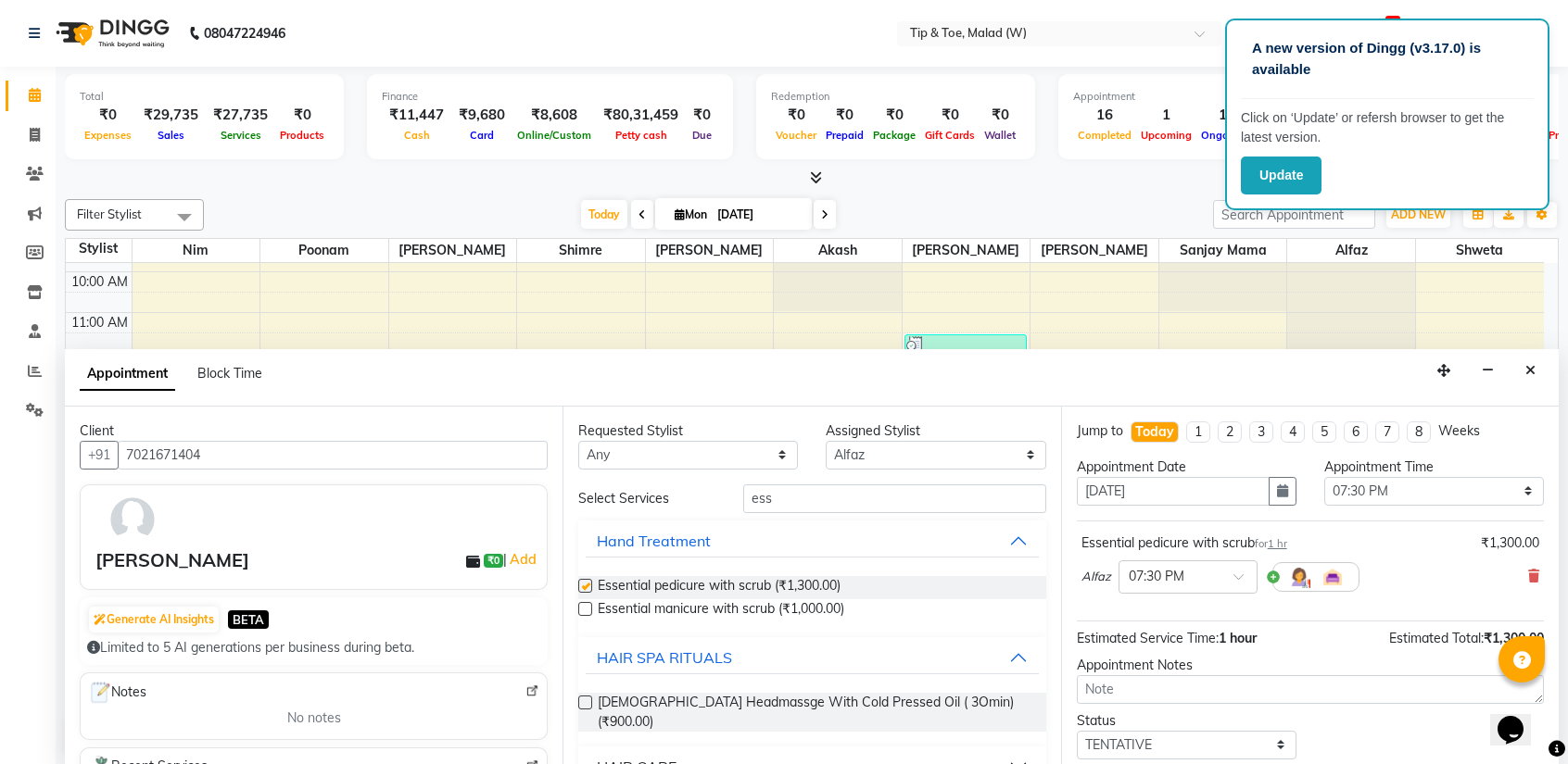
checkbox input "false"
click at [834, 445] on select "Select [PERSON_NAME] Akash Alfaz [PERSON_NAME] [PERSON_NAME] [PERSON_NAME] poon…" at bounding box center [935, 455] width 219 height 28
select select "48549"
click at [825, 441] on select "Select [PERSON_NAME] Akash Alfaz [PERSON_NAME] [PERSON_NAME] [PERSON_NAME] poon…" at bounding box center [935, 455] width 219 height 28
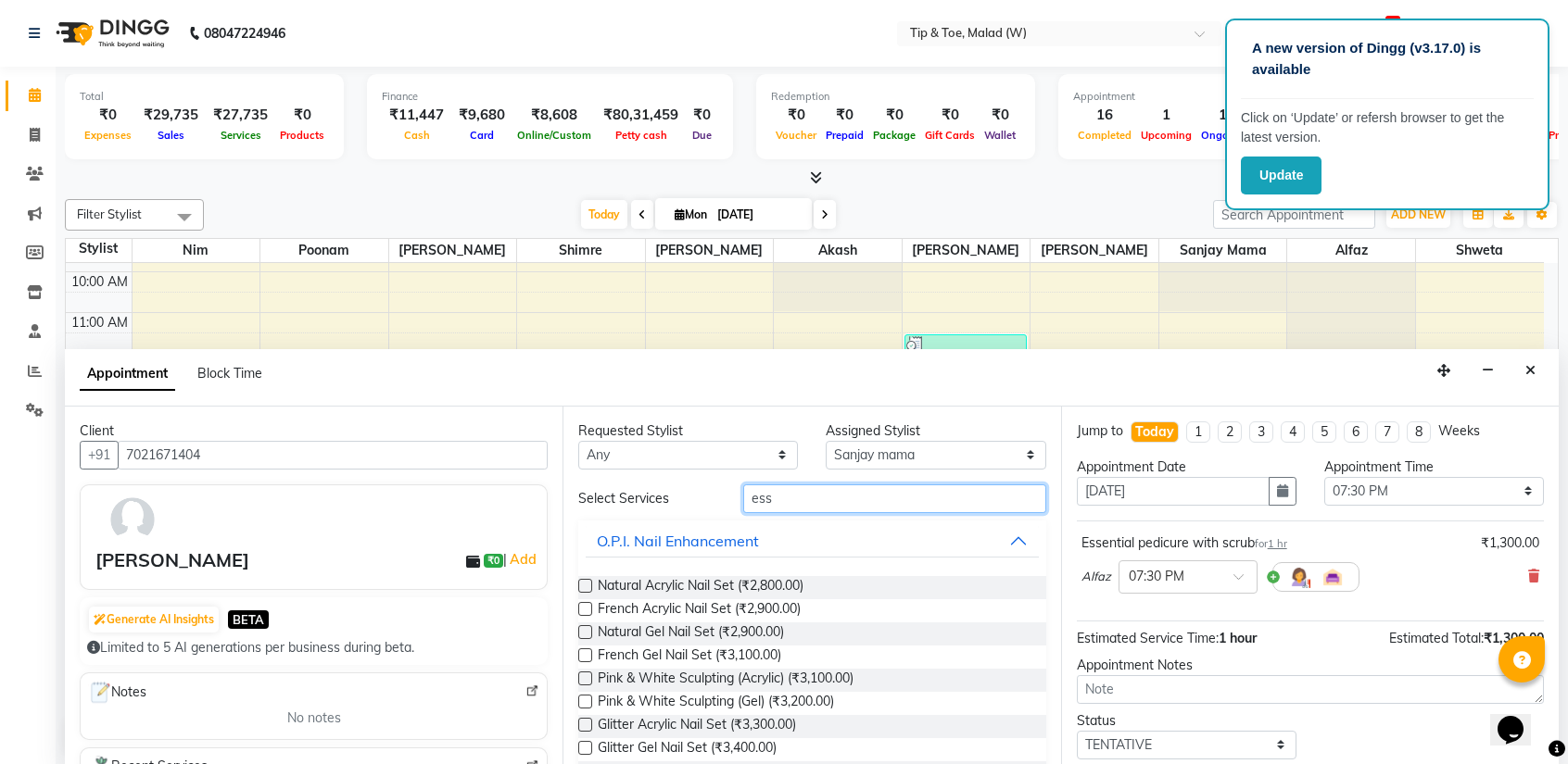
click at [797, 505] on input "ess" at bounding box center [894, 498] width 302 height 28
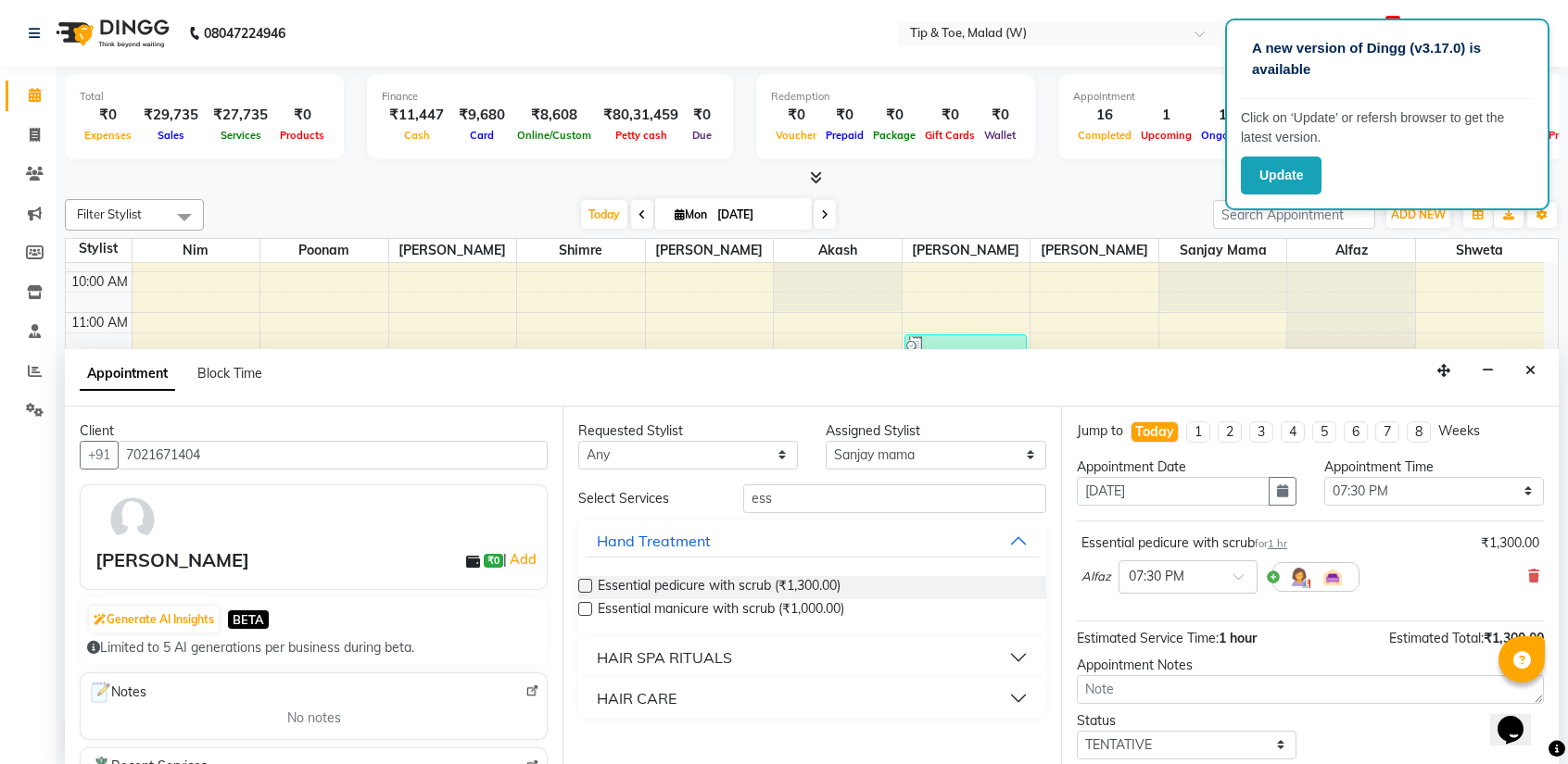
click at [585, 579] on label at bounding box center [585, 586] width 14 height 14
click at [585, 582] on input "checkbox" at bounding box center [584, 588] width 12 height 12
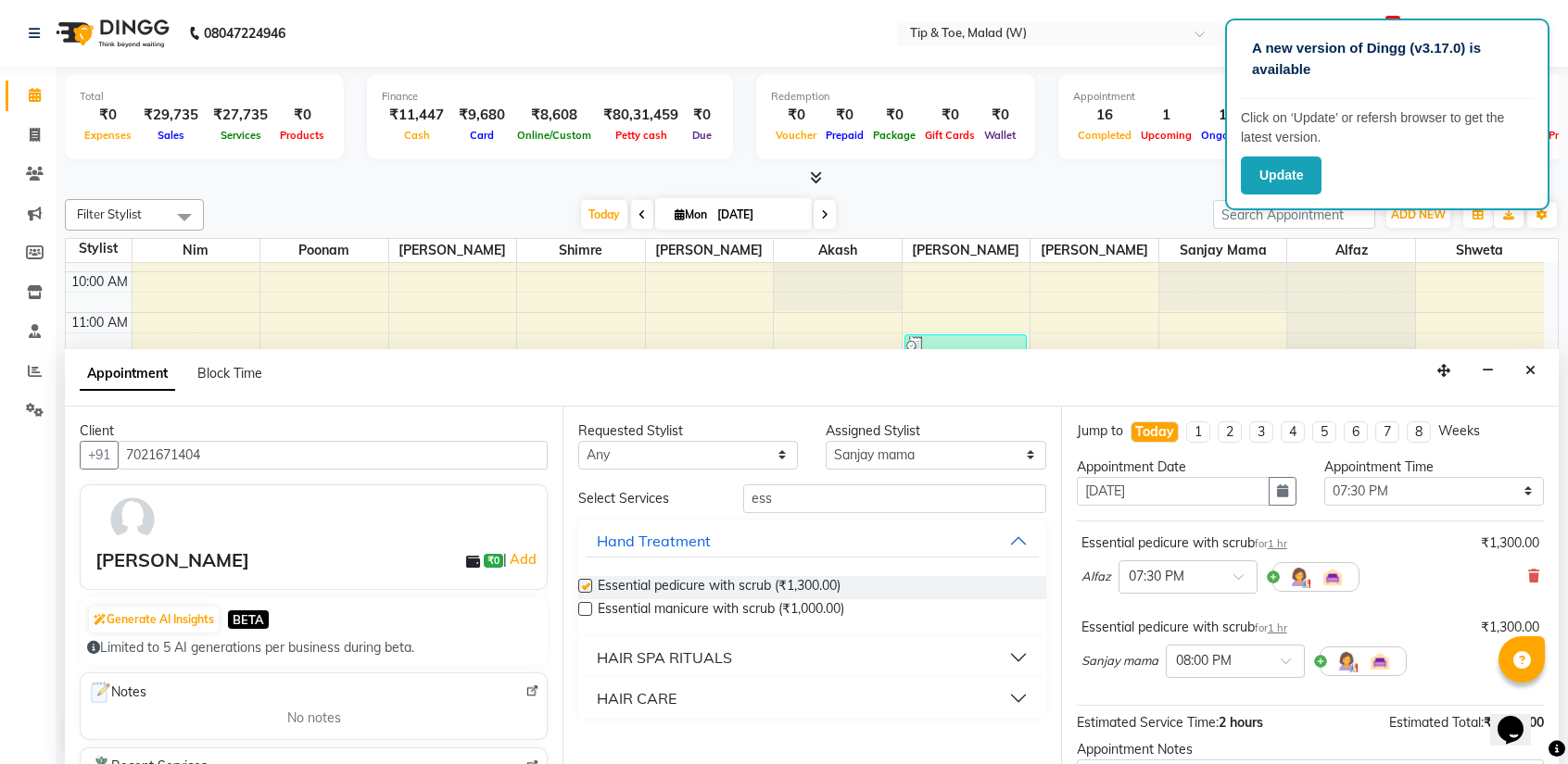
checkbox input "false"
click at [1234, 668] on div "× 08:00 PM" at bounding box center [1220, 661] width 108 height 19
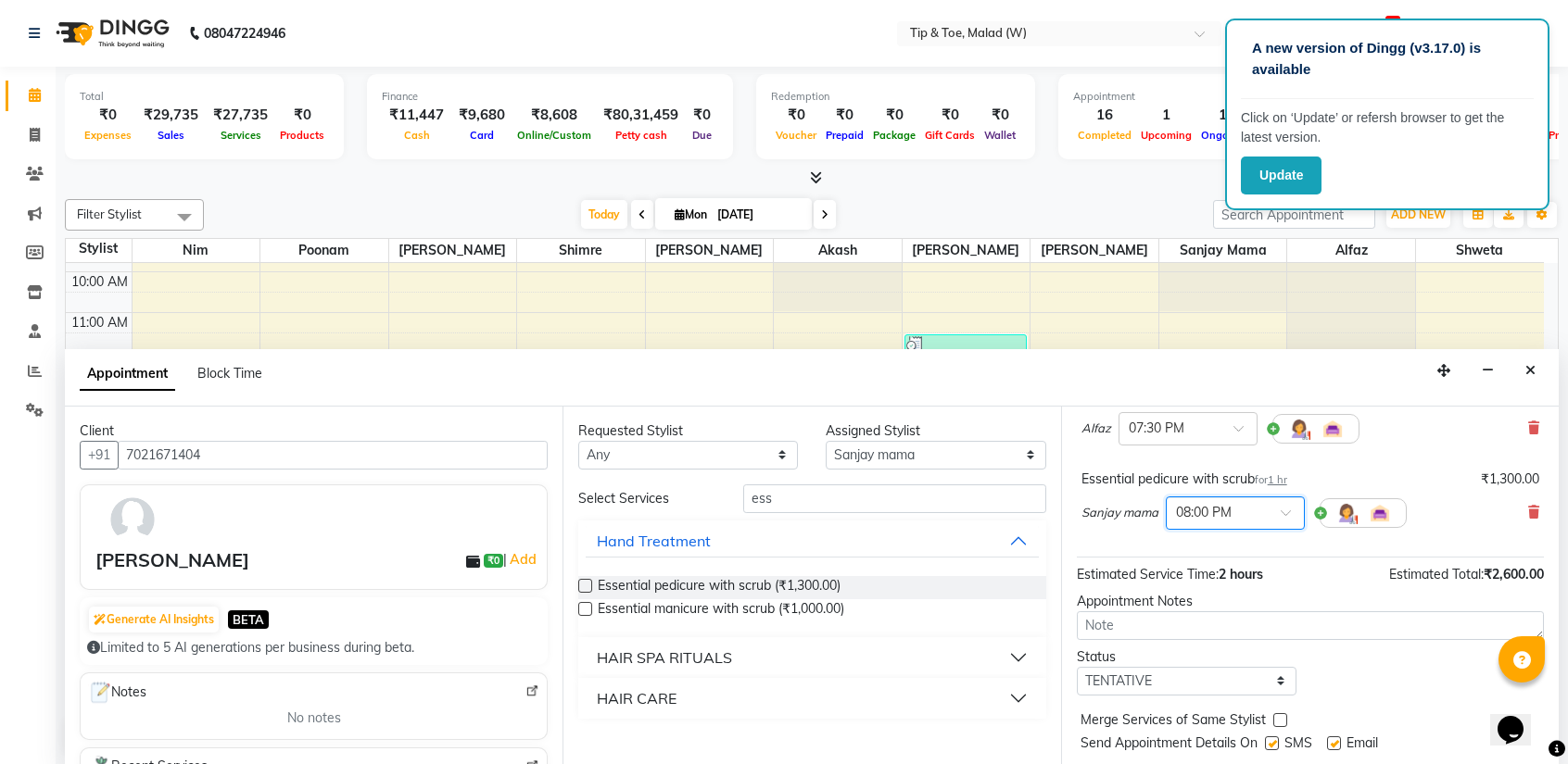
scroll to position [169, 0]
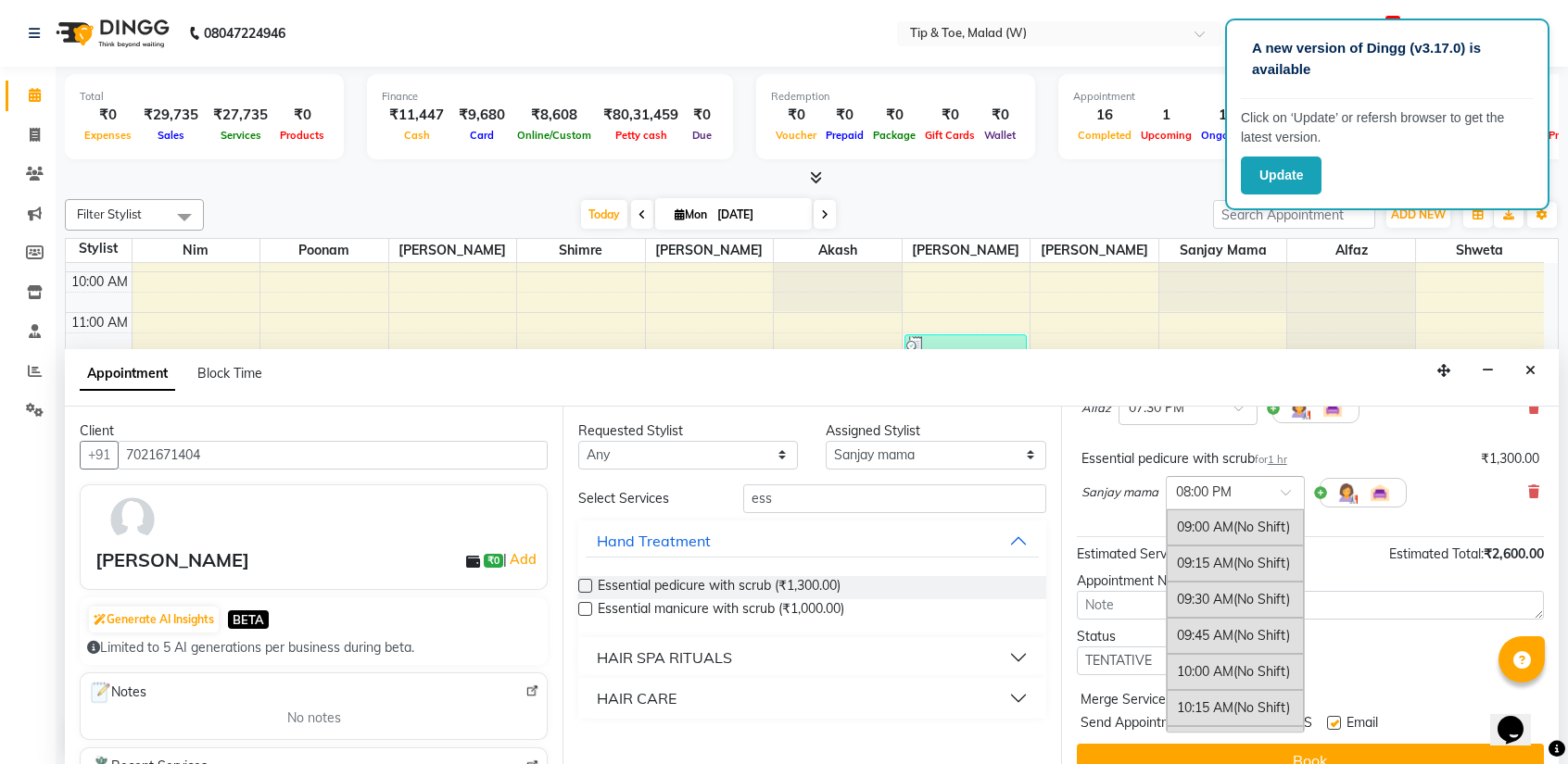
click at [1244, 491] on input "text" at bounding box center [1216, 491] width 82 height 19
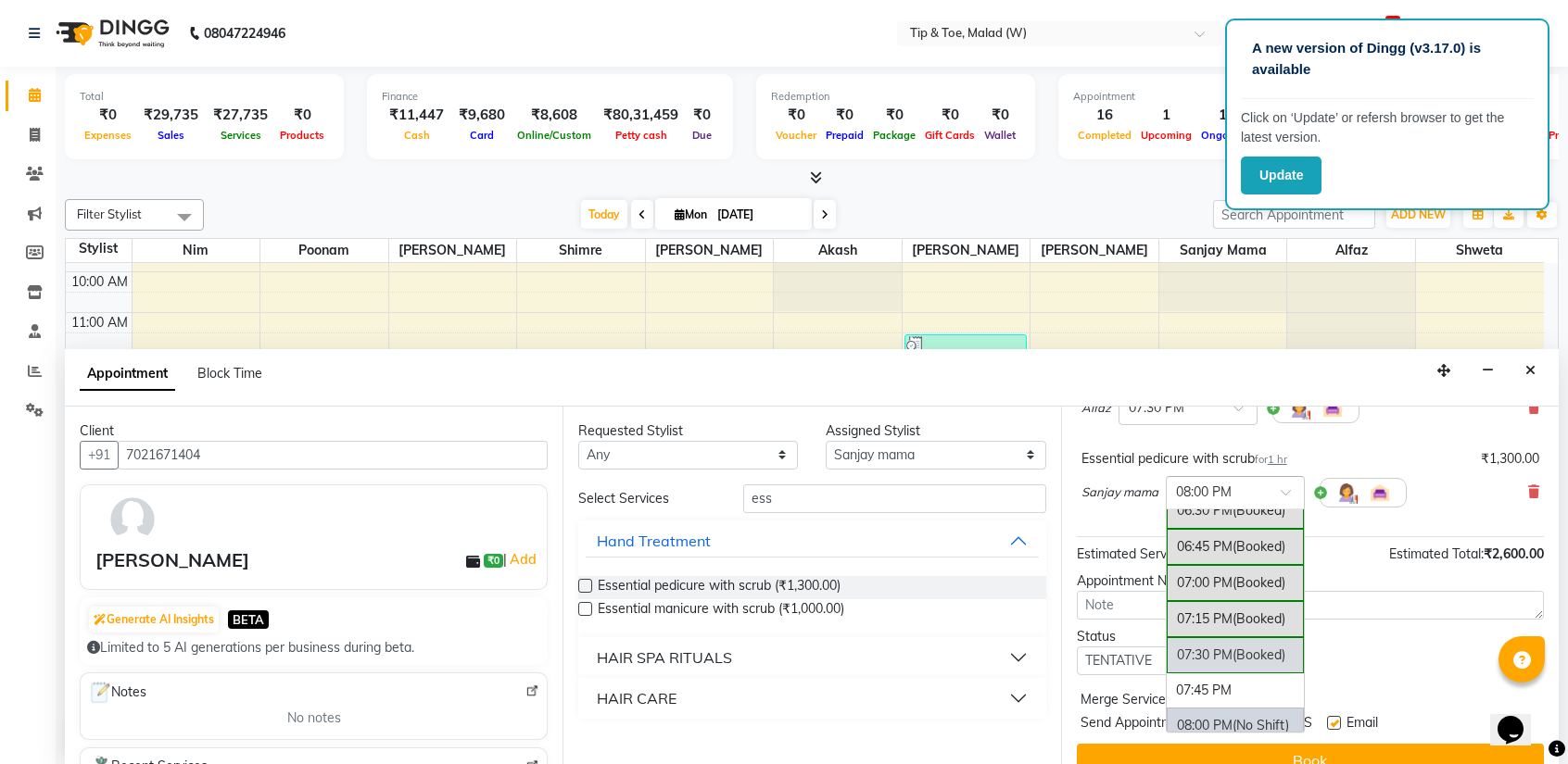
click at [1212, 640] on div "07:30 PM (Booked)" at bounding box center [1235, 655] width 137 height 36
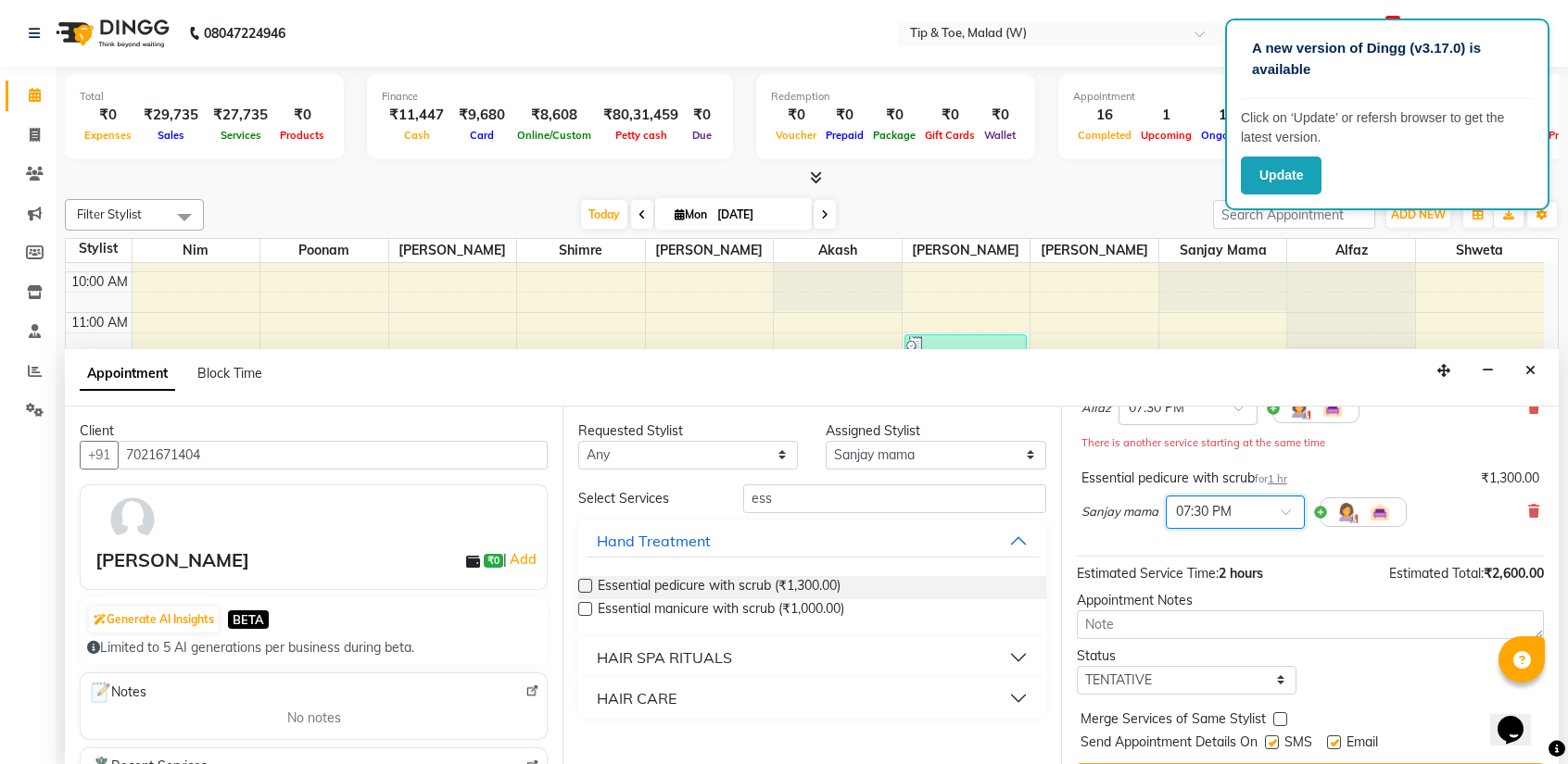
click at [1268, 739] on label at bounding box center [1272, 743] width 14 height 14
click at [1268, 739] on input "checkbox" at bounding box center [1271, 745] width 12 height 12
checkbox input "false"
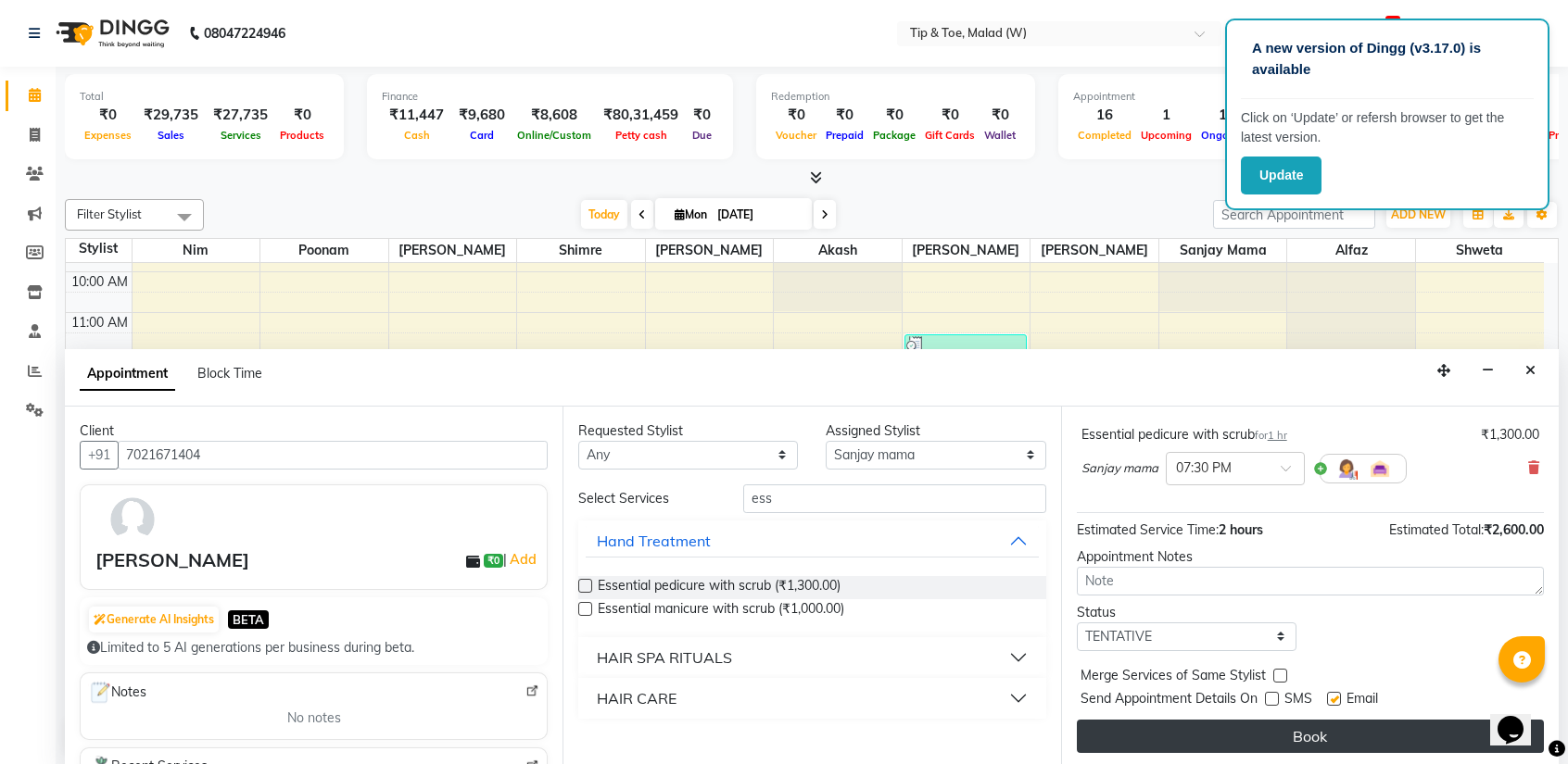
click at [1303, 737] on button "Book" at bounding box center [1310, 737] width 467 height 33
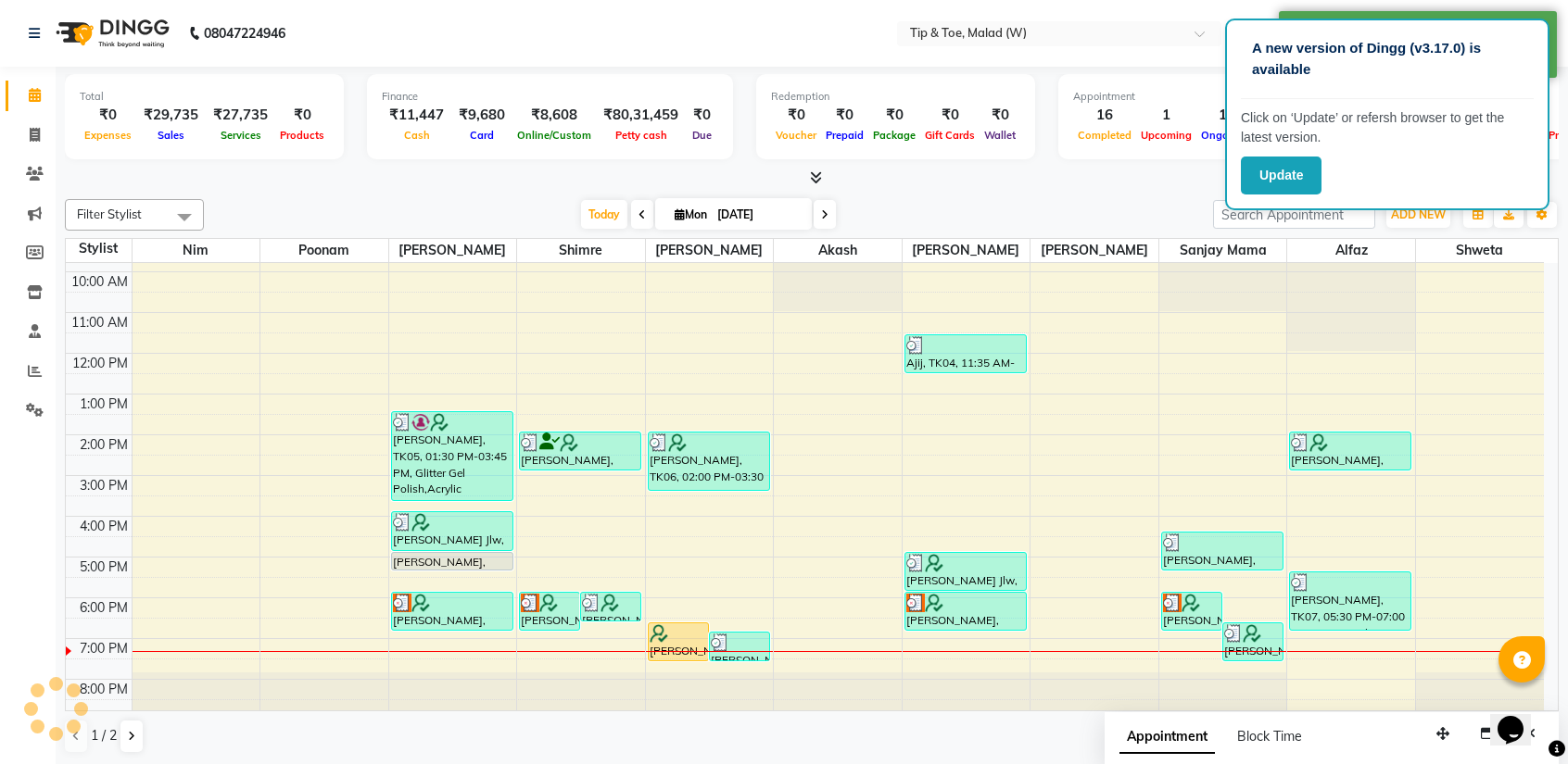
scroll to position [0, 0]
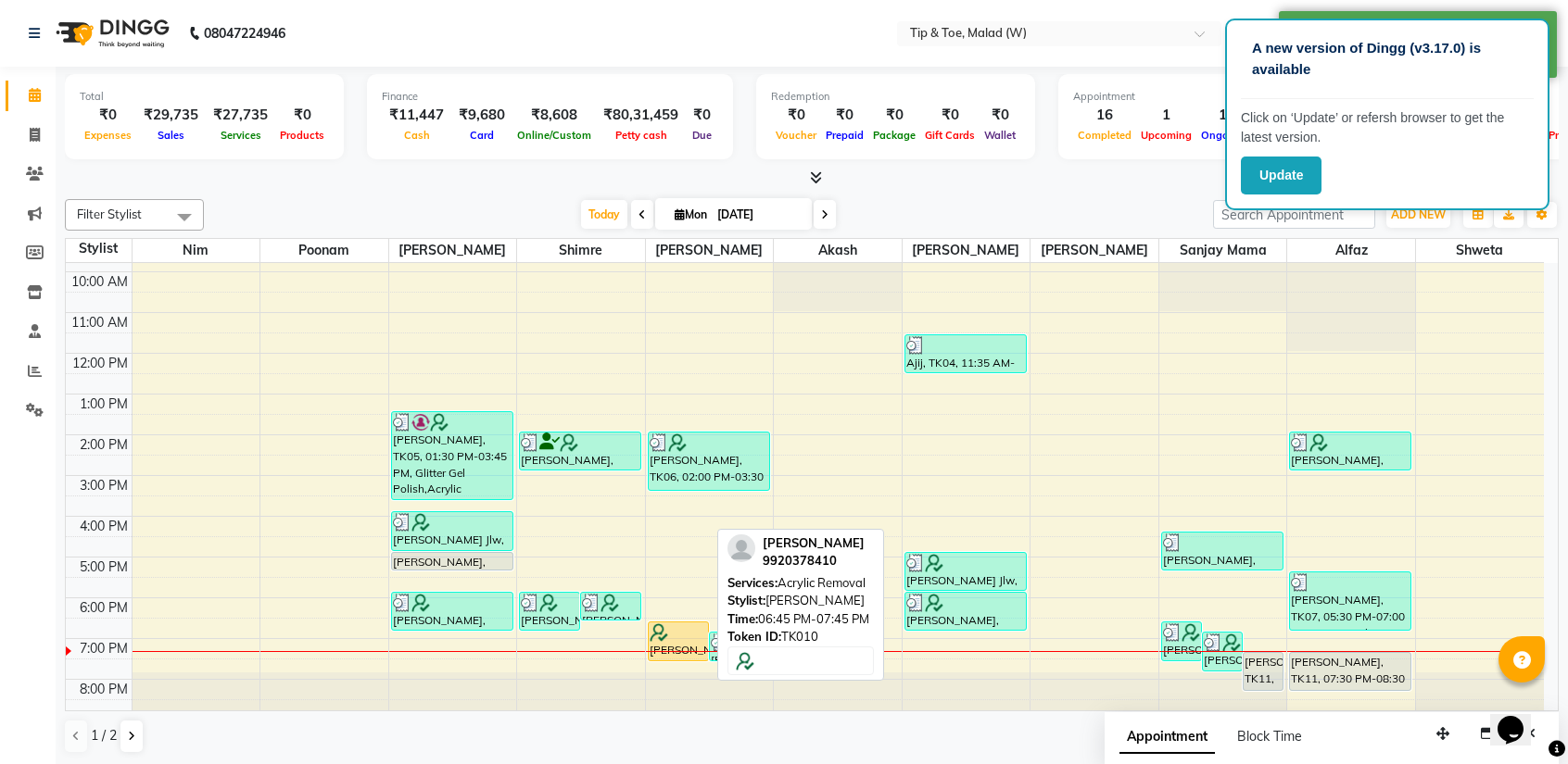
click at [685, 634] on div at bounding box center [677, 632] width 57 height 19
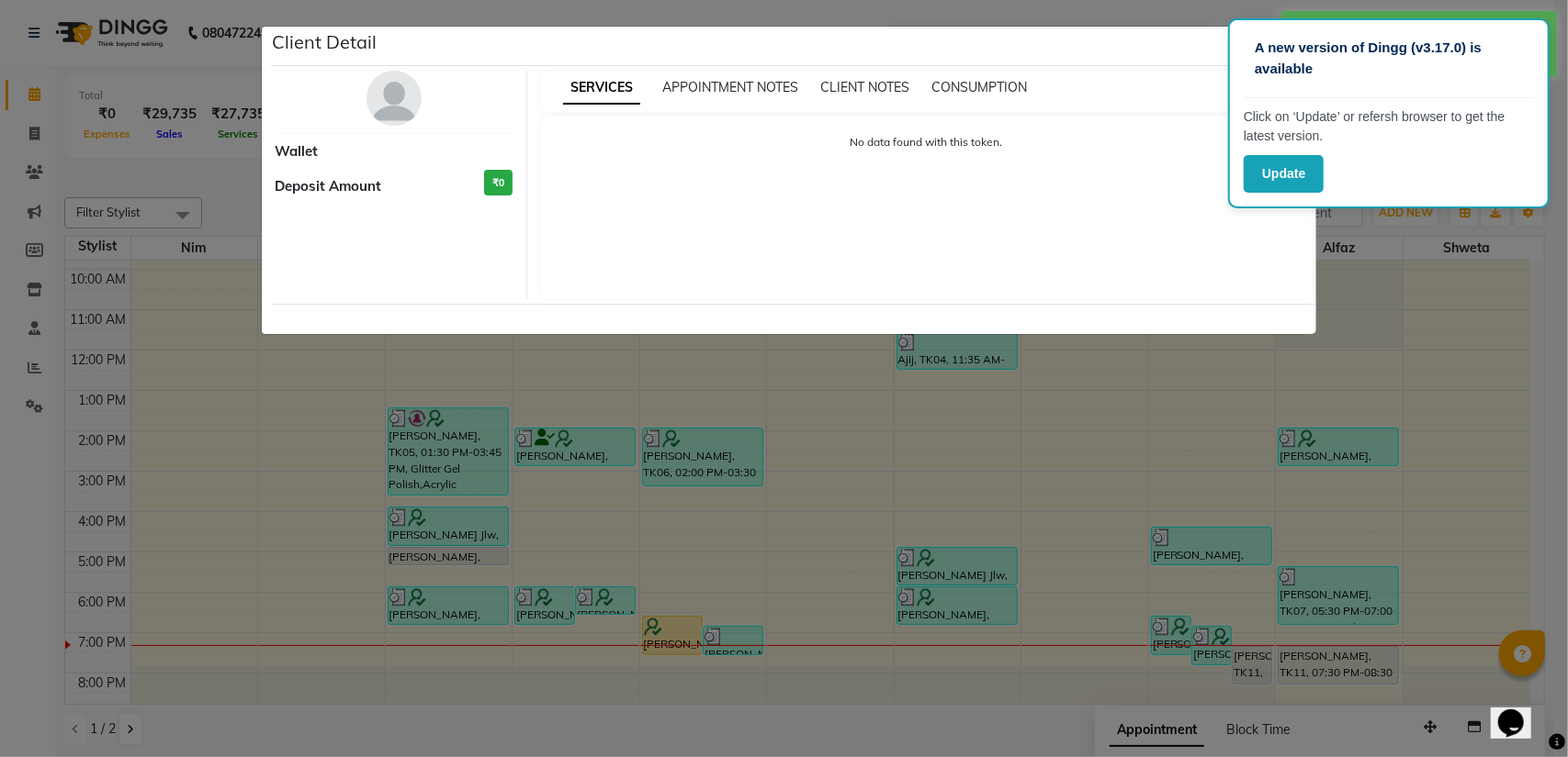
select select "1"
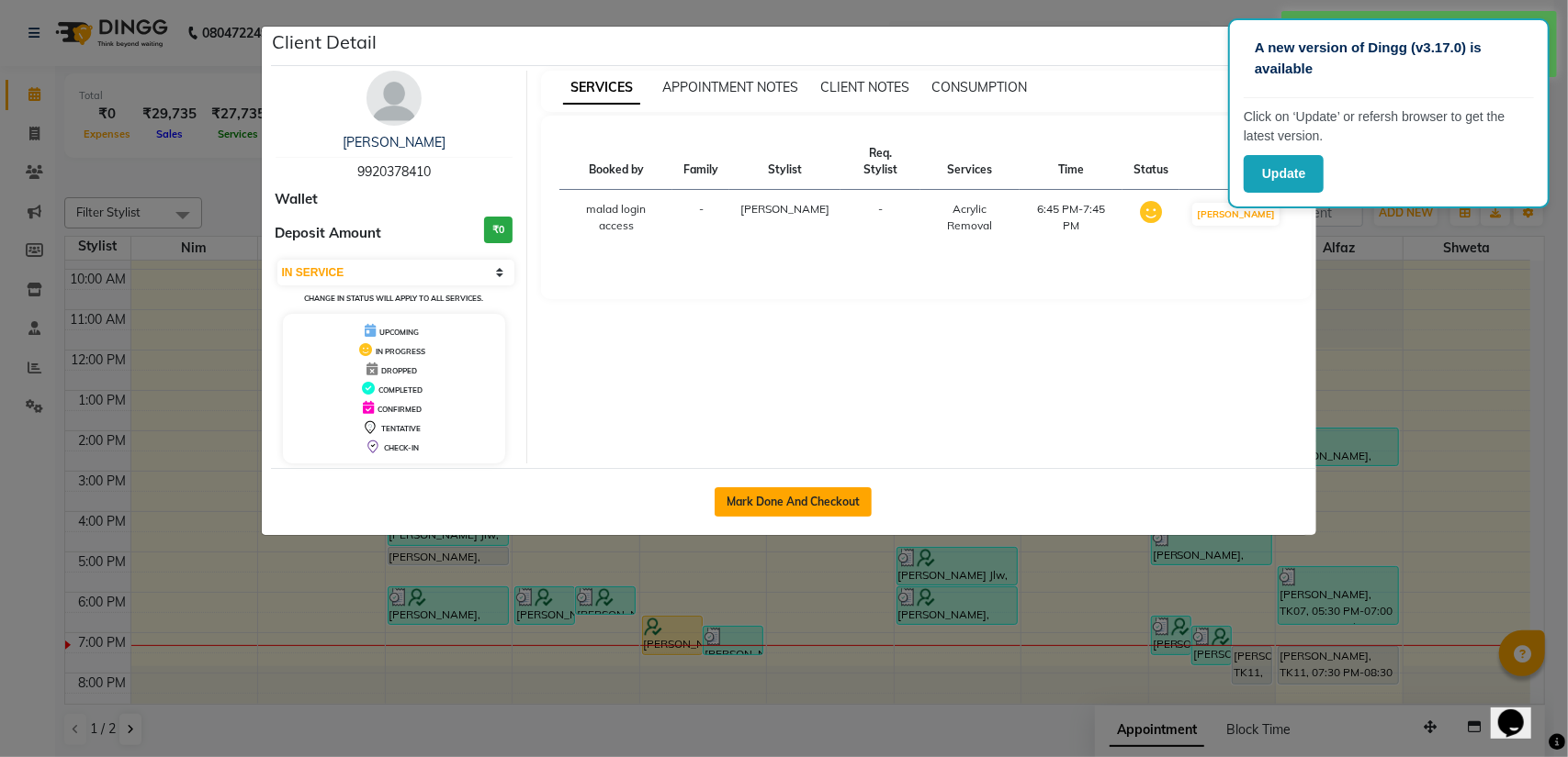
click at [772, 504] on button "Mark Done And Checkout" at bounding box center [793, 502] width 157 height 29
select select "5930"
select select "service"
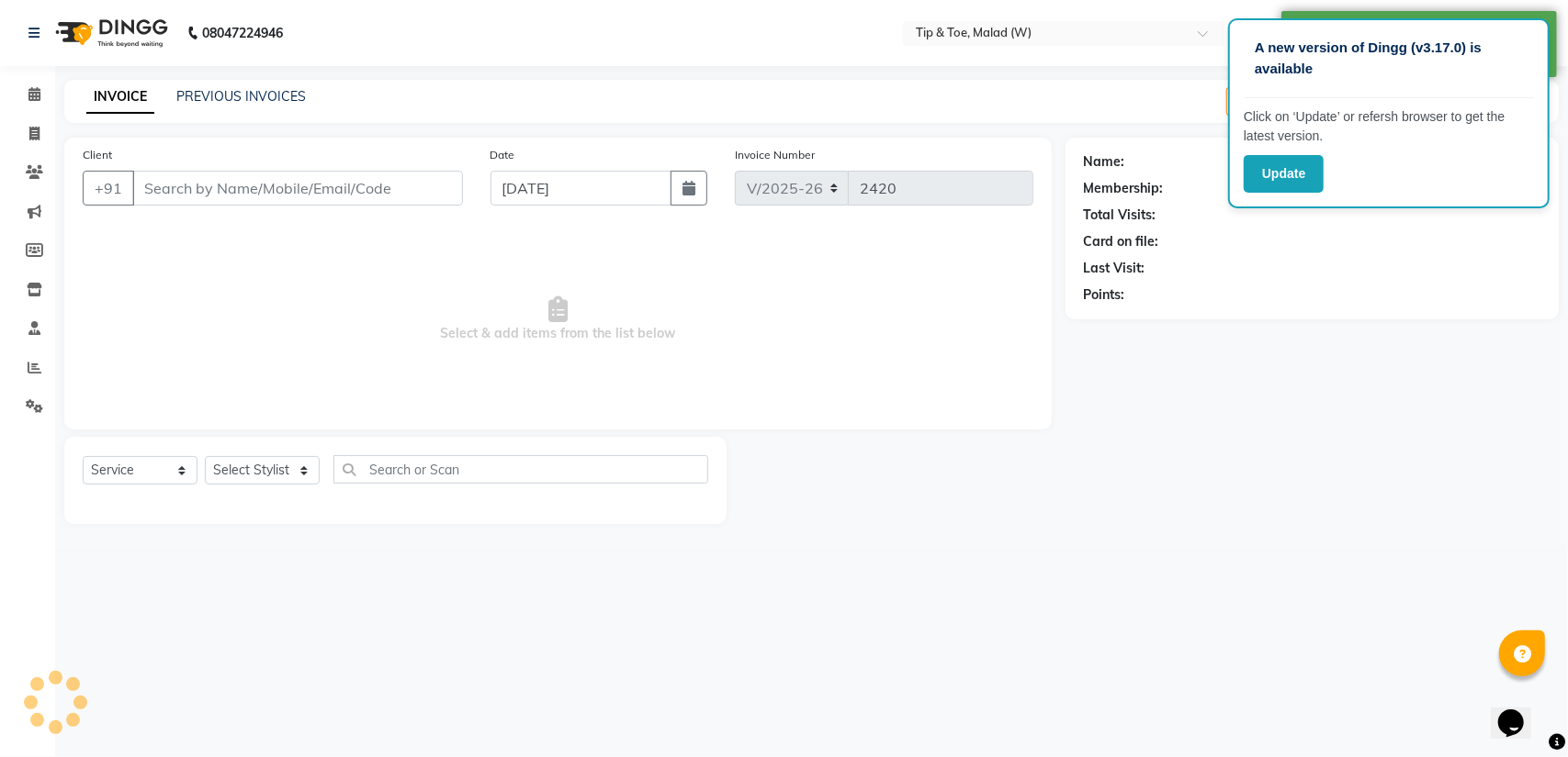
type input "9920378410"
select select "77019"
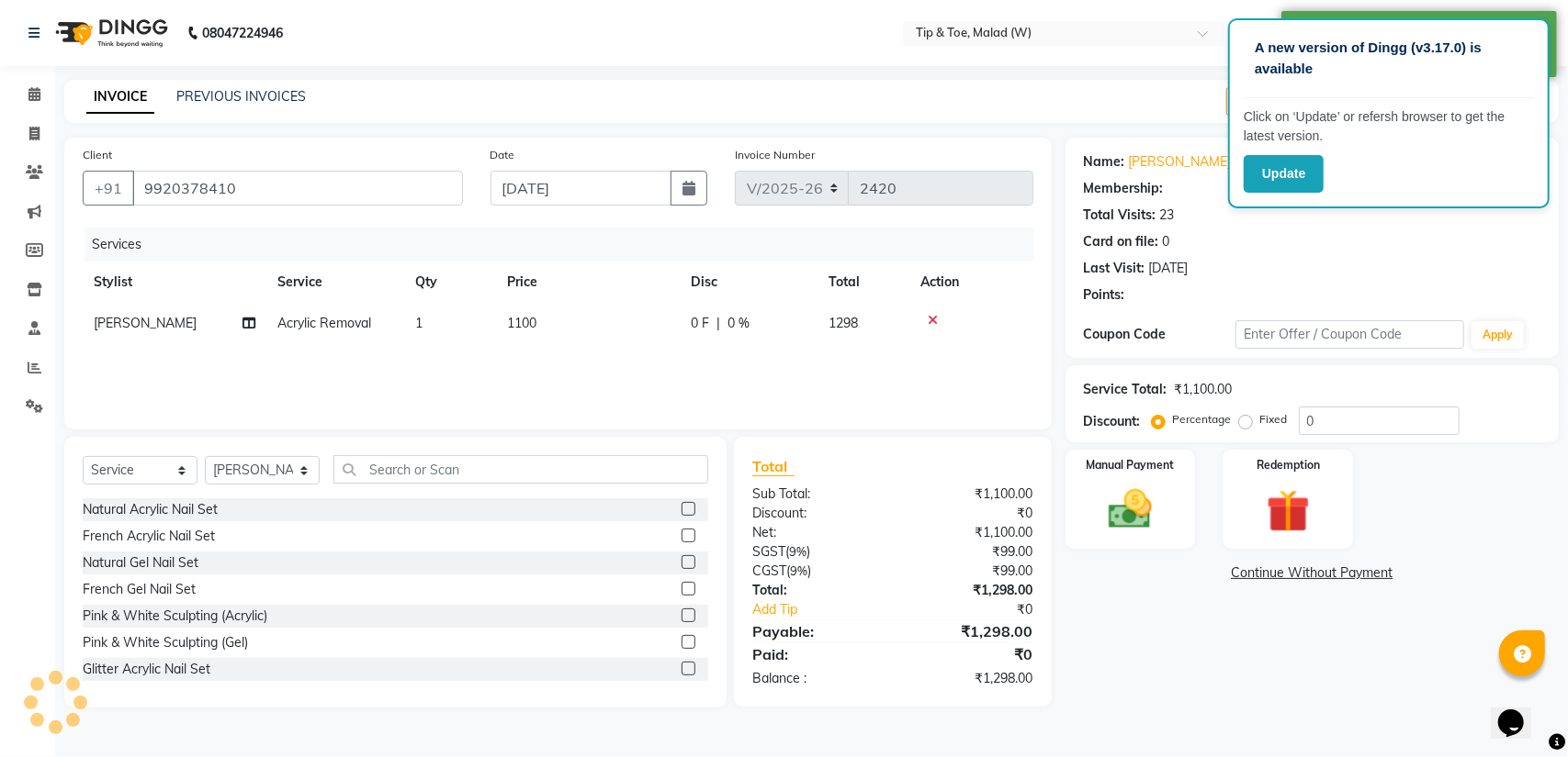
select select "1: Object"
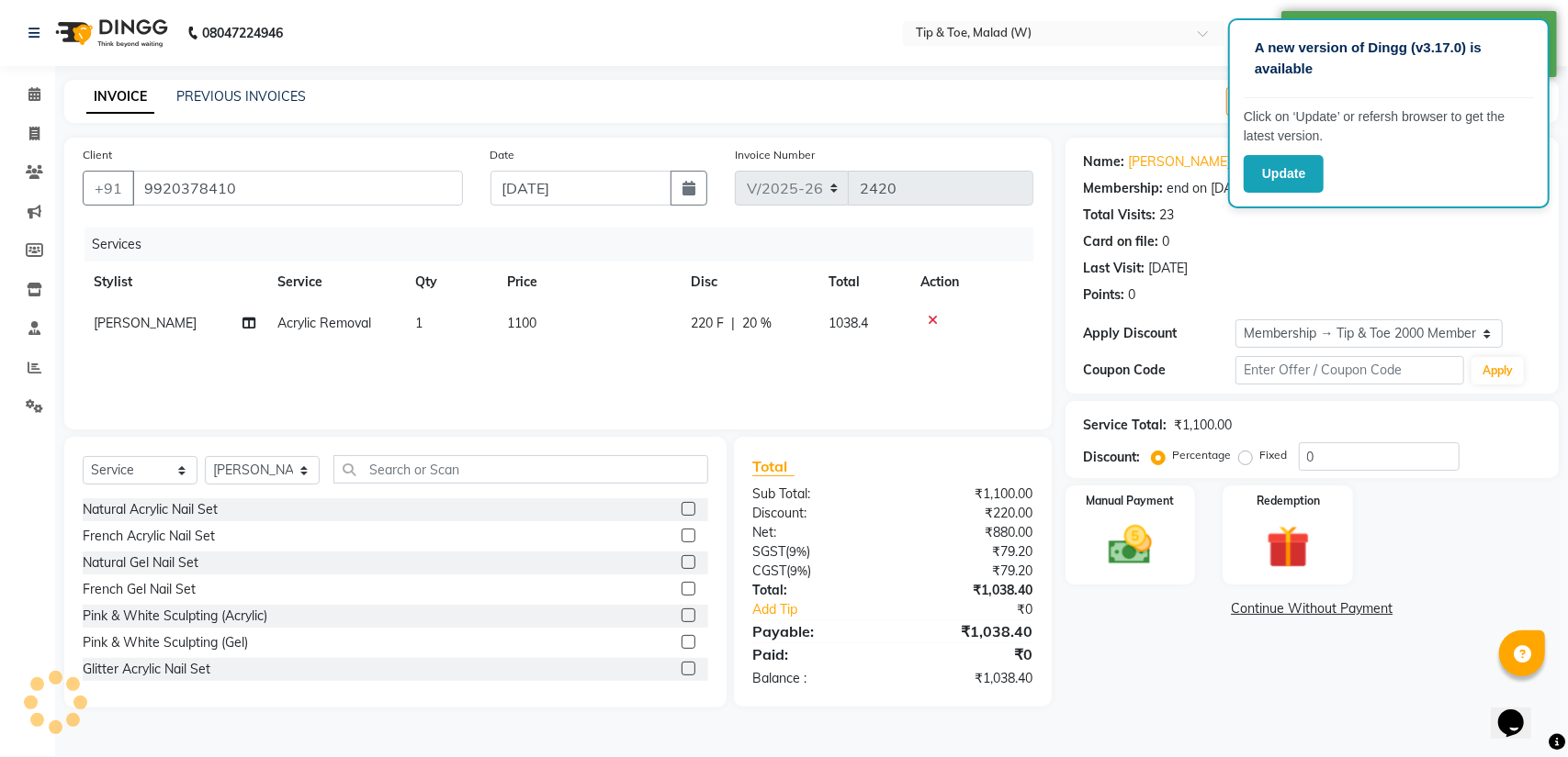
type input "20"
click at [1154, 519] on img at bounding box center [1129, 545] width 72 height 51
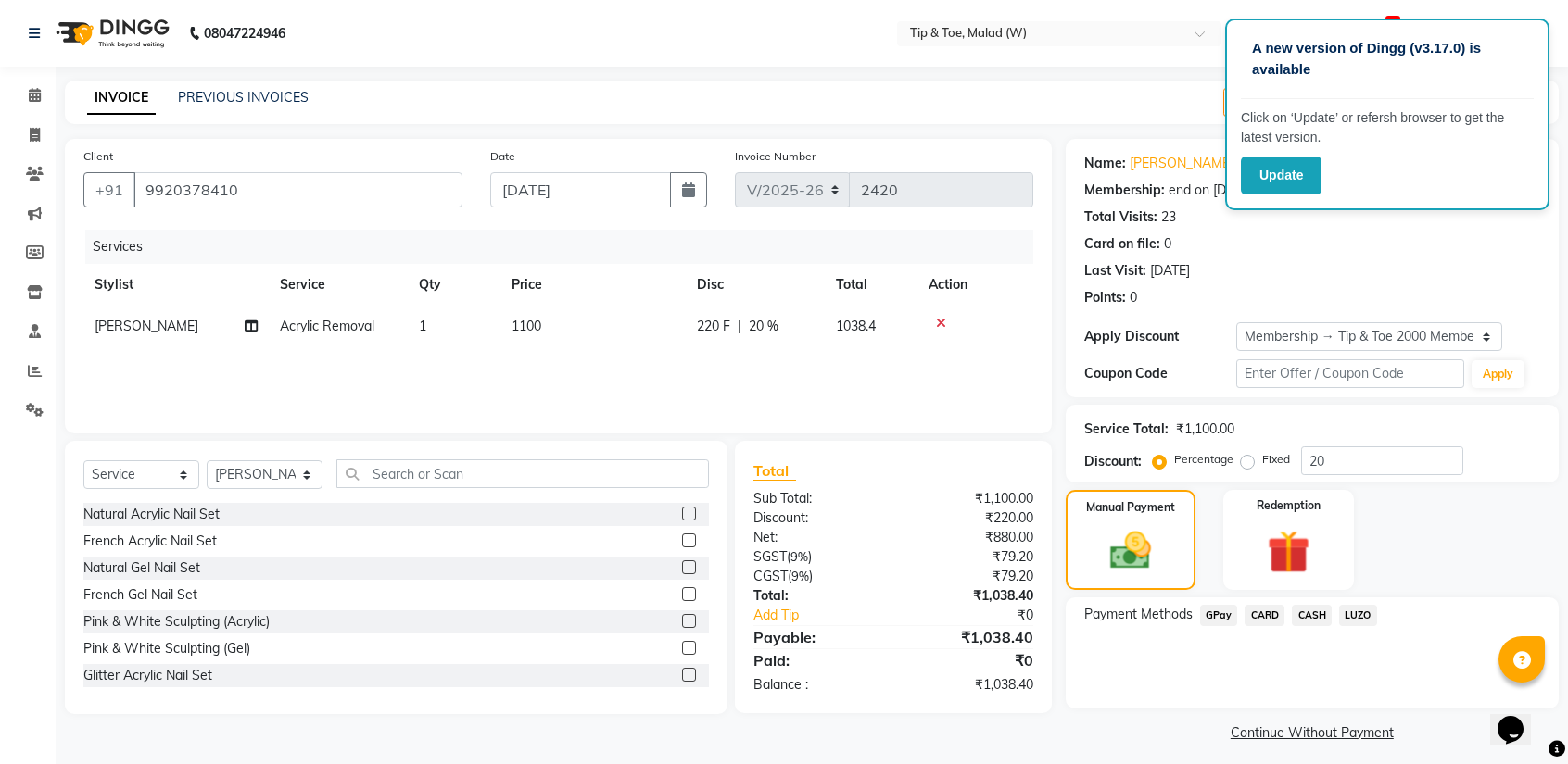
click at [1219, 612] on span "GPay" at bounding box center [1218, 616] width 38 height 21
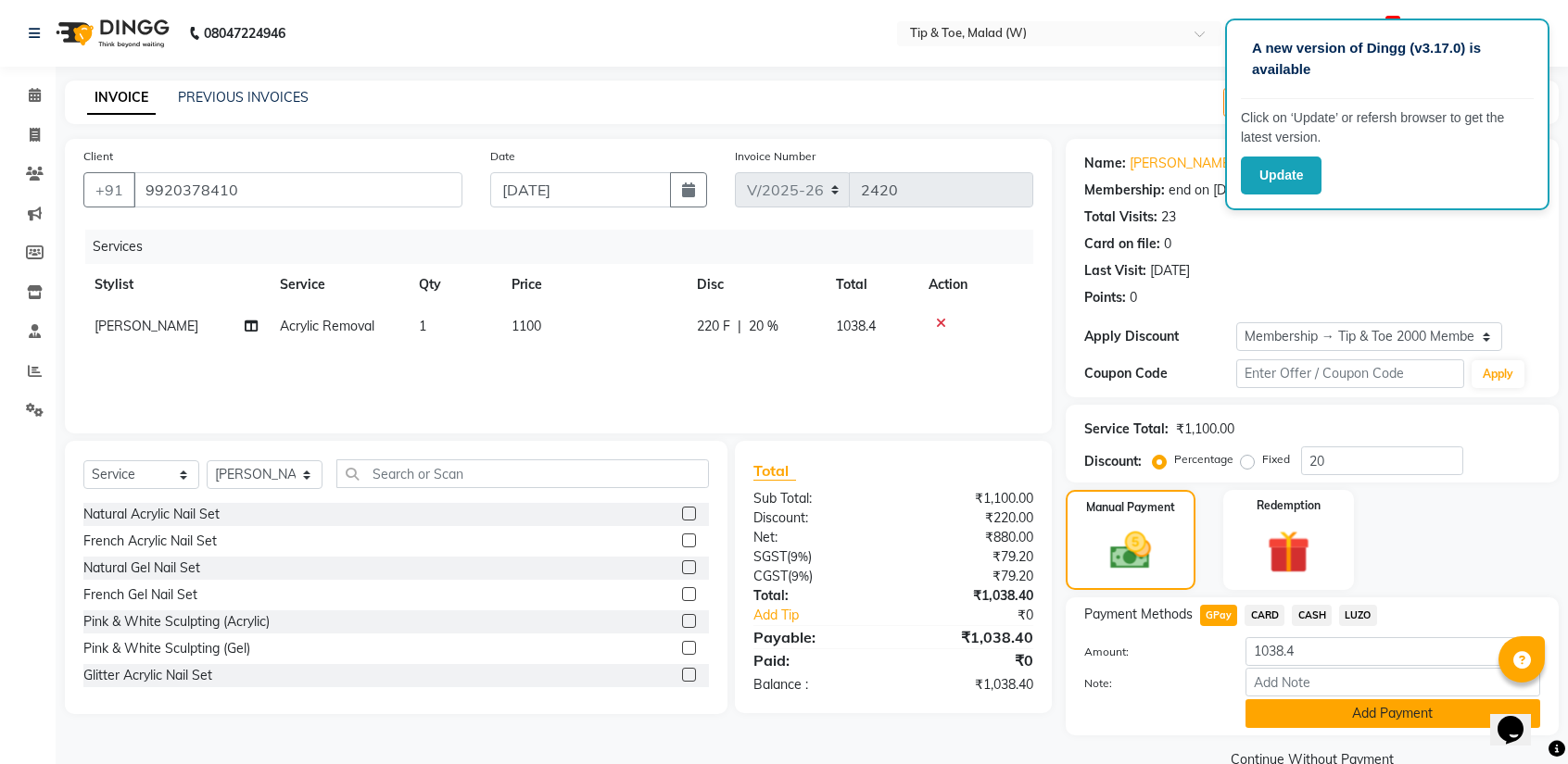
click at [1289, 700] on button "Add Payment" at bounding box center [1393, 713] width 294 height 28
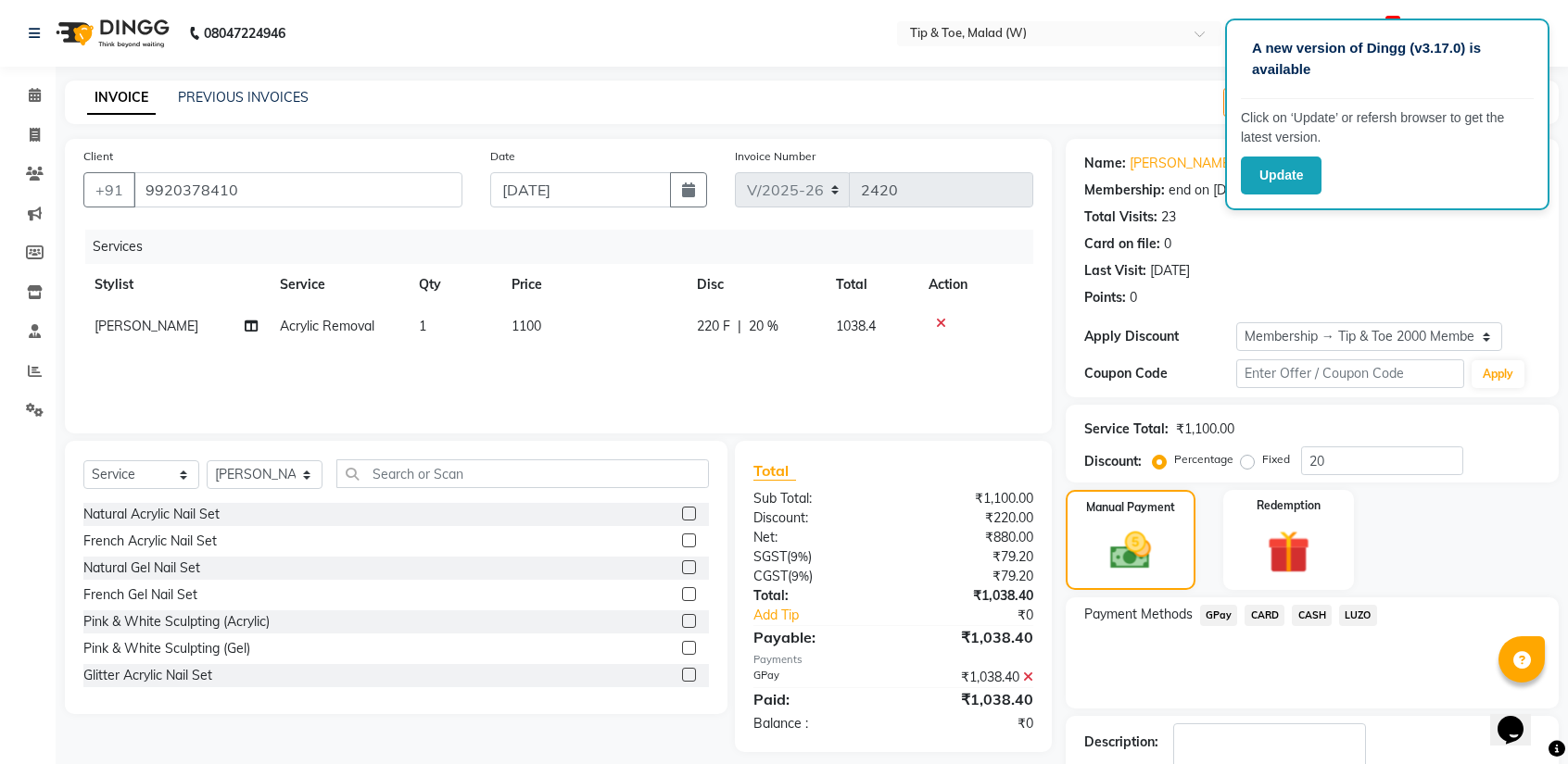
scroll to position [112, 0]
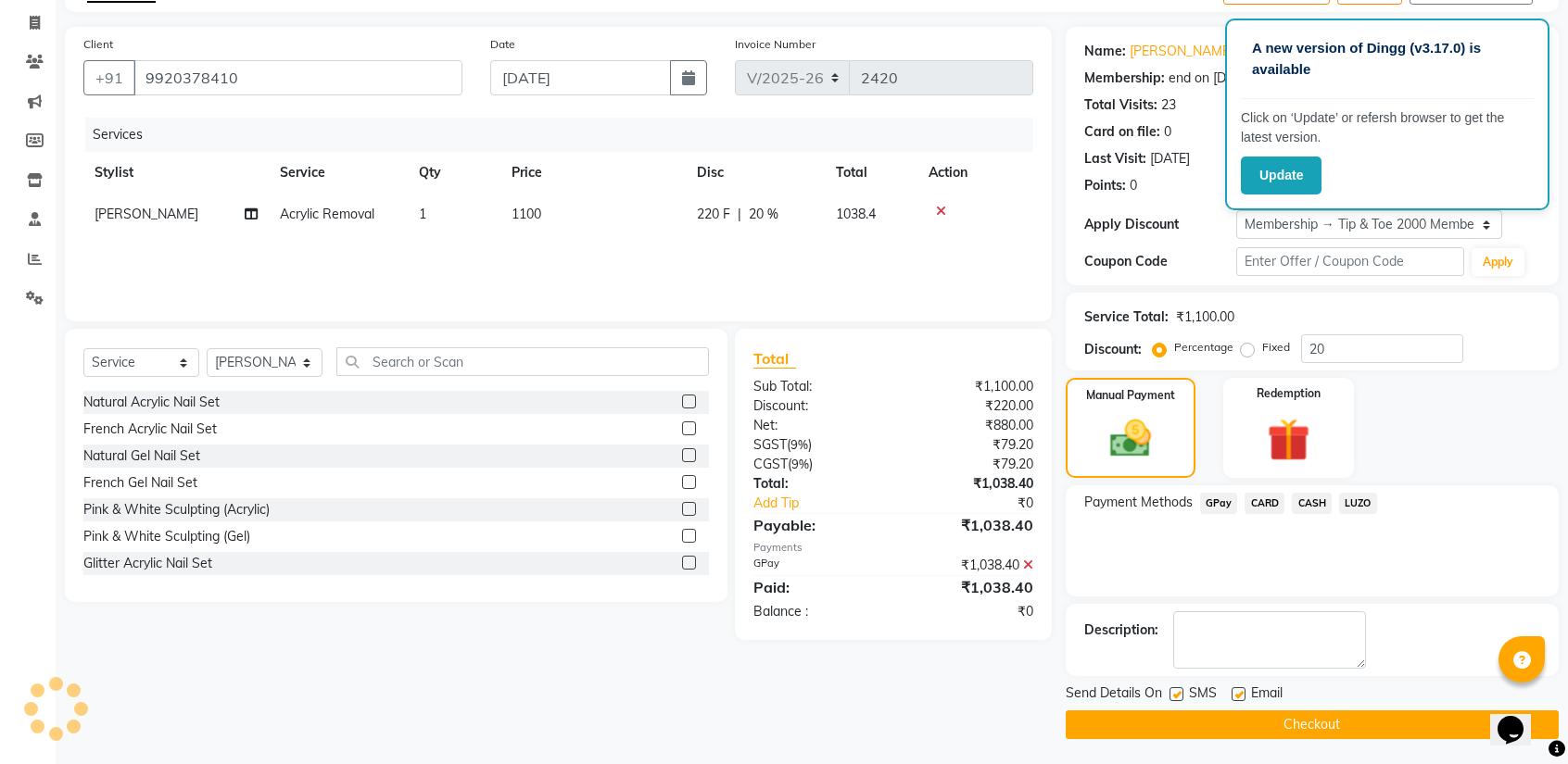
click at [1244, 724] on button "Checkout" at bounding box center [1312, 724] width 493 height 28
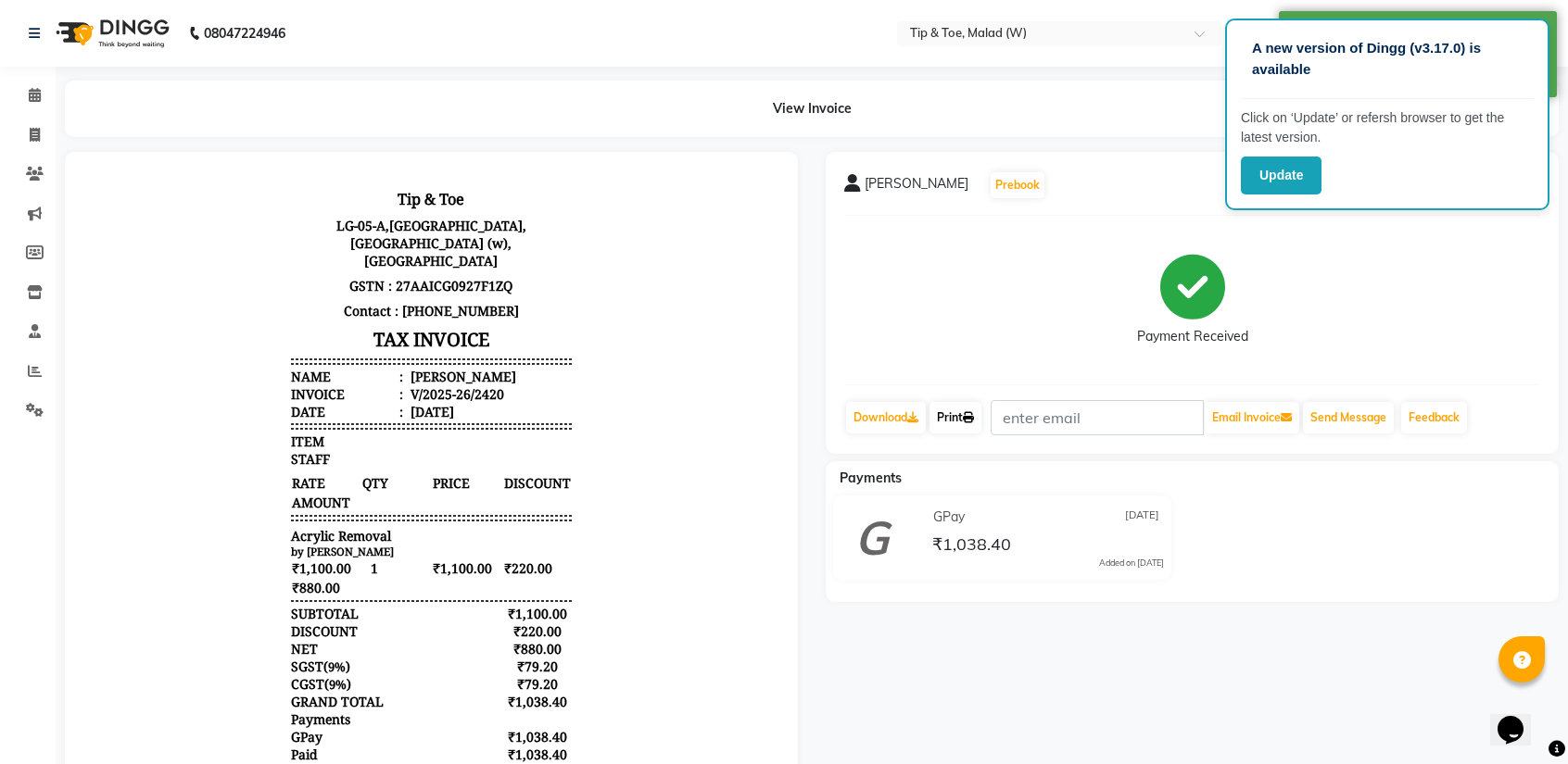
click at [944, 427] on link "Print" at bounding box center [955, 418] width 52 height 31
click at [23, 95] on span at bounding box center [34, 96] width 32 height 21
